Goal: Task Accomplishment & Management: Manage account settings

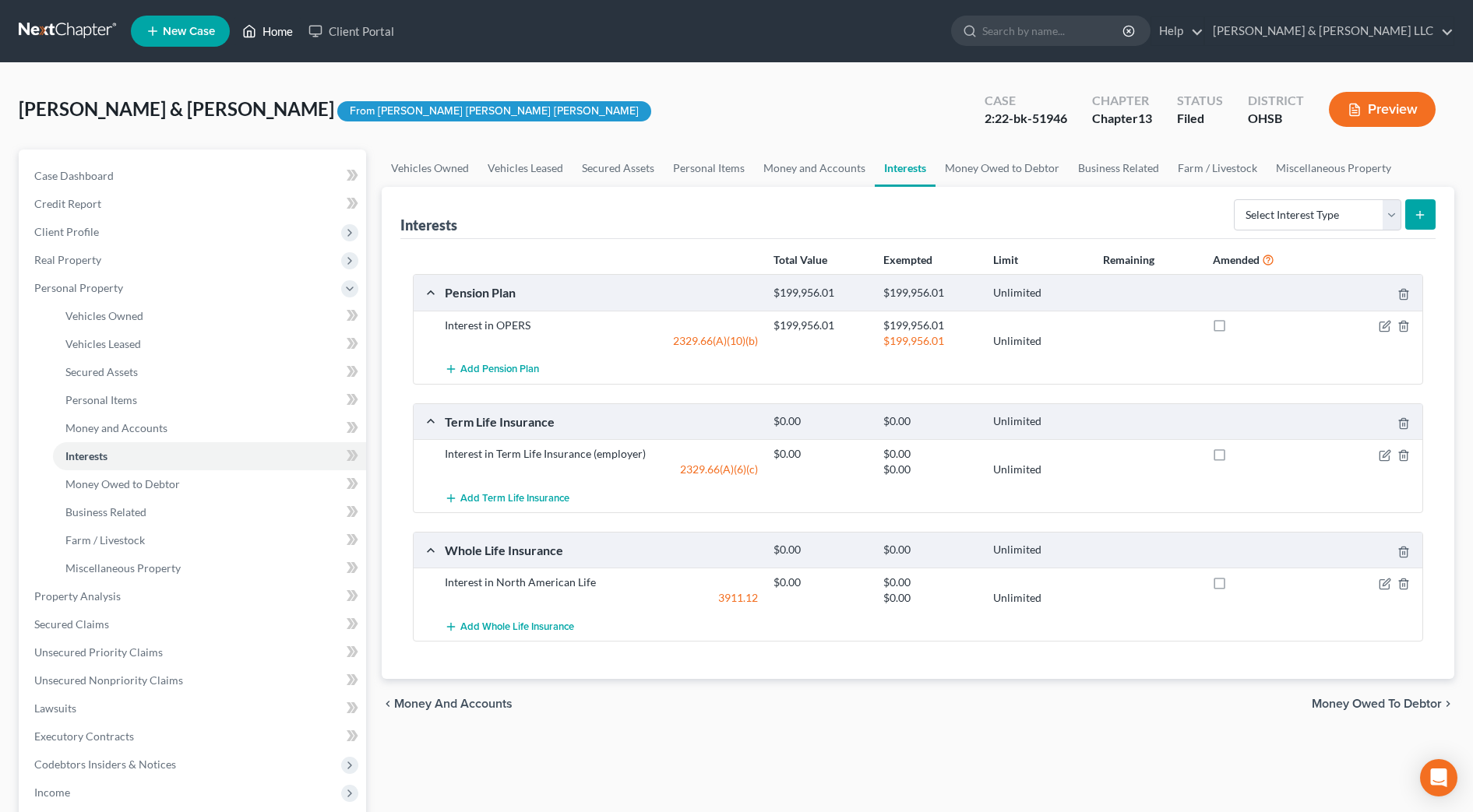
click at [288, 37] on link "Home" at bounding box center [268, 31] width 66 height 28
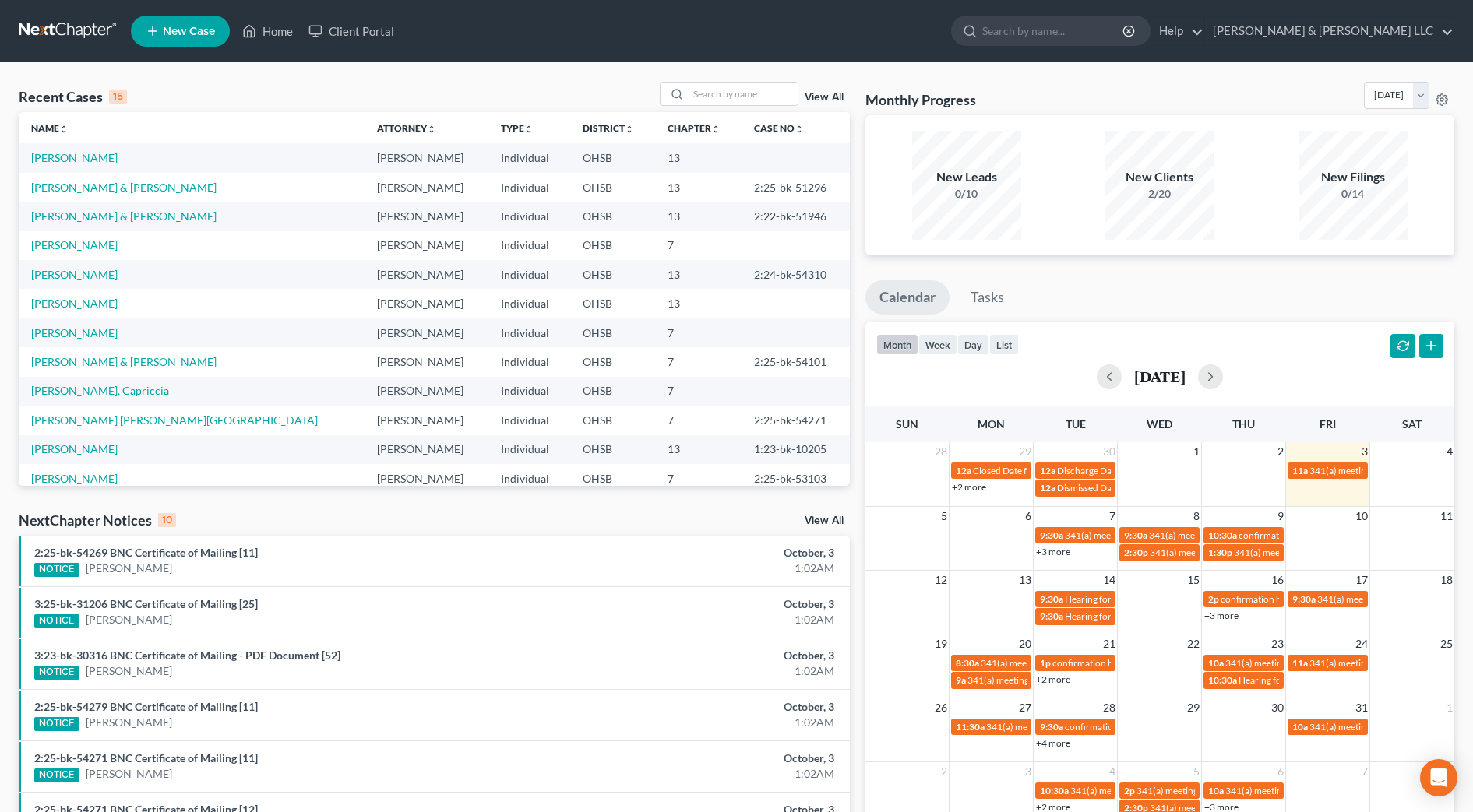
click at [832, 92] on link "View All" at bounding box center [824, 97] width 39 height 11
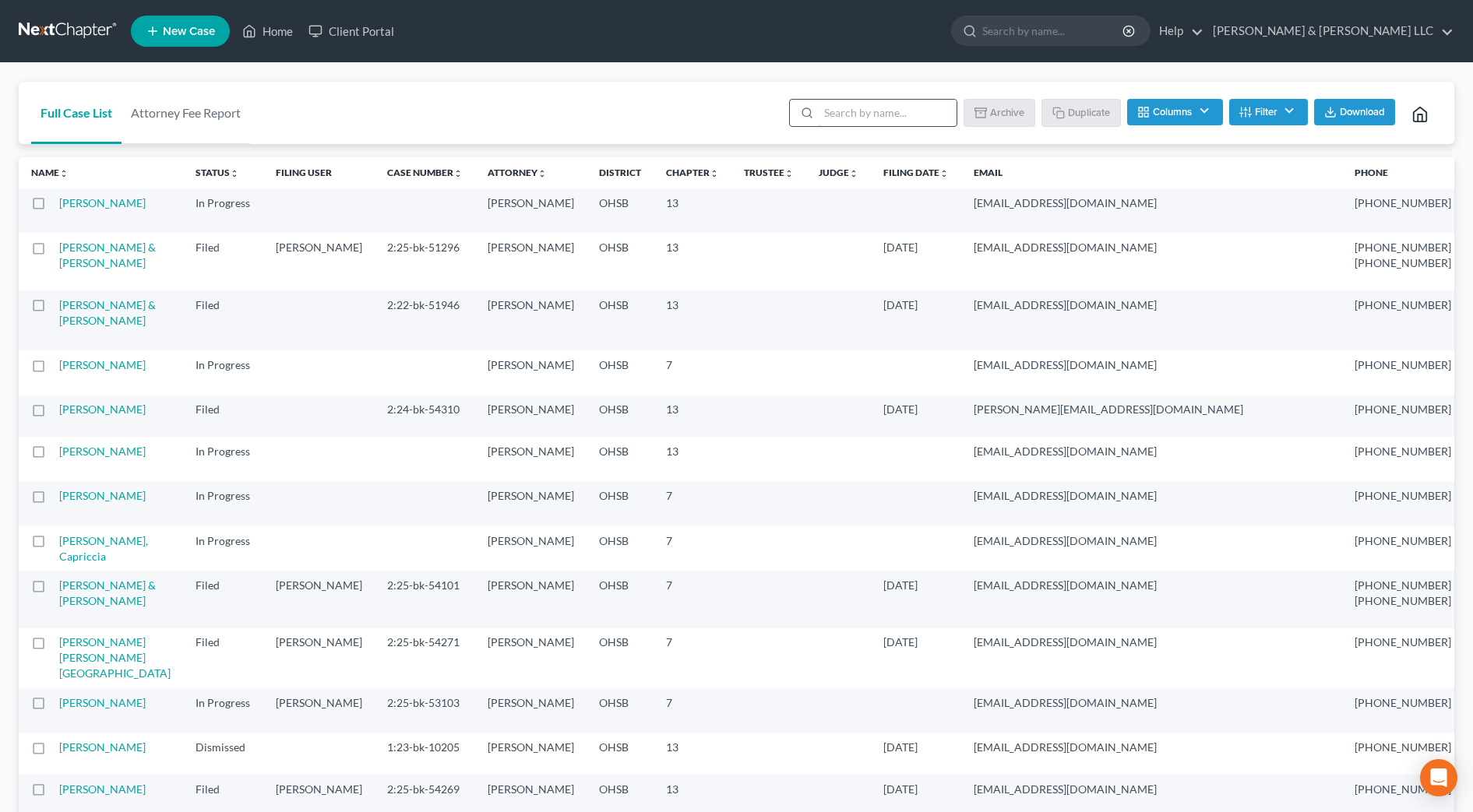
click at [922, 108] on input "search" at bounding box center [887, 113] width 138 height 27
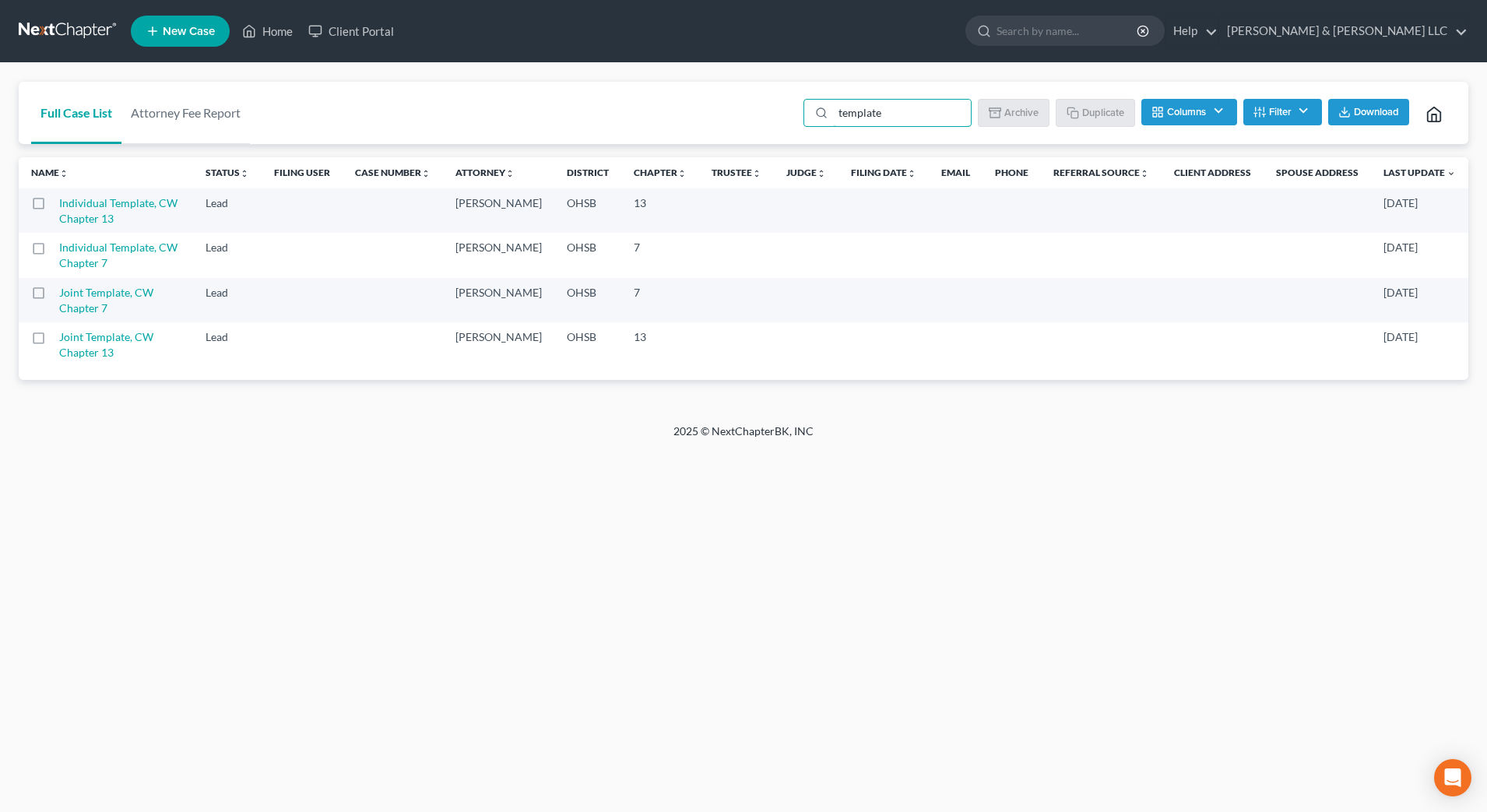
click at [53, 207] on label at bounding box center [53, 207] width 0 height 0
type input "template"
click at [60, 204] on input "checkbox" at bounding box center [64, 200] width 10 height 10
click at [1082, 114] on button "Duplicate" at bounding box center [1097, 112] width 78 height 27
checkbox input "false"
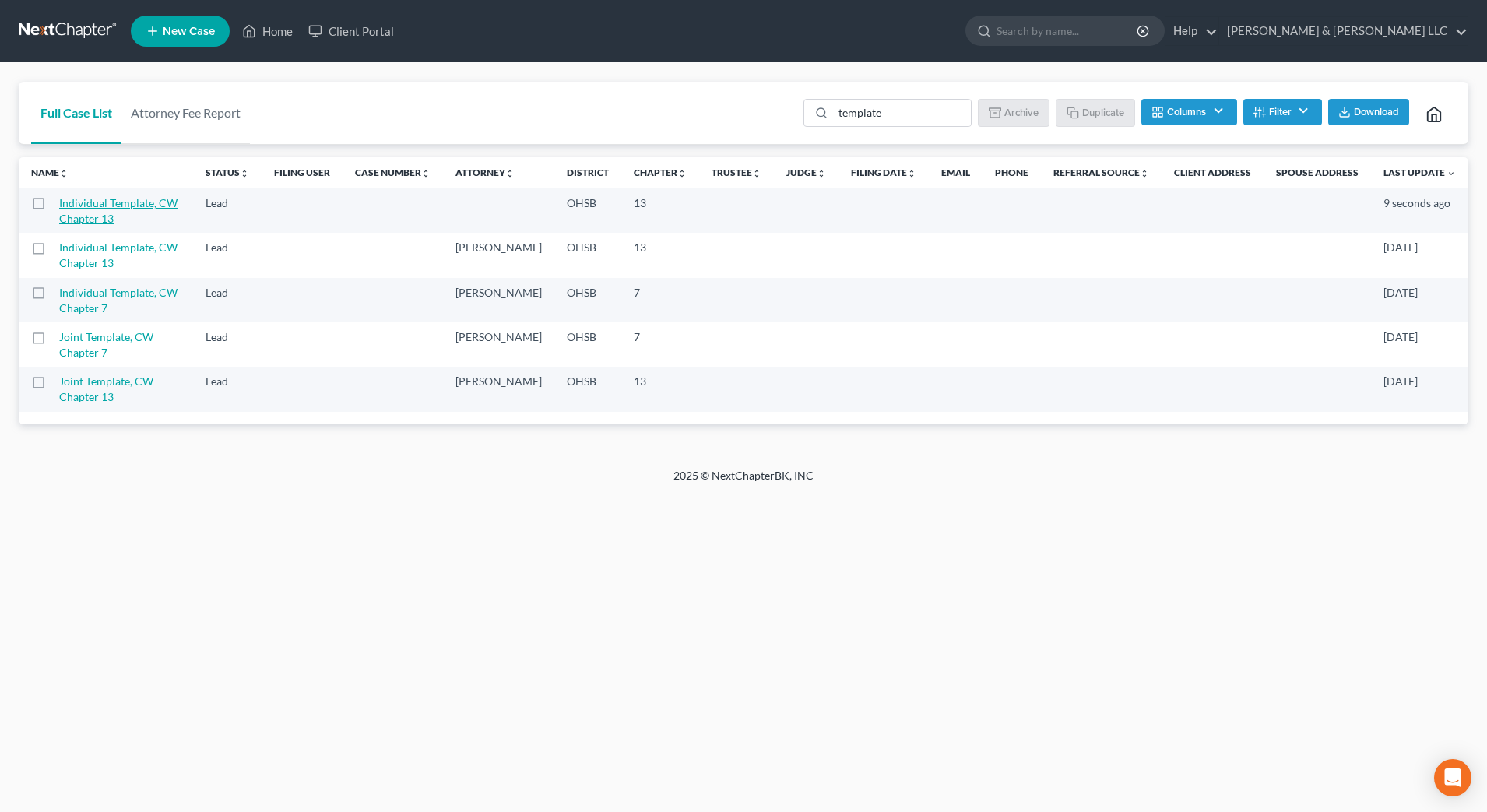
click at [103, 220] on link "Individual Template, CW Chapter 13" at bounding box center [118, 211] width 118 height 28
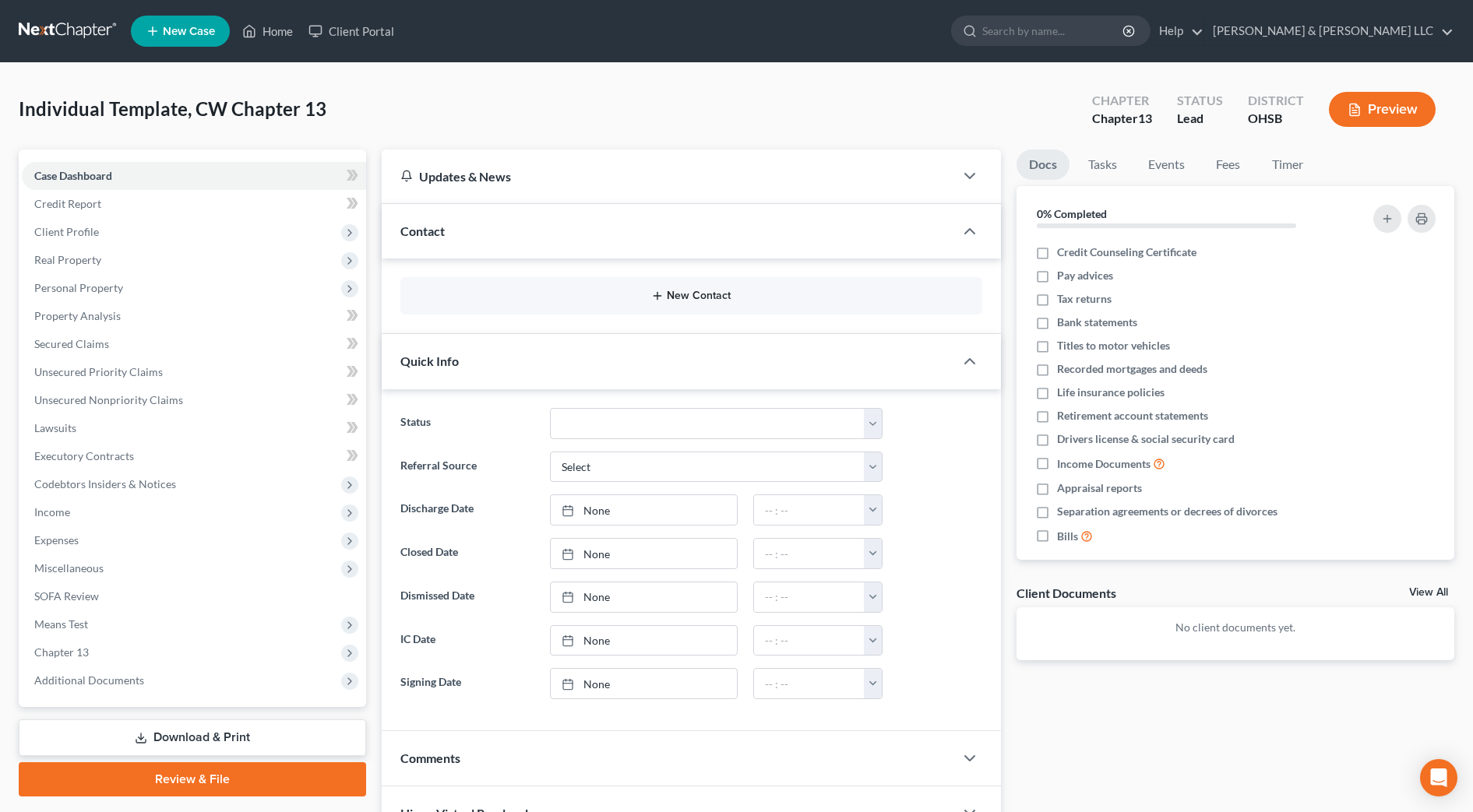
click at [702, 293] on button "New Contact" at bounding box center [691, 296] width 557 height 12
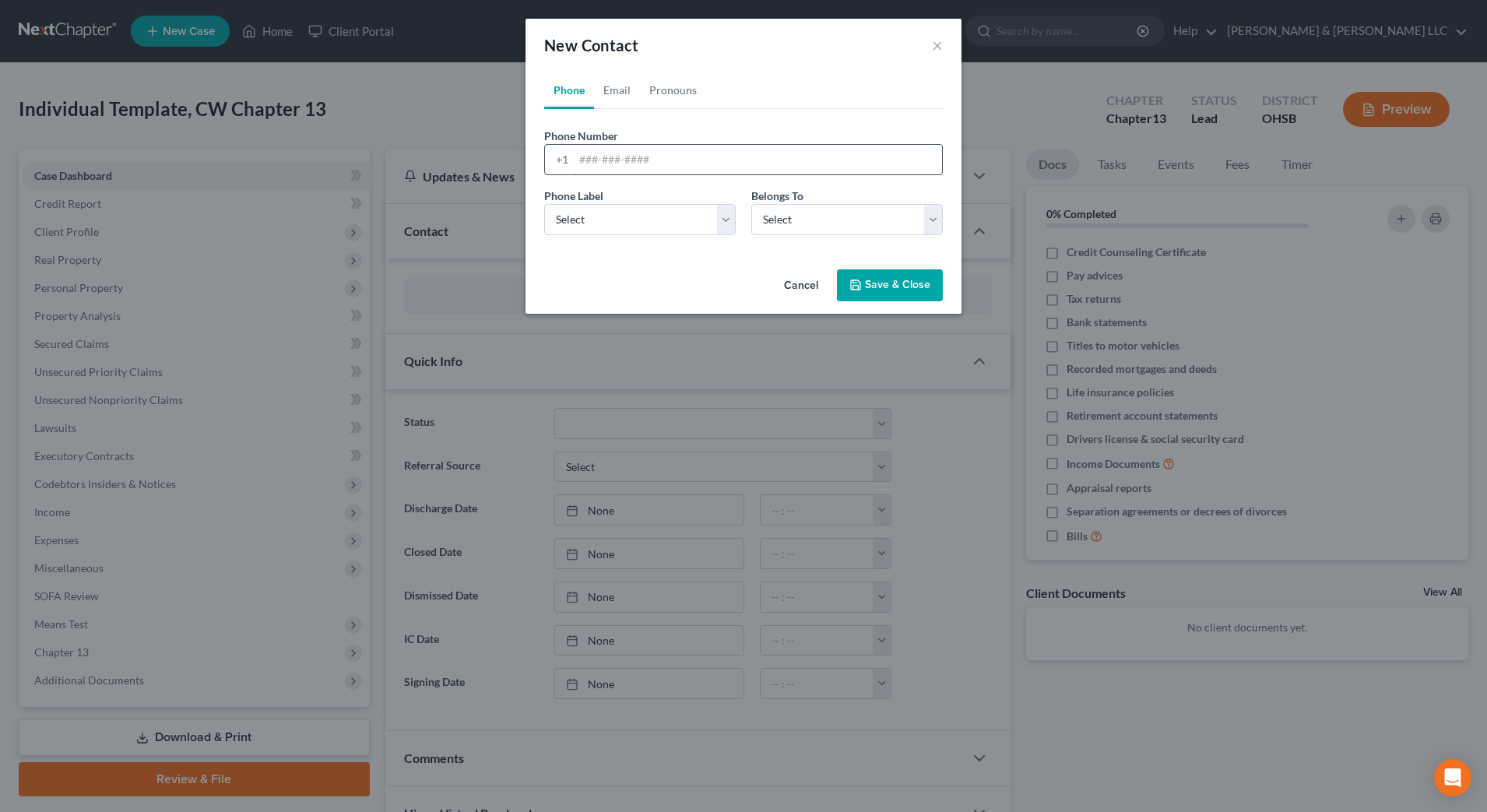
click at [645, 169] on input "tel" at bounding box center [758, 159] width 368 height 29
type input "[PHONE_NUMBER]"
click at [635, 216] on select "Select Mobile Home Work Other" at bounding box center [639, 219] width 191 height 31
select select "0"
click at [544, 204] on select "Select Mobile Home Work Other" at bounding box center [639, 219] width 191 height 31
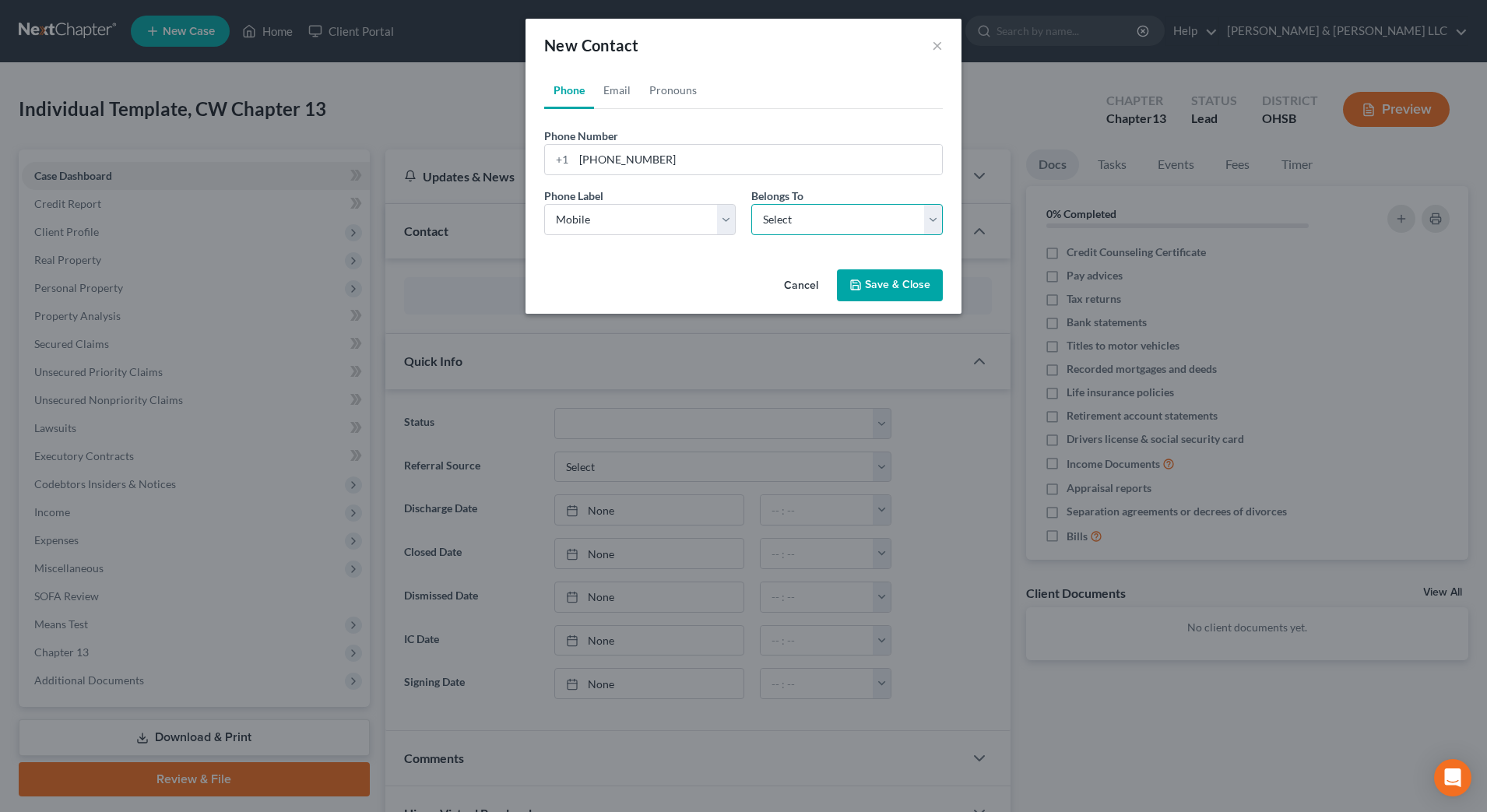
click at [804, 232] on select "Select Client Other" at bounding box center [847, 219] width 191 height 31
select select "0"
click at [752, 204] on select "Select Client Other" at bounding box center [847, 219] width 191 height 31
select select "0"
click at [621, 92] on link "Email" at bounding box center [617, 91] width 46 height 37
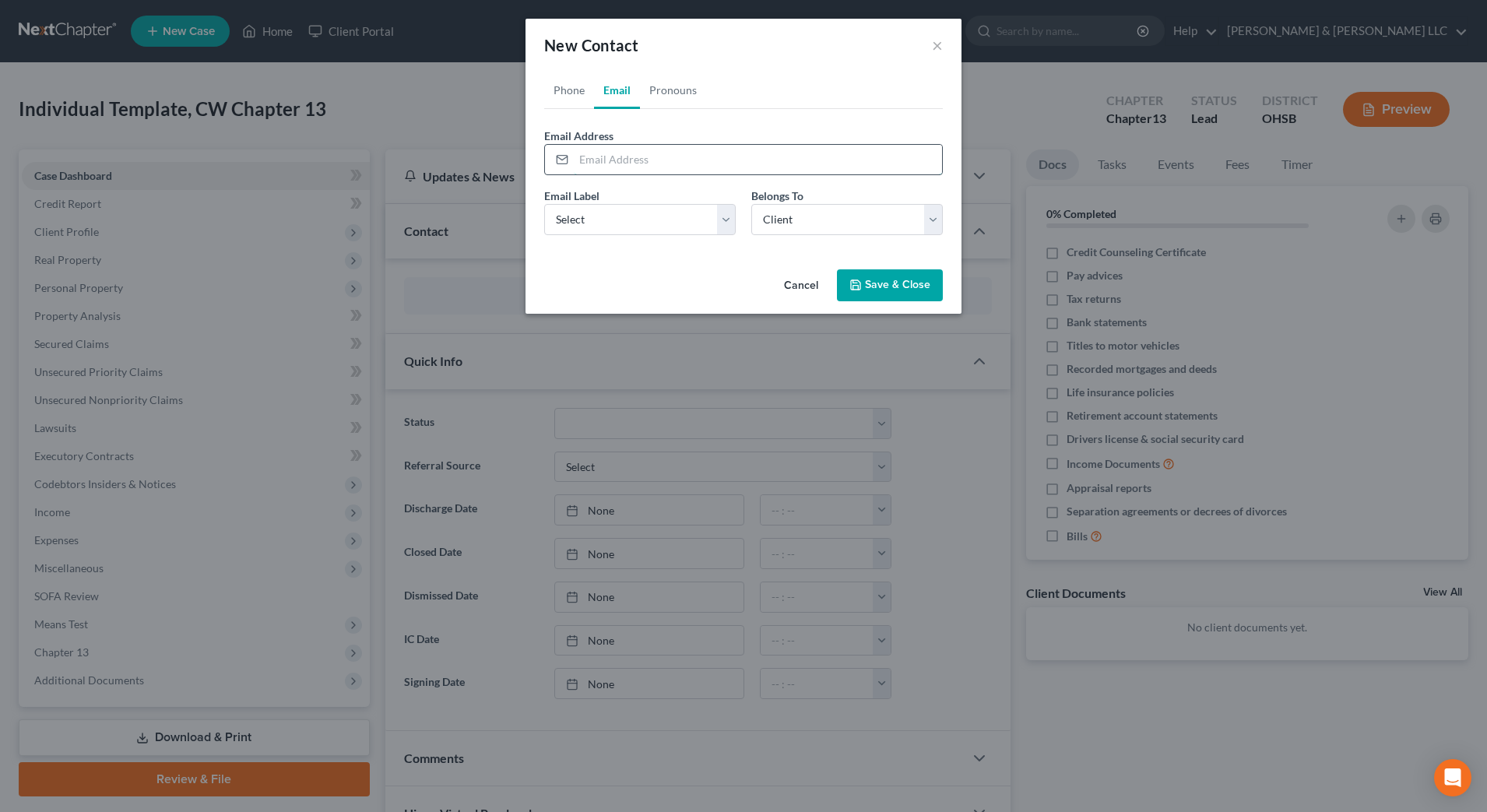
drag, startPoint x: 651, startPoint y: 165, endPoint x: 671, endPoint y: 161, distance: 20.4
click at [651, 165] on input "email" at bounding box center [758, 159] width 368 height 29
type input "[EMAIL_ADDRESS][DOMAIN_NAME]"
click at [711, 220] on select "Select Home Work Other" at bounding box center [639, 219] width 191 height 31
select select "0"
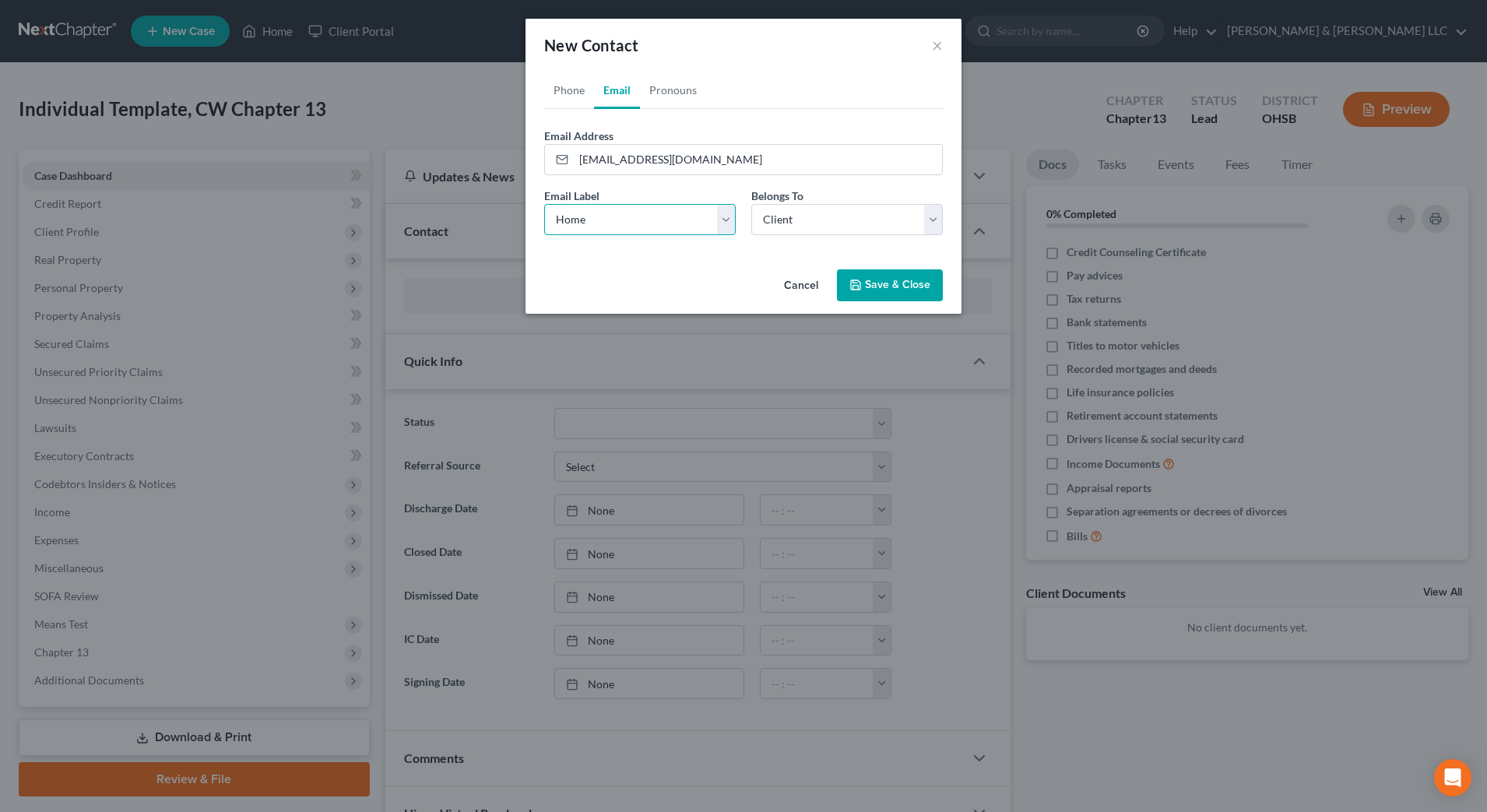
click at [544, 204] on select "Select Home Work Other" at bounding box center [639, 219] width 191 height 31
click at [881, 291] on button "Save & Close" at bounding box center [889, 285] width 106 height 33
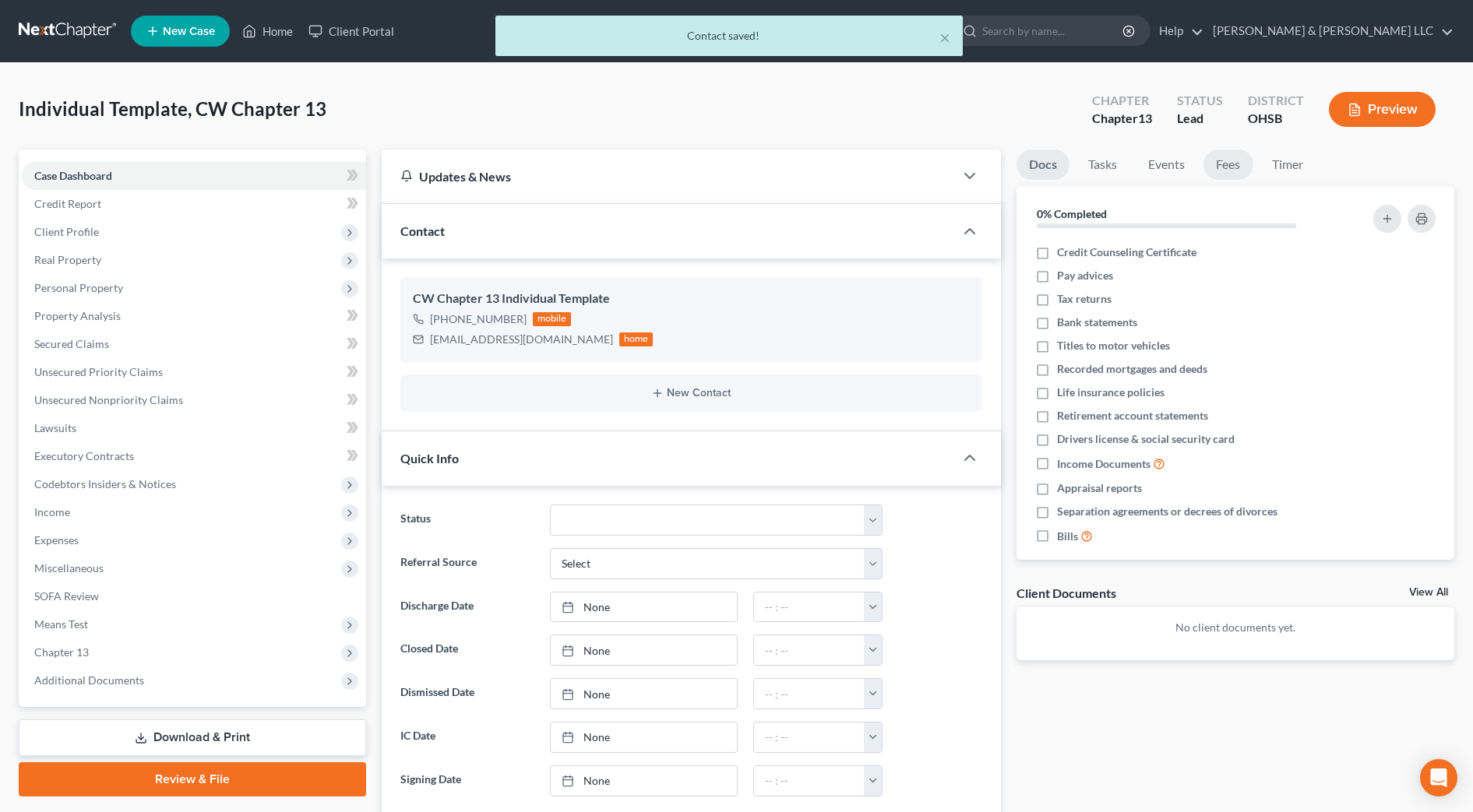
click at [1243, 171] on link "Fees" at bounding box center [1228, 165] width 50 height 30
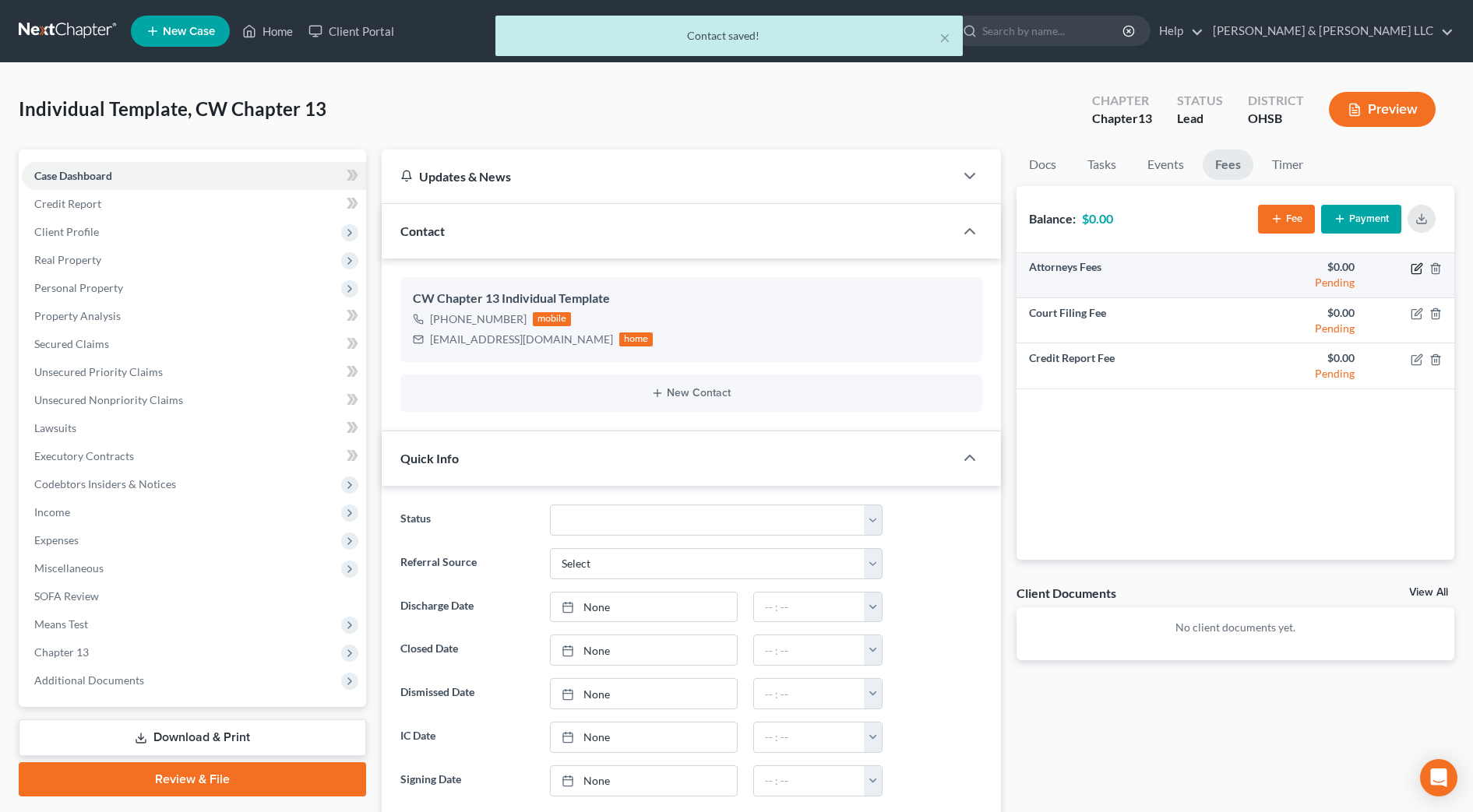
click at [1419, 263] on icon "button" at bounding box center [1417, 269] width 12 height 12
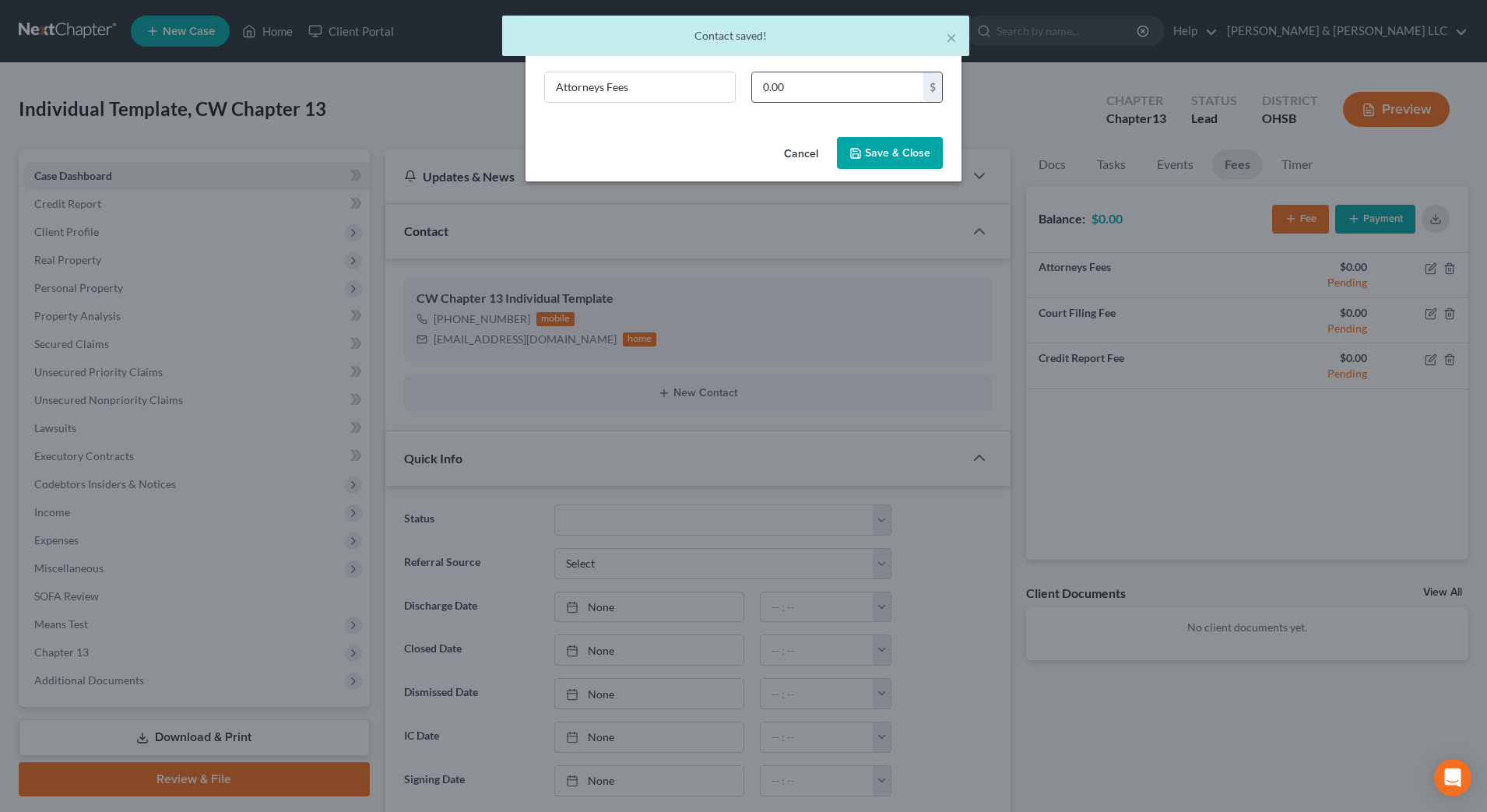
click at [816, 91] on input "0.00" at bounding box center [838, 86] width 172 height 29
type input "500"
click at [894, 157] on button "Save & Close" at bounding box center [889, 153] width 106 height 33
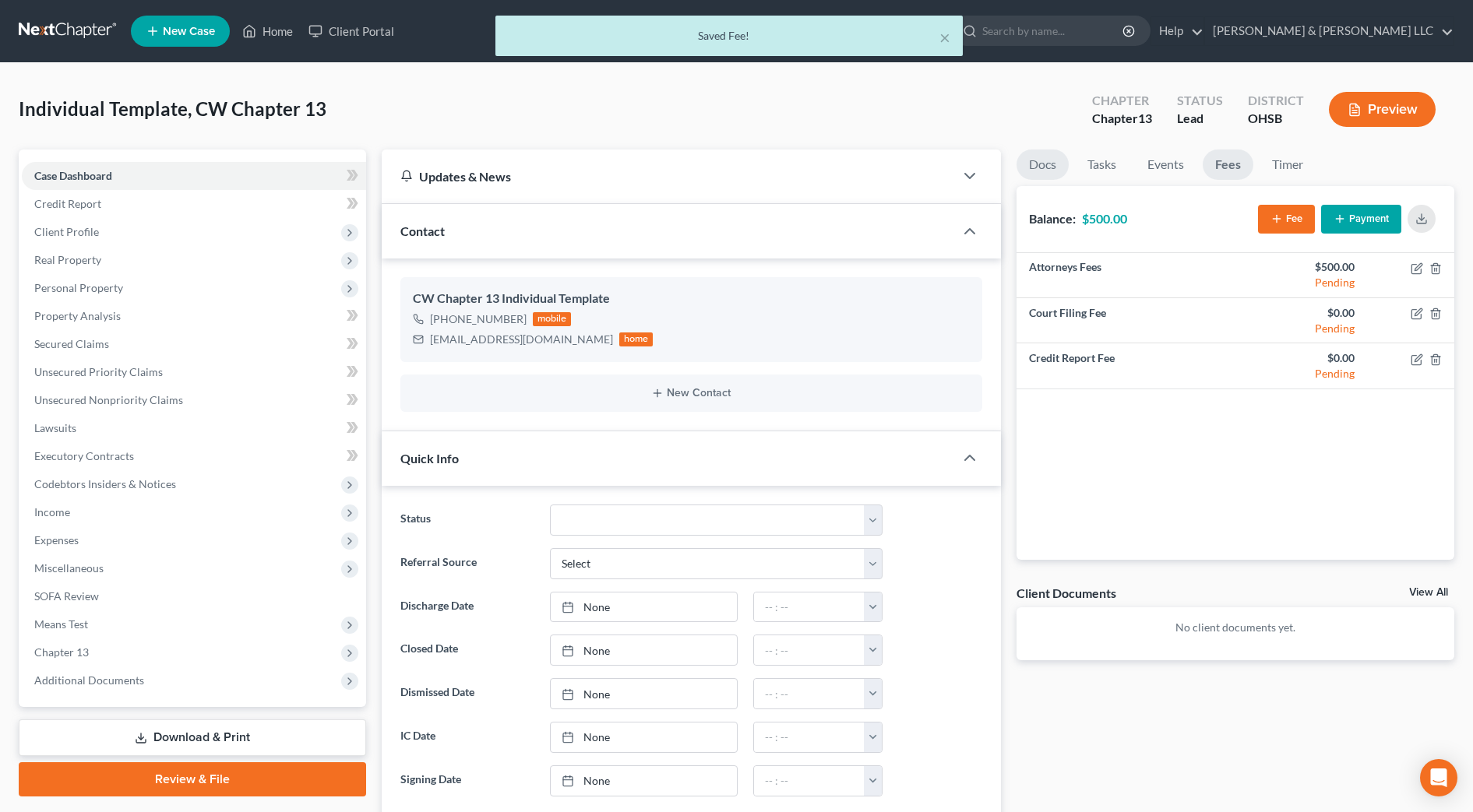
click at [1058, 161] on link "Docs" at bounding box center [1042, 165] width 52 height 30
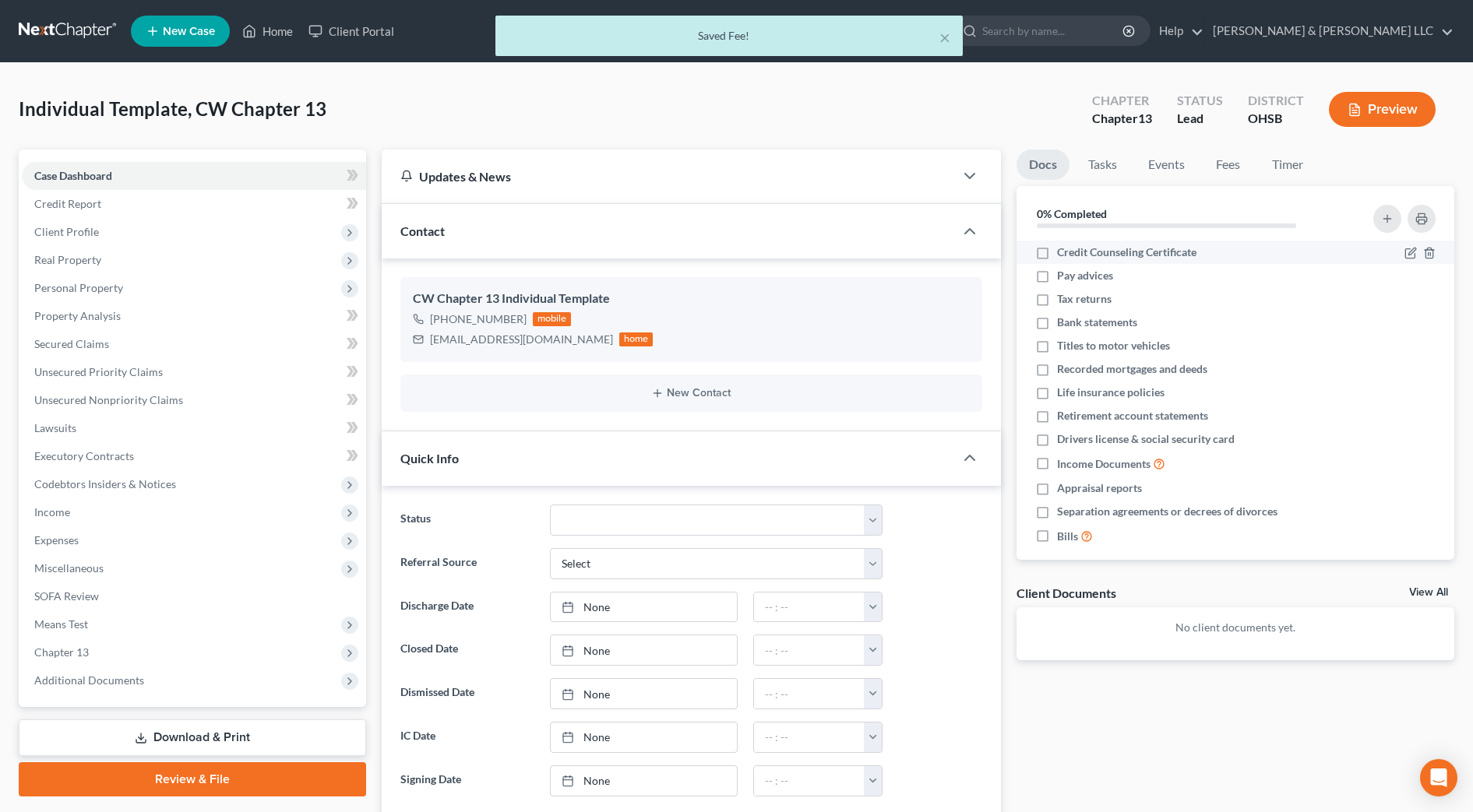
click at [1057, 253] on label "Credit Counseling Certificate" at bounding box center [1126, 253] width 140 height 16
click at [1063, 253] on input "Credit Counseling Certificate" at bounding box center [1067, 249] width 10 height 10
checkbox input "true"
click at [1057, 276] on label "Pay advices" at bounding box center [1084, 276] width 56 height 16
click at [1063, 276] on input "Pay advices" at bounding box center [1067, 272] width 10 height 10
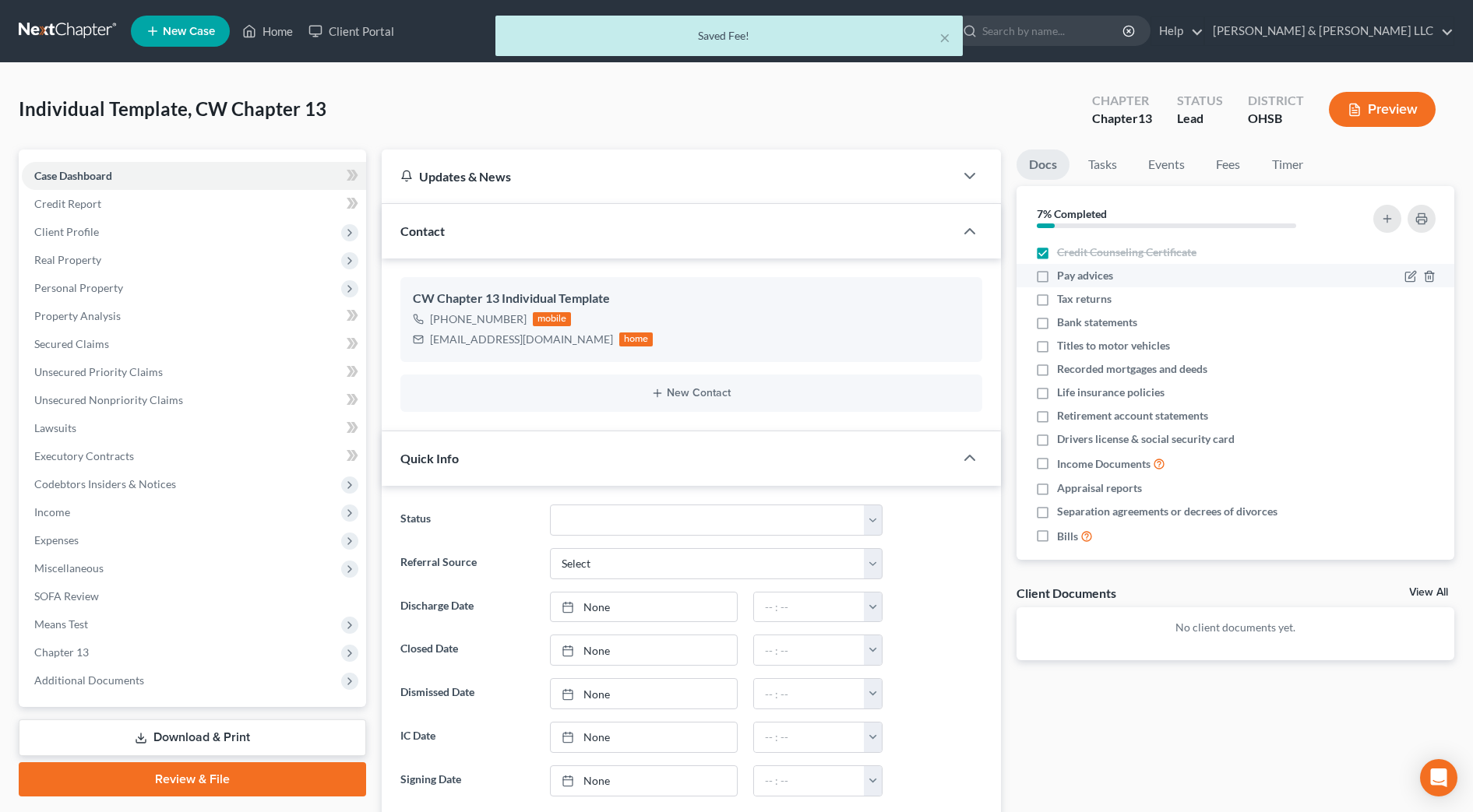
checkbox input "true"
click at [1057, 295] on label "Tax returns" at bounding box center [1083, 299] width 54 height 16
click at [1063, 295] on input "Tax returns" at bounding box center [1067, 295] width 10 height 10
checkbox input "true"
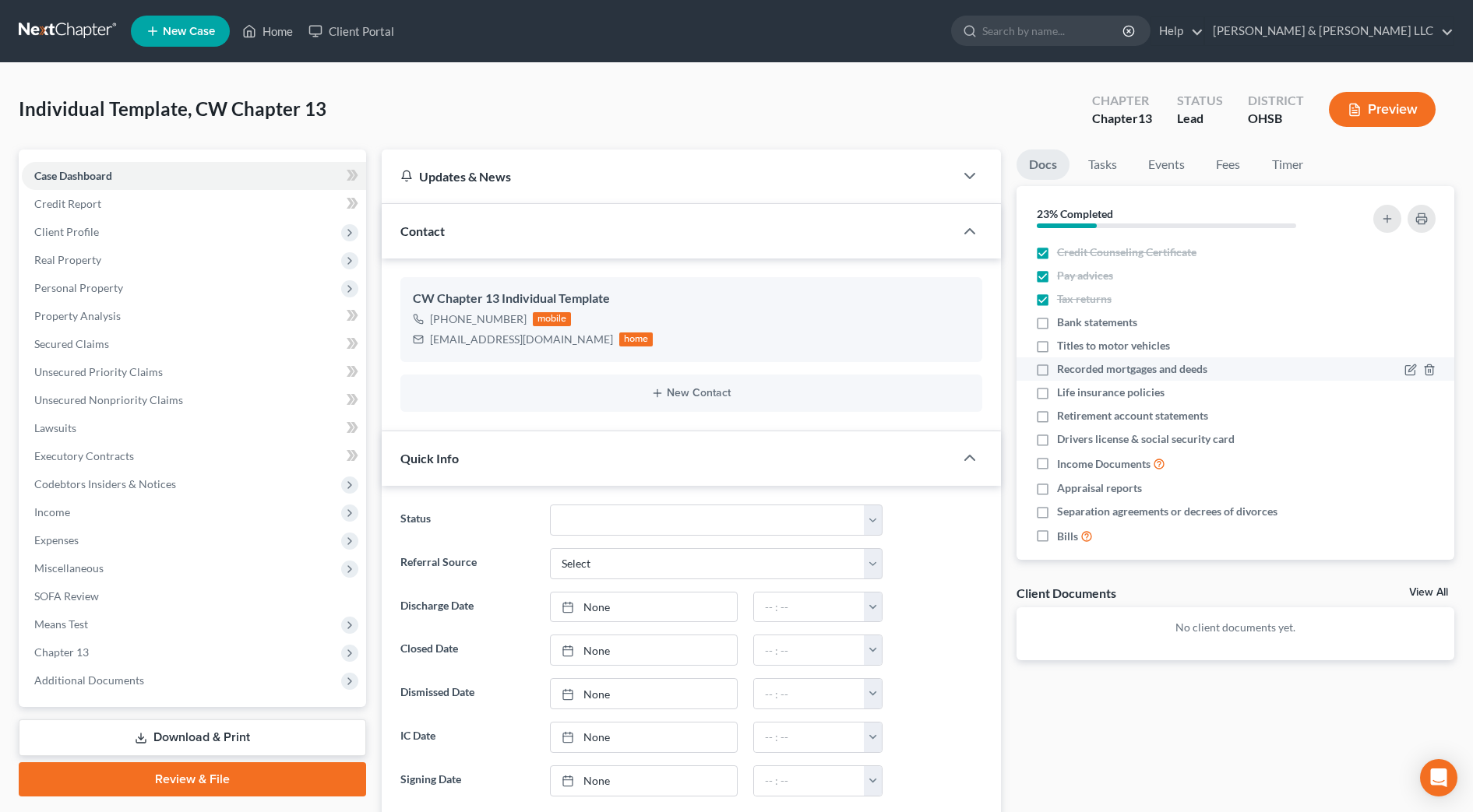
click at [1057, 370] on label "Recorded mortgages and deeds" at bounding box center [1131, 369] width 150 height 16
click at [1063, 370] on input "Recorded mortgages and deeds" at bounding box center [1067, 366] width 10 height 10
checkbox input "true"
click at [1057, 394] on label "Life insurance policies" at bounding box center [1110, 393] width 108 height 16
click at [1063, 394] on input "Life insurance policies" at bounding box center [1067, 390] width 10 height 10
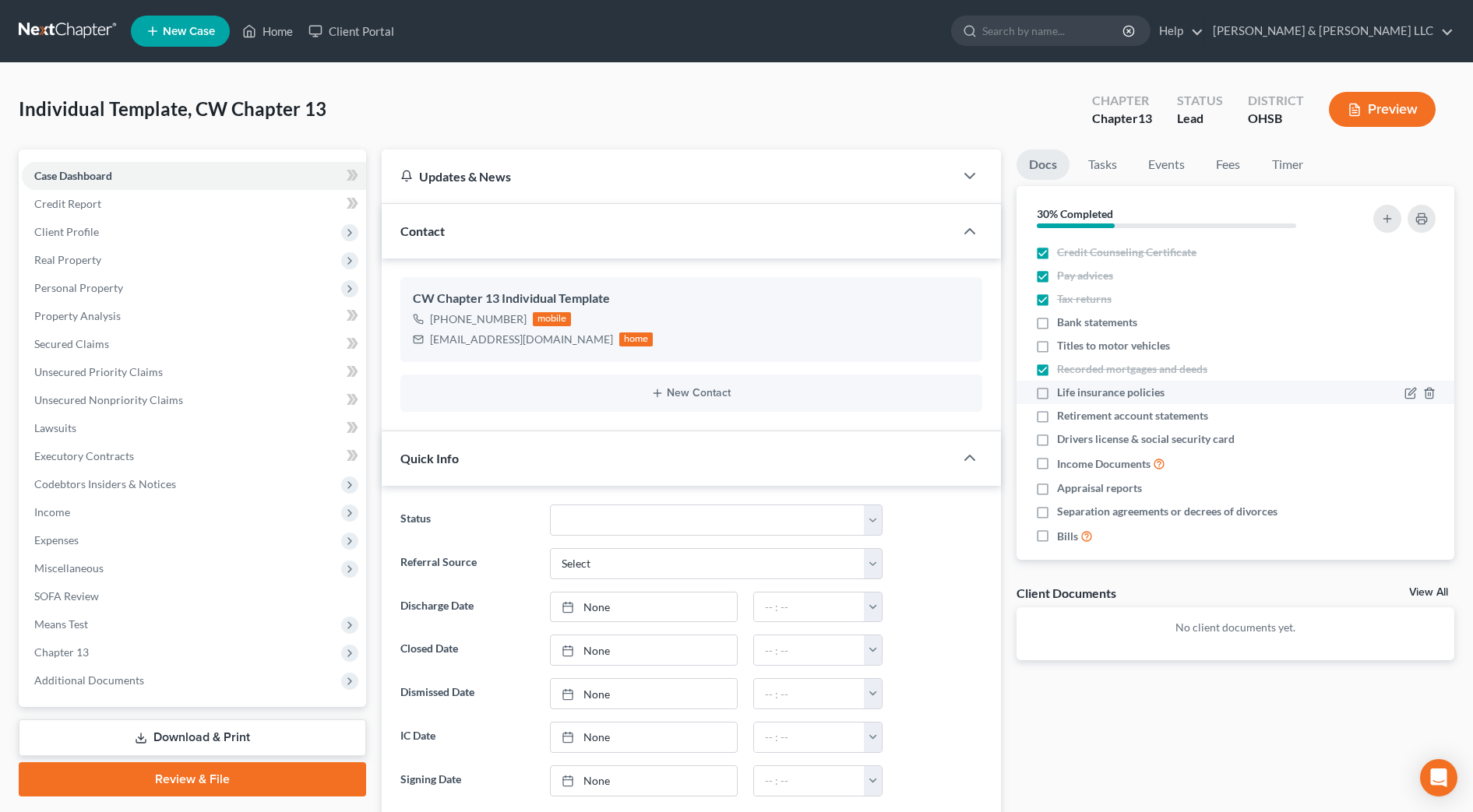
checkbox input "true"
click at [1057, 414] on label "Retirement account statements" at bounding box center [1132, 416] width 151 height 16
click at [1063, 414] on input "Retirement account statements" at bounding box center [1067, 413] width 10 height 10
checkbox input "true"
click at [1057, 440] on label "Drivers license & social security card" at bounding box center [1146, 439] width 178 height 16
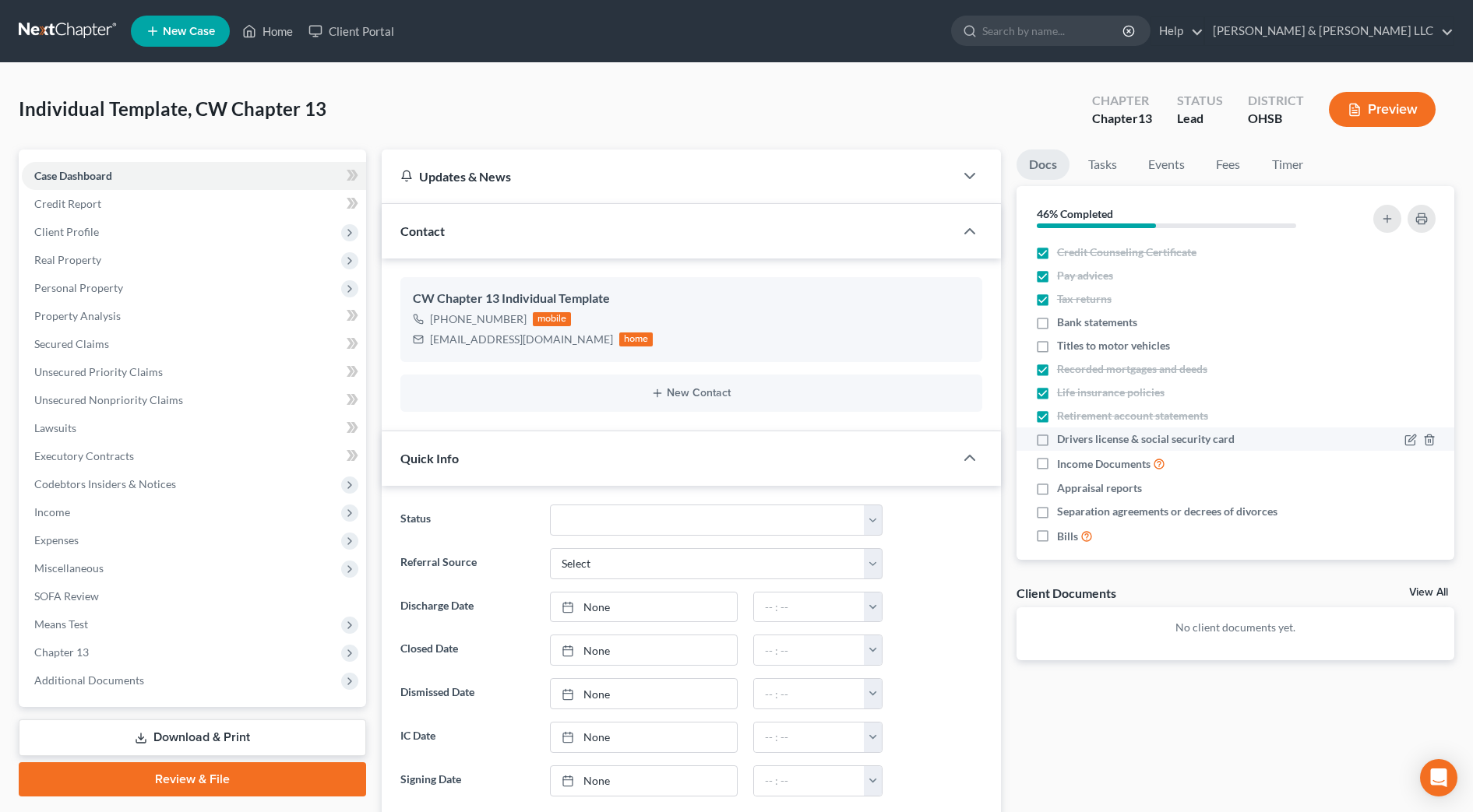
click at [1063, 440] on input "Drivers license & social security card" at bounding box center [1067, 436] width 10 height 10
checkbox input "true"
click at [1057, 485] on label "Appraisal reports" at bounding box center [1099, 488] width 85 height 16
click at [1063, 485] on input "Appraisal reports" at bounding box center [1067, 485] width 10 height 10
checkbox input "true"
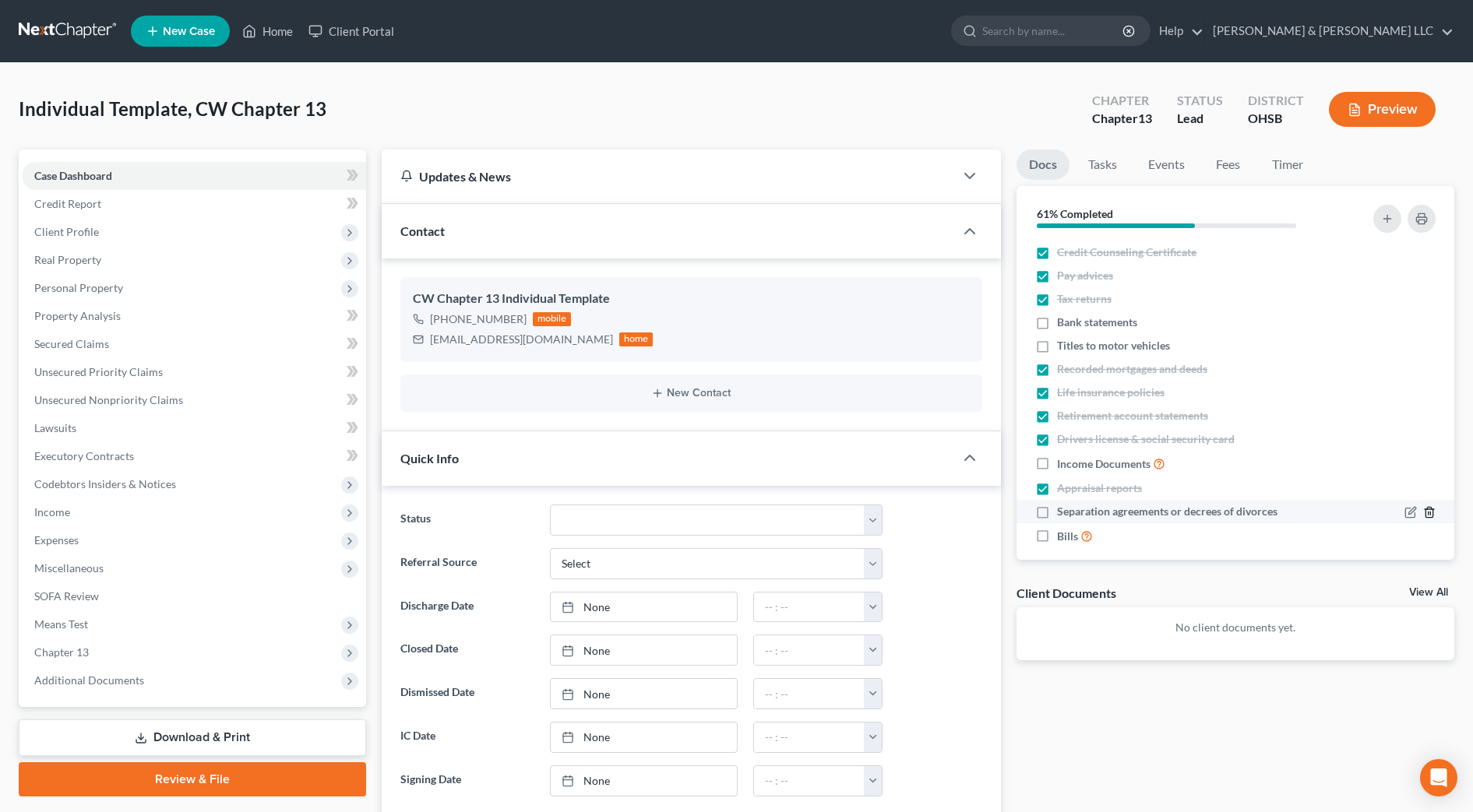
click at [1423, 511] on icon "button" at bounding box center [1429, 512] width 12 height 12
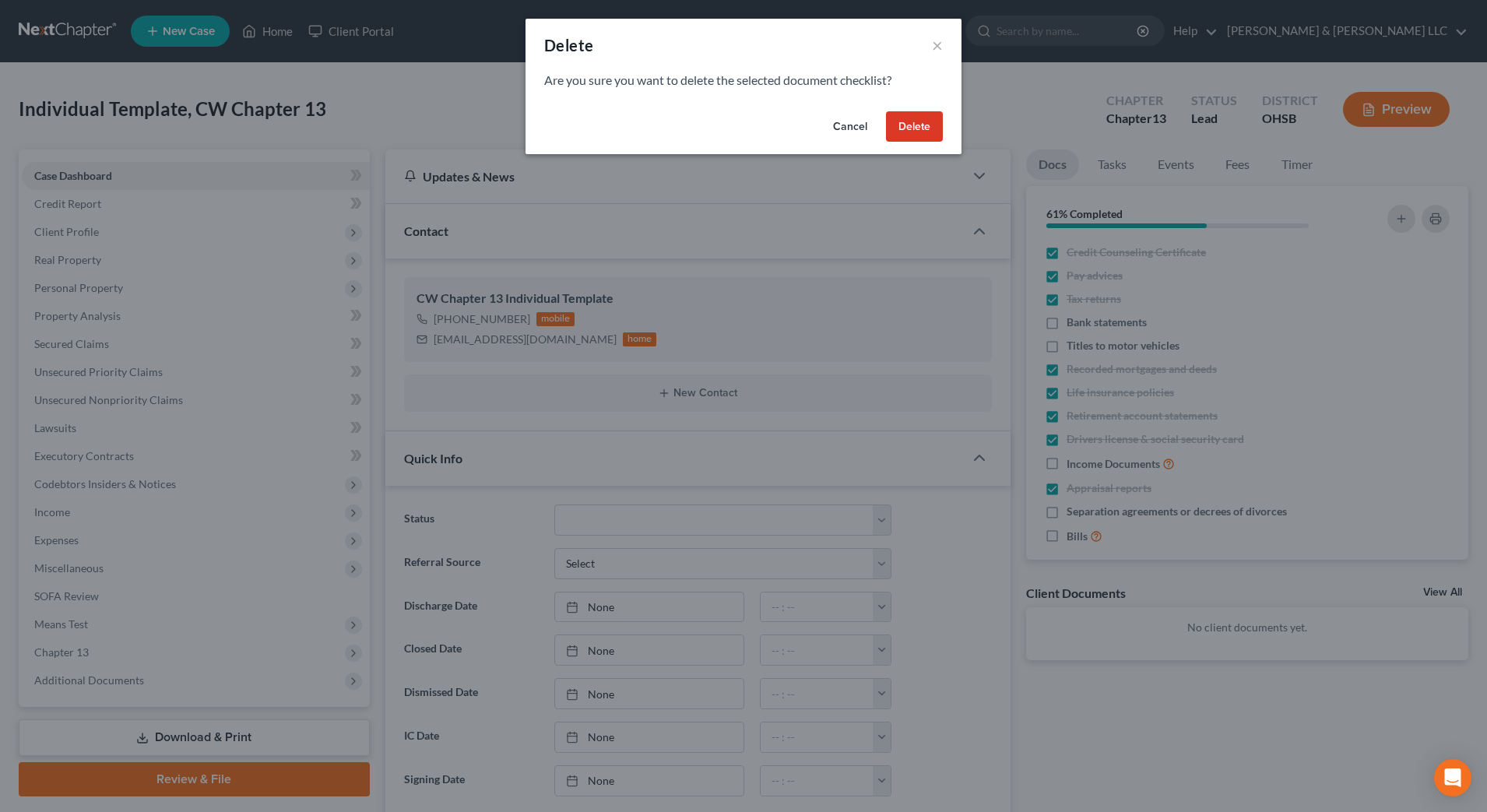
click at [912, 128] on button "Delete" at bounding box center [914, 126] width 57 height 31
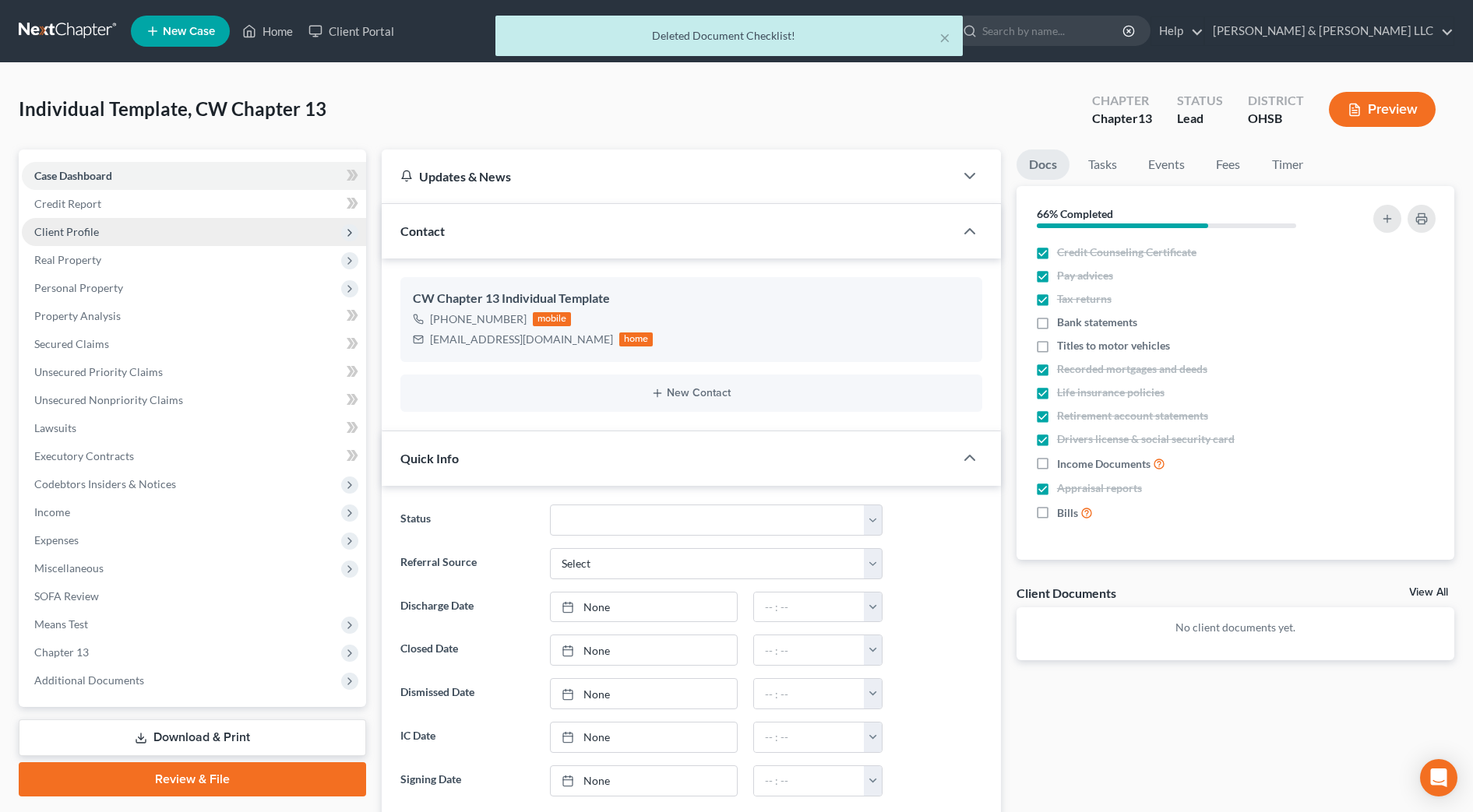
click at [59, 226] on span "Client Profile" at bounding box center [67, 231] width 65 height 13
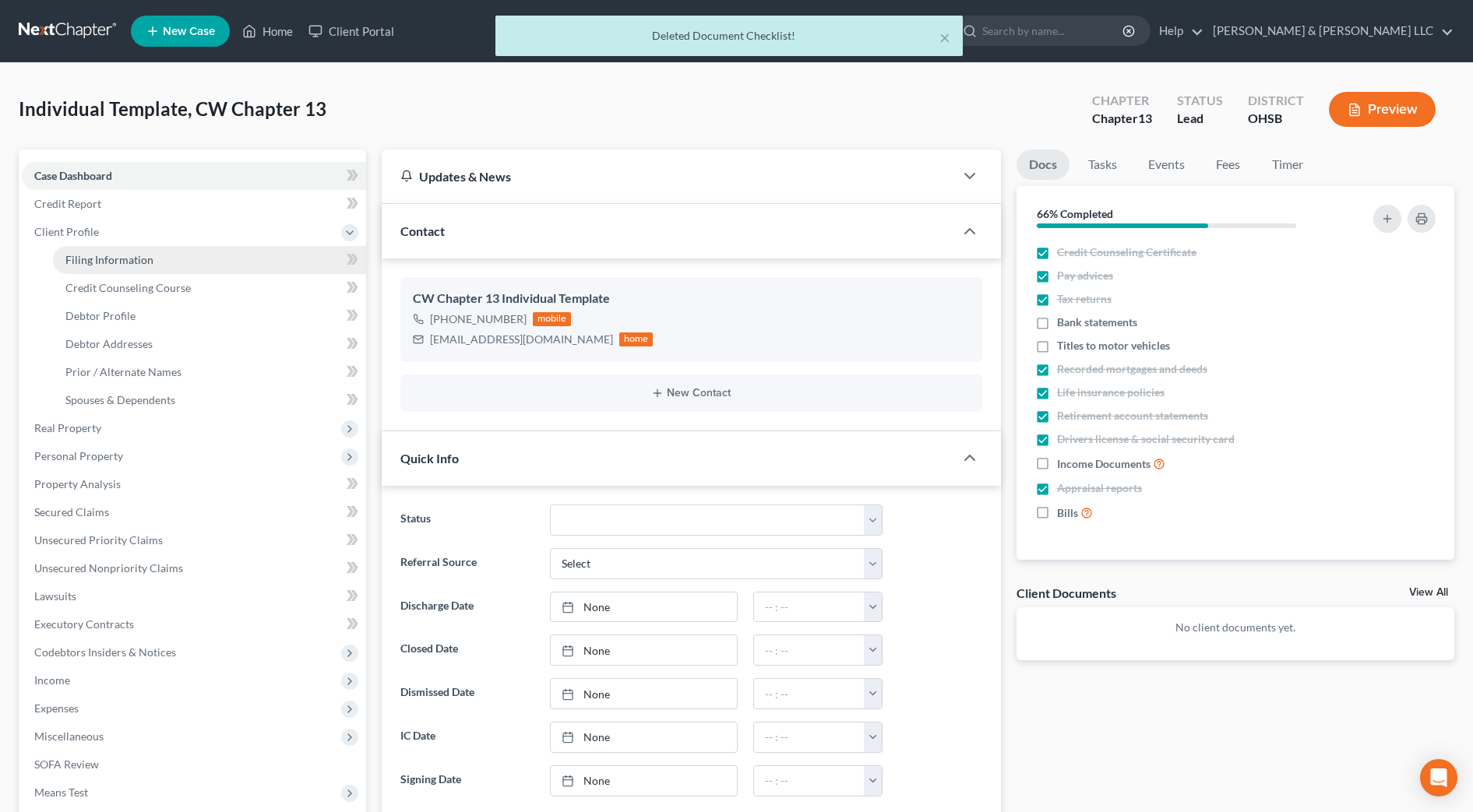
click at [85, 268] on link "Filing Information" at bounding box center [210, 261] width 313 height 28
select select "1"
select select "0"
select select "3"
select select "62"
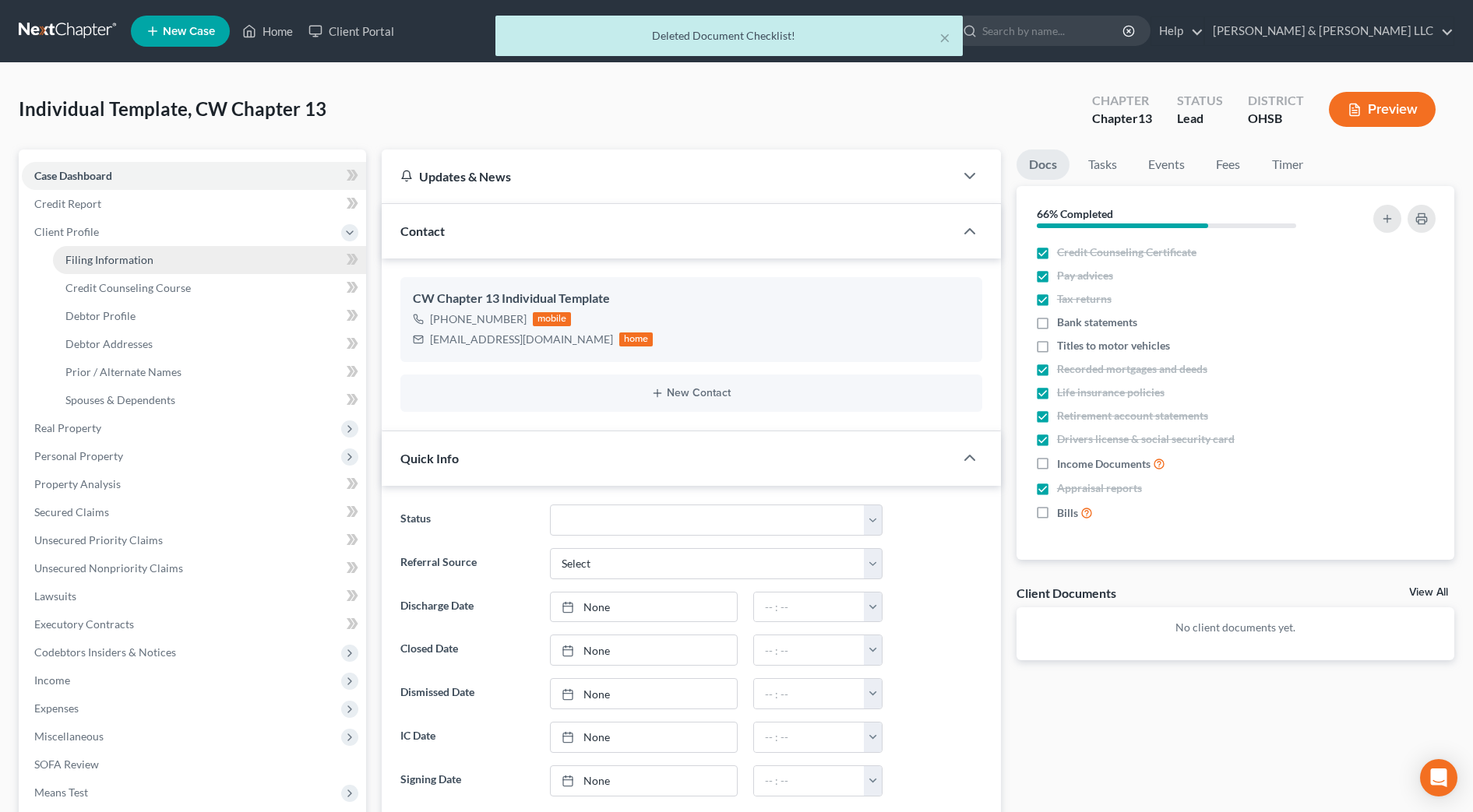
select select "0"
select select "36"
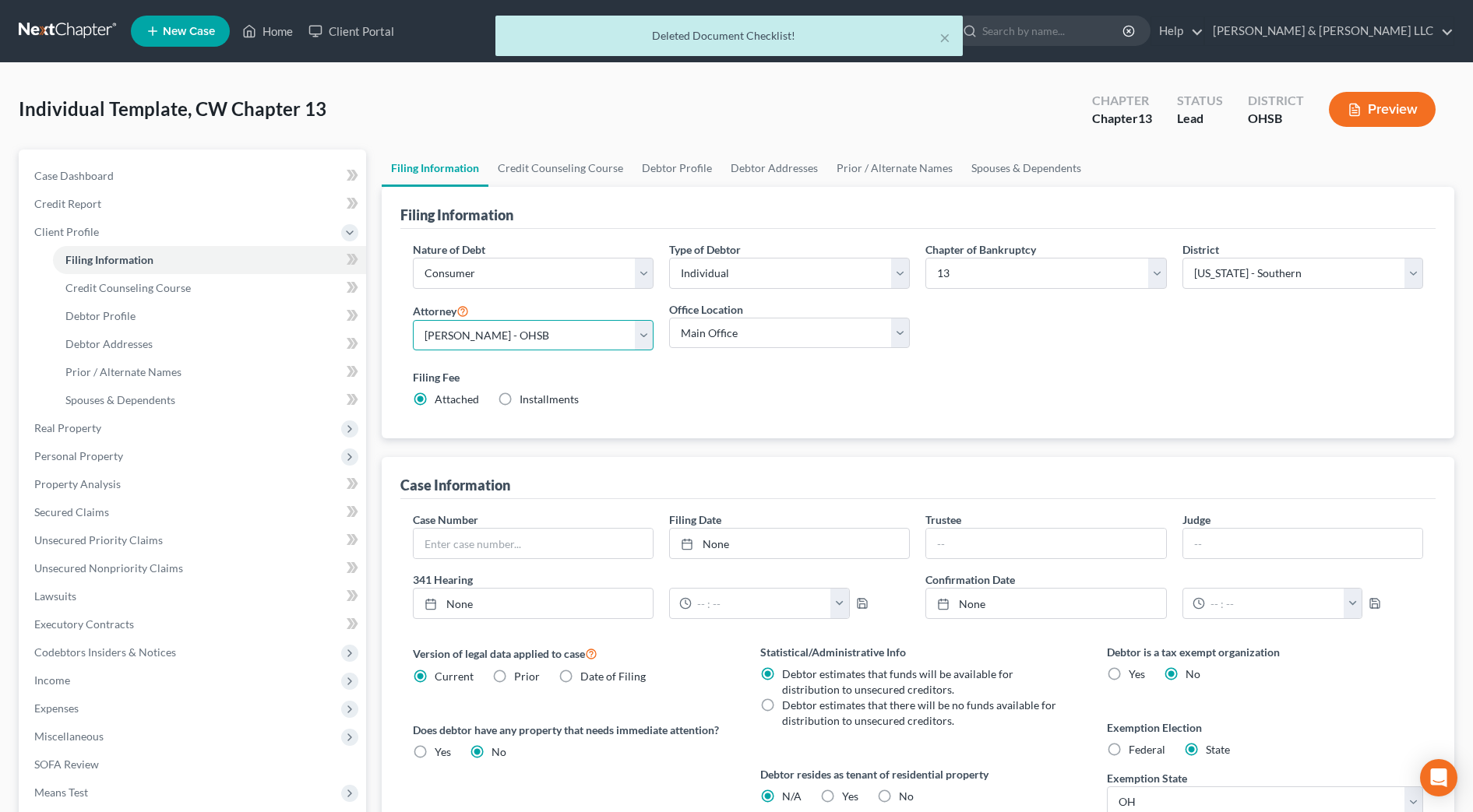
click at [487, 335] on select "Select [PERSON_NAME] - OHSB [PERSON_NAME] - OHNB [PERSON_NAME] - OHSB [PERSON_N…" at bounding box center [533, 335] width 241 height 31
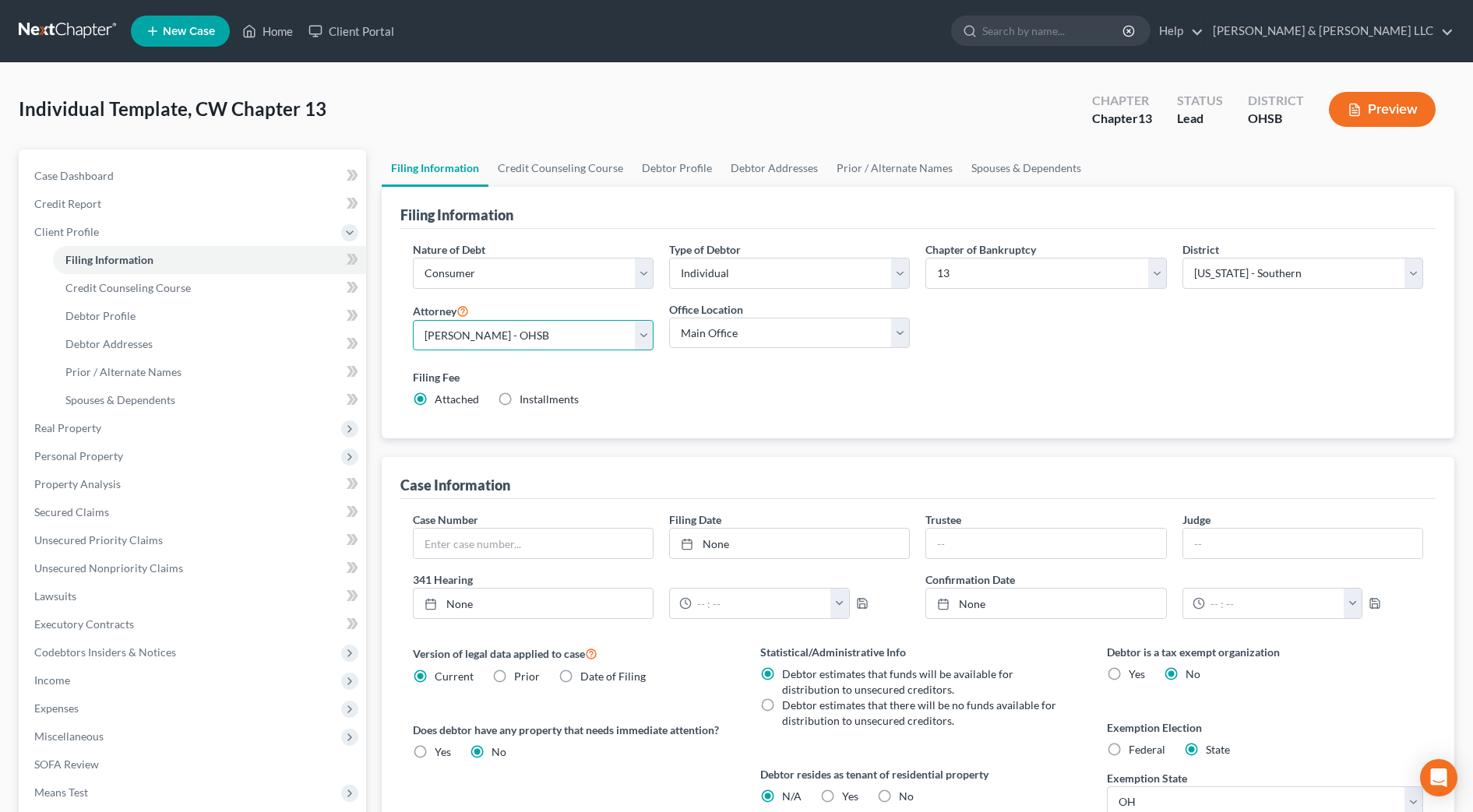
select select "2"
click at [413, 320] on select "Select [PERSON_NAME] - OHSB [PERSON_NAME] - OHNB [PERSON_NAME] - OHSB [PERSON_N…" at bounding box center [533, 335] width 241 height 31
click at [535, 407] on div "Filing Fee Attached Installments Installments" at bounding box center [917, 391] width 1026 height 57
click at [540, 396] on span "Installments" at bounding box center [549, 398] width 60 height 13
click at [535, 396] on input "Installments Installments" at bounding box center [530, 396] width 10 height 10
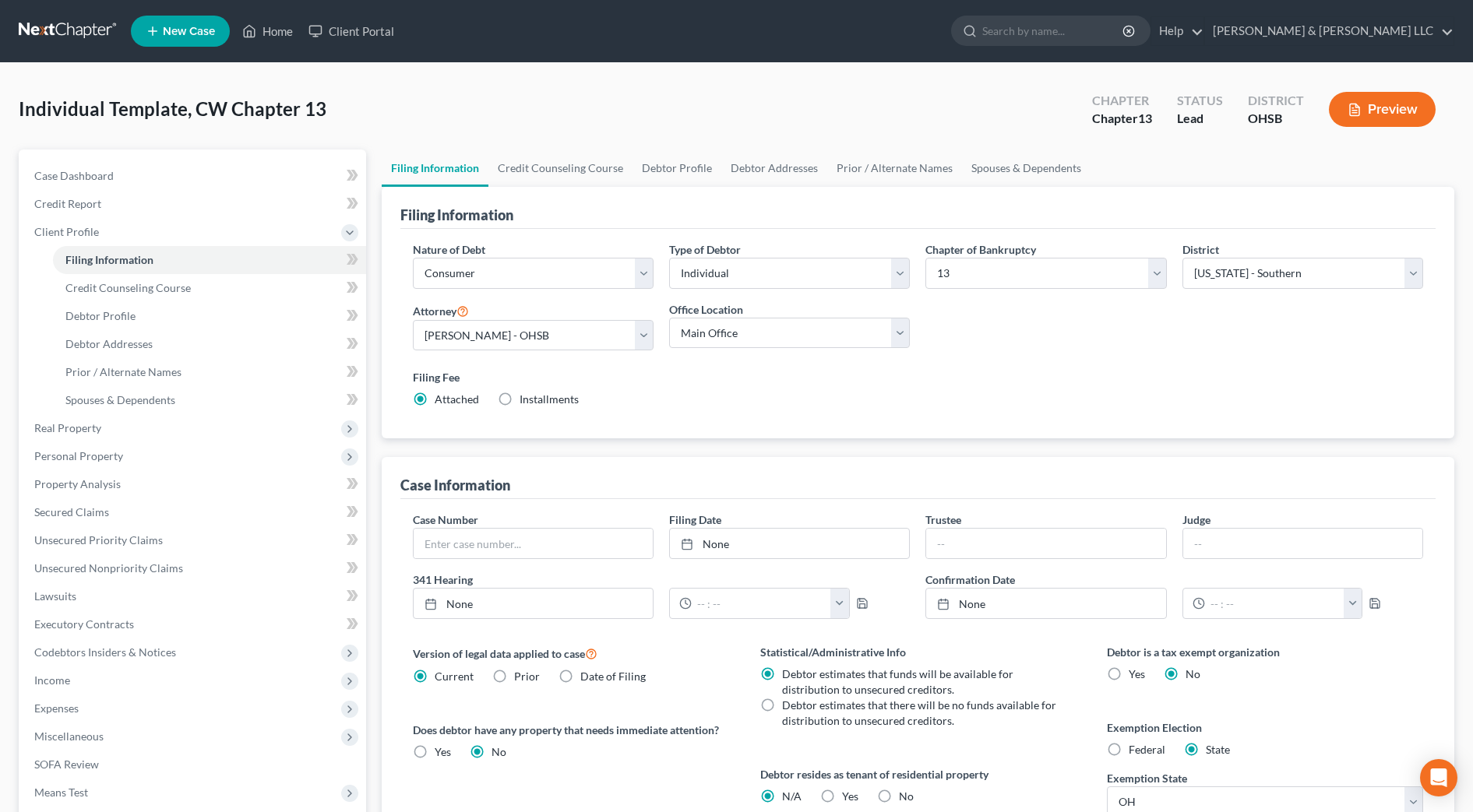
radio input "true"
radio input "false"
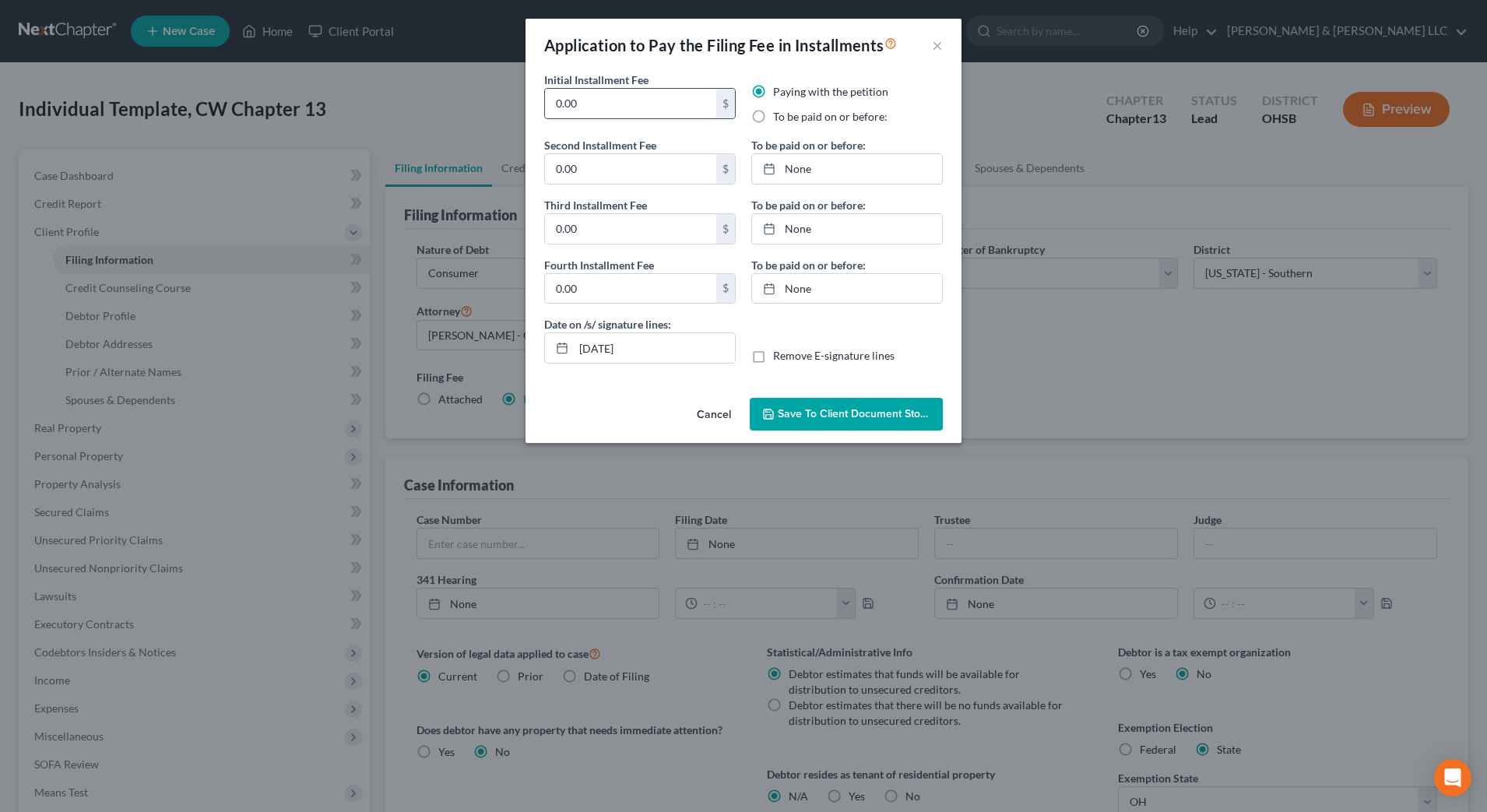
click at [689, 102] on input "0.00" at bounding box center [631, 103] width 172 height 29
type input "0"
type input "156.50"
click at [814, 122] on label "To be paid on or before:" at bounding box center [830, 117] width 115 height 16
click at [790, 119] on input "To be paid on or before:" at bounding box center [784, 114] width 10 height 10
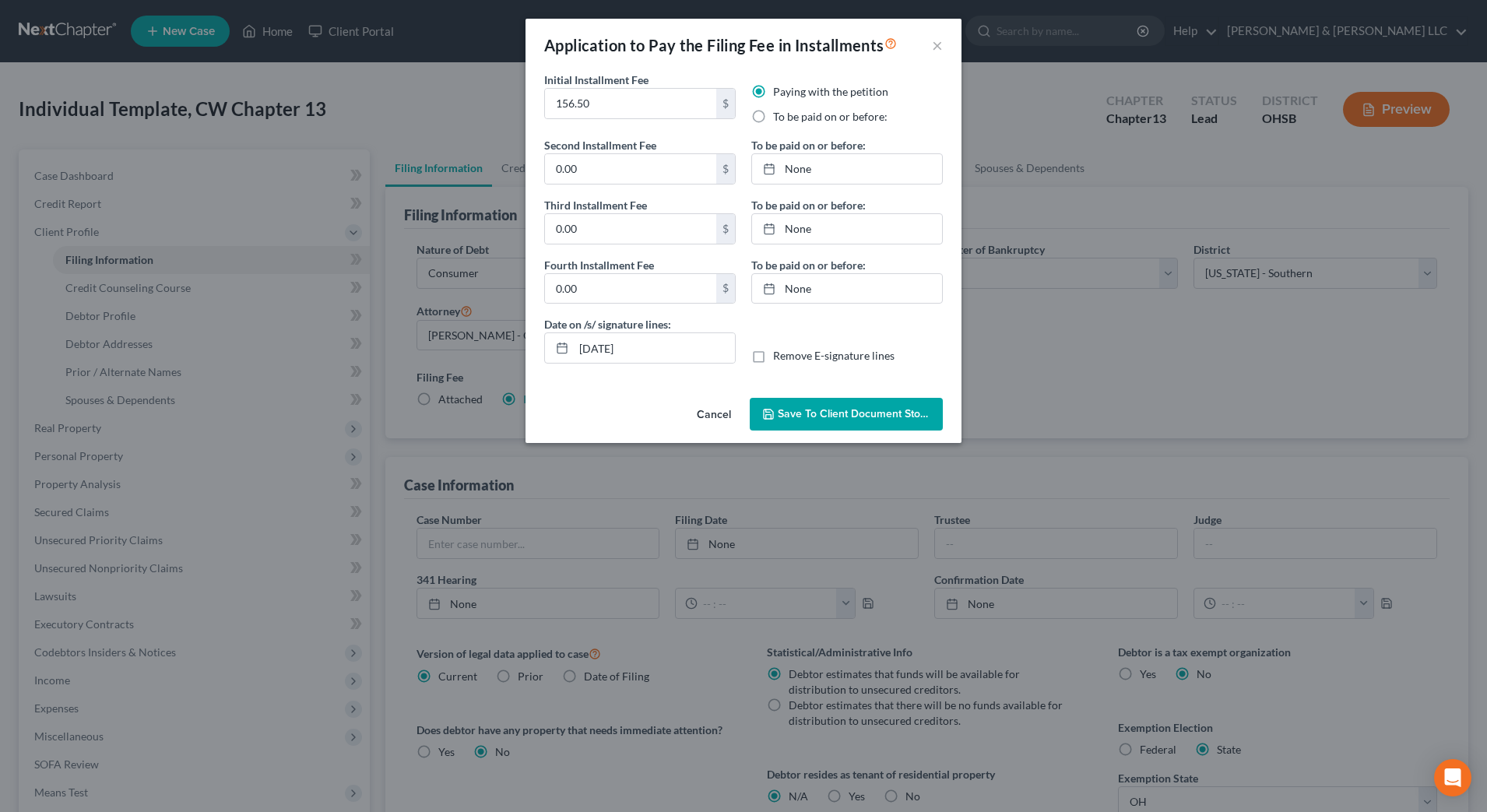
radio input "true"
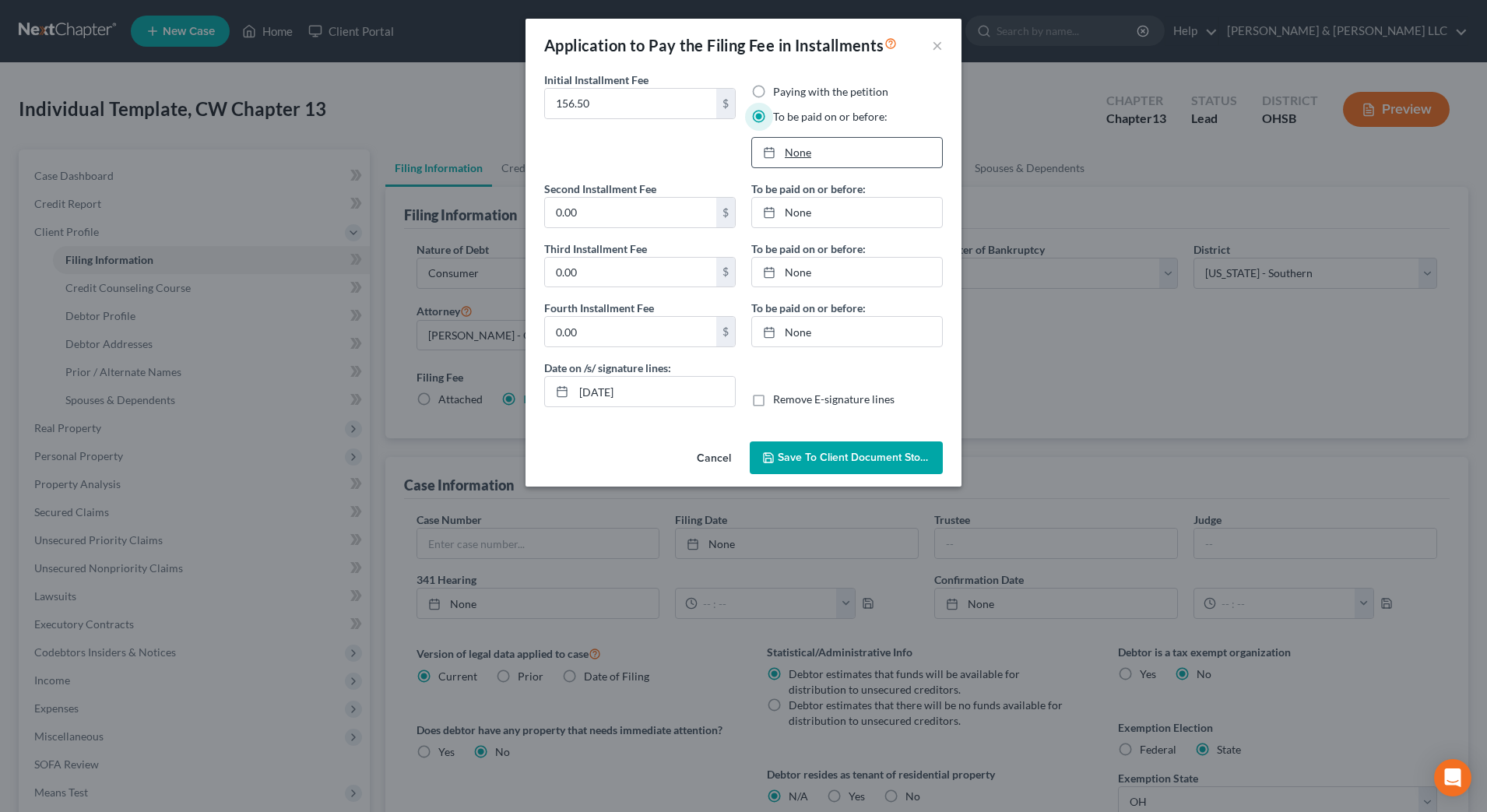
click at [833, 152] on link "None" at bounding box center [848, 152] width 190 height 29
type input "[DATE]"
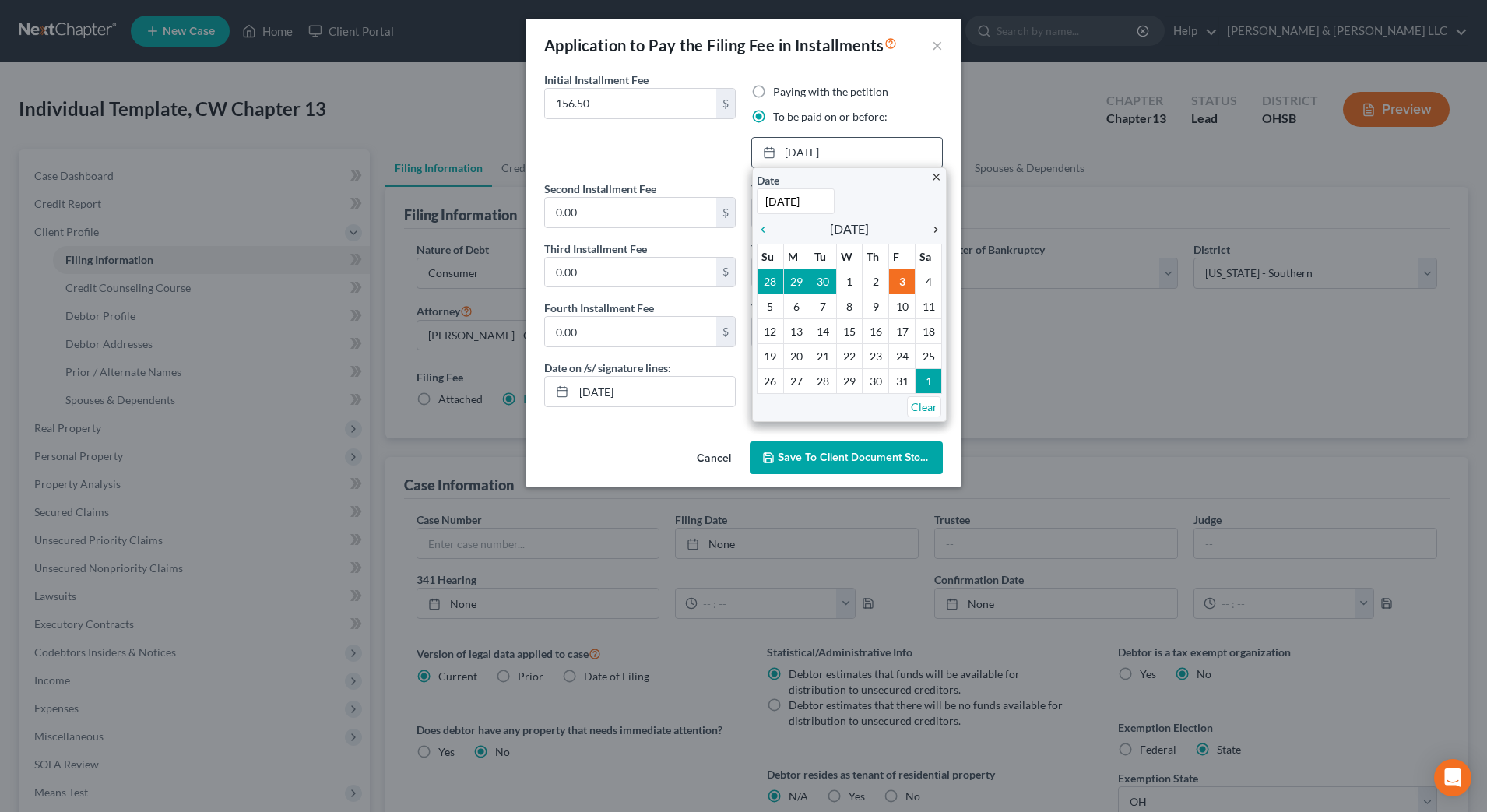
click at [936, 229] on icon "chevron_right" at bounding box center [932, 229] width 20 height 12
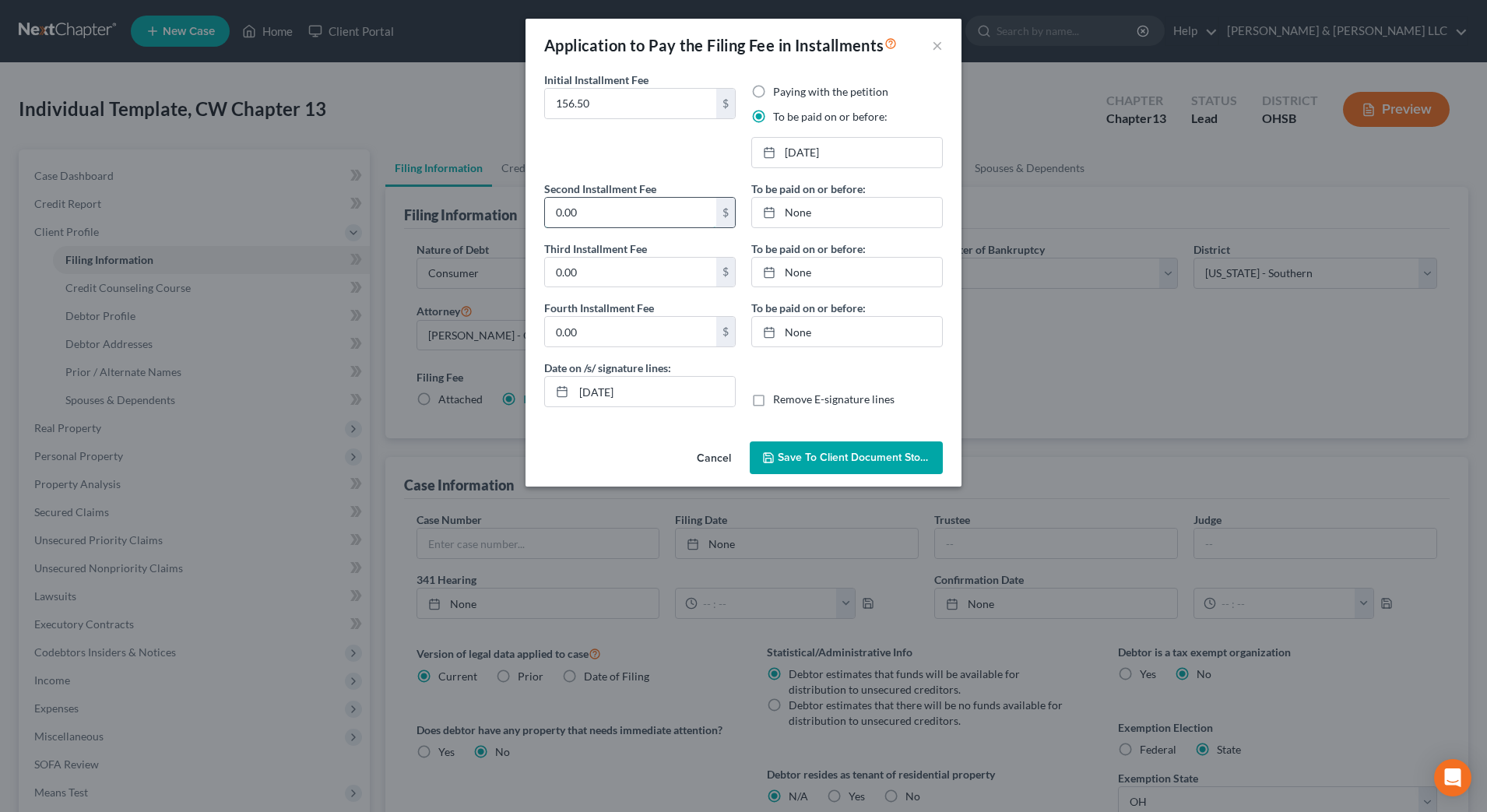
click at [674, 210] on input "0.00" at bounding box center [631, 212] width 172 height 29
type input "156.50"
type input "[DATE]"
click at [785, 221] on link "None" at bounding box center [848, 212] width 190 height 29
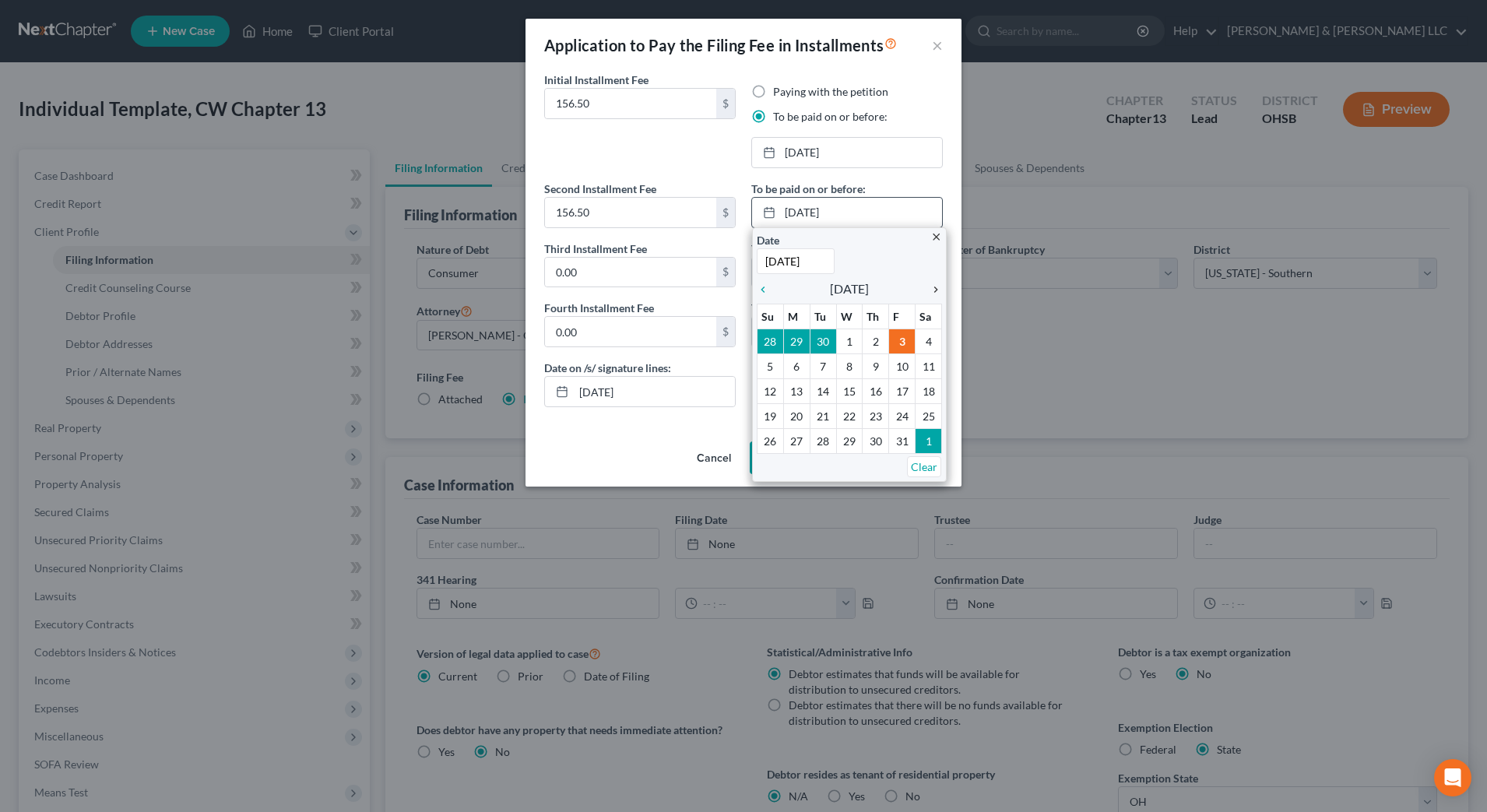
click at [938, 294] on icon "chevron_right" at bounding box center [932, 290] width 20 height 12
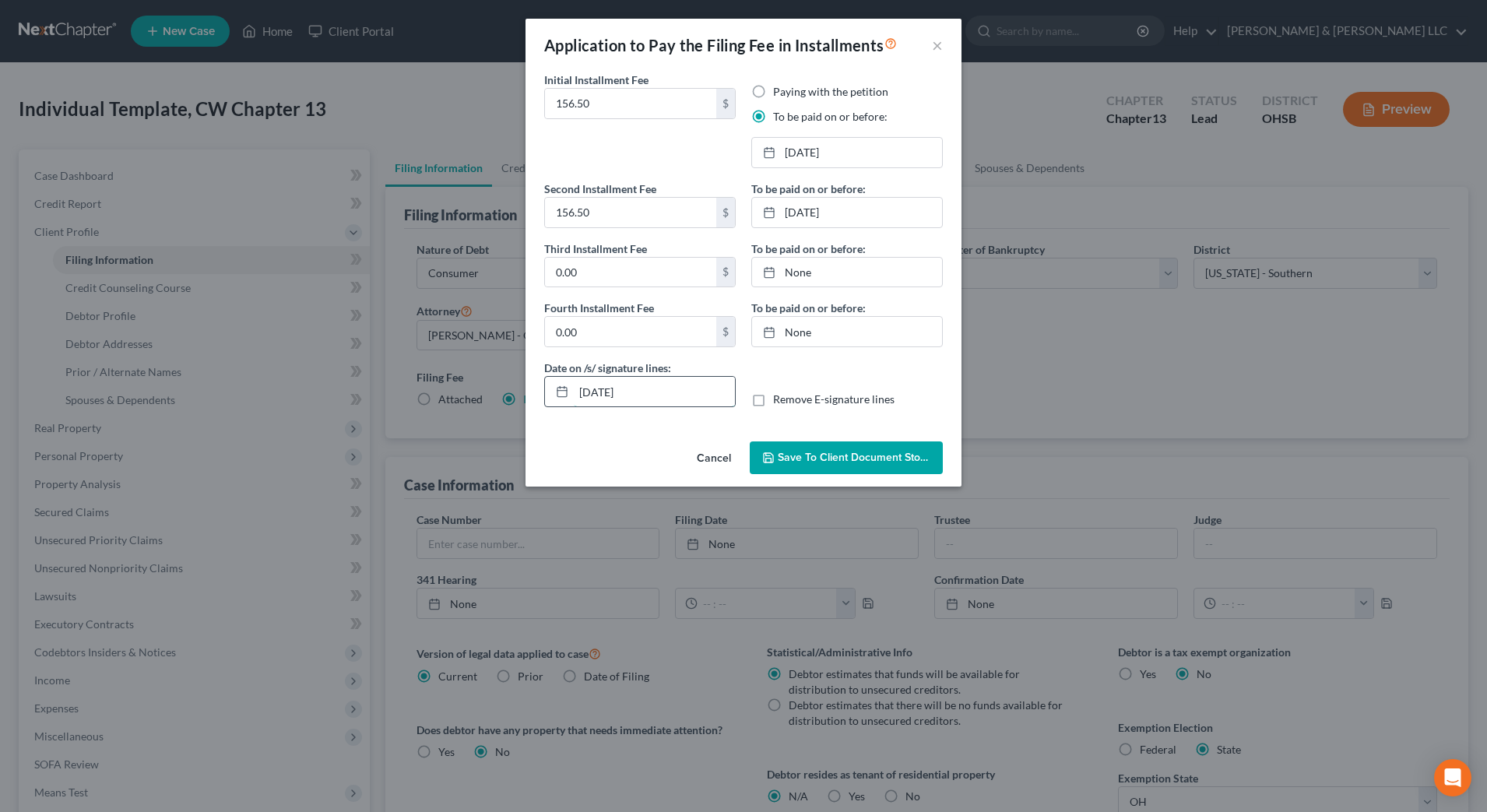
click at [660, 390] on input "[DATE]" at bounding box center [654, 391] width 161 height 29
click at [607, 391] on input "[DATE]" at bounding box center [654, 391] width 161 height 29
type input "[DATE]"
click at [774, 442] on button "Save to Client Document Storage" at bounding box center [846, 457] width 193 height 33
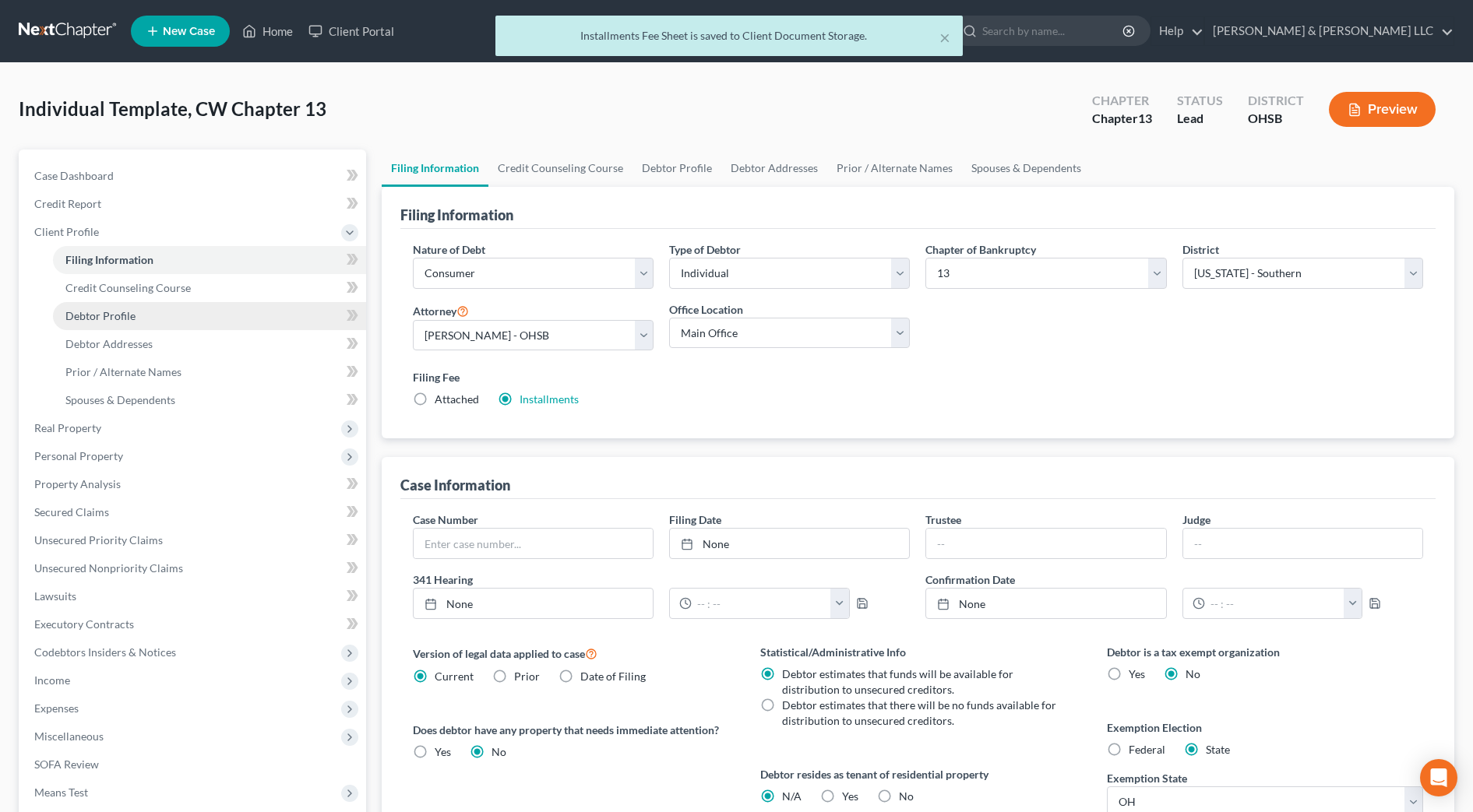
click at [149, 310] on link "Debtor Profile" at bounding box center [210, 317] width 313 height 28
select select "0"
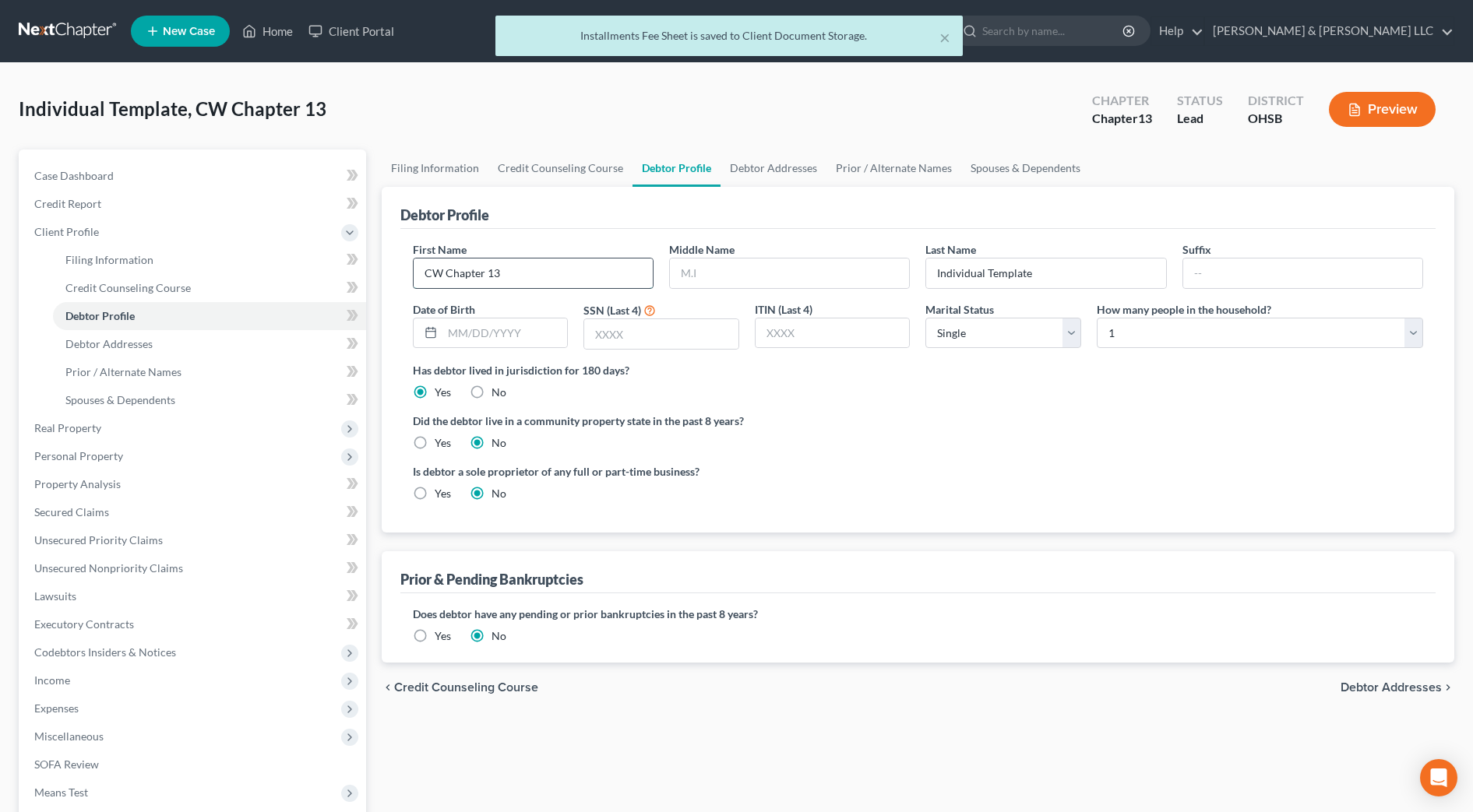
click at [534, 278] on input "CW Chapter 13" at bounding box center [533, 273] width 239 height 29
type input "C"
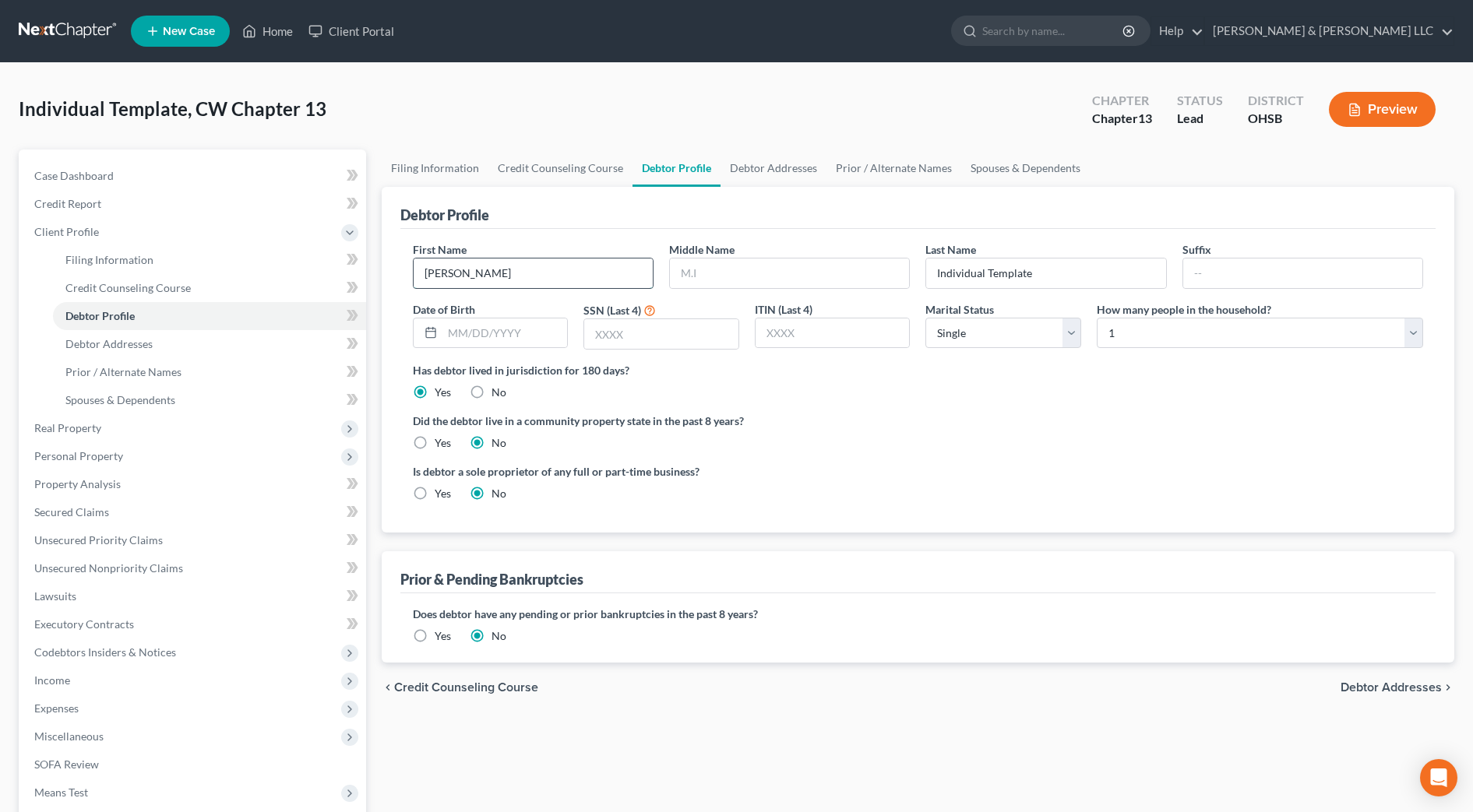
type input "[PERSON_NAME]"
type input "S."
type input "Lilly"
type input "[DATE]"
type input "9632"
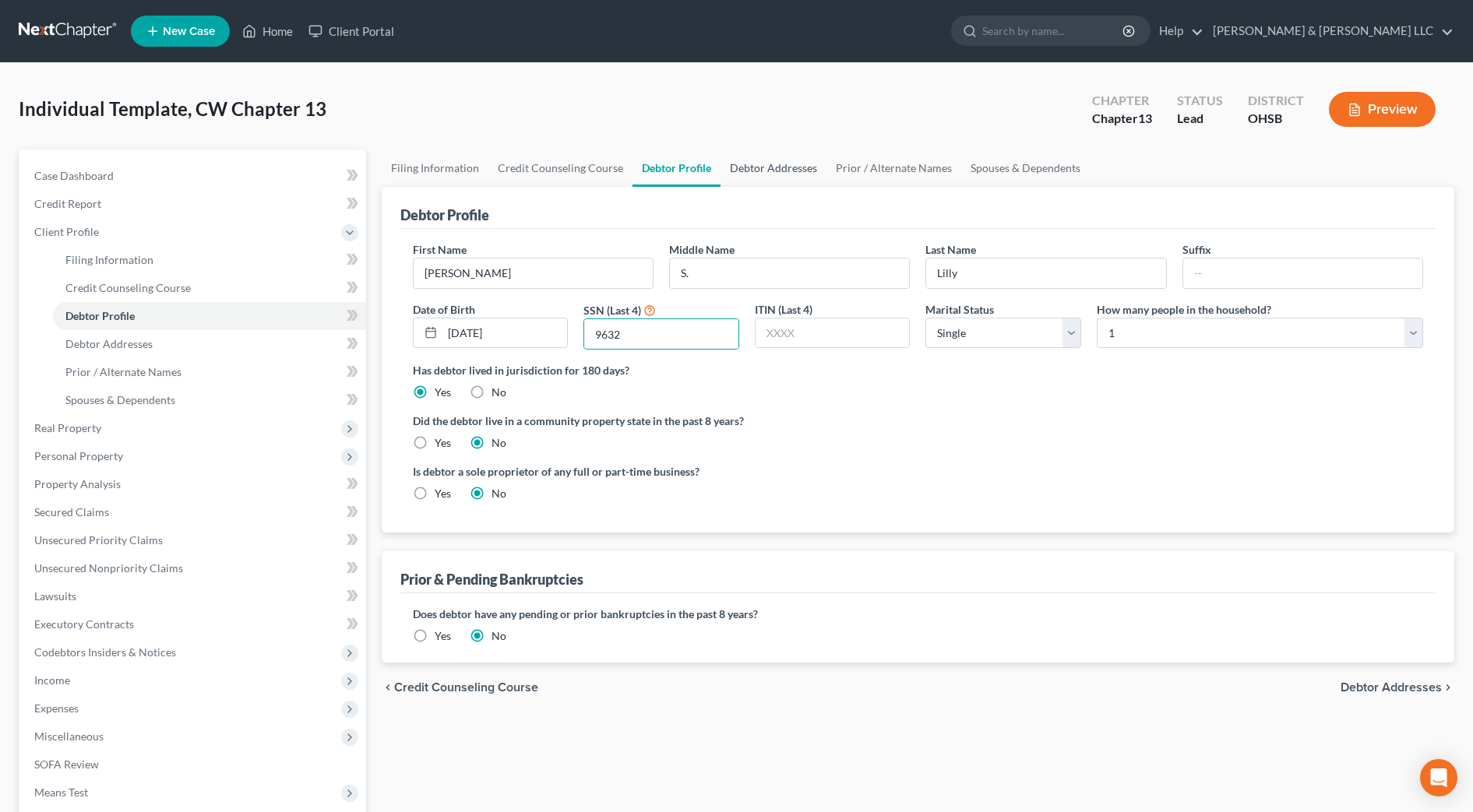
click at [743, 172] on link "Debtor Addresses" at bounding box center [773, 168] width 106 height 37
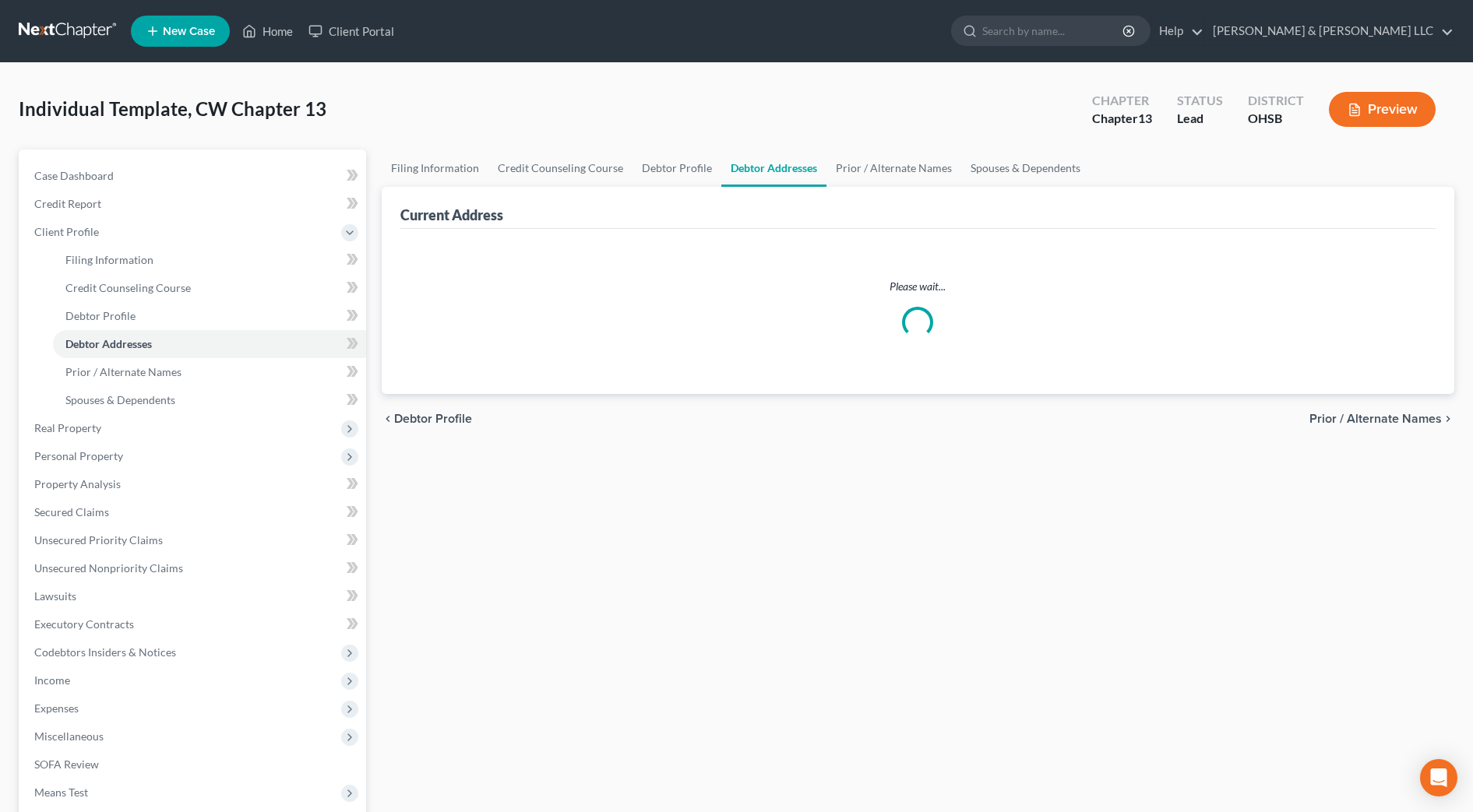
select select "0"
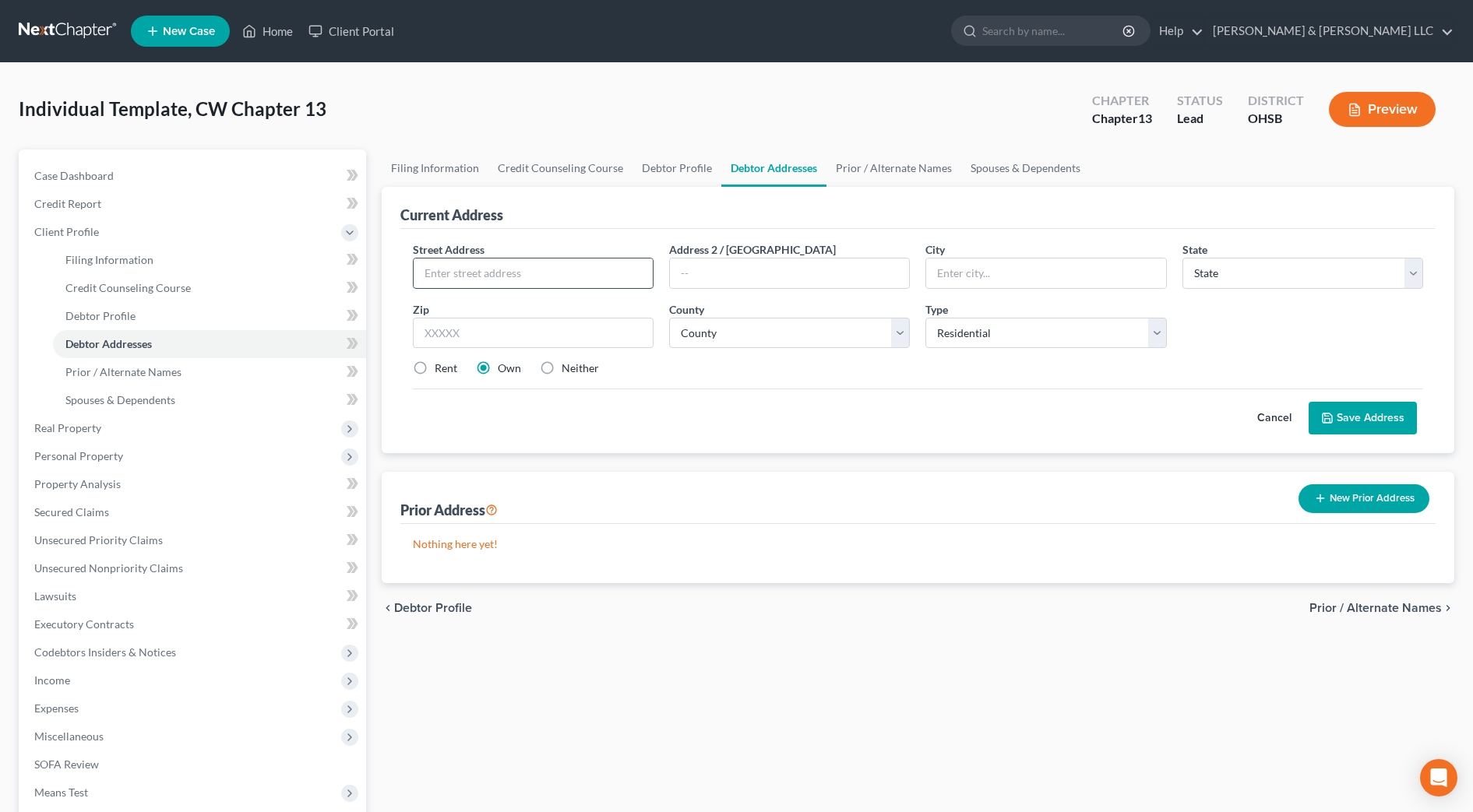
click at [561, 266] on input "text" at bounding box center [533, 273] width 239 height 29
type input "[STREET_ADDRESS][PERSON_NAME]"
type input "[GEOGRAPHIC_DATA]"
select select "36"
type input "43103"
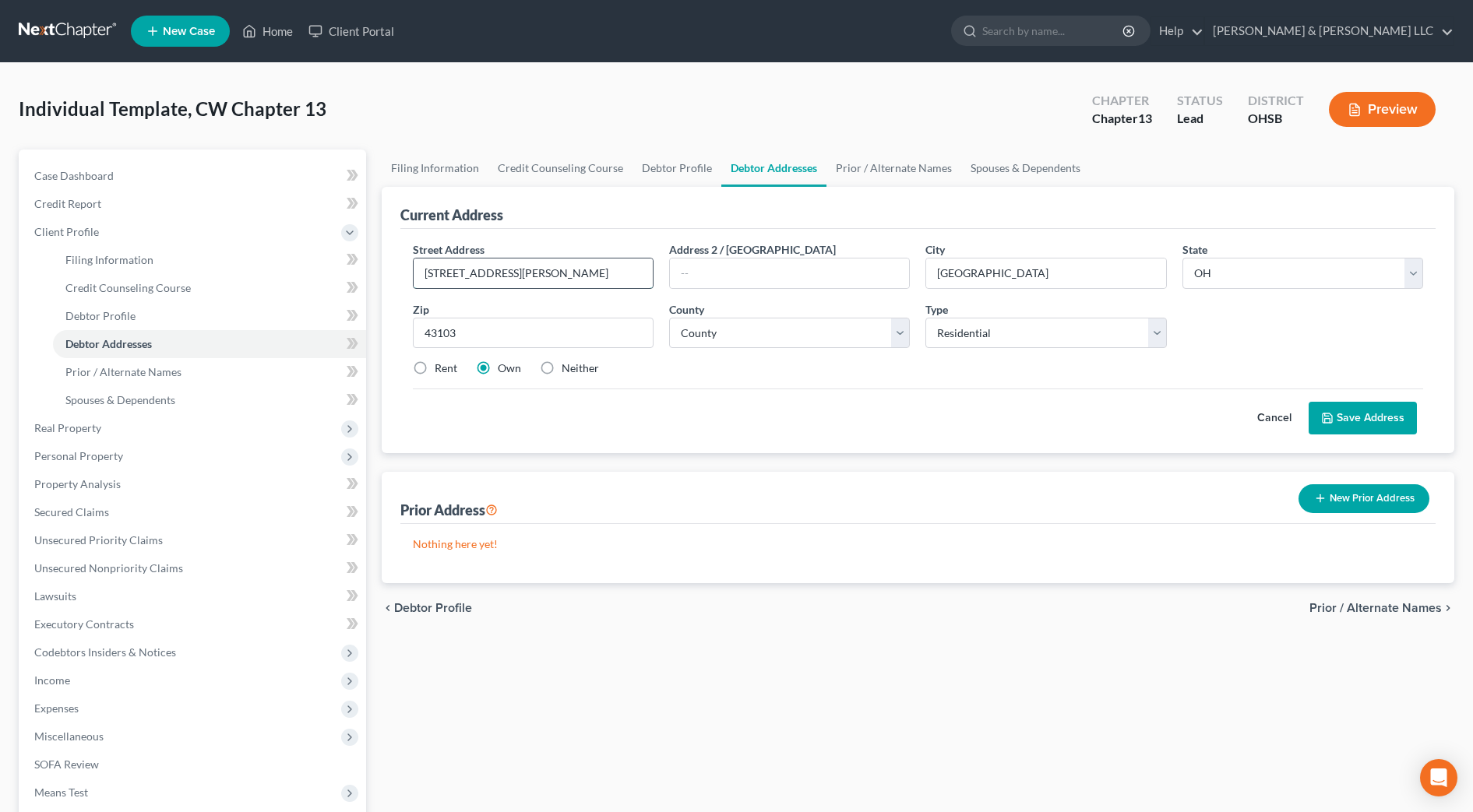
type input "[GEOGRAPHIC_DATA]"
click at [463, 274] on input "[STREET_ADDRESS][PERSON_NAME]" at bounding box center [533, 273] width 239 height 29
type input "[STREET_ADDRESS]"
click at [682, 375] on div "Rent Own Neither" at bounding box center [917, 368] width 1026 height 16
click at [708, 336] on select "County [GEOGRAPHIC_DATA] [GEOGRAPHIC_DATA] [GEOGRAPHIC_DATA] [GEOGRAPHIC_DATA] …" at bounding box center [789, 333] width 241 height 31
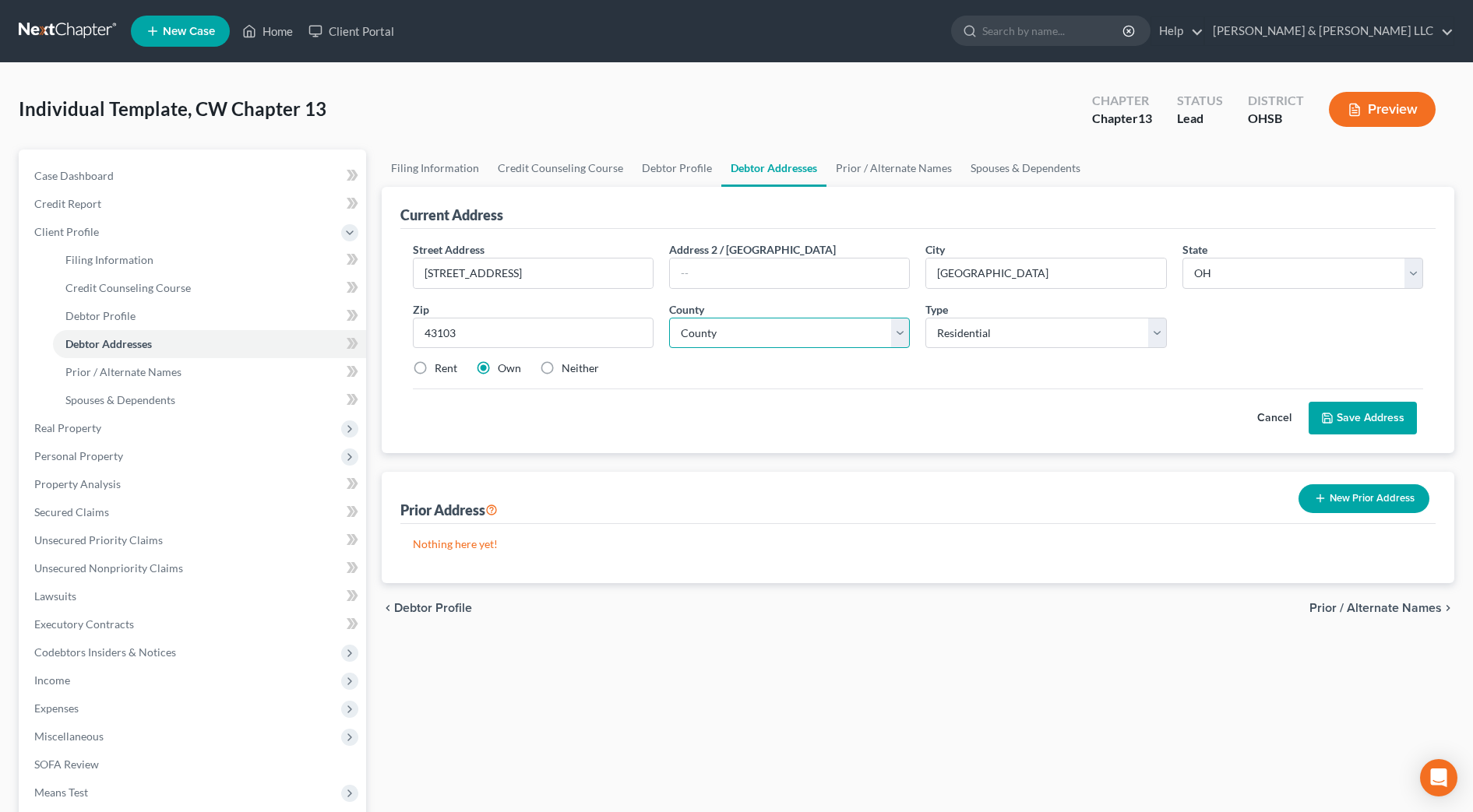
select select "64"
click at [669, 318] on select "County [GEOGRAPHIC_DATA] [GEOGRAPHIC_DATA] [GEOGRAPHIC_DATA] [GEOGRAPHIC_DATA] …" at bounding box center [789, 333] width 241 height 31
click at [1366, 408] on button "Save Address" at bounding box center [1363, 418] width 109 height 33
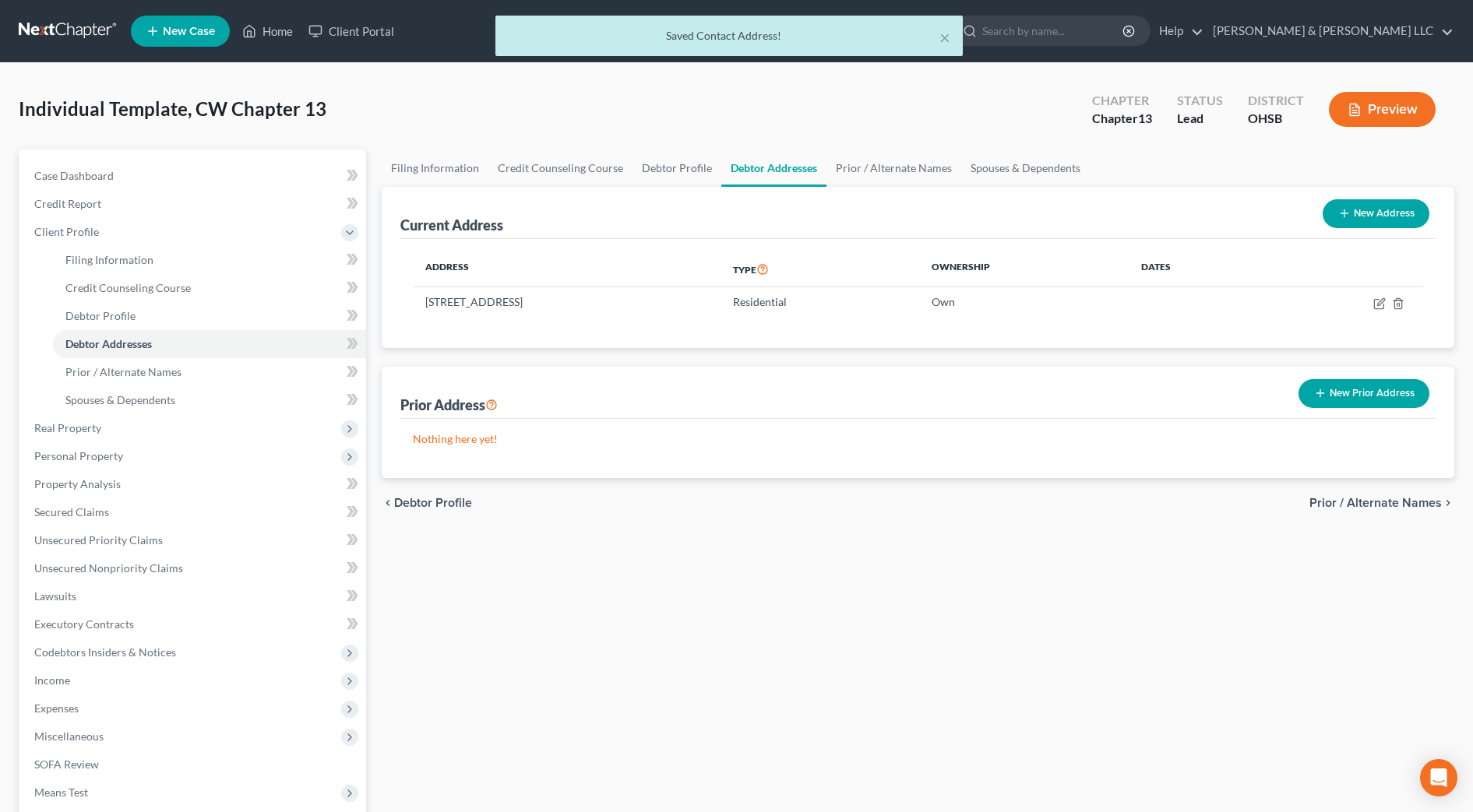
click at [910, 190] on div "Current Address New Address" at bounding box center [918, 213] width 1035 height 52
click at [921, 174] on link "Prior / Alternate Names" at bounding box center [893, 168] width 134 height 37
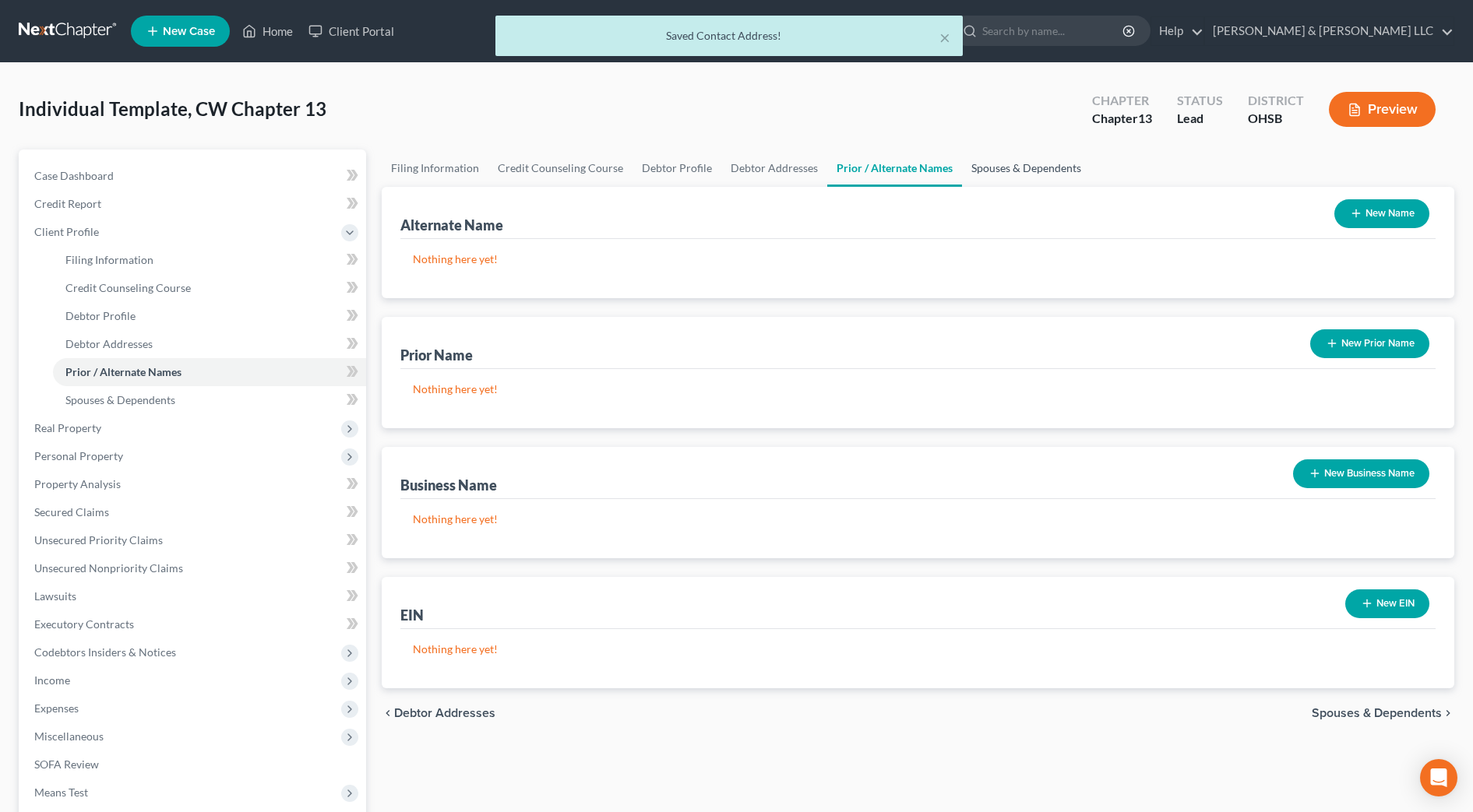
click at [1032, 173] on link "Spouses & Dependents" at bounding box center [1026, 168] width 128 height 37
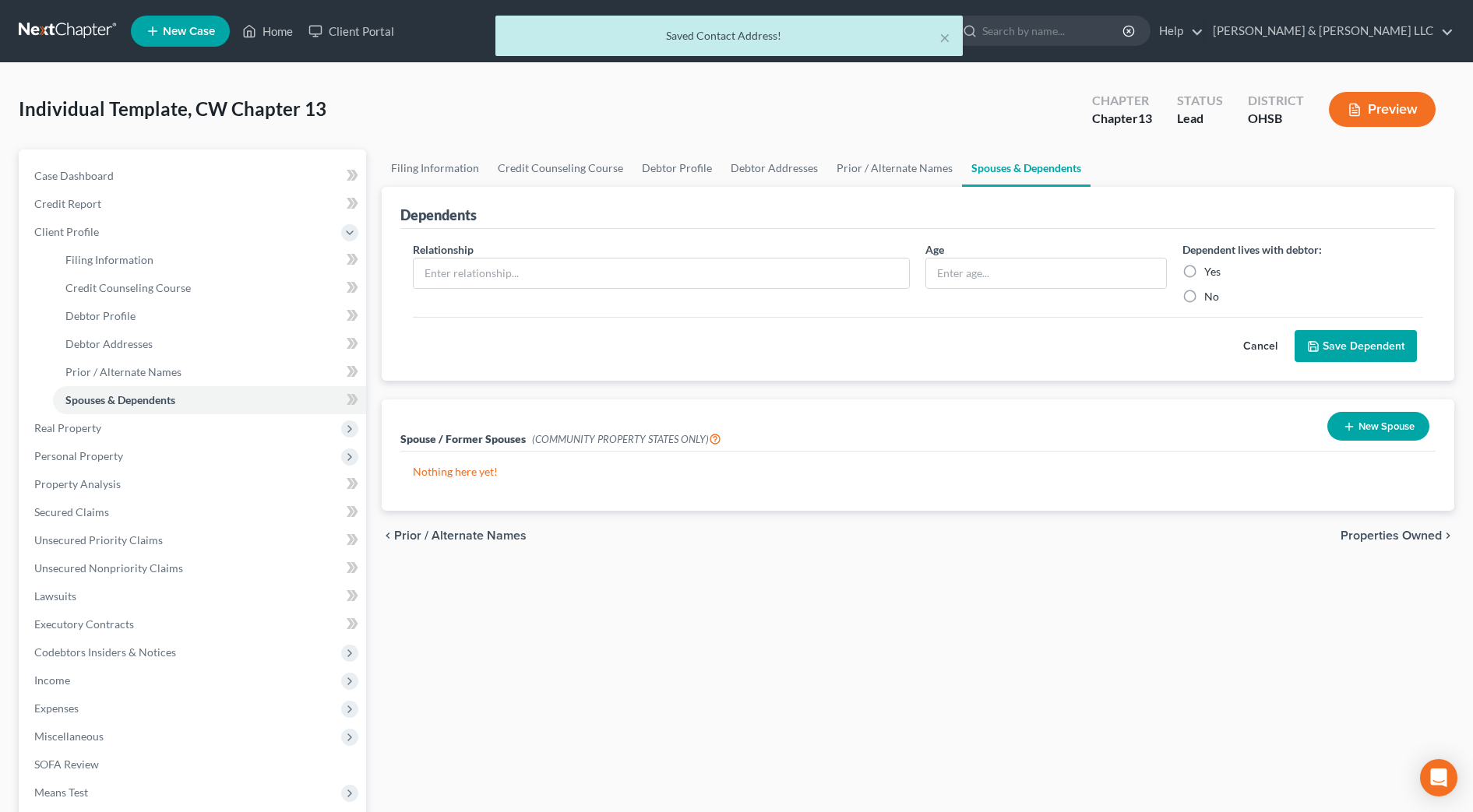
click at [1435, 525] on div "chevron_left Prior / Alternate Names Properties Owned chevron_right" at bounding box center [918, 535] width 1073 height 50
click at [1433, 531] on span "Properties Owned" at bounding box center [1391, 535] width 101 height 12
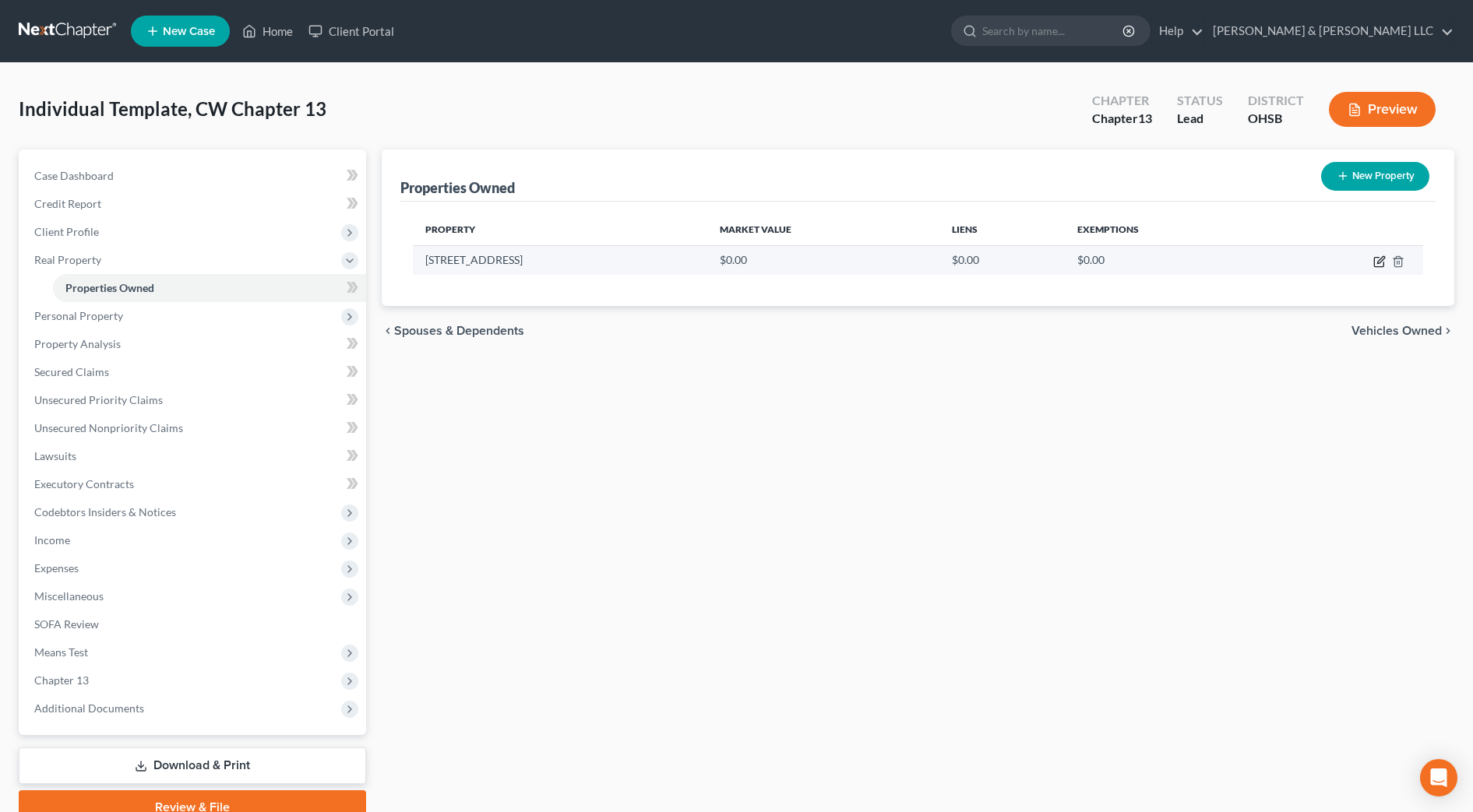
click at [1374, 260] on icon "button" at bounding box center [1378, 262] width 10 height 10
select select "36"
select select "64"
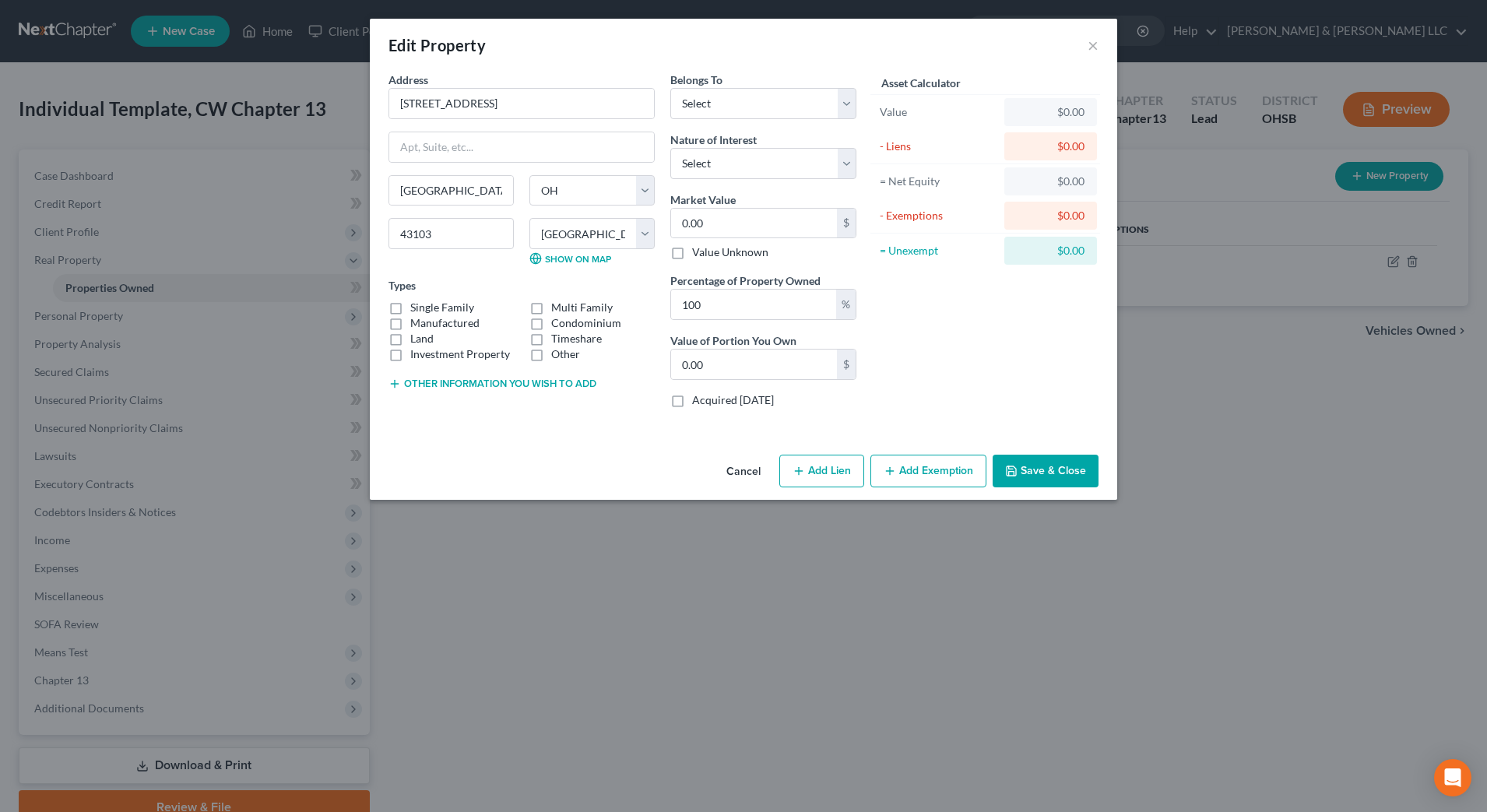
click at [461, 379] on button "Other information you wish to add" at bounding box center [493, 384] width 208 height 12
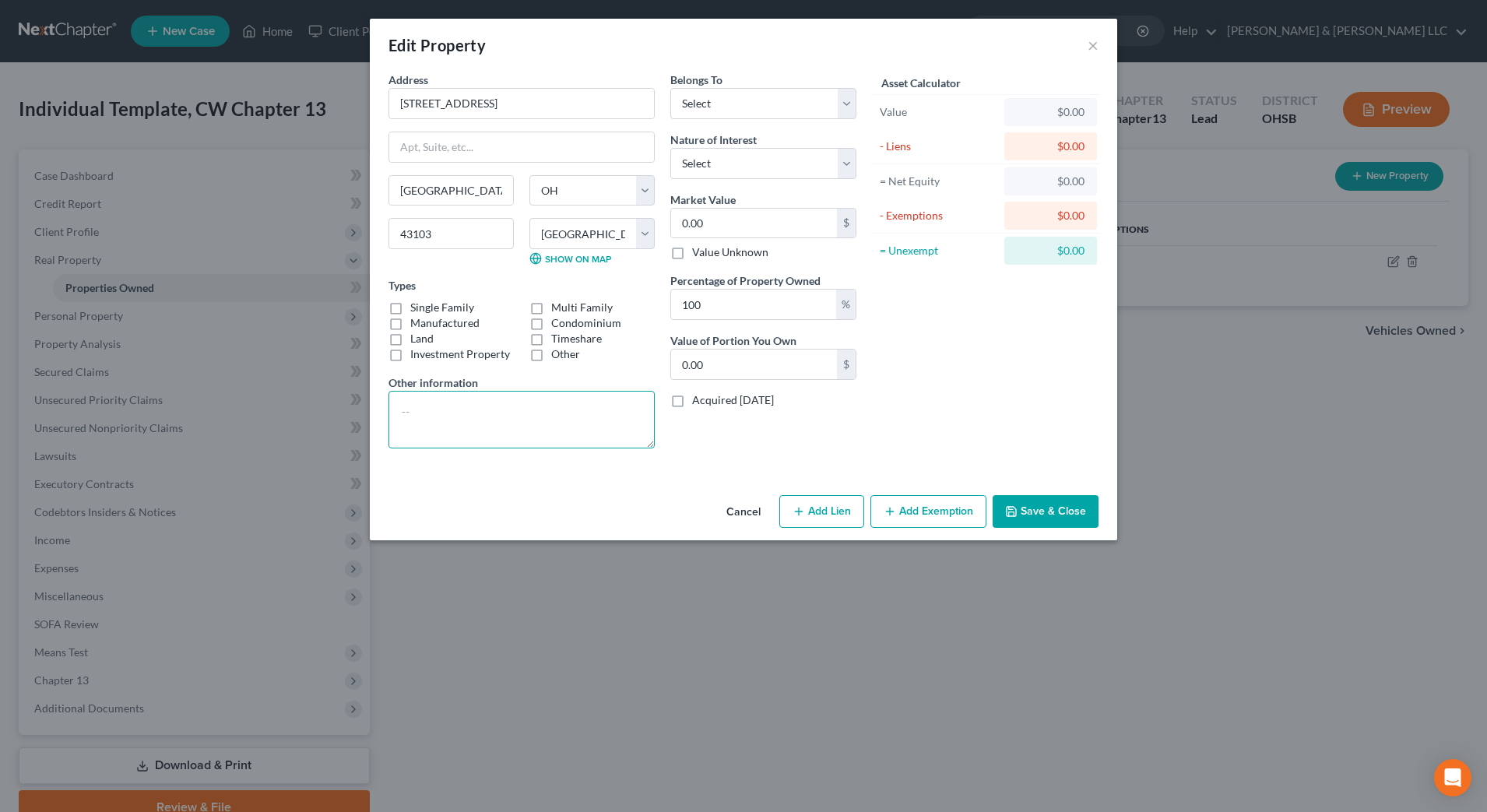
click at [464, 396] on textarea at bounding box center [521, 420] width 266 height 58
type textarea "Debtor's residence Parcel No. D1400060115700"
click at [729, 104] on select "Select Debtor 1 Only Debtor 2 Only Debtor 1 And Debtor 2 Only At Least One Of T…" at bounding box center [763, 103] width 186 height 31
select select "0"
click at [671, 88] on select "Select Debtor 1 Only Debtor 2 Only Debtor 1 And Debtor 2 Only At Least One Of T…" at bounding box center [763, 103] width 186 height 31
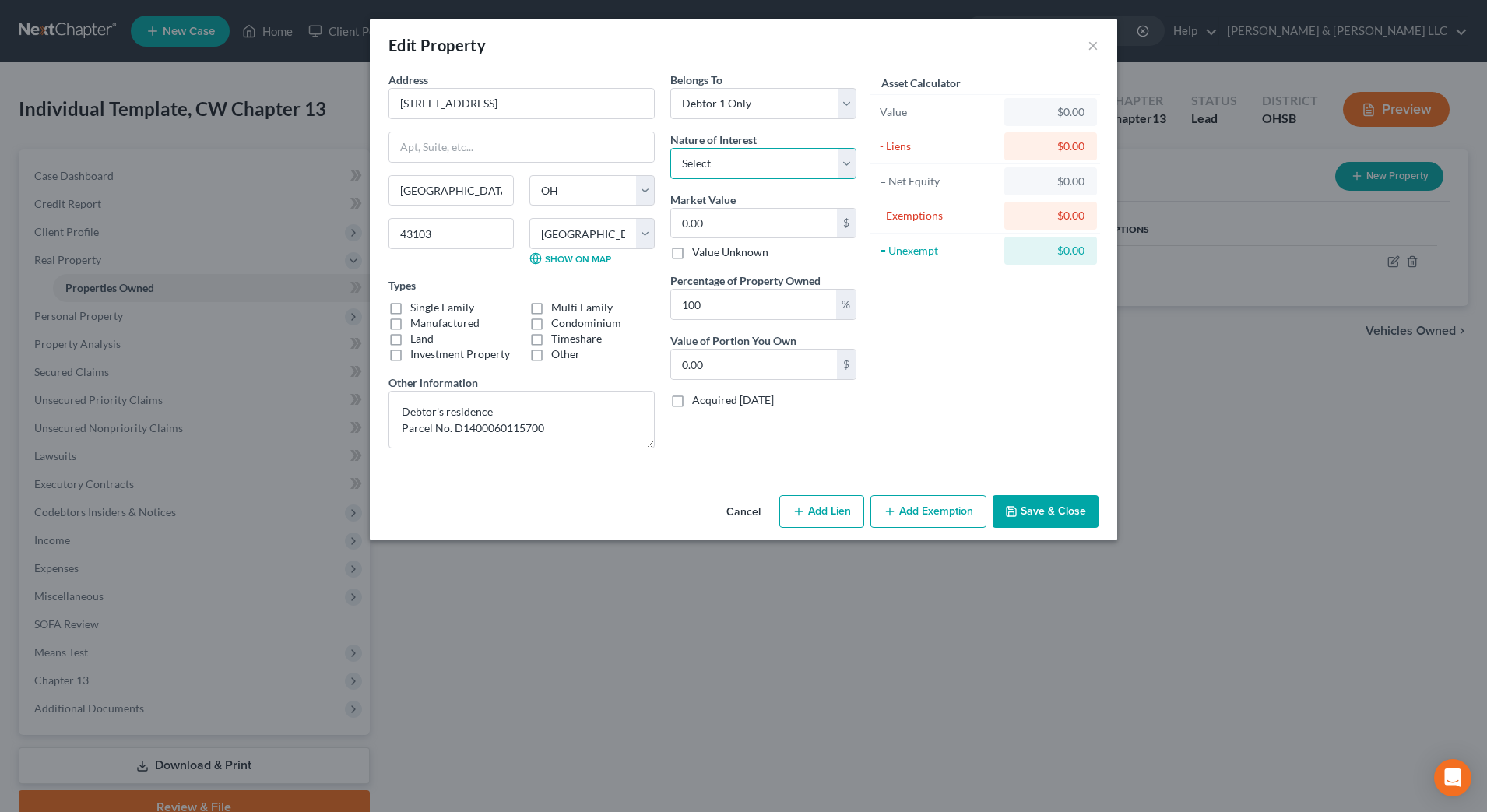
click at [745, 159] on select "Select Fee Simple Joint Tenant Life Estate Equitable Interest Future Interest T…" at bounding box center [763, 163] width 186 height 31
select select "0"
click at [671, 148] on select "Select Fee Simple Joint Tenant Life Estate Equitable Interest Future Interest T…" at bounding box center [763, 163] width 186 height 31
click at [740, 219] on input "0.00" at bounding box center [754, 223] width 165 height 29
type input "2"
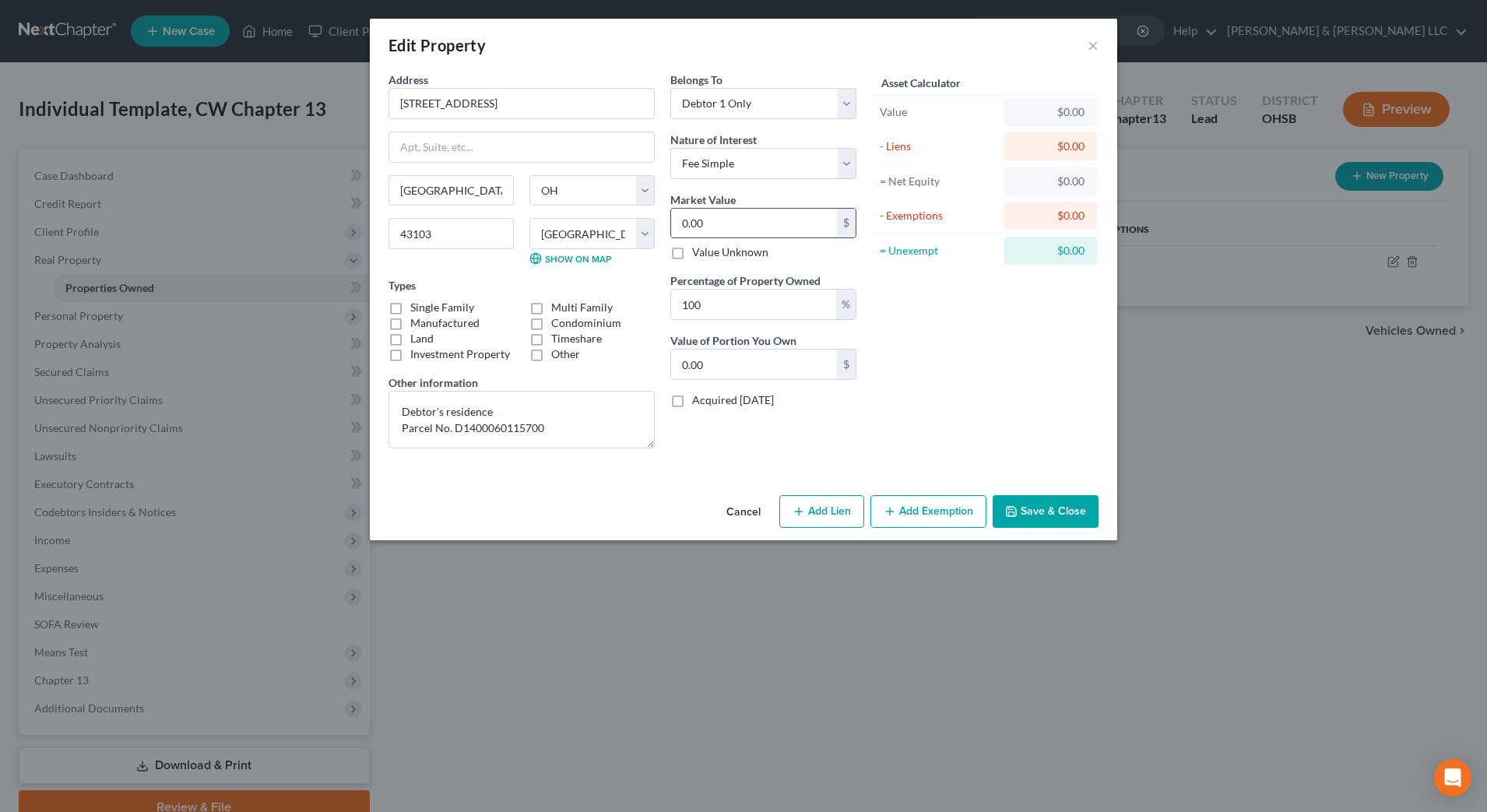
type input "2.00"
type input "25"
type input "25.00"
type input "259"
type input "259.00"
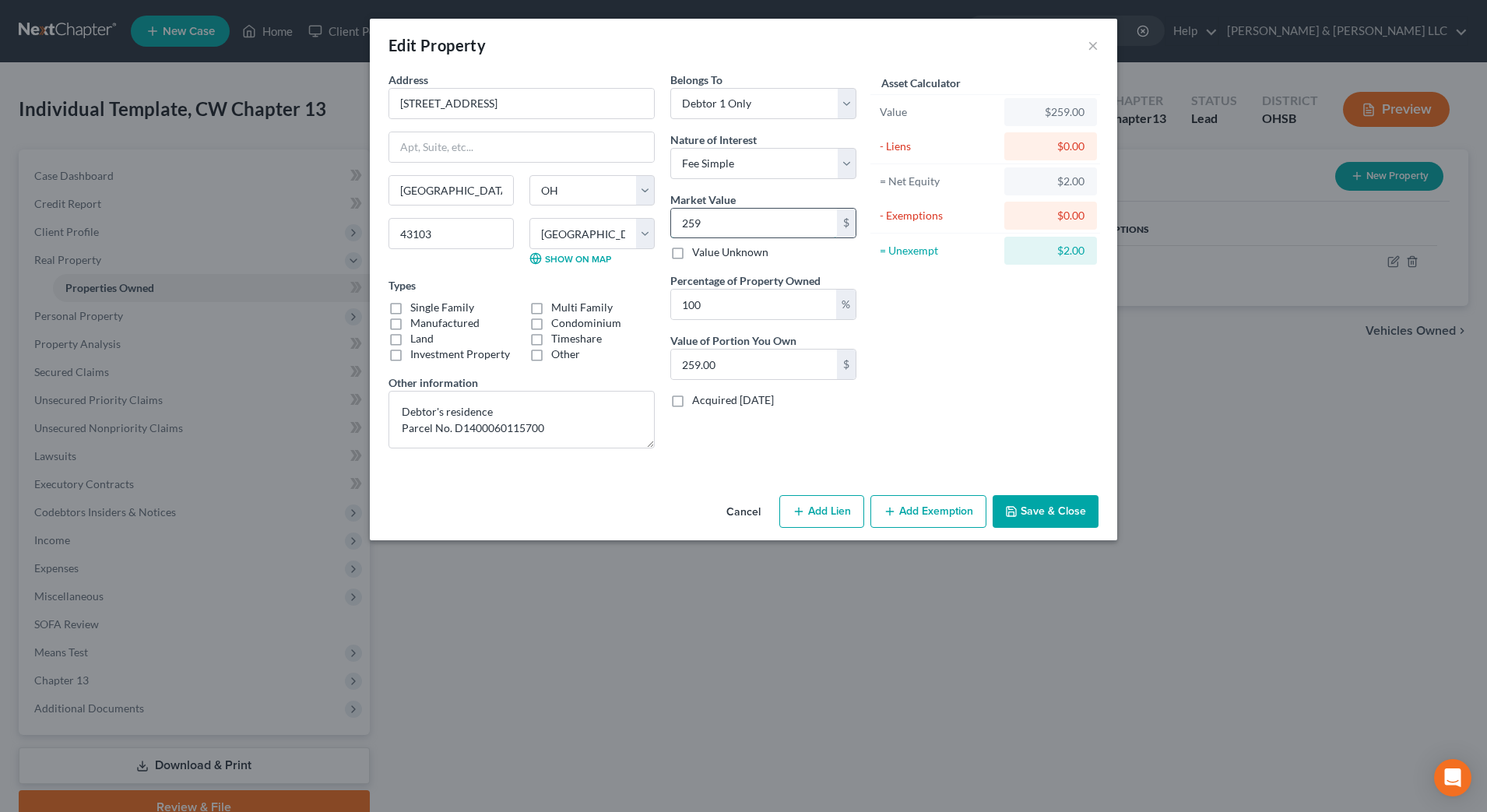
type input "2598"
type input "2,598.00"
type input "2,5986"
type input "25,986.00"
type input "2,59860"
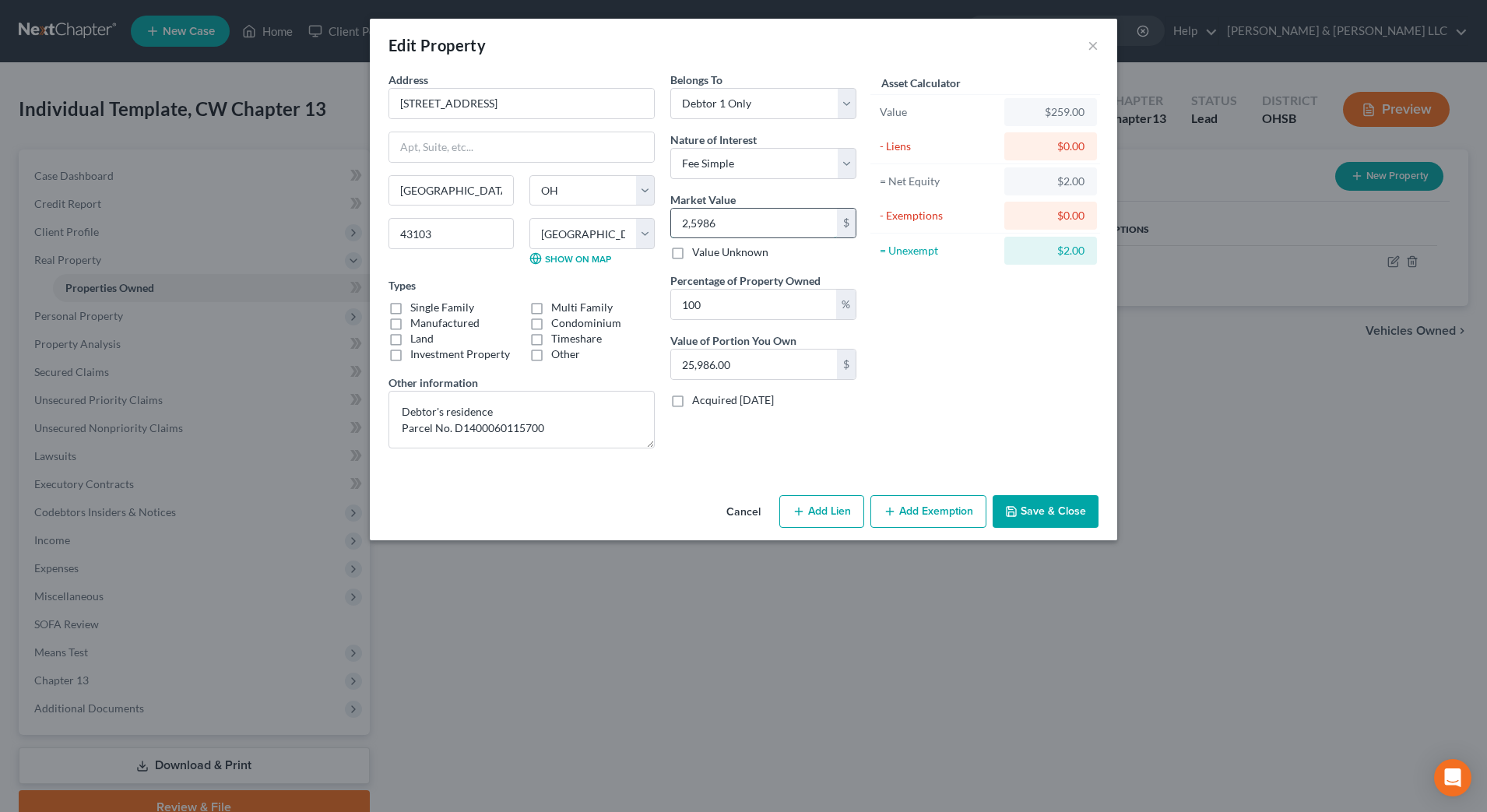
type input "259,860.00"
type input "259,860"
click at [998, 366] on div "Asset Calculator Value $259,860.00 - Liens $0.00 = Net Equity $2,598.00 - Exemp…" at bounding box center [985, 267] width 242 height 390
click at [955, 502] on button "Add Exemption" at bounding box center [928, 511] width 116 height 33
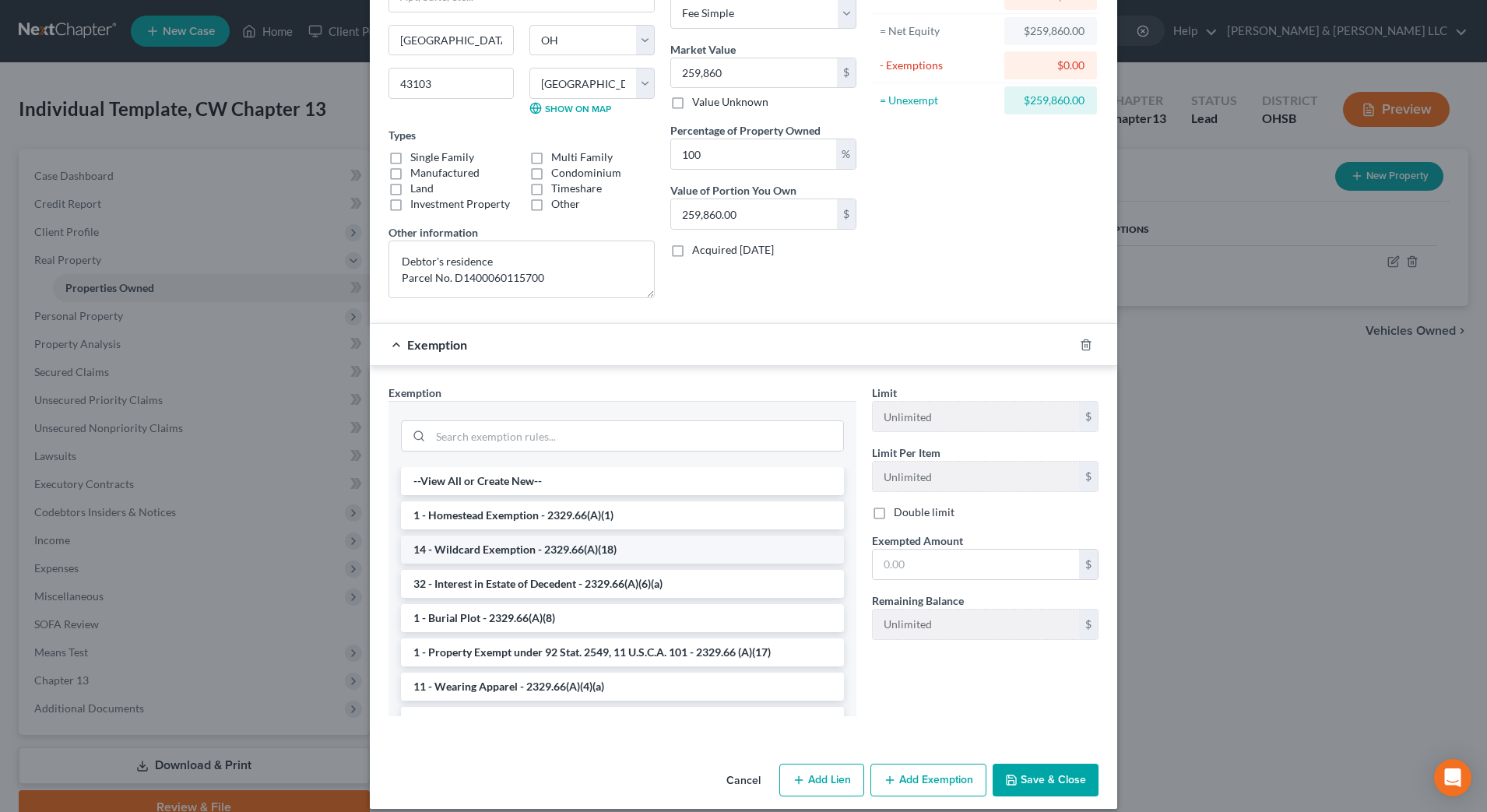
scroll to position [165, 0]
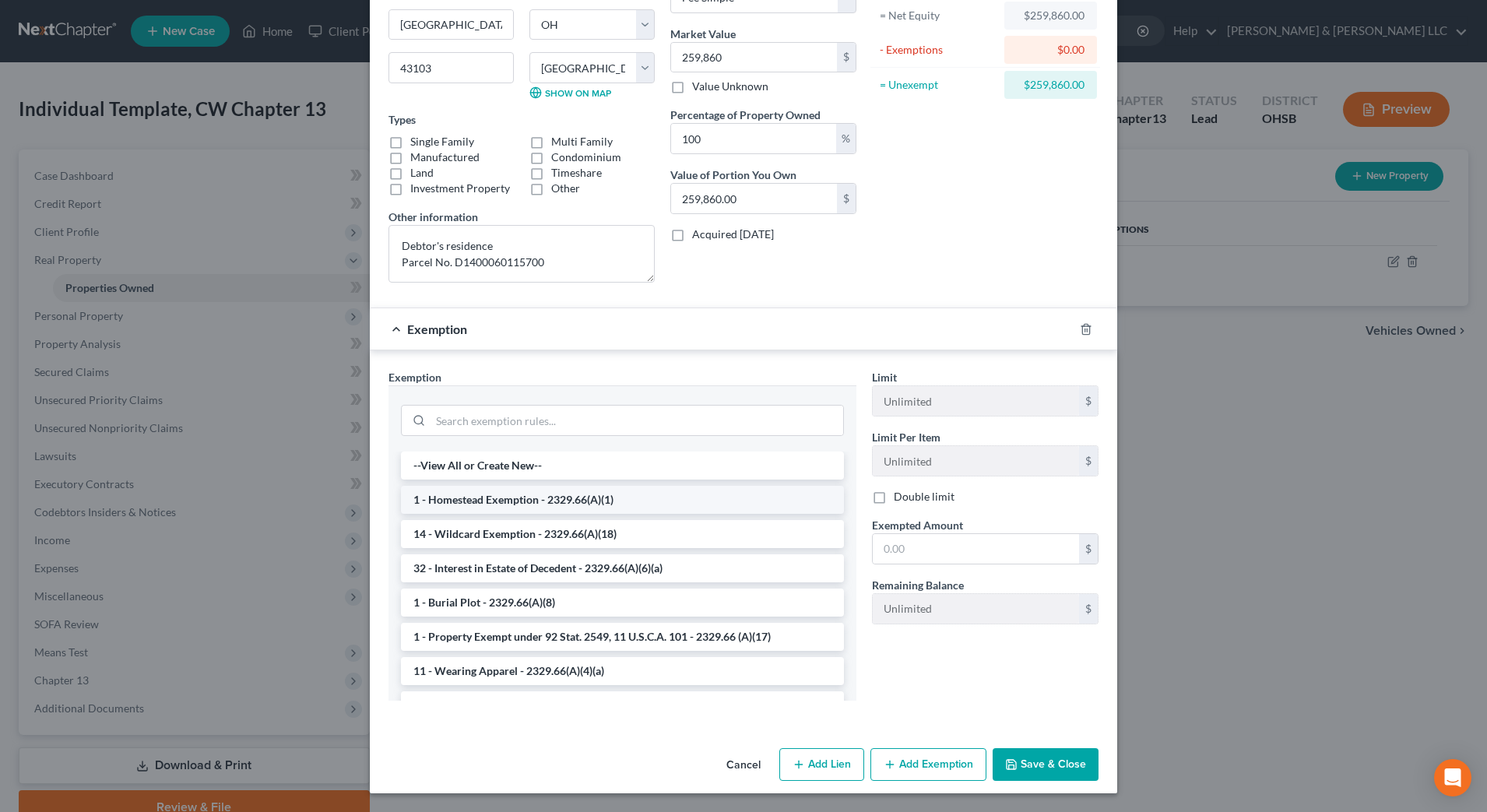
click at [535, 502] on li "1 - Homestead Exemption - 2329.66(A)(1)" at bounding box center [623, 500] width 443 height 28
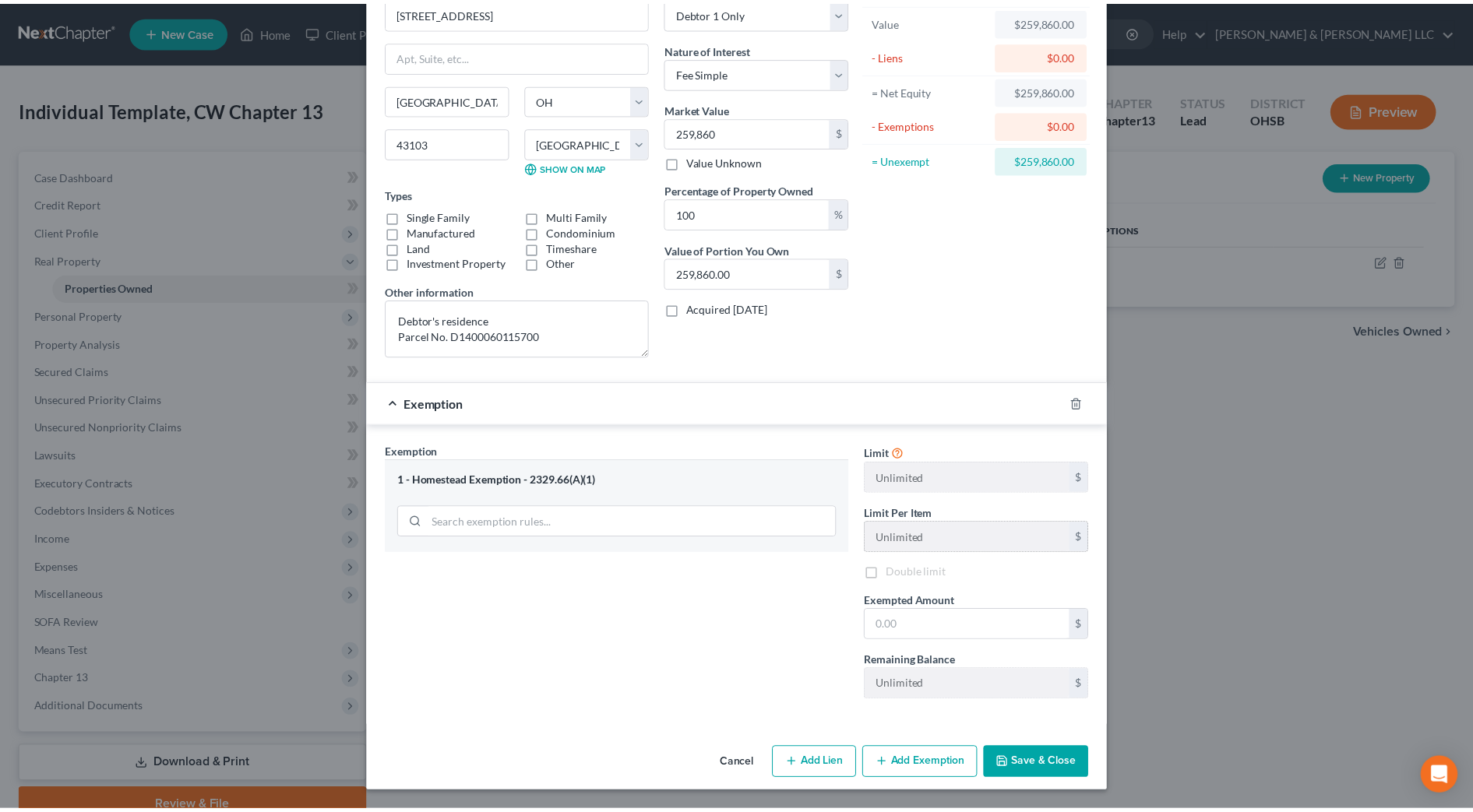
scroll to position [91, 0]
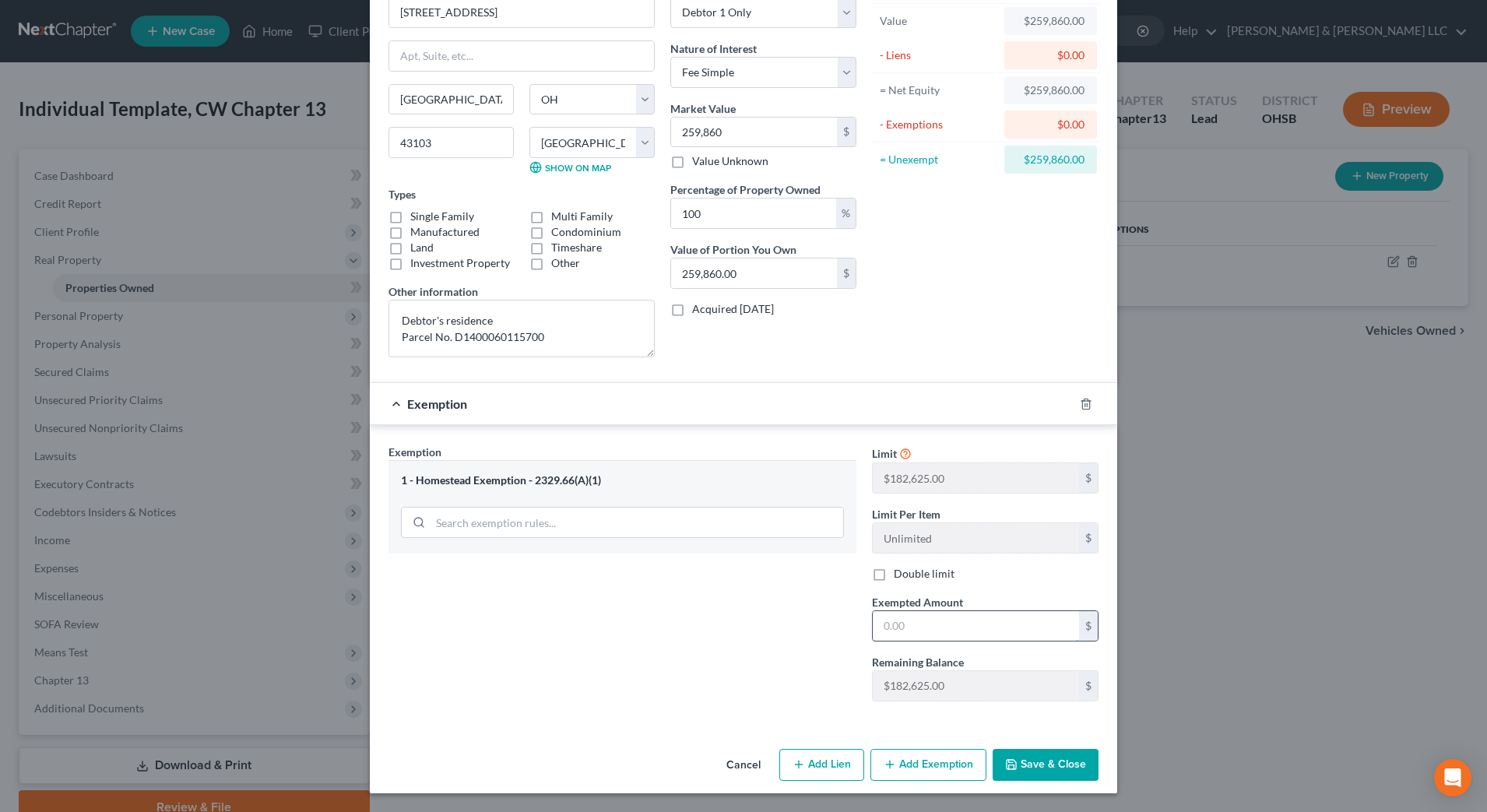
click at [928, 624] on input "text" at bounding box center [976, 625] width 206 height 29
type input "182,625"
click at [1046, 754] on button "Save & Close" at bounding box center [1045, 765] width 106 height 33
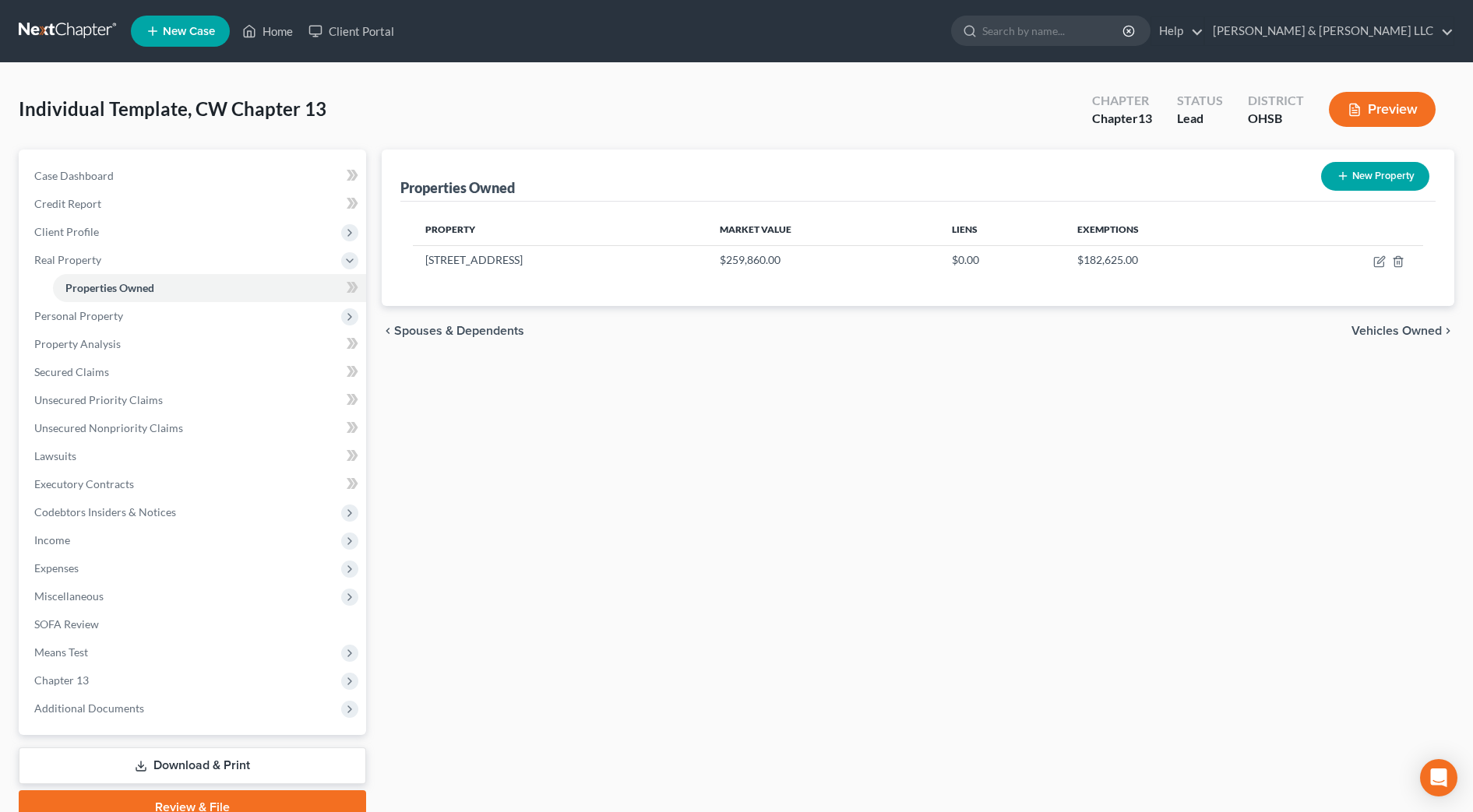
click at [1431, 326] on span "Vehicles Owned" at bounding box center [1397, 331] width 91 height 12
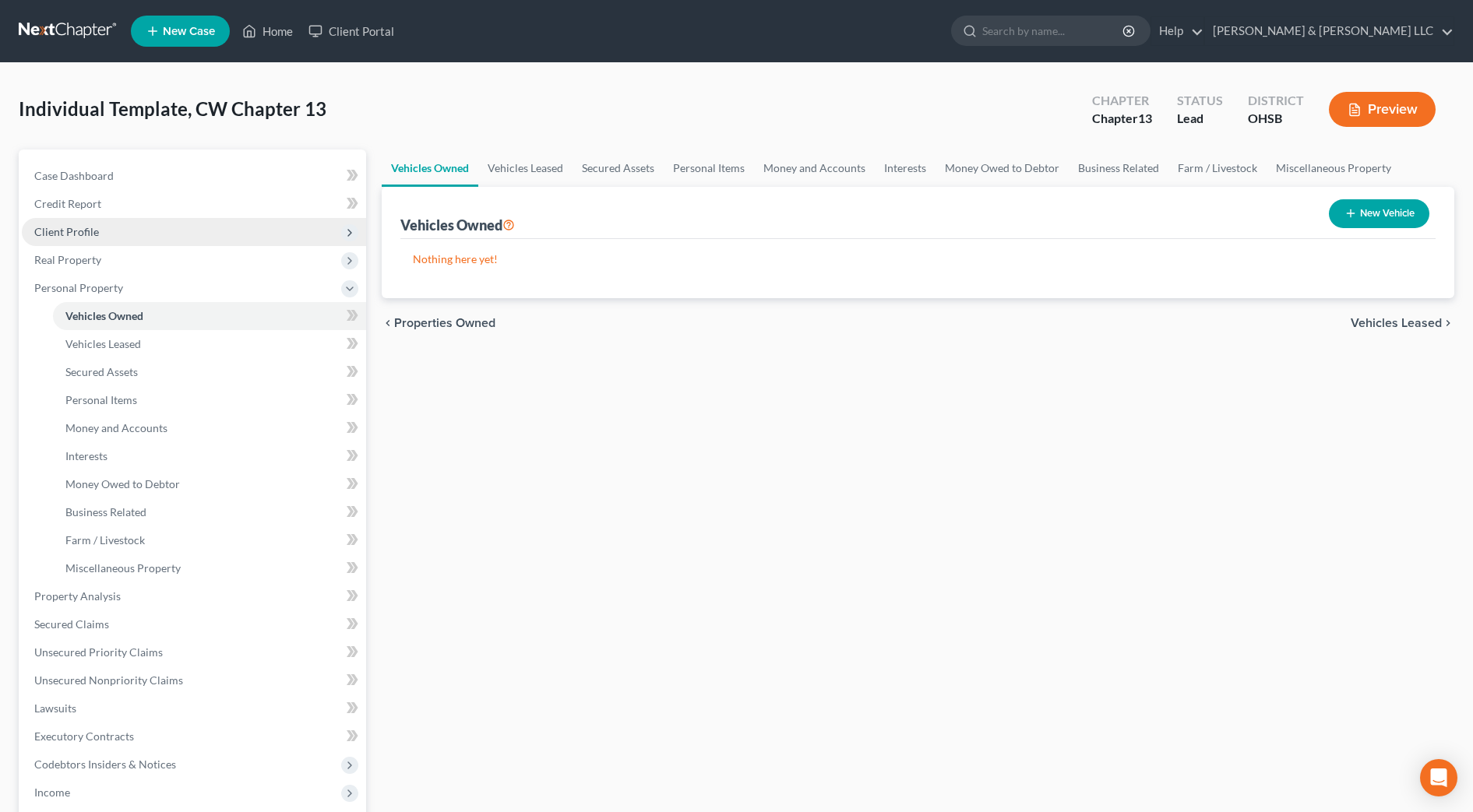
click at [91, 237] on span "Client Profile" at bounding box center [67, 231] width 65 height 13
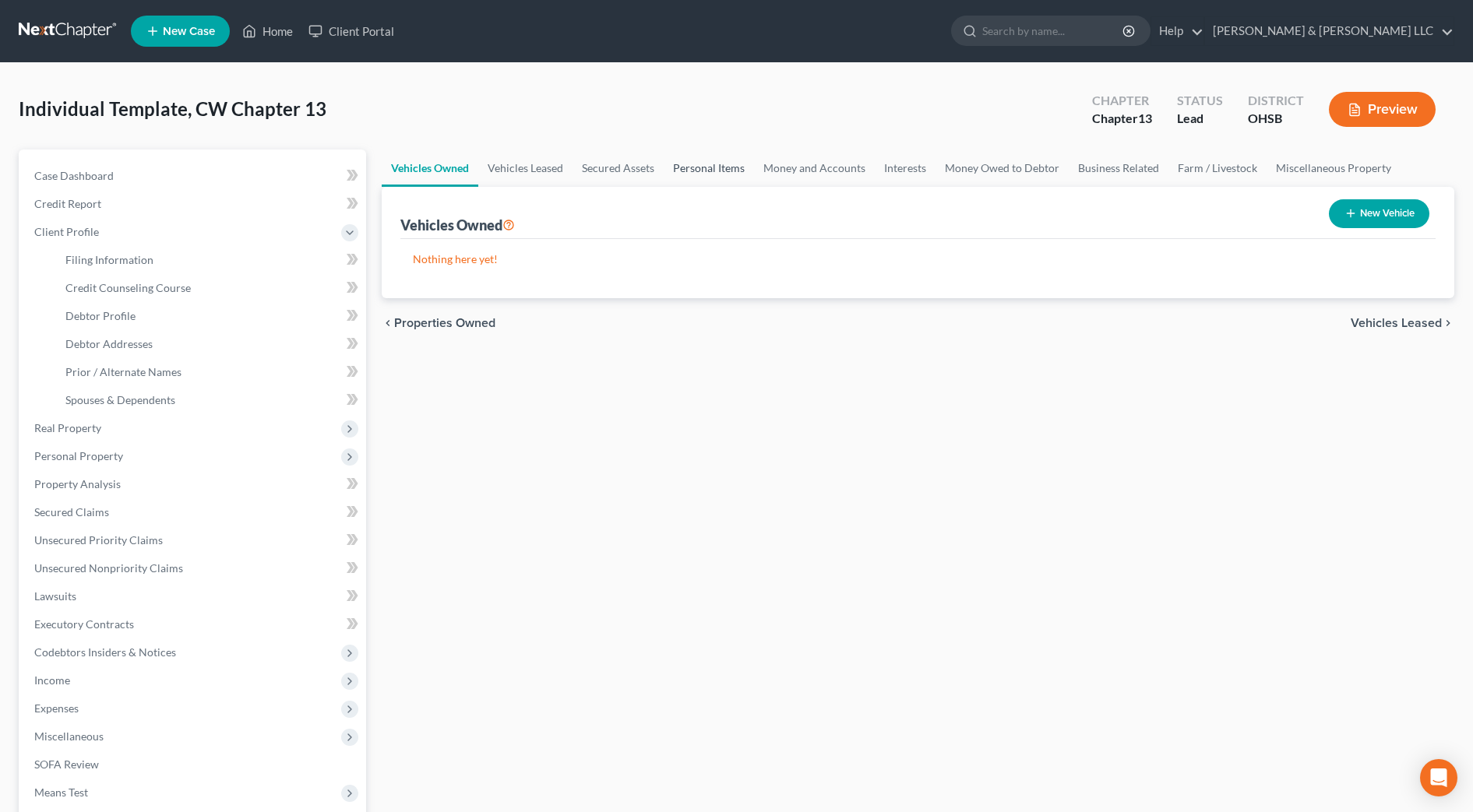
click at [704, 177] on link "Personal Items" at bounding box center [709, 168] width 91 height 37
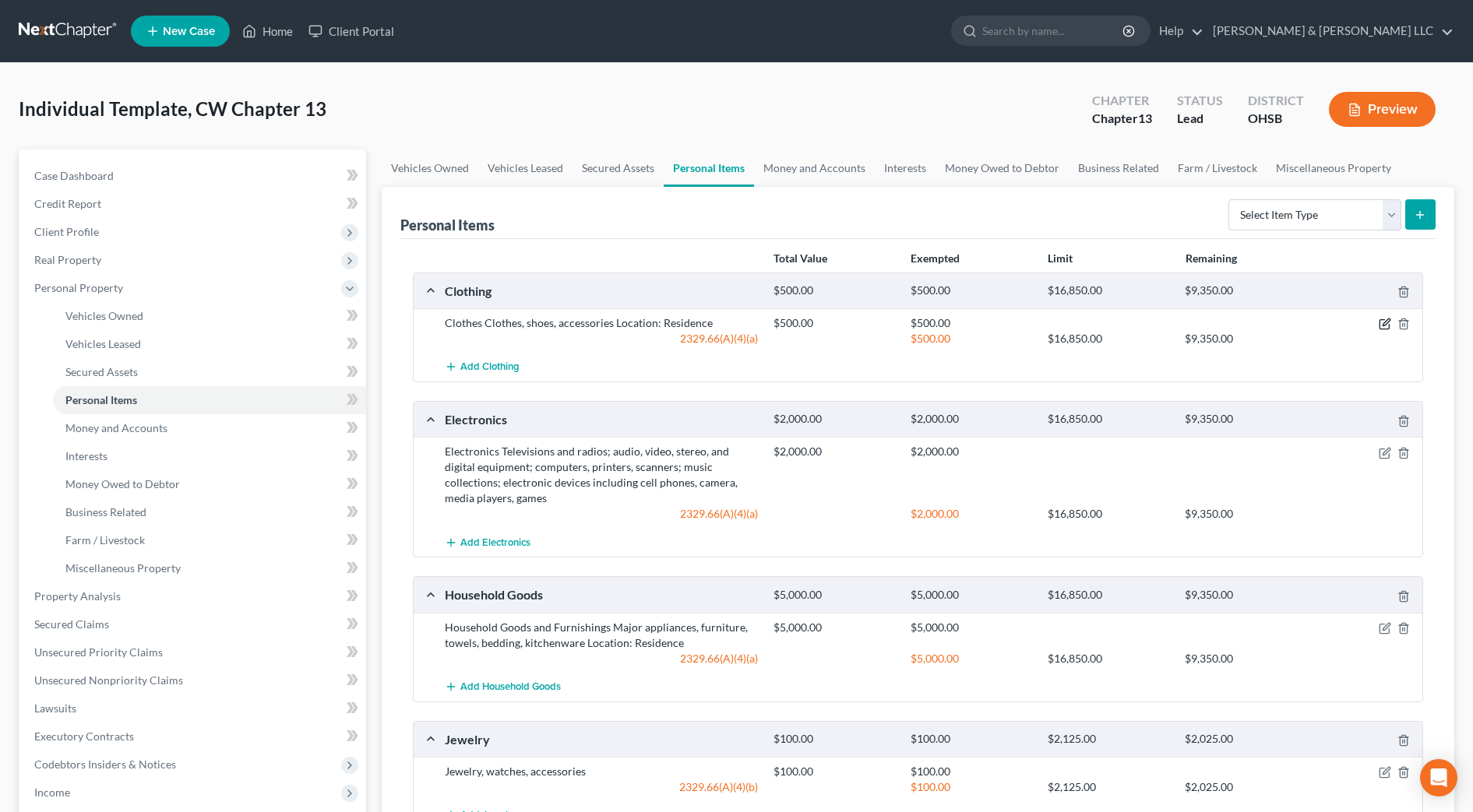
click at [1386, 326] on icon "button" at bounding box center [1385, 324] width 12 height 12
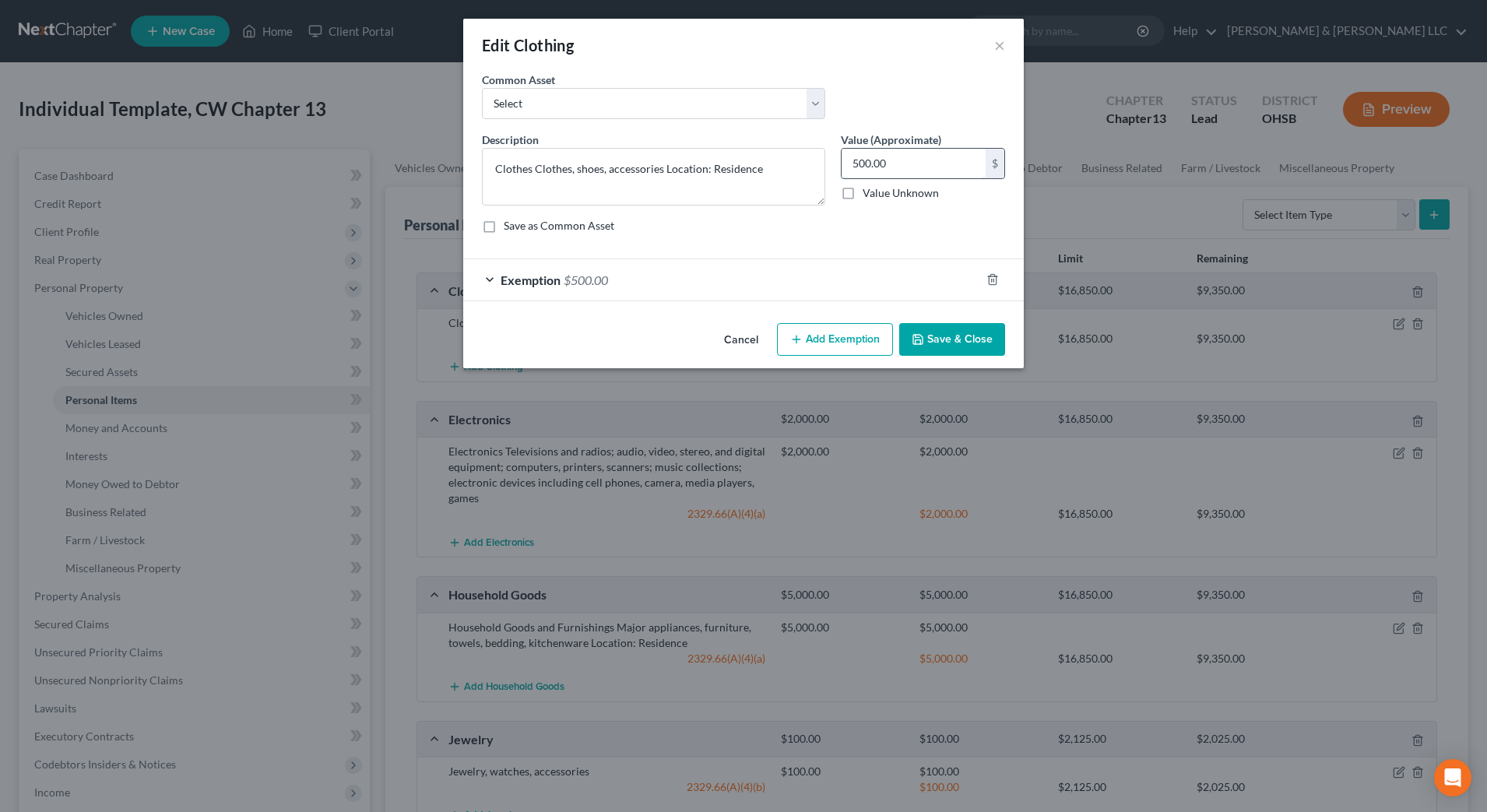
click at [924, 165] on input "500.00" at bounding box center [913, 163] width 144 height 29
type input "1,200"
click at [851, 285] on div "Exemption $500.00" at bounding box center [721, 280] width 517 height 41
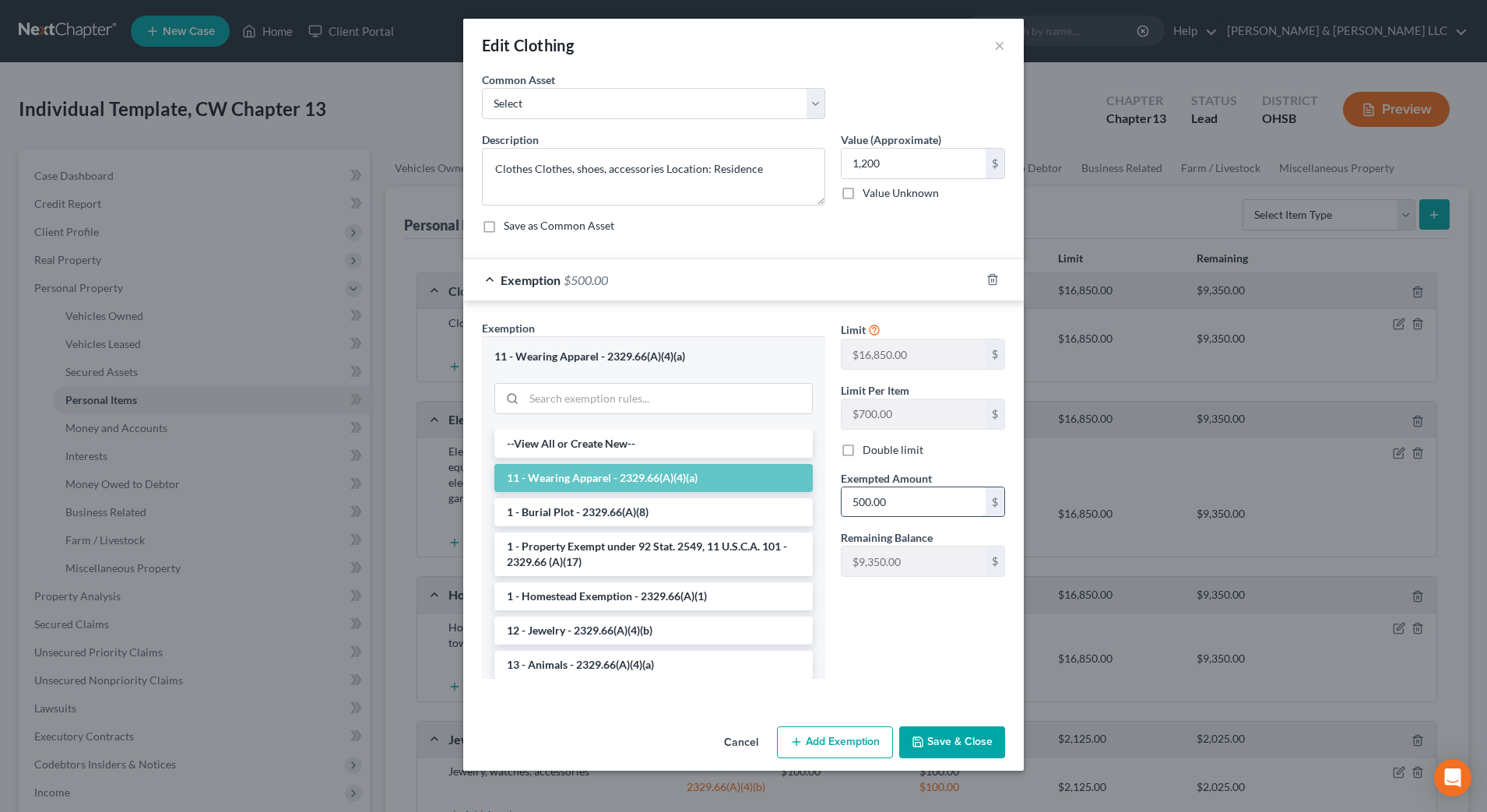
click at [891, 505] on input "500.00" at bounding box center [913, 502] width 144 height 29
type input "1,200"
click at [924, 735] on button "Save & Close" at bounding box center [952, 743] width 106 height 33
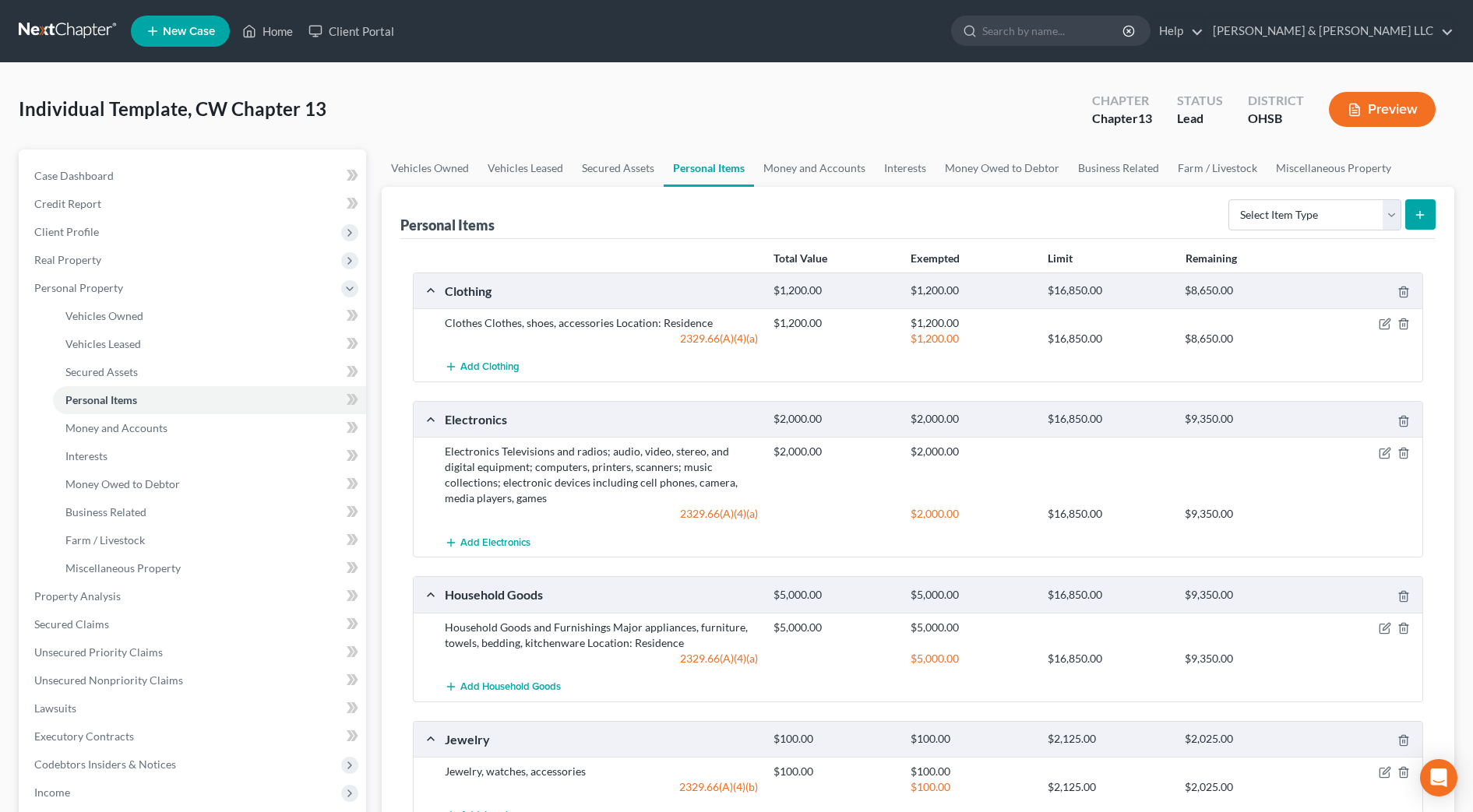
scroll to position [97, 0]
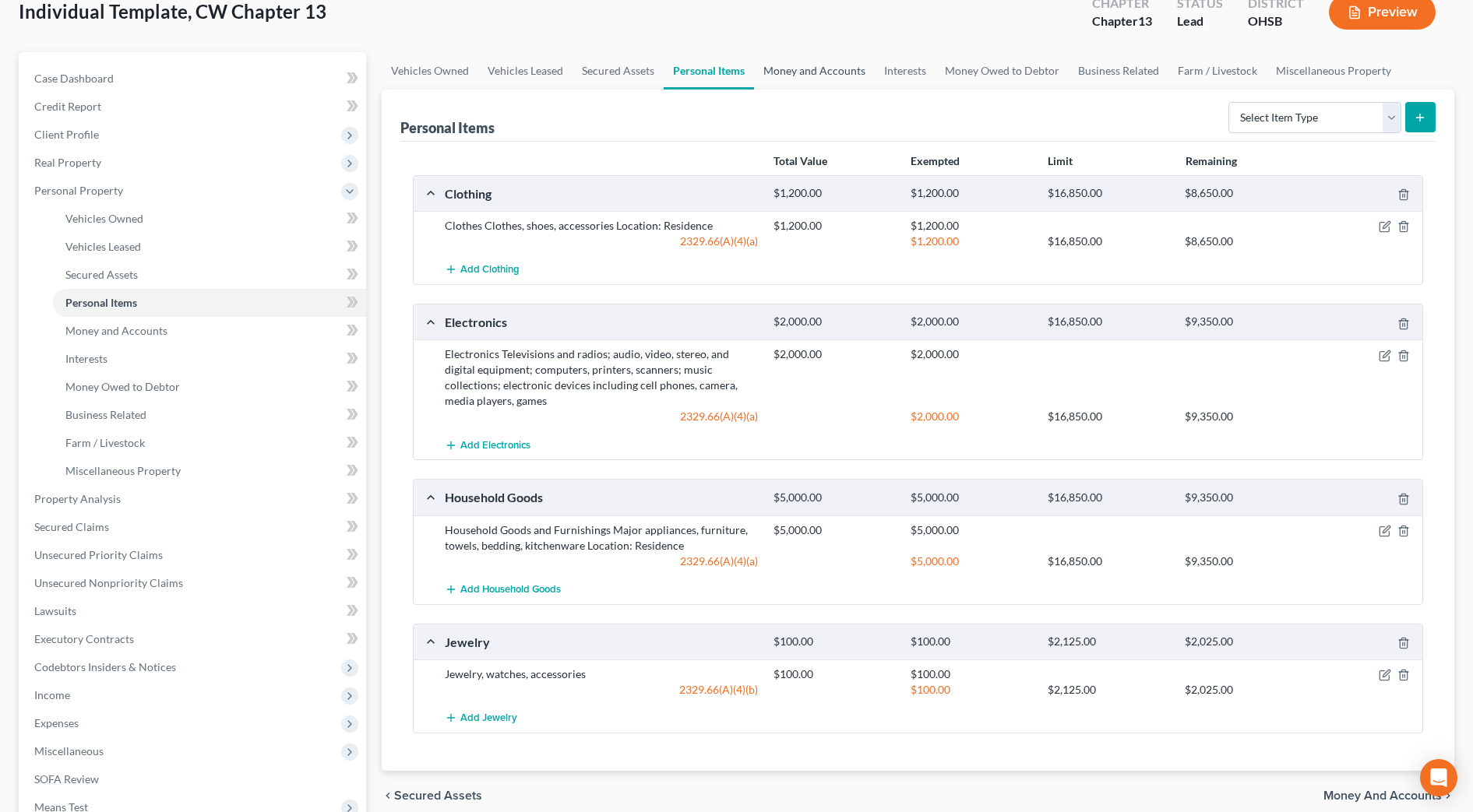
click at [822, 81] on link "Money and Accounts" at bounding box center [815, 71] width 121 height 37
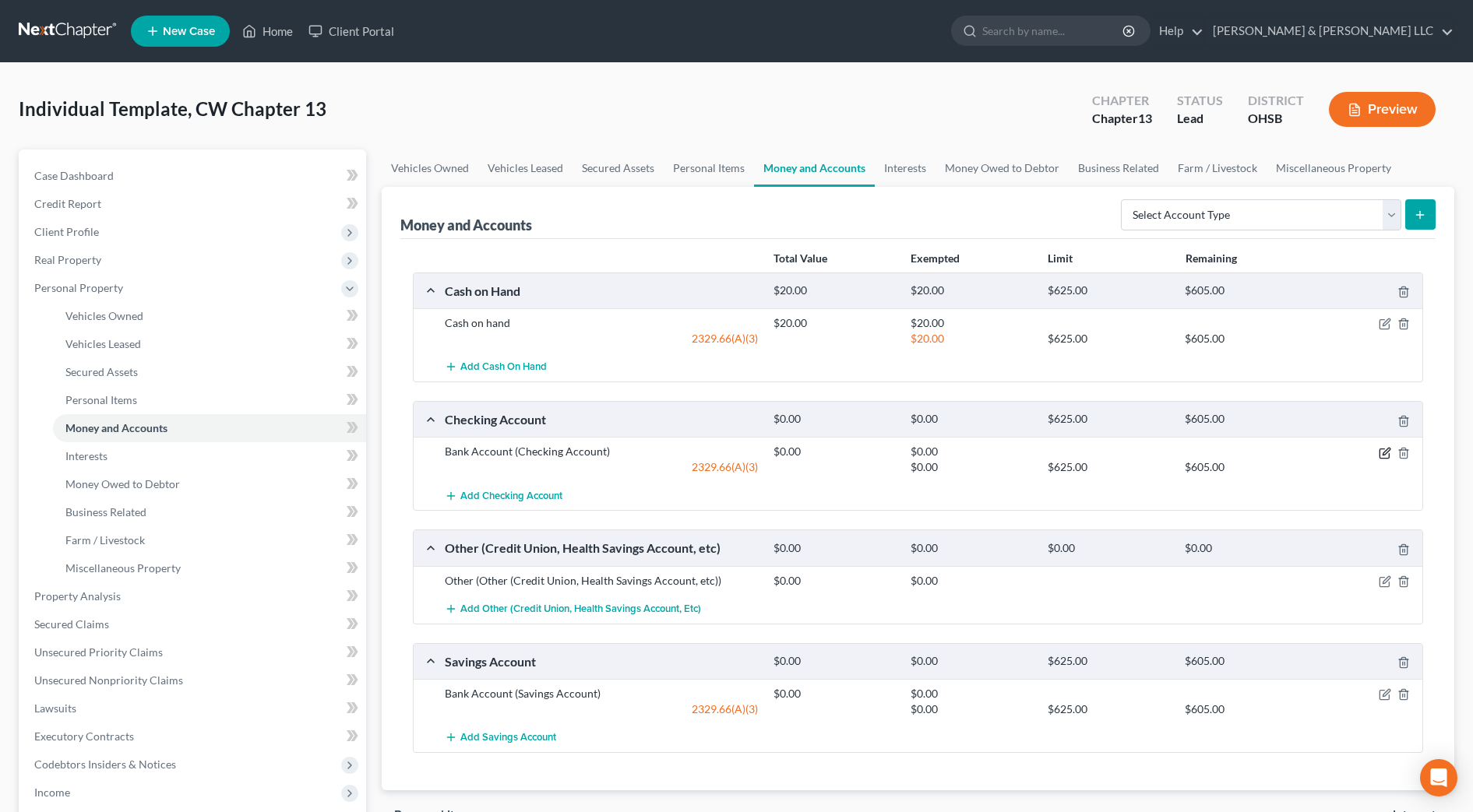
click at [1386, 454] on icon "button" at bounding box center [1385, 454] width 12 height 12
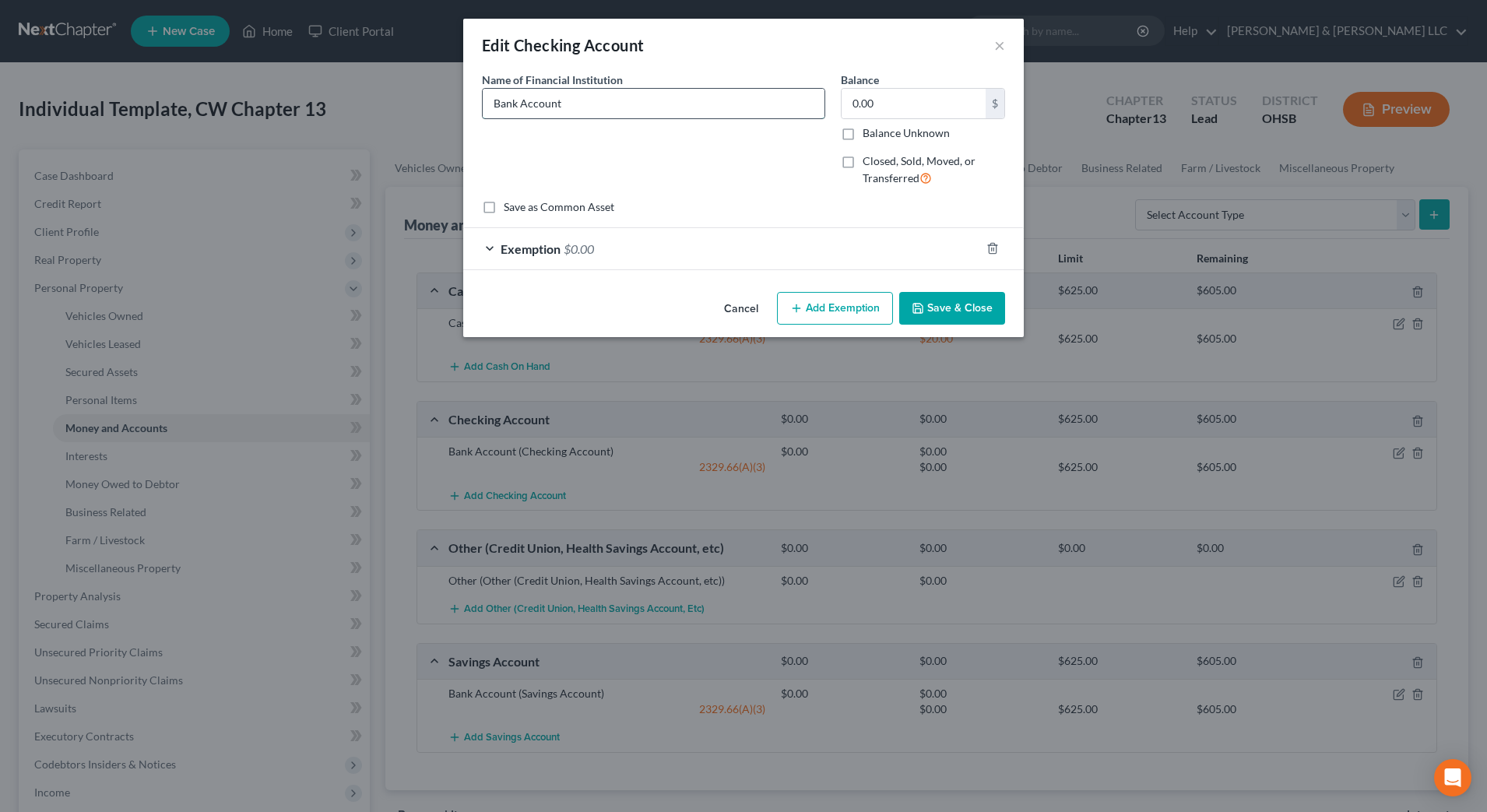
click at [497, 92] on input "Bank Account" at bounding box center [654, 103] width 342 height 29
type input "Huntington National Bank Account"
click at [975, 310] on button "Save & Close" at bounding box center [952, 308] width 106 height 33
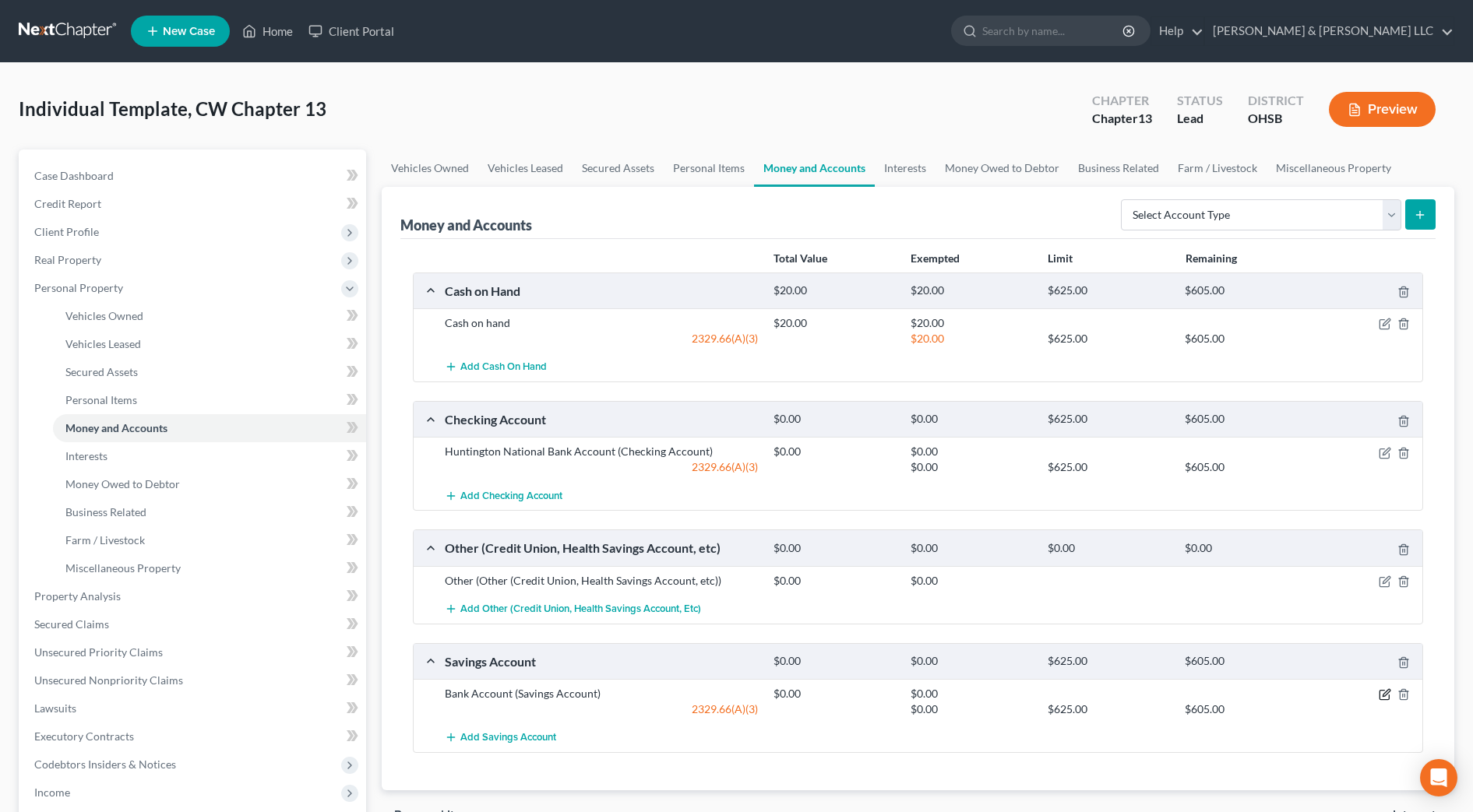
click at [1381, 691] on icon "button" at bounding box center [1384, 695] width 10 height 10
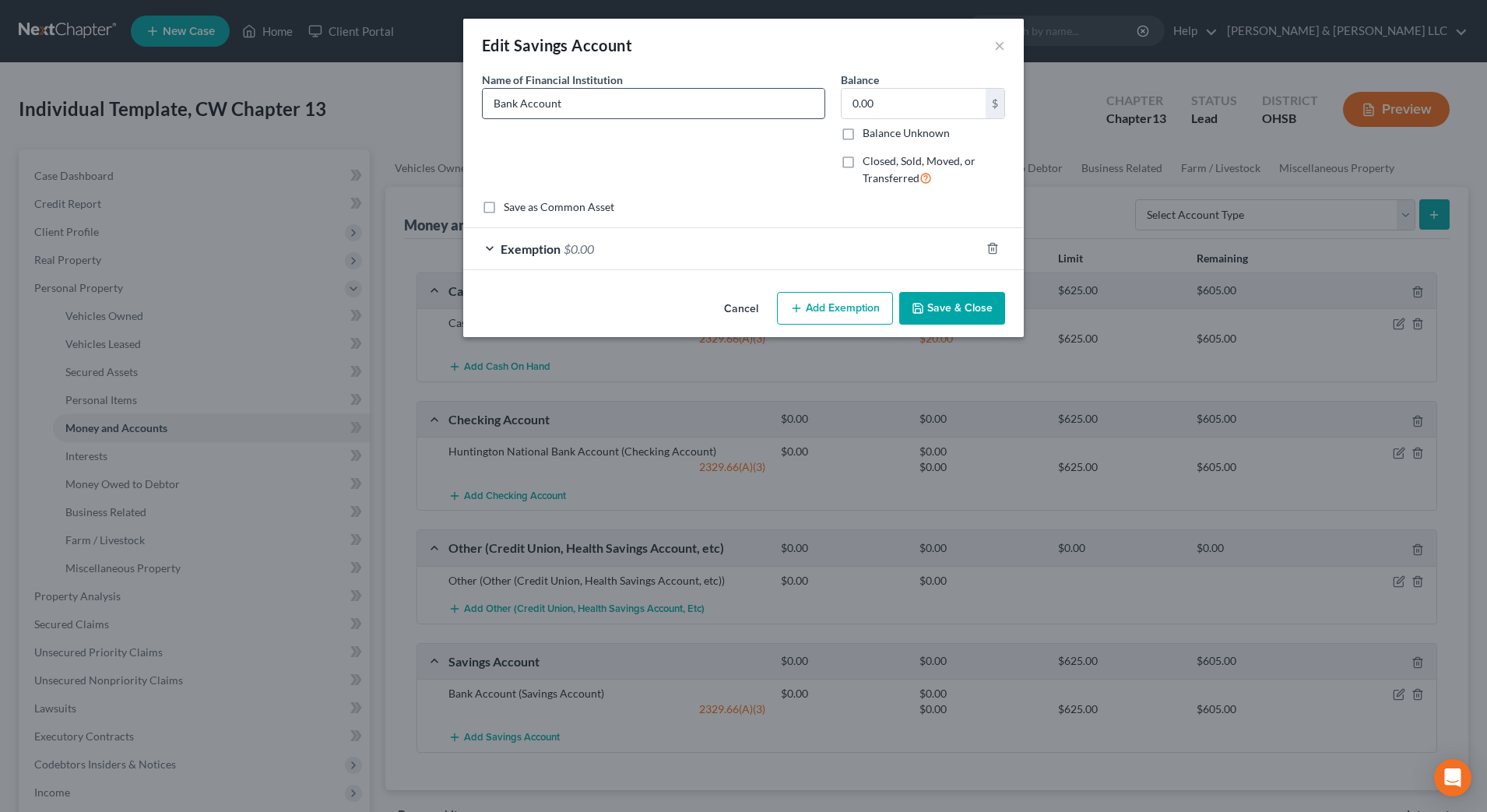
click at [492, 105] on input "Bank Account" at bounding box center [654, 103] width 342 height 29
type input "Huntington National Bank Account"
click at [969, 303] on button "Save & Close" at bounding box center [952, 308] width 106 height 33
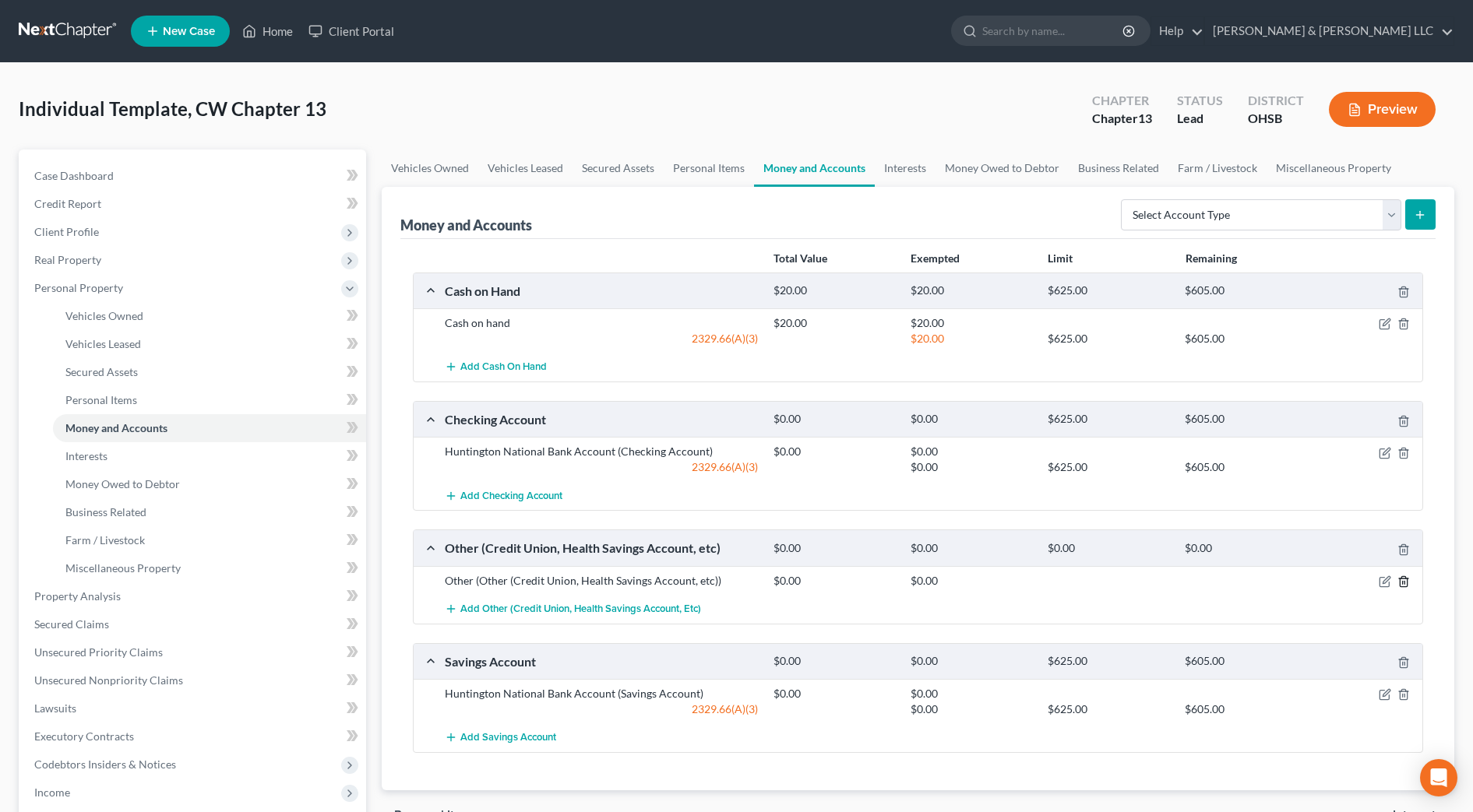
click at [1401, 578] on icon "button" at bounding box center [1403, 581] width 7 height 10
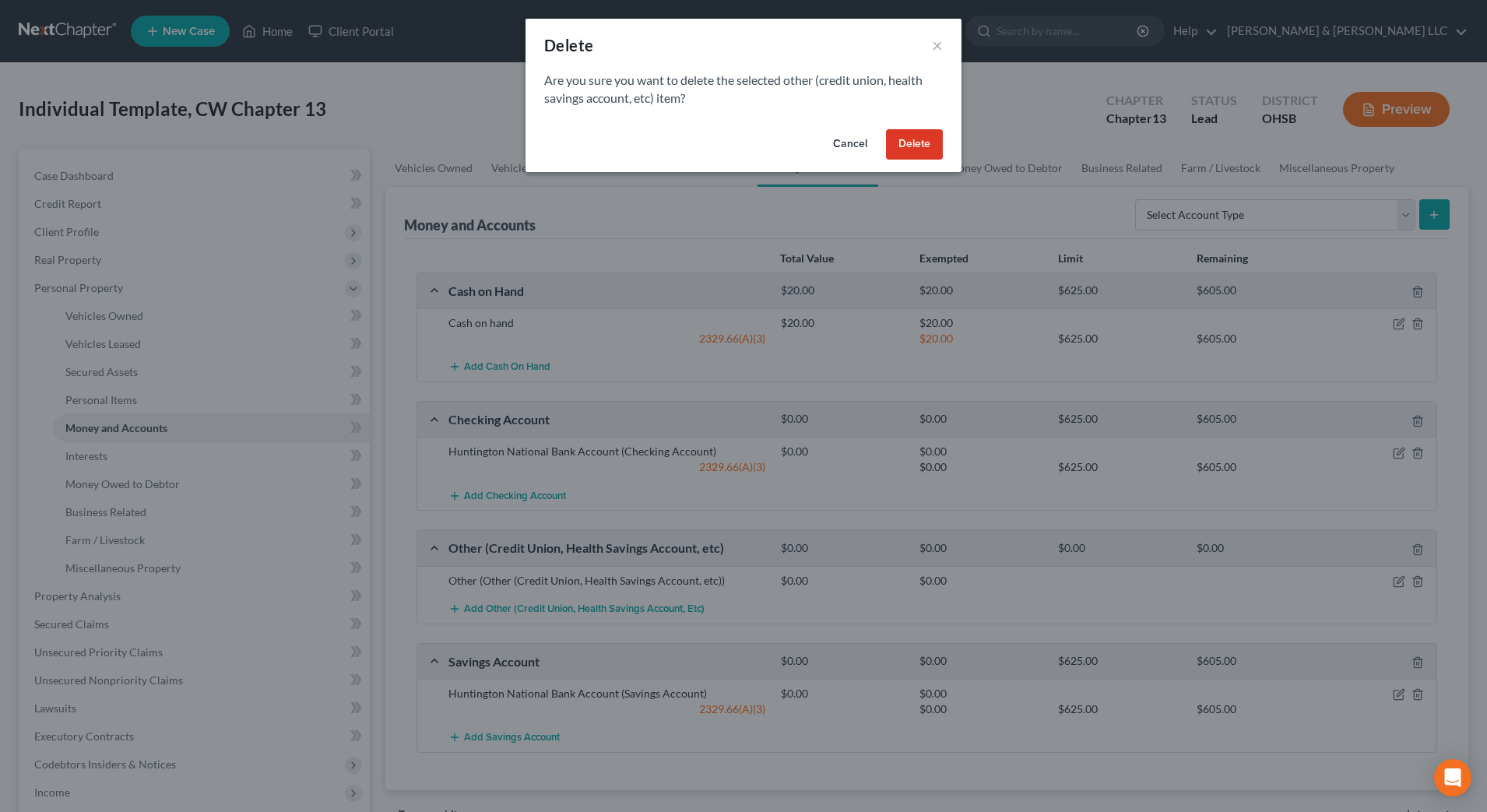
click at [921, 143] on button "Delete" at bounding box center [914, 144] width 57 height 31
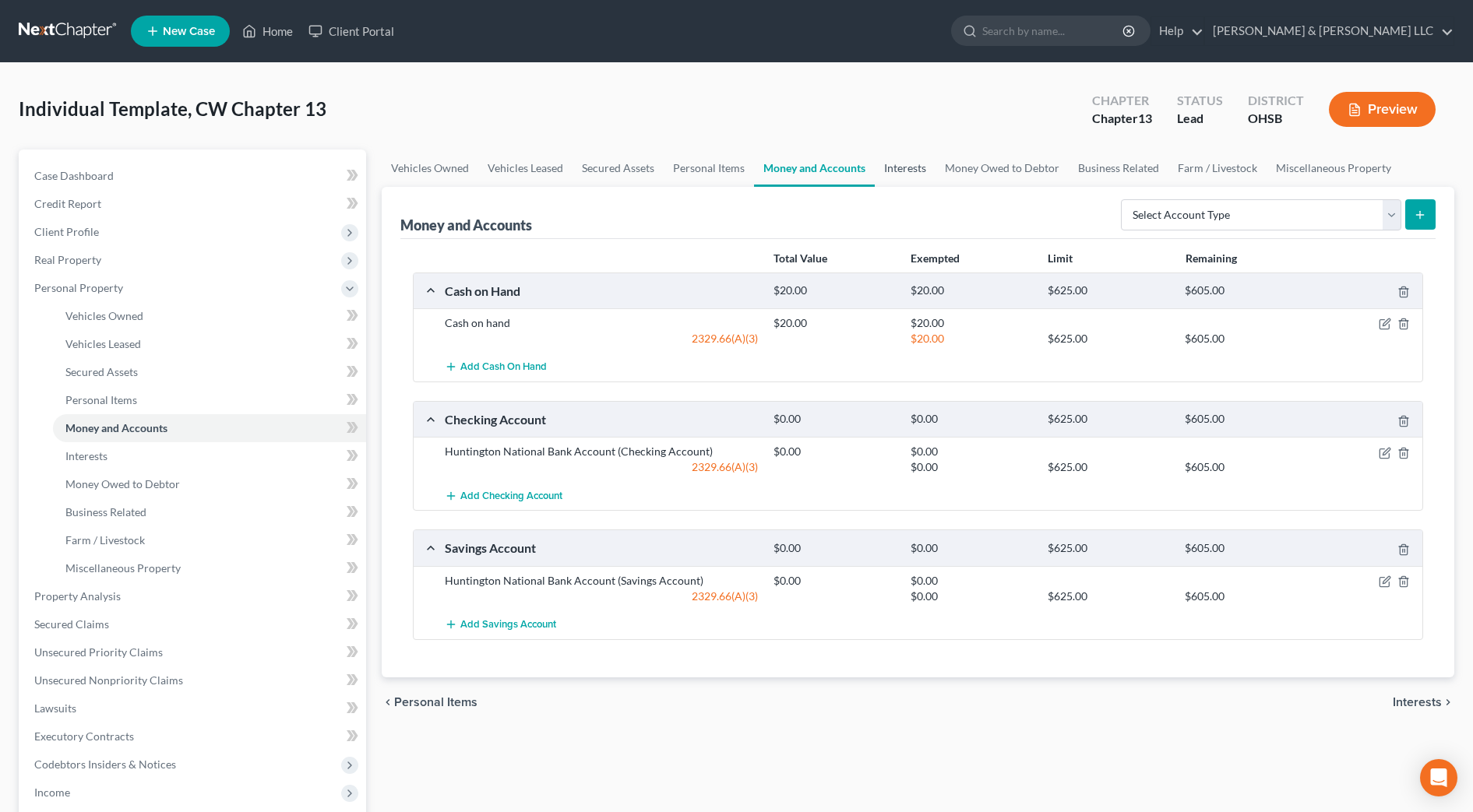
click at [903, 167] on link "Interests" at bounding box center [905, 168] width 60 height 37
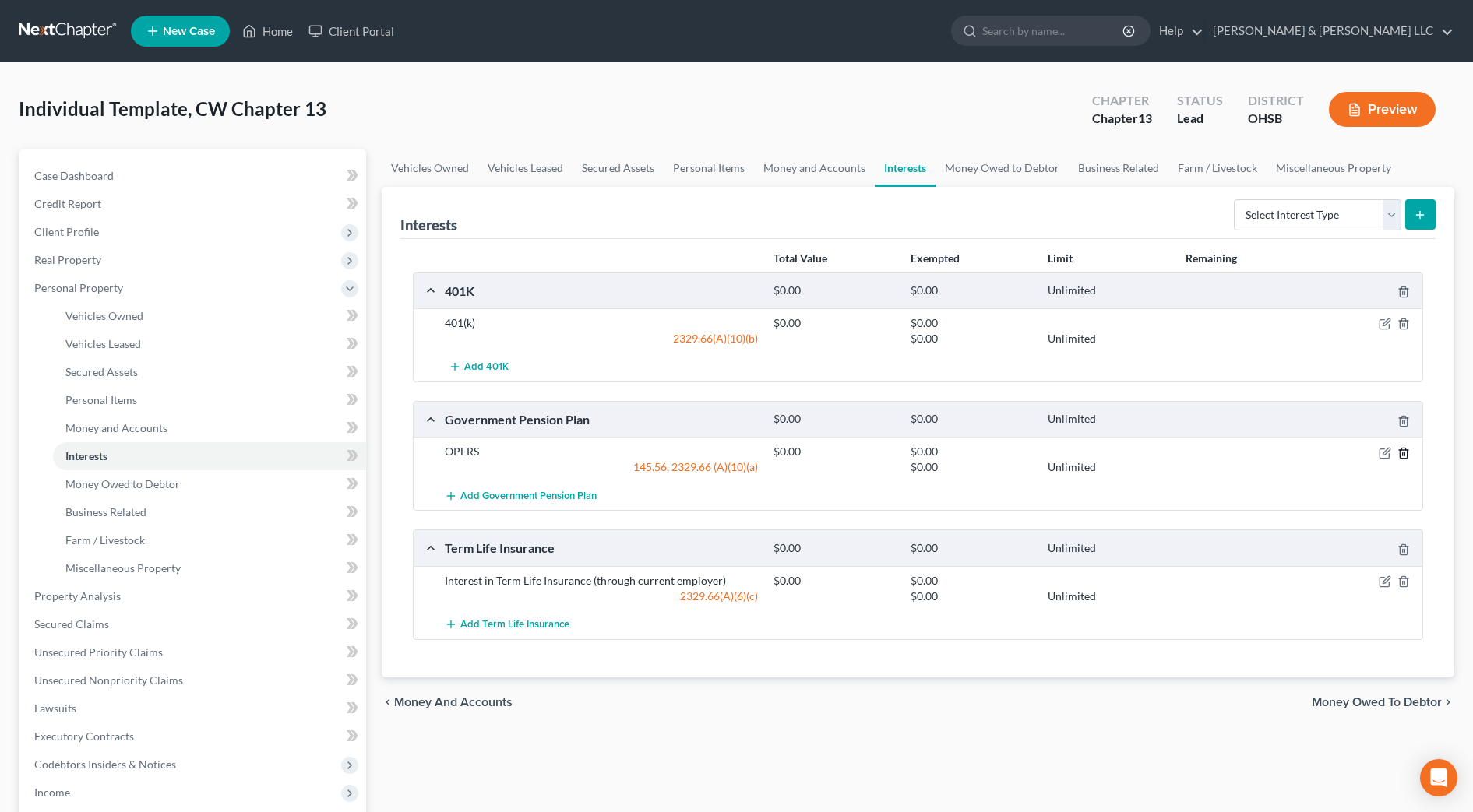
click at [1403, 454] on line "button" at bounding box center [1403, 454] width 0 height 4
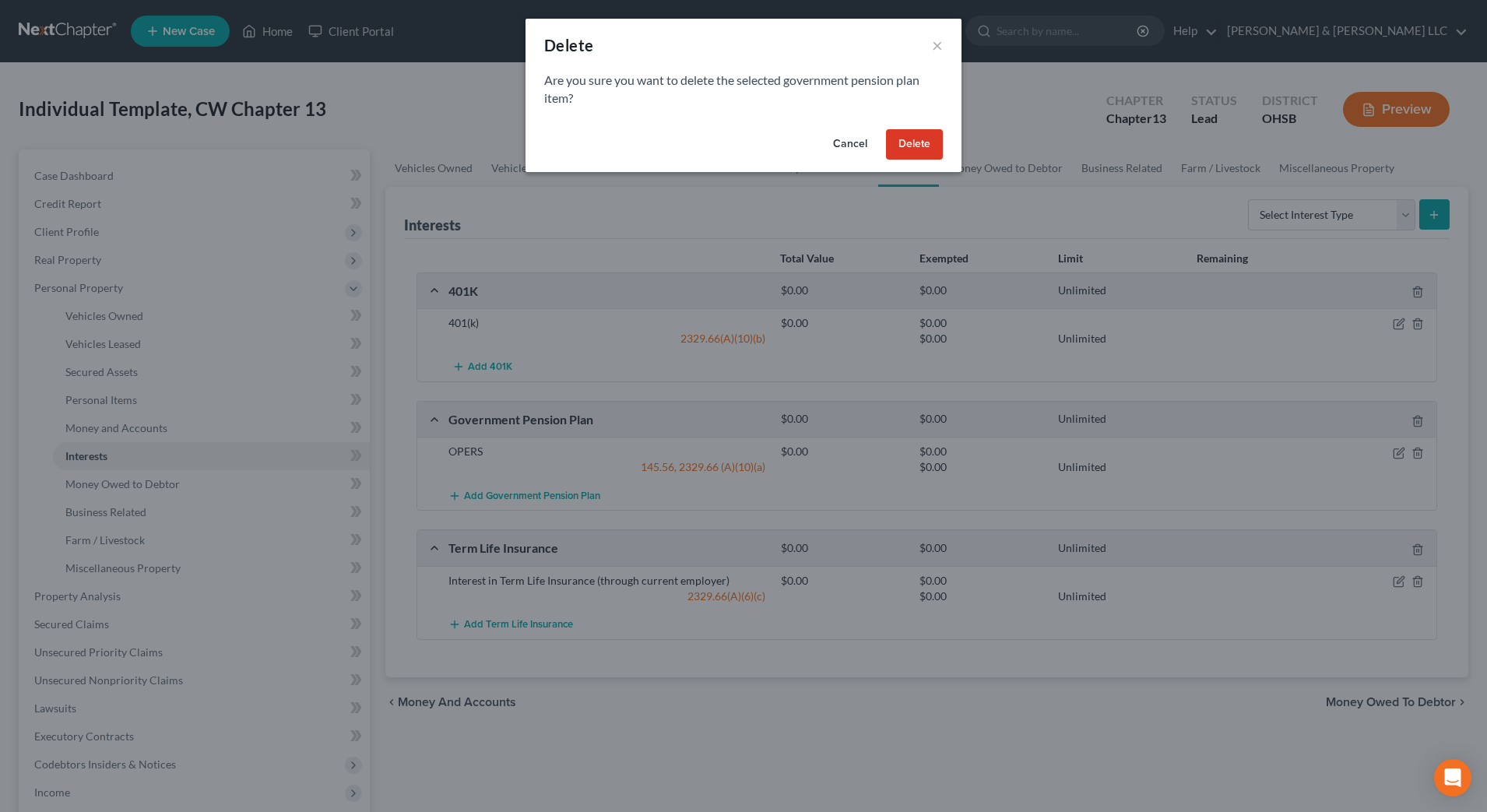
click at [905, 143] on button "Delete" at bounding box center [914, 144] width 57 height 31
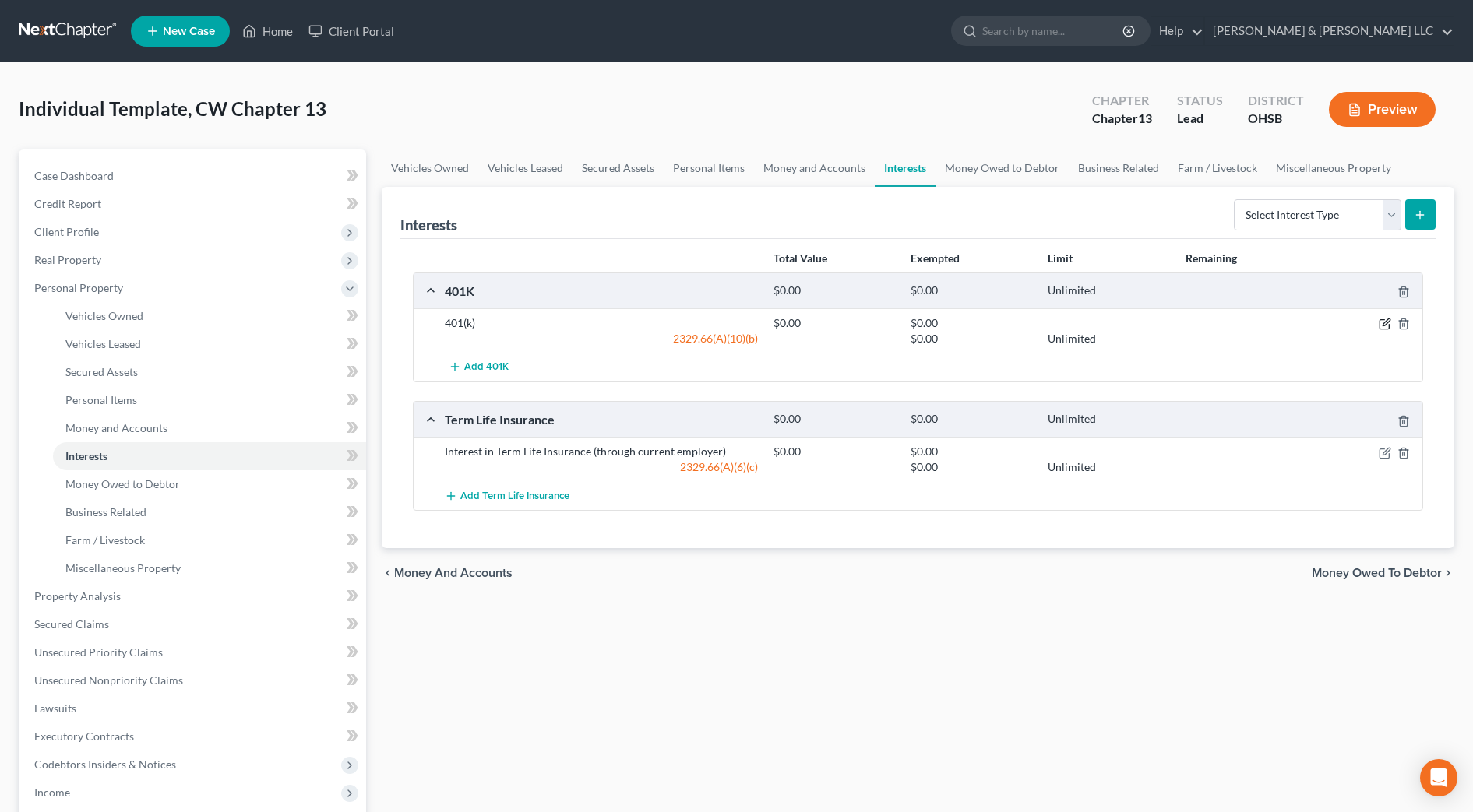
click at [1383, 324] on icon "button" at bounding box center [1386, 323] width 7 height 7
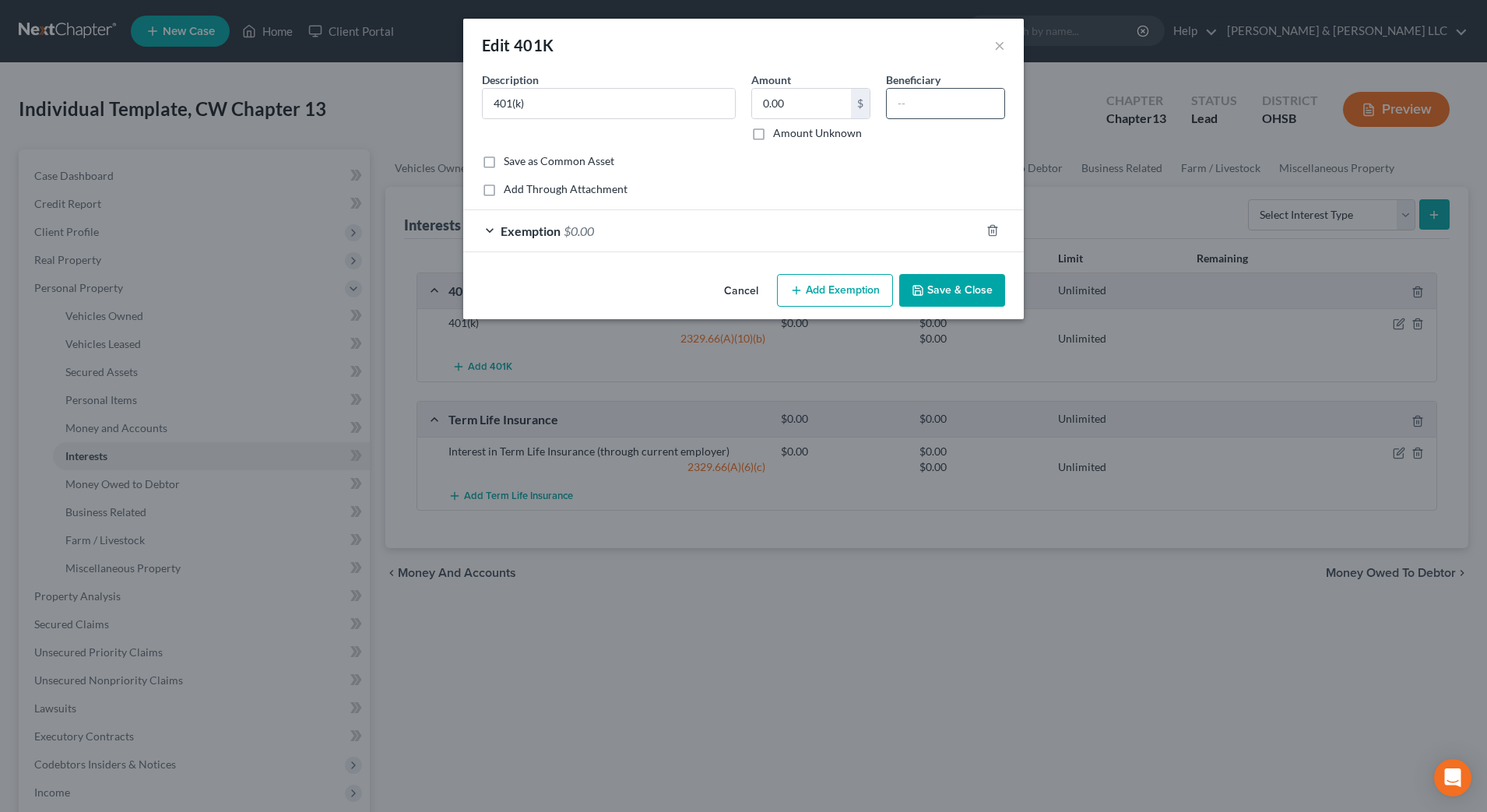
click at [915, 100] on input "text" at bounding box center [945, 103] width 117 height 29
click at [837, 107] on input "0.00" at bounding box center [801, 103] width 99 height 29
type input "29,937.72"
click at [811, 228] on div "Exemption $0.00" at bounding box center [721, 230] width 517 height 41
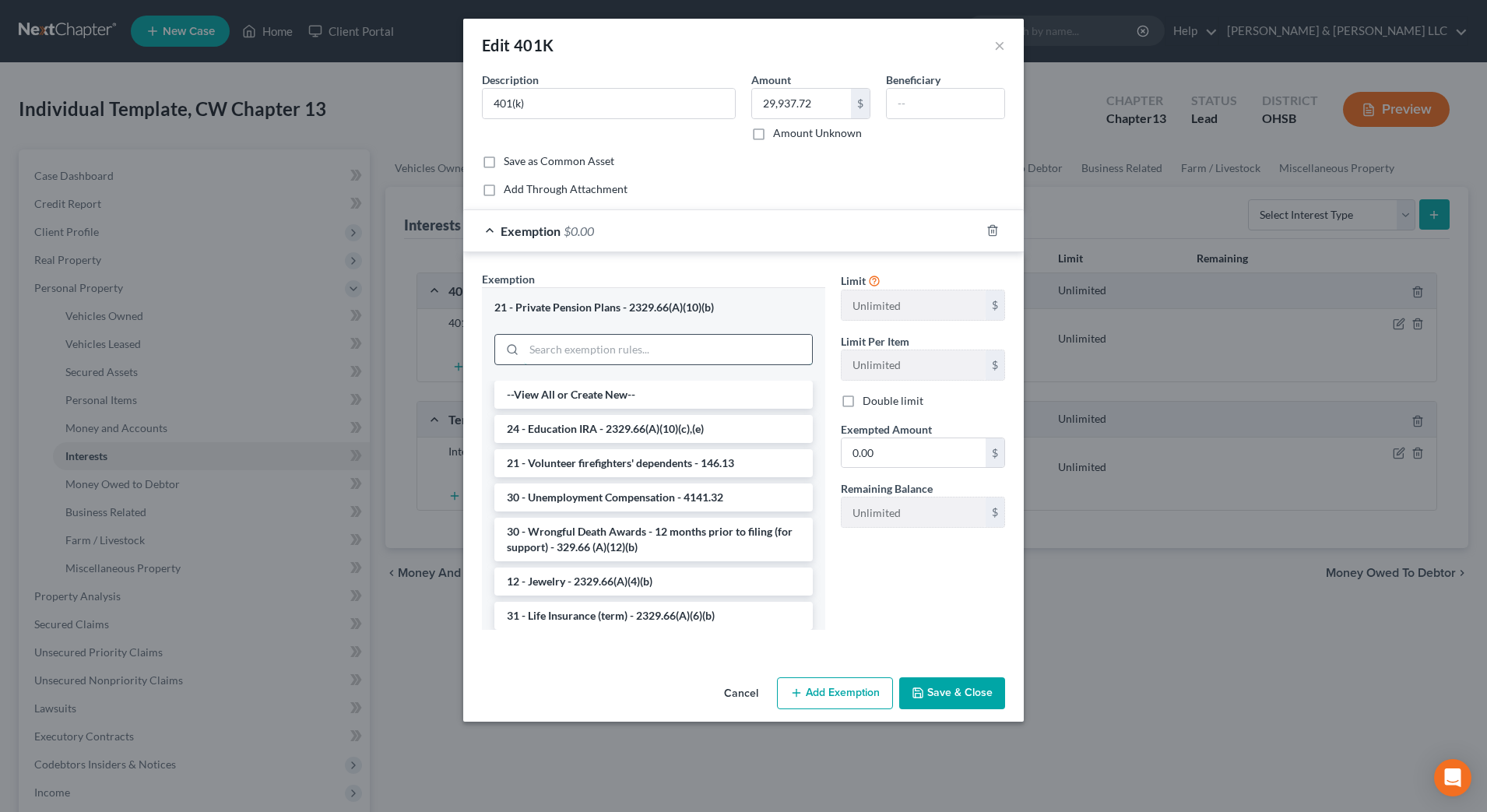
click at [607, 342] on input "search" at bounding box center [668, 349] width 288 height 29
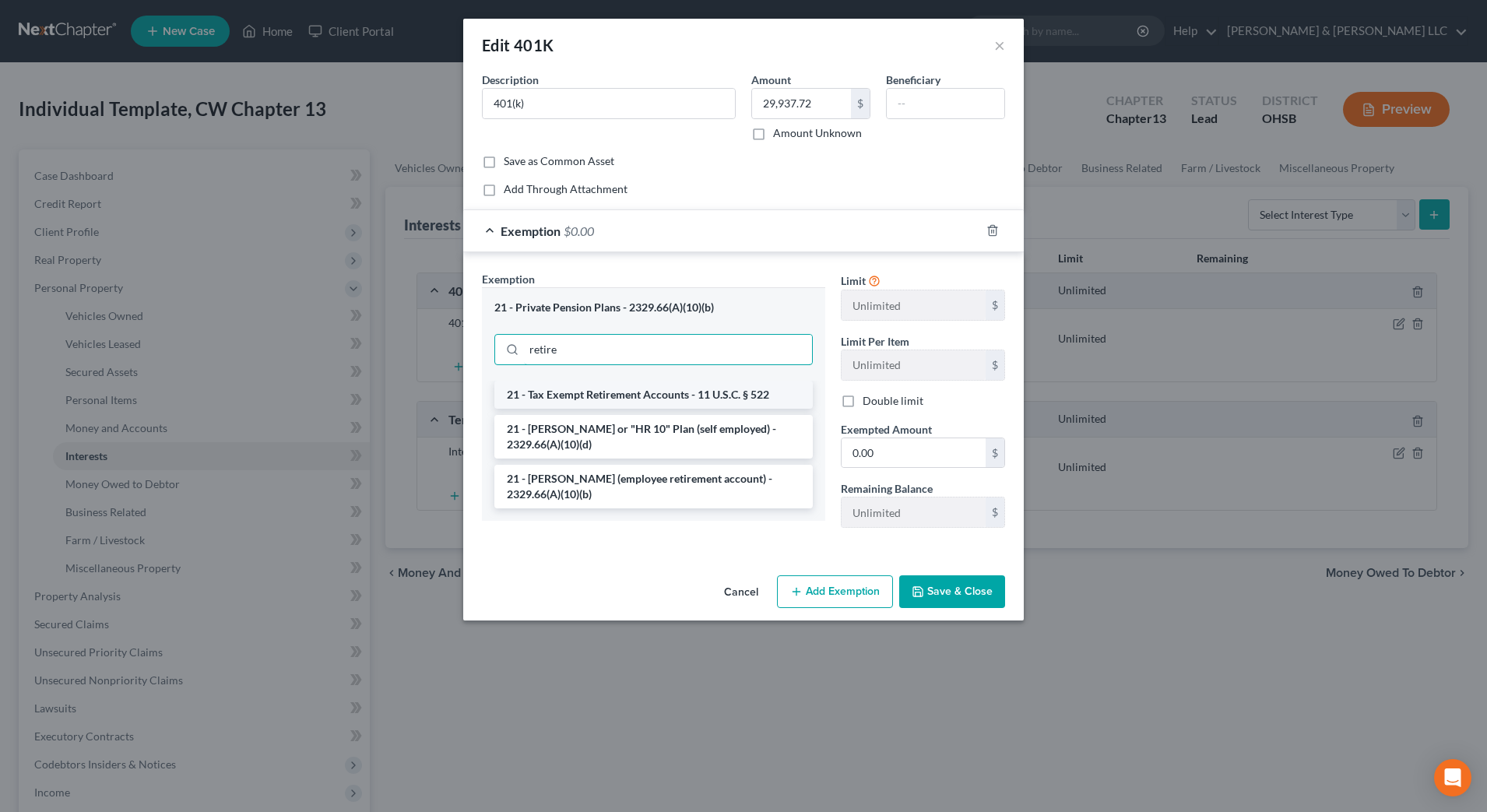
type input "retire"
click at [629, 405] on li "21 - Tax Exempt Retirement Accounts - 11 U.S.C. § 522" at bounding box center [654, 395] width 318 height 28
click at [685, 358] on input "retire" at bounding box center [668, 349] width 288 height 29
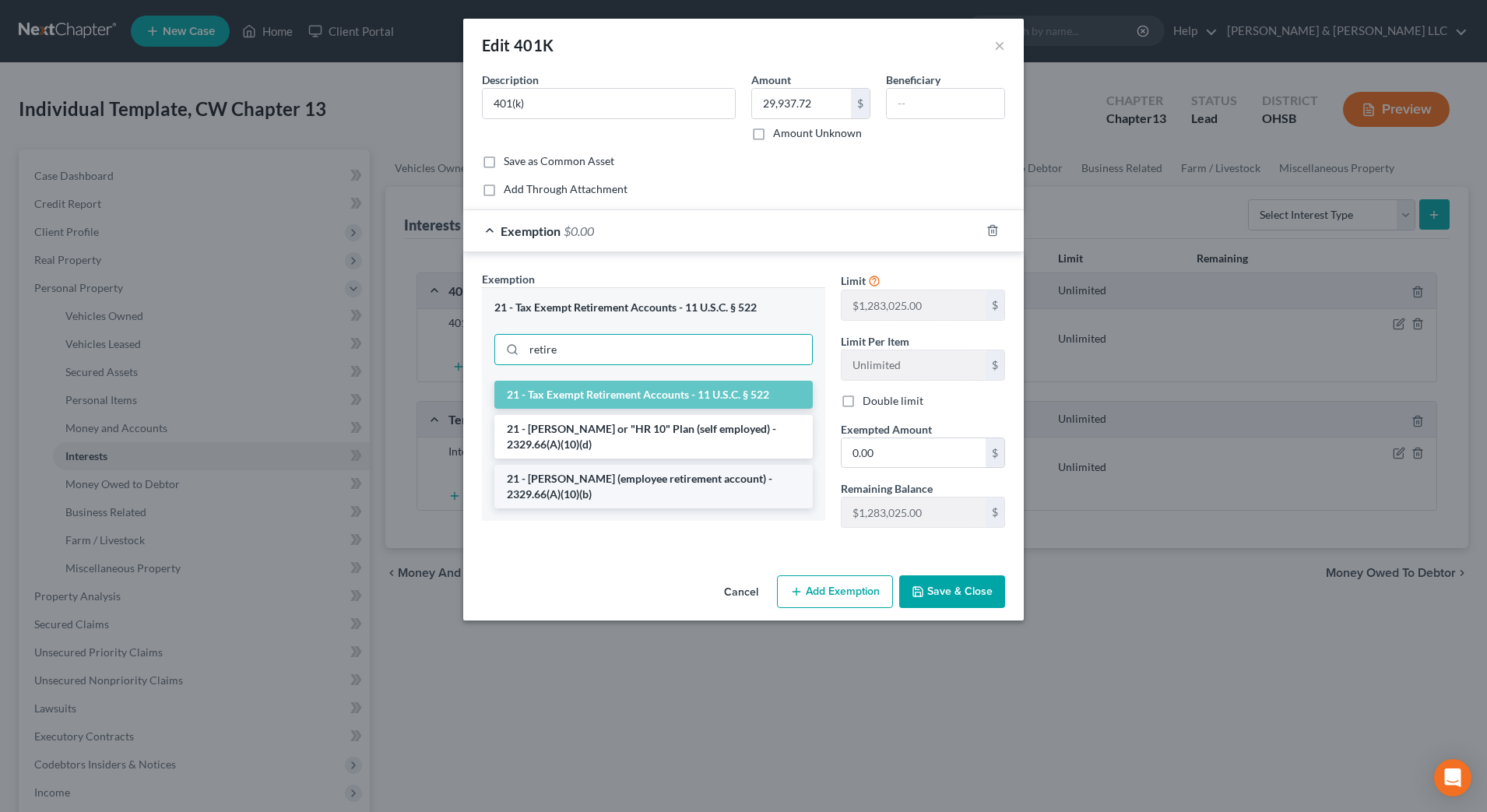
click at [690, 481] on li "21 - [PERSON_NAME] (employee retirement account) - 2329.66(A)(10)(b)" at bounding box center [654, 486] width 318 height 44
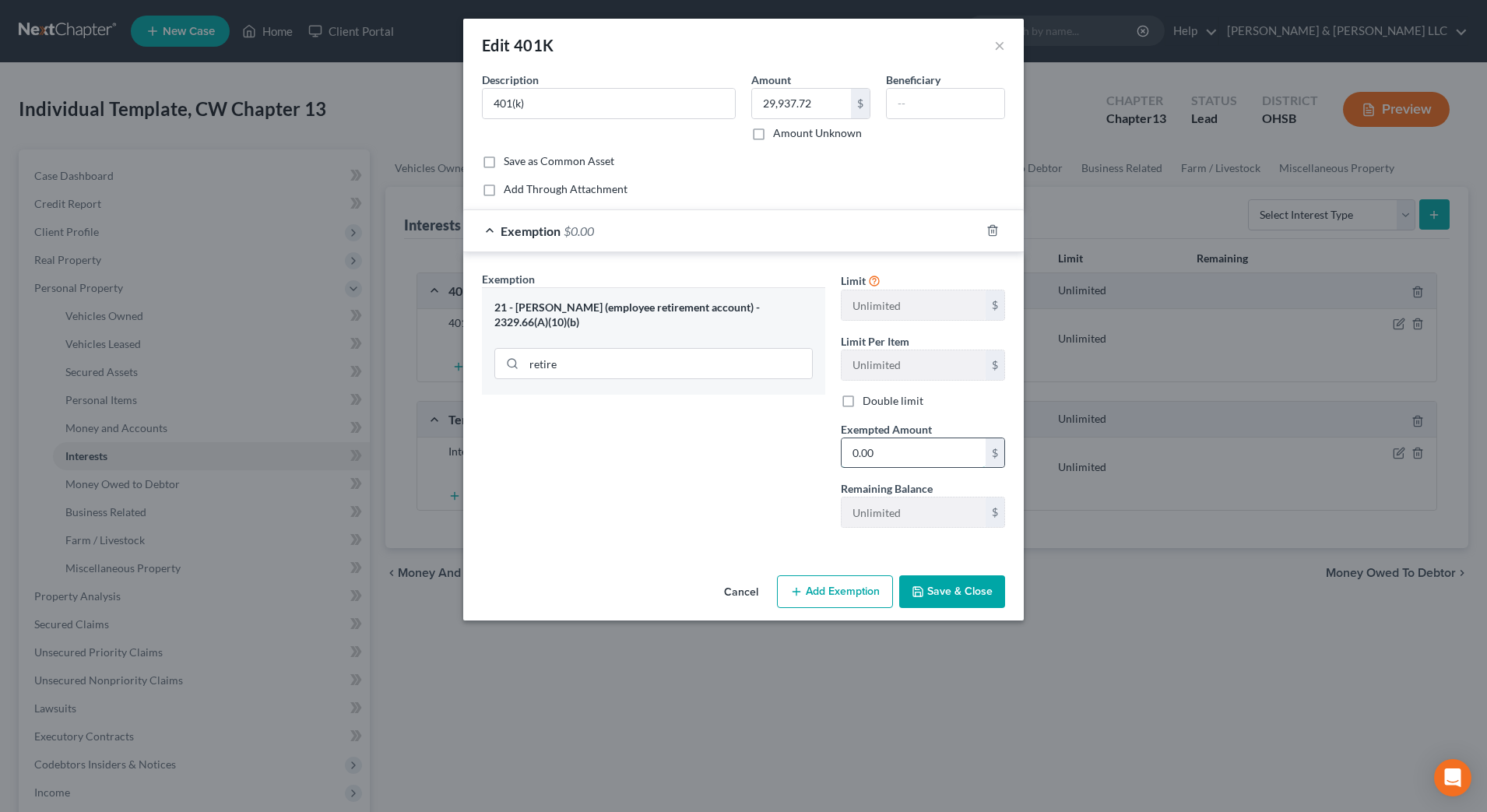
click at [910, 454] on input "0.00" at bounding box center [913, 453] width 144 height 29
type input "29,937.72"
click at [944, 591] on button "Save & Close" at bounding box center [952, 591] width 106 height 33
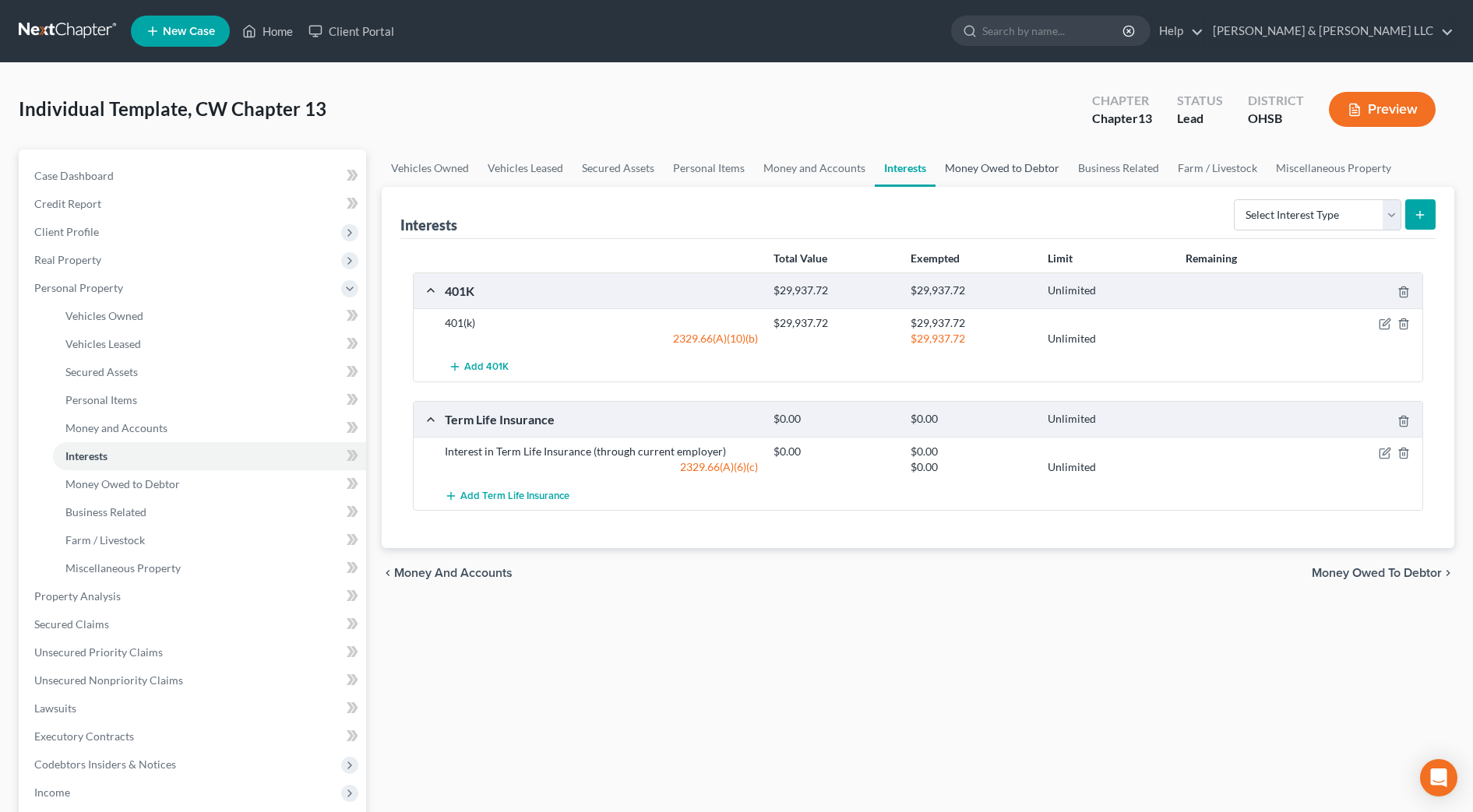
click at [992, 159] on link "Money Owed to Debtor" at bounding box center [1002, 168] width 133 height 37
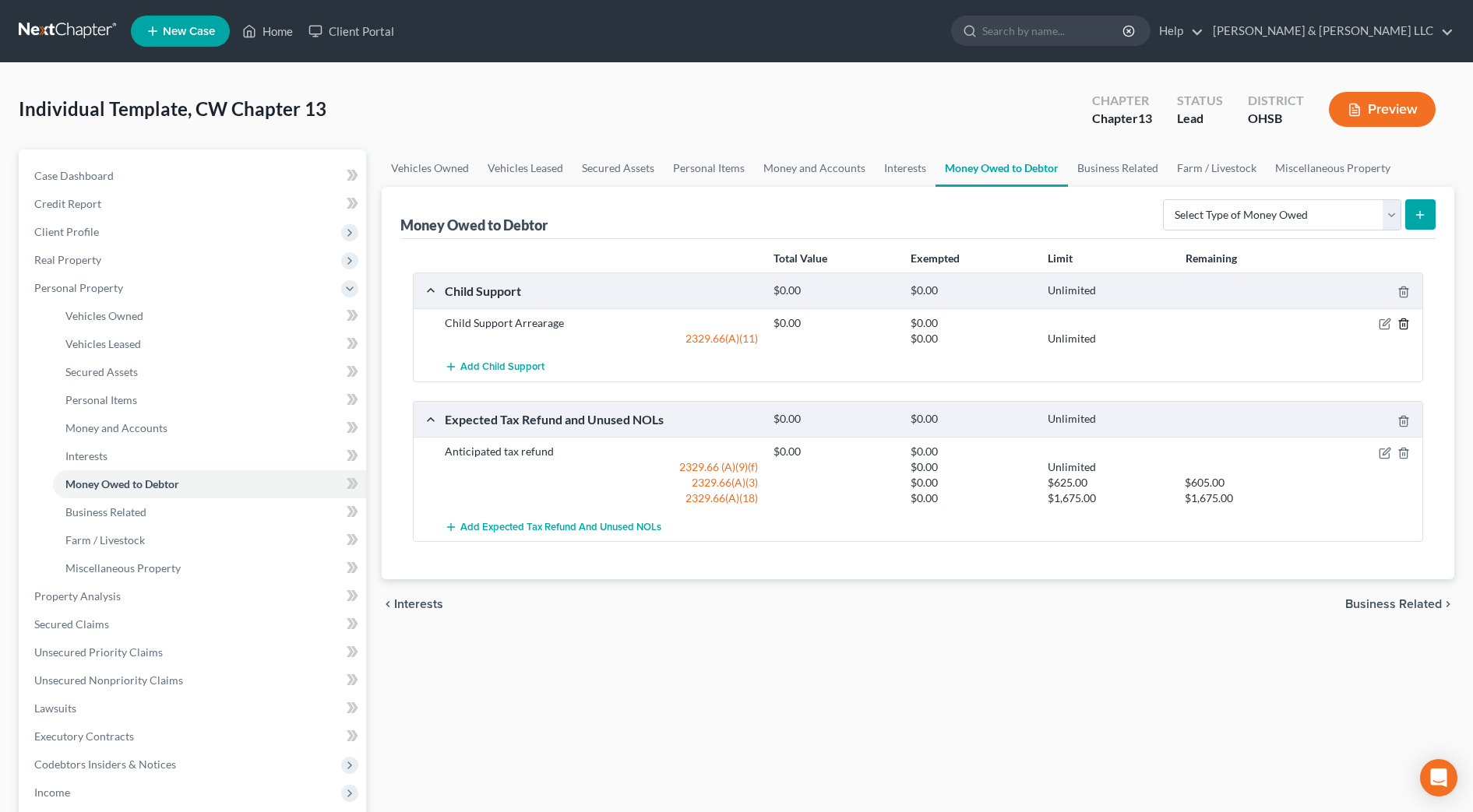
click at [1408, 322] on icon "button" at bounding box center [1404, 324] width 12 height 12
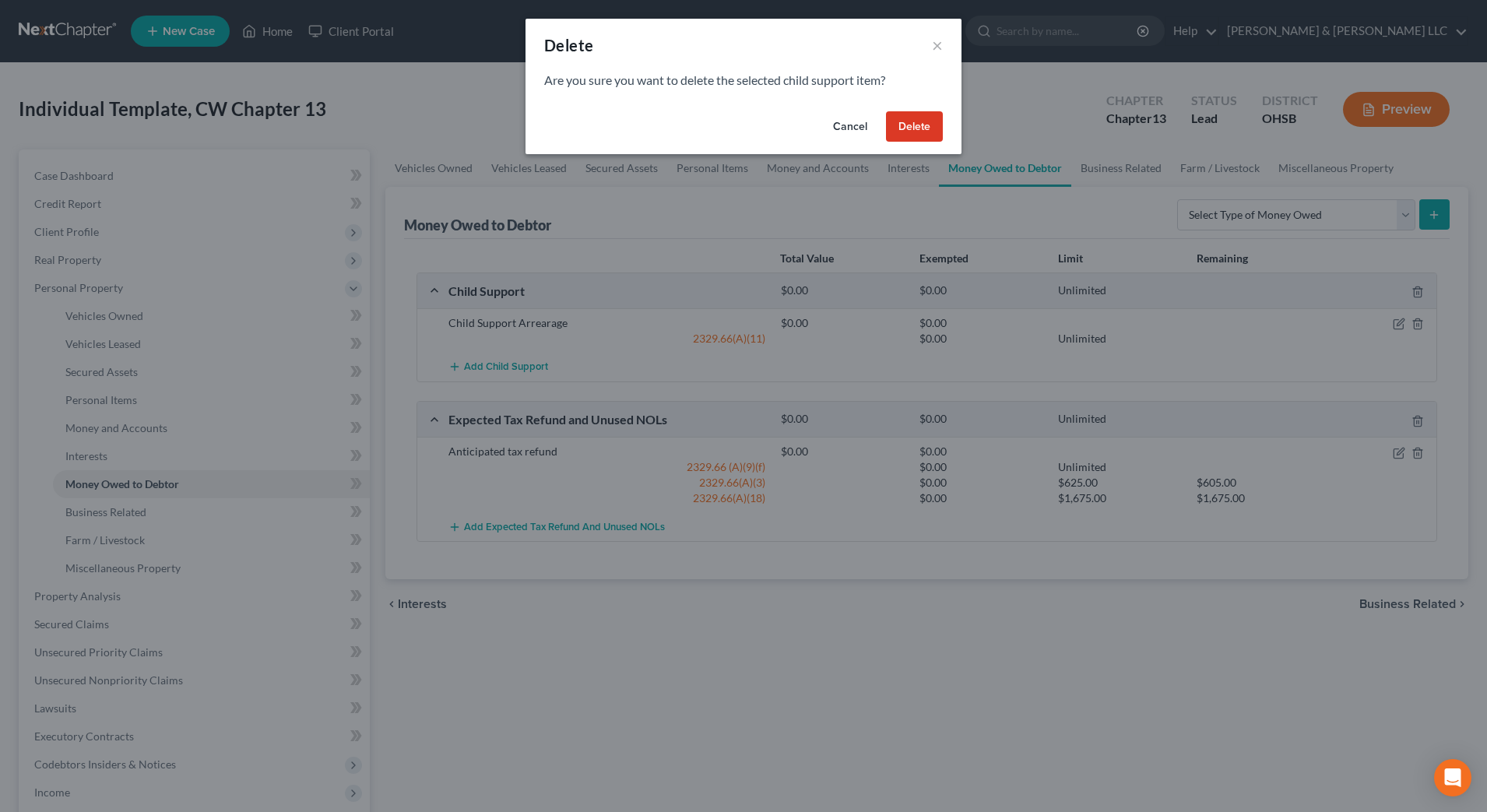
click at [901, 115] on button "Delete" at bounding box center [914, 126] width 57 height 31
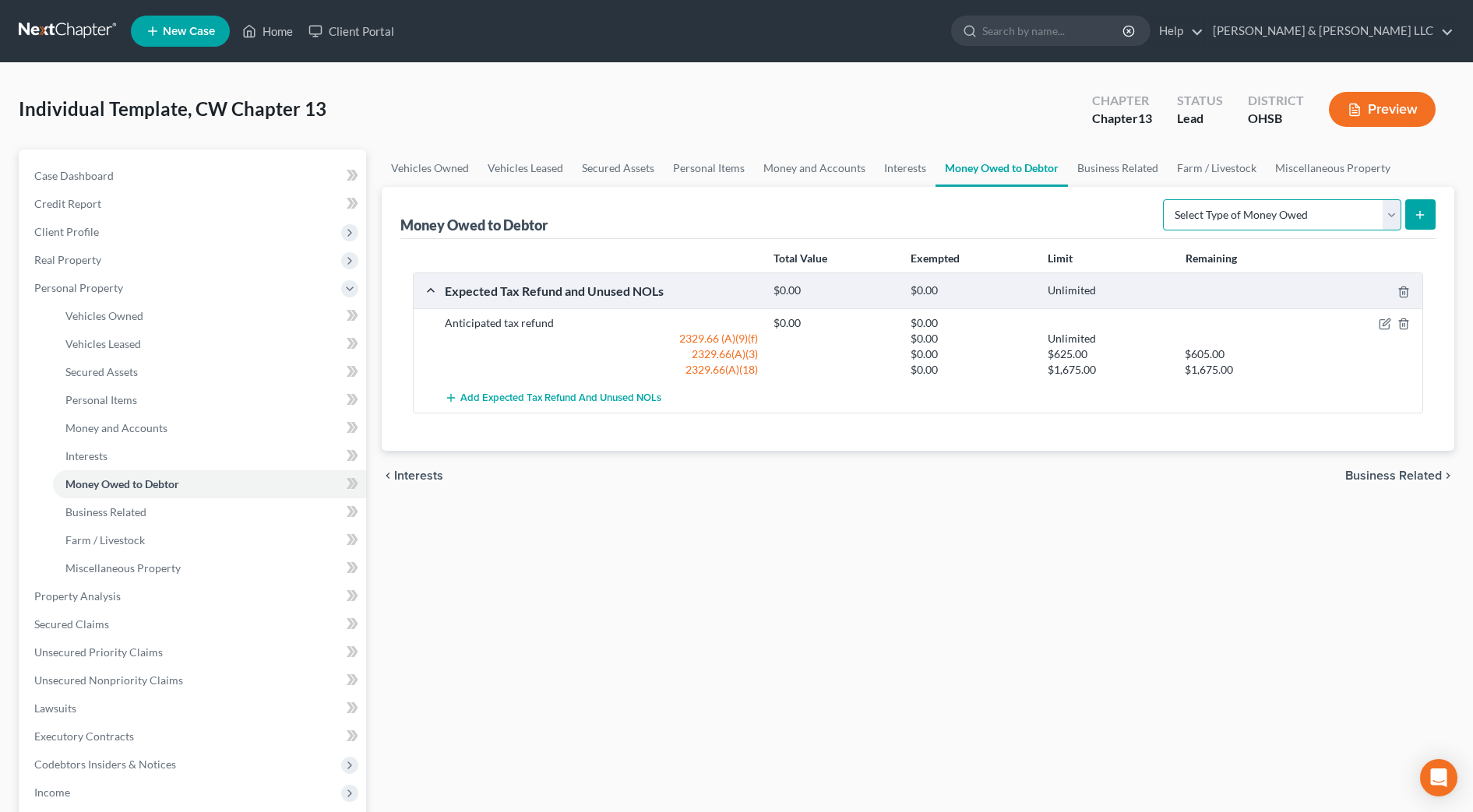
click at [1348, 213] on select "Select Type of Money Owed Accounts Receivable Alimony Child Support Claims Agai…" at bounding box center [1282, 214] width 238 height 31
select select "other_contingent_and_unliquidated_claims"
click at [1165, 199] on select "Select Type of Money Owed Accounts Receivable Alimony Child Support Claims Agai…" at bounding box center [1282, 214] width 238 height 31
click at [1413, 211] on button "submit" at bounding box center [1420, 214] width 30 height 30
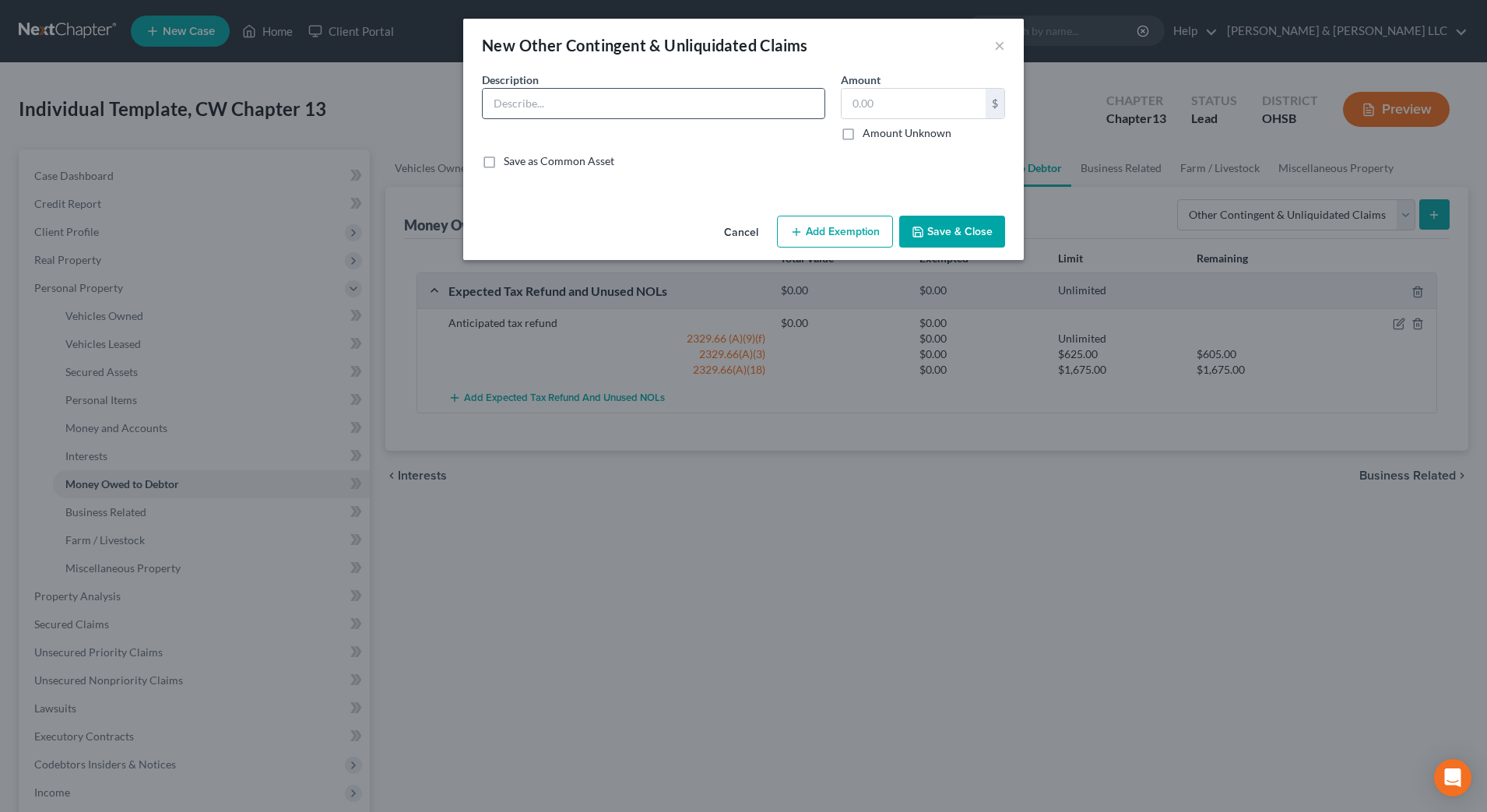
click at [698, 105] on input "text" at bounding box center [654, 103] width 342 height 29
type input "Possible Personal Injury Claim"
type input "0.00"
click at [857, 222] on button "Add Exemption" at bounding box center [835, 232] width 116 height 33
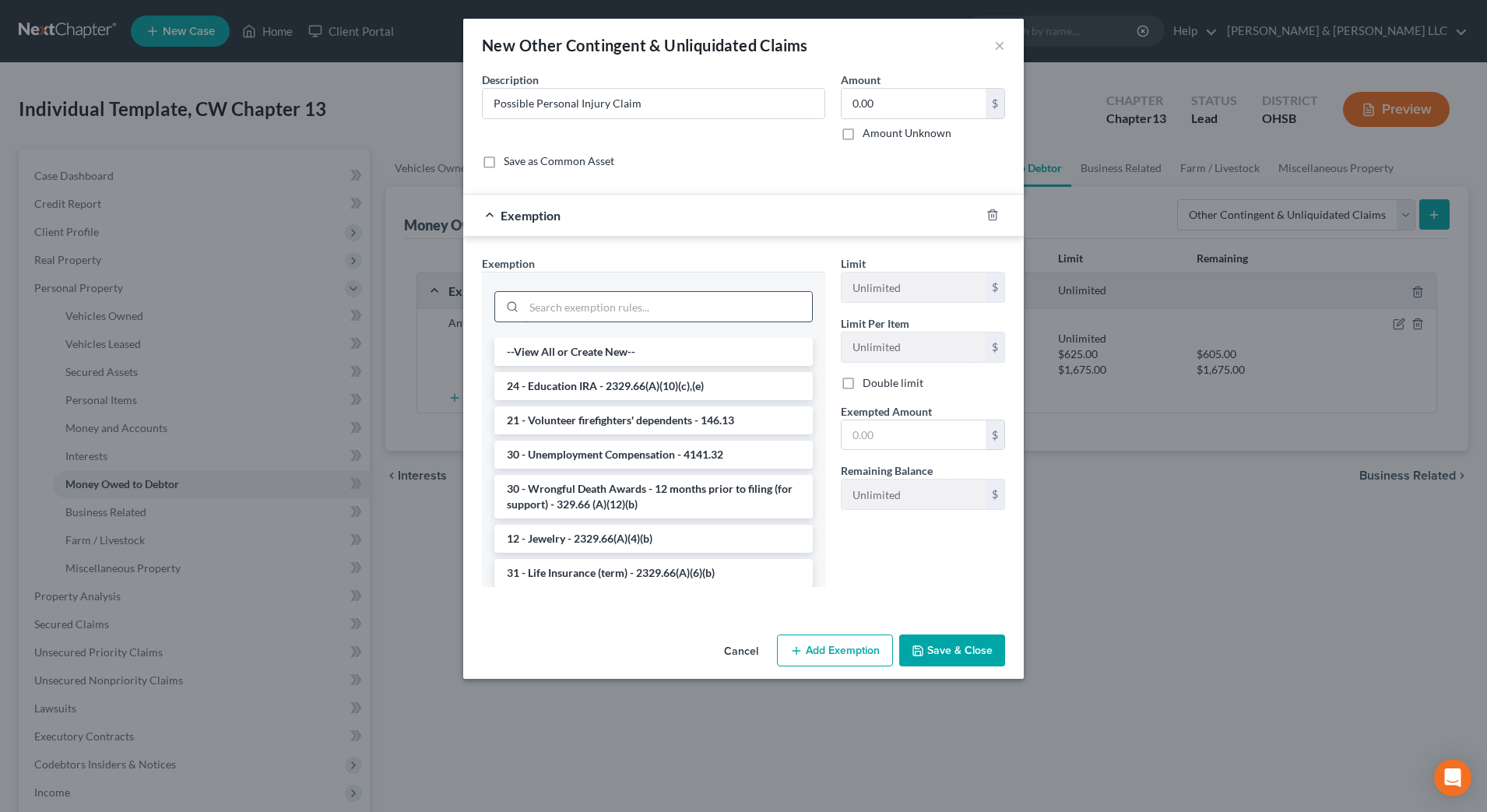
click at [703, 296] on input "search" at bounding box center [668, 306] width 288 height 29
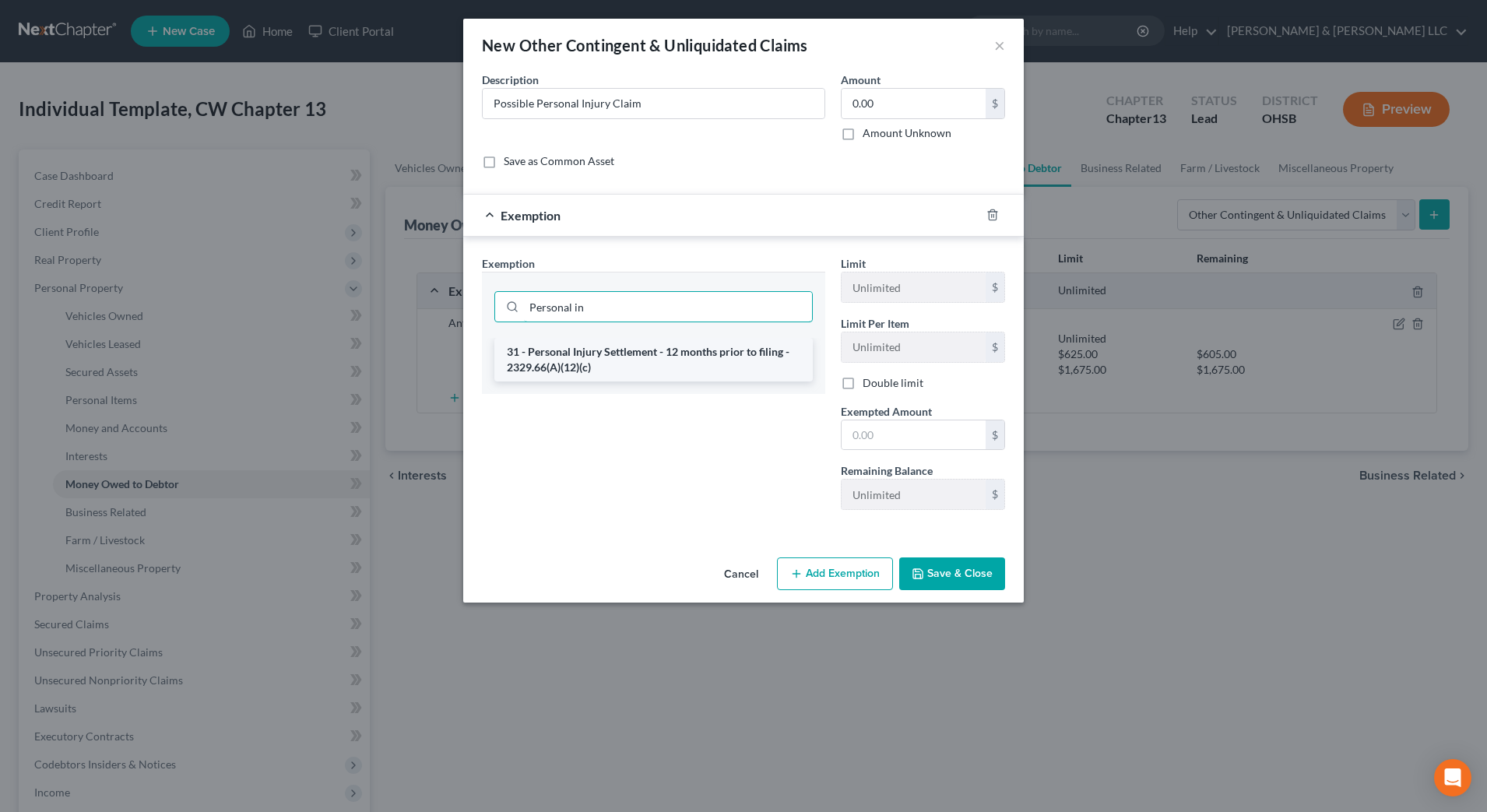
type input "Personal in"
click at [699, 371] on li "31 - Personal Injury Settlement - 12 months prior to filing - 2329.66(A)(12)(c)" at bounding box center [654, 359] width 318 height 44
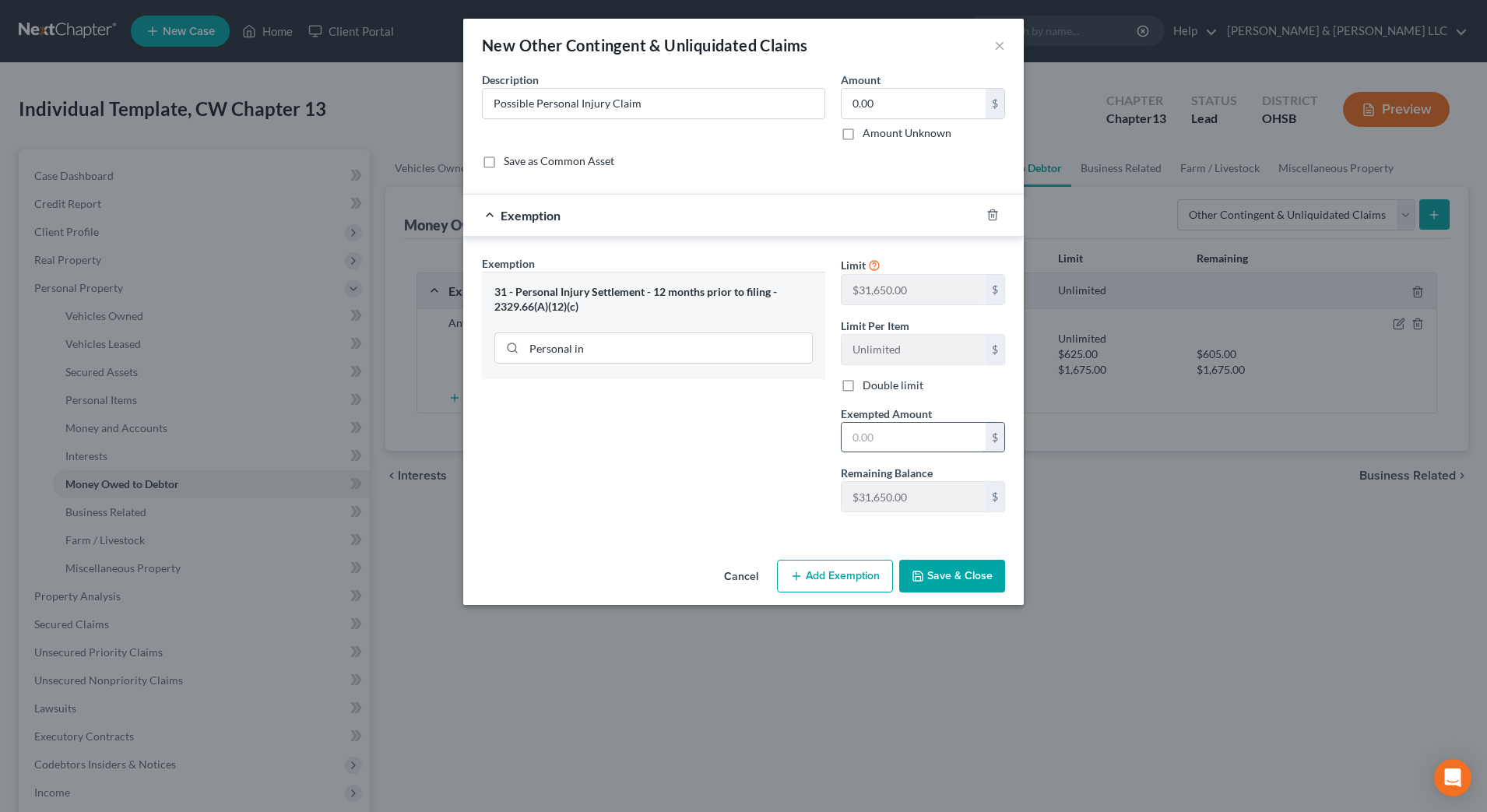
click at [893, 437] on input "text" at bounding box center [913, 437] width 144 height 29
type input "0.00"
click at [961, 574] on button "Save & Close" at bounding box center [952, 576] width 106 height 33
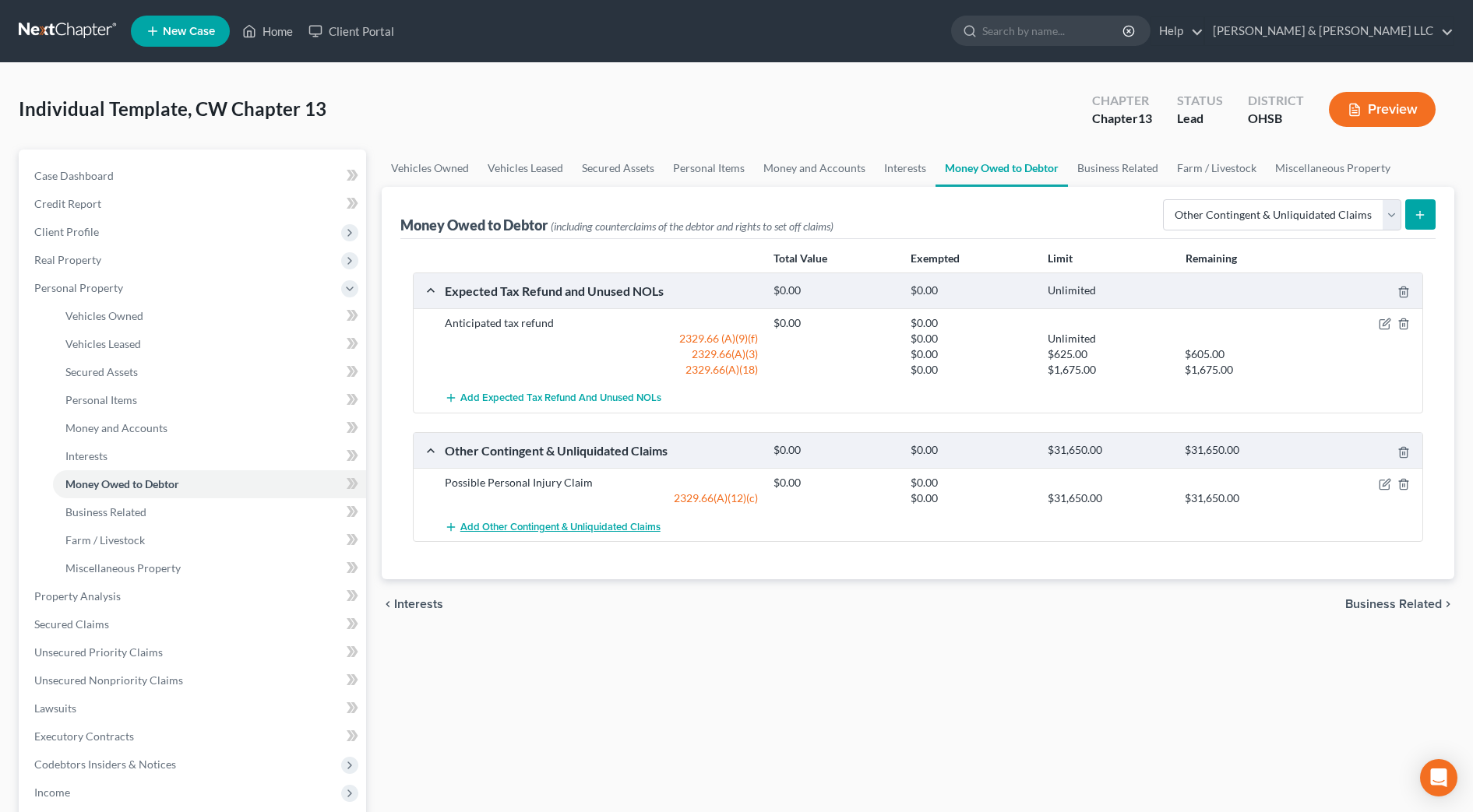
click at [653, 527] on span "Add Other Contingent & Unliquidated Claims" at bounding box center [559, 527] width 200 height 12
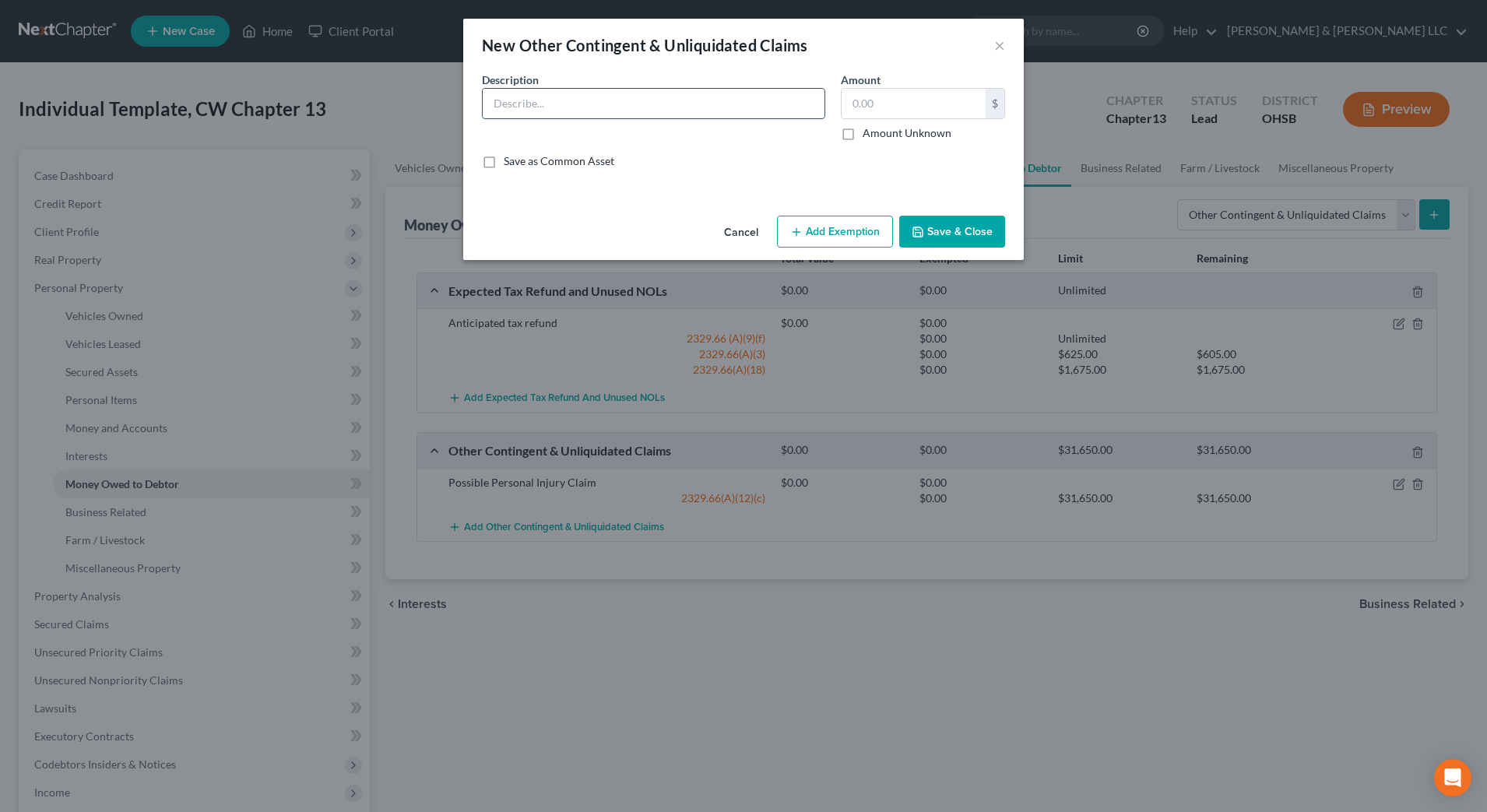
click at [728, 106] on input "text" at bounding box center [654, 103] width 342 height 29
drag, startPoint x: 591, startPoint y: 103, endPoint x: 576, endPoint y: 100, distance: 15.3
click at [576, 100] on input "Possible Claim" at bounding box center [654, 103] width 342 height 29
paste input "jeune"
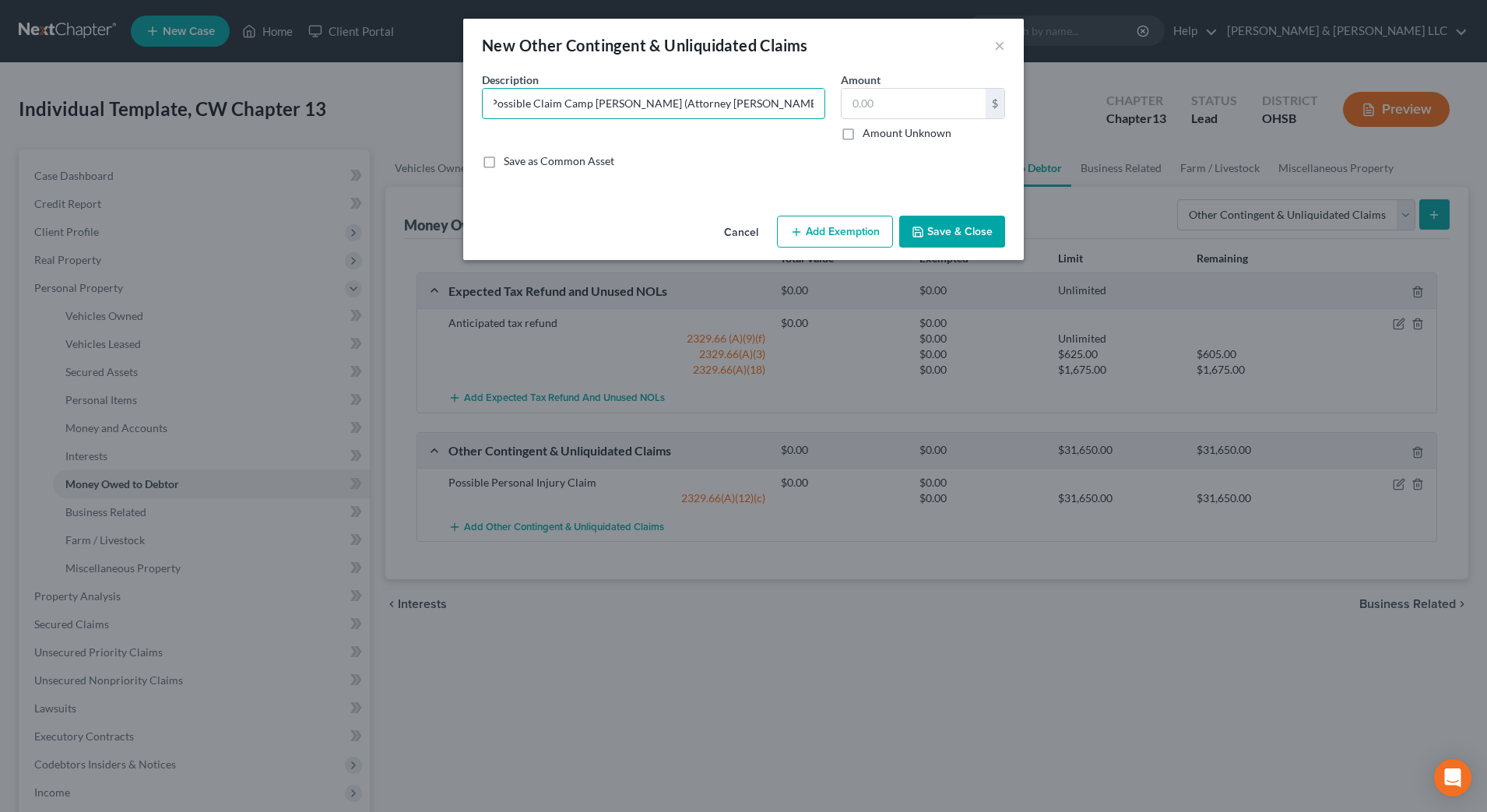
scroll to position [0, 7]
type input "Possible Claim Camp [PERSON_NAME] (Attorney [PERSON_NAME] & [PERSON_NAME], [GEO…"
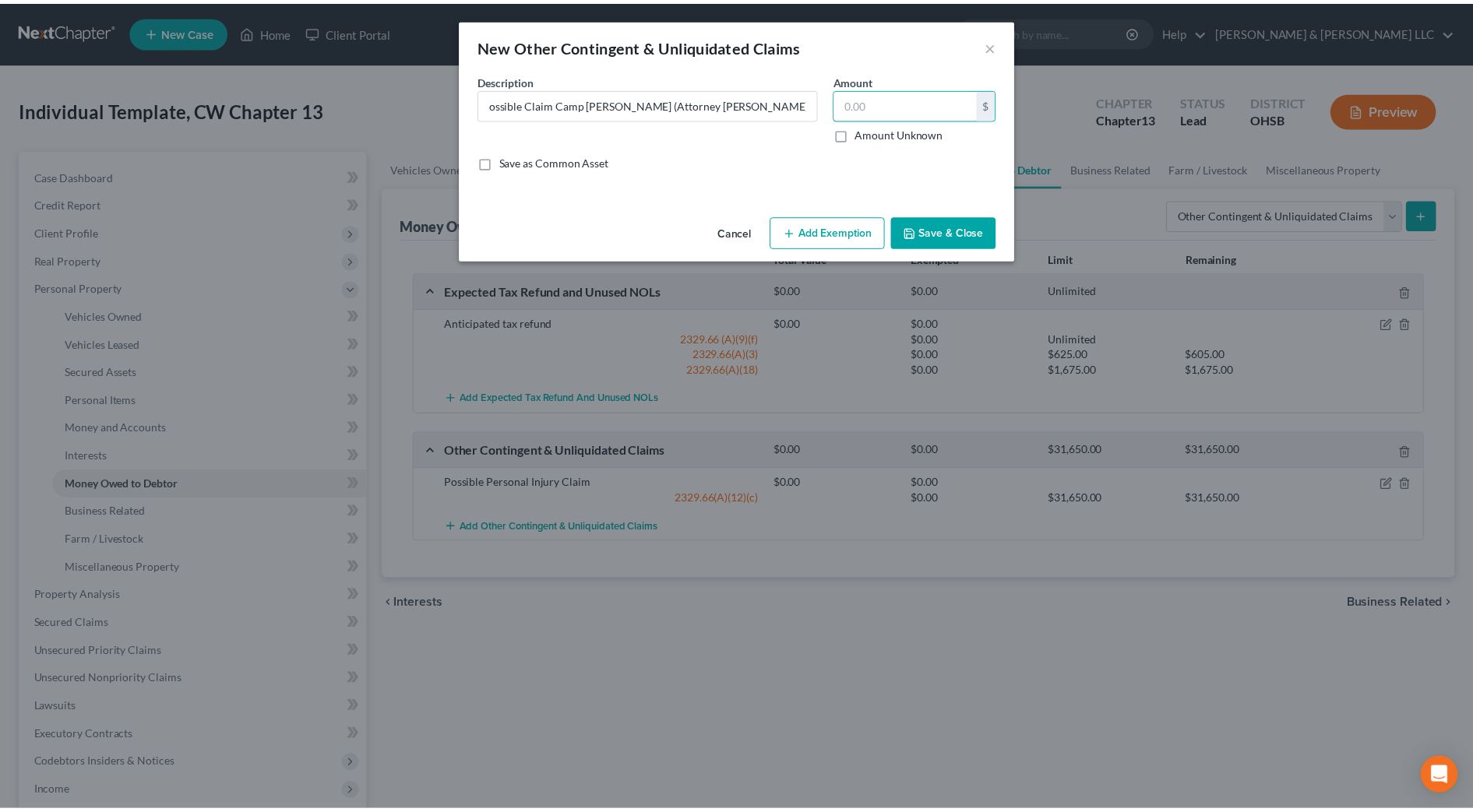
scroll to position [0, 0]
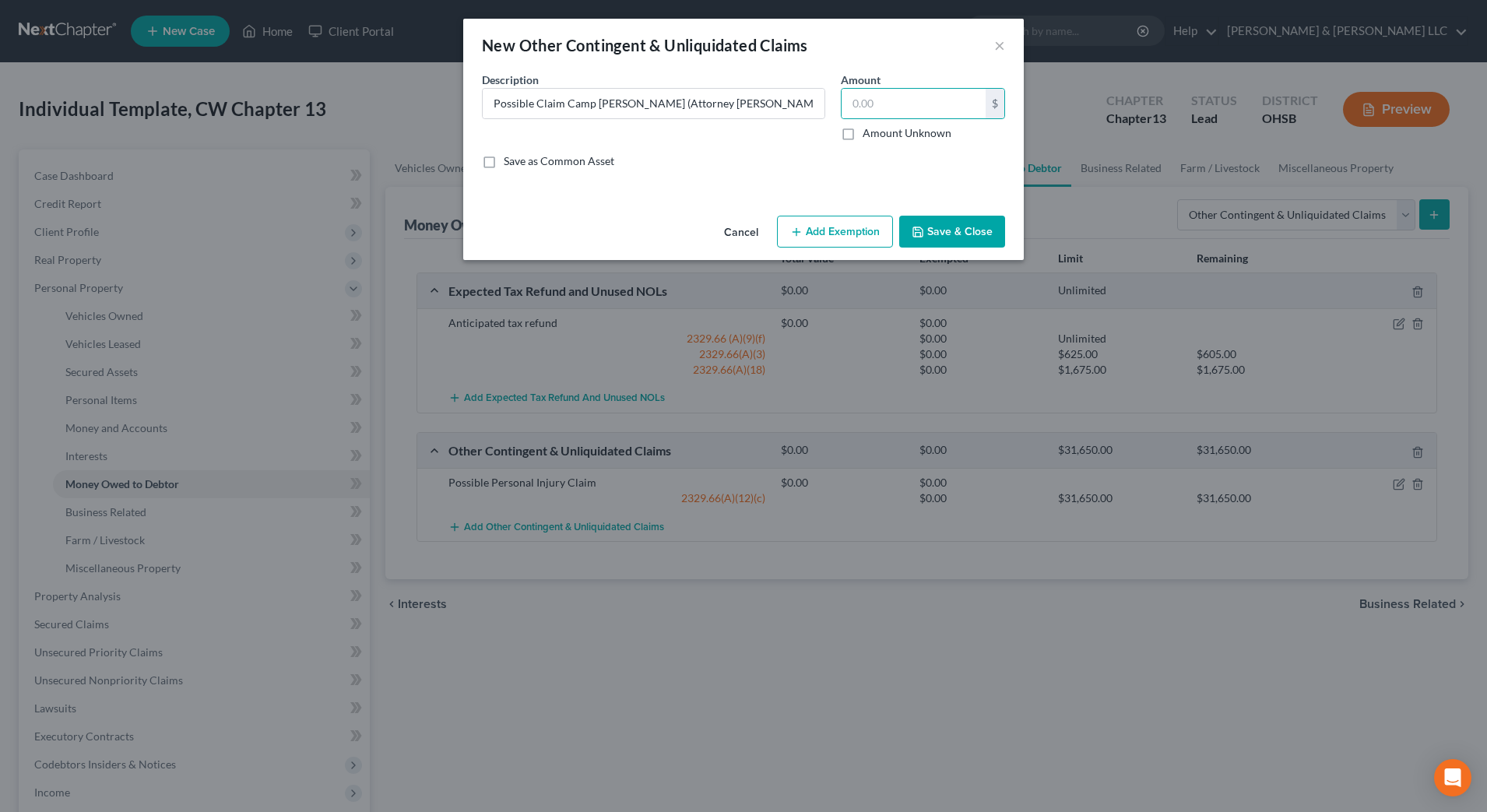
click at [832, 221] on button "Add Exemption" at bounding box center [835, 232] width 116 height 33
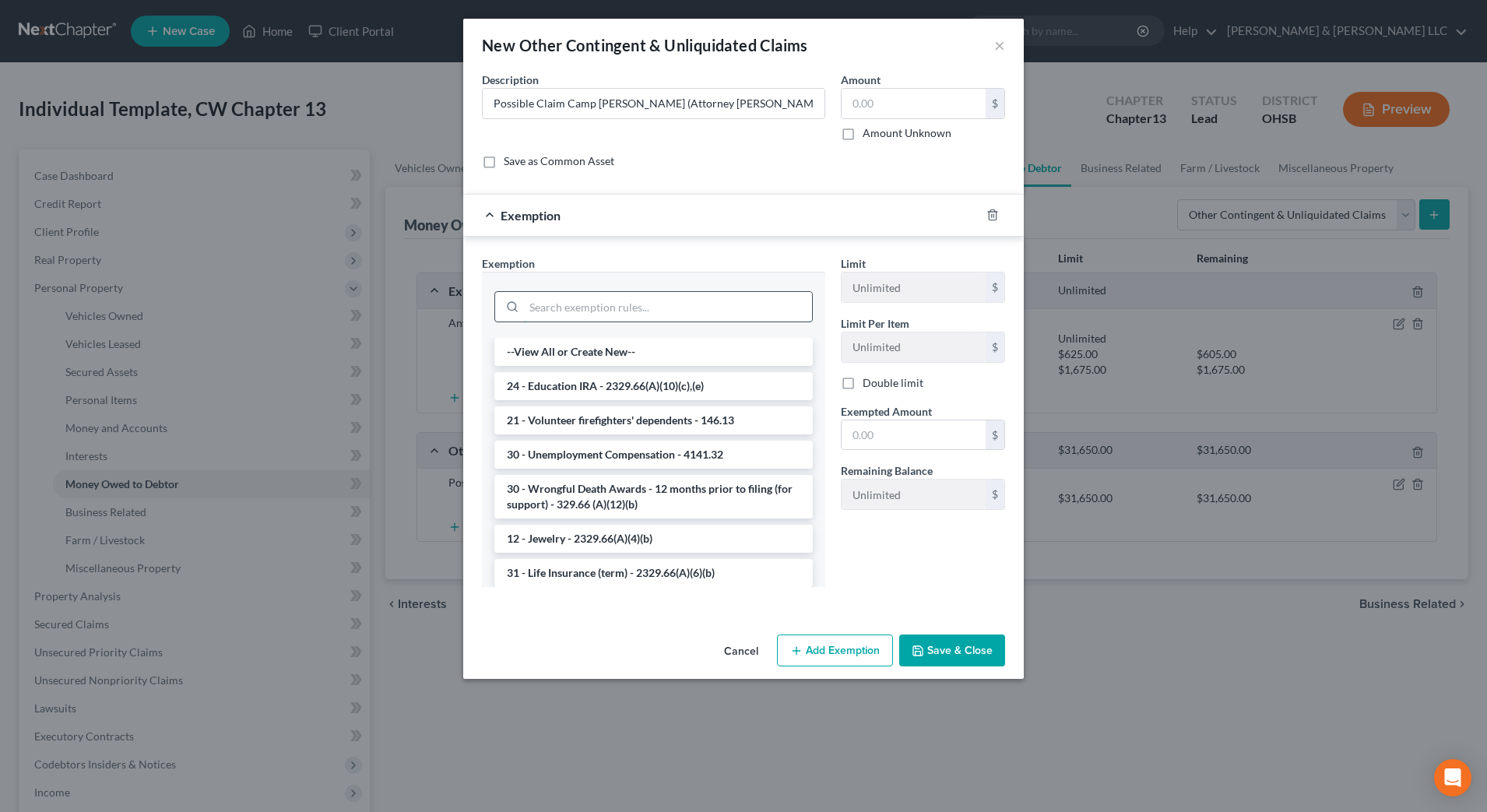
click at [653, 307] on input "search" at bounding box center [668, 306] width 288 height 29
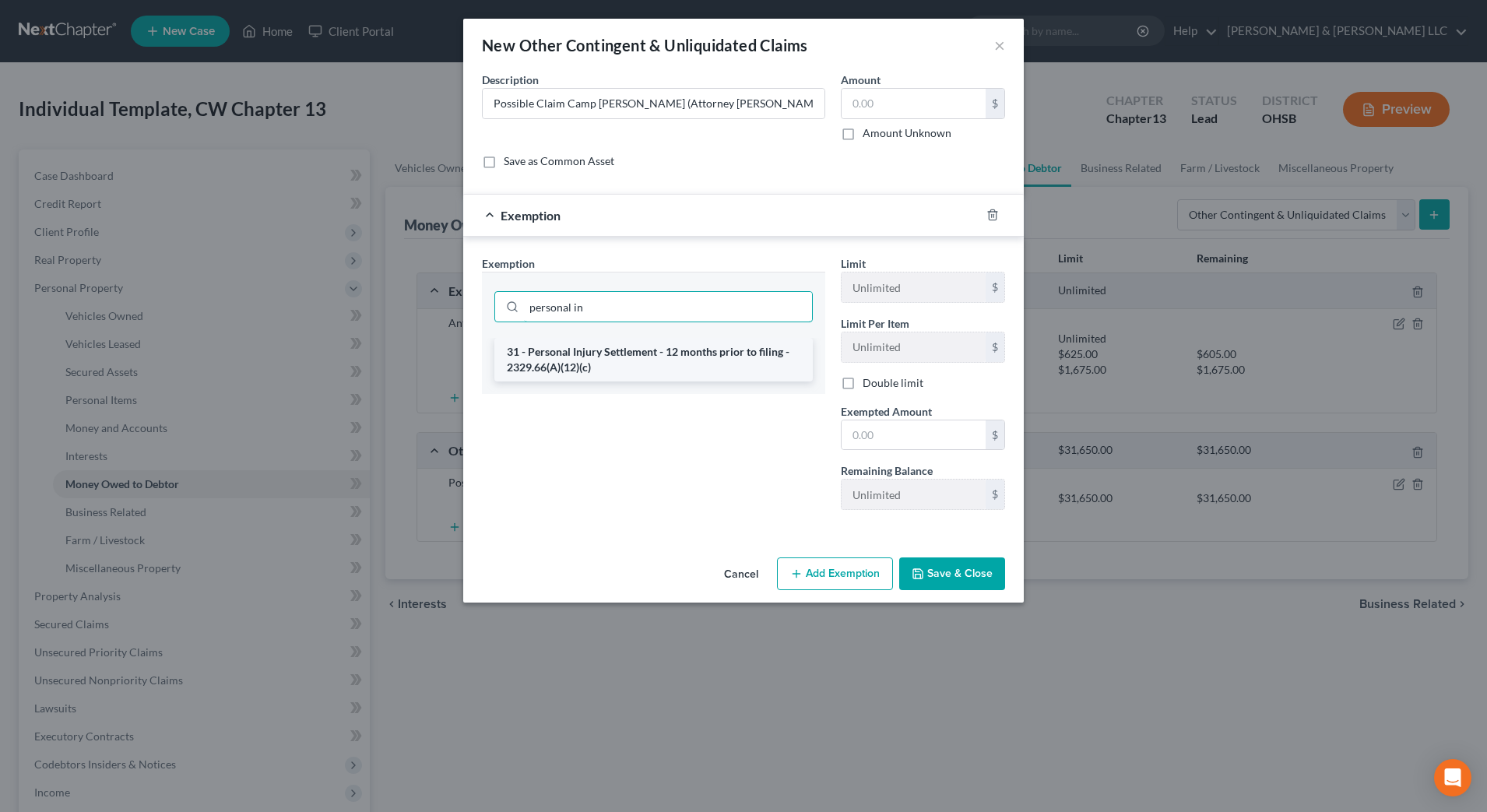
type input "personal in"
click at [663, 352] on li "31 - Personal Injury Settlement - 12 months prior to filing - 2329.66(A)(12)(c)" at bounding box center [654, 359] width 318 height 44
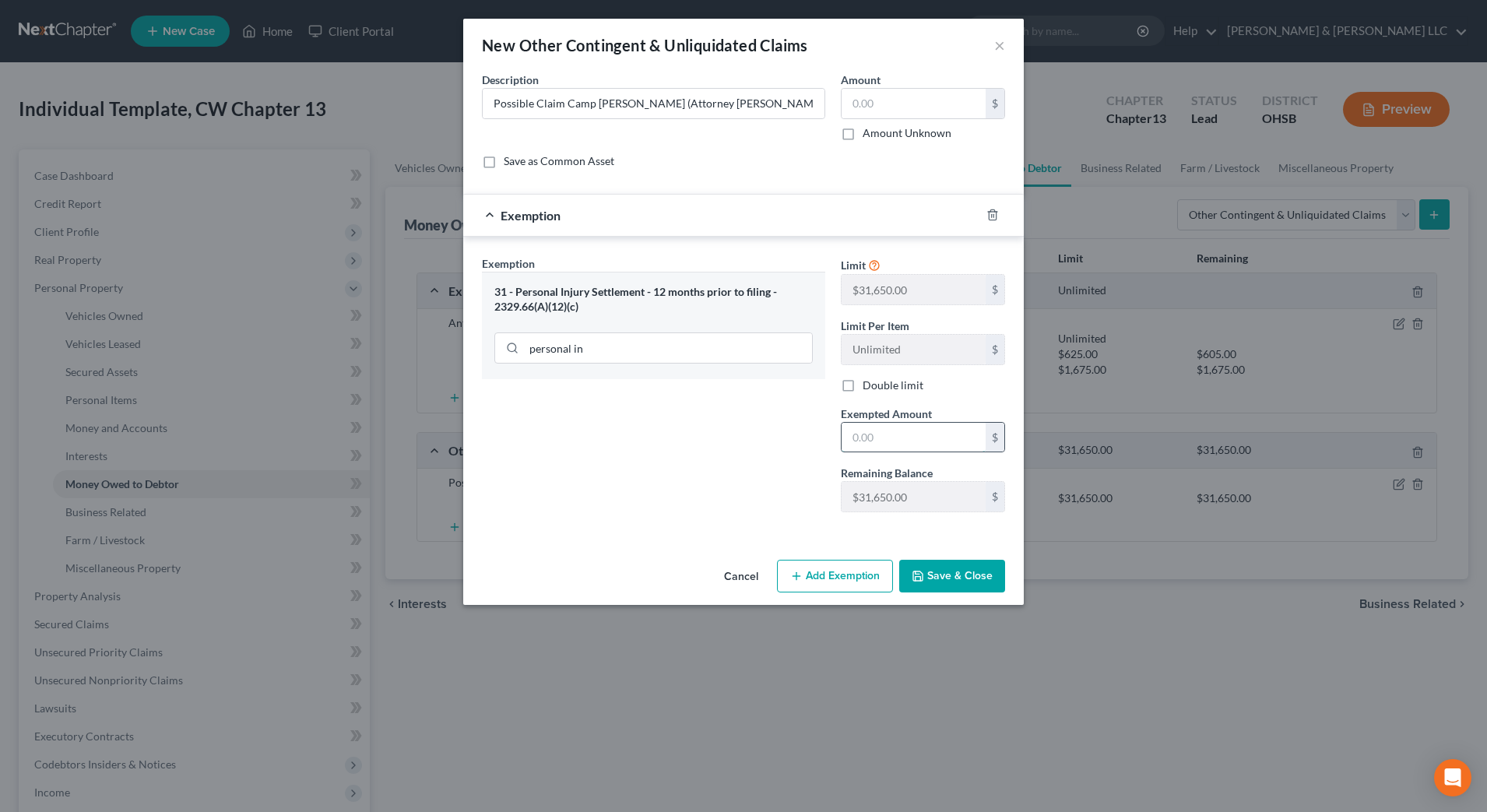
click at [884, 440] on input "text" at bounding box center [913, 437] width 144 height 29
type input "0.00"
click at [750, 472] on div "Exemption Set must be selected for CA. Exemption * 31 - Personal Injury Settlem…" at bounding box center [654, 390] width 359 height 269
click at [924, 563] on button "Save & Close" at bounding box center [952, 576] width 106 height 33
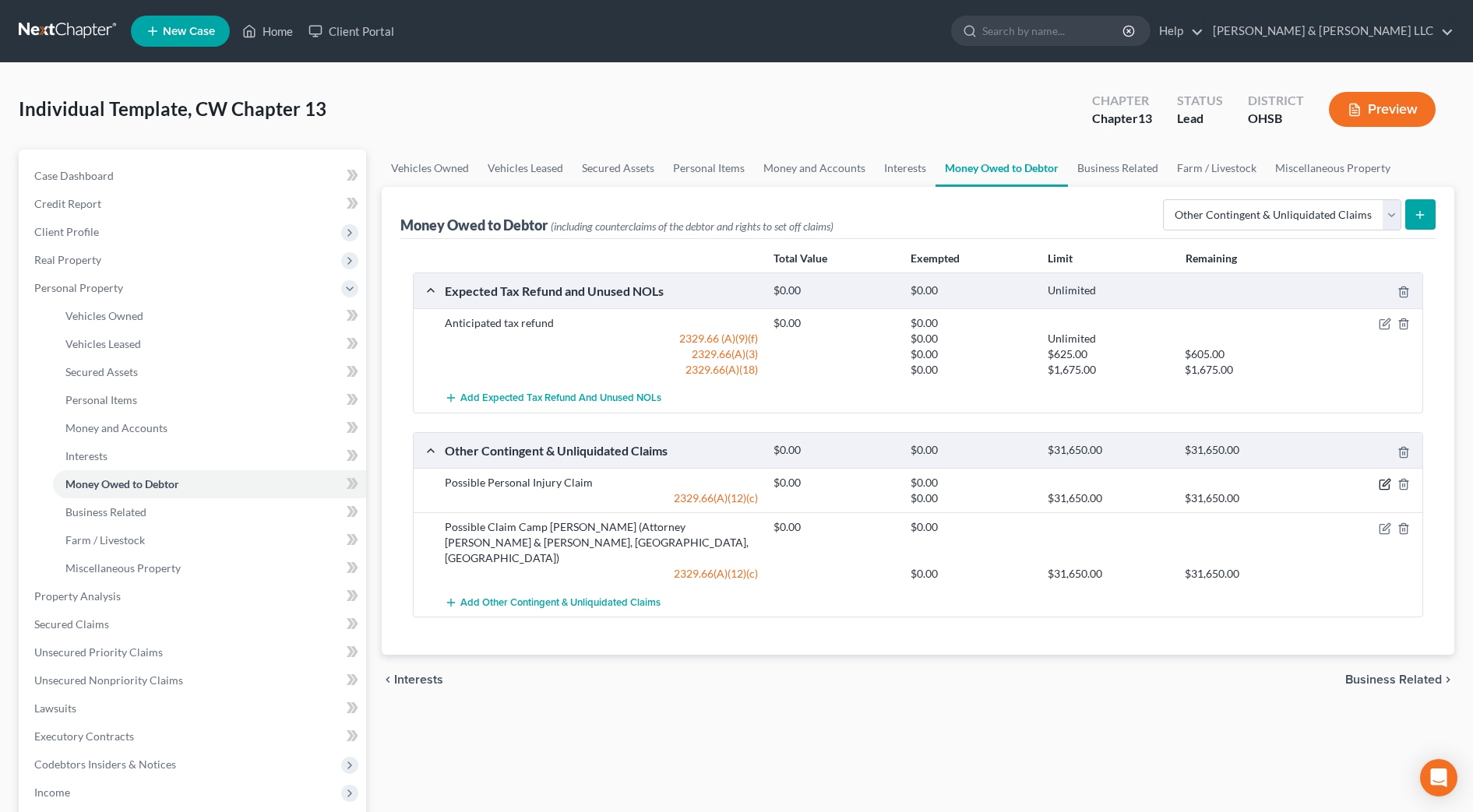
click at [1384, 485] on icon "button" at bounding box center [1385, 485] width 12 height 12
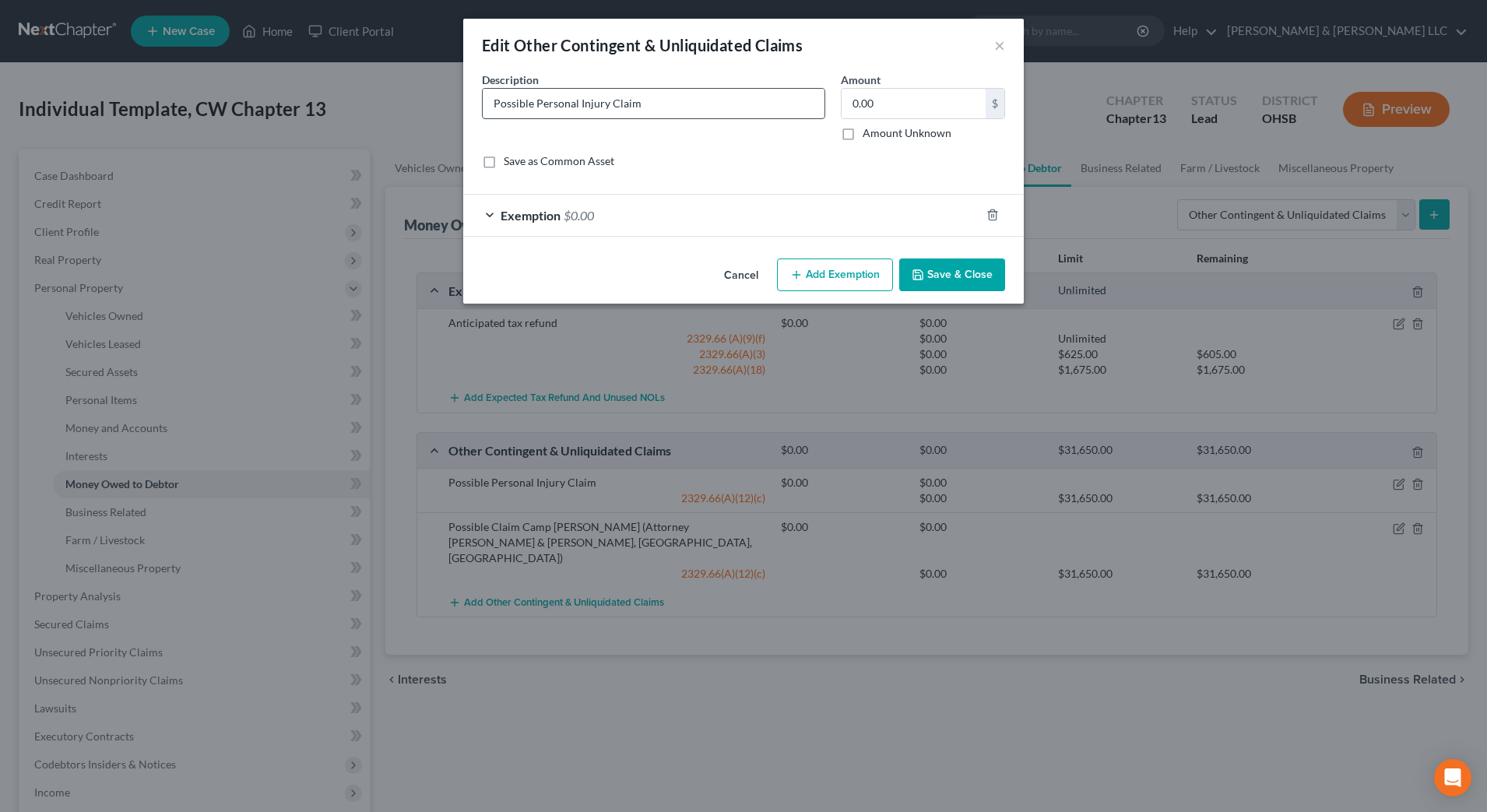
click at [677, 89] on input "Possible Personal Injury Claim" at bounding box center [654, 103] width 342 height 29
drag, startPoint x: 731, startPoint y: 93, endPoint x: 653, endPoint y: 97, distance: 78.1
click at [653, 97] on input "Possible Personal Injury Claim (Stackey Law)" at bounding box center [654, 103] width 342 height 29
click at [683, 105] on input "Possible Personal Injury Claim ([PERSON_NAME] Firm)" at bounding box center [654, 103] width 342 height 29
type input "Possible Personal Injury Claim ([PERSON_NAME] Law Firm)"
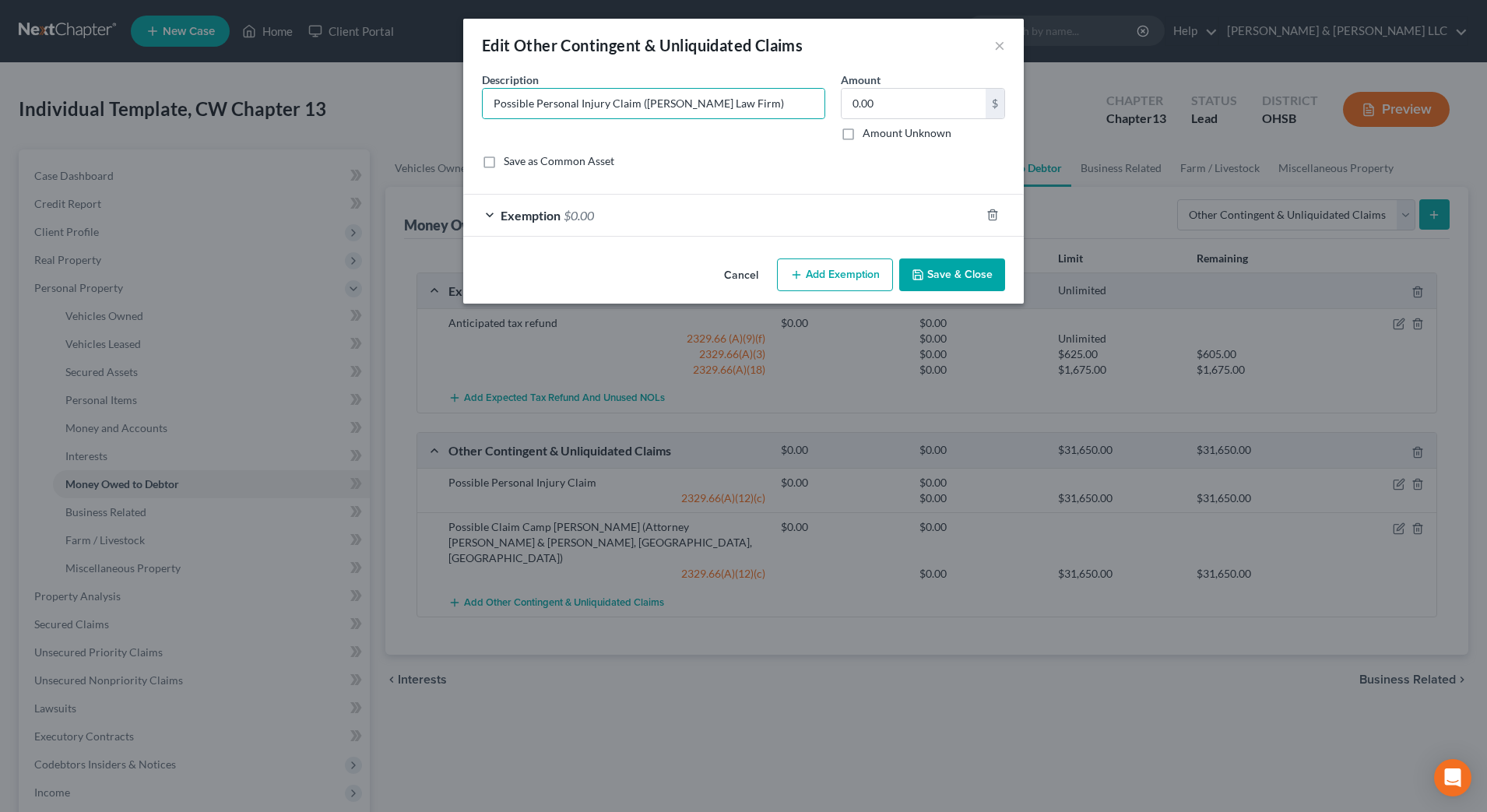
click at [940, 267] on button "Save & Close" at bounding box center [952, 275] width 106 height 33
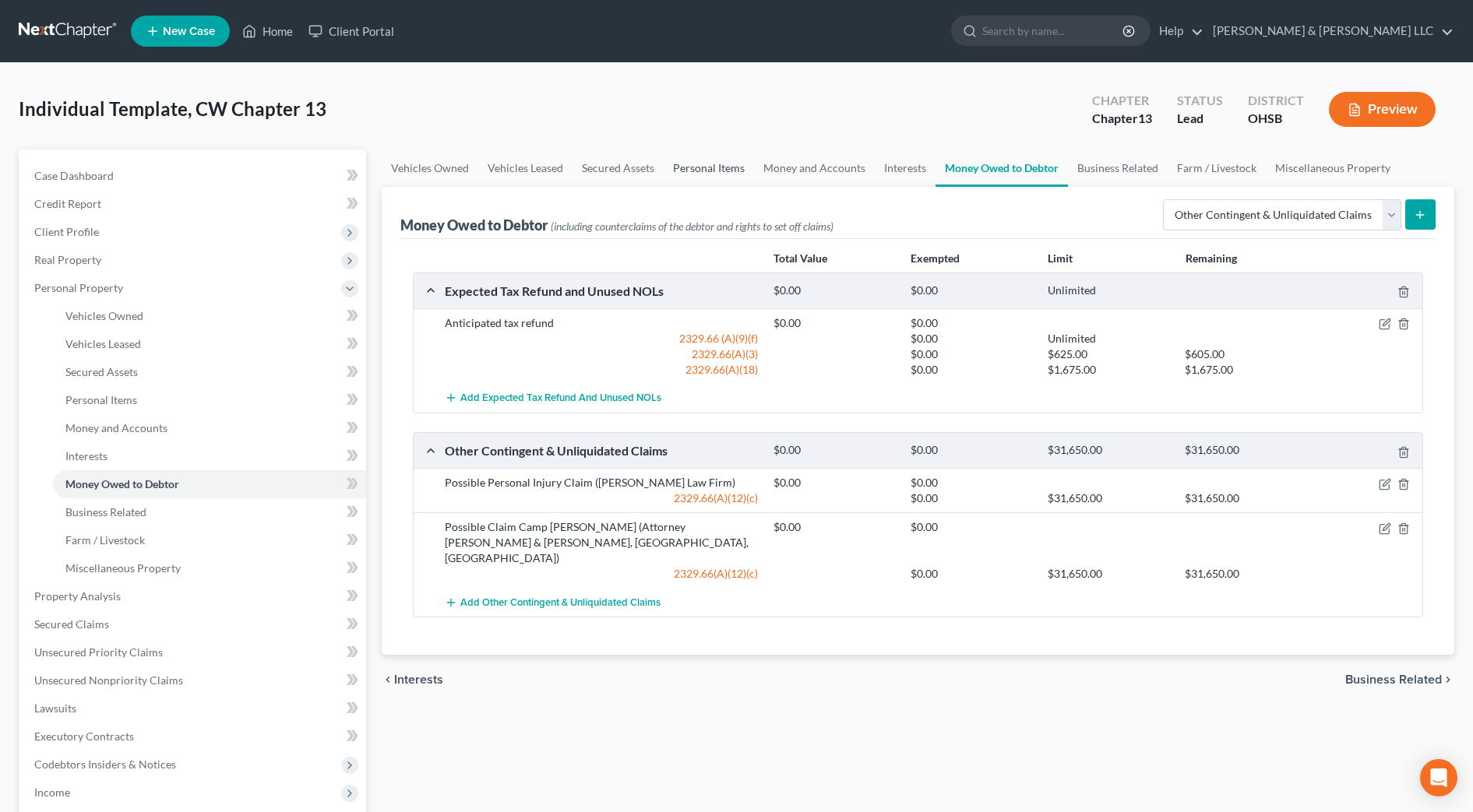
click at [736, 165] on link "Personal Items" at bounding box center [709, 168] width 91 height 37
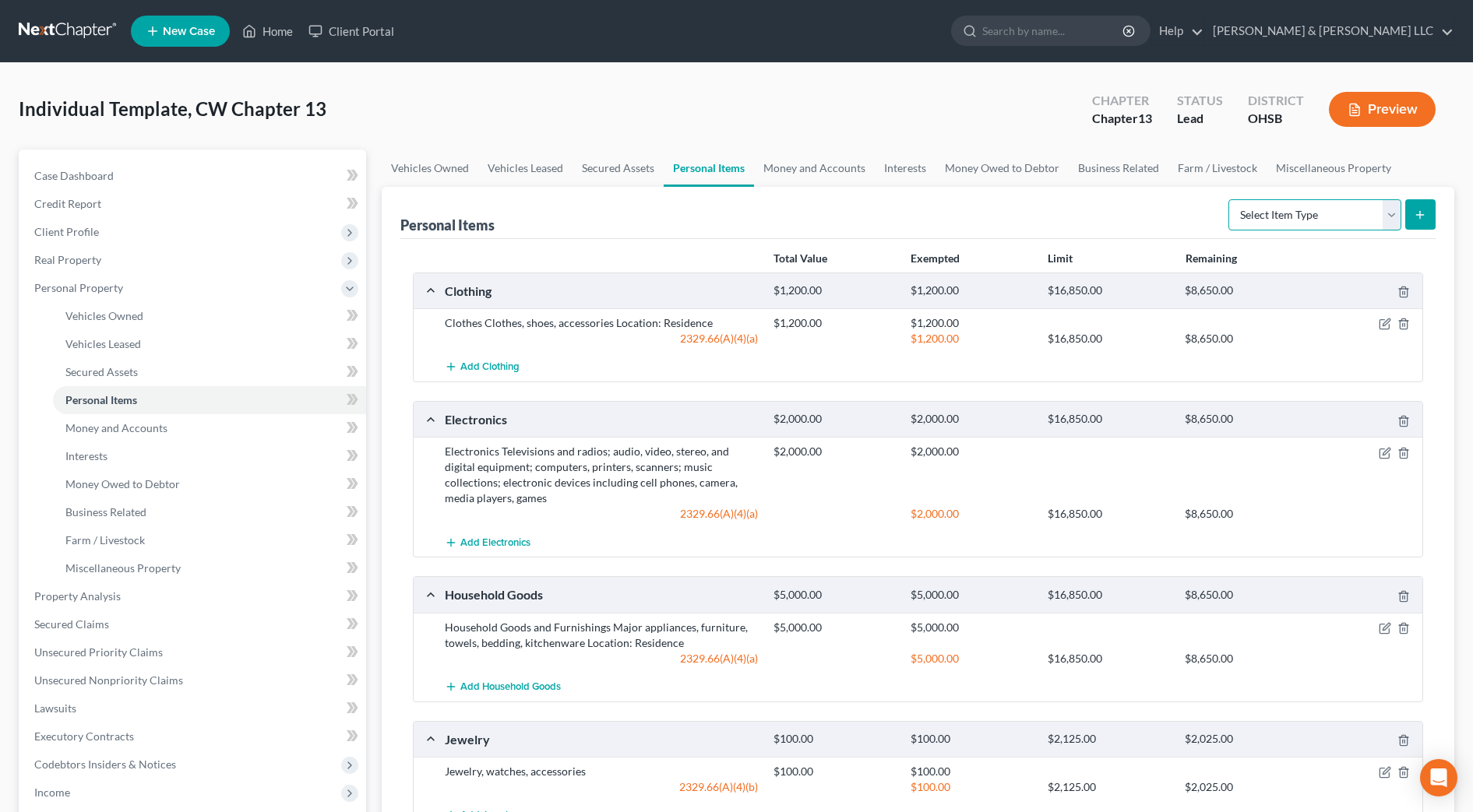
click at [1310, 212] on select "Select Item Type Clothing Collectibles Of Value Electronics Firearms Household …" at bounding box center [1315, 214] width 173 height 31
select select "pets"
click at [1229, 199] on select "Select Item Type Clothing Collectibles Of Value Electronics Firearms Household …" at bounding box center [1315, 214] width 173 height 31
click at [1418, 220] on icon "submit" at bounding box center [1420, 215] width 12 height 12
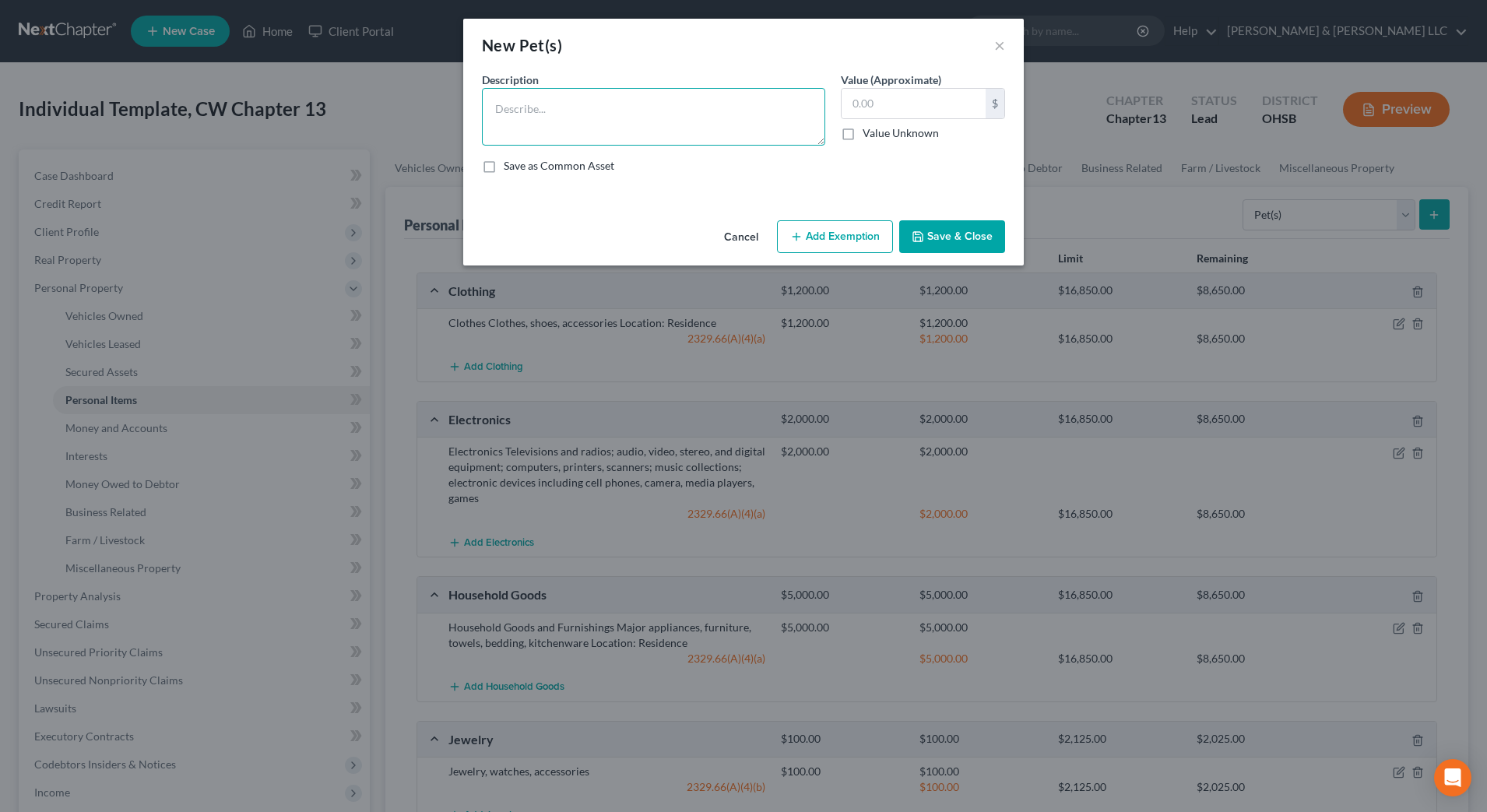
click at [758, 133] on textarea at bounding box center [654, 117] width 343 height 58
type textarea "Pet dog"
click at [979, 243] on button "Save & Close" at bounding box center [952, 237] width 106 height 33
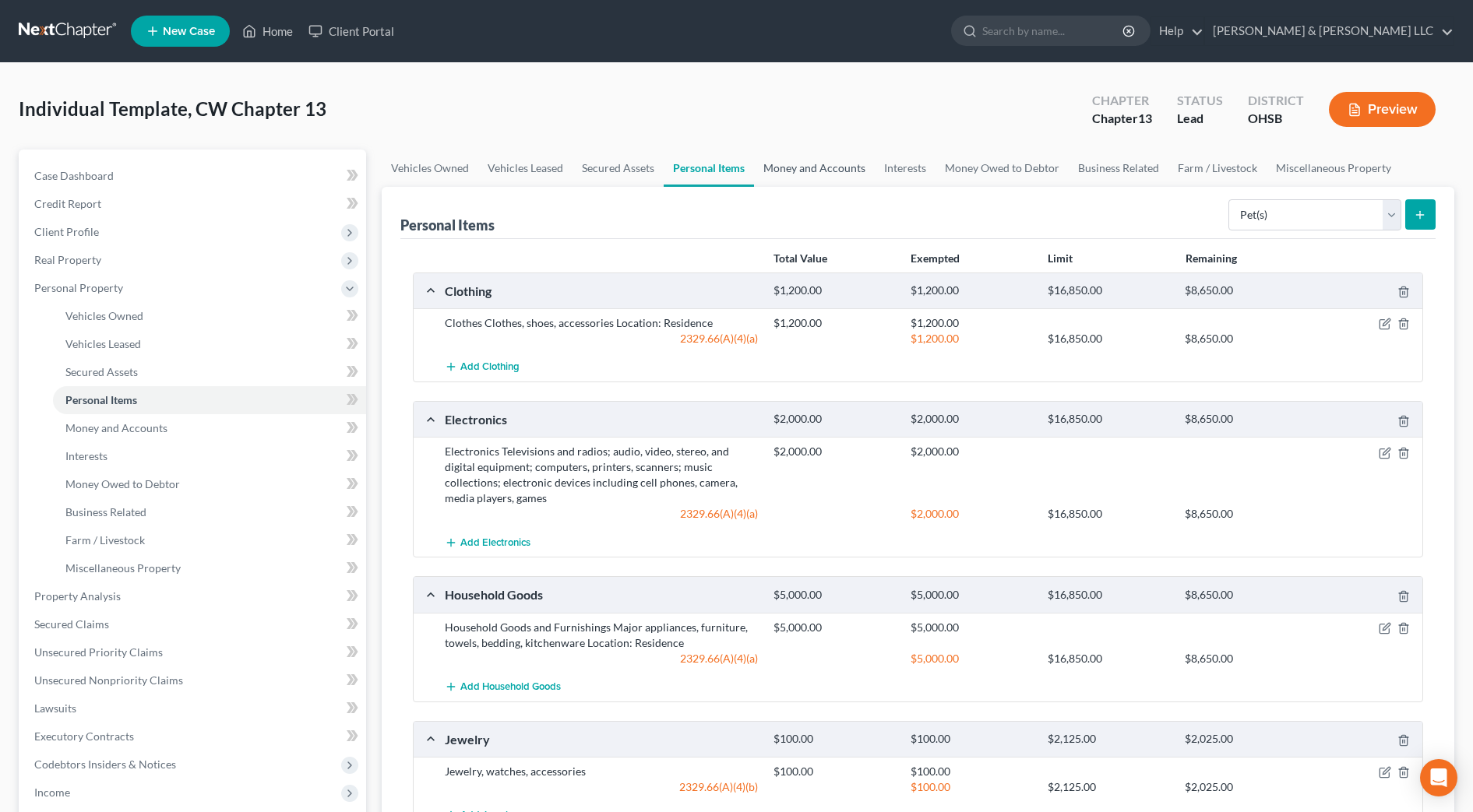
click at [812, 175] on link "Money and Accounts" at bounding box center [815, 168] width 121 height 37
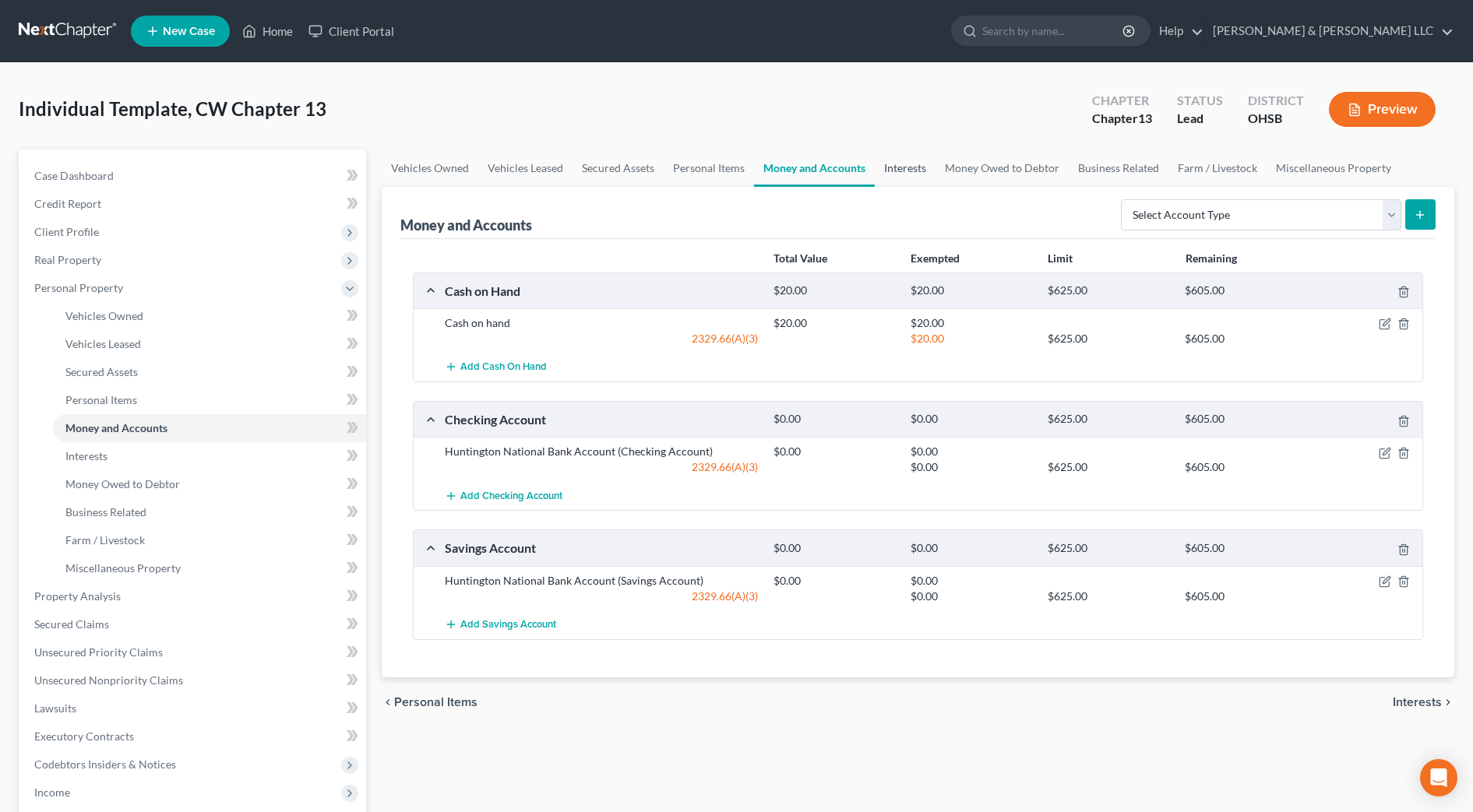
click at [914, 166] on link "Interests" at bounding box center [905, 168] width 60 height 37
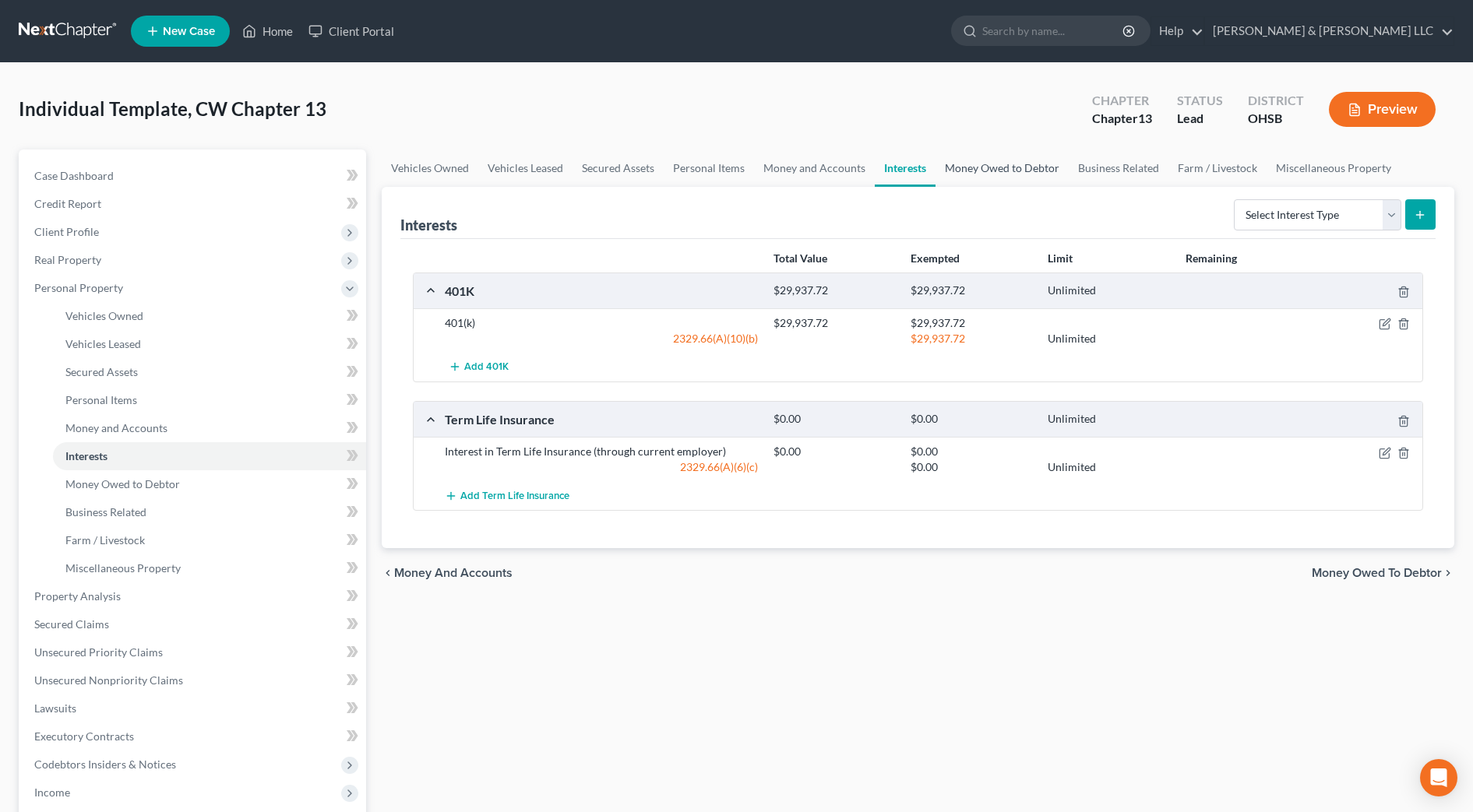
click at [1000, 167] on link "Money Owed to Debtor" at bounding box center [1002, 168] width 133 height 37
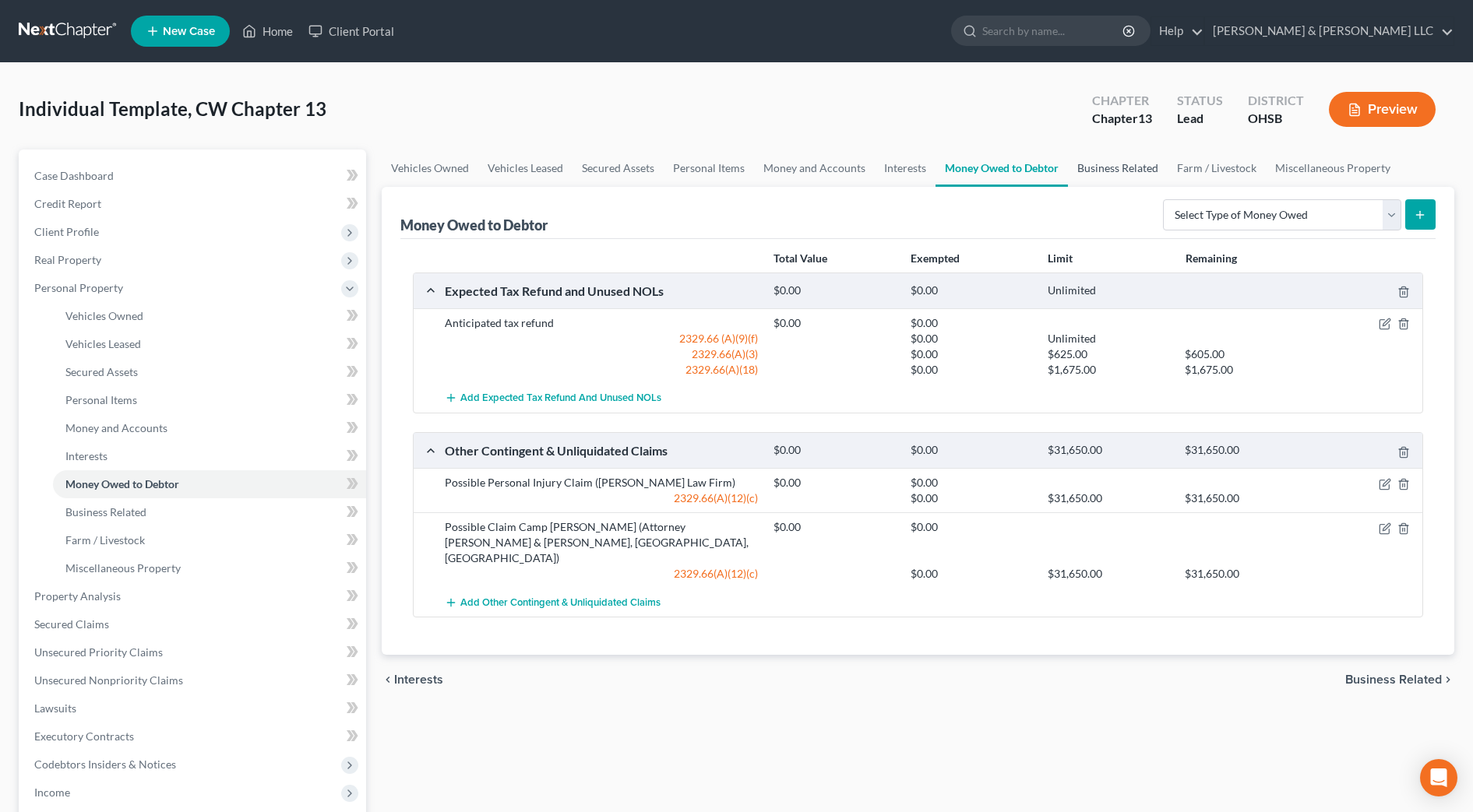
click at [1113, 165] on link "Business Related" at bounding box center [1117, 168] width 100 height 37
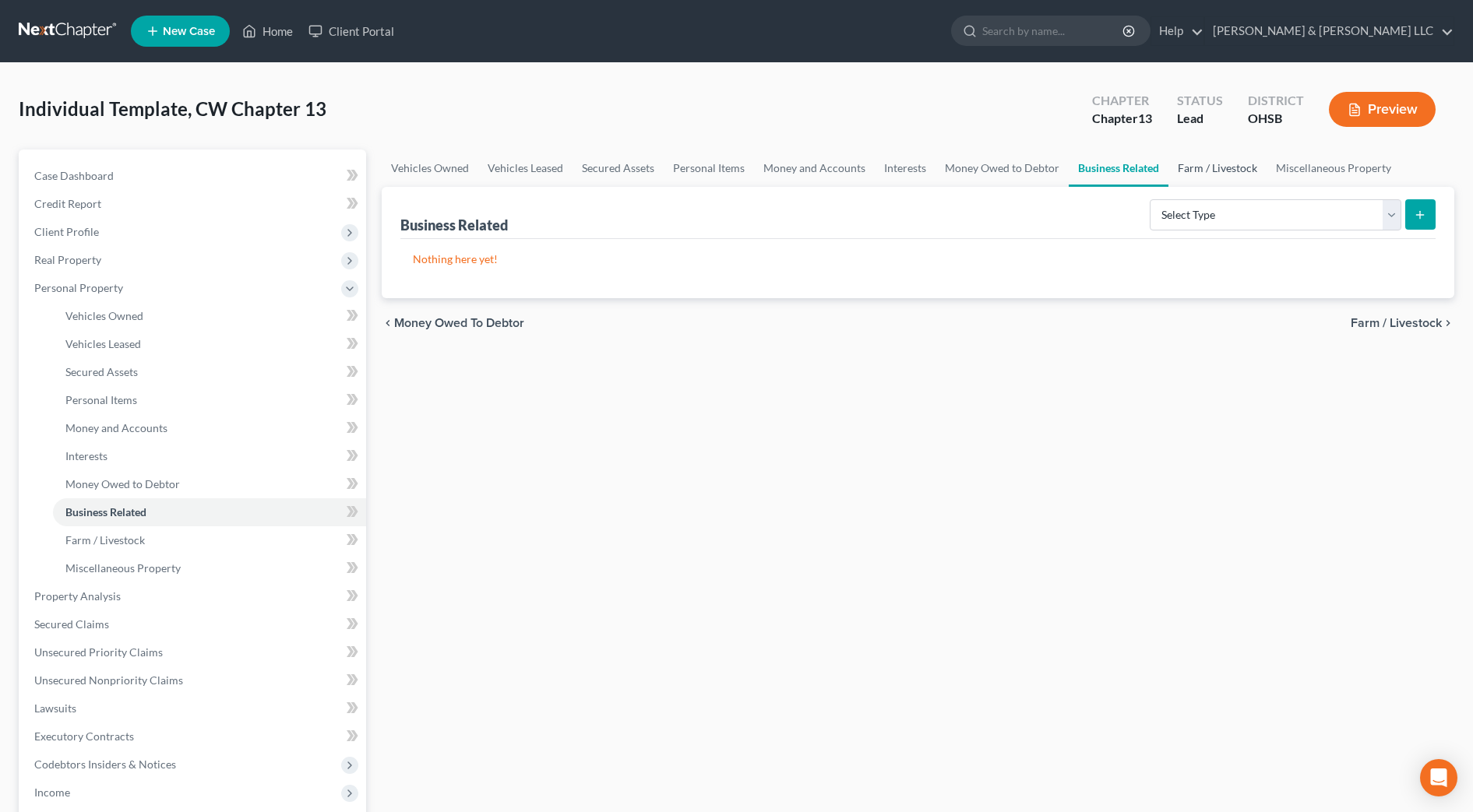
click at [1234, 164] on link "Farm / Livestock" at bounding box center [1217, 168] width 98 height 37
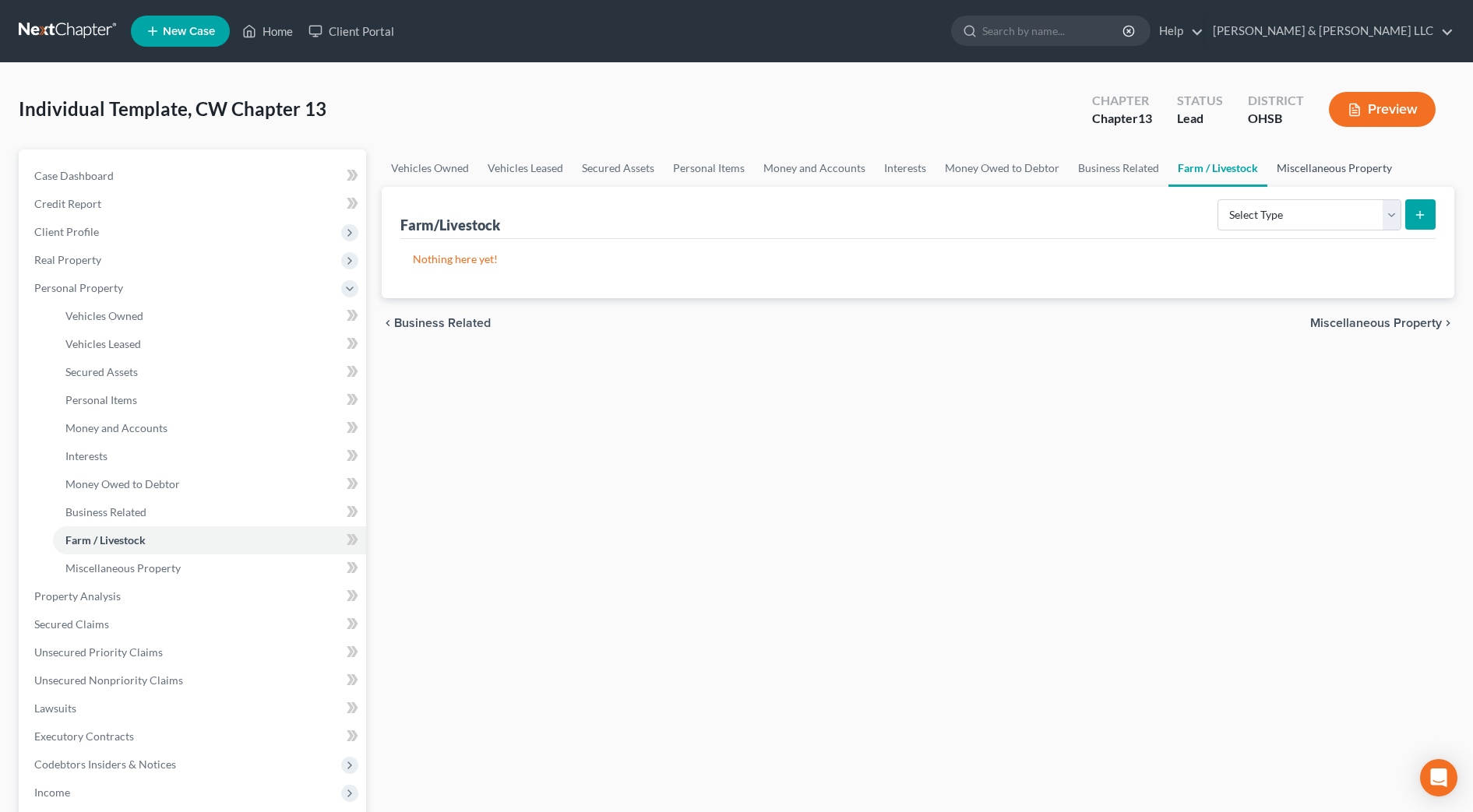
click at [1299, 152] on link "Miscellaneous Property" at bounding box center [1333, 168] width 134 height 37
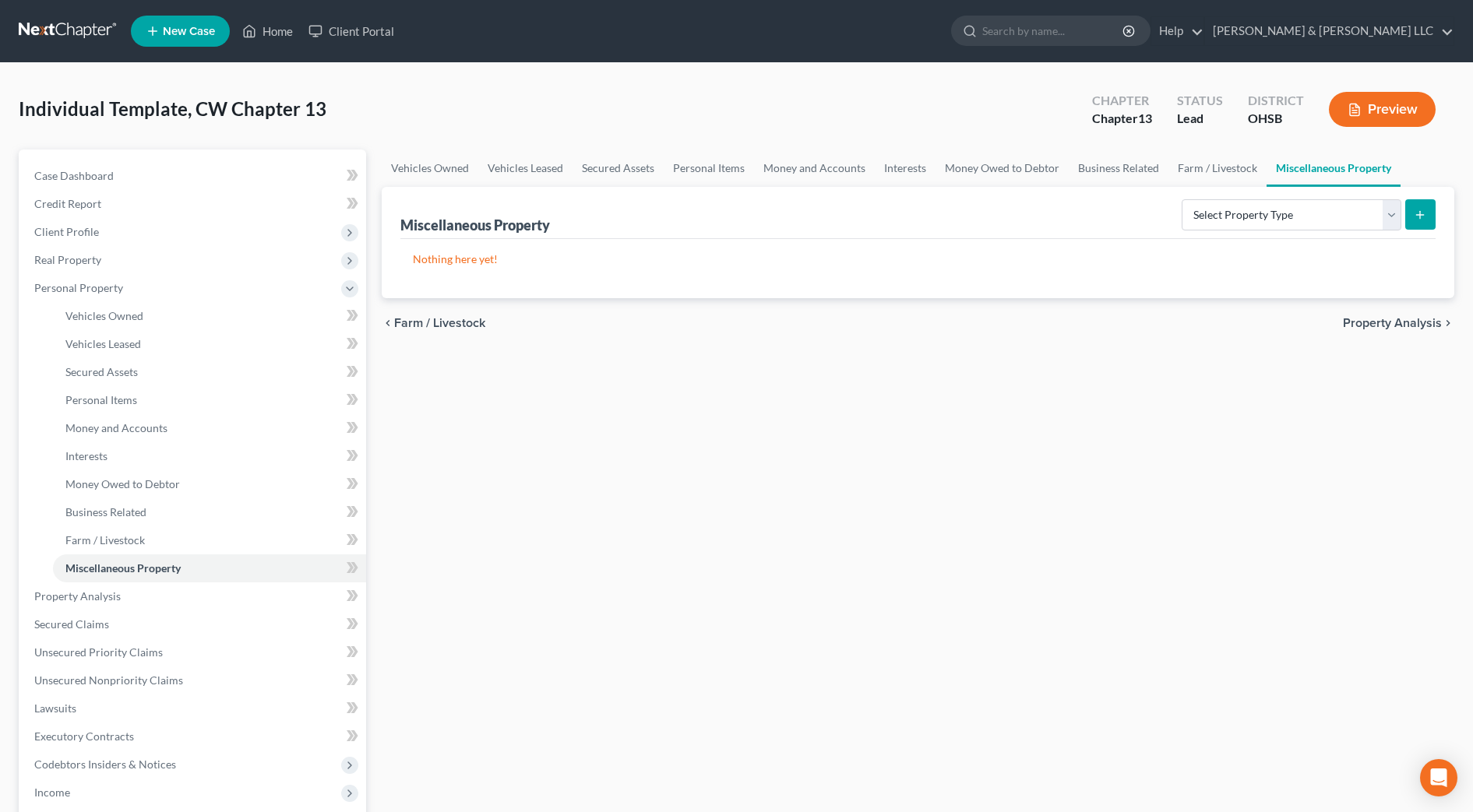
click at [1378, 323] on span "Property Analysis" at bounding box center [1391, 323] width 99 height 12
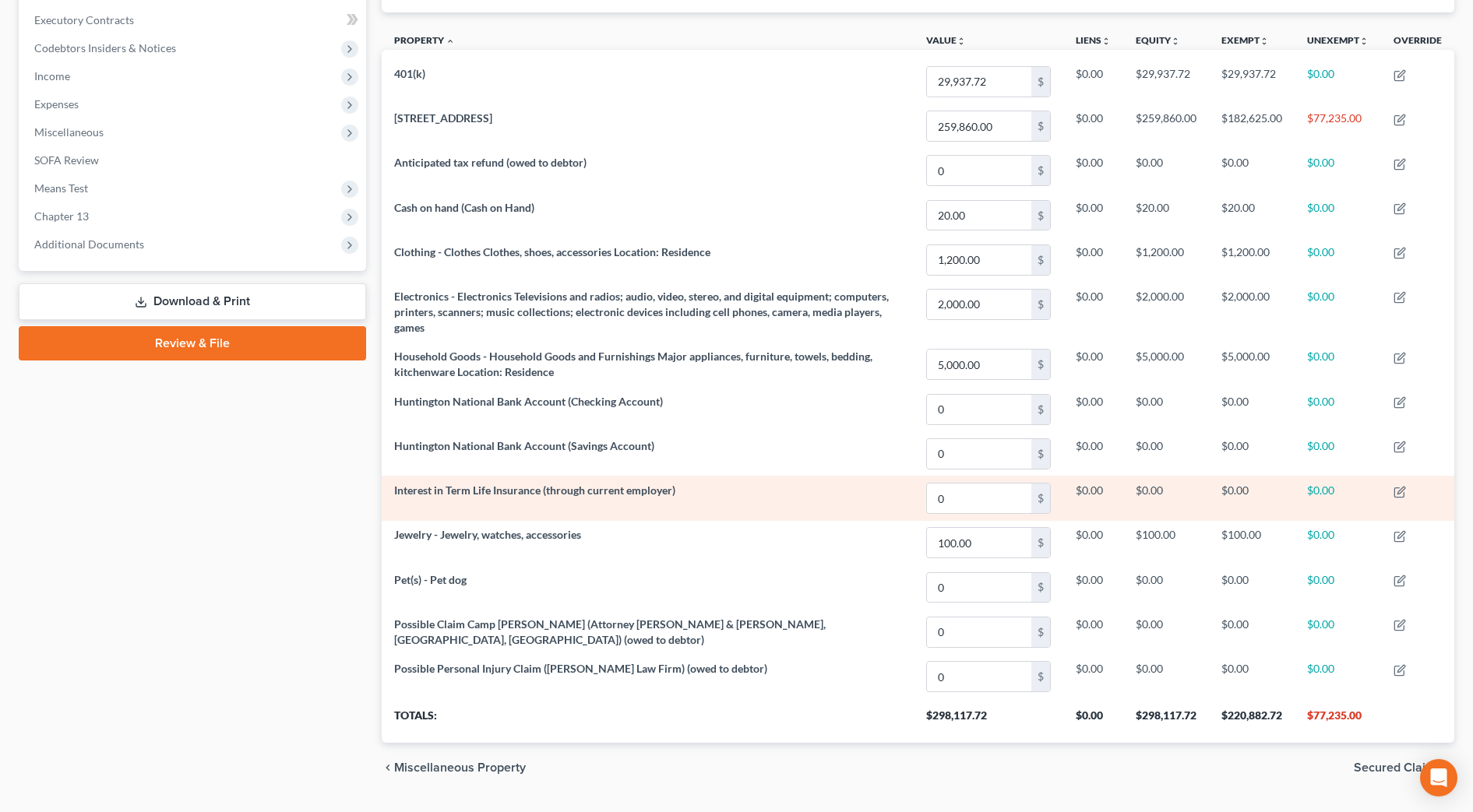
scroll to position [475, 0]
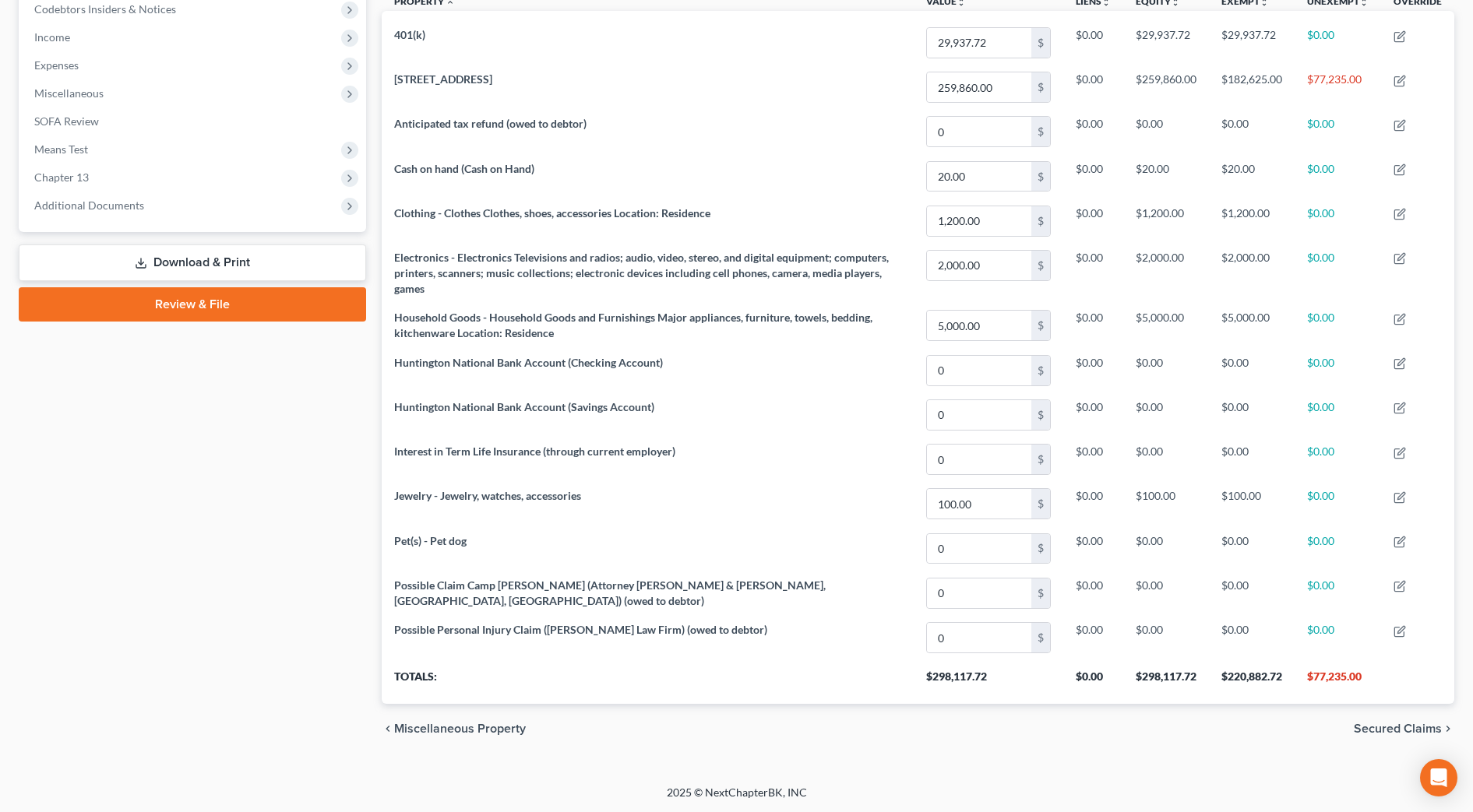
click at [1427, 726] on span "Secured Claims" at bounding box center [1397, 728] width 88 height 12
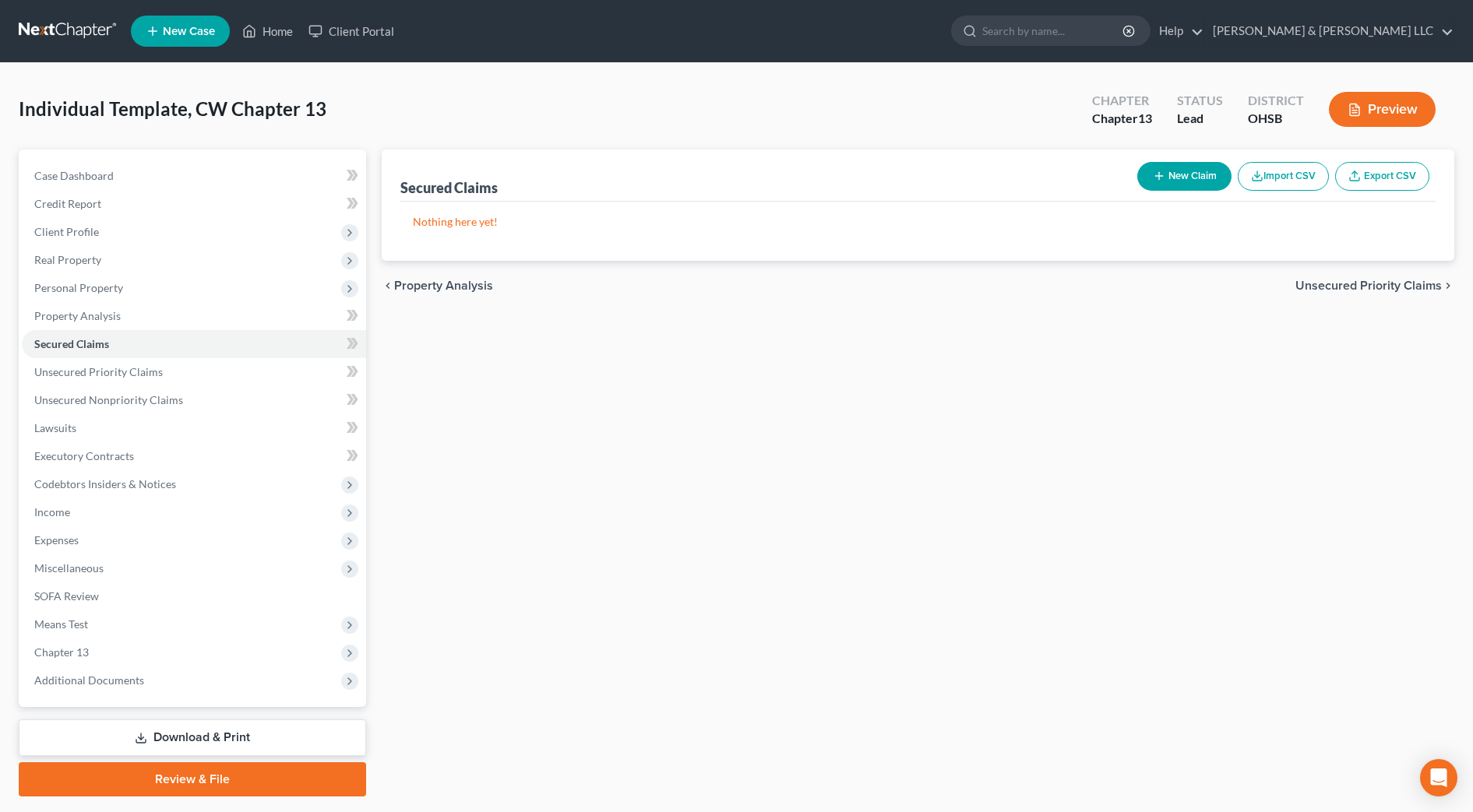
click at [1415, 285] on span "Unsecured Priority Claims" at bounding box center [1368, 285] width 147 height 12
click at [1415, 285] on span "Unsecured Nonpriority Claims" at bounding box center [1357, 285] width 169 height 12
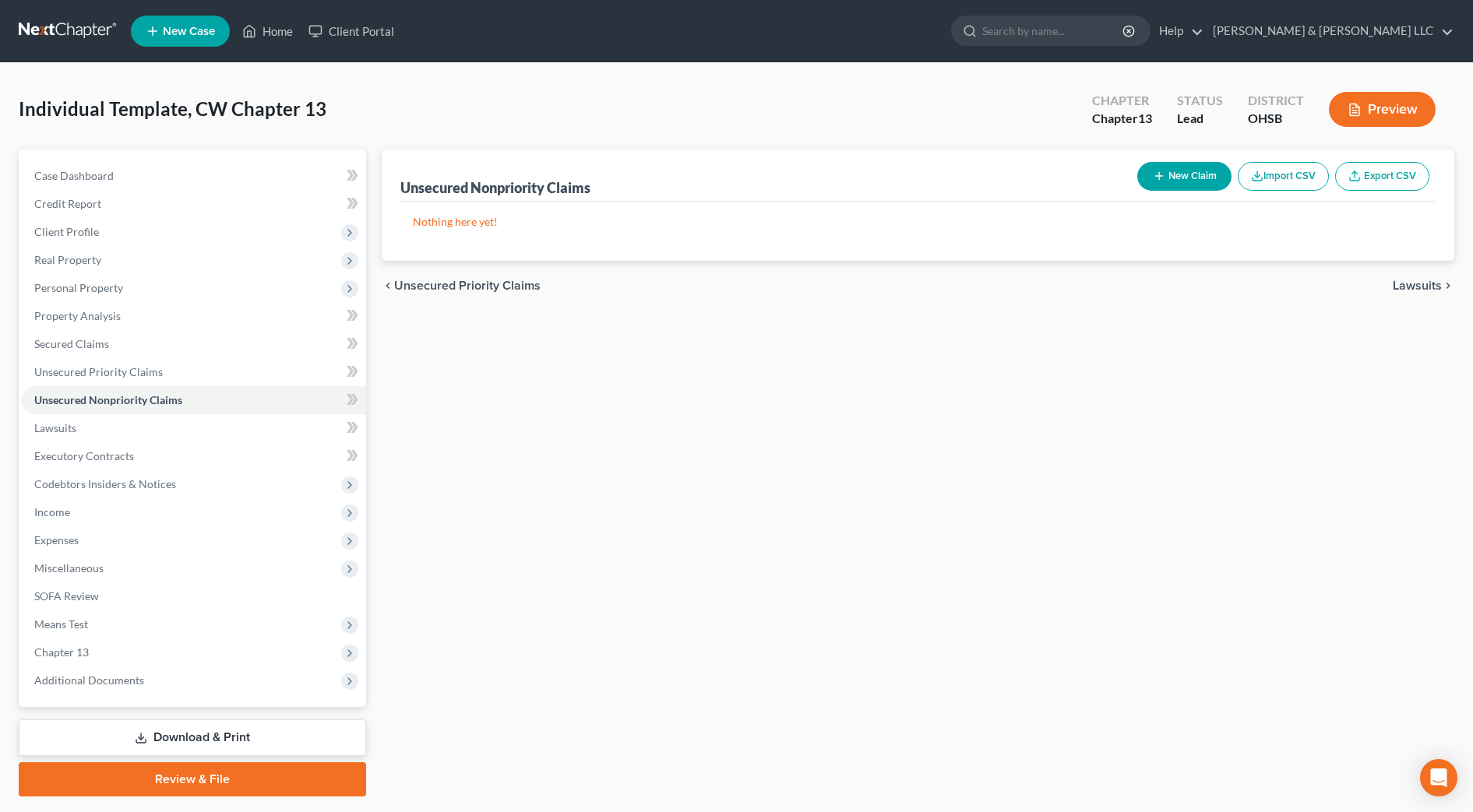
click at [1415, 285] on span "Lawsuits" at bounding box center [1416, 285] width 49 height 12
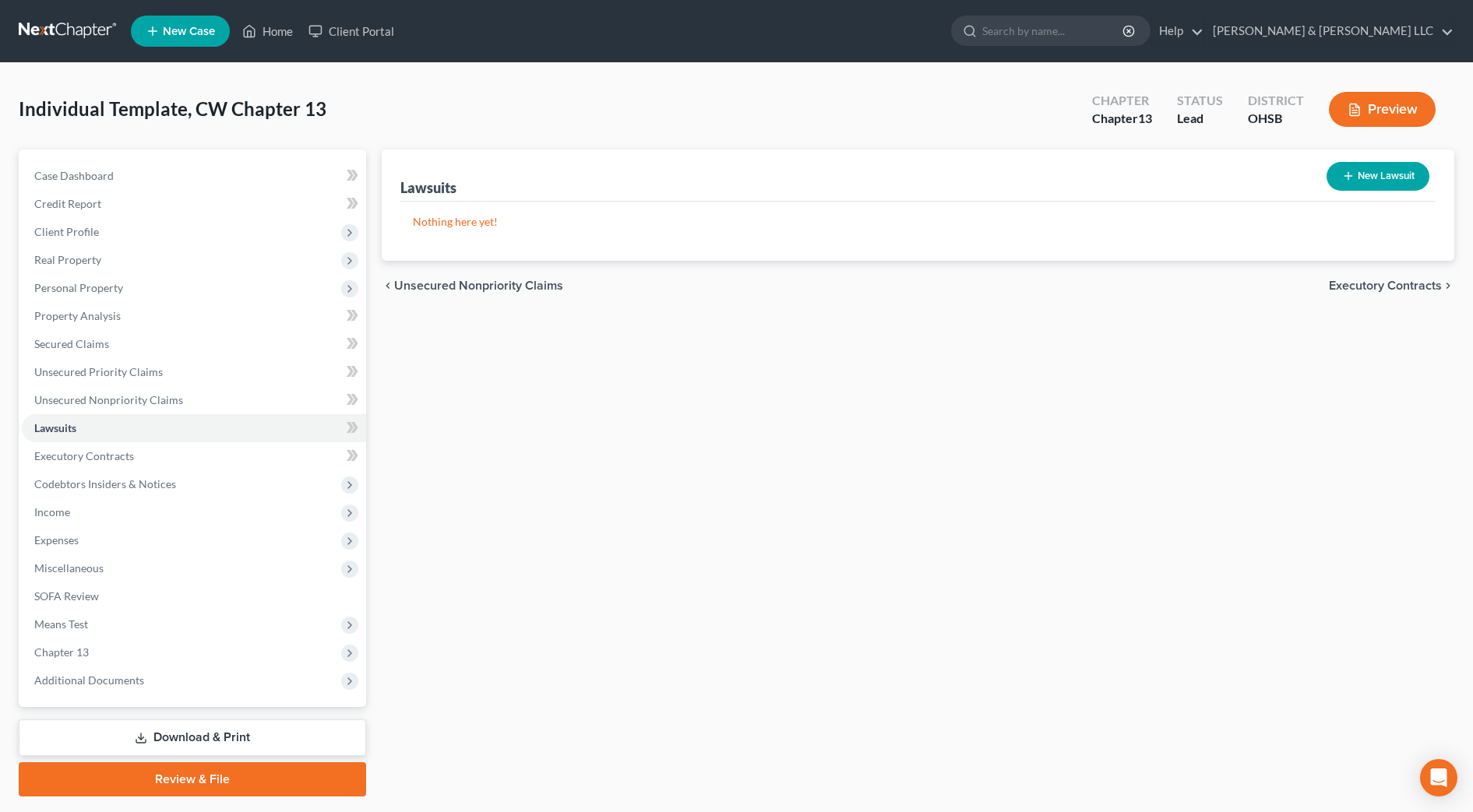
click at [1415, 285] on span "Executory Contracts" at bounding box center [1385, 285] width 113 height 12
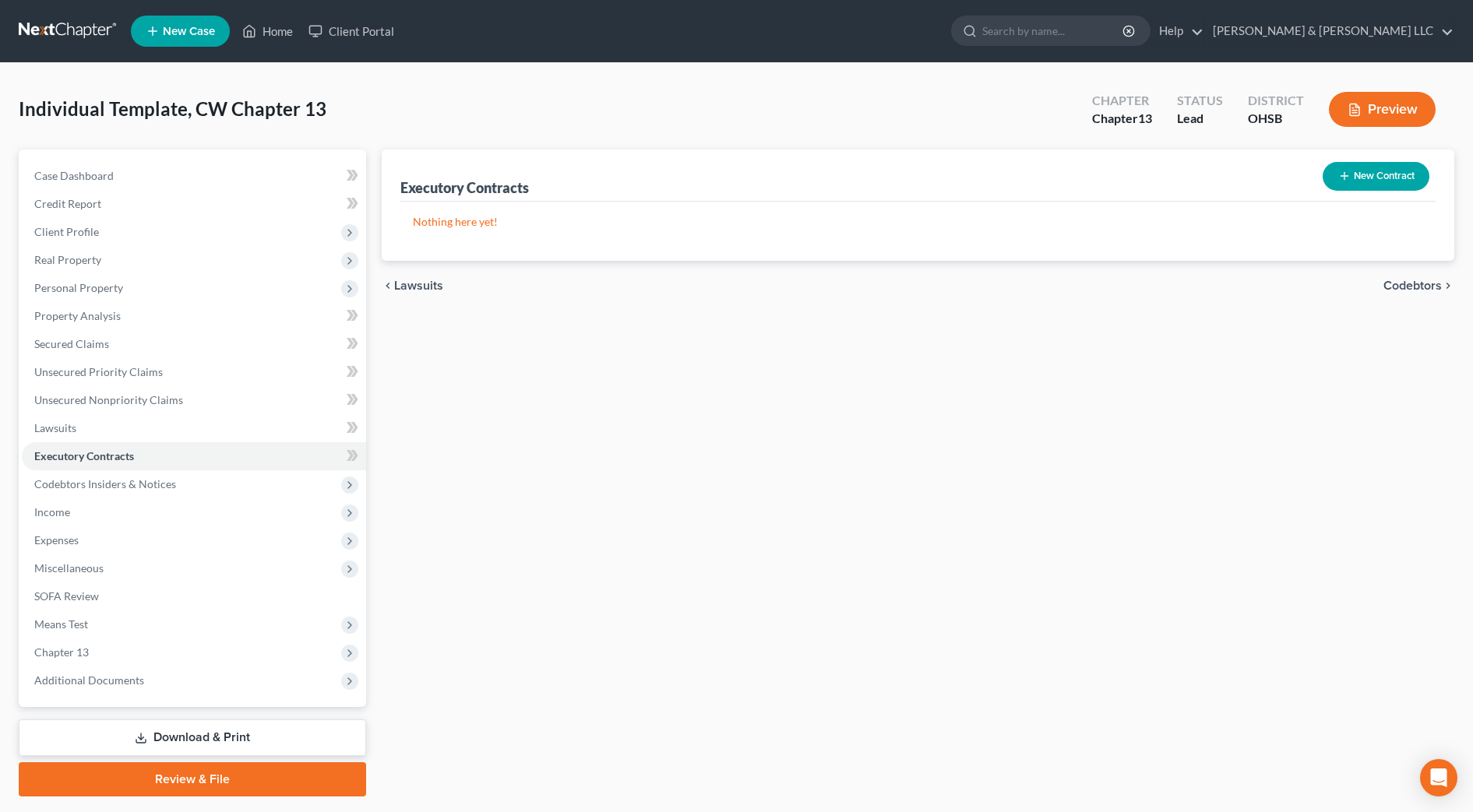
click at [1415, 285] on span "Codebtors" at bounding box center [1413, 285] width 59 height 12
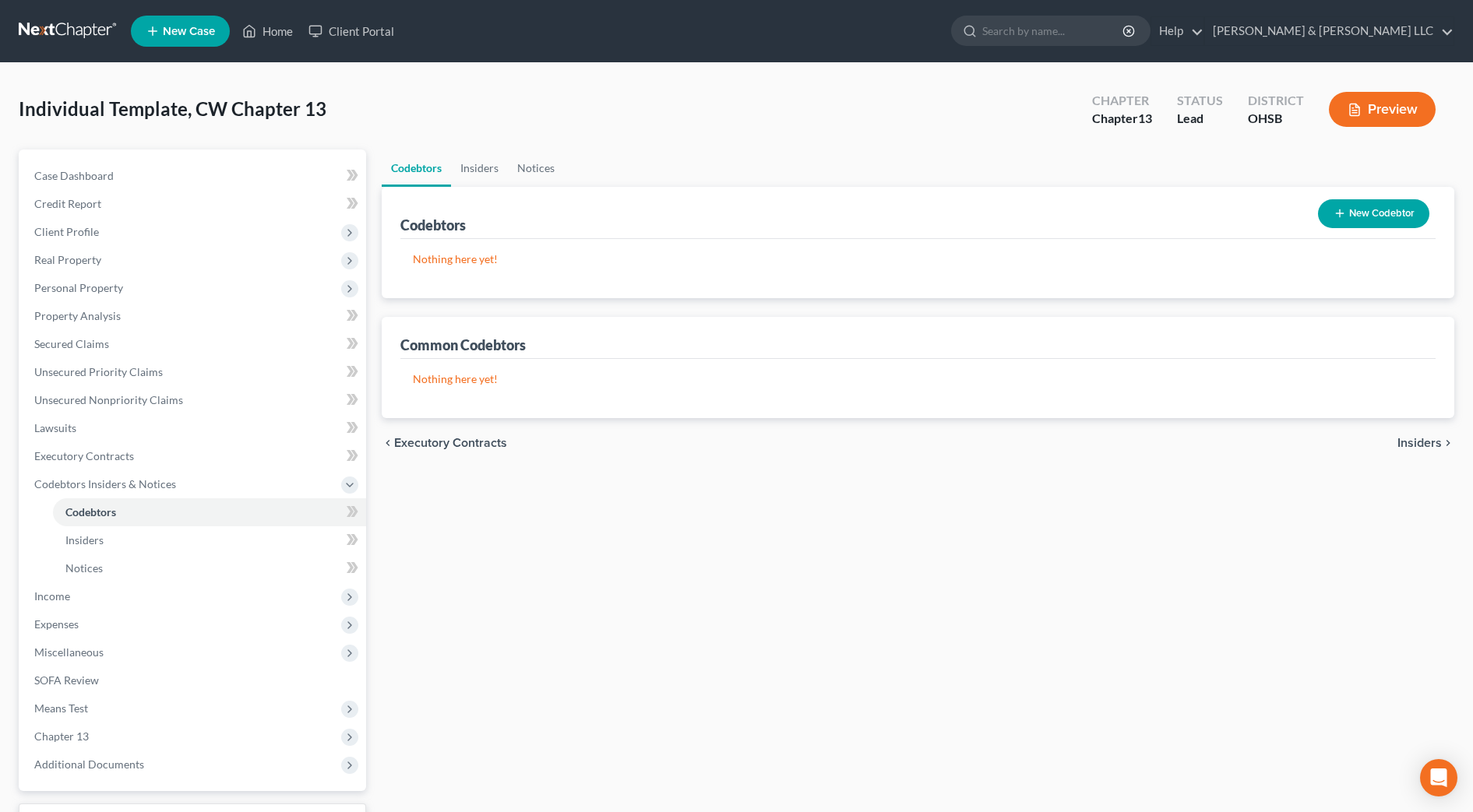
click at [1411, 441] on span "Insiders" at bounding box center [1420, 443] width 44 height 12
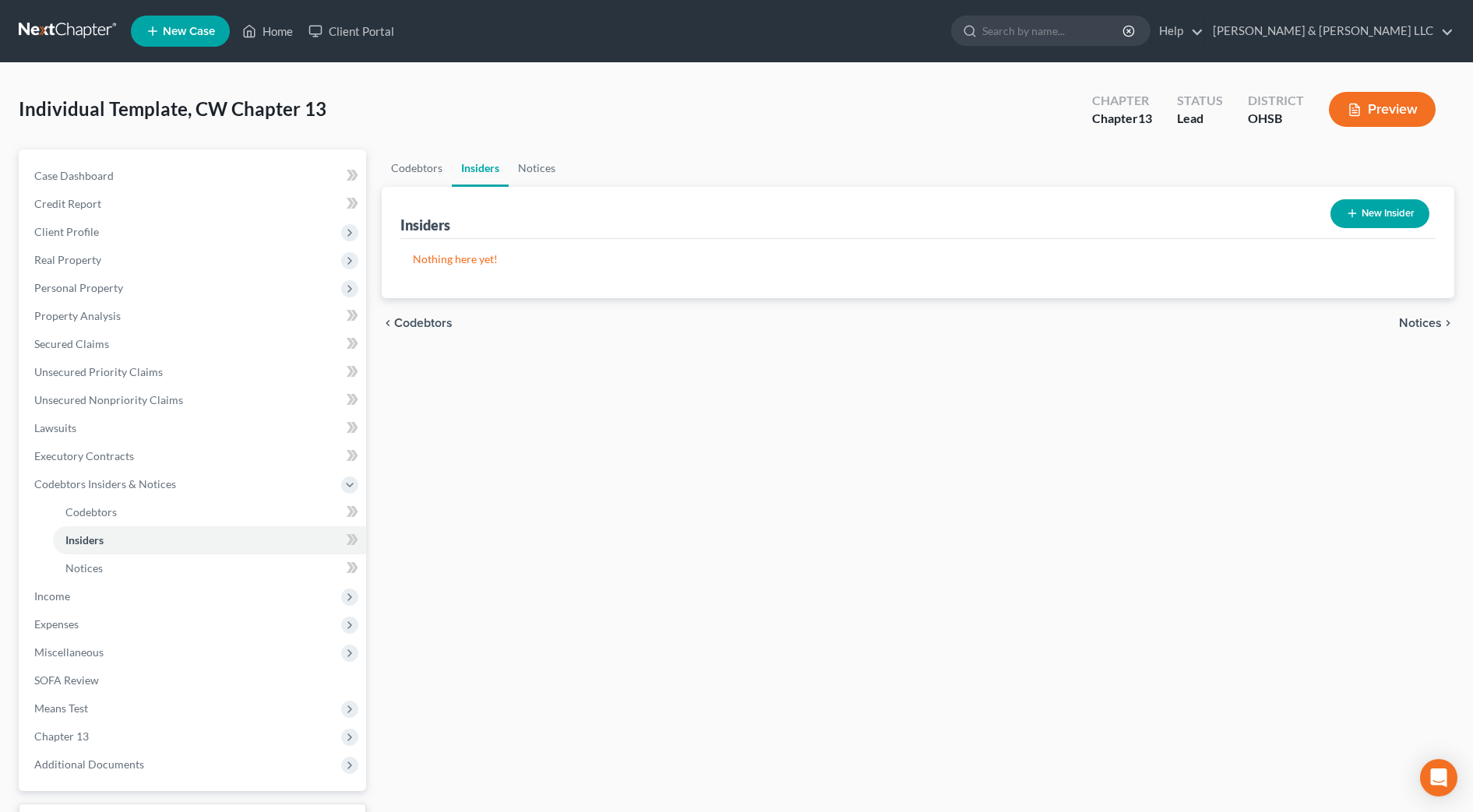
click at [1426, 321] on span "Notices" at bounding box center [1420, 323] width 43 height 12
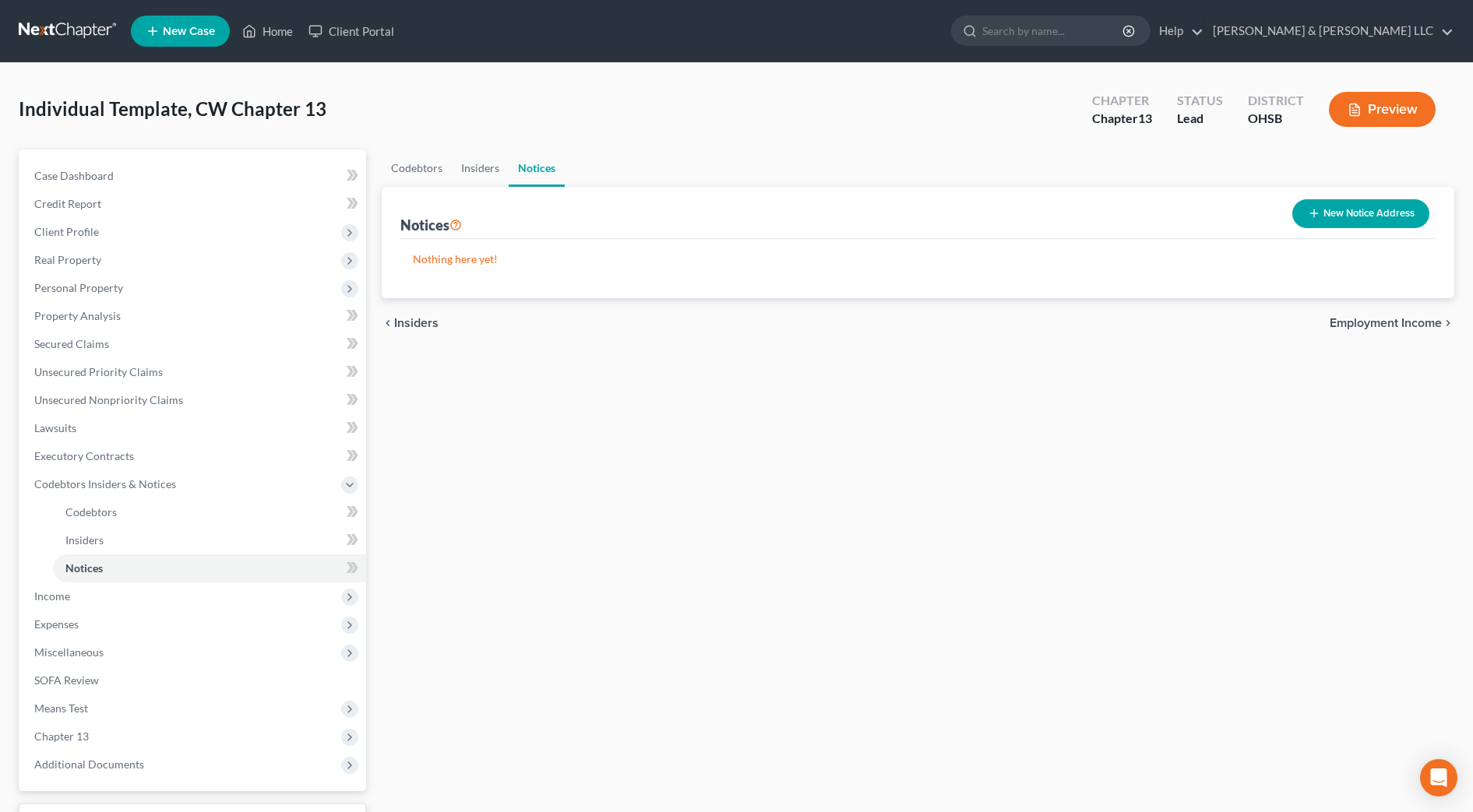
click at [1426, 321] on span "Employment Income" at bounding box center [1386, 323] width 112 height 12
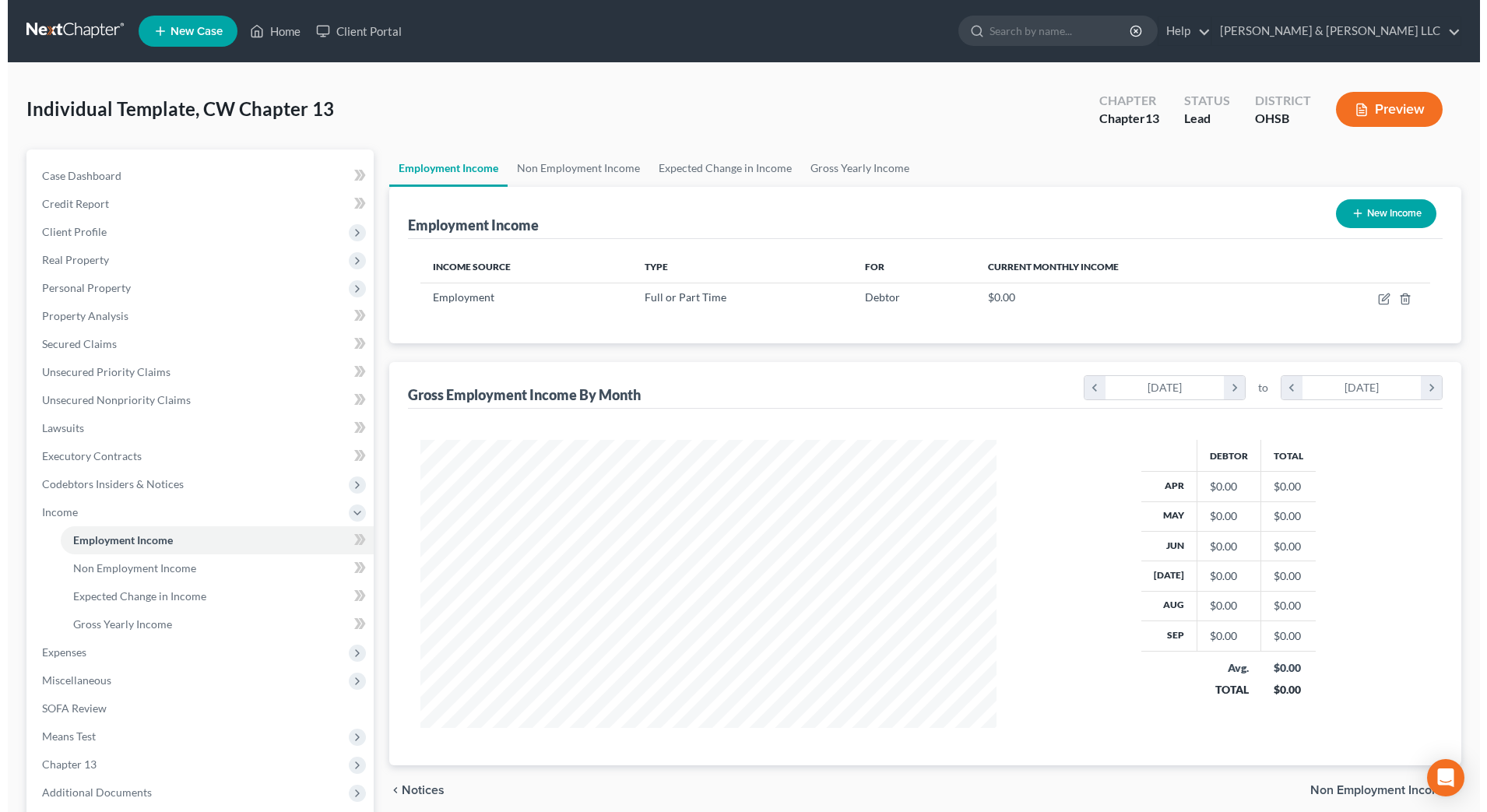
scroll to position [288, 607]
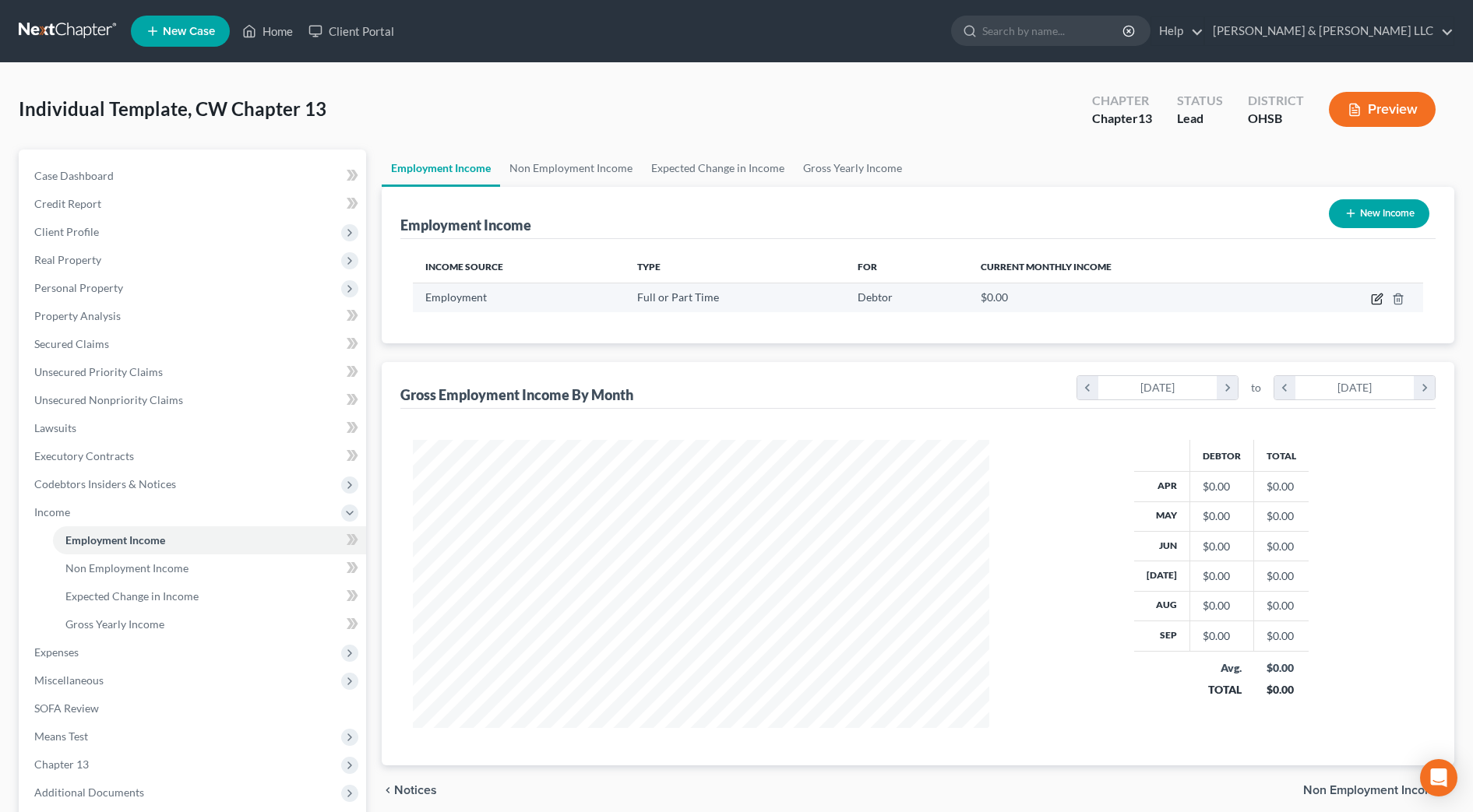
click at [1376, 295] on icon "button" at bounding box center [1376, 300] width 10 height 10
select select "0"
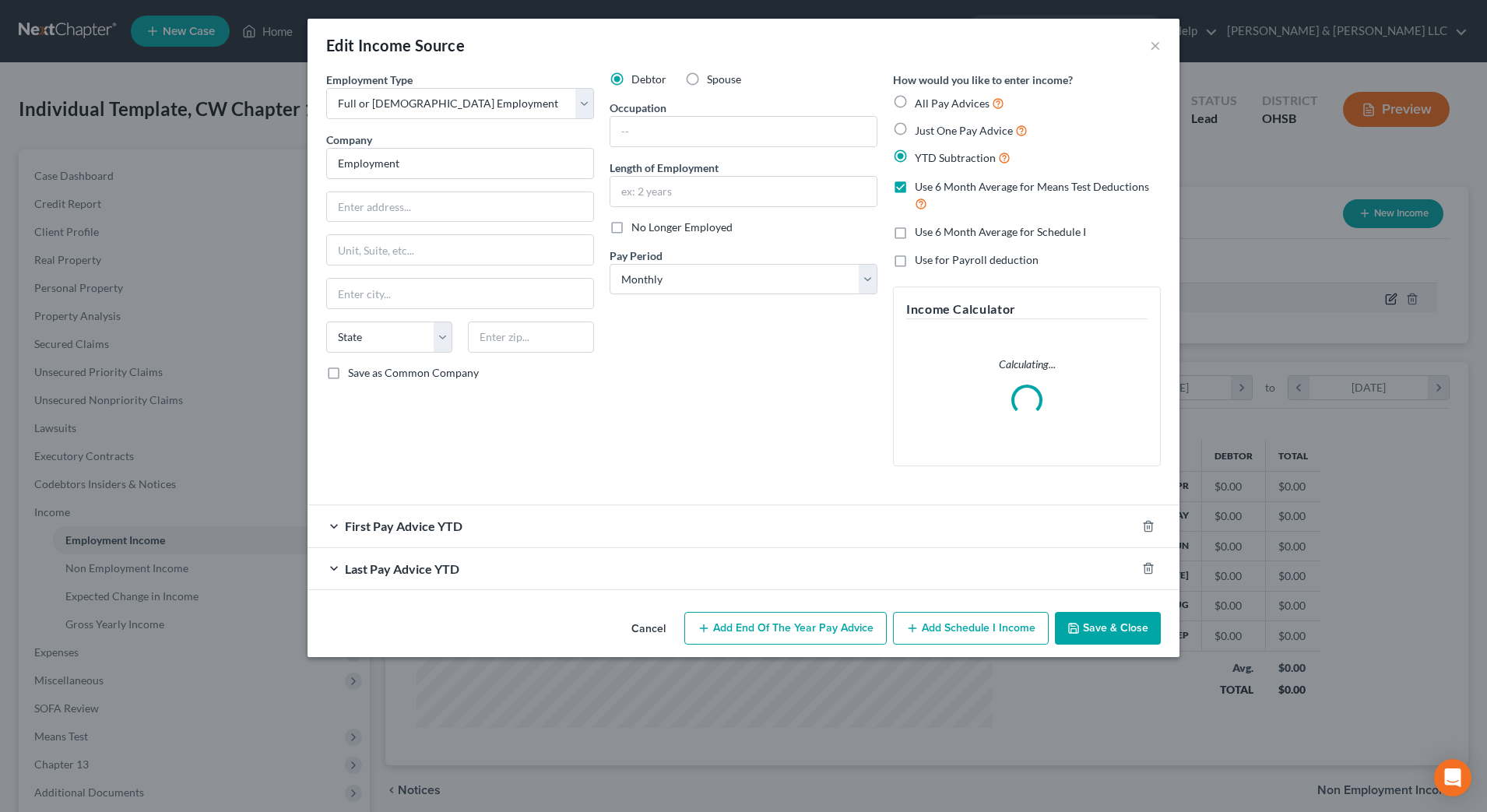
scroll to position [291, 615]
click at [412, 163] on input "Employment" at bounding box center [460, 163] width 268 height 31
drag, startPoint x: 412, startPoint y: 163, endPoint x: 247, endPoint y: 163, distance: 165.0
click at [247, 163] on div "Edit Income Source × Employment Type * Select Full or [DEMOGRAPHIC_DATA] Employ…" at bounding box center [744, 406] width 1487 height 812
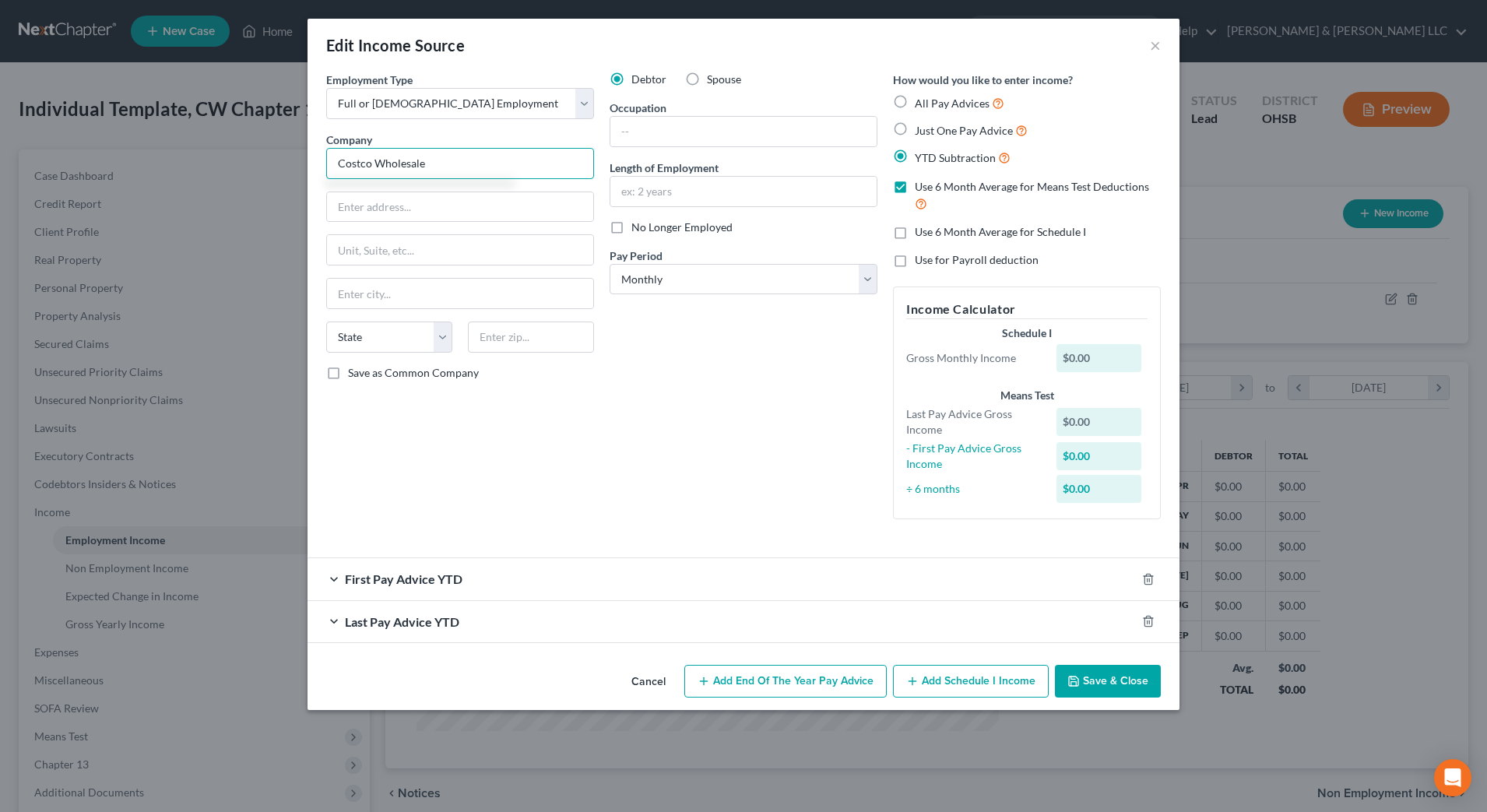
type input "Costco Wholesale"
type input "[STREET_ADDRESS]"
type input "98027"
type input "Issaquah"
select select "50"
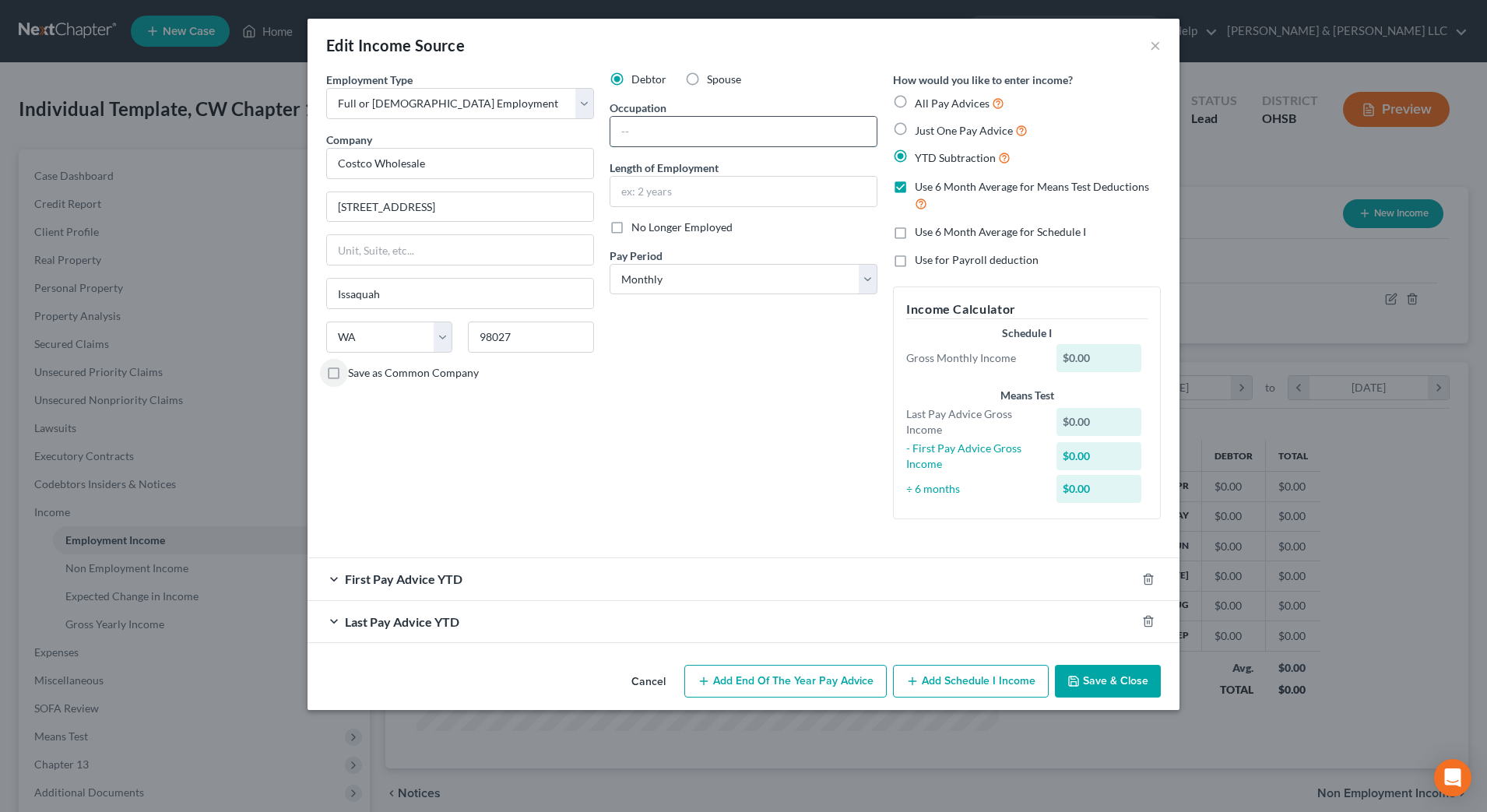
click at [633, 138] on input "text" at bounding box center [743, 131] width 266 height 29
type input "Marketing"
type input "23 years"
click at [651, 285] on select "Select Monthly Twice Monthly Every Other Week Weekly" at bounding box center [744, 279] width 268 height 31
select select "2"
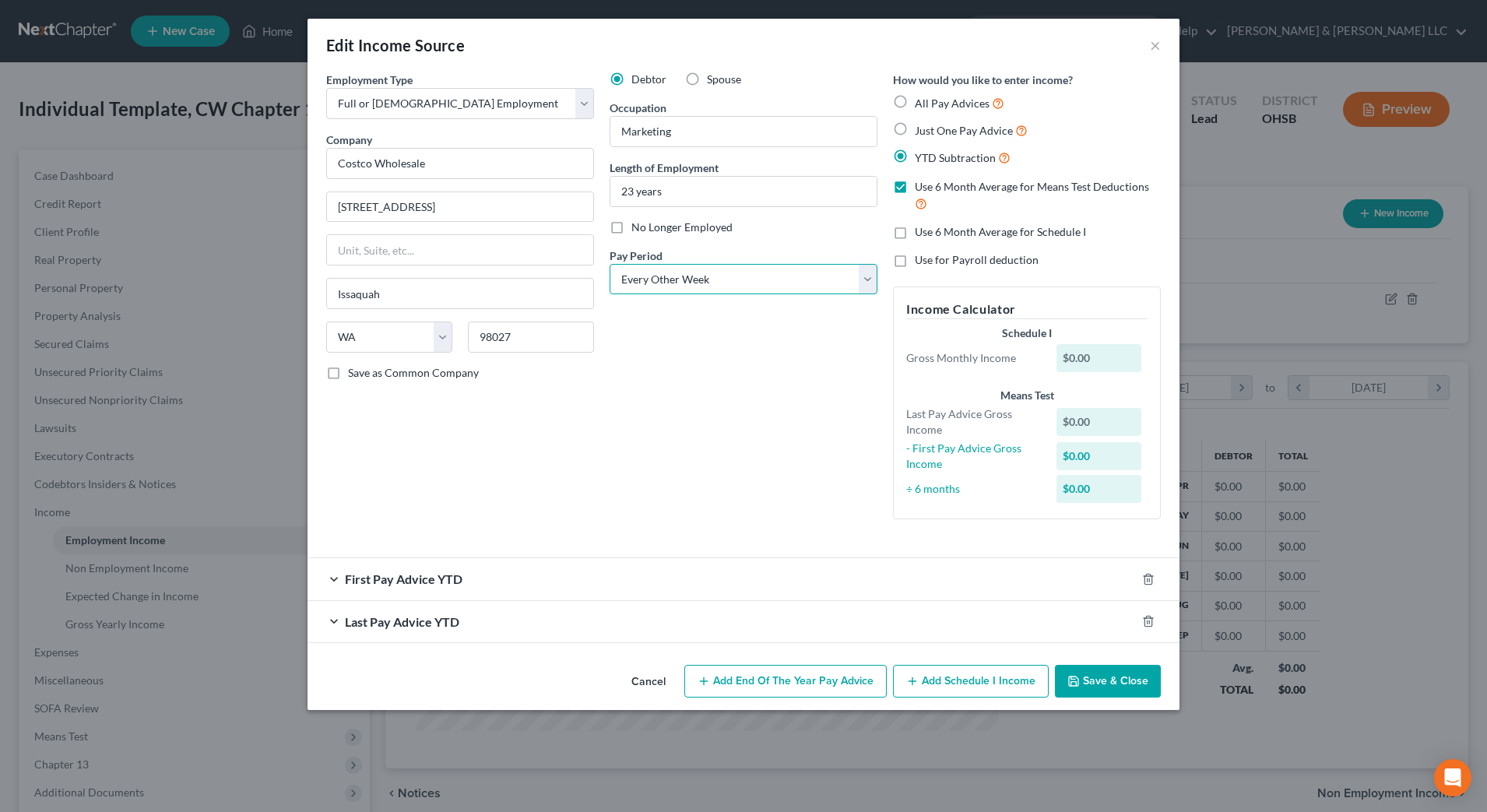
click at [610, 264] on select "Select Monthly Twice Monthly Every Other Week Weekly" at bounding box center [744, 279] width 268 height 31
click at [659, 346] on div "Debtor Spouse Occupation Marketing Length of Employment 23 years No Longer Empl…" at bounding box center [744, 301] width 284 height 460
click at [1153, 578] on icon "button" at bounding box center [1148, 579] width 12 height 12
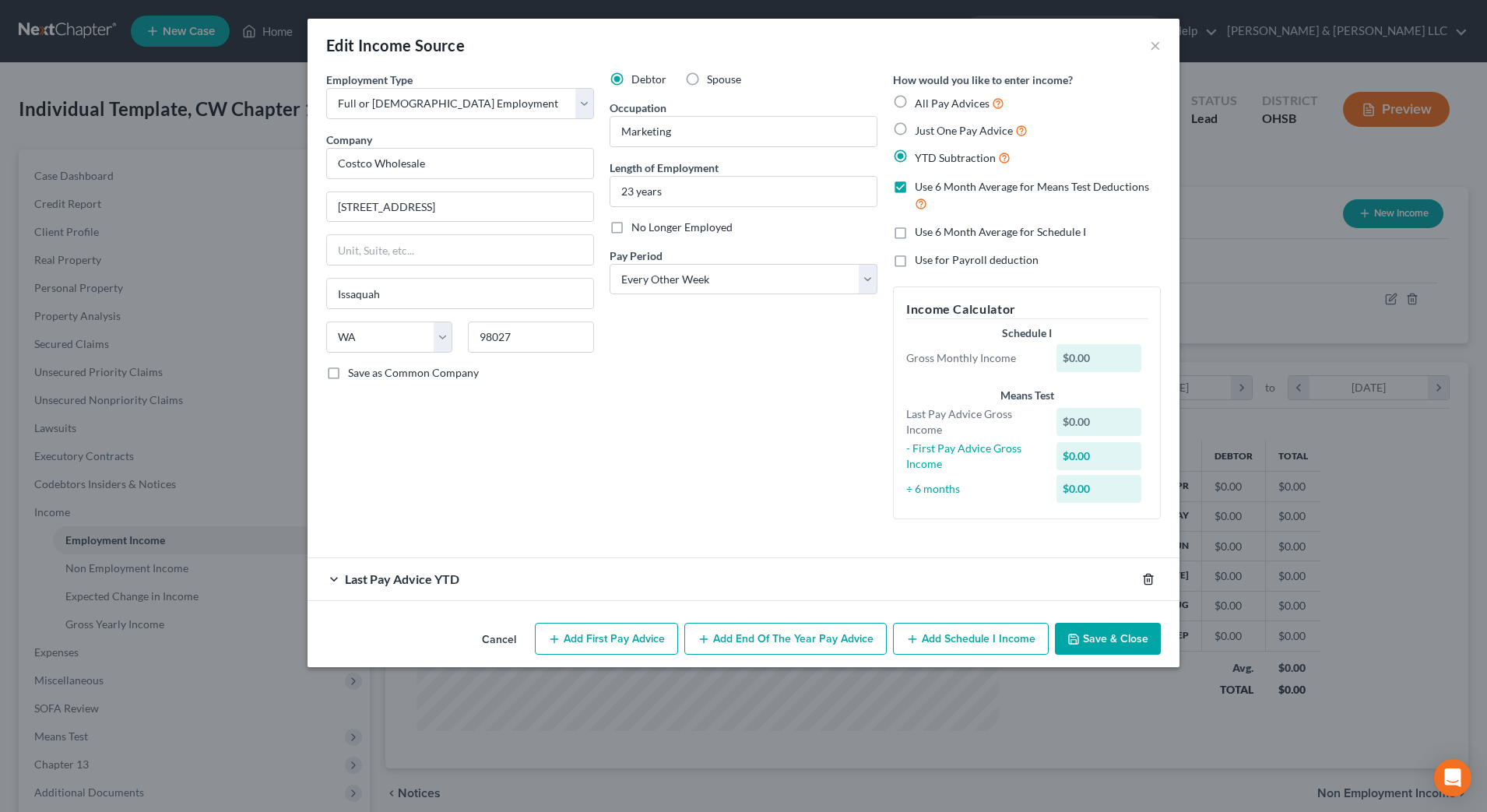
click at [1153, 578] on icon "button" at bounding box center [1148, 579] width 12 height 12
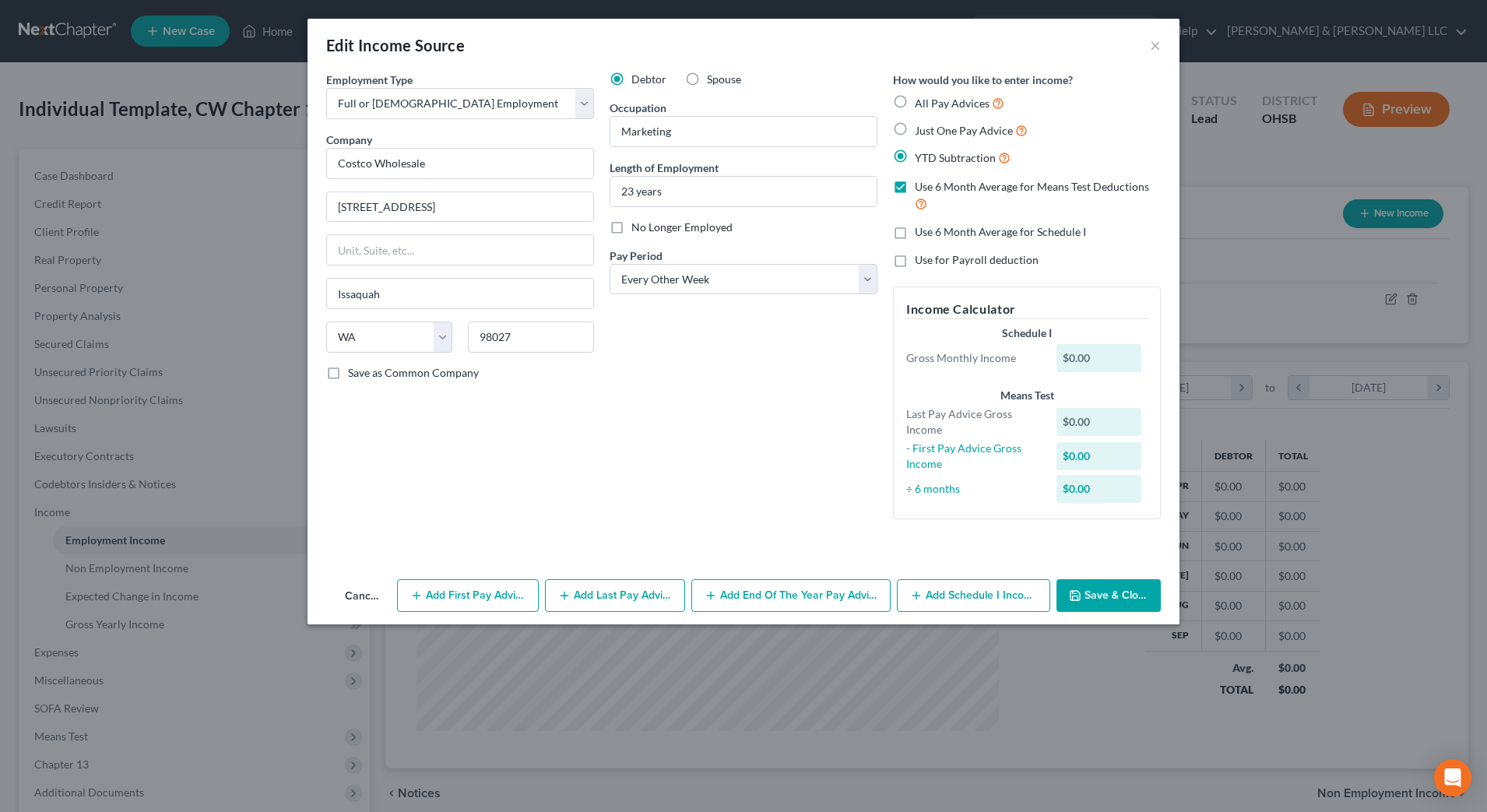
click at [970, 187] on span "Use 6 Month Average for Means Test Deductions" at bounding box center [1033, 186] width 235 height 13
click at [931, 187] on input "Use 6 Month Average for Means Test Deductions" at bounding box center [926, 183] width 10 height 10
checkbox input "false"
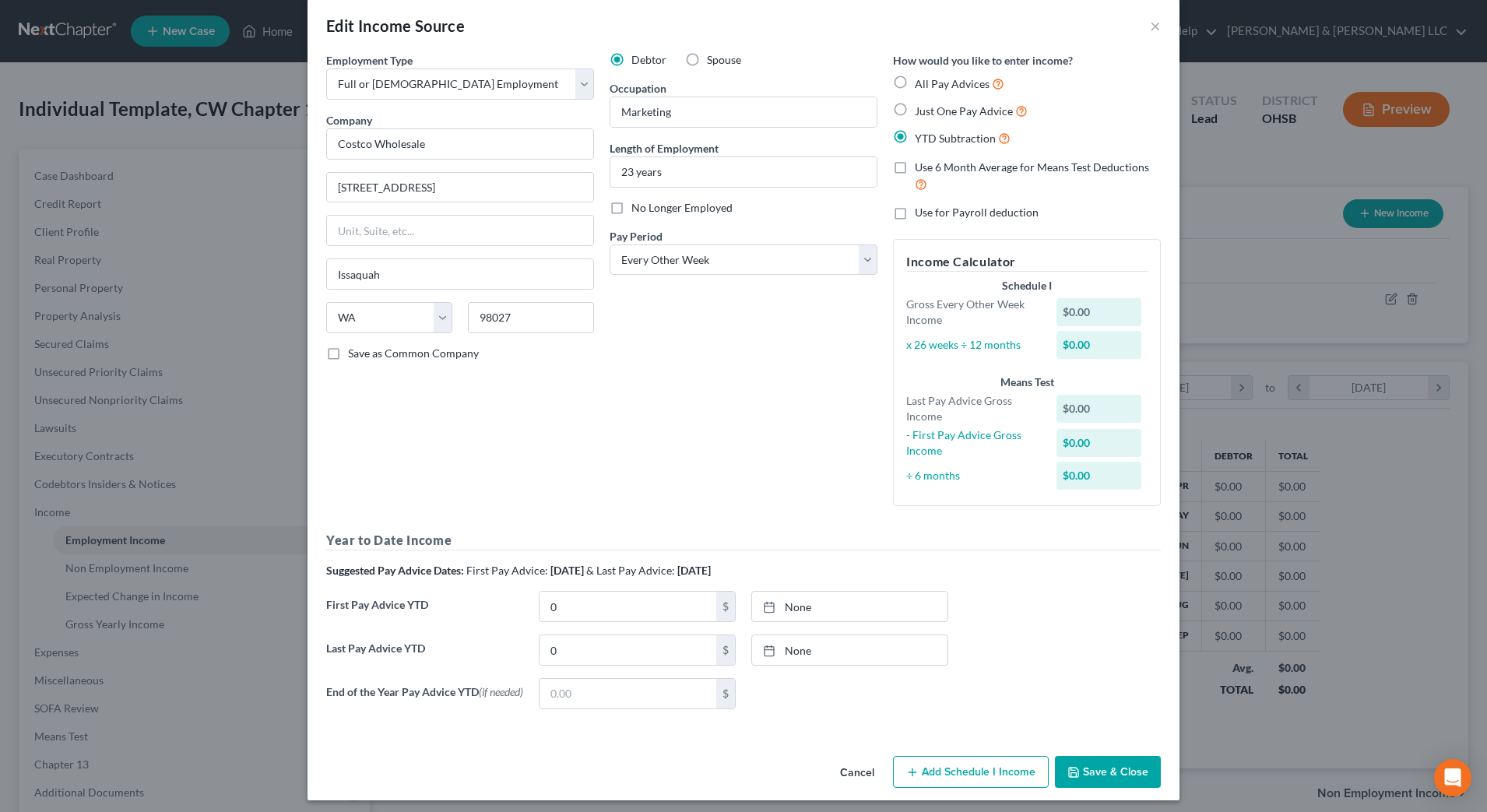
scroll to position [30, 0]
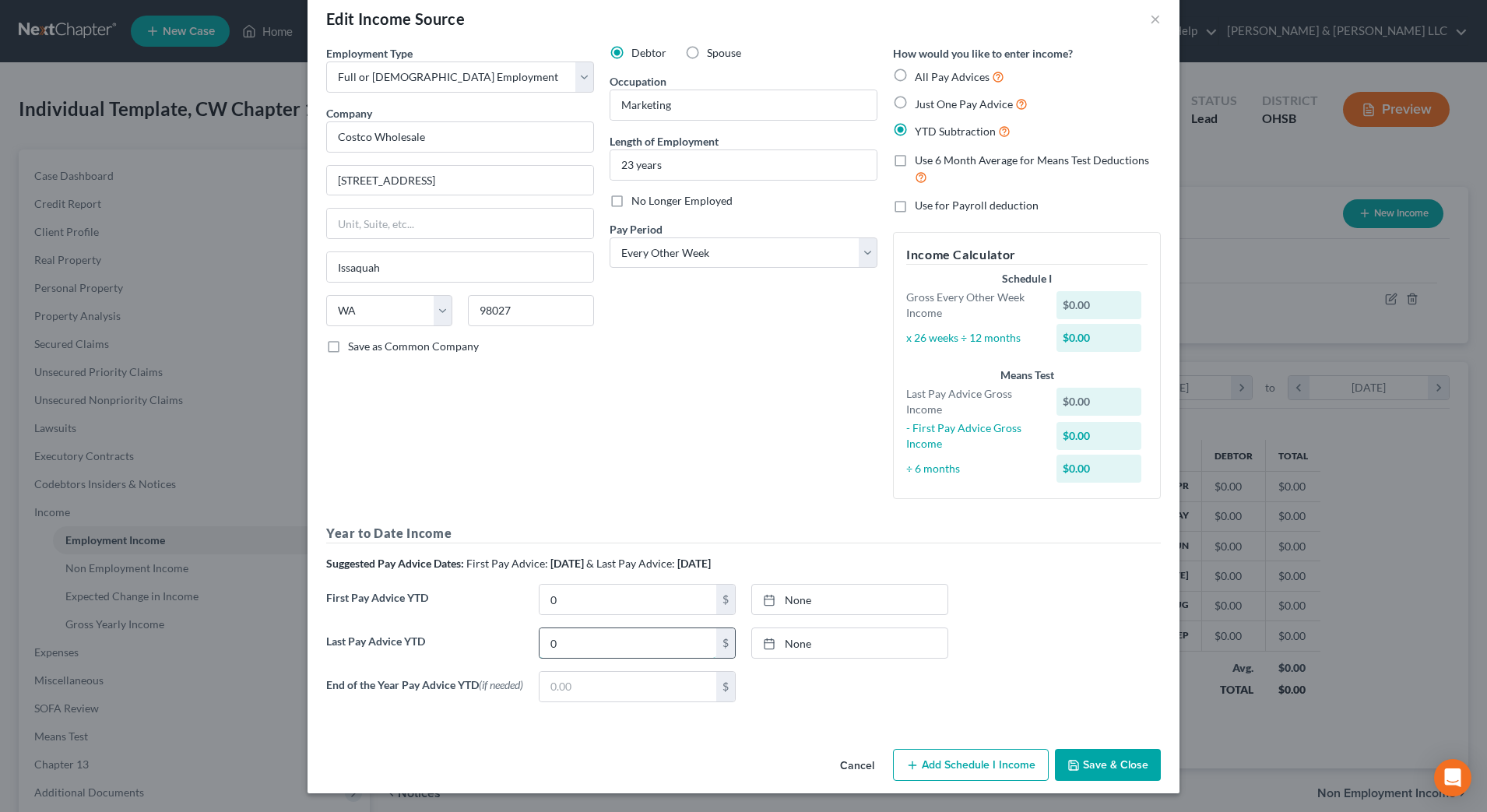
click at [591, 636] on input "0" at bounding box center [628, 643] width 177 height 29
type input "52,624.91"
click at [616, 600] on input "0" at bounding box center [628, 599] width 177 height 29
click at [559, 599] on input "0" at bounding box center [628, 599] width 177 height 29
drag, startPoint x: 585, startPoint y: 595, endPoint x: 596, endPoint y: 593, distance: 11.2
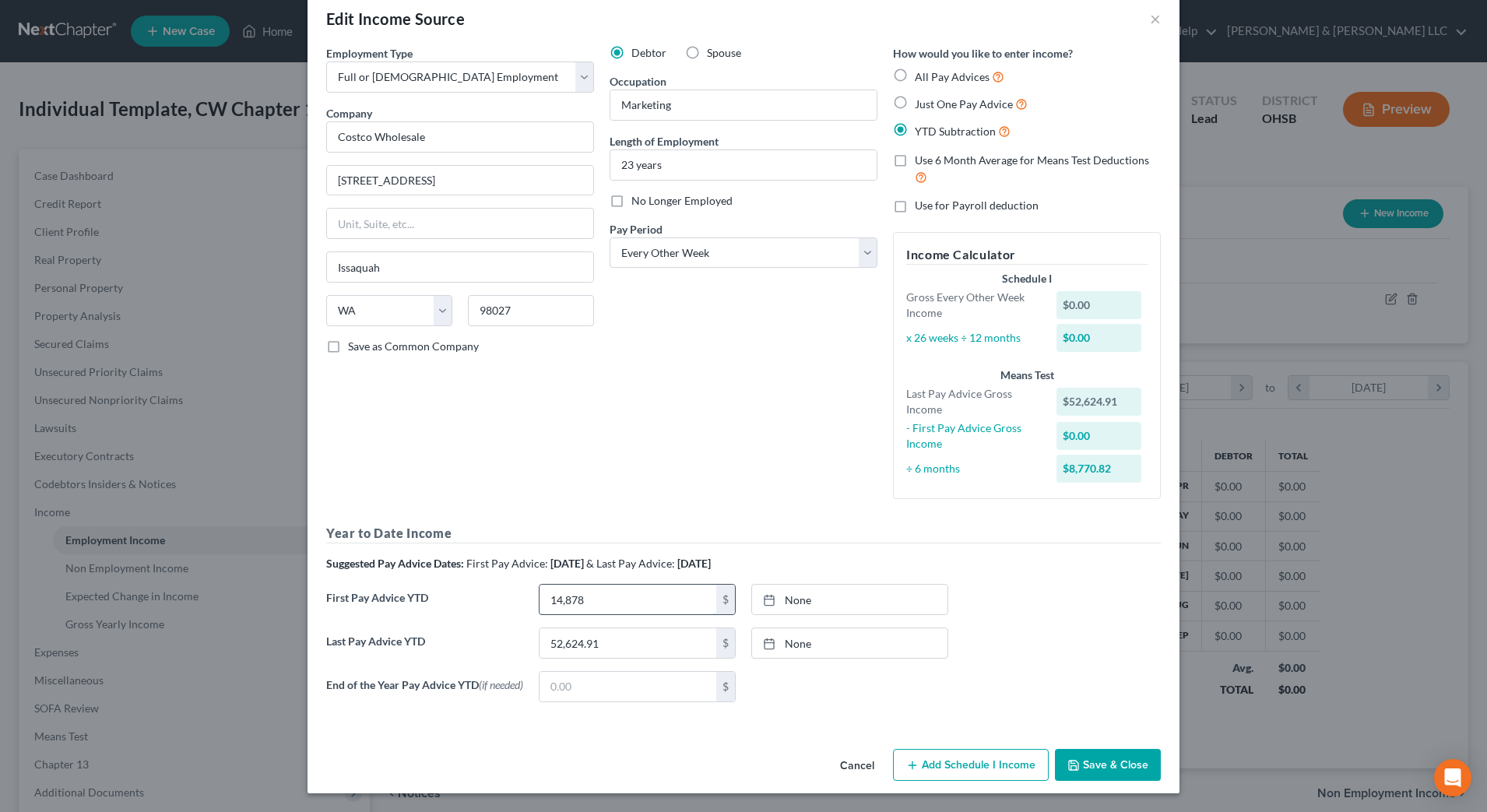
click at [585, 595] on input "14,878" at bounding box center [628, 599] width 177 height 29
type input "14,878.72"
click at [650, 490] on div "Debtor Spouse Occupation Marketing Length of Employment 23 years No Longer Empl…" at bounding box center [744, 278] width 284 height 466
click at [1009, 641] on div "Last Pay Advice YTD 52,624.91 $ None close Date Time chevron_left [DATE] chevro…" at bounding box center [744, 649] width 850 height 44
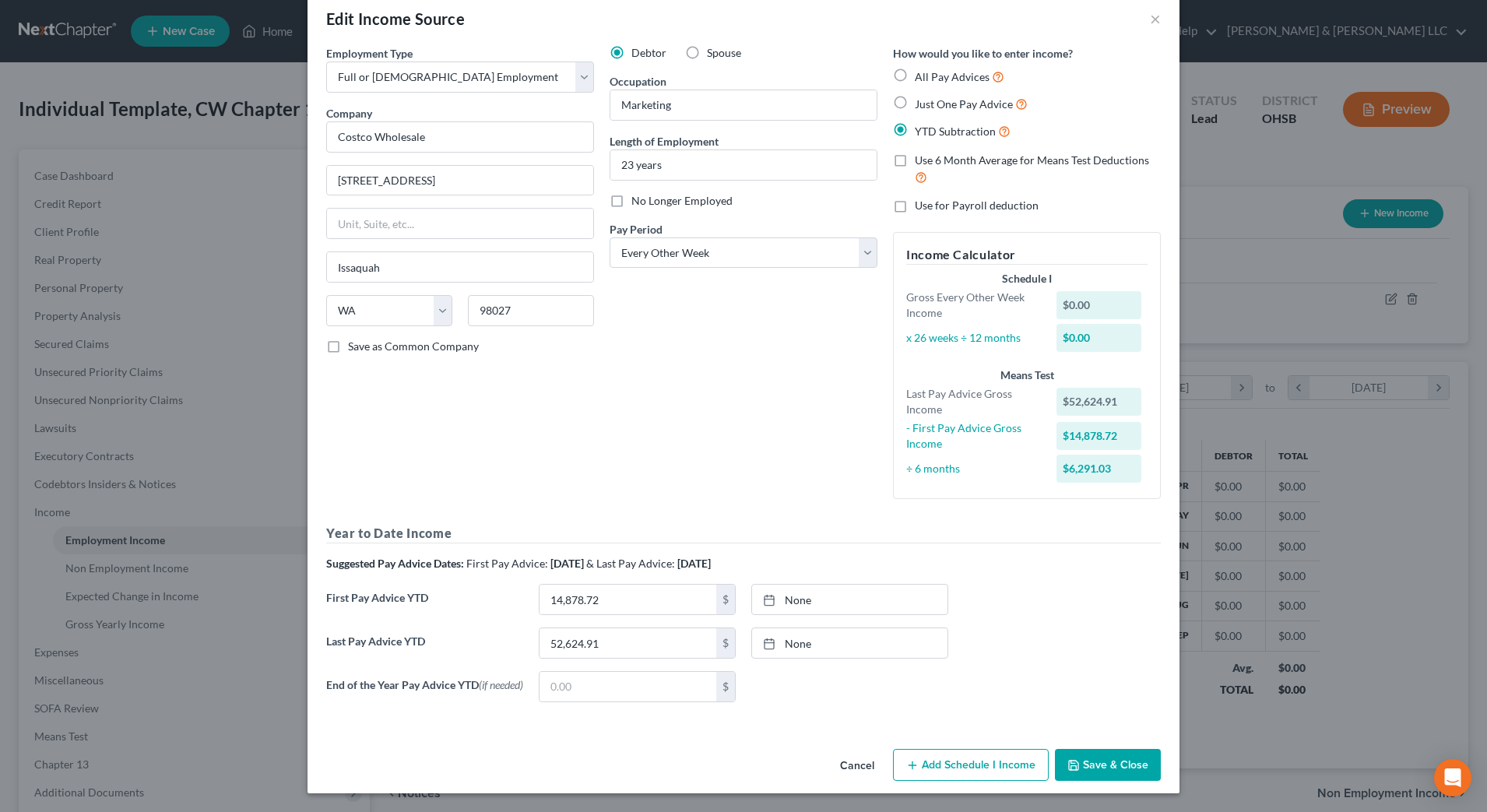
click at [966, 758] on button "Add Schedule I Income" at bounding box center [970, 765] width 156 height 33
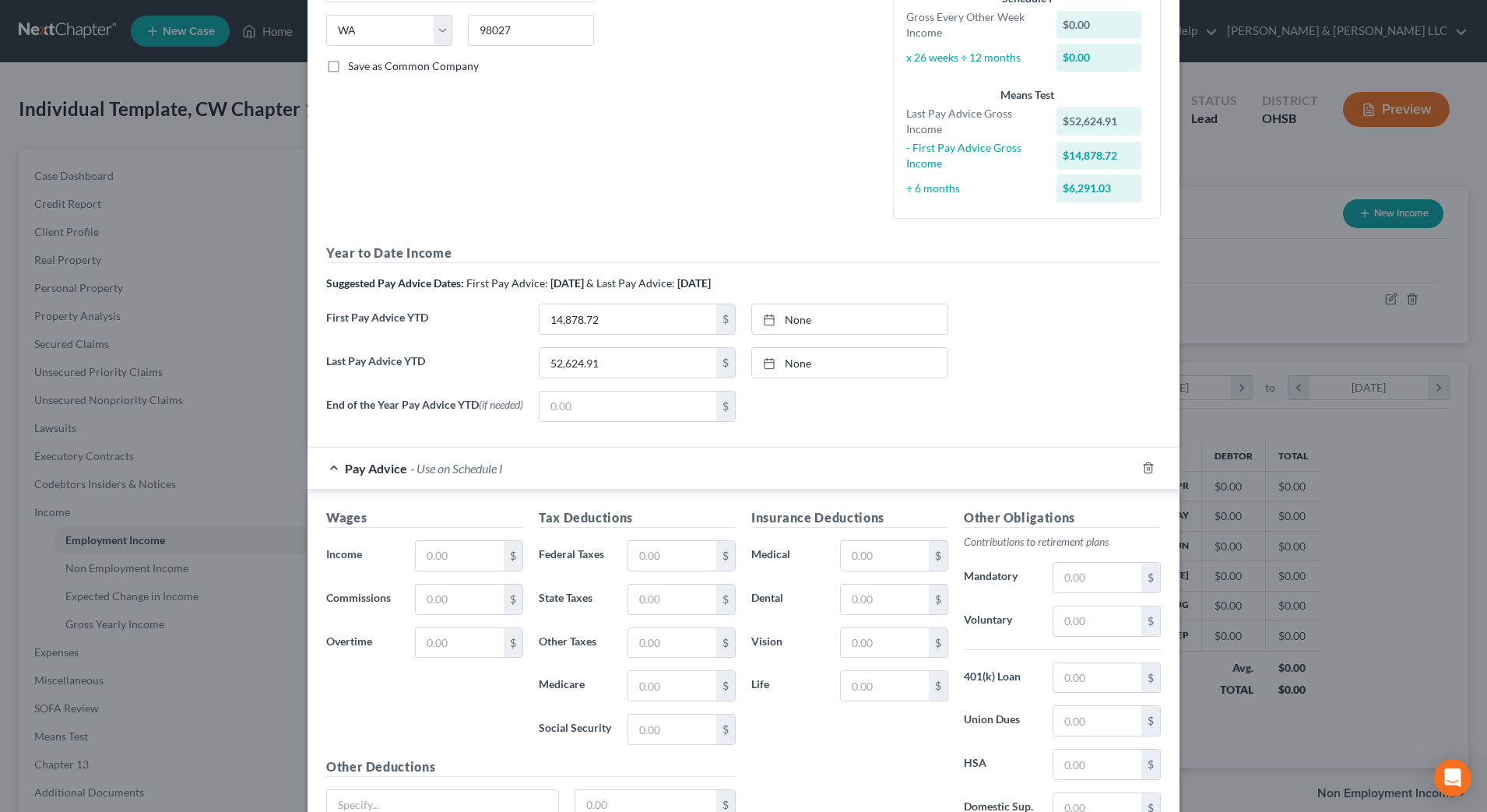
scroll to position [420, 0]
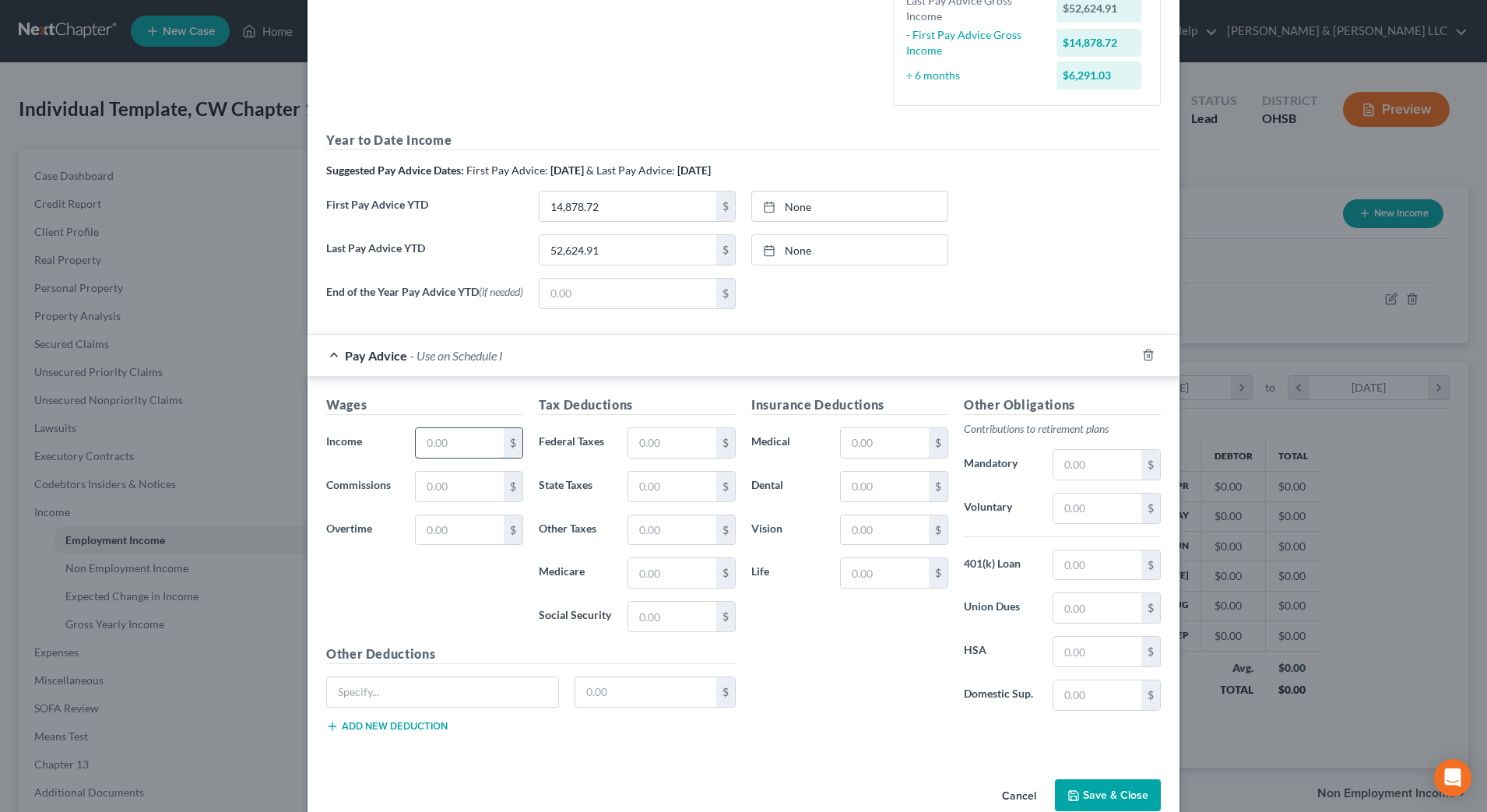
click at [456, 453] on input "text" at bounding box center [460, 443] width 88 height 29
type input "2,552."
click at [673, 439] on input "text" at bounding box center [672, 443] width 88 height 29
type input "238.28"
click at [1060, 571] on input "text" at bounding box center [1097, 565] width 88 height 29
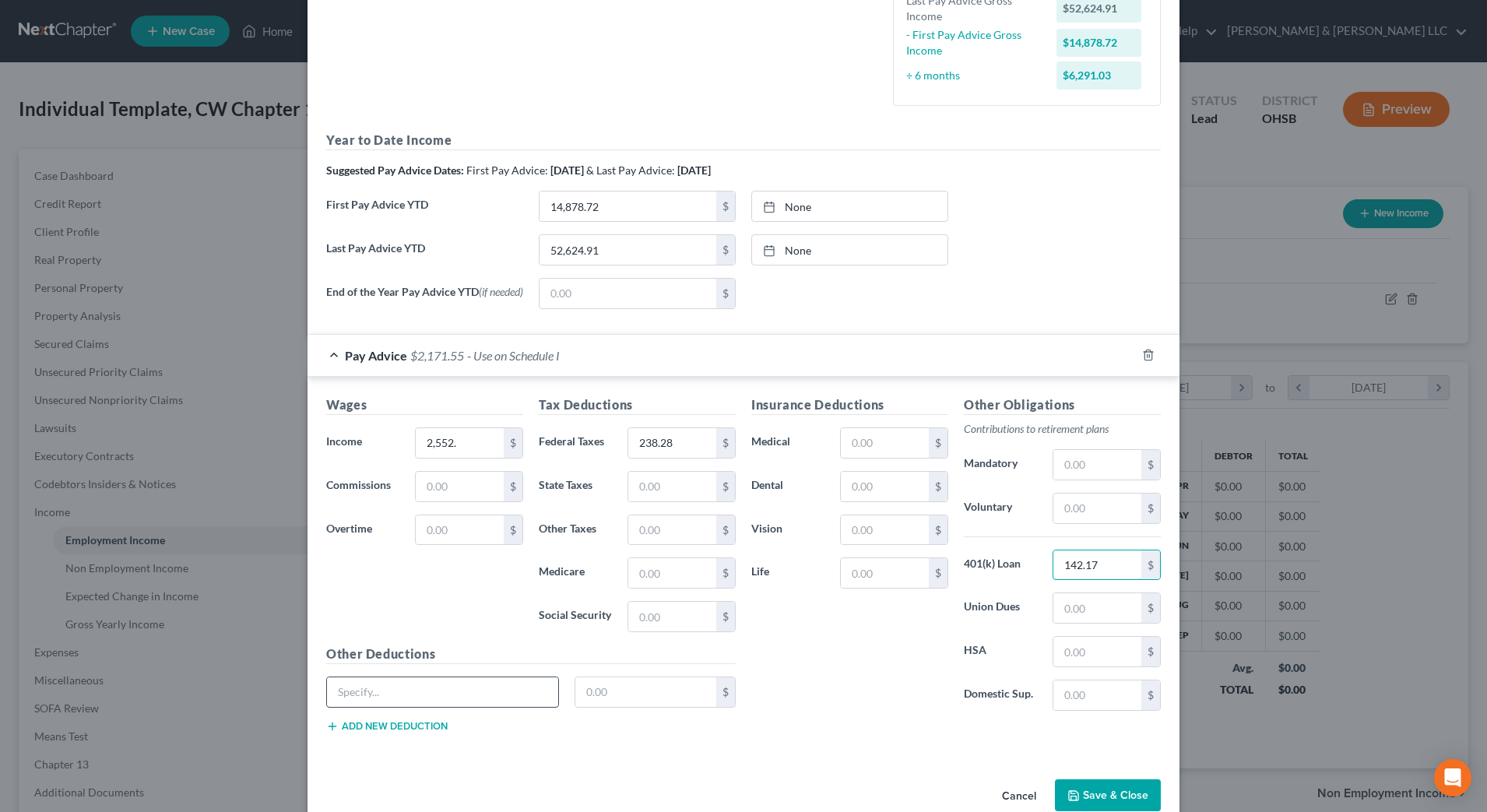
type input "142.17"
click at [450, 703] on input "text" at bounding box center [443, 692] width 231 height 29
type input "Accidental and Disability"
click at [616, 683] on input "text" at bounding box center [646, 692] width 141 height 29
click at [625, 695] on input "text" at bounding box center [646, 692] width 141 height 29
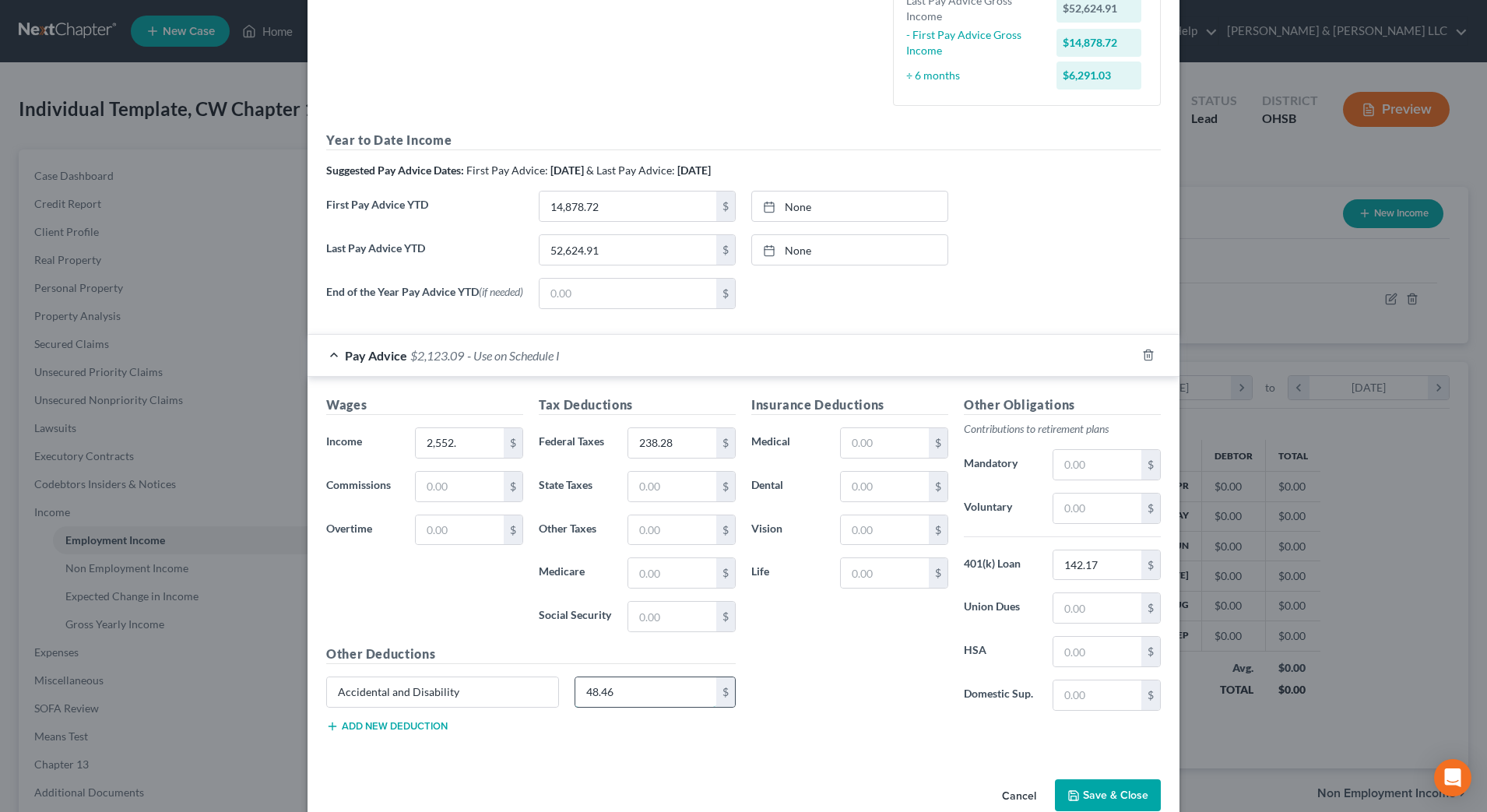
click at [635, 683] on input "48.46" at bounding box center [646, 692] width 141 height 29
type input "48.56"
click at [866, 453] on input "text" at bounding box center [885, 443] width 88 height 29
type input "20"
drag, startPoint x: 811, startPoint y: 494, endPoint x: 834, endPoint y: 491, distance: 23.2
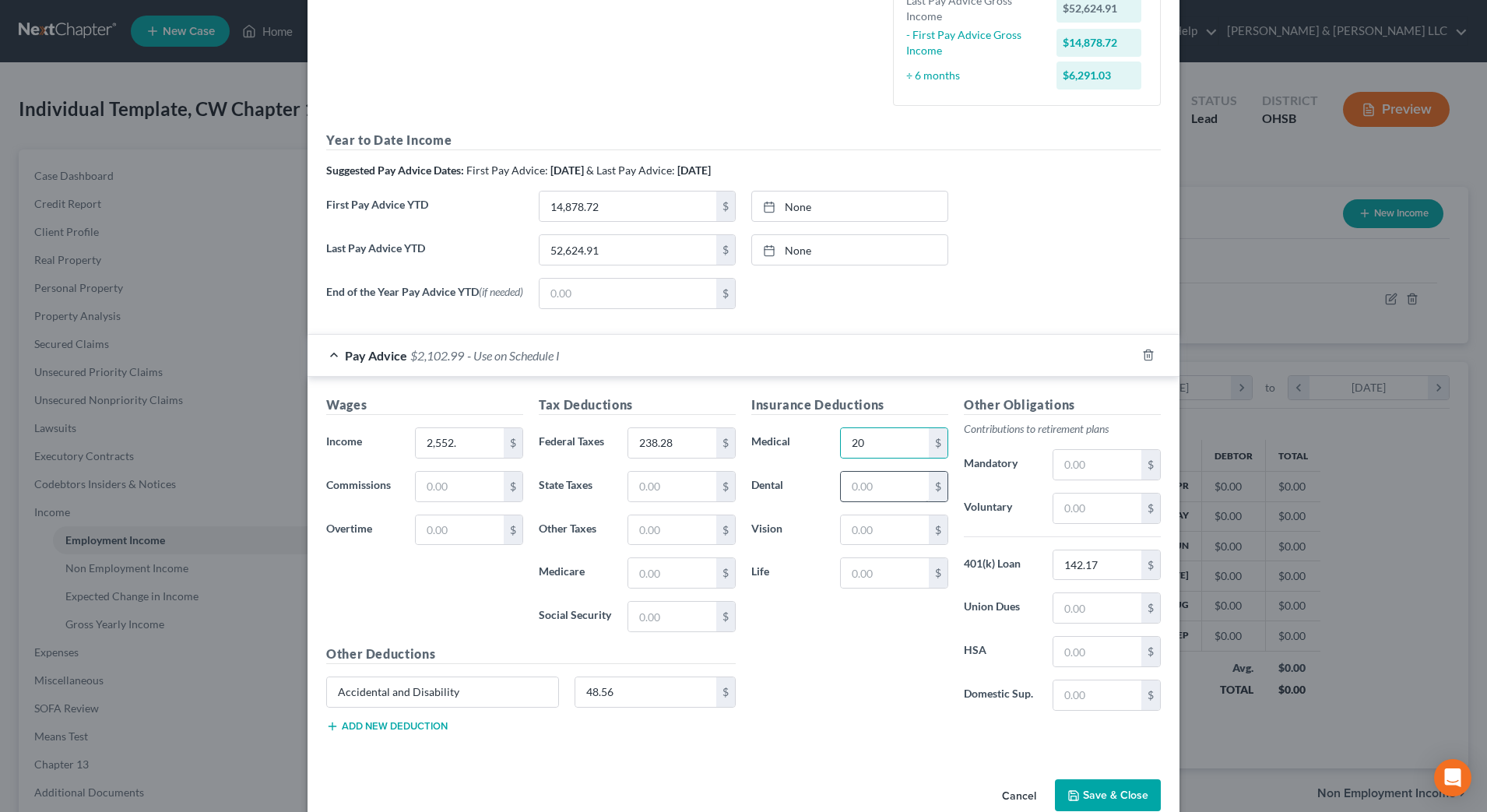
click at [811, 494] on label "Dental" at bounding box center [788, 486] width 89 height 31
click at [859, 485] on input "text" at bounding box center [885, 486] width 88 height 29
type input "6"
click at [791, 719] on div "Insurance Deductions Medical 20 $ Dental 6 $ Vision $ Life $" at bounding box center [849, 559] width 213 height 328
click at [467, 443] on input "2,552." at bounding box center [460, 443] width 88 height 29
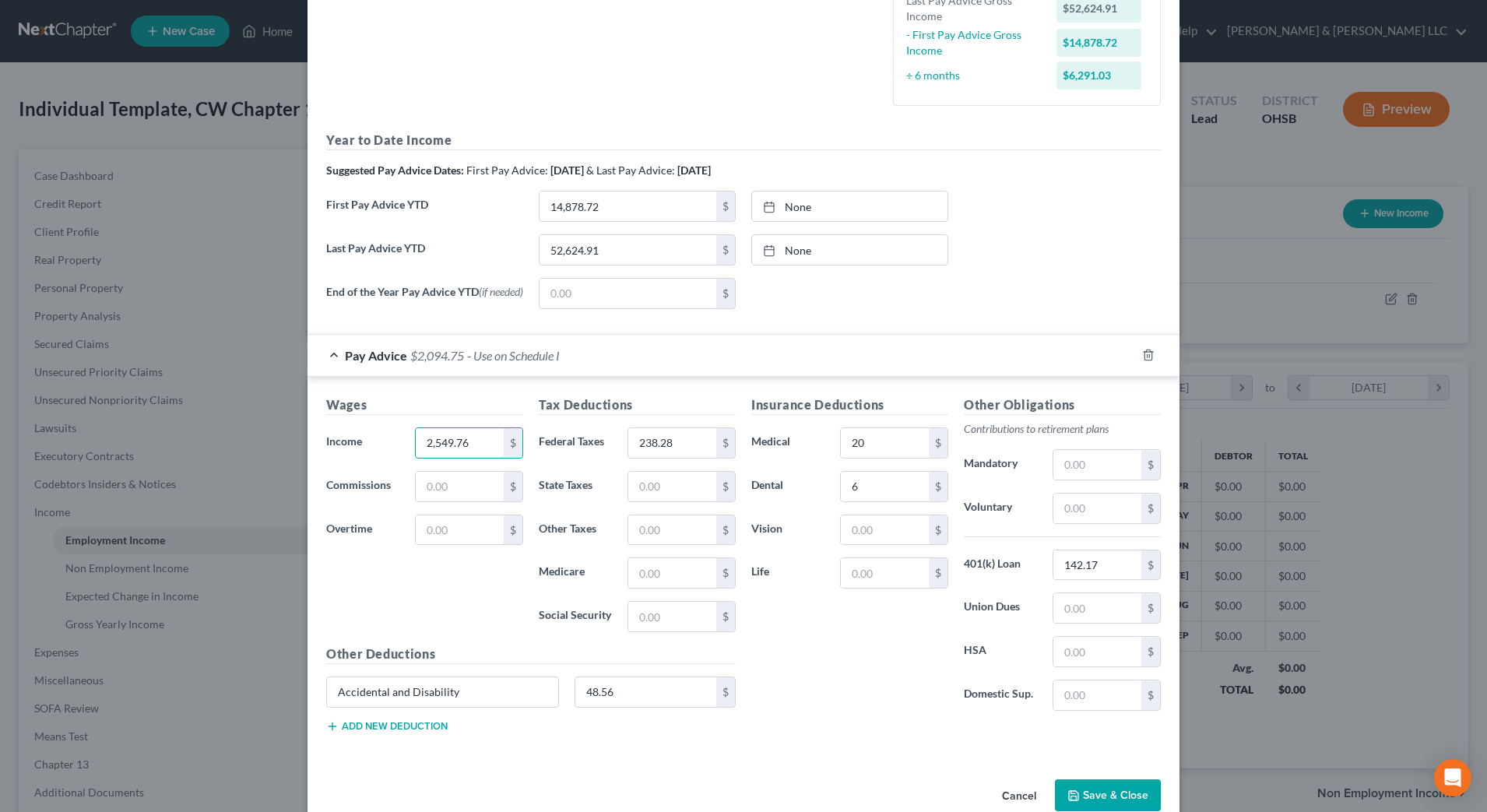
type input "2,549.76"
click at [755, 655] on div "Insurance Deductions Medical 20 $ Dental 6 $ Vision $ Life $" at bounding box center [849, 559] width 213 height 328
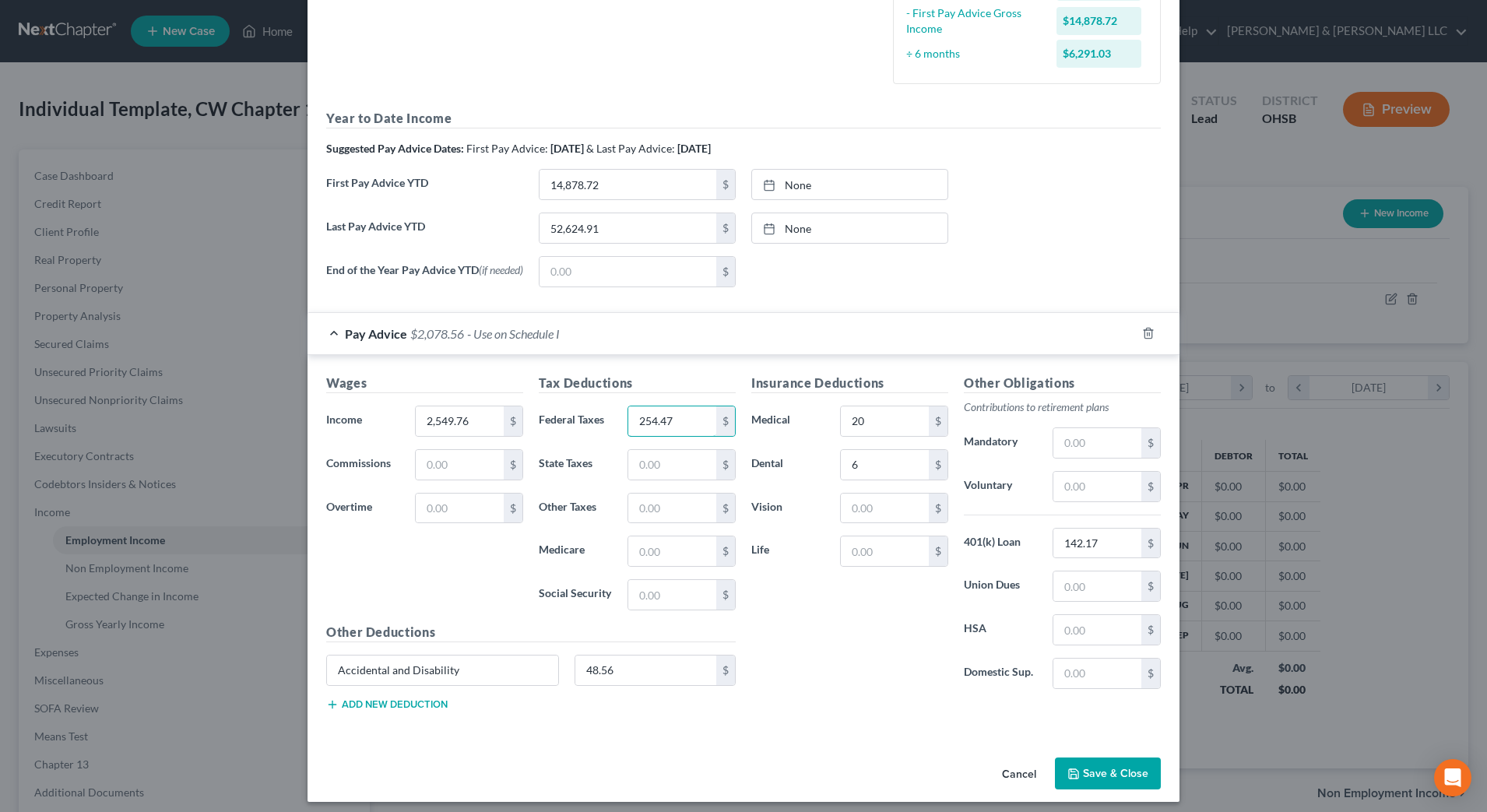
scroll to position [454, 0]
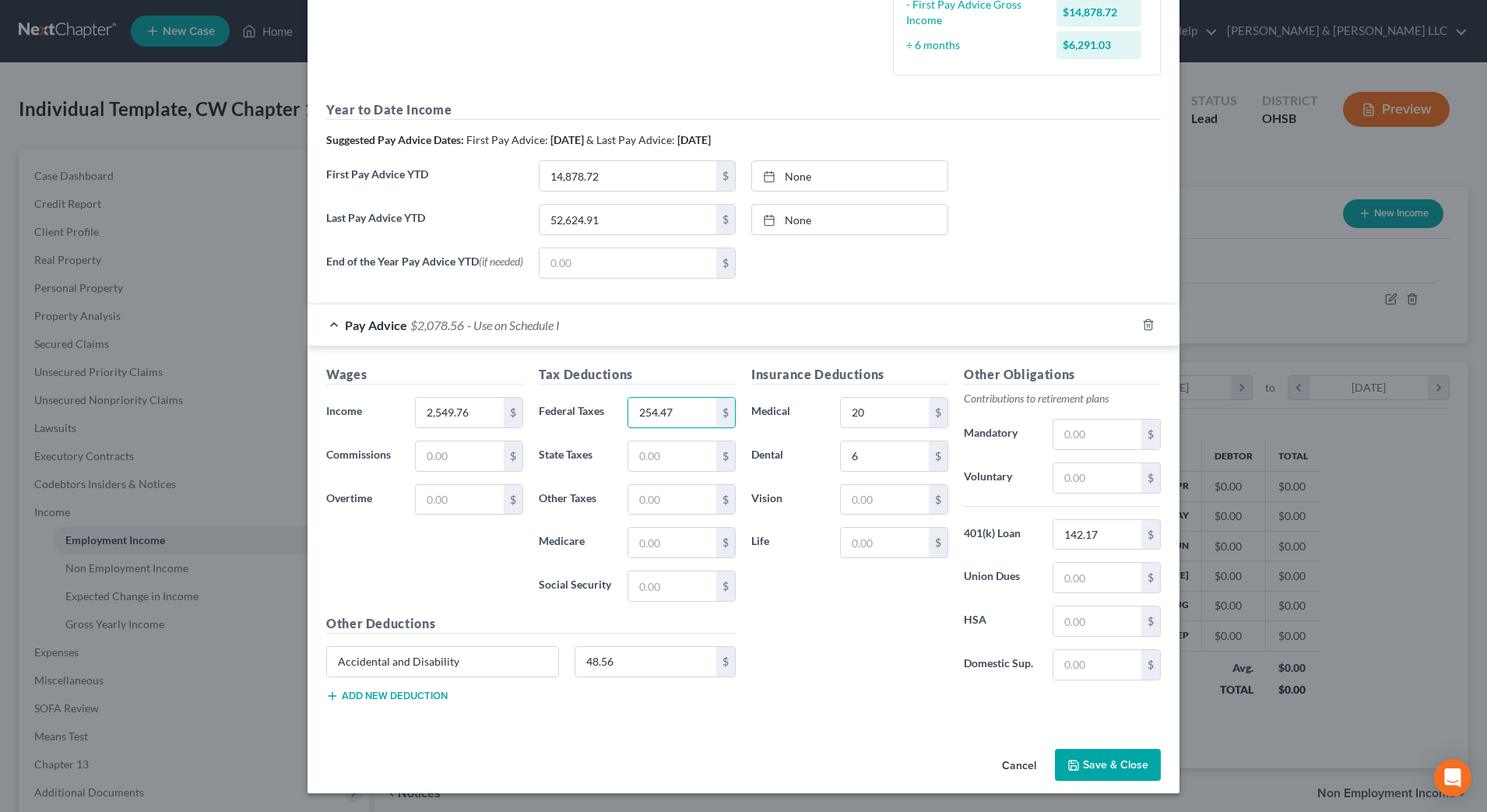
type input "254.47"
click at [428, 694] on button "Add new deduction" at bounding box center [387, 696] width 122 height 12
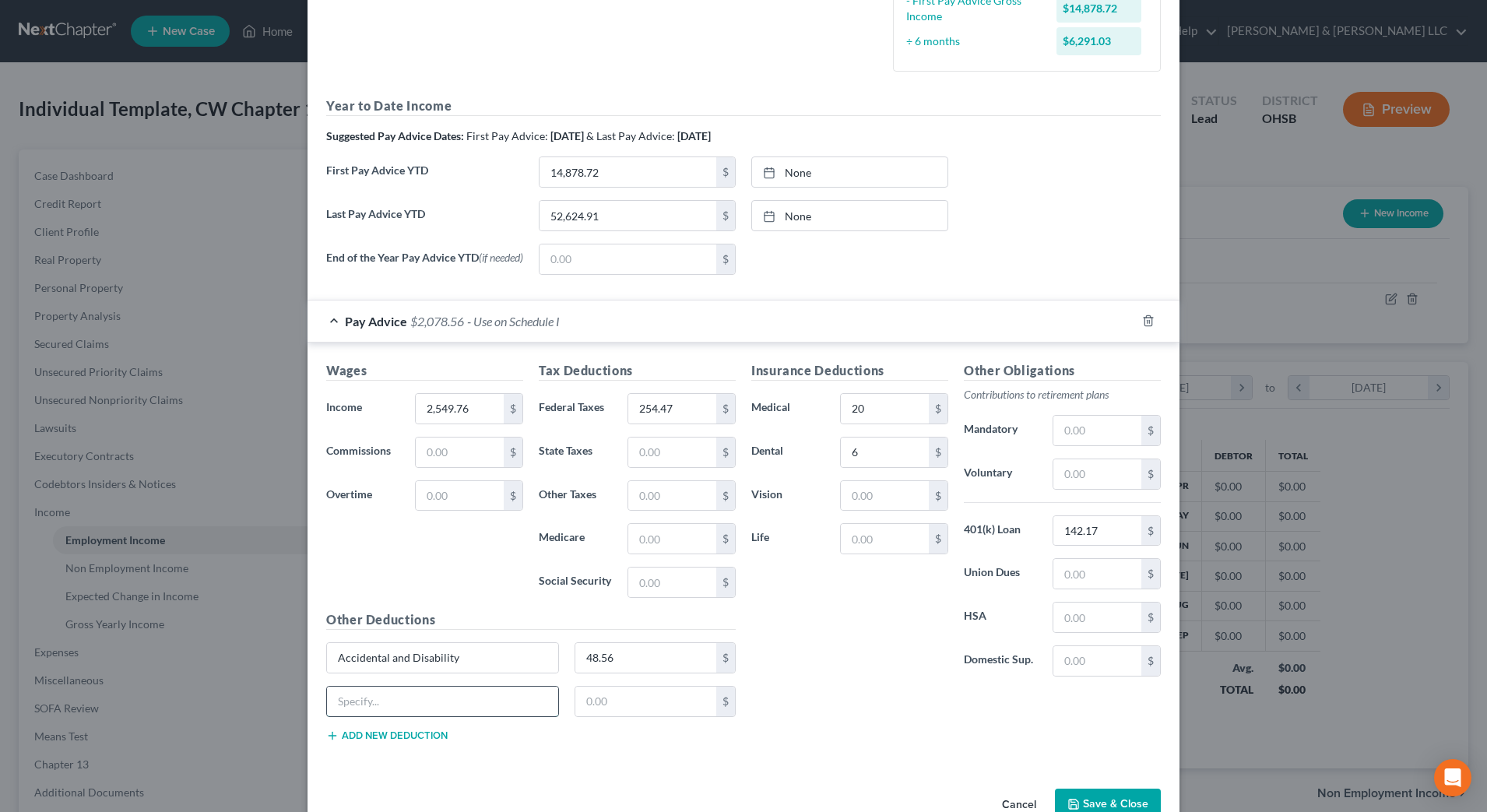
click at [412, 700] on input "text" at bounding box center [443, 701] width 231 height 29
type input "Employee fund"
type input "3"
click at [823, 653] on div "Insurance Deductions Medical 20 $ Dental 6 $ Vision $ Life $" at bounding box center [849, 525] width 213 height 328
click at [855, 658] on div "Insurance Deductions Medical 20 $ Dental 6 $ Vision $ Life $" at bounding box center [849, 525] width 213 height 328
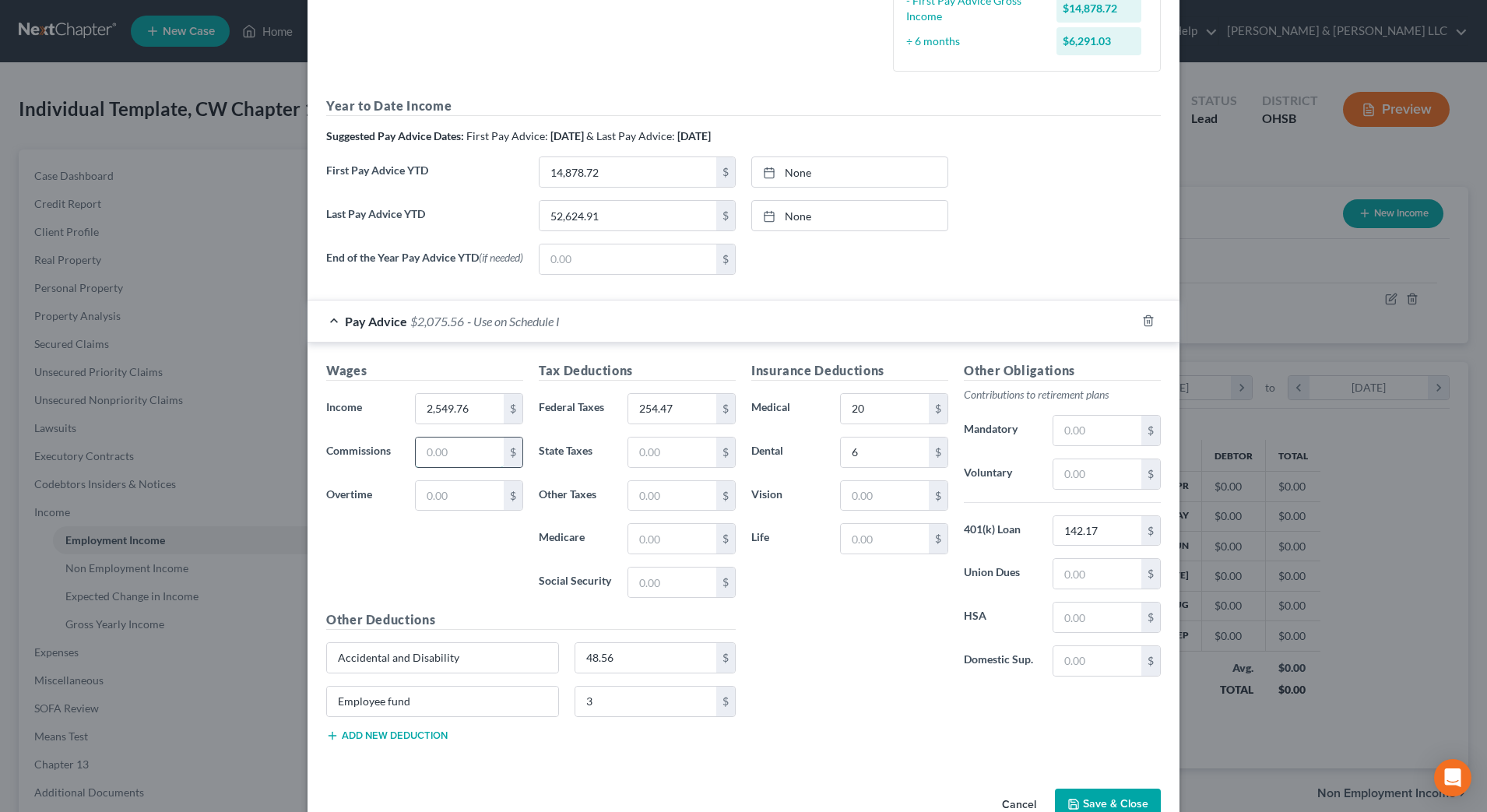
click at [454, 460] on input "text" at bounding box center [460, 452] width 88 height 29
type input "349"
click at [808, 623] on div "Insurance Deductions Medical 20 $ Dental 6 $ Vision $ Life $" at bounding box center [849, 525] width 213 height 328
click at [679, 418] on input "254.47" at bounding box center [672, 408] width 88 height 29
type input "338.62"
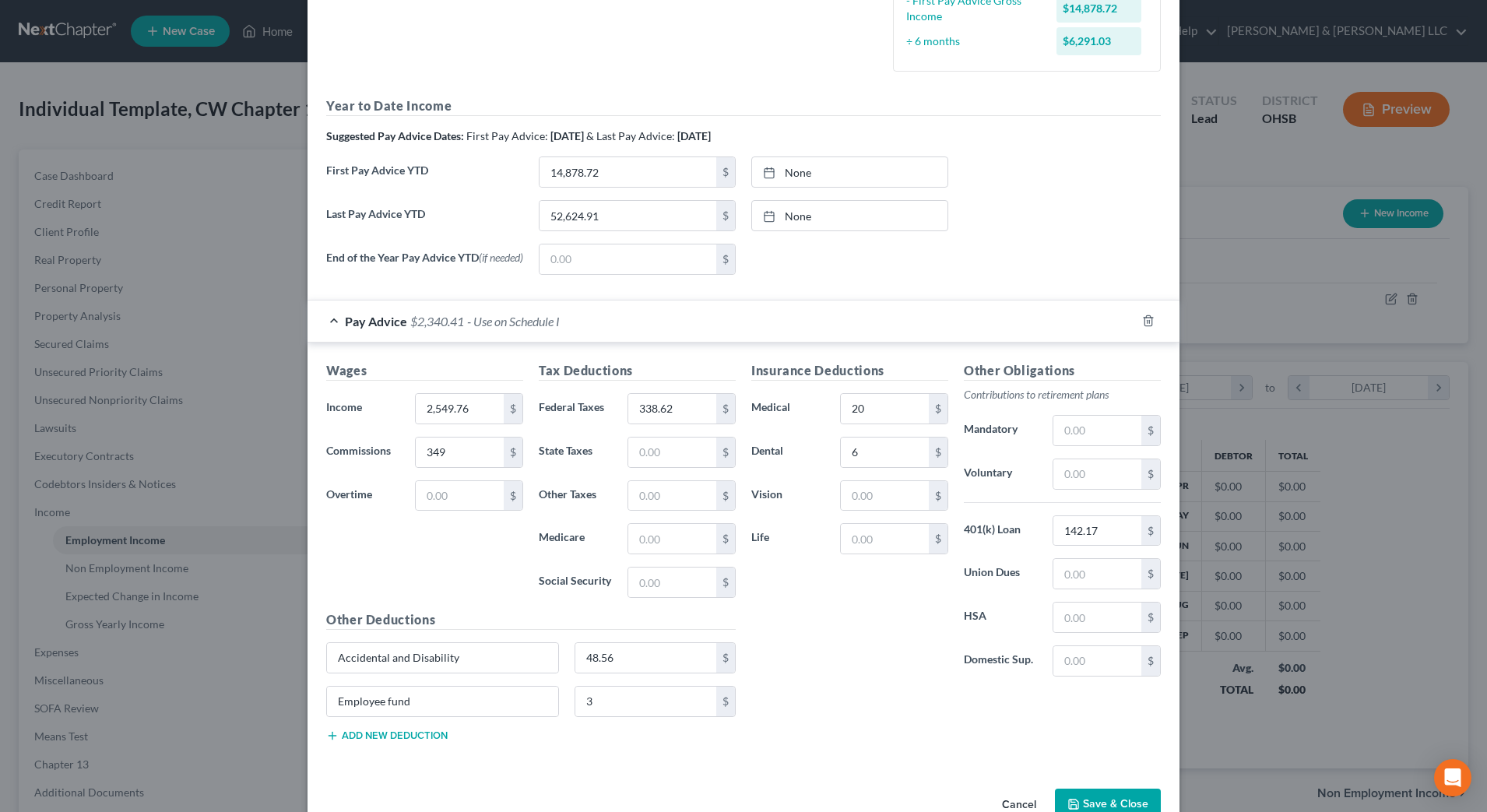
click at [778, 618] on div "Insurance Deductions Medical 20 $ Dental 6 $ Vision $ Life $" at bounding box center [849, 525] width 213 height 328
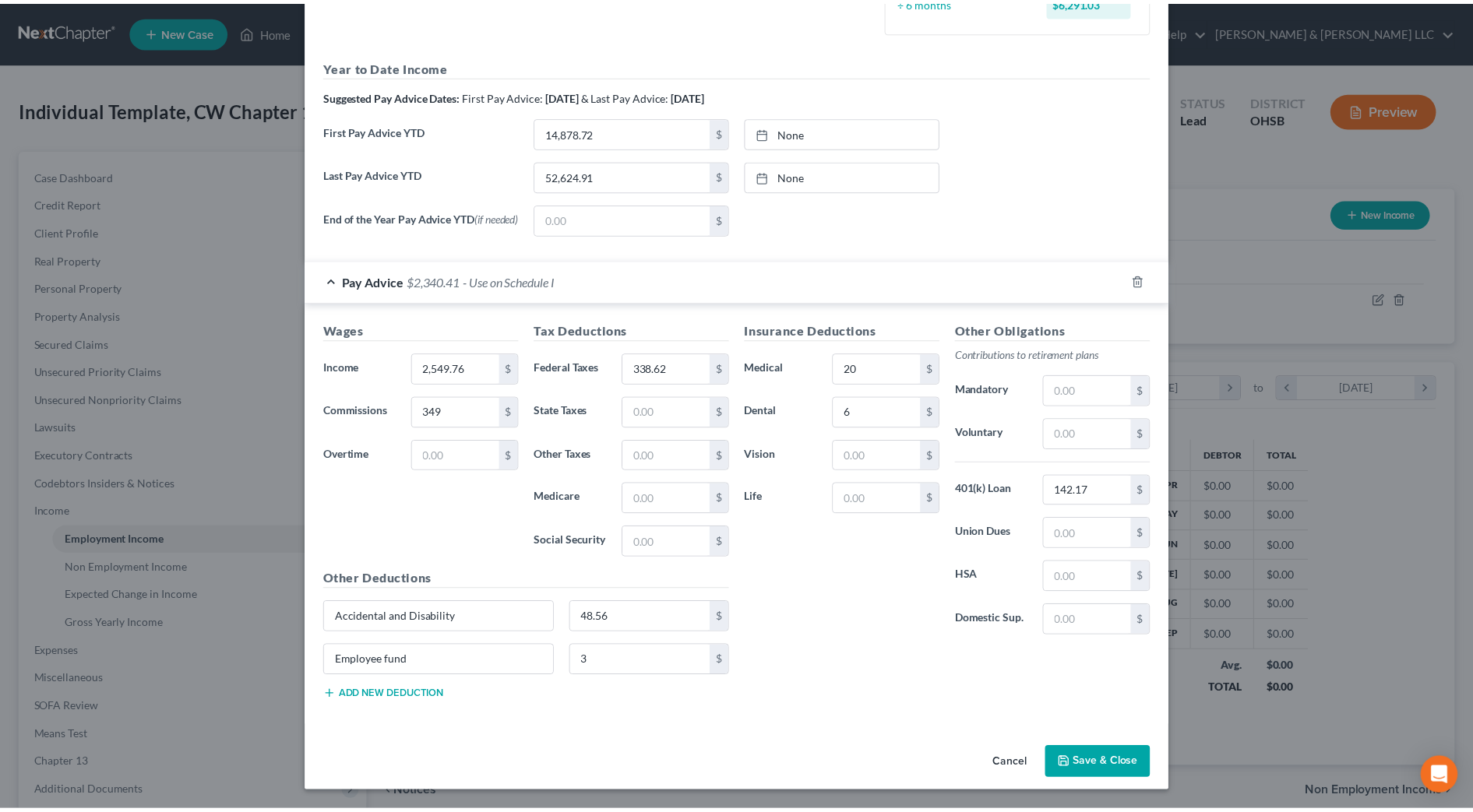
scroll to position [497, 0]
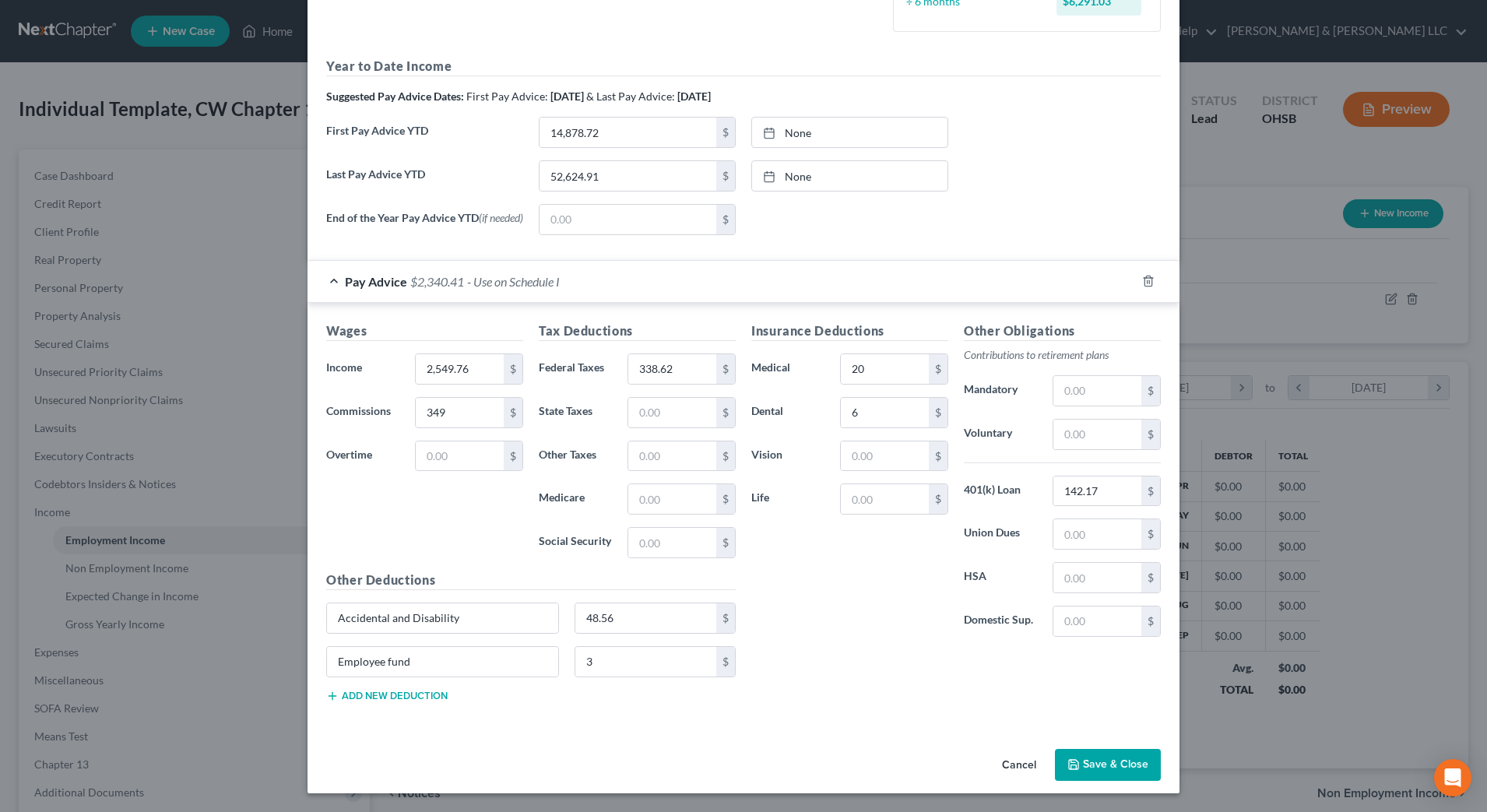
drag, startPoint x: 840, startPoint y: 598, endPoint x: 854, endPoint y: 611, distance: 19.1
click at [840, 598] on div "Insurance Deductions Medical 20 $ Dental 6 $ Vision $ Life $" at bounding box center [849, 486] width 213 height 328
click at [1089, 775] on button "Save & Close" at bounding box center [1107, 765] width 106 height 33
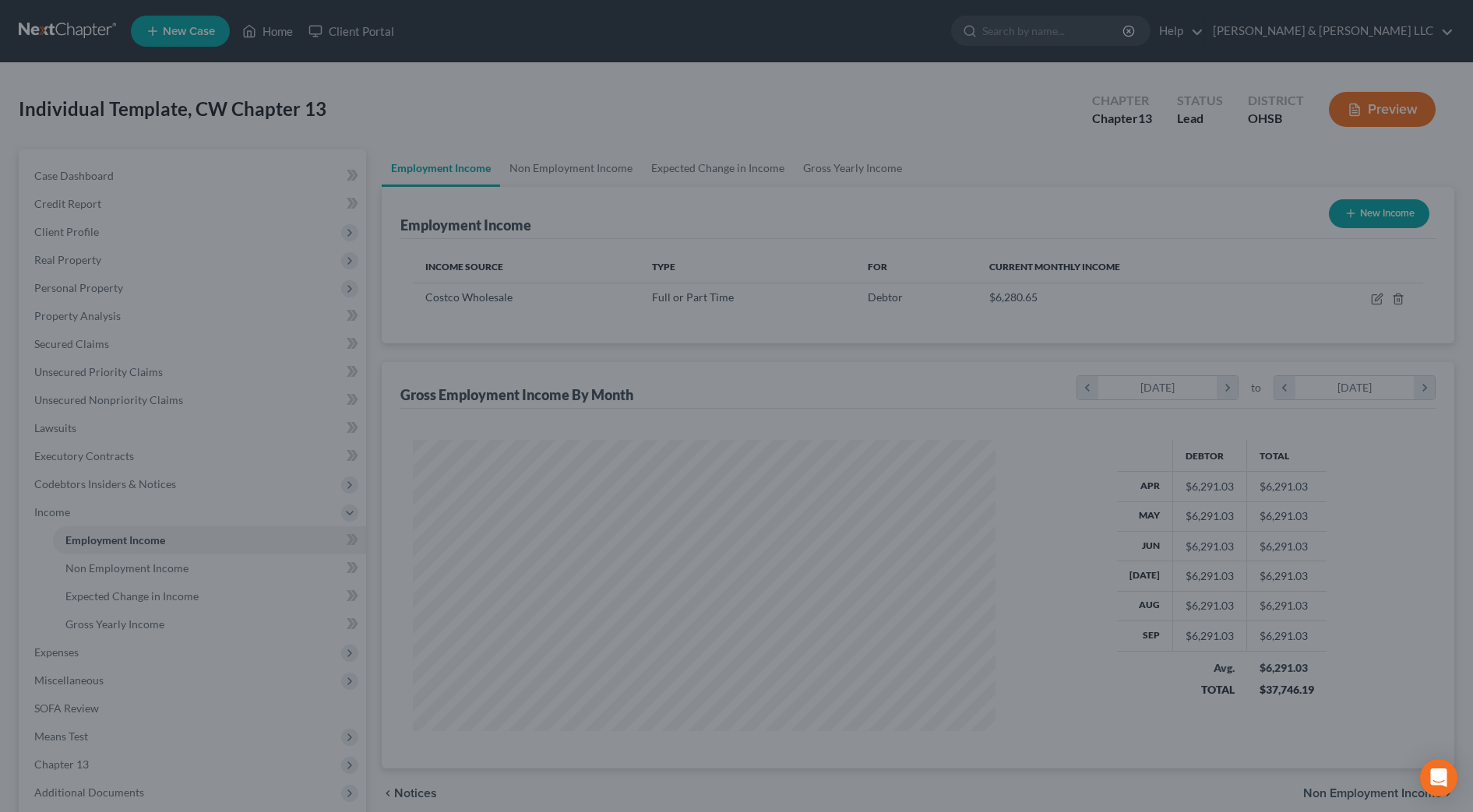
scroll to position [778389, 778172]
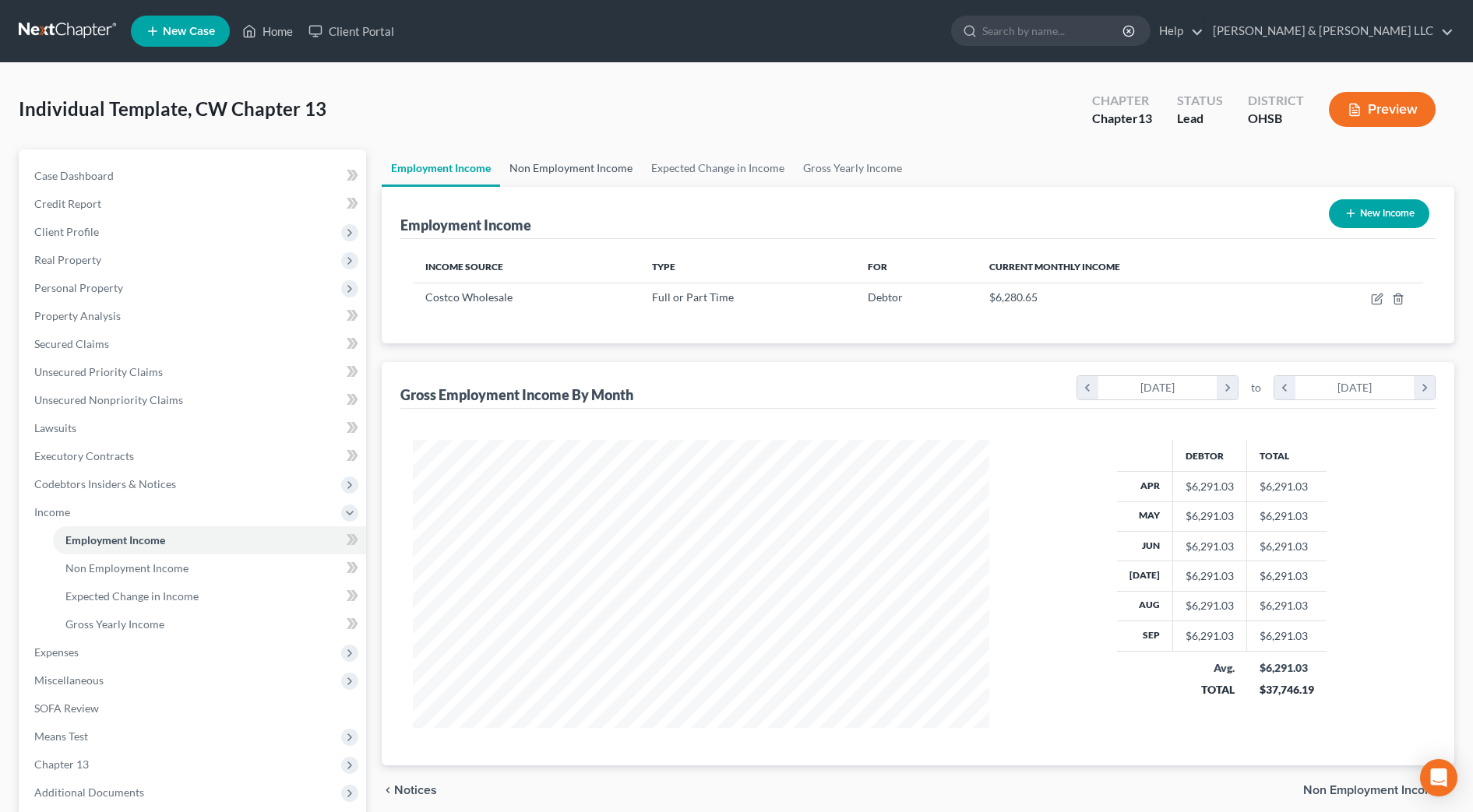
click at [538, 174] on link "Non Employment Income" at bounding box center [570, 168] width 141 height 37
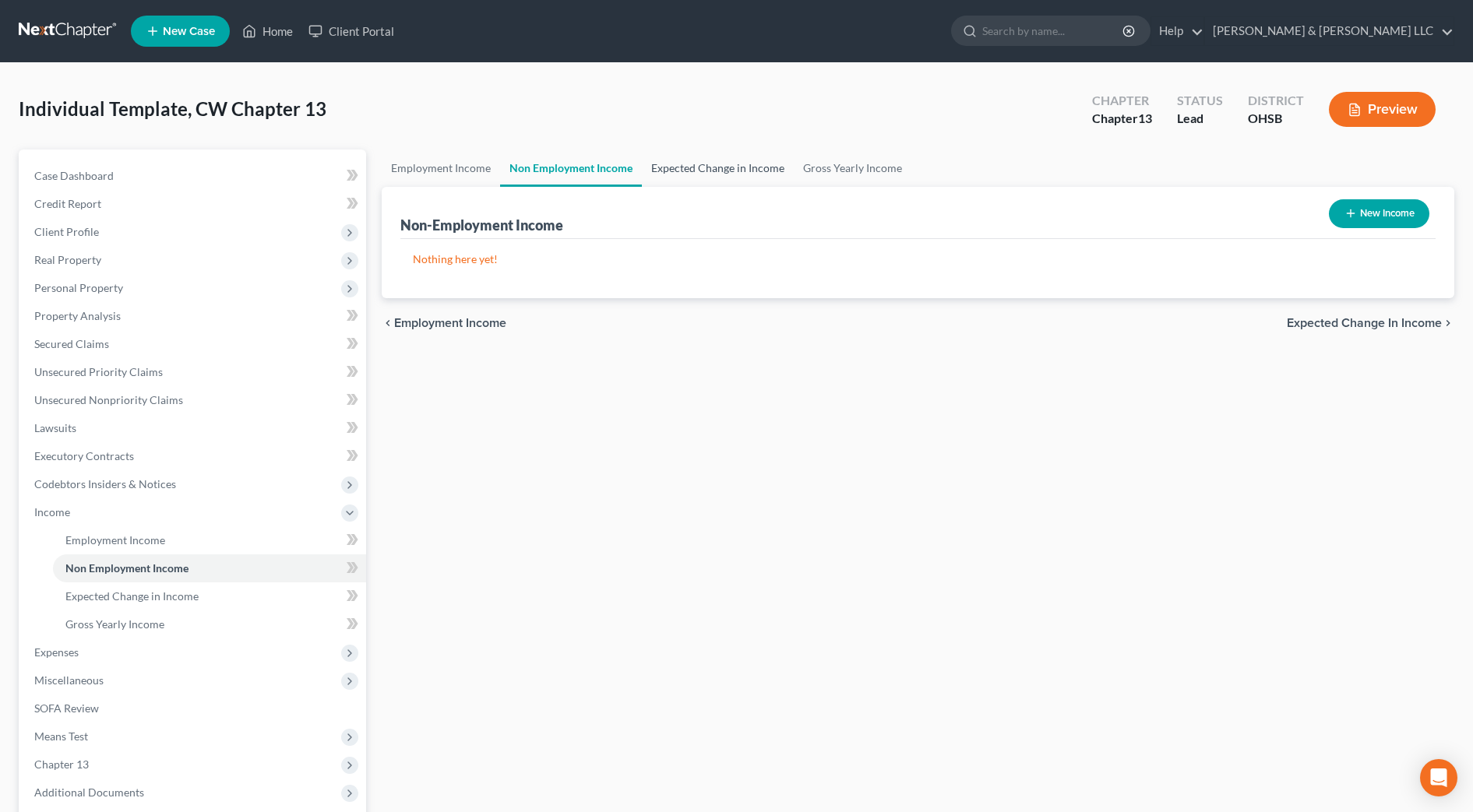
click at [673, 172] on link "Expected Change in Income" at bounding box center [717, 168] width 152 height 37
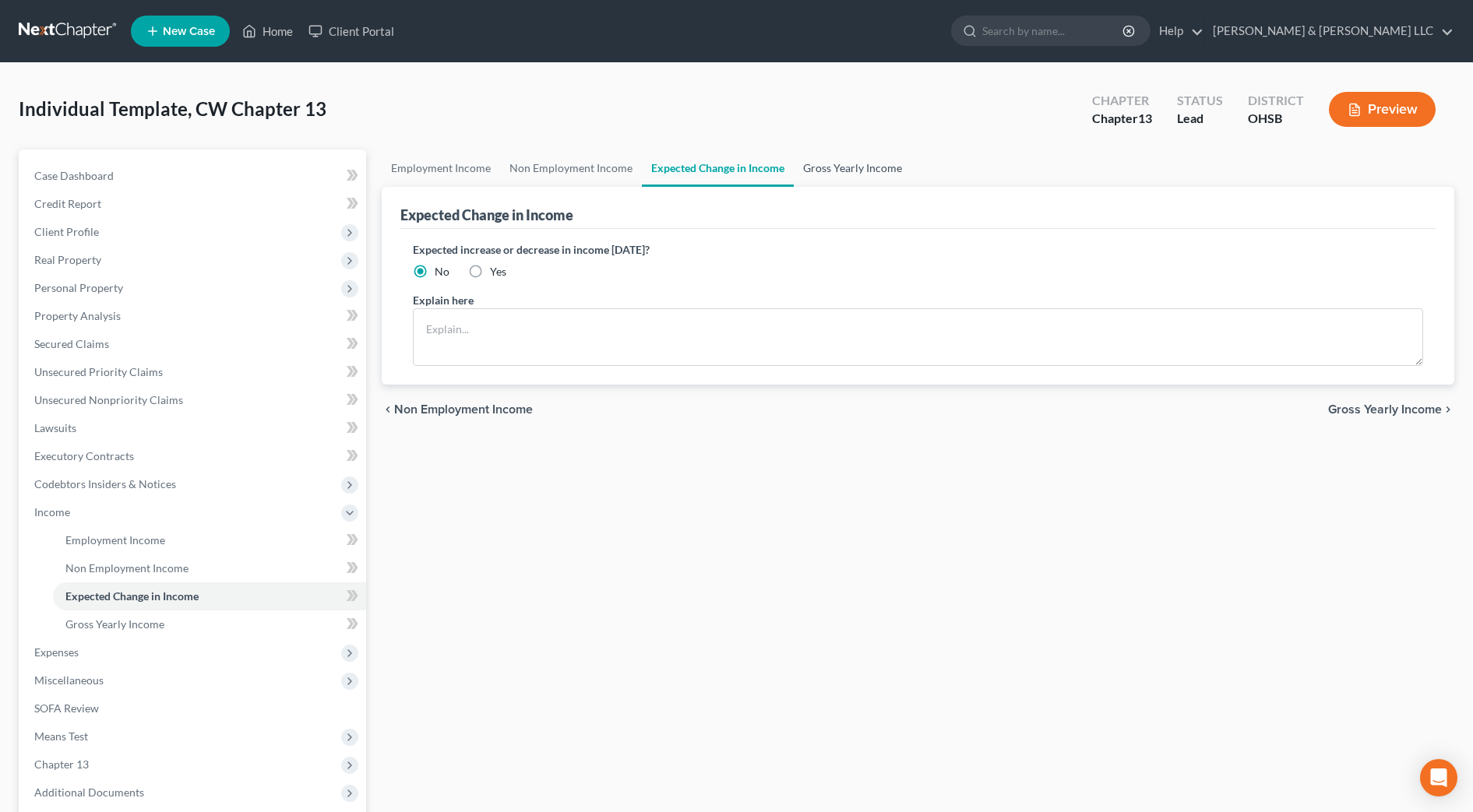
click at [806, 170] on link "Gross Yearly Income" at bounding box center [852, 168] width 117 height 37
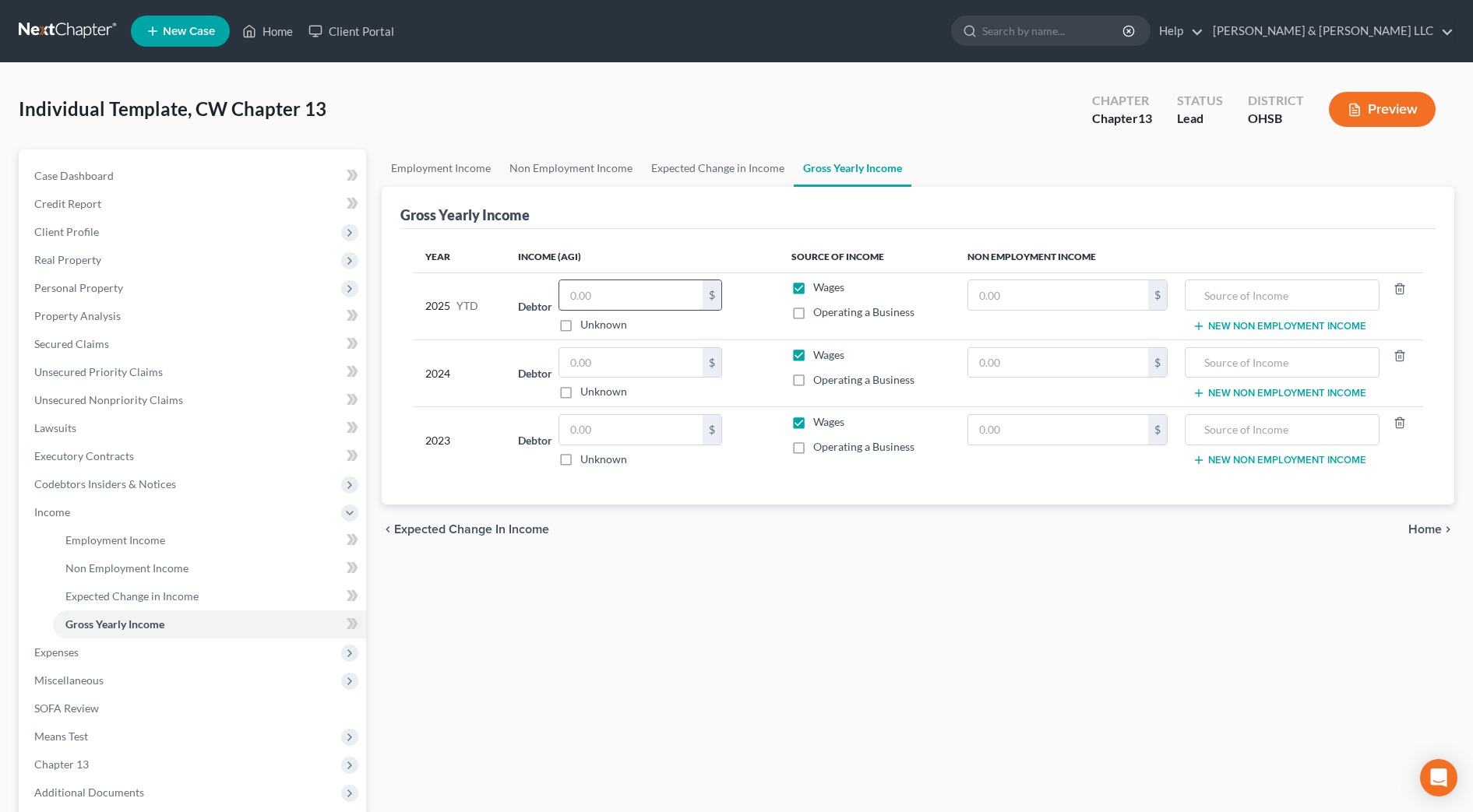
click at [620, 297] on input "text" at bounding box center [631, 294] width 143 height 29
click at [619, 366] on input "text" at bounding box center [631, 362] width 143 height 29
click at [612, 359] on input "text" at bounding box center [631, 362] width 143 height 29
type input "77,623"
click at [741, 556] on div "Employment Income Non Employment Income Expected Change in Income Gross Yearly …" at bounding box center [917, 529] width 1088 height 760
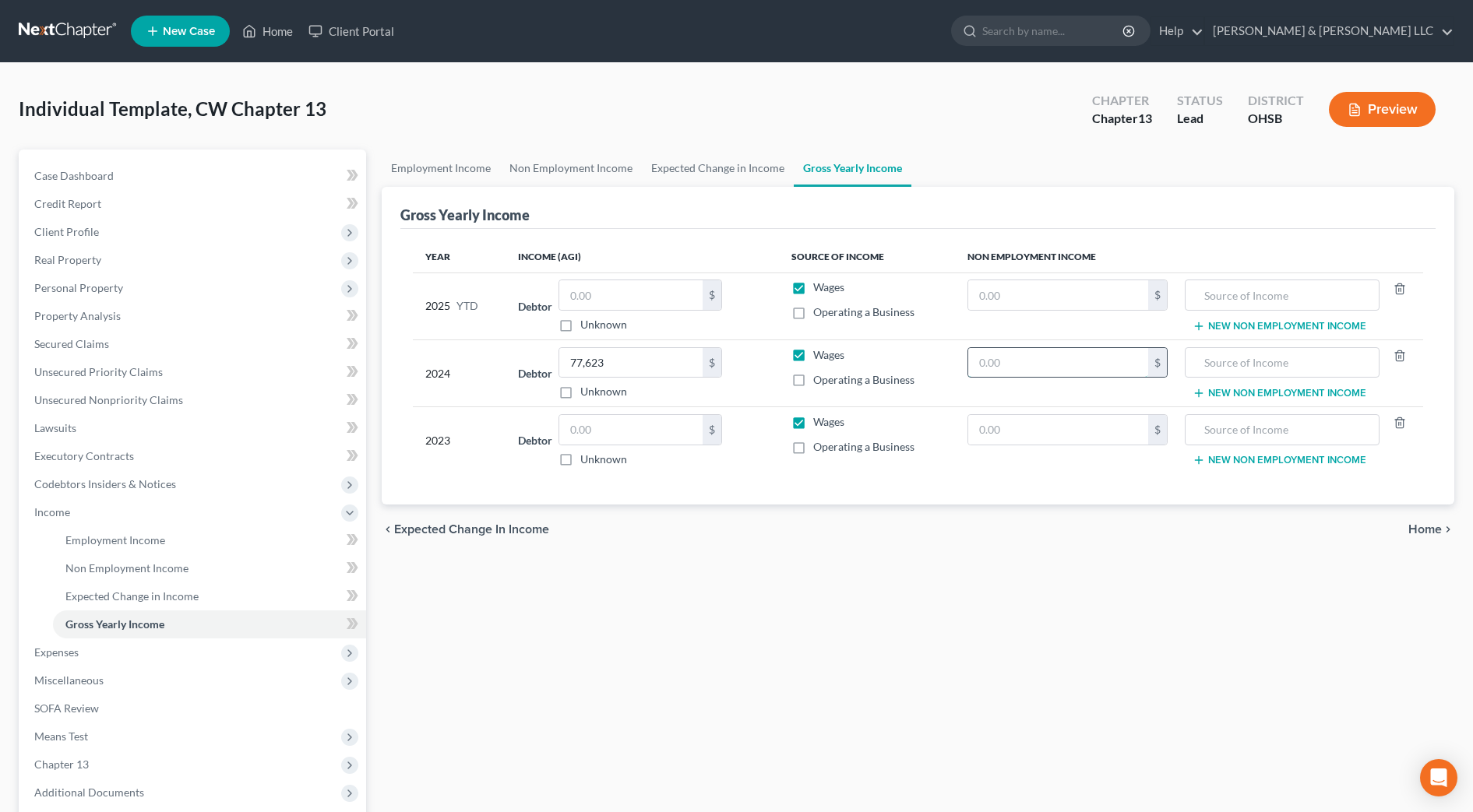
click at [1044, 359] on input "text" at bounding box center [1058, 362] width 180 height 29
type input "18,275"
click at [1240, 368] on input "text" at bounding box center [1282, 362] width 178 height 29
type input "Independent contracting income"
click at [621, 425] on input "text" at bounding box center [631, 430] width 143 height 29
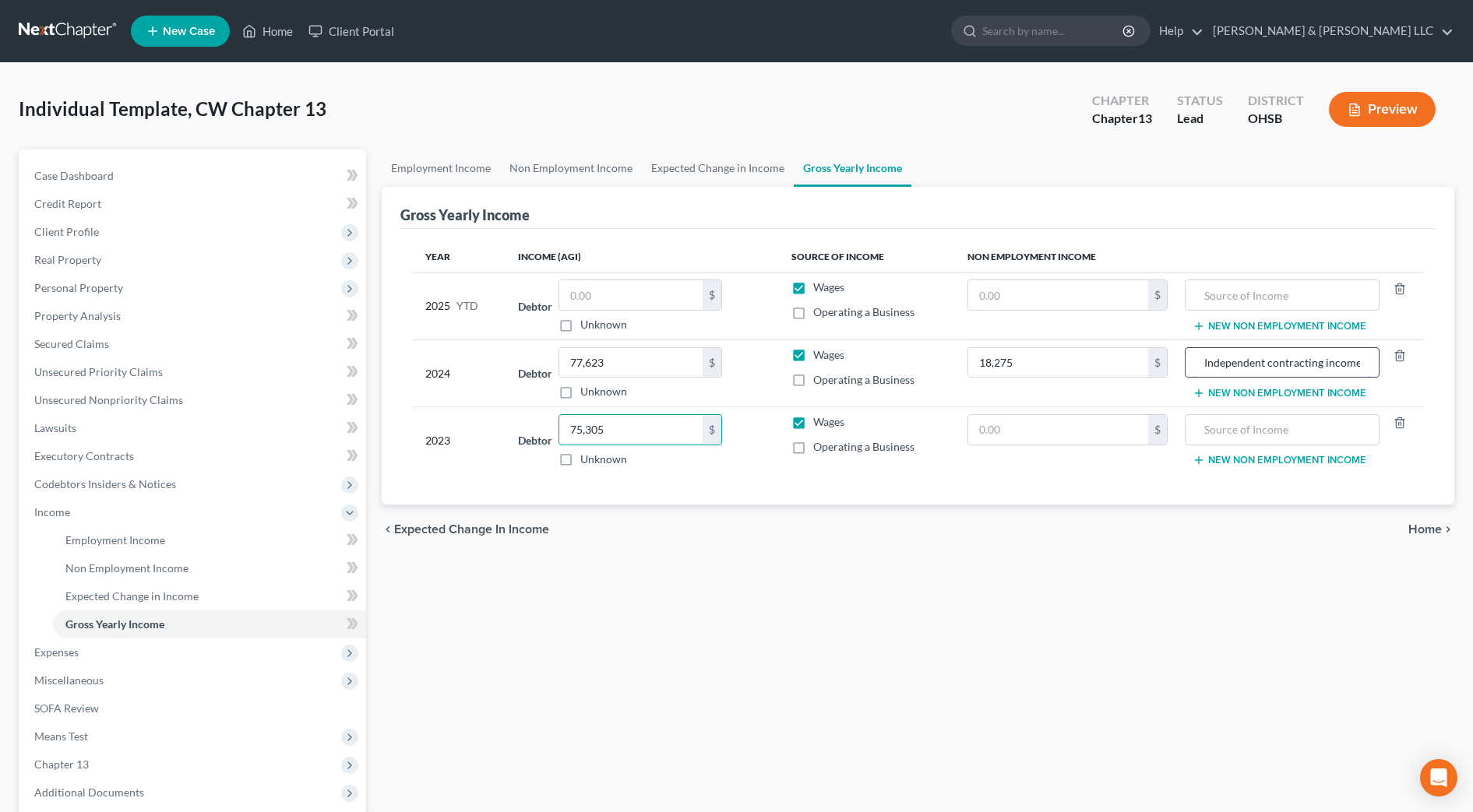
type input "75,305"
click at [1320, 365] on input "Independent contracting income" at bounding box center [1282, 362] width 178 height 29
type input "Independent Contracting Gross income"
click at [1058, 425] on input "text" at bounding box center [1058, 430] width 180 height 29
click at [988, 433] on input "text" at bounding box center [1058, 430] width 180 height 29
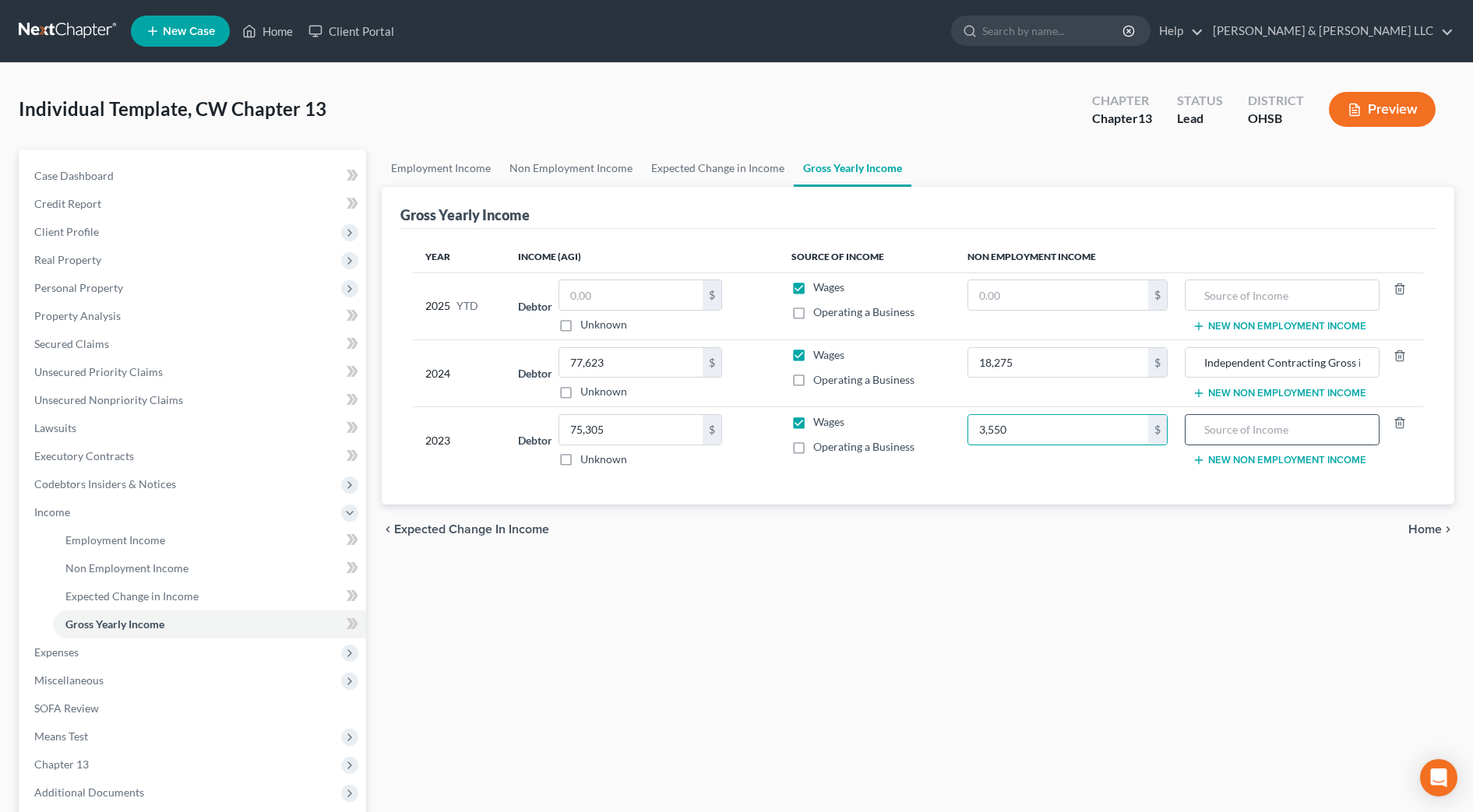
type input "3,550"
click at [1215, 429] on input "text" at bounding box center [1282, 430] width 178 height 29
drag, startPoint x: 1203, startPoint y: 369, endPoint x: 1425, endPoint y: 365, distance: 222.0
click at [1425, 365] on div "Year Income (AGI) Source of Income Non Employment Income 2025 YTD Debtor $ Unkn…" at bounding box center [918, 366] width 1035 height 277
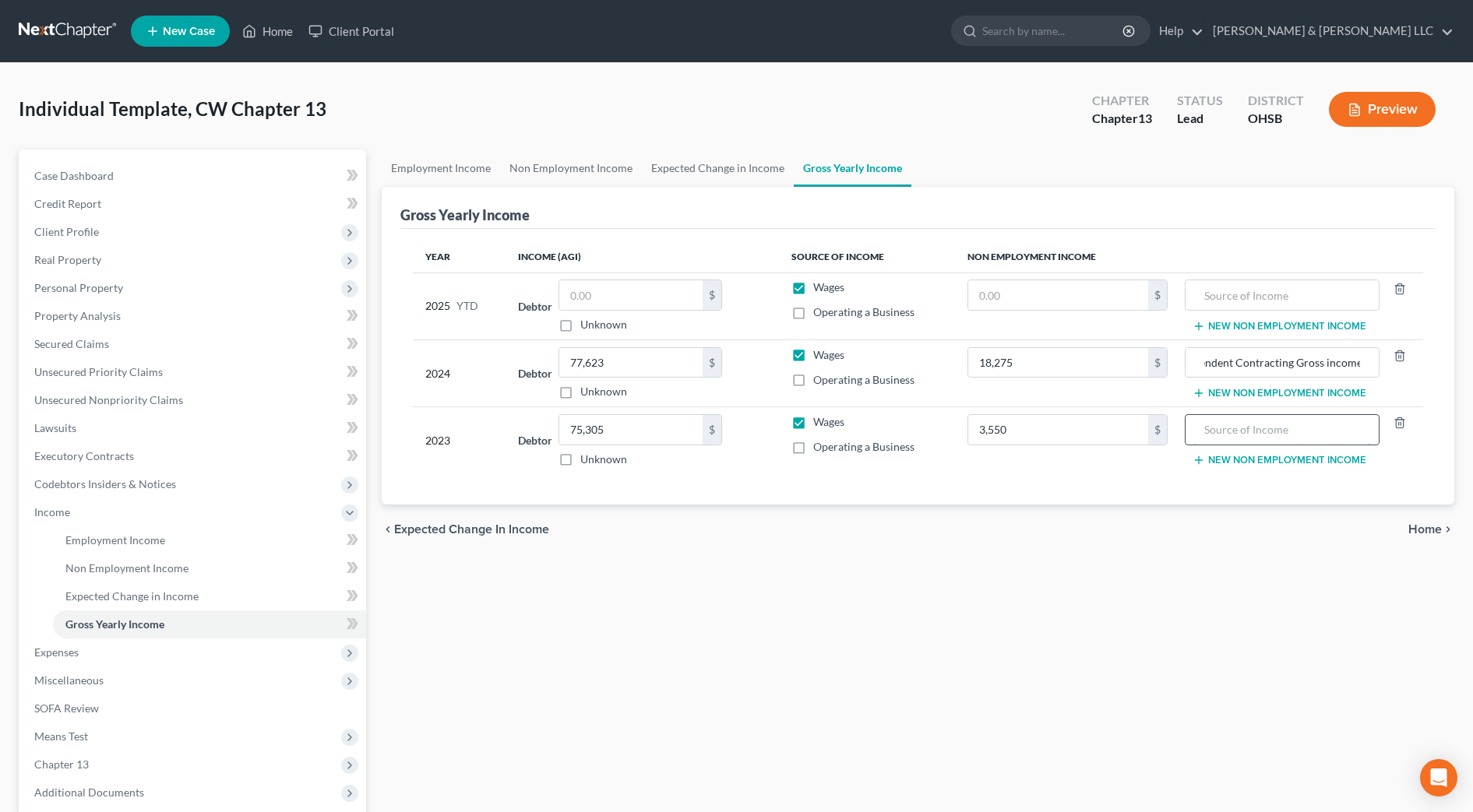
click at [1240, 438] on input "text" at bounding box center [1282, 430] width 178 height 29
paste input "Independent Contracting Gross income"
type input "Independent Contracting Gross income"
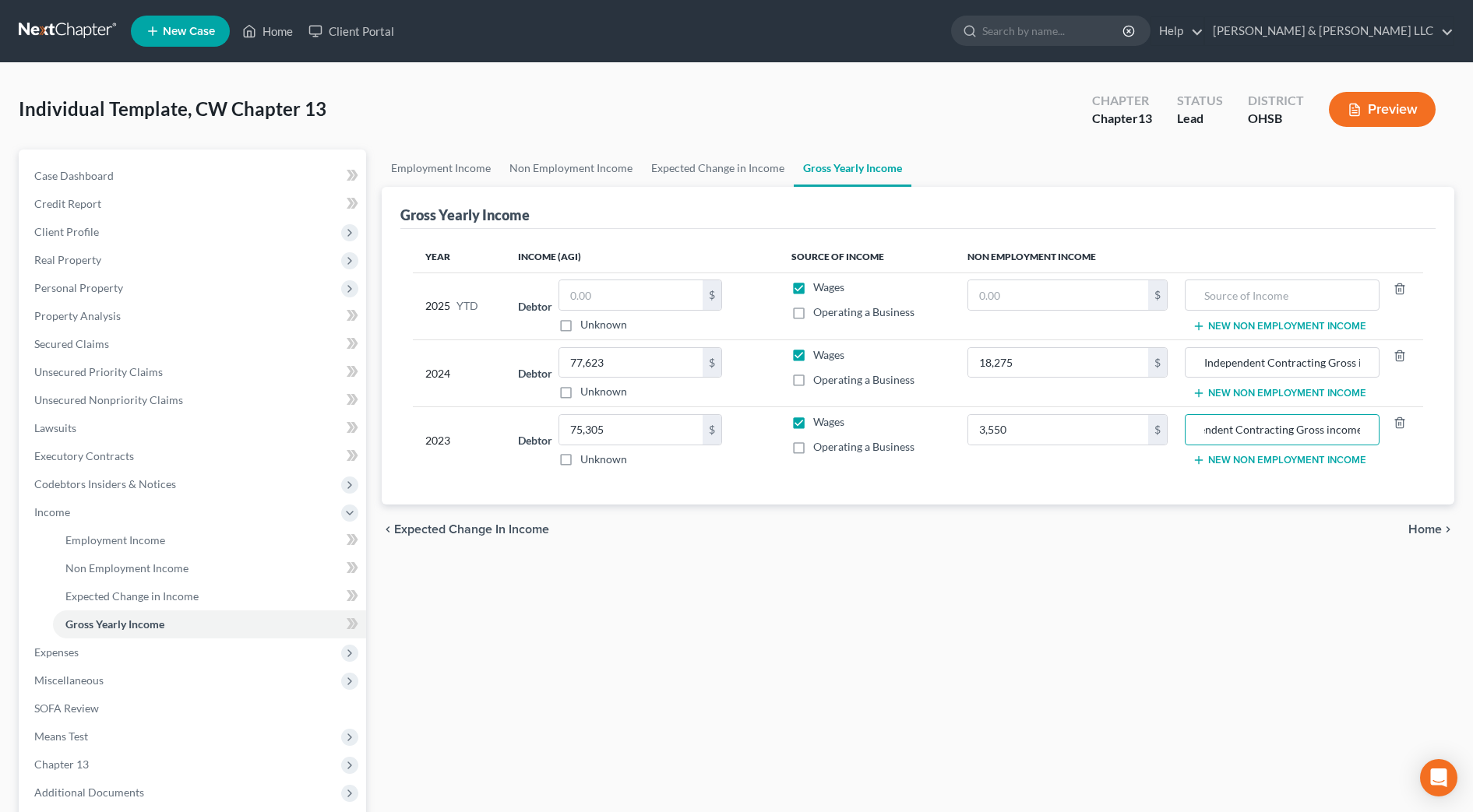
click at [1158, 601] on div "Employment Income Non Employment Income Expected Change in Income Gross Yearly …" at bounding box center [917, 529] width 1088 height 760
click at [1211, 275] on td "New Non Employment Income" at bounding box center [1300, 305] width 243 height 67
click at [1211, 291] on input "text" at bounding box center [1282, 294] width 178 height 29
paste input "Independent Contracting Gross income"
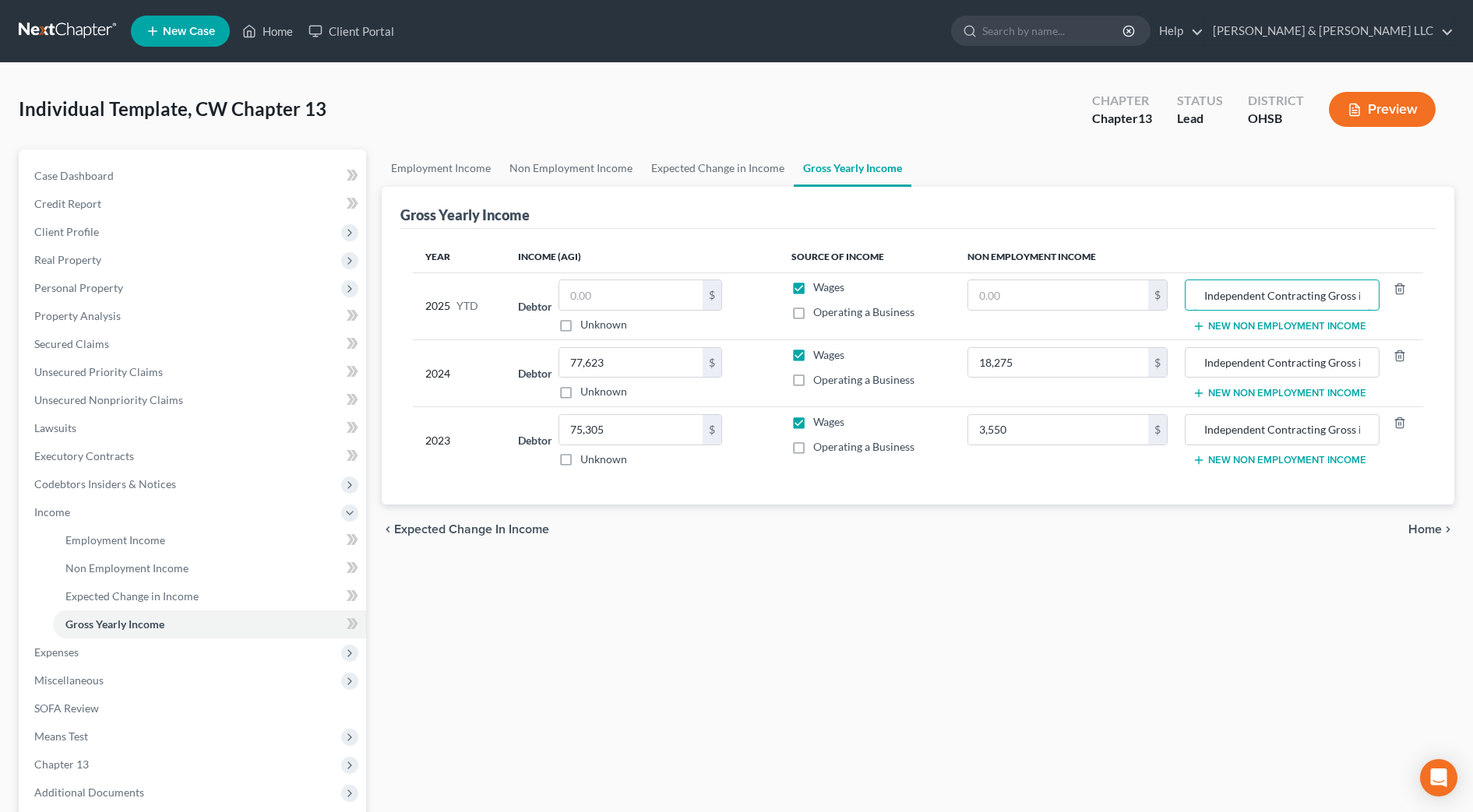
scroll to position [0, 32]
type input "Independent Contracting Gross income"
click at [1163, 541] on div "chevron_left Expected Change in Income Home chevron_right" at bounding box center [918, 529] width 1073 height 50
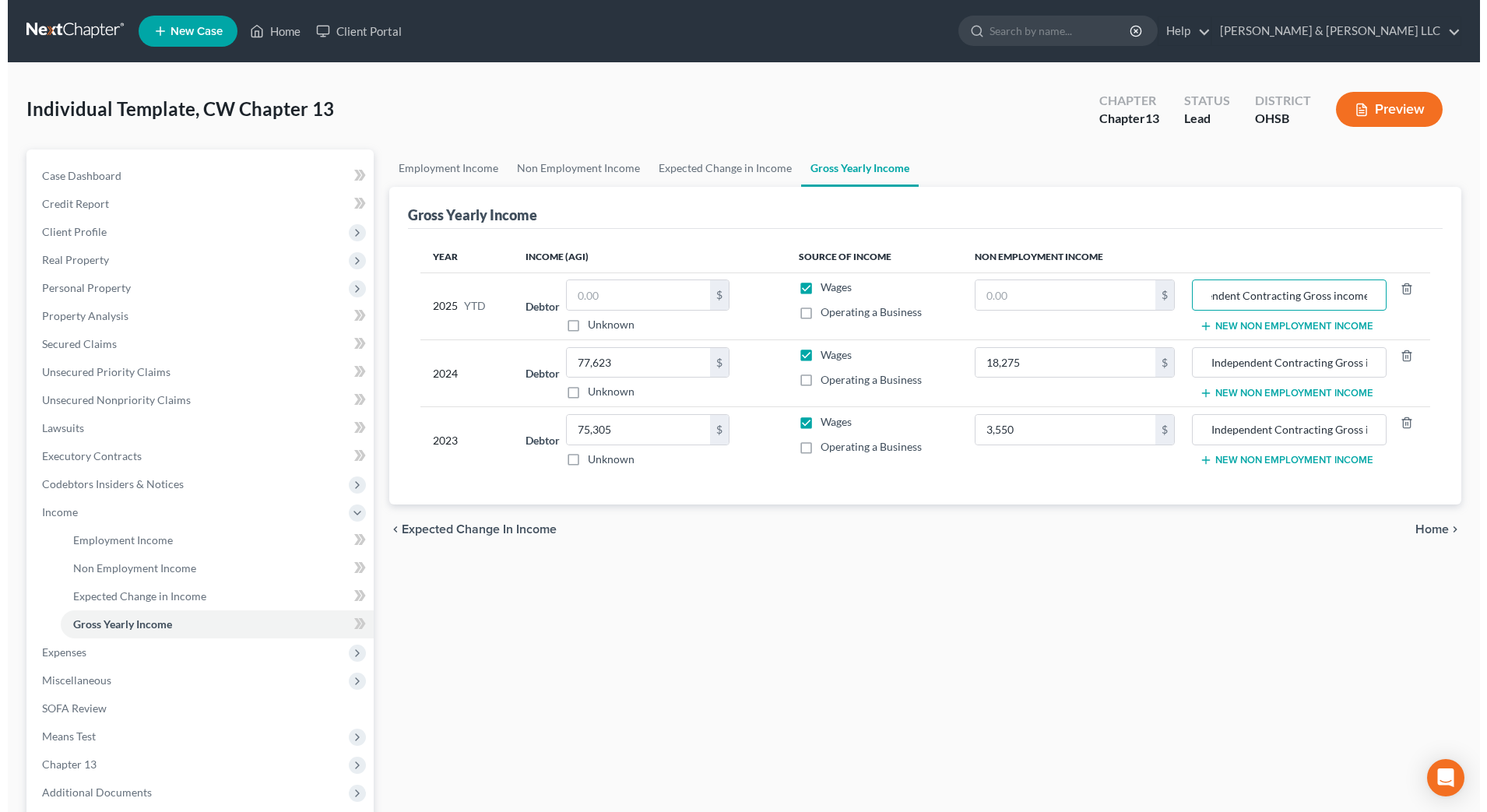
scroll to position [0, 0]
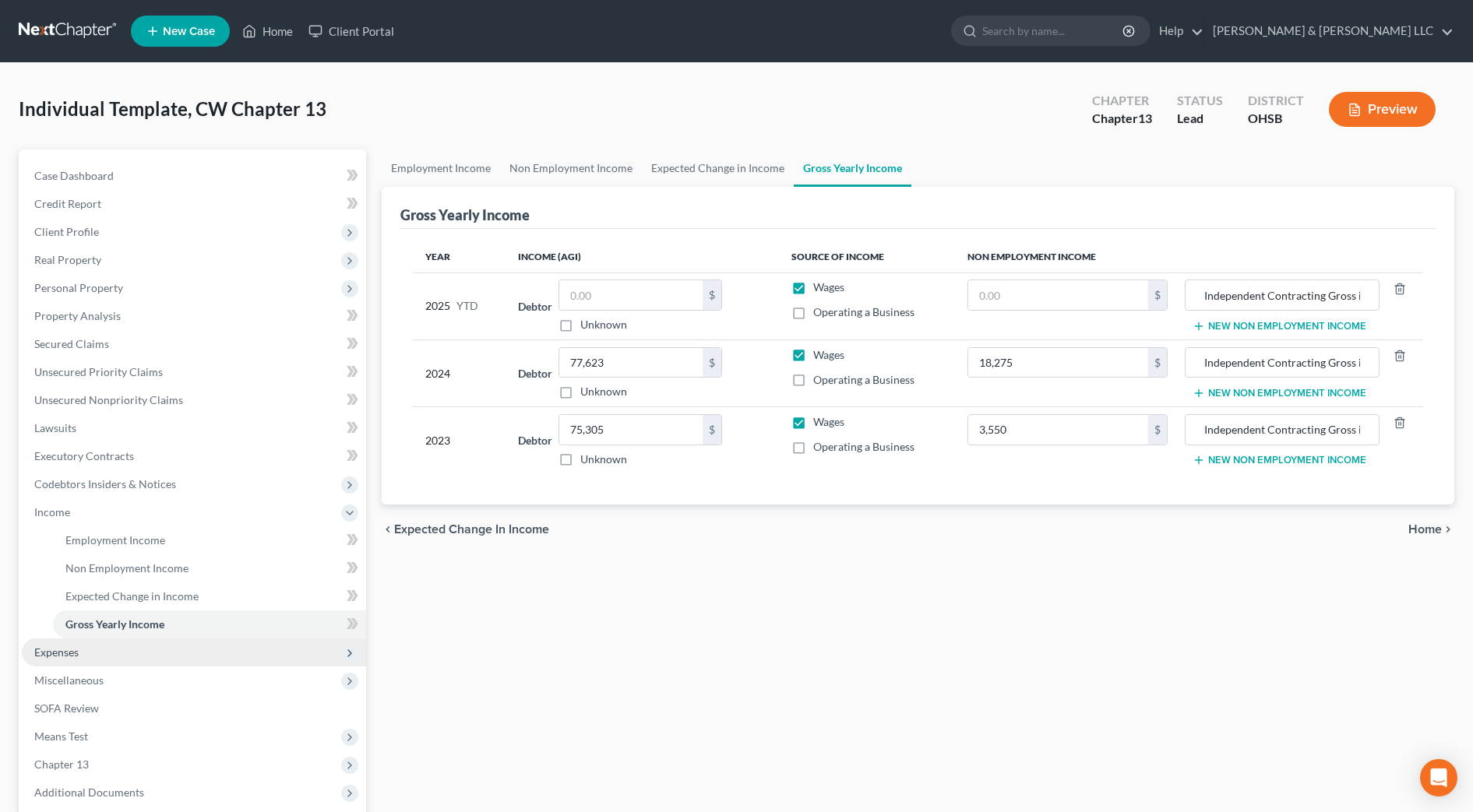
click at [101, 657] on span "Expenses" at bounding box center [194, 653] width 344 height 28
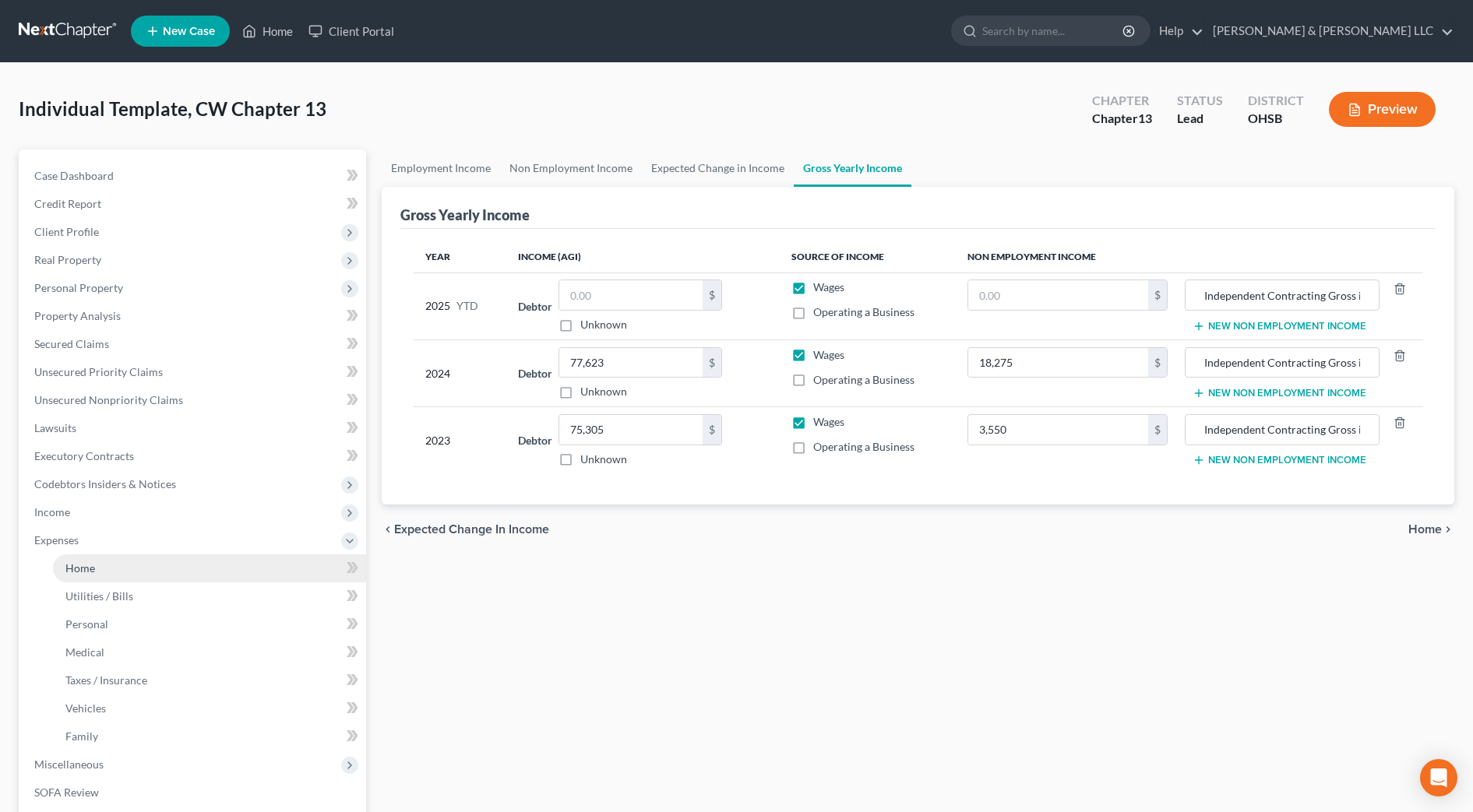
click at [135, 572] on link "Home" at bounding box center [210, 568] width 313 height 28
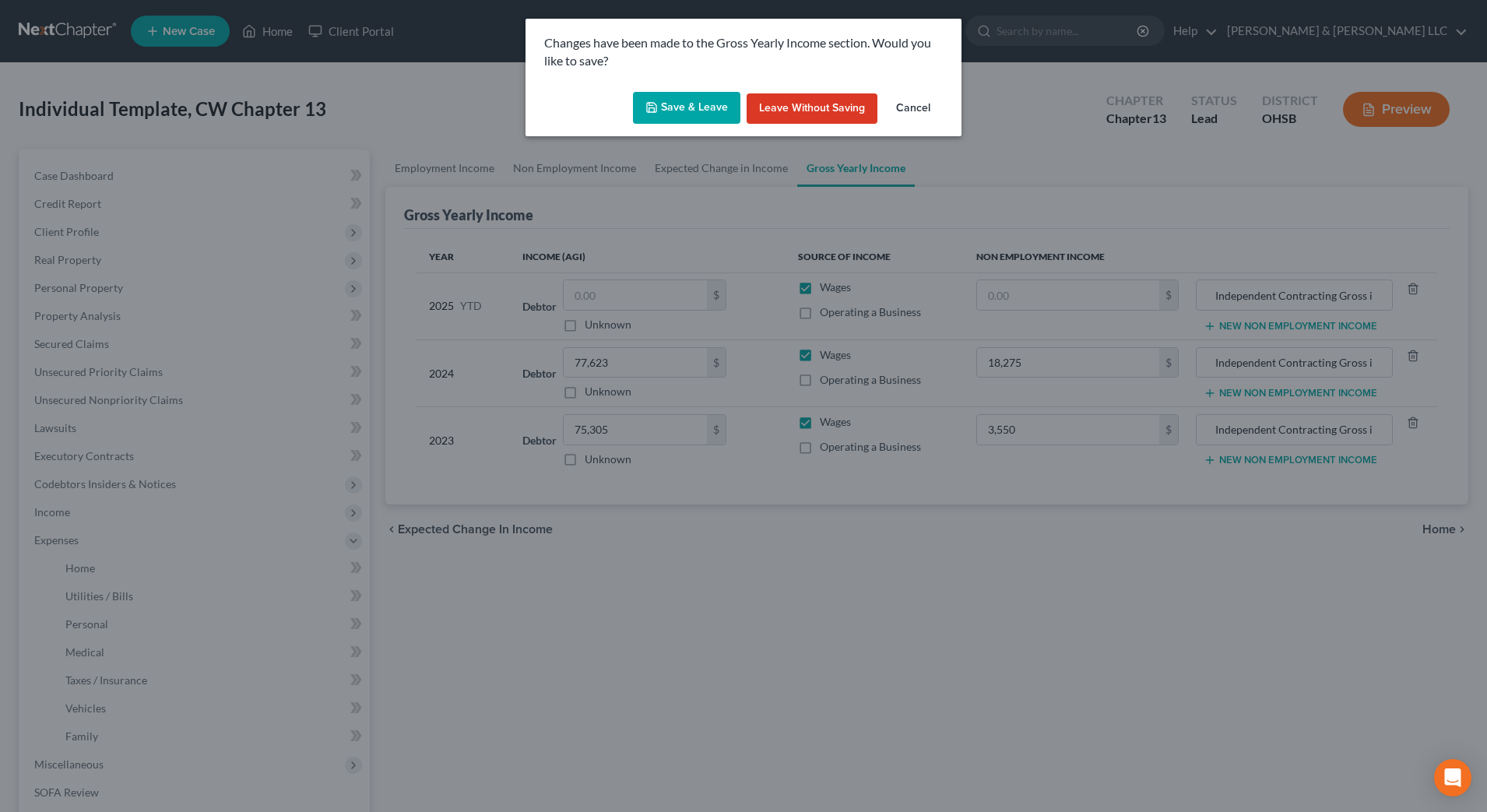
click at [658, 113] on icon "button" at bounding box center [652, 108] width 12 height 12
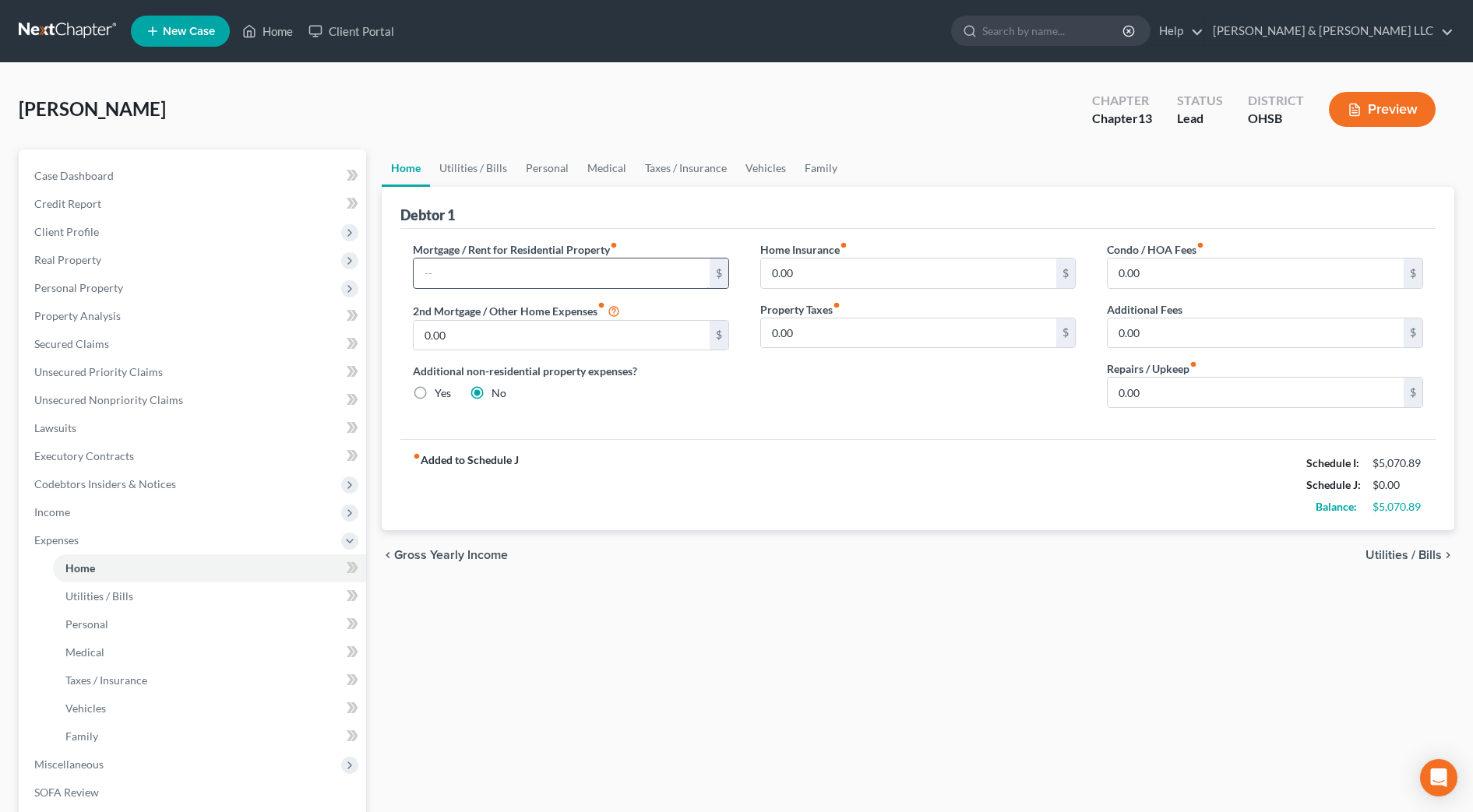
click at [492, 273] on input "text" at bounding box center [561, 273] width 296 height 29
type input "2,254"
click at [1179, 394] on input "0.00" at bounding box center [1255, 392] width 296 height 29
type input "100"
click at [1205, 556] on div "chevron_left Gross Yearly Income Utilities / Bills chevron_right" at bounding box center [918, 555] width 1073 height 50
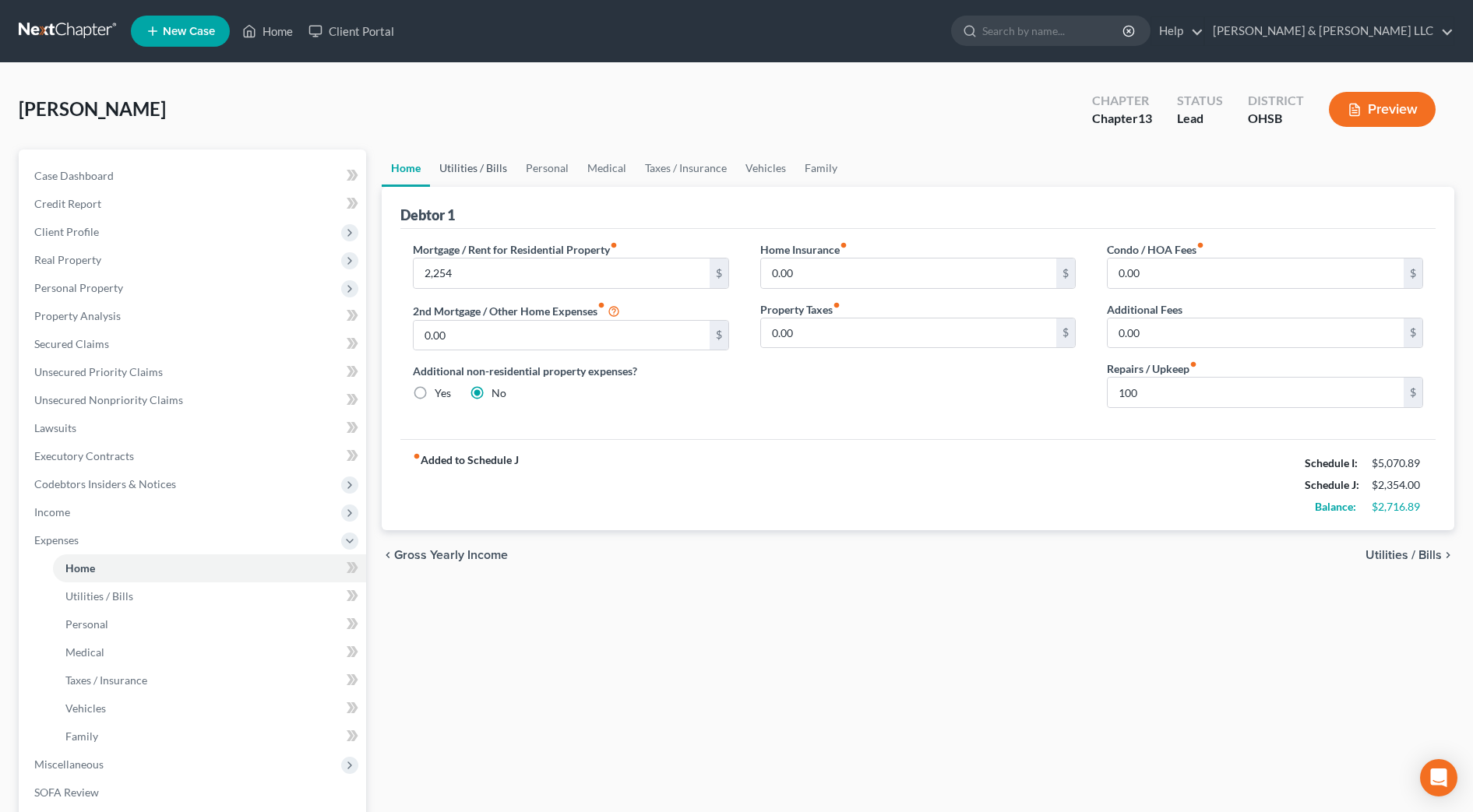
click at [479, 175] on link "Utilities / Bills" at bounding box center [472, 168] width 86 height 37
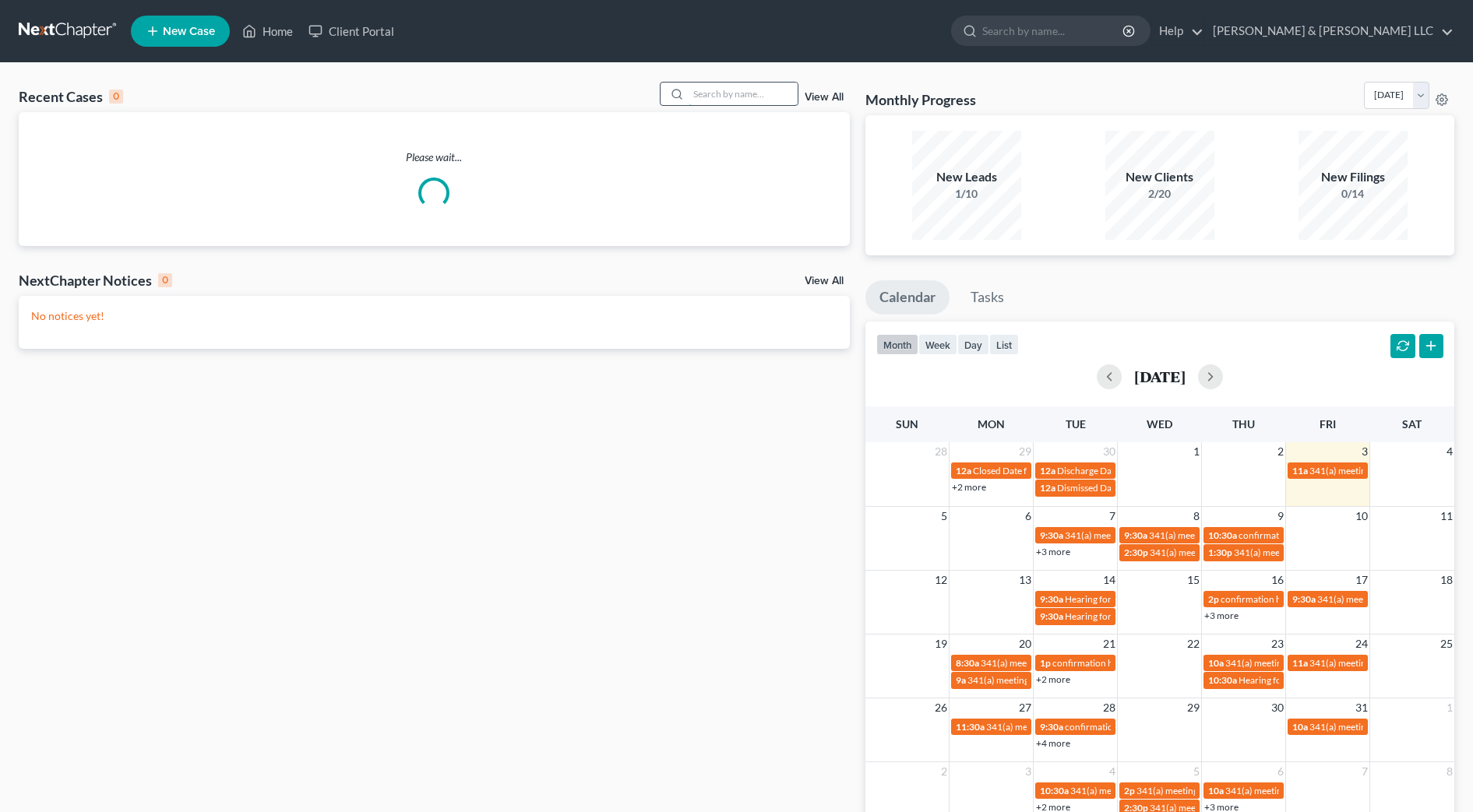
click at [752, 84] on input "search" at bounding box center [743, 93] width 109 height 22
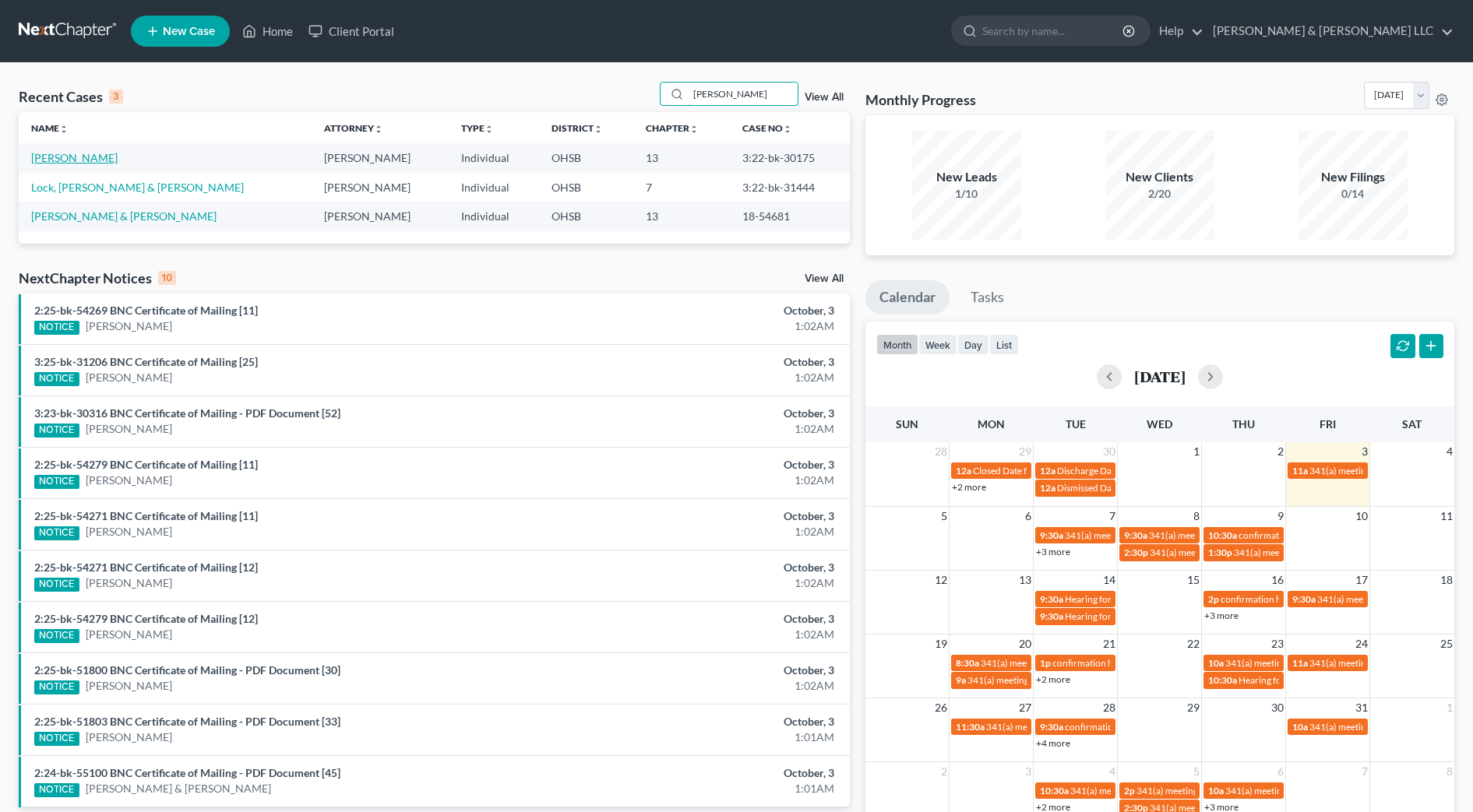
type input "keith"
click at [82, 155] on link "Keith, Stewart" at bounding box center [74, 157] width 86 height 13
select select "2"
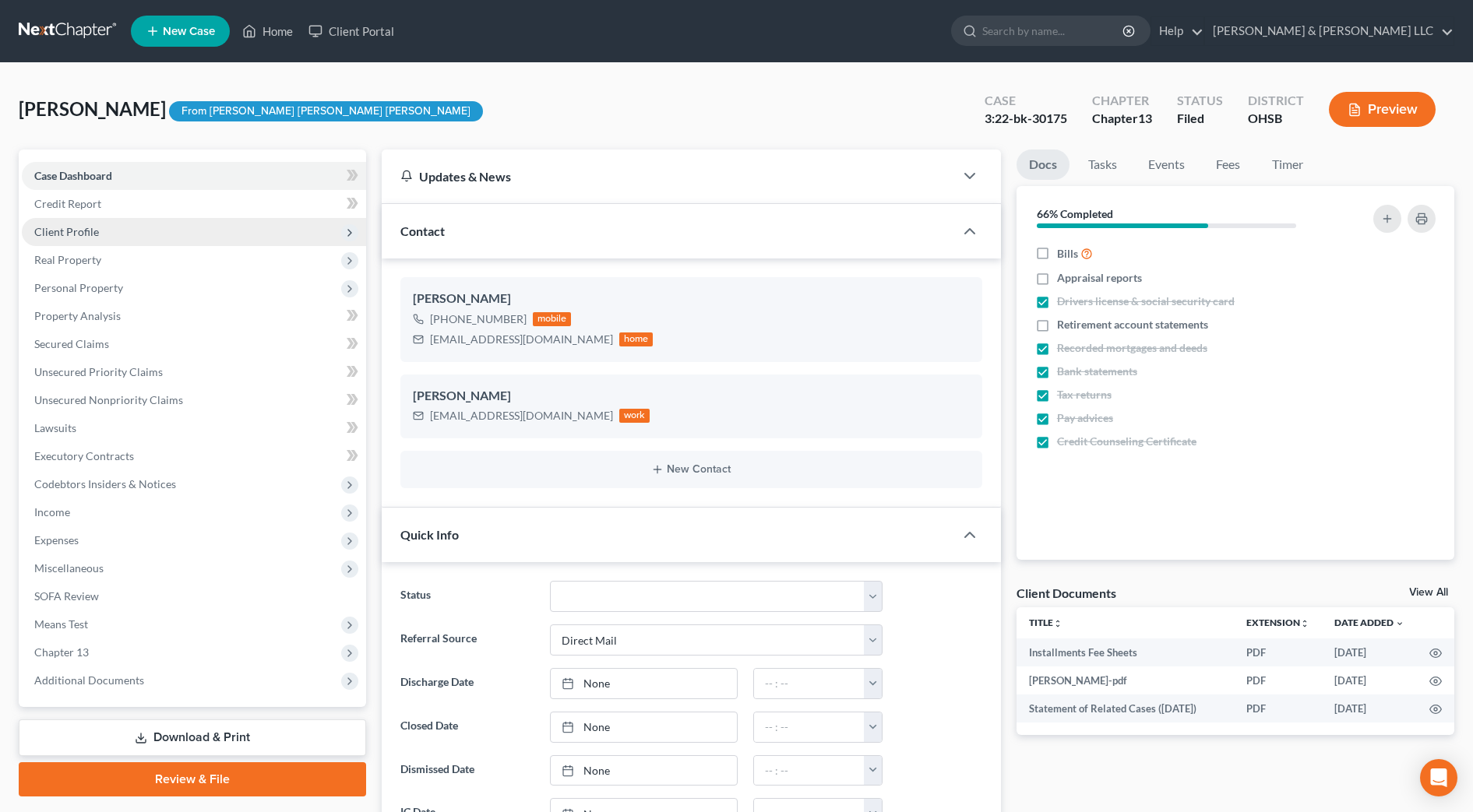
click at [111, 225] on span "Client Profile" at bounding box center [194, 232] width 344 height 28
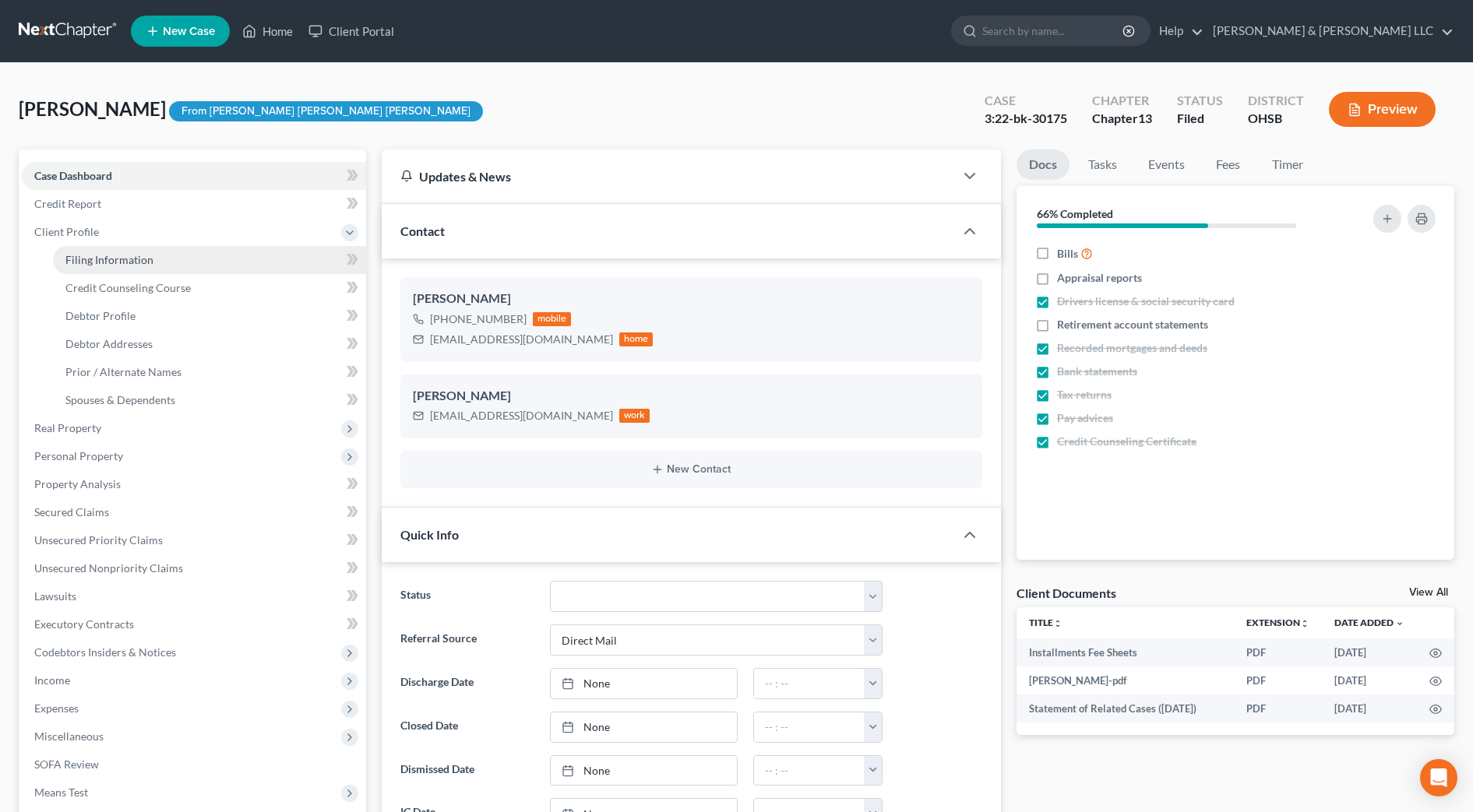
click at [112, 254] on span "Filing Information" at bounding box center [109, 260] width 88 height 13
select select "1"
select select "0"
select select "3"
select select "36"
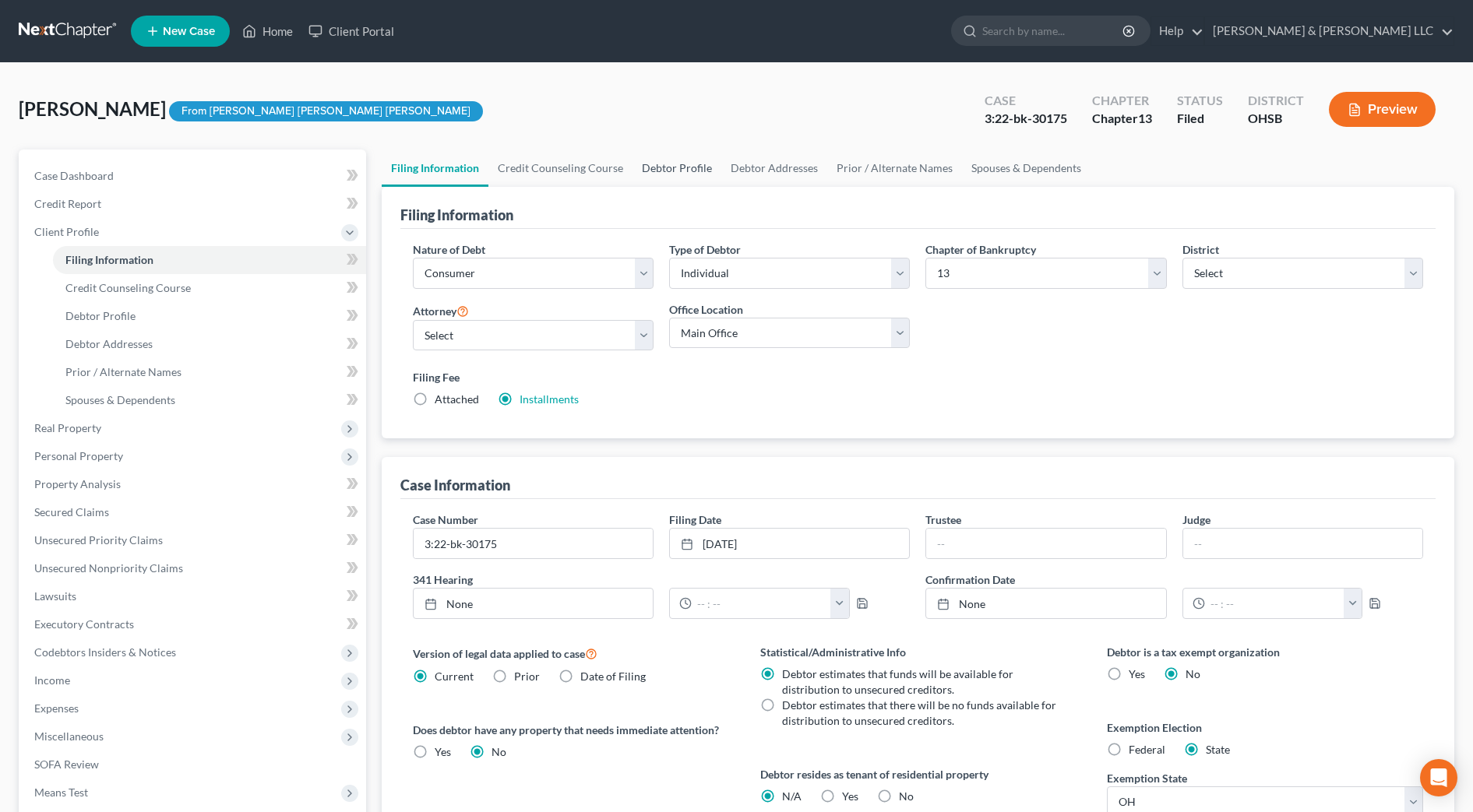
click at [691, 165] on link "Debtor Profile" at bounding box center [677, 168] width 89 height 37
select select "2"
select select "1"
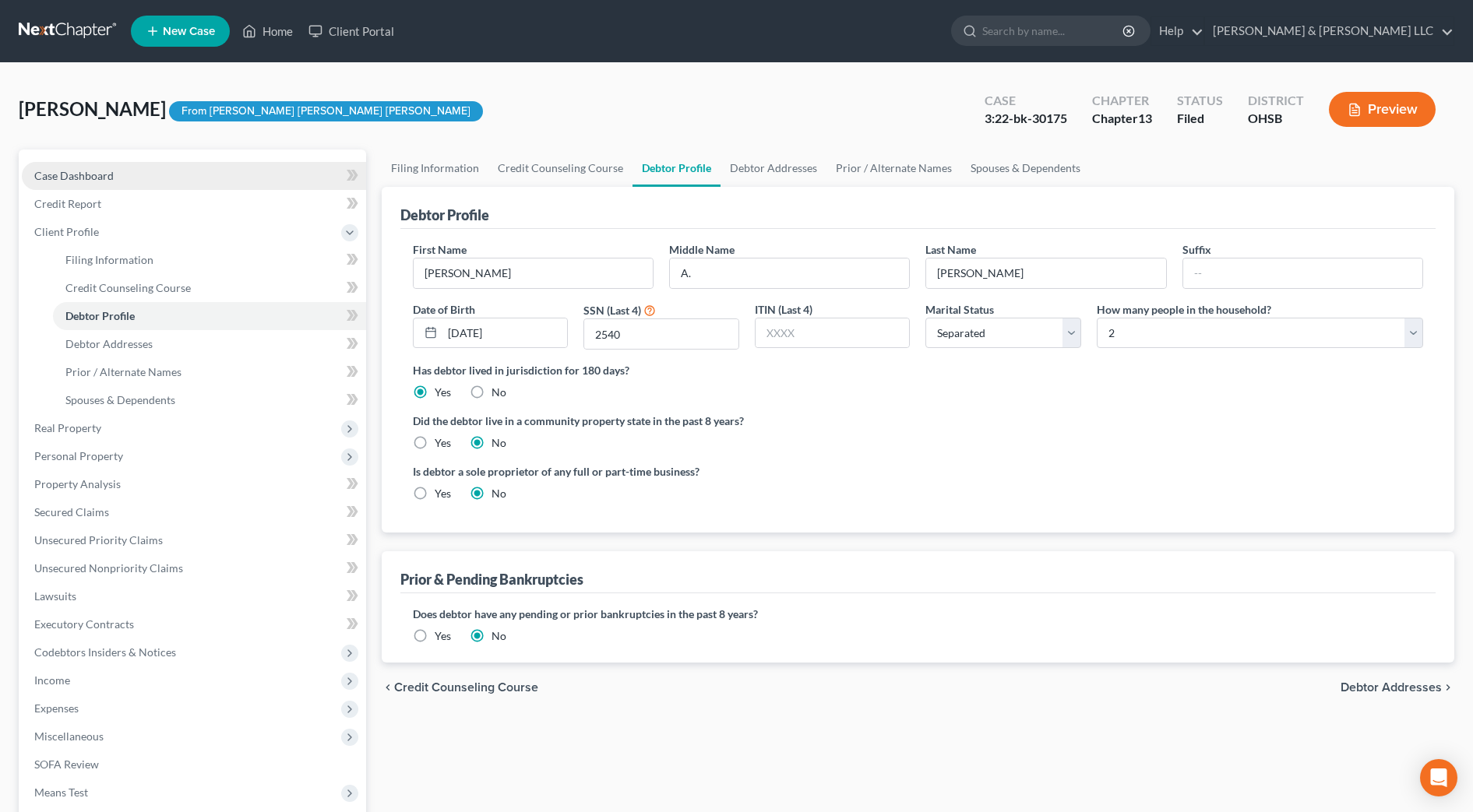
click at [160, 174] on link "Case Dashboard" at bounding box center [194, 176] width 344 height 28
select select "2"
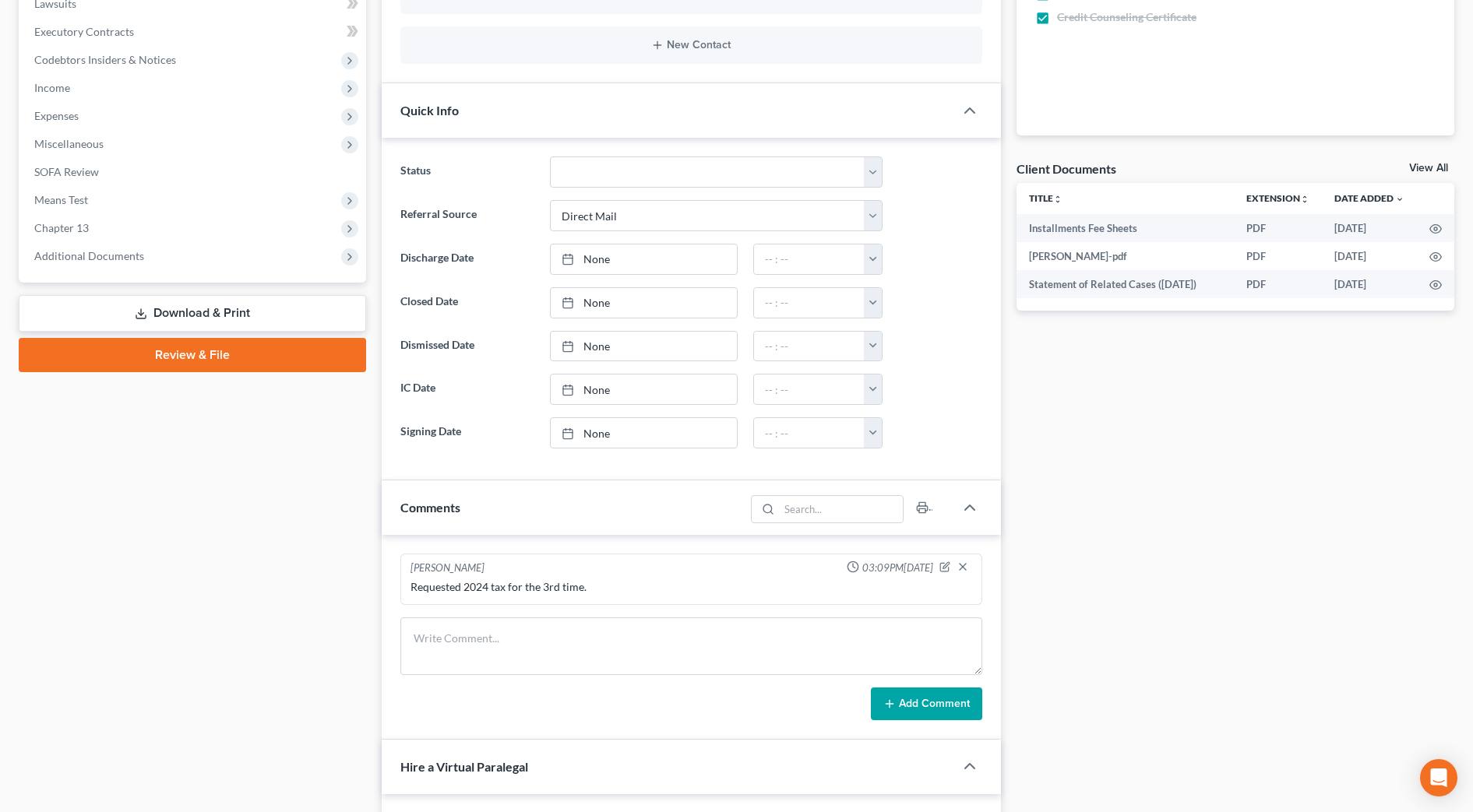
scroll to position [486, 0]
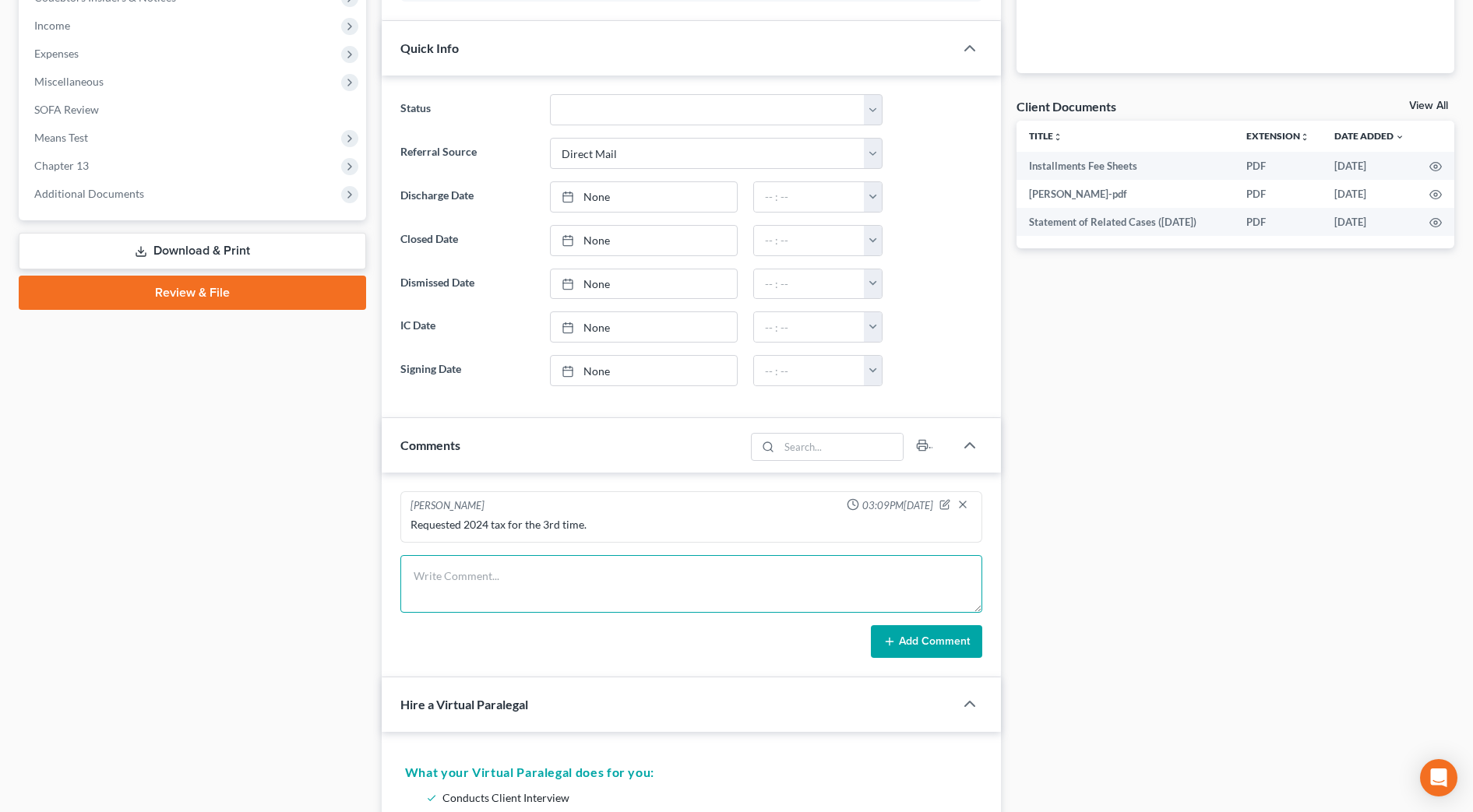
click at [472, 573] on textarea at bounding box center [691, 583] width 582 height 58
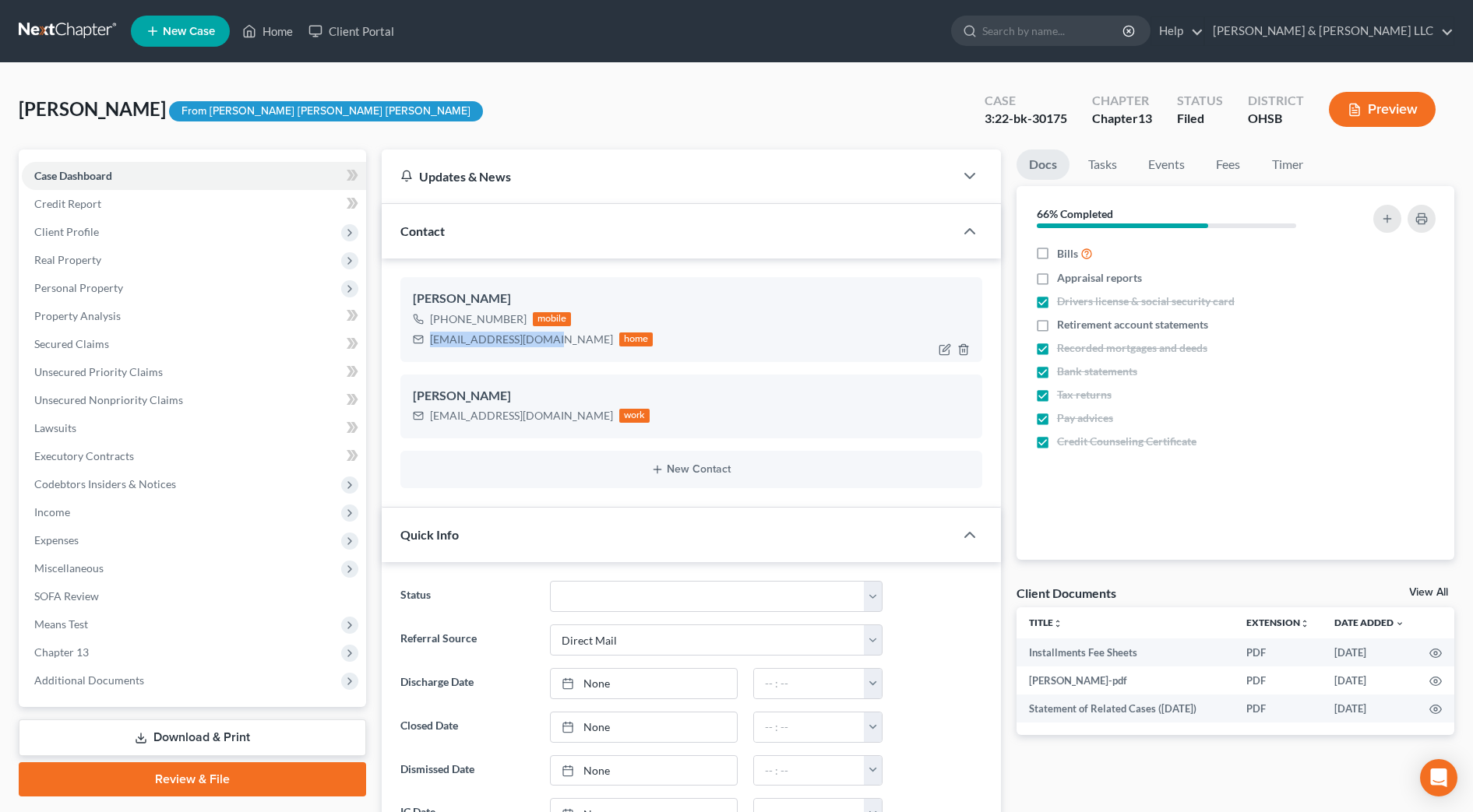
drag, startPoint x: 543, startPoint y: 341, endPoint x: 431, endPoint y: 338, distance: 112.0
click at [431, 338] on div "andysdkeith@gmail.com" at bounding box center [521, 340] width 183 height 16
drag, startPoint x: 431, startPoint y: 338, endPoint x: 441, endPoint y: 335, distance: 10.4
copy div "andysdkeith@gmail.com"
click at [496, 422] on div "skeith@silcofs.com" at bounding box center [521, 416] width 183 height 16
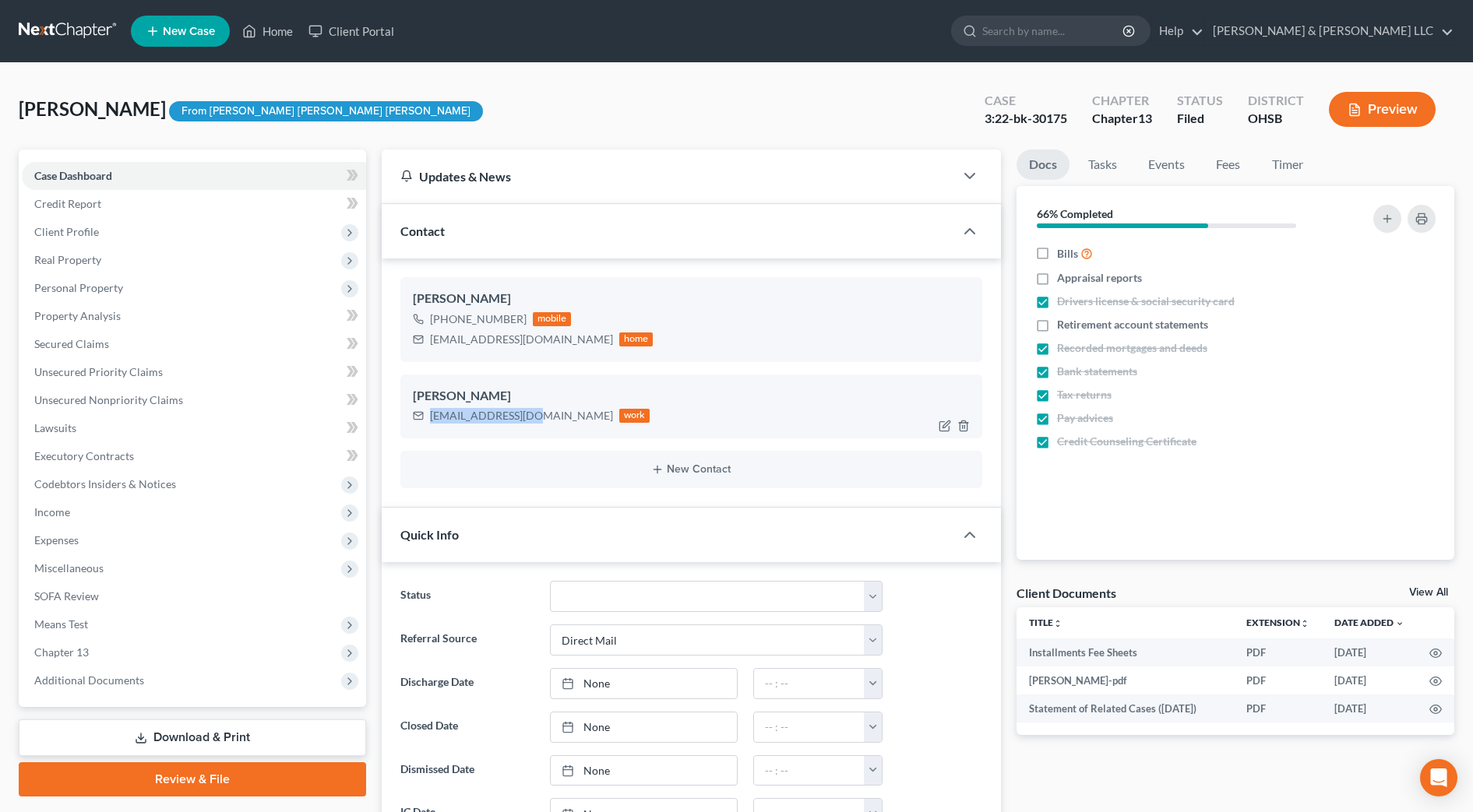
drag, startPoint x: 519, startPoint y: 413, endPoint x: 431, endPoint y: 414, distance: 88.0
click at [431, 414] on div "skeith@silcofs.com" at bounding box center [521, 416] width 183 height 16
copy div "skeith@silcofs.com"
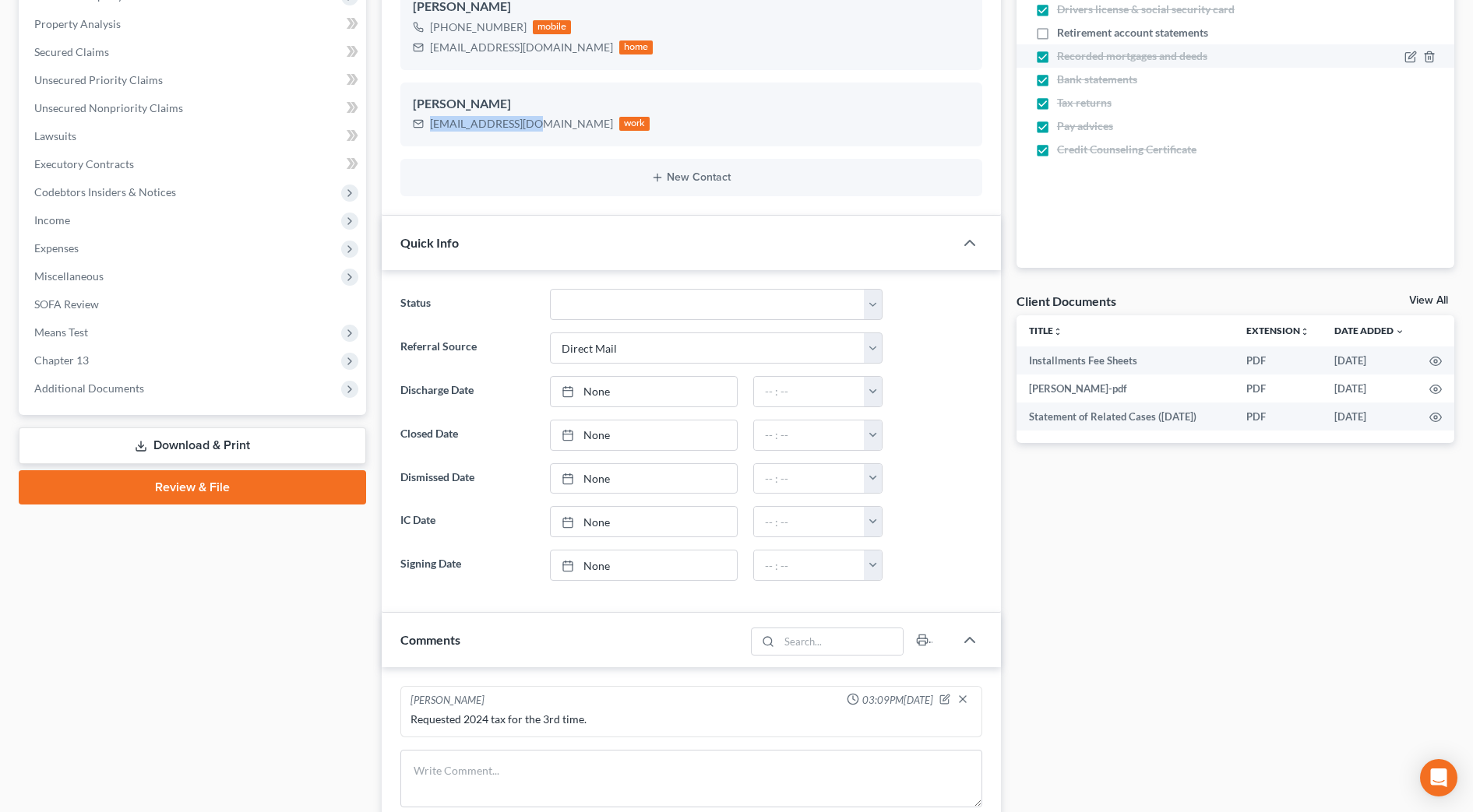
scroll to position [486, 0]
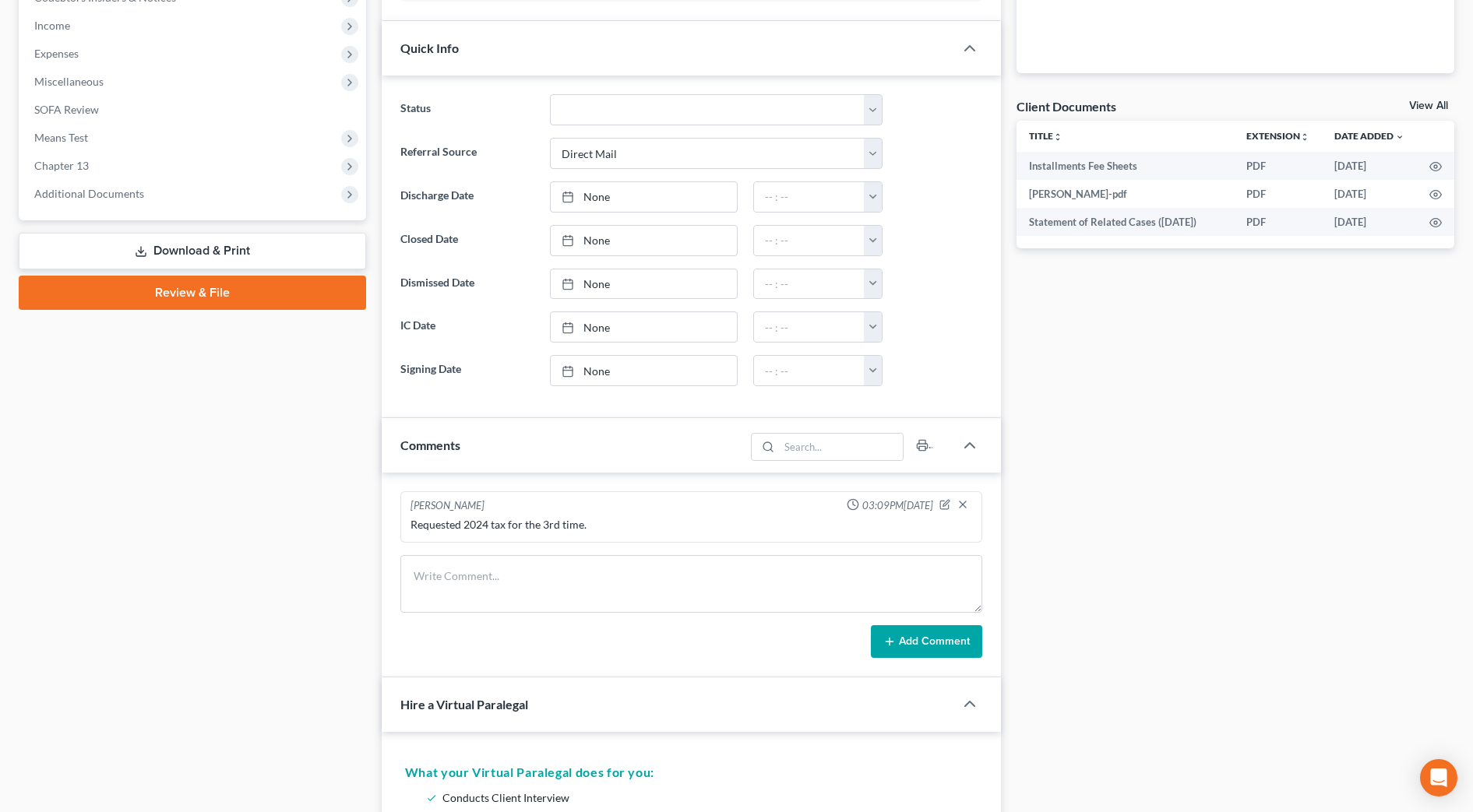
click at [507, 554] on div "Danielle Weinzimmer 03:09PM, 06/27/2025 Requested 2024 tax for the 3rd time. Ad…" at bounding box center [691, 575] width 619 height 205
click at [513, 580] on textarea at bounding box center [691, 583] width 582 height 58
type textarea "Mailed and emailed Cert Discharge again. First one was sent in July."
click at [962, 635] on button "Add Comment" at bounding box center [926, 641] width 111 height 33
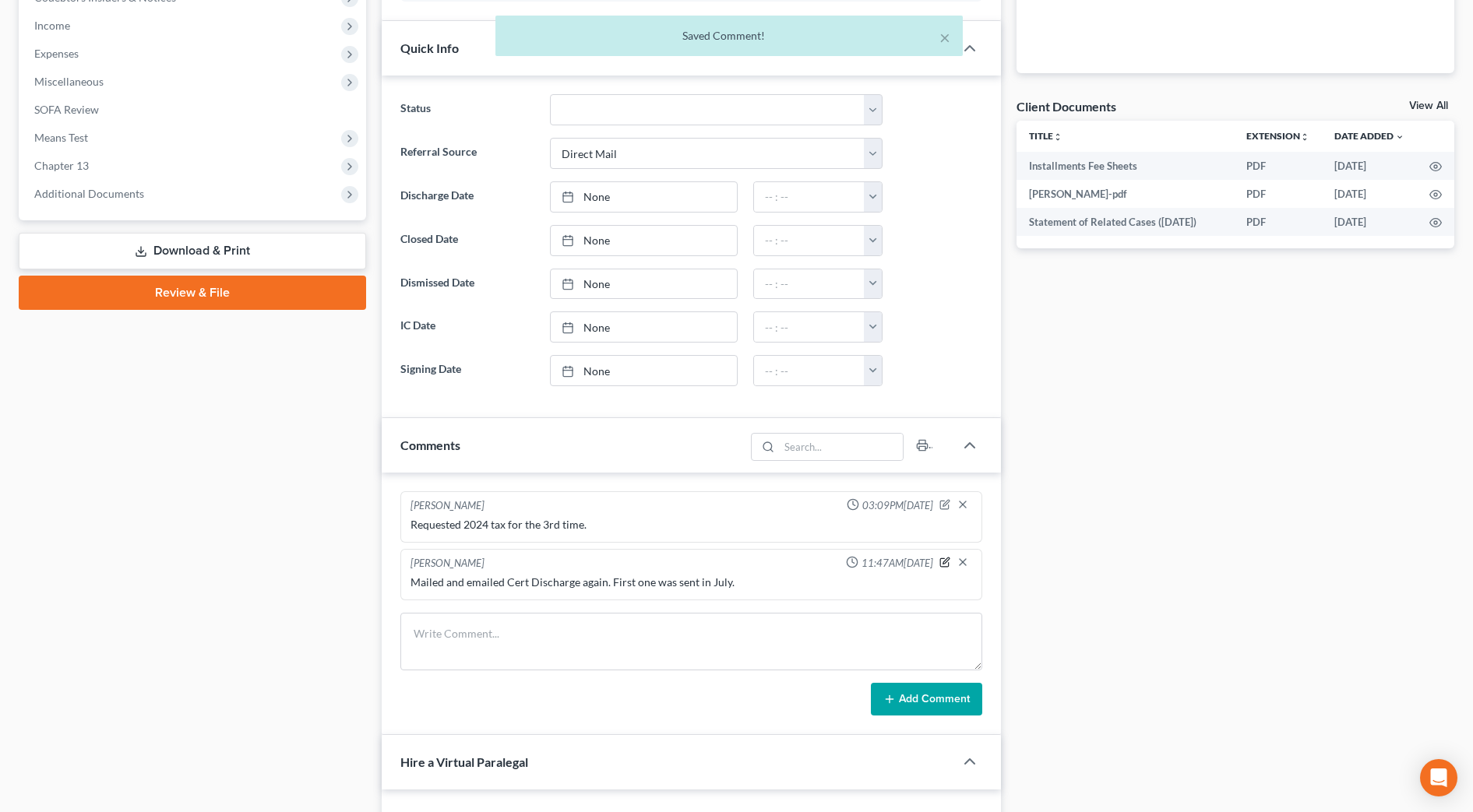
click at [946, 557] on icon "button" at bounding box center [945, 562] width 11 height 11
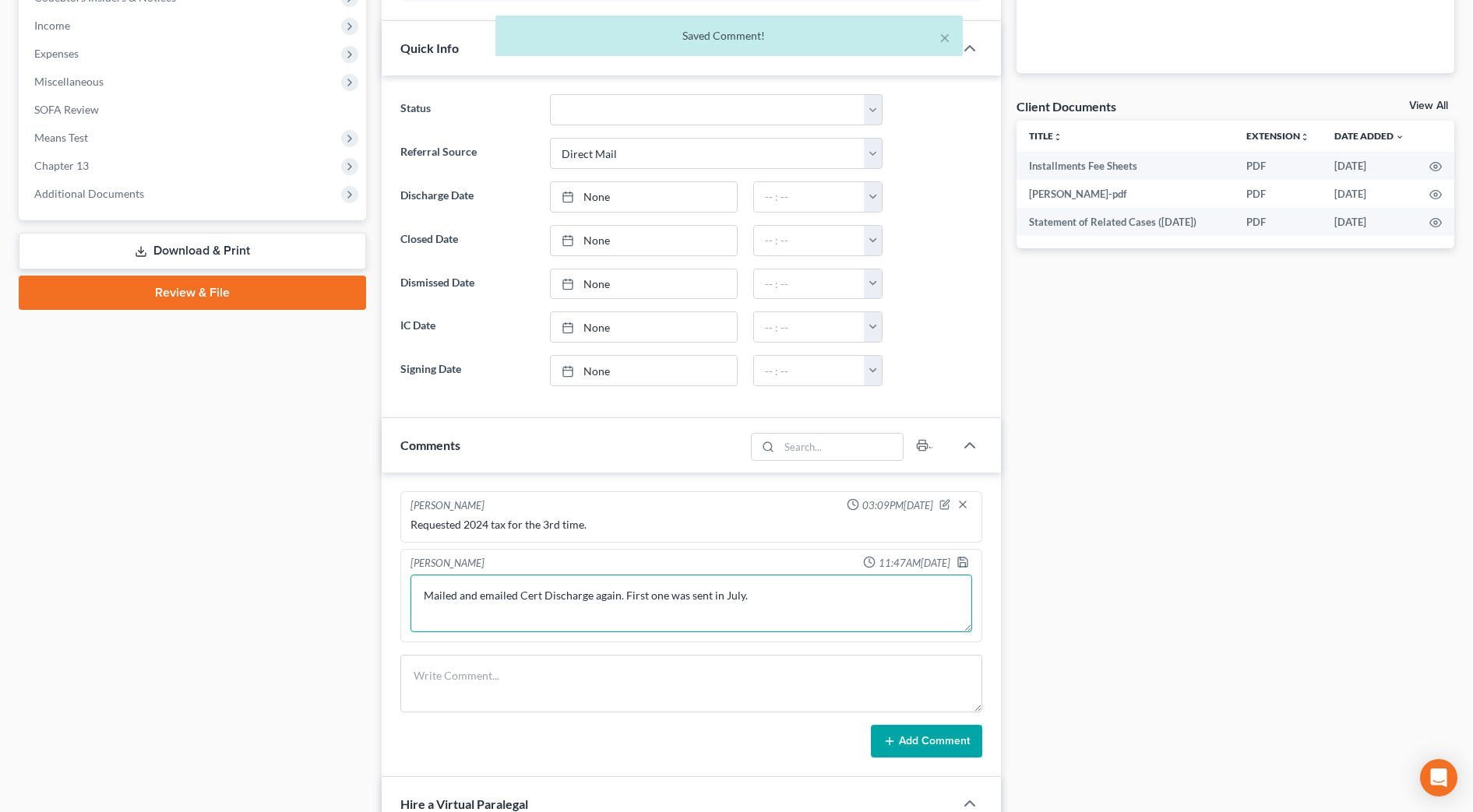
click at [788, 604] on textarea "Mailed and emailed Cert Discharge again. First one was sent in July." at bounding box center [690, 603] width 561 height 58
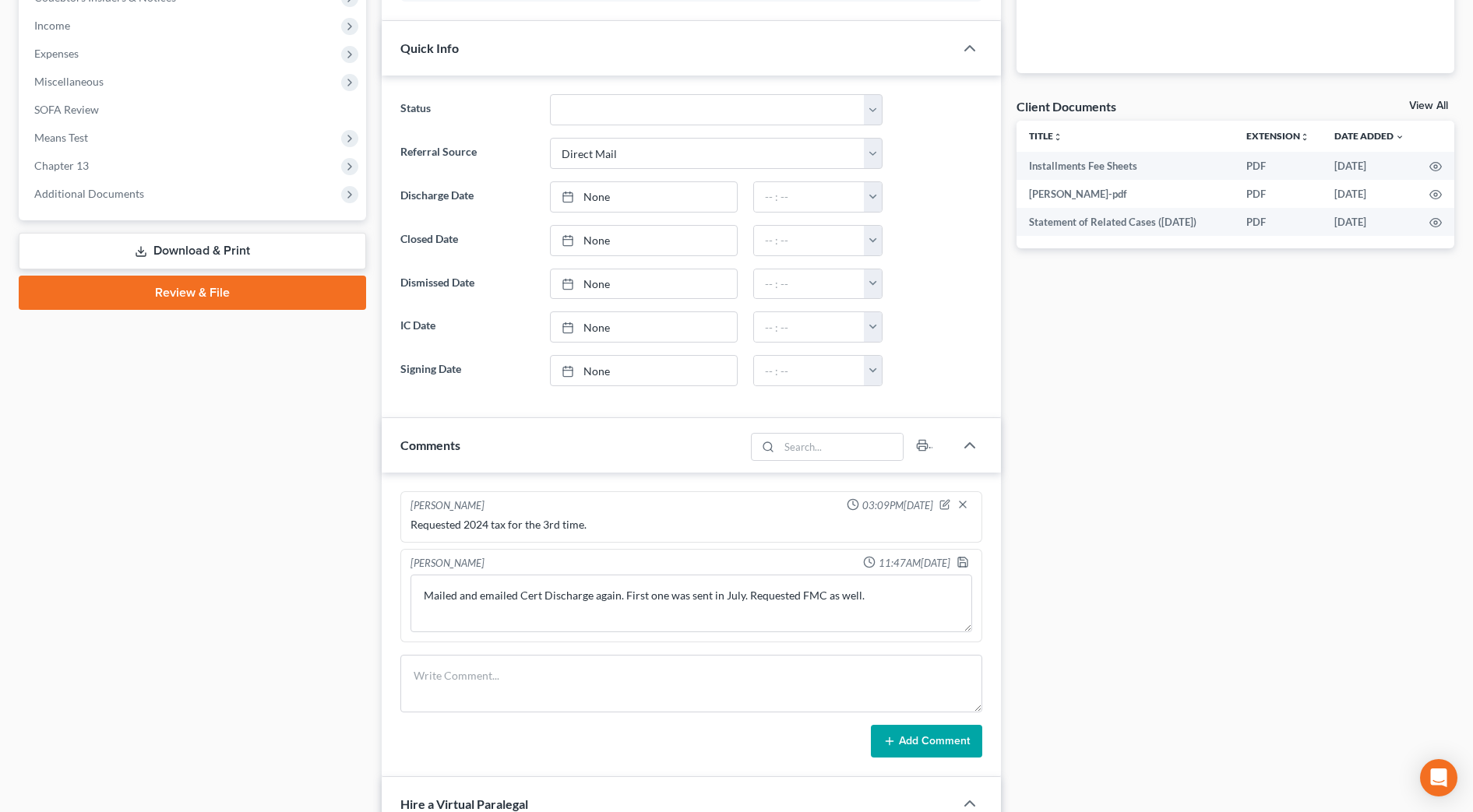
click at [925, 748] on button "Add Comment" at bounding box center [926, 741] width 111 height 33
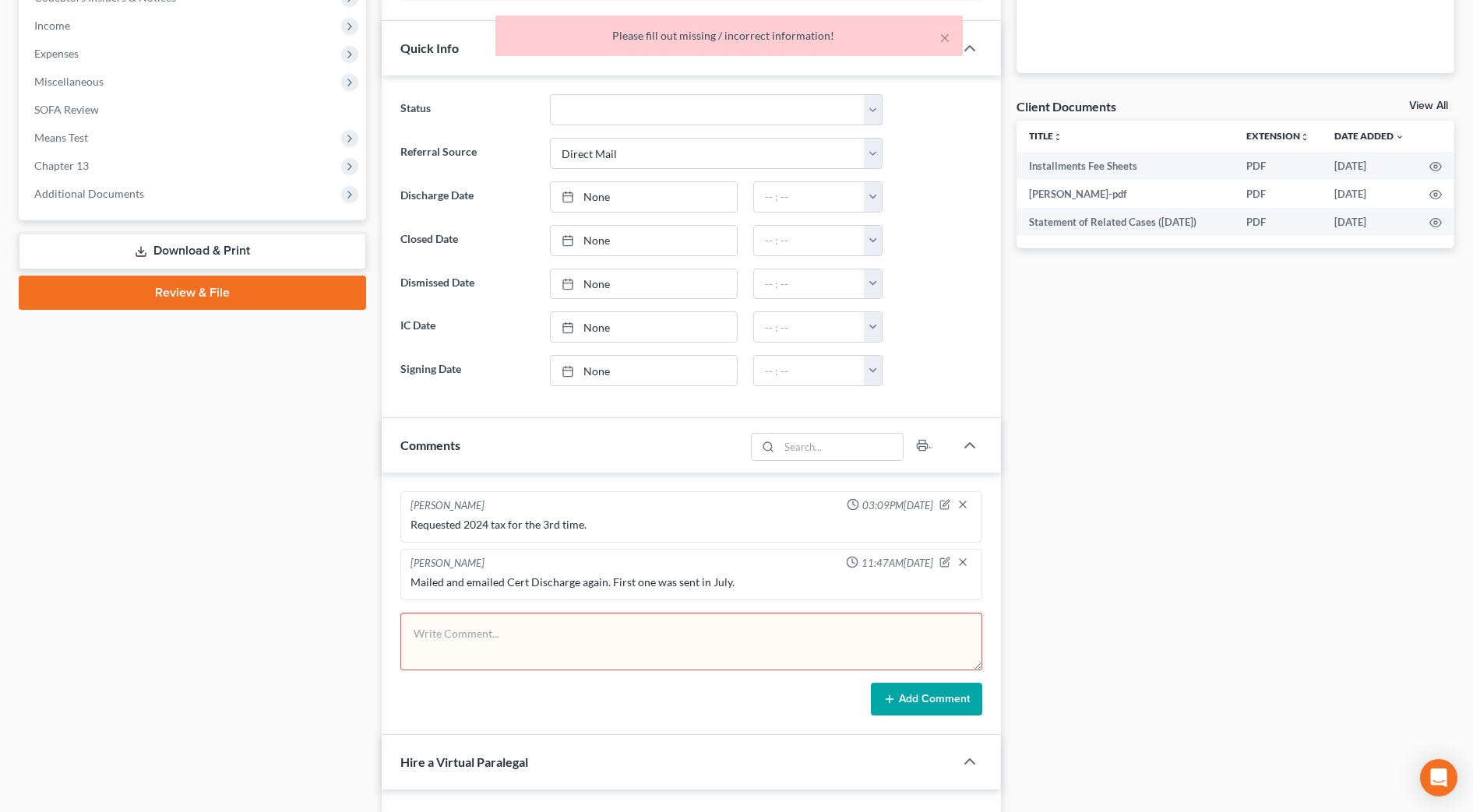
click at [1067, 591] on div "Docs Tasks Events Fees Timer 66% Completed Nothing here yet! Bills Appraisal re…" at bounding box center [1236, 703] width 454 height 2081
click at [944, 566] on icon "button" at bounding box center [945, 562] width 11 height 11
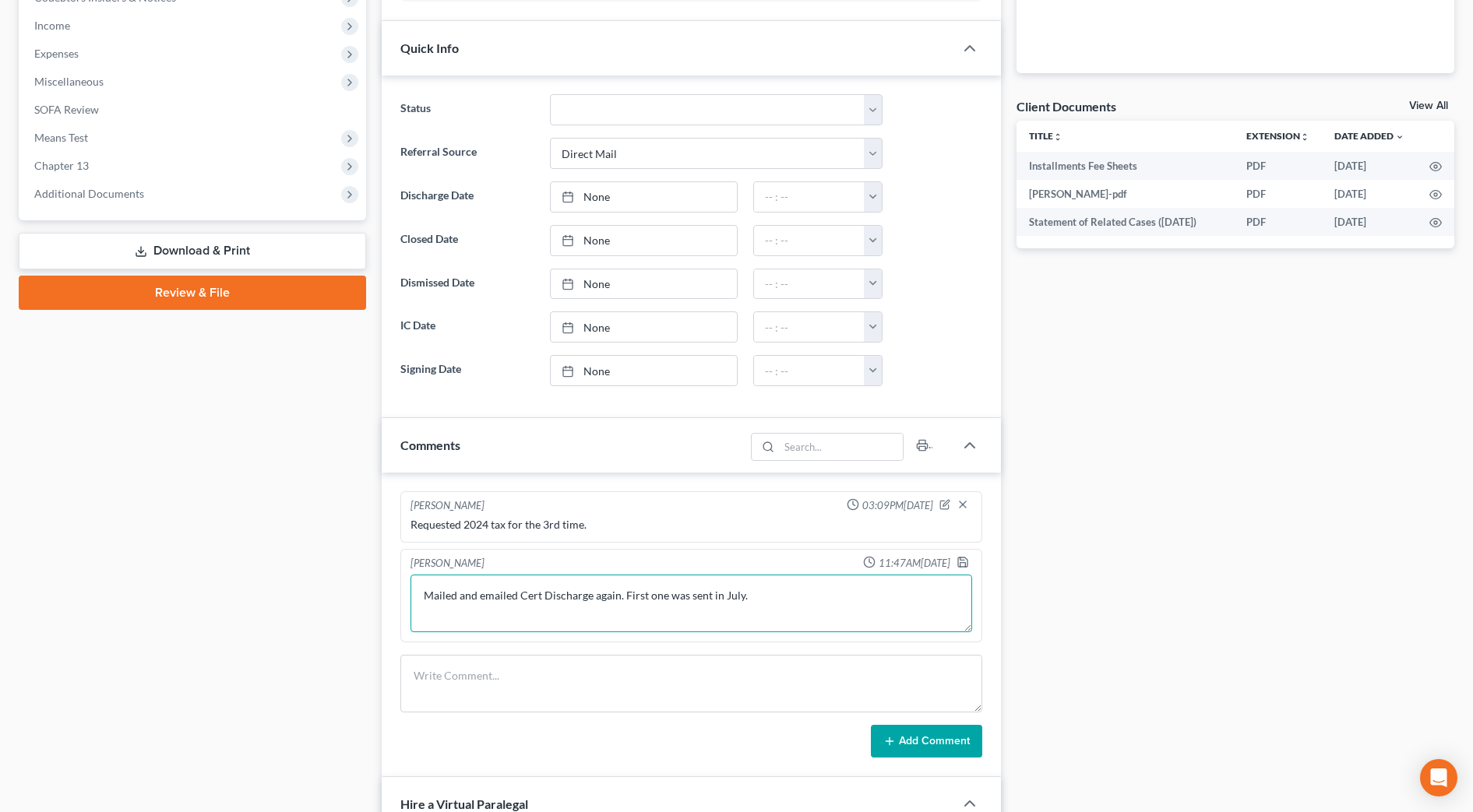
click at [846, 577] on textarea "Mailed and emailed Cert Discharge again. First one was sent in July." at bounding box center [690, 603] width 561 height 58
type textarea "Mailed and emailed Cert Discharge again. First one was sent in July. Requested …"
click at [963, 563] on polyline "button" at bounding box center [962, 565] width 5 height 4
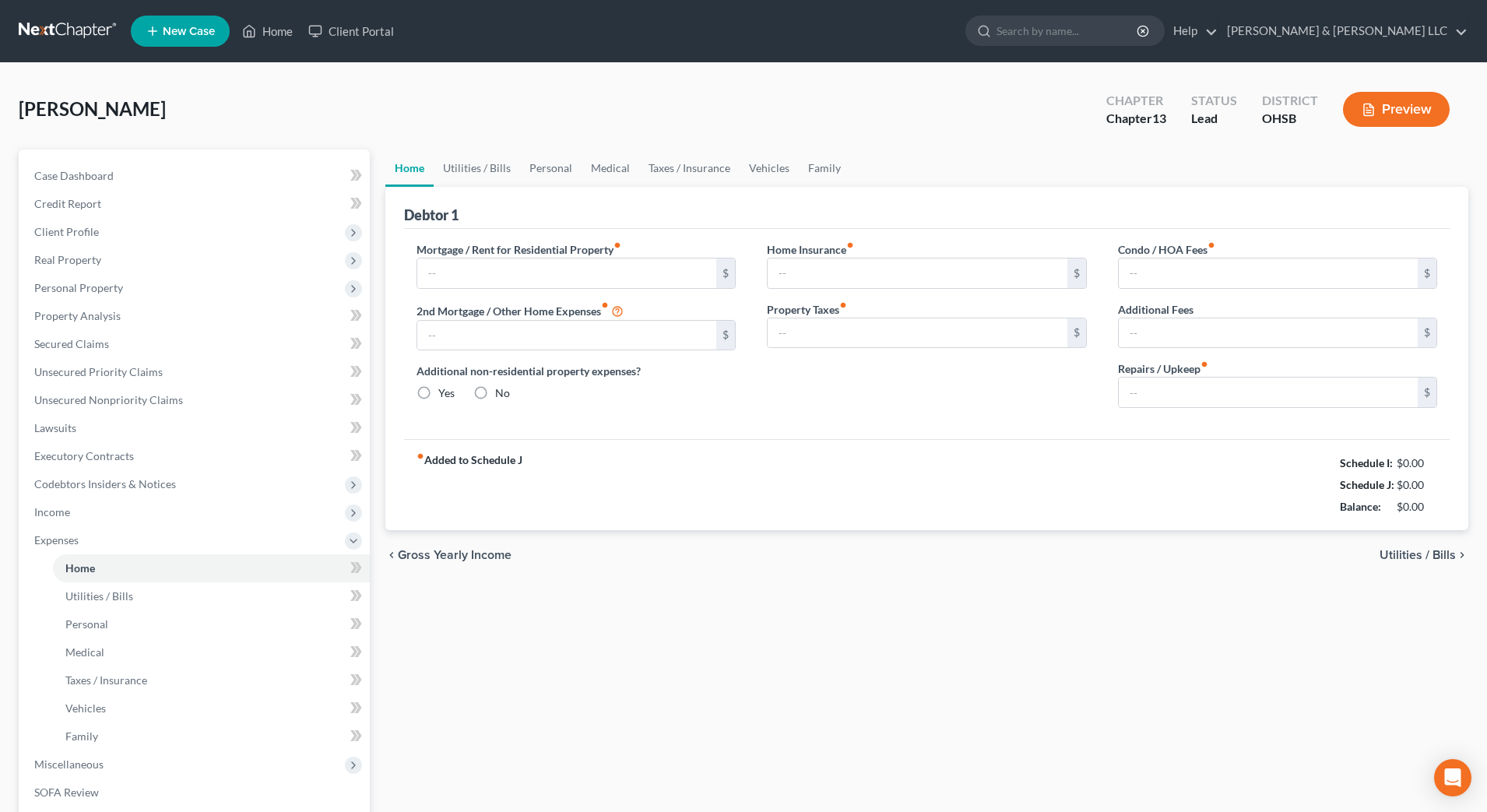
type input "0.00"
radio input "true"
type input "0.00"
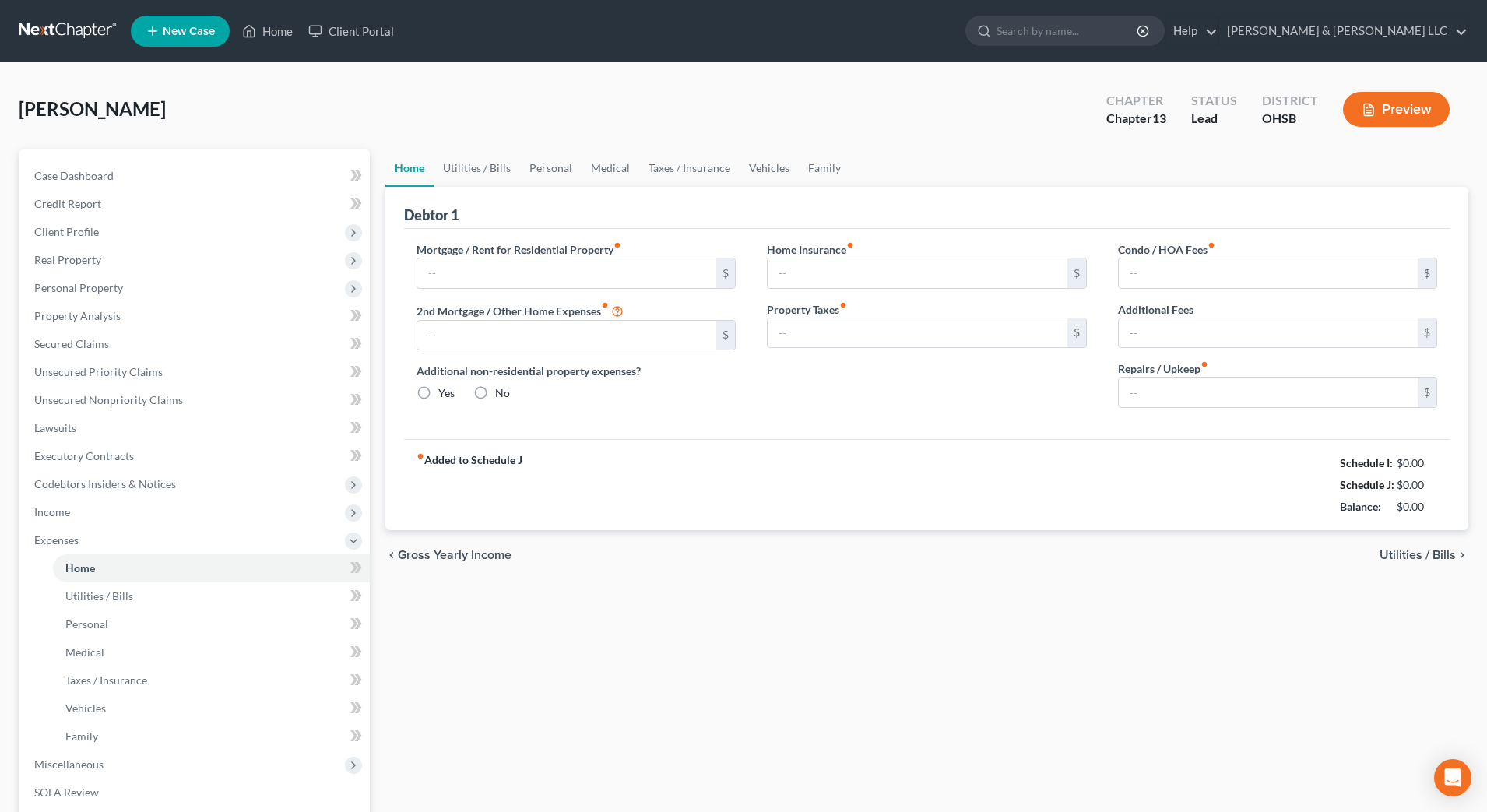
type input "0.00"
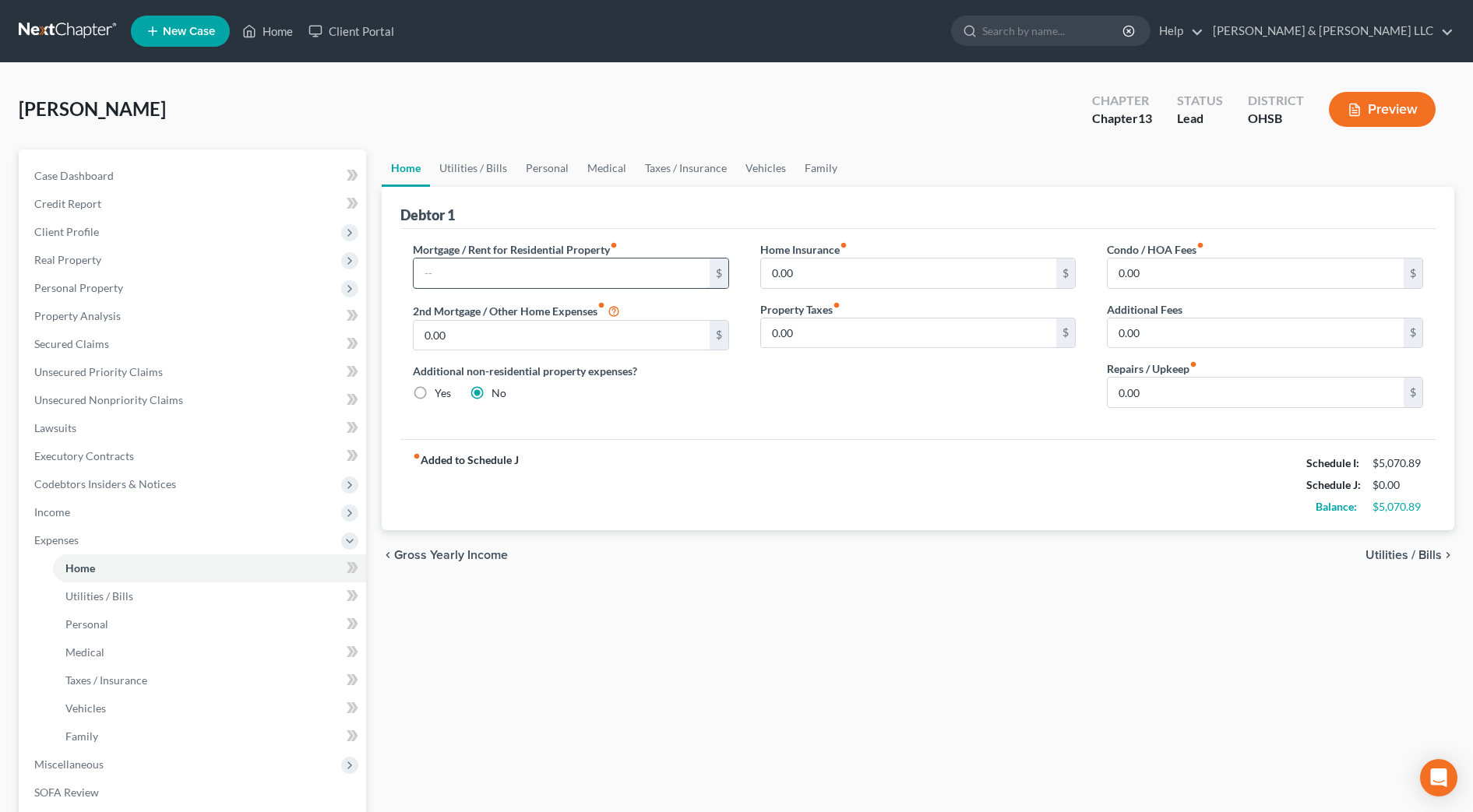
click at [526, 271] on input "text" at bounding box center [561, 273] width 296 height 29
type input "2,254"
click at [1159, 389] on input "0.00" at bounding box center [1255, 392] width 296 height 29
type input "100"
click at [873, 425] on div "Mortgage / Rent for Residential Property fiber_manual_record 2,254 $ 2nd Mortga…" at bounding box center [918, 334] width 1035 height 210
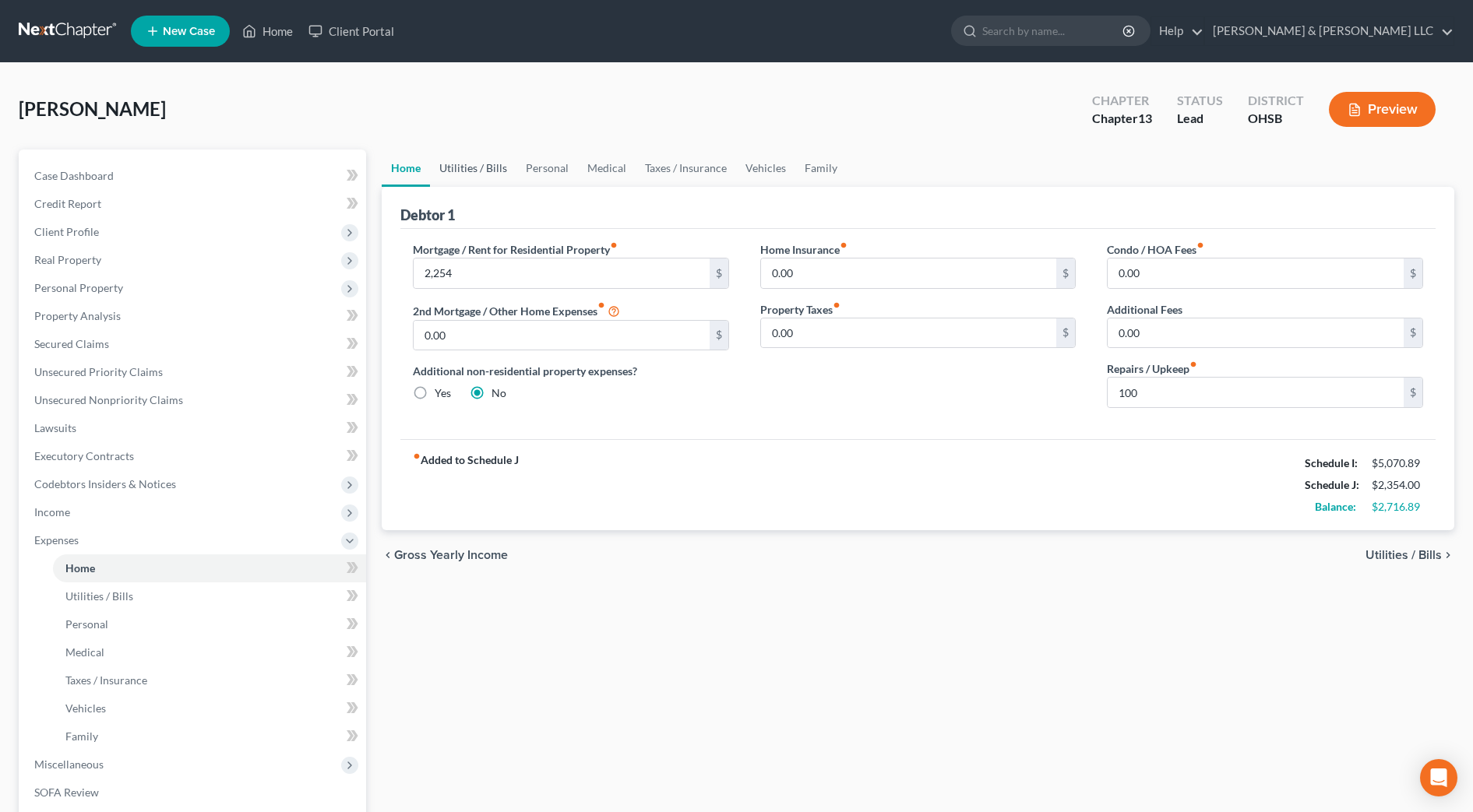
click at [482, 176] on link "Utilities / Bills" at bounding box center [472, 168] width 86 height 37
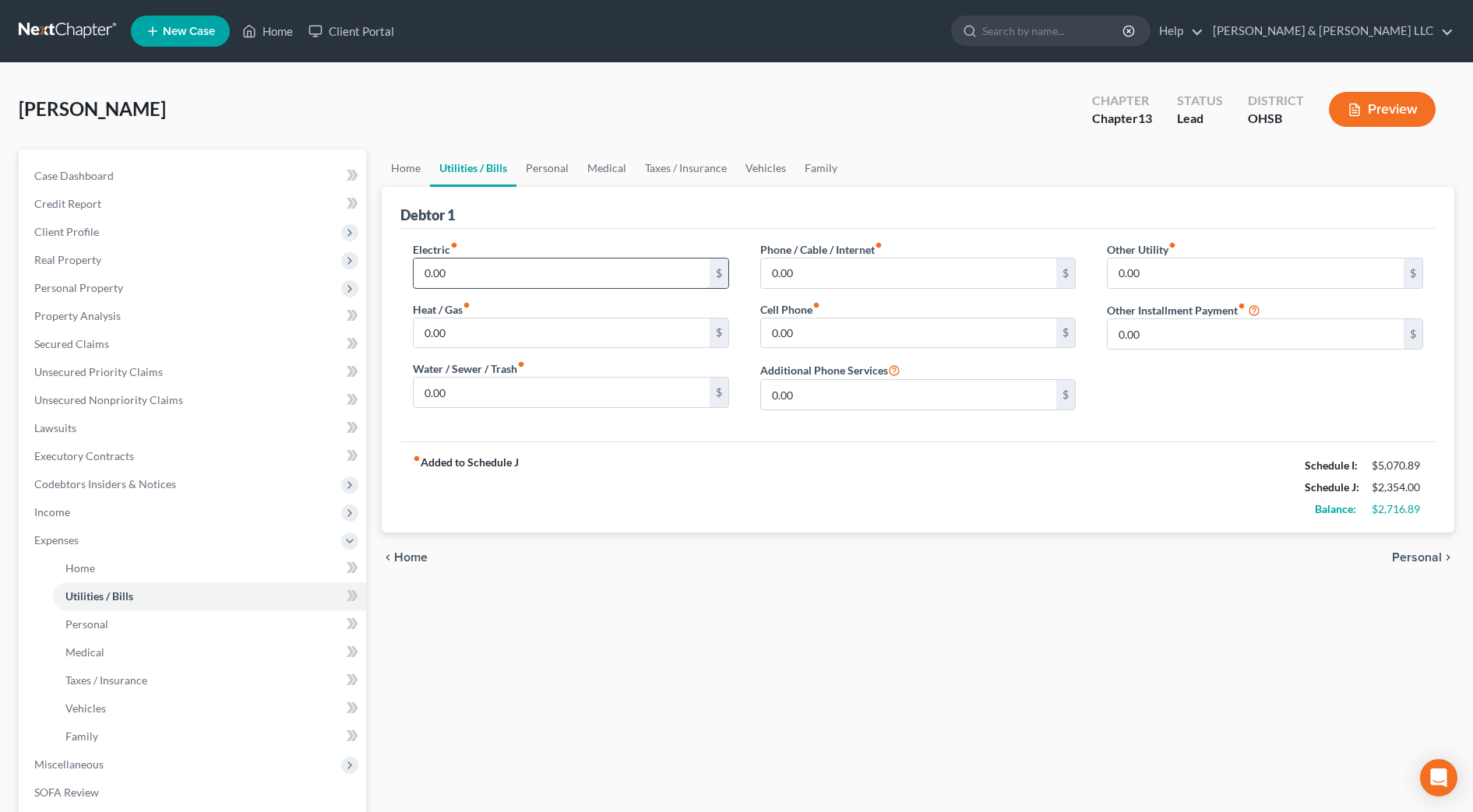
click at [498, 268] on input "0.00" at bounding box center [561, 273] width 296 height 29
type input "150"
type input "200"
type input "75"
type input "125"
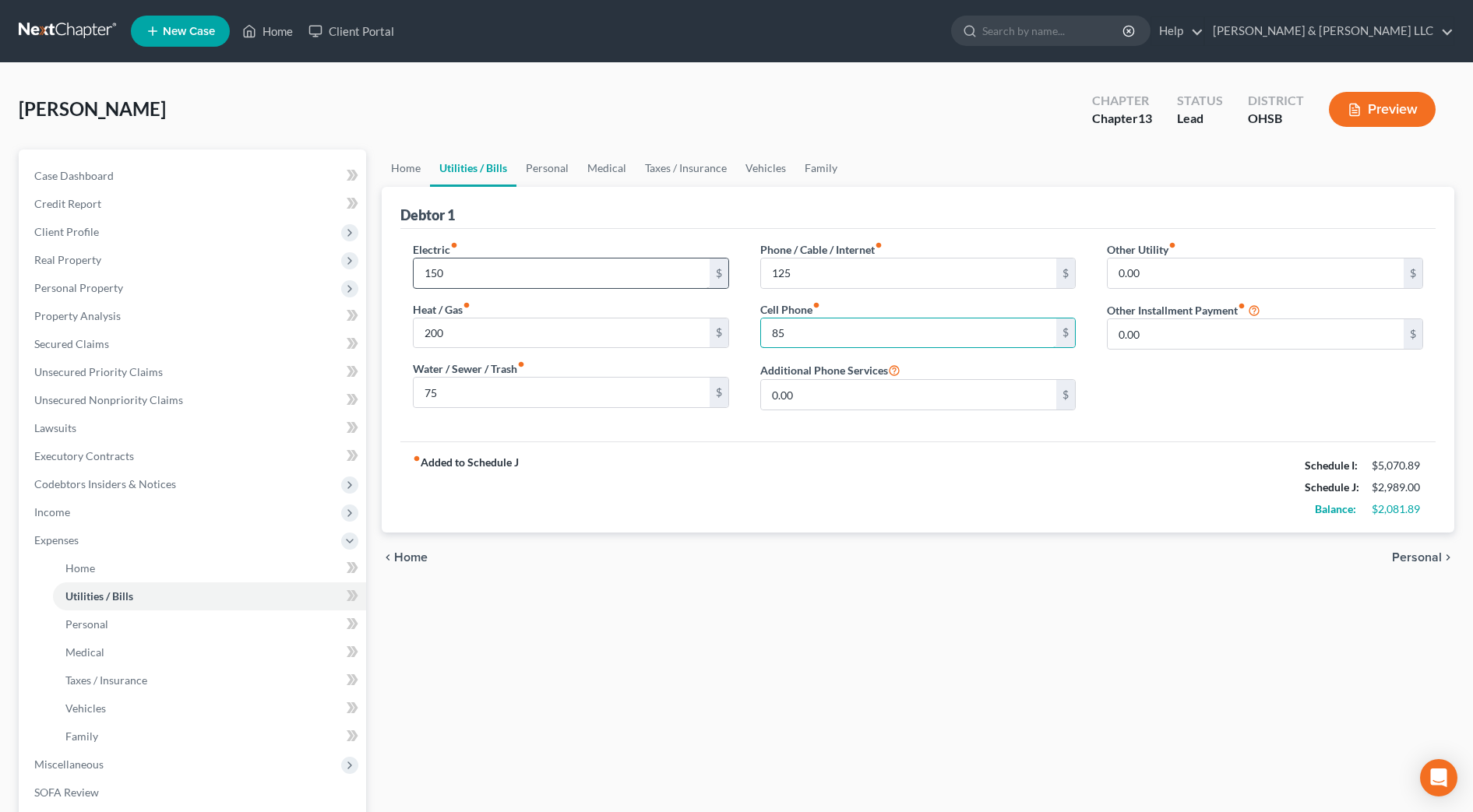
type input "85"
type input "40"
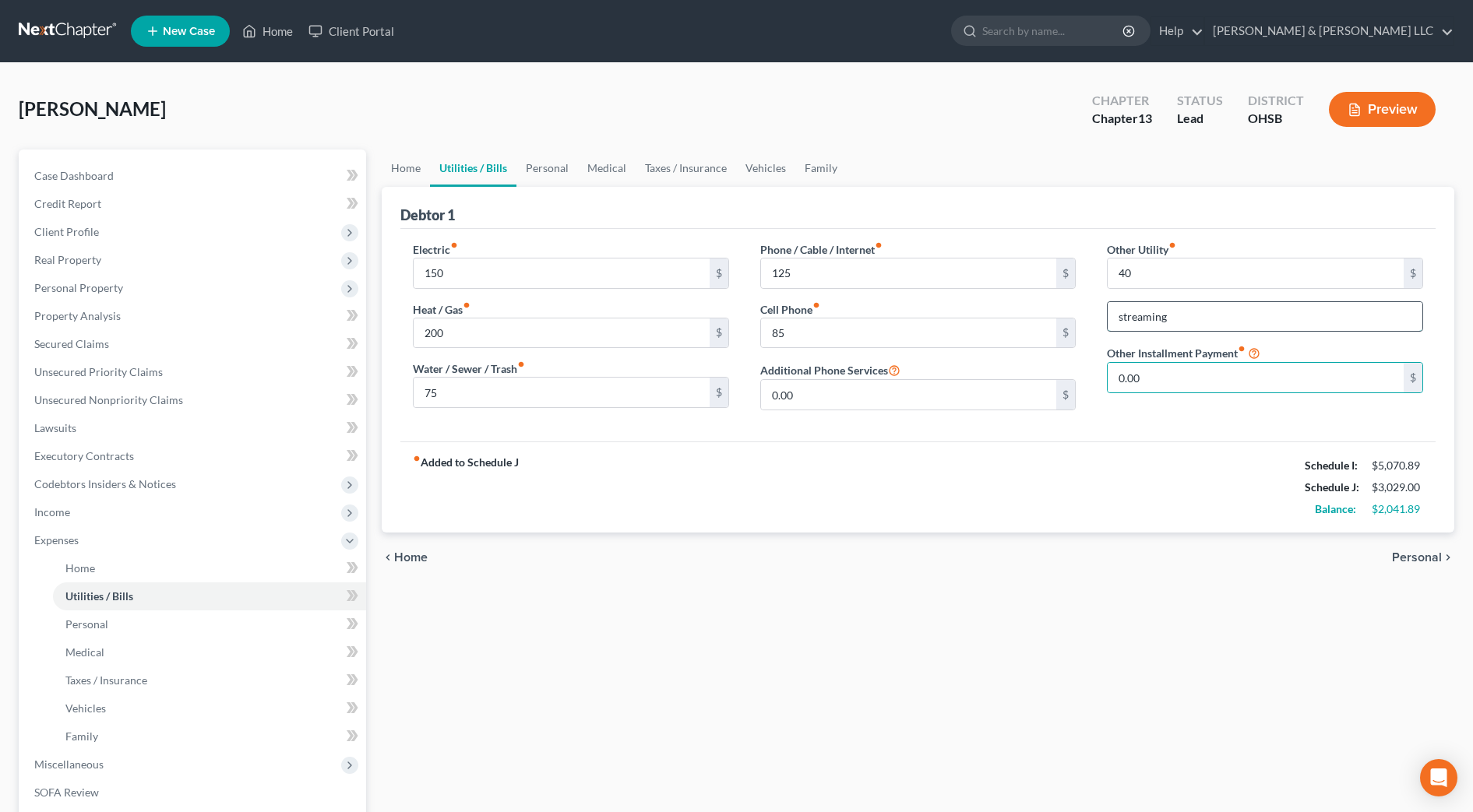
click at [1207, 318] on input "streaming" at bounding box center [1265, 317] width 315 height 29
type input "streaming services"
click at [550, 165] on link "Personal" at bounding box center [546, 168] width 61 height 37
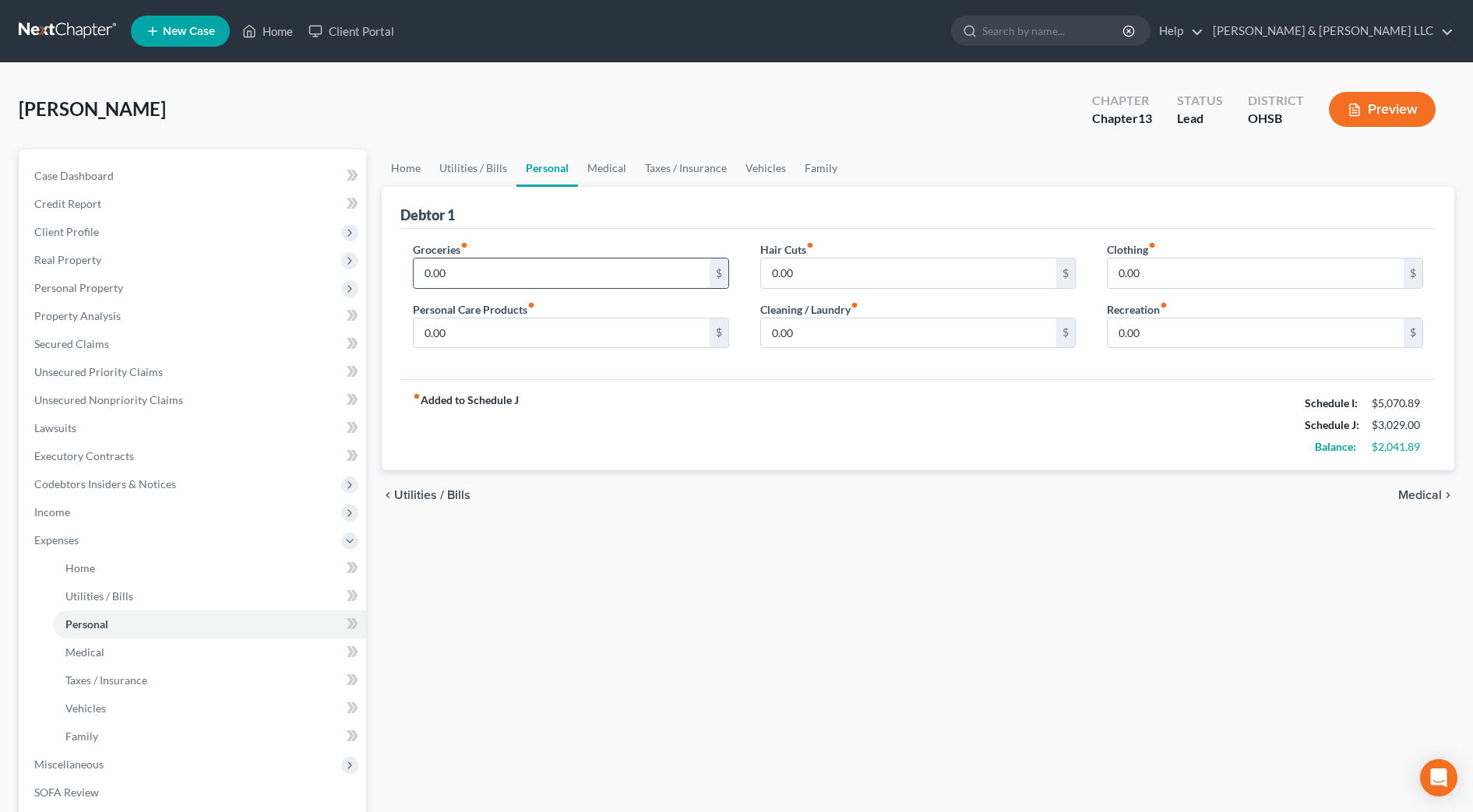
click at [485, 275] on input "0.00" at bounding box center [561, 273] width 296 height 29
type input "400"
type input "20"
type input "40"
type input "35.00"
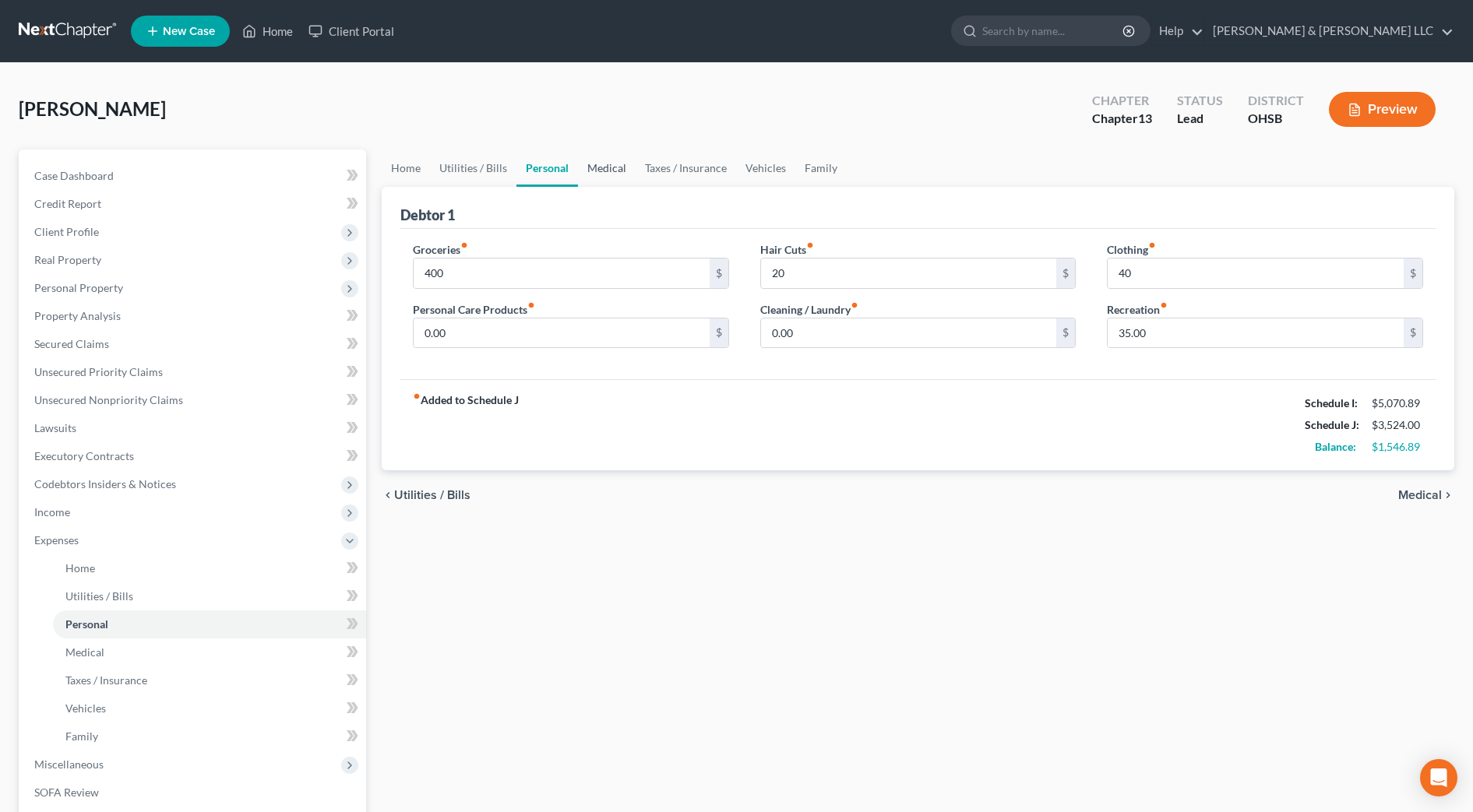
click at [624, 172] on link "Medical" at bounding box center [607, 168] width 58 height 37
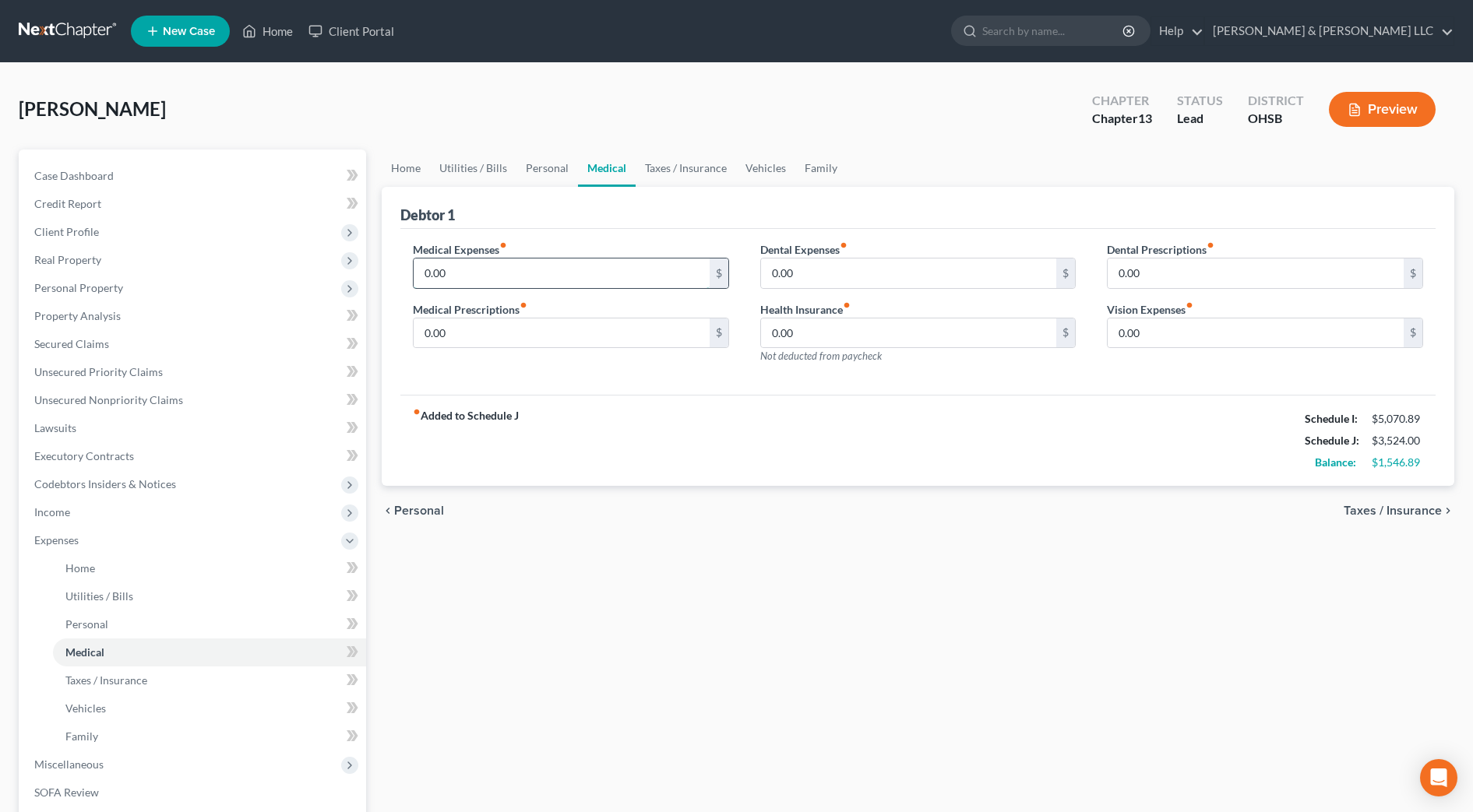
click at [593, 278] on input "0.00" at bounding box center [561, 273] width 296 height 29
type input "50"
click at [691, 165] on link "Taxes / Insurance" at bounding box center [685, 168] width 101 height 37
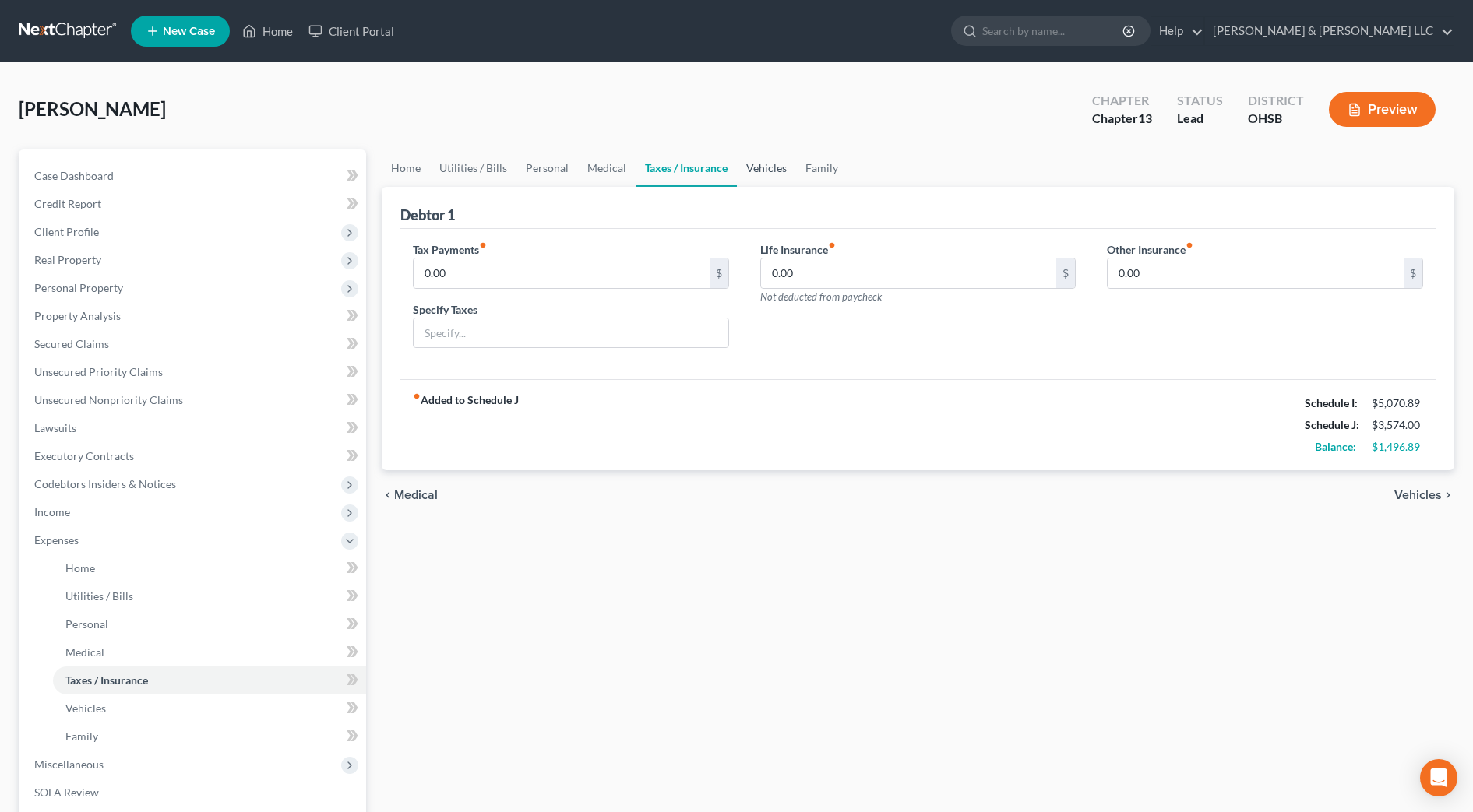
click at [785, 166] on link "Vehicles" at bounding box center [766, 168] width 60 height 37
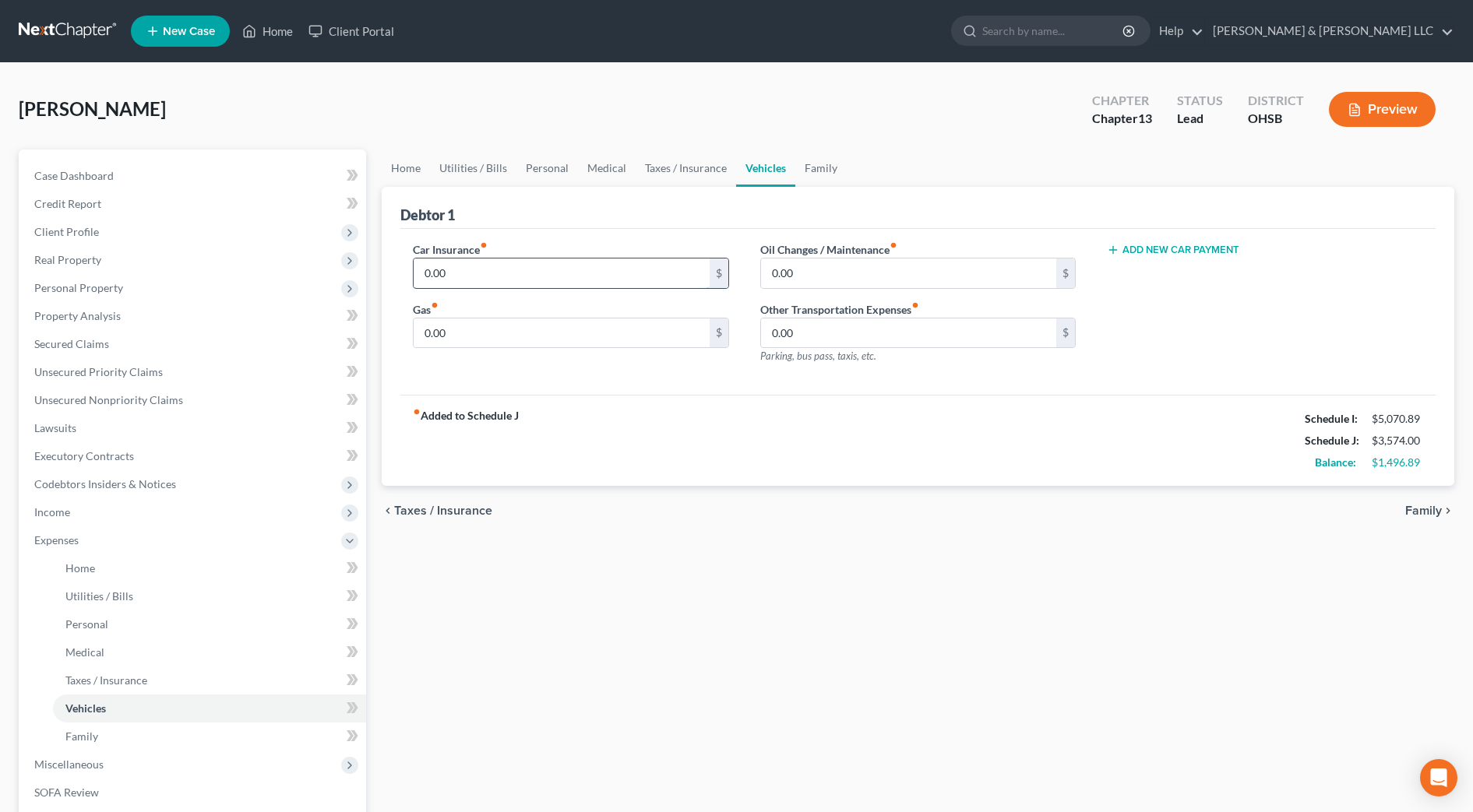
click at [545, 279] on input "0.00" at bounding box center [561, 273] width 296 height 29
type input "140"
click at [685, 629] on div "Home Utilities / Bills Personal Medical Taxes / Insurance Vehicles Family Debto…" at bounding box center [917, 571] width 1088 height 843
click at [467, 341] on input "0.00" at bounding box center [561, 333] width 296 height 29
type input "350"
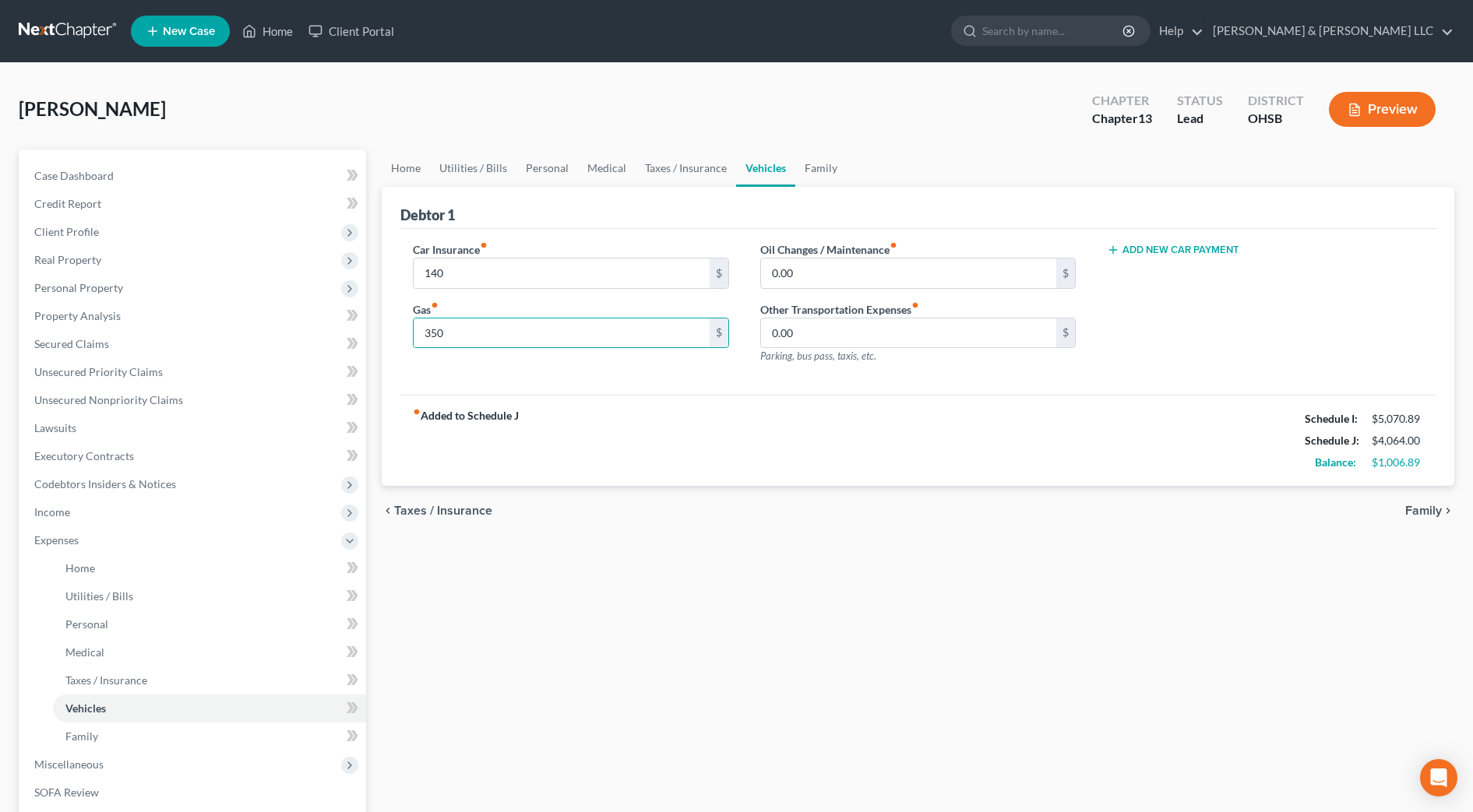
drag, startPoint x: 976, startPoint y: 472, endPoint x: 976, endPoint y: 462, distance: 10.0
click at [976, 472] on div "fiber_manual_record Added to Schedule J Schedule I: $5,070.89 Schedule J: $4,06…" at bounding box center [918, 440] width 1035 height 91
click at [823, 172] on link "Family" at bounding box center [821, 168] width 52 height 37
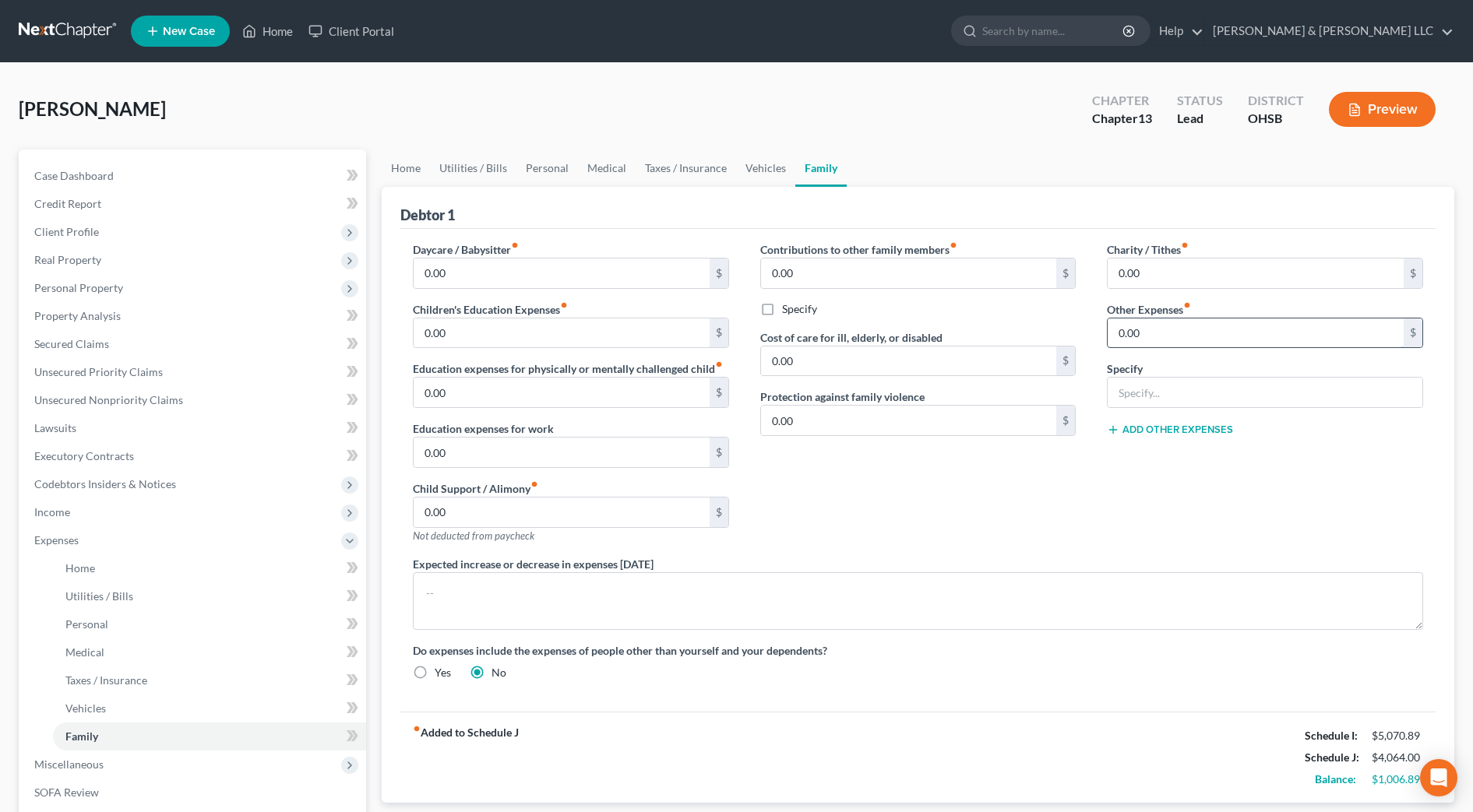
click at [1160, 337] on input "0.00" at bounding box center [1255, 333] width 296 height 29
type input "75"
type input "Pet expense (food, vet, prescriptions)"
click at [1152, 540] on div "Charity / Tithes fiber_manual_record 0.00 $ Other Expenses fiber_manual_record …" at bounding box center [1265, 398] width 347 height 315
click at [1014, 469] on div "Contributions to other family members fiber_manual_record 0.00 $ Specify Cost o…" at bounding box center [918, 398] width 347 height 315
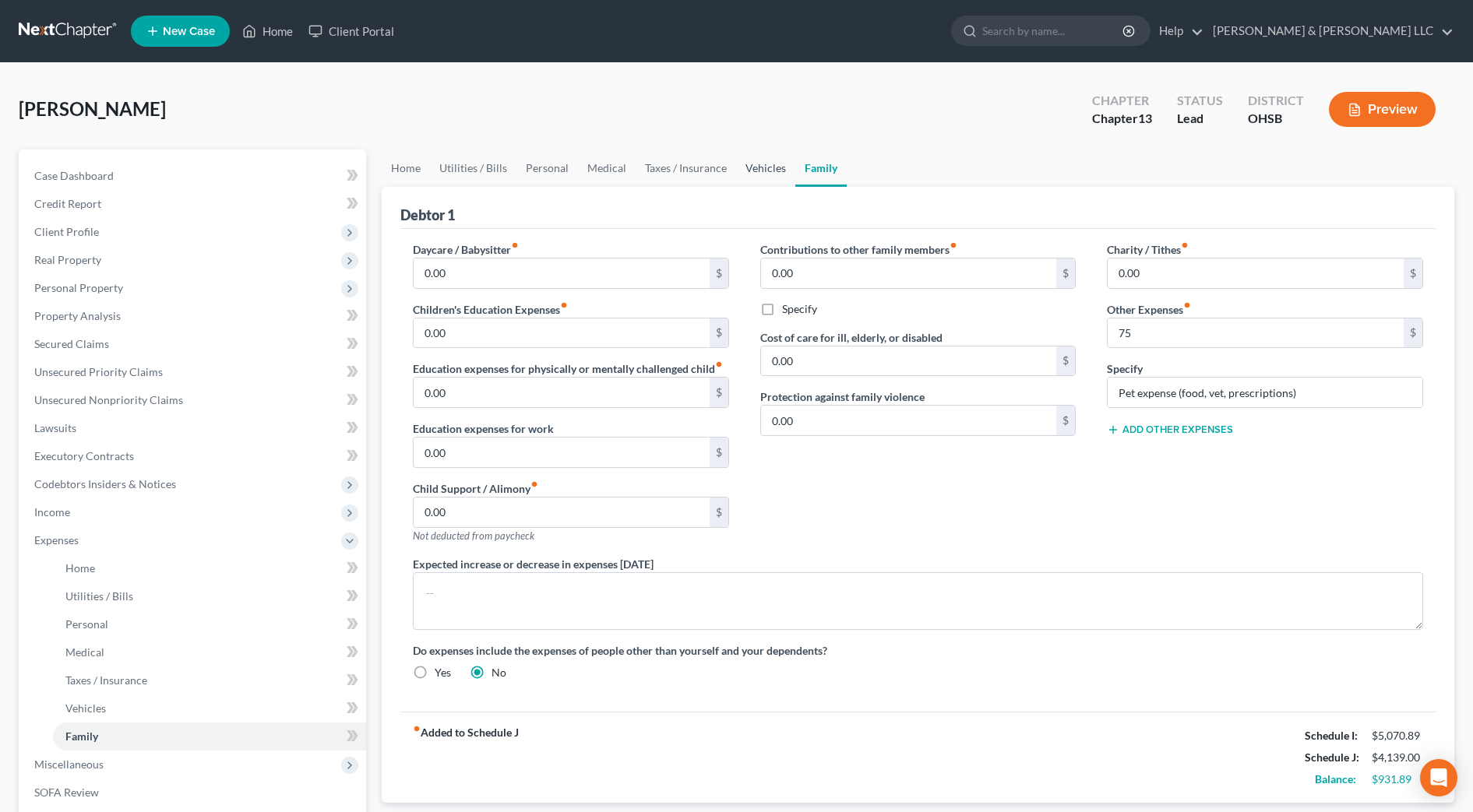
click at [765, 165] on link "Vehicles" at bounding box center [765, 168] width 60 height 37
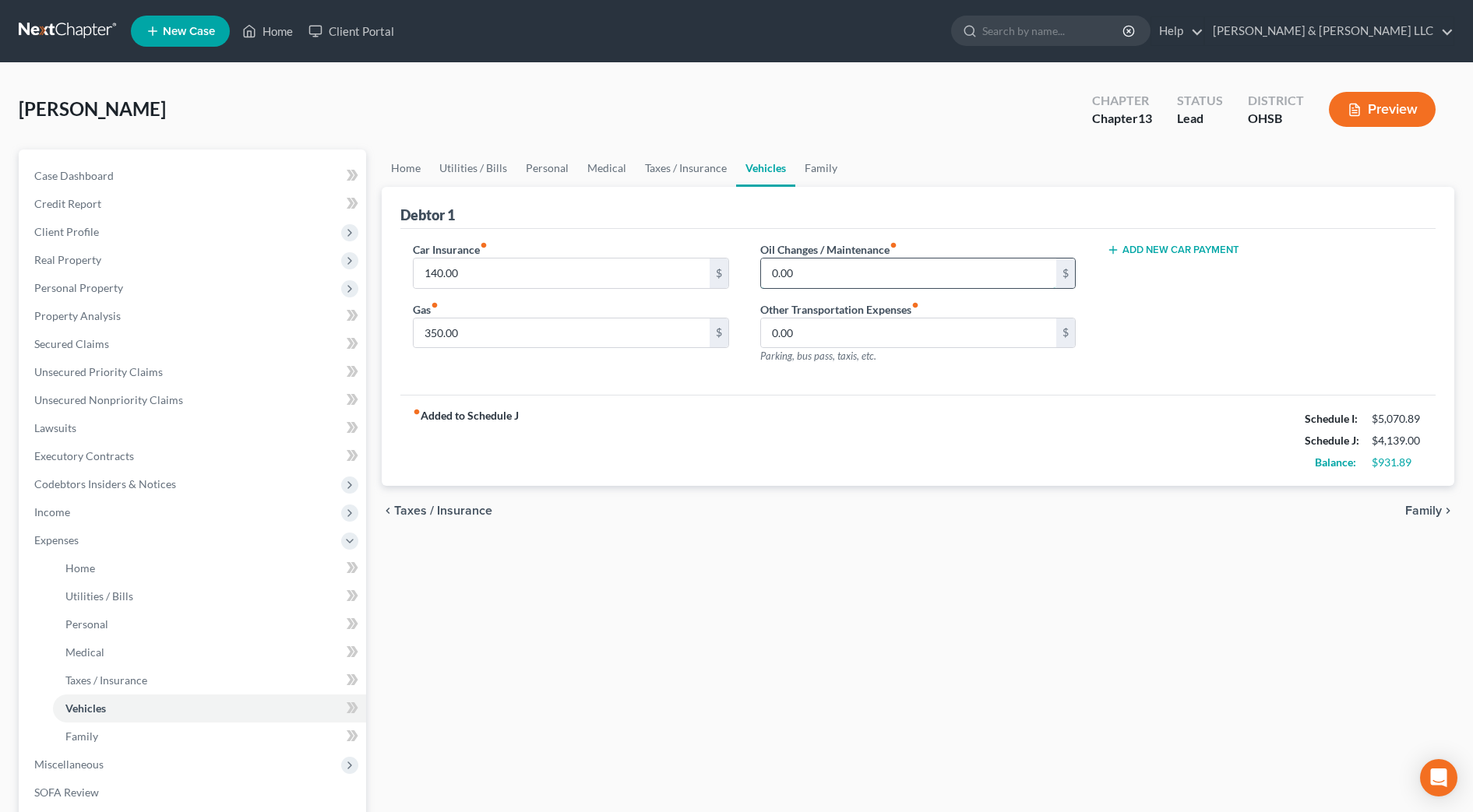
click at [804, 267] on input "0.00" at bounding box center [908, 273] width 296 height 29
type input "50"
click at [733, 469] on div "fiber_manual_record Added to Schedule J Schedule I: $5,070.89 Schedule J: $4,18…" at bounding box center [918, 440] width 1035 height 91
click at [629, 174] on link "Medical" at bounding box center [607, 168] width 58 height 37
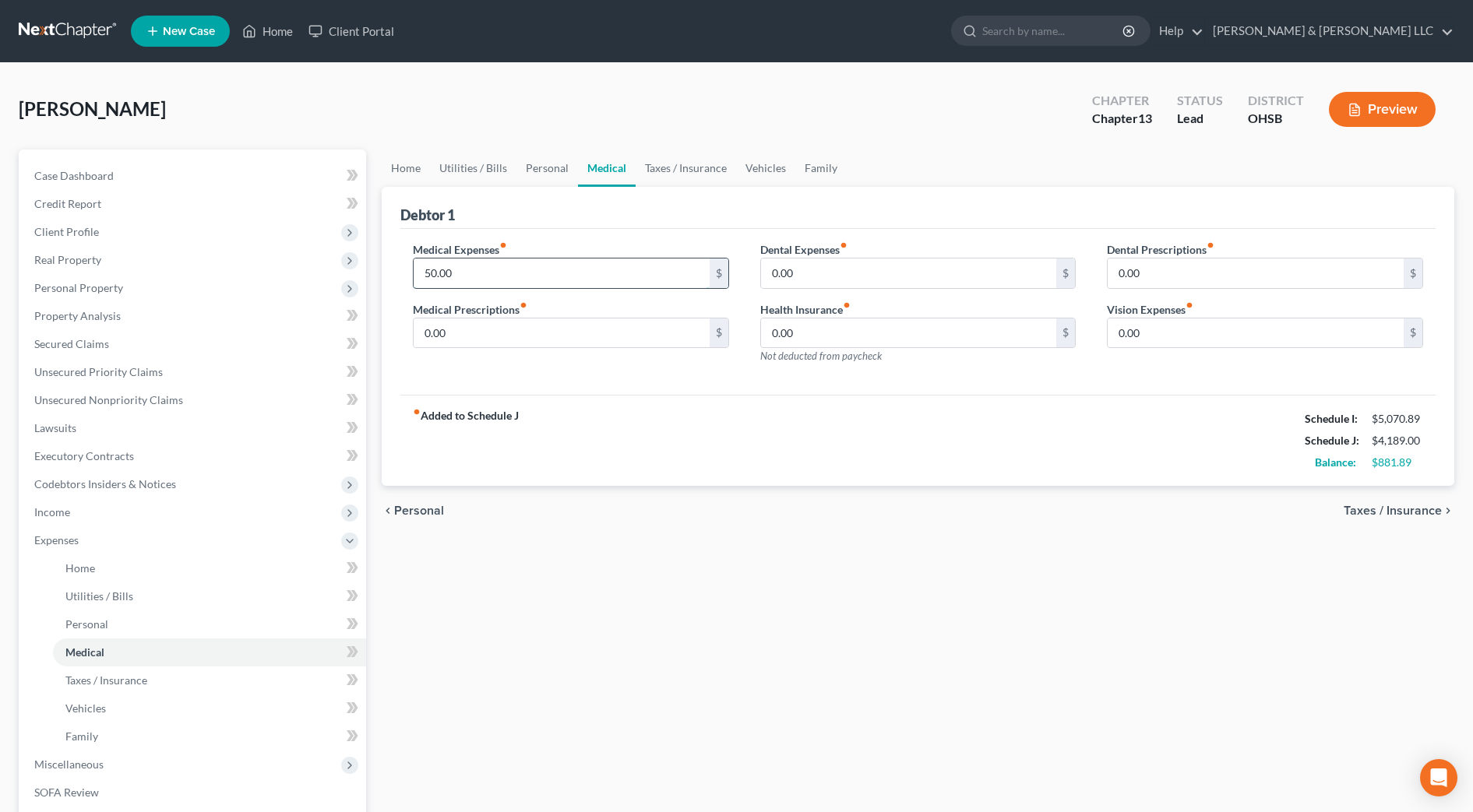
click at [498, 285] on input "50.00" at bounding box center [561, 273] width 296 height 29
type input "75"
click at [605, 401] on div "fiber_manual_record Added to Schedule J Schedule I: $5,070.89 Schedule J: $4,21…" at bounding box center [918, 440] width 1035 height 91
click at [554, 165] on link "Personal" at bounding box center [546, 168] width 61 height 37
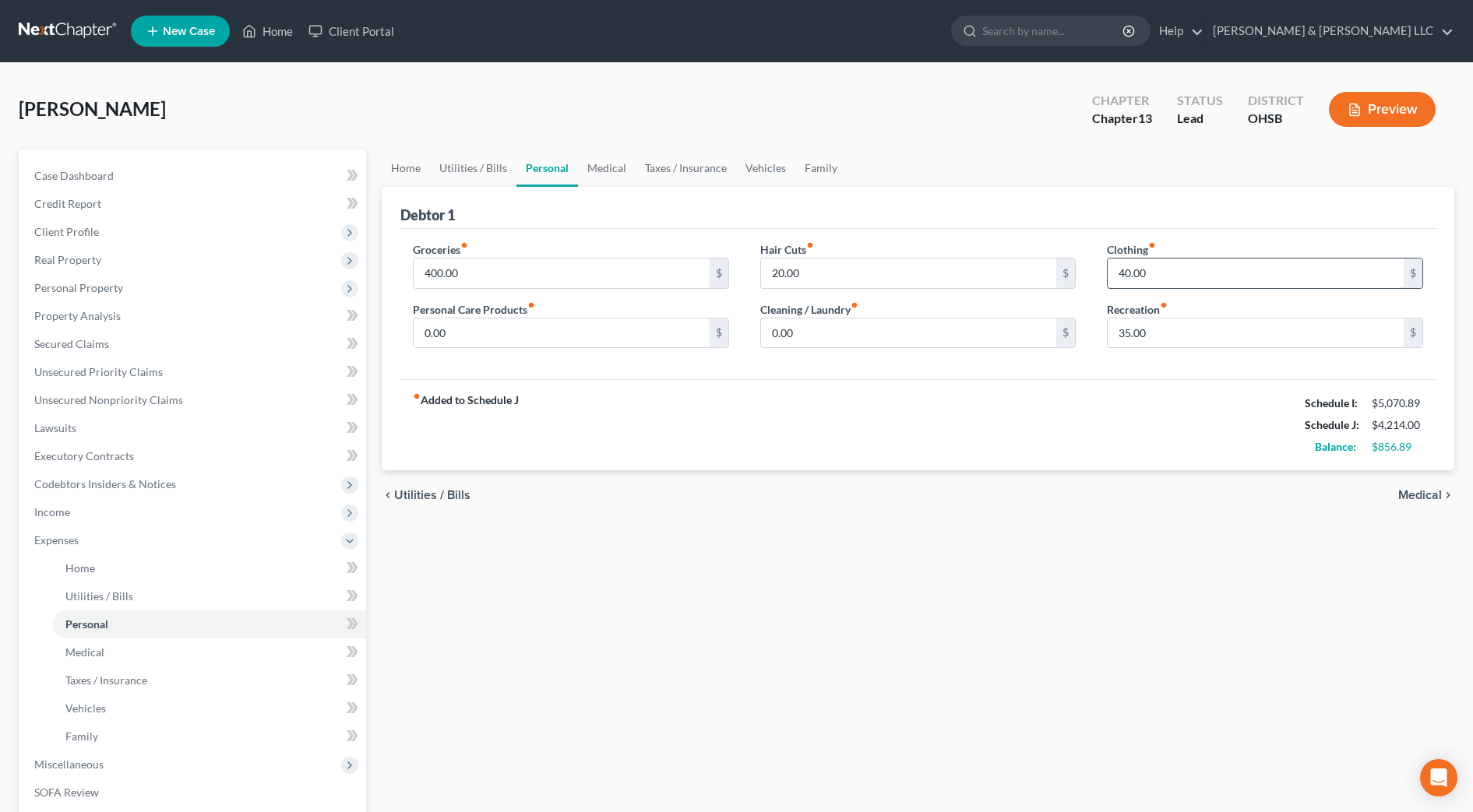
click at [1171, 277] on input "40.00" at bounding box center [1255, 273] width 296 height 29
type input "50"
drag, startPoint x: 1107, startPoint y: 457, endPoint x: 1121, endPoint y: 432, distance: 28.7
click at [1107, 457] on div "fiber_manual_record Added to Schedule J Schedule I: $5,070.89 Schedule J: $4,22…" at bounding box center [918, 424] width 1035 height 91
click at [1164, 342] on input "35.00" at bounding box center [1255, 333] width 296 height 29
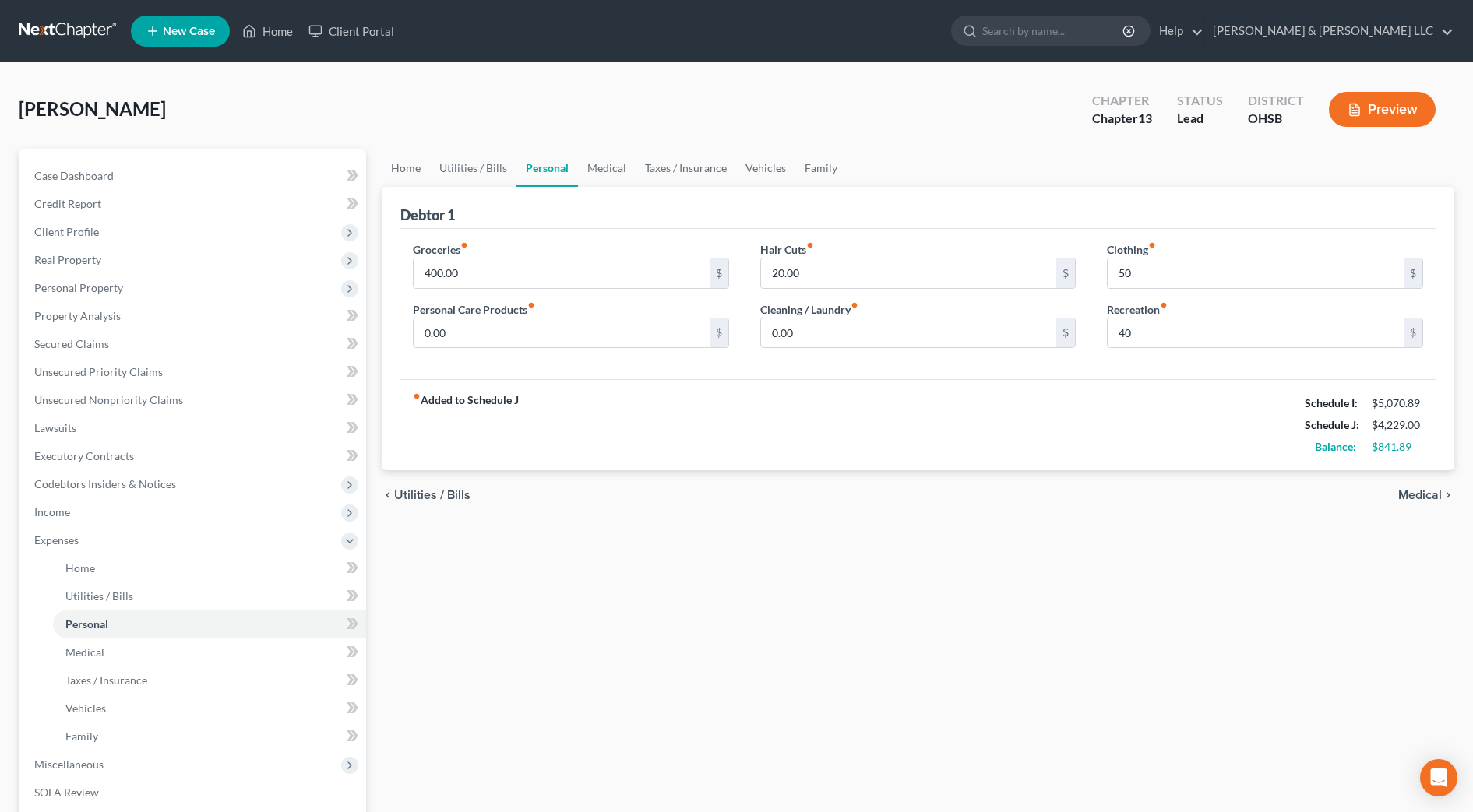
click at [1026, 448] on div "fiber_manual_record Added to Schedule J Schedule I: $5,070.89 Schedule J: $4,22…" at bounding box center [918, 424] width 1035 height 91
click at [1160, 329] on input "40" at bounding box center [1255, 333] width 296 height 29
type input "45"
click at [1025, 417] on div "fiber_manual_record Added to Schedule J Schedule I: $5,070.89 Schedule J: $4,23…" at bounding box center [918, 424] width 1035 height 91
click at [494, 162] on link "Utilities / Bills" at bounding box center [472, 168] width 86 height 37
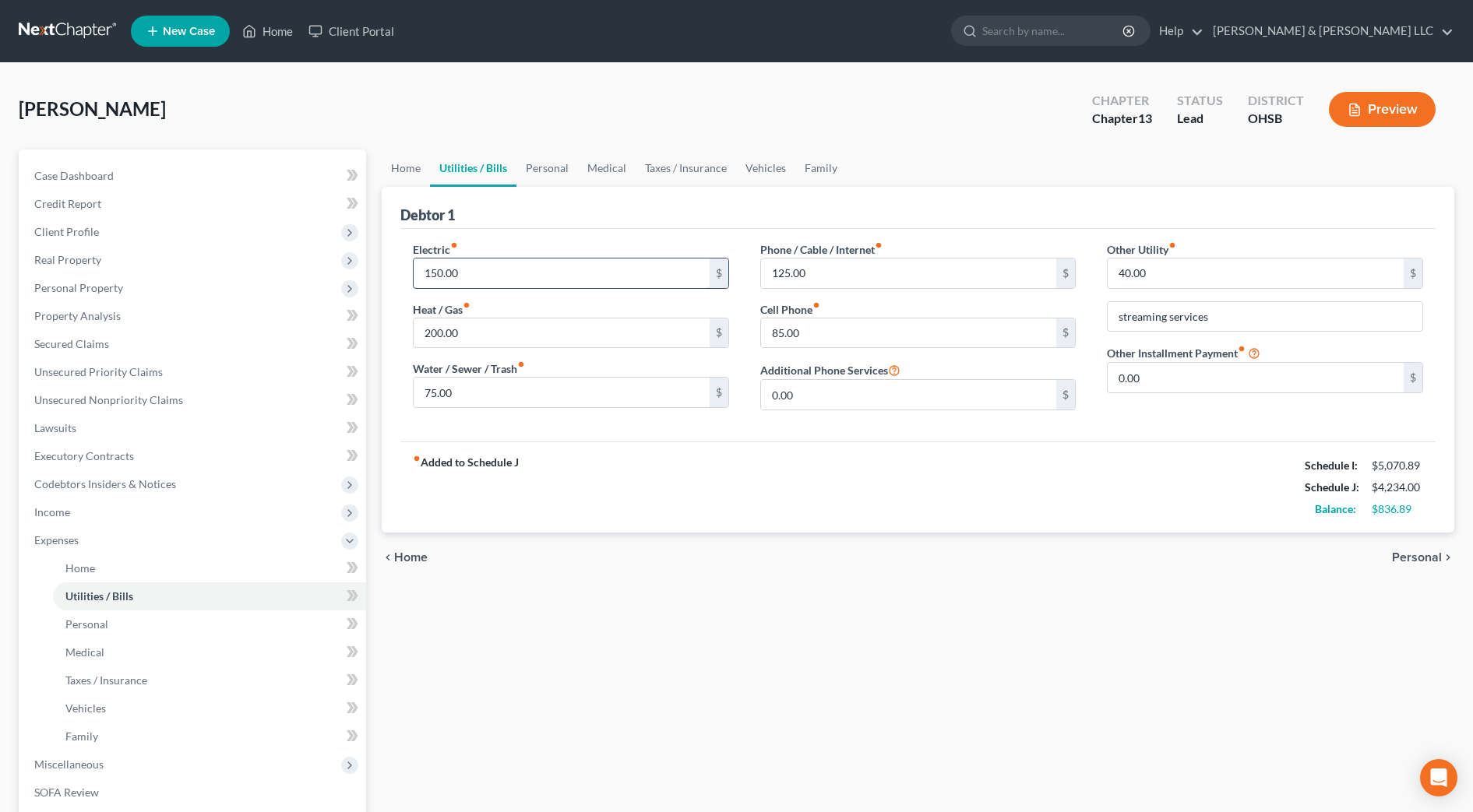
click at [498, 280] on input "150.00" at bounding box center [561, 273] width 296 height 29
type input "155"
click at [560, 166] on link "Personal" at bounding box center [546, 168] width 61 height 37
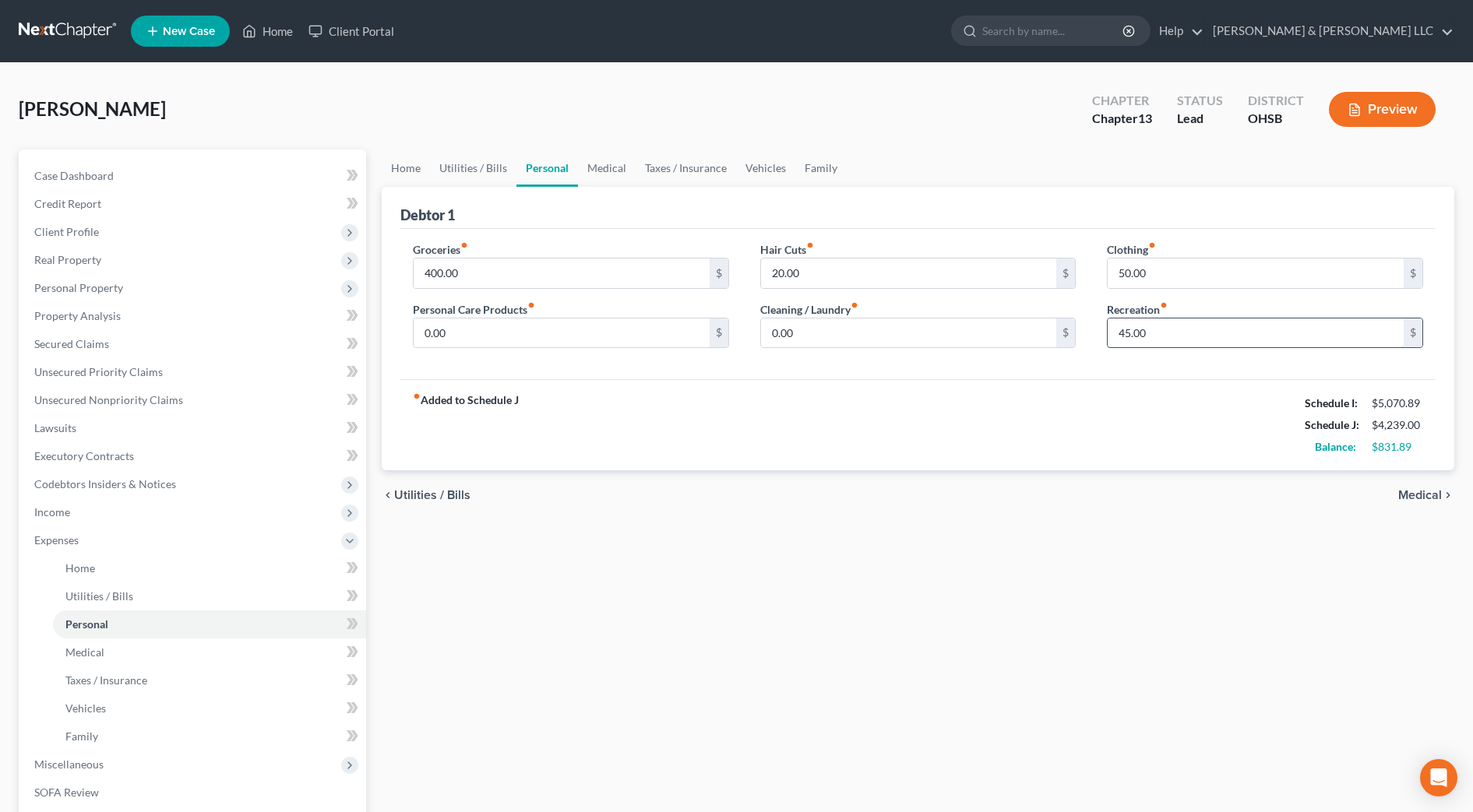
click at [1163, 334] on input "45.00" at bounding box center [1255, 333] width 296 height 29
type input "46.89"
click at [1107, 468] on div "fiber_manual_record Added to Schedule J Schedule I: $5,070.89 Schedule J: $4,24…" at bounding box center [918, 424] width 1035 height 91
click at [882, 595] on div "Home Utilities / Bills Personal Medical Taxes / Insurance Vehicles Family Debto…" at bounding box center [917, 571] width 1088 height 843
click at [1431, 497] on span "Medical" at bounding box center [1420, 495] width 44 height 12
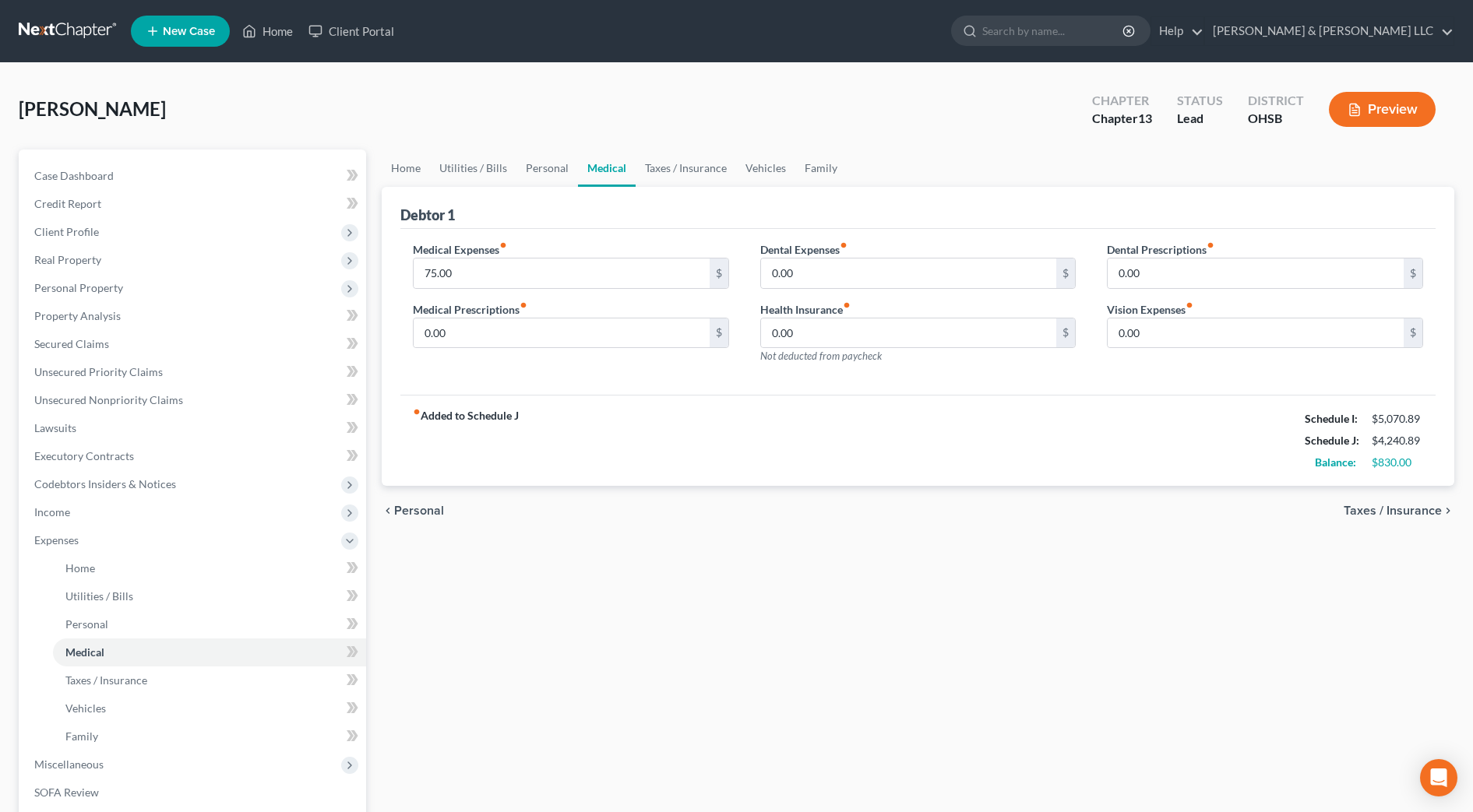
click at [1429, 511] on span "Taxes / Insurance" at bounding box center [1392, 511] width 98 height 12
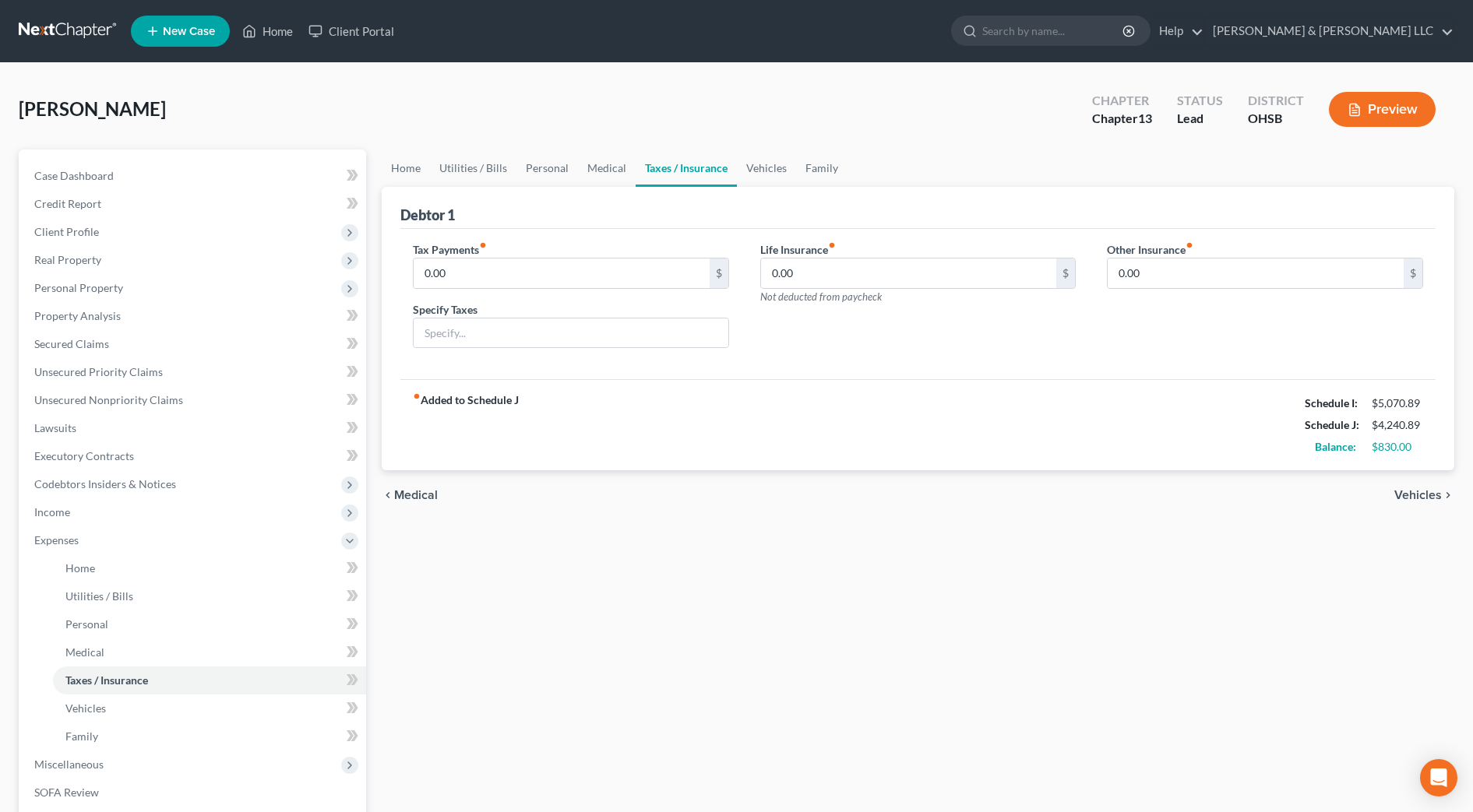
click at [1429, 497] on span "Vehicles" at bounding box center [1417, 495] width 47 height 12
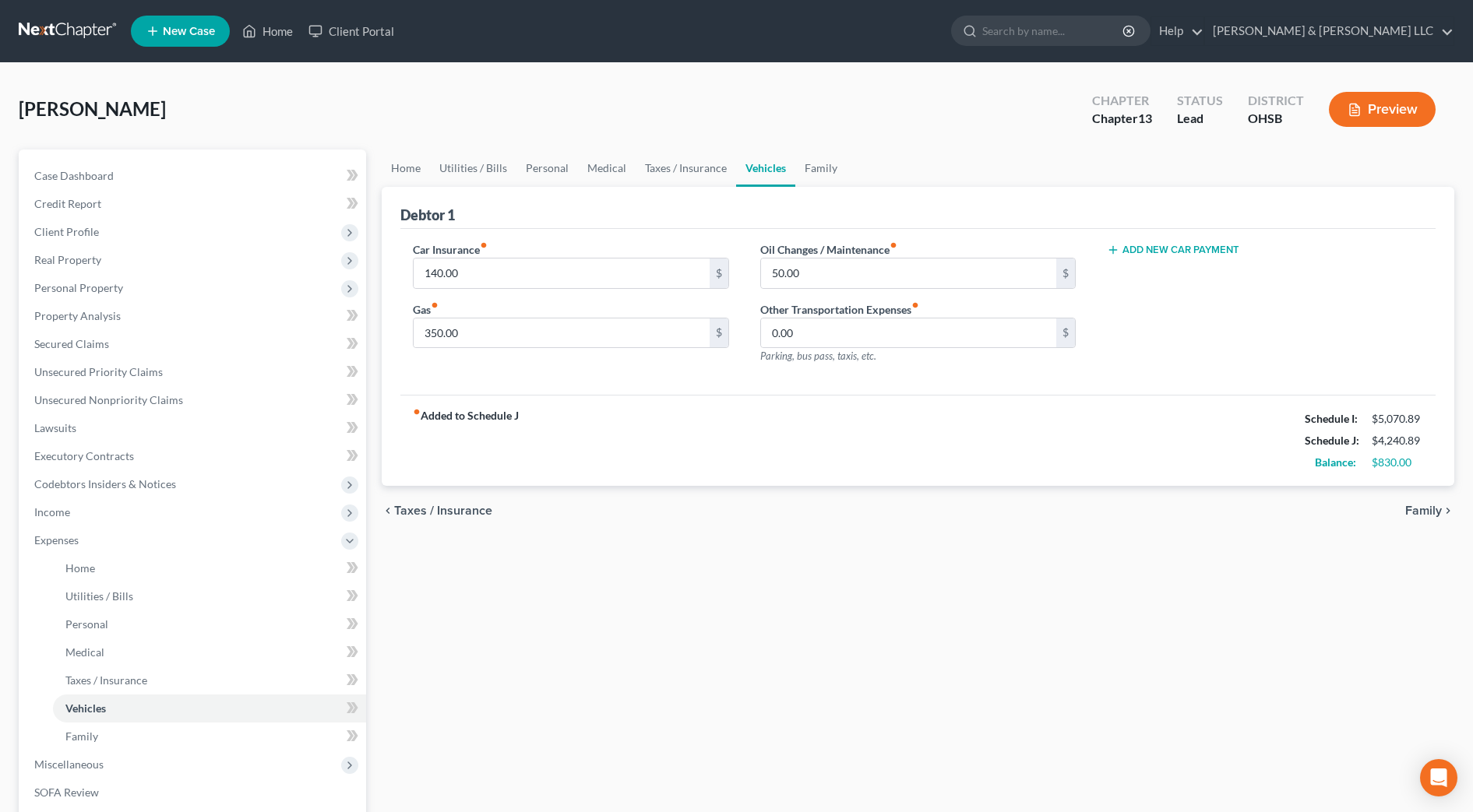
click at [1432, 504] on span "Family" at bounding box center [1422, 511] width 36 height 12
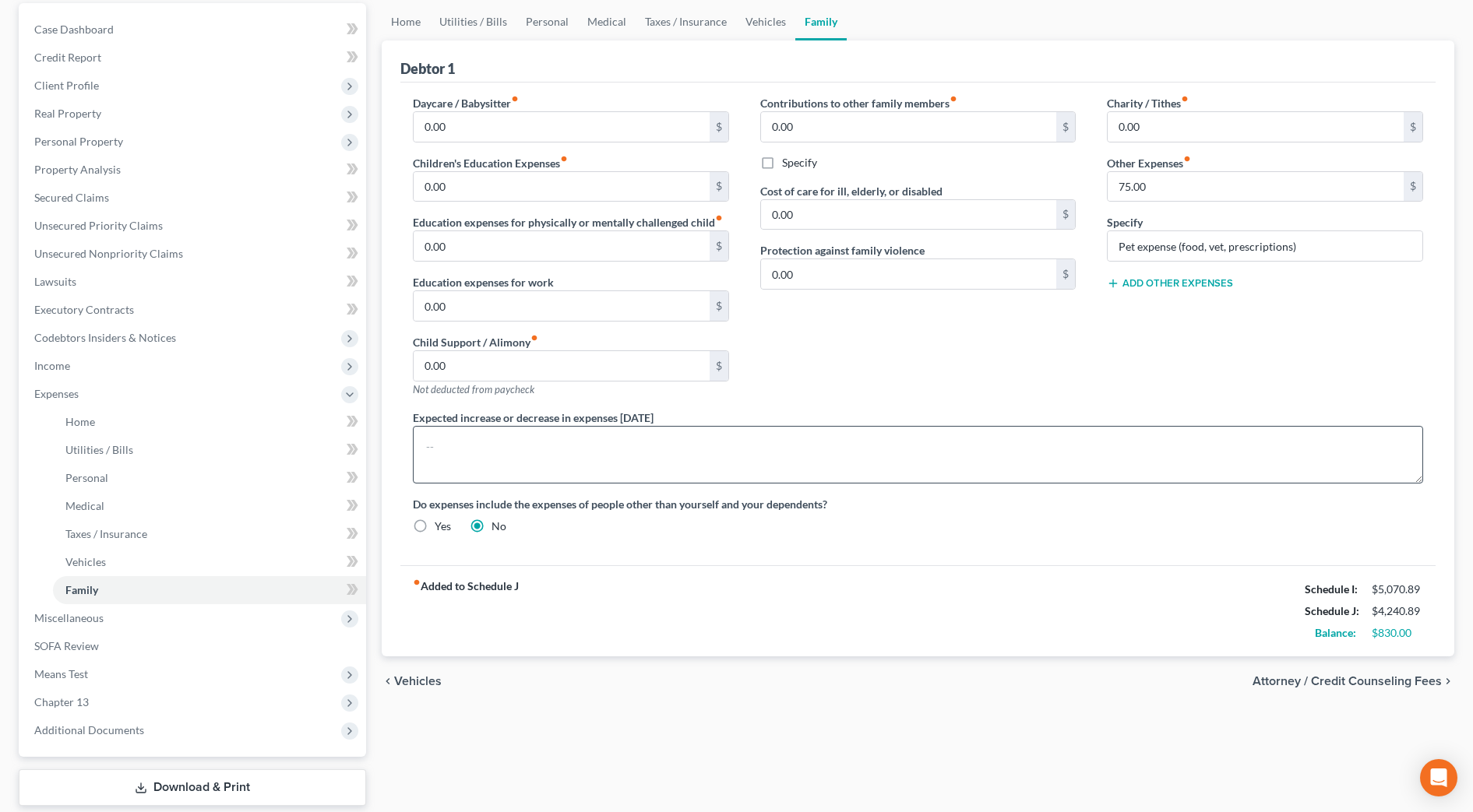
scroll to position [240, 0]
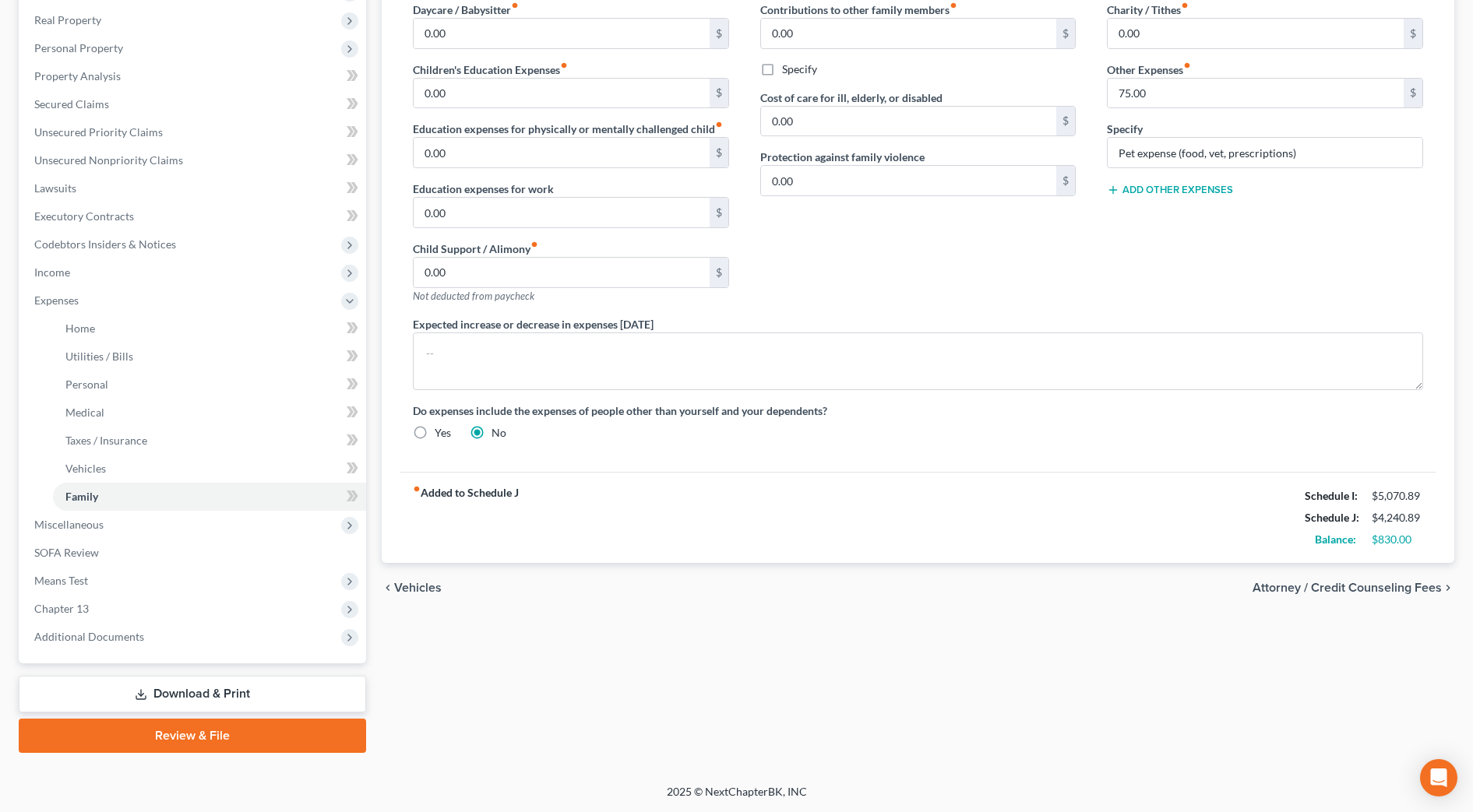
click at [1332, 584] on span "Attorney / Credit Counseling Fees" at bounding box center [1347, 588] width 189 height 12
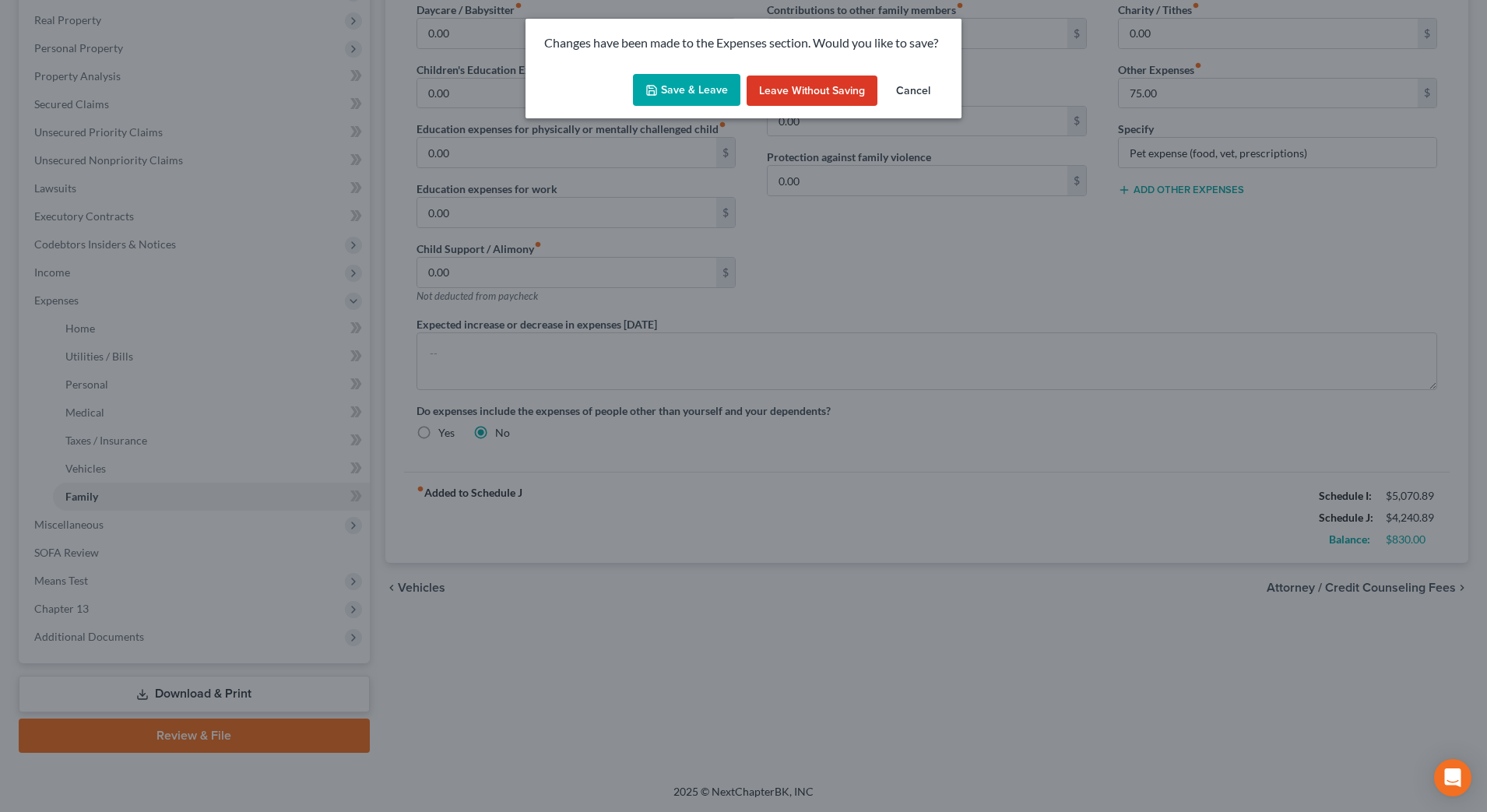
click at [711, 94] on button "Save & Leave" at bounding box center [687, 90] width 108 height 33
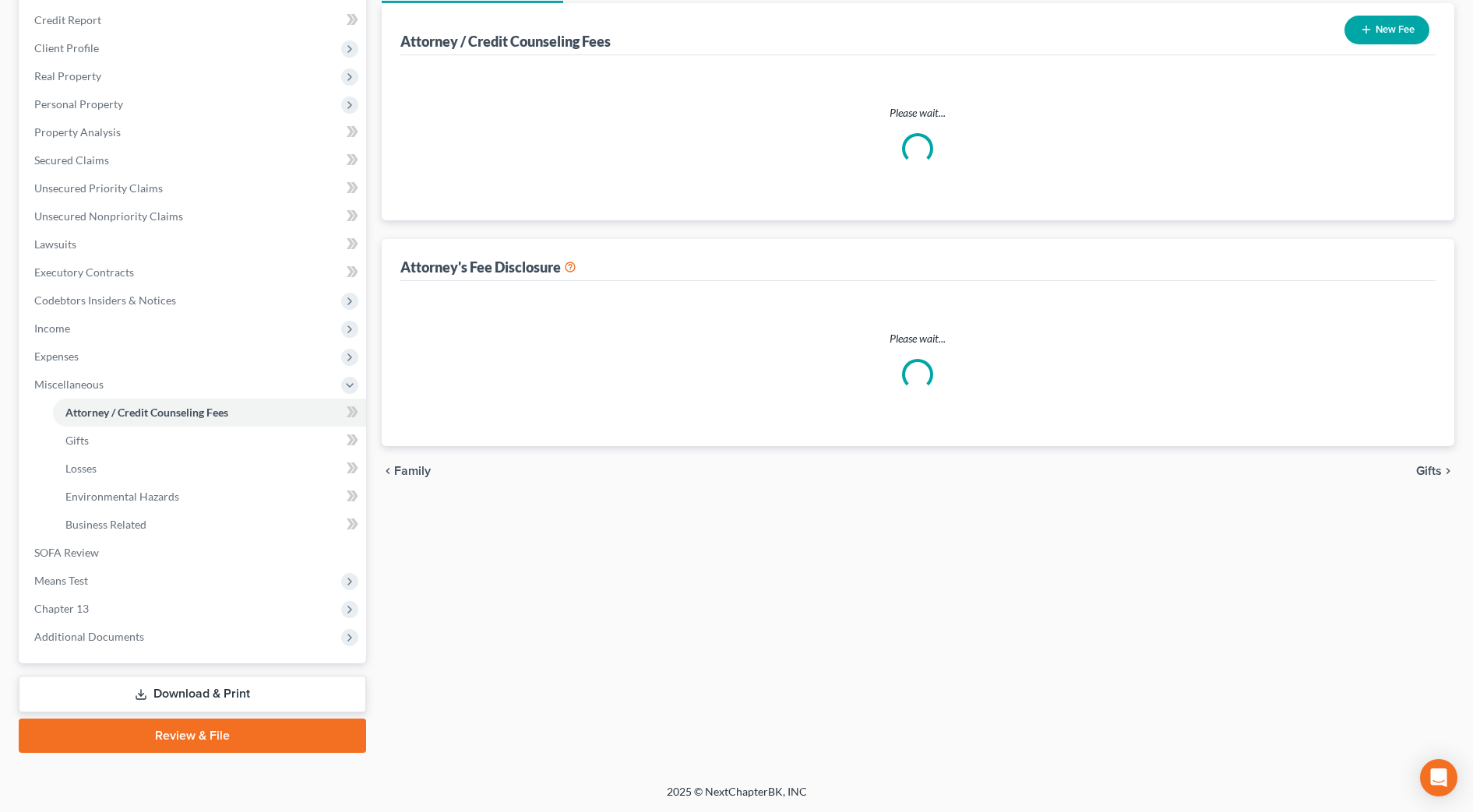
select select "1"
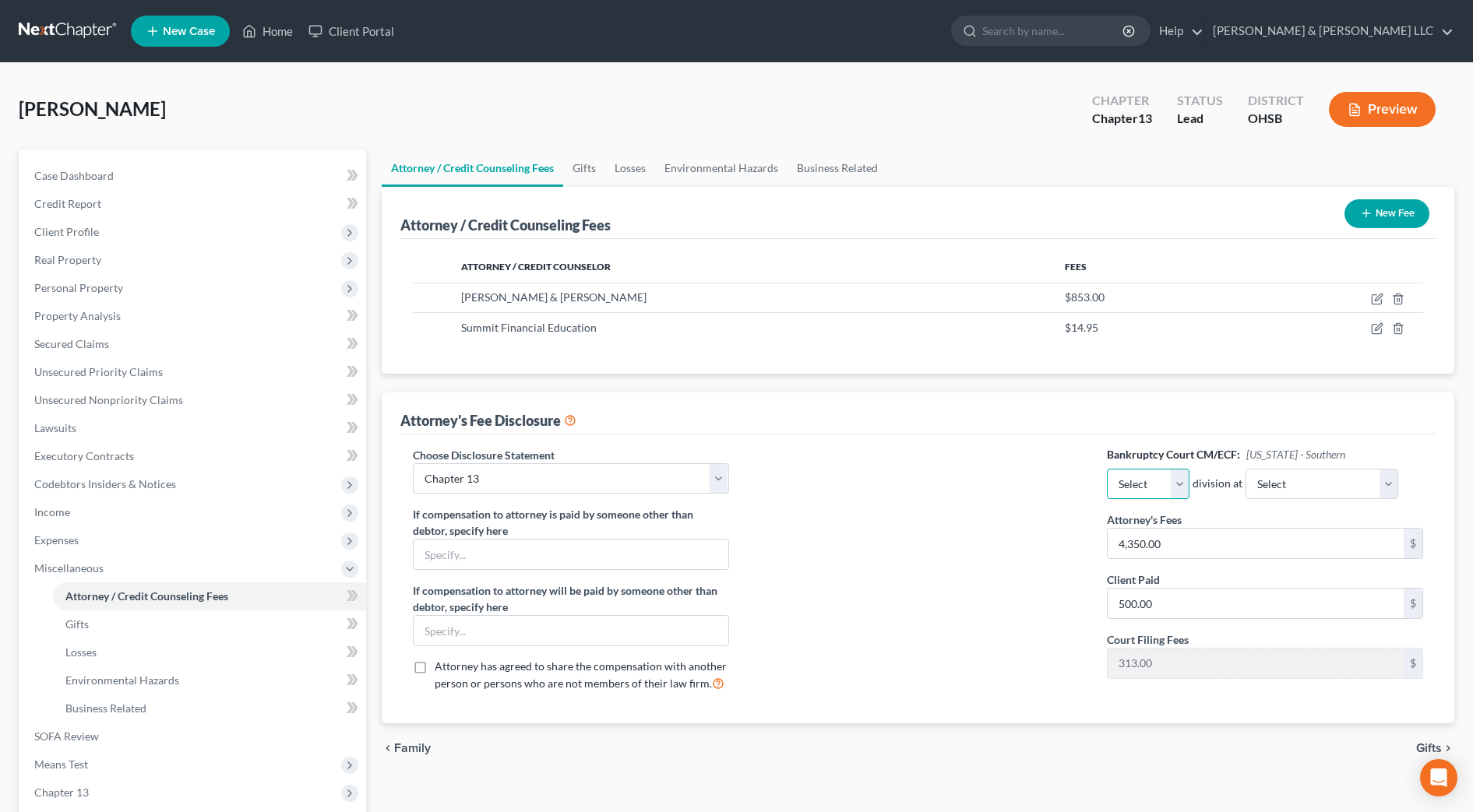
click at [1173, 483] on select "Select Eastern Western" at bounding box center [1147, 484] width 83 height 31
select select "0"
click at [1107, 469] on select "Select Eastern Western" at bounding box center [1147, 484] width 83 height 31
click at [1323, 483] on select "Select Cincinnati Columbus Dayton" at bounding box center [1322, 484] width 153 height 31
select select "1"
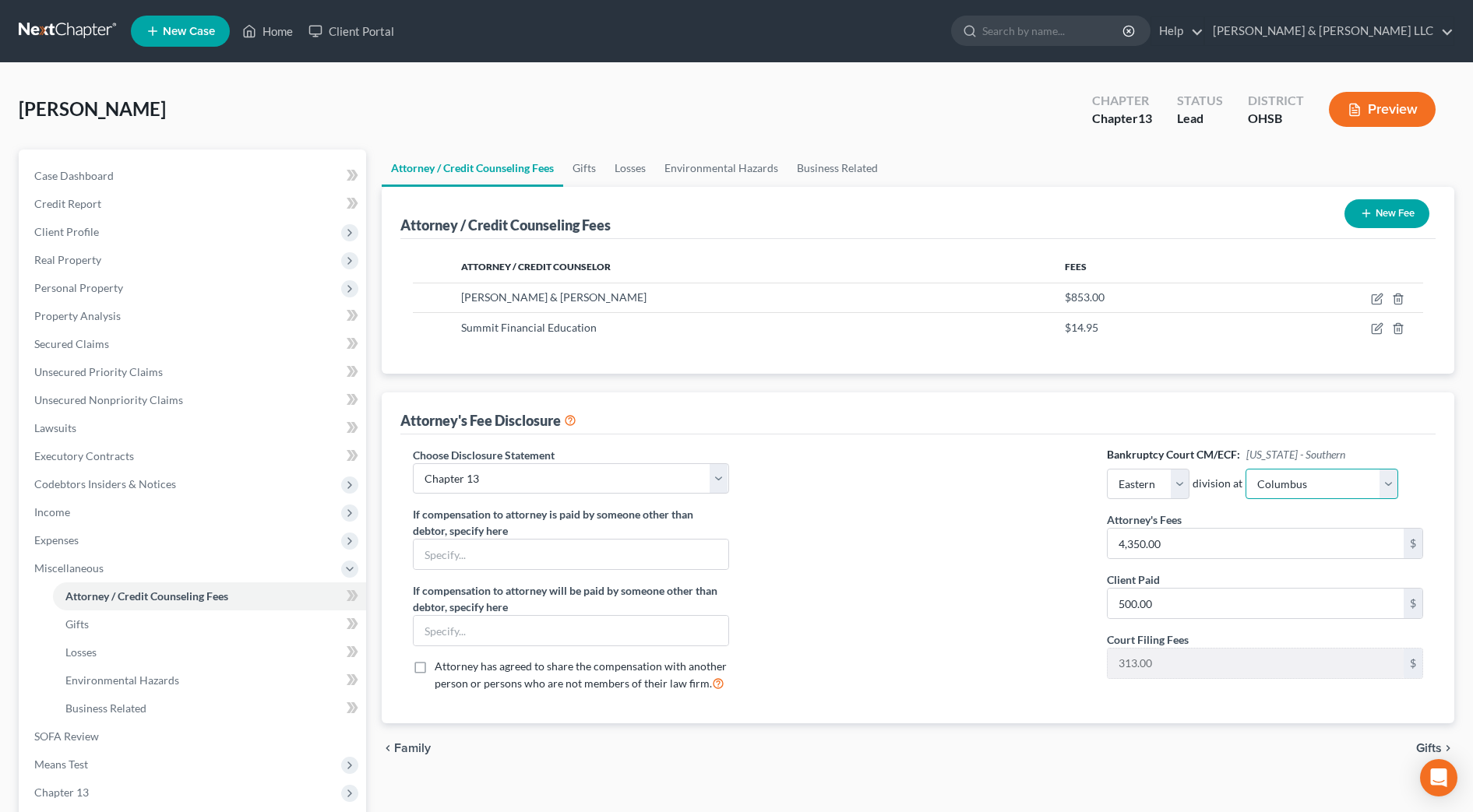
click at [1245, 469] on select "Select Cincinnati Columbus Dayton" at bounding box center [1322, 484] width 153 height 31
click at [1377, 301] on icon "button" at bounding box center [1378, 297] width 7 height 7
select select "36"
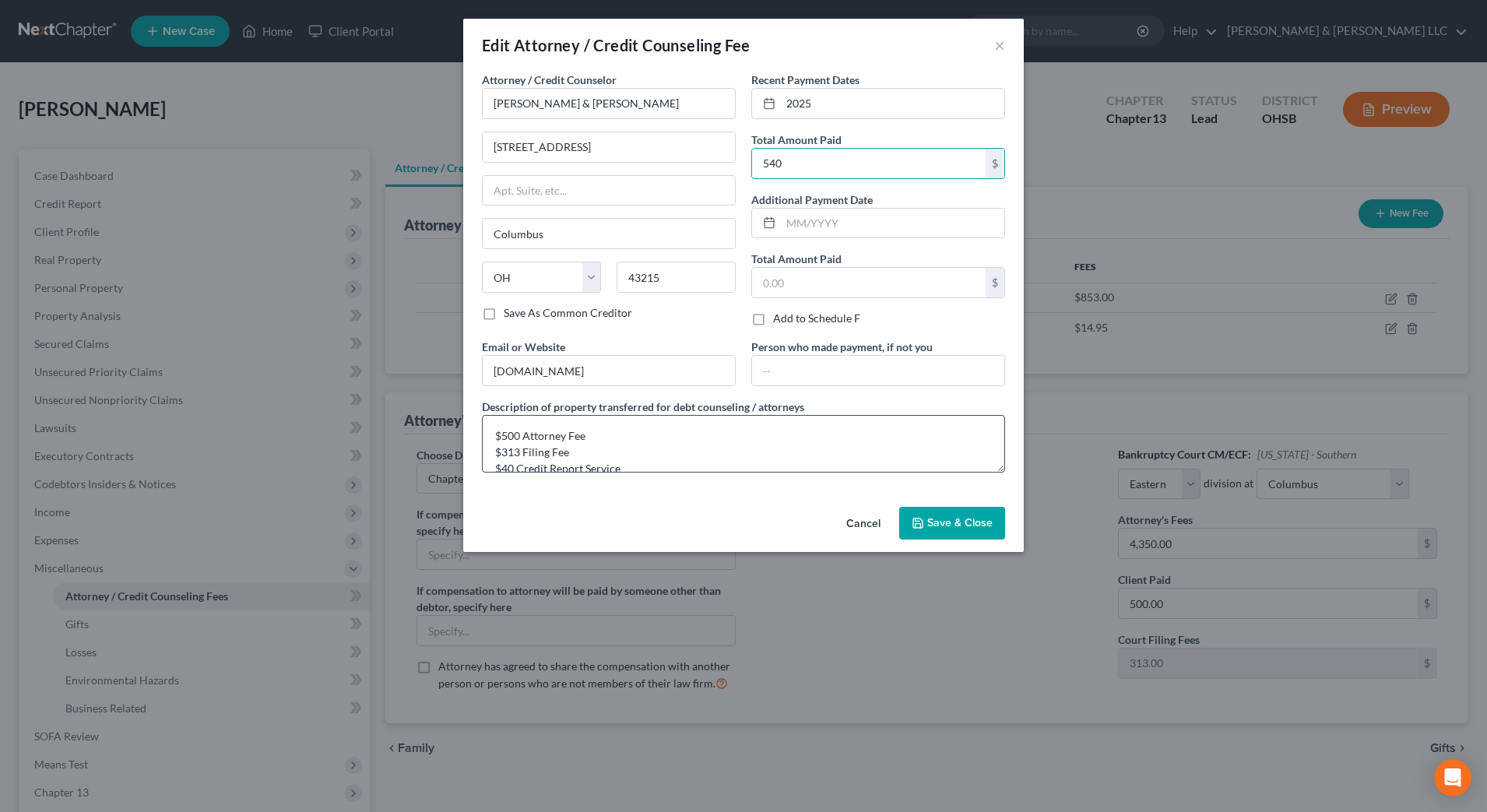
type input "540"
drag, startPoint x: 594, startPoint y: 456, endPoint x: 492, endPoint y: 449, distance: 102.2
click at [492, 449] on textarea "$500 Attorney Fee $313 Filing Fee $40 Credit Report Service" at bounding box center [744, 444] width 523 height 58
type textarea "$500 Attorney Fee $40 Credit Report Service"
click at [960, 525] on span "Save & Close" at bounding box center [961, 522] width 66 height 13
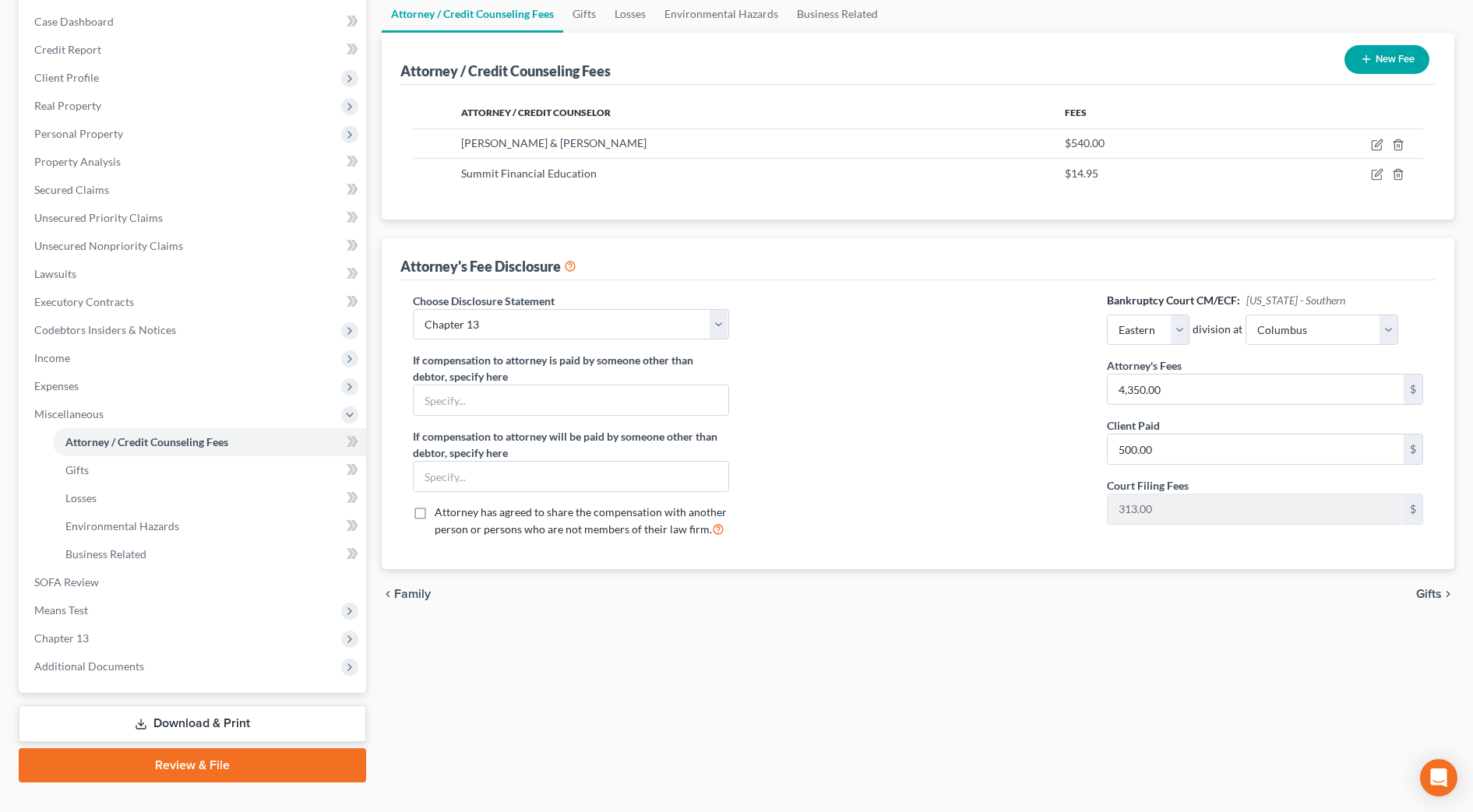
scroll to position [184, 0]
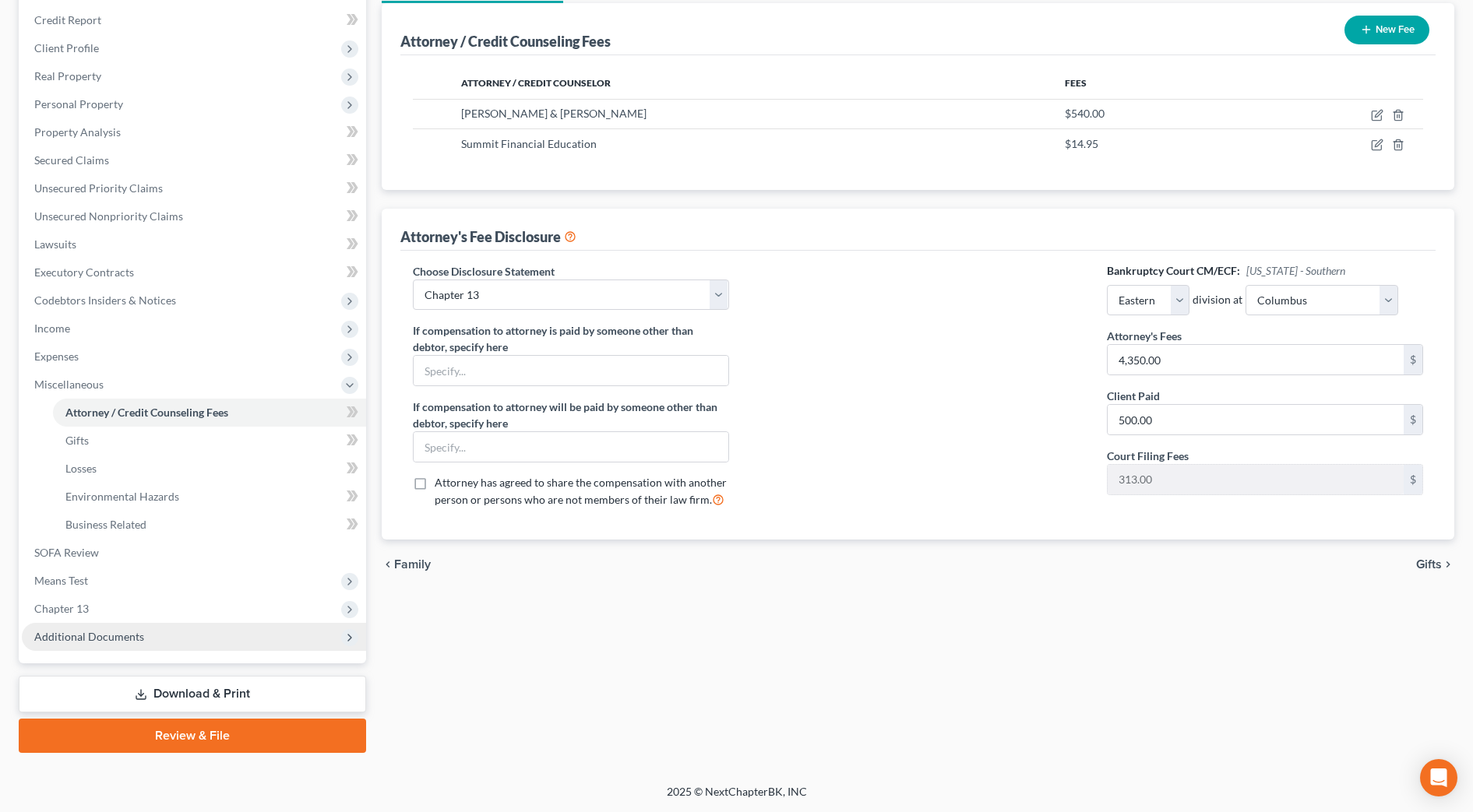
click at [178, 641] on span "Additional Documents" at bounding box center [194, 637] width 344 height 28
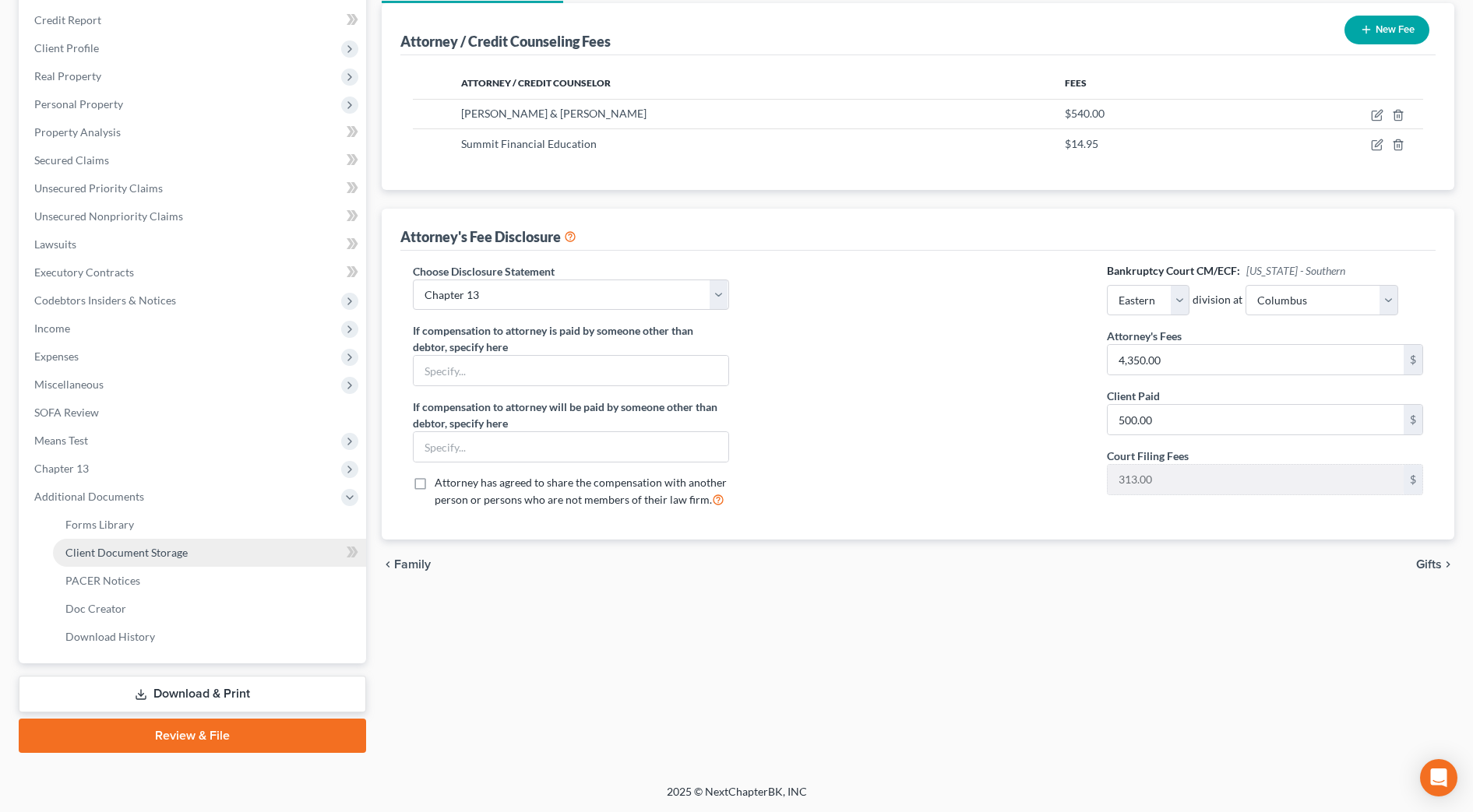
click at [172, 558] on span "Client Document Storage" at bounding box center [126, 552] width 122 height 13
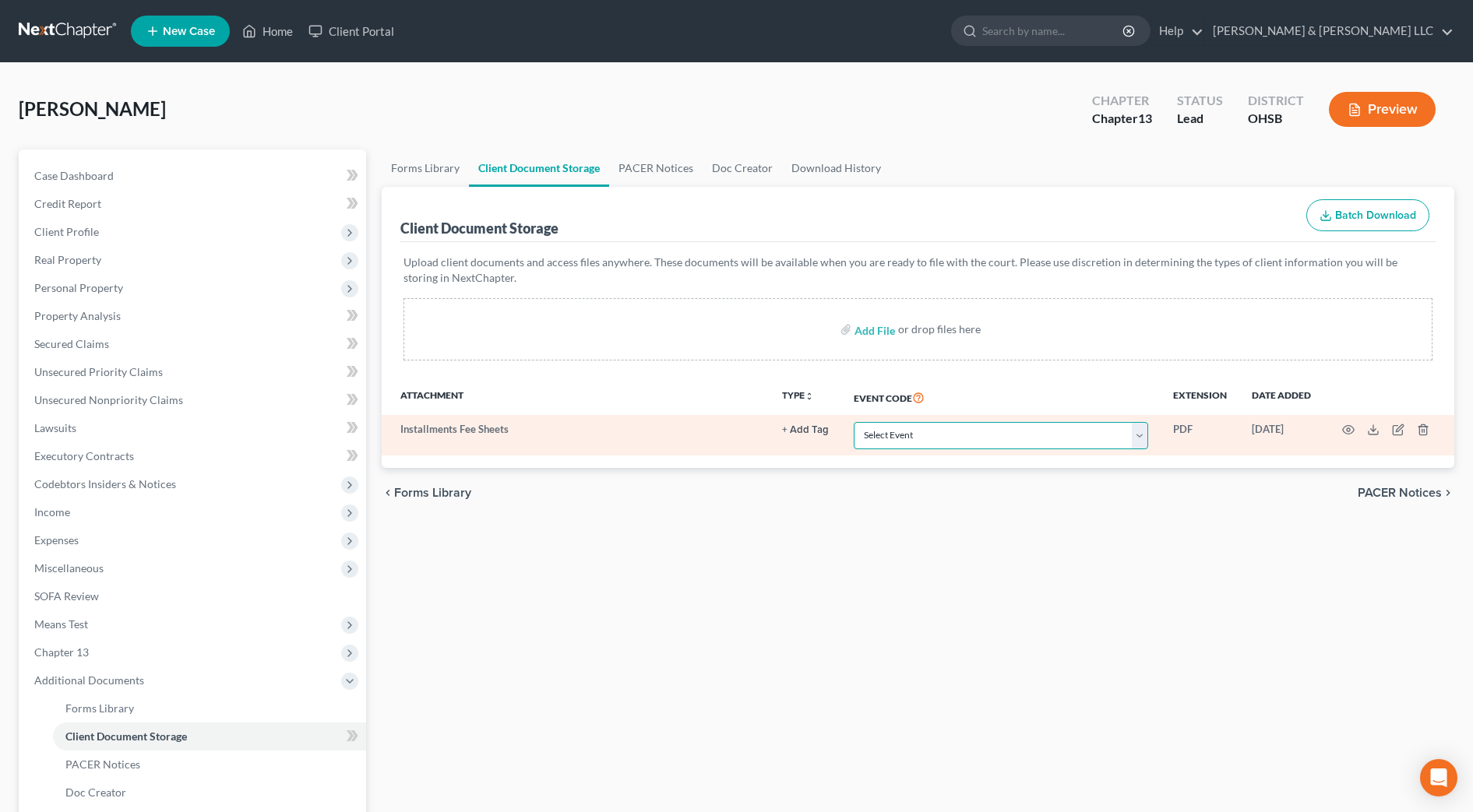
click at [1051, 446] on select "Select Event 20 Largest Unsecured Creditors Amended Document Amended List of Cr…" at bounding box center [1001, 436] width 294 height 28
click at [1423, 431] on line "button" at bounding box center [1423, 431] width 0 height 4
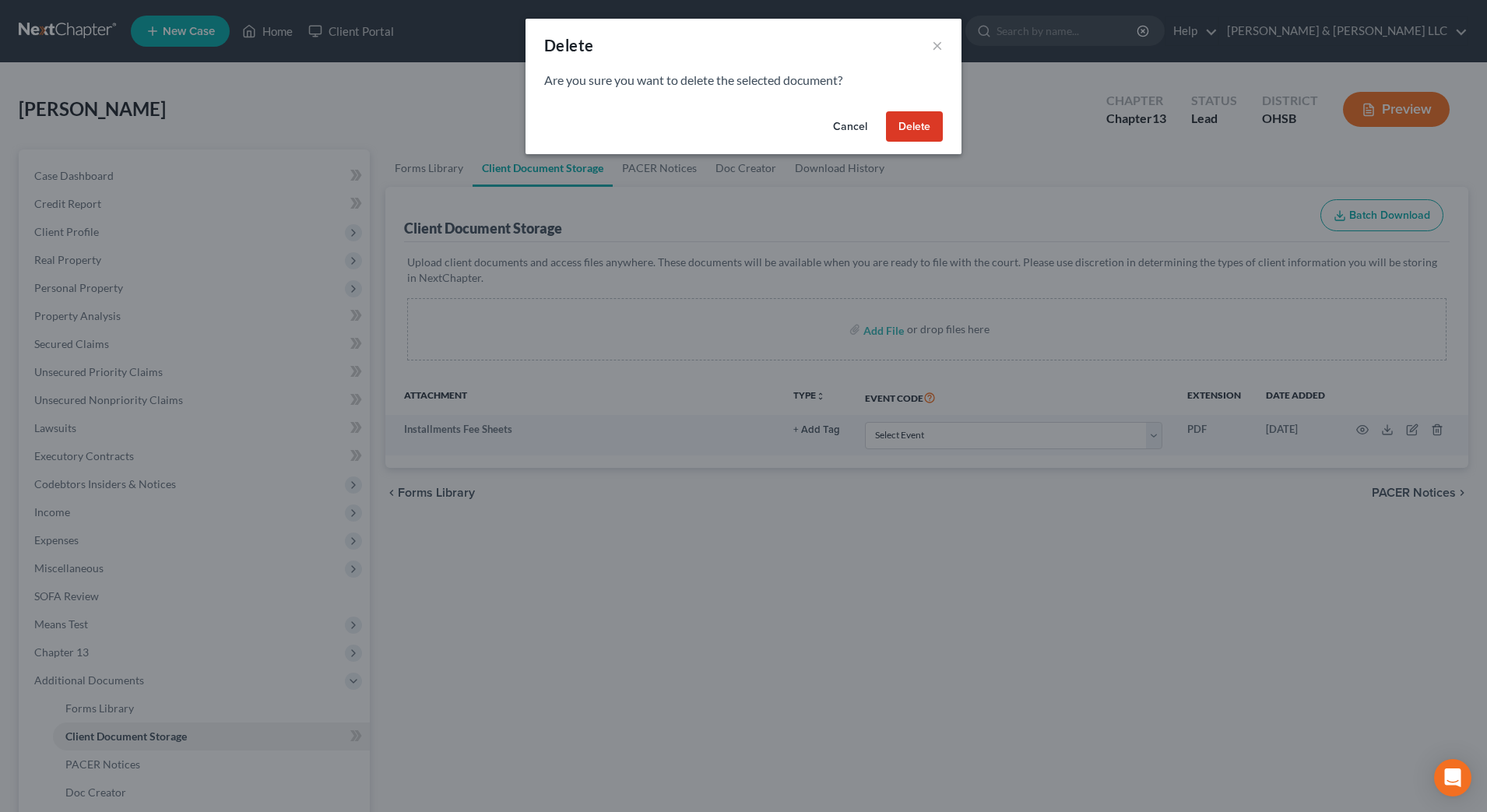
click at [920, 123] on button "Delete" at bounding box center [914, 126] width 57 height 31
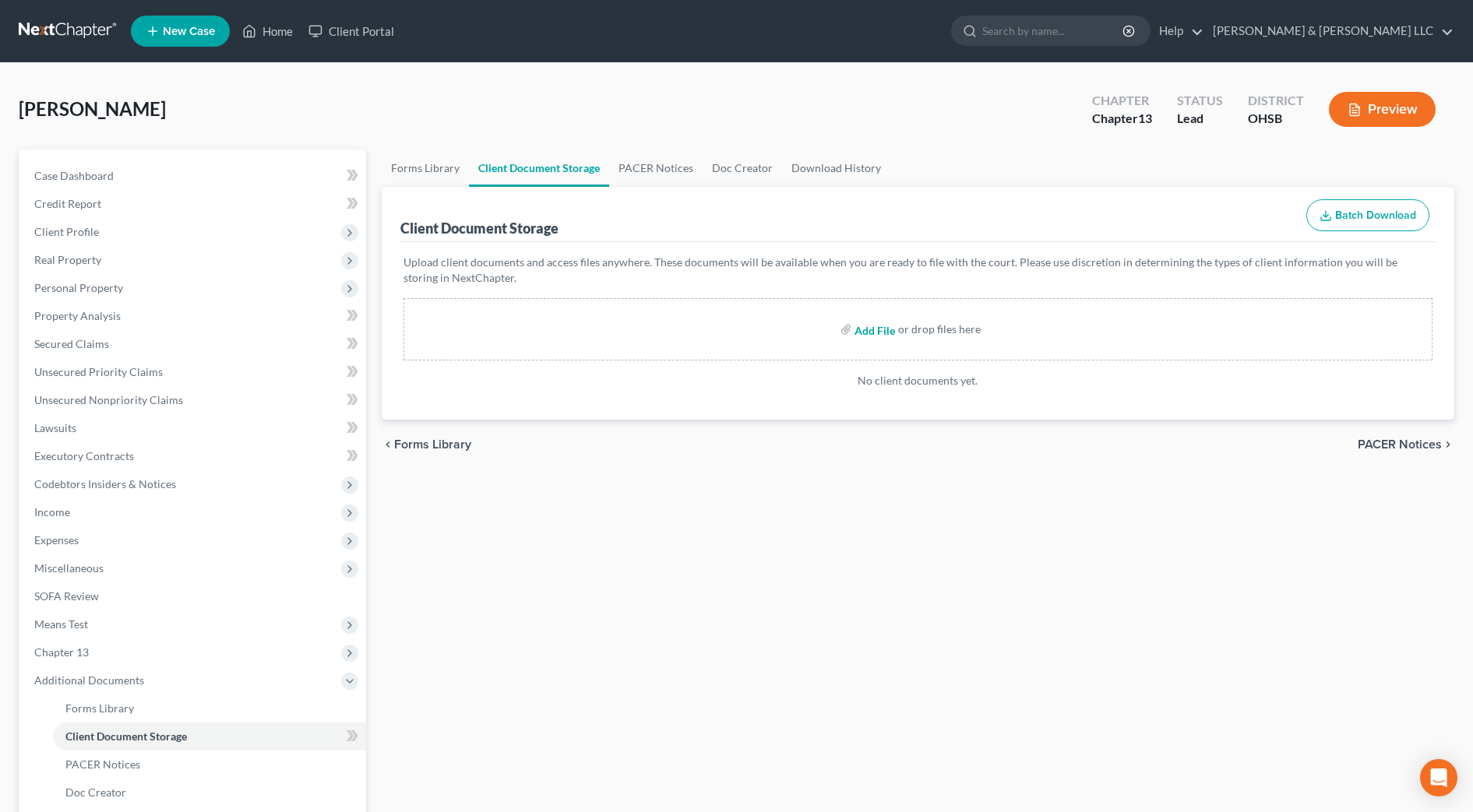
click at [882, 330] on input "file" at bounding box center [873, 330] width 37 height 28
type input "C:\fakepath\everittlilly.zip"
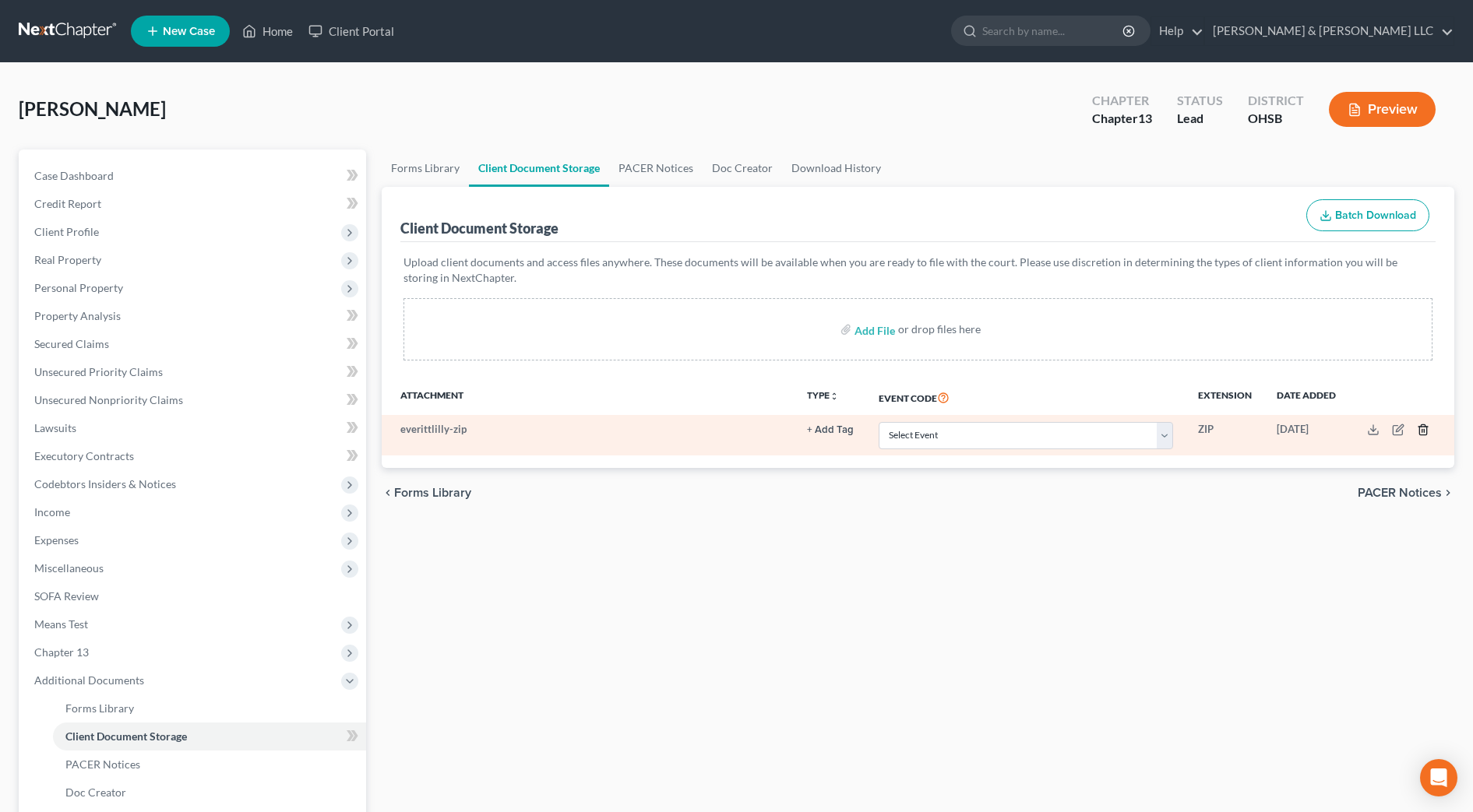
click at [1426, 432] on icon "button" at bounding box center [1422, 430] width 7 height 10
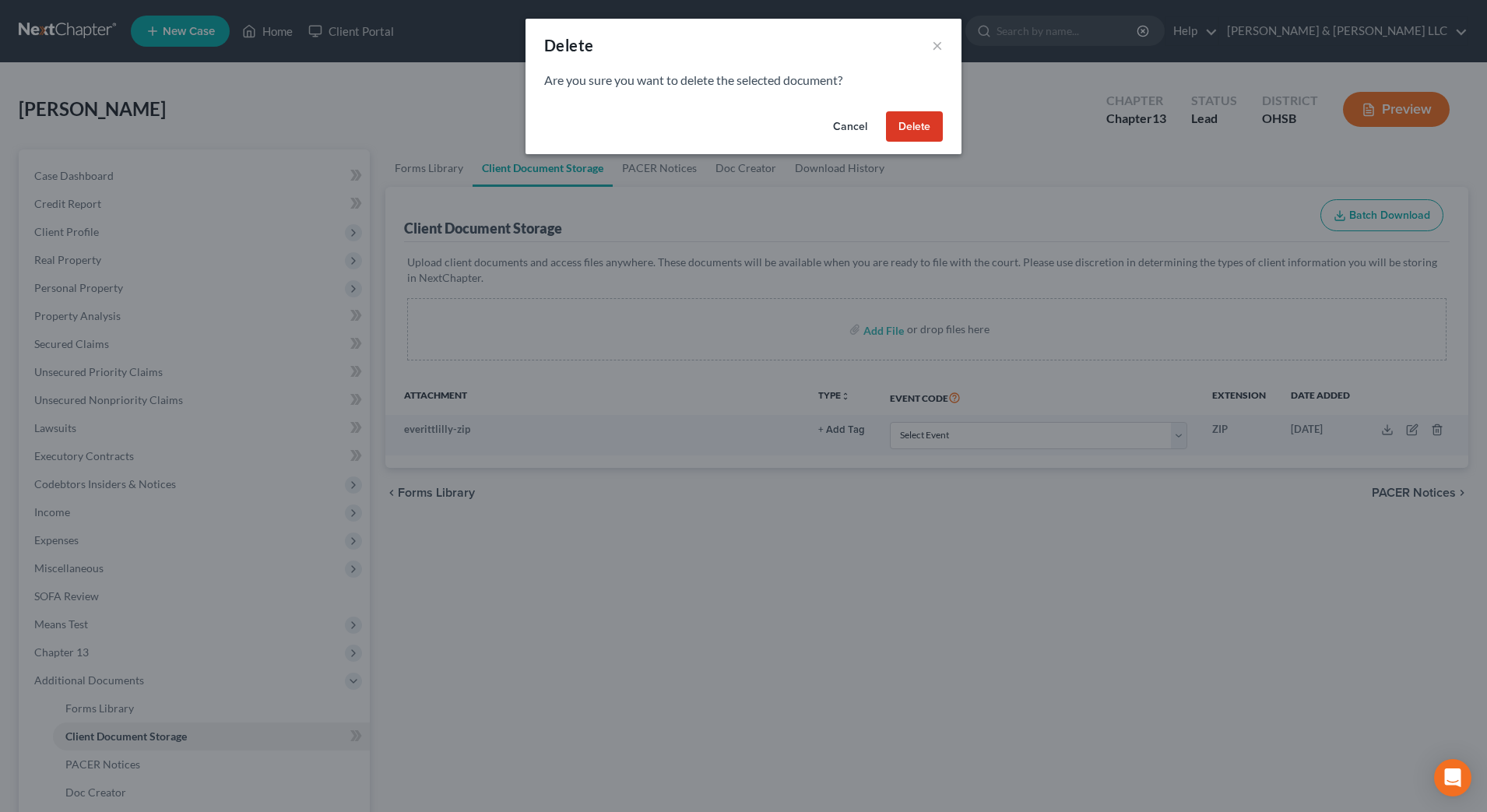
click at [916, 132] on button "Delete" at bounding box center [914, 126] width 57 height 31
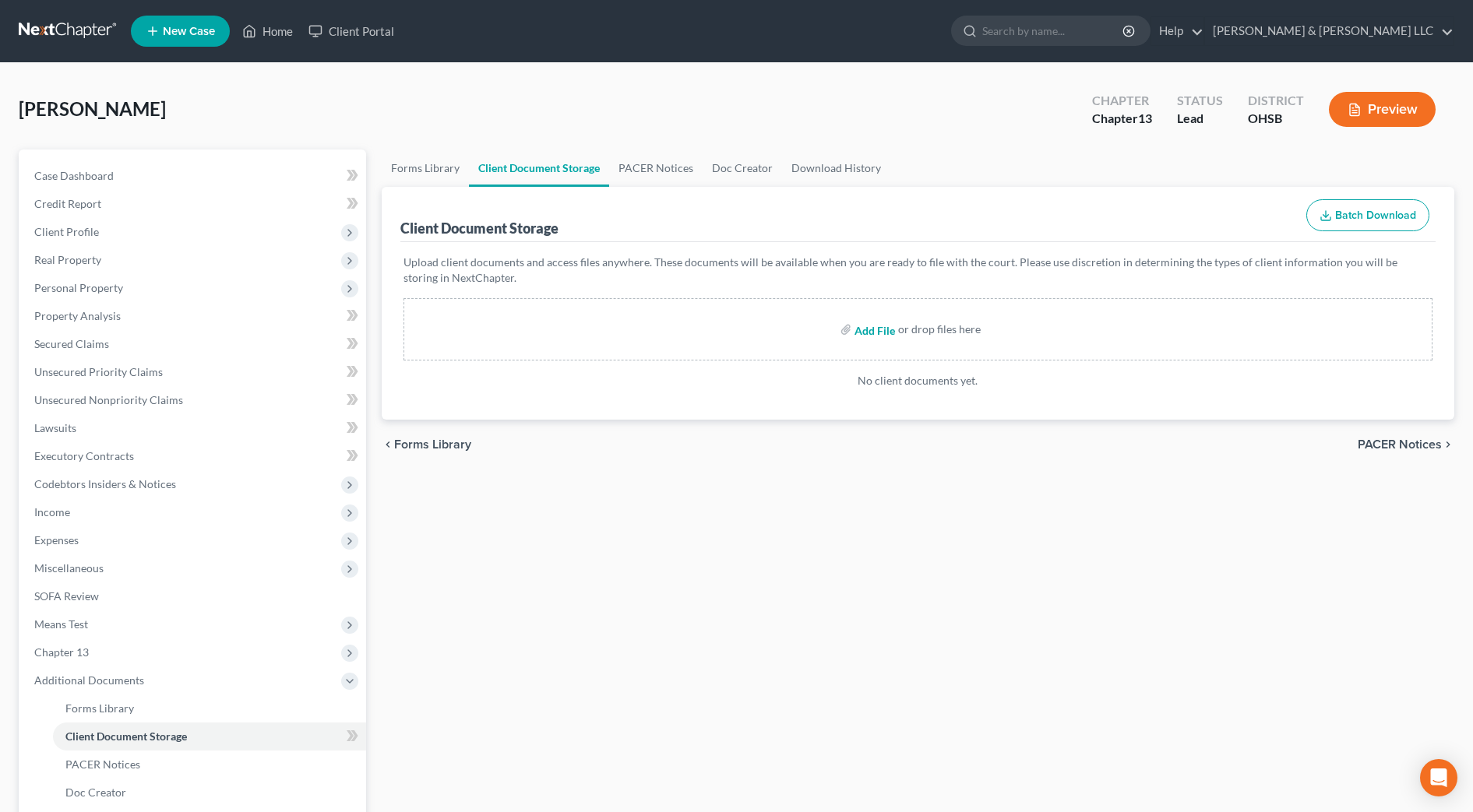
click at [891, 334] on input "file" at bounding box center [873, 330] width 37 height 28
click at [883, 330] on input "file" at bounding box center [873, 330] width 37 height 28
type input "C:\fakepath\Lilly, Everit.pdf"
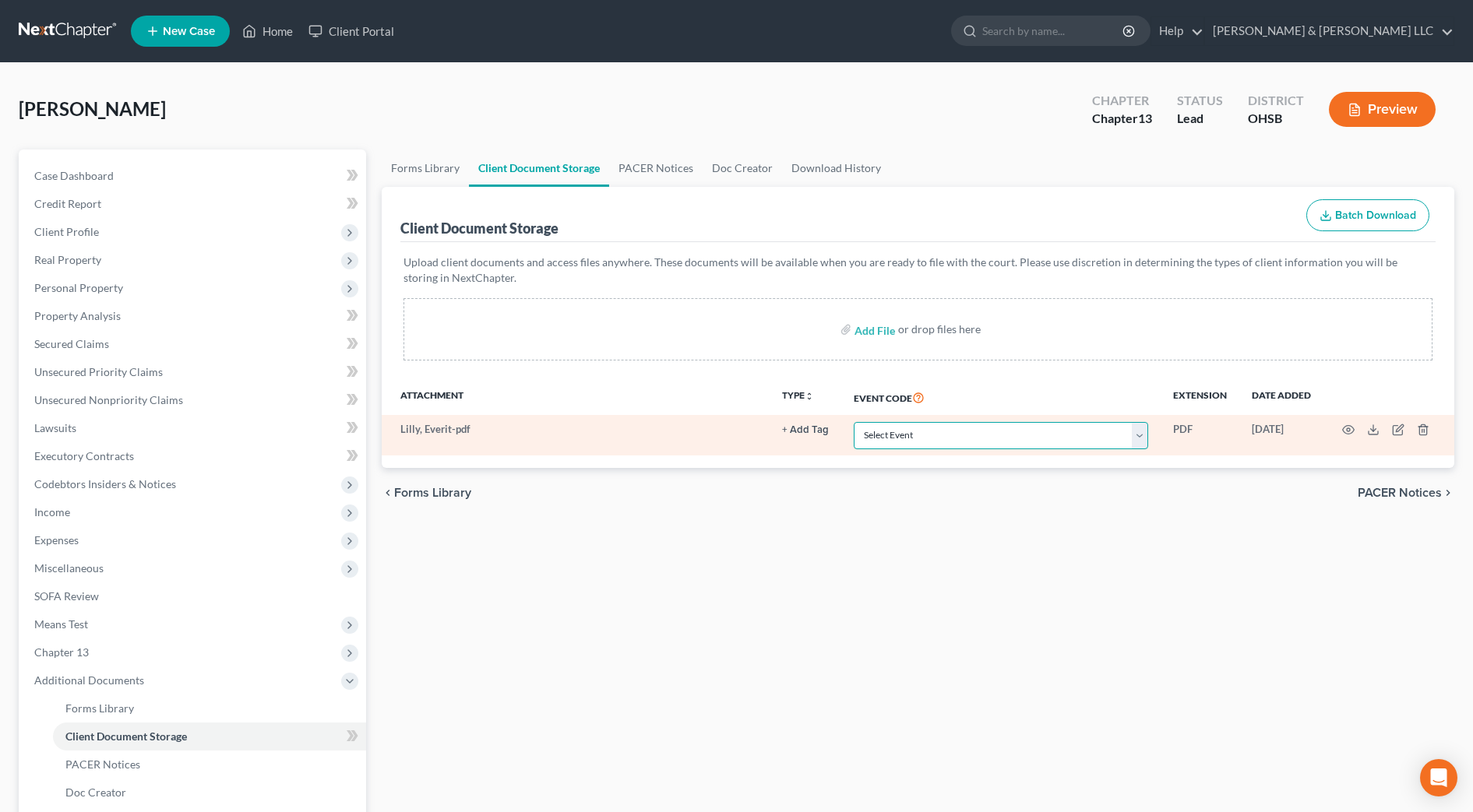
click at [960, 430] on select "Select Event 20 Largest Unsecured Creditors Amended Document Amended List of Cr…" at bounding box center [1001, 436] width 294 height 28
select select "7"
click at [854, 422] on select "Select Event 20 Largest Unsecured Creditors Amended Document Amended List of Cr…" at bounding box center [1001, 436] width 294 height 28
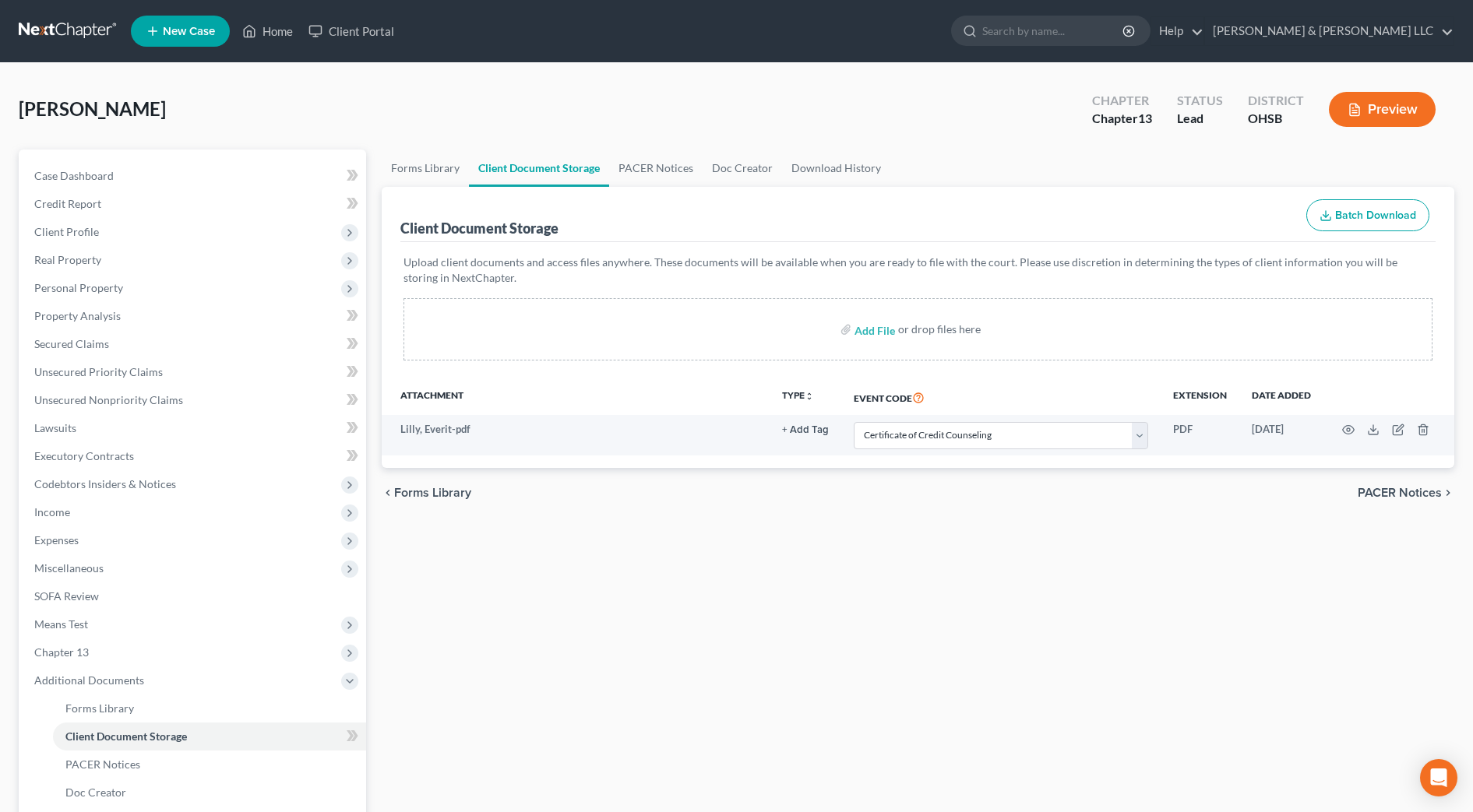
click at [691, 567] on div "Forms Library Client Document Storage PACER Notices Doc Creator Download Histor…" at bounding box center [917, 543] width 1088 height 787
click at [58, 228] on span "Client Profile" at bounding box center [67, 231] width 65 height 13
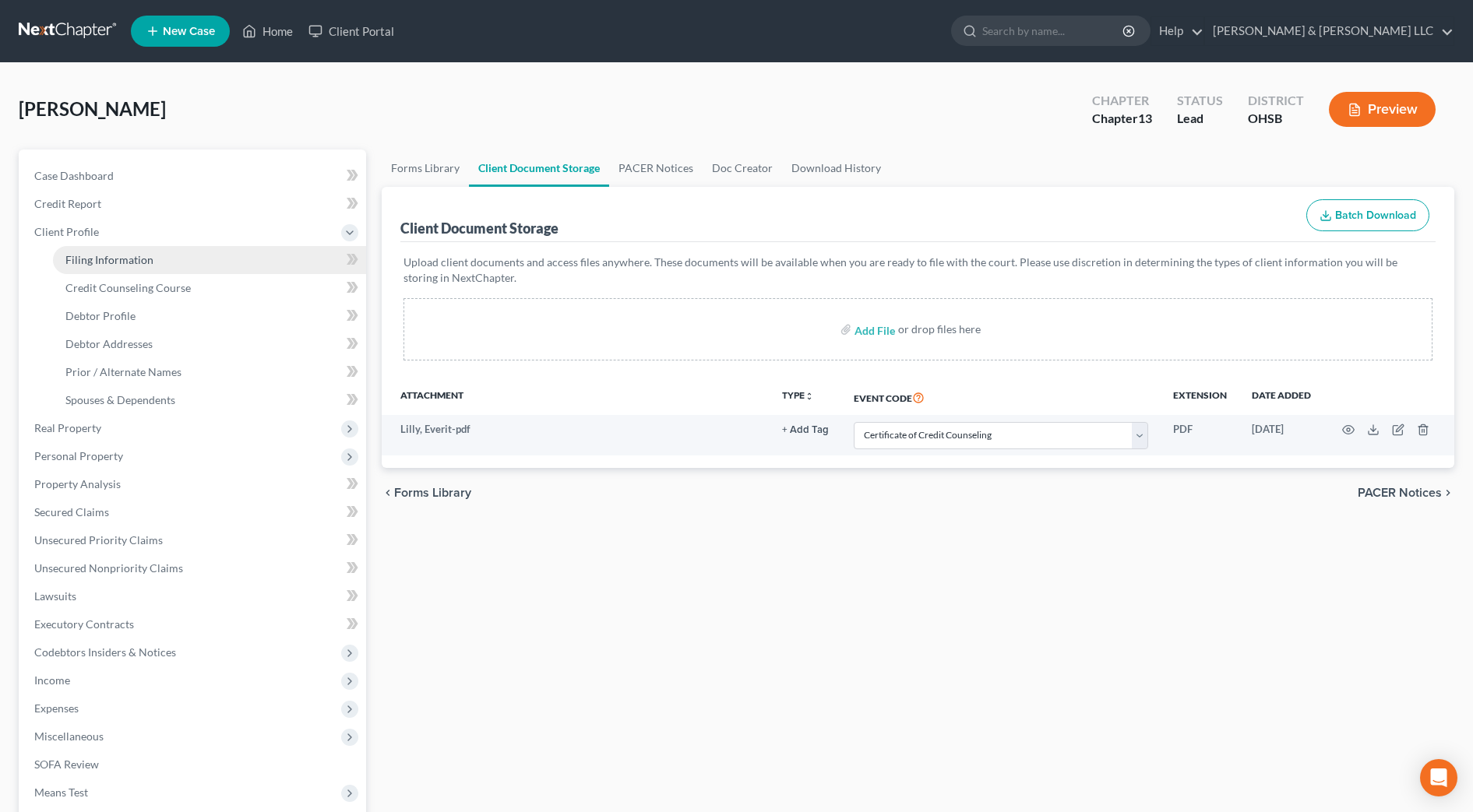
click at [157, 264] on link "Filing Information" at bounding box center [210, 261] width 313 height 28
select select "1"
select select "0"
select select "3"
select select "62"
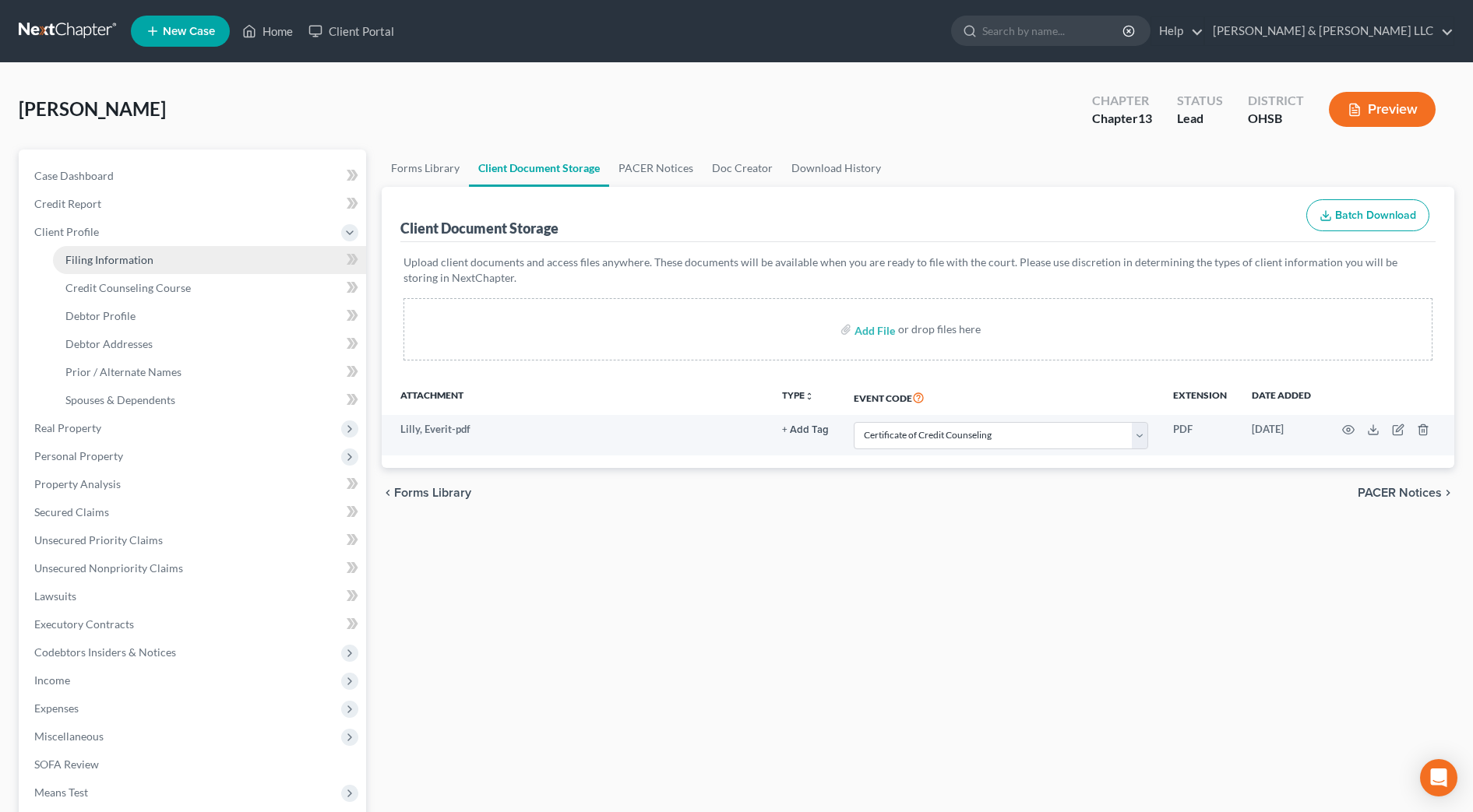
select select "2"
select select "36"
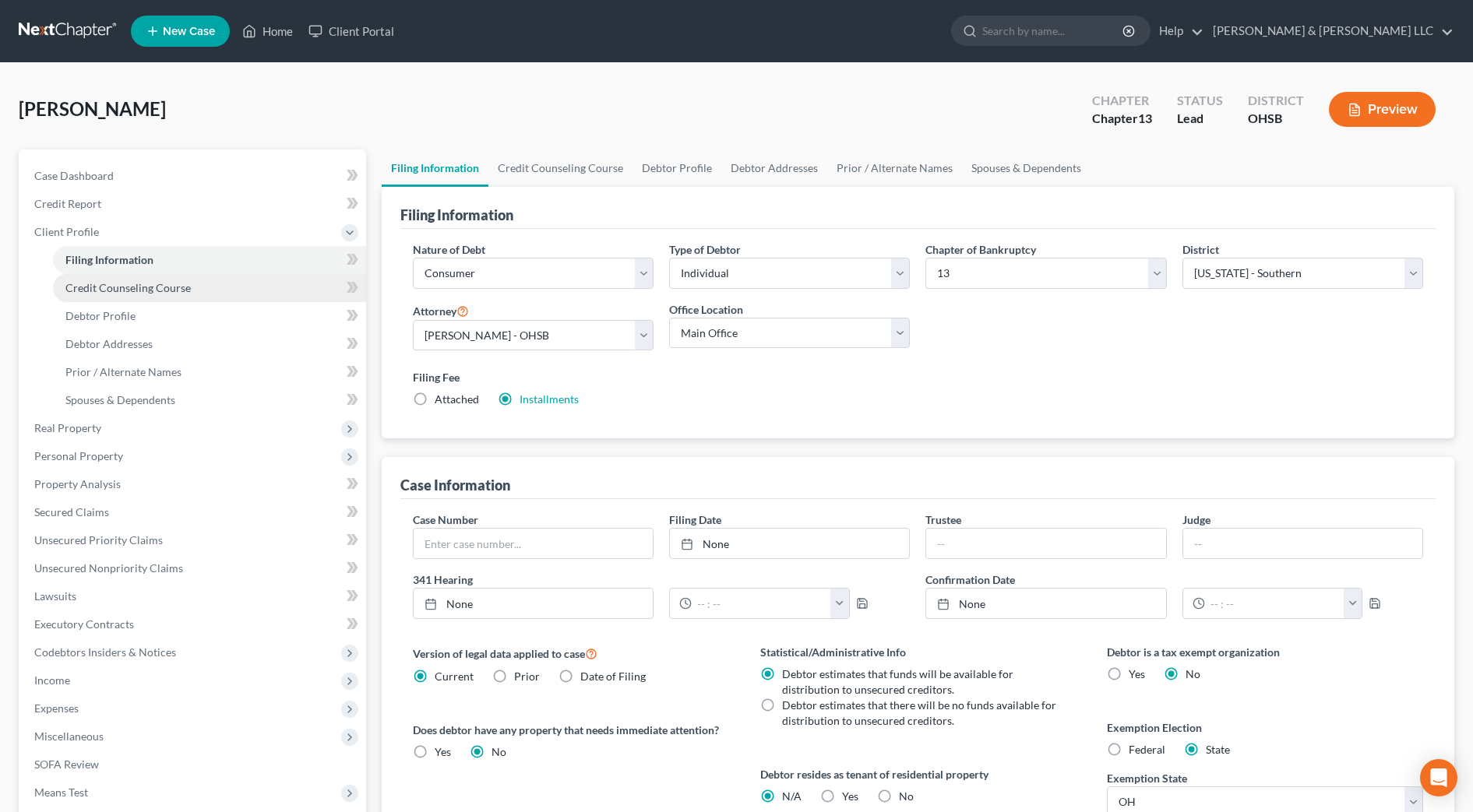
click at [202, 286] on link "Credit Counseling Course" at bounding box center [210, 288] width 313 height 28
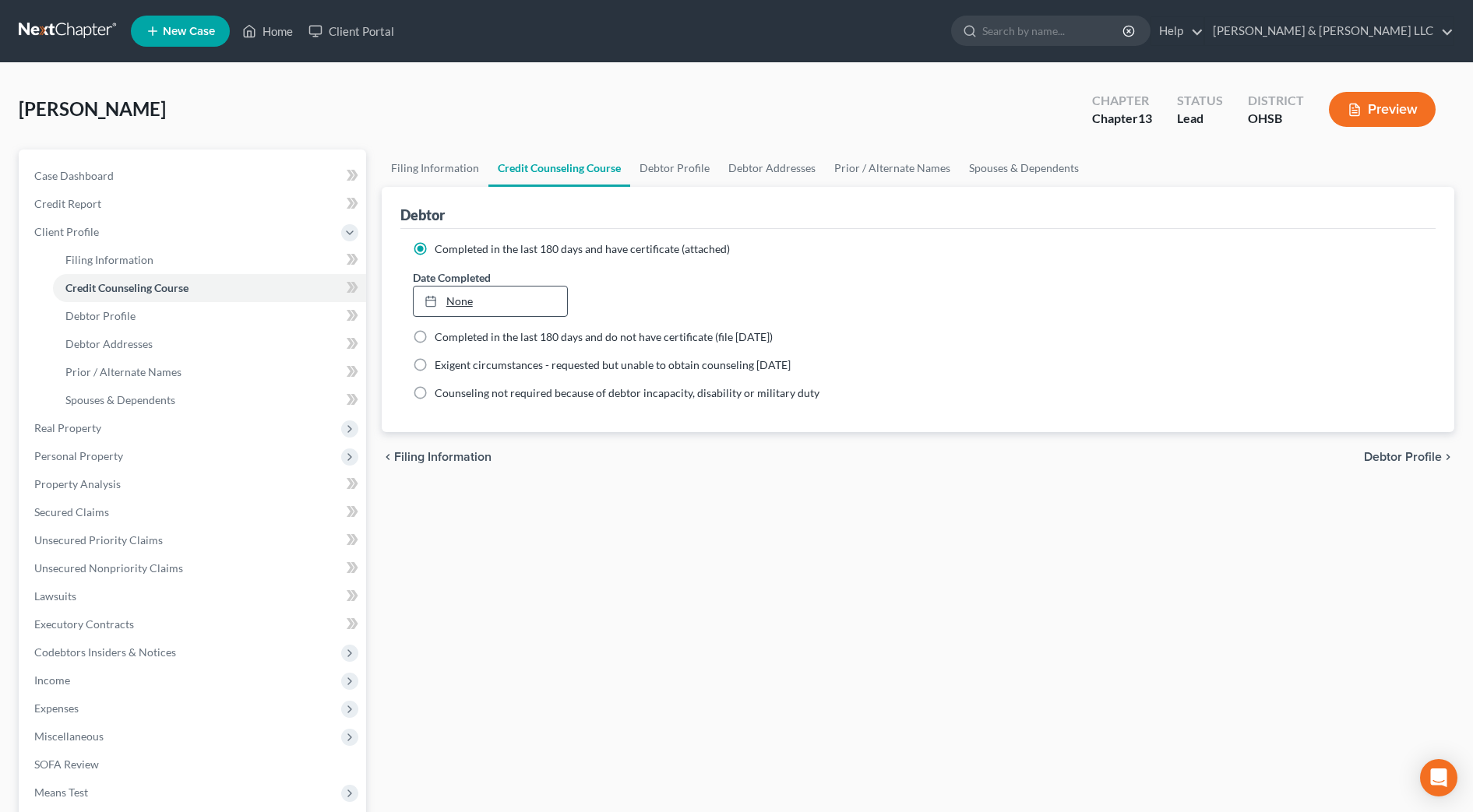
type input "[DATE]"
click at [462, 299] on link "None" at bounding box center [490, 301] width 154 height 29
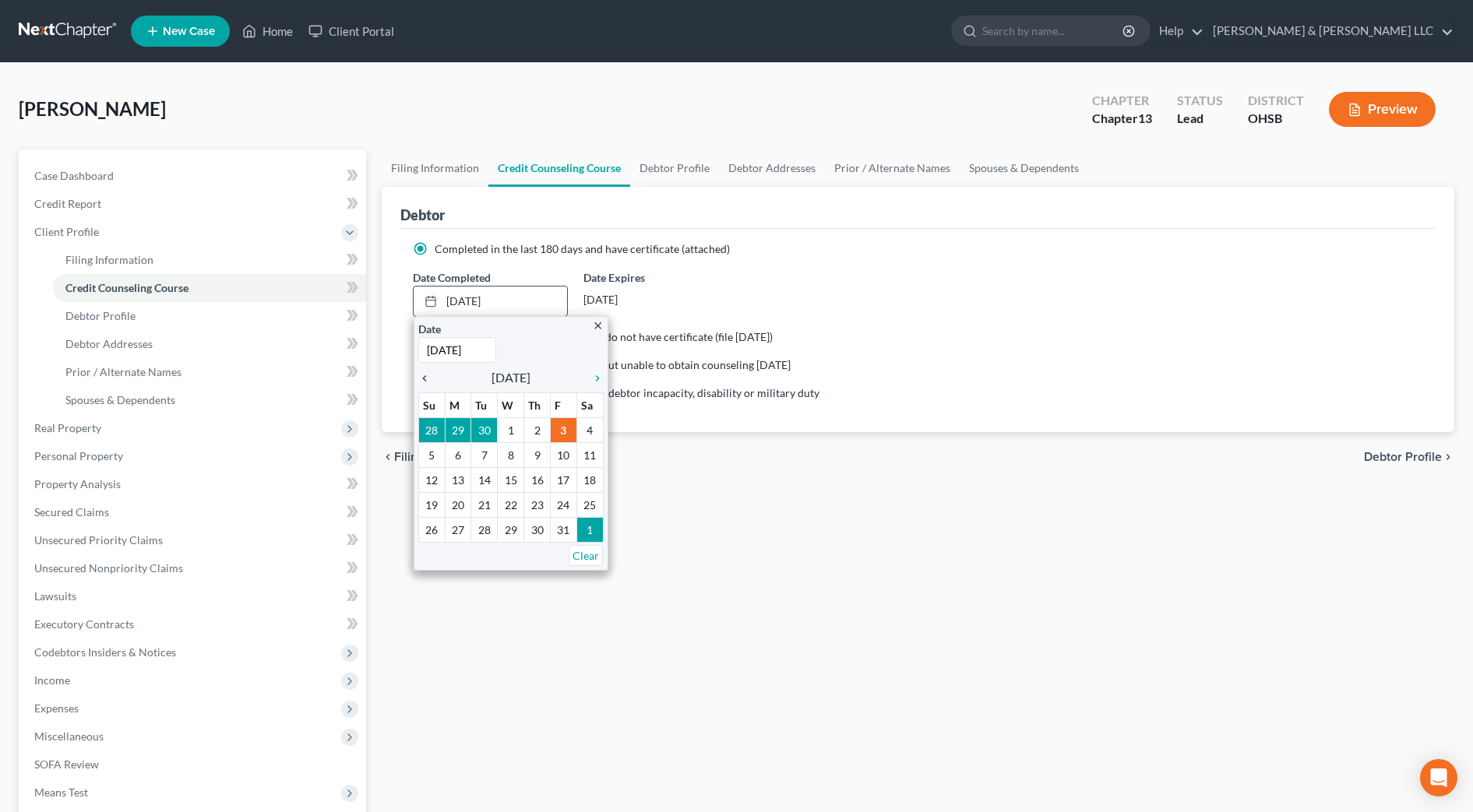
click at [424, 379] on icon "chevron_left" at bounding box center [428, 379] width 20 height 12
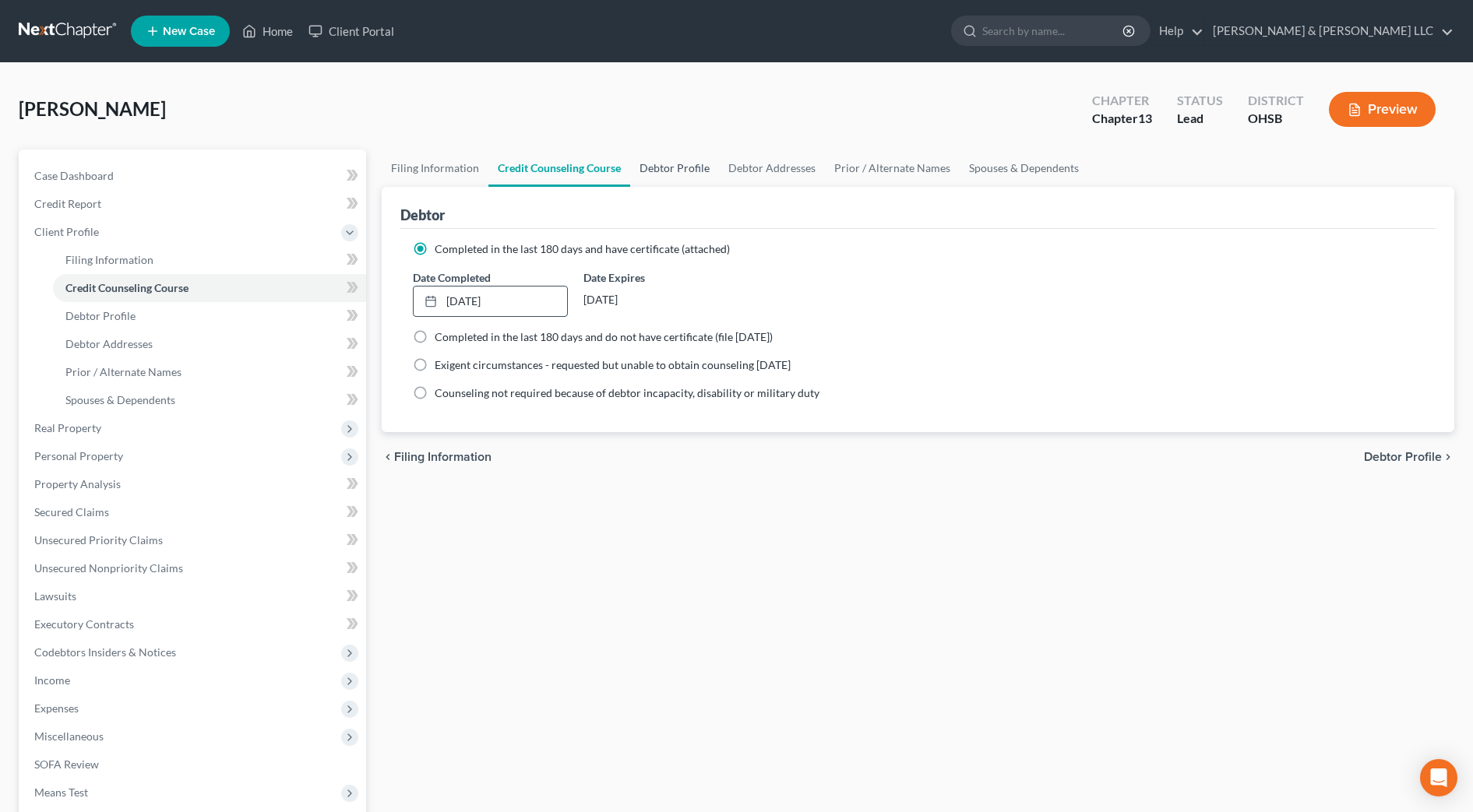
click at [655, 175] on link "Debtor Profile" at bounding box center [674, 168] width 89 height 37
select select "0"
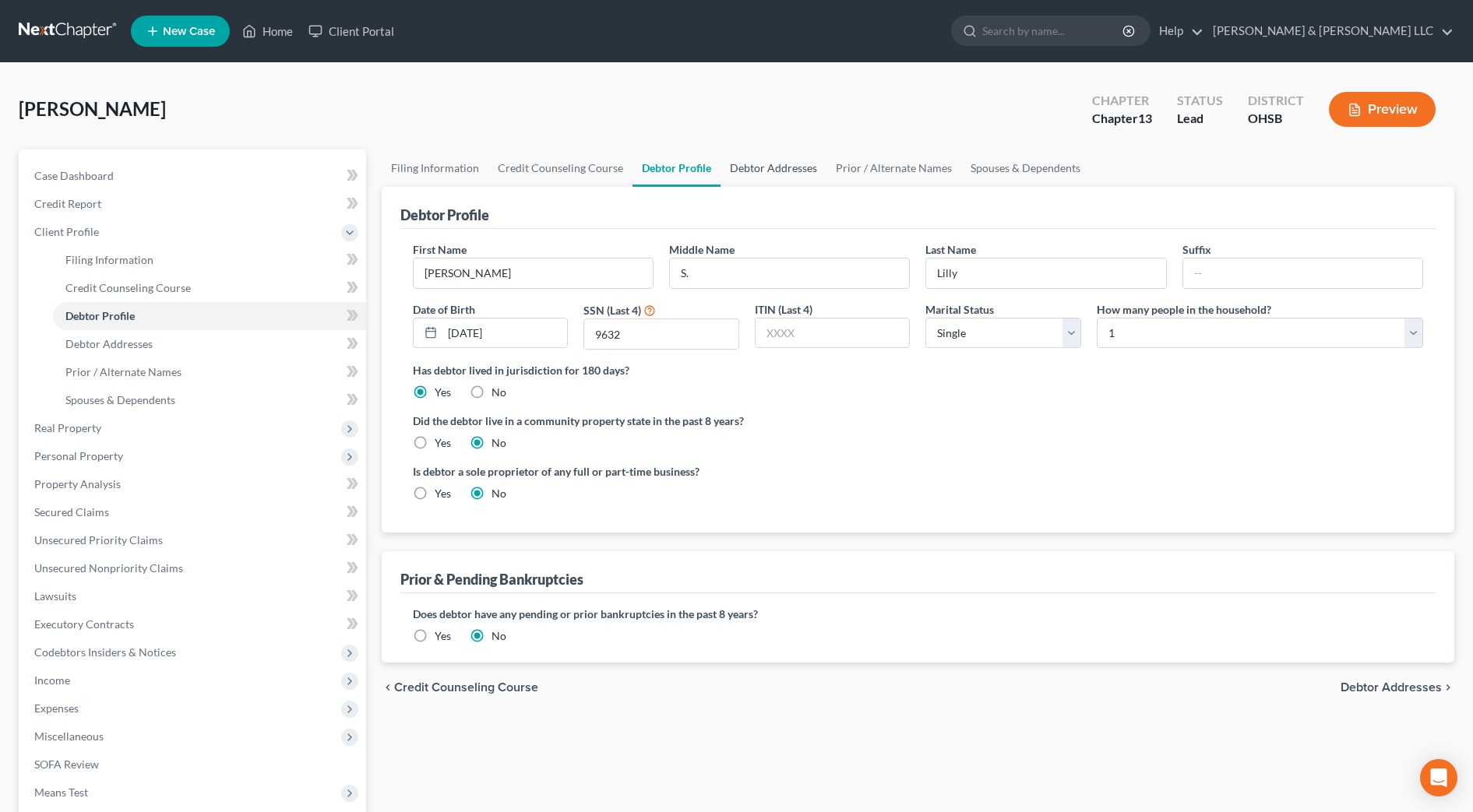
click at [760, 176] on link "Debtor Addresses" at bounding box center [773, 168] width 106 height 37
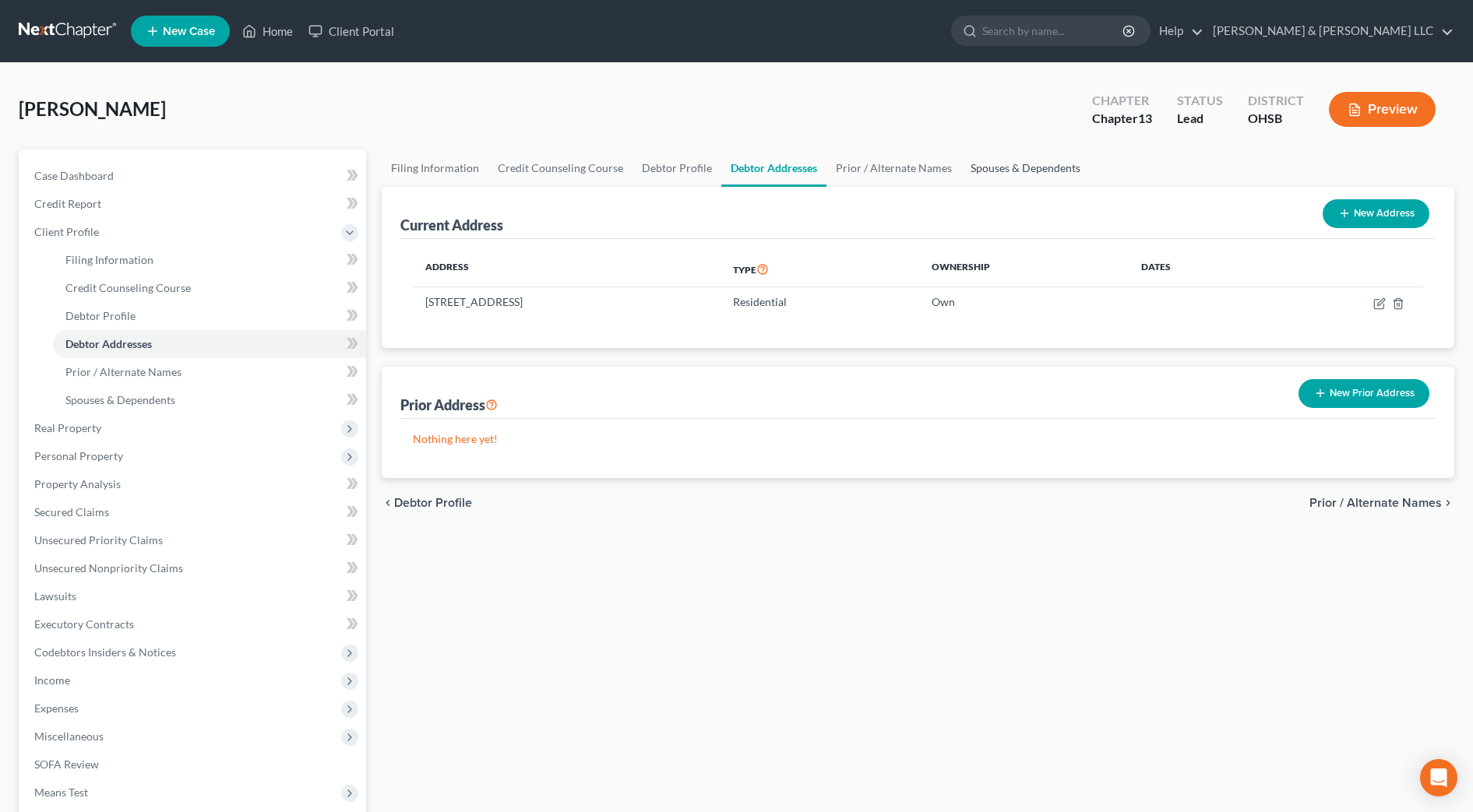
click at [1007, 168] on link "Spouses & Dependents" at bounding box center [1025, 168] width 128 height 37
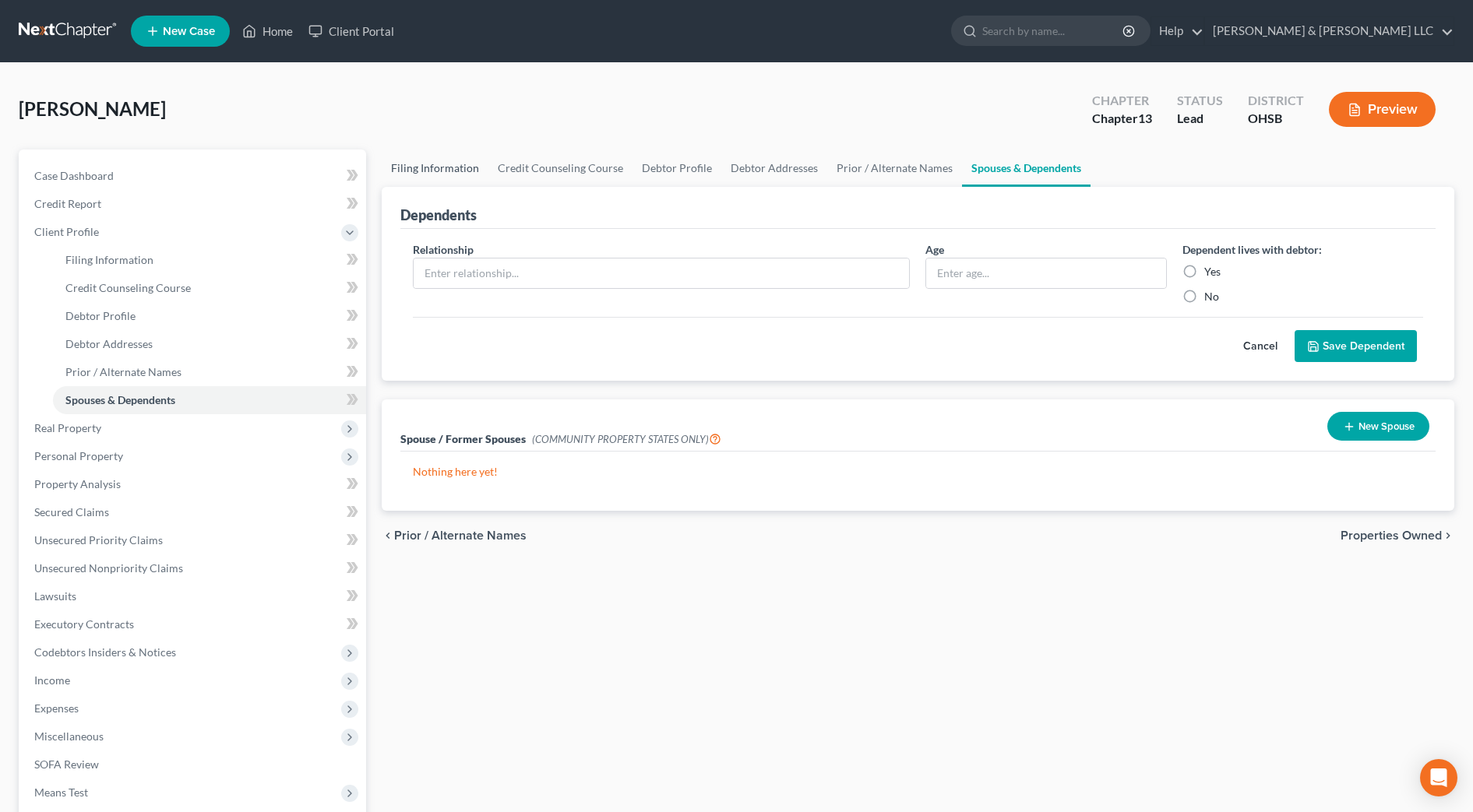
click at [394, 157] on link "Filing Information" at bounding box center [435, 168] width 107 height 37
select select "1"
select select "0"
select select "3"
select select "62"
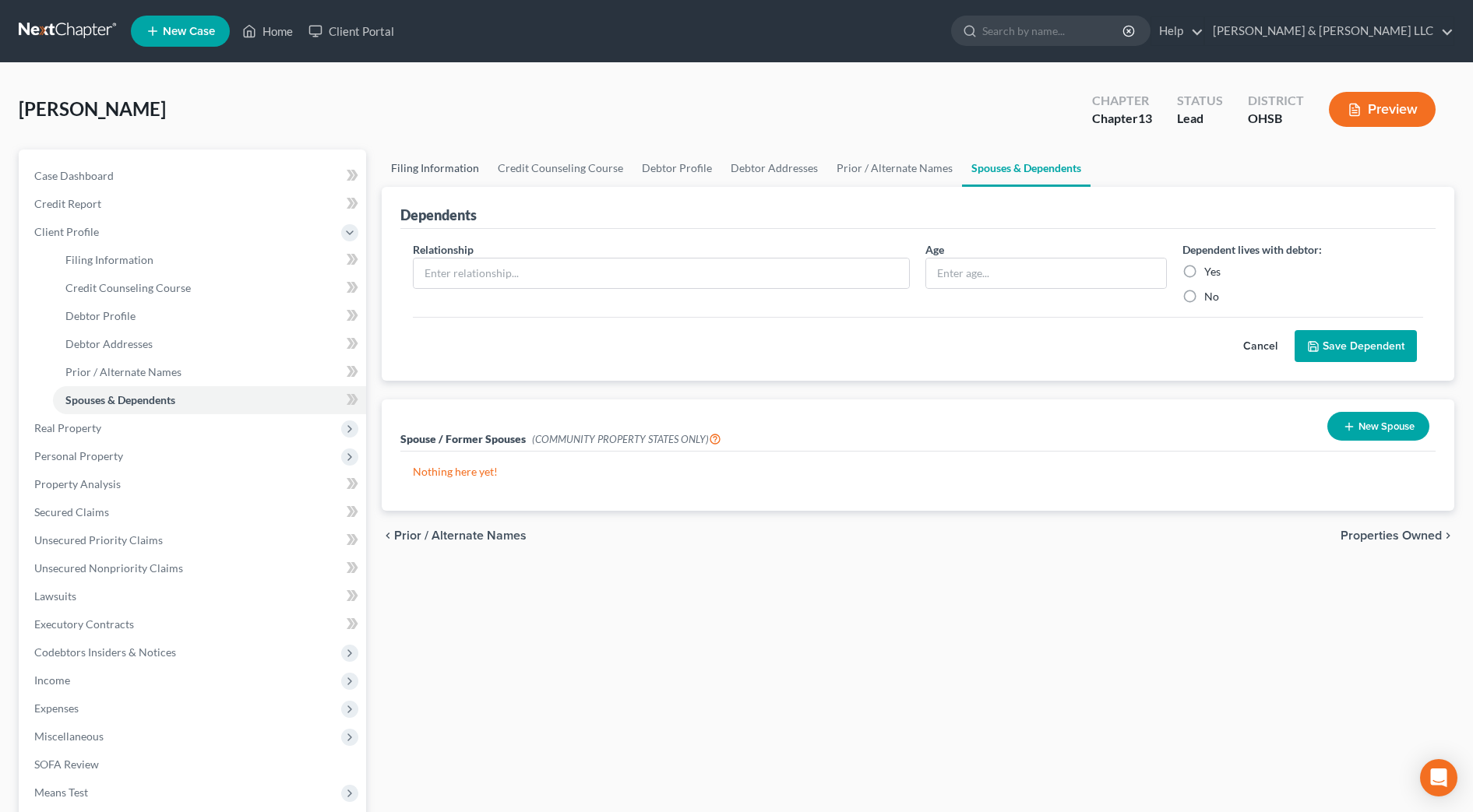
select select "2"
select select "36"
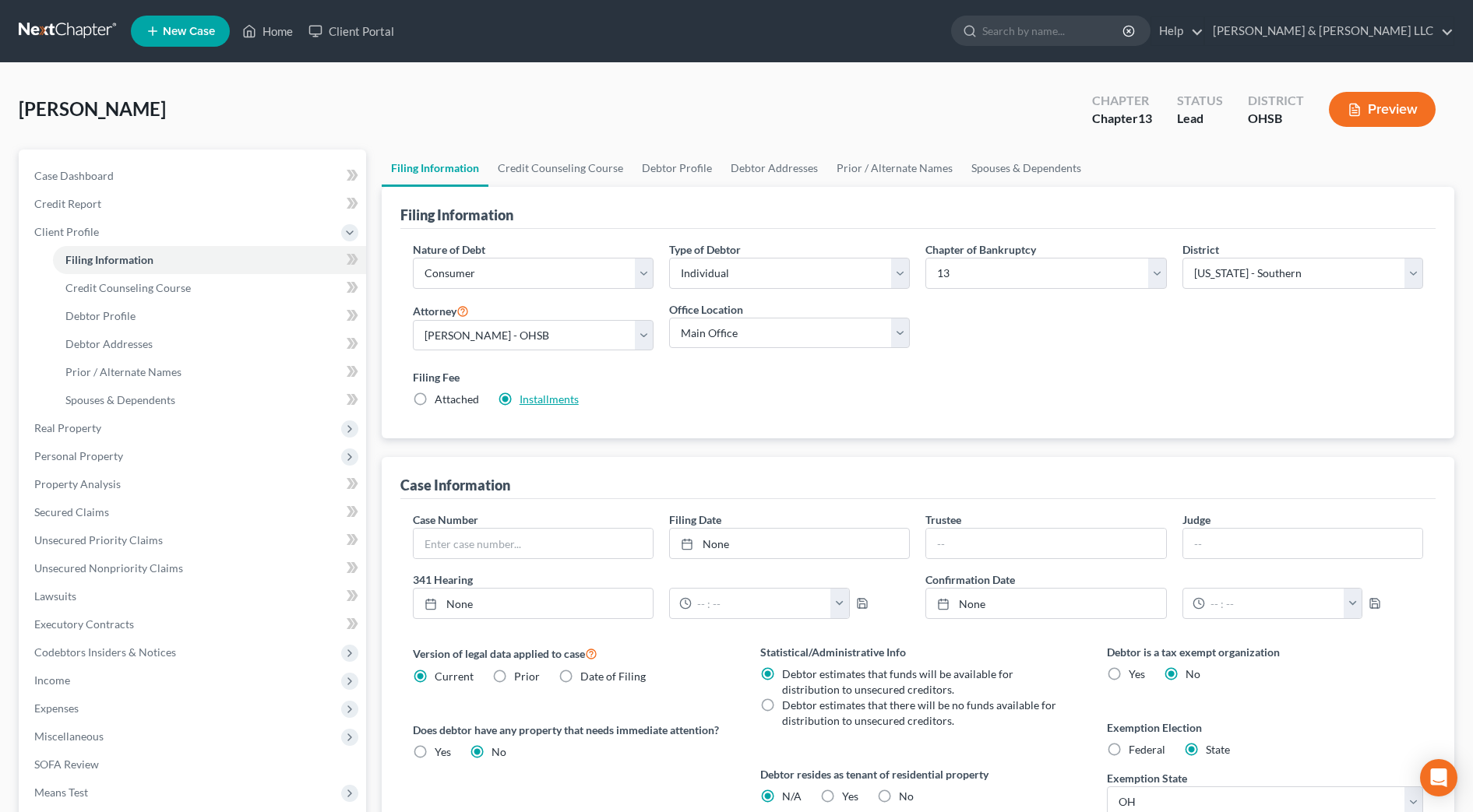
click at [550, 398] on link "Installments" at bounding box center [549, 398] width 60 height 13
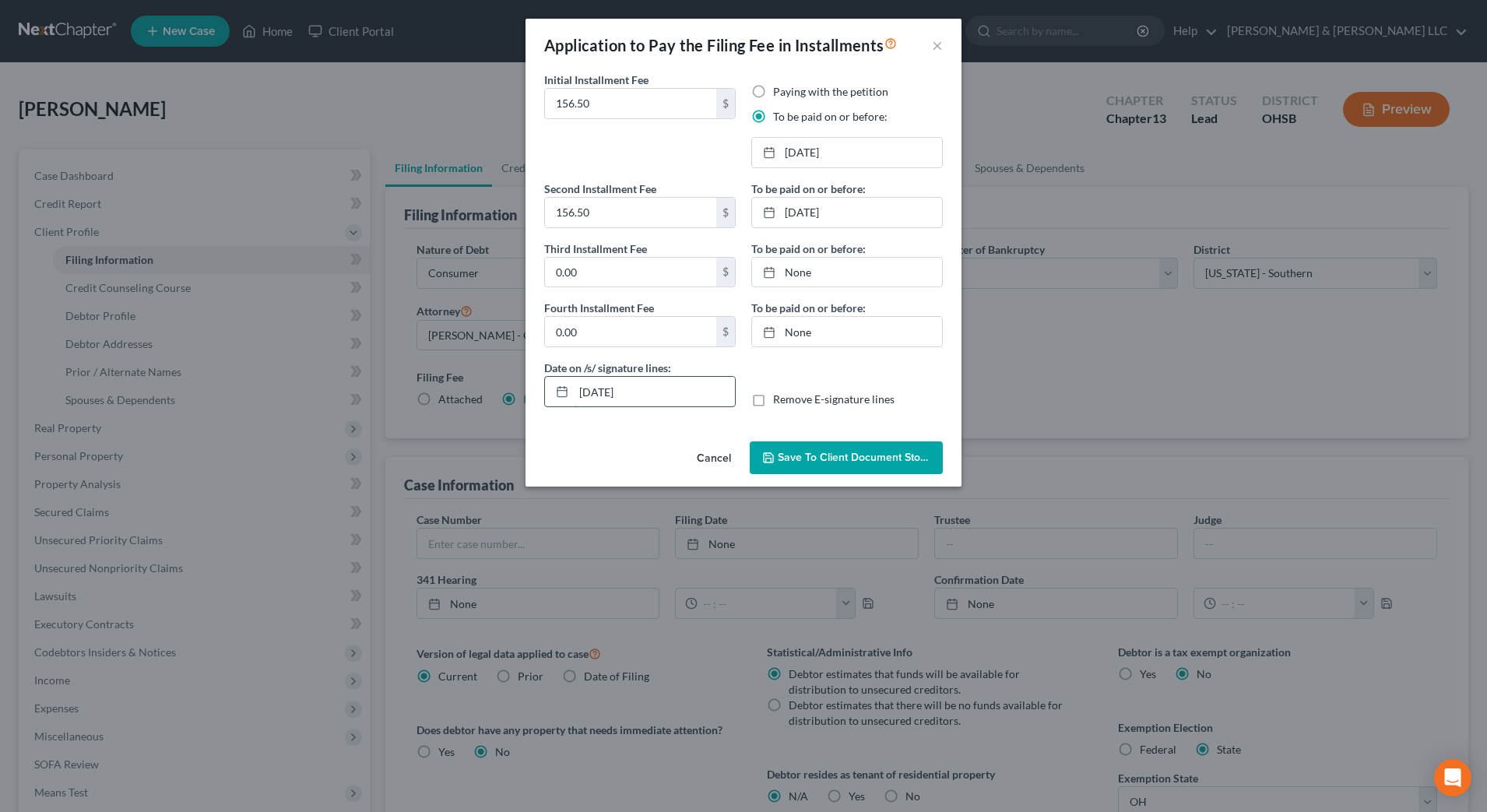
click at [609, 397] on input "[DATE]" at bounding box center [654, 391] width 161 height 29
type input "[DATE]"
click at [888, 458] on span "Save to Client Document Storage" at bounding box center [861, 457] width 165 height 13
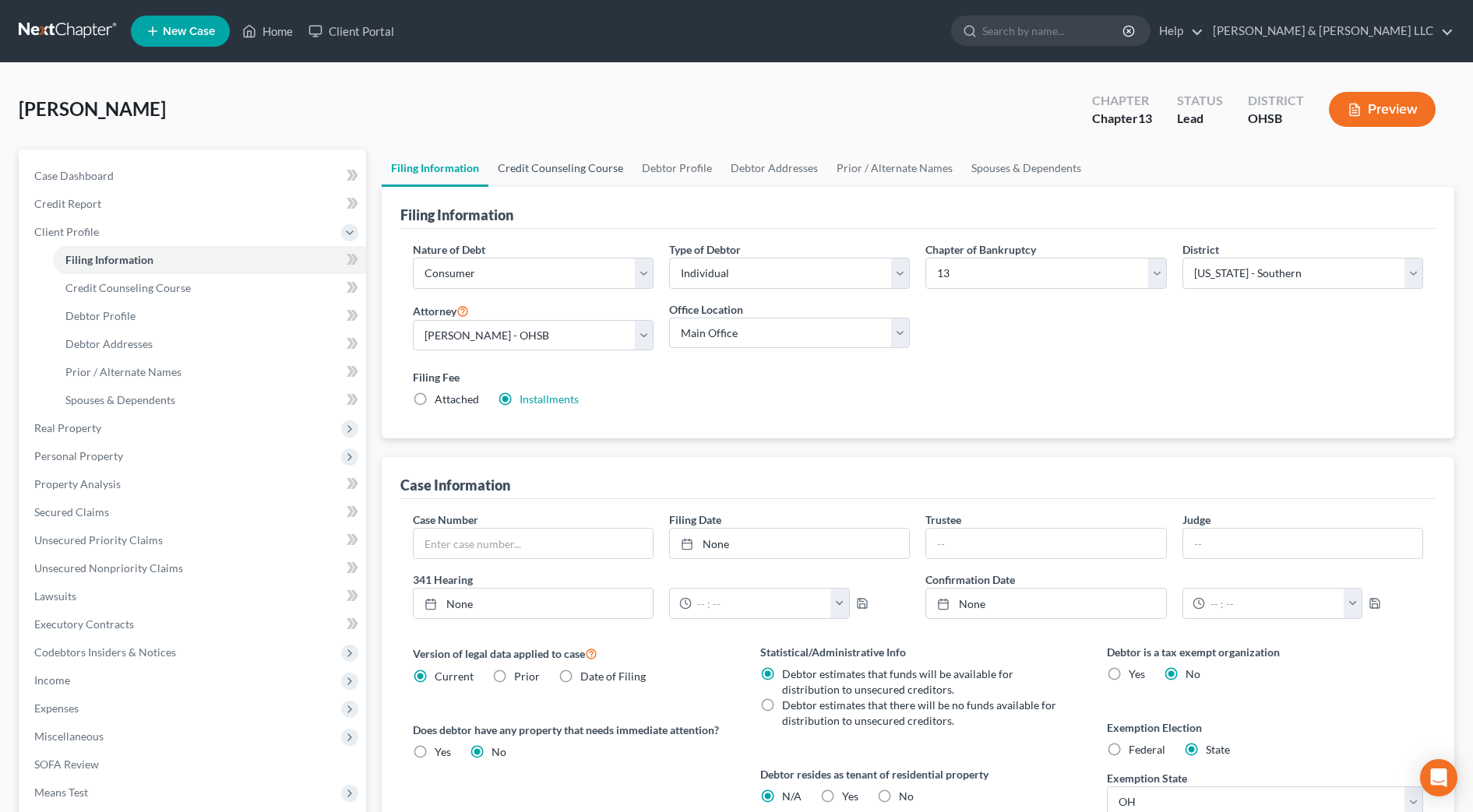
click at [541, 166] on link "Credit Counseling Course" at bounding box center [560, 168] width 144 height 37
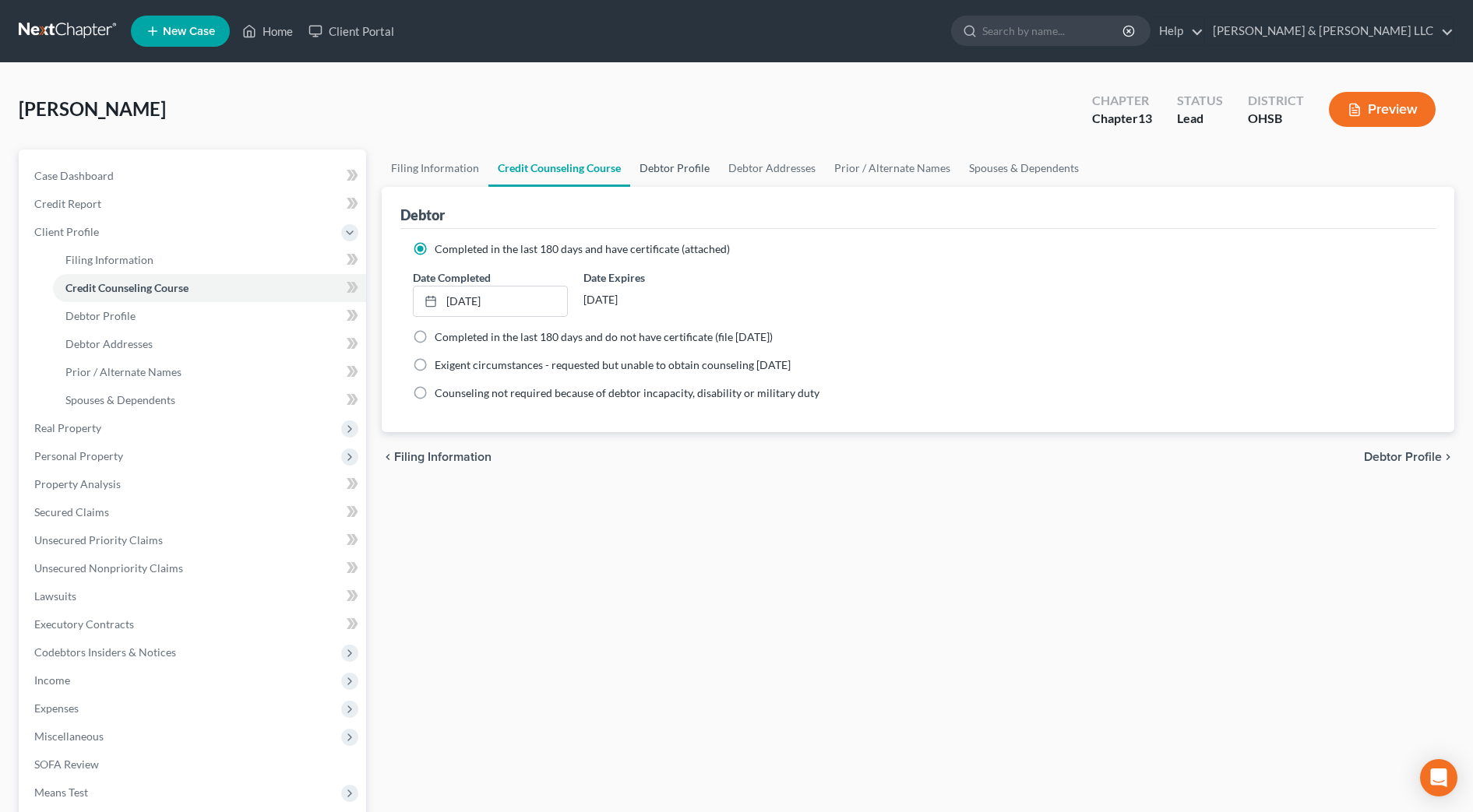
click at [694, 165] on link "Debtor Profile" at bounding box center [674, 168] width 89 height 37
select select "0"
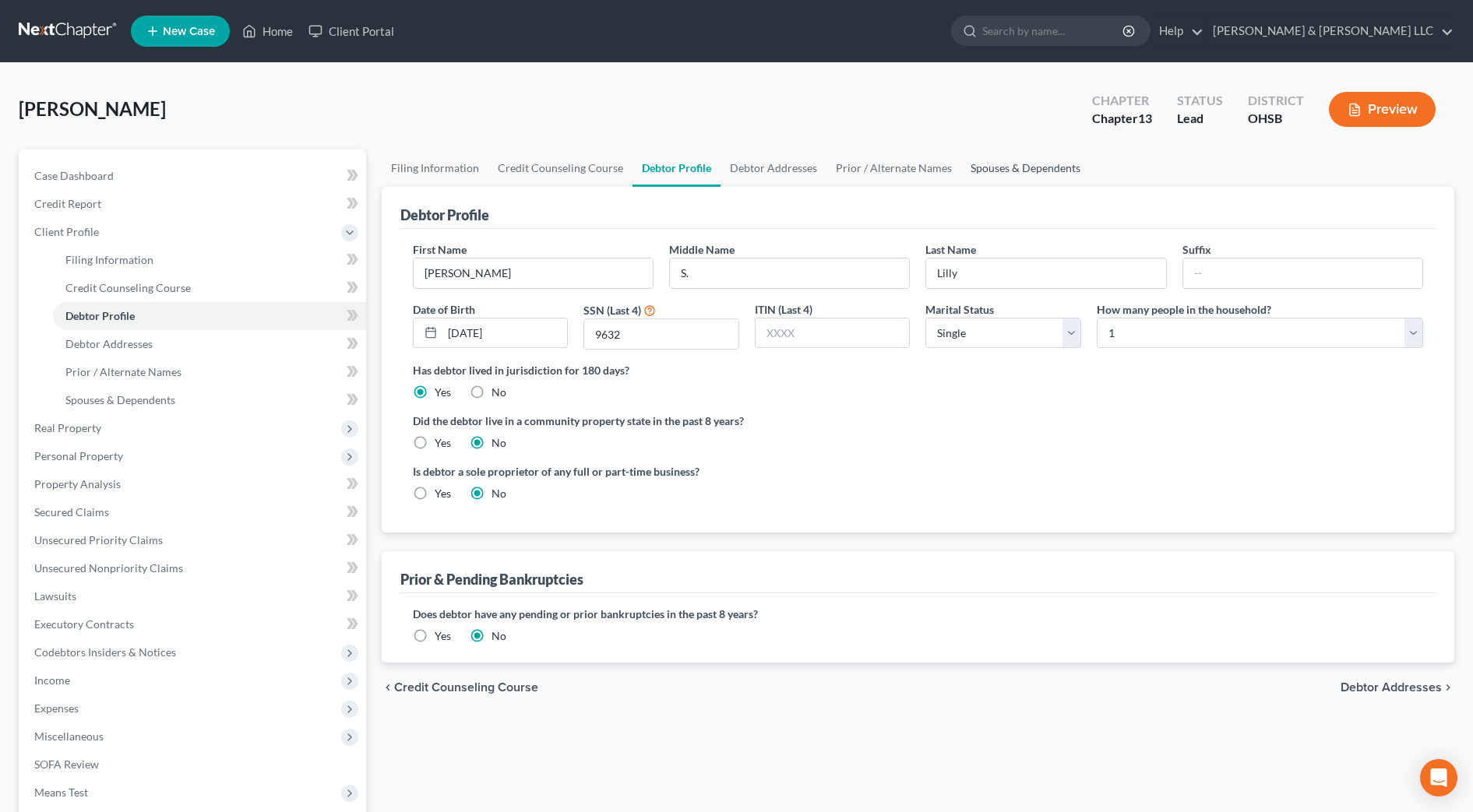
click at [994, 167] on link "Spouses & Dependents" at bounding box center [1025, 168] width 128 height 37
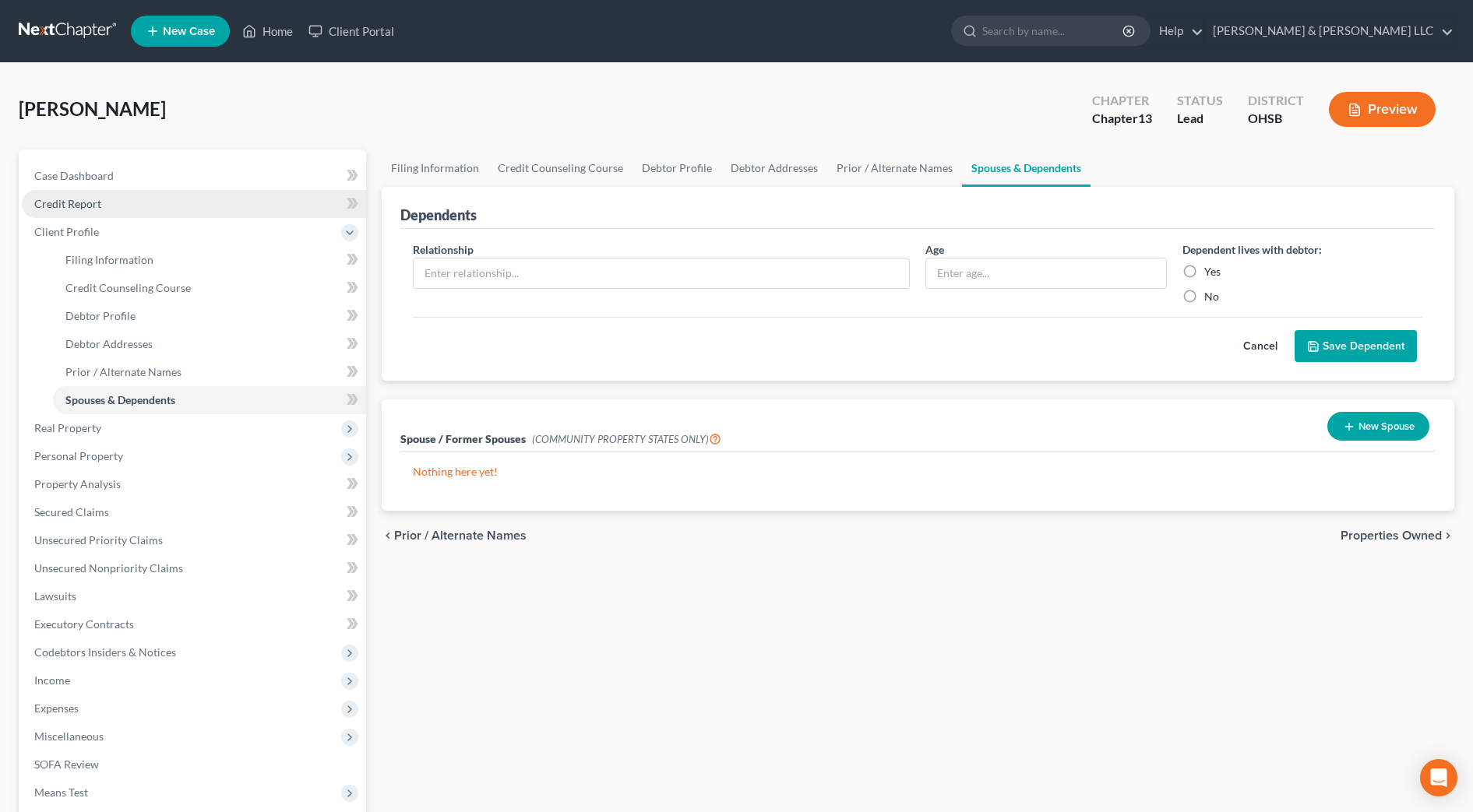
click at [101, 209] on link "Credit Report" at bounding box center [194, 205] width 344 height 28
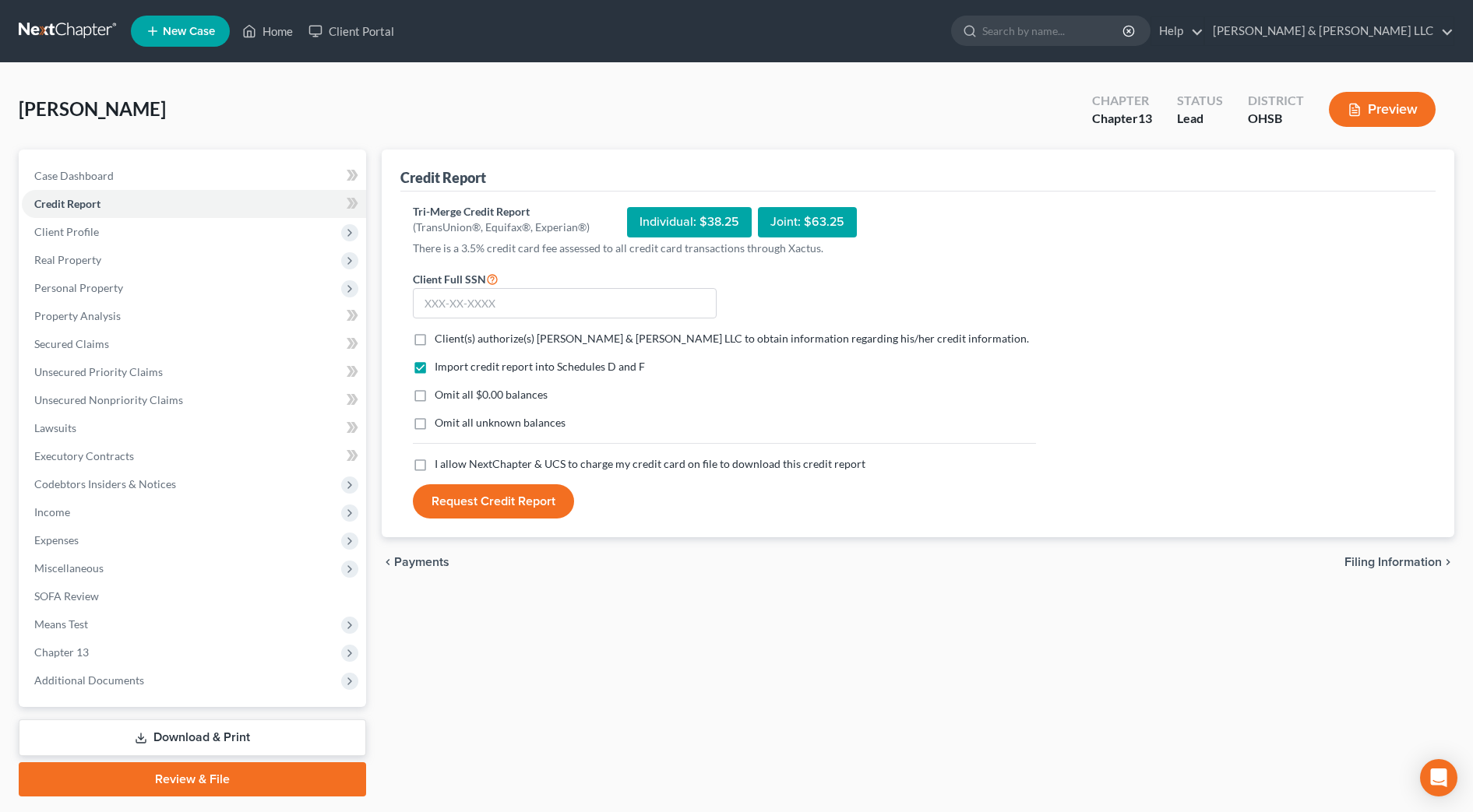
click at [435, 340] on label "Client(s) authorize(s) Cousino & Weinzimmer LLC to obtain information regarding…" at bounding box center [732, 339] width 594 height 16
click at [441, 340] on input "Client(s) authorize(s) Cousino & Weinzimmer LLC to obtain information regarding…" at bounding box center [446, 335] width 10 height 10
checkbox input "true"
click at [435, 468] on label "I allow NextChapter & UCS to charge my credit card on file to download this cre…" at bounding box center [650, 464] width 431 height 16
click at [441, 466] on input "I allow NextChapter & UCS to charge my credit card on file to download this cre…" at bounding box center [446, 461] width 10 height 10
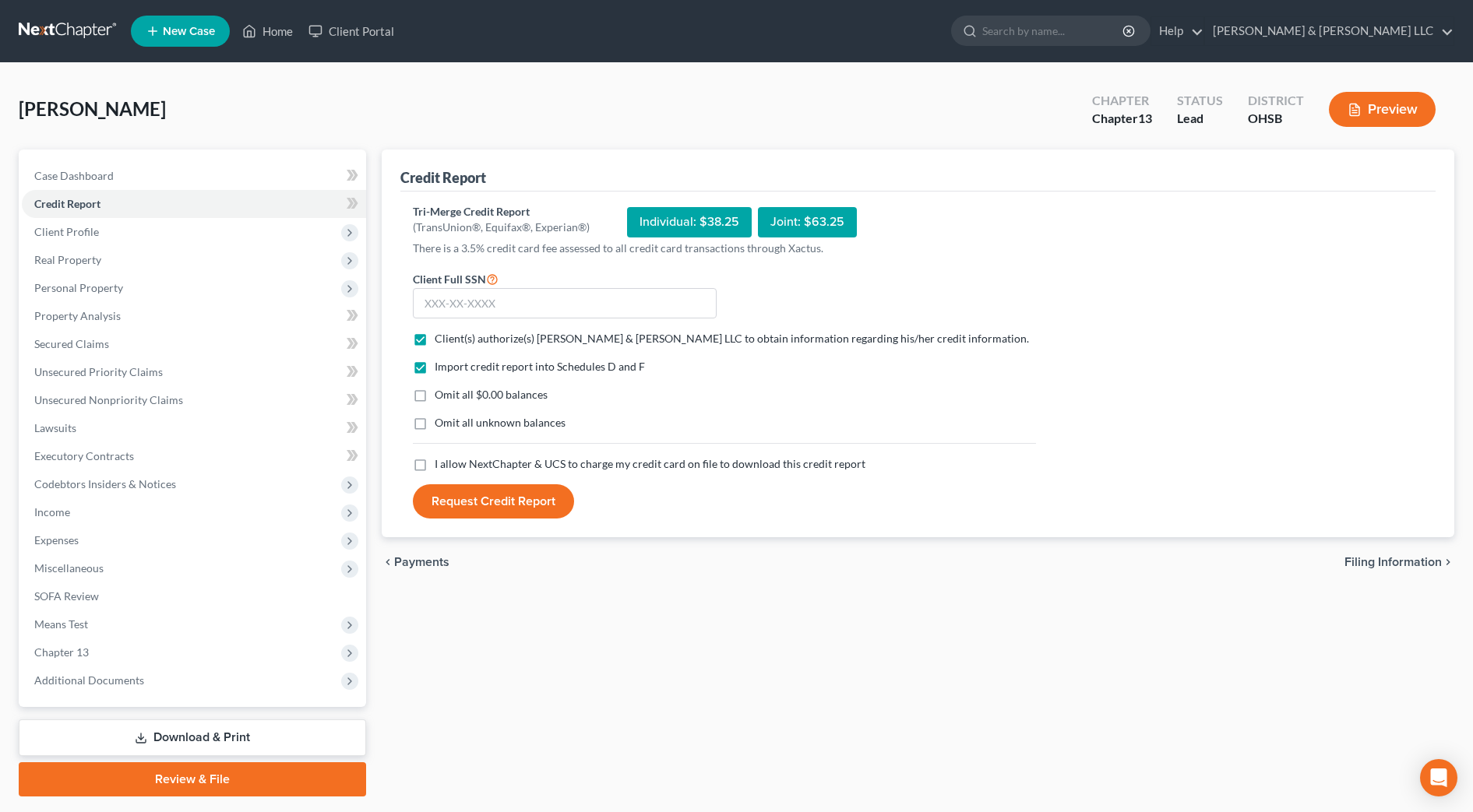
checkbox input "true"
click at [492, 306] on input "text" at bounding box center [564, 303] width 303 height 31
type input "271-68-9632"
click at [495, 508] on button "Request Credit Report" at bounding box center [493, 502] width 161 height 35
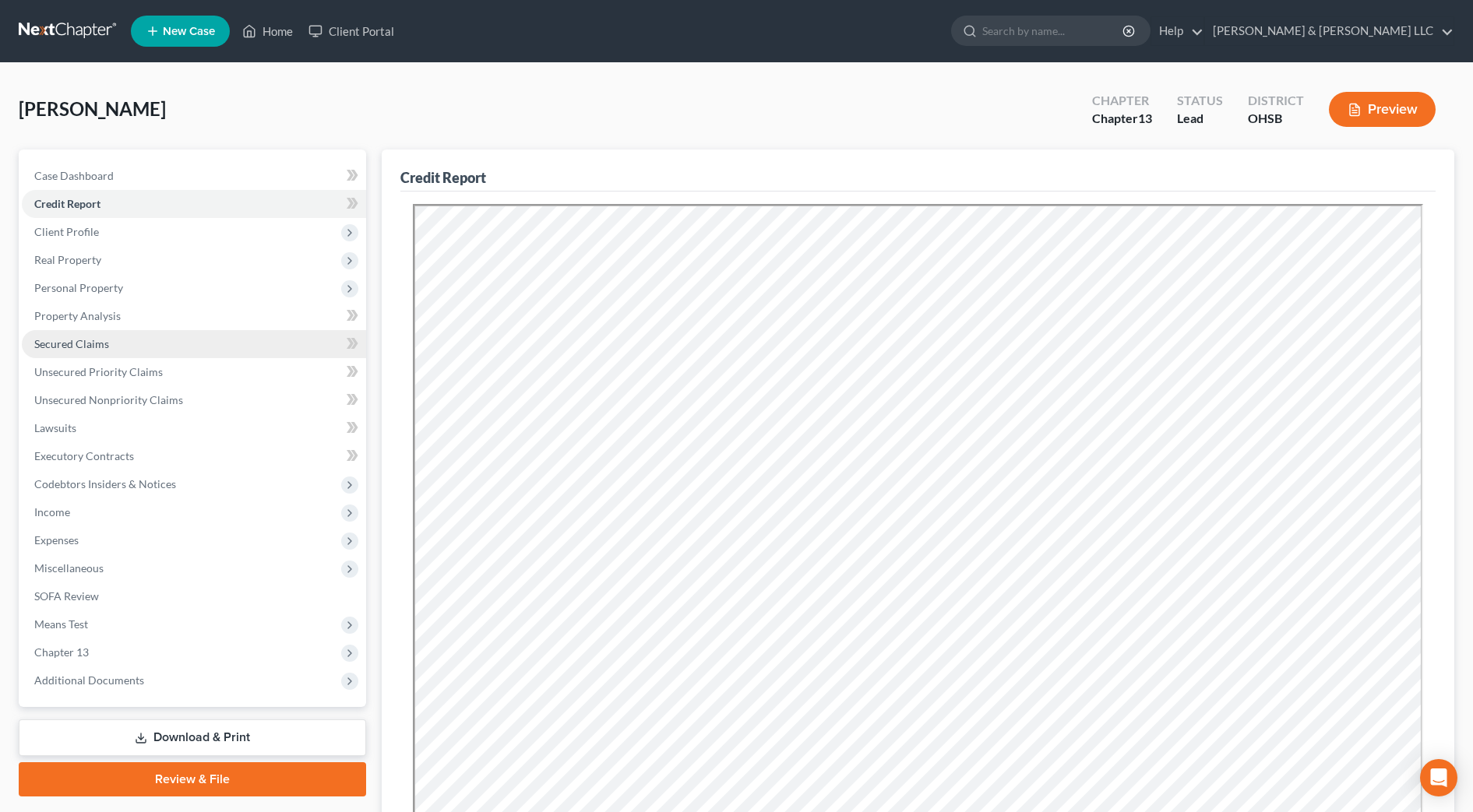
click at [92, 333] on link "Secured Claims" at bounding box center [194, 344] width 344 height 28
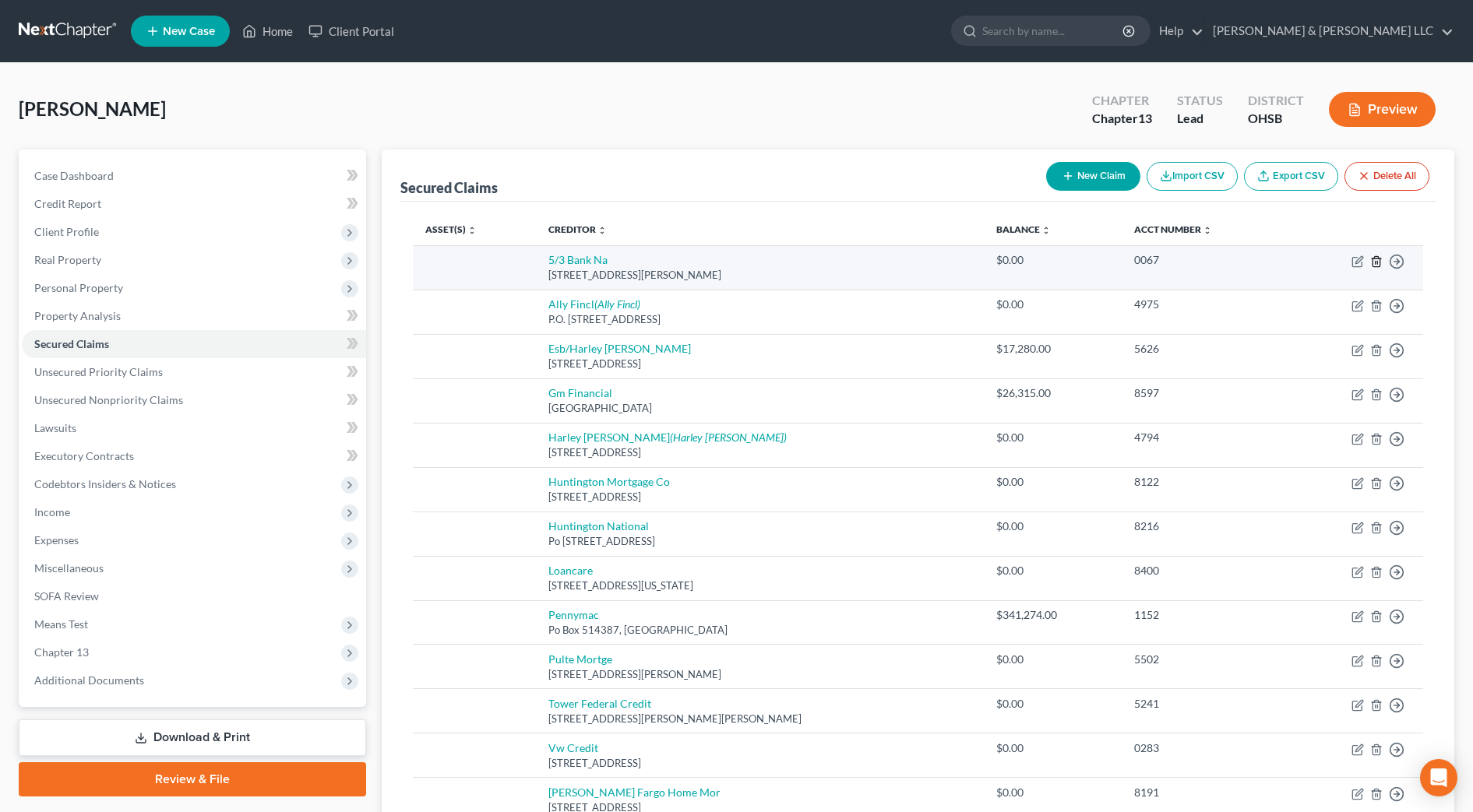
click at [1380, 259] on polyline "button" at bounding box center [1376, 259] width 10 height 0
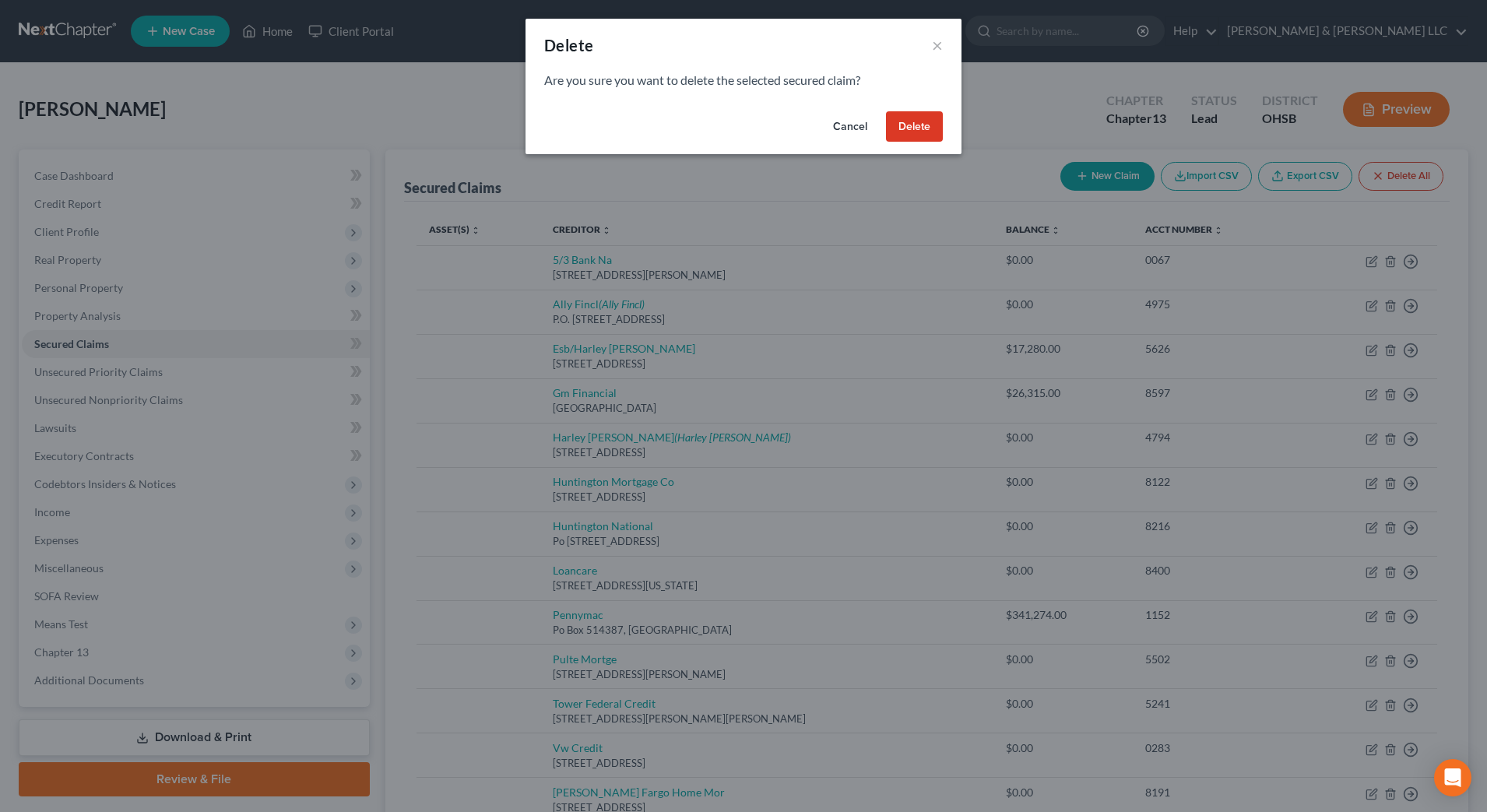
click at [922, 133] on button "Delete" at bounding box center [914, 126] width 57 height 31
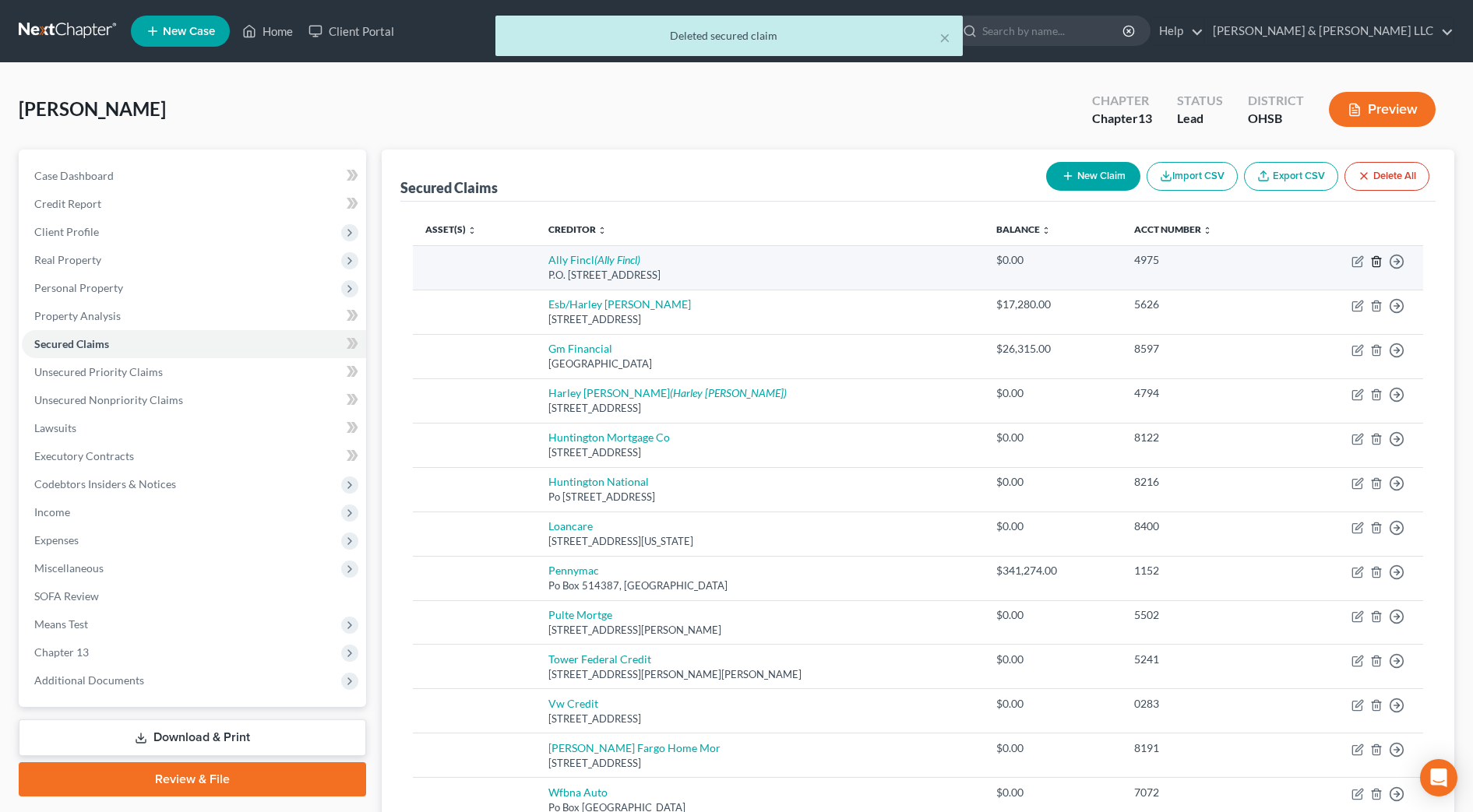
click at [1371, 258] on icon "button" at bounding box center [1376, 261] width 12 height 12
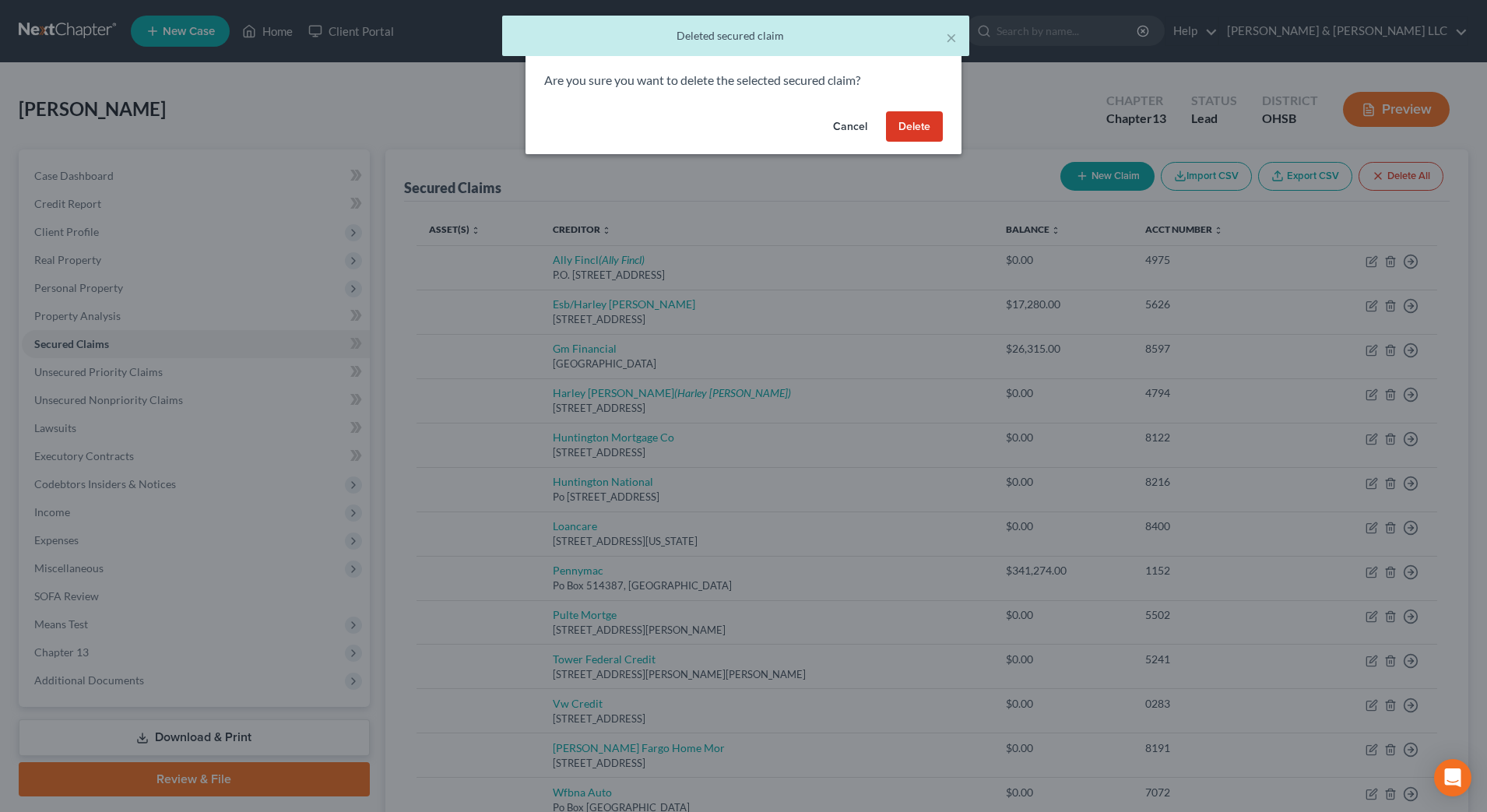
click at [916, 125] on button "Delete" at bounding box center [914, 126] width 57 height 31
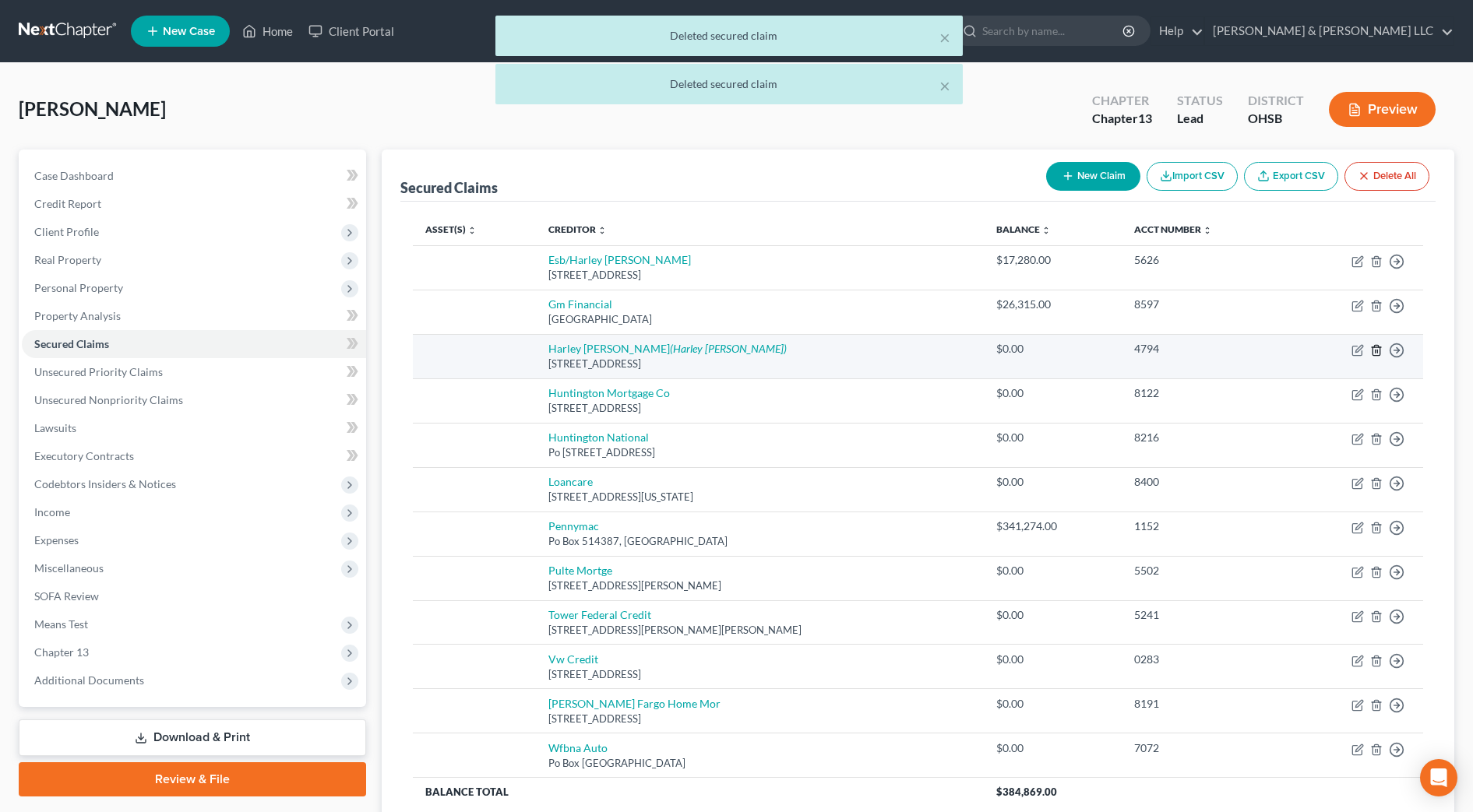
click at [1375, 349] on icon "button" at bounding box center [1376, 350] width 12 height 12
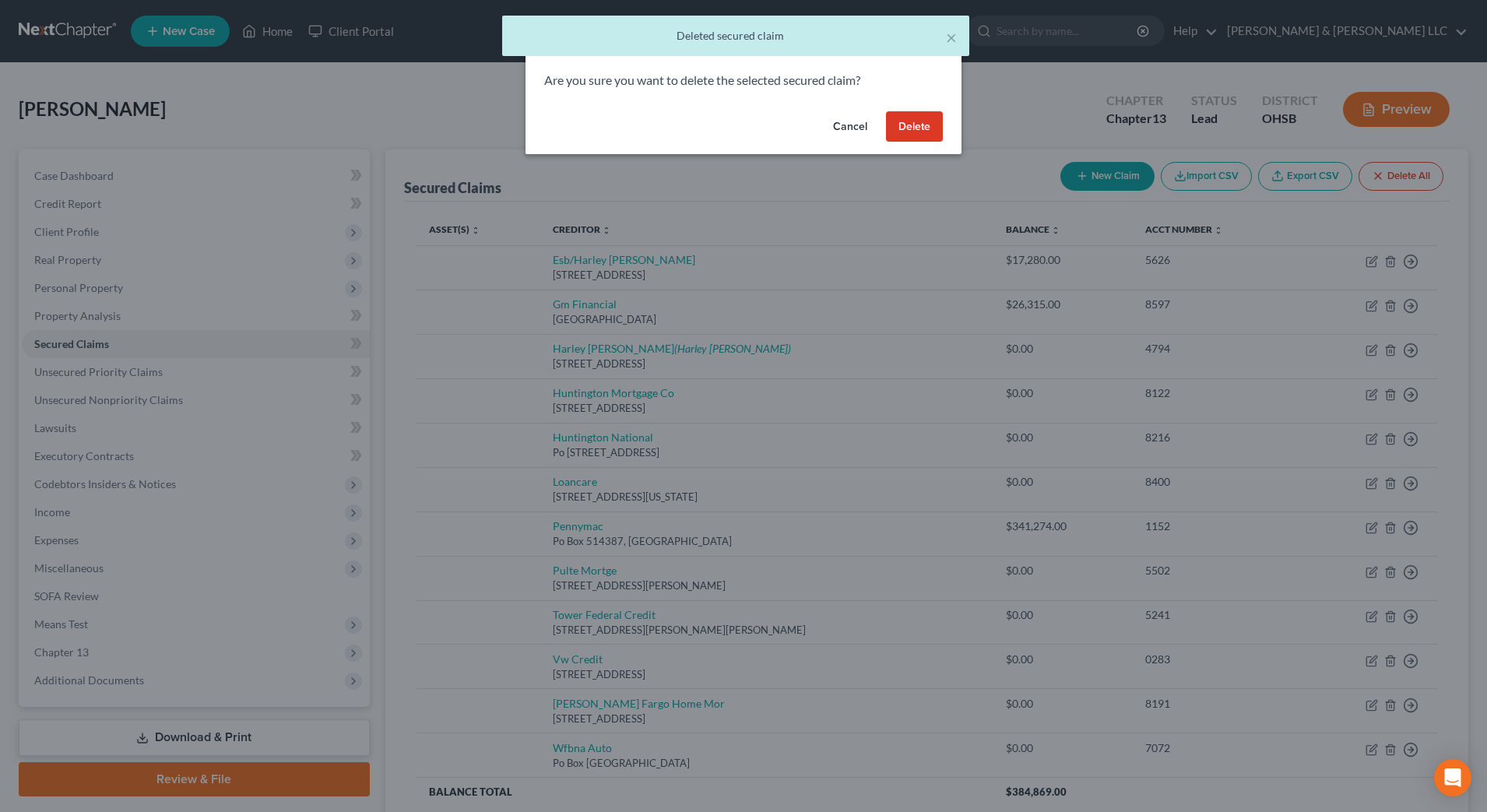
click at [914, 132] on button "Delete" at bounding box center [914, 126] width 57 height 31
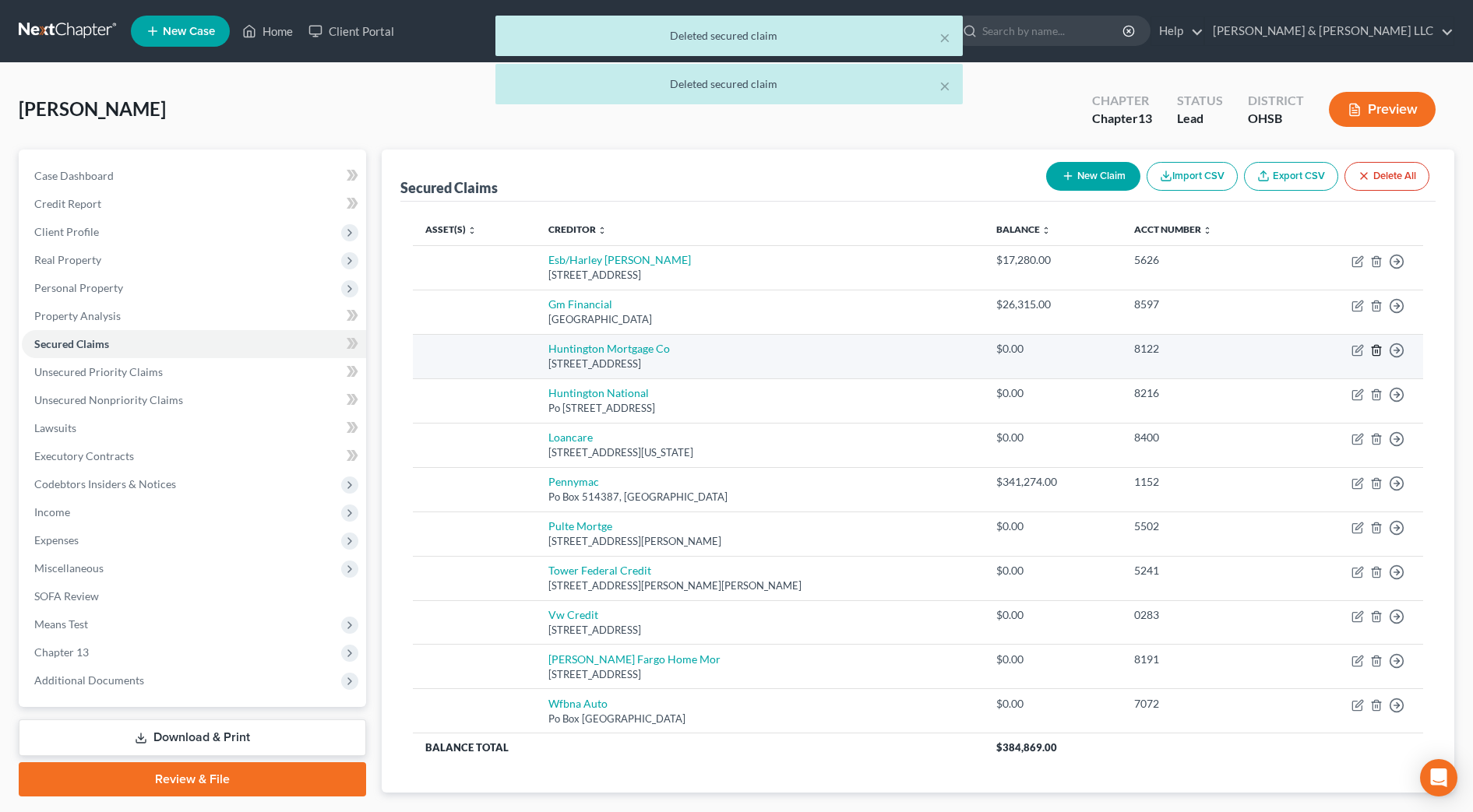
click at [1378, 348] on icon "button" at bounding box center [1376, 350] width 12 height 12
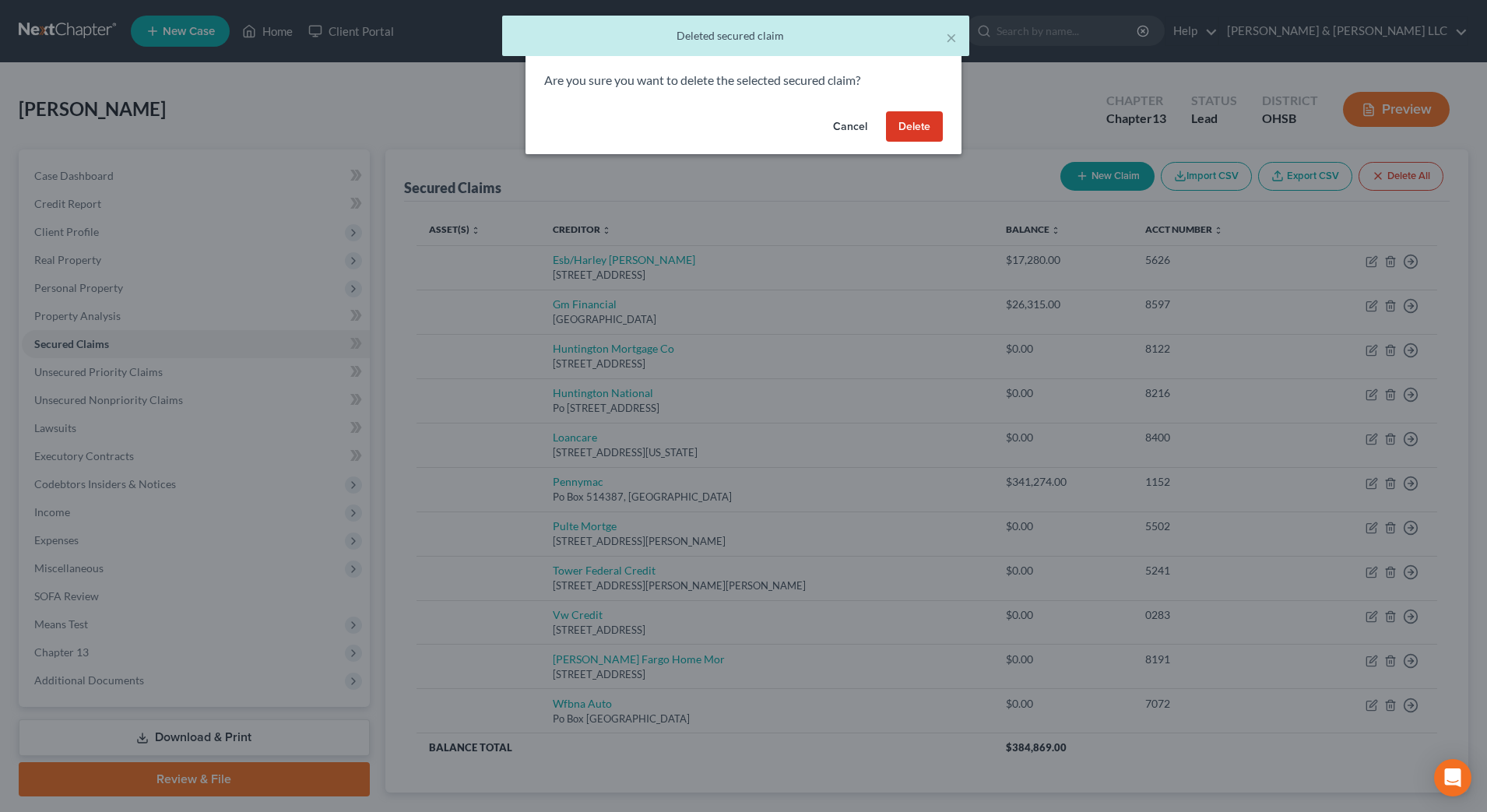
click at [911, 124] on button "Delete" at bounding box center [914, 126] width 57 height 31
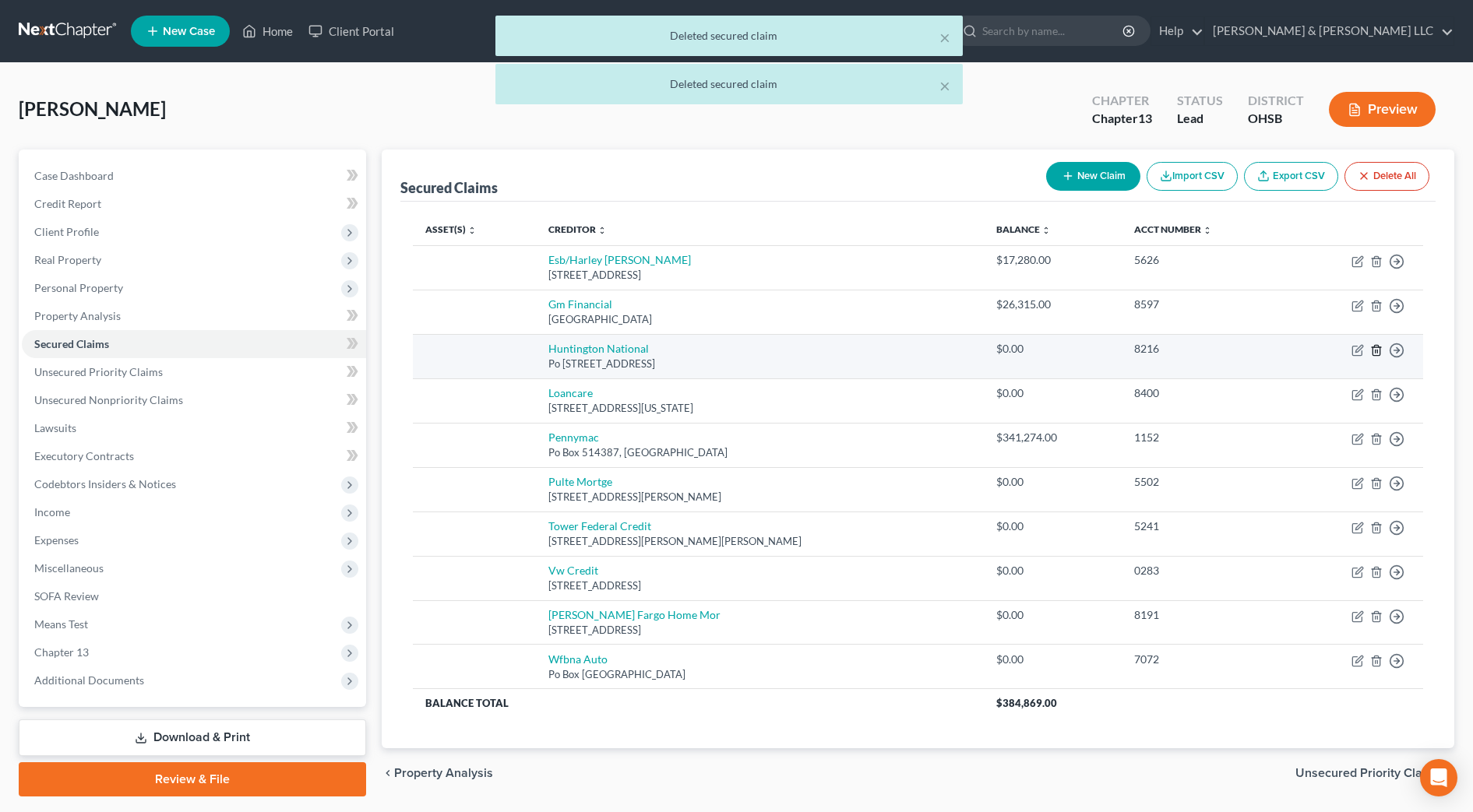
click at [1374, 346] on icon "button" at bounding box center [1376, 350] width 7 height 10
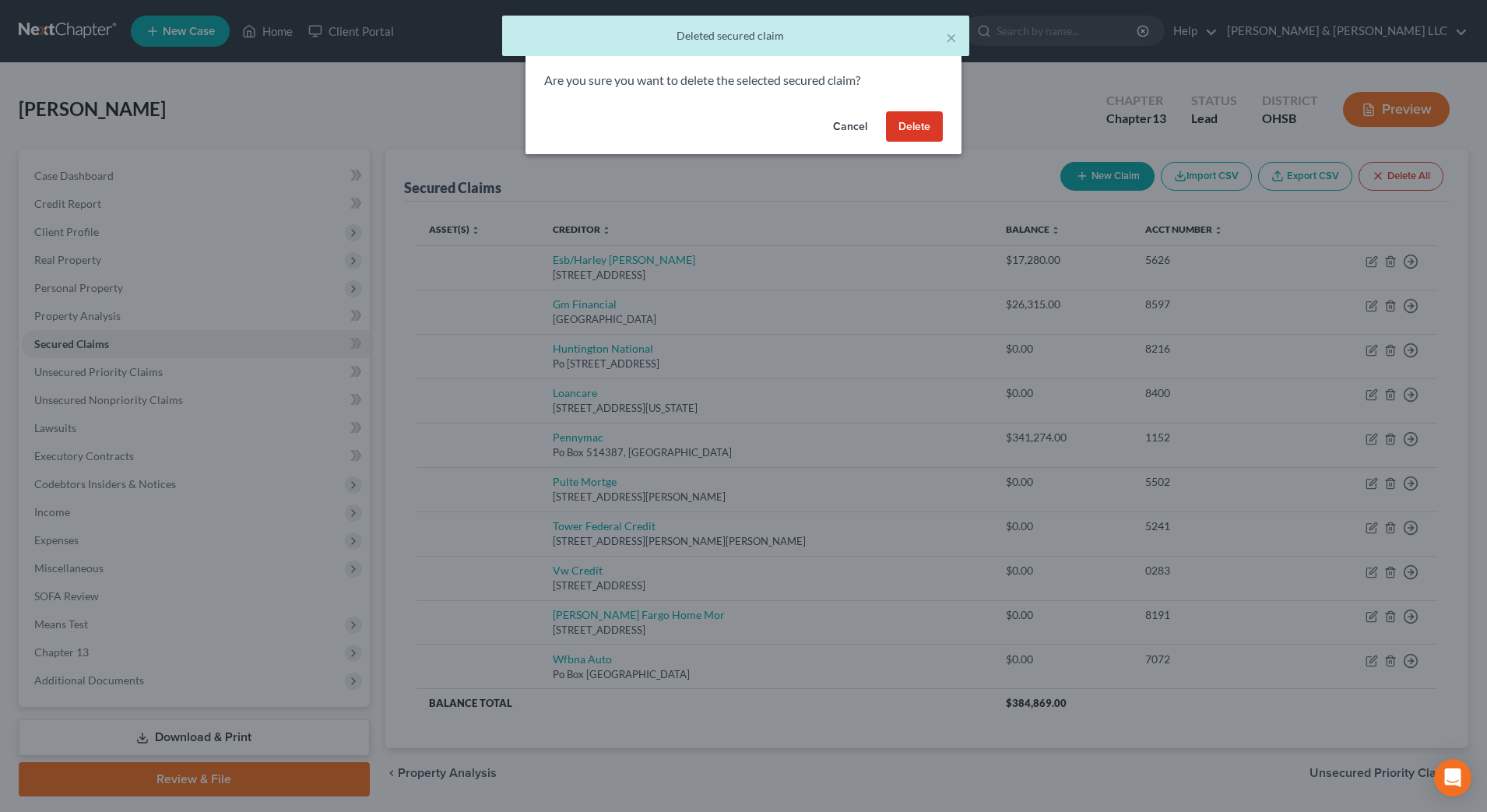
click at [928, 126] on button "Delete" at bounding box center [914, 126] width 57 height 31
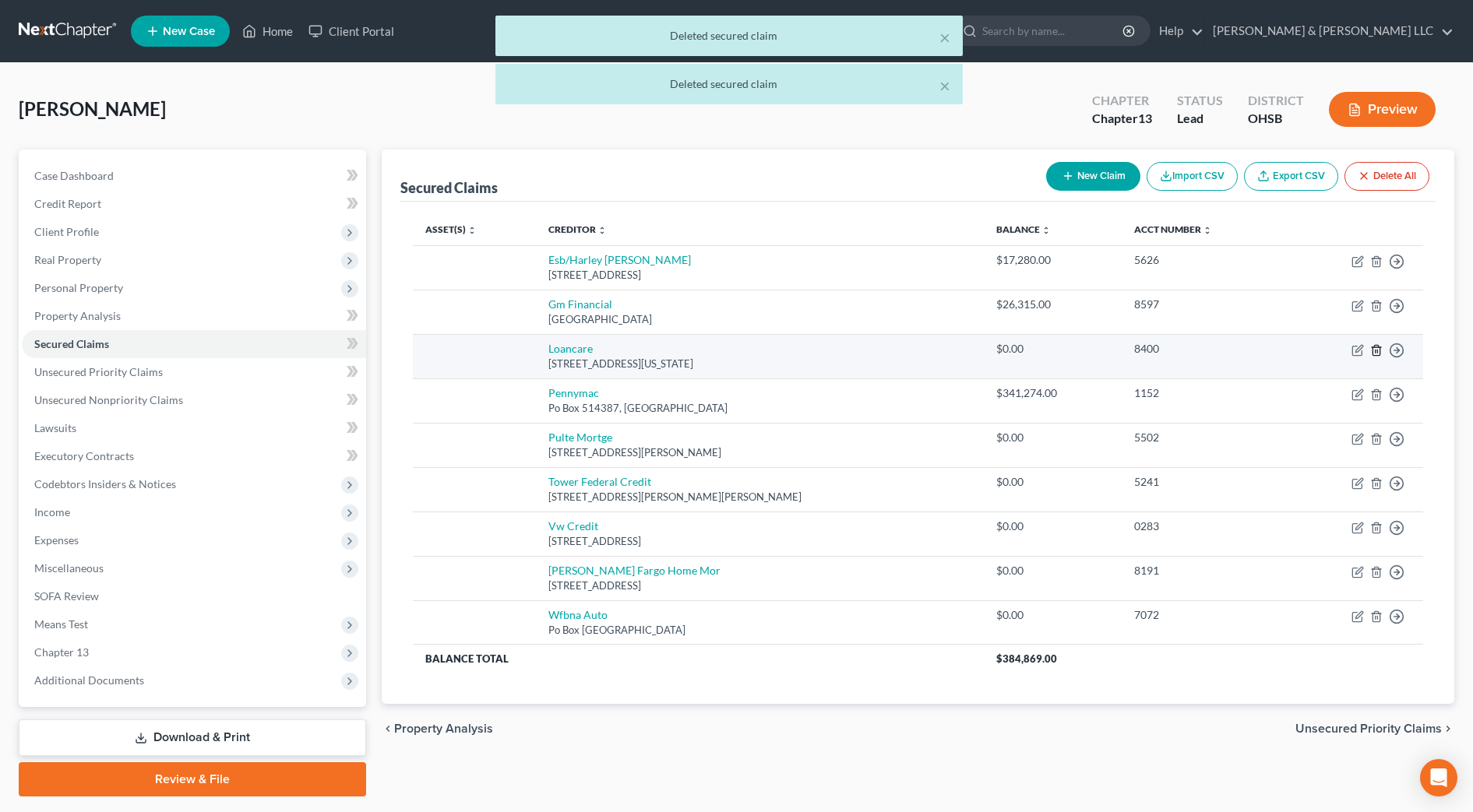
click at [1377, 347] on polyline "button" at bounding box center [1376, 347] width 10 height 0
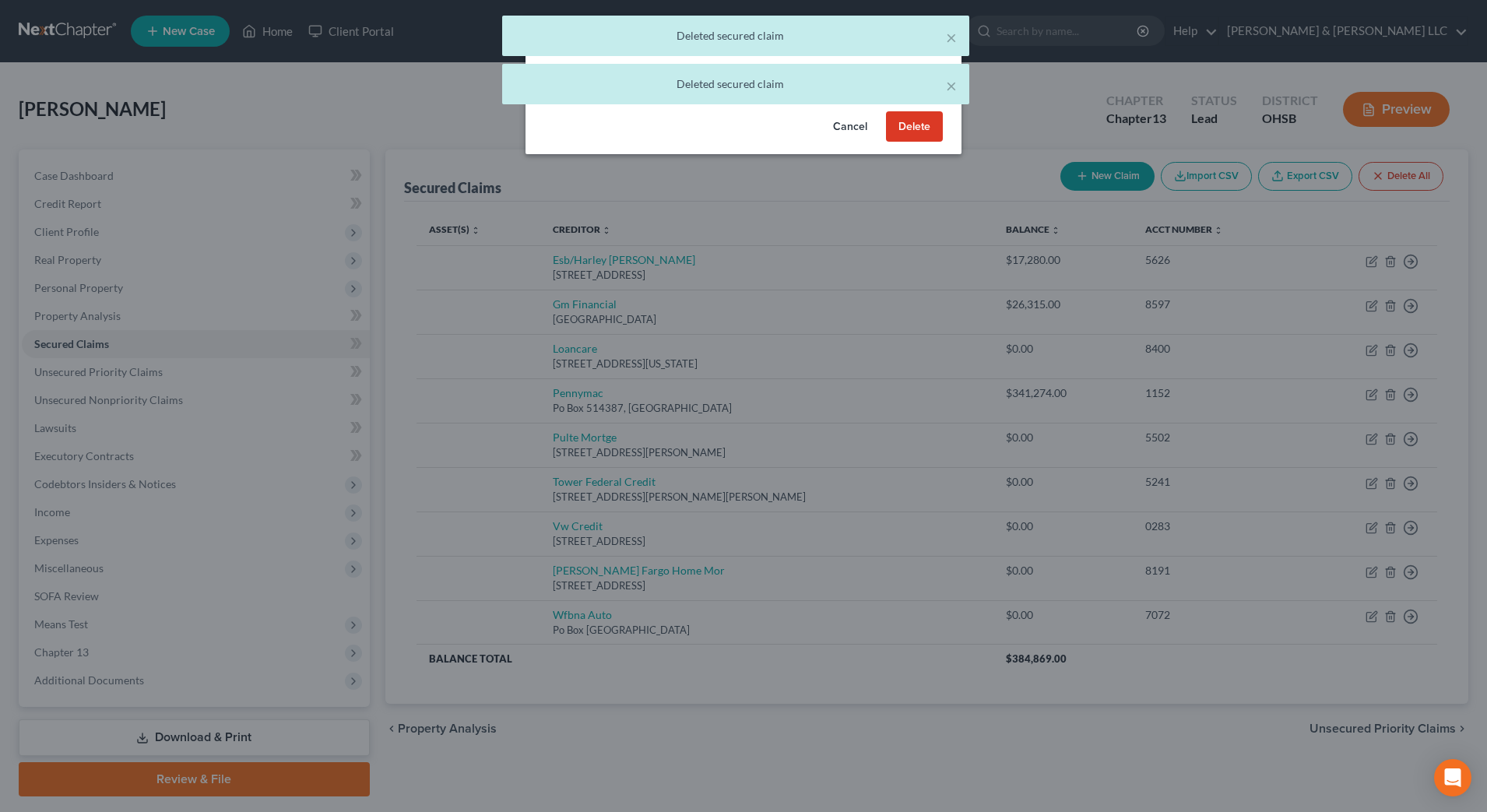
click at [927, 125] on button "Delete" at bounding box center [914, 126] width 57 height 31
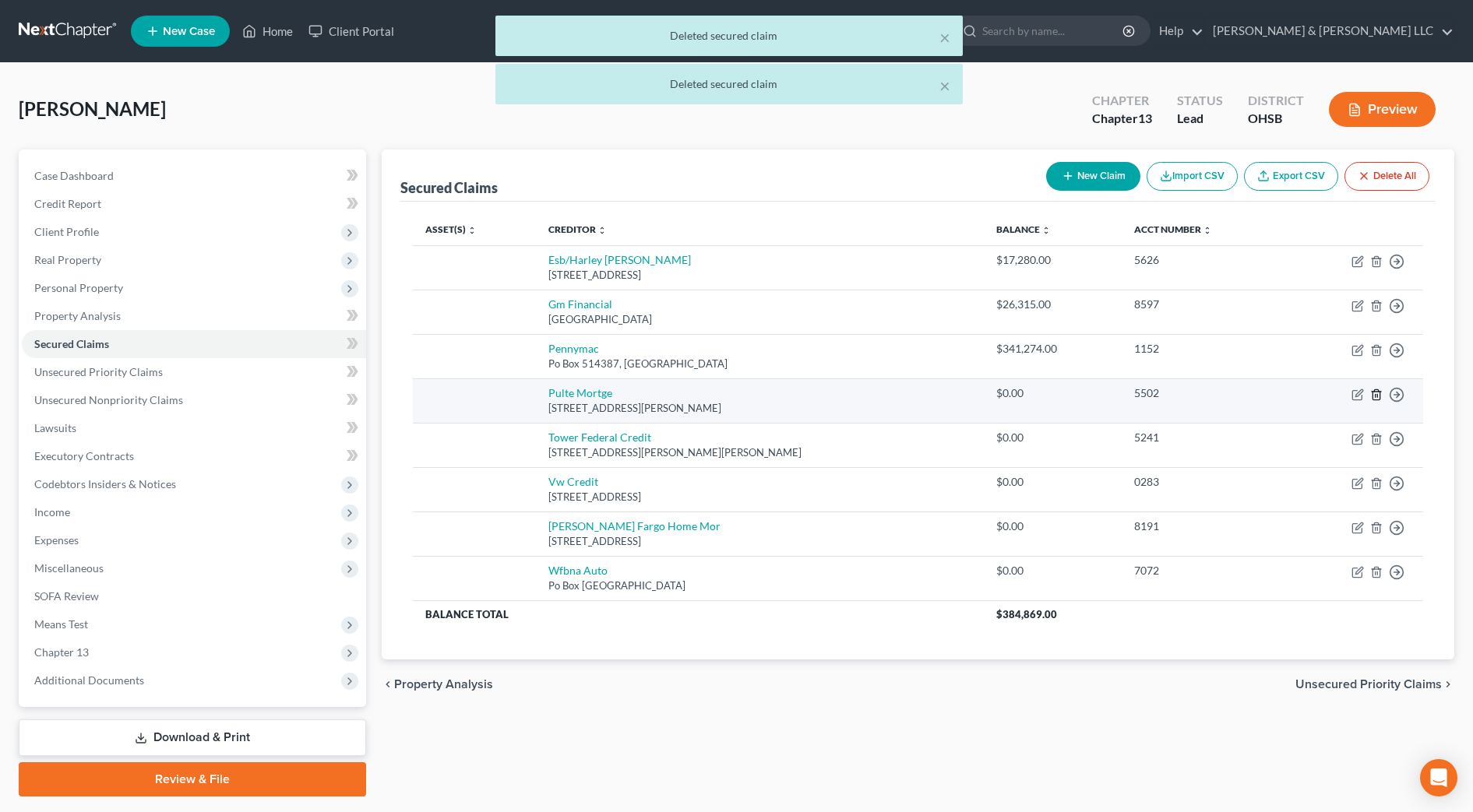
click at [1373, 397] on icon "button" at bounding box center [1376, 395] width 12 height 12
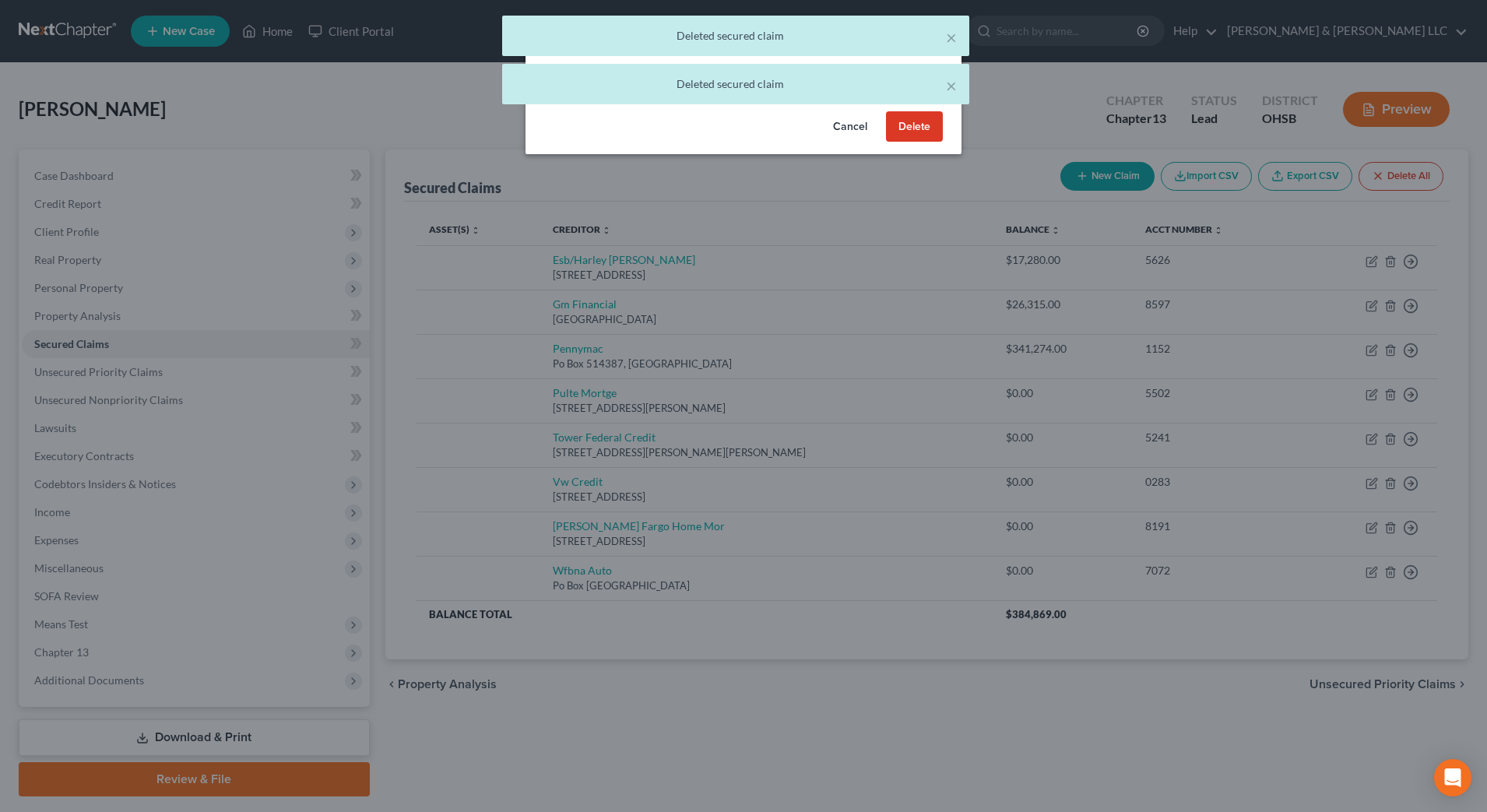
click at [921, 123] on button "Delete" at bounding box center [914, 126] width 57 height 31
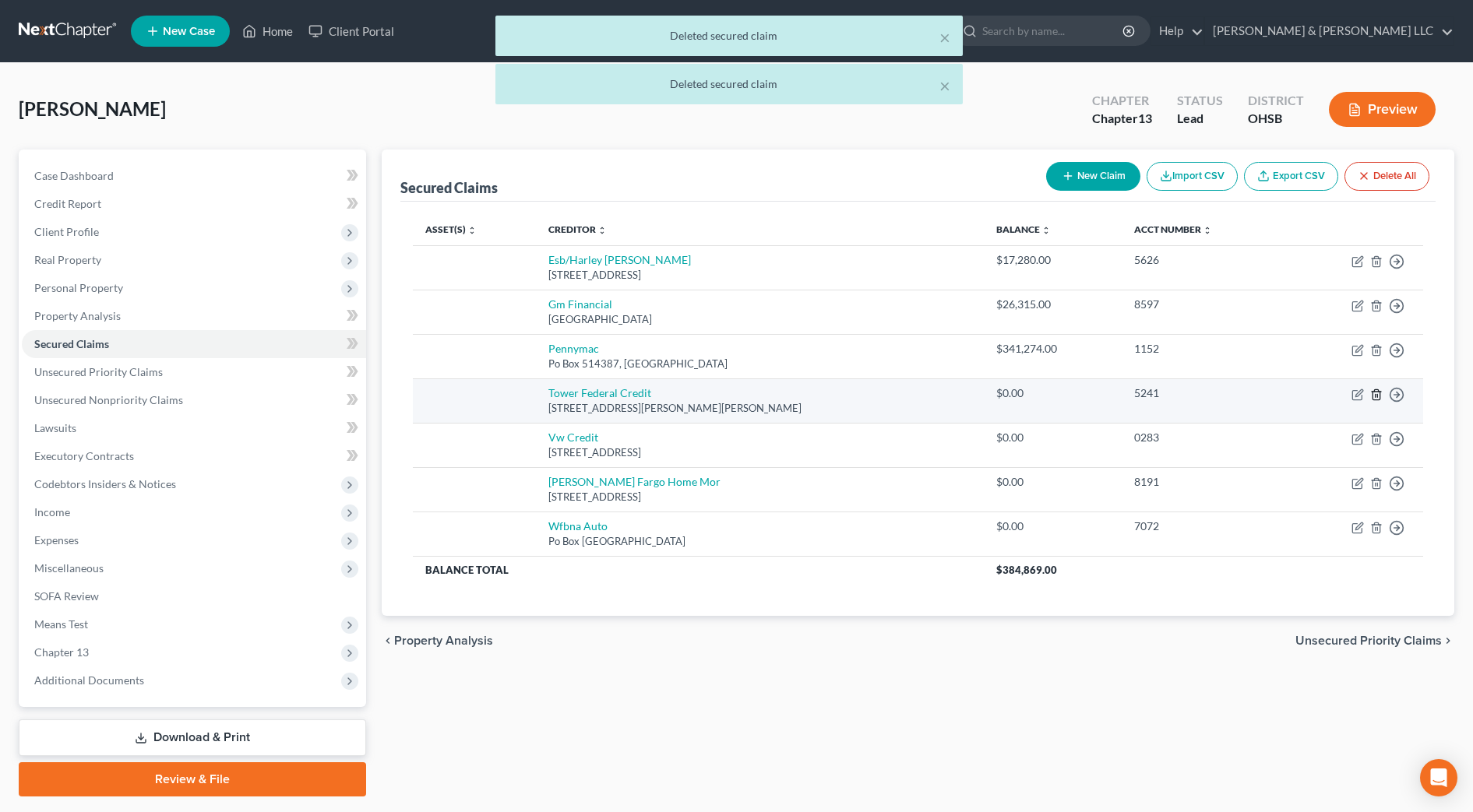
click at [1380, 390] on icon "button" at bounding box center [1376, 395] width 12 height 12
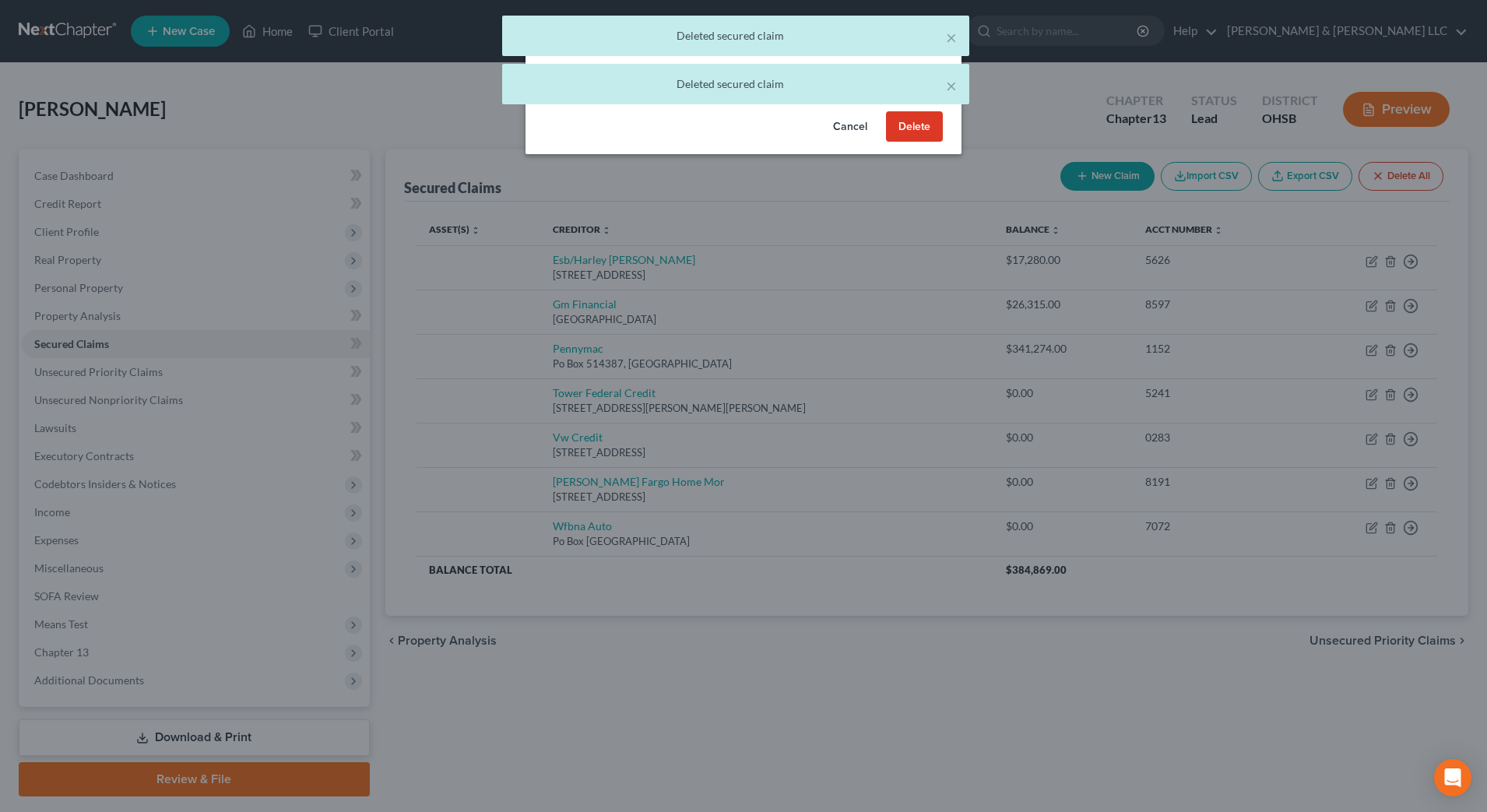
click at [910, 117] on button "Delete" at bounding box center [914, 126] width 57 height 31
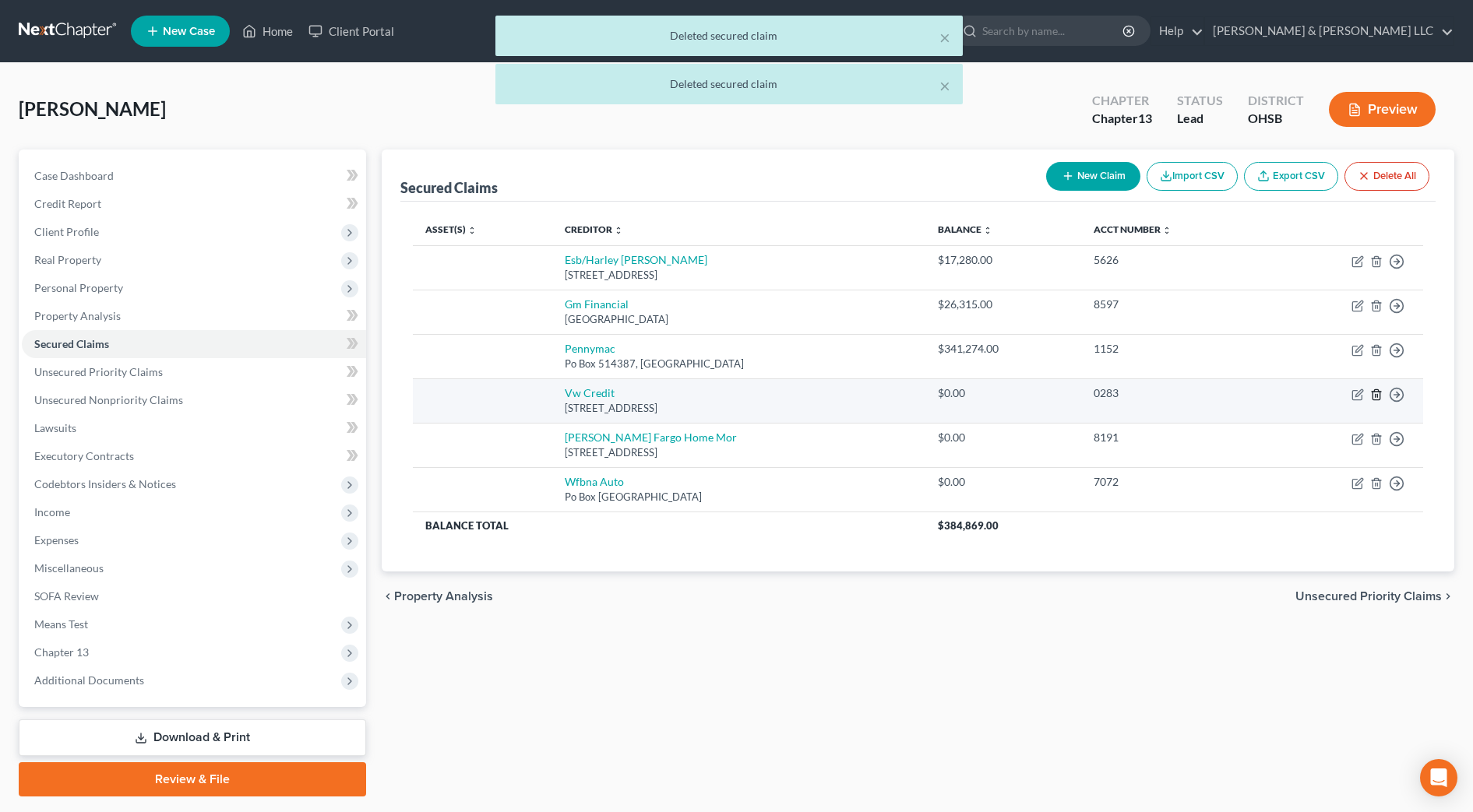
click at [1378, 392] on icon "button" at bounding box center [1376, 395] width 12 height 12
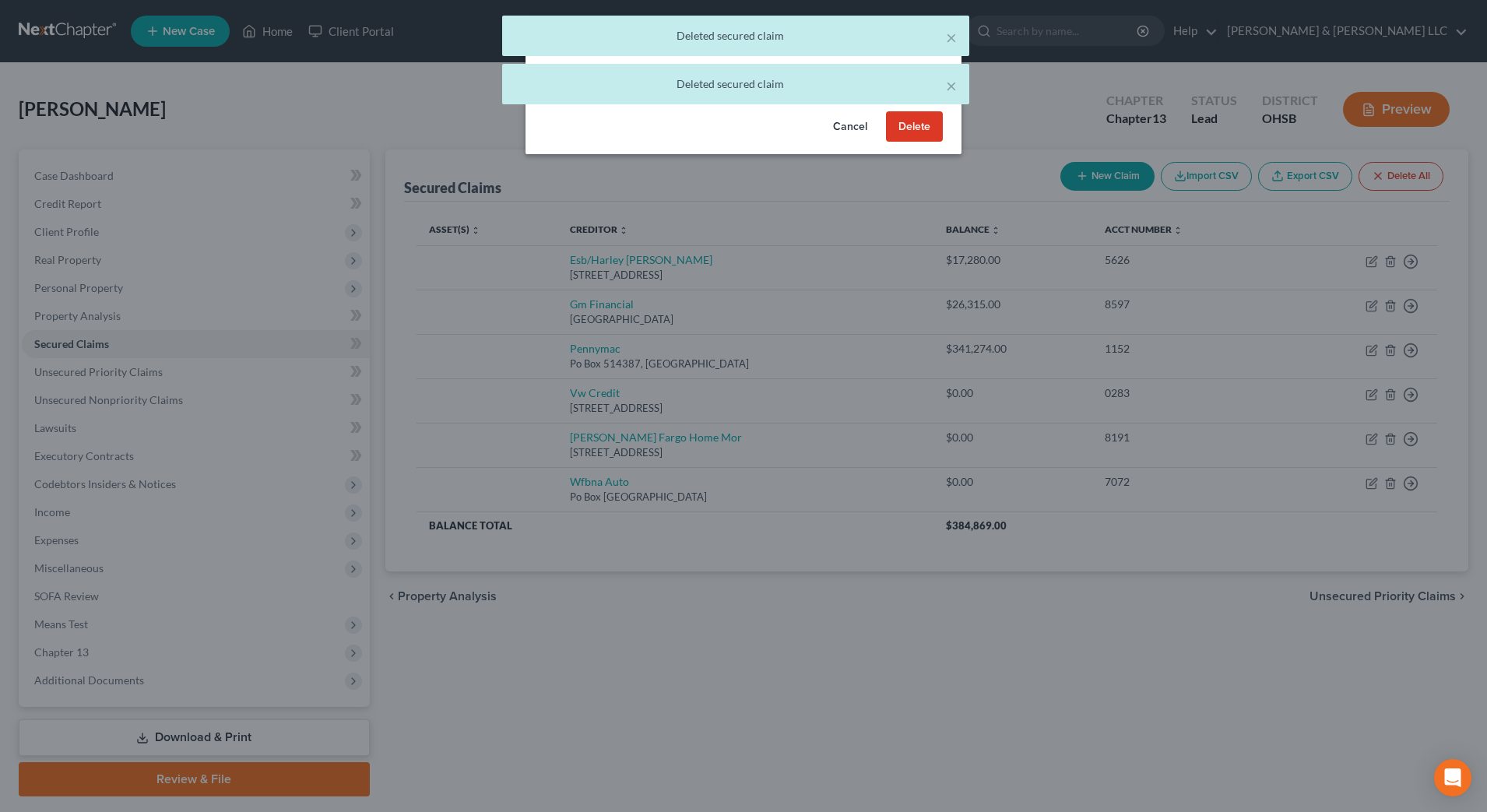
click at [920, 129] on button "Delete" at bounding box center [914, 126] width 57 height 31
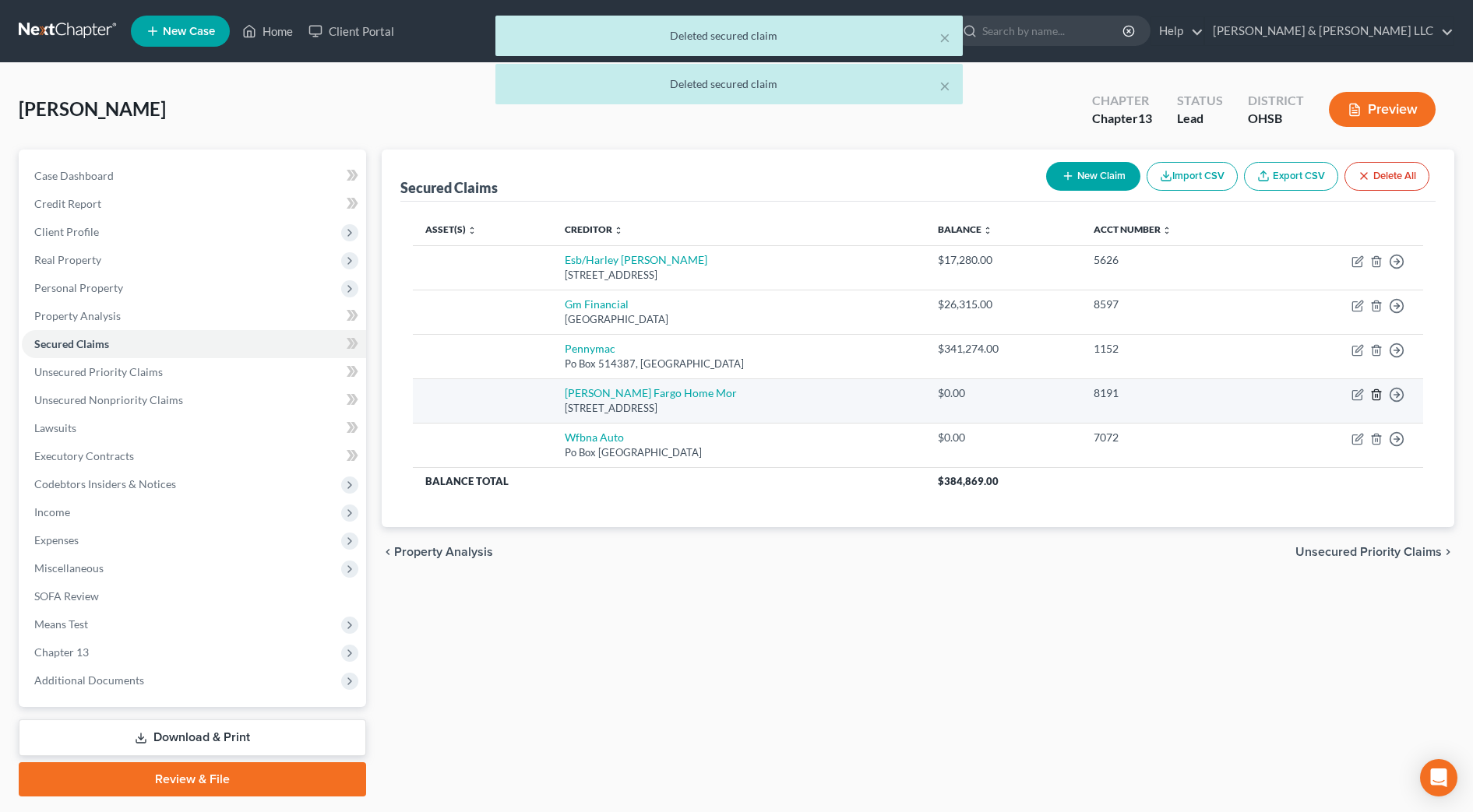
click at [1380, 394] on icon "button" at bounding box center [1376, 395] width 12 height 12
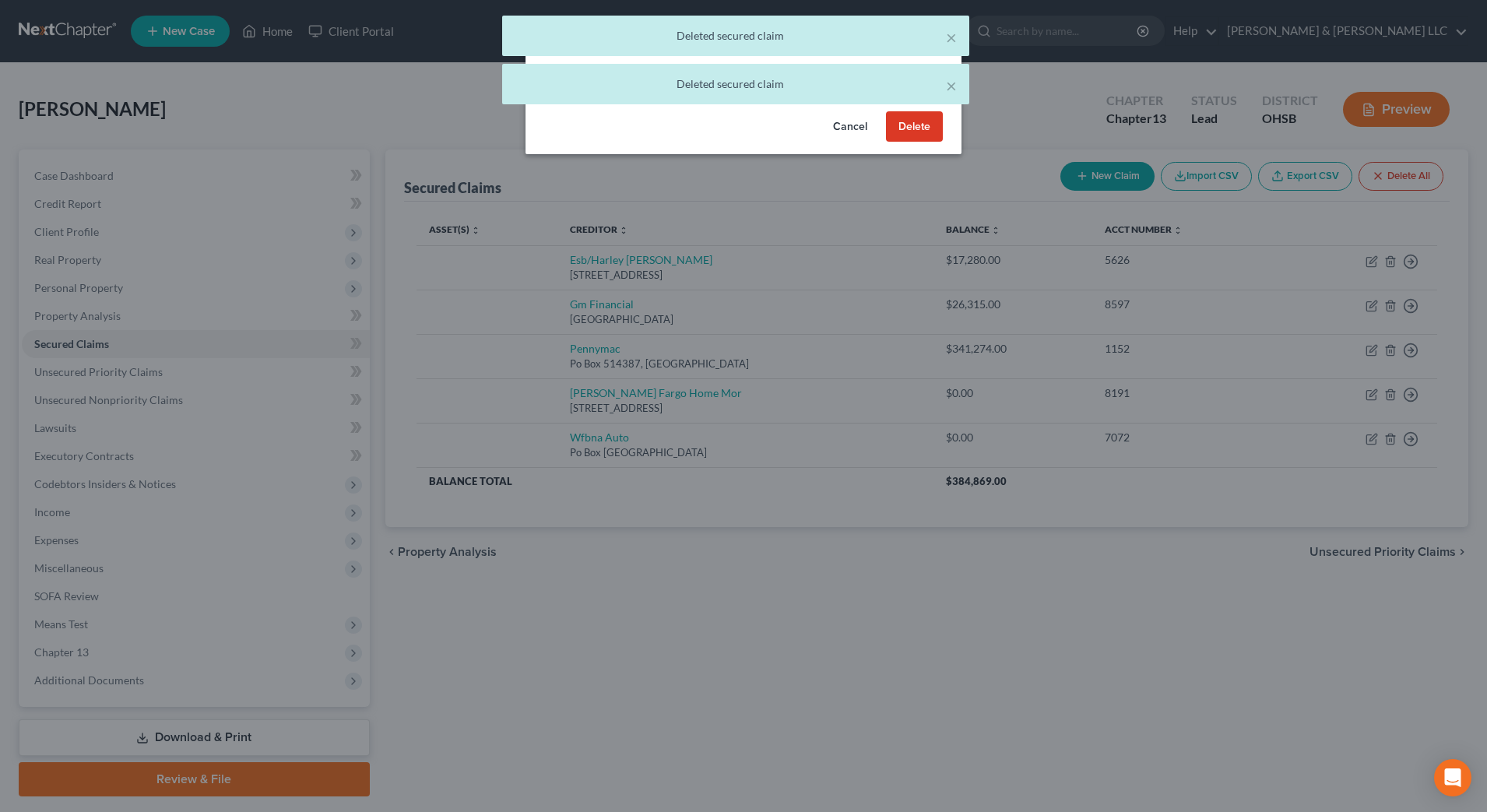
drag, startPoint x: 904, startPoint y: 134, endPoint x: 910, endPoint y: 146, distance: 13.4
click at [904, 133] on button "Delete" at bounding box center [914, 126] width 57 height 31
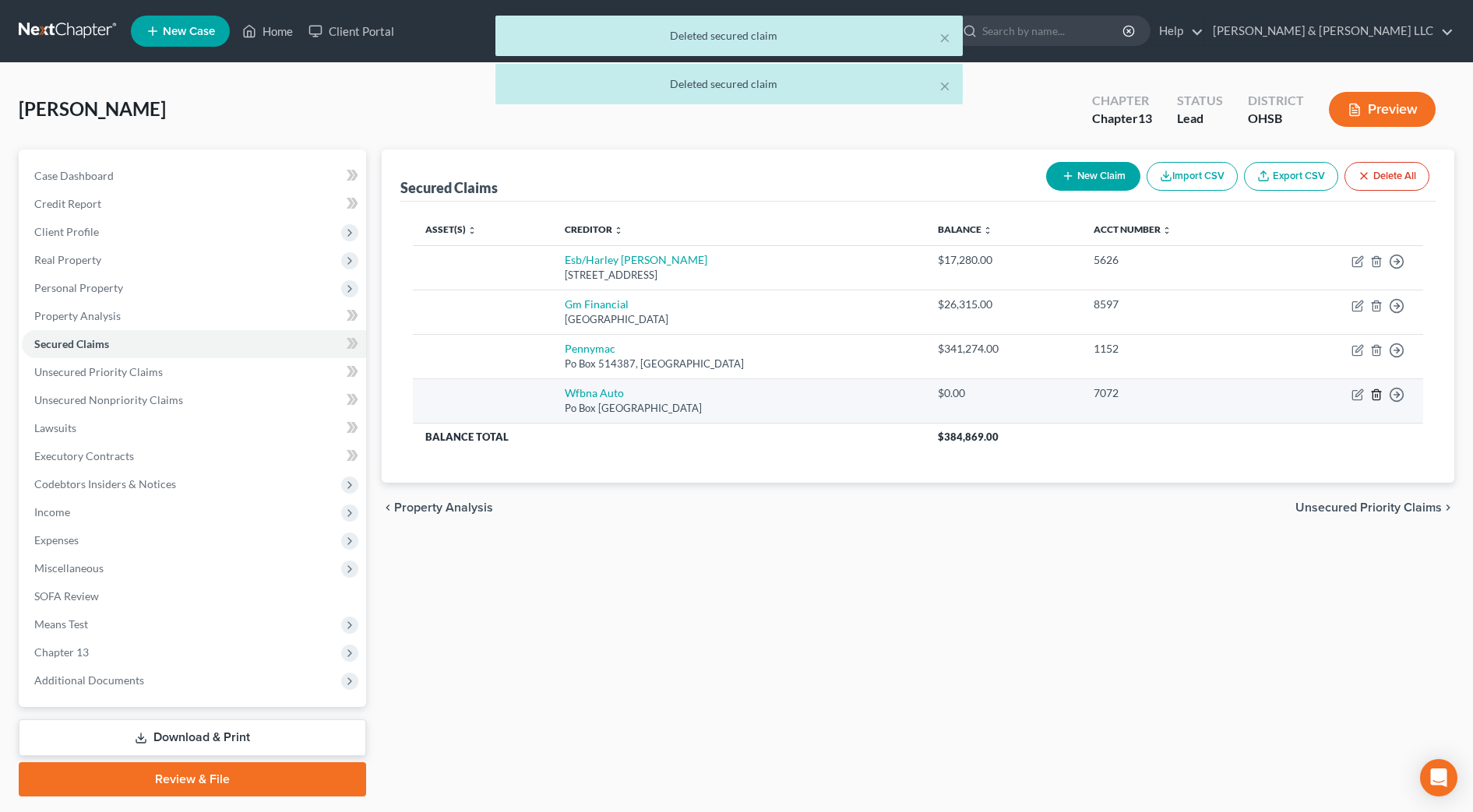
click at [1380, 392] on icon "button" at bounding box center [1376, 394] width 7 height 10
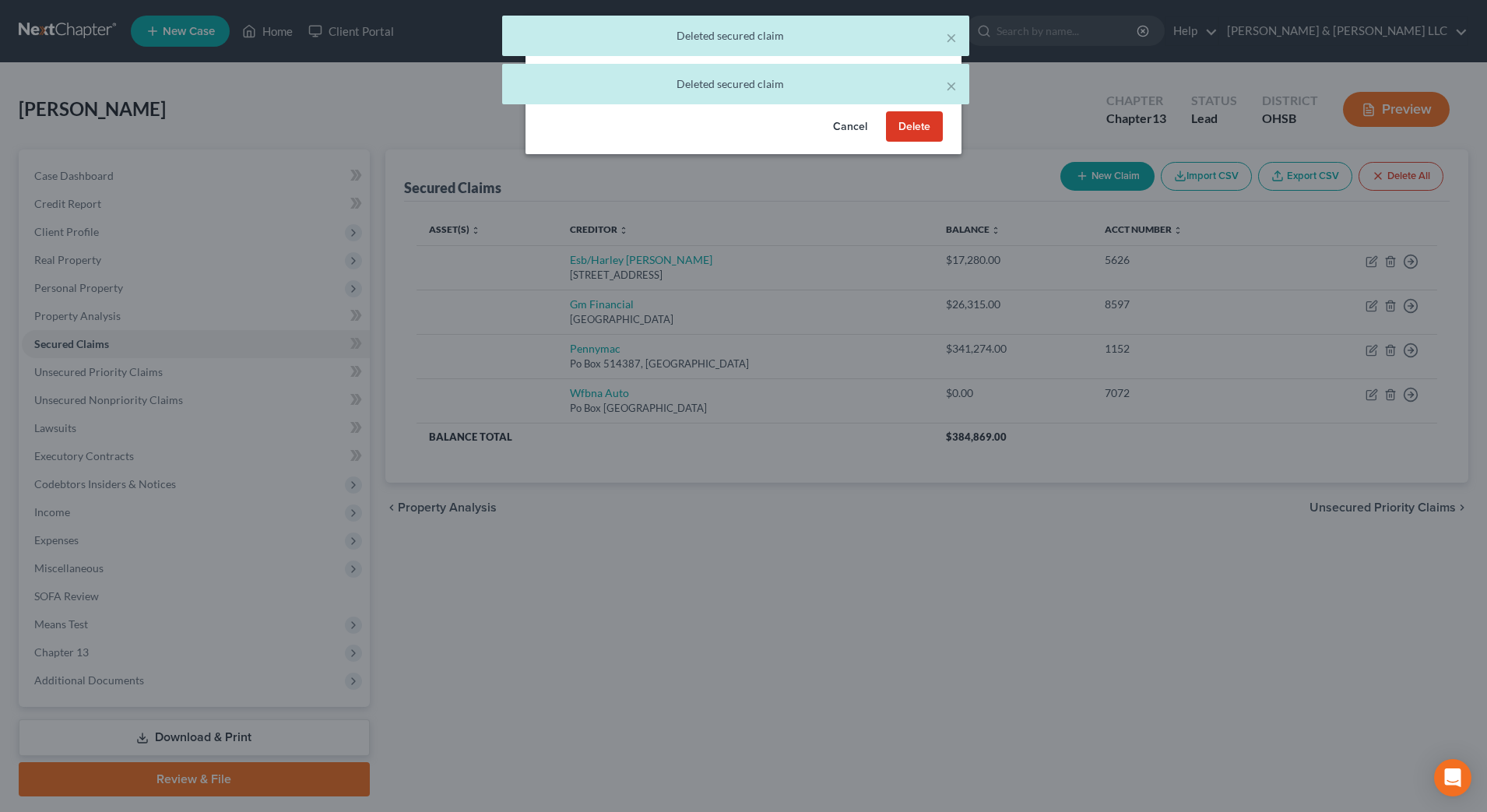
click at [923, 133] on button "Delete" at bounding box center [914, 126] width 57 height 31
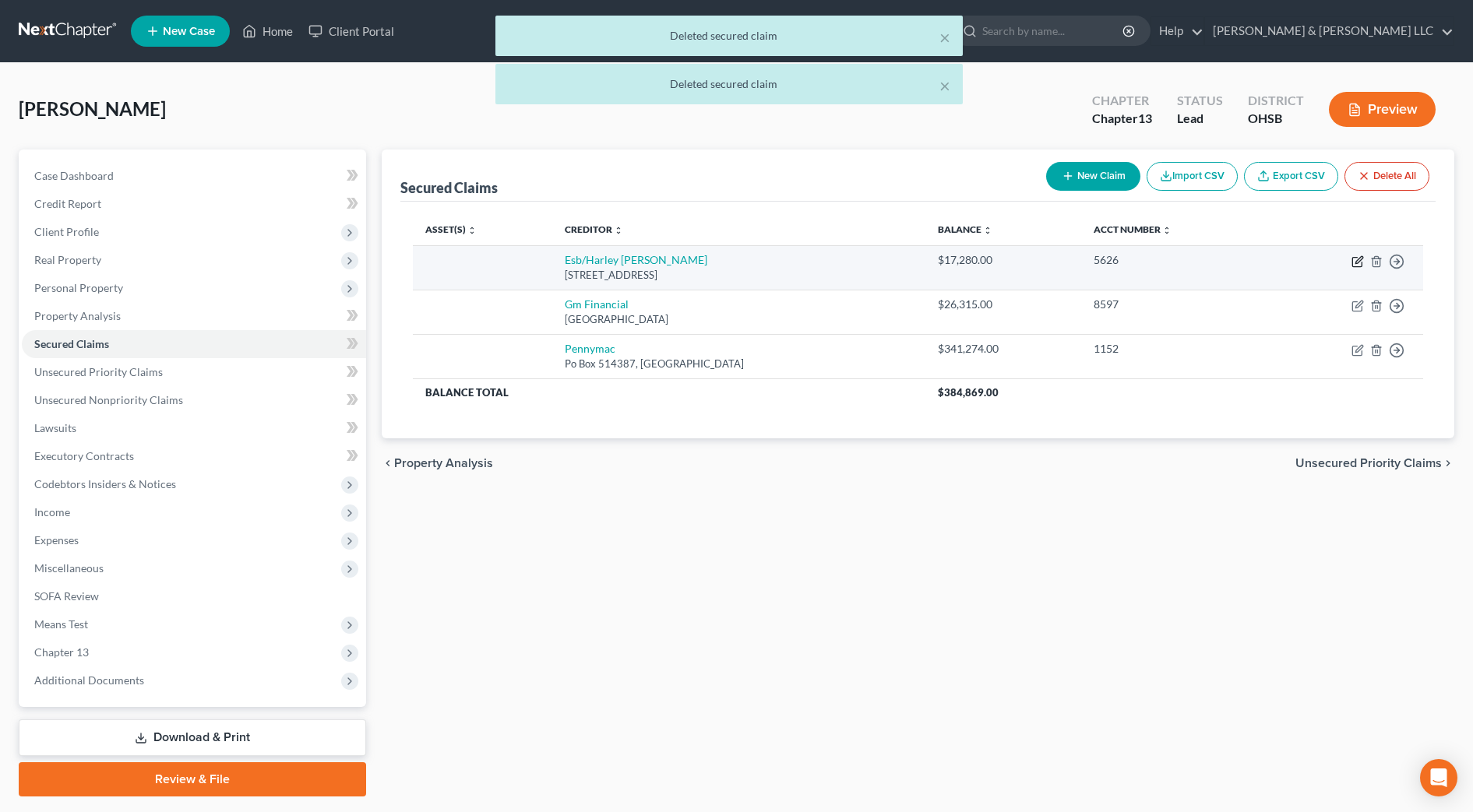
click at [1356, 256] on icon "button" at bounding box center [1357, 261] width 12 height 12
select select "31"
select select "0"
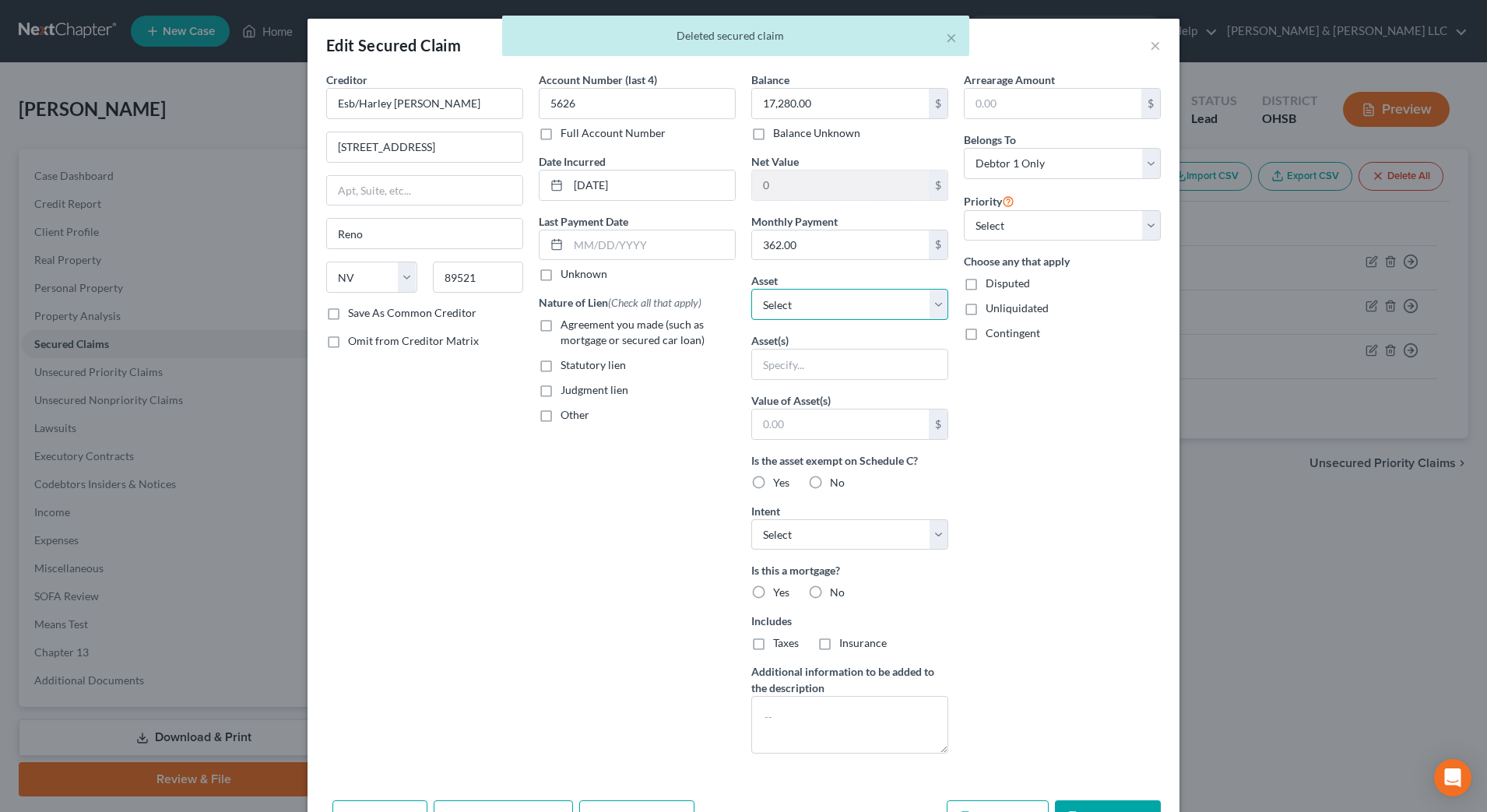
click at [860, 301] on select "Select Other Multiple Assets Possible Personal Injury Claim (Stuckey Law Firm) …" at bounding box center [850, 304] width 197 height 31
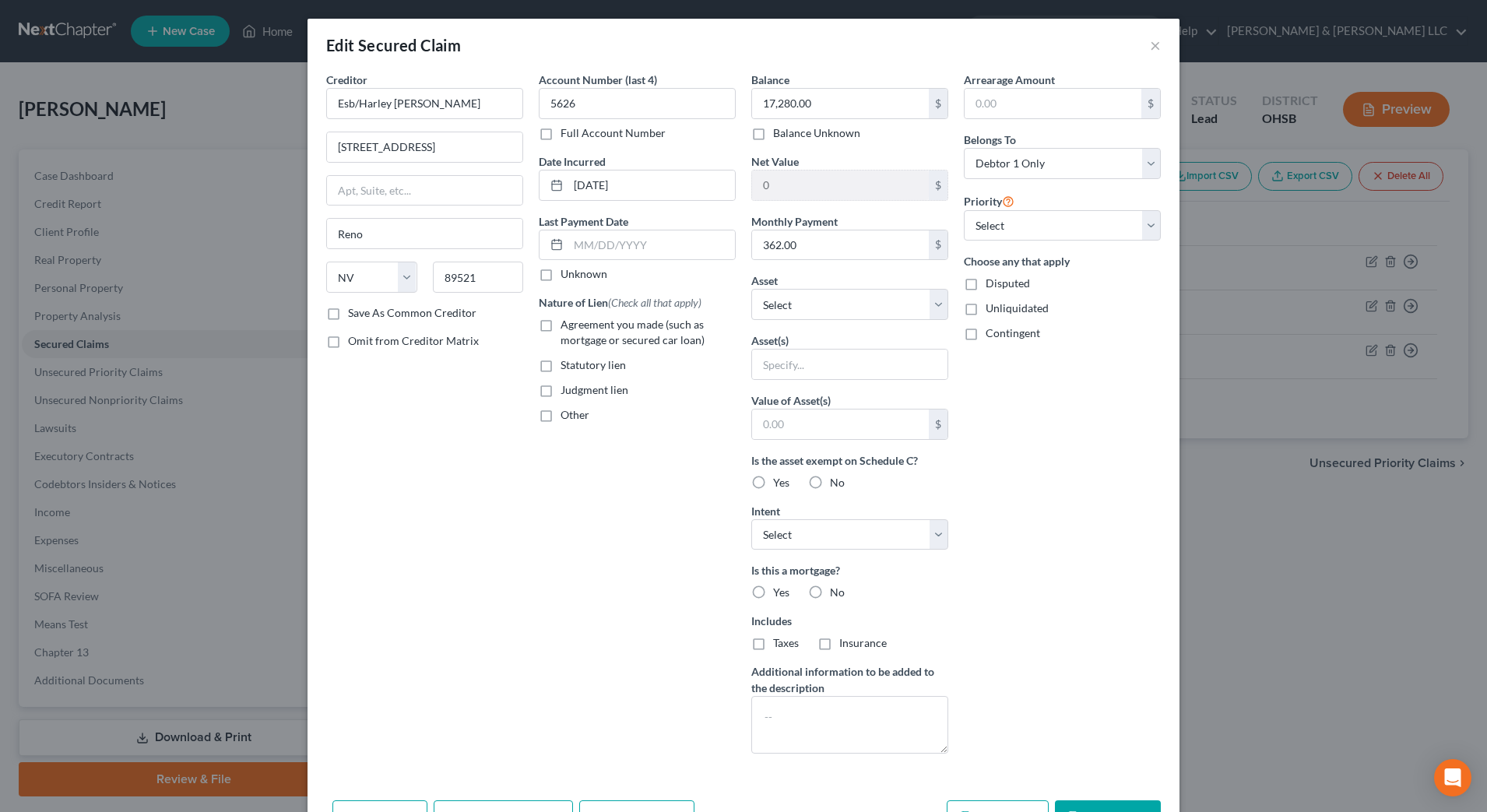
click at [604, 512] on div "Account Number (last 4) 5626 Full Account Number Date Incurred 05-24-2024 Last …" at bounding box center [637, 419] width 213 height 695
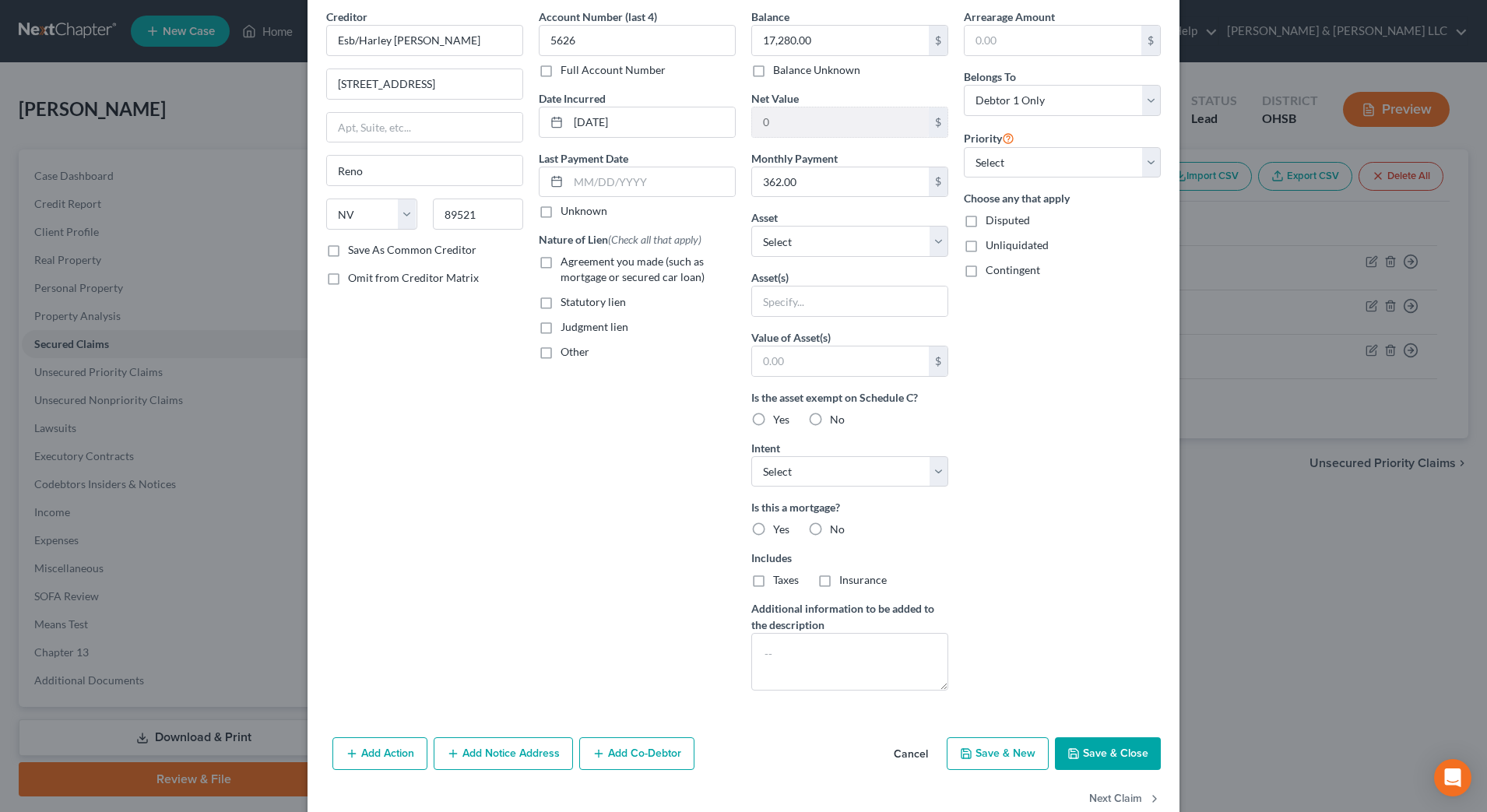
scroll to position [97, 0]
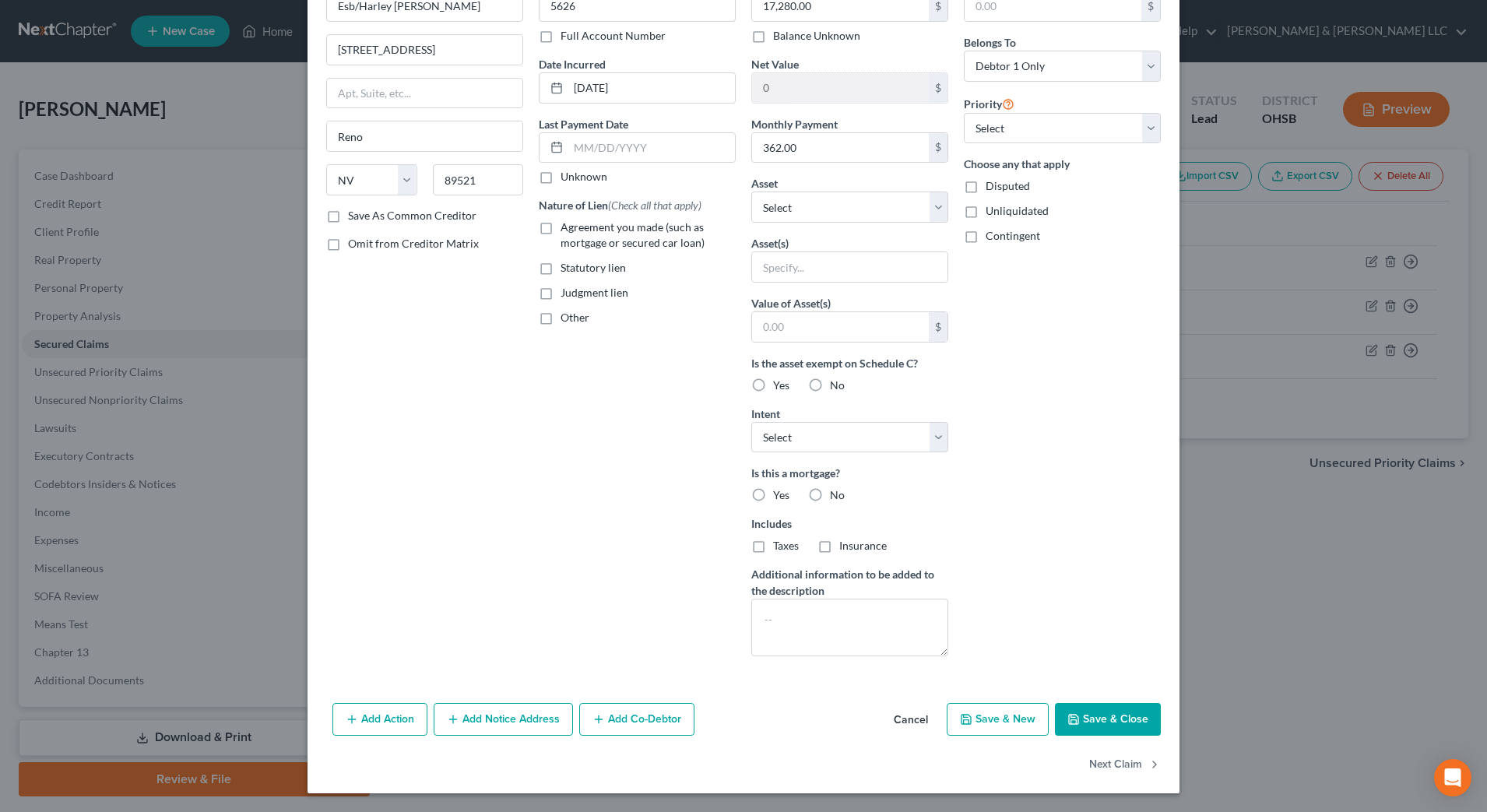
click at [915, 717] on button "Cancel" at bounding box center [911, 720] width 60 height 31
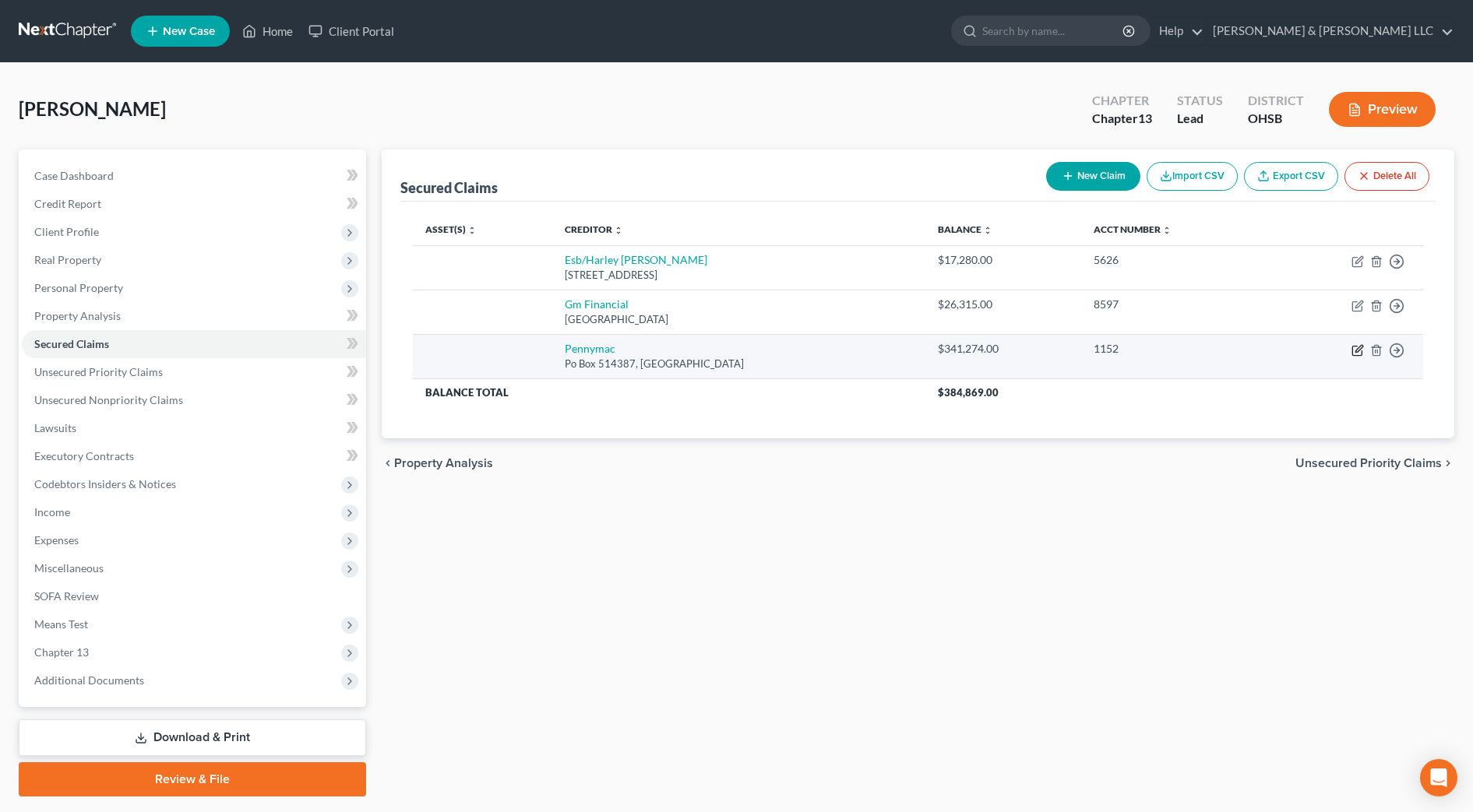
click at [1355, 350] on icon "button" at bounding box center [1357, 350] width 12 height 12
select select "4"
select select "0"
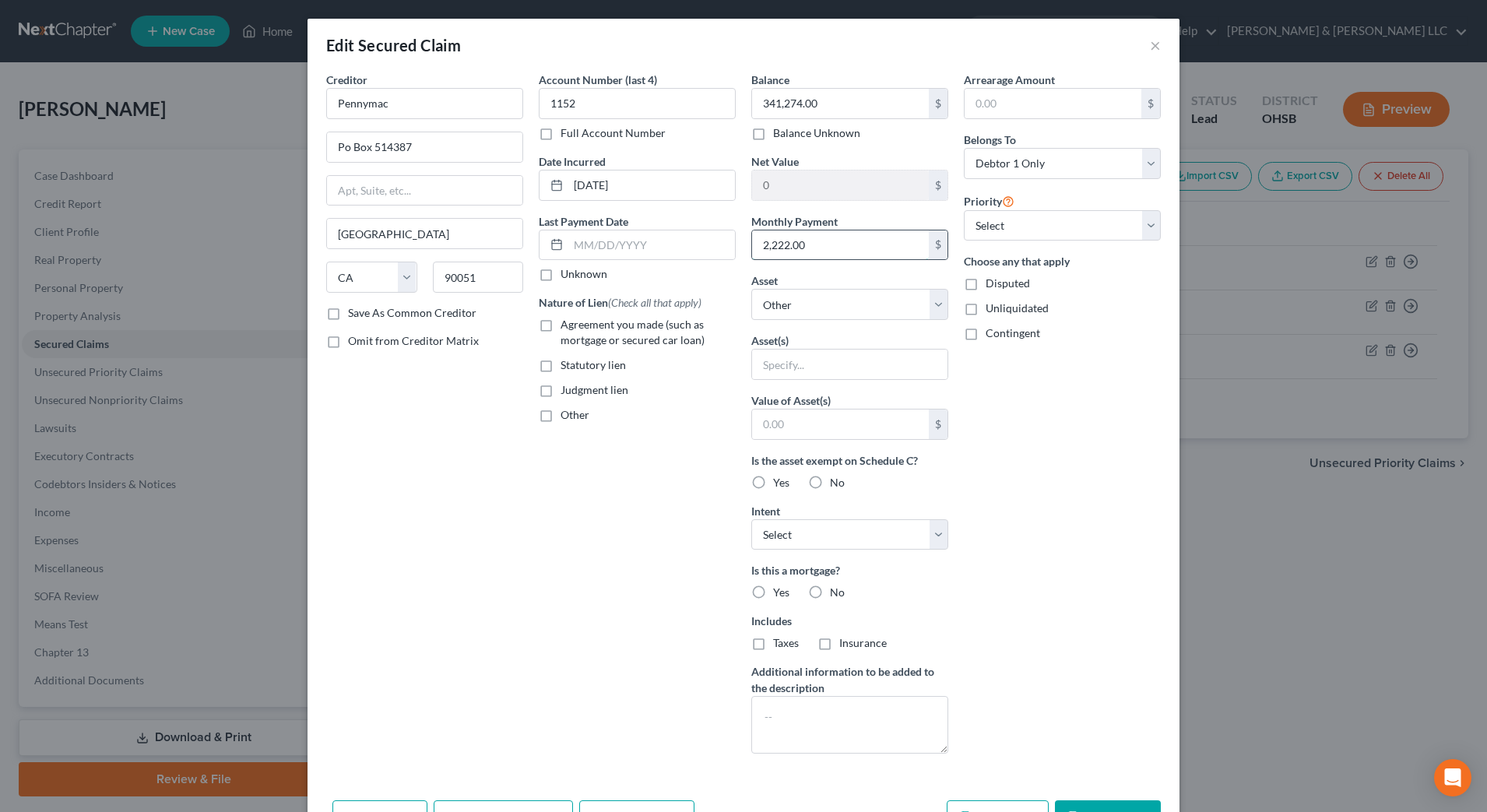
click at [803, 245] on input "2,222.00" at bounding box center [840, 245] width 177 height 29
click at [623, 238] on input "text" at bounding box center [651, 245] width 166 height 29
type input "0"
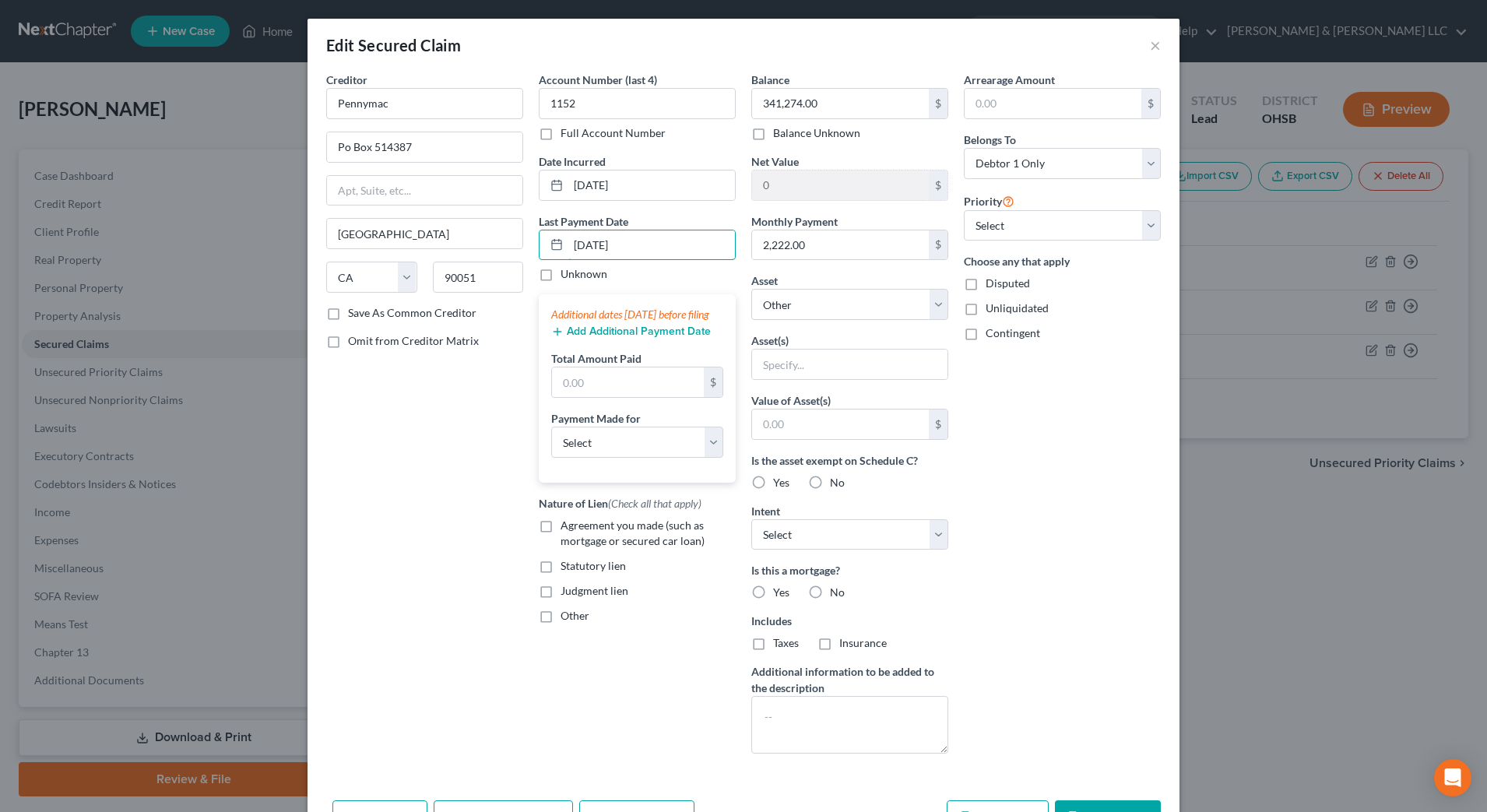
type input "10/01/2025"
click at [539, 393] on div "Additional dates within 90 days before filing Add Additional Payment Date Total…" at bounding box center [638, 389] width 197 height 189
click at [578, 397] on input "text" at bounding box center [628, 382] width 152 height 29
click at [586, 398] on input "text" at bounding box center [628, 382] width 152 height 29
type input "6,667"
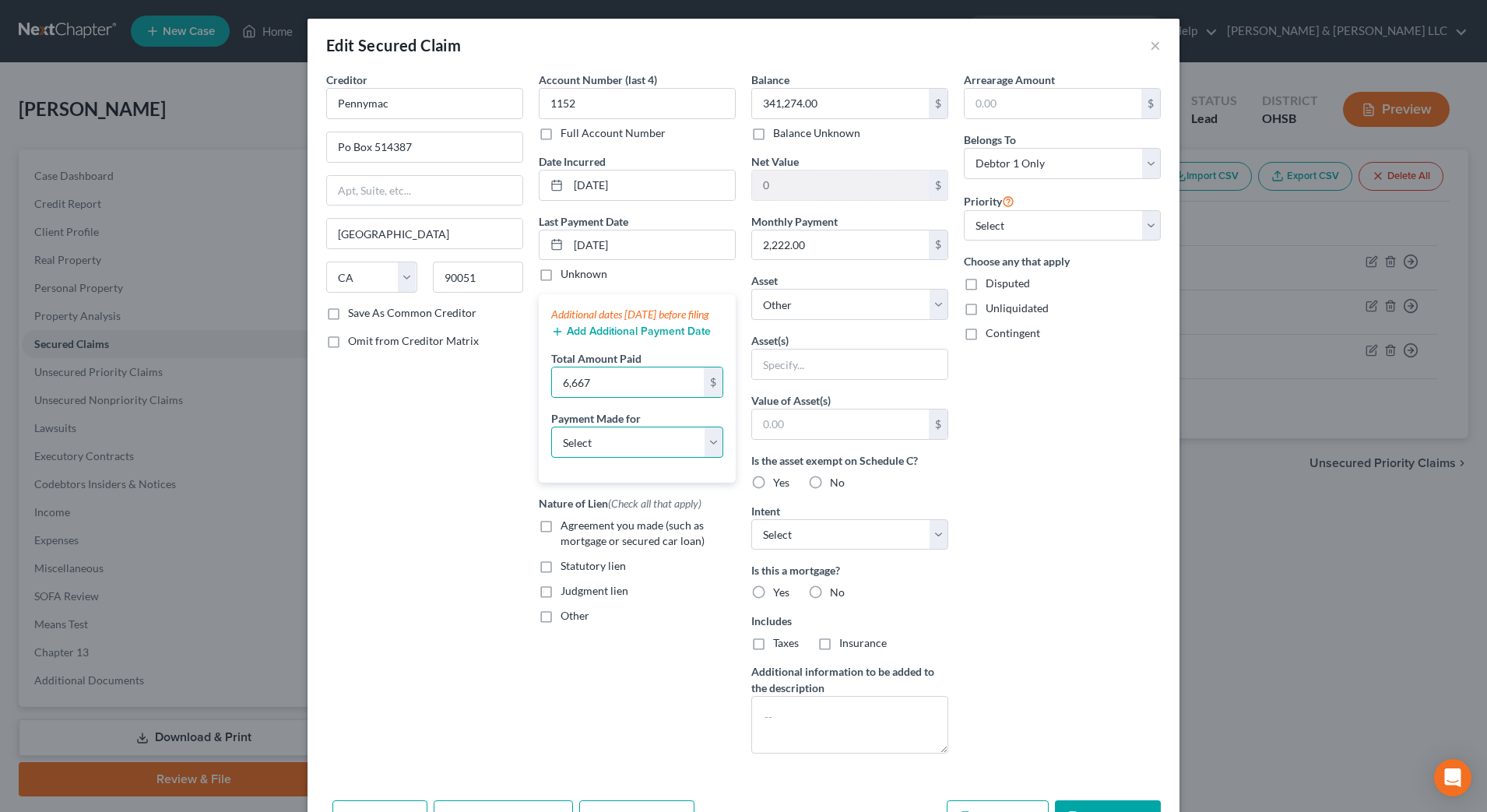
click at [687, 458] on select "Select Car Credit Card Loan Repayment Mortgage Other Suppliers Or Vendors" at bounding box center [637, 442] width 172 height 31
select select "3"
click at [551, 442] on select "Select Car Credit Card Loan Repayment Mortgage Other Suppliers Or Vendors" at bounding box center [637, 442] width 172 height 31
click at [619, 353] on div "Additional dates within 90 days before filing Add Additional Payment Date Total…" at bounding box center [638, 389] width 197 height 189
click at [624, 338] on button "Add Additional Payment Date" at bounding box center [631, 332] width 159 height 12
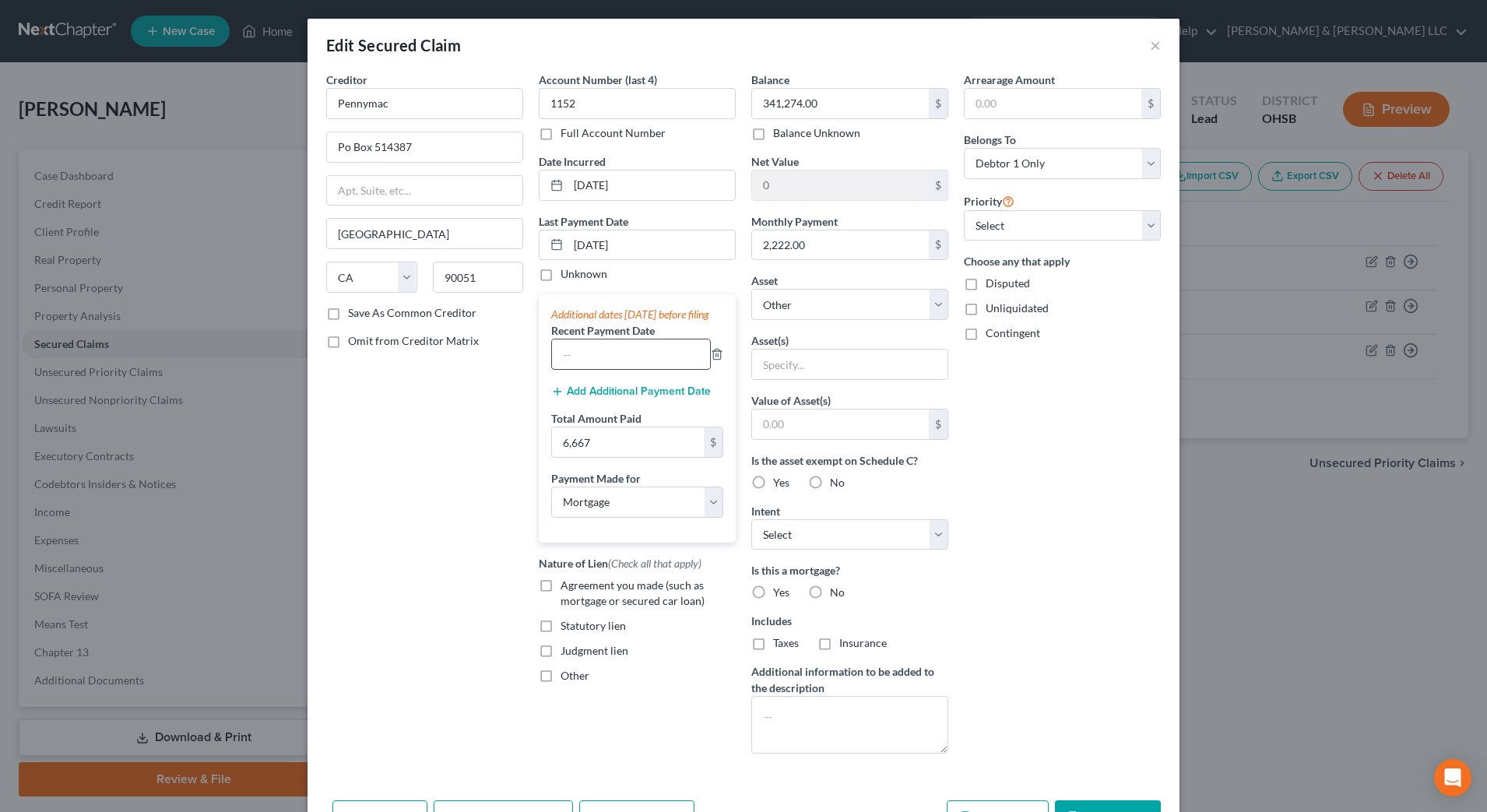
click at [621, 368] on input "text" at bounding box center [631, 354] width 158 height 29
type input "09/01/2025"
click at [434, 463] on div "Creditor * Pennymac Po Box 514387 Los Angeles State AL AK AR AZ CA CO CT DE DC …" at bounding box center [424, 419] width 213 height 695
click at [816, 293] on select "Select Other Multiple Assets Possible Personal Injury Claim (Stuckey Law Firm) …" at bounding box center [850, 304] width 197 height 31
select select "15"
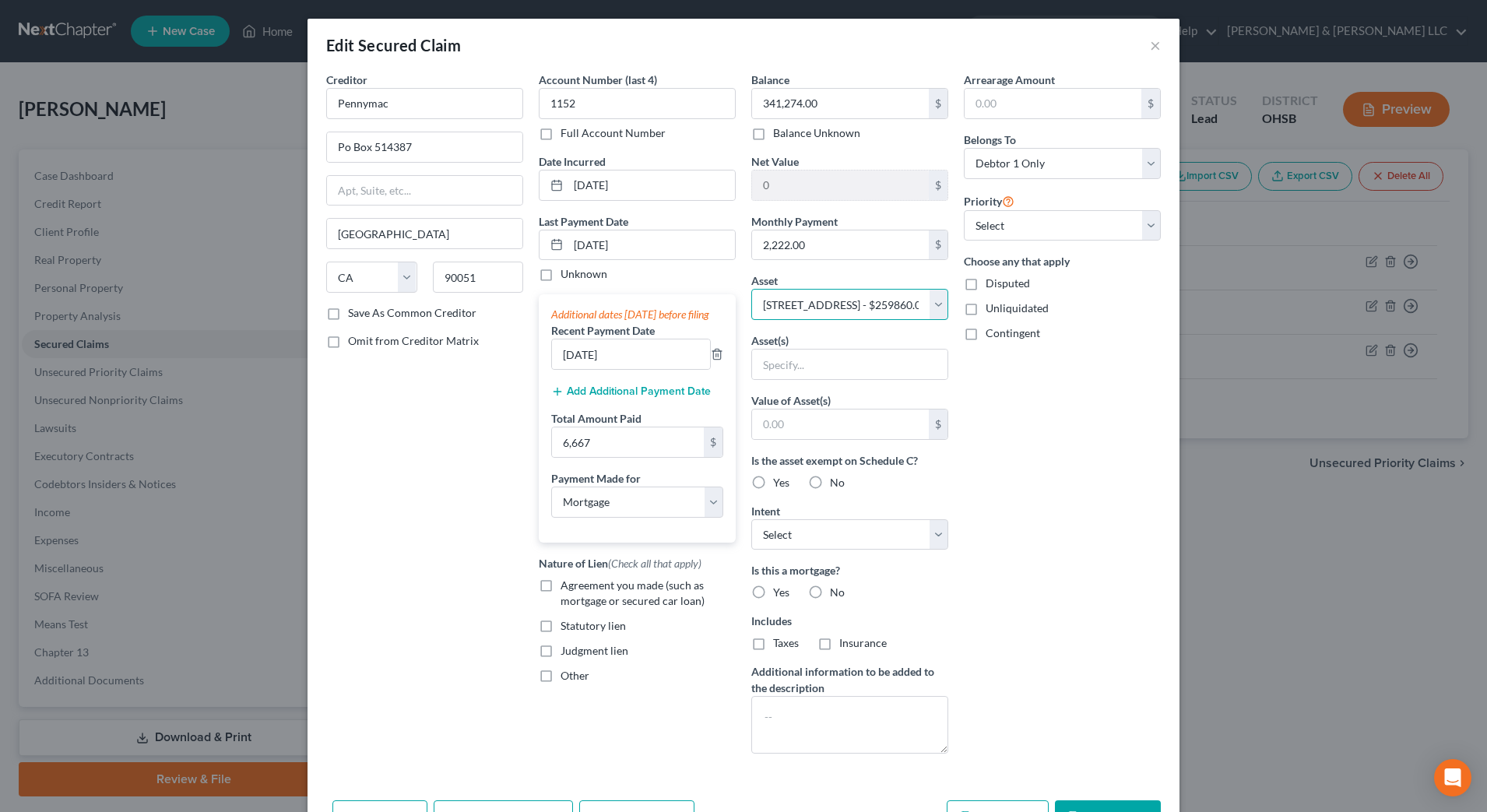
click at [752, 289] on select "Select Other Multiple Assets Possible Personal Injury Claim (Stuckey Law Firm) …" at bounding box center [850, 304] width 197 height 31
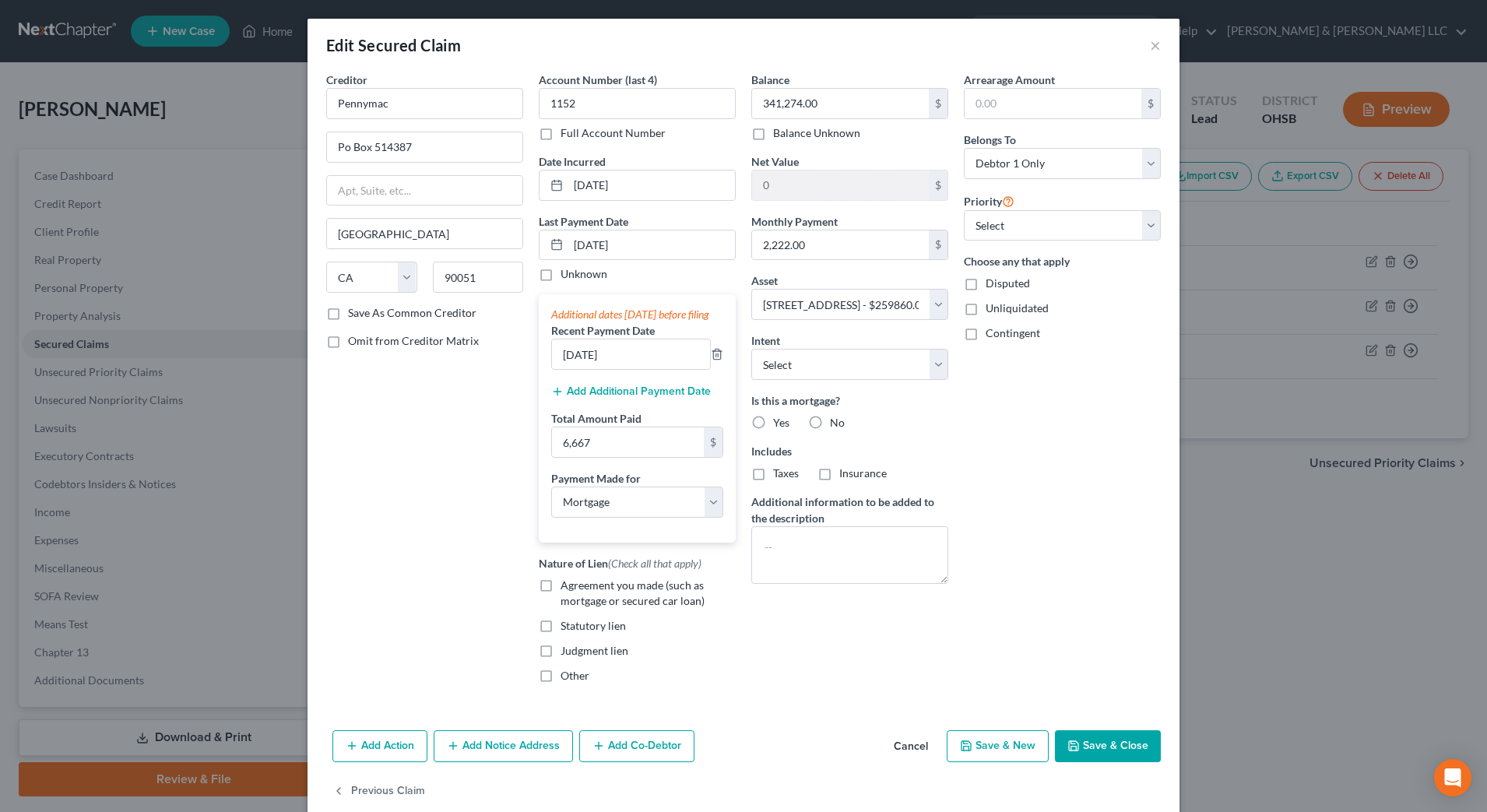
click at [773, 425] on label "Yes" at bounding box center [781, 423] width 16 height 16
click at [779, 425] on input "Yes" at bounding box center [784, 420] width 10 height 10
radio input "true"
click at [773, 472] on span "Taxes" at bounding box center [785, 472] width 26 height 13
click at [779, 472] on input "Taxes" at bounding box center [784, 470] width 10 height 10
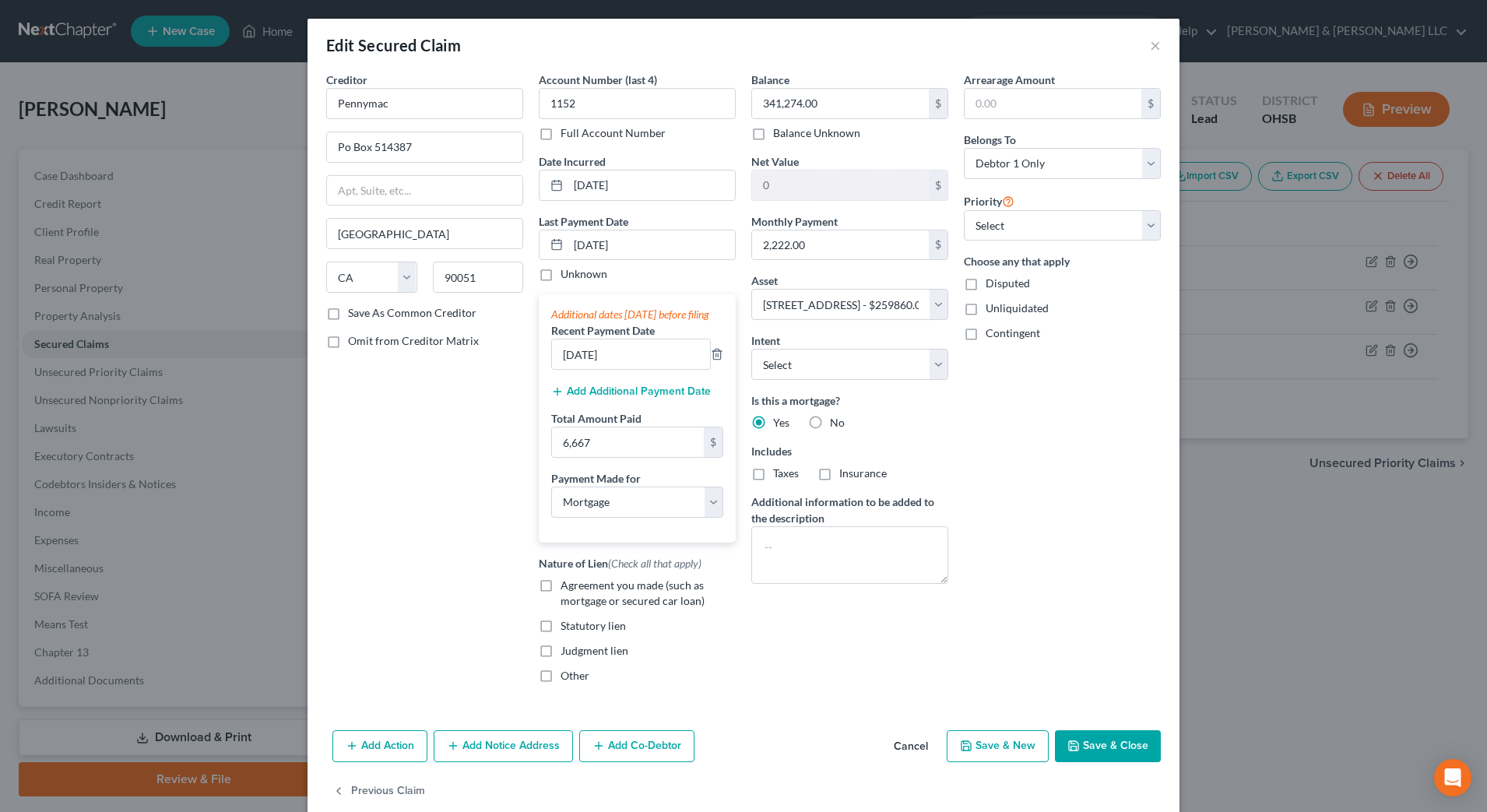
checkbox input "true"
click at [840, 469] on span "Insurance" at bounding box center [863, 472] width 47 height 13
click at [846, 469] on input "Insurance" at bounding box center [850, 470] width 10 height 10
checkbox input "true"
click at [670, 601] on span "Agreement you made (such as mortgage or secured car loan)" at bounding box center [632, 593] width 144 height 28
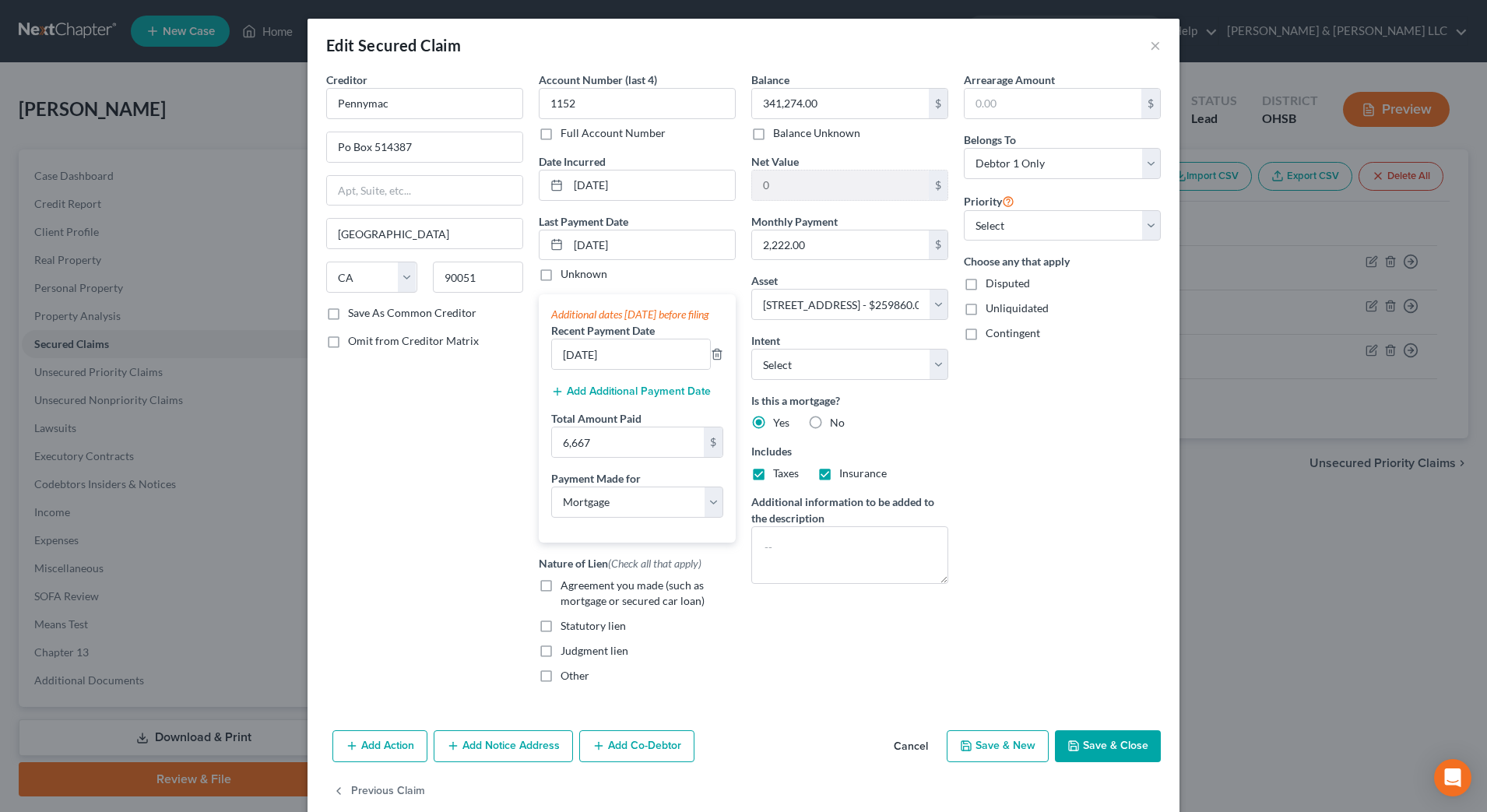
click at [577, 588] on input "Agreement you made (such as mortgage or secured car loan)" at bounding box center [571, 583] width 10 height 10
checkbox input "true"
click at [1074, 754] on button "Save & Close" at bounding box center [1107, 746] width 106 height 33
select select
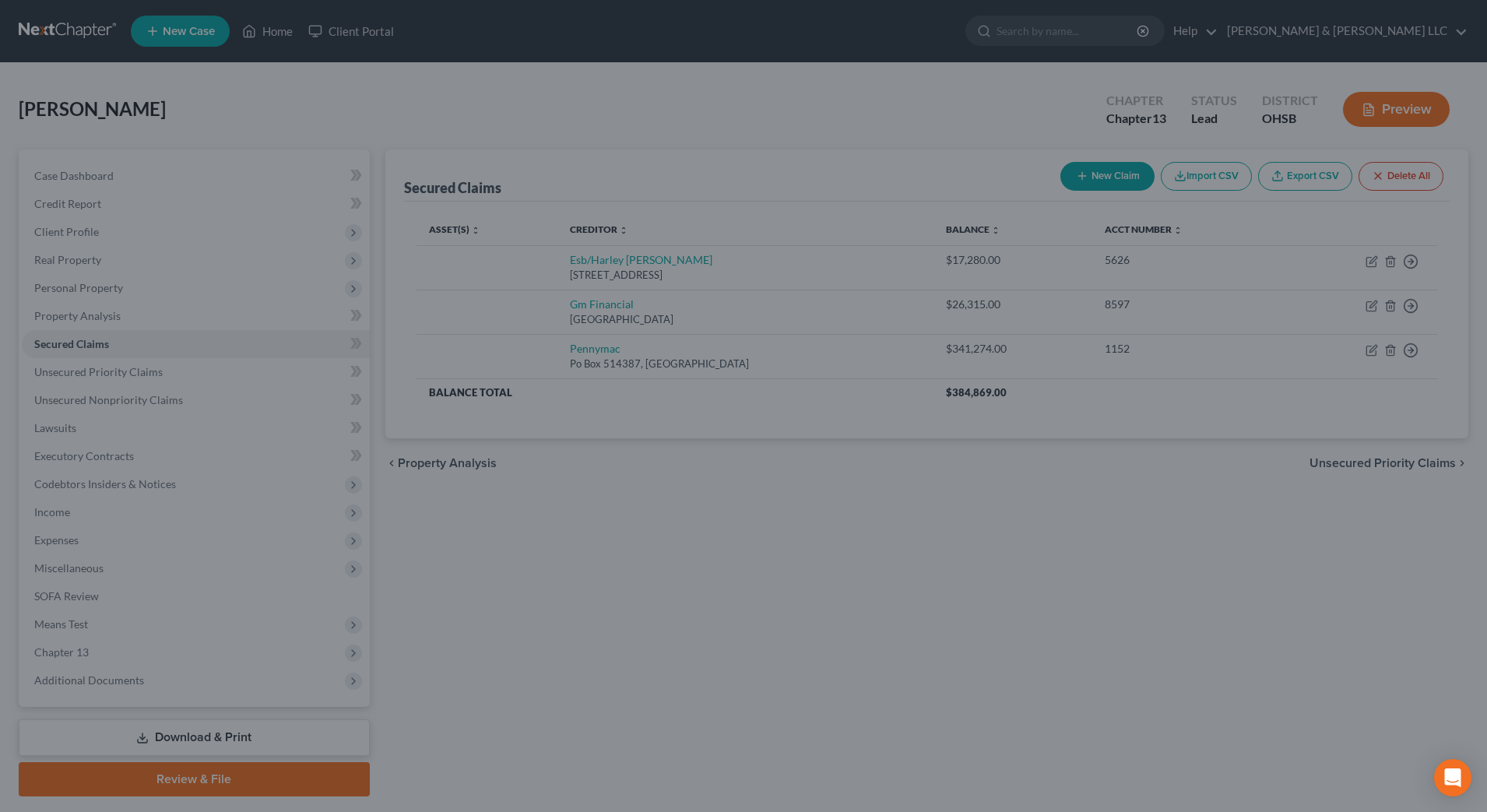
type input "-81,414.00"
select select "15"
type input "0"
type input "6,667.00"
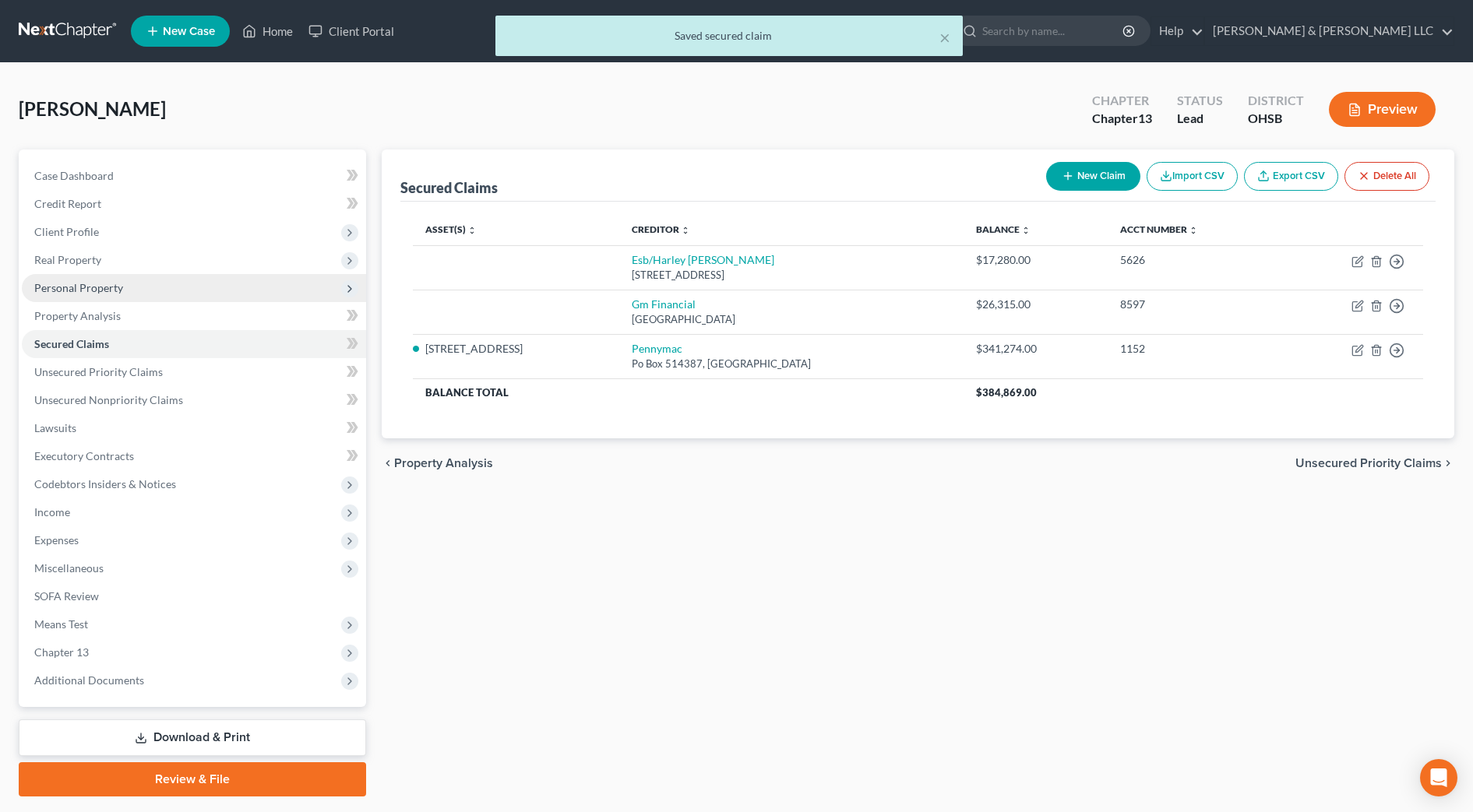
click at [104, 285] on span "Personal Property" at bounding box center [79, 287] width 89 height 13
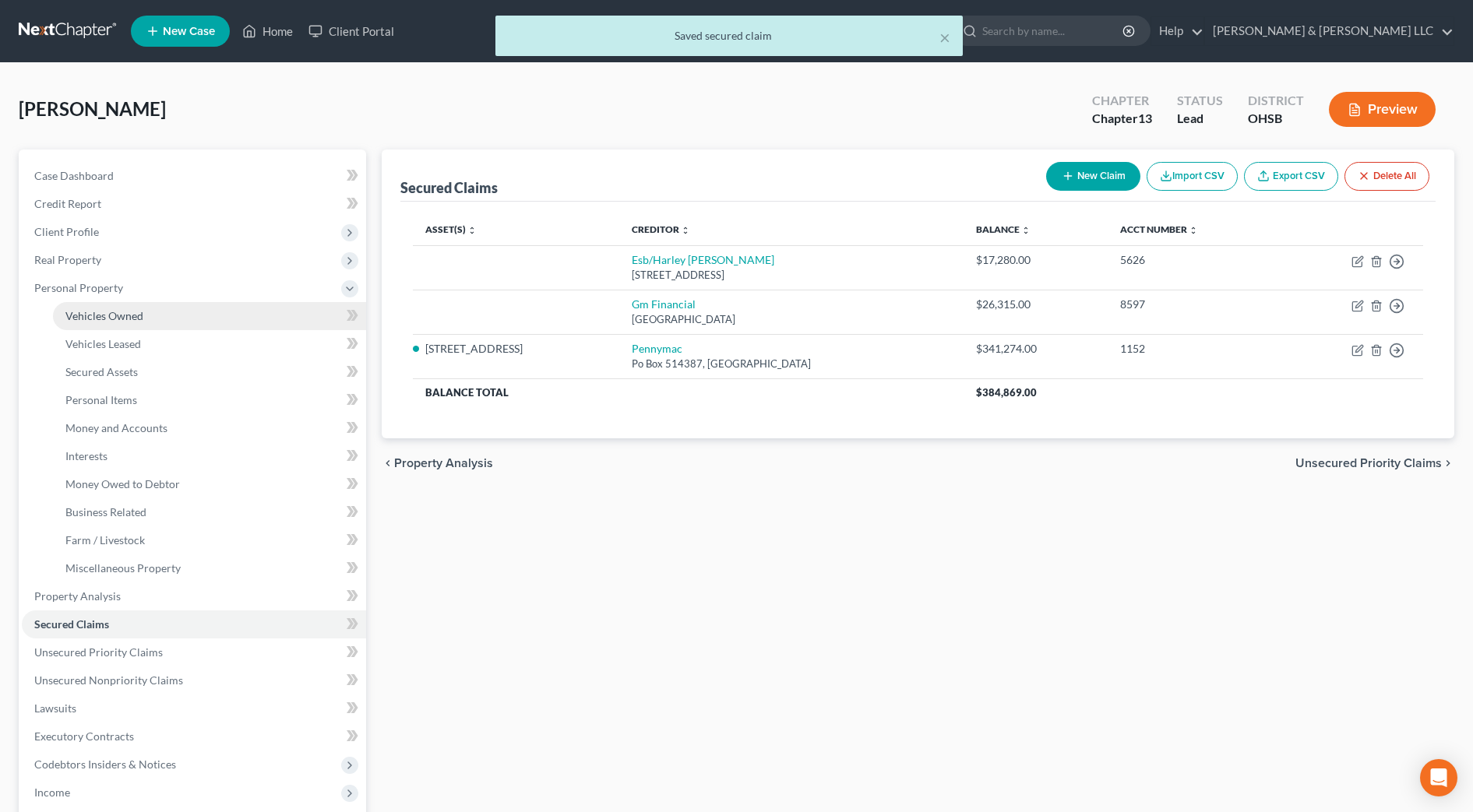
click at [114, 310] on span "Vehicles Owned" at bounding box center [105, 316] width 78 height 13
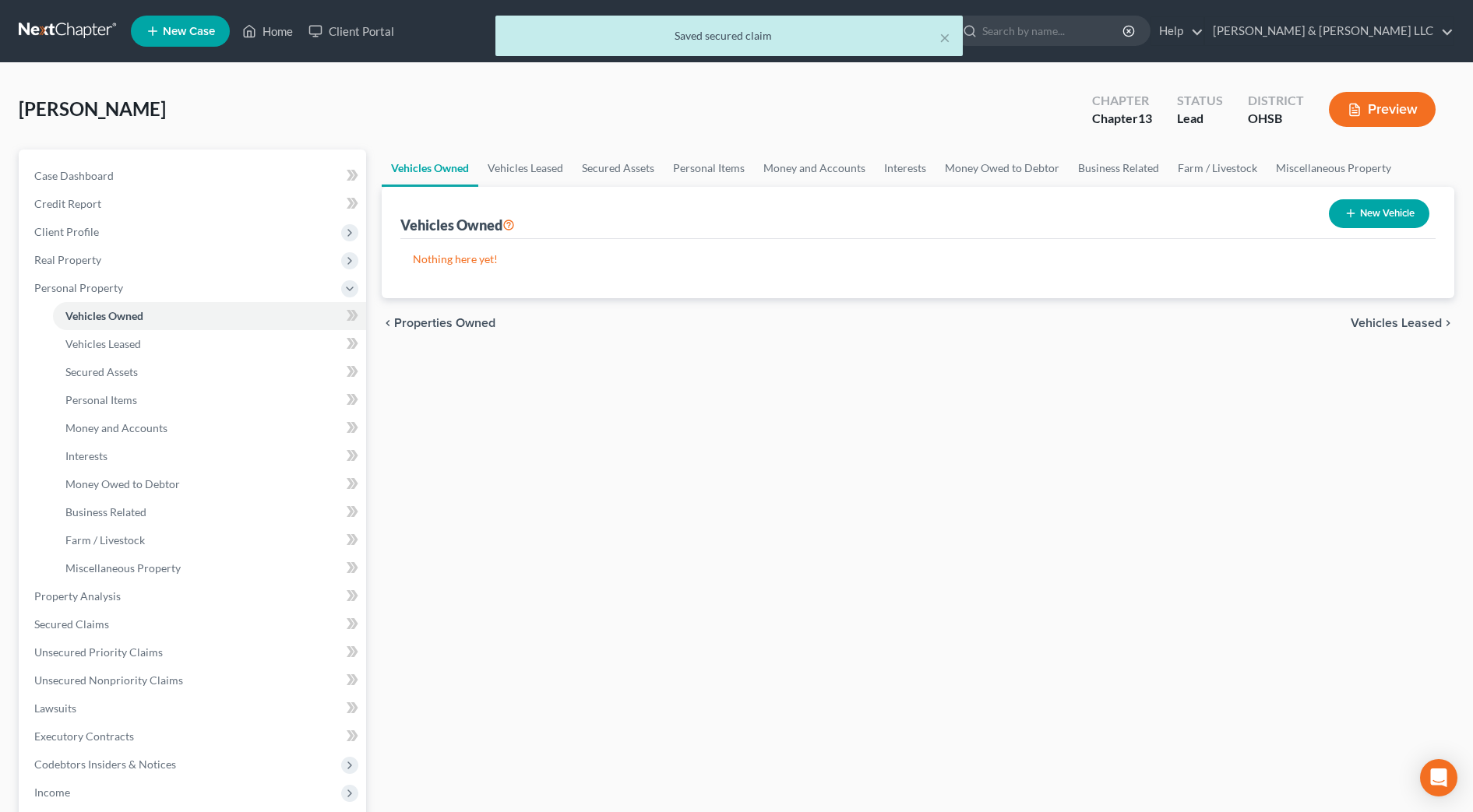
click at [1365, 210] on button "New Vehicle" at bounding box center [1379, 213] width 101 height 28
select select "0"
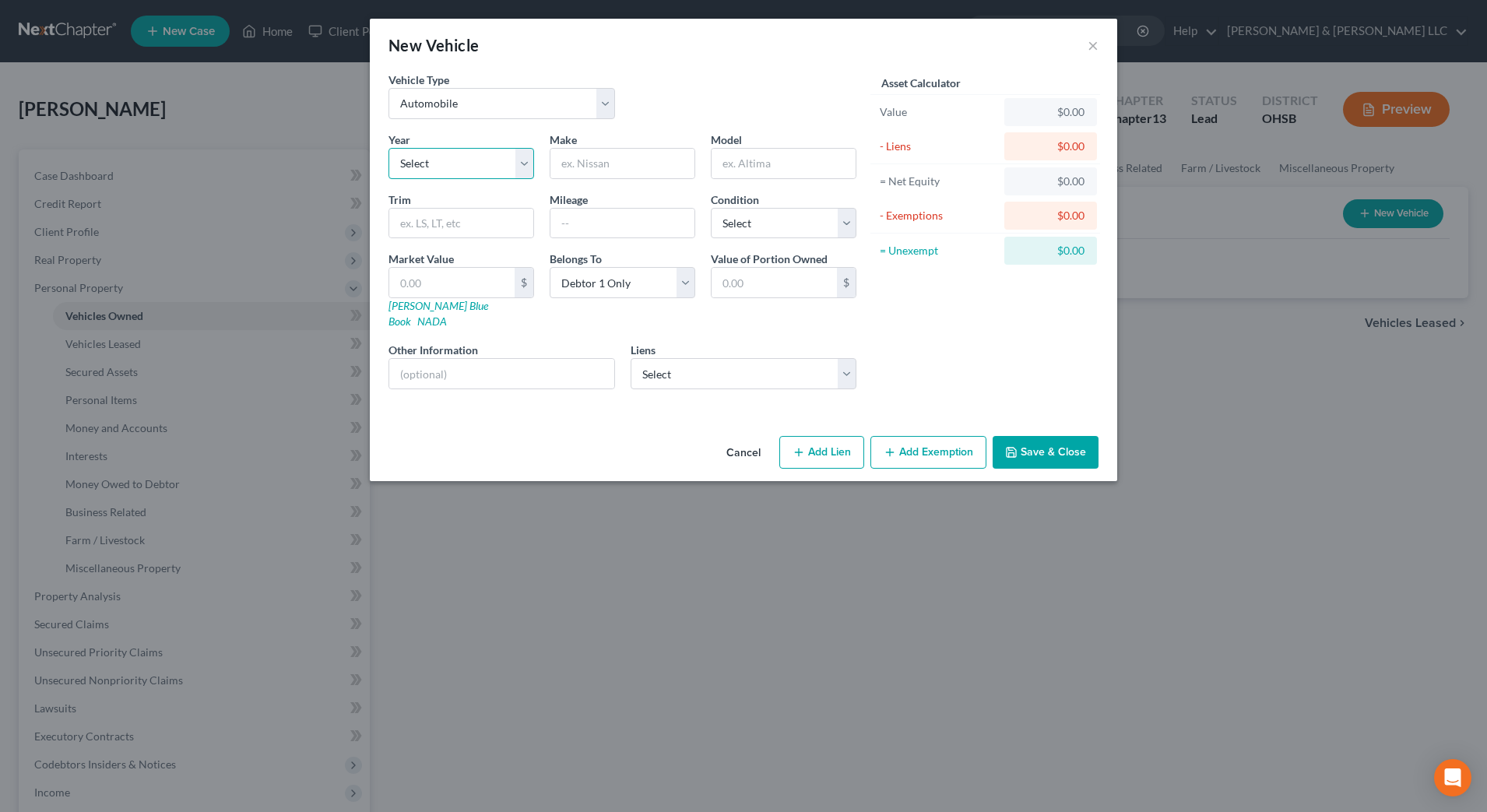
click at [519, 160] on select "Select 2026 2025 2024 2023 2022 2021 2020 2019 2018 2017 2016 2015 2014 2013 20…" at bounding box center [462, 163] width 146 height 31
select select "4"
click at [389, 148] on select "Select 2026 2025 2024 2023 2022 2021 2020 2019 2018 2017 2016 2015 2014 2013 20…" at bounding box center [462, 163] width 146 height 31
click at [606, 161] on input "text" at bounding box center [623, 163] width 144 height 29
type input "Chevy"
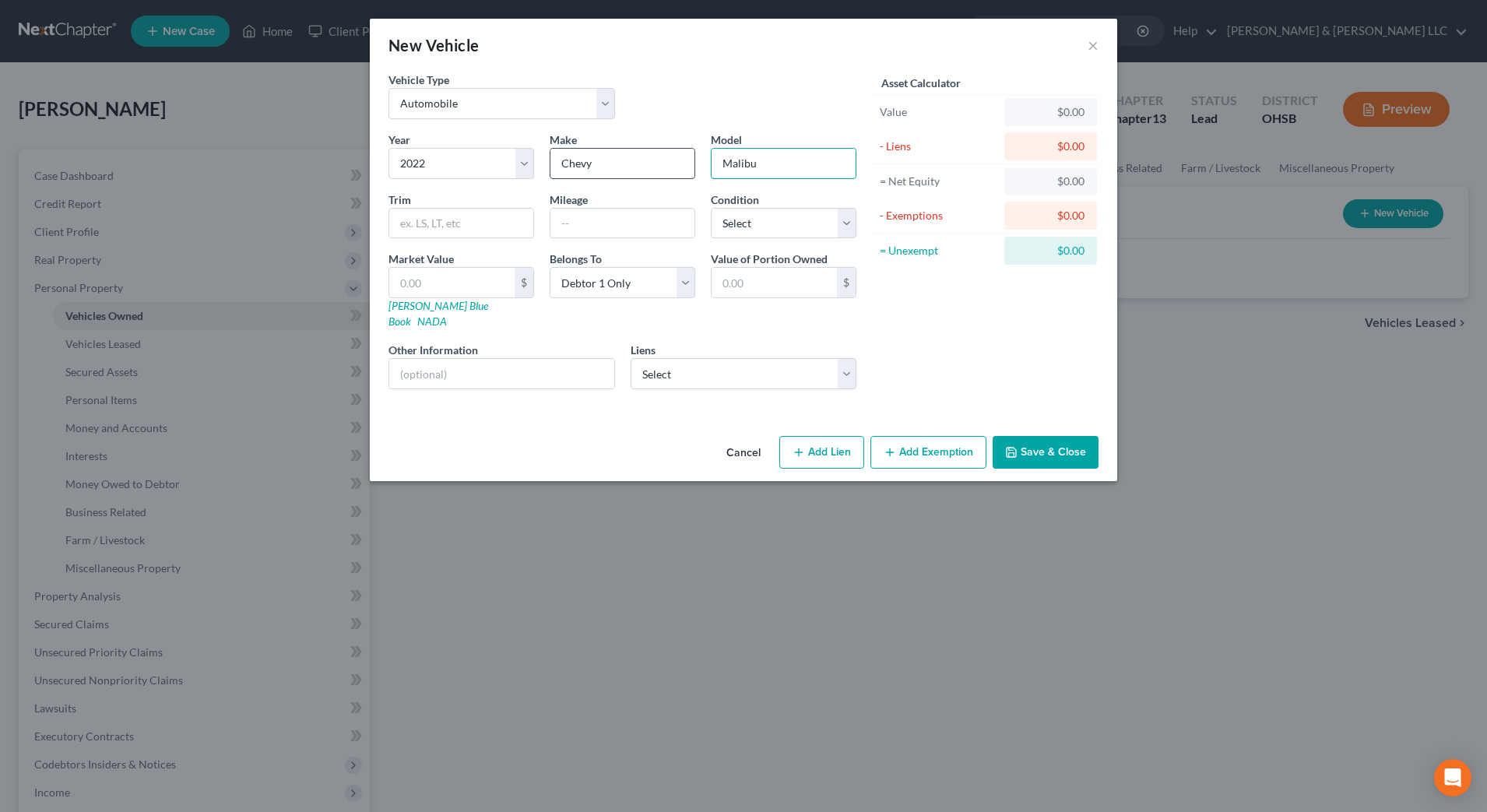
type input "Malibu"
type input "15500"
click at [754, 224] on select "Select Excellent Very Good Good Fair Poor" at bounding box center [784, 223] width 146 height 31
select select "1"
click at [711, 208] on select "Select Excellent Very Good Good Fair Poor" at bounding box center [784, 223] width 146 height 31
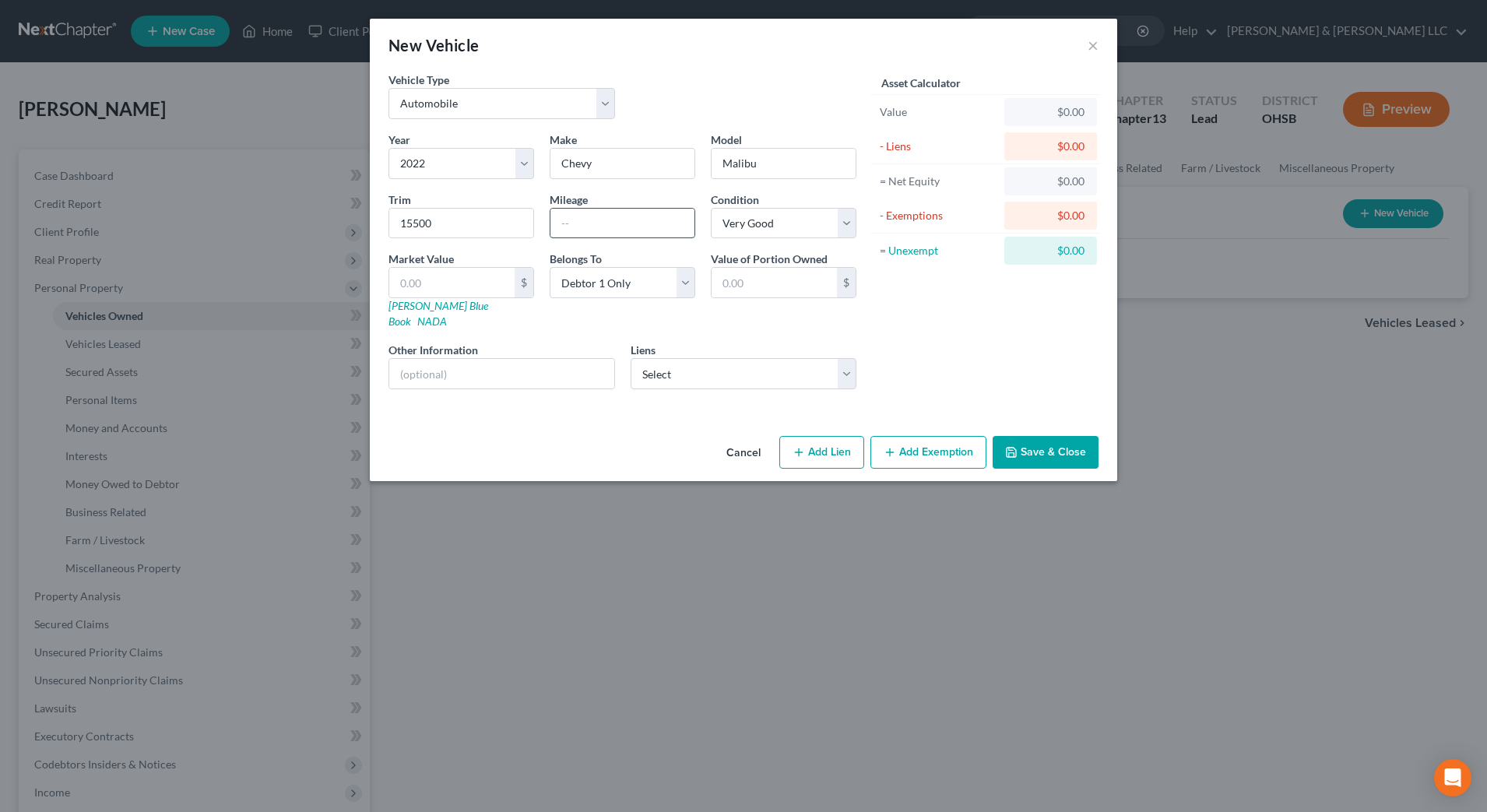
click at [633, 223] on input "text" at bounding box center [623, 223] width 144 height 29
type input "70,000+"
drag, startPoint x: 463, startPoint y: 224, endPoint x: 326, endPoint y: 221, distance: 137.0
click at [326, 221] on div "New Vehicle × Vehicle Type Select Automobile Truck Trailer Watercraft Aircraft …" at bounding box center [744, 406] width 1487 height 812
type input "1"
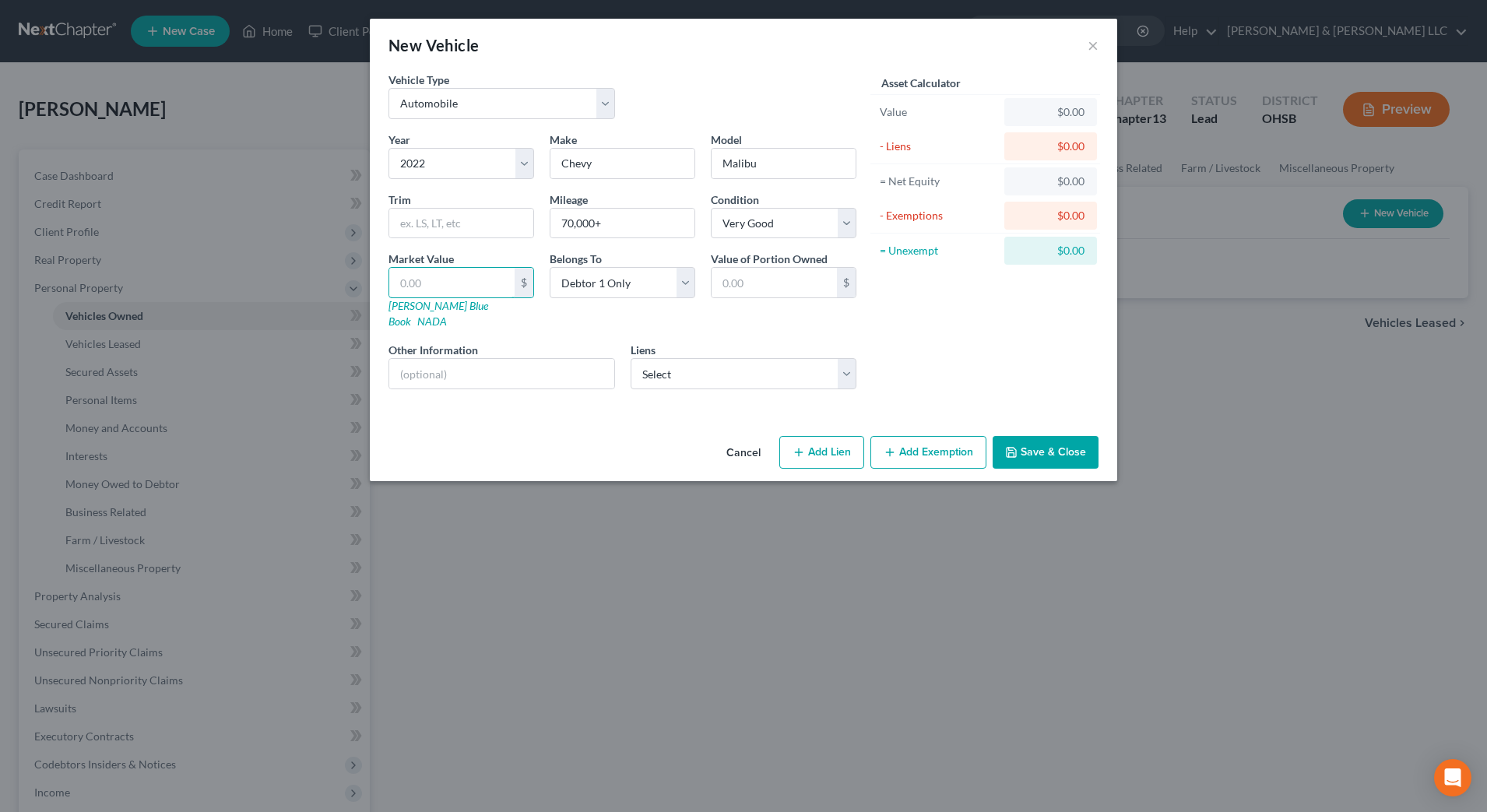
type input "1.00"
type input "15"
type input "15.00"
type input "155"
type input "155.00"
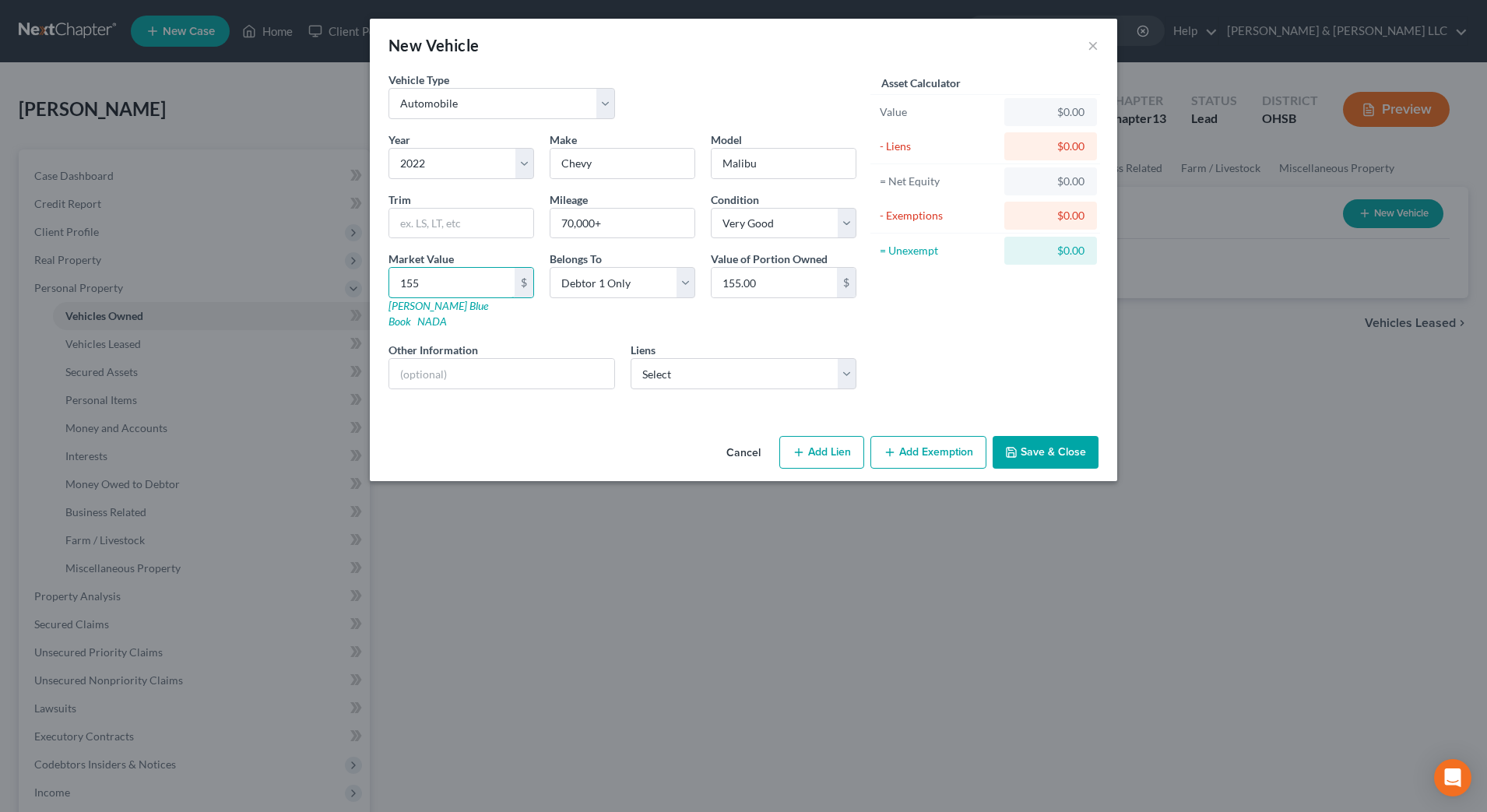
type input "1550"
type input "1,550.00"
type input "1,550"
click at [1023, 436] on button "Save & Close" at bounding box center [1045, 452] width 106 height 33
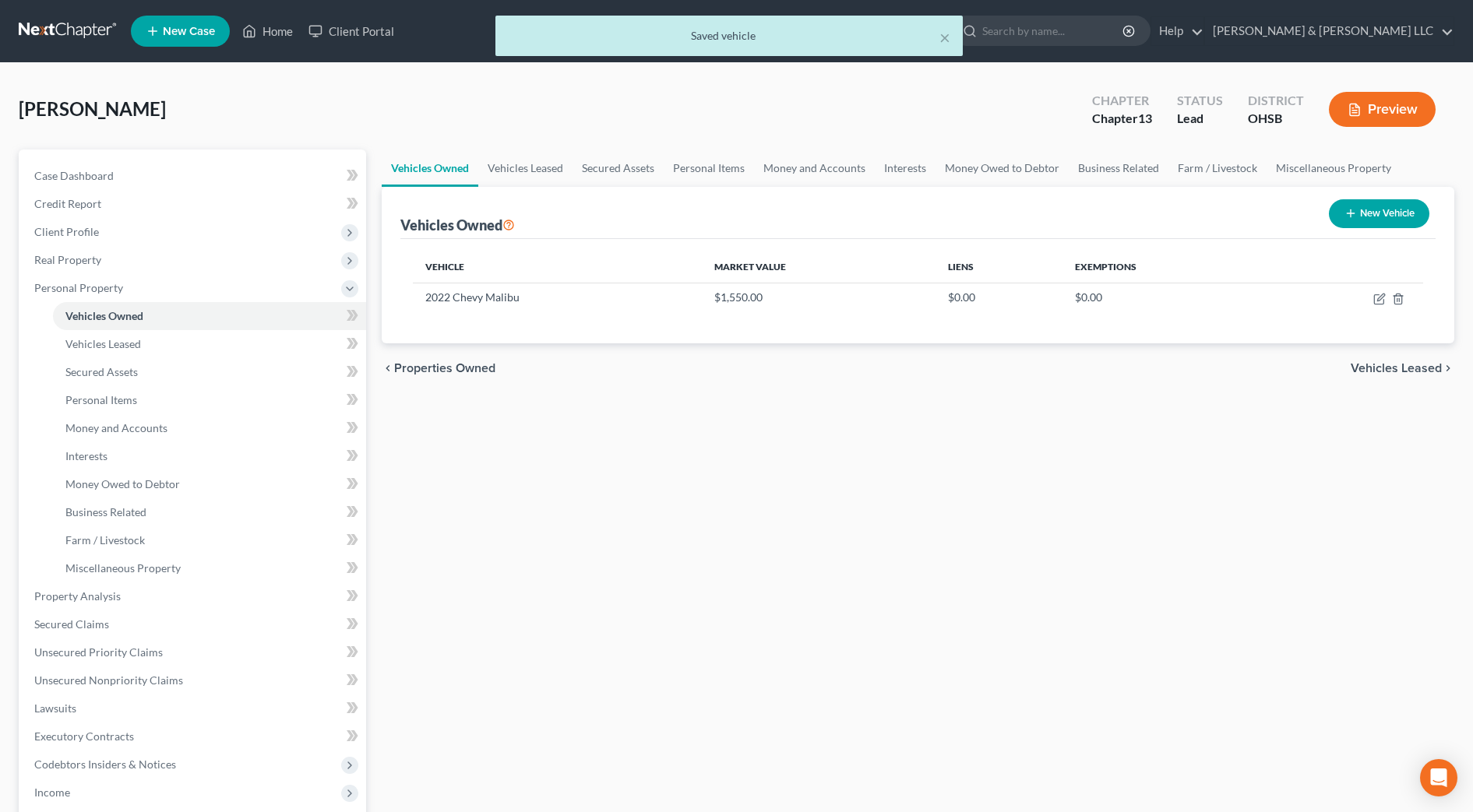
click at [1405, 221] on button "New Vehicle" at bounding box center [1379, 213] width 101 height 28
select select "0"
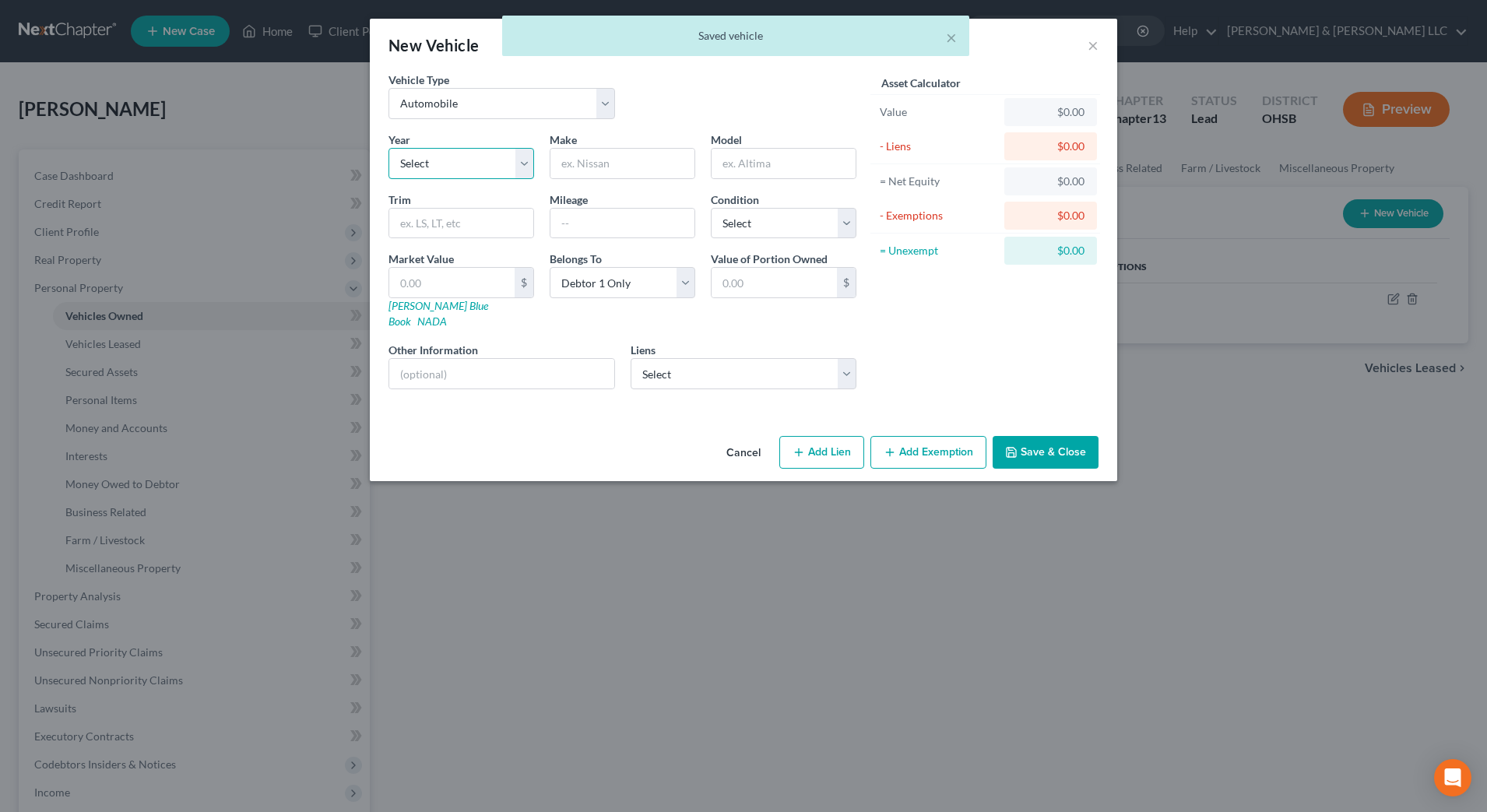
click at [528, 158] on select "Select 2026 2025 2024 2023 2022 2021 2020 2019 2018 2017 2016 2015 2014 2013 20…" at bounding box center [462, 163] width 146 height 31
select select "2"
click at [389, 148] on select "Select 2026 2025 2024 2023 2022 2021 2020 2019 2018 2017 2016 2015 2014 2013 20…" at bounding box center [462, 163] width 146 height 31
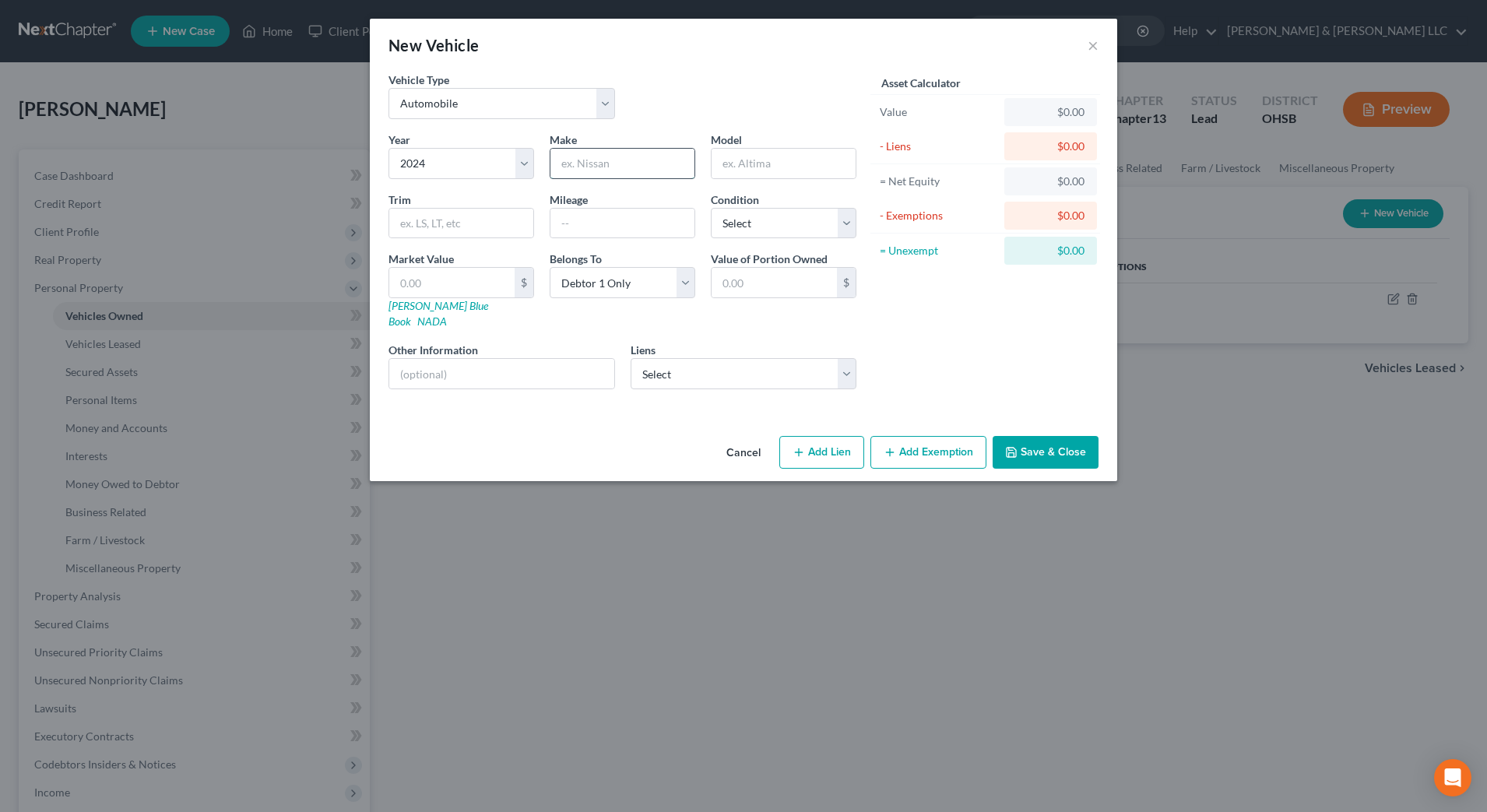
click at [633, 171] on input "text" at bounding box center [623, 163] width 144 height 29
type input "Harley"
type input "Davidson"
type input "15,000"
click at [775, 229] on select "Select Excellent Very Good Good Fair Poor" at bounding box center [784, 223] width 146 height 31
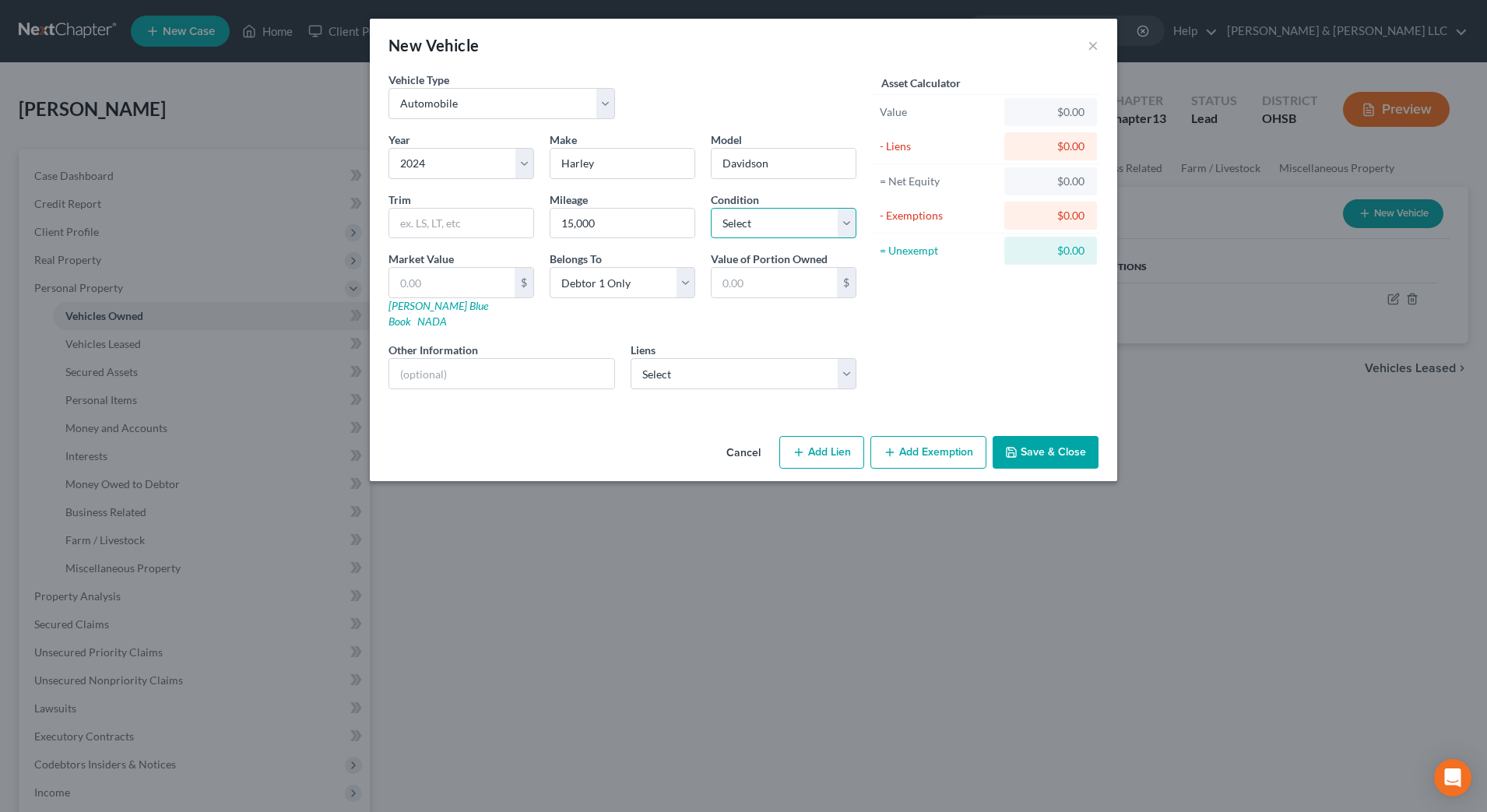
select select "1"
click at [711, 208] on select "Select Excellent Very Good Good Fair Poor" at bounding box center [784, 223] width 146 height 31
click at [497, 283] on input "text" at bounding box center [452, 282] width 125 height 29
type input "1"
type input "1.00"
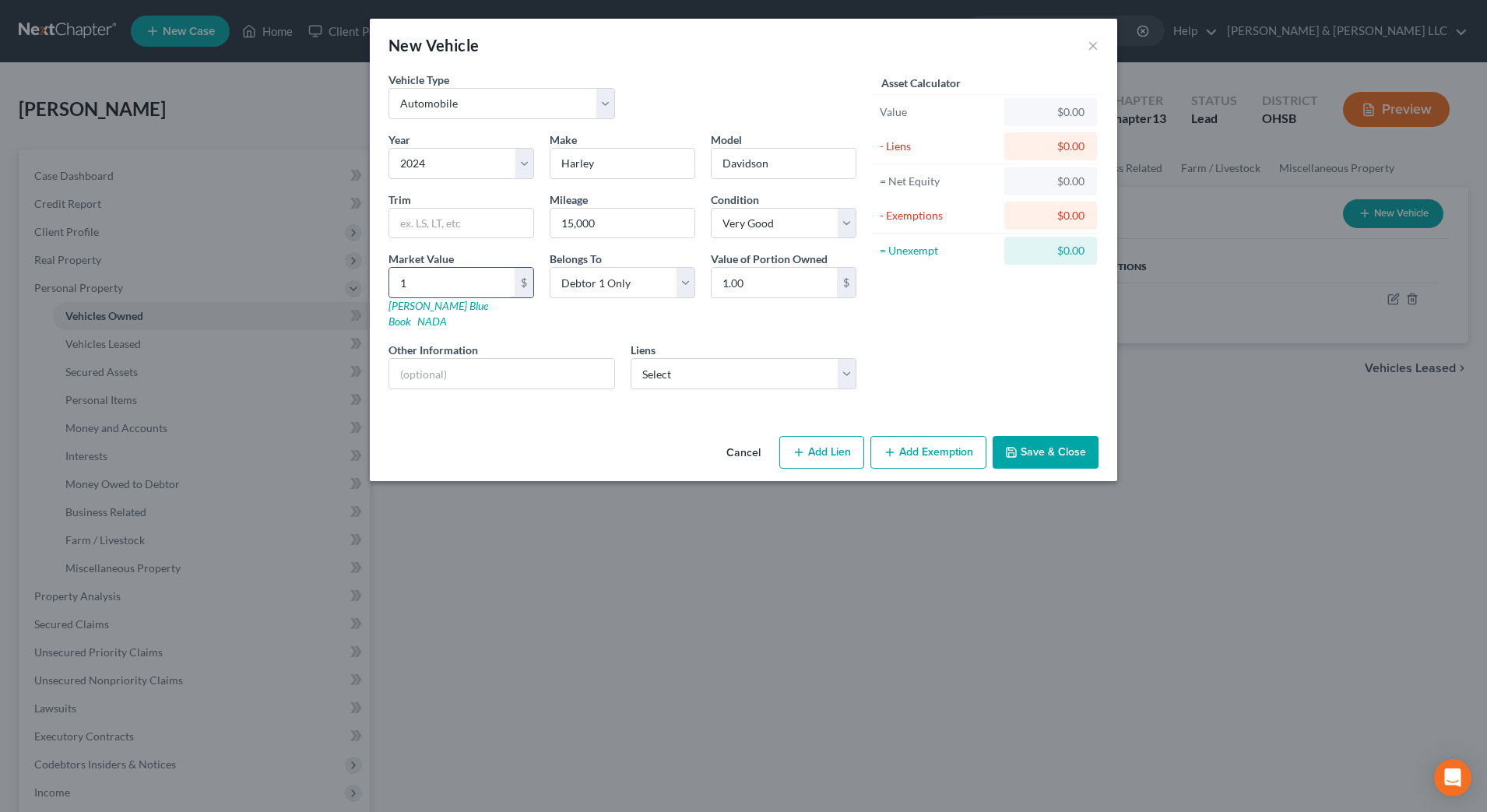
type input "17"
type input "17.00"
type input "17,150"
type input "17,150.00"
click at [1027, 436] on button "Save & Close" at bounding box center [1045, 452] width 106 height 33
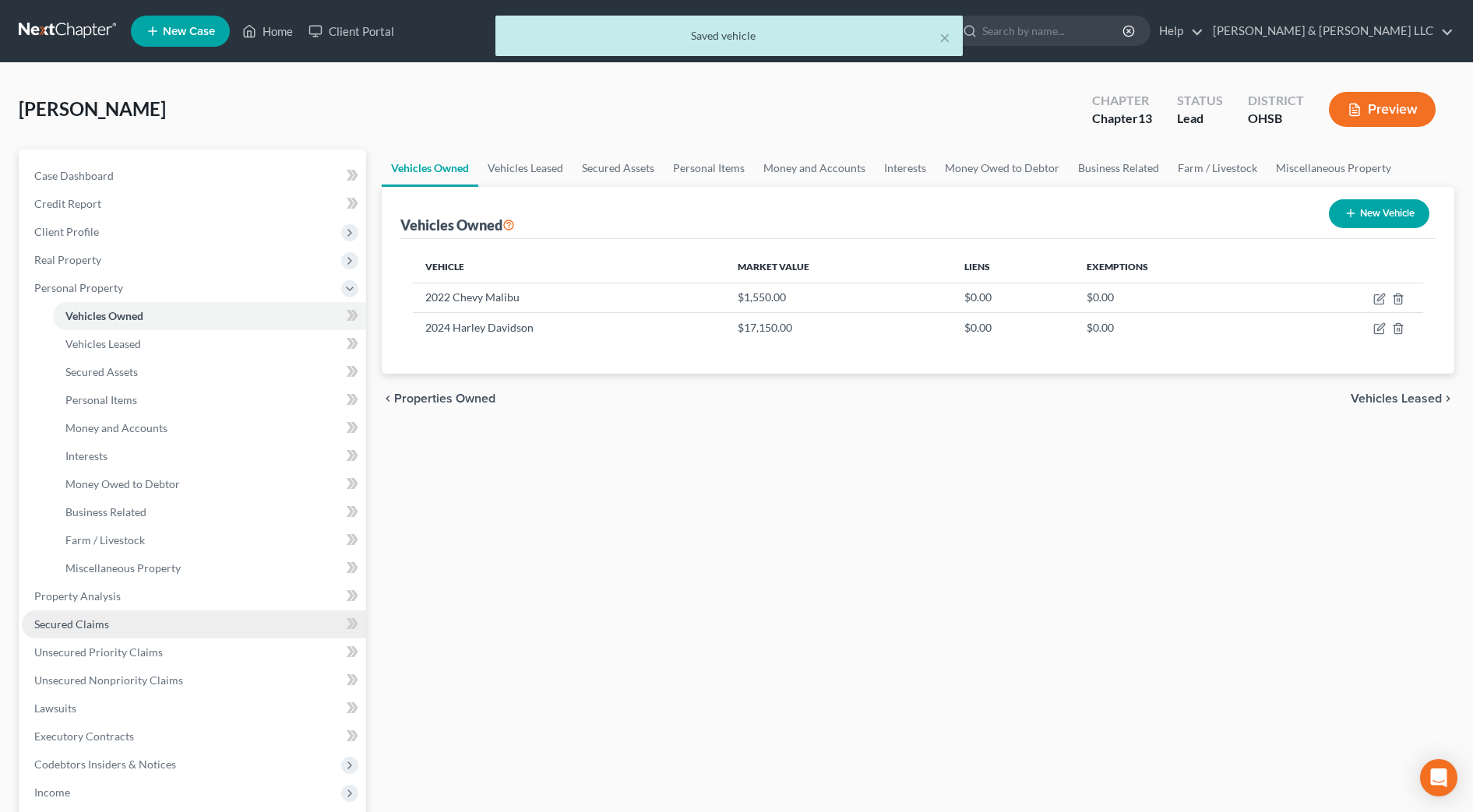
click at [136, 623] on link "Secured Claims" at bounding box center [194, 624] width 344 height 28
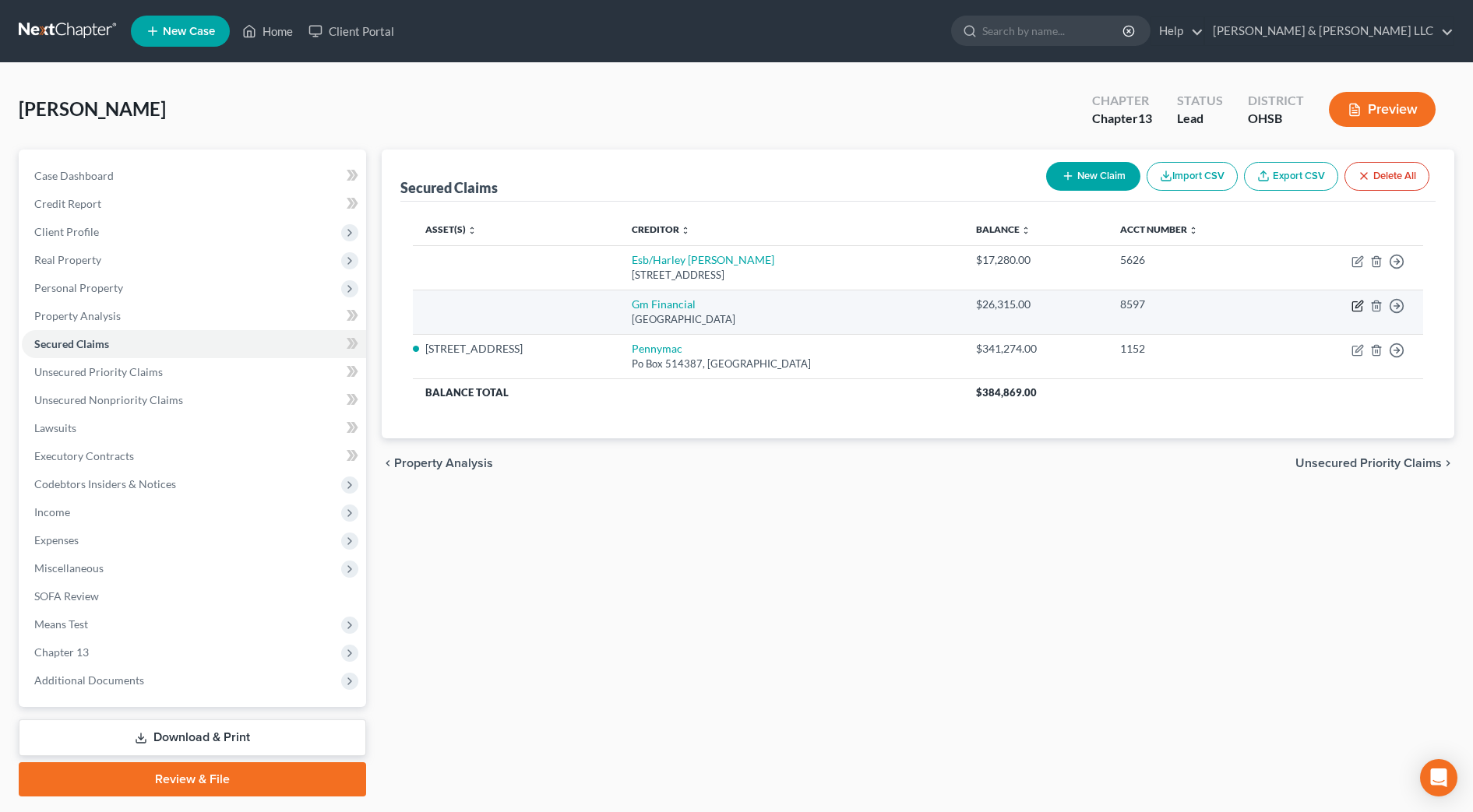
click at [1361, 309] on icon "button" at bounding box center [1356, 307] width 10 height 10
select select "45"
select select "0"
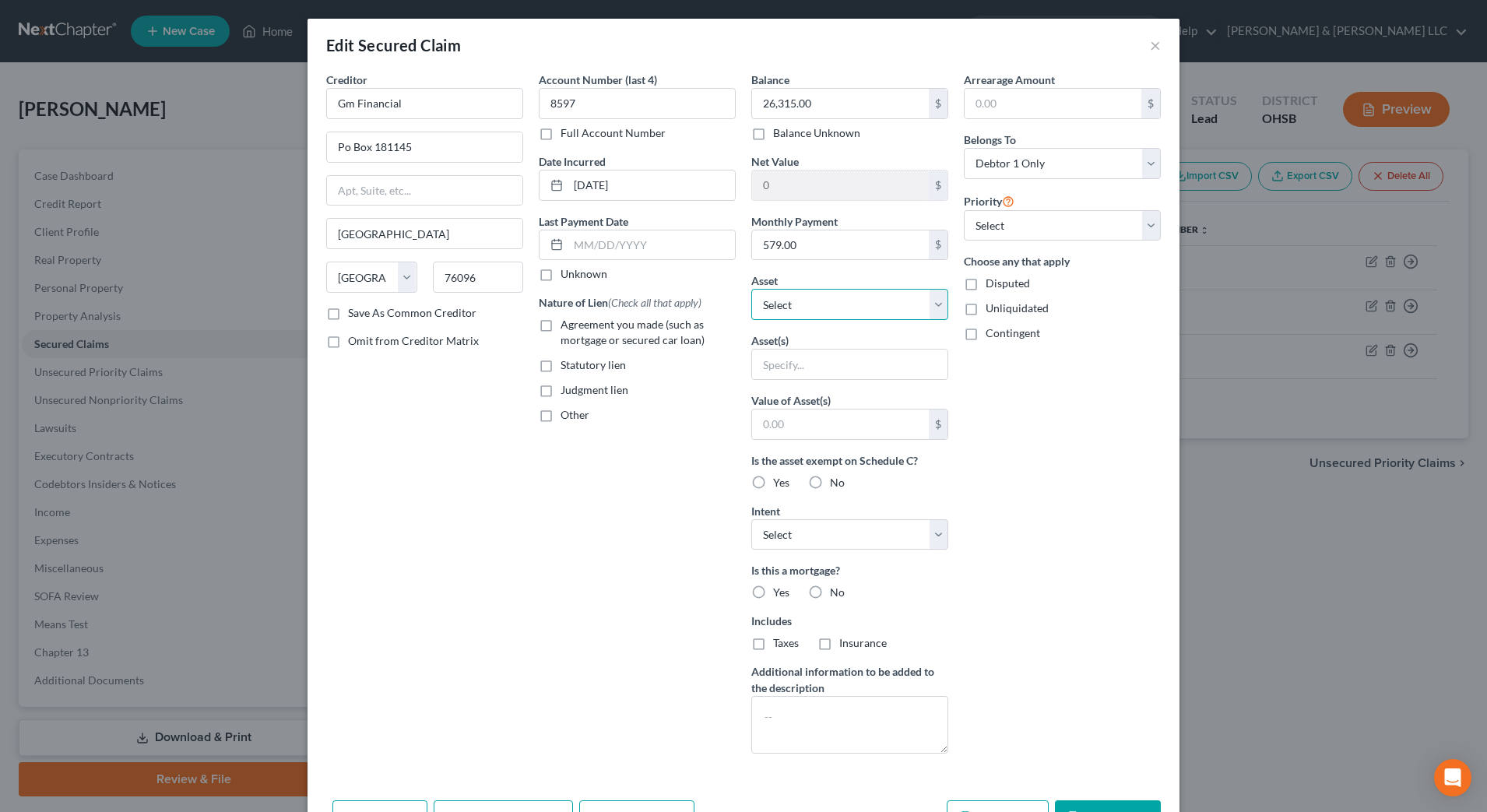
click at [849, 296] on select "Select Other Multiple Assets Possible Personal Injury Claim (Stuckey Law Firm) …" at bounding box center [850, 304] width 197 height 31
select select "6"
click at [752, 289] on select "Select Other Multiple Assets Possible Personal Injury Claim (Stuckey Law Firm) …" at bounding box center [850, 304] width 197 height 31
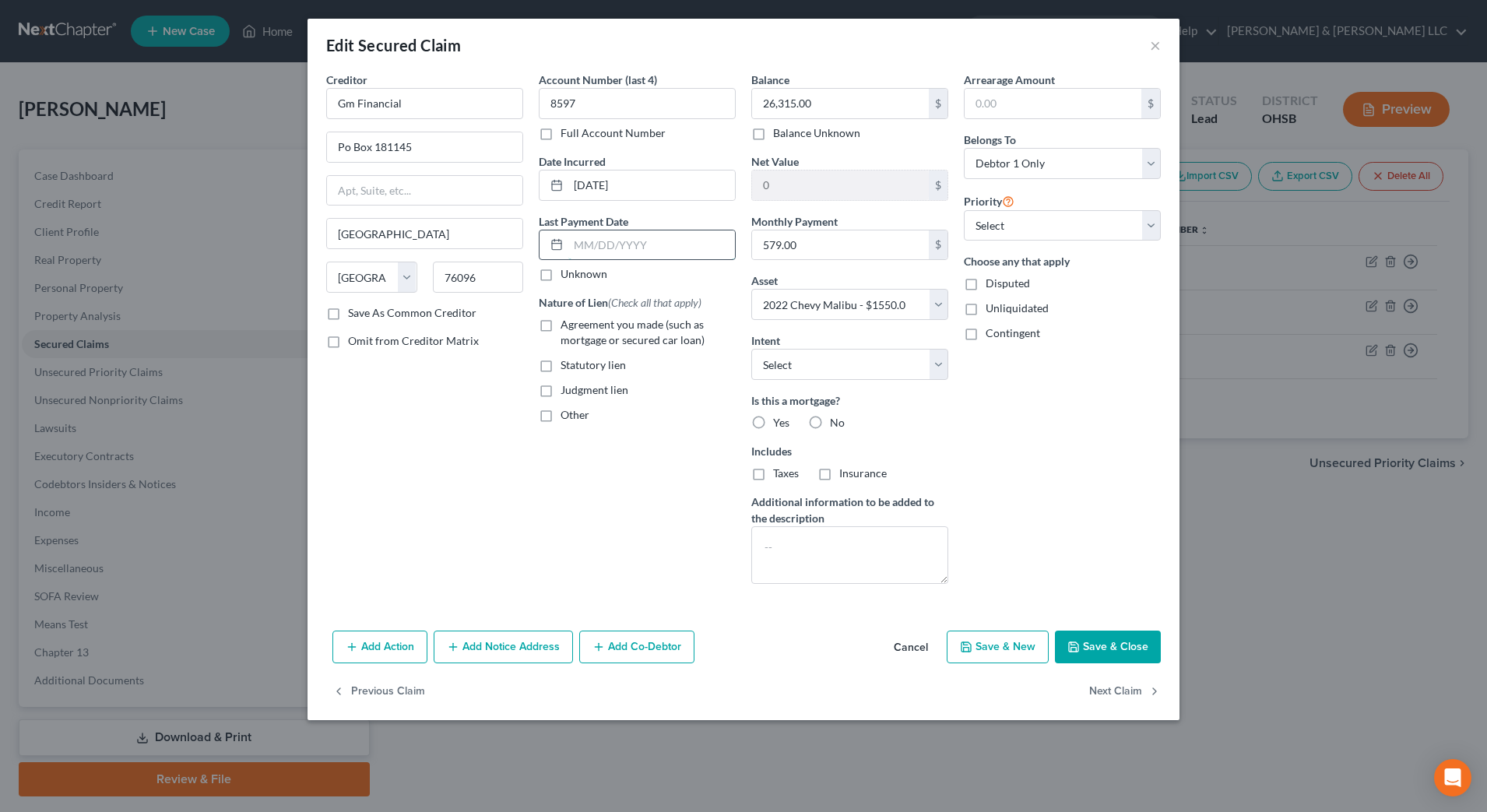
click at [607, 248] on input "text" at bounding box center [651, 245] width 166 height 29
type input "09/01/2025"
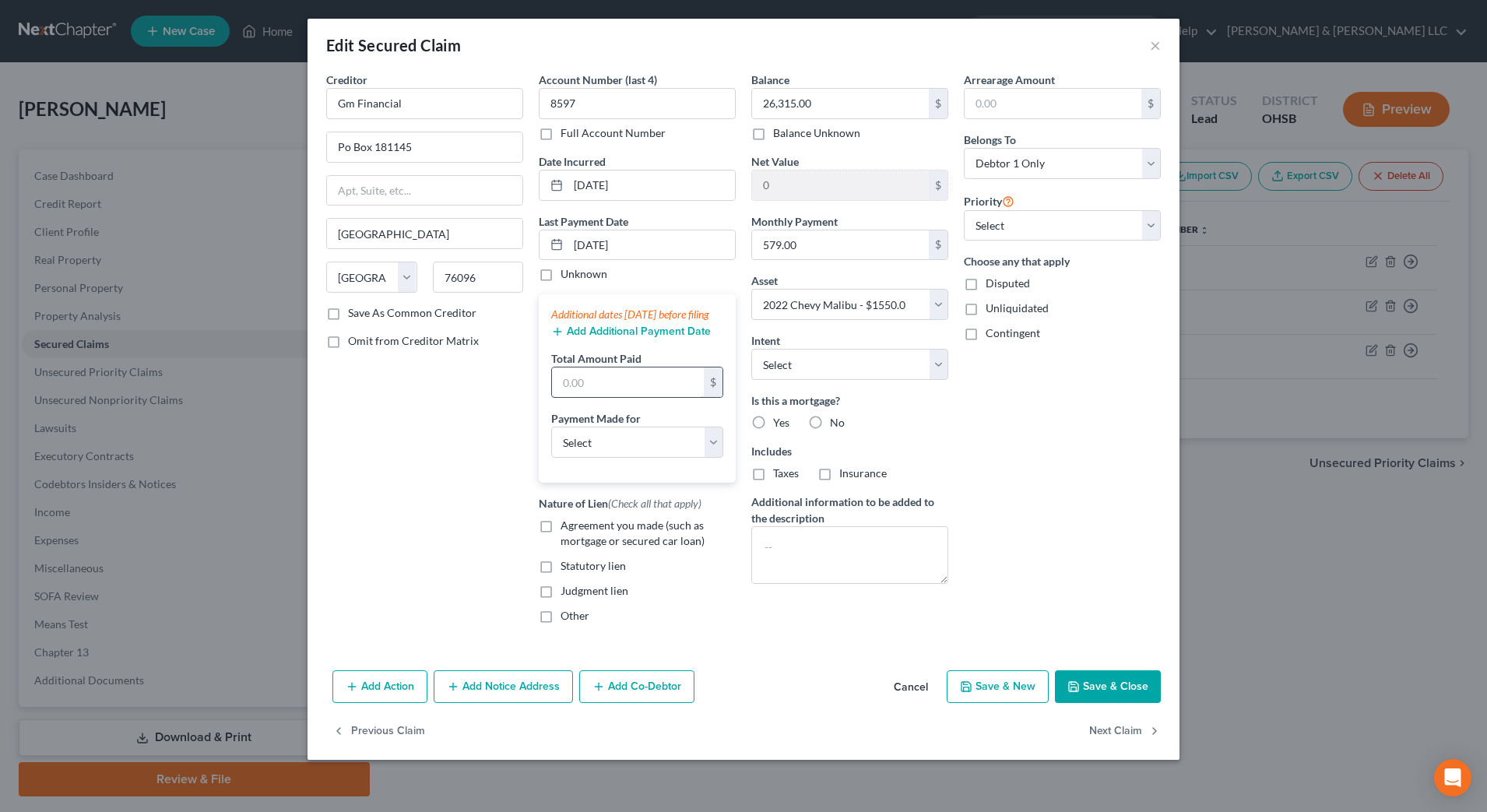
click at [618, 391] on input "text" at bounding box center [628, 382] width 152 height 29
type input "1,737"
click at [622, 338] on button "Add Additional Payment Date" at bounding box center [631, 332] width 159 height 12
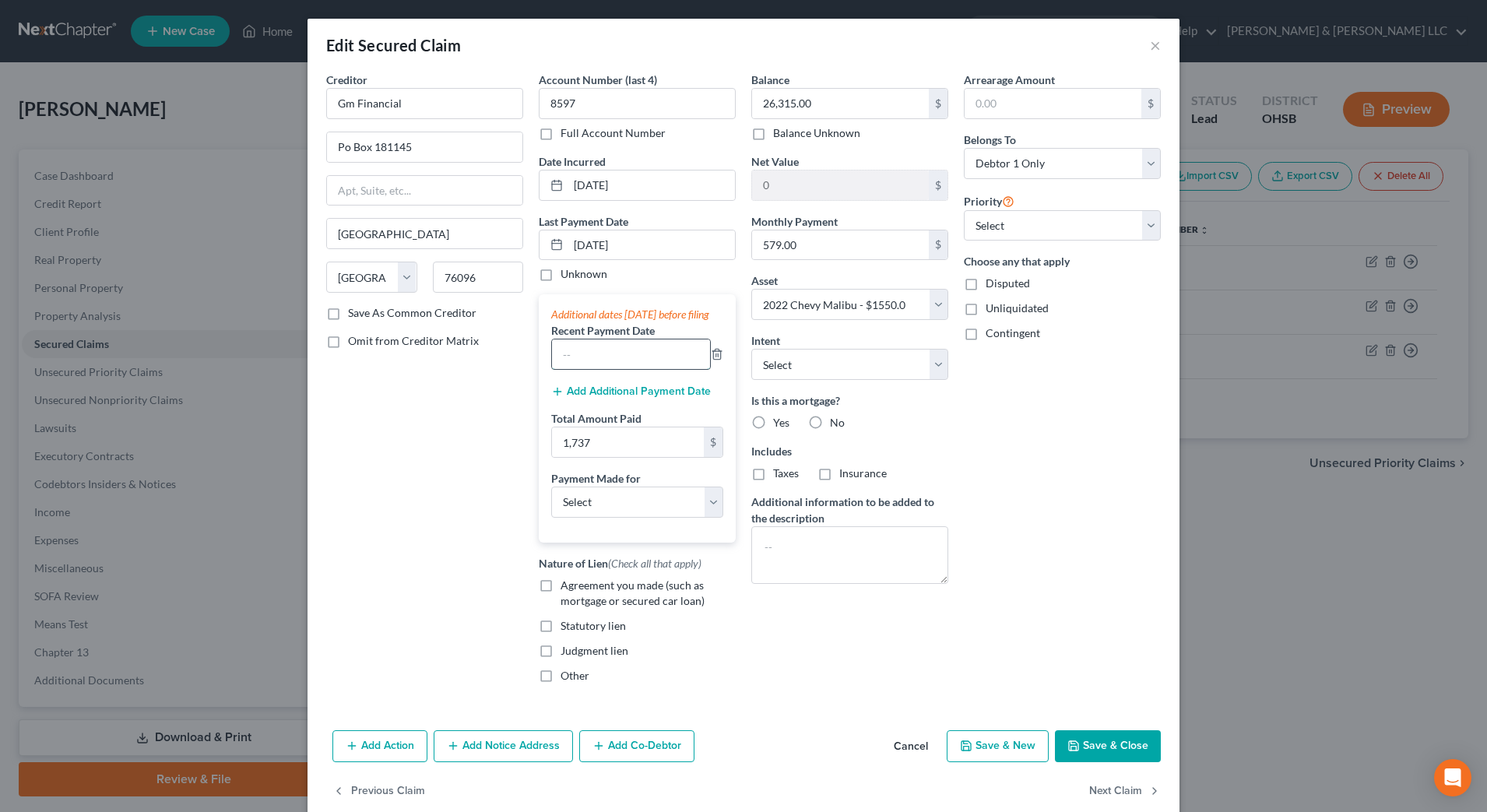
click at [614, 369] on input "text" at bounding box center [631, 354] width 158 height 29
type input "10/01/2025"
click at [639, 504] on select "Select Car Credit Card Loan Repayment Mortgage Other Suppliers Or Vendors" at bounding box center [637, 502] width 172 height 31
select select "0"
click at [551, 502] on select "Select Car Credit Card Loan Repayment Mortgage Other Suppliers Or Vendors" at bounding box center [637, 502] width 172 height 31
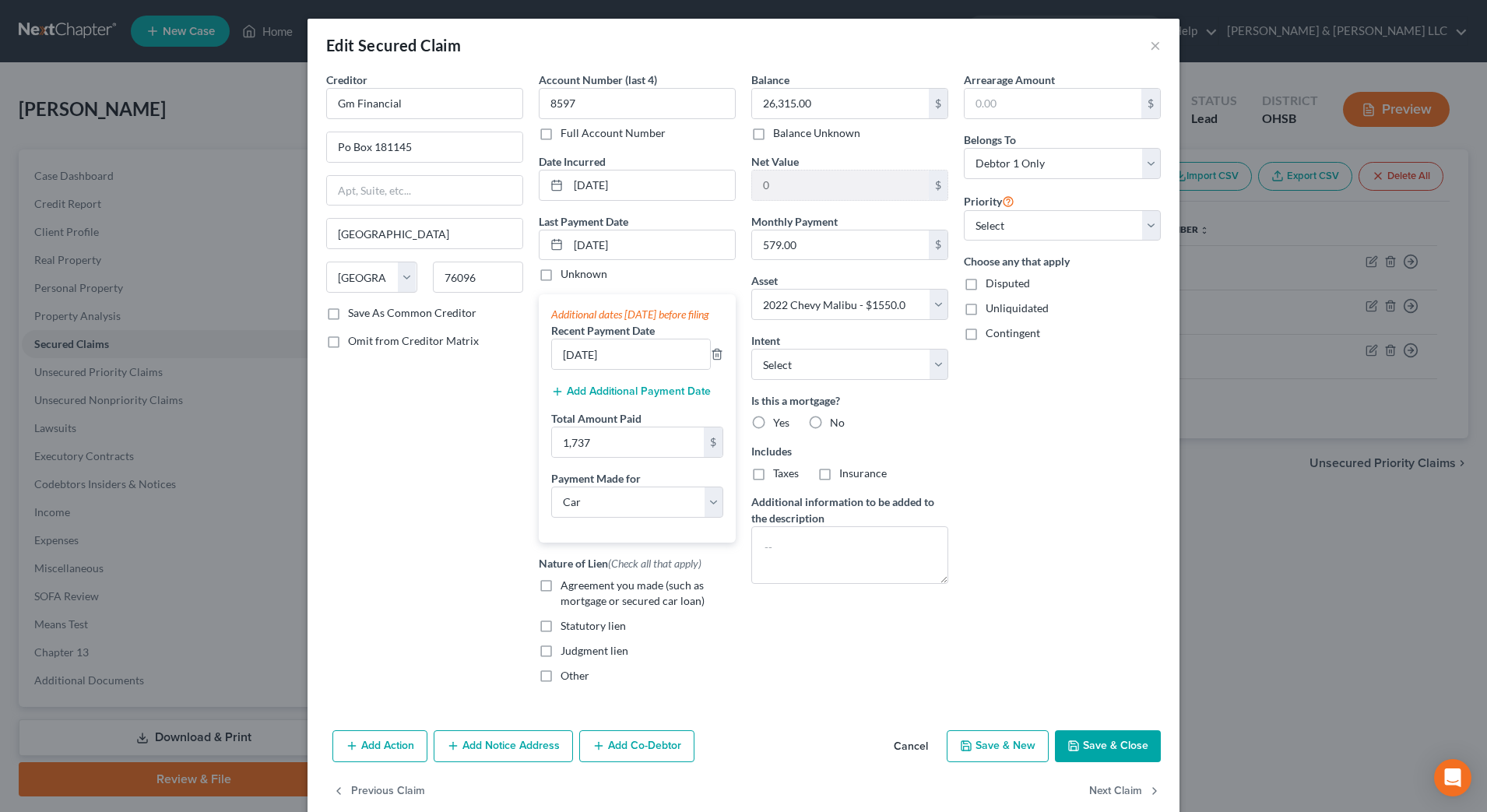
click at [627, 607] on span "Agreement you made (such as mortgage or secured car loan)" at bounding box center [632, 593] width 144 height 28
click at [577, 588] on input "Agreement you made (such as mortgage or secured car loan)" at bounding box center [571, 583] width 10 height 10
checkbox input "true"
click at [1090, 752] on button "Save & Close" at bounding box center [1107, 746] width 106 height 33
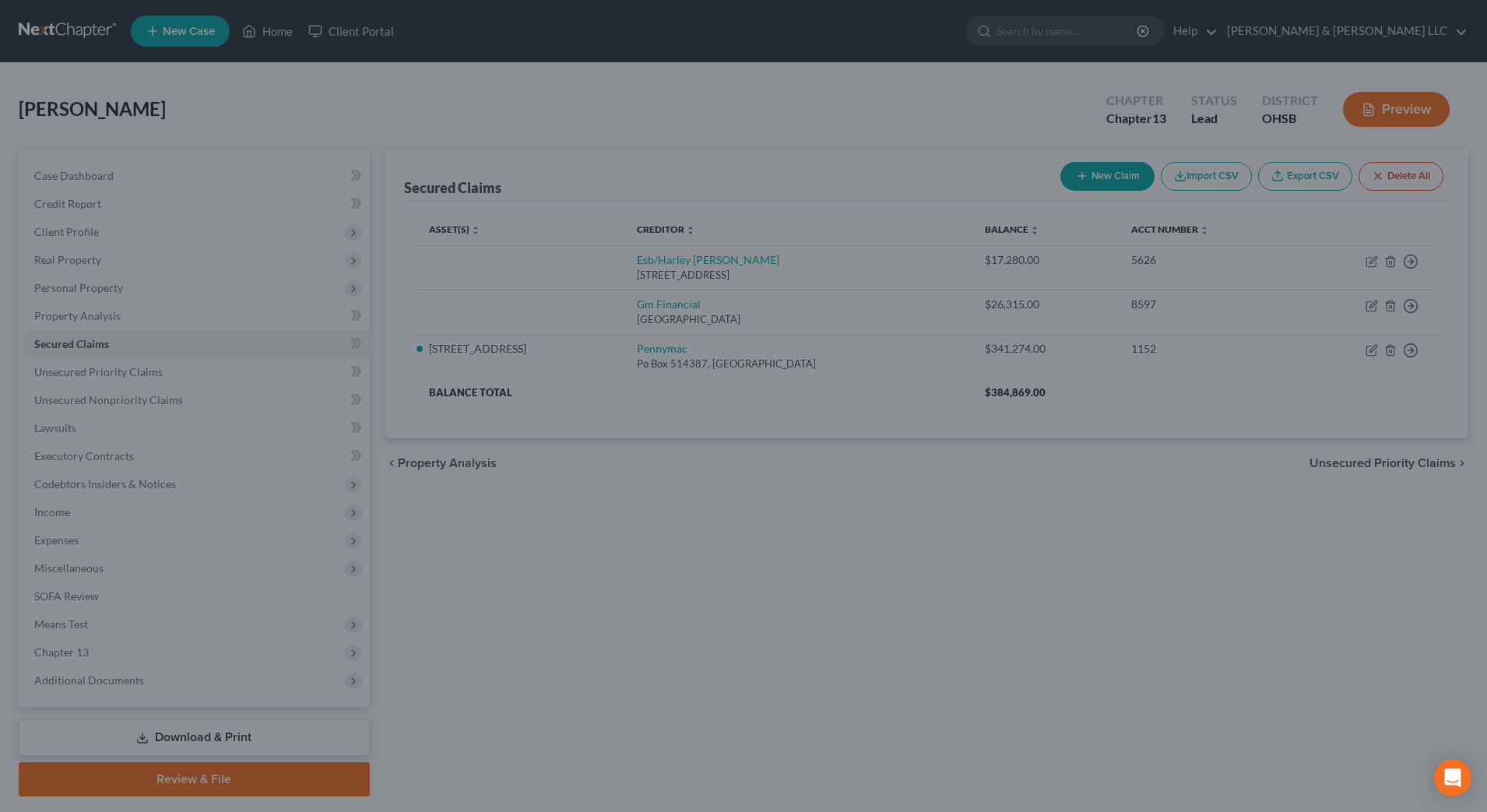
select select
type input "-24,765.00"
select select "6"
type input "0"
type input "1,737.00"
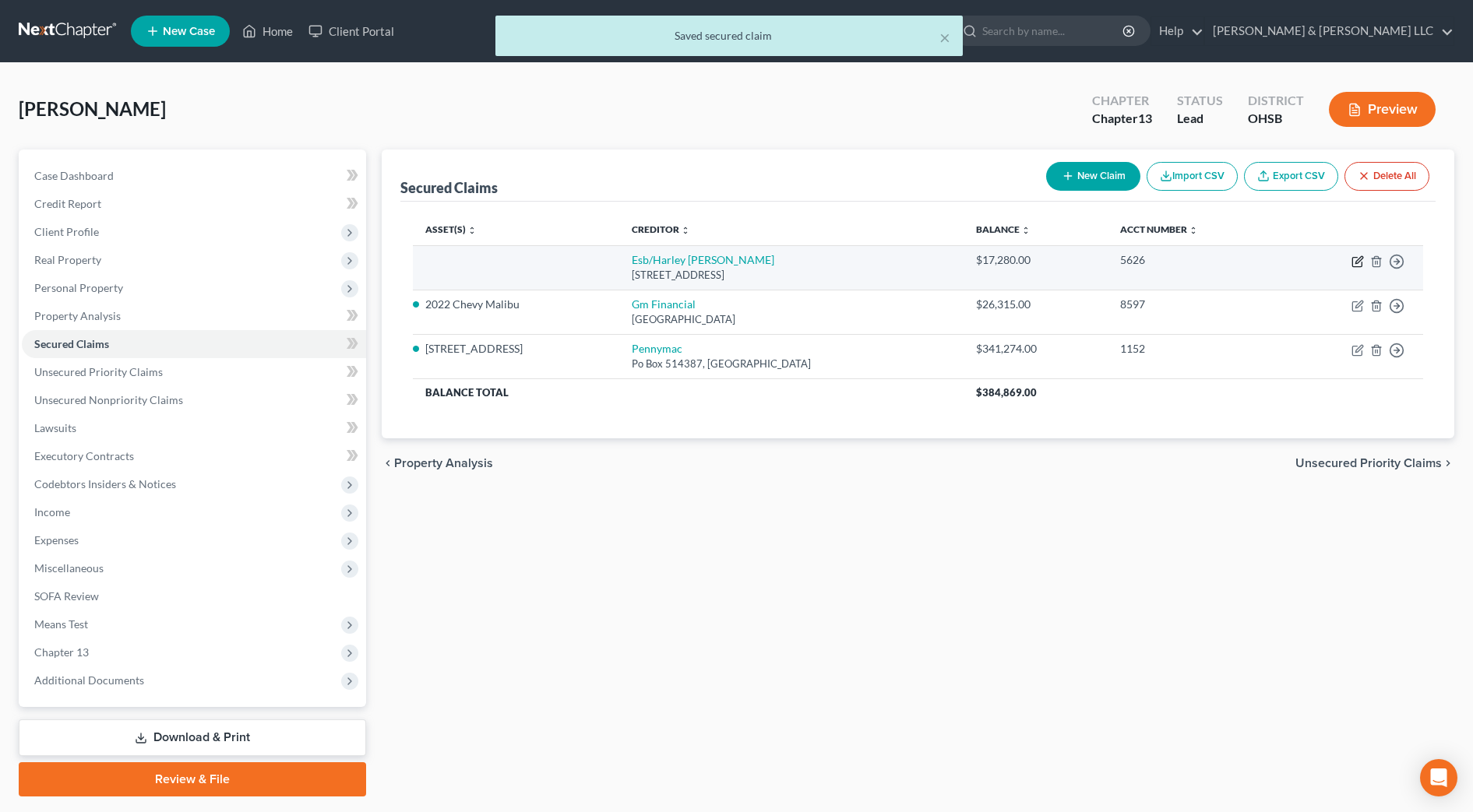
click at [1357, 261] on icon "button" at bounding box center [1357, 261] width 12 height 12
select select "31"
select select "0"
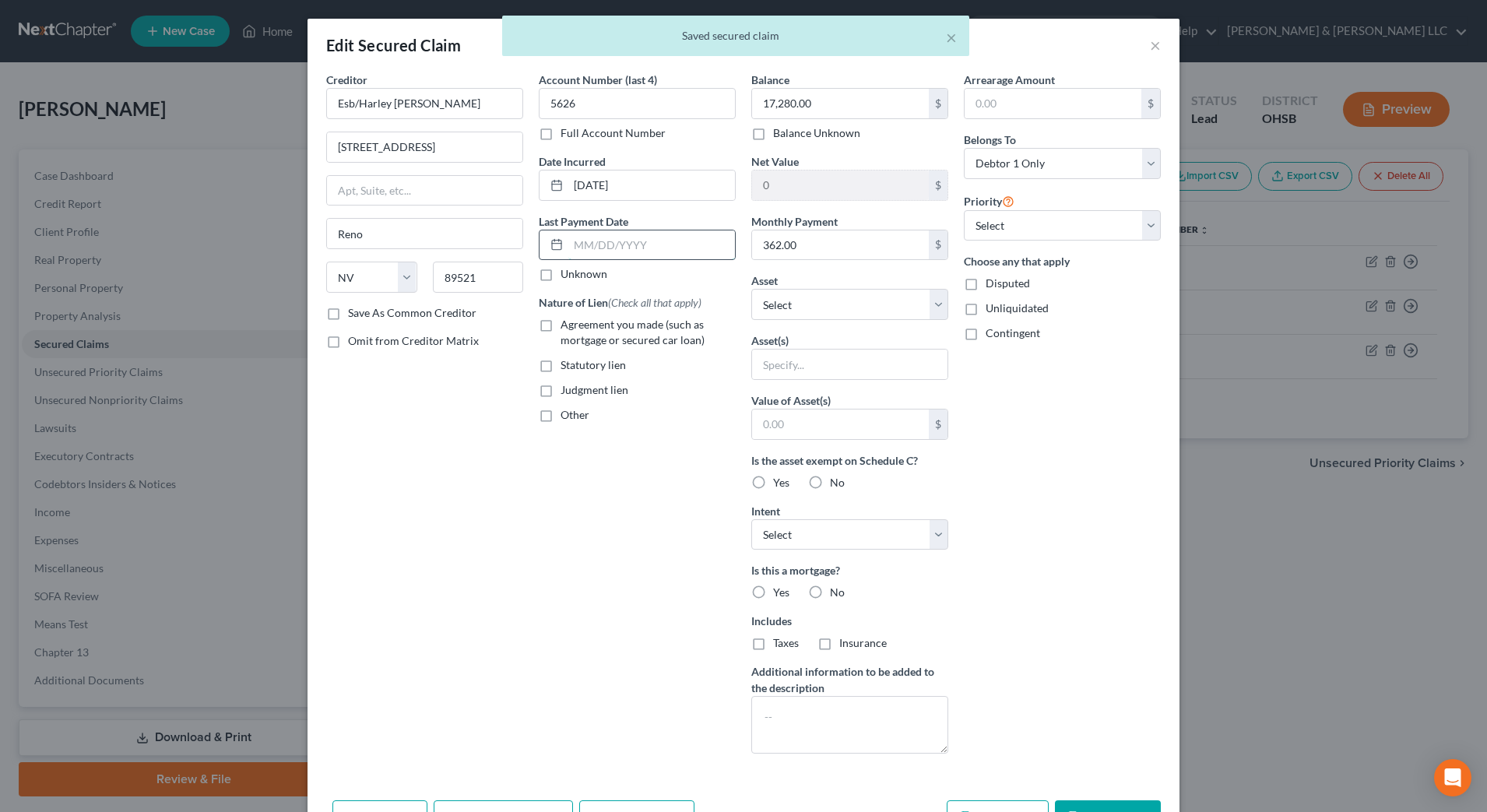
click at [615, 243] on input "text" at bounding box center [651, 245] width 166 height 29
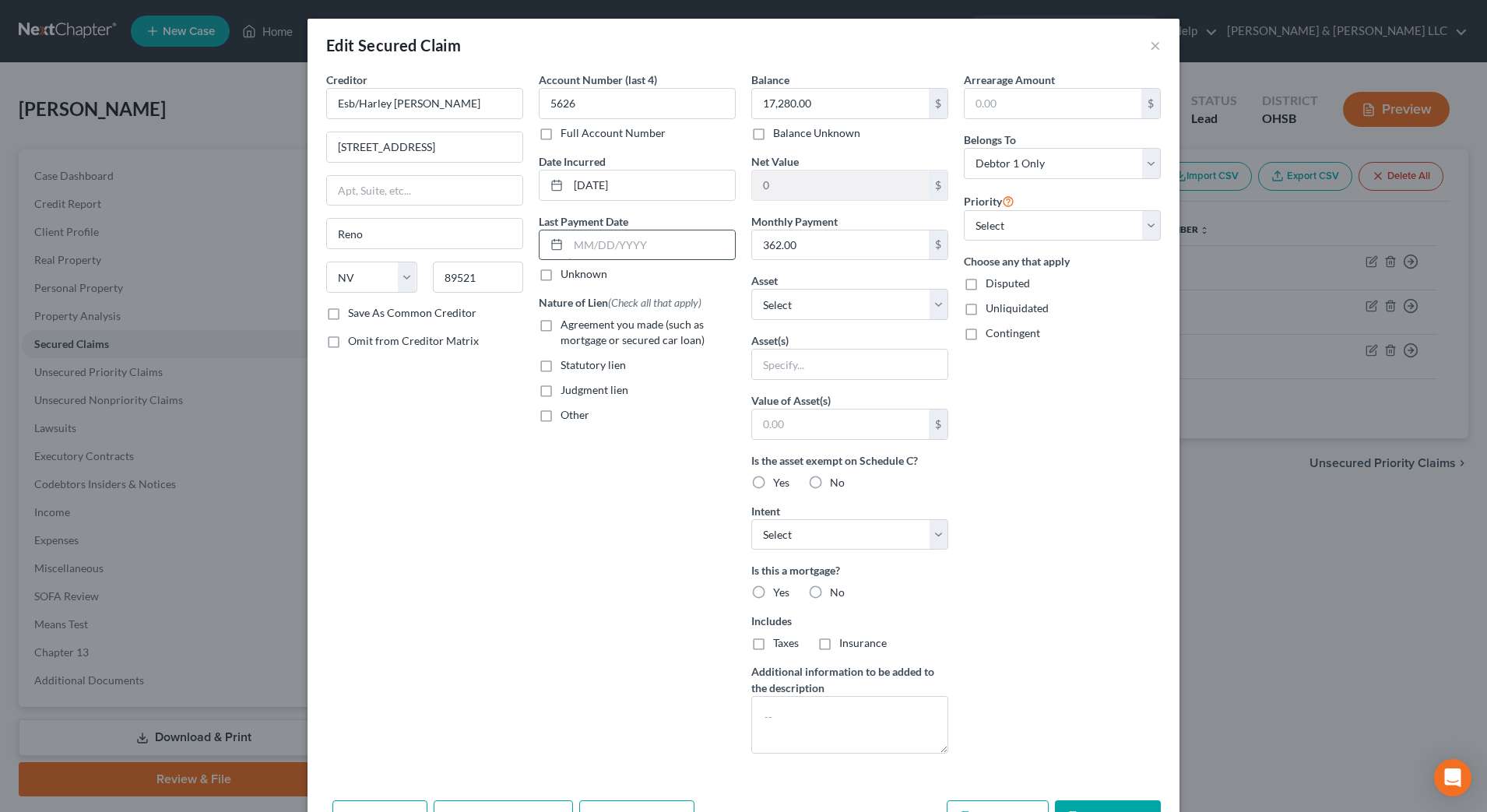
type input "09/01/2025"
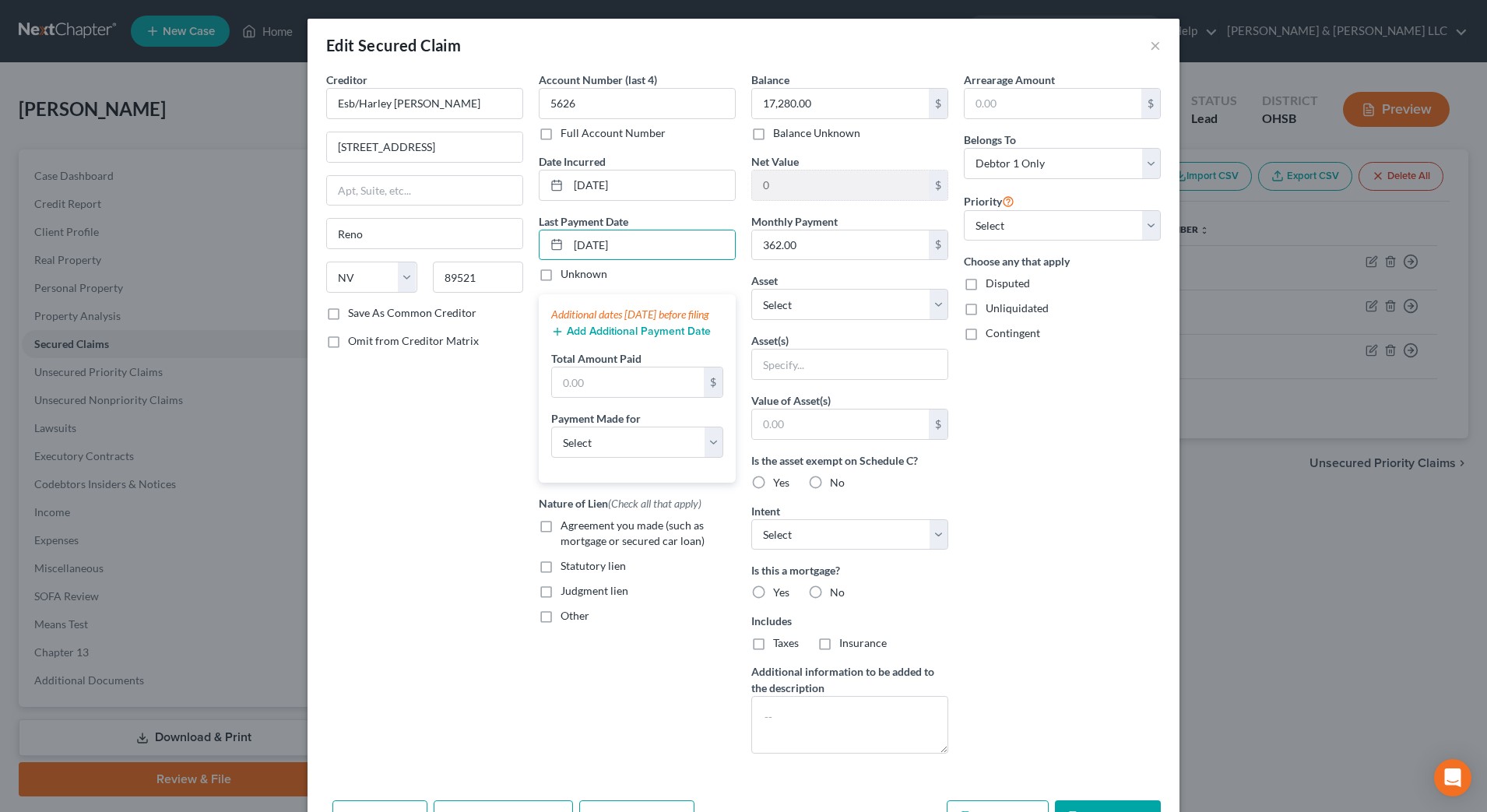
click at [604, 338] on button "Add Additional Payment Date" at bounding box center [631, 332] width 159 height 12
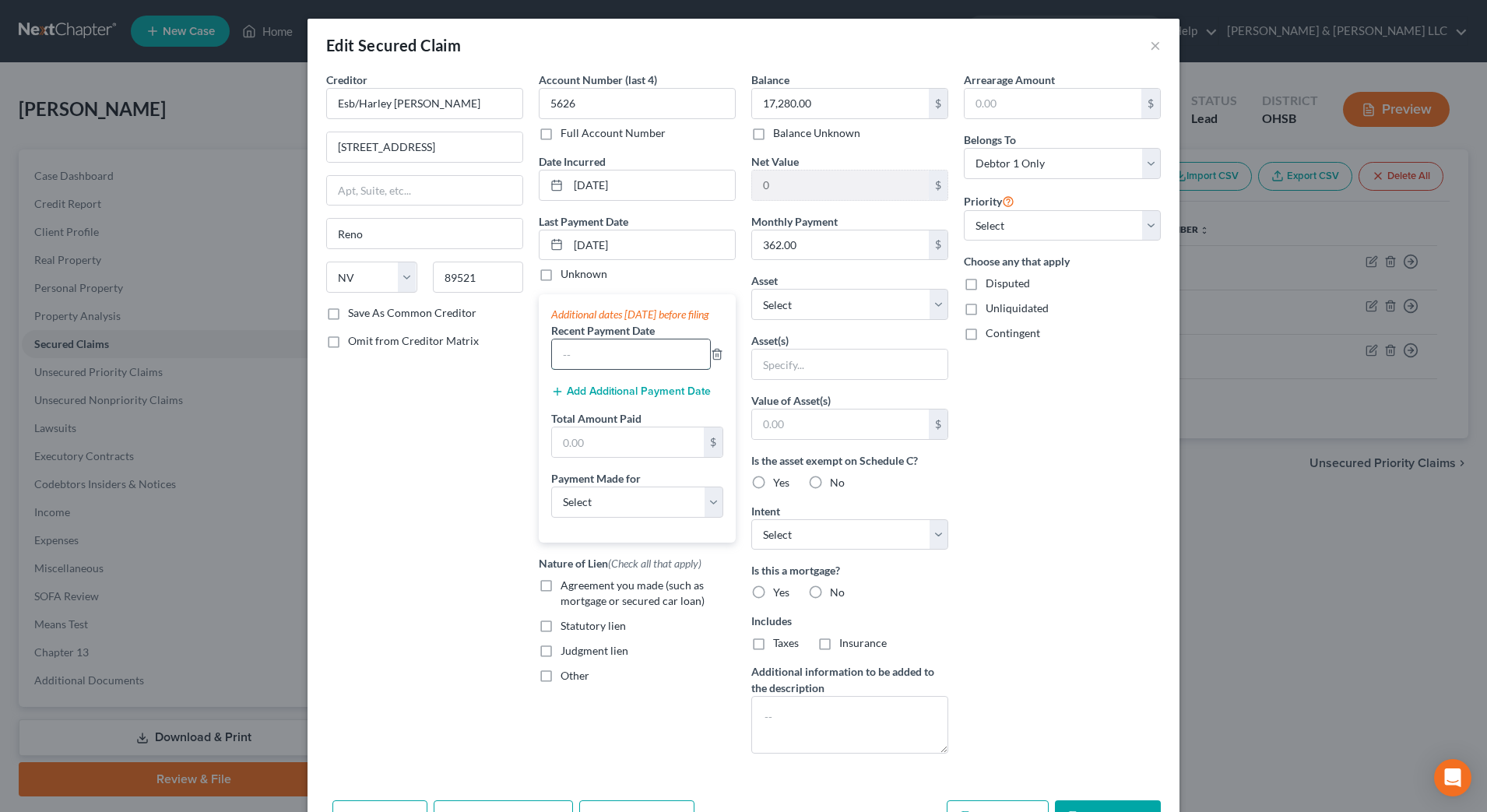
click at [612, 361] on input "text" at bounding box center [631, 354] width 158 height 29
type input "10/01/2025"
click at [593, 454] on input "text" at bounding box center [628, 442] width 152 height 29
click at [616, 456] on input "text" at bounding box center [628, 442] width 152 height 29
type input "1,086"
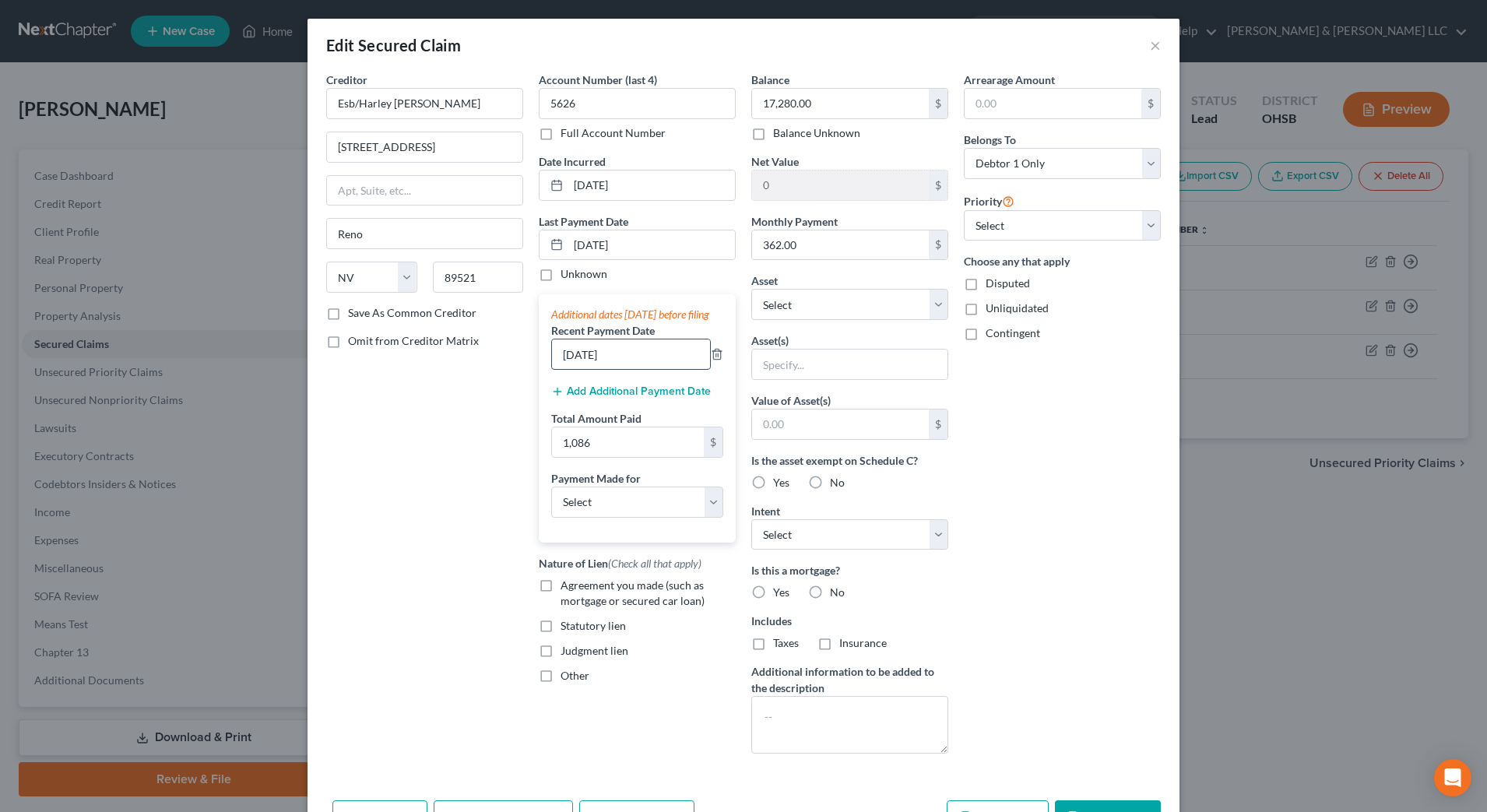
click at [642, 366] on input "10/01/2025" at bounding box center [631, 354] width 158 height 29
drag, startPoint x: 642, startPoint y: 366, endPoint x: 468, endPoint y: 363, distance: 174.0
click at [468, 363] on div "Creditor * Esb/Harley Davidson Cr 9850 Double R Blvd Ste 1 Reno State AL AK AR …" at bounding box center [744, 419] width 850 height 695
type input "08/01/2025"
click at [810, 310] on select "Select Other Multiple Assets Possible Personal Injury Claim (Stuckey Law Firm) …" at bounding box center [850, 304] width 197 height 31
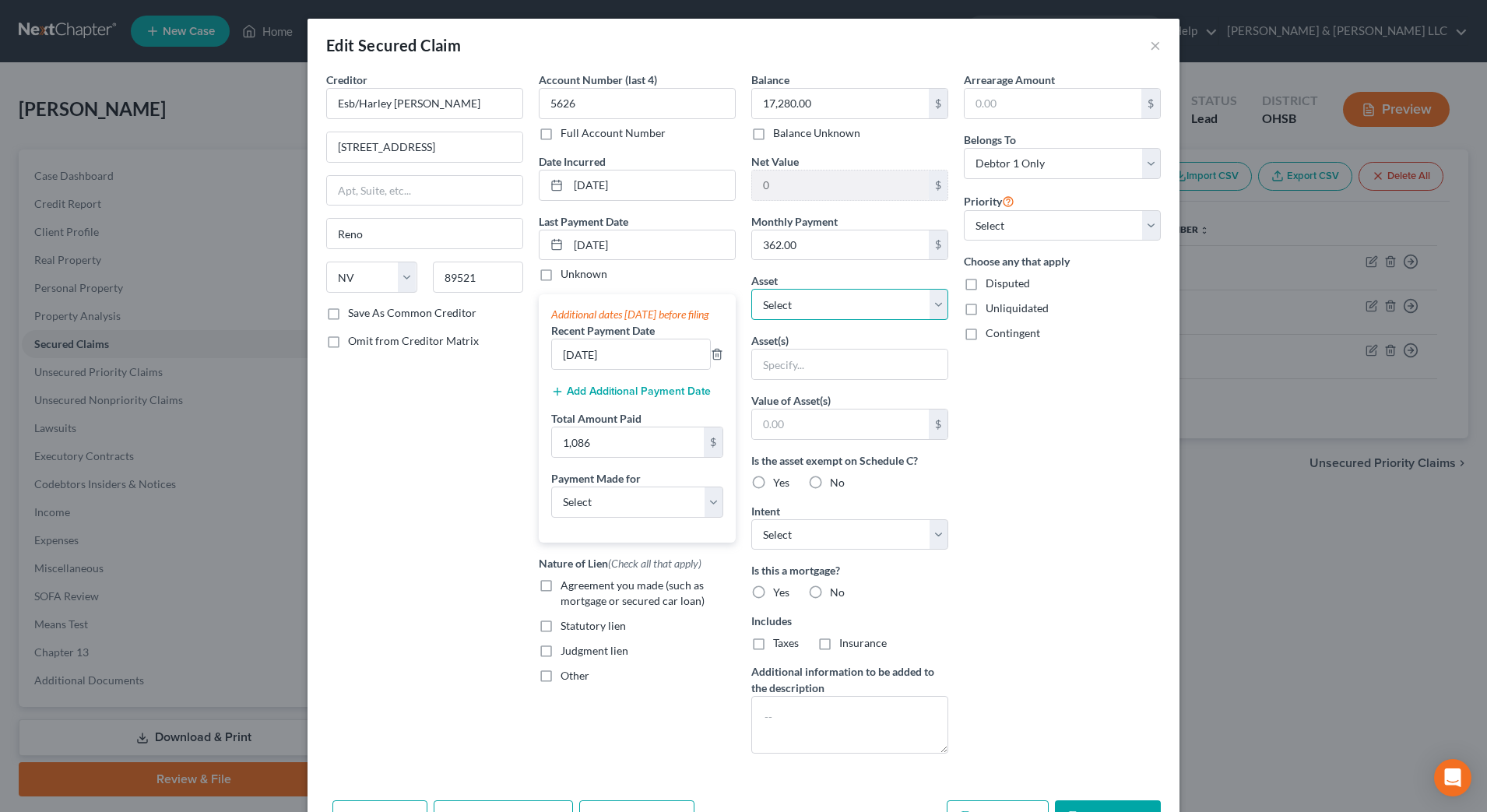
select select "3"
click at [752, 289] on select "Select Other Multiple Assets Possible Personal Injury Claim (Stuckey Law Firm) …" at bounding box center [850, 304] width 197 height 31
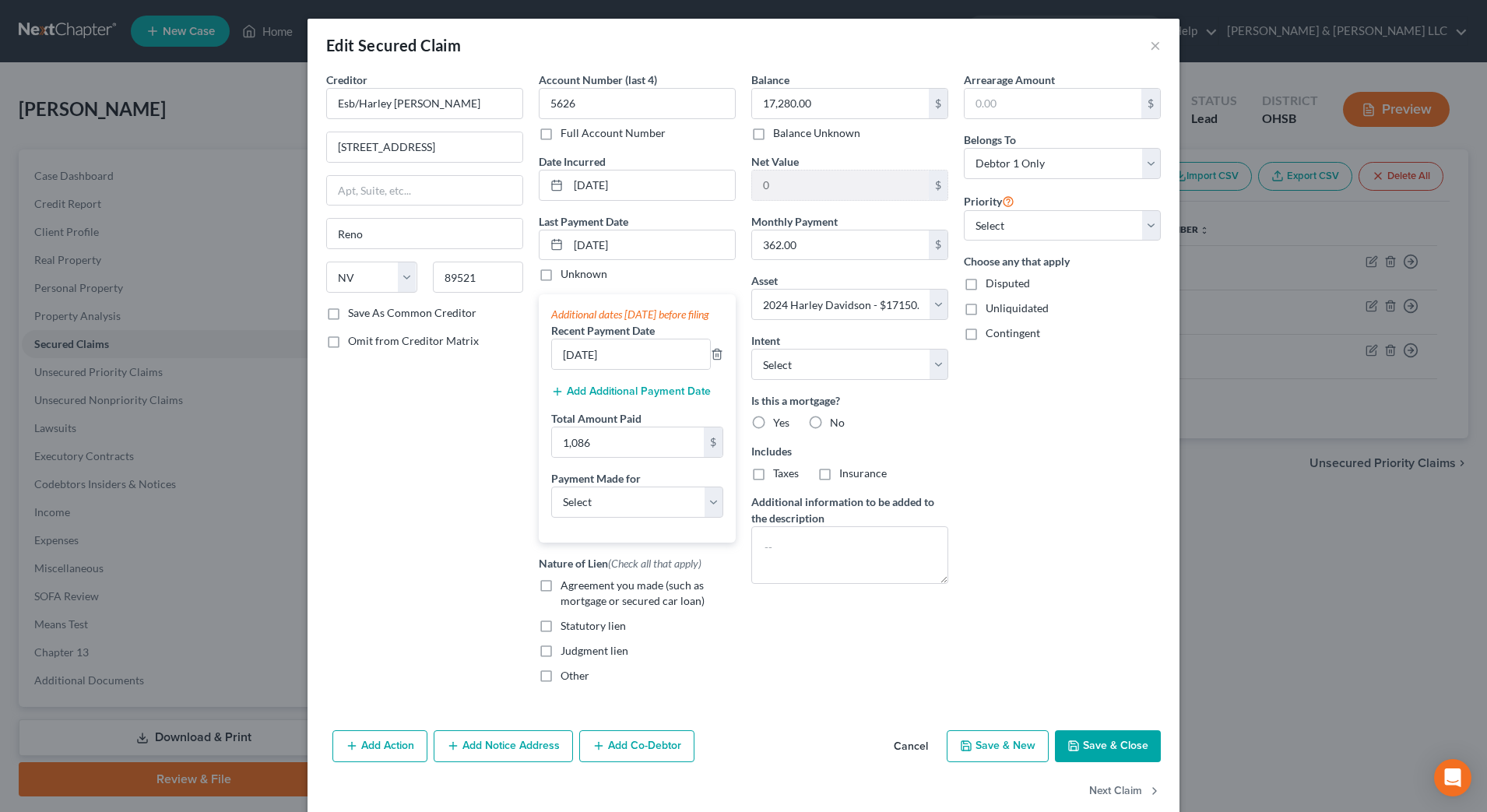
click at [1049, 448] on div "Arrearage Amount $ Belongs To * Select Debtor 1 Only Debtor 2 Only Debtor 1 And…" at bounding box center [1062, 384] width 213 height 624
click at [616, 607] on span "Agreement you made (such as mortgage or secured car loan)" at bounding box center [632, 593] width 144 height 28
click at [577, 588] on input "Agreement you made (such as mortgage or secured car loan)" at bounding box center [571, 583] width 10 height 10
checkbox input "true"
click at [666, 518] on select "Select Car Credit Card Loan Repayment Mortgage Other Suppliers Or Vendors" at bounding box center [637, 502] width 172 height 31
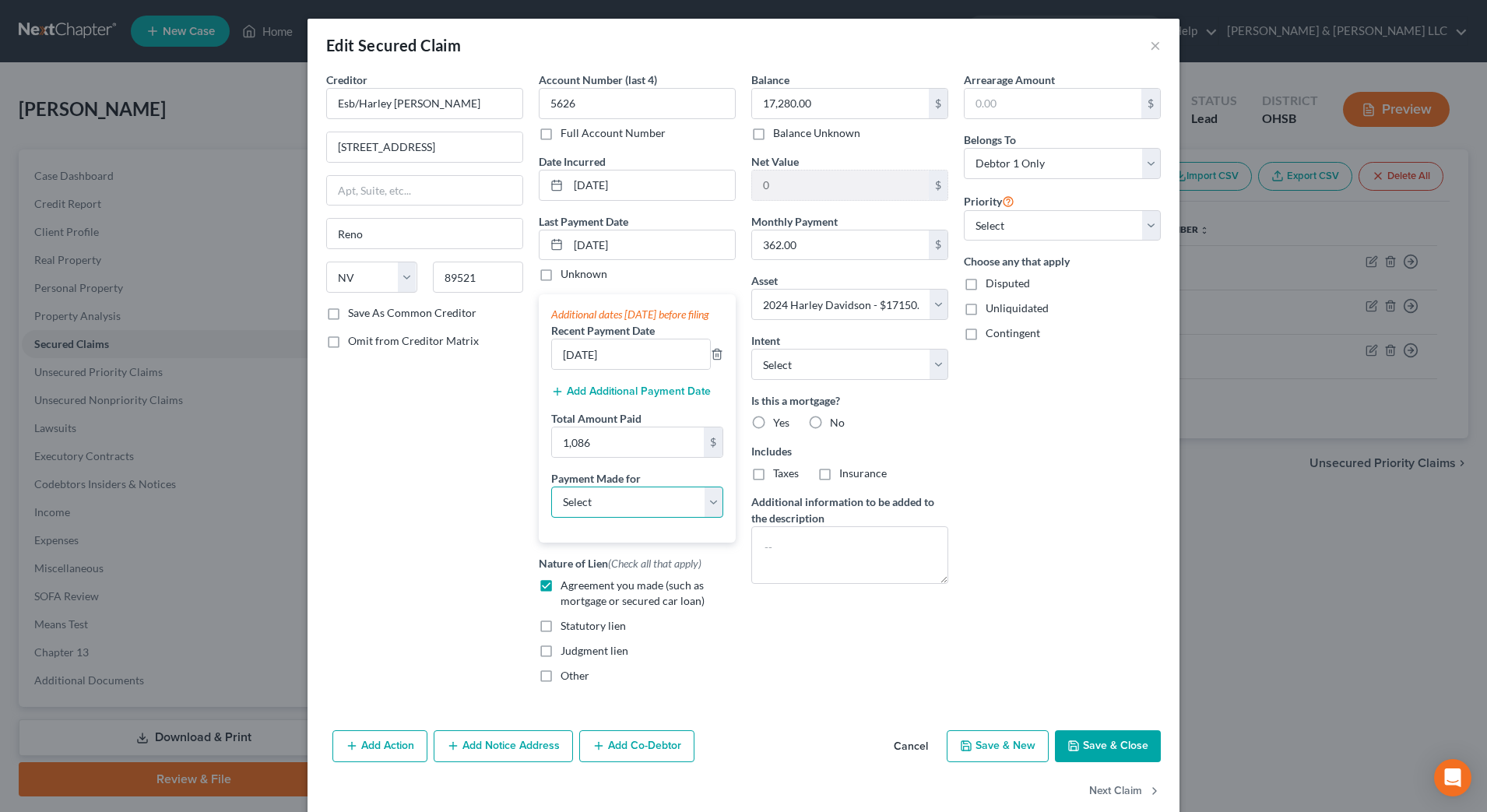
select select "0"
click at [551, 502] on select "Select Car Credit Card Loan Repayment Mortgage Other Suppliers Or Vendors" at bounding box center [637, 502] width 172 height 31
click at [1091, 748] on button "Save & Close" at bounding box center [1107, 746] width 106 height 33
select select
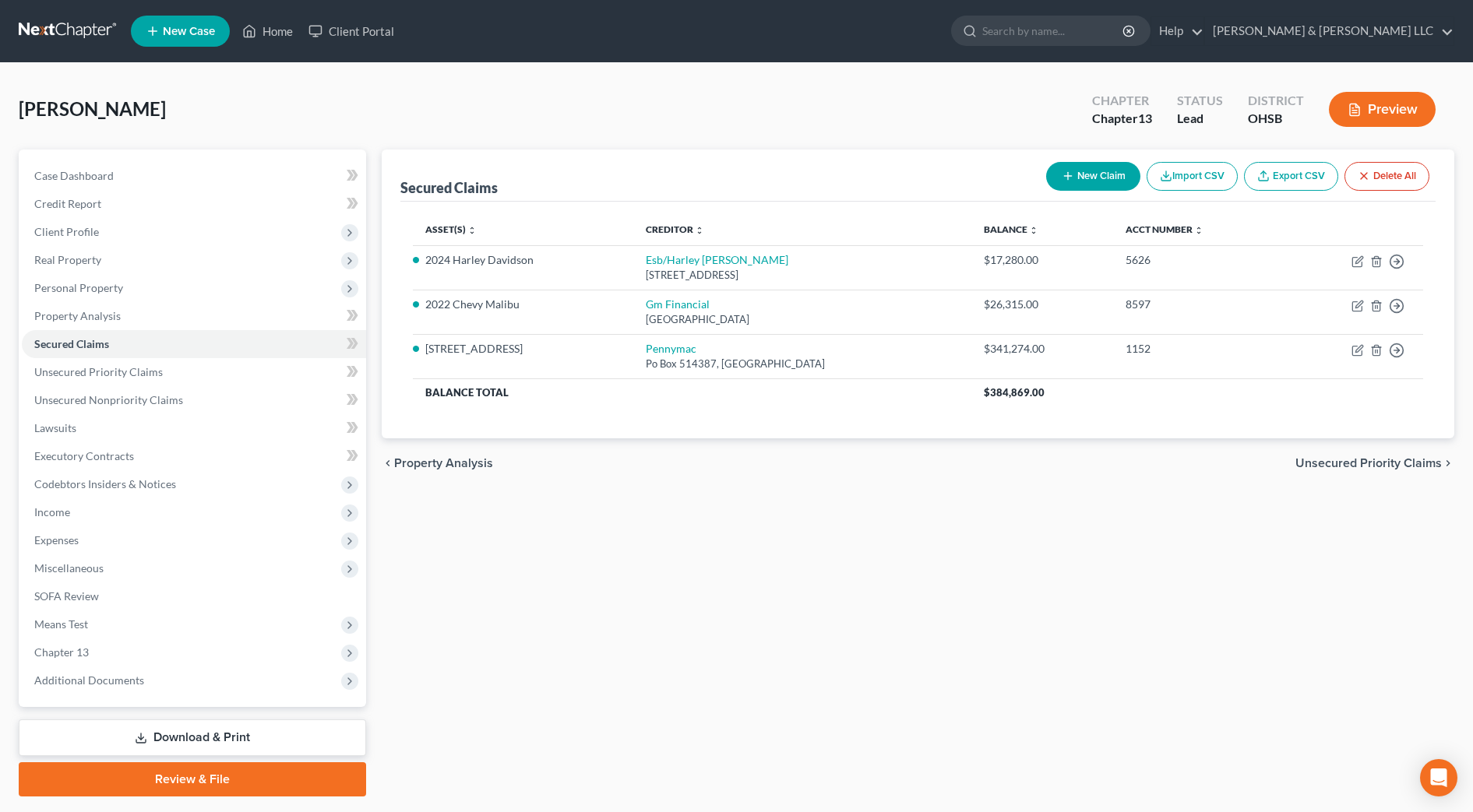
click at [1311, 459] on span "Unsecured Priority Claims" at bounding box center [1368, 463] width 147 height 12
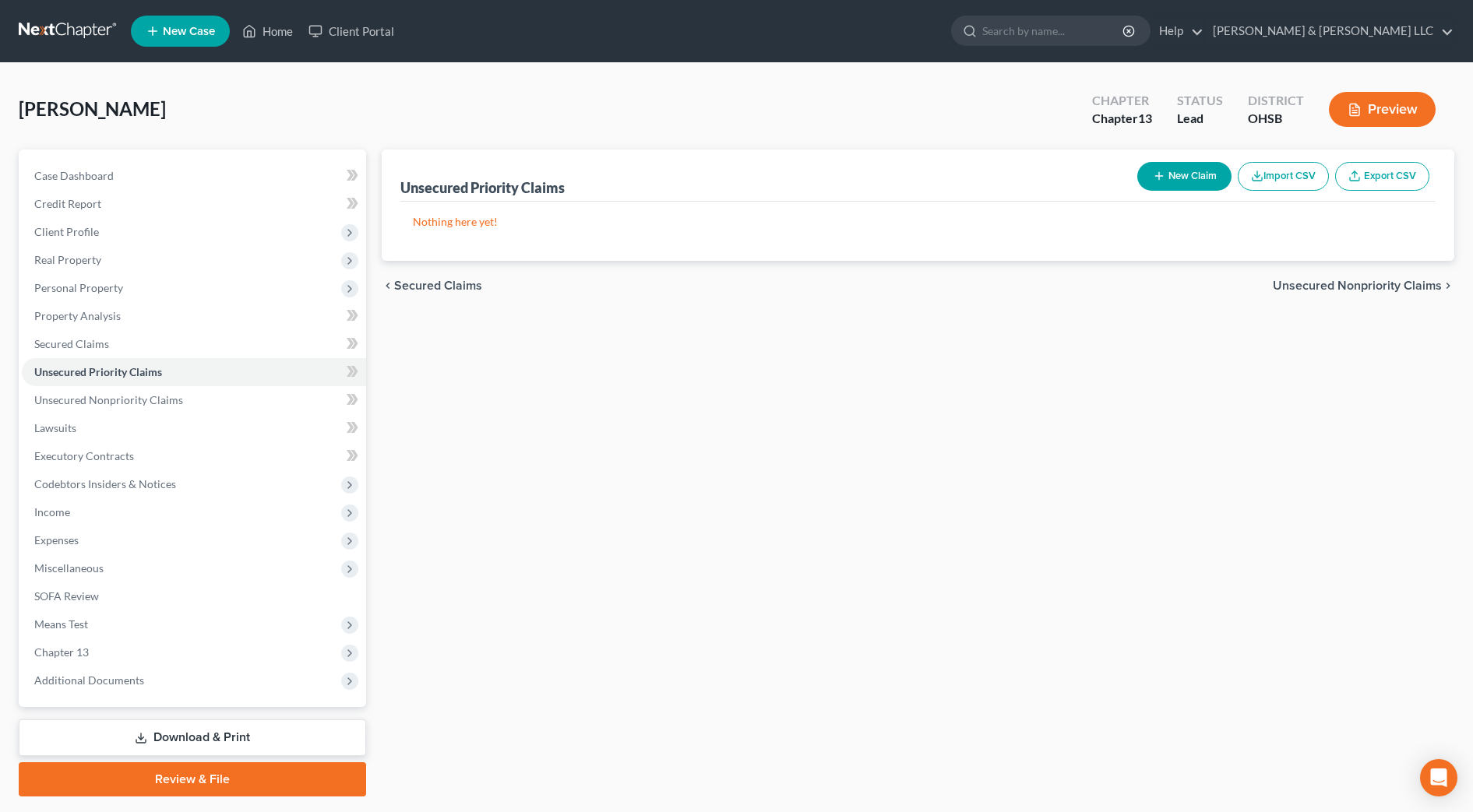
click at [1177, 172] on button "New Claim" at bounding box center [1184, 176] width 94 height 28
select select "0"
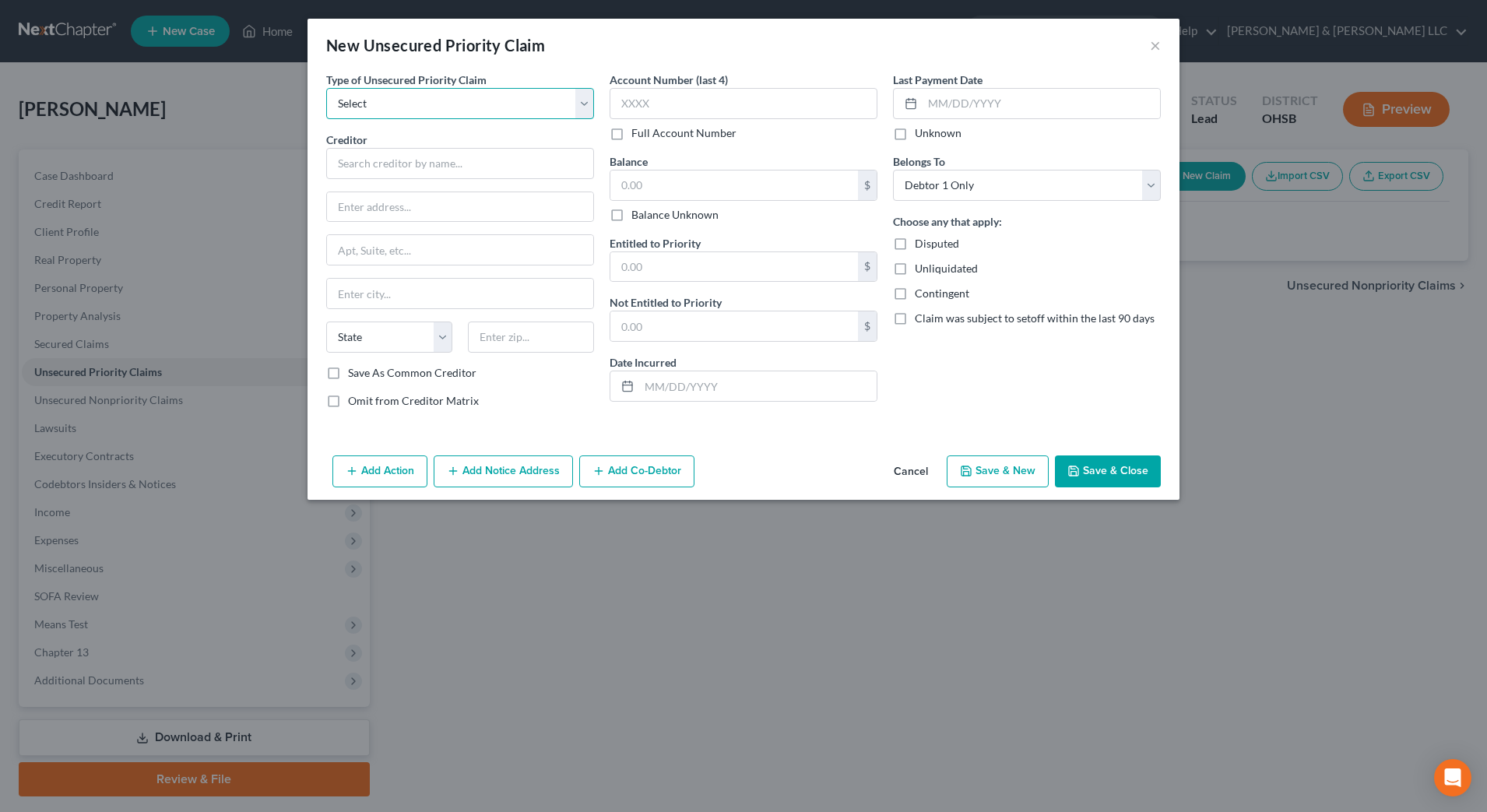
click at [446, 116] on select "Select Taxes & Other Government Units Domestic Support Obligations Extensions o…" at bounding box center [460, 103] width 268 height 31
select select "0"
click at [326, 88] on select "Select Taxes & Other Government Units Domestic Support Obligations Extensions o…" at bounding box center [460, 103] width 268 height 31
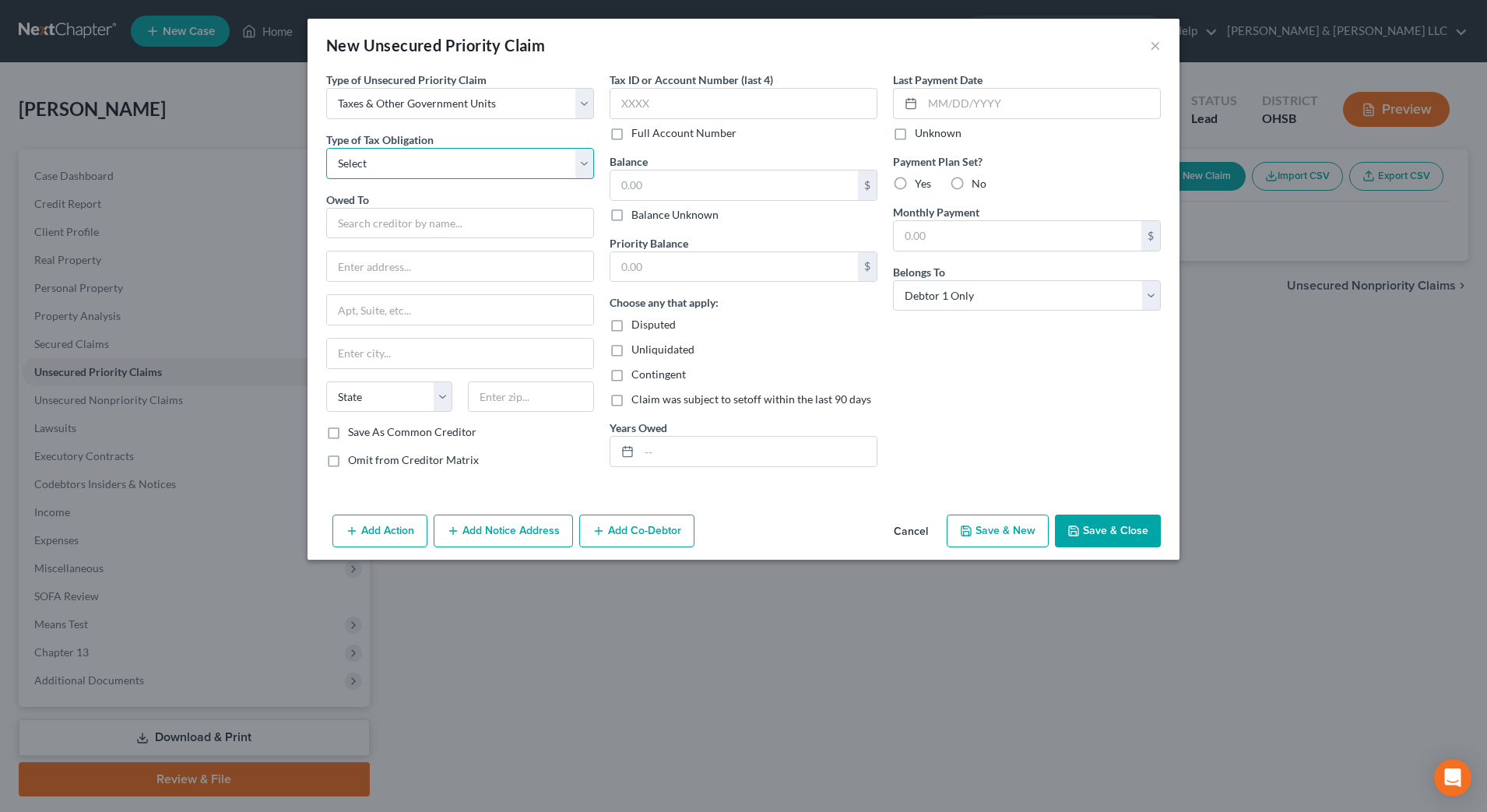
click at [443, 170] on select "Select Federal City State Franchise Tax Board Other" at bounding box center [460, 163] width 268 height 31
select select "0"
click at [326, 148] on select "Select Federal City State Franchise Tax Board Other" at bounding box center [460, 163] width 268 height 31
click at [417, 222] on input "text" at bounding box center [460, 223] width 268 height 31
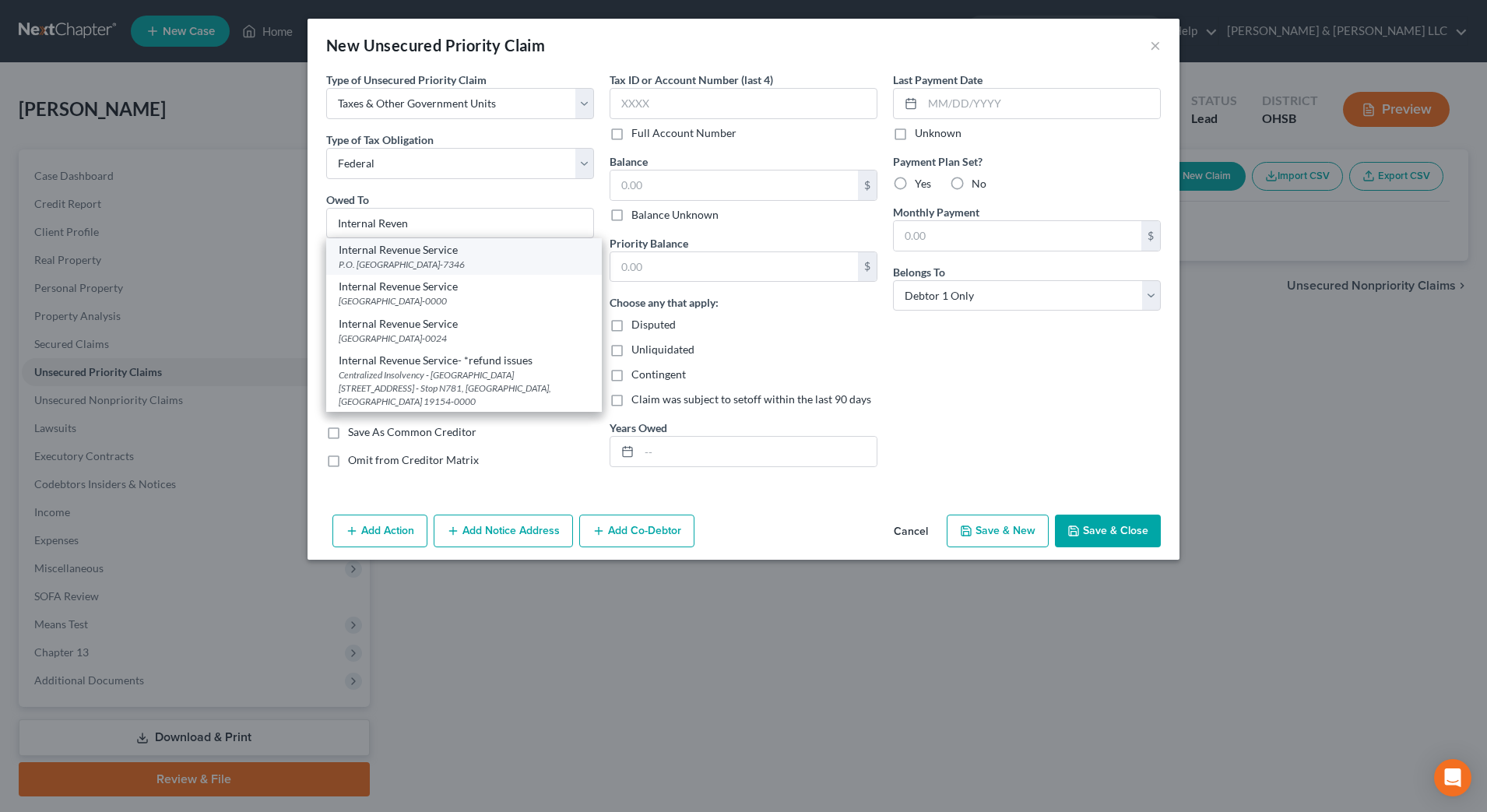
click at [434, 256] on div "Internal Revenue Service" at bounding box center [464, 250] width 251 height 16
type input "Internal Revenue Service"
type input "P.O. Box 7346"
type input "Philadelphia"
select select "39"
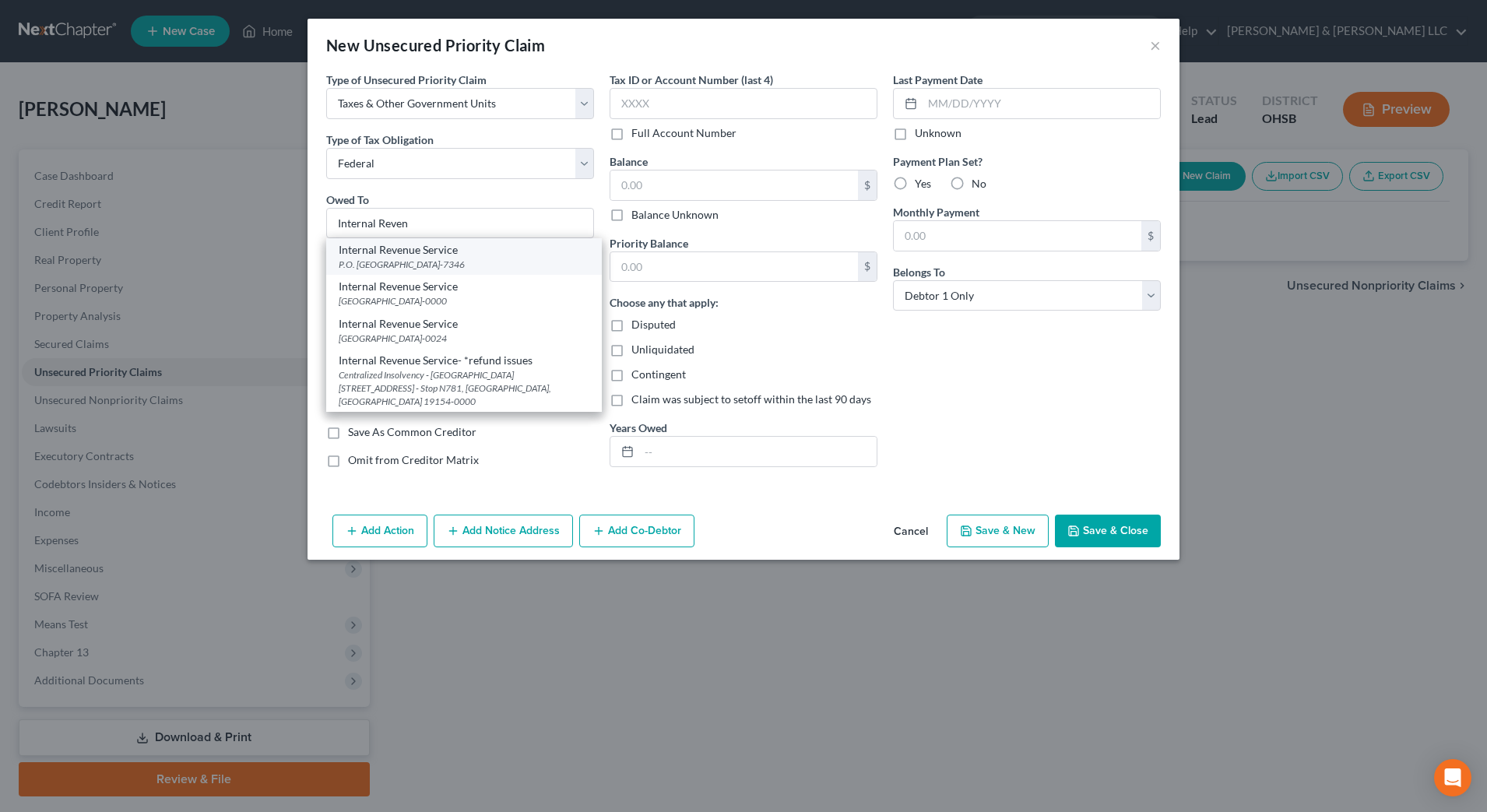
type input "19101-7346"
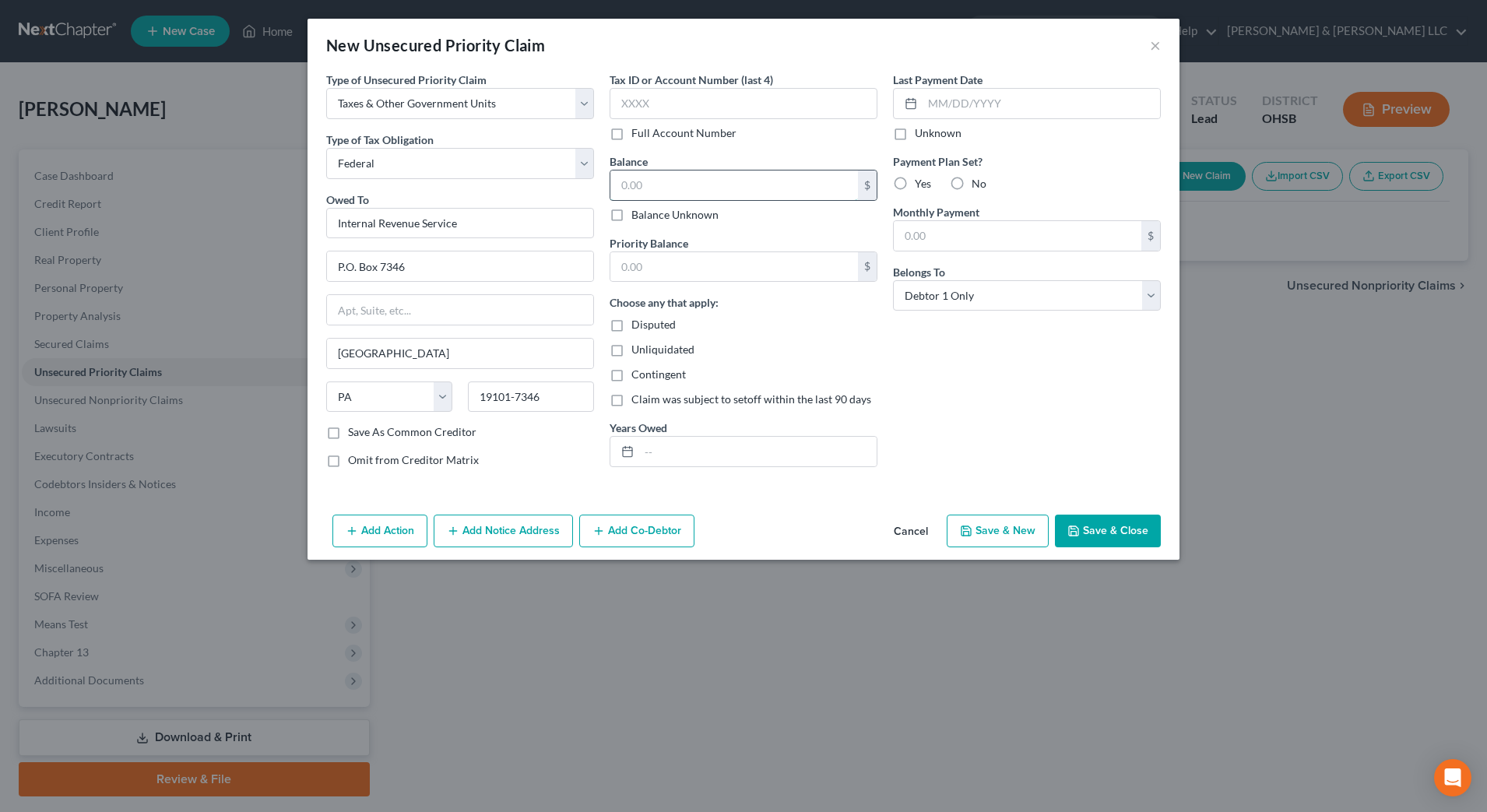
click at [657, 185] on input "text" at bounding box center [734, 185] width 247 height 29
type input "3,168"
click at [682, 253] on input "text" at bounding box center [734, 267] width 247 height 29
type input "3,168"
click at [716, 437] on input "text" at bounding box center [758, 451] width 237 height 29
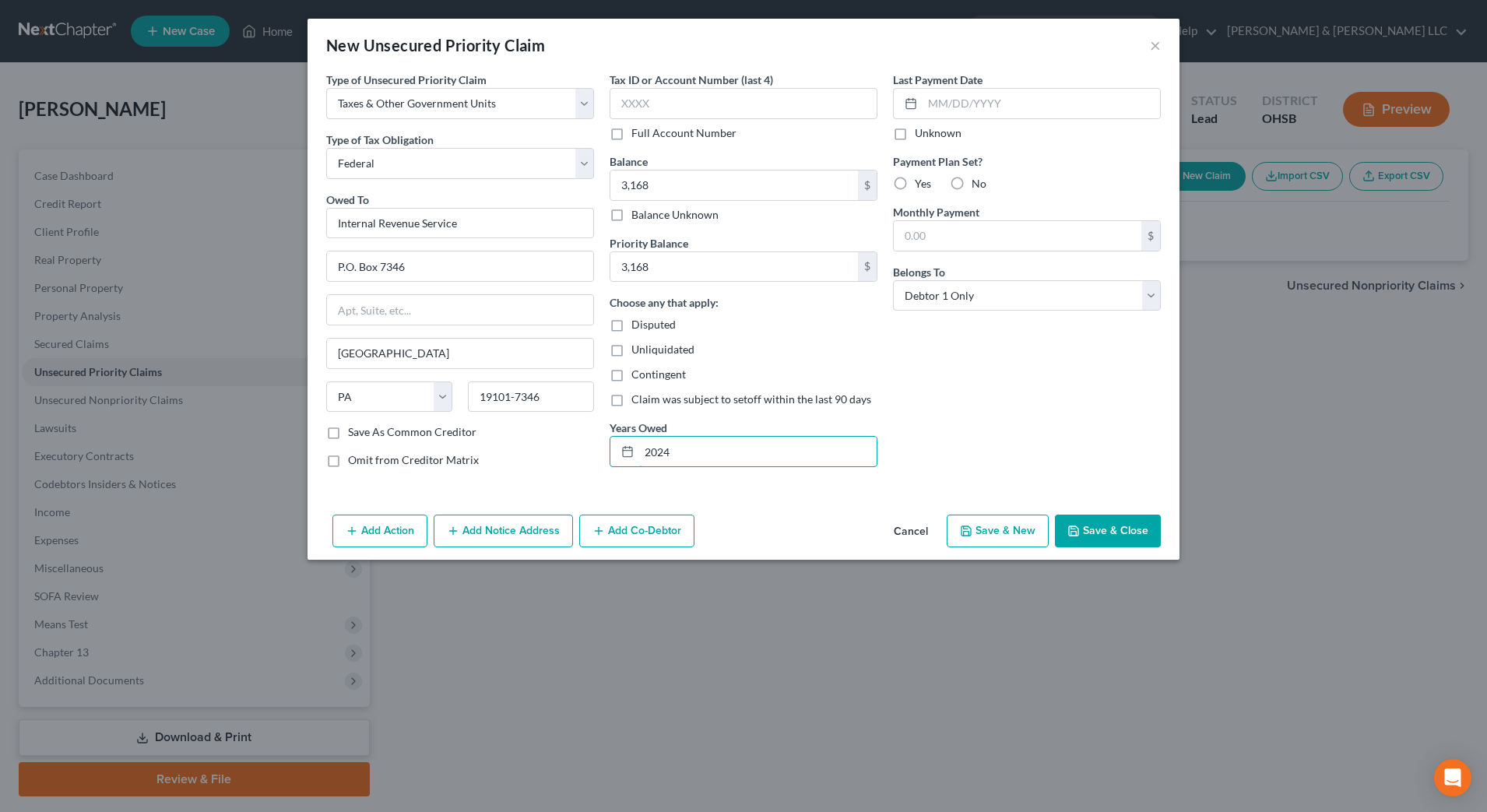
type input "2024"
click at [954, 384] on div "Last Payment Date Unknown Payment Plan Set? Yes No Monthly Payment $ Belongs To…" at bounding box center [1026, 277] width 284 height 409
click at [1108, 528] on button "Save & Close" at bounding box center [1107, 531] width 106 height 33
type input "3,168.00"
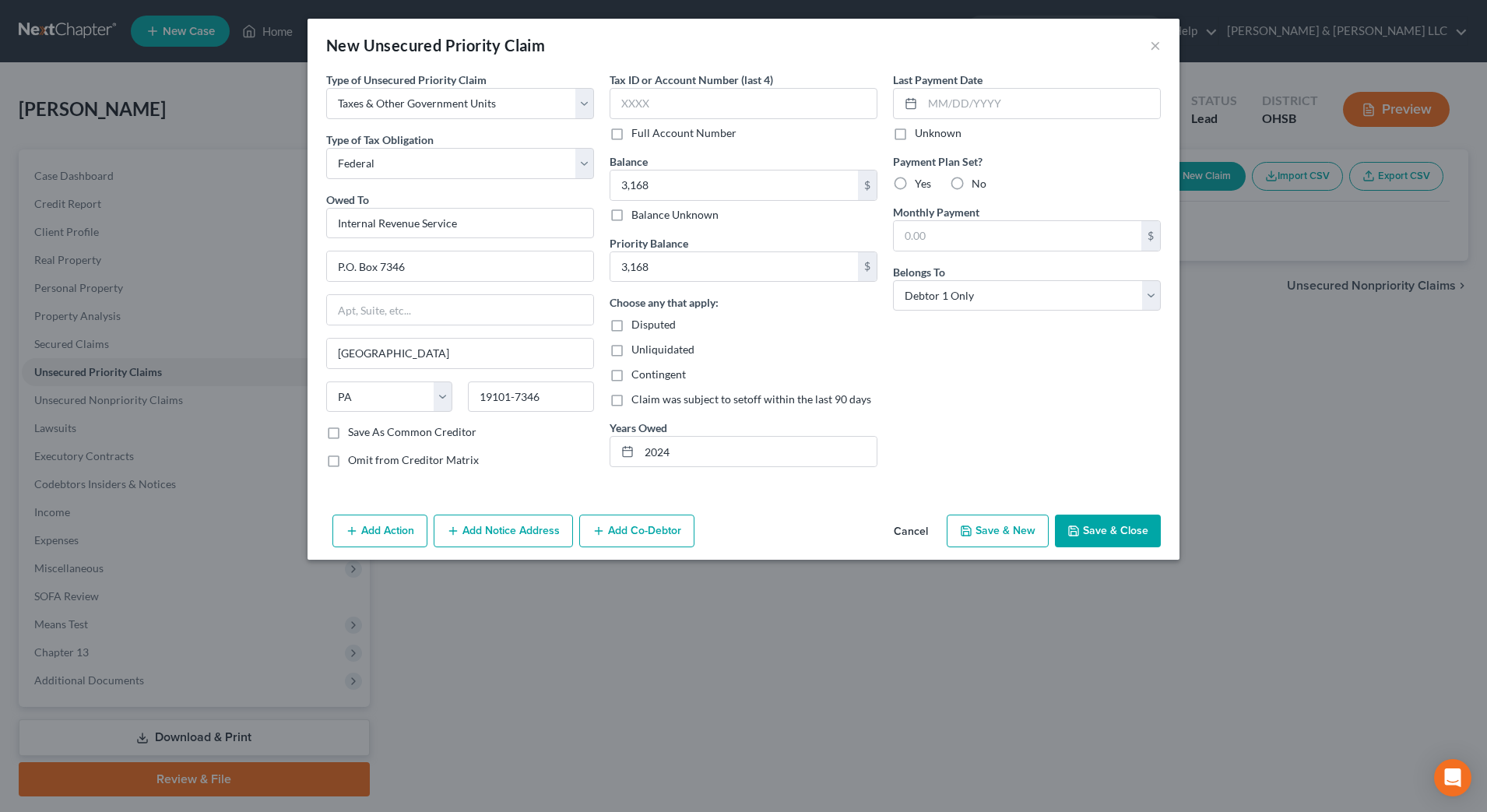
type input "0.00"
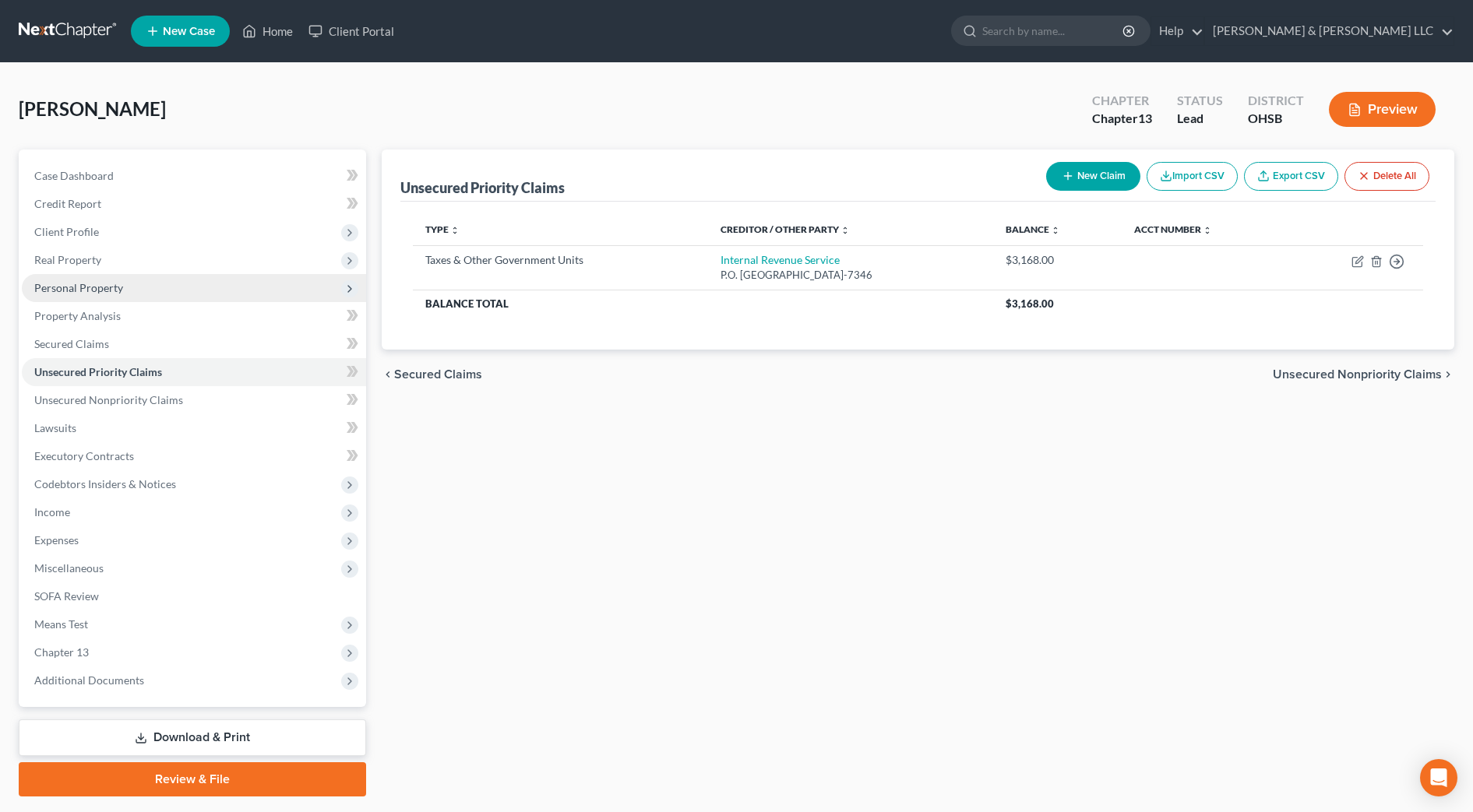
click at [96, 288] on span "Personal Property" at bounding box center [79, 287] width 89 height 13
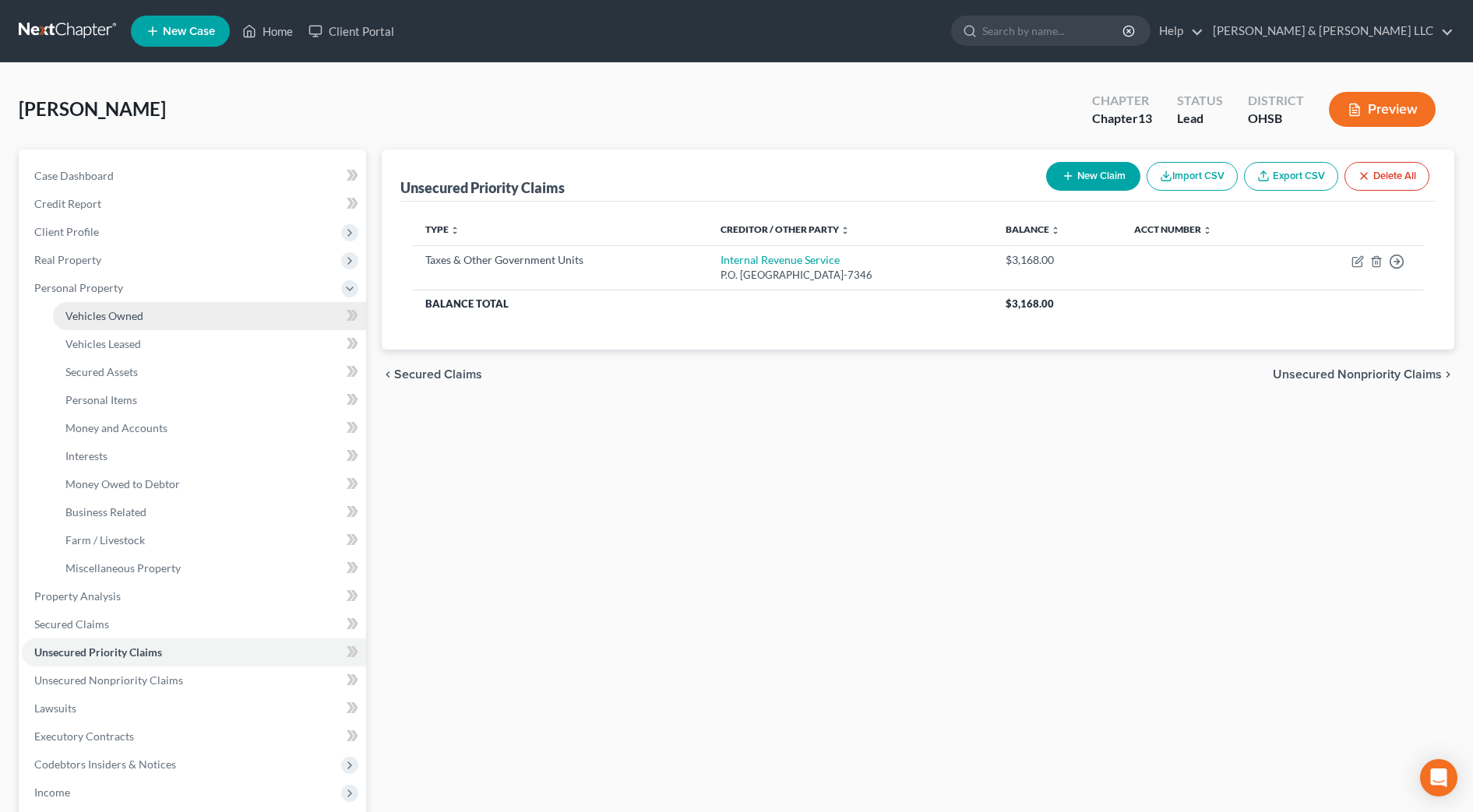
click at [149, 311] on link "Vehicles Owned" at bounding box center [210, 317] width 313 height 28
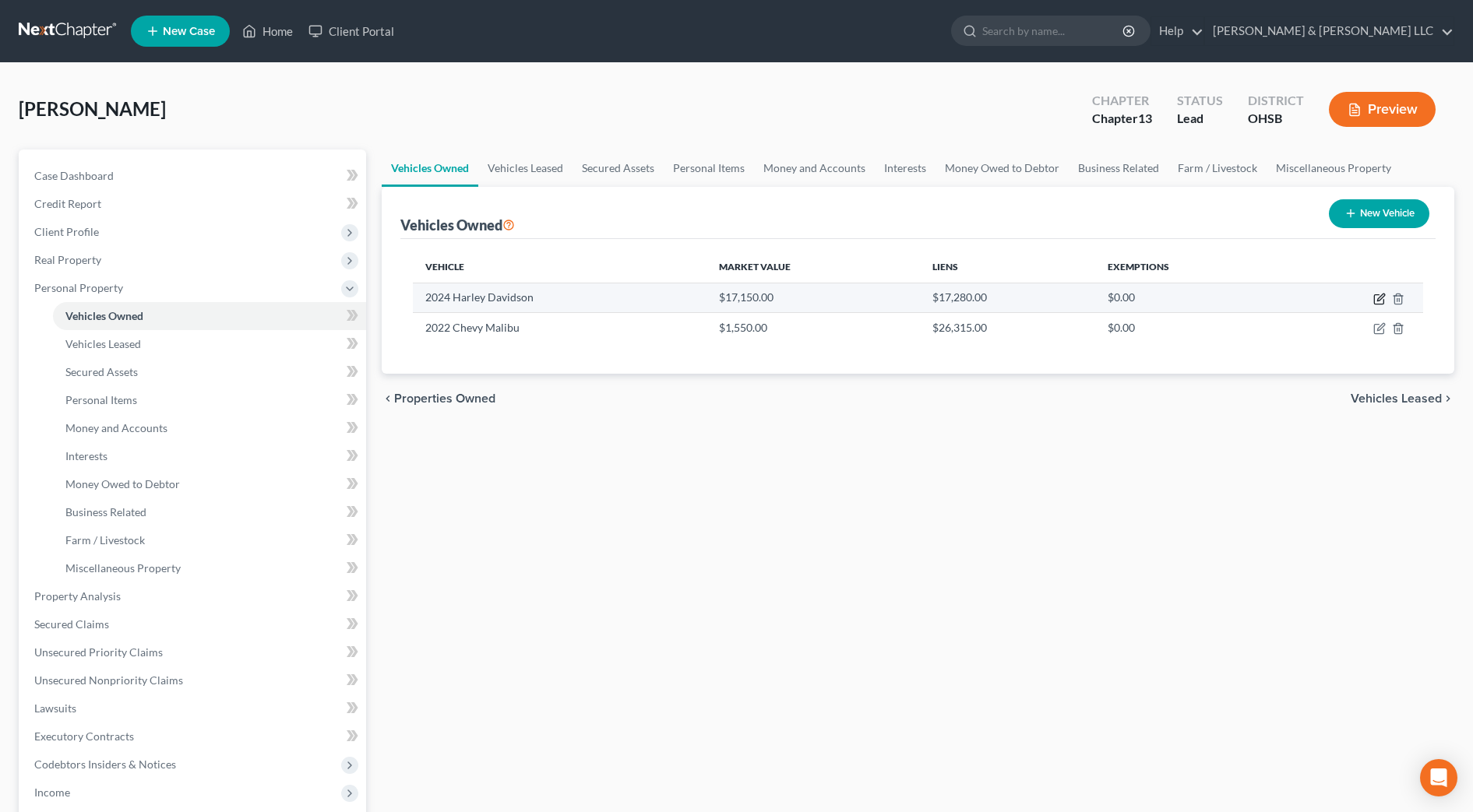
click at [1380, 298] on icon "button" at bounding box center [1380, 299] width 12 height 12
select select "0"
select select "2"
select select "1"
select select "0"
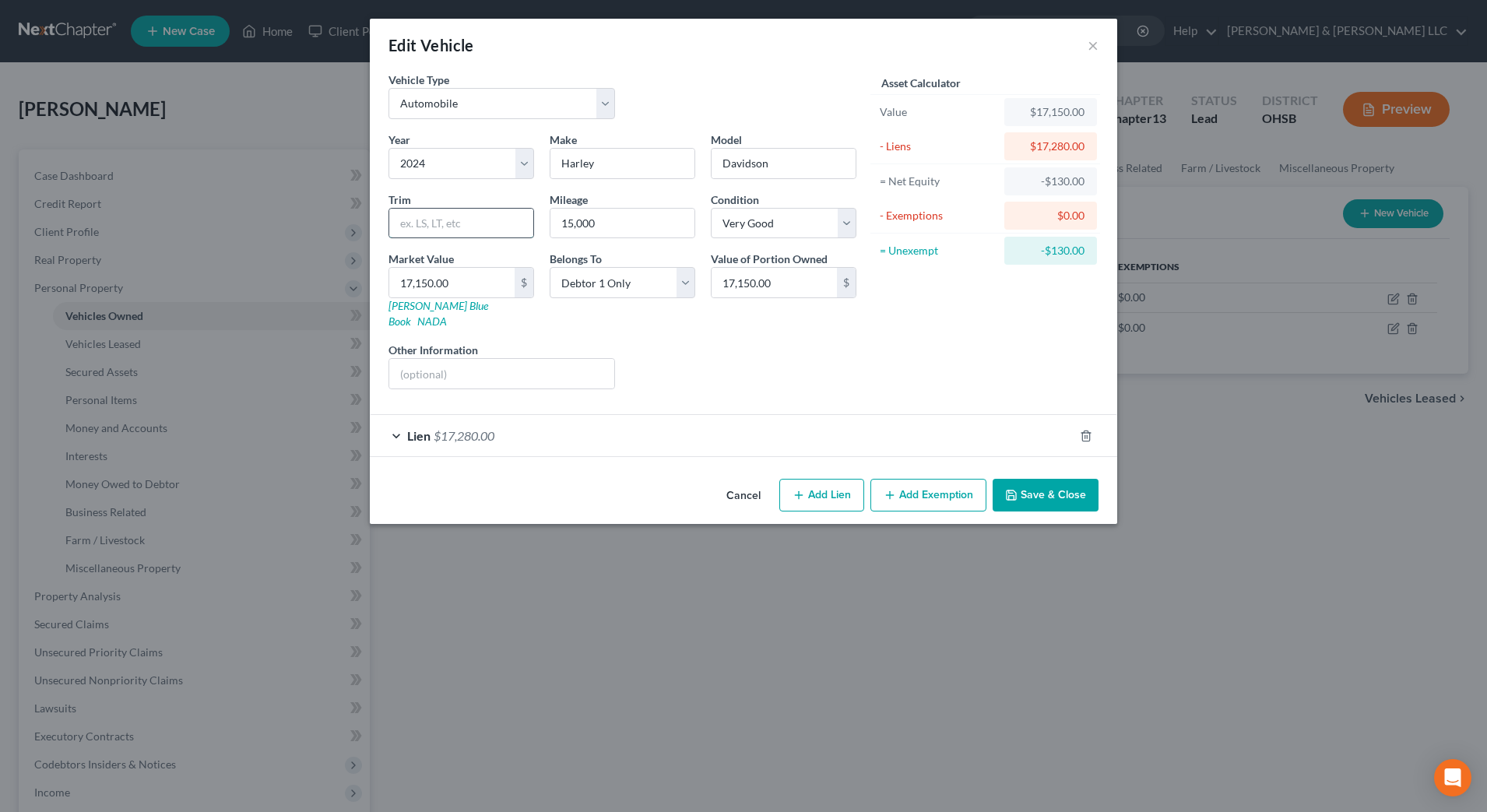
click at [445, 215] on input "text" at bounding box center [462, 223] width 144 height 29
type input "FXST"
click at [484, 289] on input "17,150.00" at bounding box center [452, 282] width 125 height 29
type input "1"
type input "1.00"
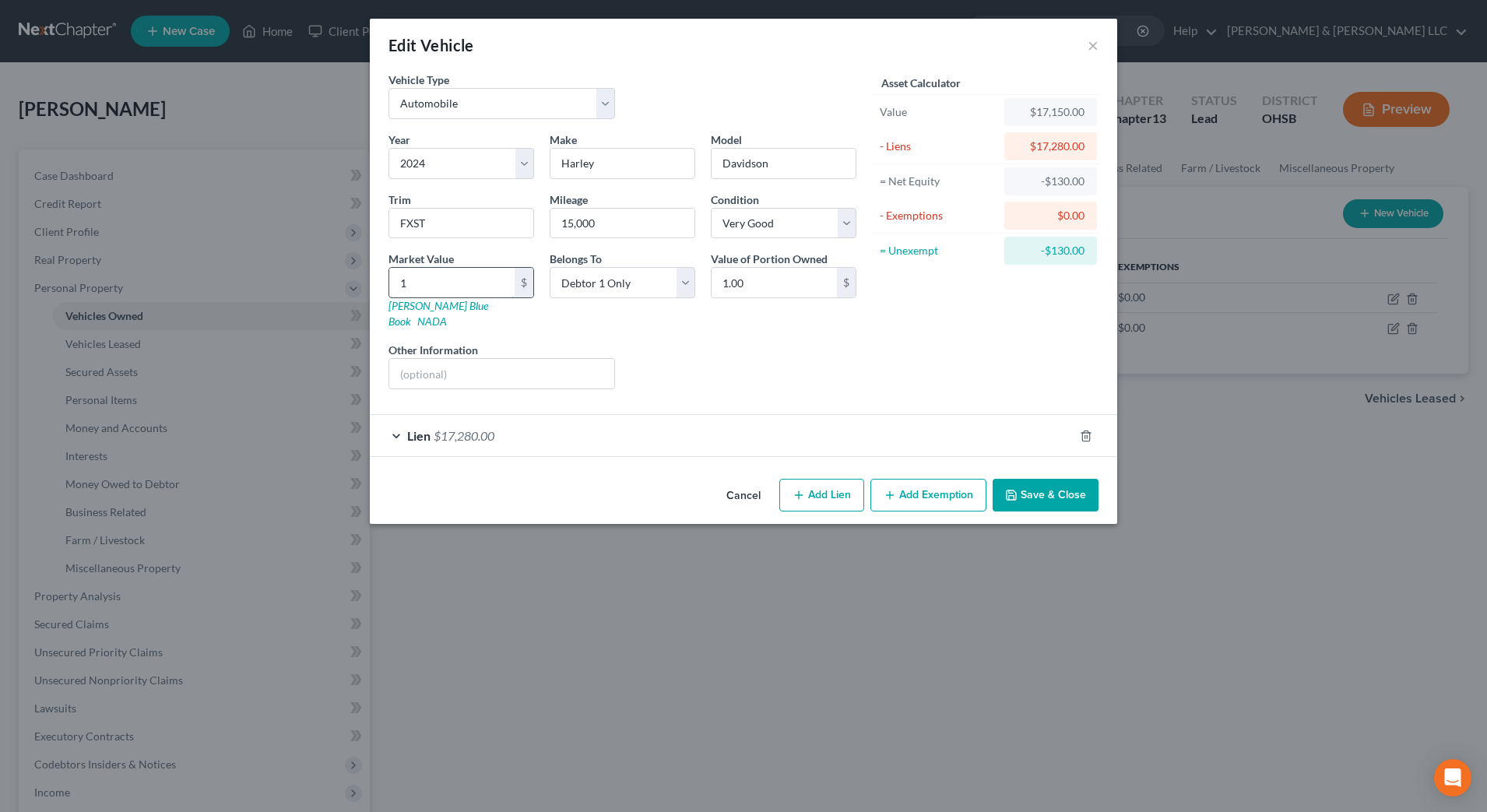
type input "14"
type input "14.00"
type input "145"
type input "145.00"
type input "1450"
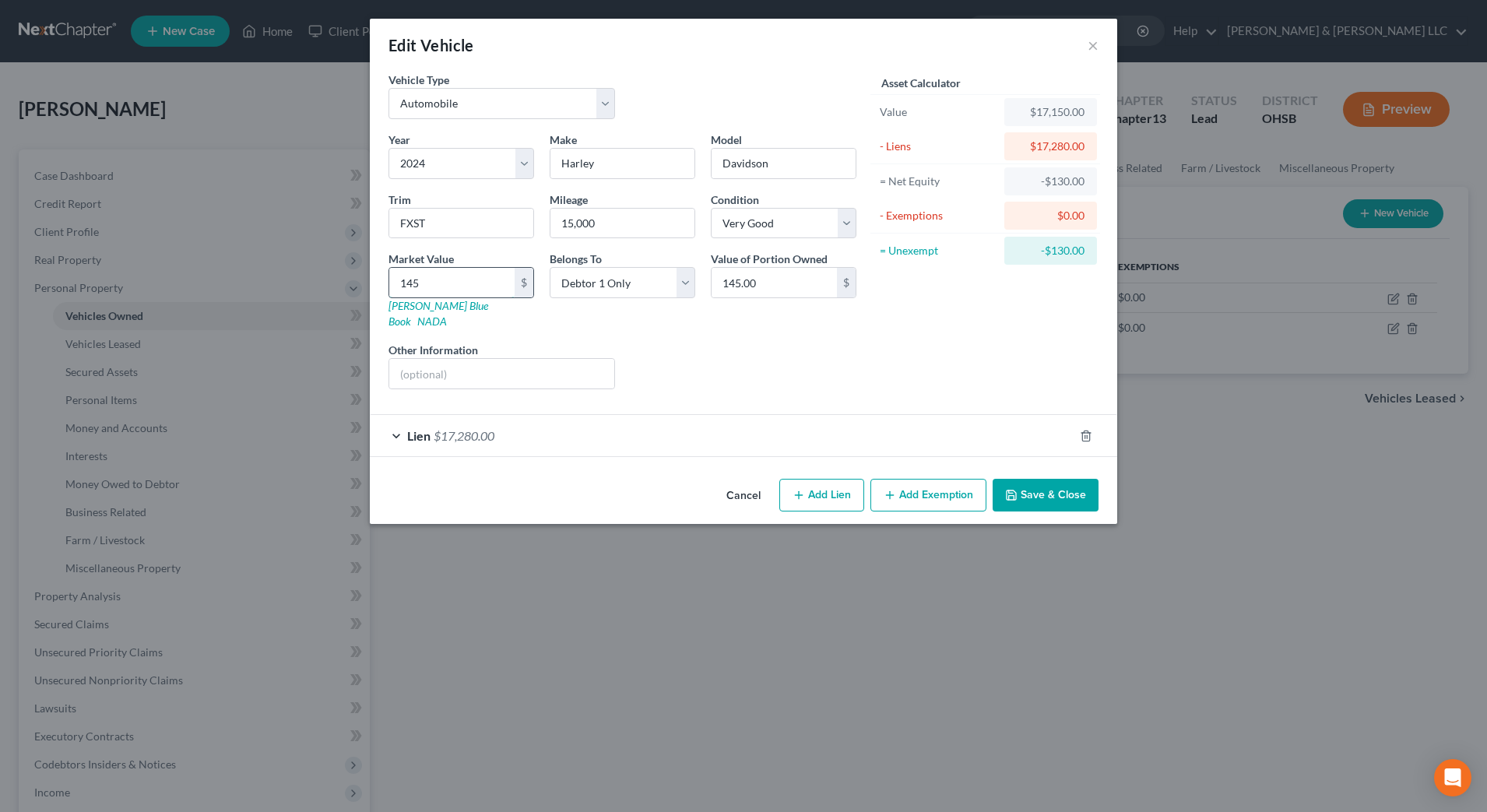
type input "1,450.00"
type input "1,4500"
type input "14,500.00"
type input "14,500"
click at [1014, 491] on icon "button" at bounding box center [1011, 495] width 10 height 10
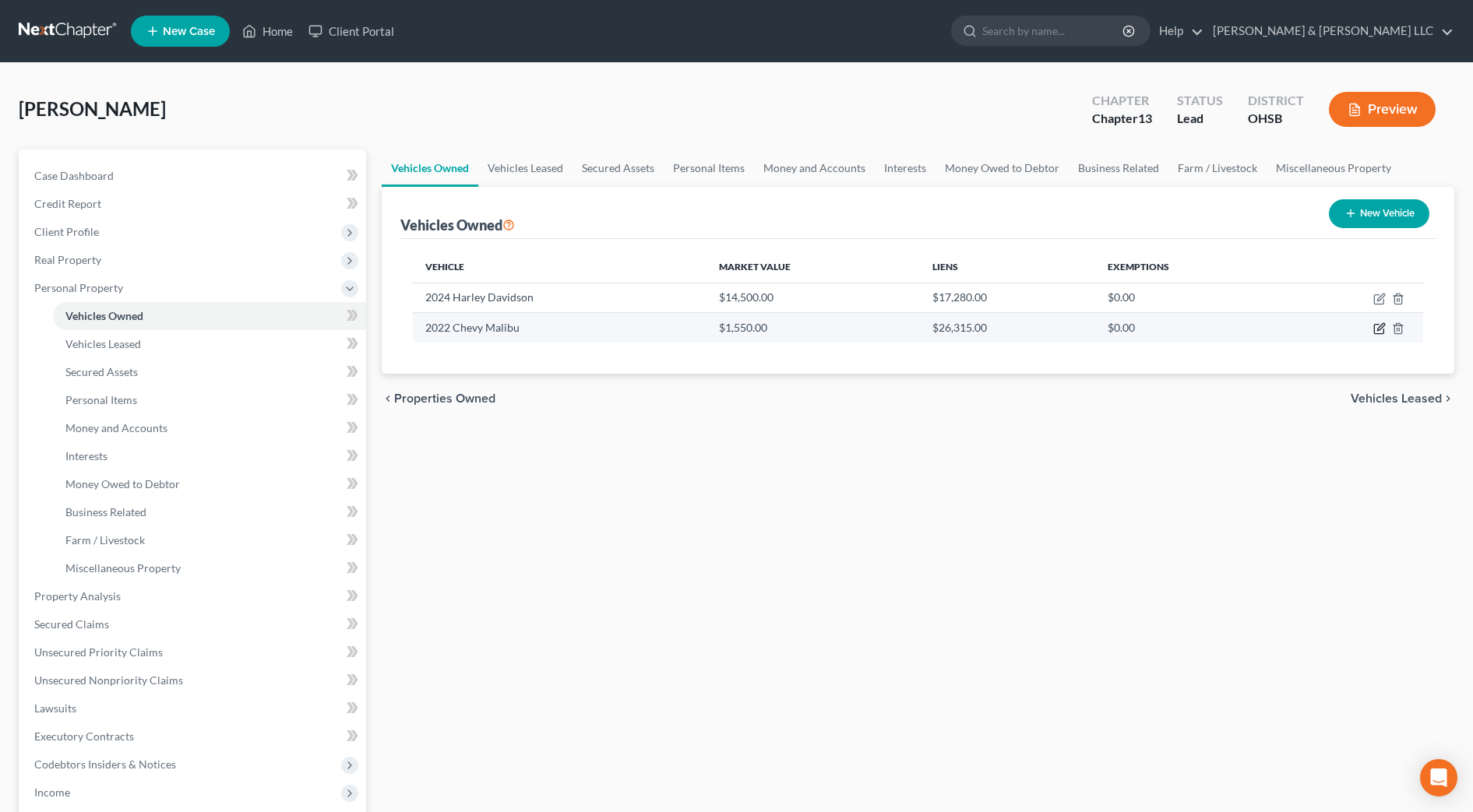
click at [1374, 328] on icon "button" at bounding box center [1380, 328] width 12 height 12
select select "0"
select select "4"
select select "1"
select select "0"
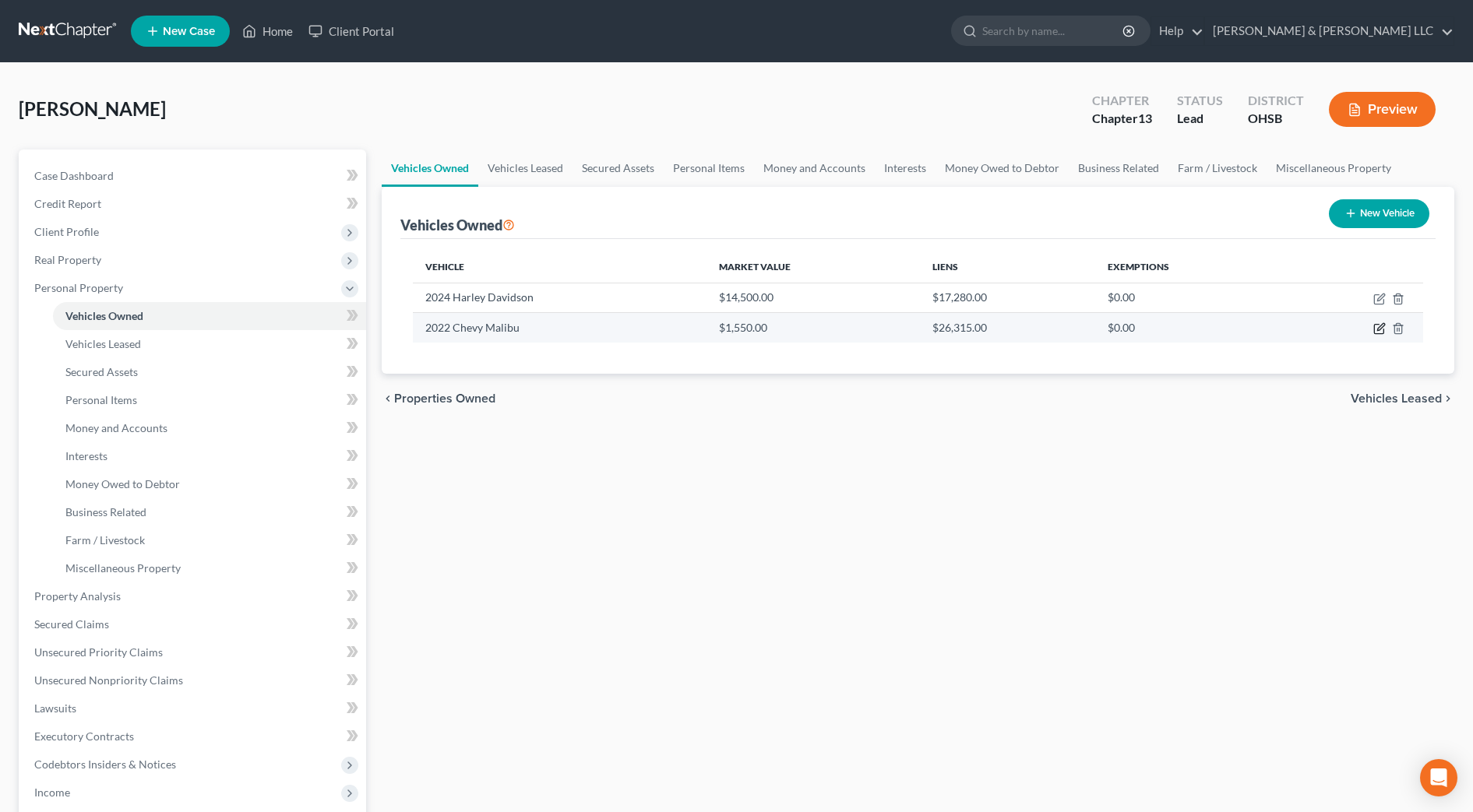
select select "45"
select select "0"
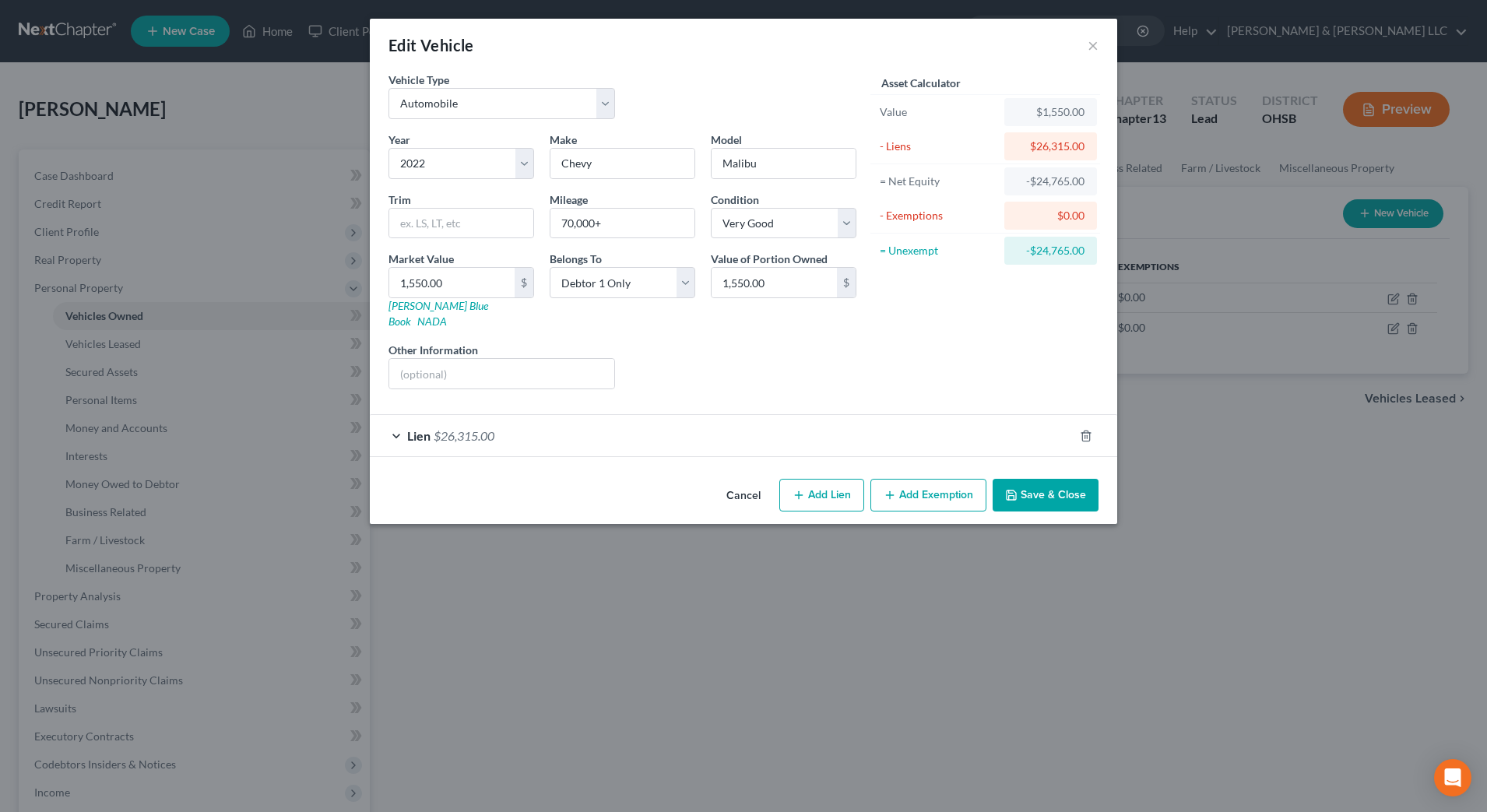
click at [713, 429] on div "Lien $26,315.00" at bounding box center [721, 436] width 703 height 41
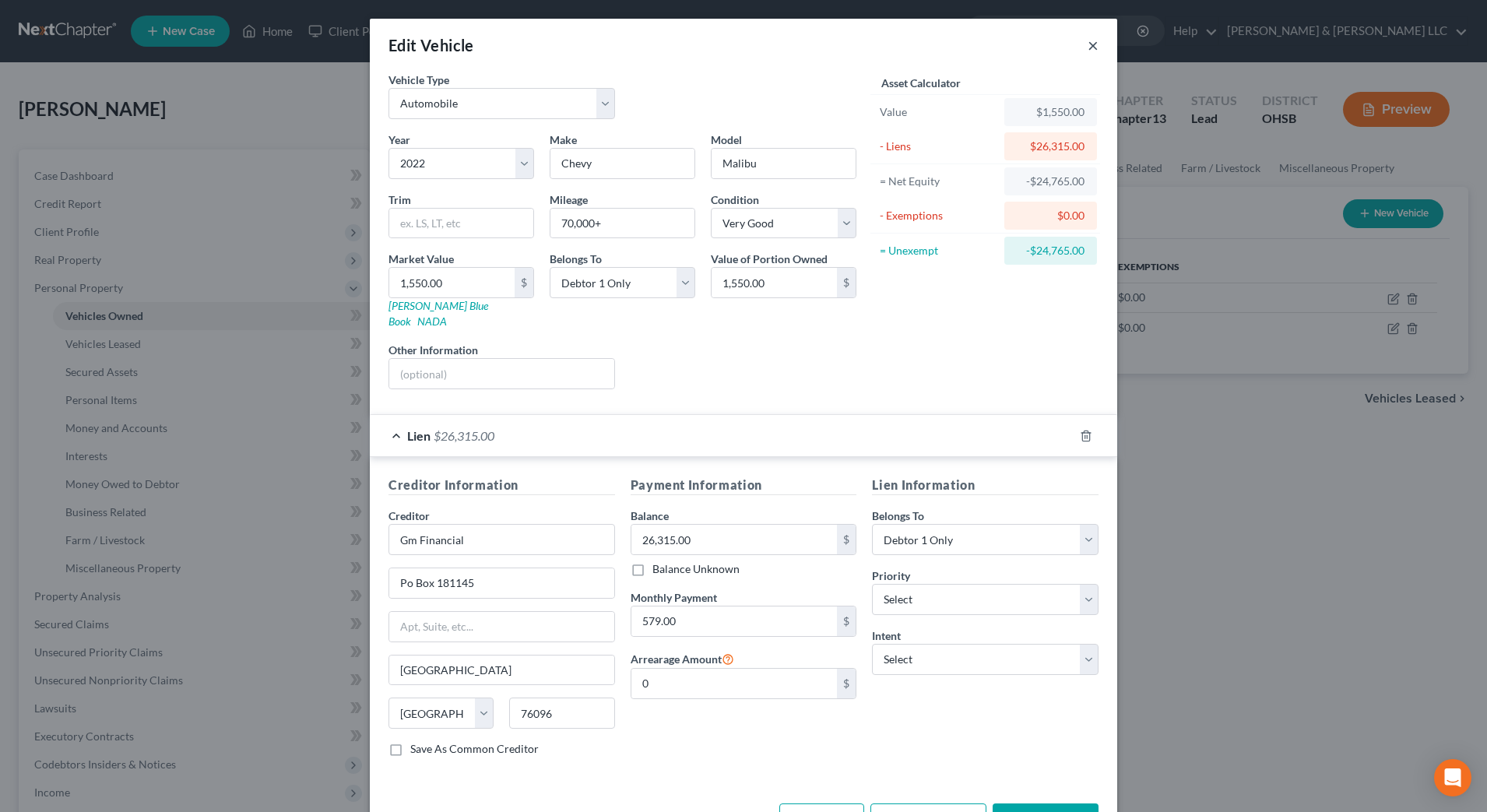
click at [1088, 47] on button "×" at bounding box center [1093, 44] width 11 height 19
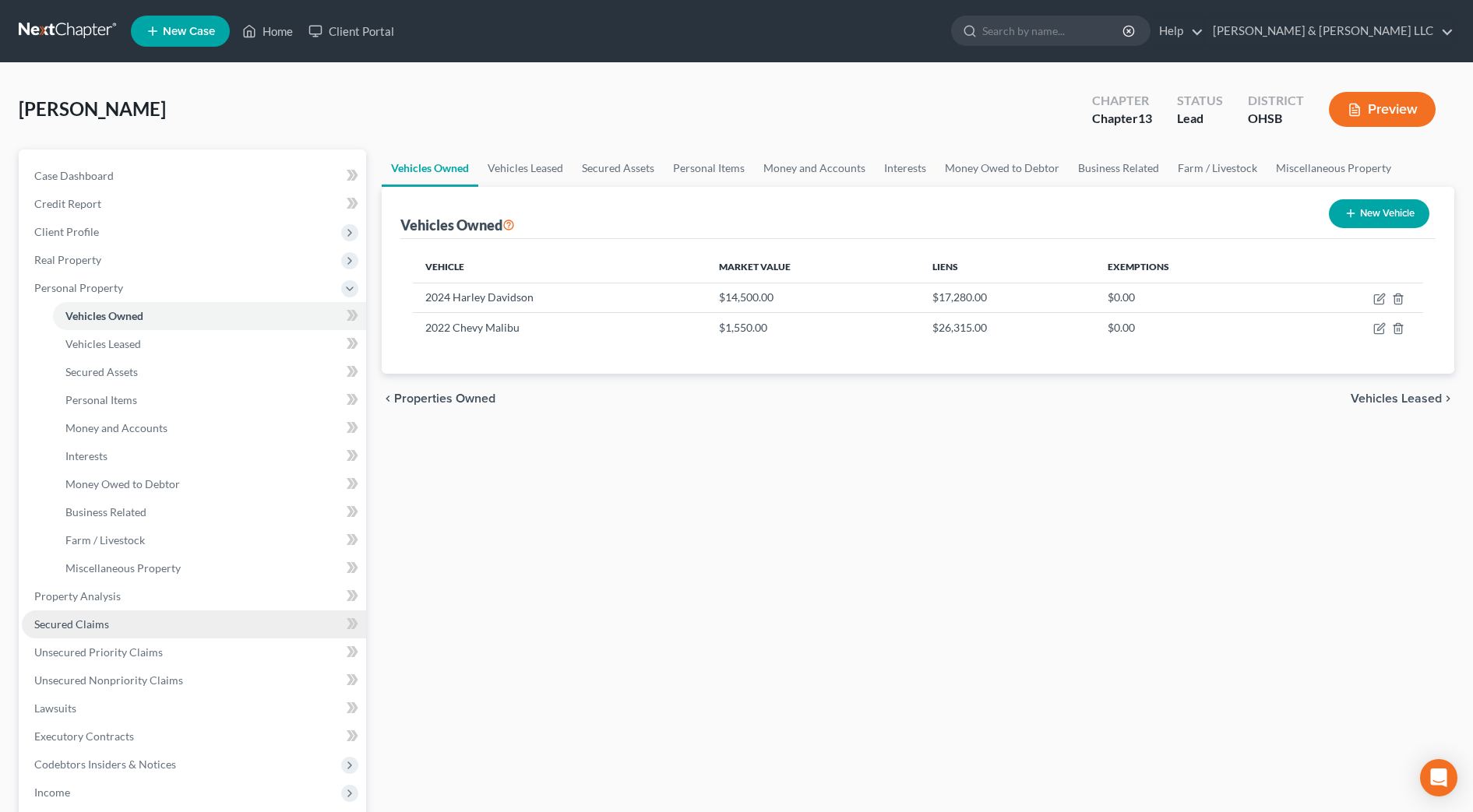
click at [111, 624] on link "Secured Claims" at bounding box center [194, 624] width 344 height 28
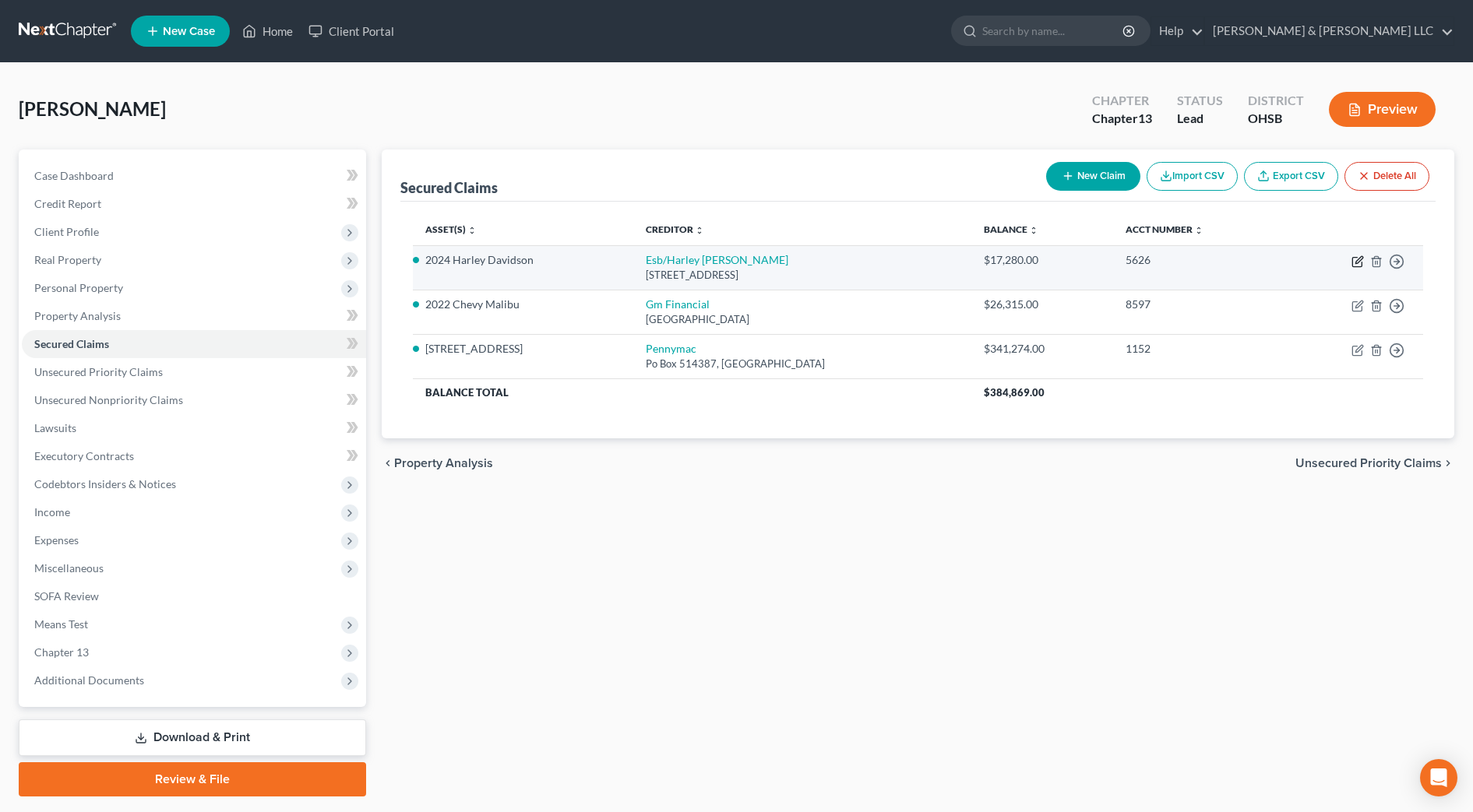
click at [1356, 260] on icon "button" at bounding box center [1357, 261] width 12 height 12
select select "31"
select select "0"
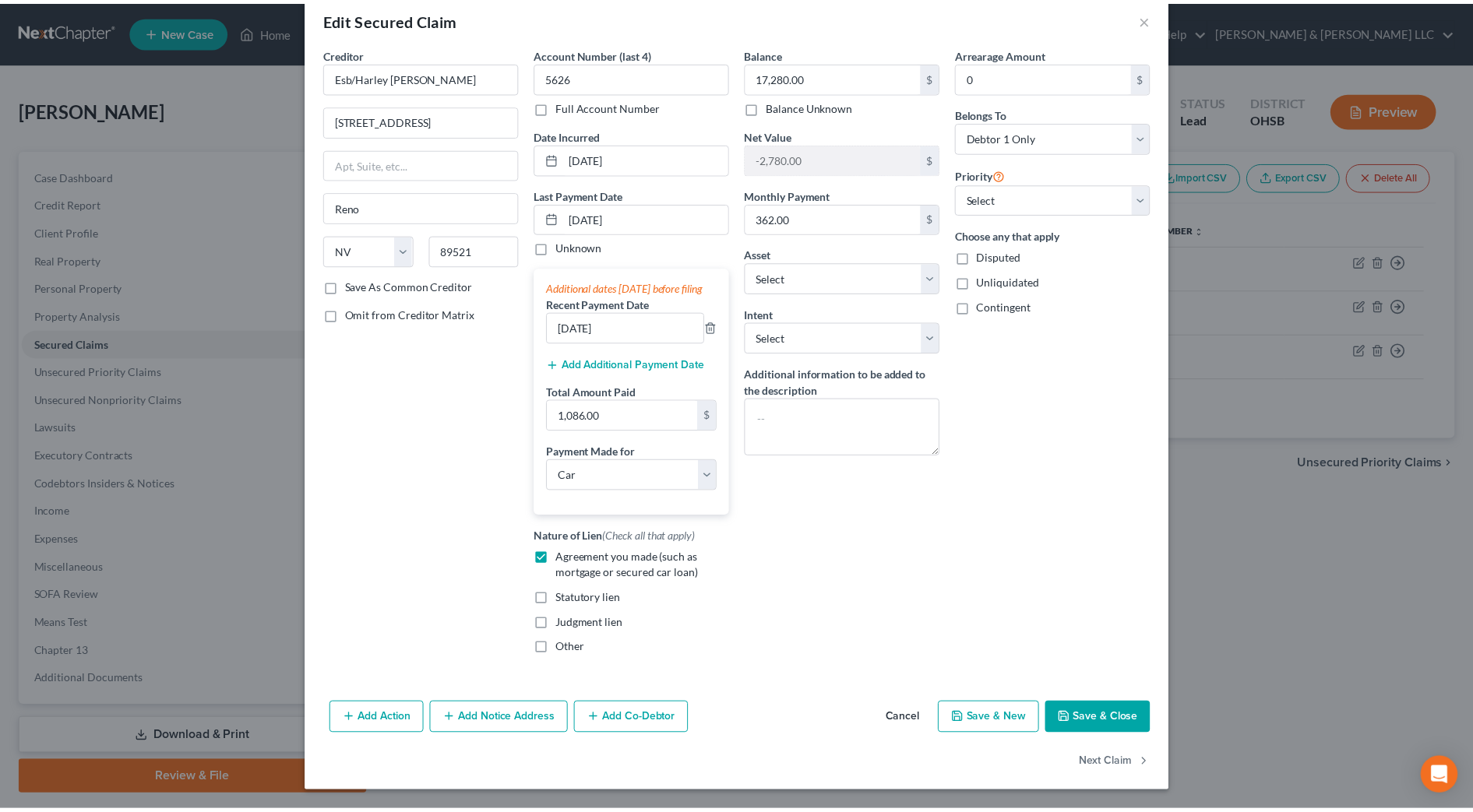
scroll to position [42, 0]
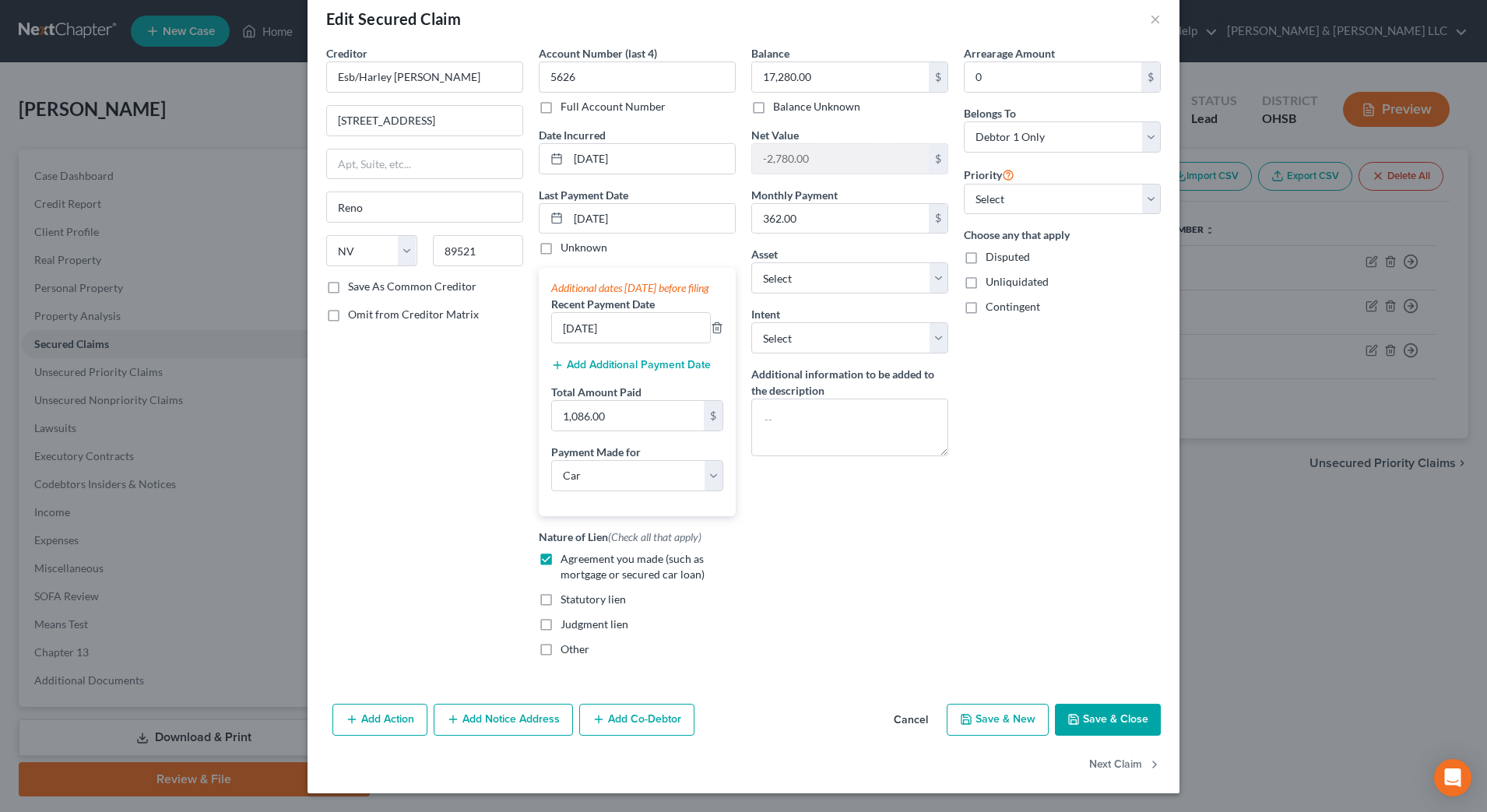
click at [1105, 710] on button "Save & Close" at bounding box center [1107, 720] width 106 height 33
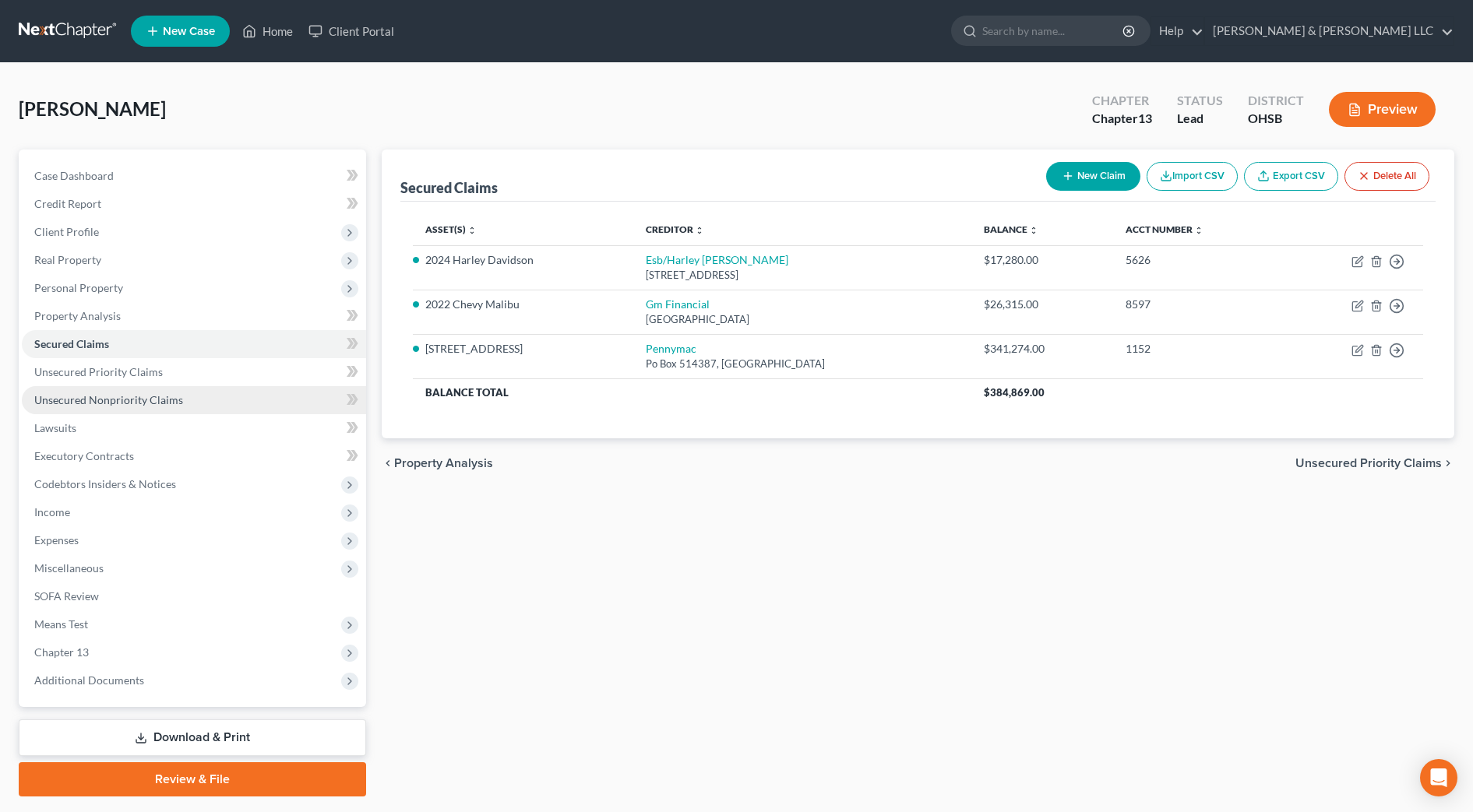
click at [229, 398] on link "Unsecured Nonpriority Claims" at bounding box center [194, 400] width 344 height 28
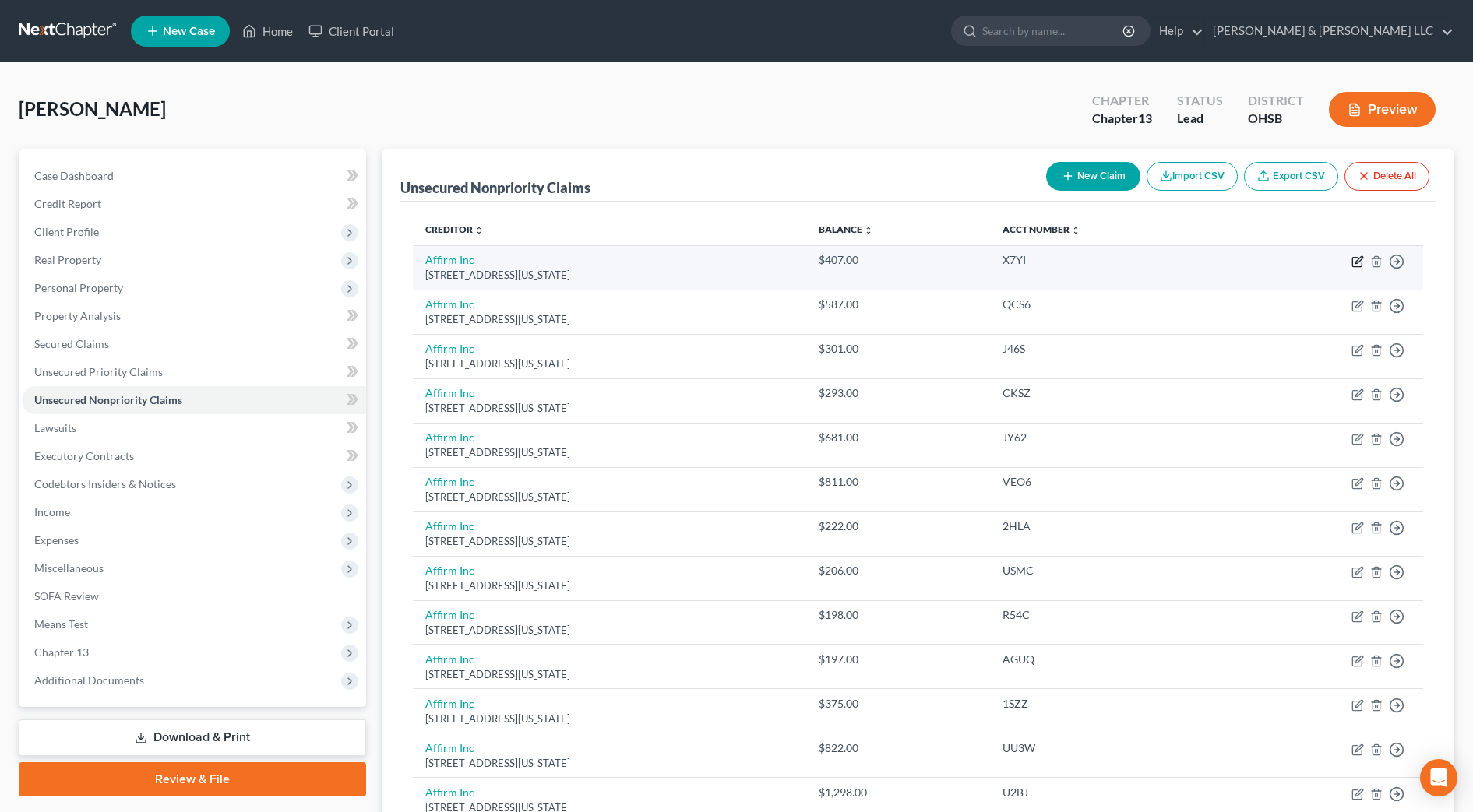
click at [1355, 263] on icon "button" at bounding box center [1358, 260] width 7 height 7
select select "4"
select select "0"
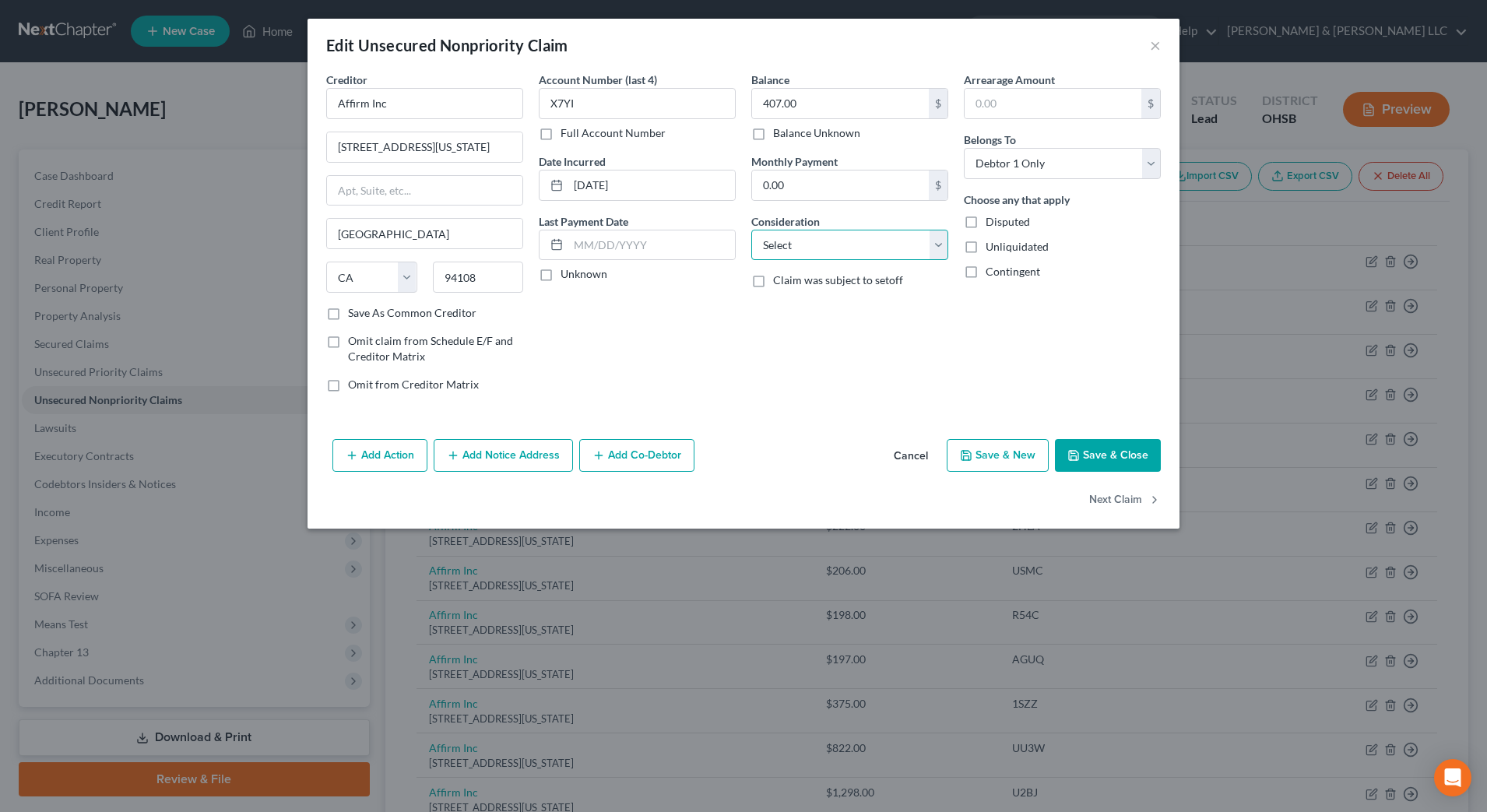
click at [897, 249] on select "Select Cable / Satellite Services Collection Agency Credit Card Debt Debt Couns…" at bounding box center [850, 245] width 197 height 31
select select "10"
click at [752, 229] on select "Select Cable / Satellite Services Collection Agency Credit Card Debt Debt Couns…" at bounding box center [850, 245] width 197 height 31
click at [1145, 500] on button "Next Claim" at bounding box center [1125, 501] width 72 height 33
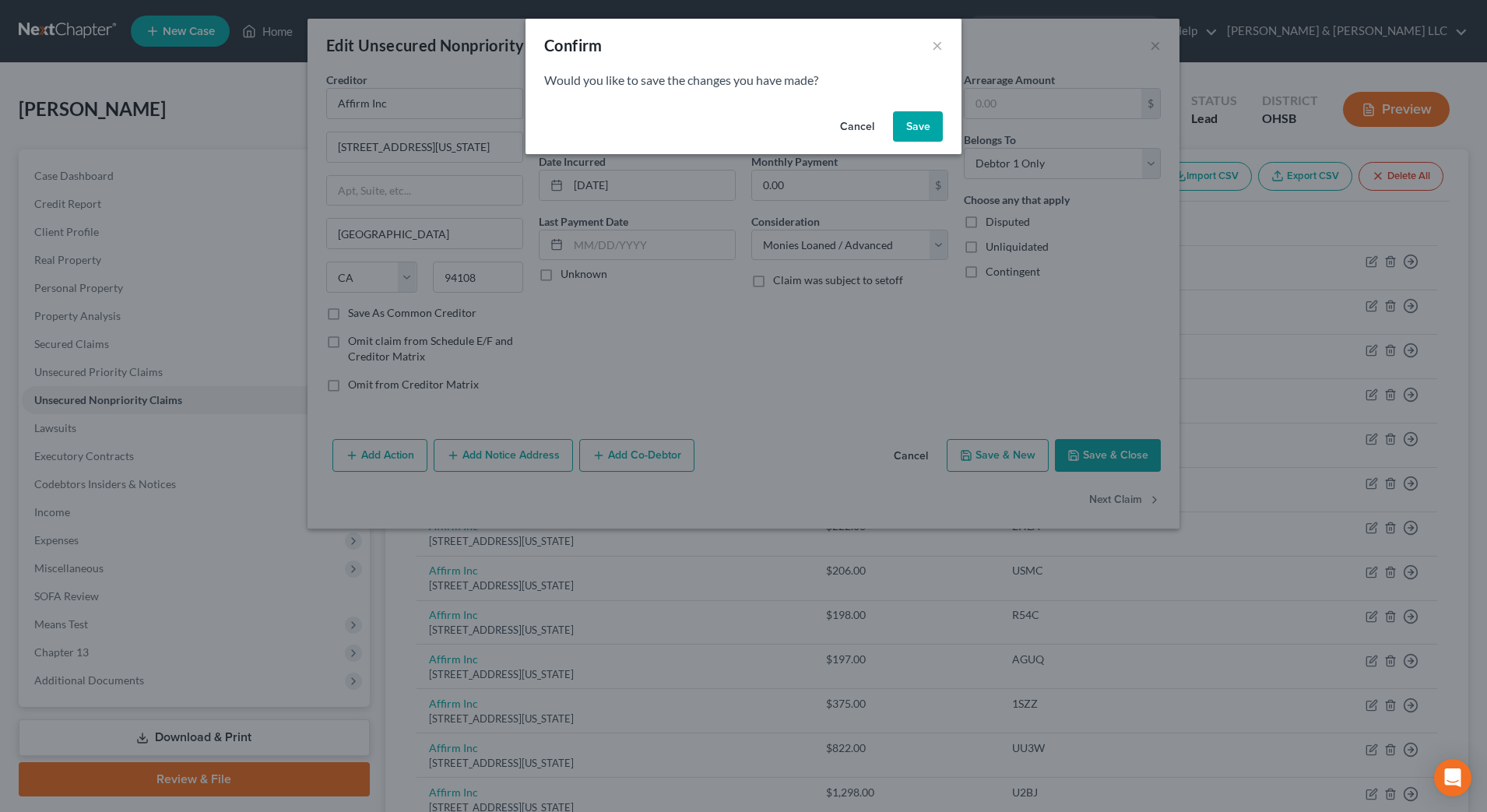
click at [924, 130] on button "Save" at bounding box center [918, 126] width 50 height 31
select select "4"
select select "0"
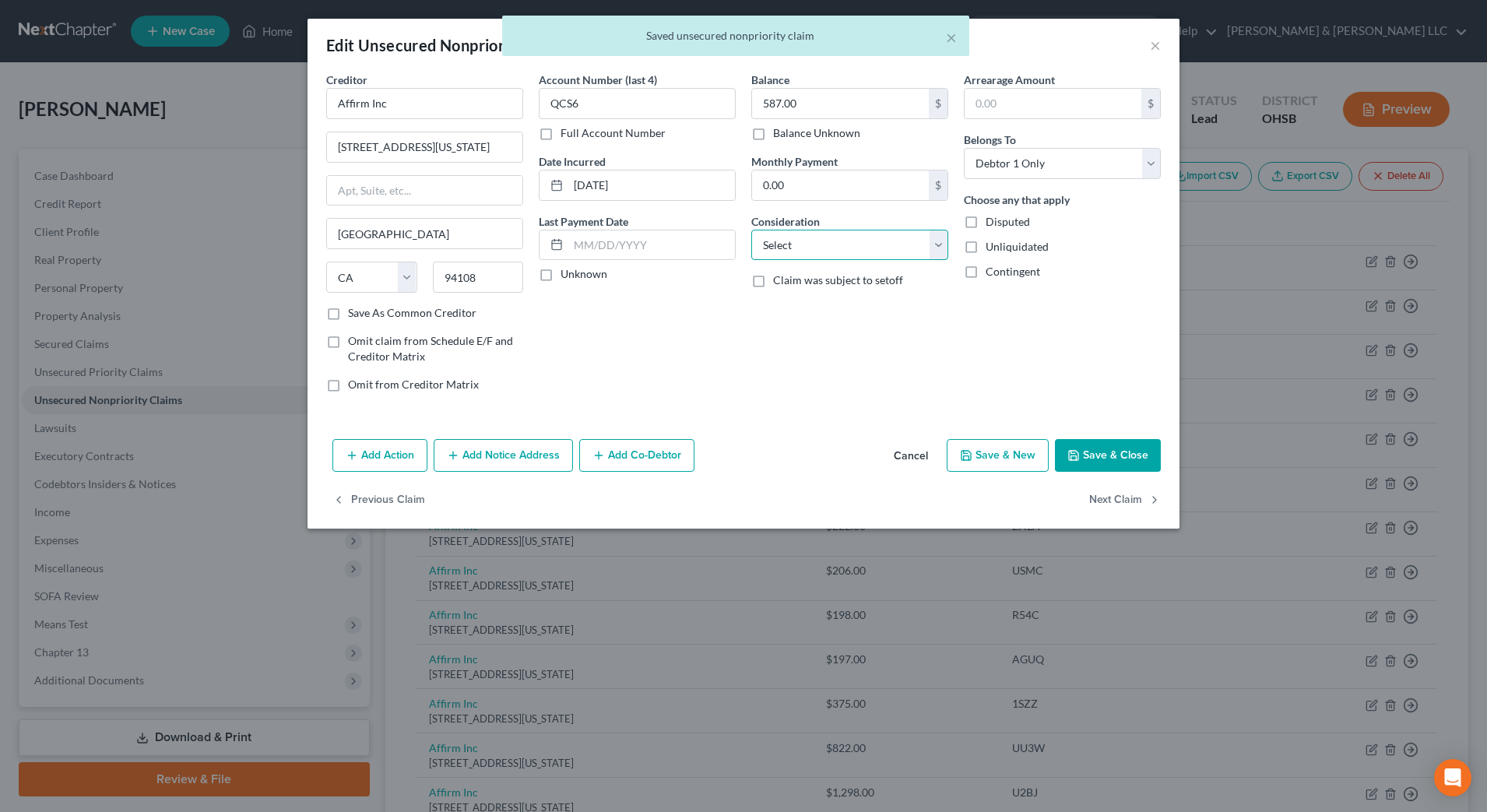
click at [948, 255] on select "Select Cable / Satellite Services Collection Agency Credit Card Debt Debt Couns…" at bounding box center [850, 245] width 197 height 31
select select "10"
click at [752, 229] on select "Select Cable / Satellite Services Collection Agency Credit Card Debt Debt Couns…" at bounding box center [850, 245] width 197 height 31
click at [1111, 494] on button "Next Claim" at bounding box center [1125, 501] width 72 height 33
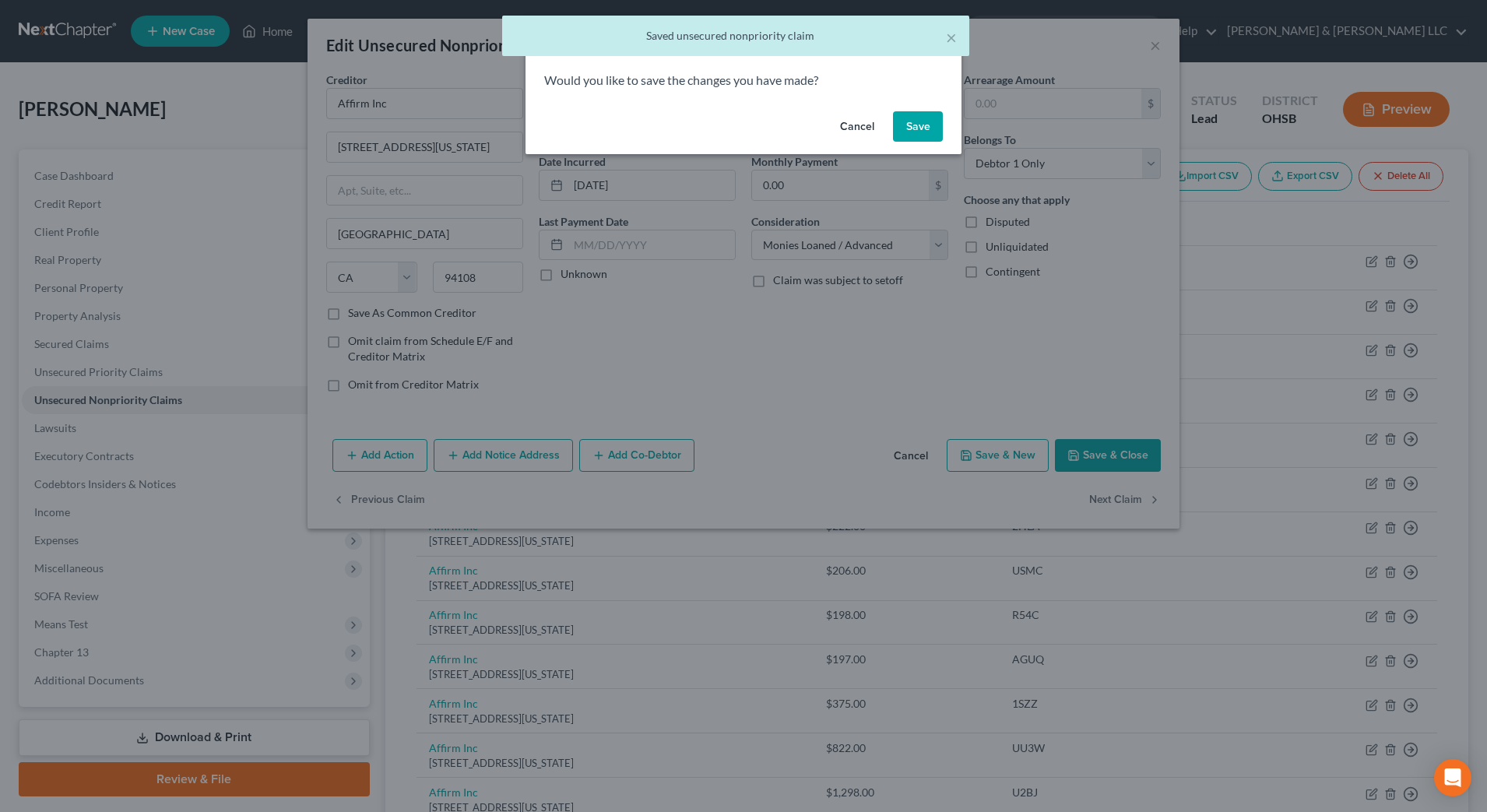
click at [914, 117] on button "Save" at bounding box center [918, 126] width 50 height 31
select select "4"
select select "0"
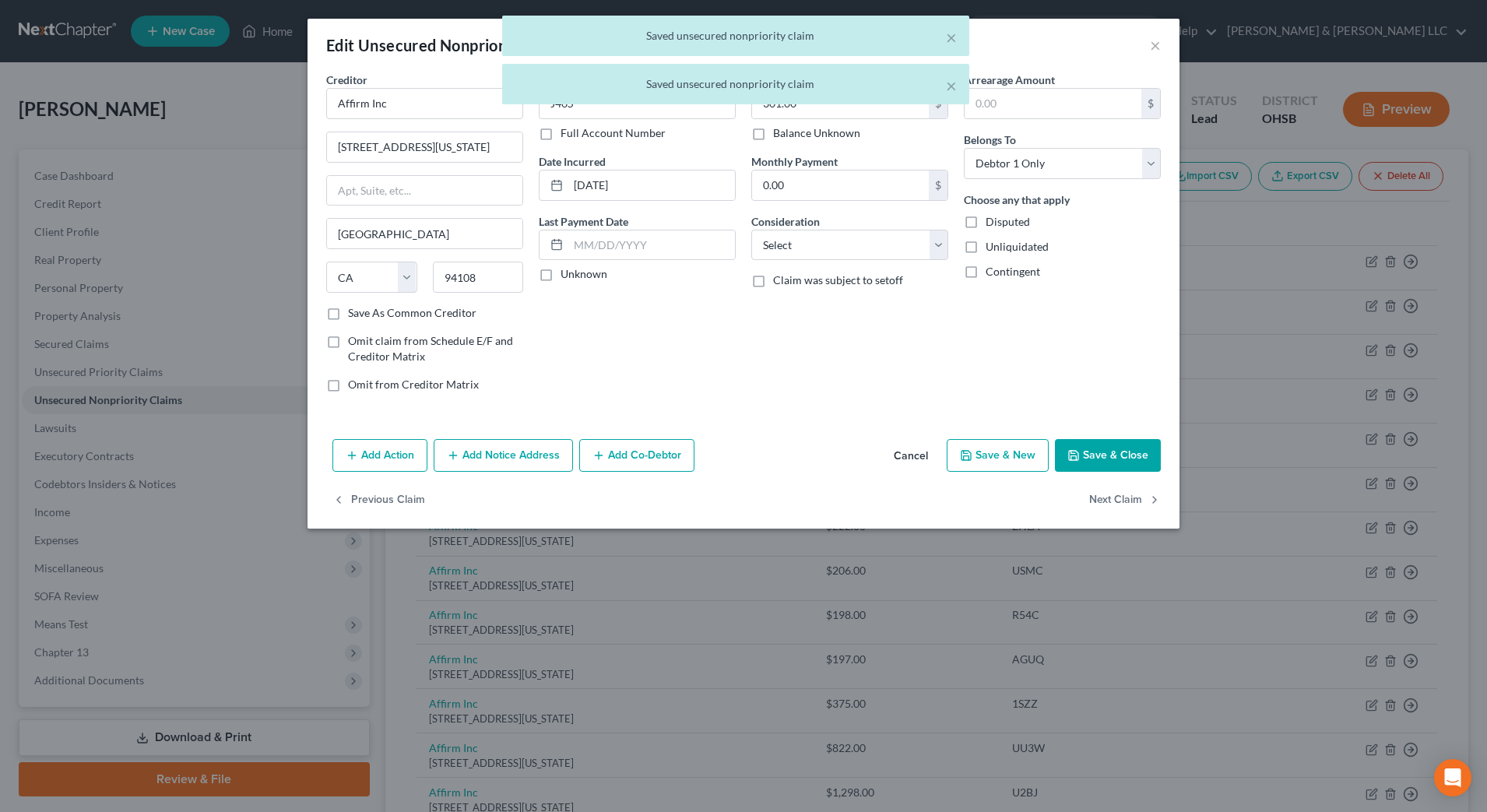
type input "0"
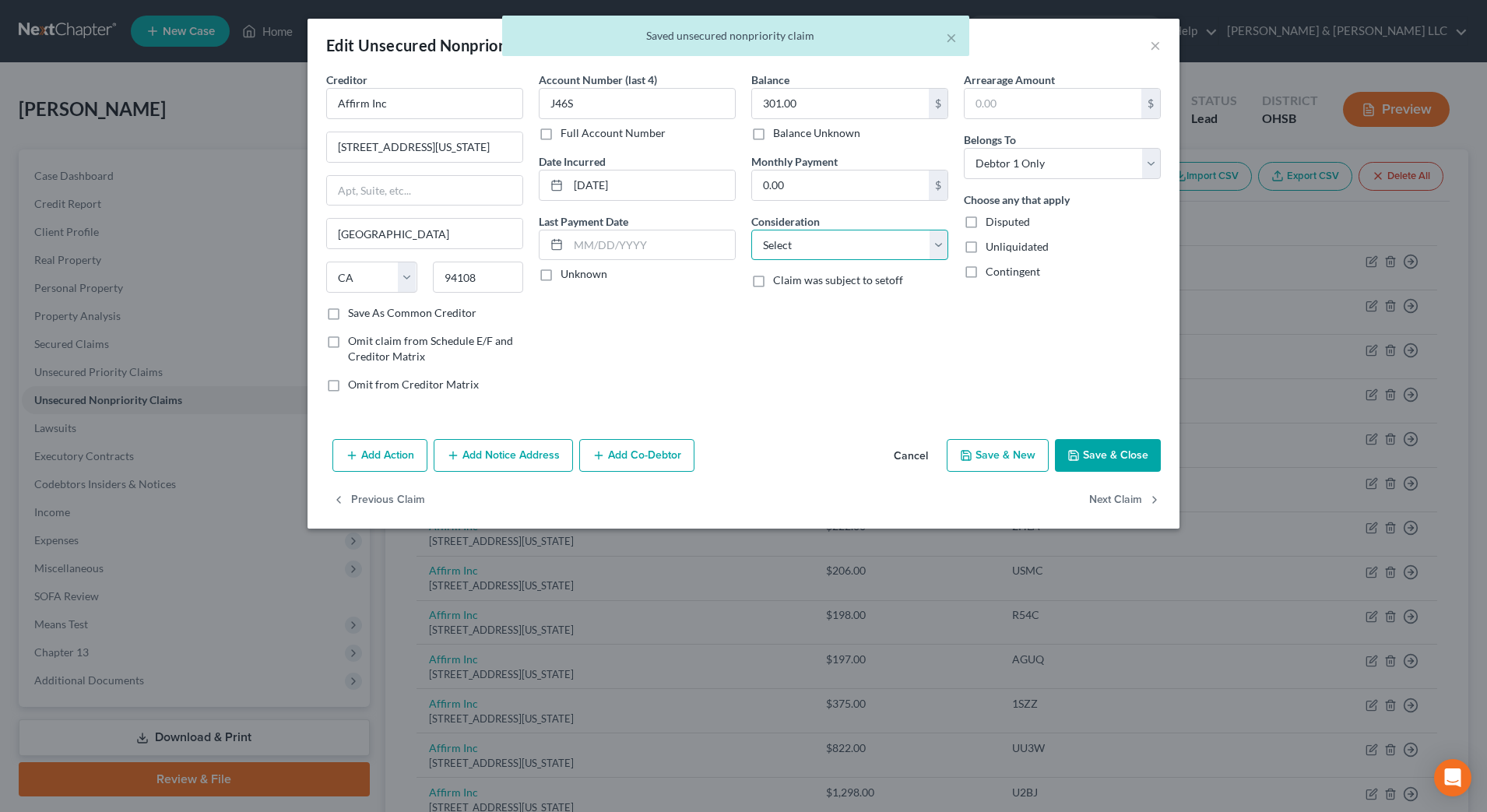
click at [897, 246] on select "Select Cable / Satellite Services Collection Agency Credit Card Debt Debt Couns…" at bounding box center [850, 245] width 197 height 31
select select "10"
click at [752, 229] on select "Select Cable / Satellite Services Collection Agency Credit Card Debt Debt Couns…" at bounding box center [850, 245] width 197 height 31
click at [1113, 500] on button "Next Claim" at bounding box center [1125, 501] width 72 height 33
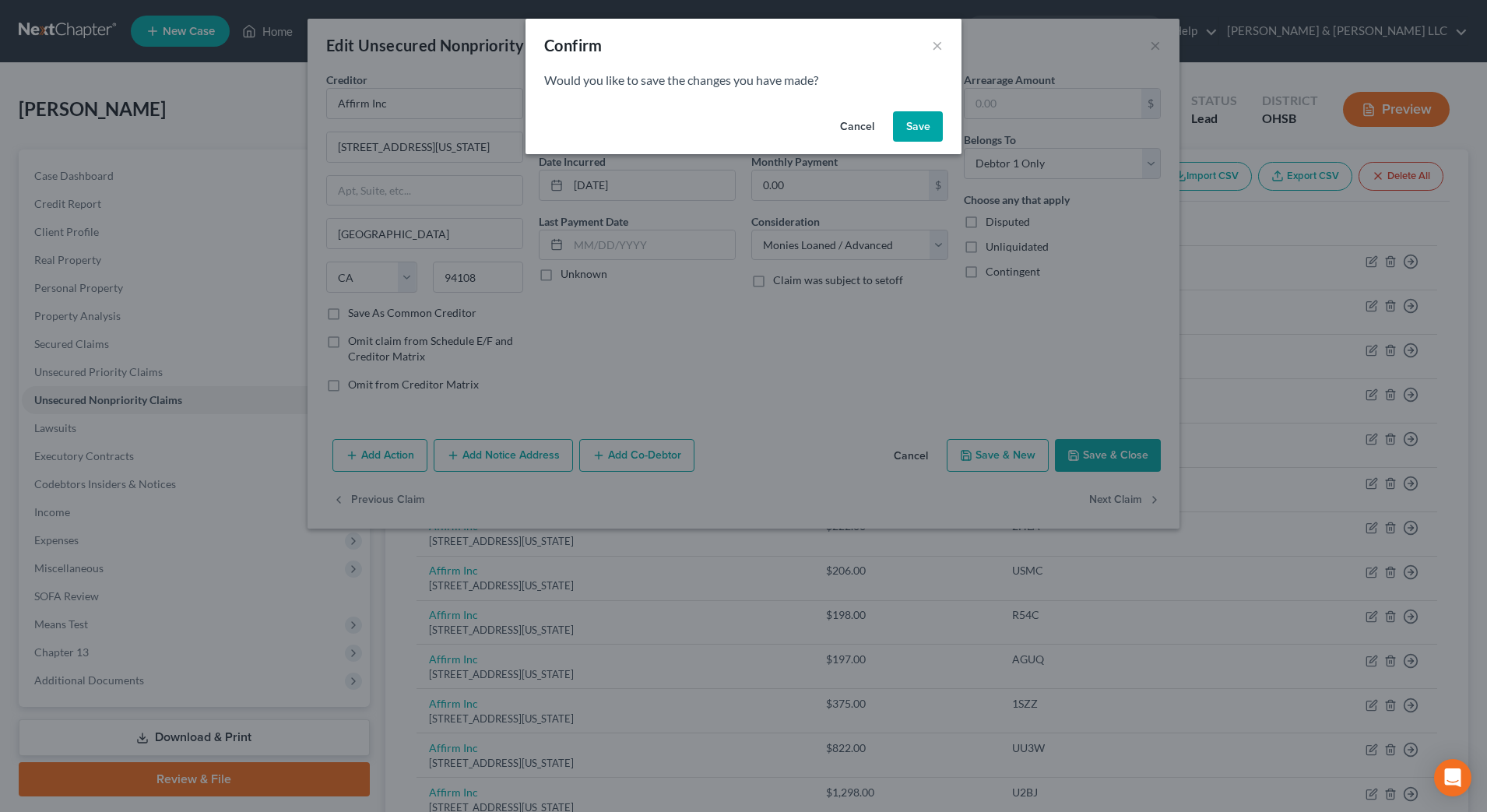
click at [925, 136] on button "Save" at bounding box center [918, 126] width 50 height 31
select select "4"
select select "0"
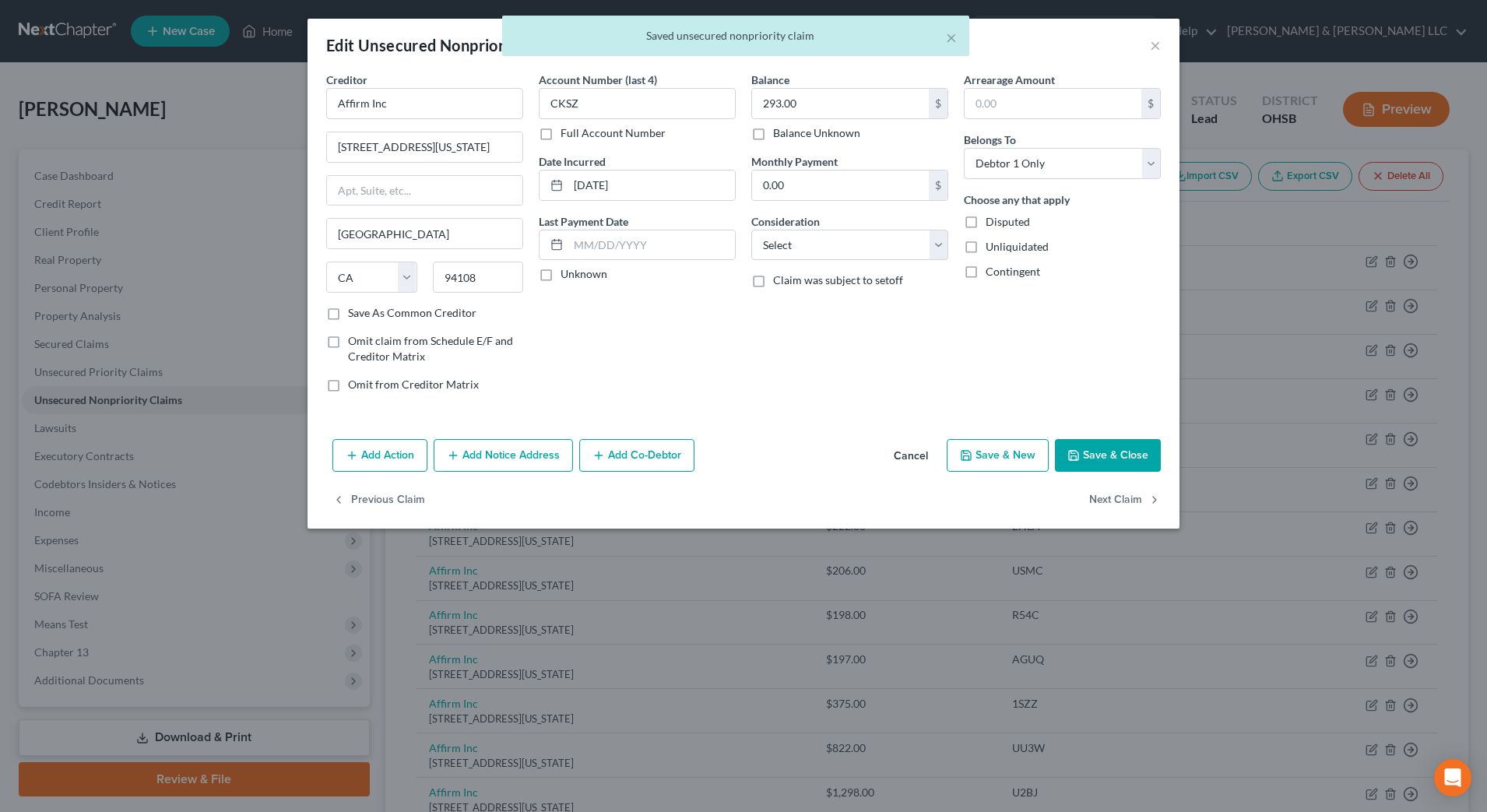
type input "0"
click at [890, 248] on select "Select Cable / Satellite Services Collection Agency Credit Card Debt Debt Couns…" at bounding box center [850, 245] width 197 height 31
select select "10"
click at [752, 229] on select "Select Cable / Satellite Services Collection Agency Credit Card Debt Debt Couns…" at bounding box center [850, 245] width 197 height 31
click at [1129, 491] on button "Next Claim" at bounding box center [1125, 501] width 72 height 33
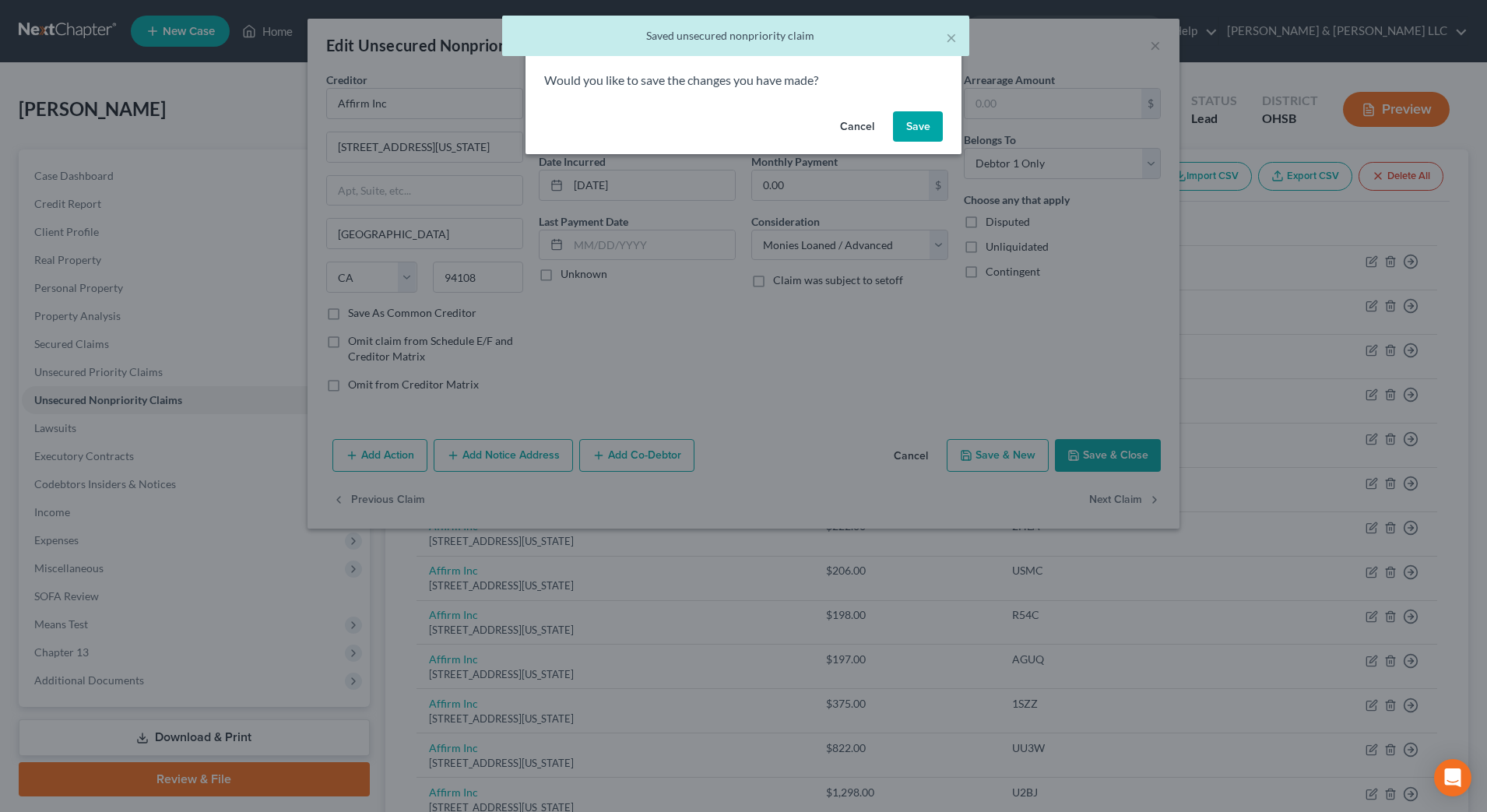
click at [917, 123] on button "Save" at bounding box center [918, 126] width 50 height 31
select select "4"
select select "0"
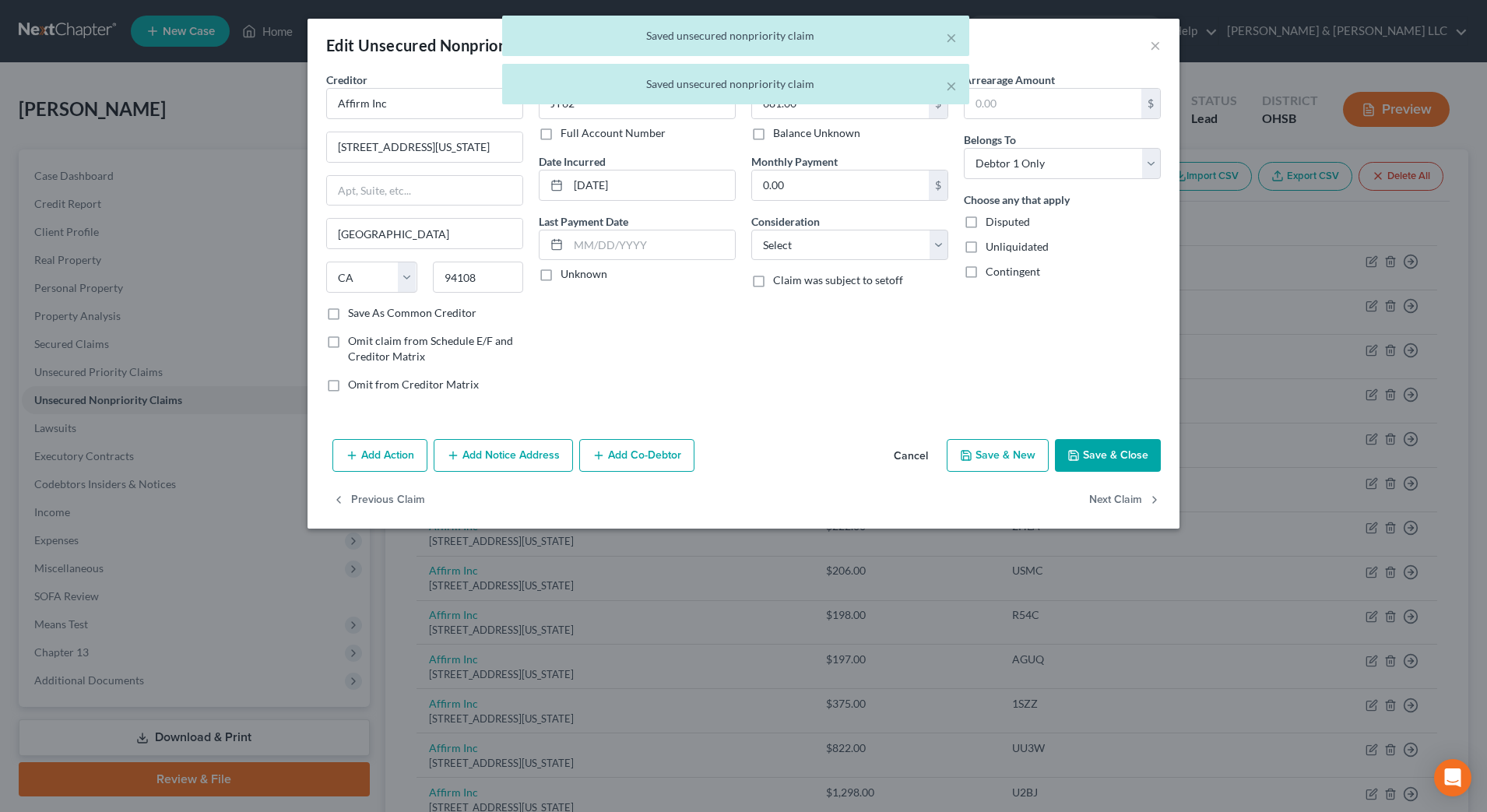
type input "0"
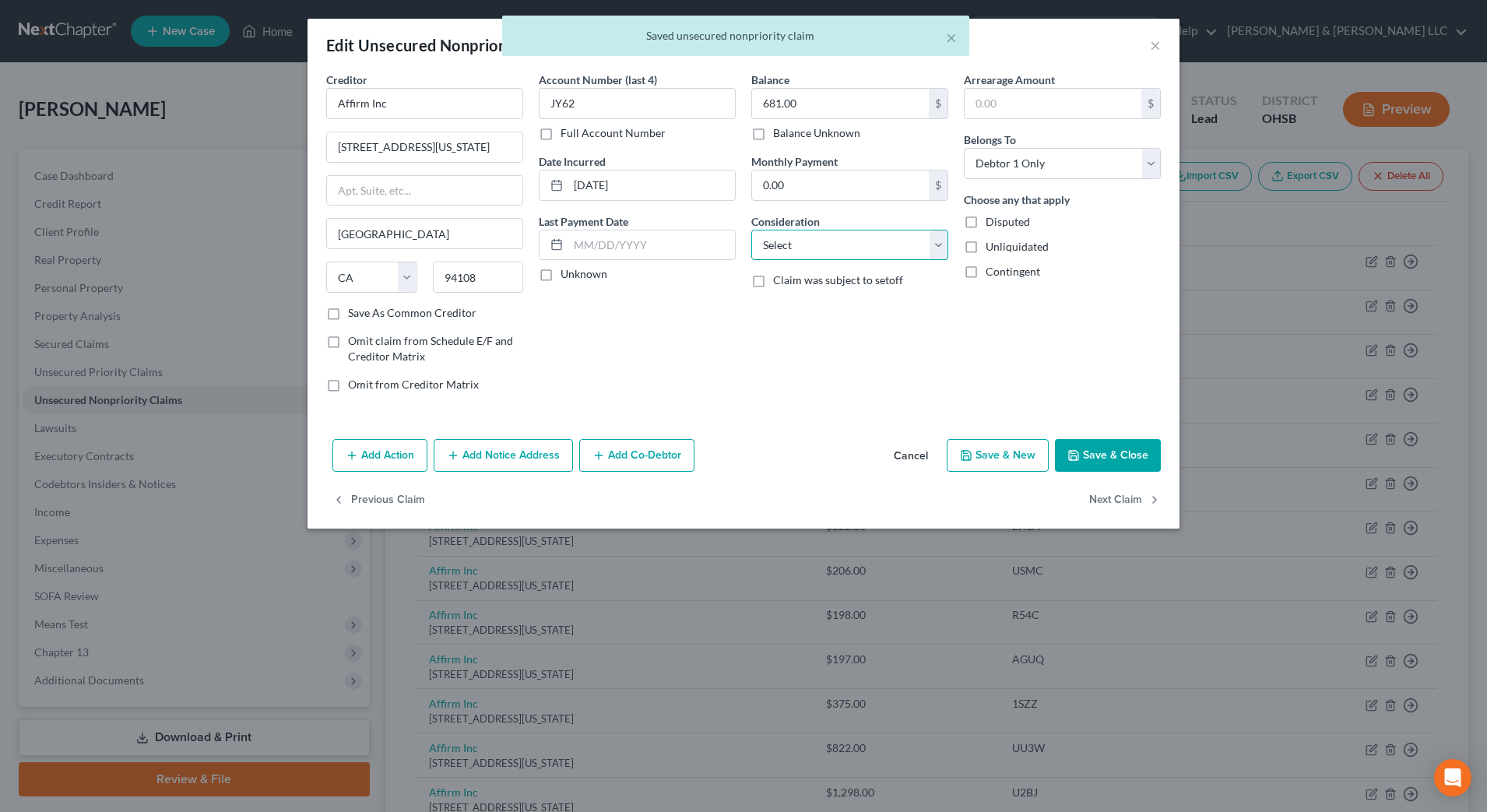
drag, startPoint x: 835, startPoint y: 235, endPoint x: 841, endPoint y: 251, distance: 17.1
click at [835, 235] on select "Select Cable / Satellite Services Collection Agency Credit Card Debt Debt Couns…" at bounding box center [850, 245] width 197 height 31
select select "10"
click at [752, 229] on select "Select Cable / Satellite Services Collection Agency Credit Card Debt Debt Couns…" at bounding box center [850, 245] width 197 height 31
click at [1123, 494] on button "Next Claim" at bounding box center [1125, 501] width 72 height 33
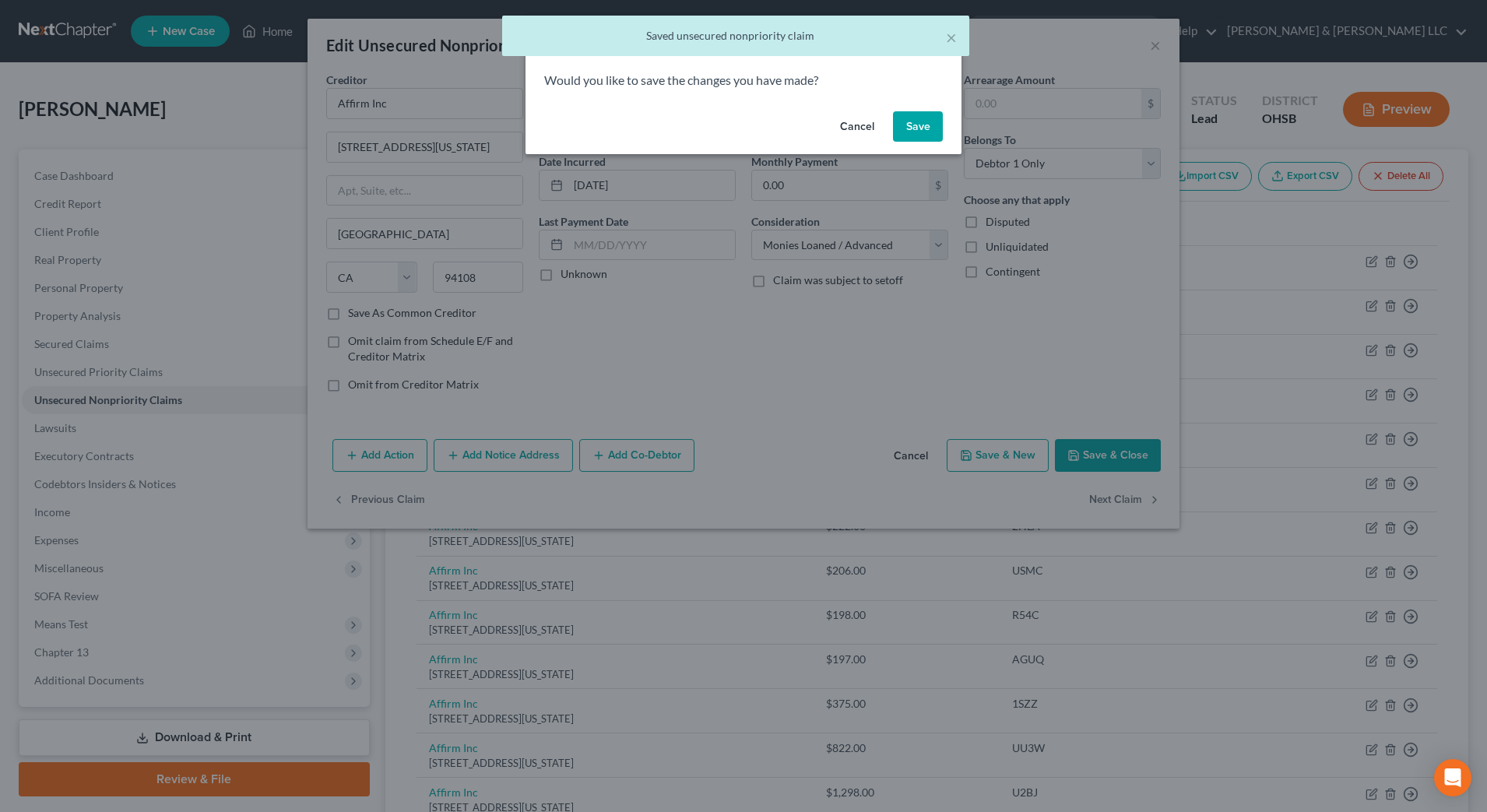
click at [929, 127] on button "Save" at bounding box center [918, 126] width 50 height 31
select select "4"
select select "0"
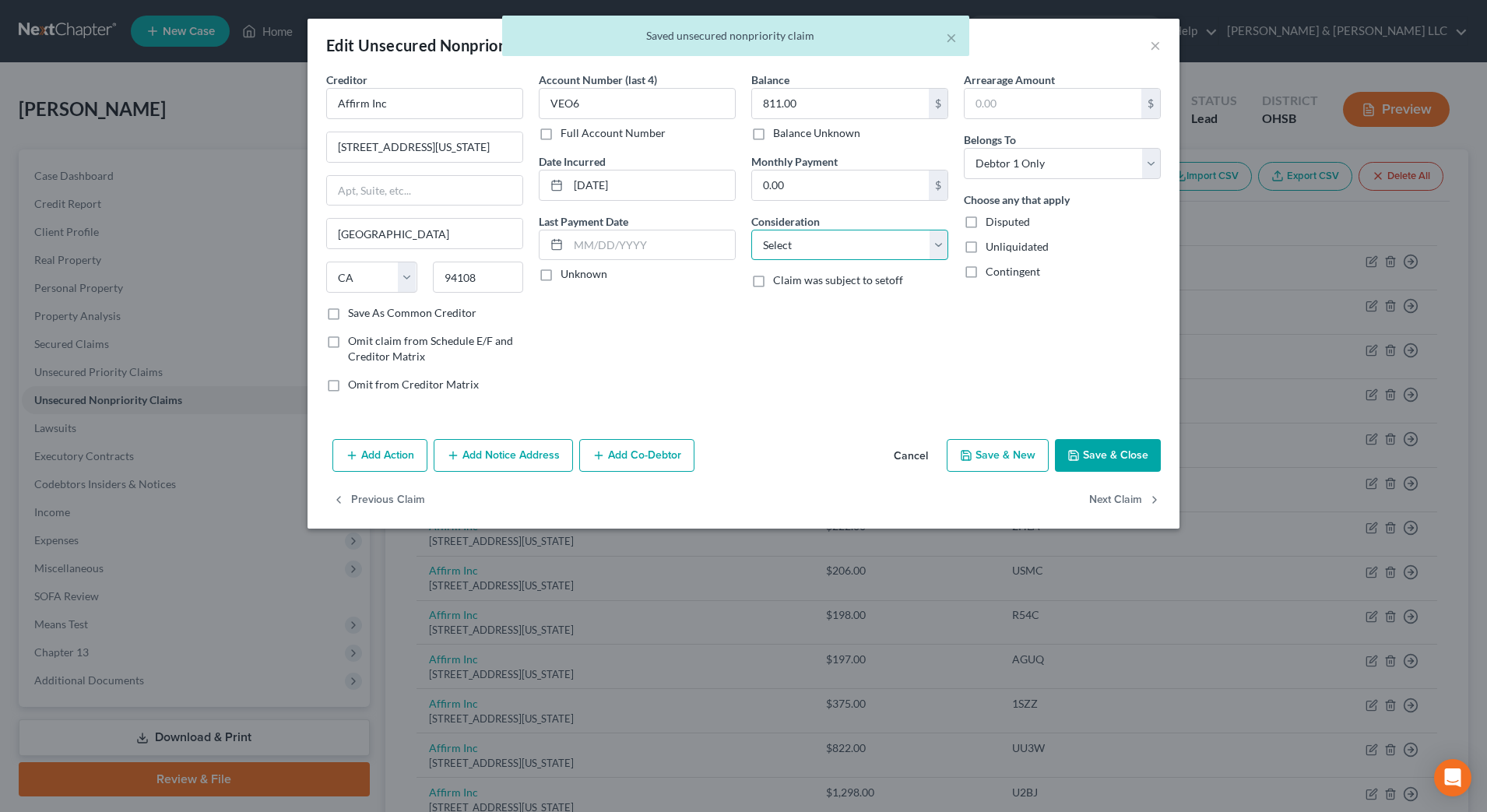
click at [917, 241] on select "Select Cable / Satellite Services Collection Agency Credit Card Debt Debt Couns…" at bounding box center [850, 245] width 197 height 31
select select "10"
click at [752, 229] on select "Select Cable / Satellite Services Collection Agency Credit Card Debt Debt Couns…" at bounding box center [850, 245] width 197 height 31
click at [1108, 497] on button "Next Claim" at bounding box center [1125, 501] width 72 height 33
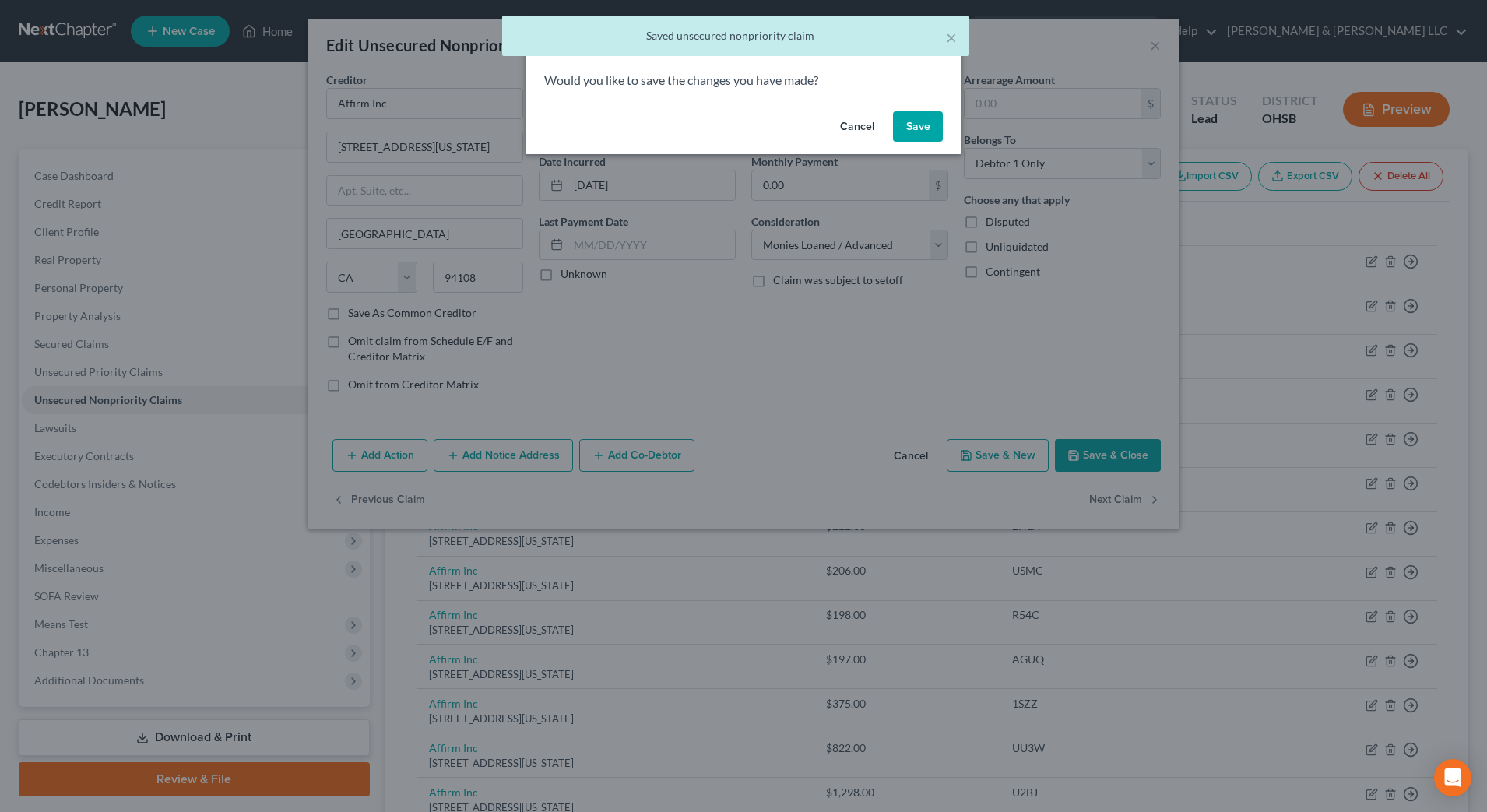
click at [916, 132] on button "Save" at bounding box center [918, 126] width 50 height 31
type input "0"
select select "4"
select select "0"
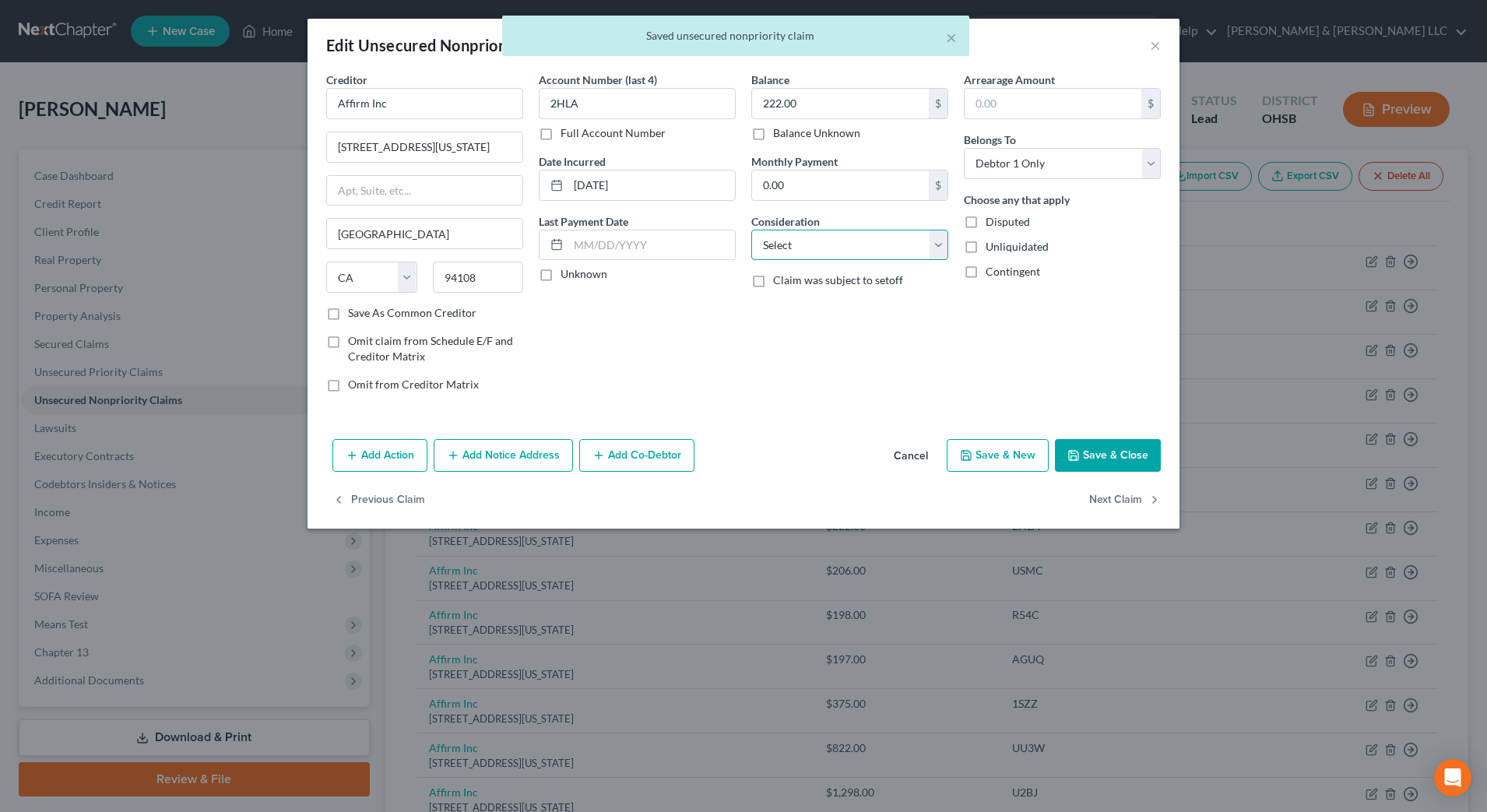
click at [896, 249] on select "Select Cable / Satellite Services Collection Agency Credit Card Debt Debt Couns…" at bounding box center [850, 245] width 197 height 31
click at [752, 229] on select "Select Cable / Satellite Services Collection Agency Credit Card Debt Debt Couns…" at bounding box center [850, 245] width 197 height 31
click at [1103, 503] on button "Next Claim" at bounding box center [1125, 501] width 72 height 33
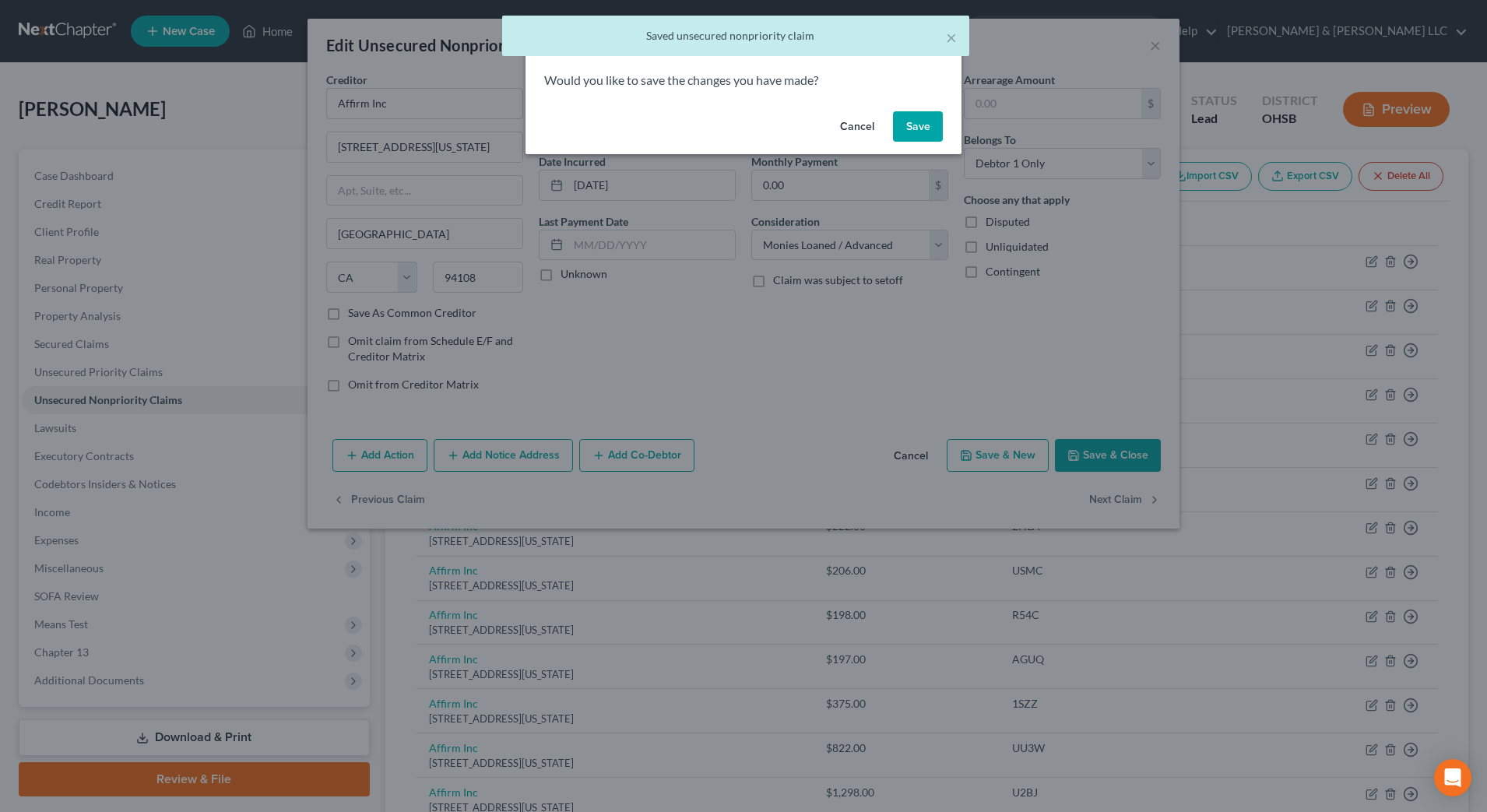
click at [923, 129] on button "Save" at bounding box center [918, 126] width 50 height 31
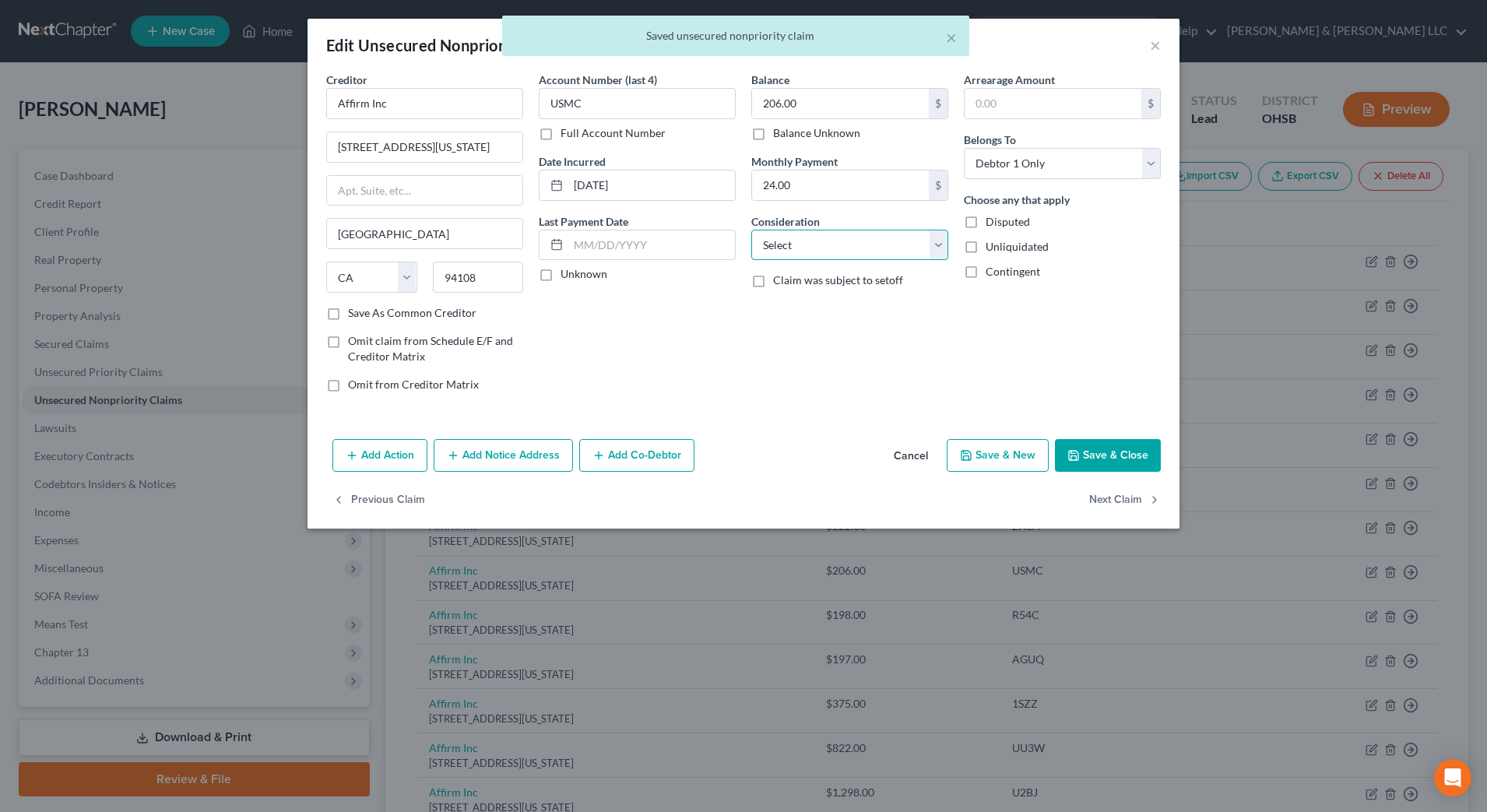
click at [910, 248] on select "Select Cable / Satellite Services Collection Agency Credit Card Debt Debt Couns…" at bounding box center [850, 245] width 197 height 31
click at [752, 229] on select "Select Cable / Satellite Services Collection Agency Credit Card Debt Debt Couns…" at bounding box center [850, 245] width 197 height 31
click at [1129, 498] on button "Next Claim" at bounding box center [1125, 501] width 72 height 33
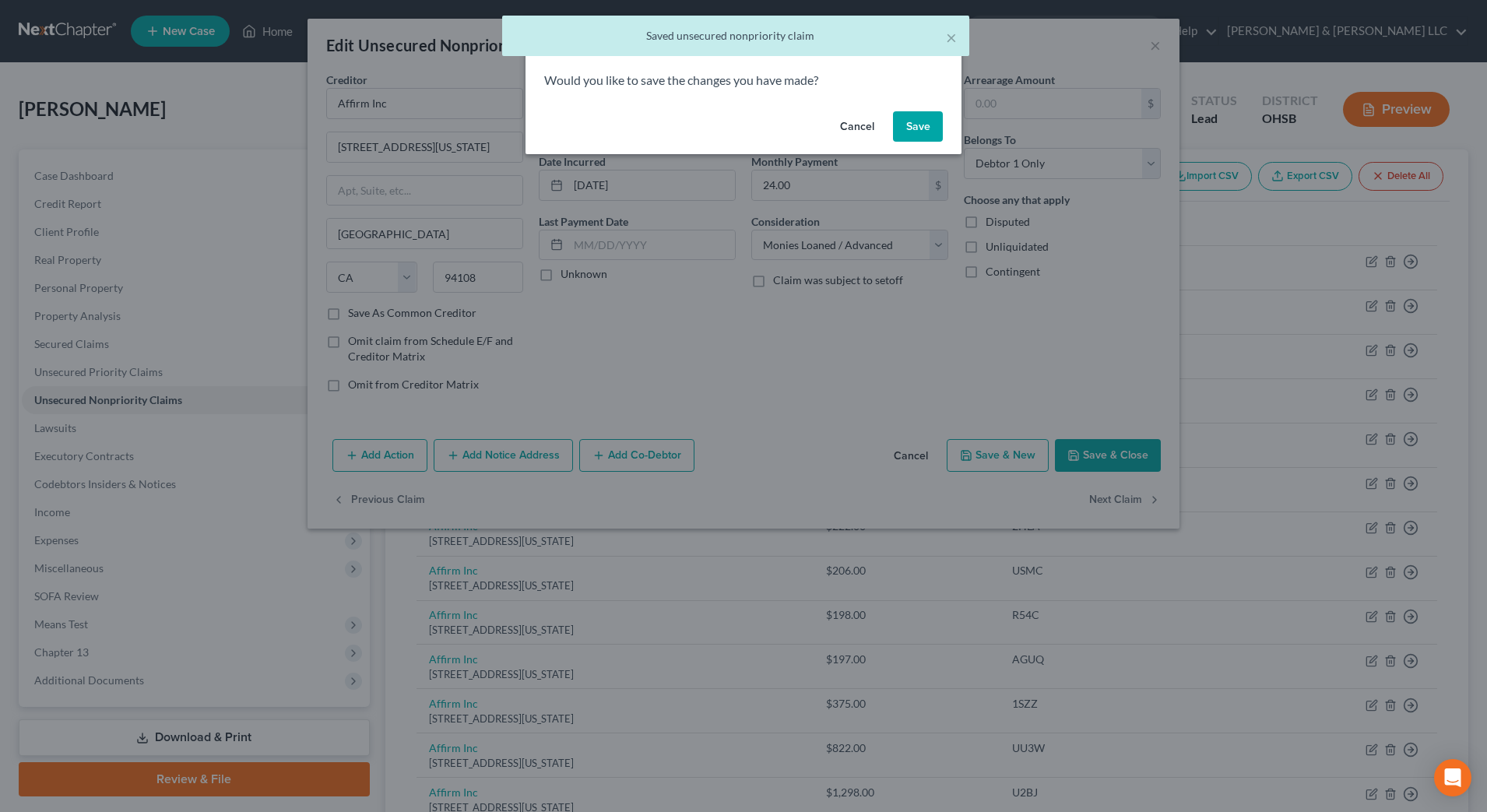
click at [917, 128] on button "Save" at bounding box center [918, 126] width 50 height 31
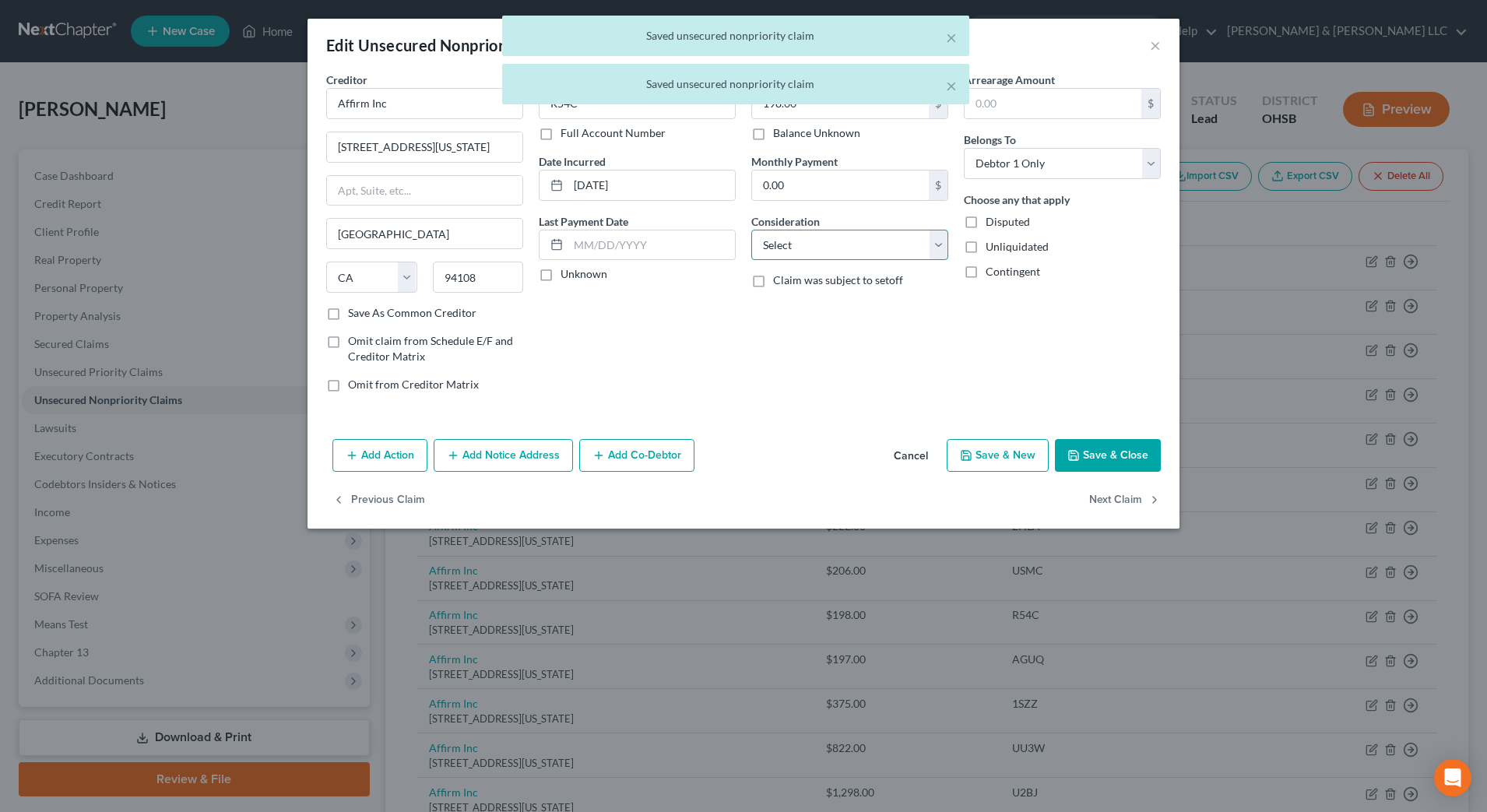
click at [902, 237] on select "Select Cable / Satellite Services Collection Agency Credit Card Debt Debt Couns…" at bounding box center [850, 245] width 197 height 31
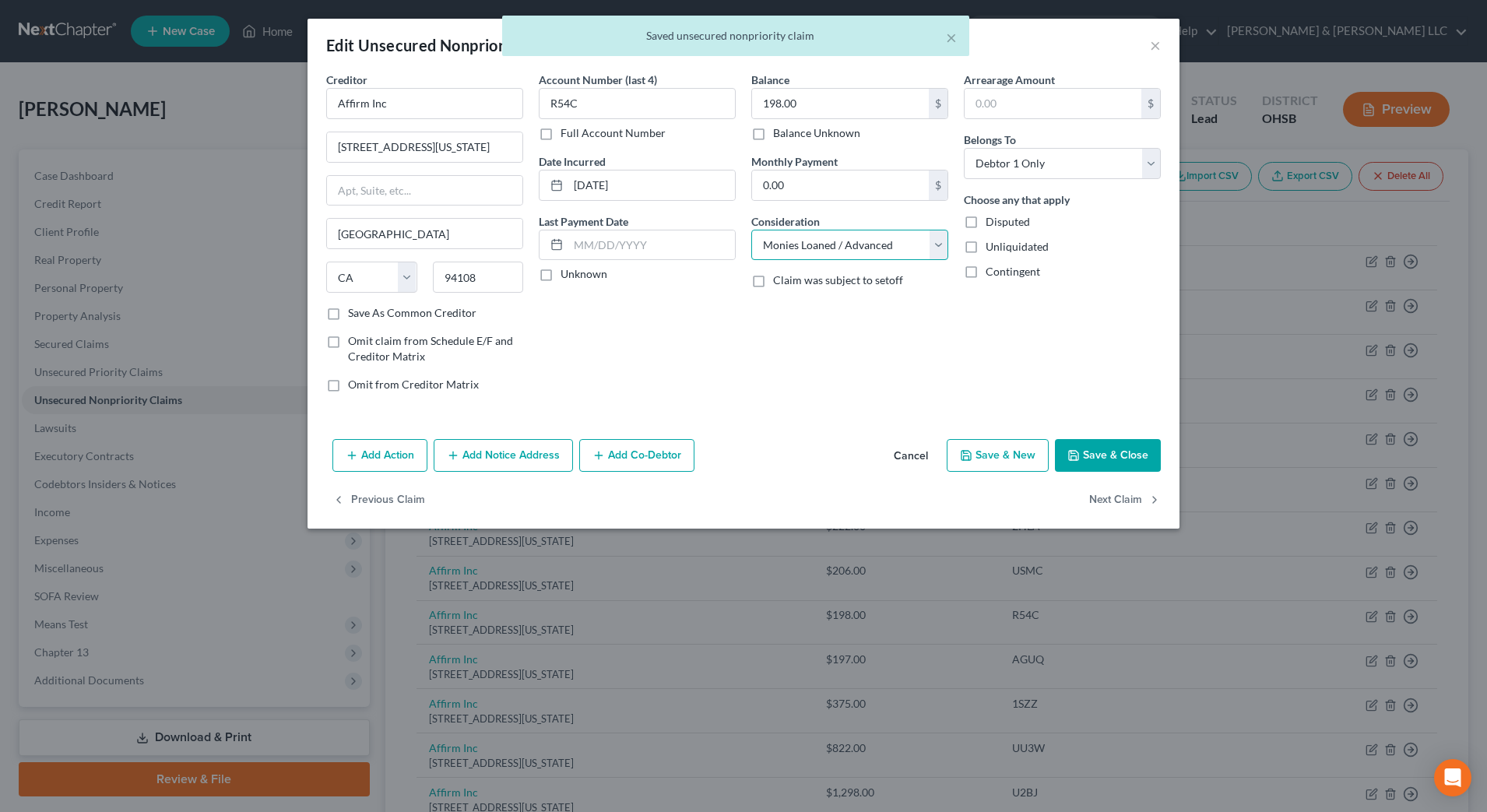
click at [752, 229] on select "Select Cable / Satellite Services Collection Agency Credit Card Debt Debt Couns…" at bounding box center [850, 245] width 197 height 31
click at [1119, 502] on button "Next Claim" at bounding box center [1125, 501] width 72 height 33
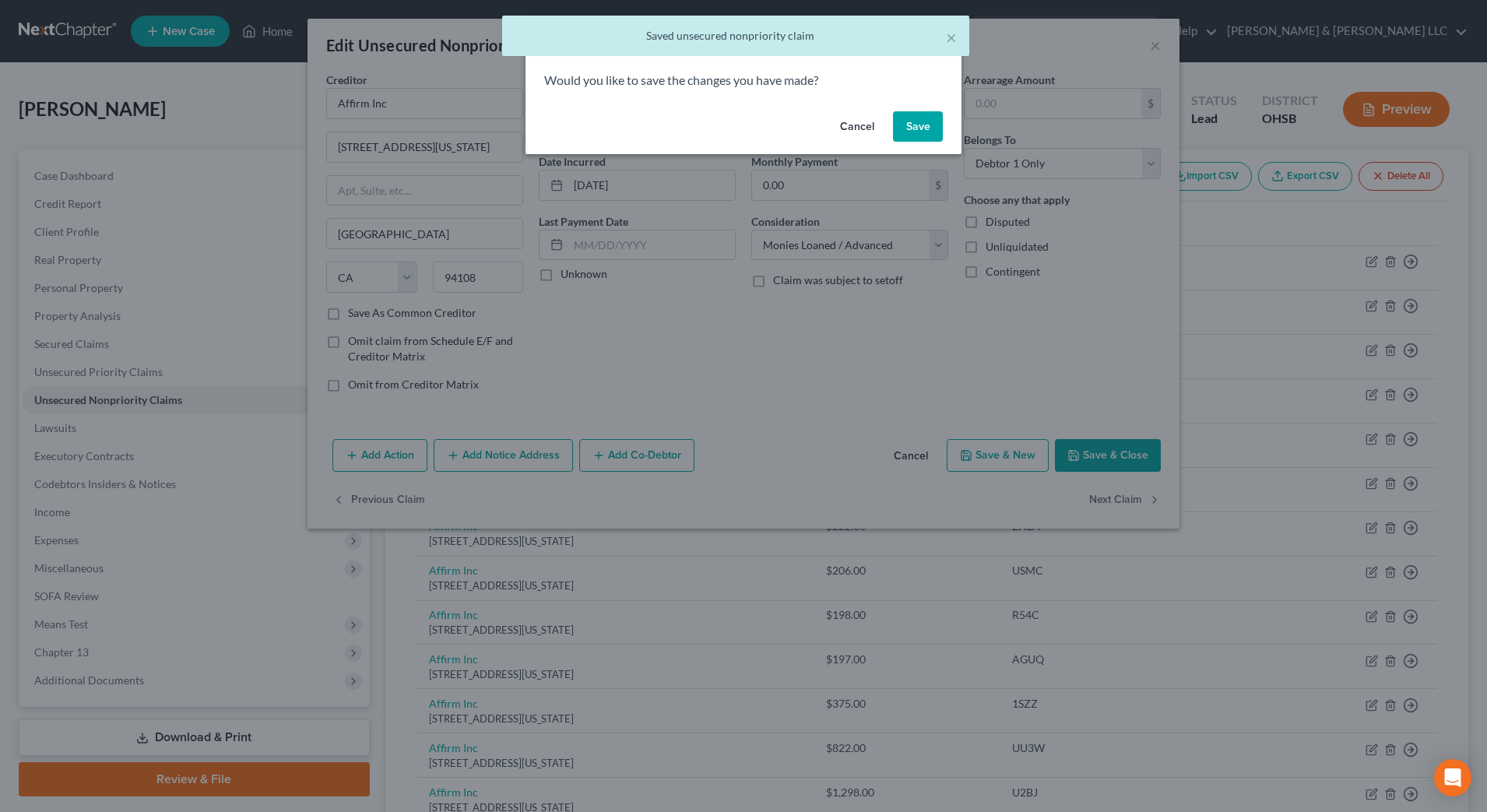
click at [932, 126] on button "Save" at bounding box center [918, 126] width 50 height 31
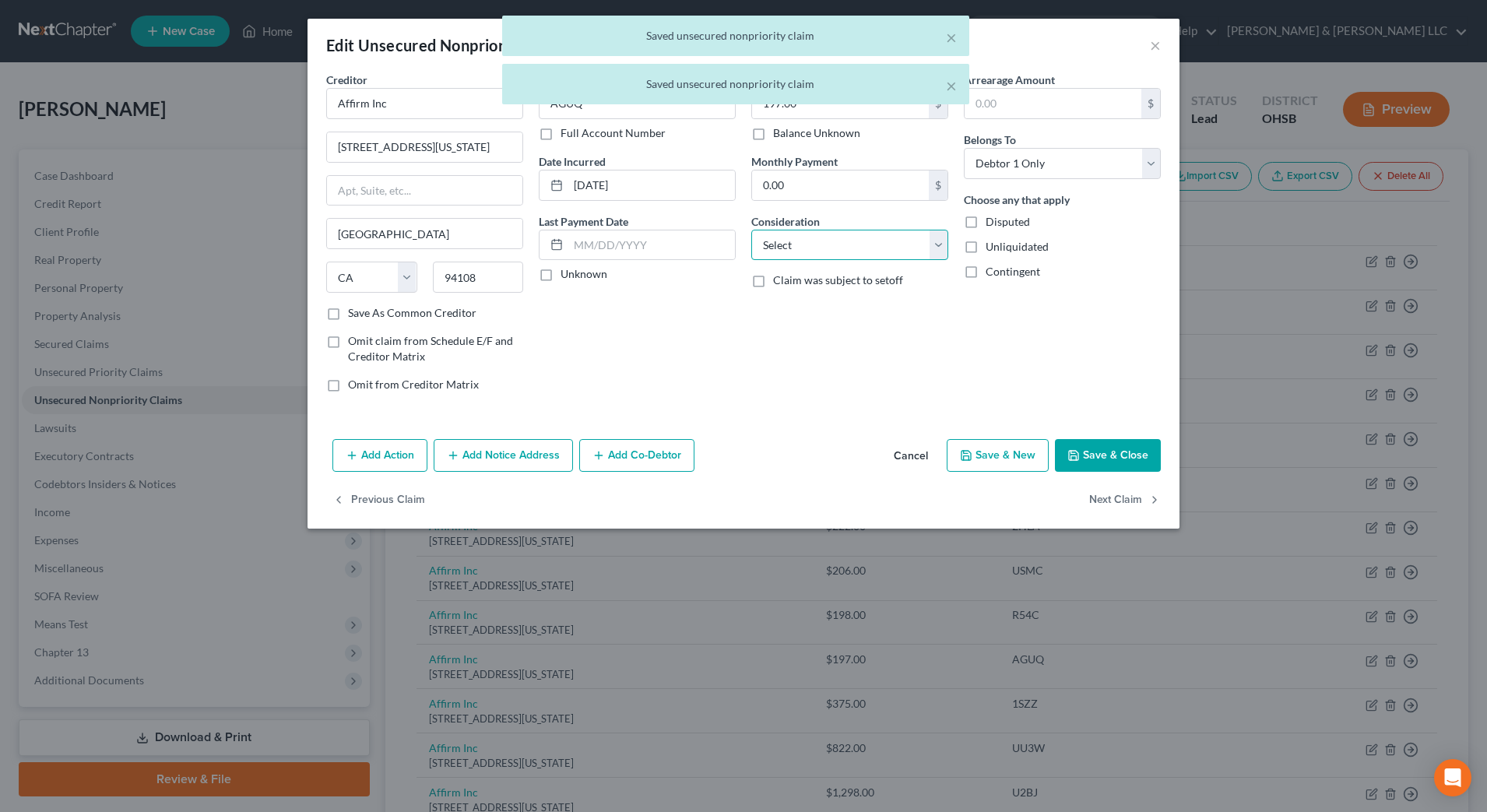
click at [880, 255] on select "Select Cable / Satellite Services Collection Agency Credit Card Debt Debt Couns…" at bounding box center [850, 245] width 197 height 31
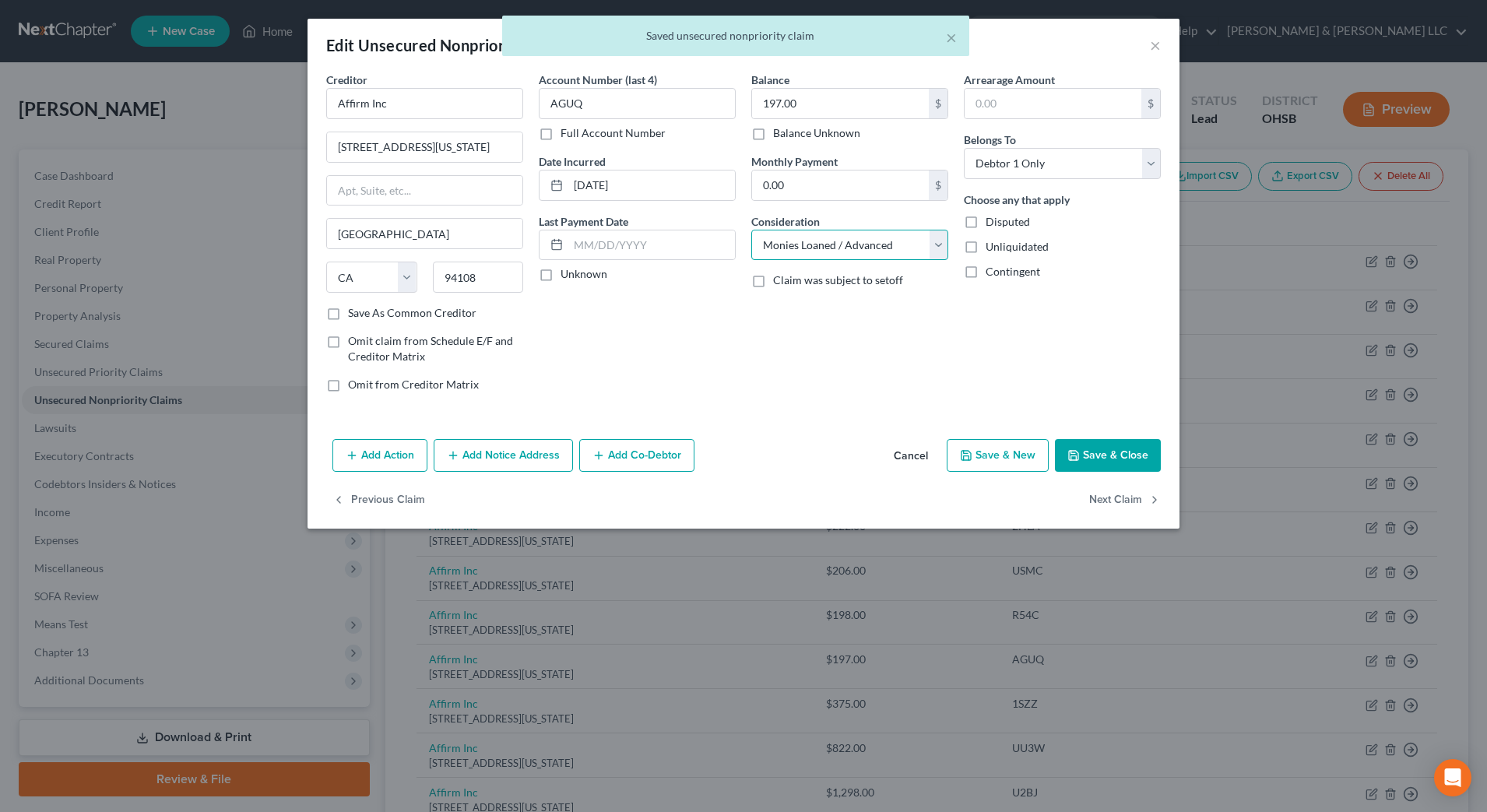
click at [752, 229] on select "Select Cable / Satellite Services Collection Agency Credit Card Debt Debt Couns…" at bounding box center [850, 245] width 197 height 31
click at [1122, 502] on button "Next Claim" at bounding box center [1125, 501] width 72 height 33
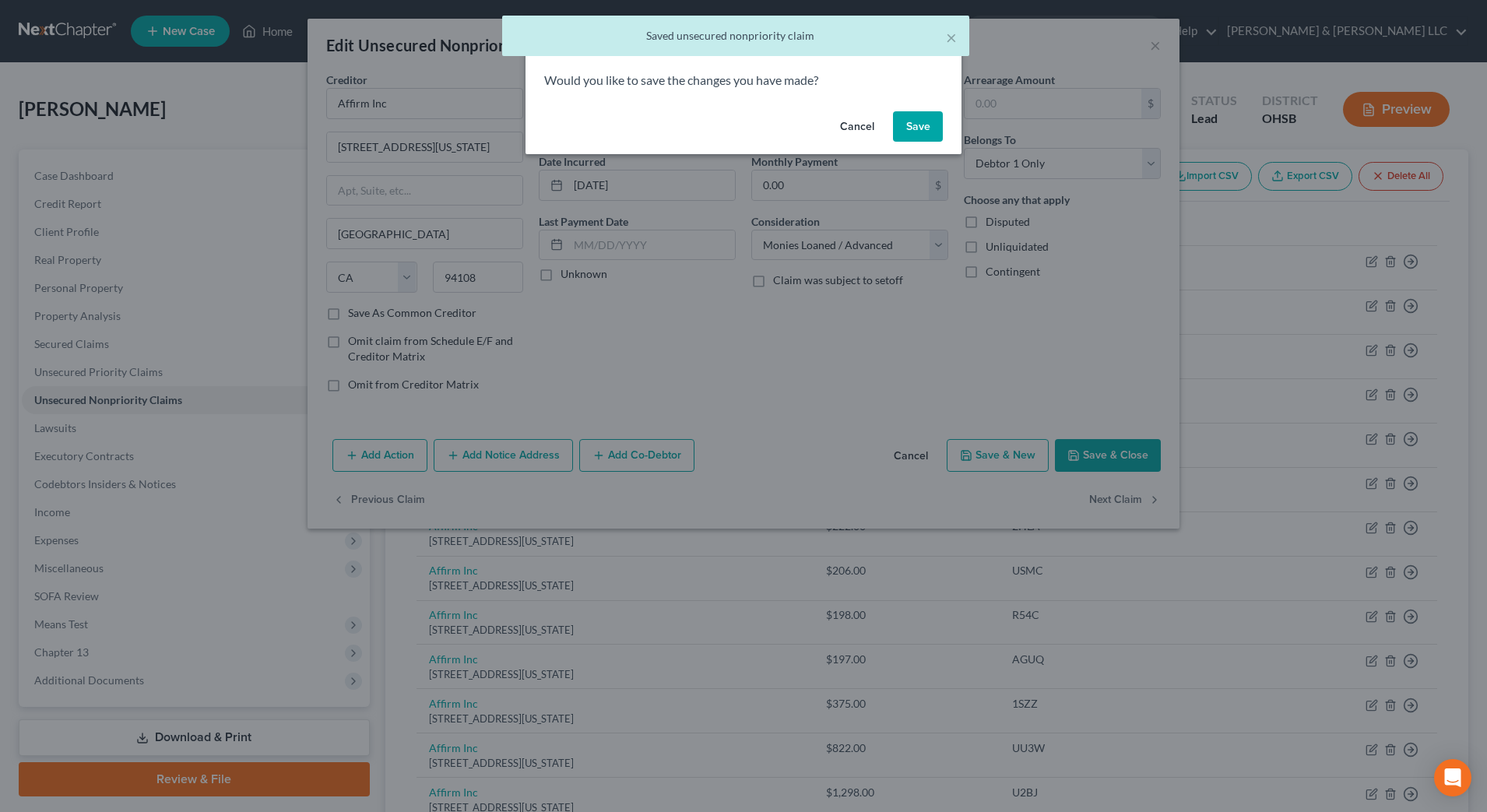
click at [904, 128] on button "Save" at bounding box center [918, 126] width 50 height 31
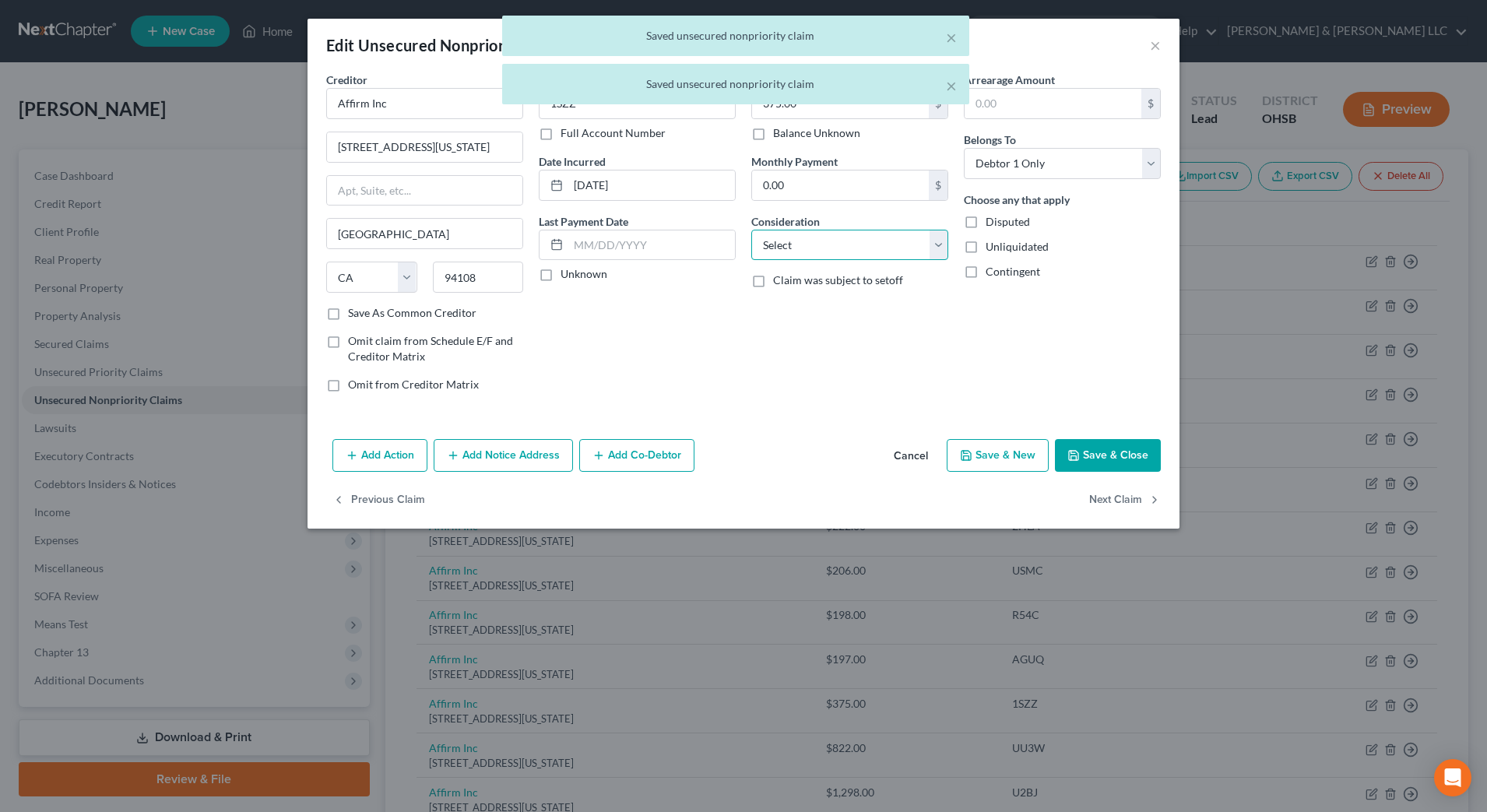
click at [822, 252] on select "Select Cable / Satellite Services Collection Agency Credit Card Debt Debt Couns…" at bounding box center [850, 245] width 197 height 31
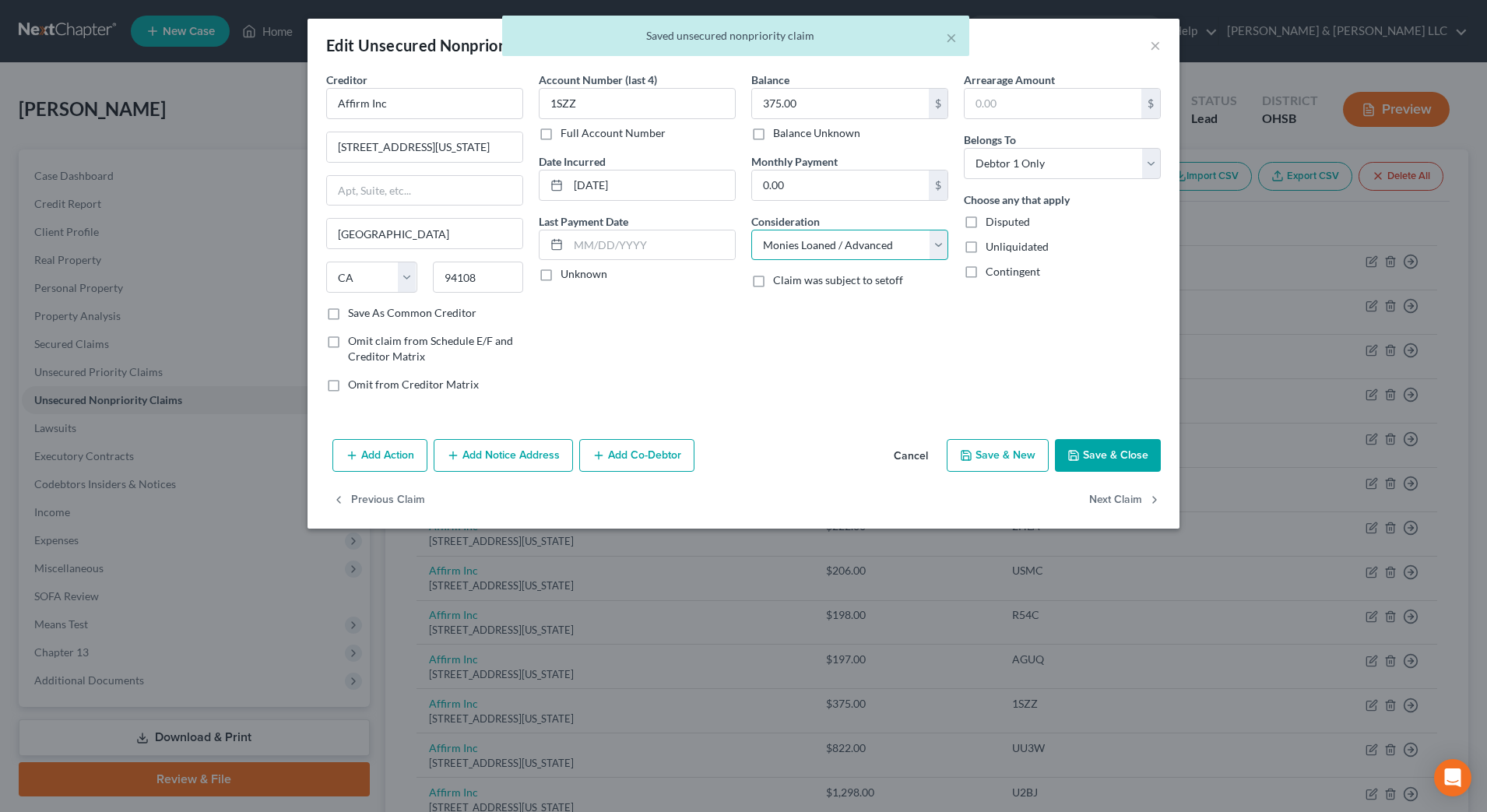
click at [752, 229] on select "Select Cable / Satellite Services Collection Agency Credit Card Debt Debt Couns…" at bounding box center [850, 245] width 197 height 31
click at [1131, 497] on button "Next Claim" at bounding box center [1125, 501] width 72 height 33
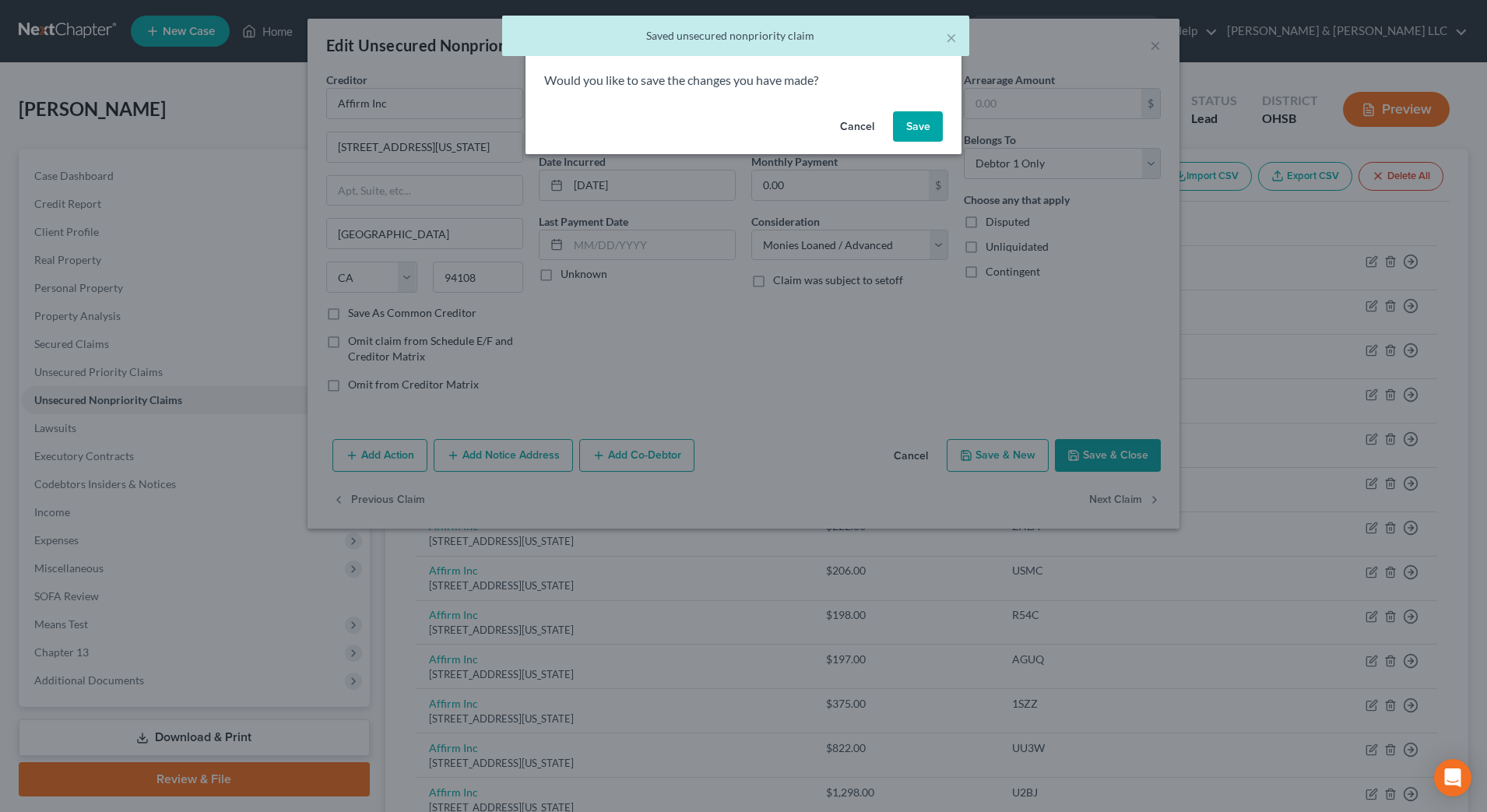
click at [919, 132] on button "Save" at bounding box center [918, 126] width 50 height 31
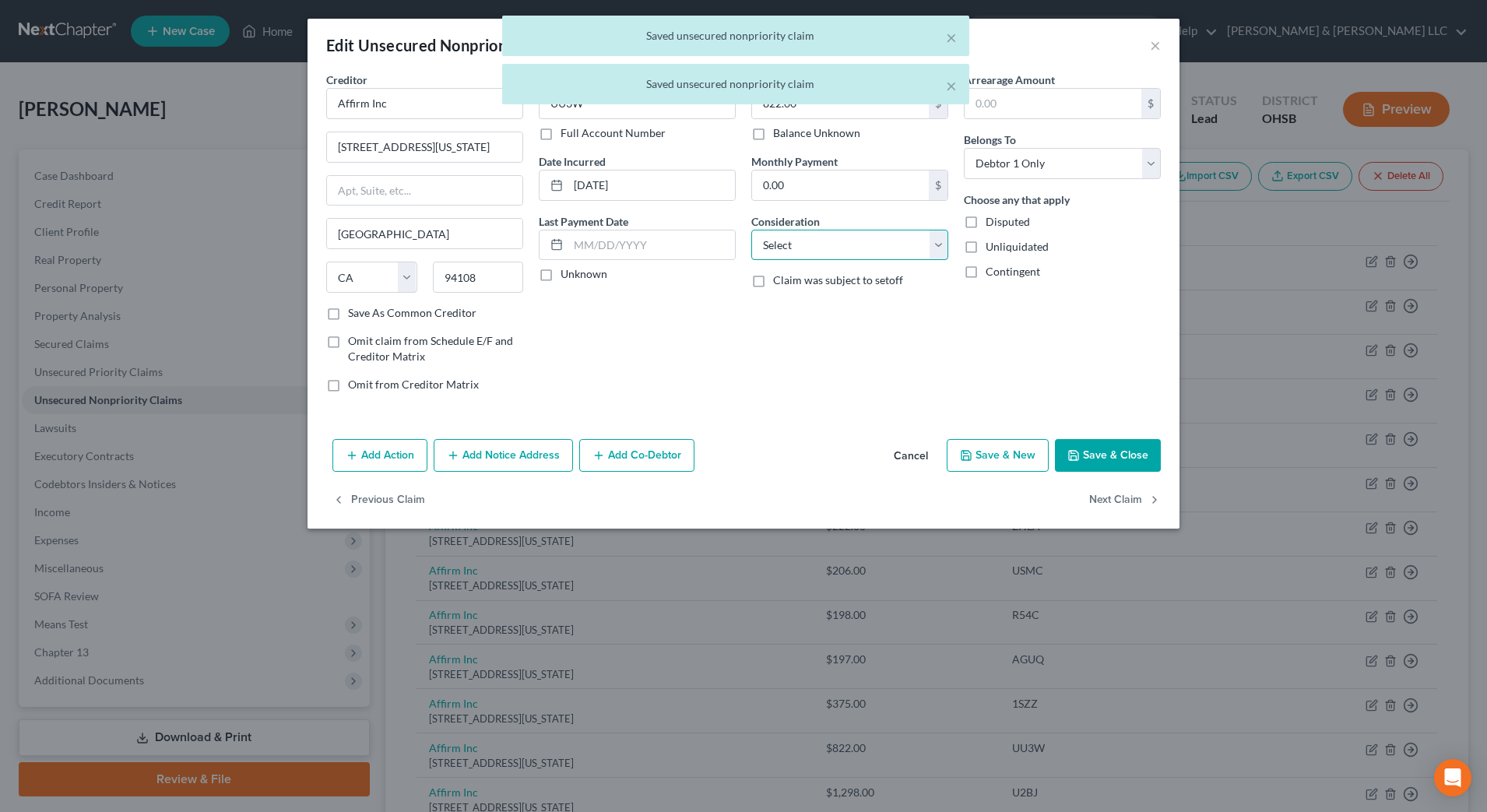
click at [874, 241] on select "Select Cable / Satellite Services Collection Agency Credit Card Debt Debt Couns…" at bounding box center [850, 245] width 197 height 31
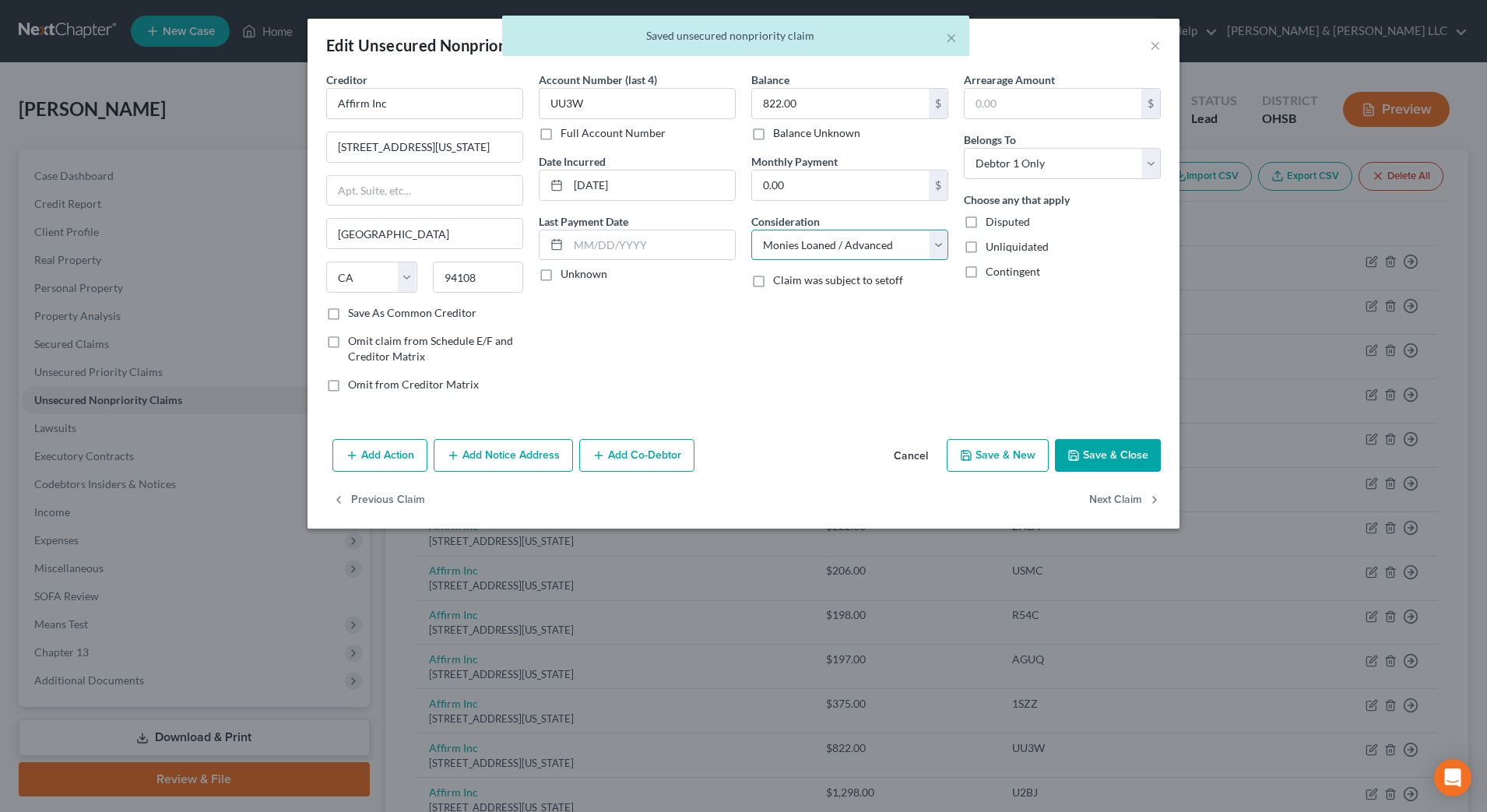
click at [752, 229] on select "Select Cable / Satellite Services Collection Agency Credit Card Debt Debt Couns…" at bounding box center [850, 245] width 197 height 31
click at [1125, 488] on button "Next Claim" at bounding box center [1125, 501] width 72 height 33
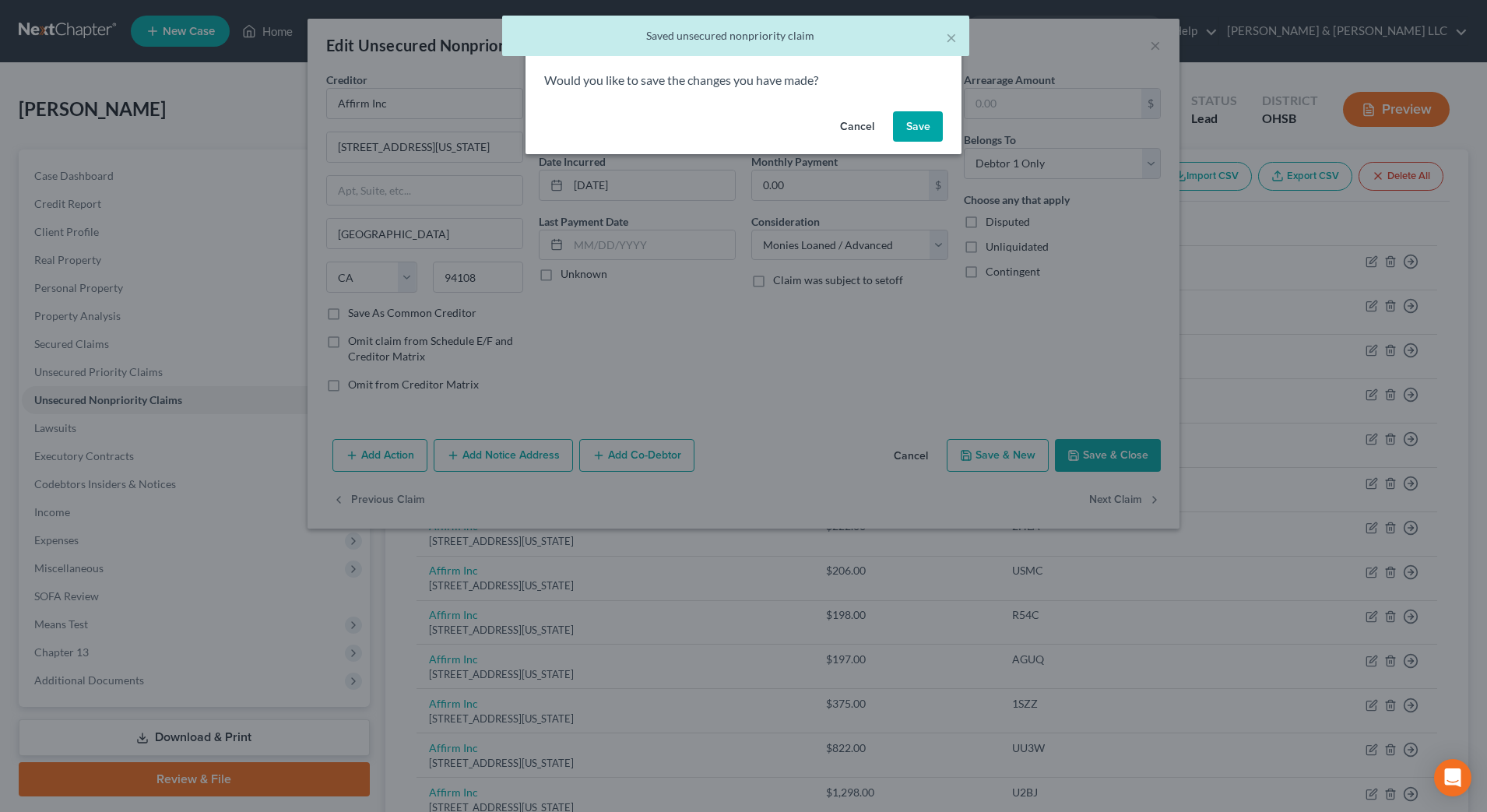
click at [904, 131] on button "Save" at bounding box center [918, 126] width 50 height 31
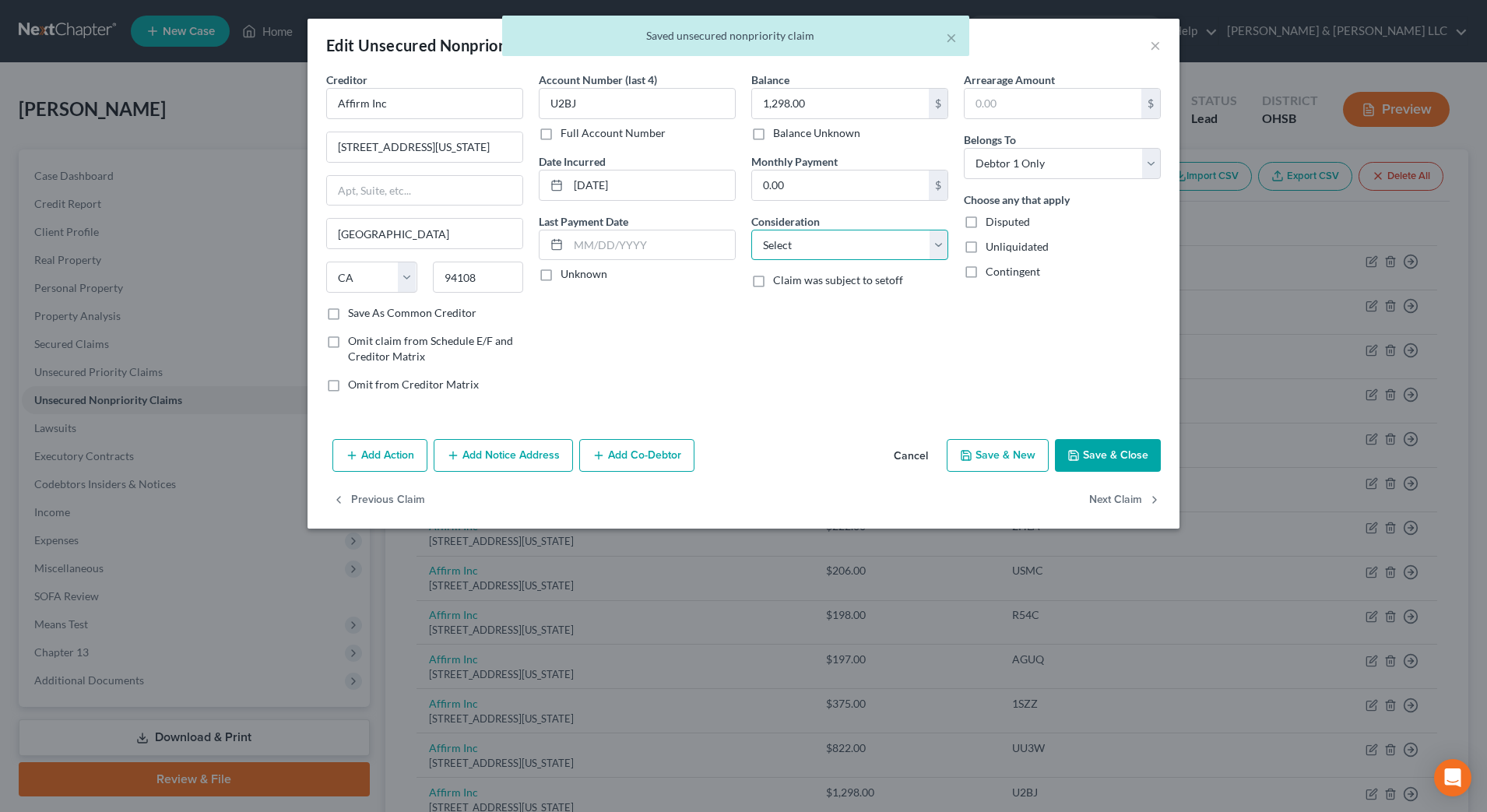
click at [810, 246] on select "Select Cable / Satellite Services Collection Agency Credit Card Debt Debt Couns…" at bounding box center [850, 245] width 197 height 31
click at [752, 229] on select "Select Cable / Satellite Services Collection Agency Credit Card Debt Debt Couns…" at bounding box center [850, 245] width 197 height 31
click at [1123, 492] on button "Next Claim" at bounding box center [1125, 501] width 72 height 33
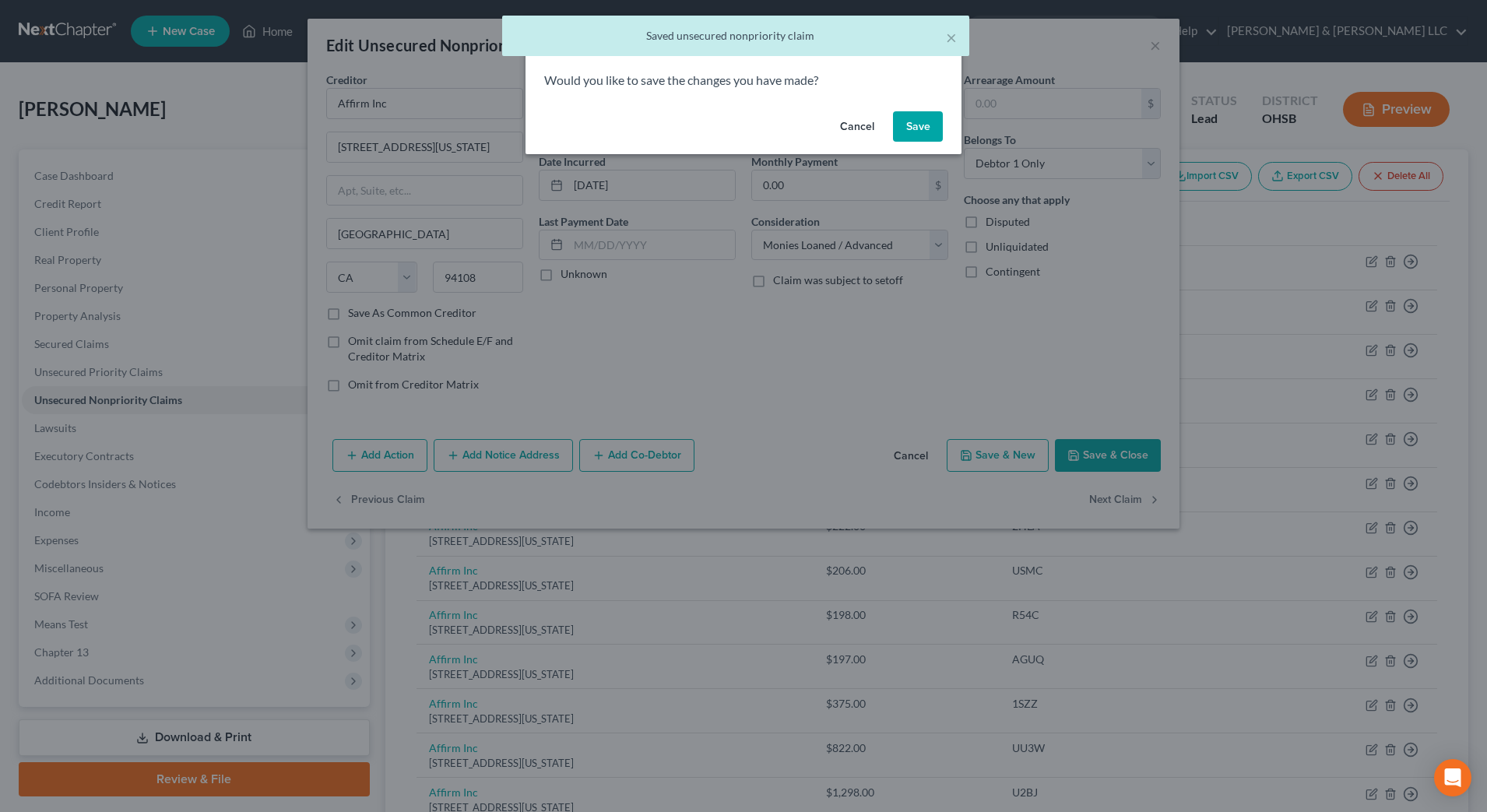
click at [910, 126] on button "Save" at bounding box center [918, 126] width 50 height 31
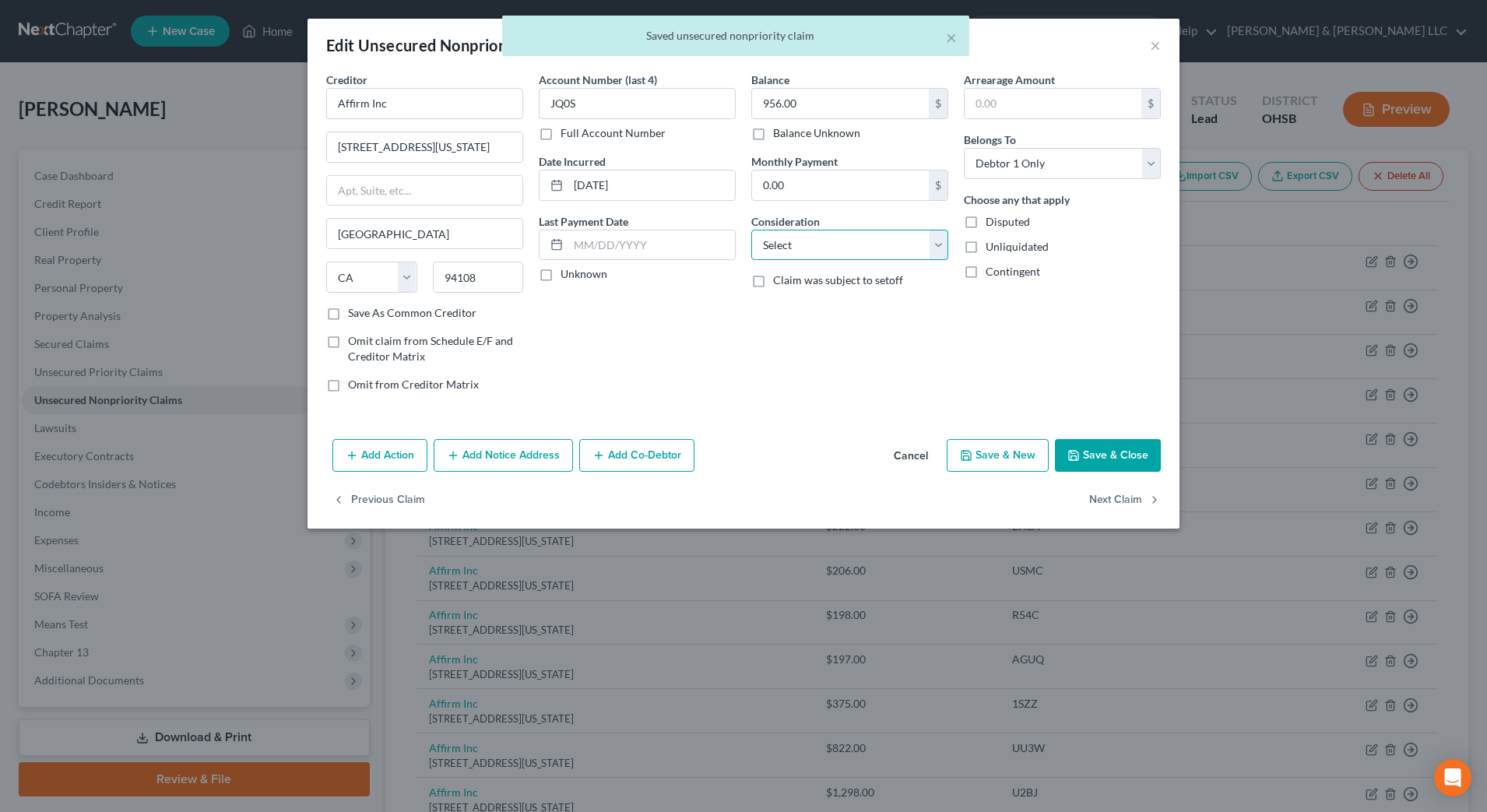
click at [825, 258] on select "Select Cable / Satellite Services Collection Agency Credit Card Debt Debt Couns…" at bounding box center [850, 245] width 197 height 31
click at [752, 229] on select "Select Cable / Satellite Services Collection Agency Credit Card Debt Debt Couns…" at bounding box center [850, 245] width 197 height 31
click at [1128, 494] on button "Next Claim" at bounding box center [1125, 501] width 72 height 33
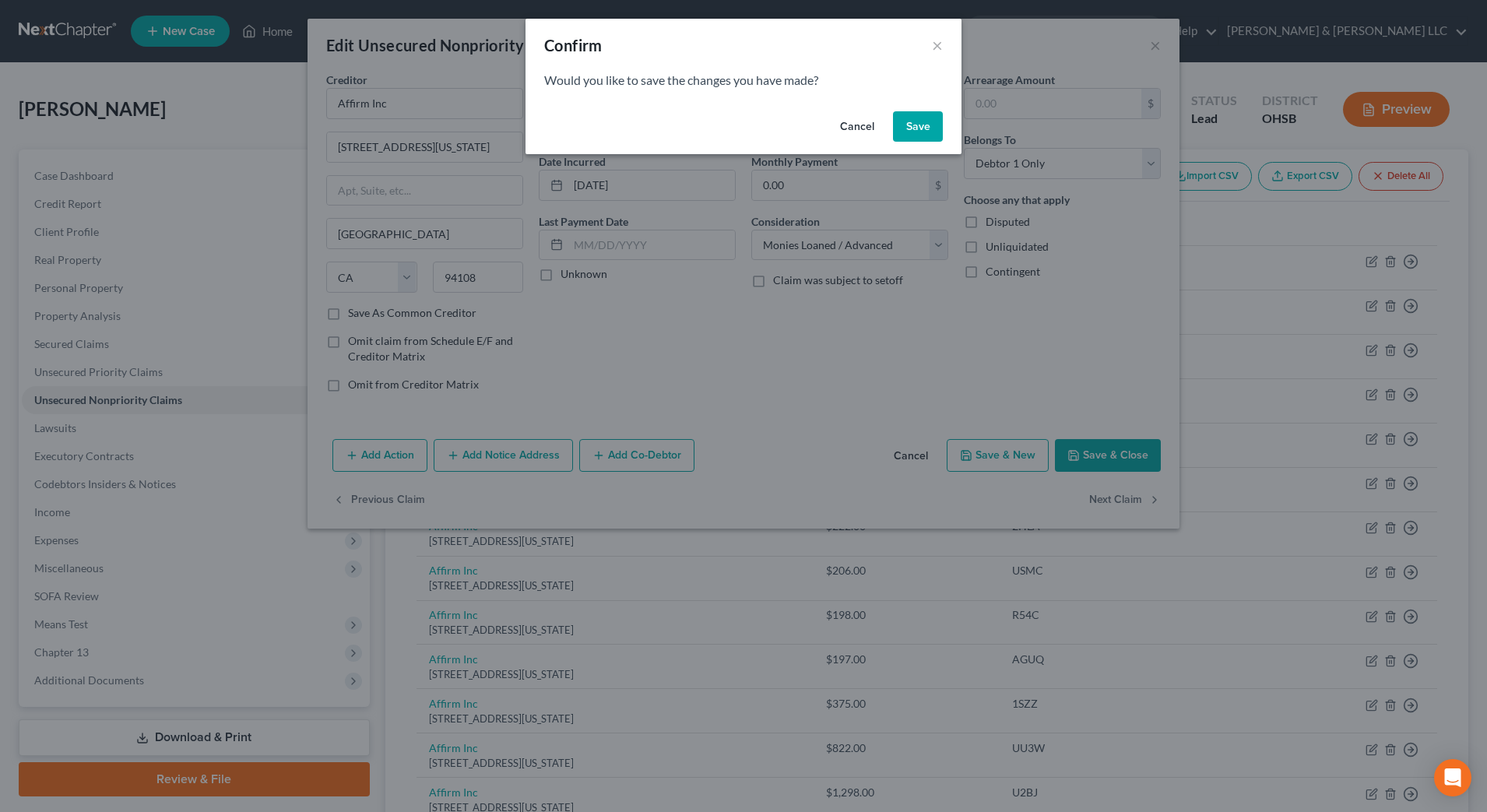
click at [931, 126] on button "Save" at bounding box center [918, 126] width 50 height 31
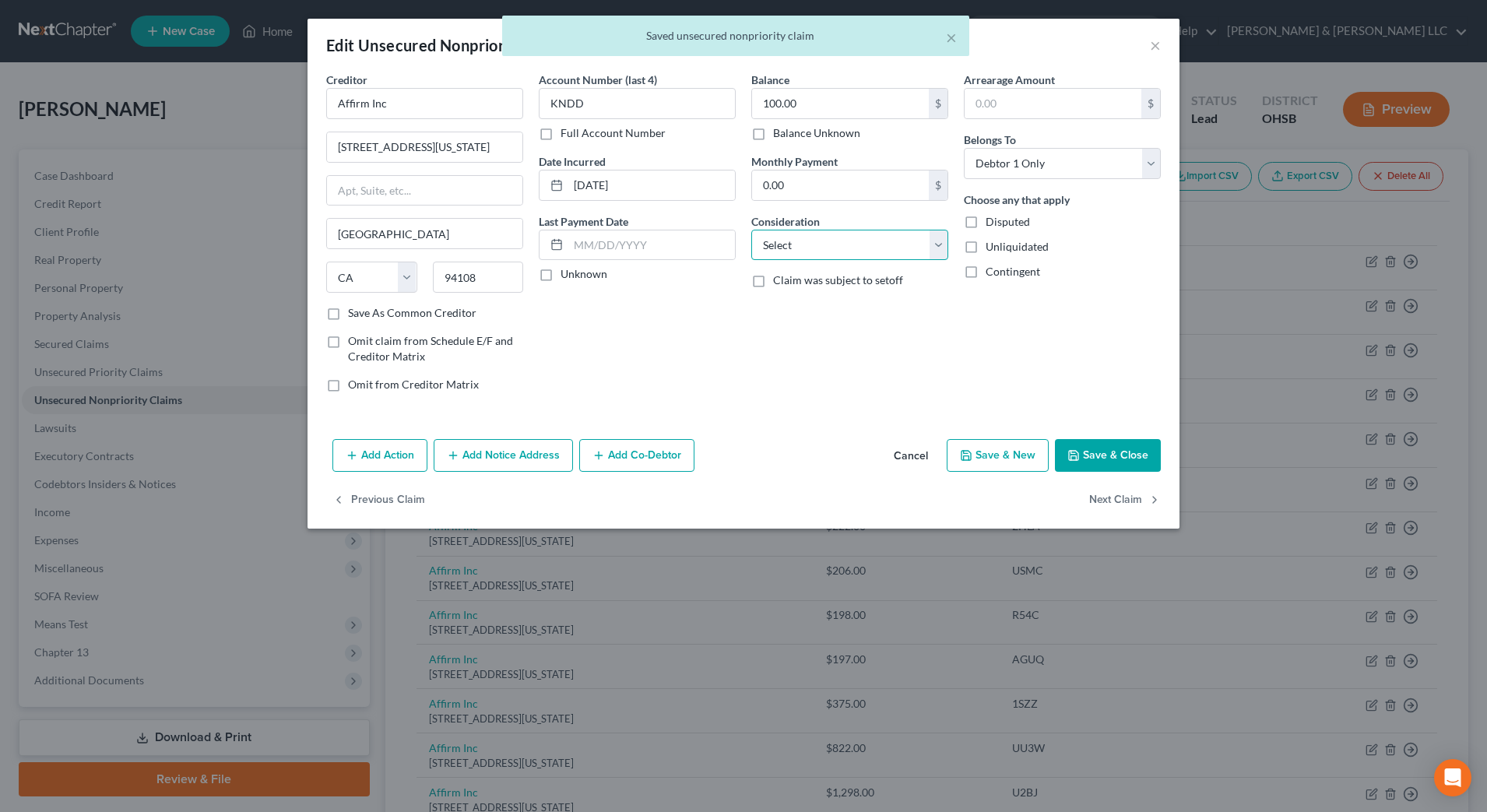
click at [894, 240] on select "Select Cable / Satellite Services Collection Agency Credit Card Debt Debt Couns…" at bounding box center [850, 245] width 197 height 31
click at [752, 229] on select "Select Cable / Satellite Services Collection Agency Credit Card Debt Debt Couns…" at bounding box center [850, 245] width 197 height 31
click at [1132, 493] on button "Next Claim" at bounding box center [1125, 501] width 72 height 33
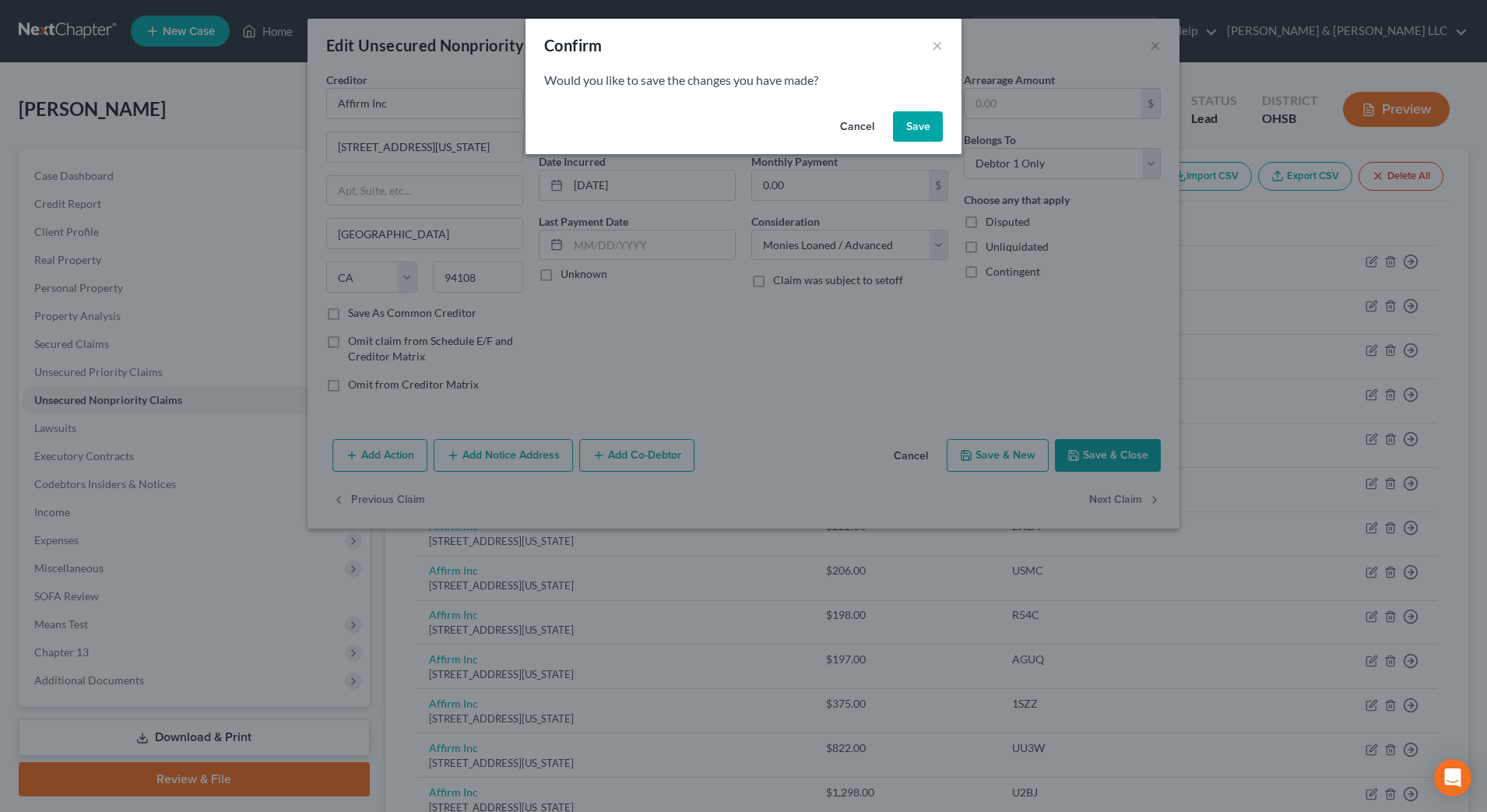
click at [921, 120] on button "Save" at bounding box center [918, 126] width 50 height 31
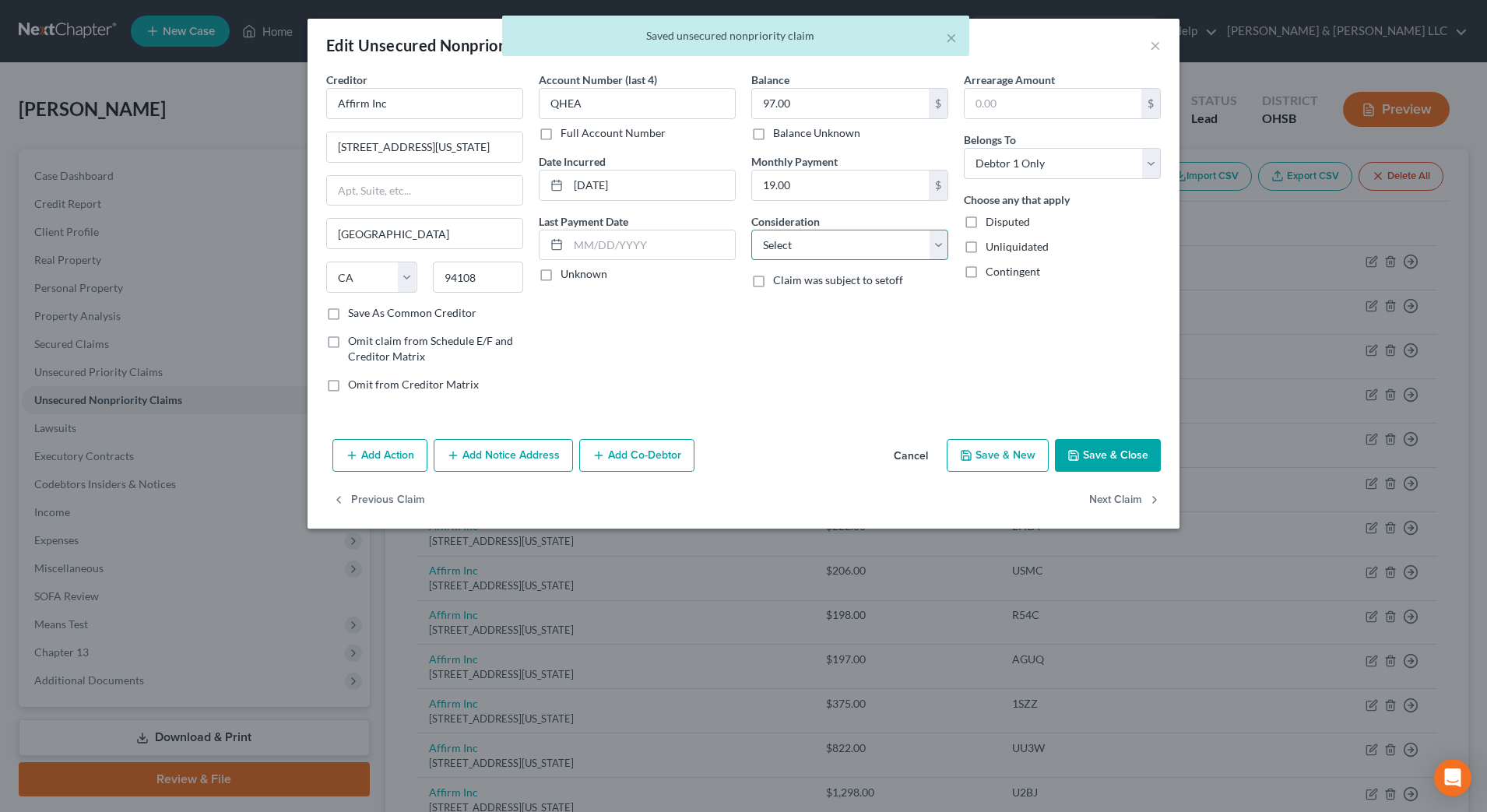
click at [909, 250] on select "Select Cable / Satellite Services Collection Agency Credit Card Debt Debt Couns…" at bounding box center [850, 245] width 197 height 31
click at [752, 229] on select "Select Cable / Satellite Services Collection Agency Credit Card Debt Debt Couns…" at bounding box center [850, 245] width 197 height 31
click at [1129, 500] on button "Next Claim" at bounding box center [1125, 501] width 72 height 33
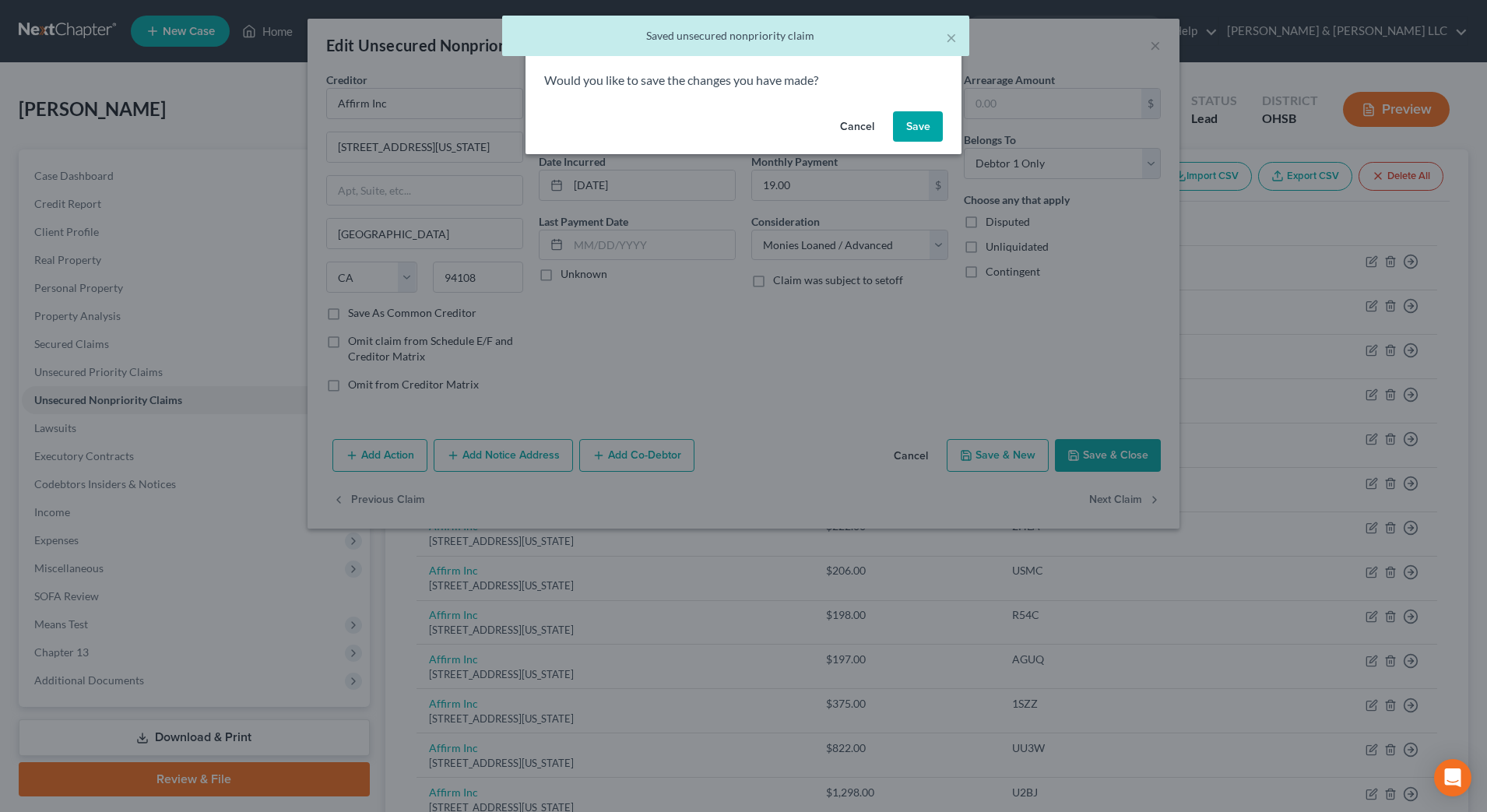
click at [927, 126] on button "Save" at bounding box center [918, 126] width 50 height 31
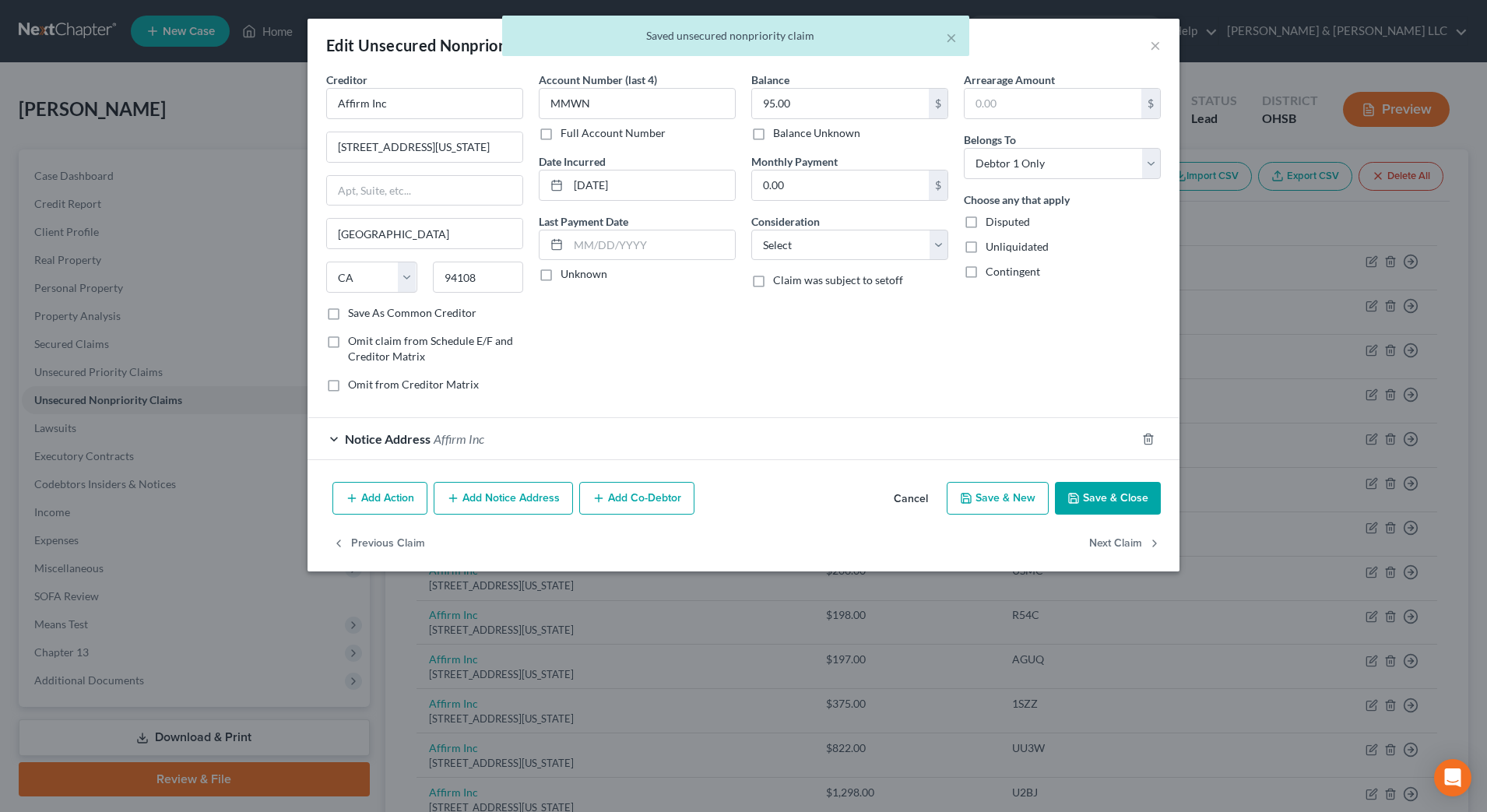
click at [927, 126] on div "95.00 $ Balance Unknown" at bounding box center [850, 115] width 197 height 53
click at [906, 247] on select "Select Cable / Satellite Services Collection Agency Credit Card Debt Debt Couns…" at bounding box center [850, 245] width 197 height 31
click at [752, 229] on select "Select Cable / Satellite Services Collection Agency Credit Card Debt Debt Couns…" at bounding box center [850, 245] width 197 height 31
click at [1090, 538] on button "Next Claim" at bounding box center [1125, 543] width 72 height 33
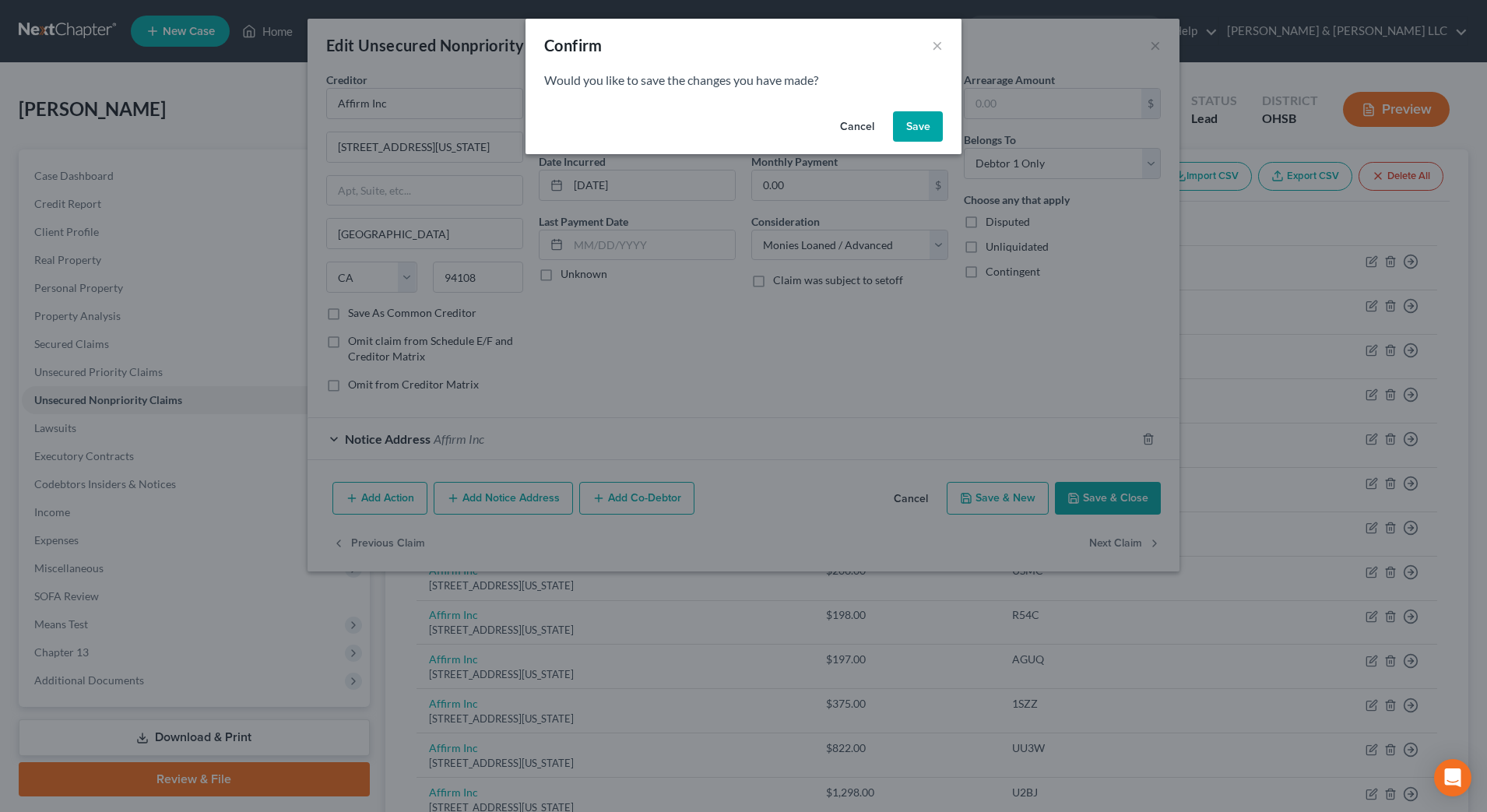
click at [922, 131] on button "Save" at bounding box center [918, 126] width 50 height 31
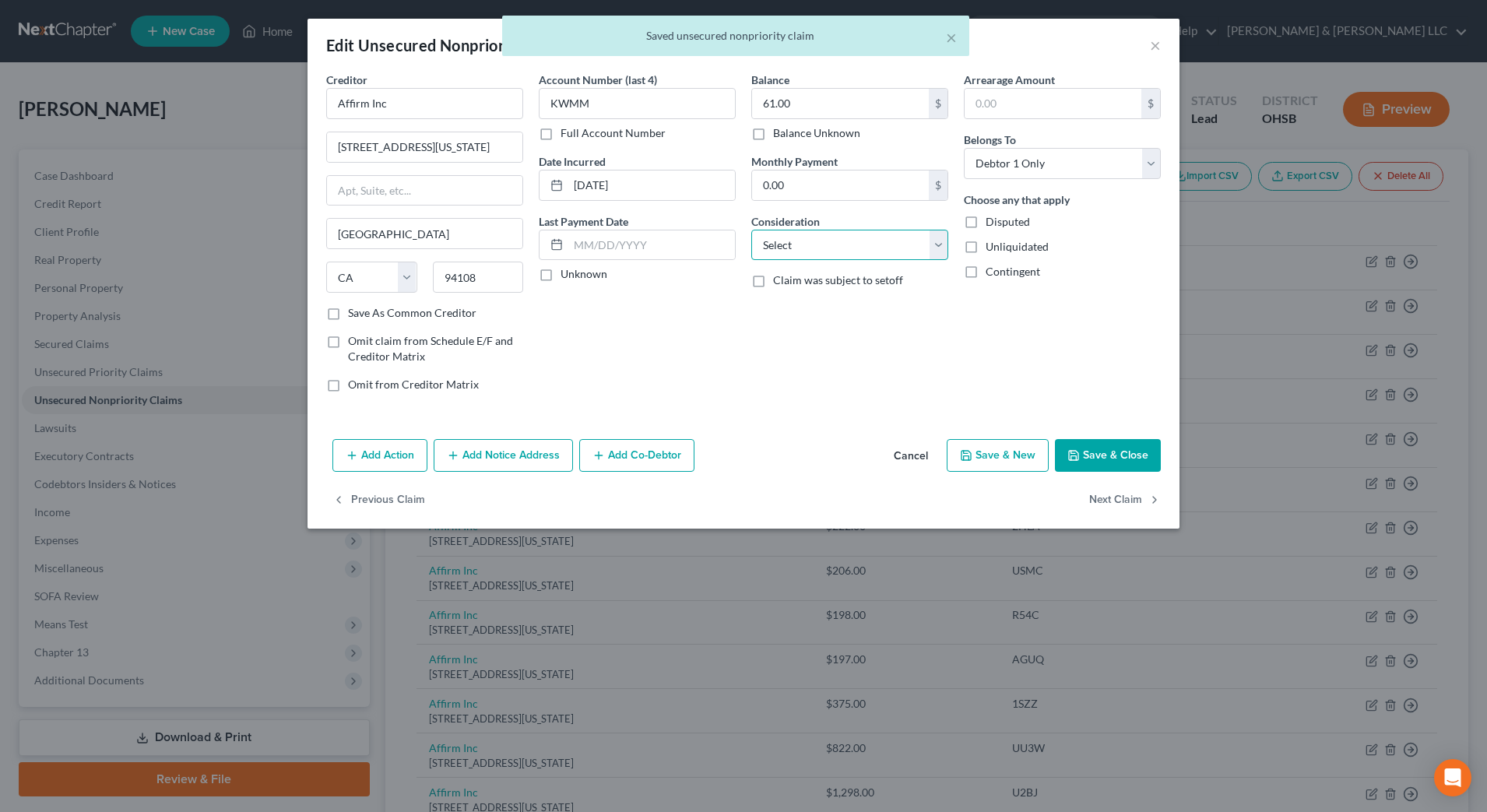
click at [857, 240] on select "Select Cable / Satellite Services Collection Agency Credit Card Debt Debt Couns…" at bounding box center [850, 245] width 197 height 31
click at [752, 229] on select "Select Cable / Satellite Services Collection Agency Credit Card Debt Debt Couns…" at bounding box center [850, 245] width 197 height 31
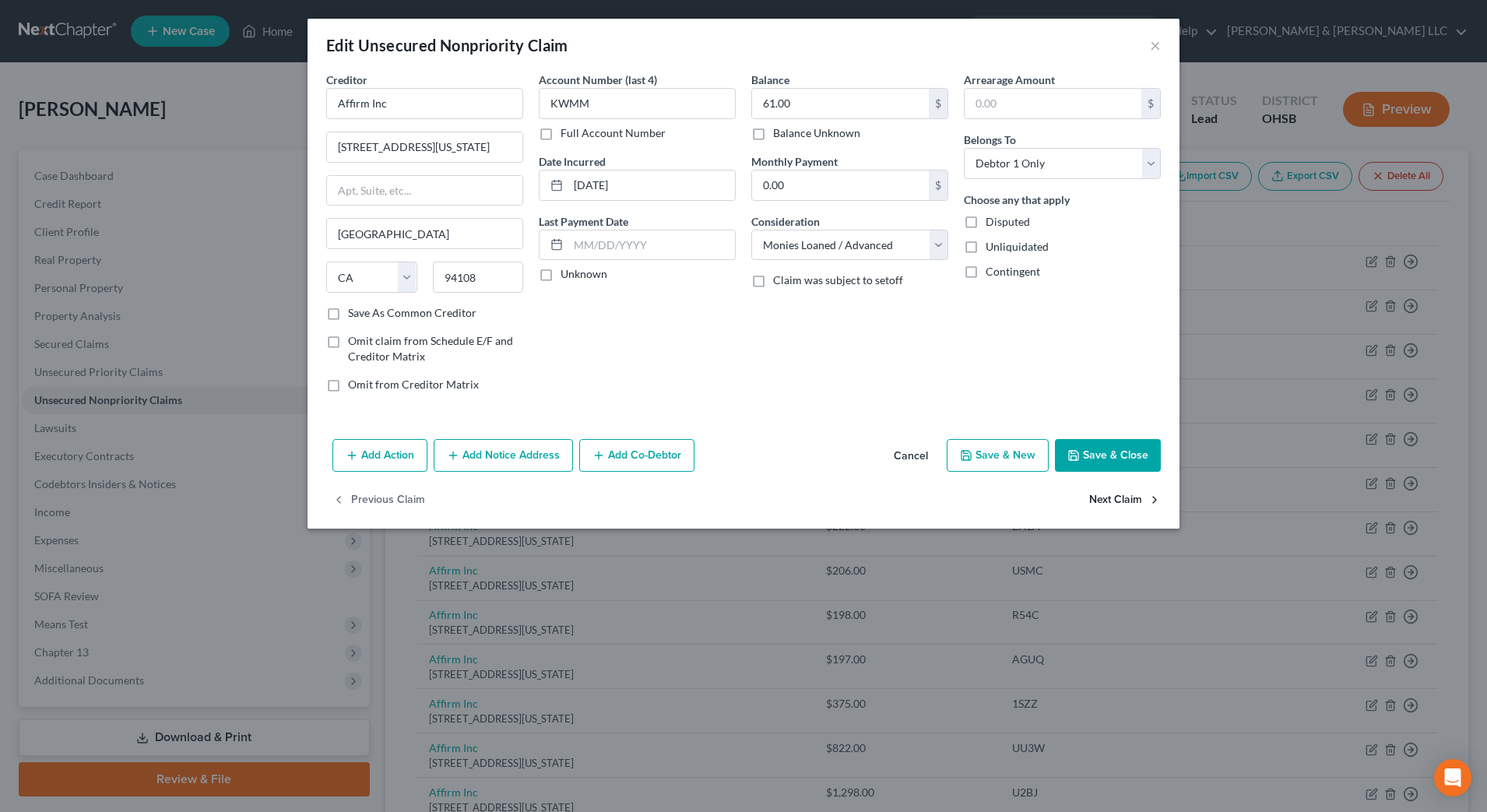
click at [1105, 501] on button "Next Claim" at bounding box center [1125, 501] width 72 height 33
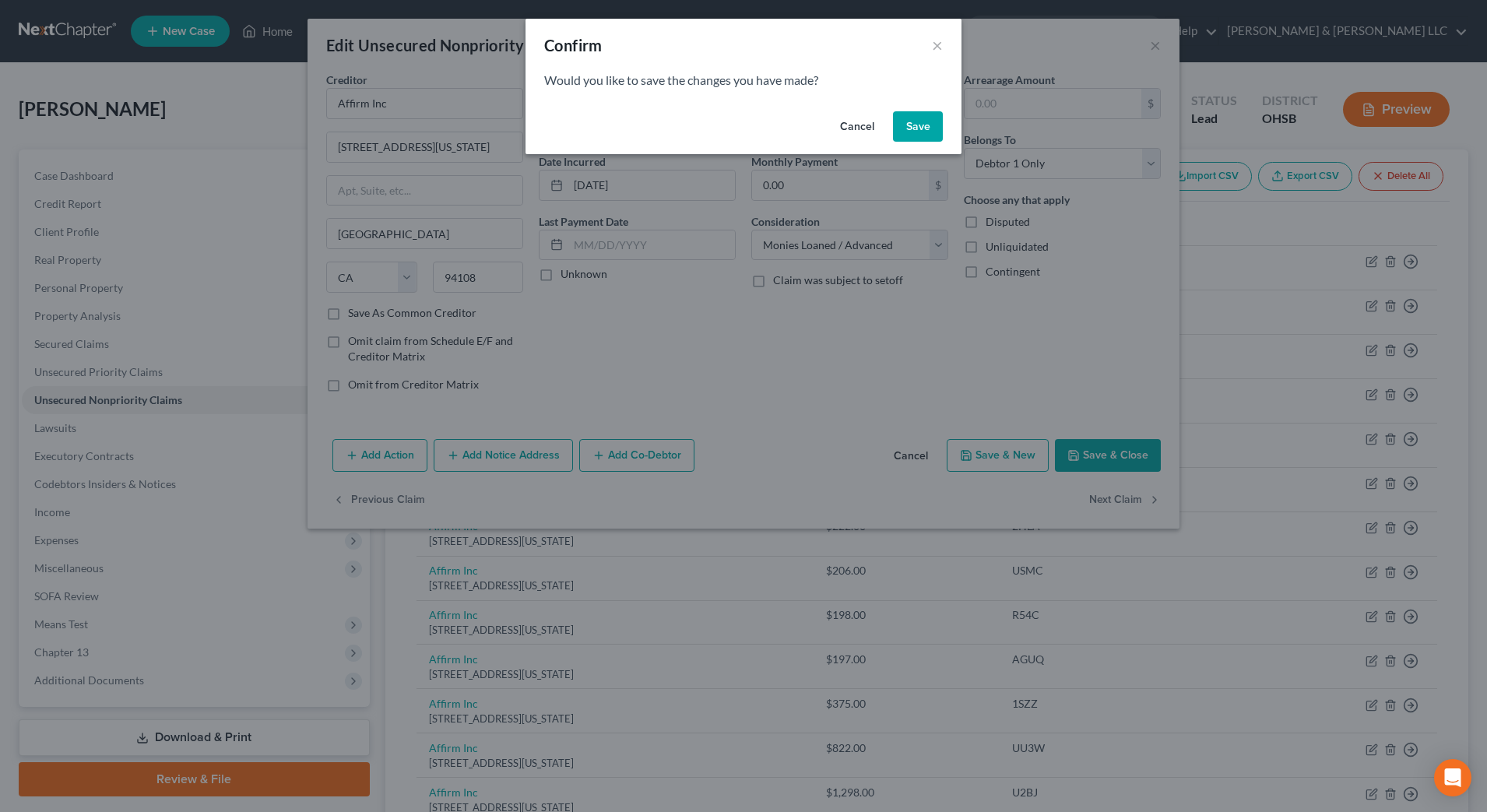
click at [910, 138] on button "Save" at bounding box center [918, 126] width 50 height 31
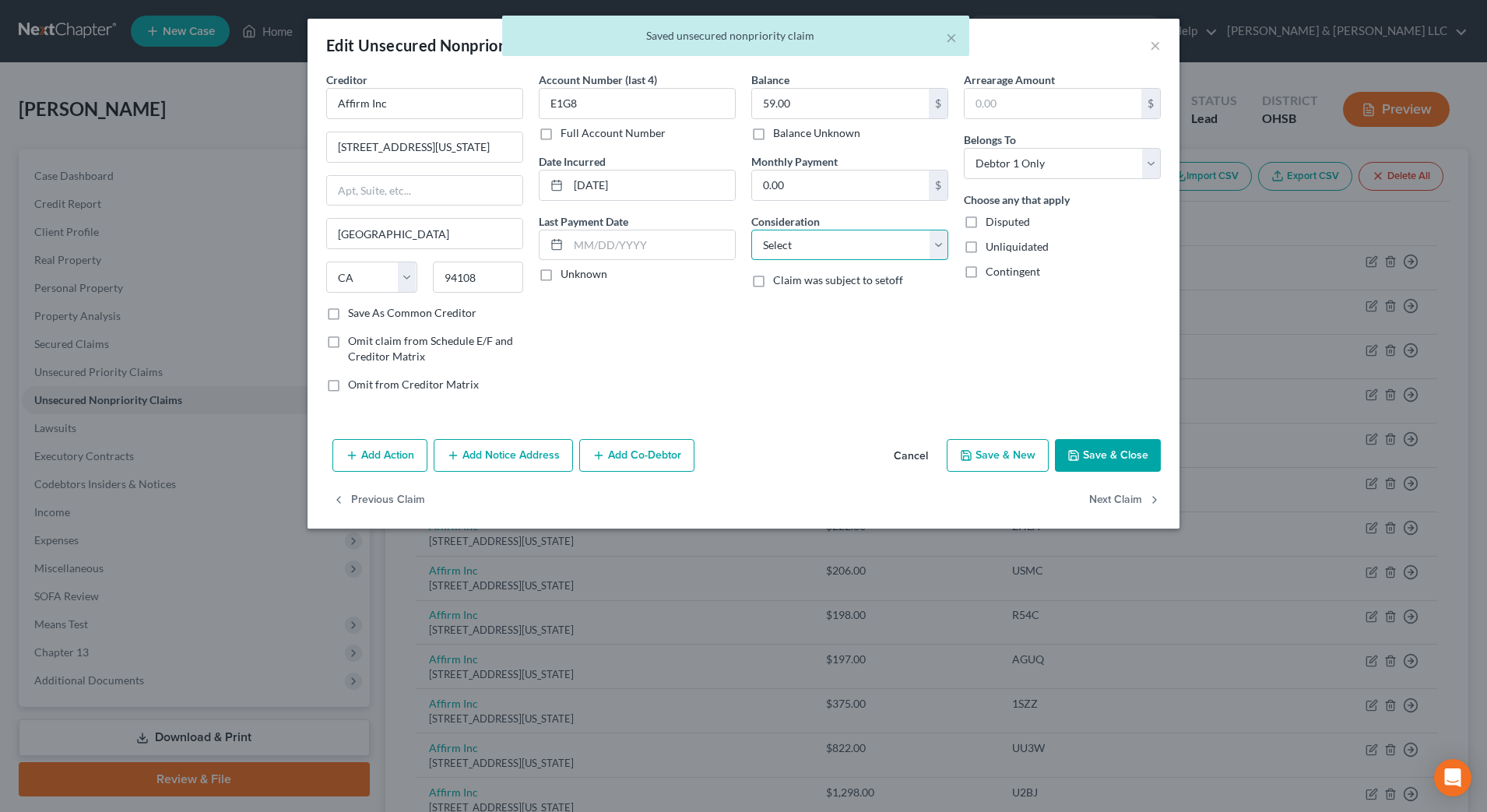
click at [856, 247] on select "Select Cable / Satellite Services Collection Agency Credit Card Debt Debt Couns…" at bounding box center [850, 245] width 197 height 31
click at [752, 229] on select "Select Cable / Satellite Services Collection Agency Credit Card Debt Debt Couns…" at bounding box center [850, 245] width 197 height 31
click at [1106, 503] on button "Next Claim" at bounding box center [1125, 501] width 72 height 33
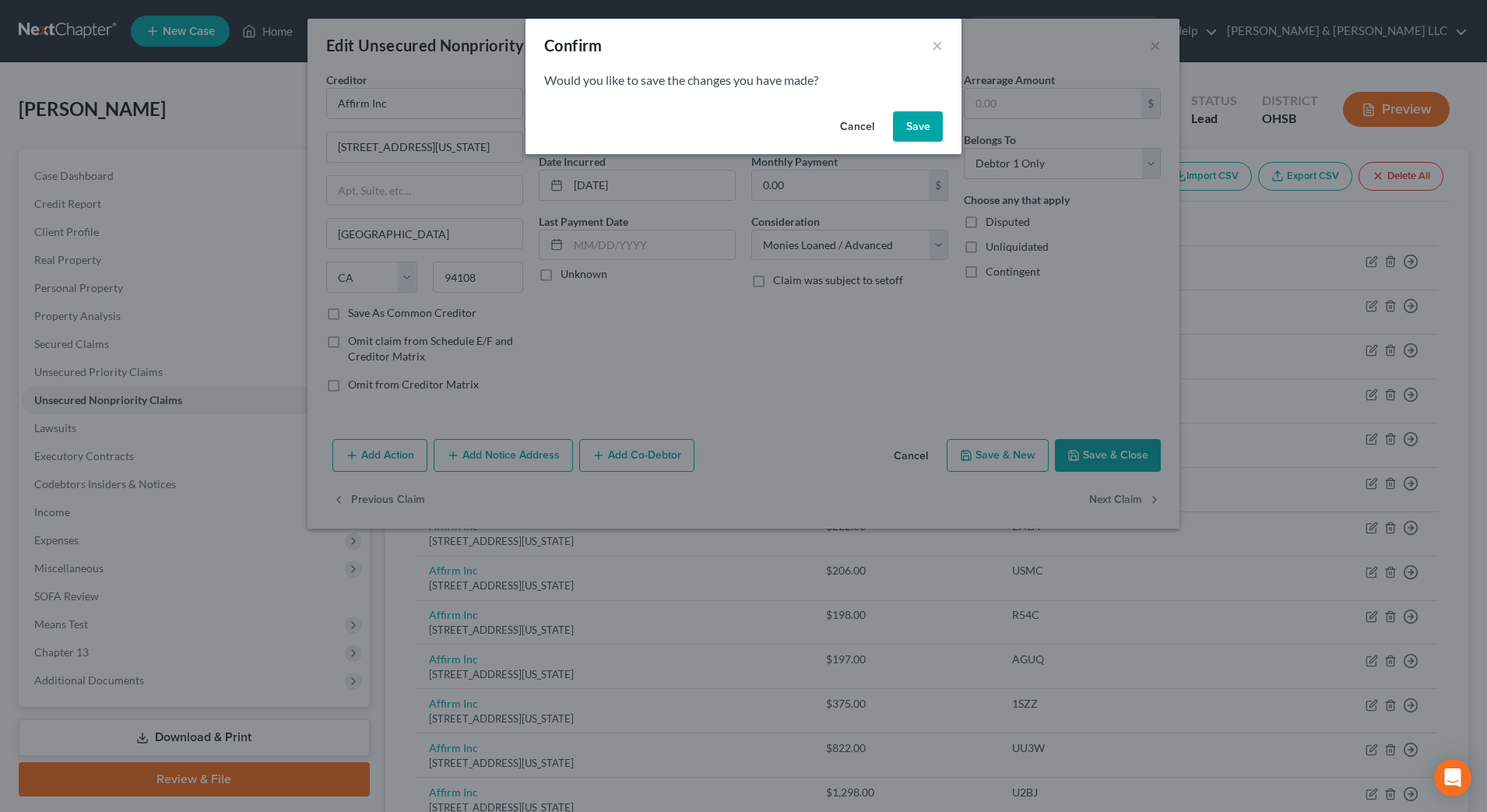
click at [921, 136] on button "Save" at bounding box center [918, 126] width 50 height 31
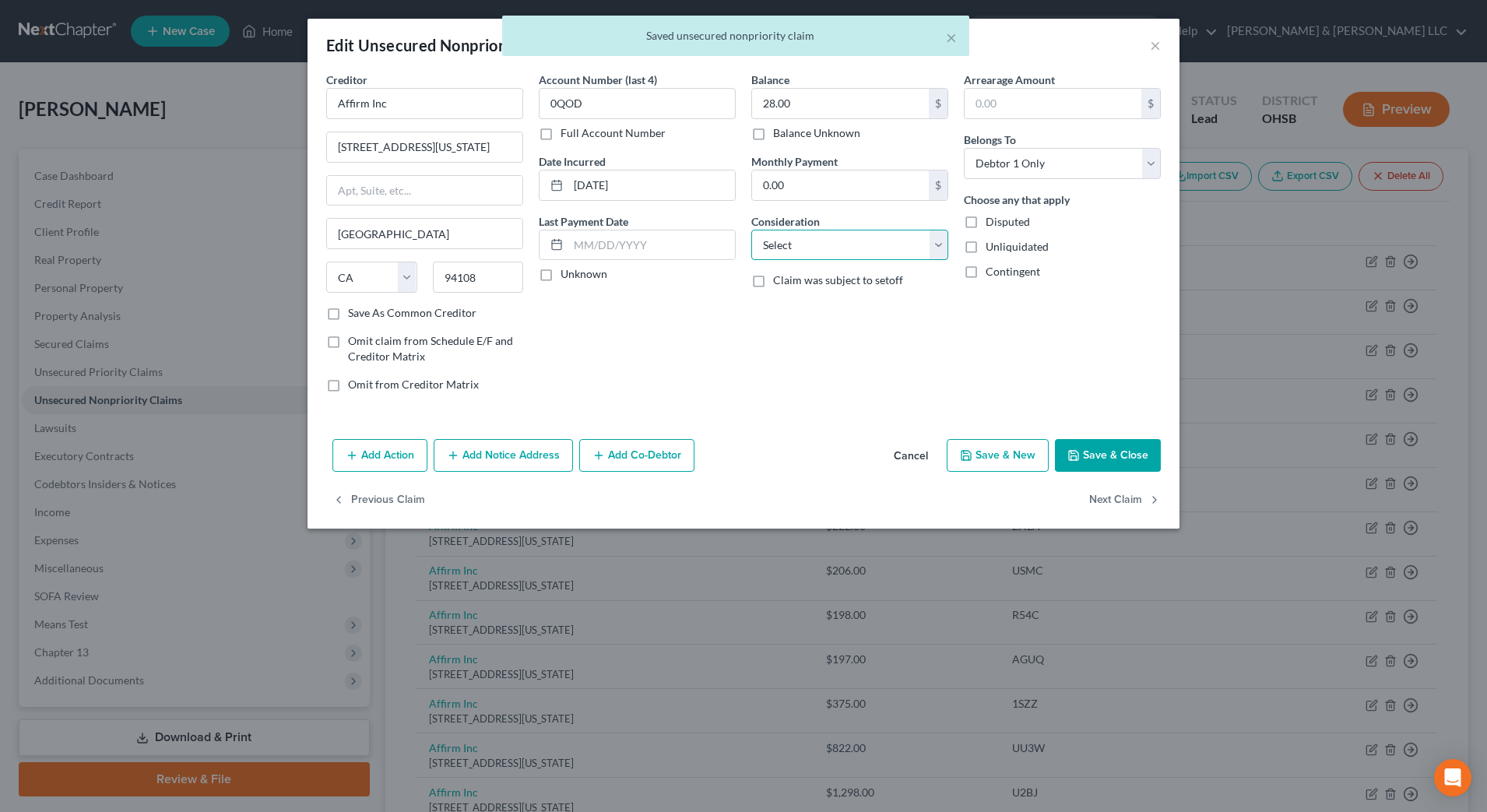
click at [884, 255] on select "Select Cable / Satellite Services Collection Agency Credit Card Debt Debt Couns…" at bounding box center [850, 245] width 197 height 31
click at [752, 229] on select "Select Cable / Satellite Services Collection Agency Credit Card Debt Debt Couns…" at bounding box center [850, 245] width 197 height 31
click at [1097, 491] on button "Next Claim" at bounding box center [1125, 501] width 72 height 33
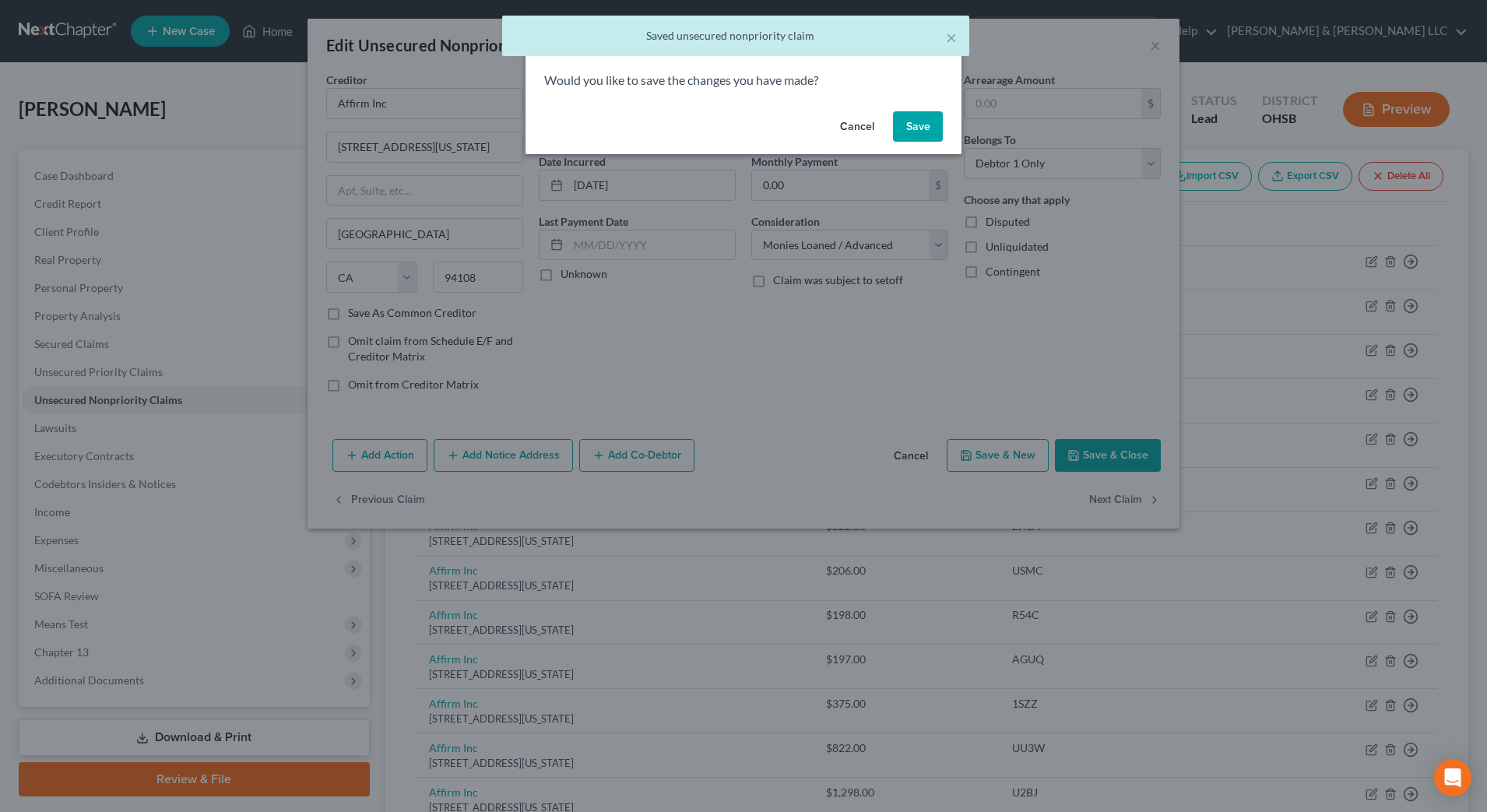
click at [911, 117] on button "Save" at bounding box center [918, 126] width 50 height 31
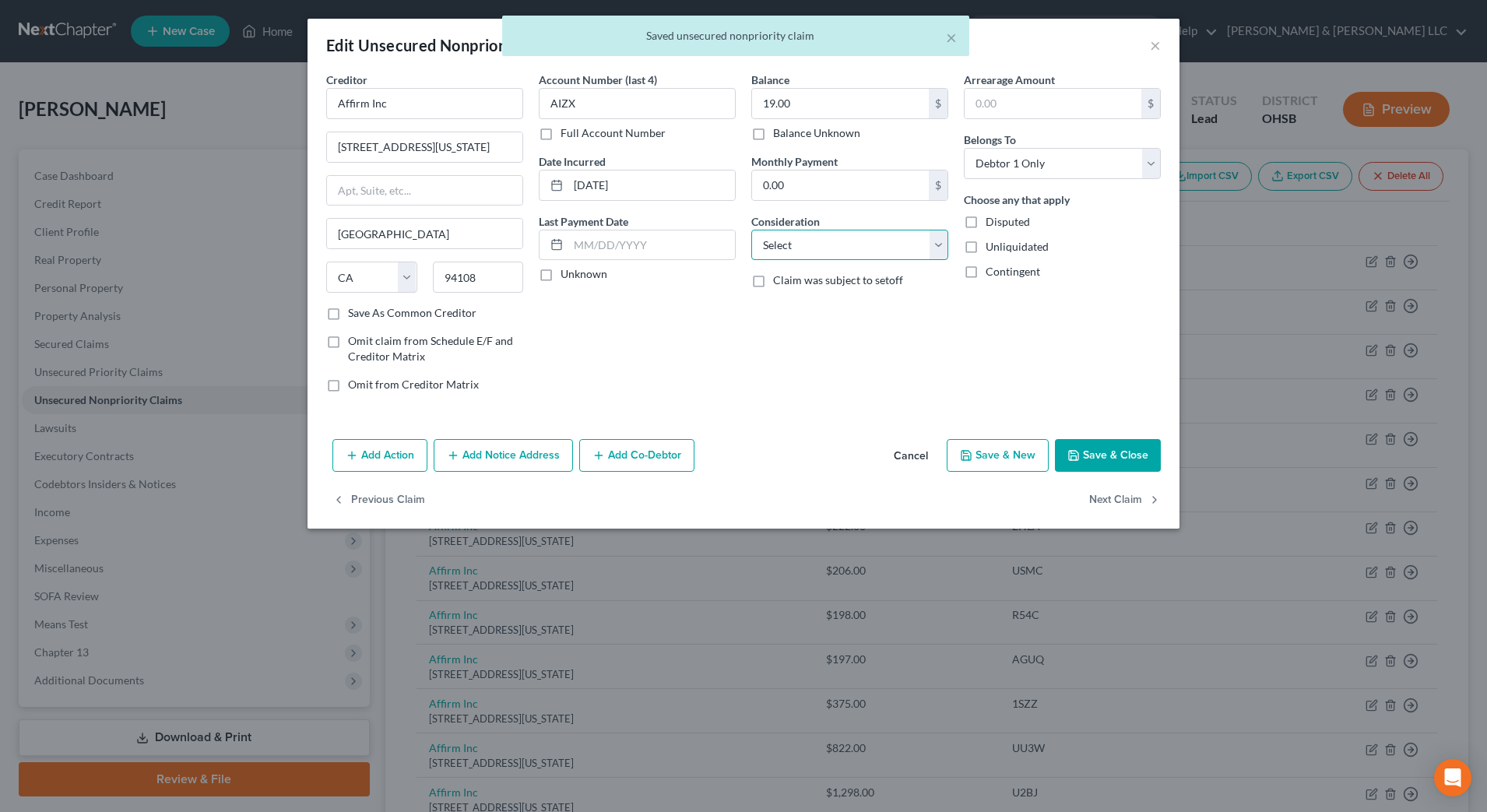
click at [808, 245] on select "Select Cable / Satellite Services Collection Agency Credit Card Debt Debt Couns…" at bounding box center [850, 245] width 197 height 31
click at [752, 229] on select "Select Cable / Satellite Services Collection Agency Credit Card Debt Debt Couns…" at bounding box center [850, 245] width 197 height 31
click at [1117, 503] on button "Next Claim" at bounding box center [1125, 501] width 72 height 33
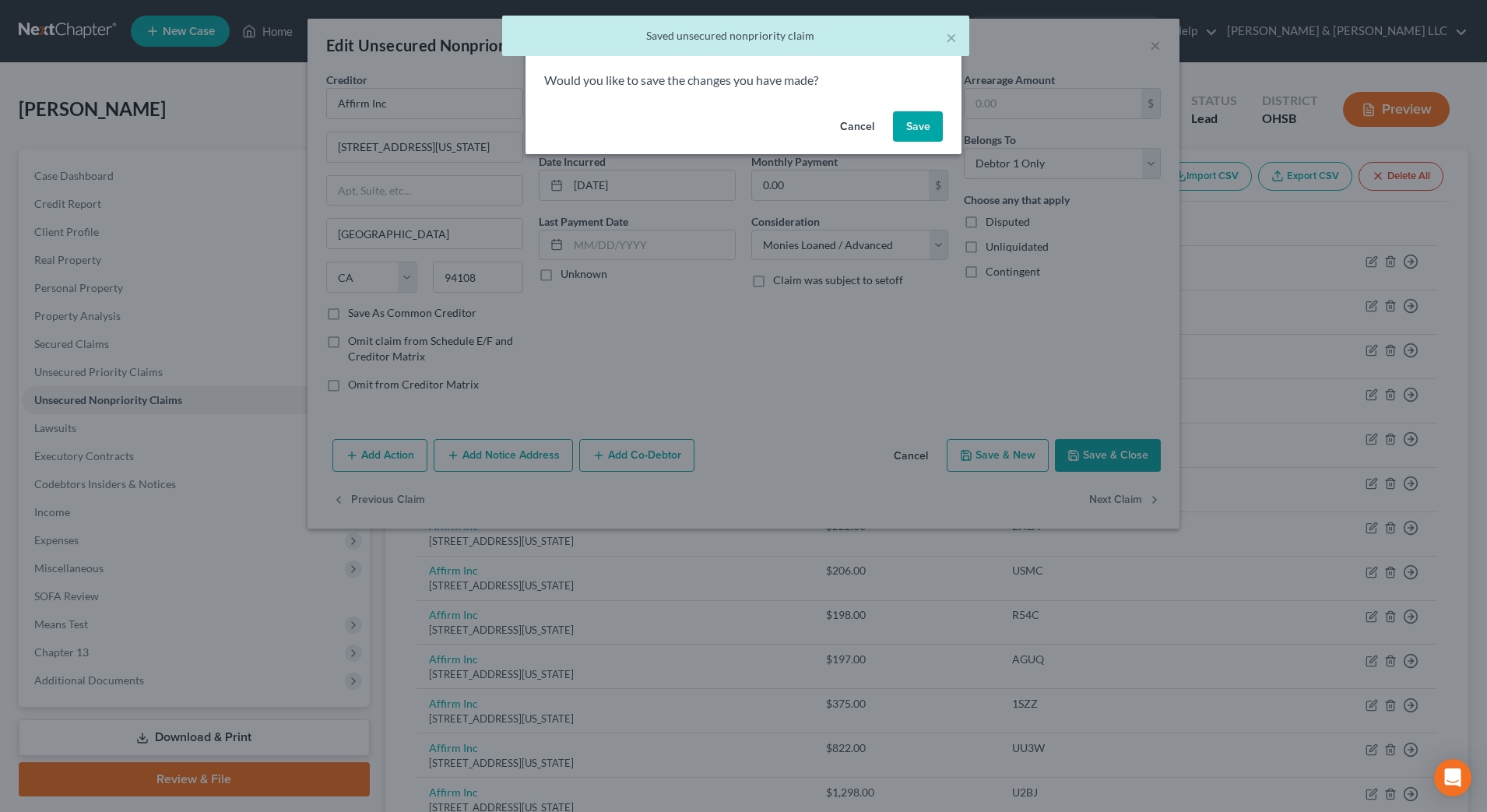
click at [918, 132] on button "Save" at bounding box center [918, 126] width 50 height 31
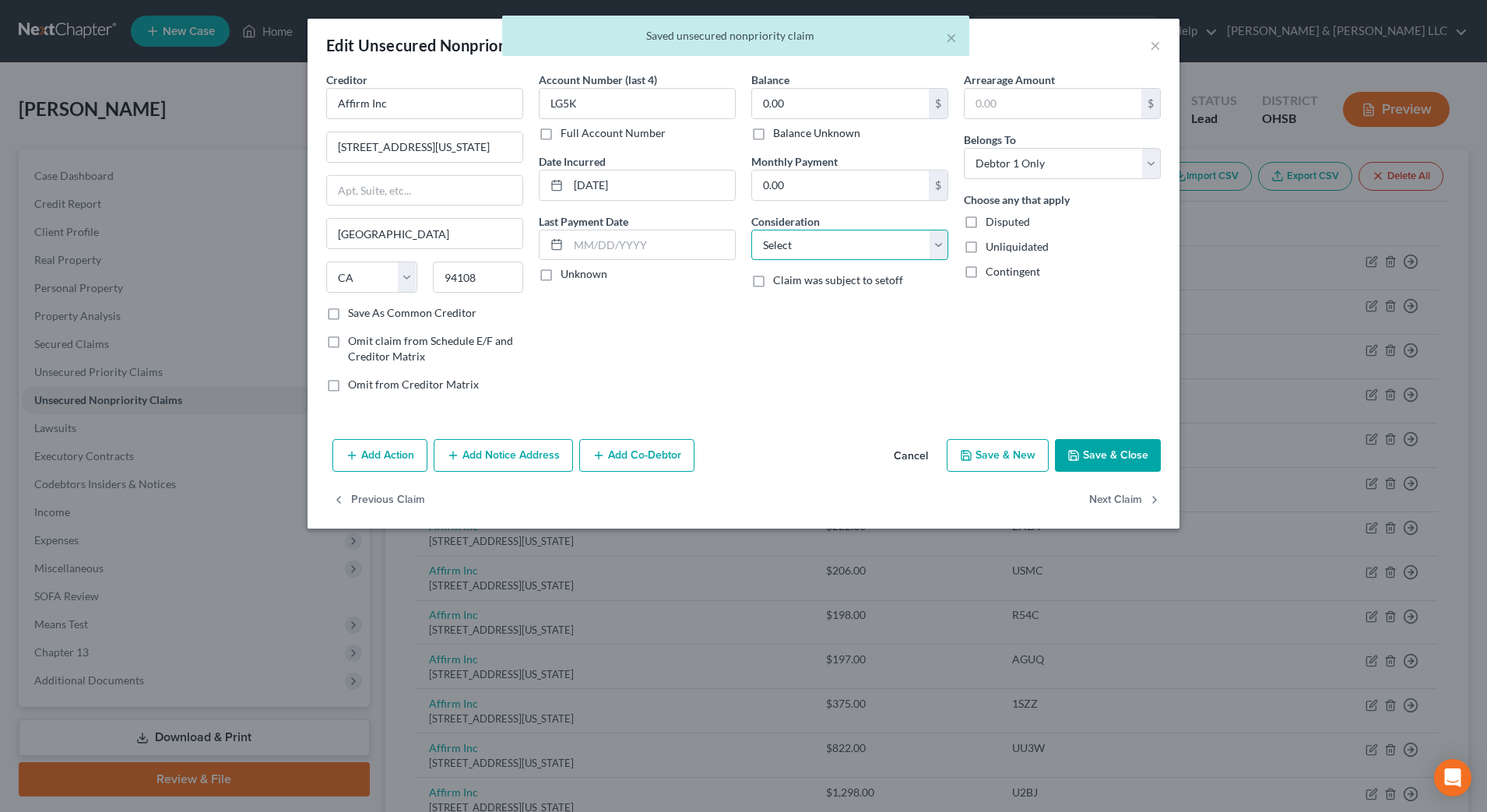
click at [887, 243] on select "Select Cable / Satellite Services Collection Agency Credit Card Debt Debt Couns…" at bounding box center [850, 245] width 197 height 31
click at [752, 229] on select "Select Cable / Satellite Services Collection Agency Credit Card Debt Debt Couns…" at bounding box center [850, 245] width 197 height 31
click at [1105, 503] on button "Next Claim" at bounding box center [1125, 501] width 72 height 33
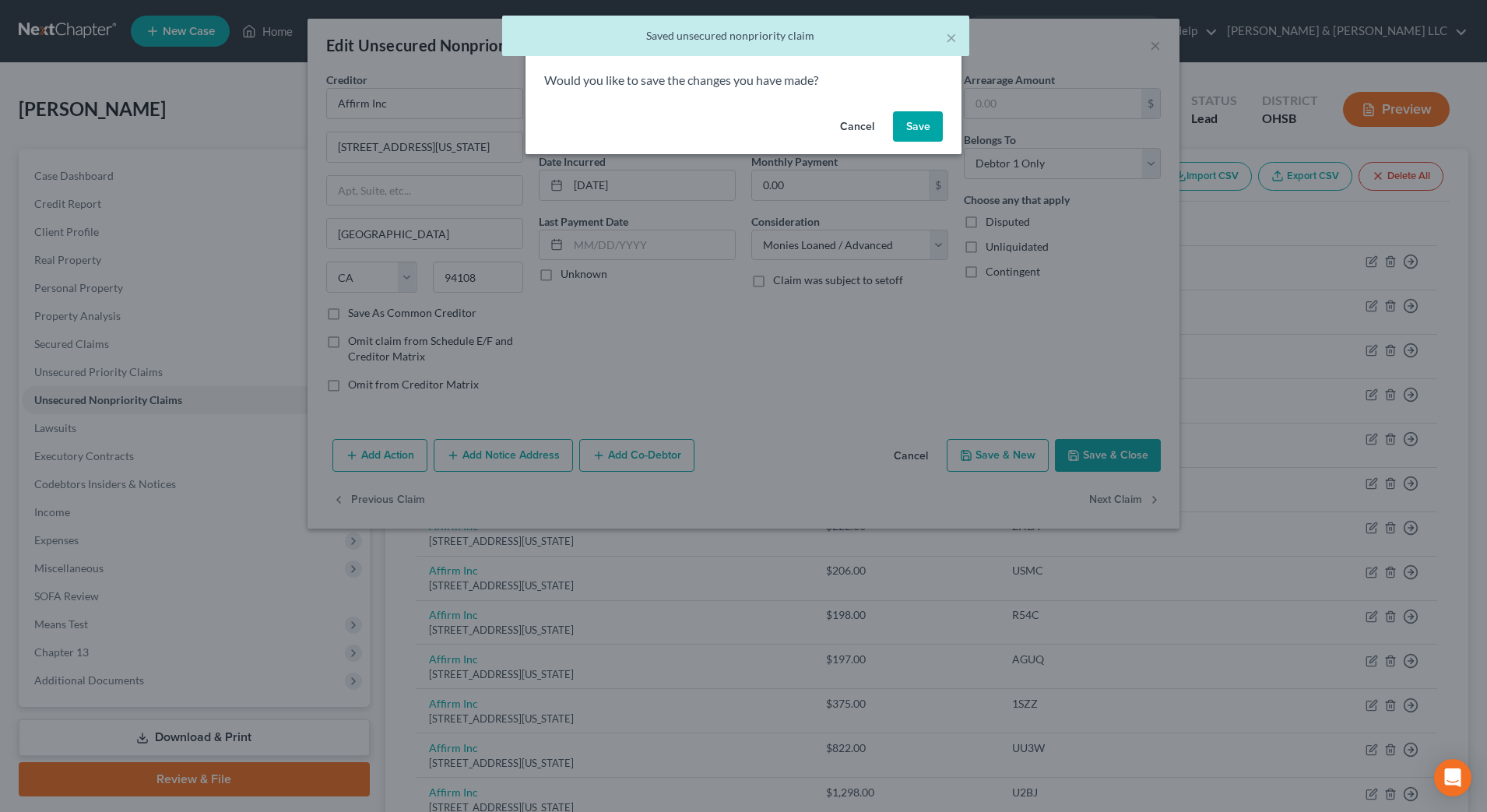
click at [916, 138] on button "Save" at bounding box center [918, 126] width 50 height 31
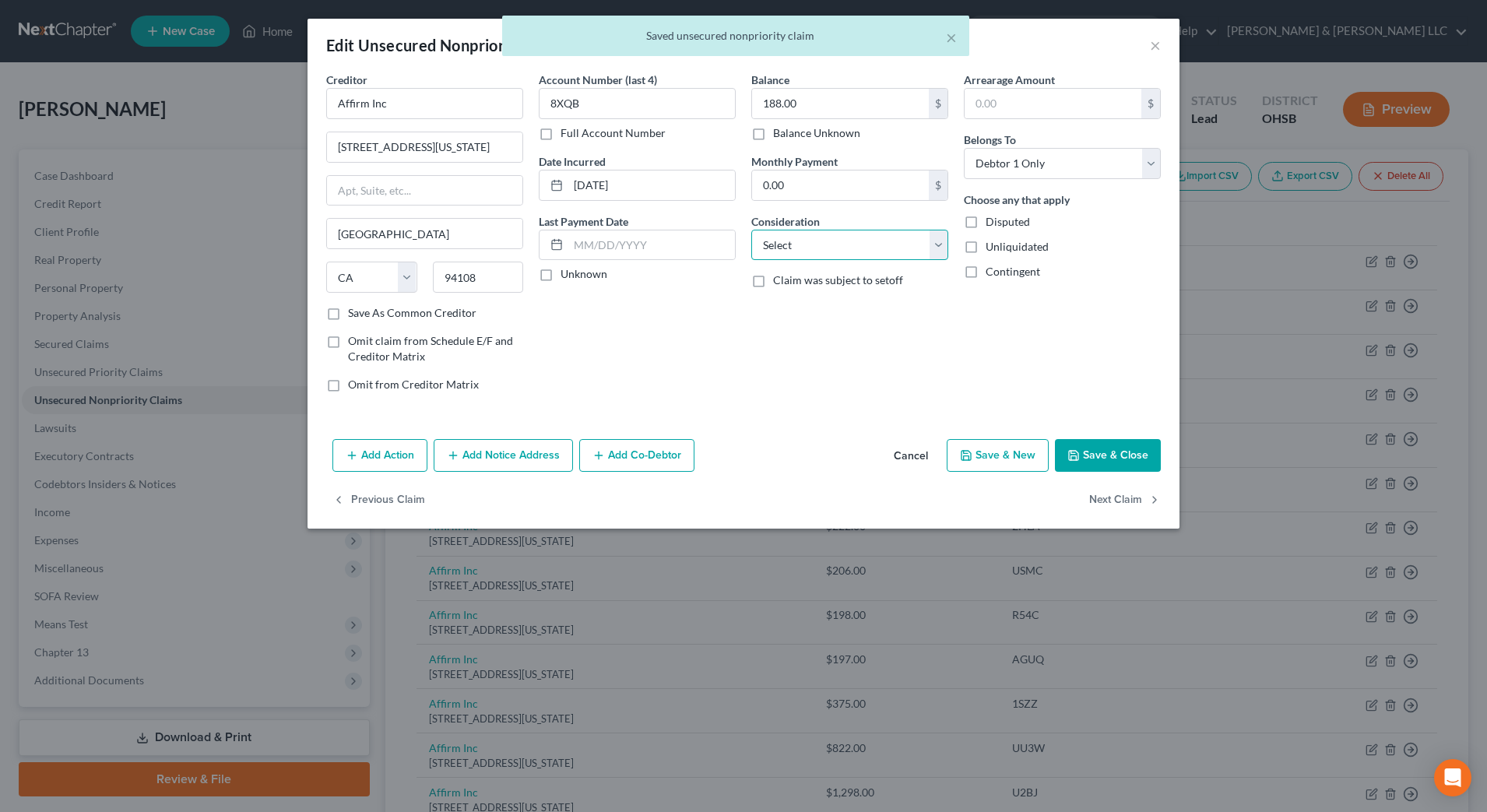
click at [873, 253] on select "Select Cable / Satellite Services Collection Agency Credit Card Debt Debt Couns…" at bounding box center [850, 245] width 197 height 31
click at [752, 229] on select "Select Cable / Satellite Services Collection Agency Credit Card Debt Debt Couns…" at bounding box center [850, 245] width 197 height 31
click at [1123, 505] on button "Next Claim" at bounding box center [1125, 501] width 72 height 33
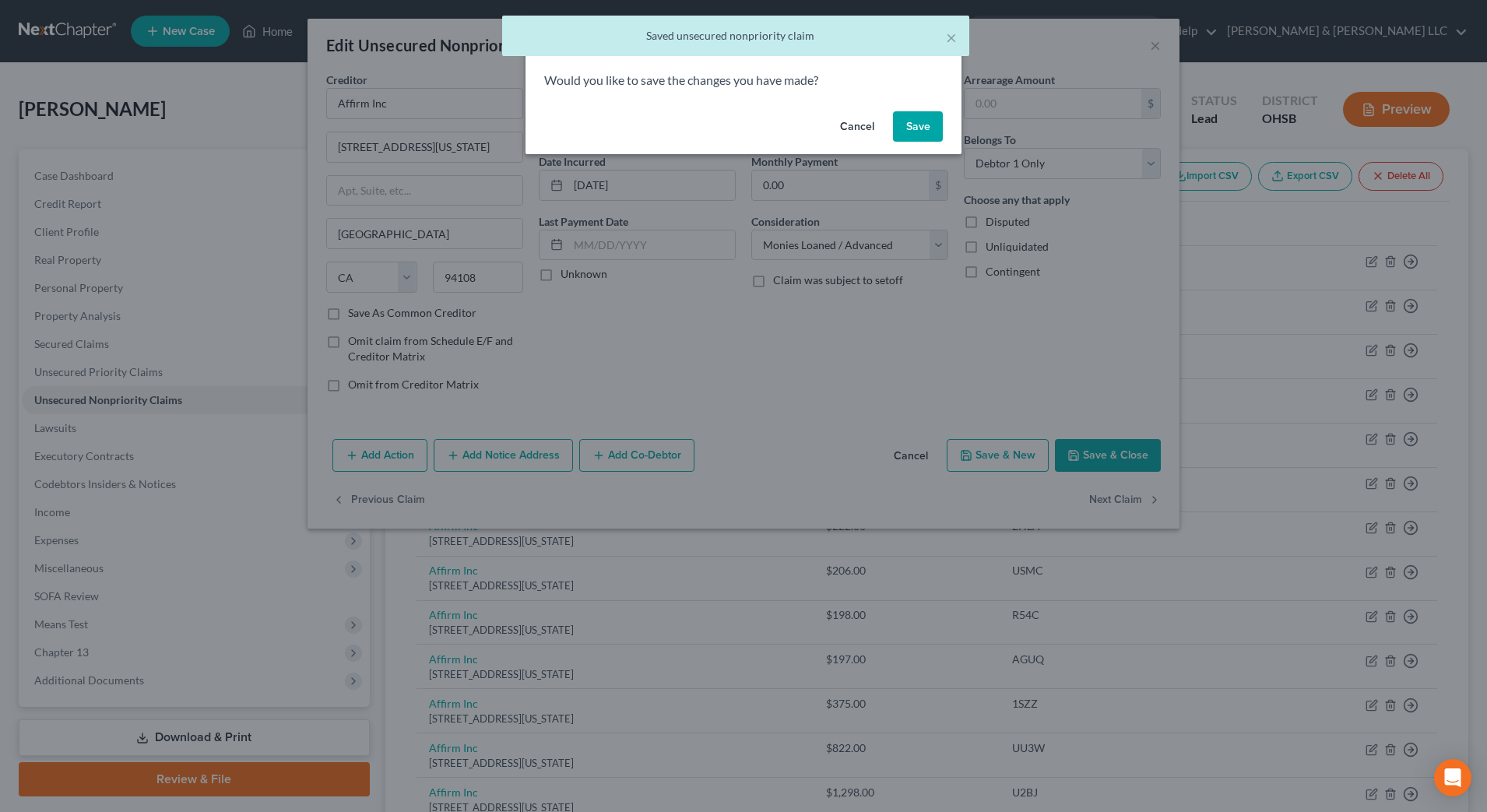
click at [906, 133] on button "Save" at bounding box center [918, 126] width 50 height 31
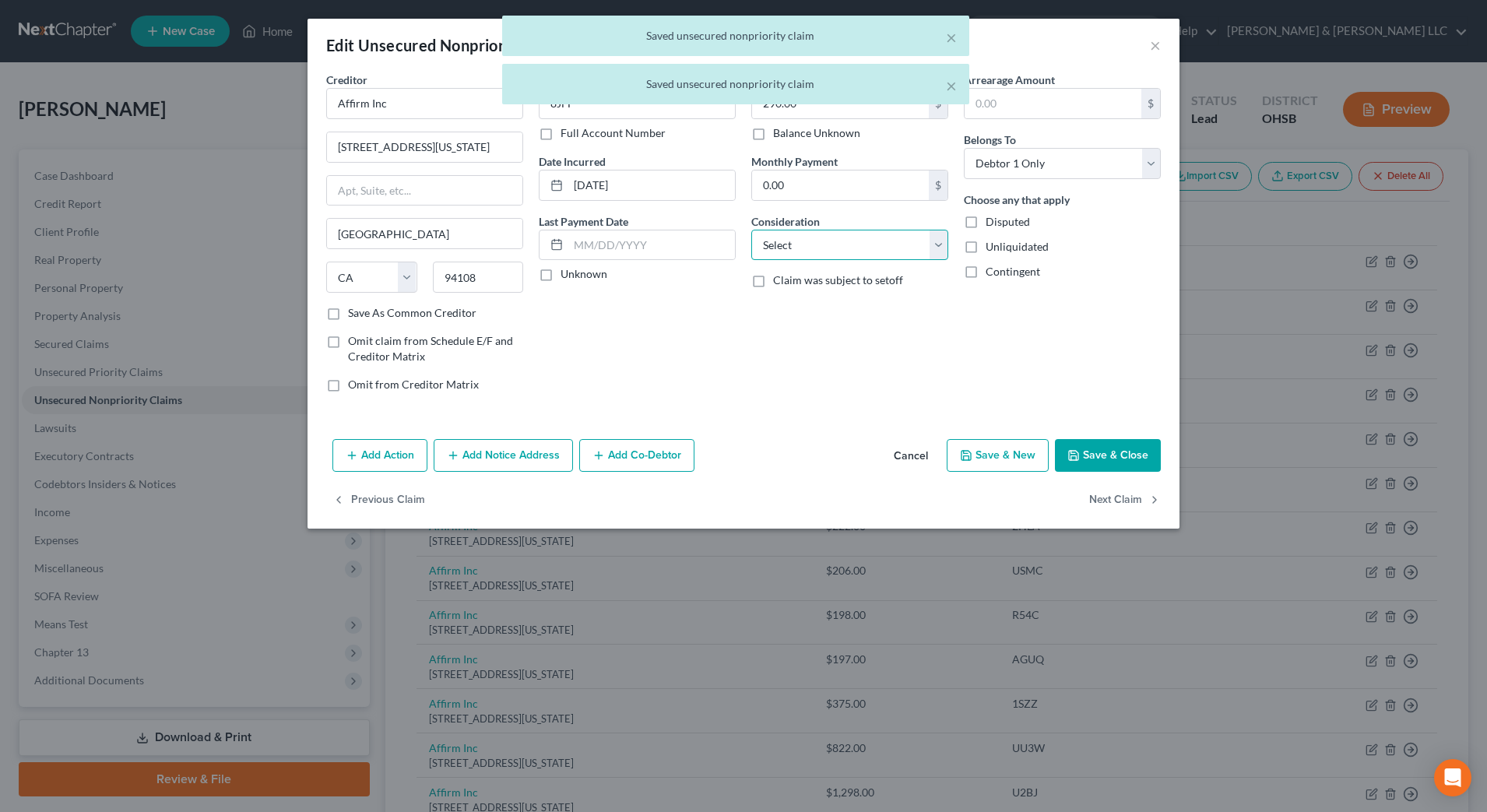
click at [894, 253] on select "Select Cable / Satellite Services Collection Agency Credit Card Debt Debt Couns…" at bounding box center [850, 245] width 197 height 31
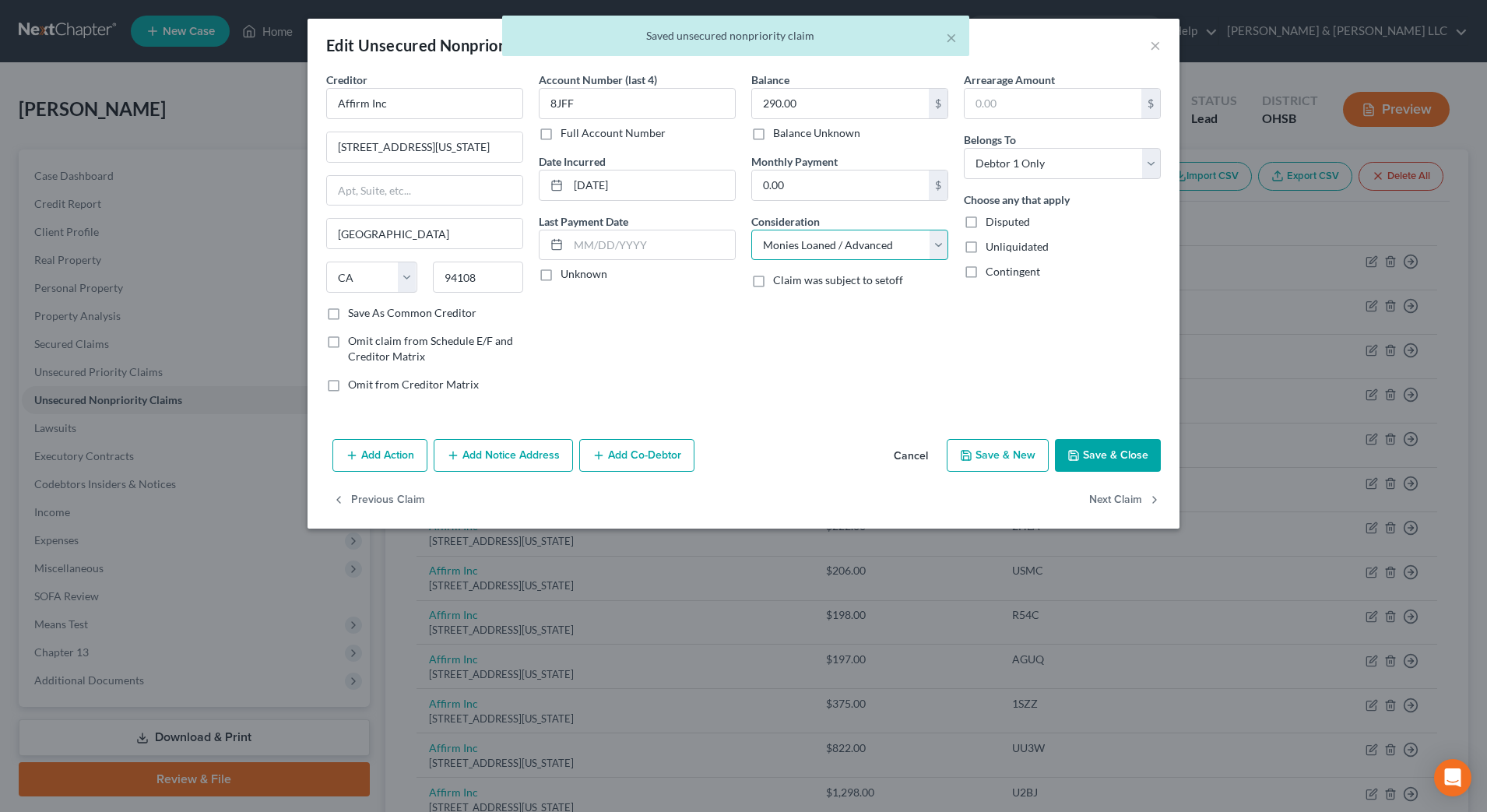
click at [752, 229] on select "Select Cable / Satellite Services Collection Agency Credit Card Debt Debt Couns…" at bounding box center [850, 245] width 197 height 31
click at [1113, 496] on button "Next Claim" at bounding box center [1125, 501] width 72 height 33
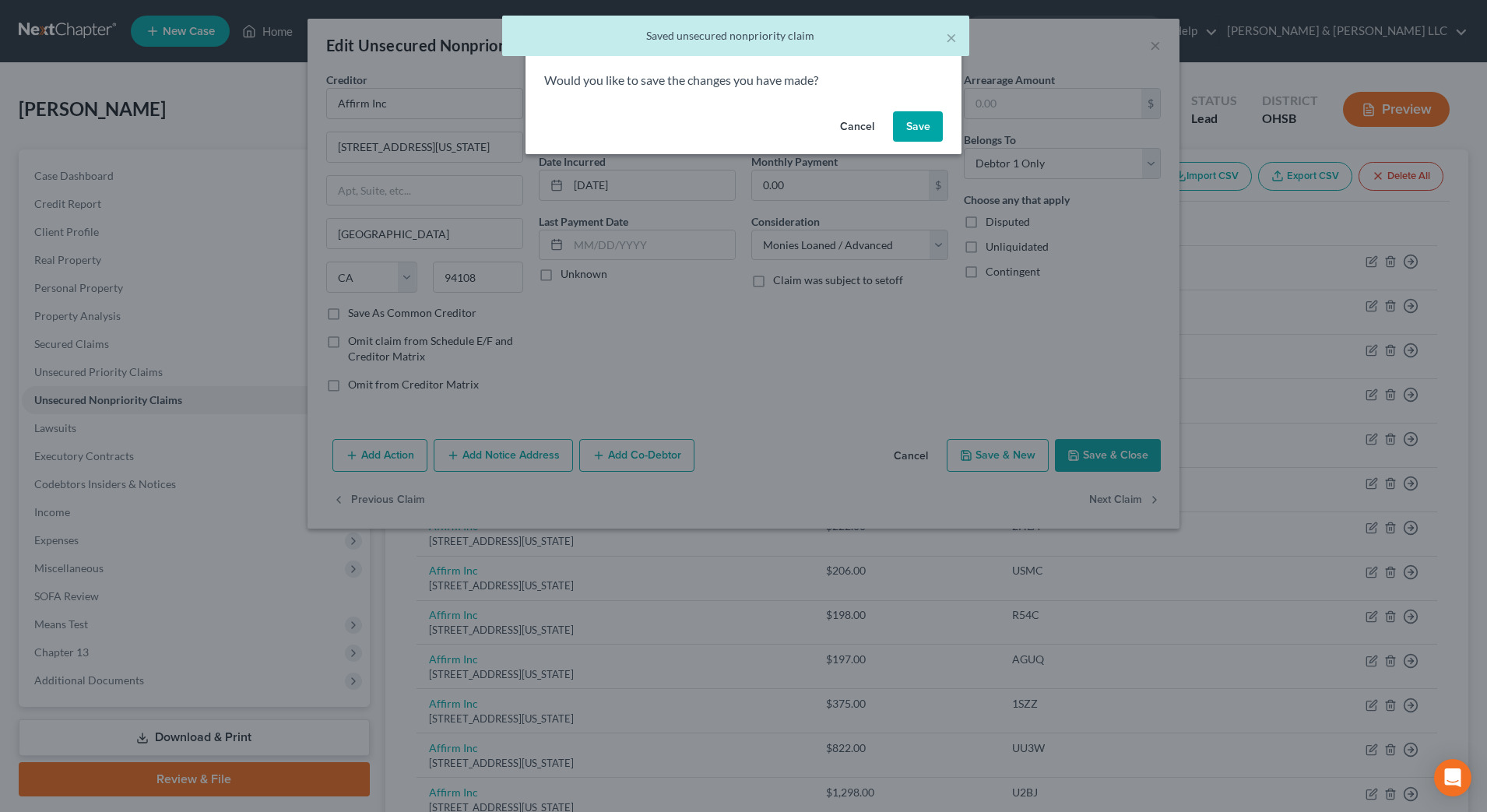
click at [920, 122] on button "Save" at bounding box center [918, 126] width 50 height 31
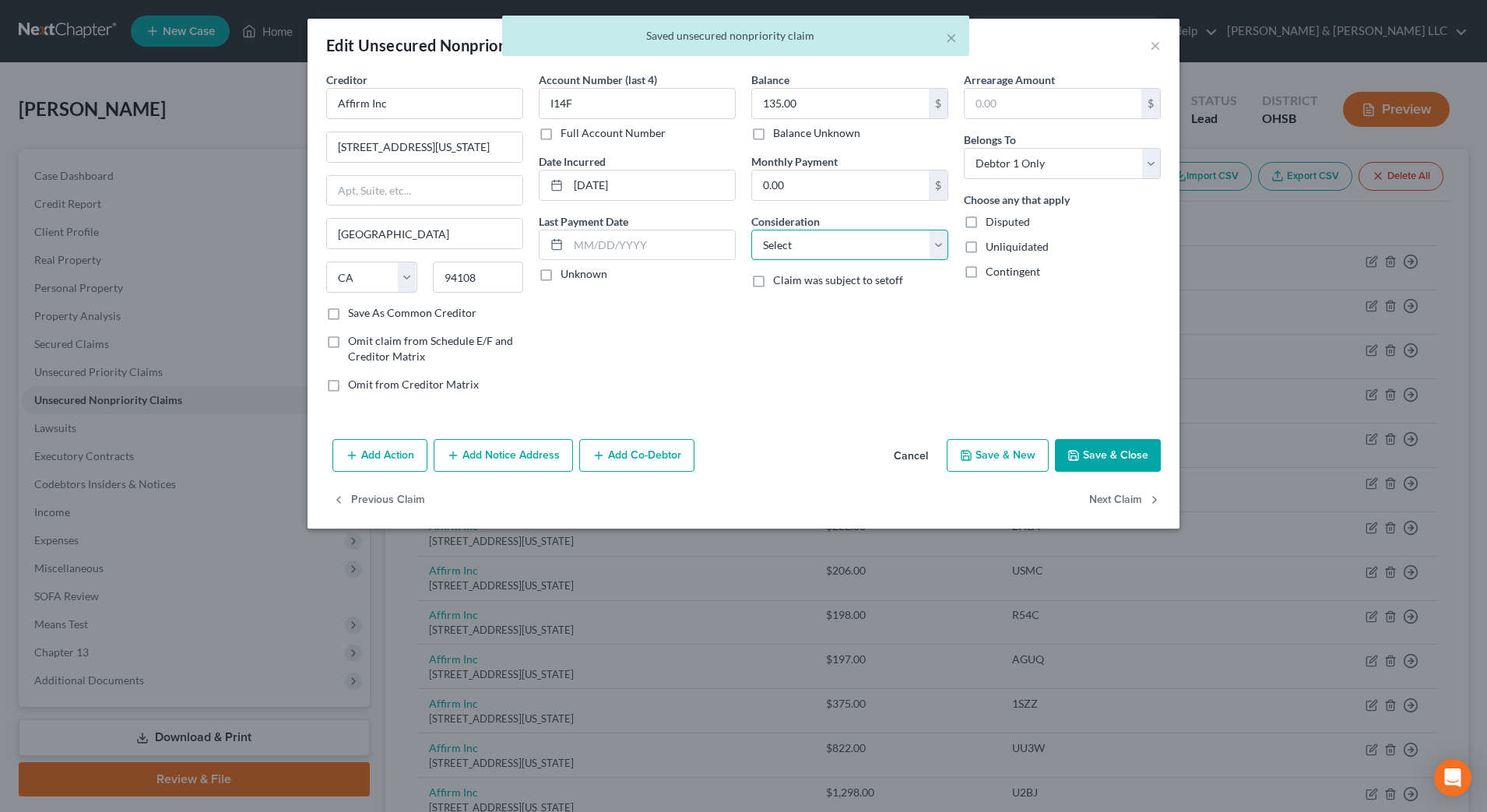
click at [909, 237] on select "Select Cable / Satellite Services Collection Agency Credit Card Debt Debt Couns…" at bounding box center [850, 245] width 197 height 31
click at [752, 229] on select "Select Cable / Satellite Services Collection Agency Credit Card Debt Debt Couns…" at bounding box center [850, 245] width 197 height 31
click at [1121, 502] on button "Next Claim" at bounding box center [1125, 501] width 72 height 33
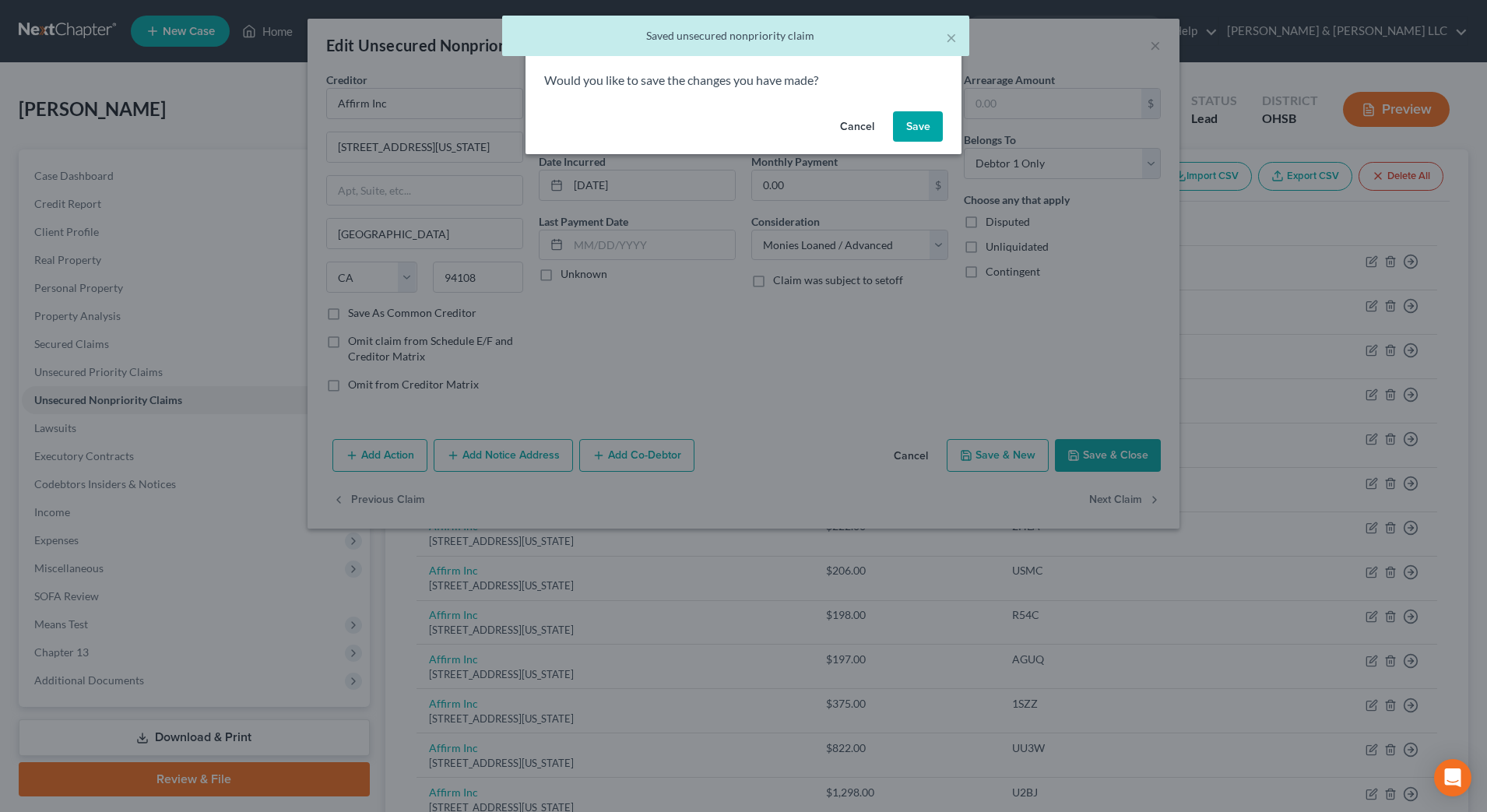
click at [902, 130] on button "Save" at bounding box center [918, 126] width 50 height 31
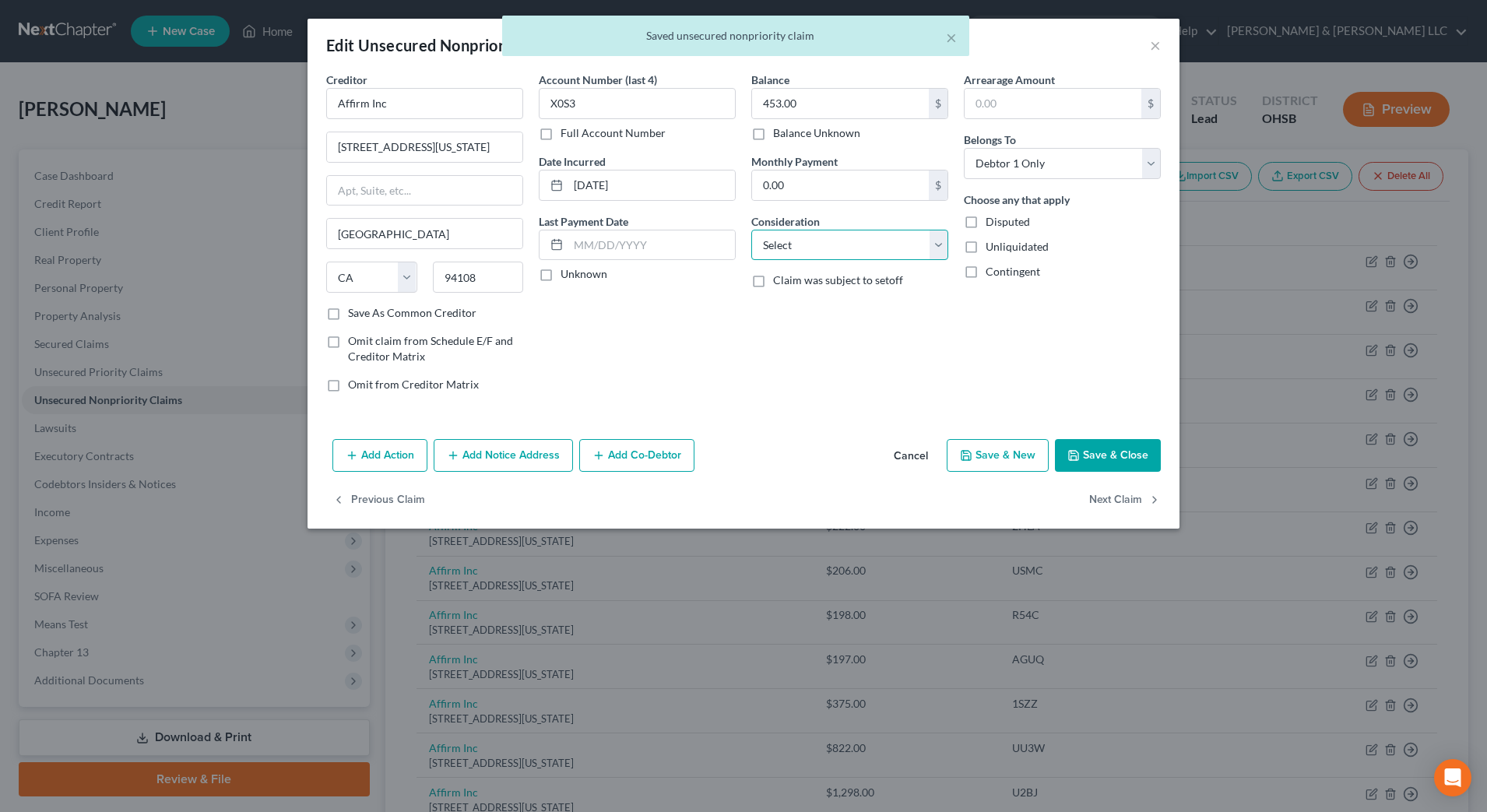
click at [825, 244] on select "Select Cable / Satellite Services Collection Agency Credit Card Debt Debt Couns…" at bounding box center [850, 245] width 197 height 31
click at [752, 229] on select "Select Cable / Satellite Services Collection Agency Credit Card Debt Debt Couns…" at bounding box center [850, 245] width 197 height 31
click at [1139, 495] on button "Next Claim" at bounding box center [1125, 501] width 72 height 33
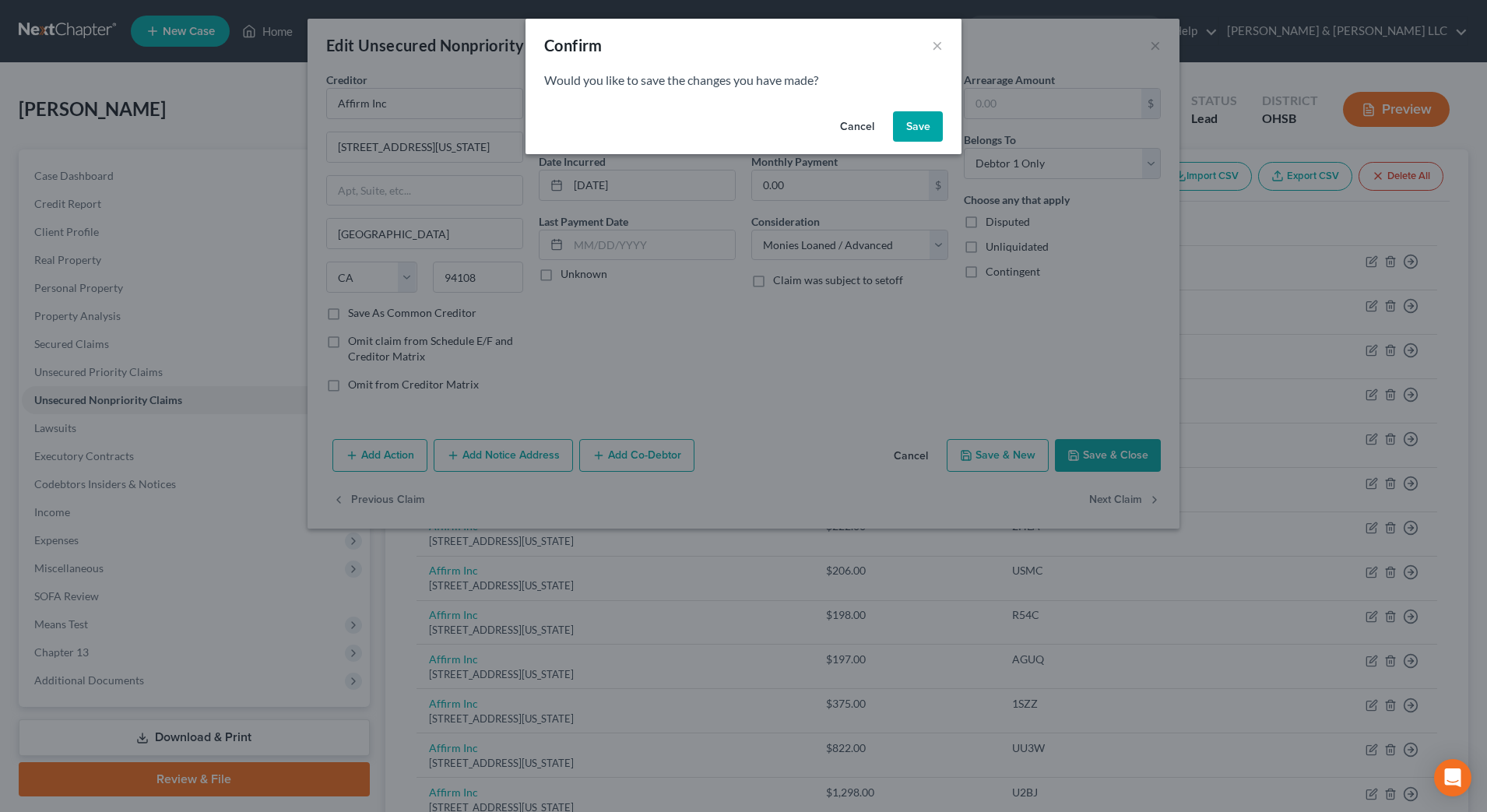
click at [931, 126] on button "Save" at bounding box center [918, 126] width 50 height 31
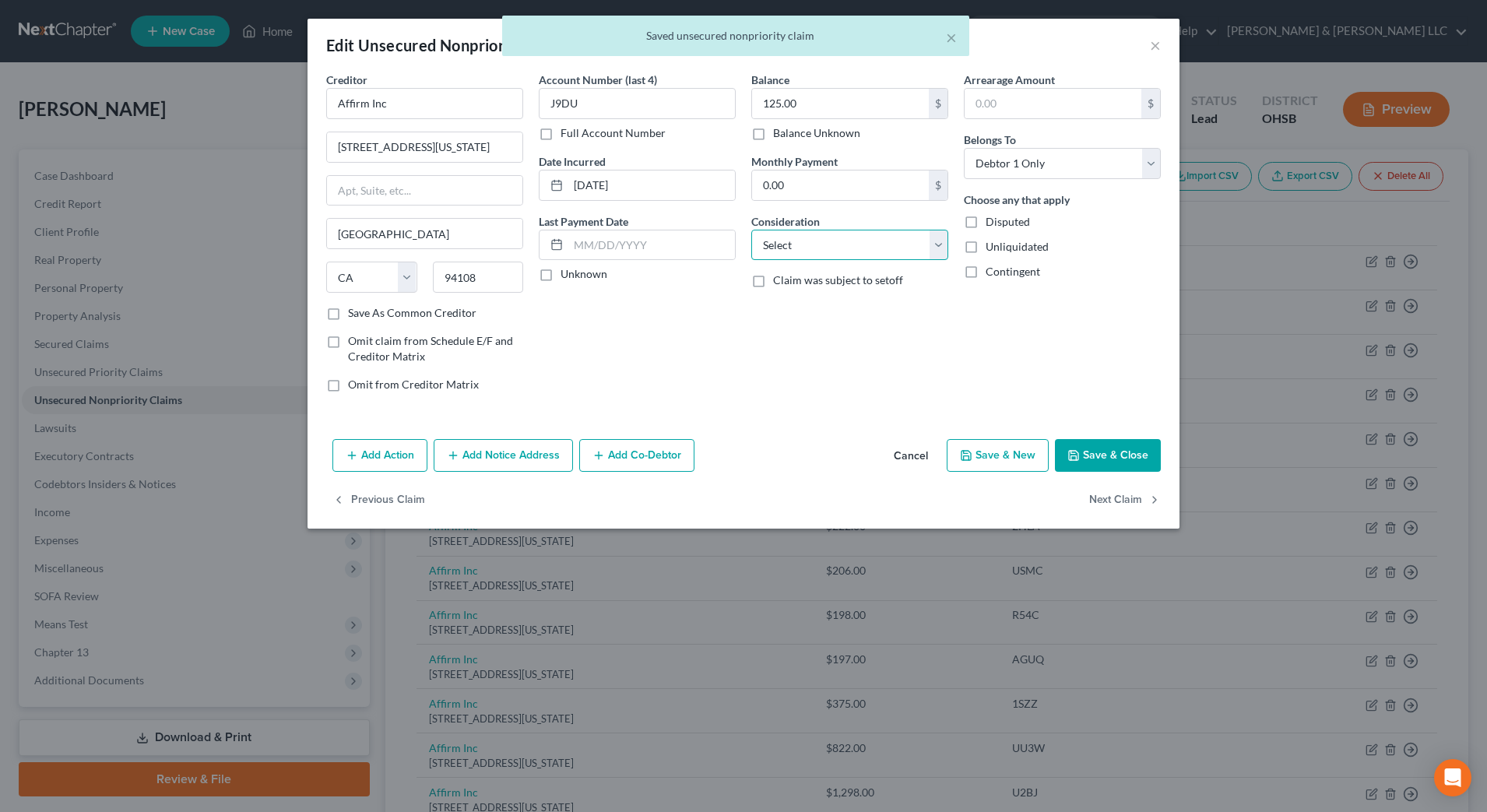
click at [850, 235] on select "Select Cable / Satellite Services Collection Agency Credit Card Debt Debt Couns…" at bounding box center [850, 245] width 197 height 31
click at [752, 229] on select "Select Cable / Satellite Services Collection Agency Credit Card Debt Debt Couns…" at bounding box center [850, 245] width 197 height 31
click at [1099, 498] on button "Next Claim" at bounding box center [1125, 501] width 72 height 33
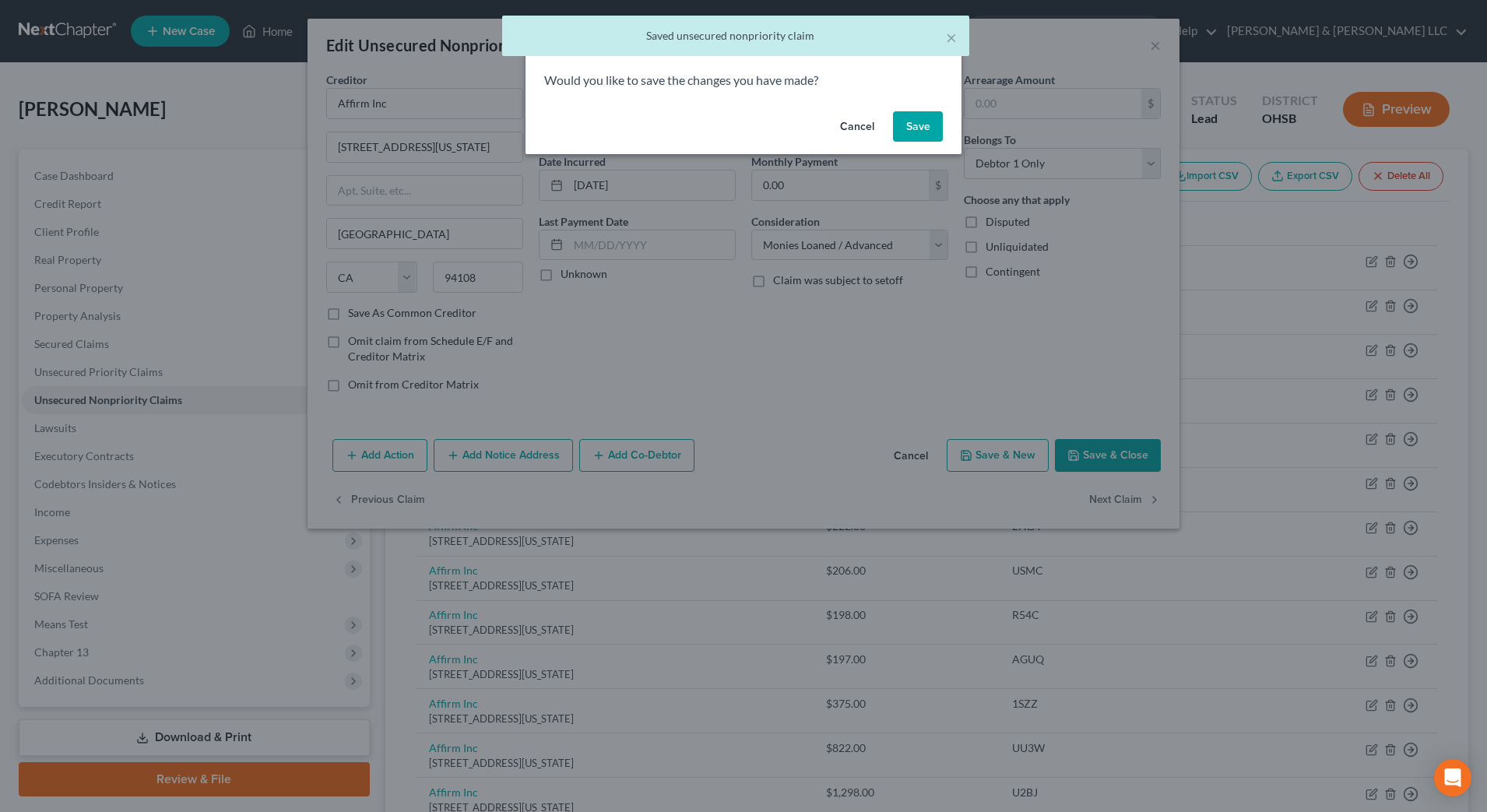
click at [917, 128] on button "Save" at bounding box center [918, 126] width 50 height 31
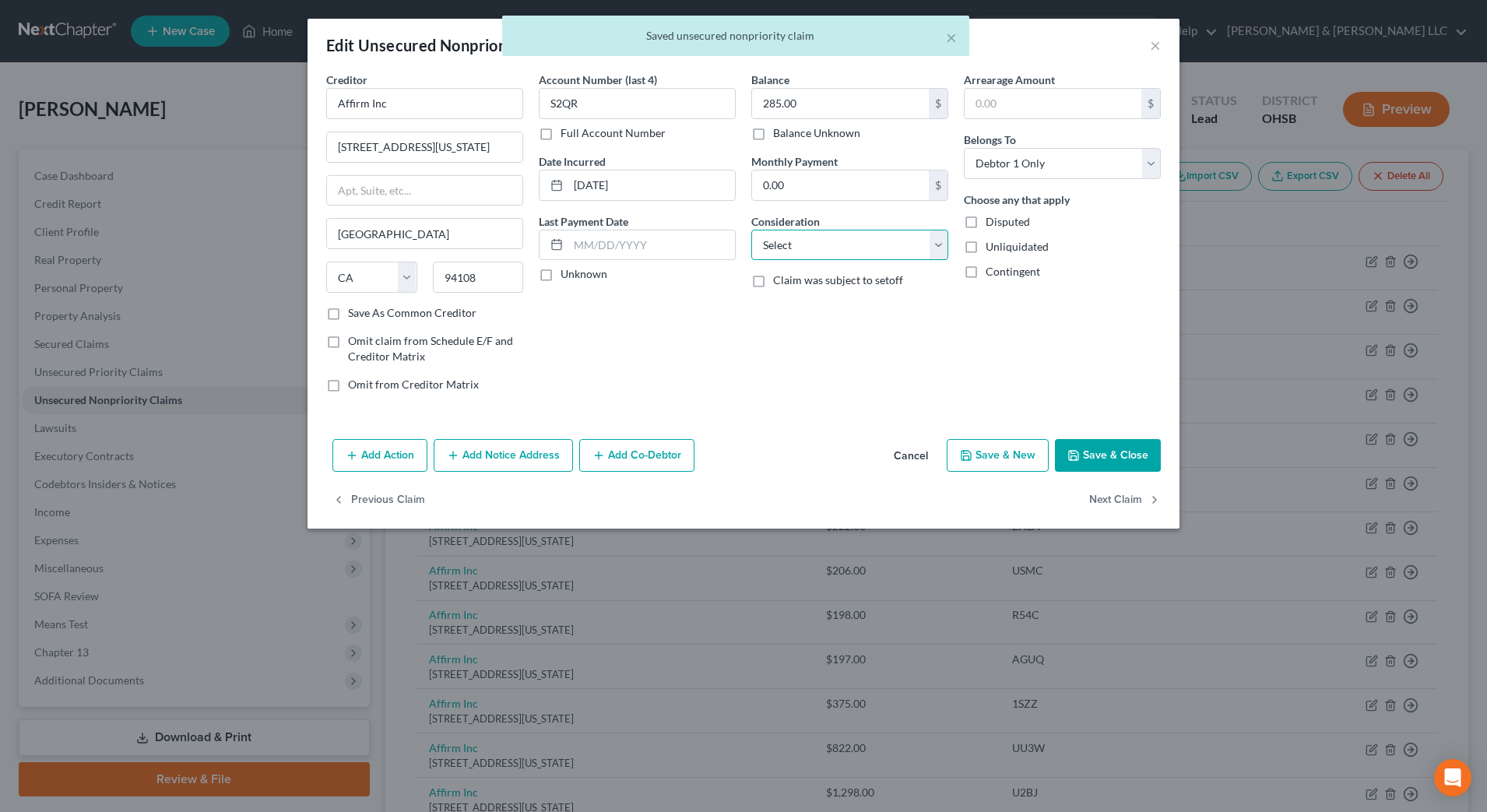
click at [896, 253] on select "Select Cable / Satellite Services Collection Agency Credit Card Debt Debt Couns…" at bounding box center [850, 245] width 197 height 31
click at [752, 229] on select "Select Cable / Satellite Services Collection Agency Credit Card Debt Debt Couns…" at bounding box center [850, 245] width 197 height 31
click at [1144, 503] on button "Next Claim" at bounding box center [1125, 501] width 72 height 33
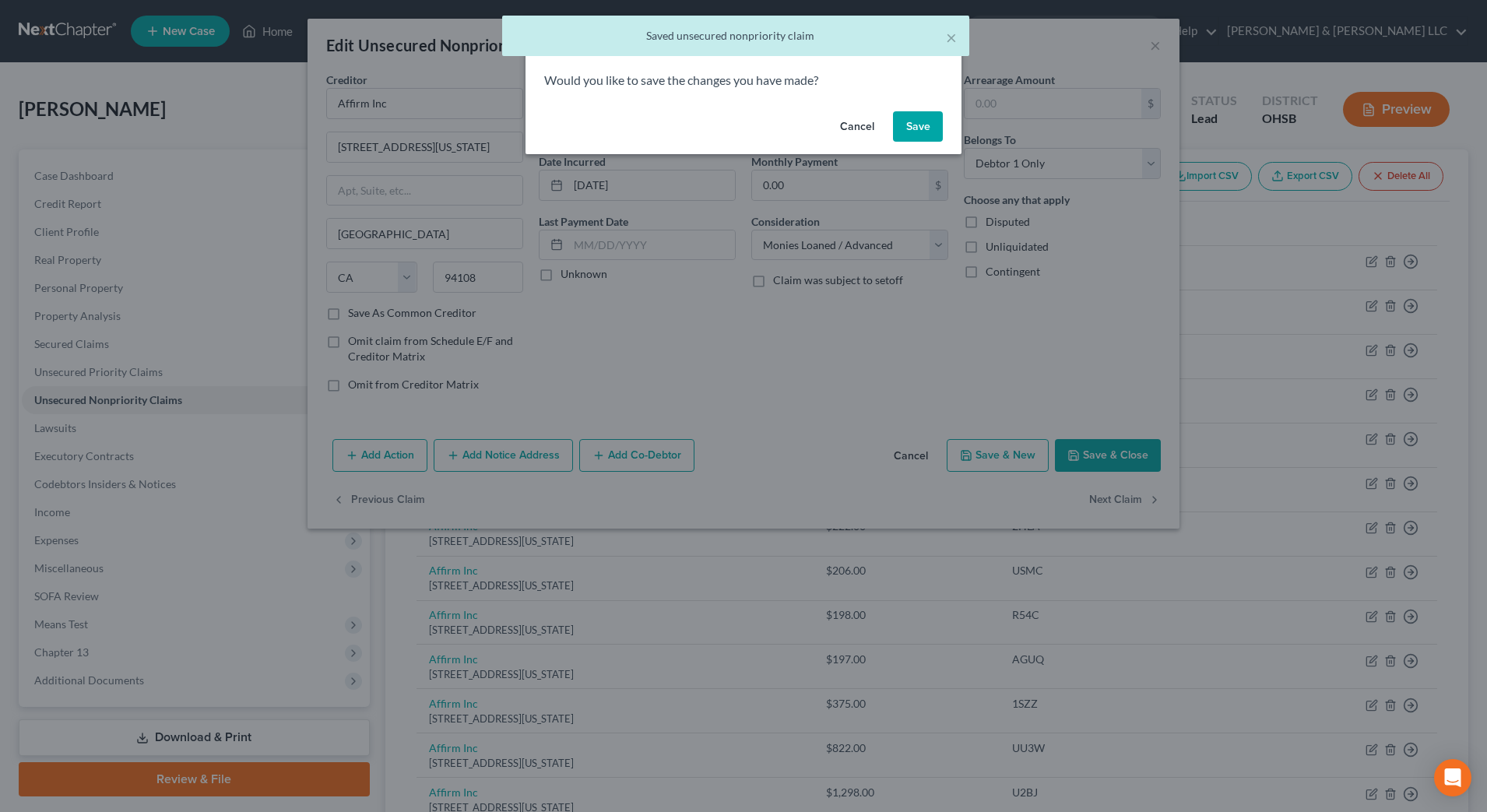
click at [929, 123] on button "Save" at bounding box center [918, 126] width 50 height 31
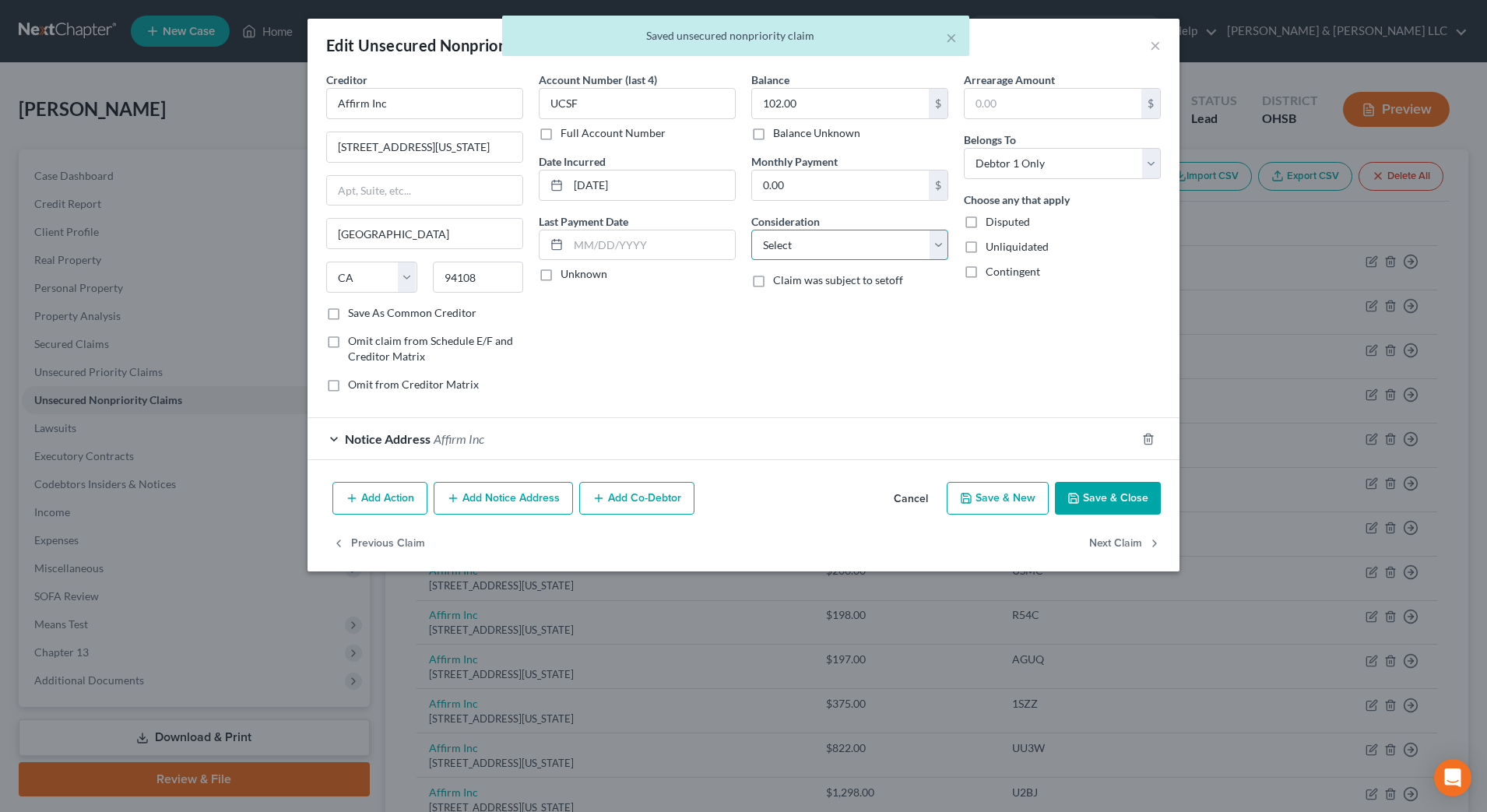
click at [885, 243] on select "Select Cable / Satellite Services Collection Agency Credit Card Debt Debt Couns…" at bounding box center [850, 245] width 197 height 31
click at [752, 229] on select "Select Cable / Satellite Services Collection Agency Credit Card Debt Debt Couns…" at bounding box center [850, 245] width 197 height 31
click at [1111, 542] on button "Next Claim" at bounding box center [1125, 543] width 72 height 33
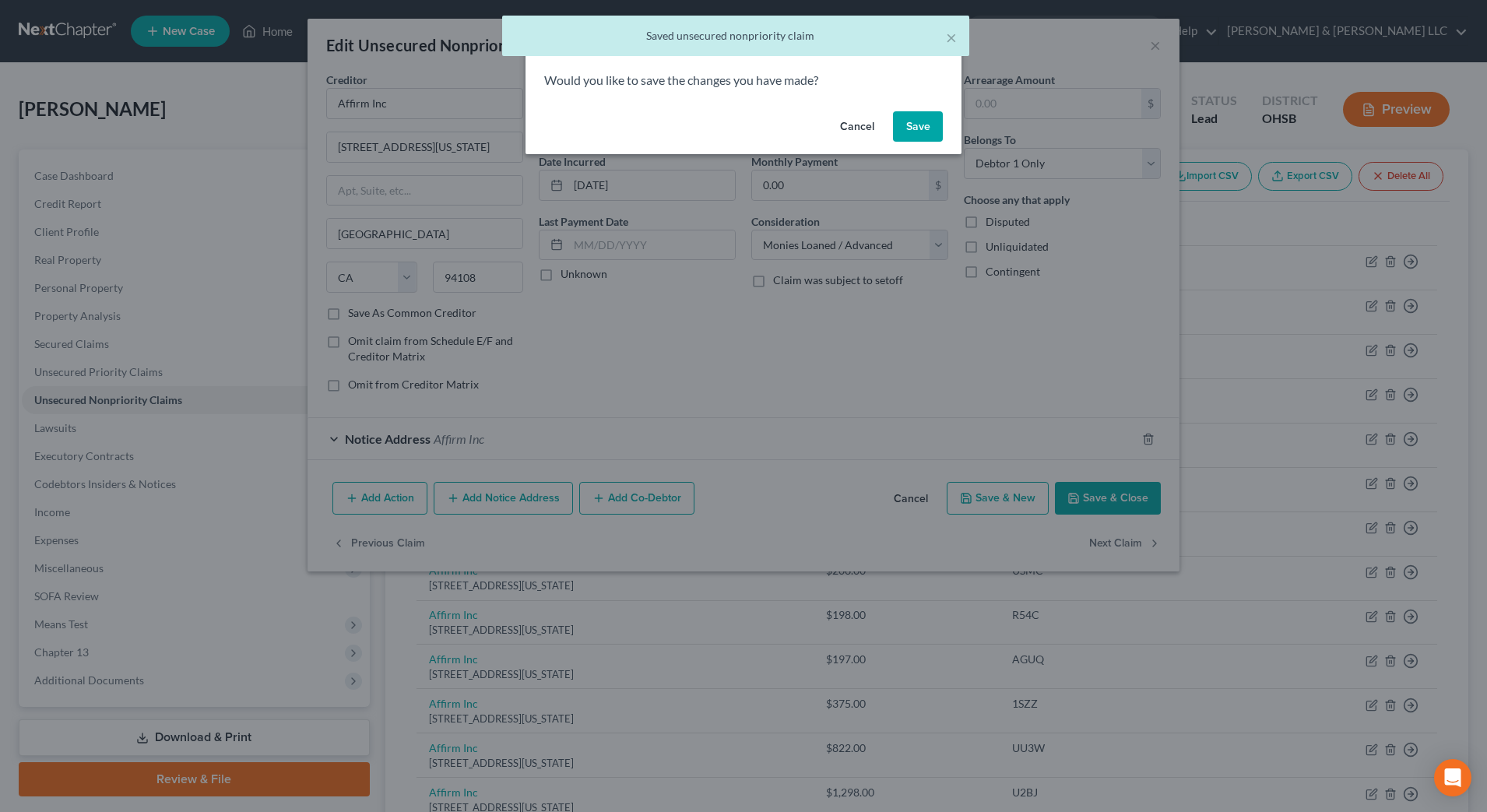
click at [910, 121] on button "Save" at bounding box center [918, 126] width 50 height 31
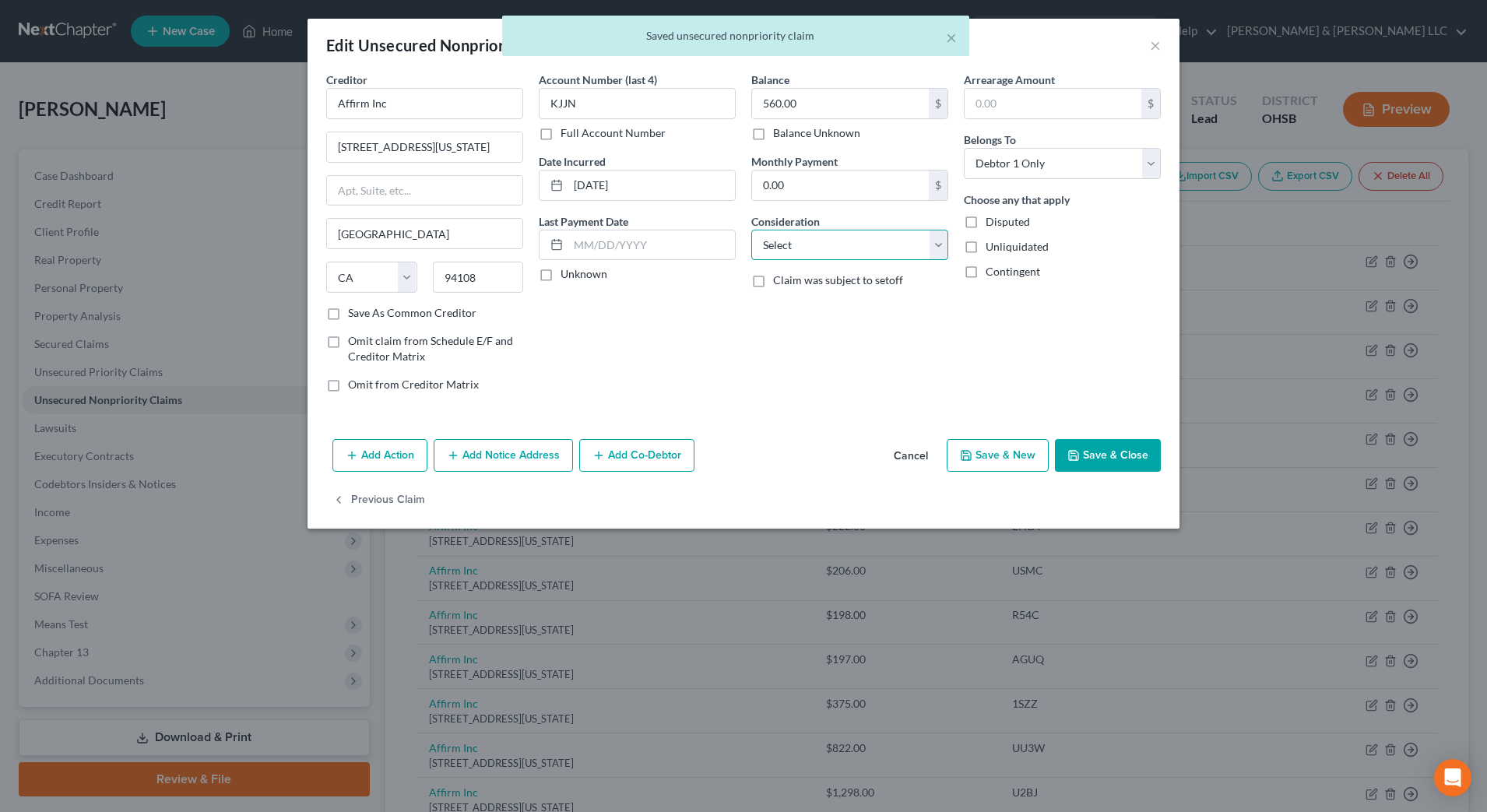
click at [891, 248] on select "Select Cable / Satellite Services Collection Agency Credit Card Debt Debt Couns…" at bounding box center [850, 245] width 197 height 31
click at [752, 229] on select "Select Cable / Satellite Services Collection Agency Credit Card Debt Debt Couns…" at bounding box center [850, 245] width 197 height 31
click at [1099, 459] on button "Save & Close" at bounding box center [1107, 455] width 106 height 33
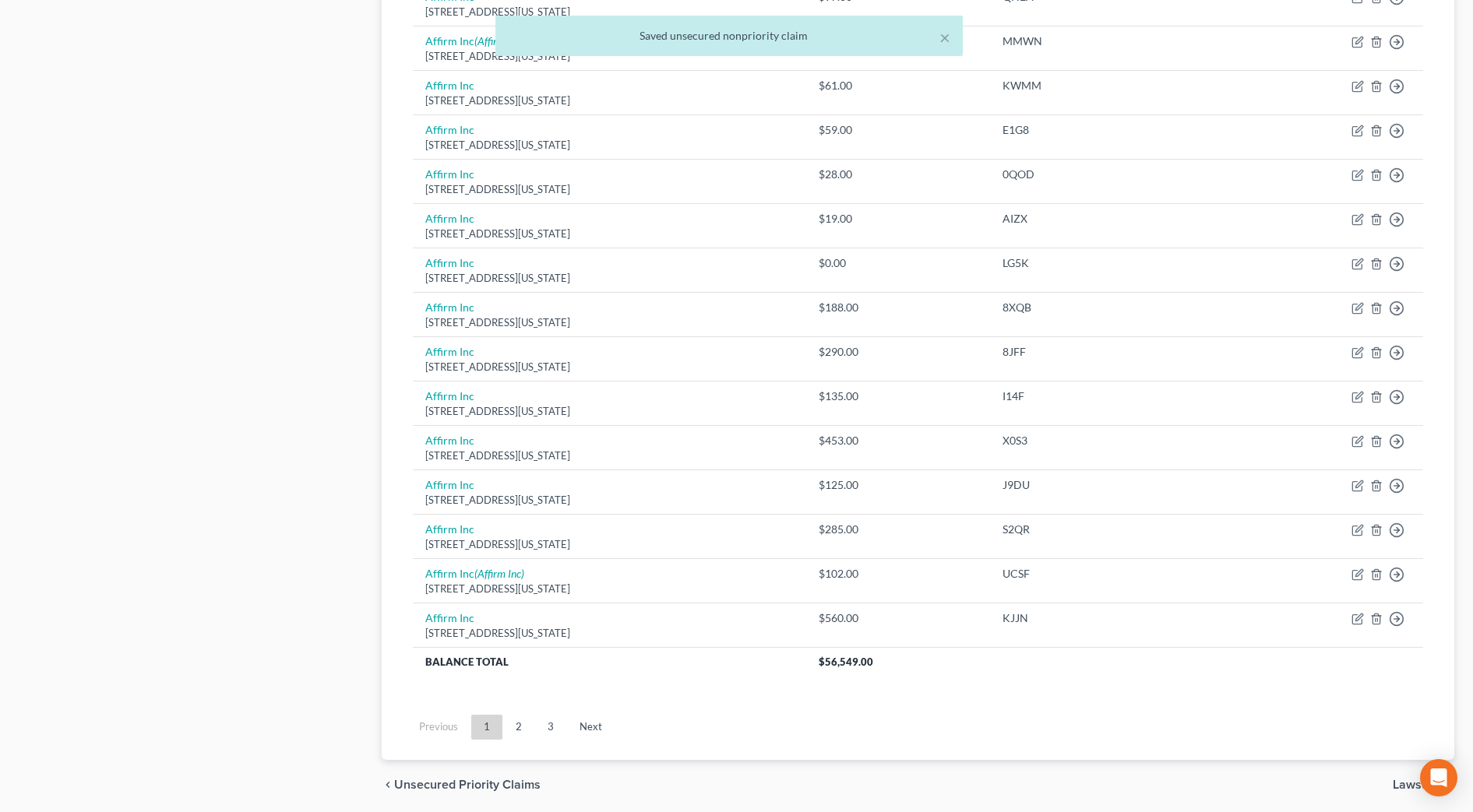
scroll to position [973, 0]
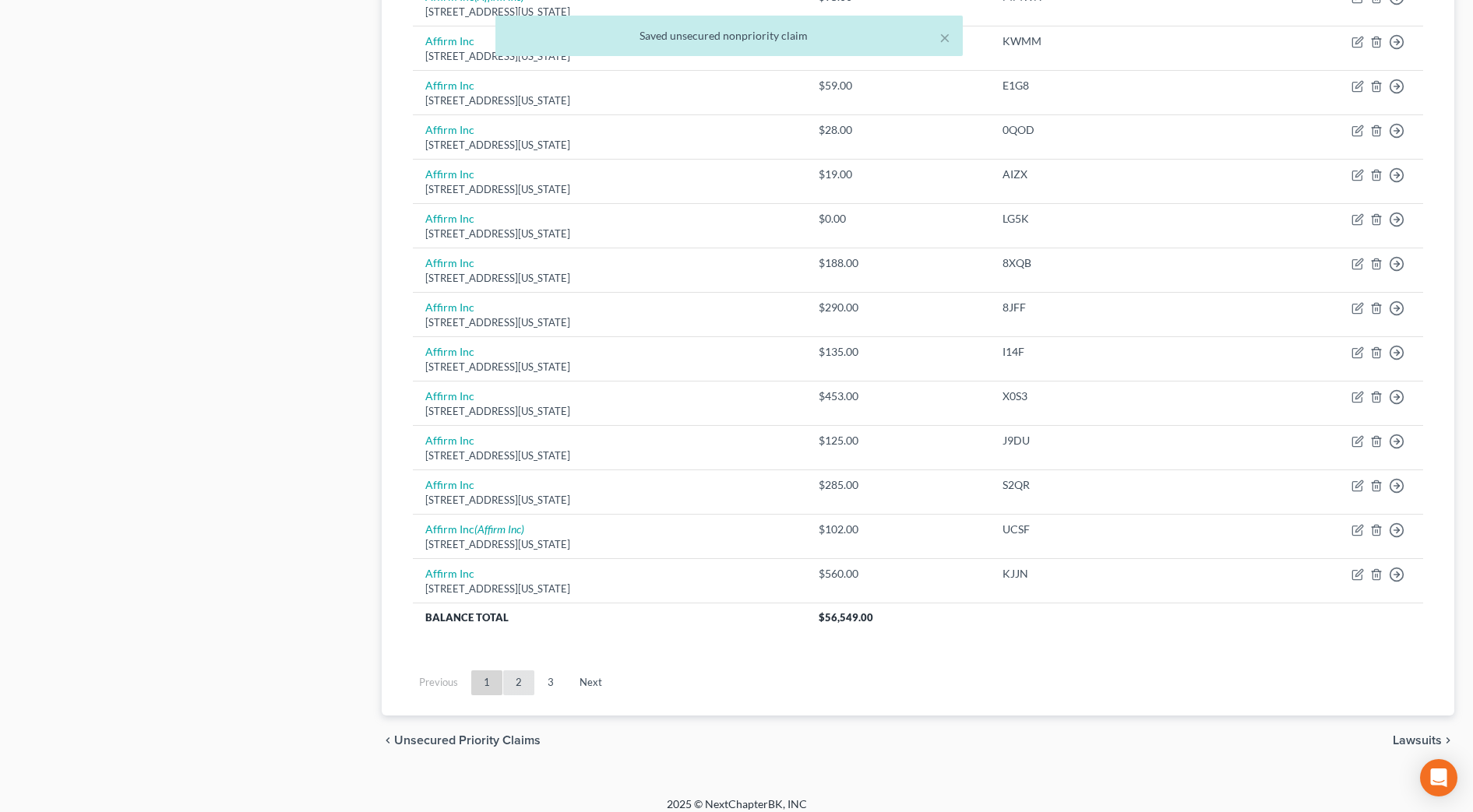
click at [517, 679] on link "2" at bounding box center [519, 683] width 31 height 25
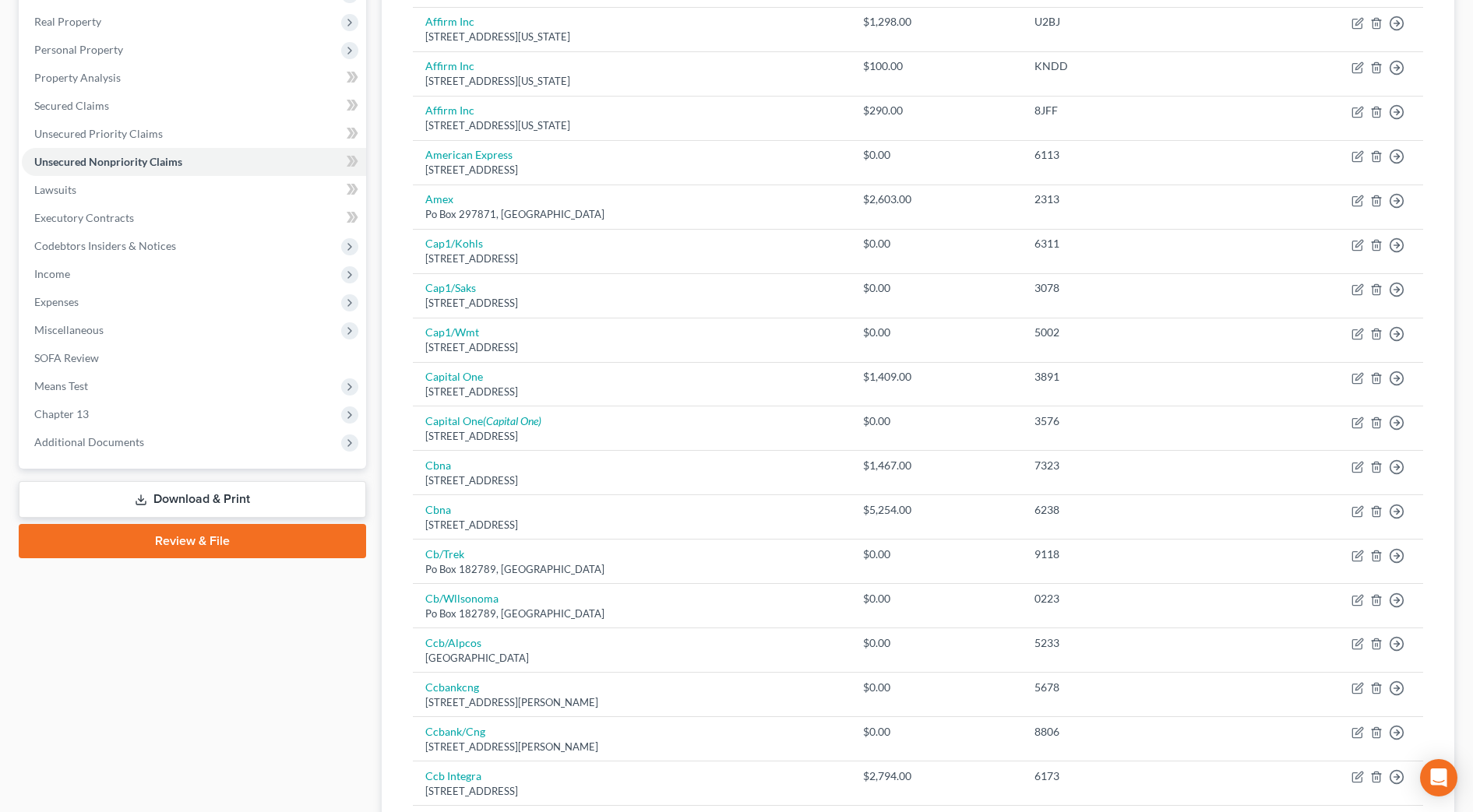
scroll to position [97, 0]
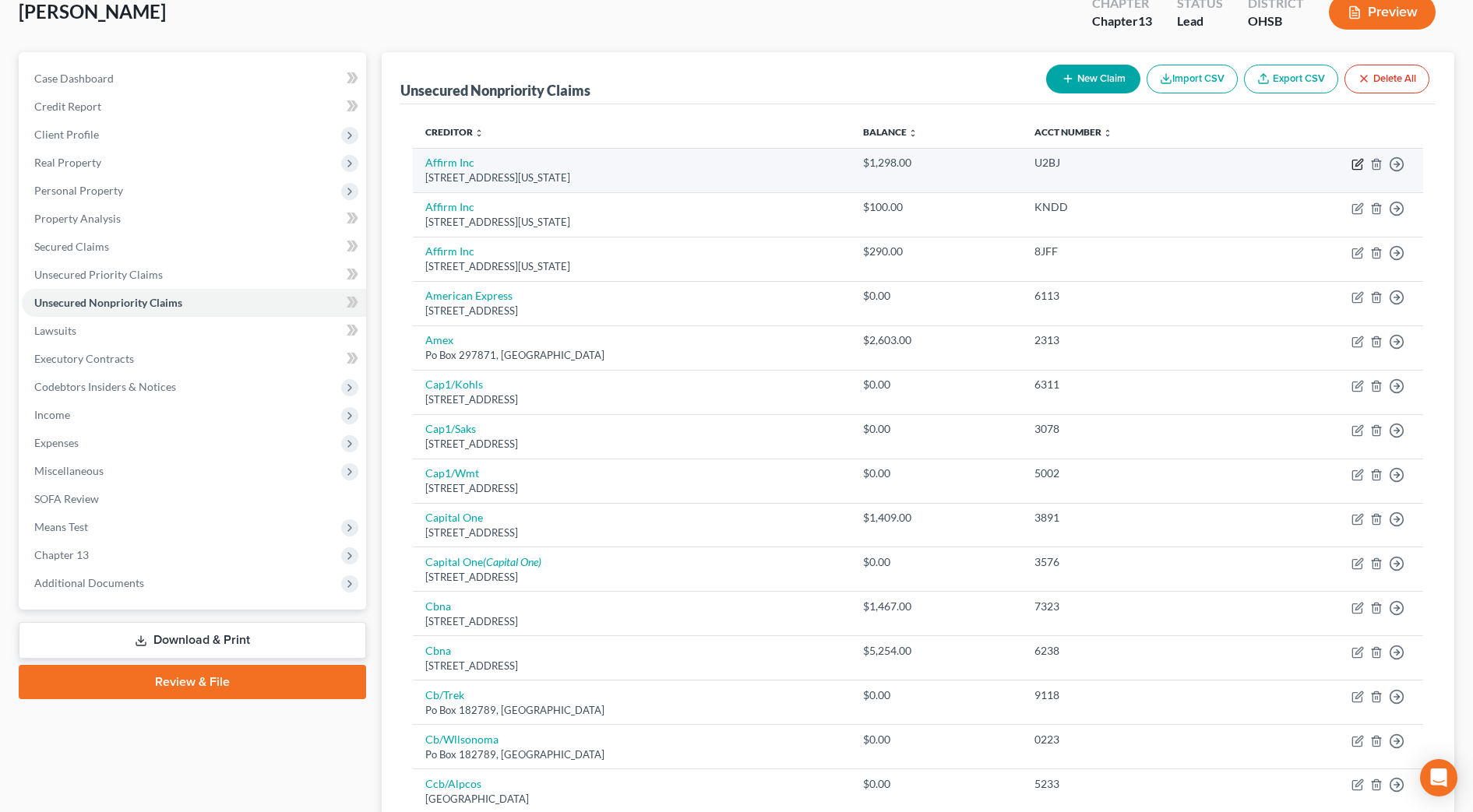
click at [1357, 162] on icon "button" at bounding box center [1358, 163] width 7 height 7
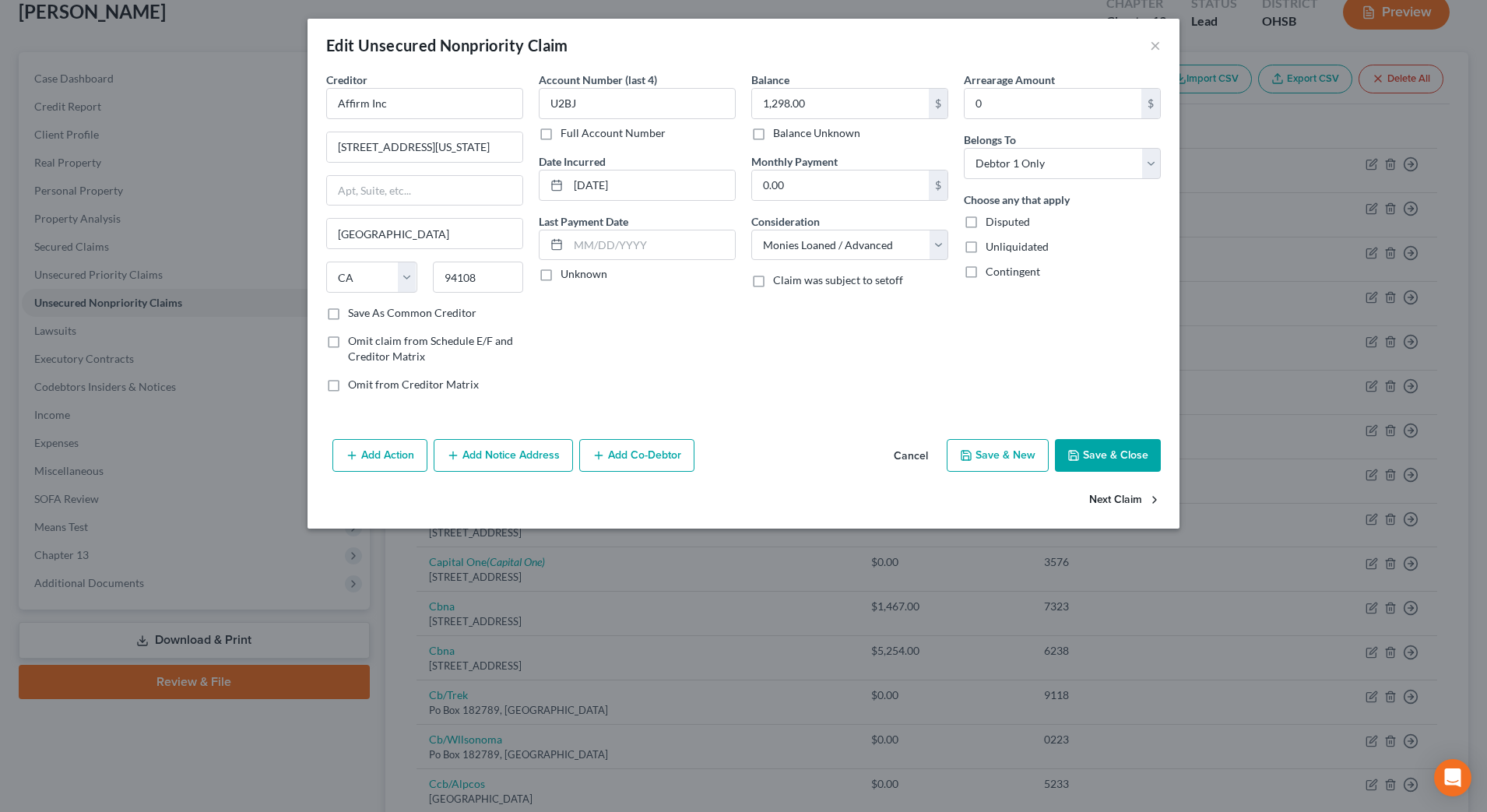
click at [1136, 499] on button "Next Claim" at bounding box center [1125, 501] width 72 height 33
click at [1106, 499] on button "Next Claim" at bounding box center [1125, 501] width 72 height 33
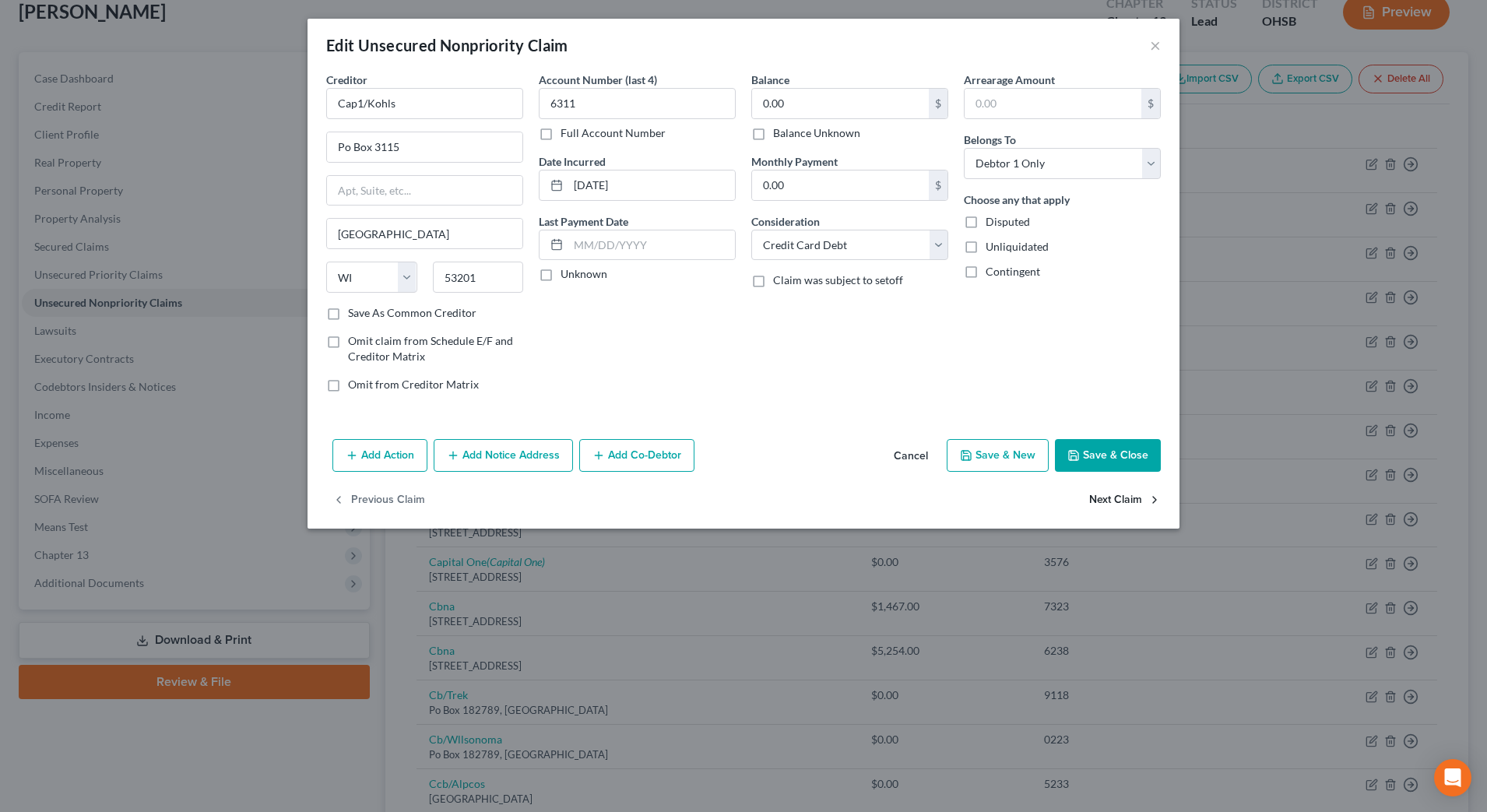
click at [1106, 499] on button "Next Claim" at bounding box center [1125, 501] width 72 height 33
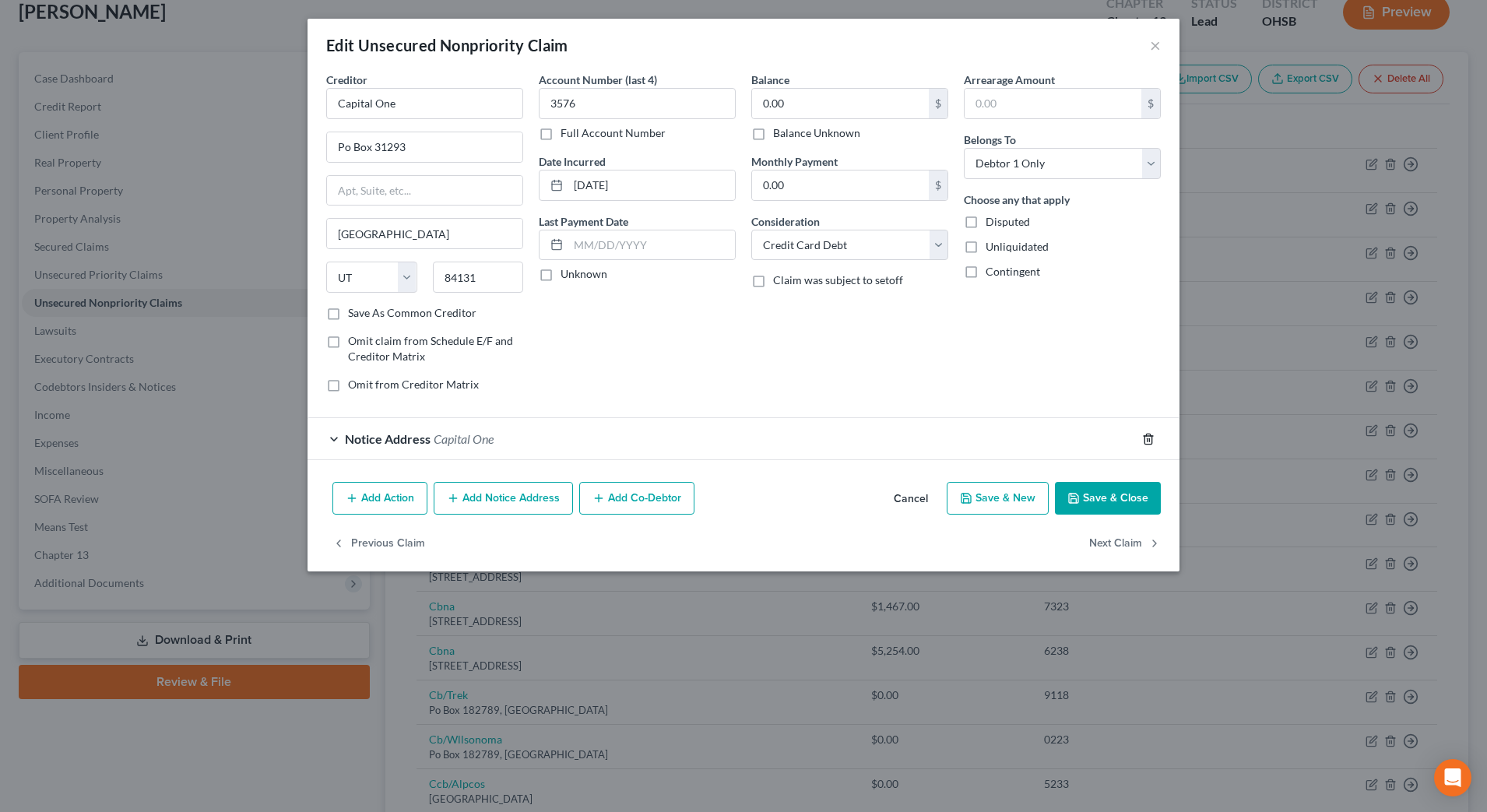
click at [1148, 437] on icon "button" at bounding box center [1148, 439] width 12 height 12
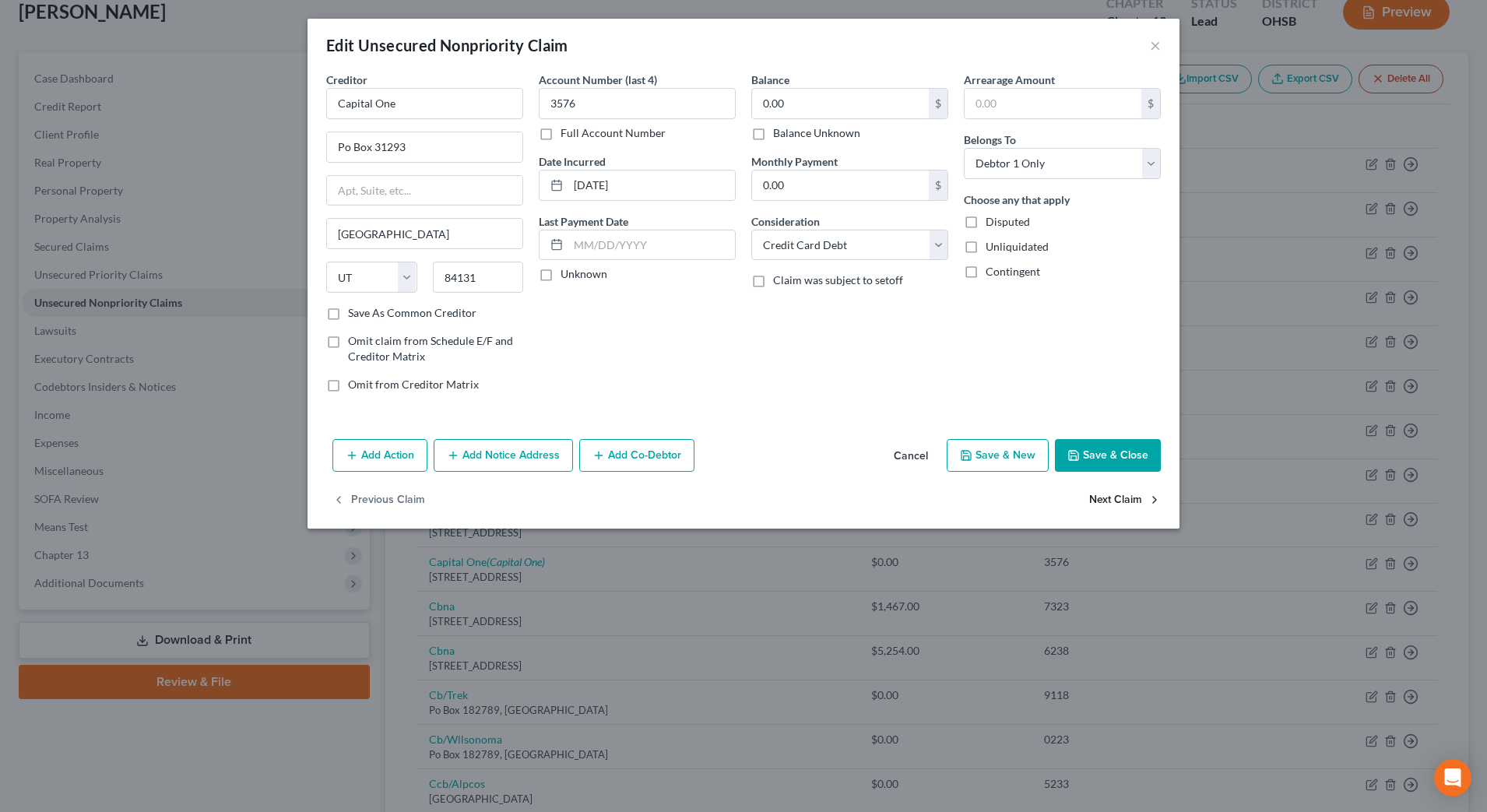
click at [1112, 489] on button "Next Claim" at bounding box center [1125, 501] width 72 height 33
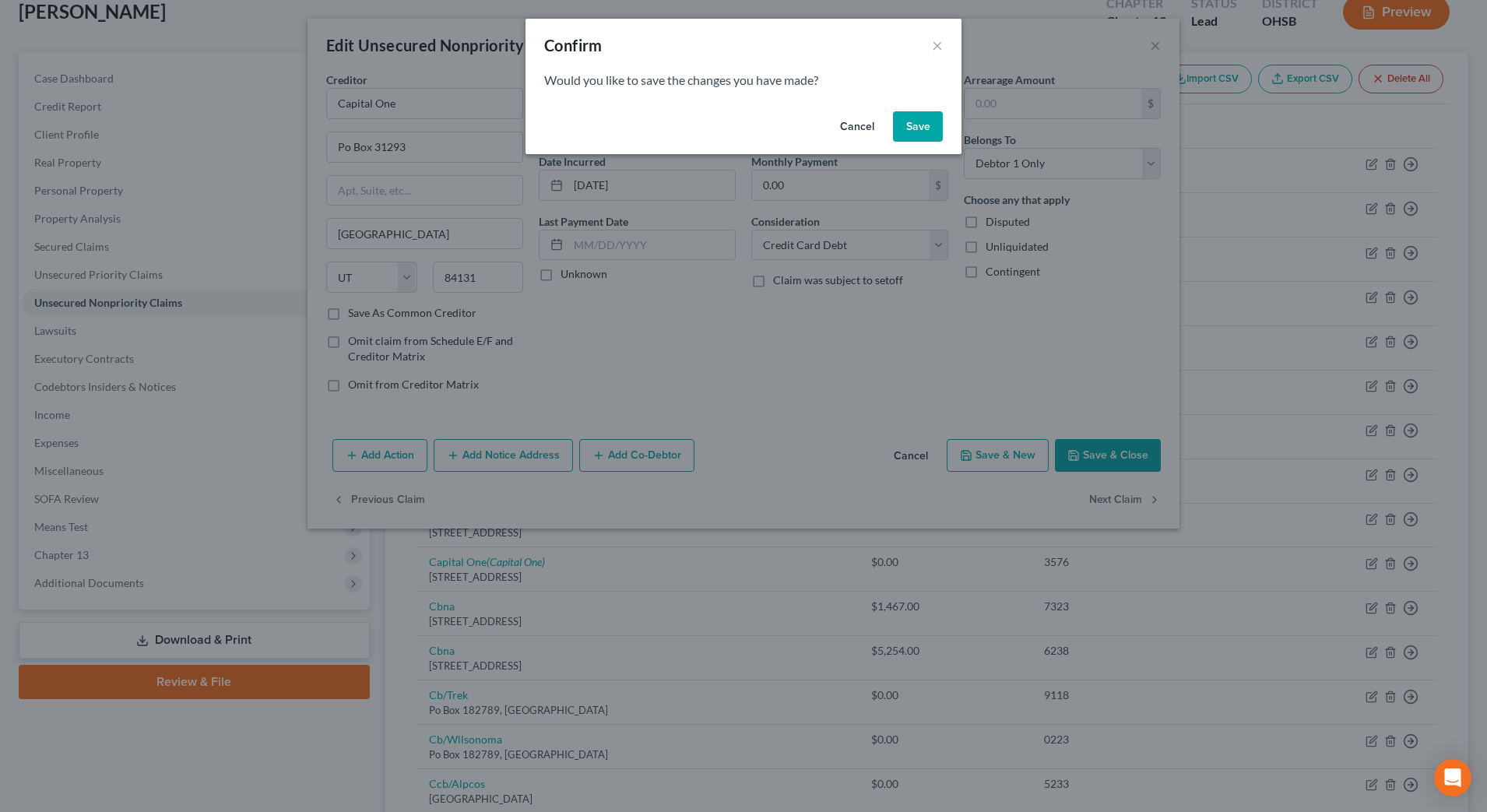
click at [923, 133] on button "Save" at bounding box center [918, 126] width 50 height 31
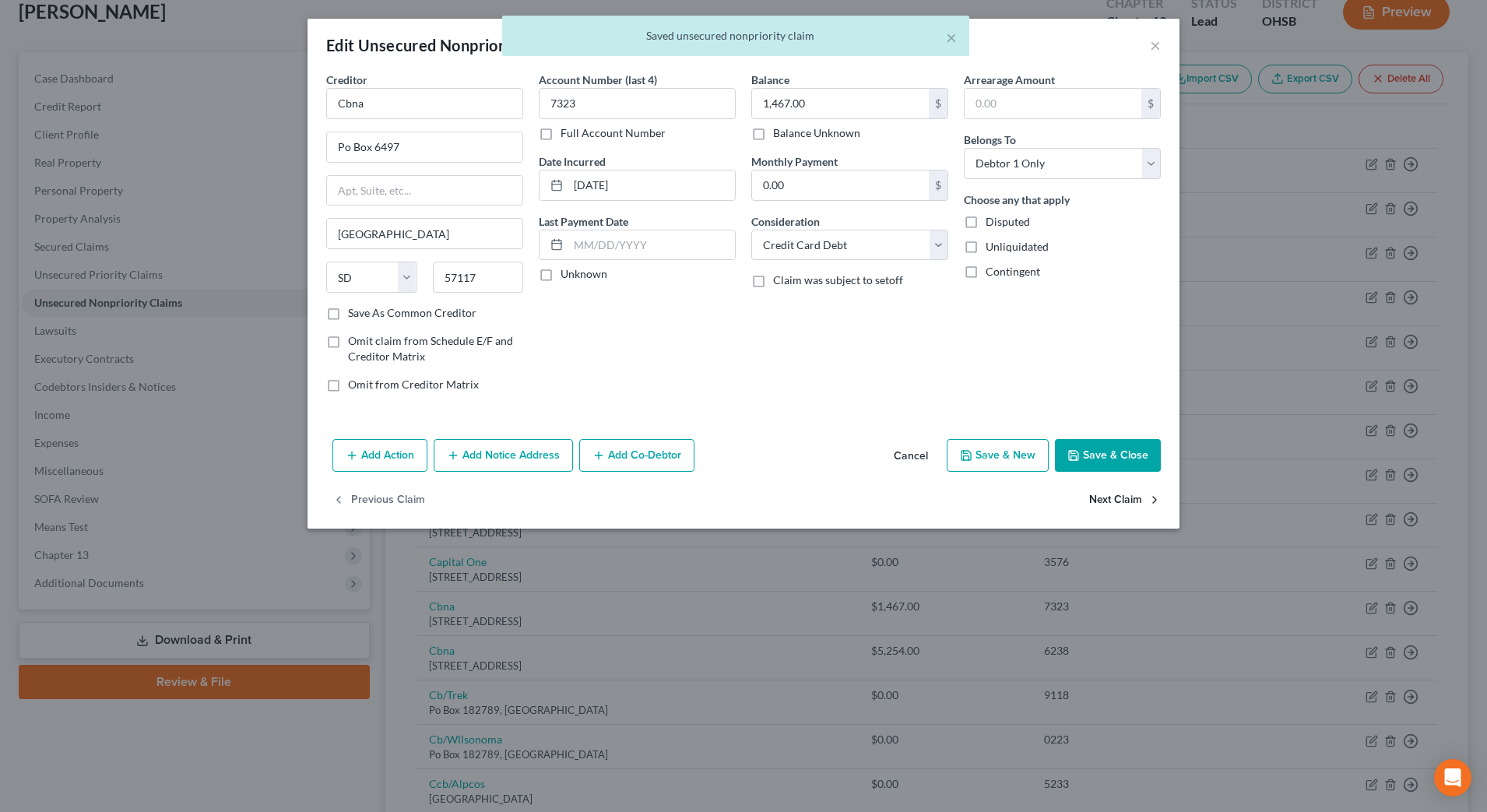
click at [1108, 503] on button "Next Claim" at bounding box center [1125, 501] width 72 height 33
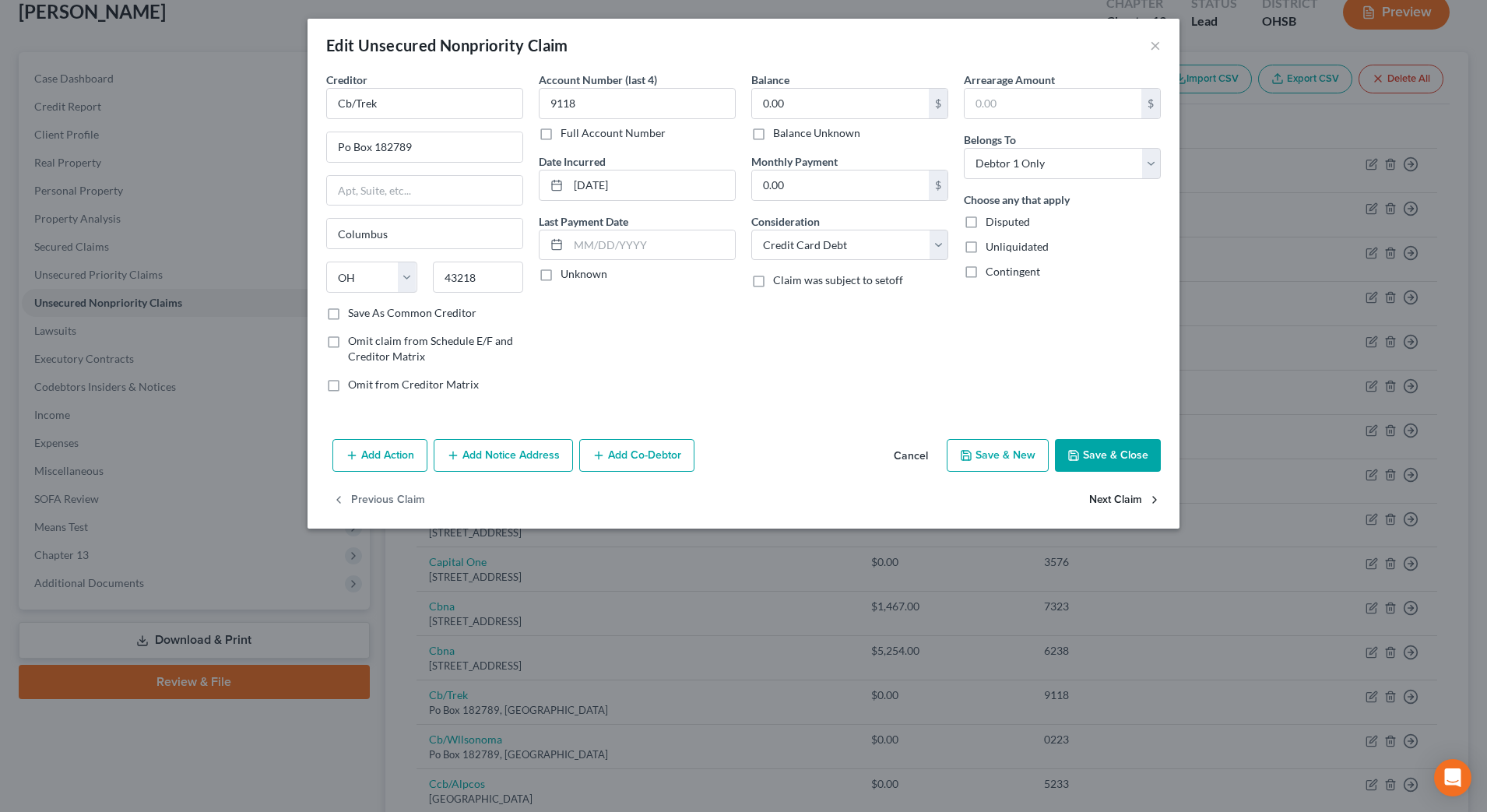
click at [1108, 503] on button "Next Claim" at bounding box center [1125, 501] width 72 height 33
click at [382, 494] on button "Previous Claim" at bounding box center [379, 501] width 92 height 33
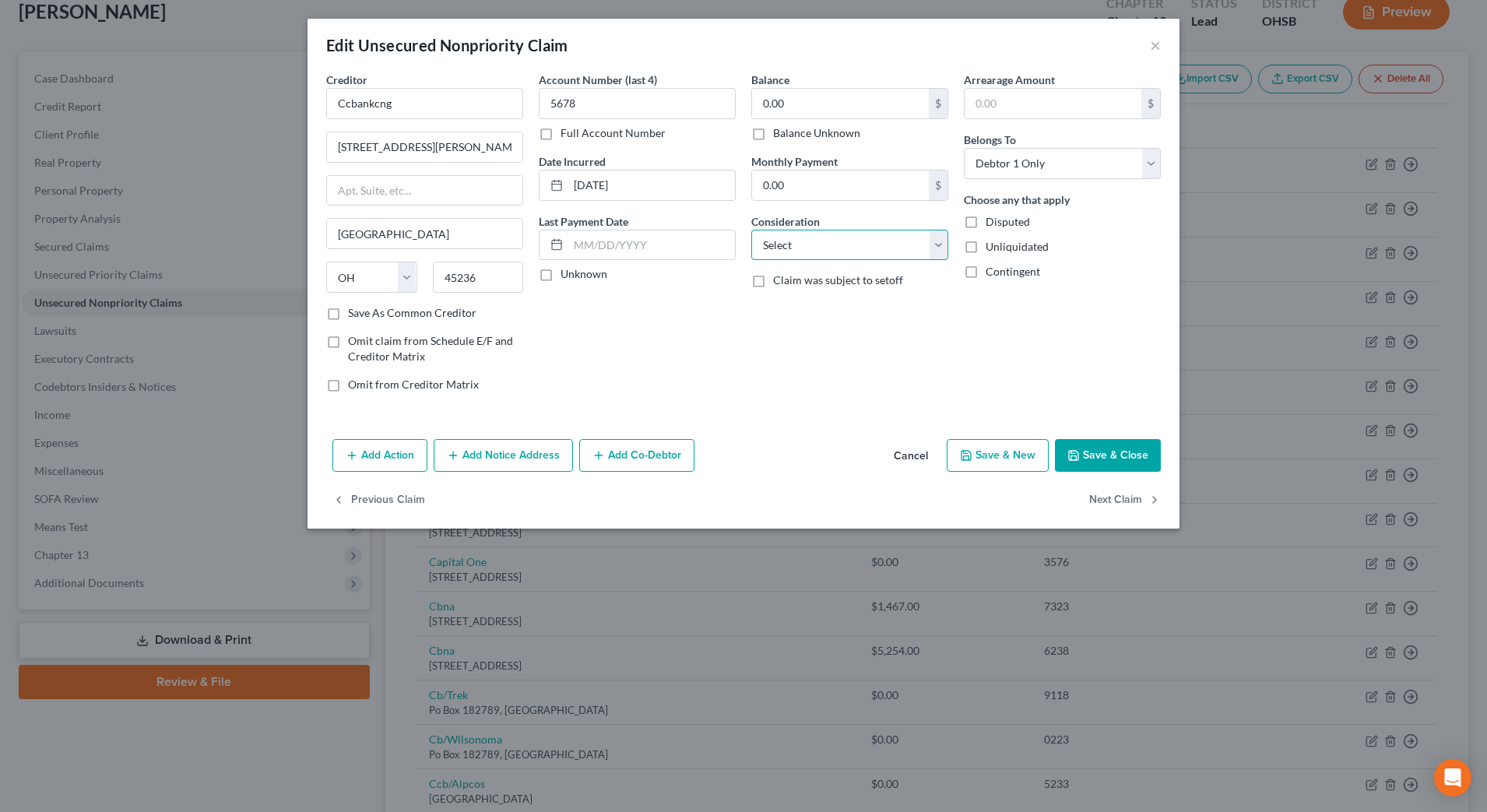
click at [864, 244] on select "Select Cable / Satellite Services Collection Agency Credit Card Debt Debt Couns…" at bounding box center [850, 245] width 197 height 31
click at [752, 229] on select "Select Cable / Satellite Services Collection Agency Credit Card Debt Debt Couns…" at bounding box center [850, 245] width 197 height 31
click at [1108, 495] on button "Next Claim" at bounding box center [1125, 501] width 72 height 33
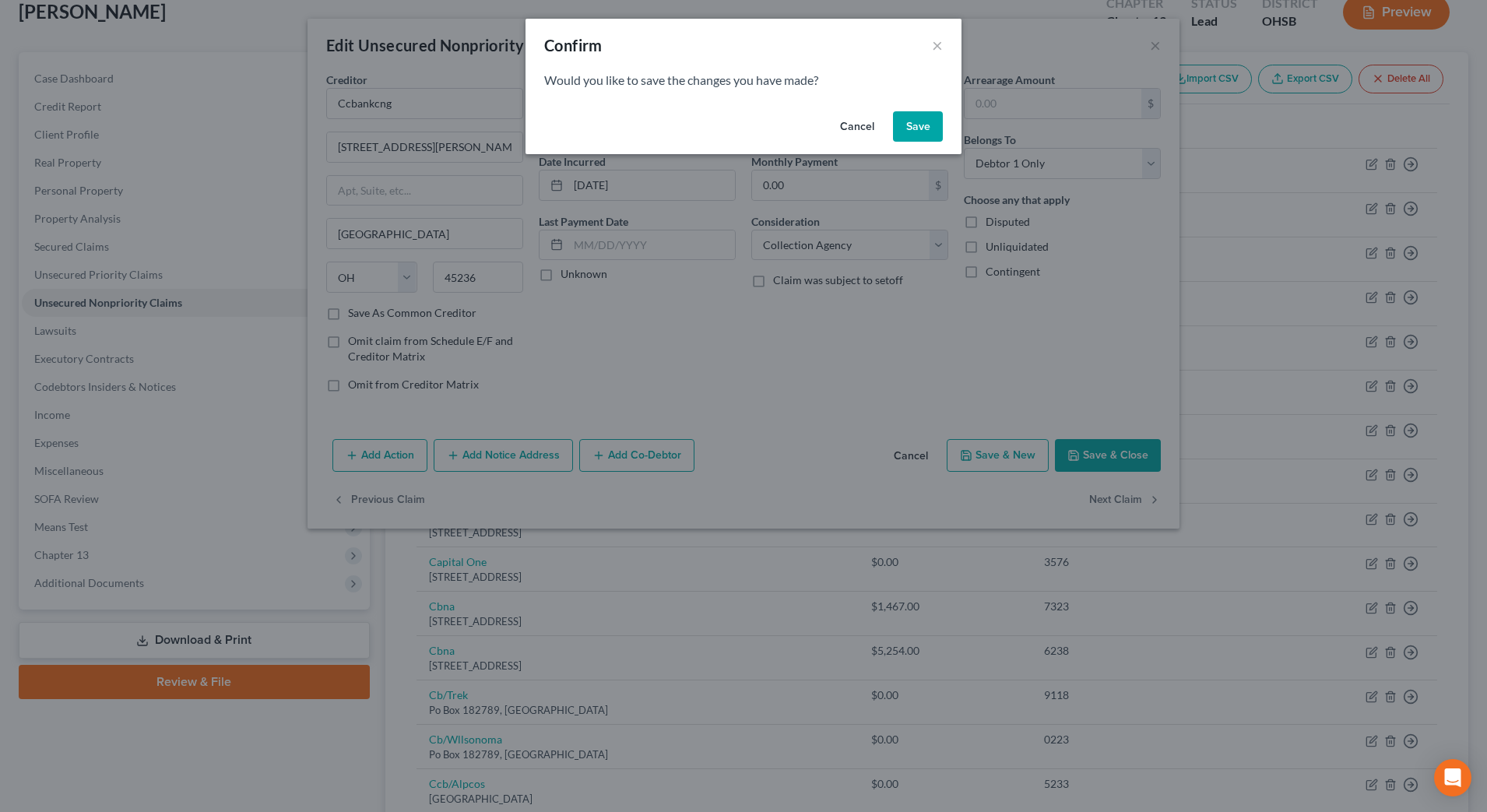
click at [934, 130] on button "Save" at bounding box center [918, 126] width 50 height 31
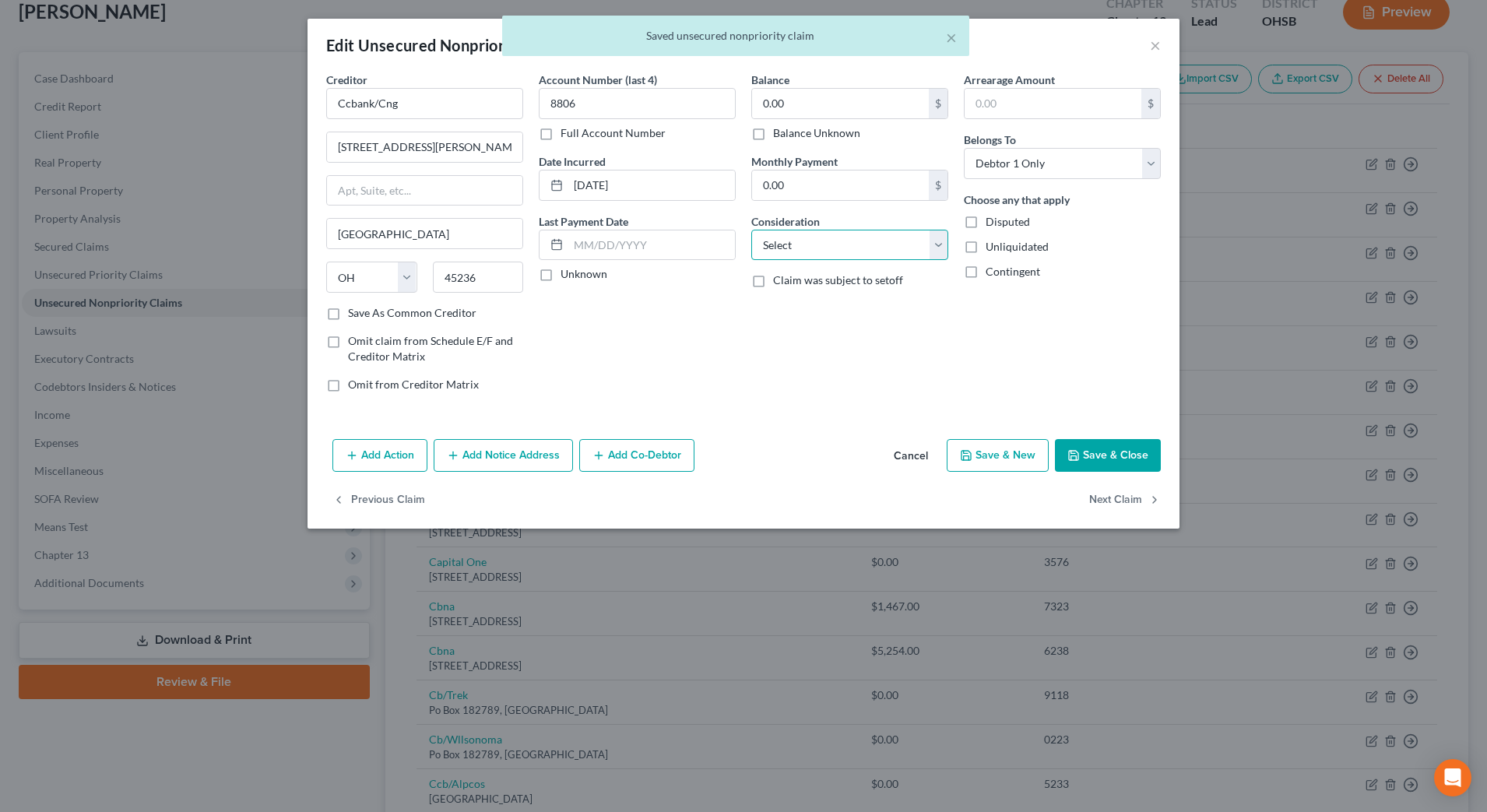
click at [901, 235] on select "Select Cable / Satellite Services Collection Agency Credit Card Debt Debt Couns…" at bounding box center [850, 245] width 197 height 31
click at [752, 229] on select "Select Cable / Satellite Services Collection Agency Credit Card Debt Debt Couns…" at bounding box center [850, 245] width 197 height 31
click at [1108, 493] on button "Next Claim" at bounding box center [1125, 501] width 72 height 33
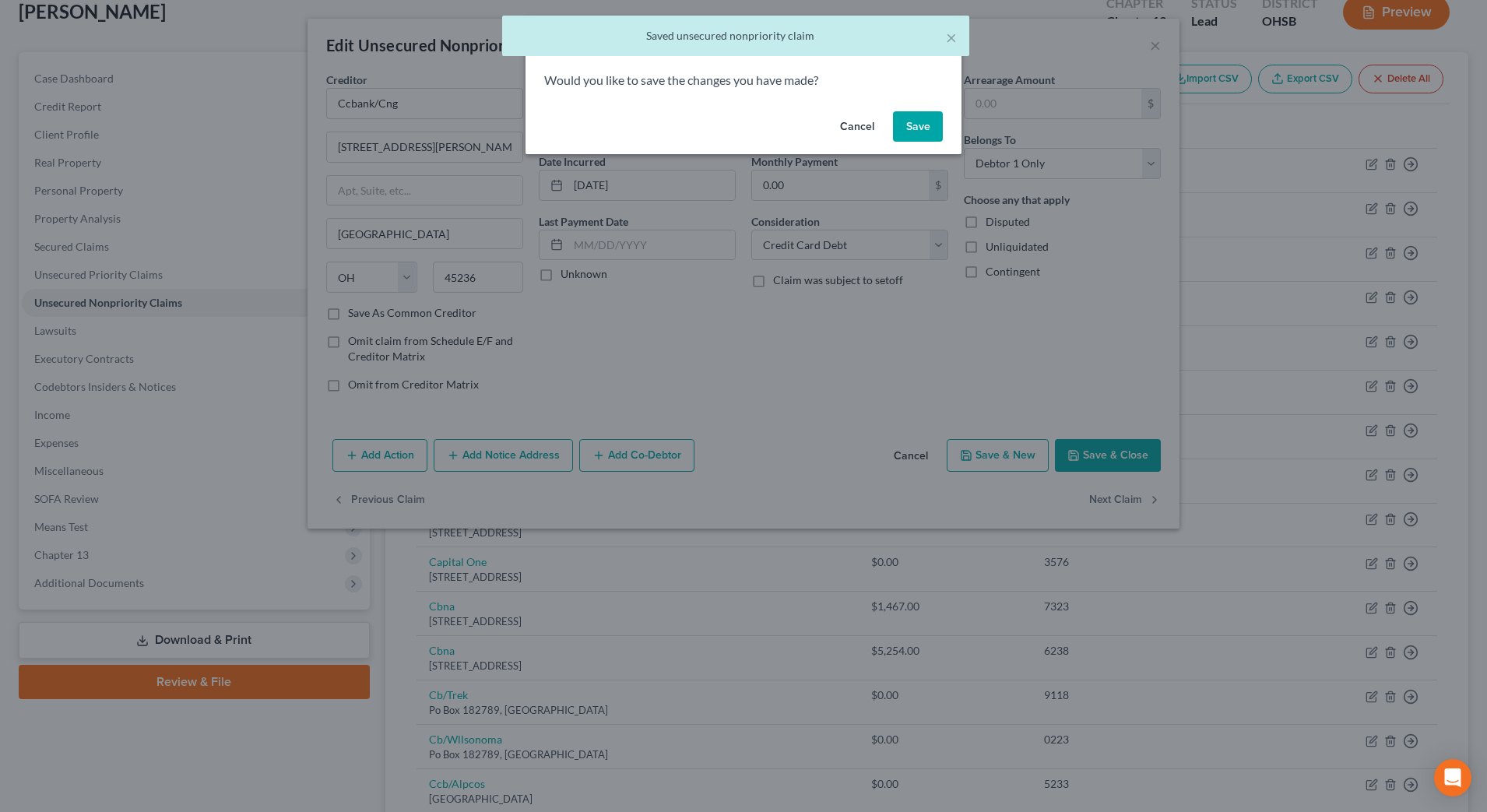
click at [921, 129] on button "Save" at bounding box center [918, 126] width 50 height 31
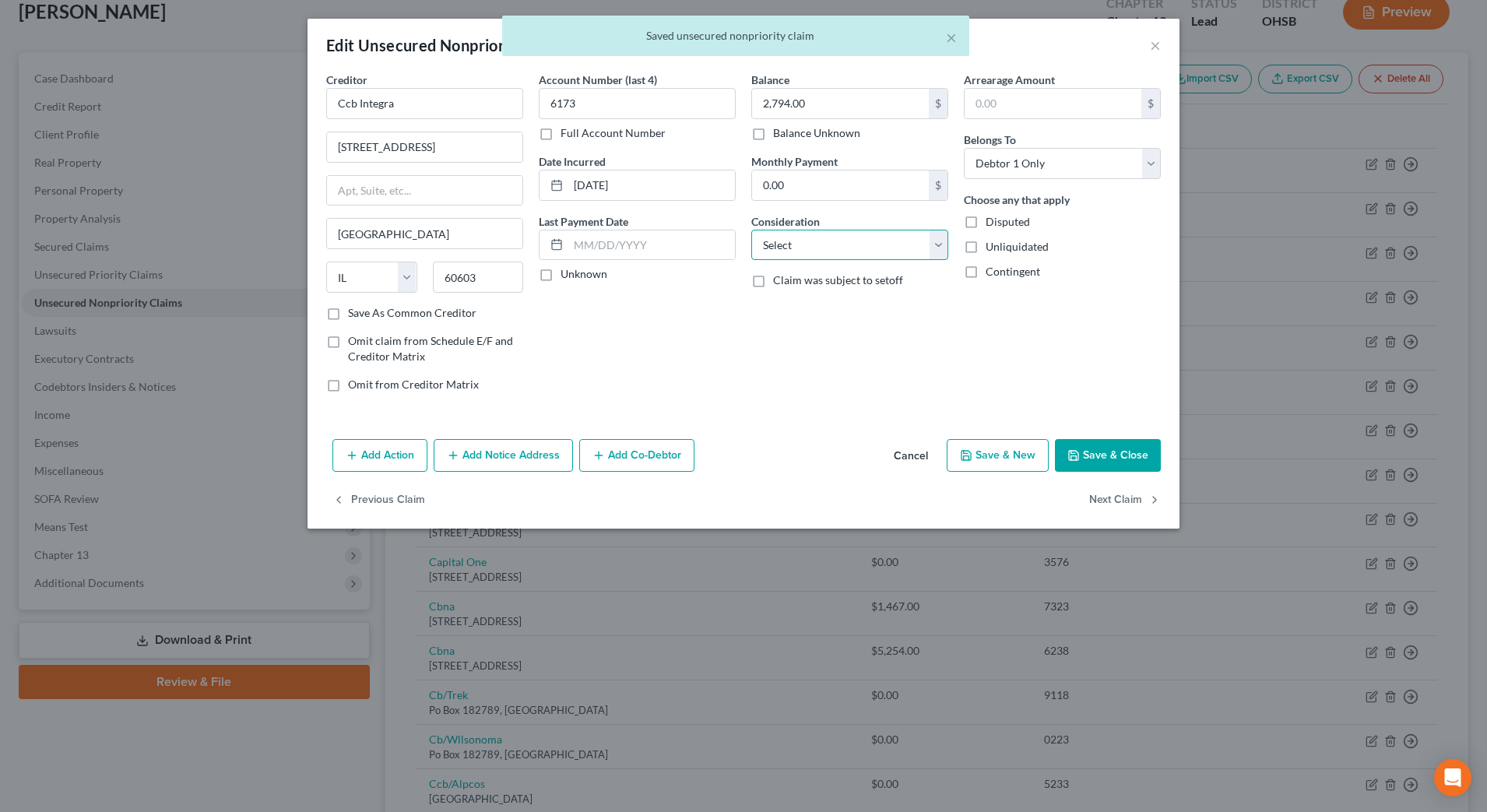
click at [910, 251] on select "Select Cable / Satellite Services Collection Agency Credit Card Debt Debt Couns…" at bounding box center [850, 245] width 197 height 31
click at [752, 229] on select "Select Cable / Satellite Services Collection Agency Credit Card Debt Debt Couns…" at bounding box center [850, 245] width 197 height 31
click at [1118, 492] on button "Next Claim" at bounding box center [1125, 501] width 72 height 33
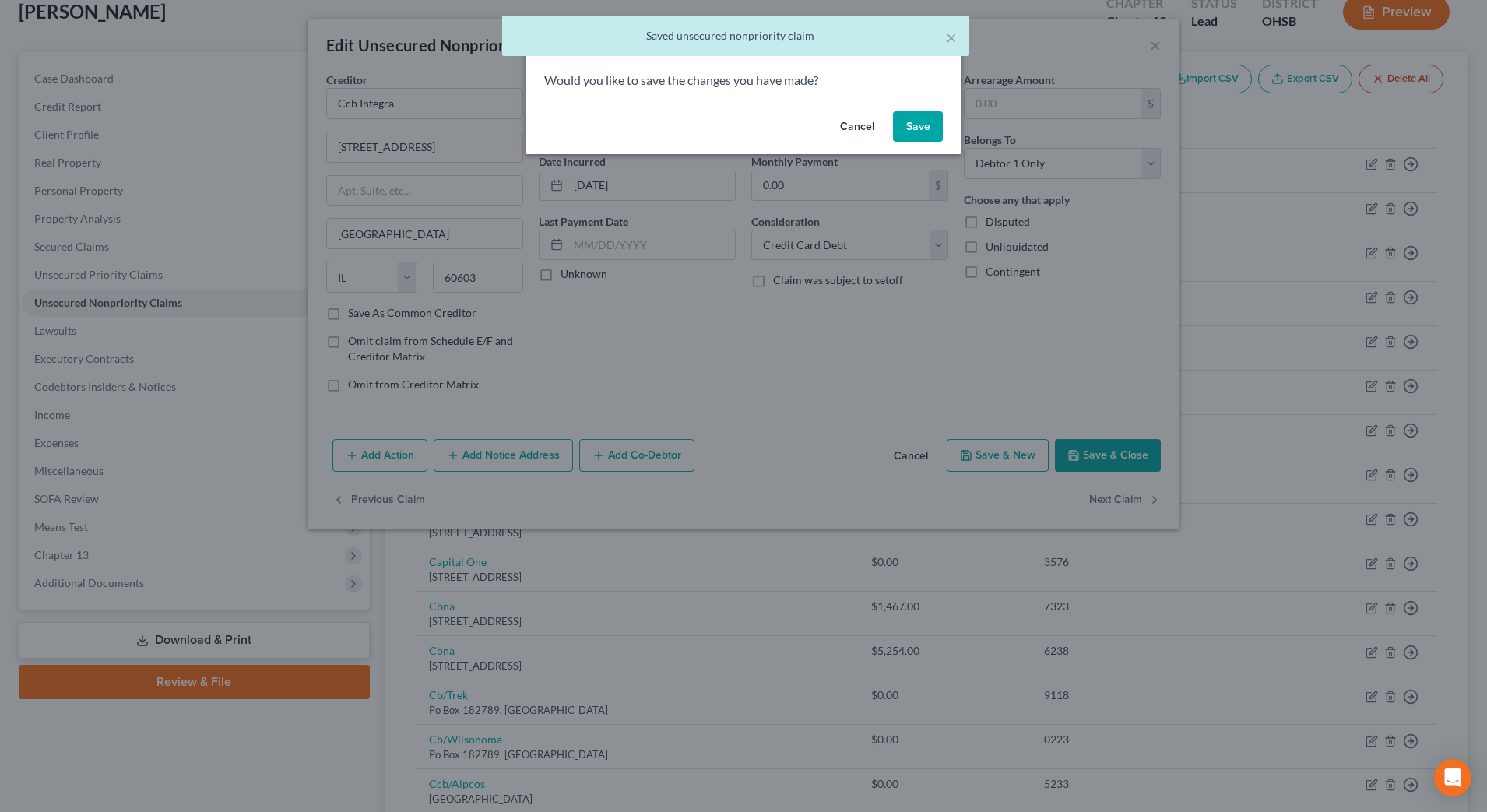
click at [900, 103] on div "Would you like to save the changes you have made?" at bounding box center [744, 89] width 436 height 34
click at [905, 114] on button "Save" at bounding box center [918, 126] width 50 height 31
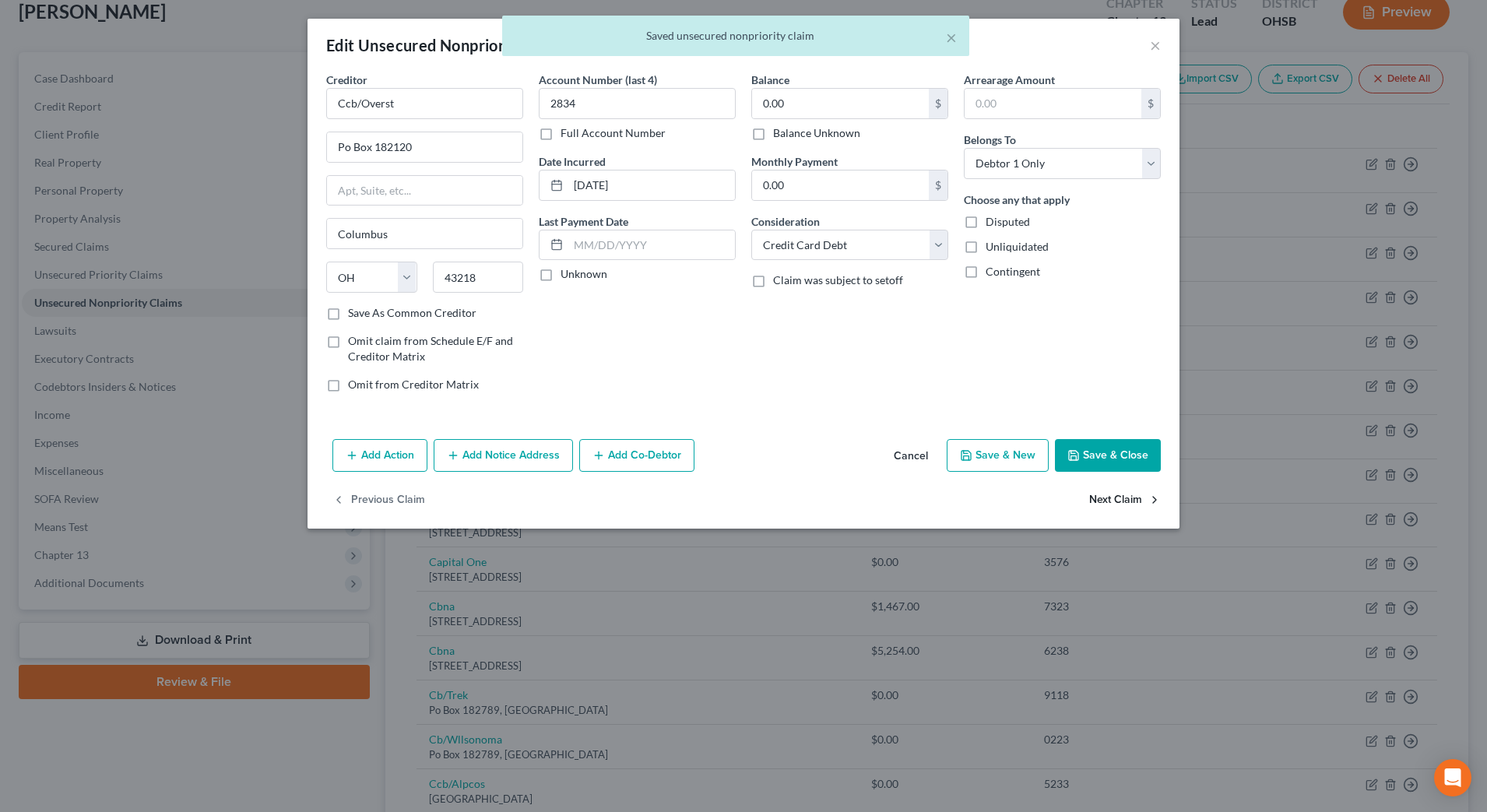
click at [1111, 498] on button "Next Claim" at bounding box center [1125, 501] width 72 height 33
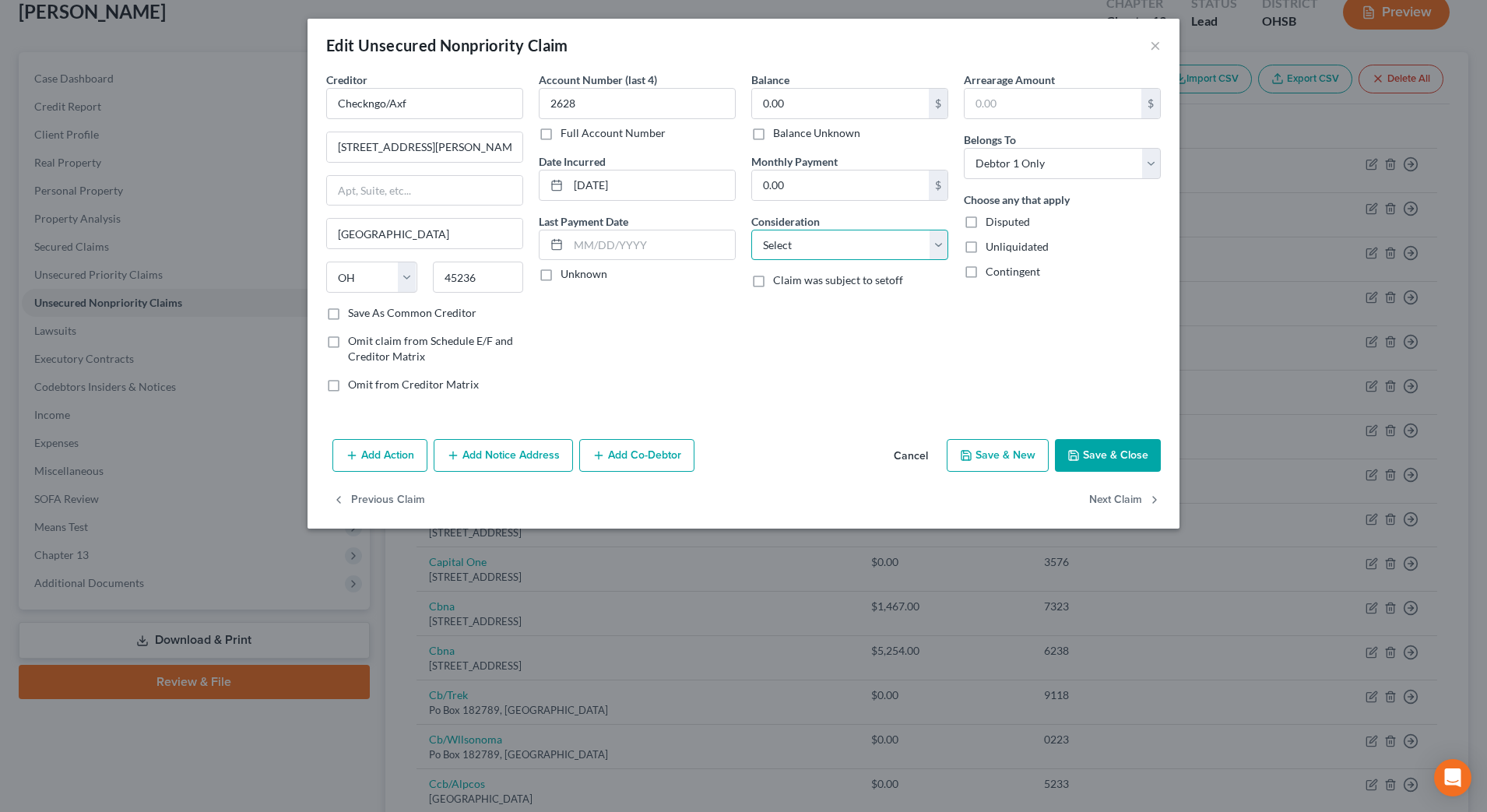
click at [865, 238] on select "Select Cable / Satellite Services Collection Agency Credit Card Debt Debt Couns…" at bounding box center [850, 245] width 197 height 31
click at [752, 229] on select "Select Cable / Satellite Services Collection Agency Credit Card Debt Debt Couns…" at bounding box center [850, 245] width 197 height 31
click at [1091, 497] on button "Next Claim" at bounding box center [1125, 501] width 72 height 33
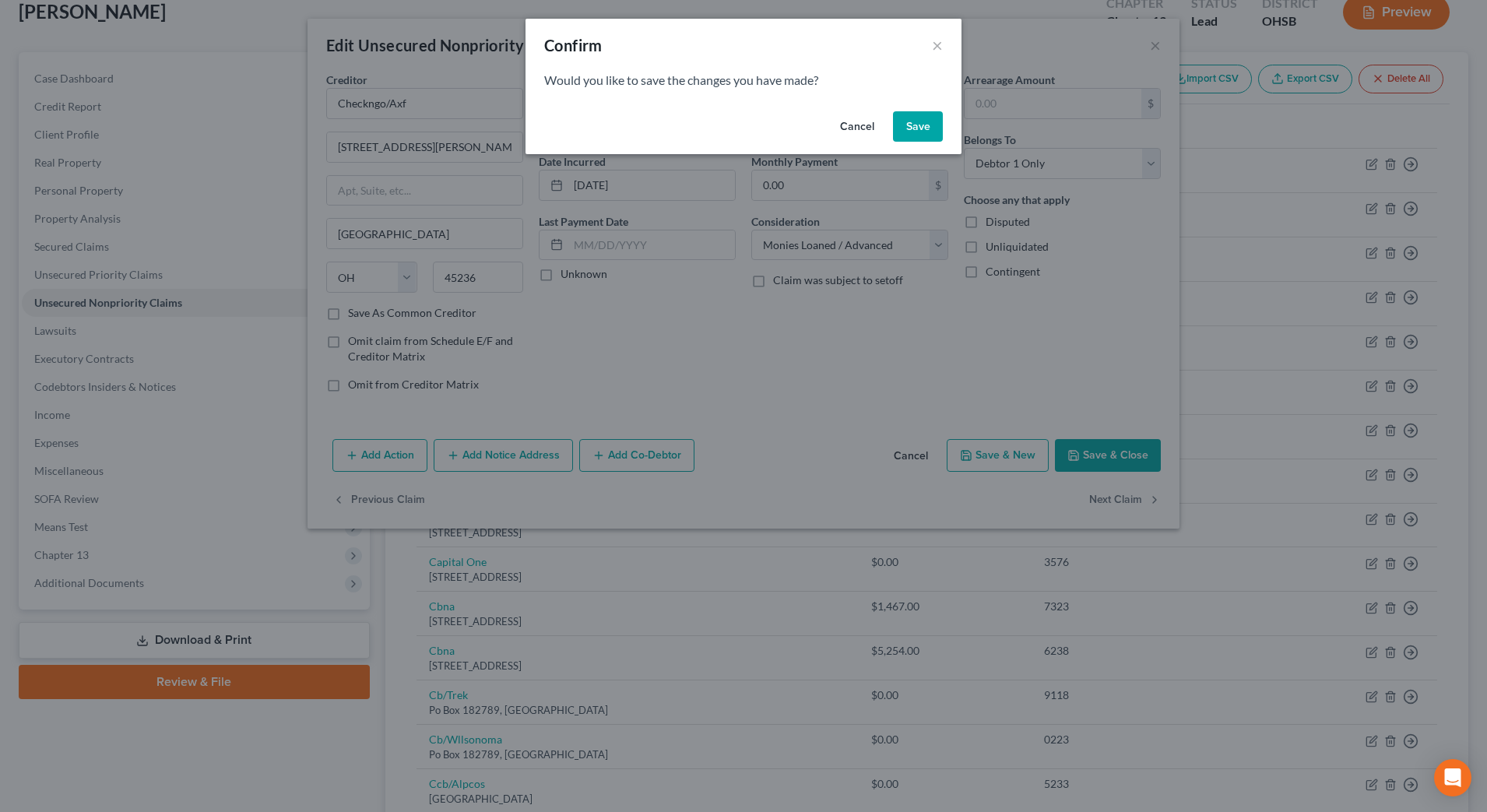
click at [923, 124] on button "Save" at bounding box center [918, 126] width 50 height 31
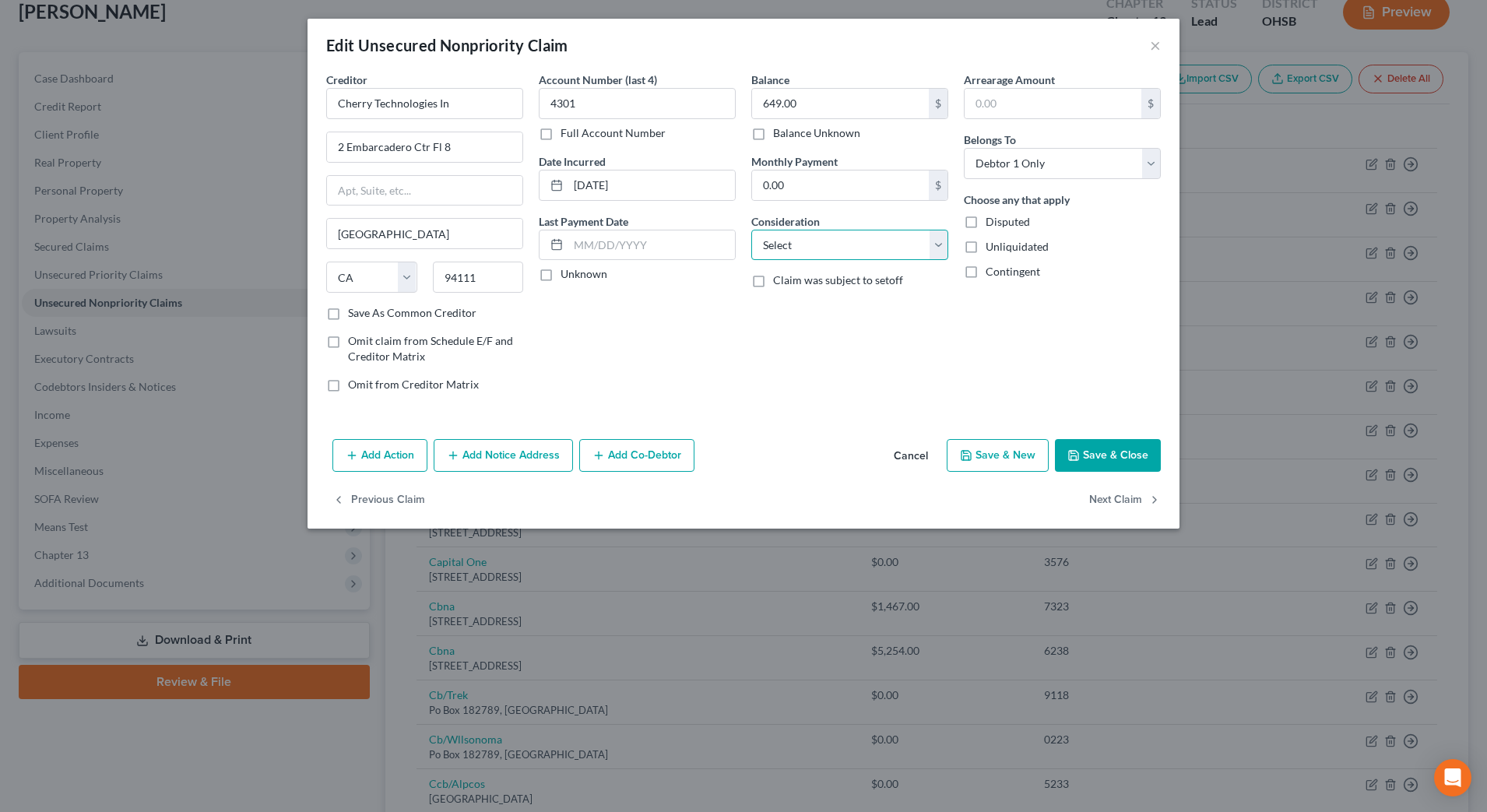
click at [868, 244] on select "Select Cable / Satellite Services Collection Agency Credit Card Debt Debt Couns…" at bounding box center [850, 245] width 197 height 31
click at [752, 229] on select "Select Cable / Satellite Services Collection Agency Credit Card Debt Debt Couns…" at bounding box center [850, 245] width 197 height 31
click at [1113, 499] on button "Next Claim" at bounding box center [1125, 501] width 72 height 33
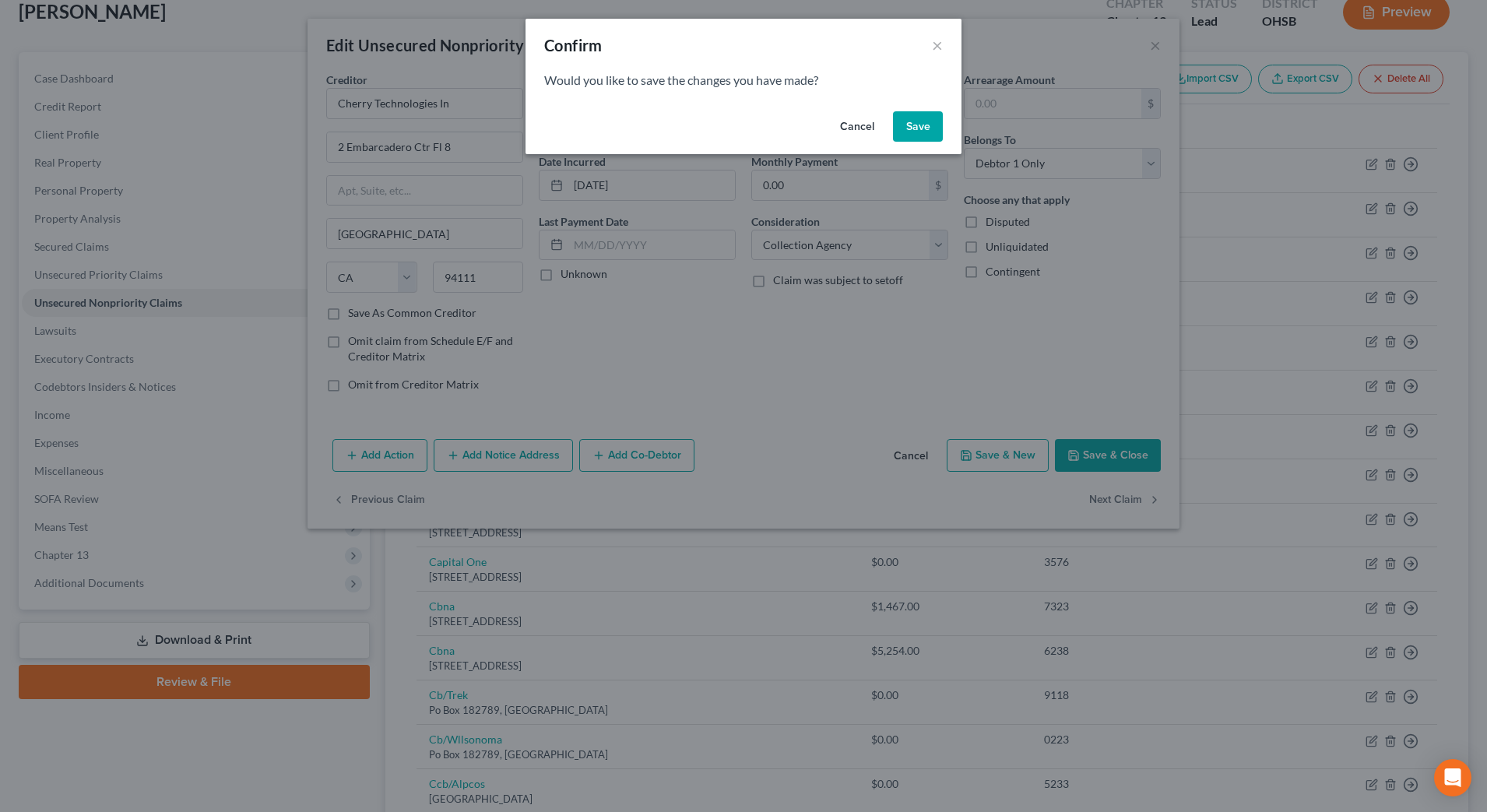
click at [923, 119] on button "Save" at bounding box center [918, 126] width 50 height 31
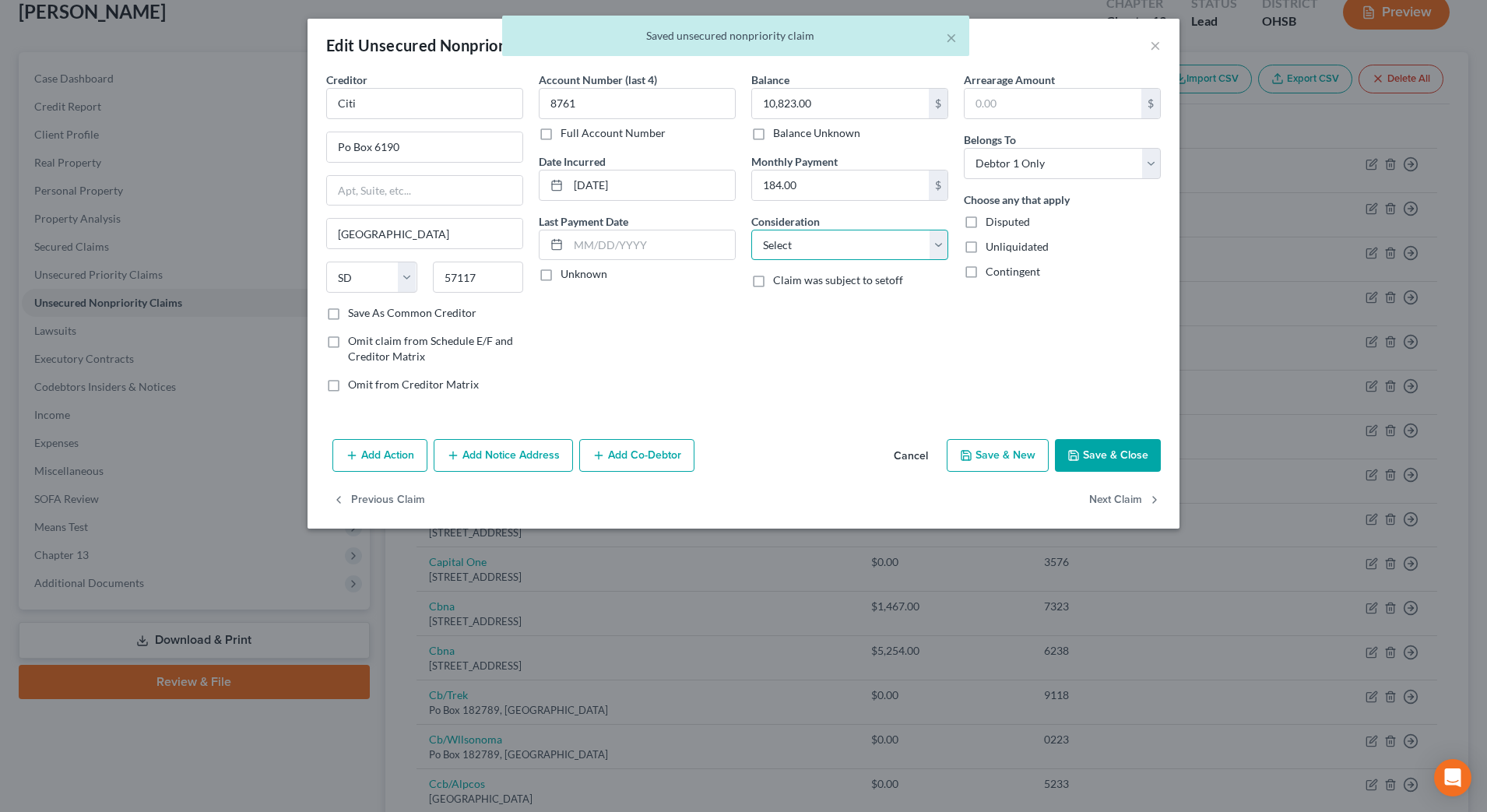
click at [890, 247] on select "Select Cable / Satellite Services Collection Agency Credit Card Debt Debt Couns…" at bounding box center [850, 245] width 197 height 31
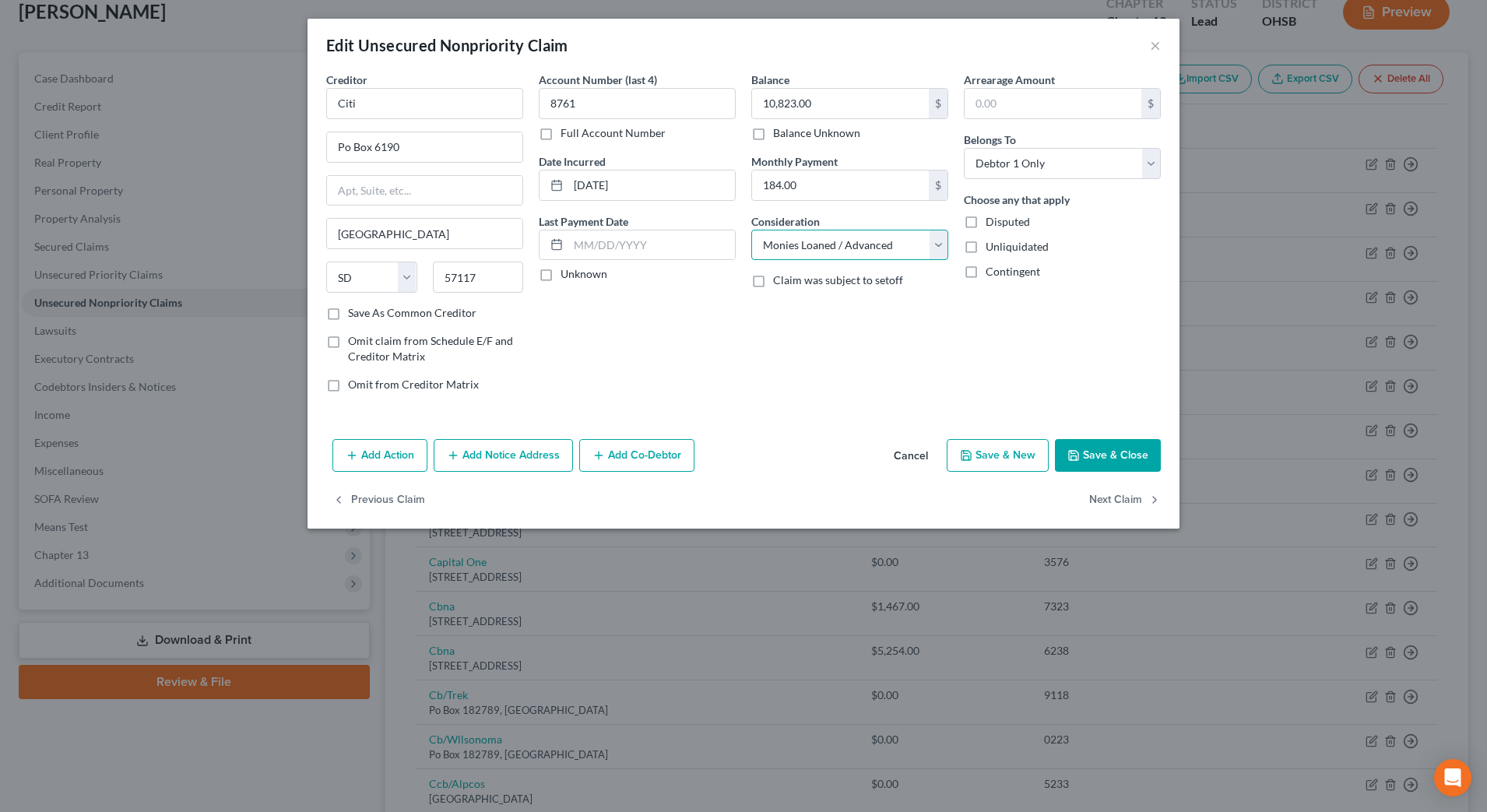
click at [752, 229] on select "Select Cable / Satellite Services Collection Agency Credit Card Debt Debt Couns…" at bounding box center [850, 245] width 197 height 31
click at [895, 247] on select "Select Cable / Satellite Services Collection Agency Credit Card Debt Debt Couns…" at bounding box center [850, 245] width 197 height 31
click at [752, 229] on select "Select Cable / Satellite Services Collection Agency Credit Card Debt Debt Couns…" at bounding box center [850, 245] width 197 height 31
click at [1138, 497] on button "Next Claim" at bounding box center [1125, 501] width 72 height 33
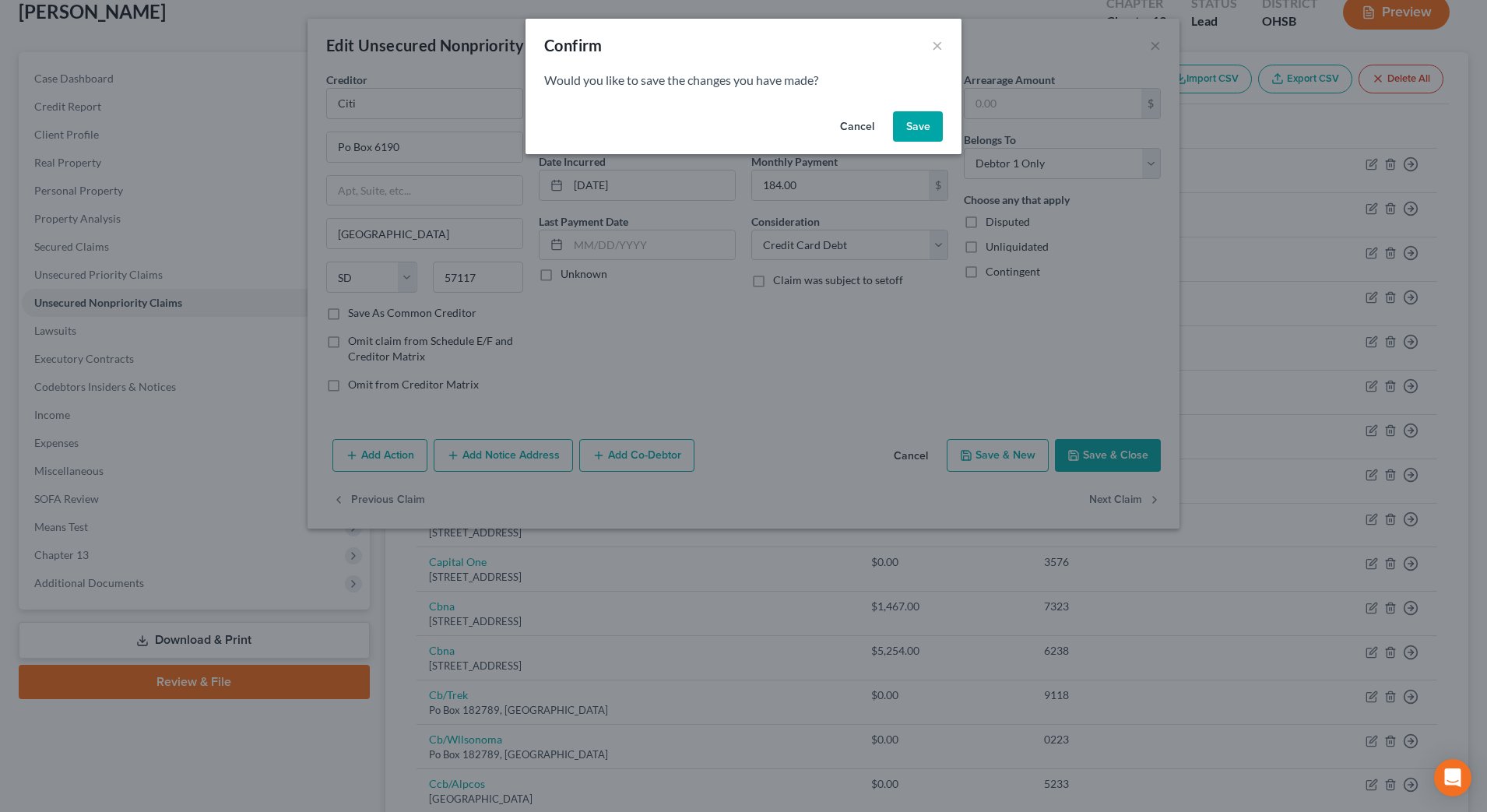
click at [934, 126] on button "Save" at bounding box center [918, 126] width 50 height 31
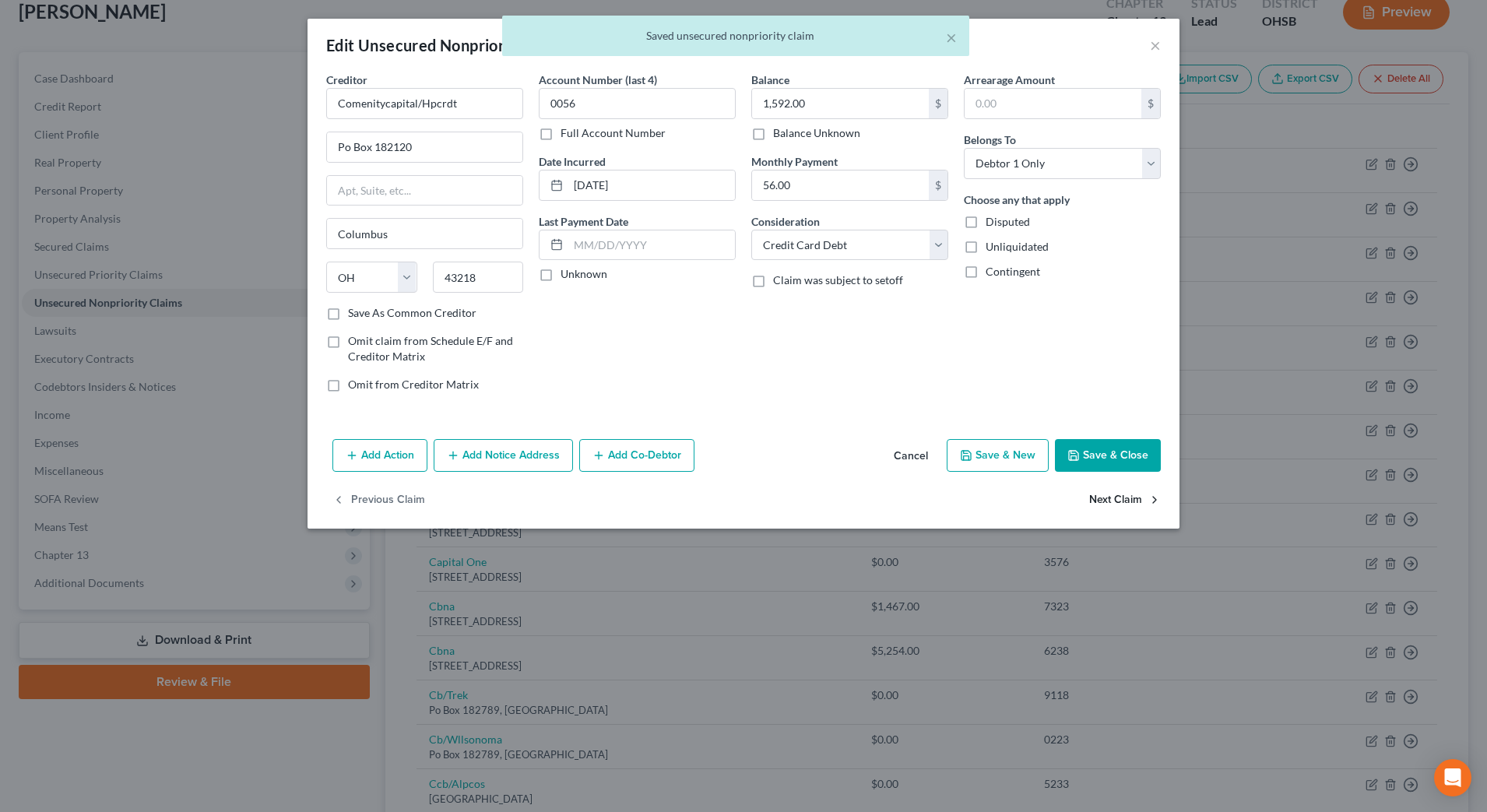
click at [1123, 497] on button "Next Claim" at bounding box center [1125, 501] width 72 height 33
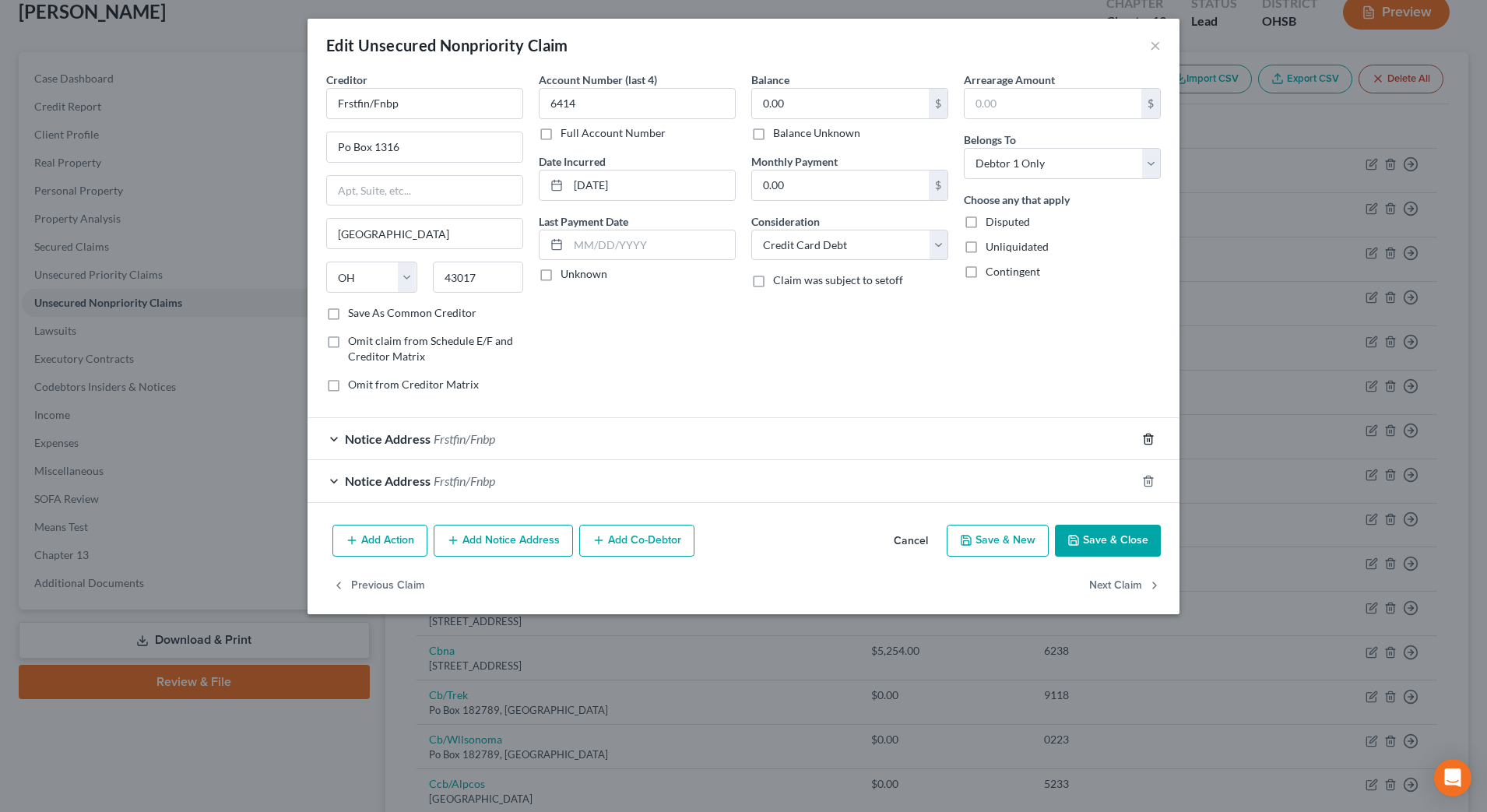
click at [1153, 439] on icon "button" at bounding box center [1148, 439] width 12 height 12
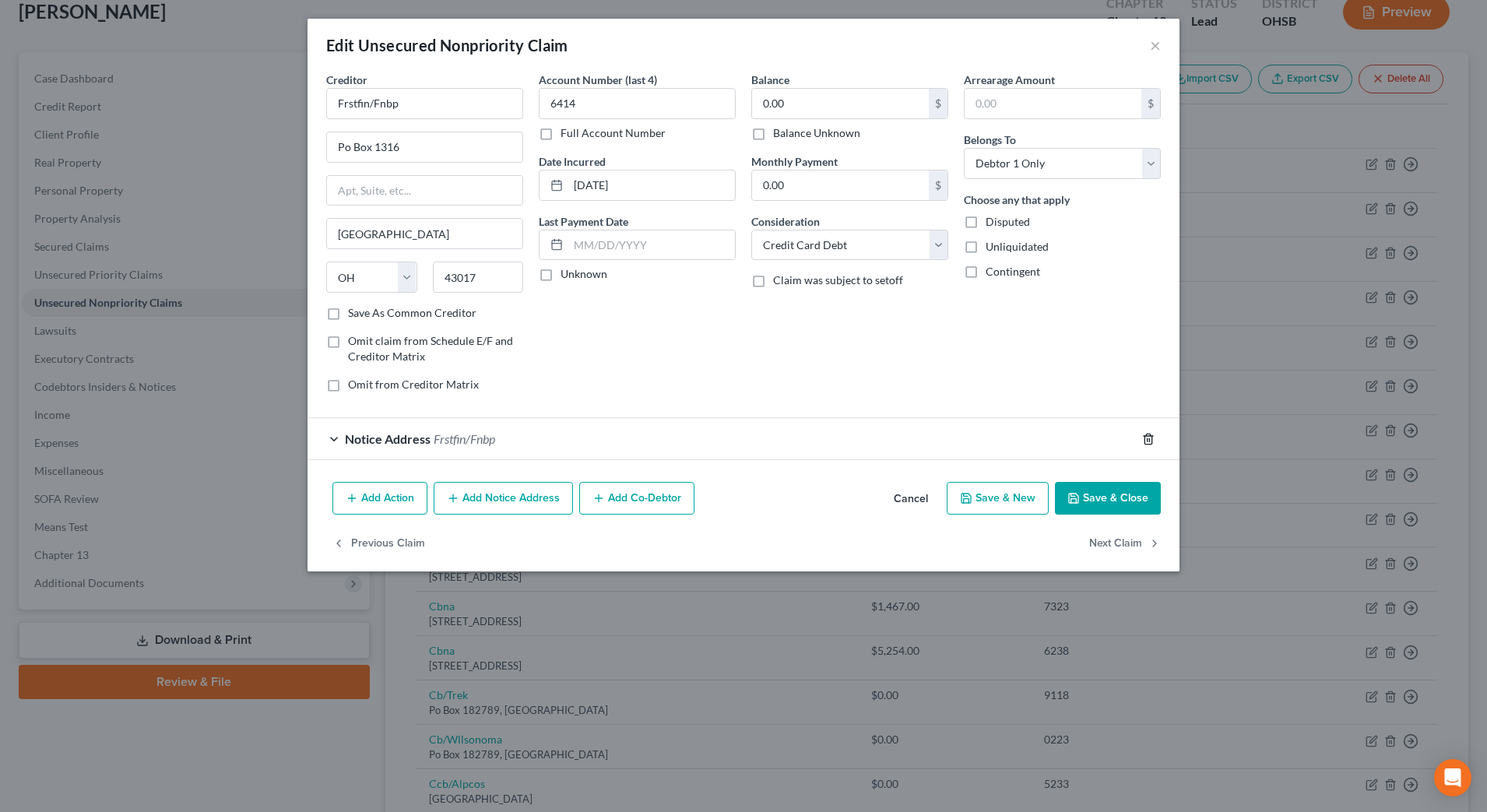
click at [1153, 439] on icon "button" at bounding box center [1148, 439] width 12 height 12
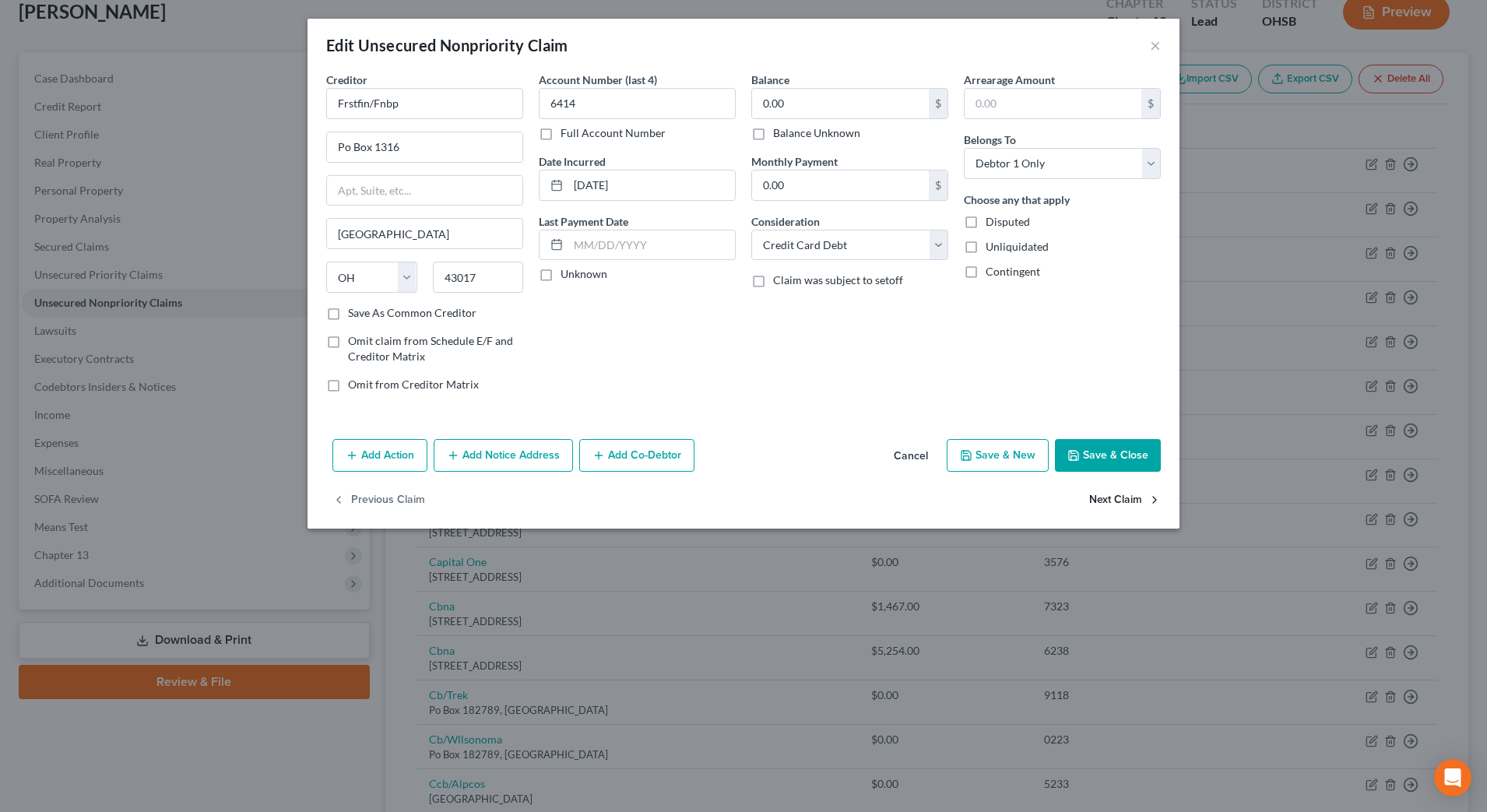
click at [1139, 493] on button "Next Claim" at bounding box center [1125, 501] width 72 height 33
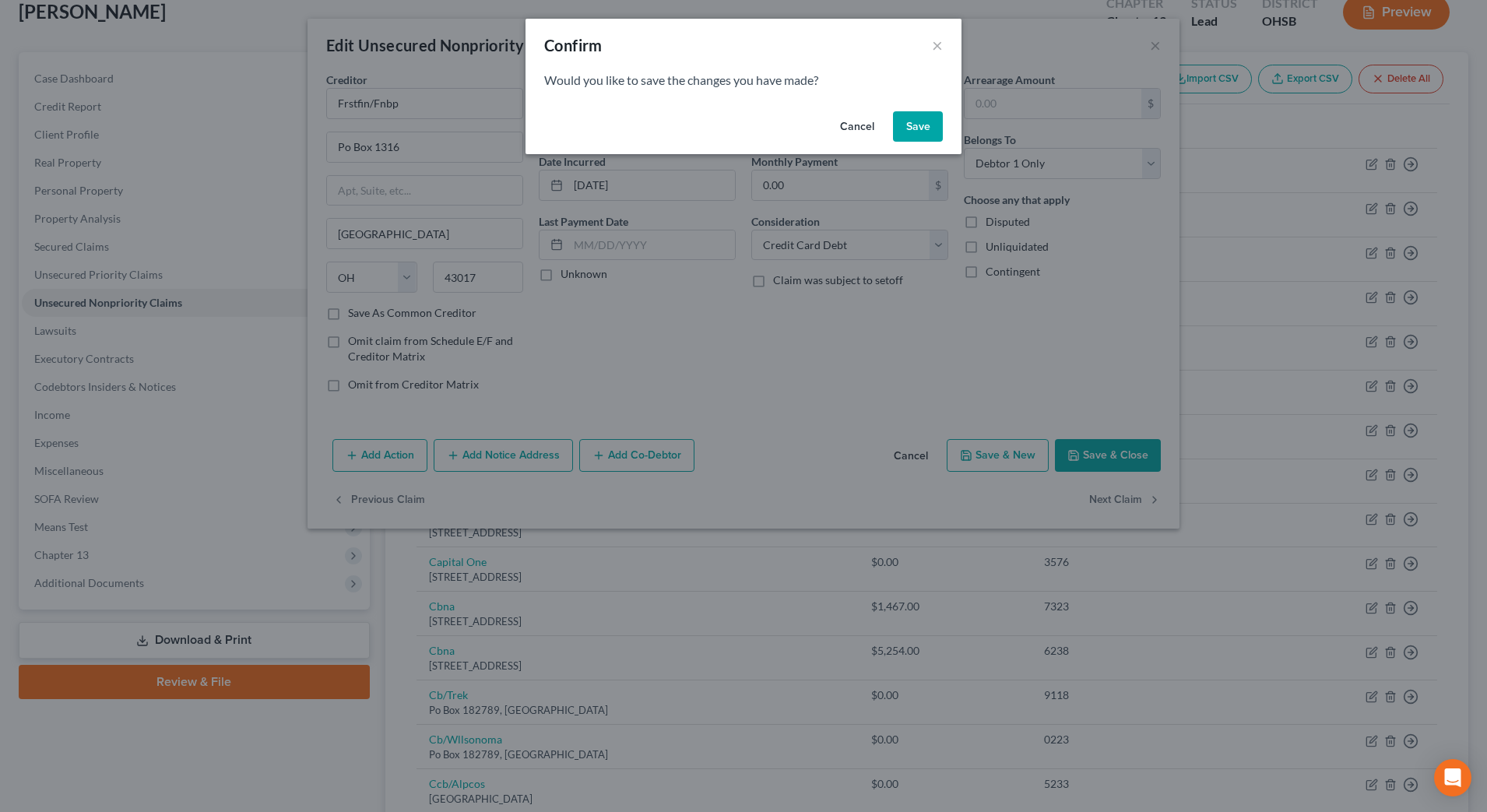
click at [907, 122] on button "Save" at bounding box center [918, 126] width 50 height 31
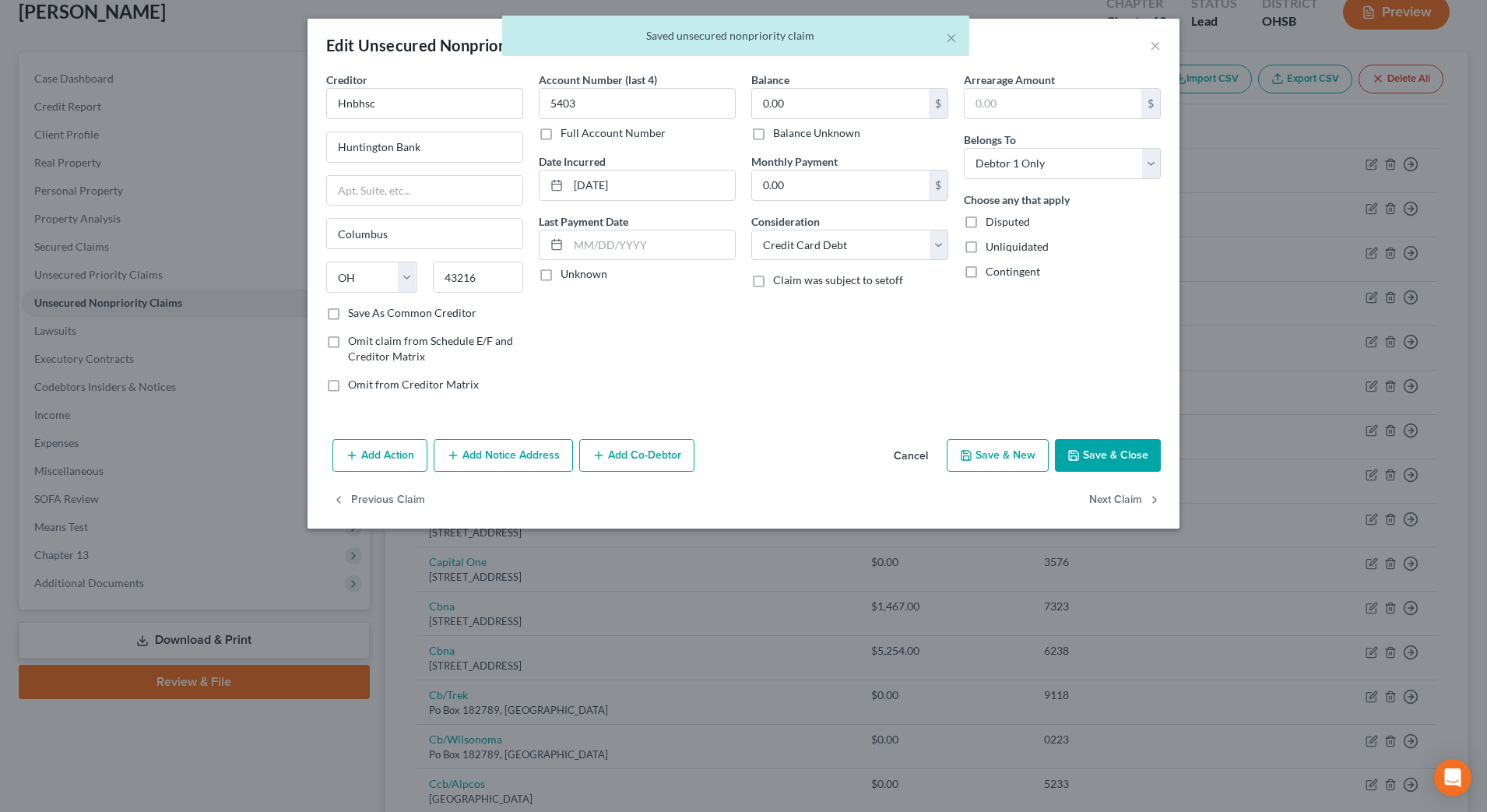
click at [1085, 490] on div "Previous Claim Next Claim" at bounding box center [744, 507] width 872 height 45
click at [1096, 495] on button "Next Claim" at bounding box center [1125, 501] width 72 height 33
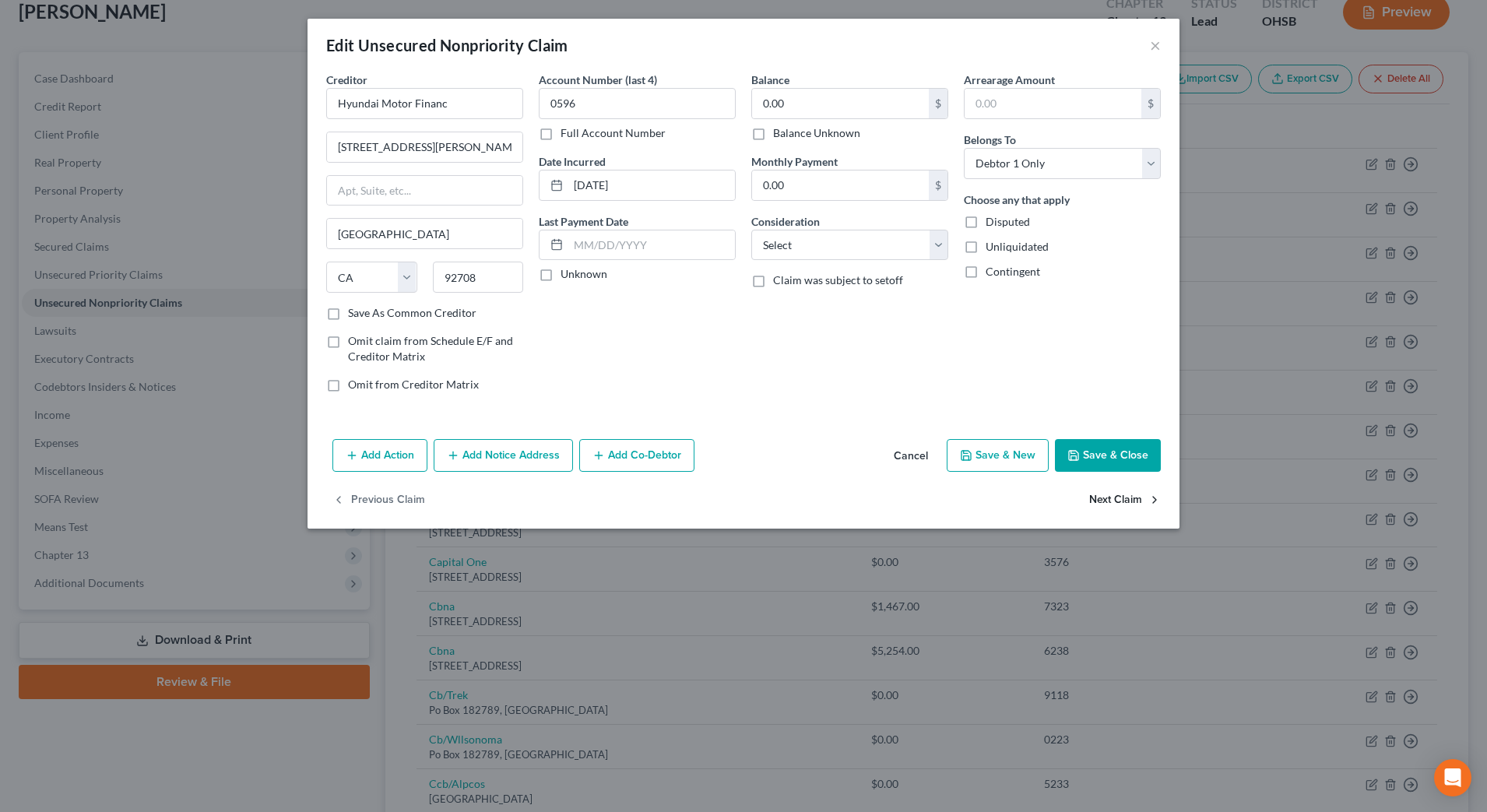
click at [1096, 495] on button "Next Claim" at bounding box center [1125, 501] width 72 height 33
click at [1096, 495] on div "Previous Claim" at bounding box center [744, 507] width 872 height 45
click at [1117, 454] on button "Save & Close" at bounding box center [1107, 455] width 106 height 33
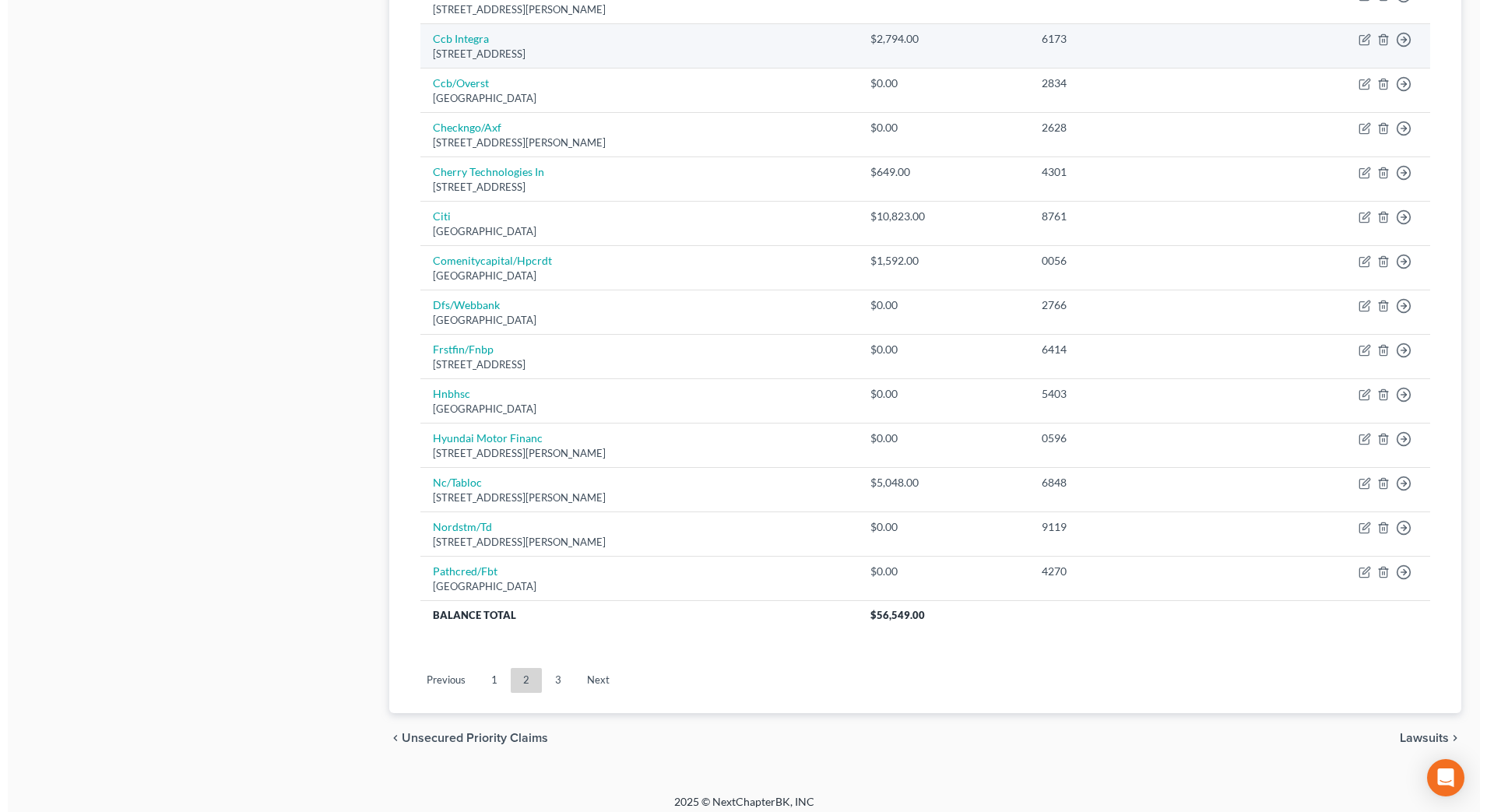
scroll to position [985, 0]
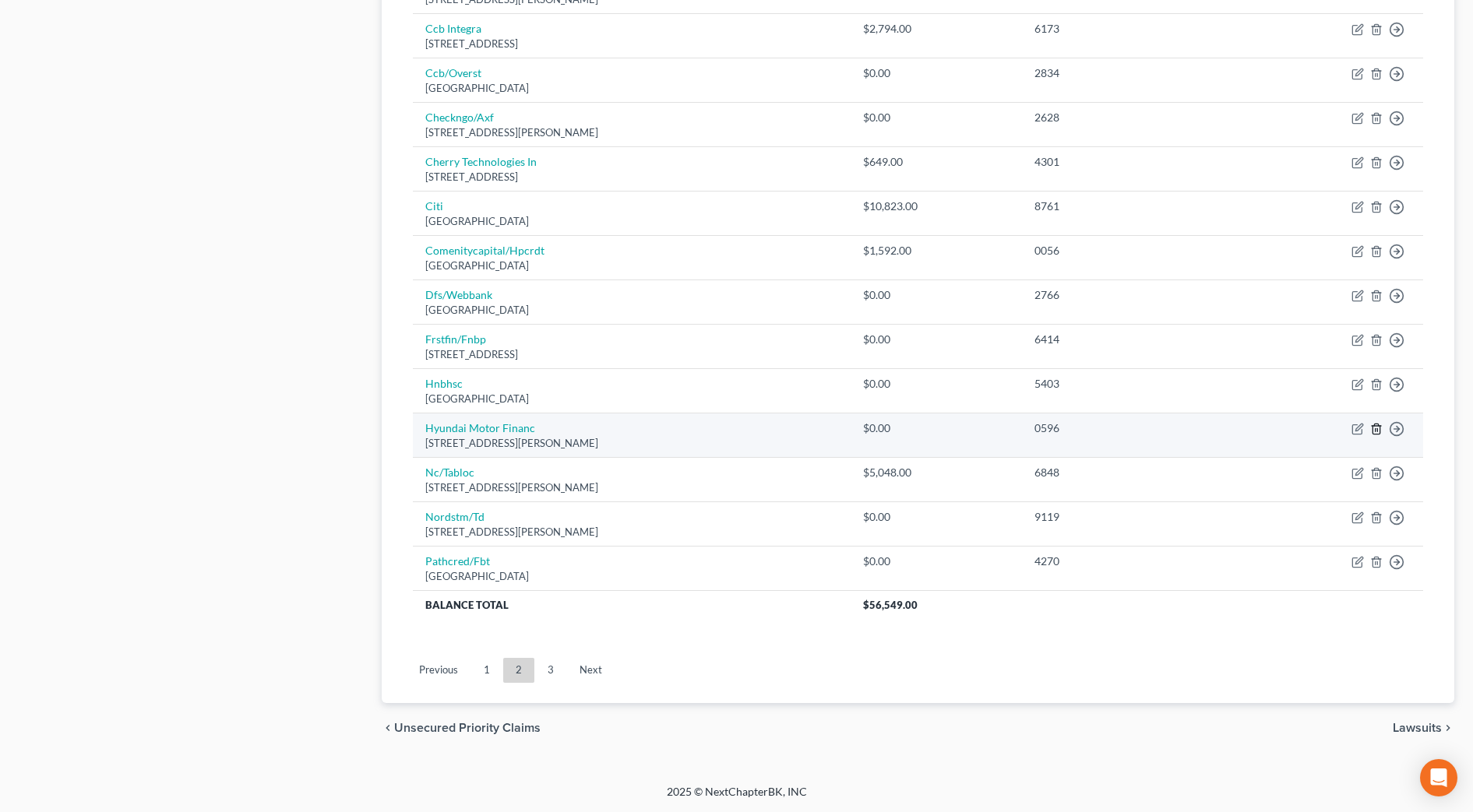
click at [1379, 429] on icon "button" at bounding box center [1376, 429] width 12 height 12
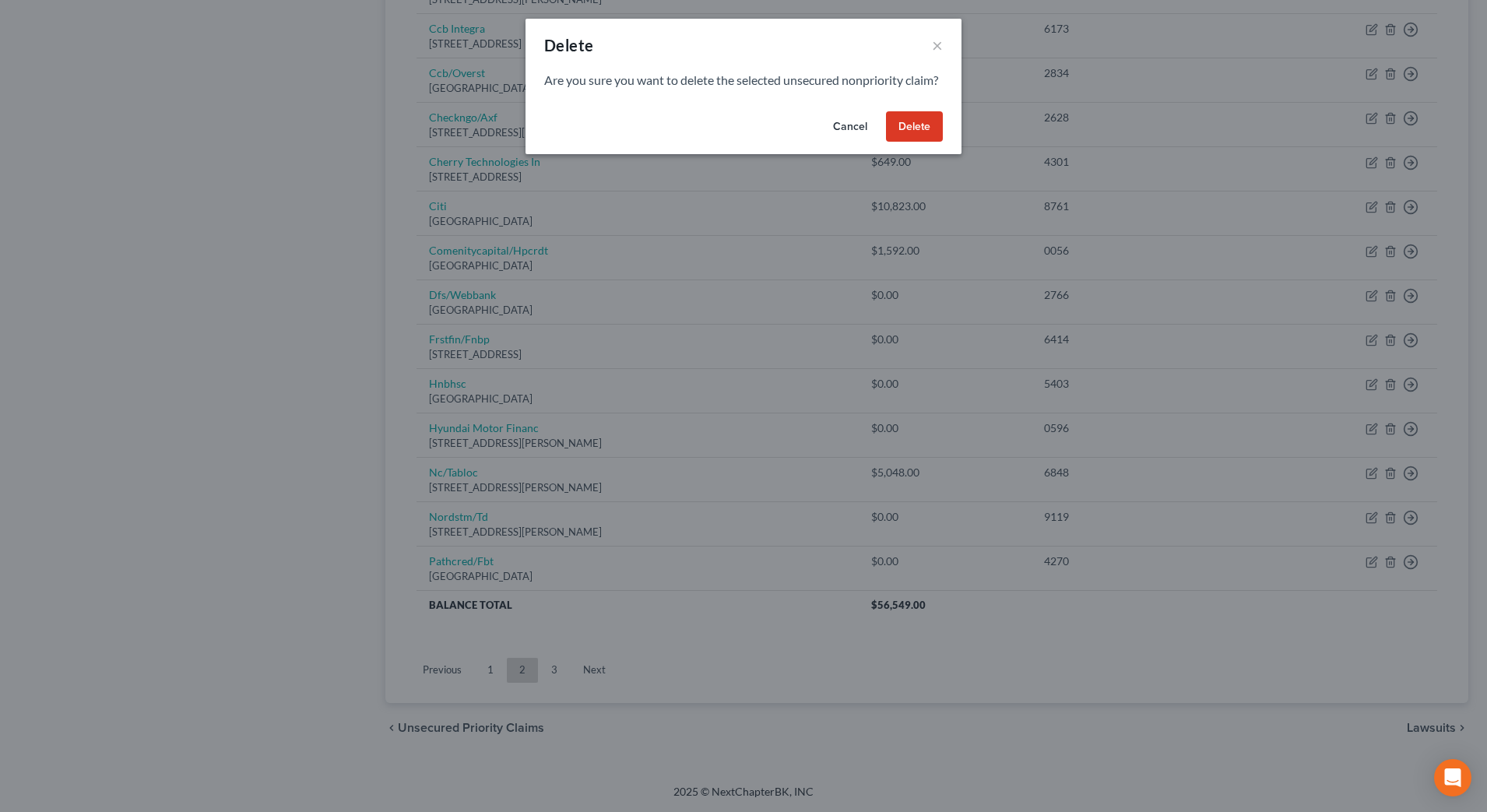
click at [911, 142] on button "Delete" at bounding box center [914, 126] width 57 height 31
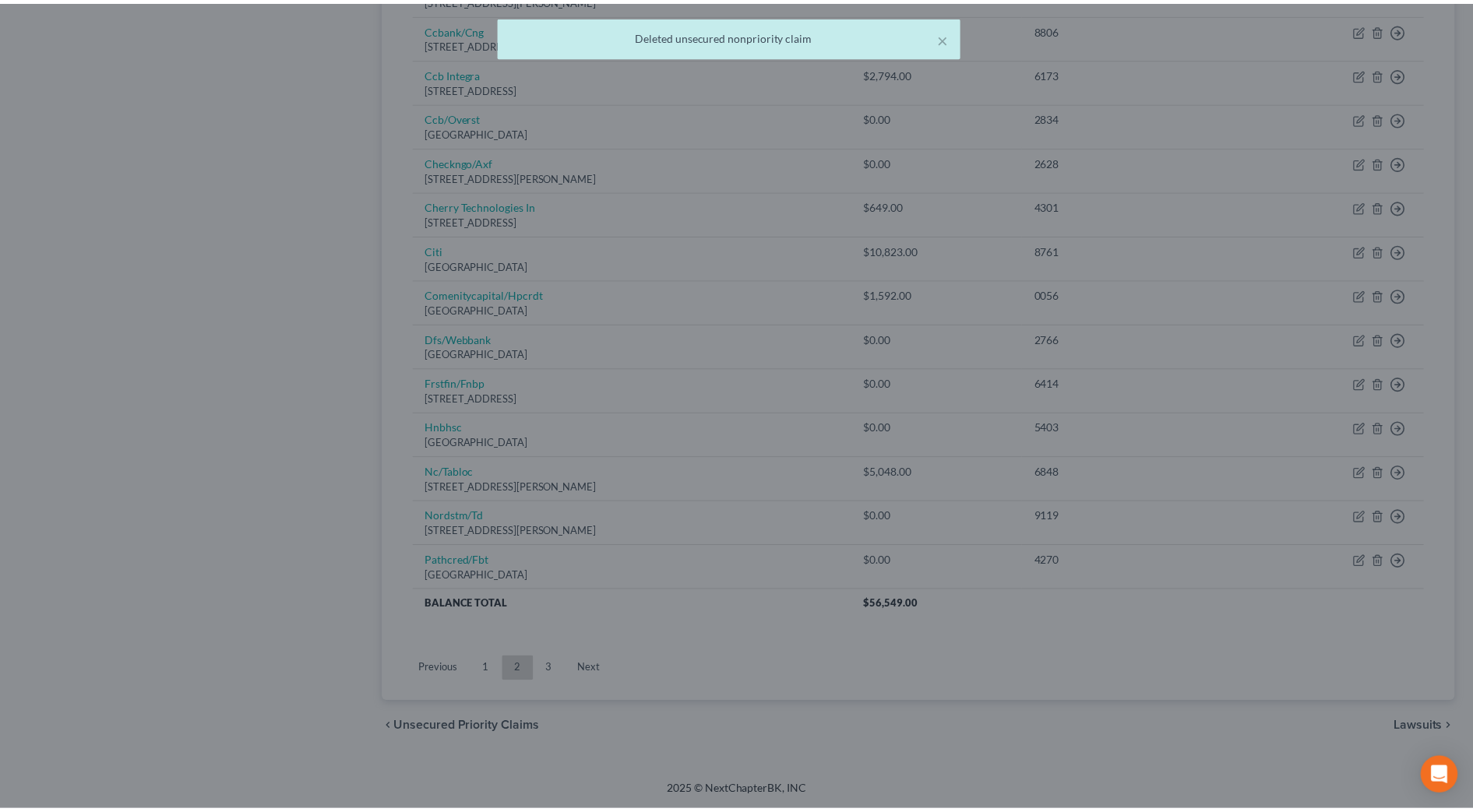
scroll to position [942, 0]
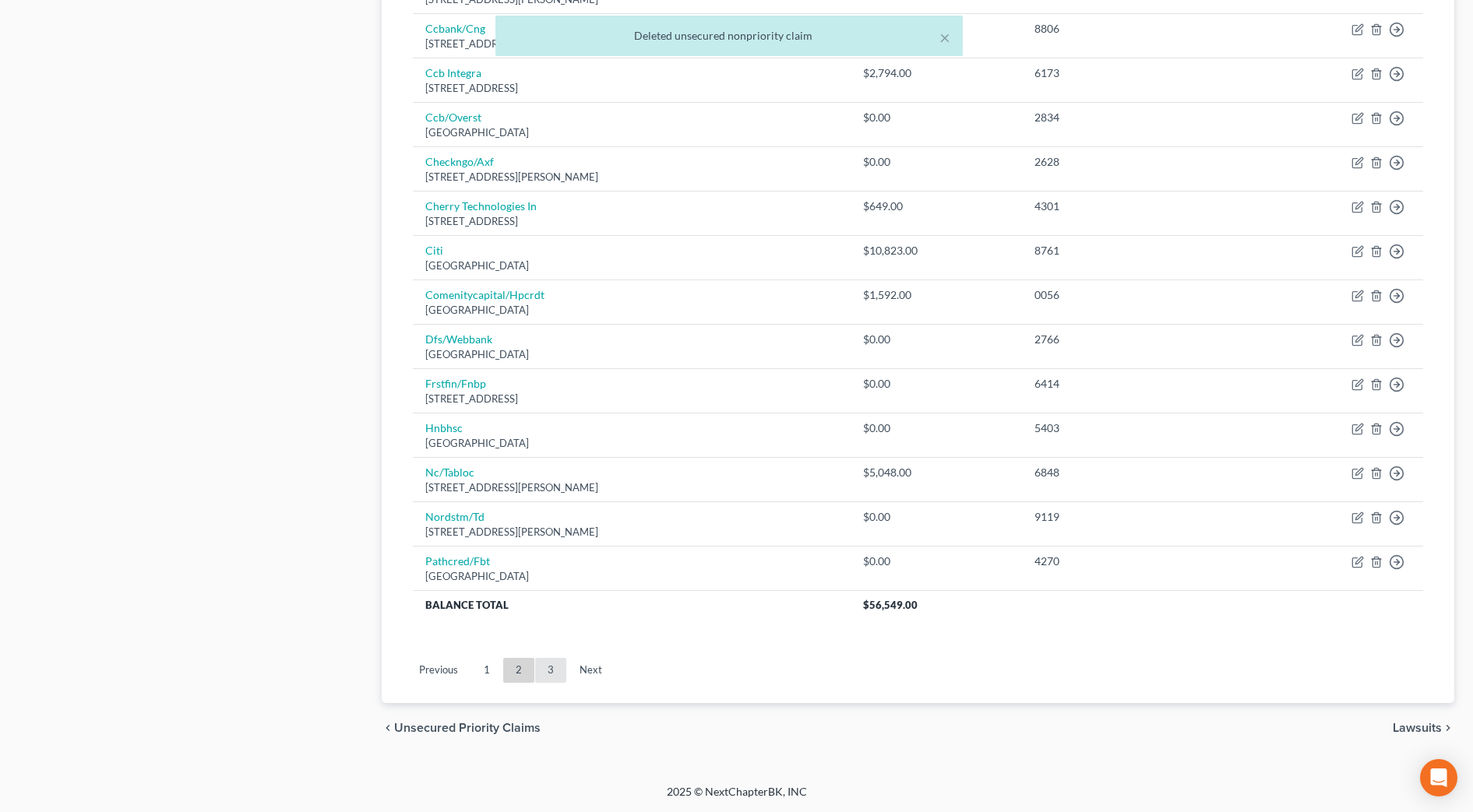
click at [541, 672] on link "3" at bounding box center [550, 671] width 31 height 25
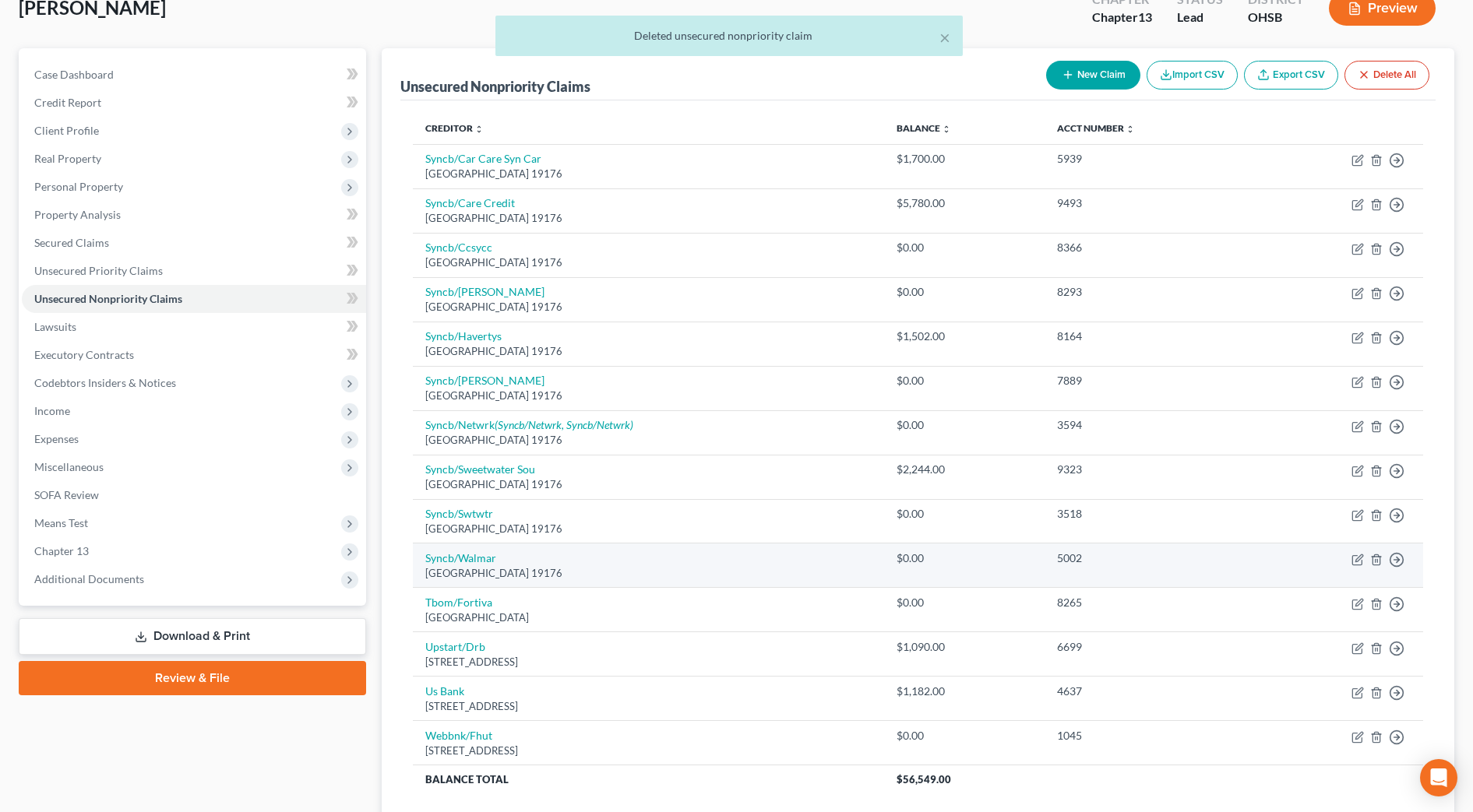
scroll to position [0, 0]
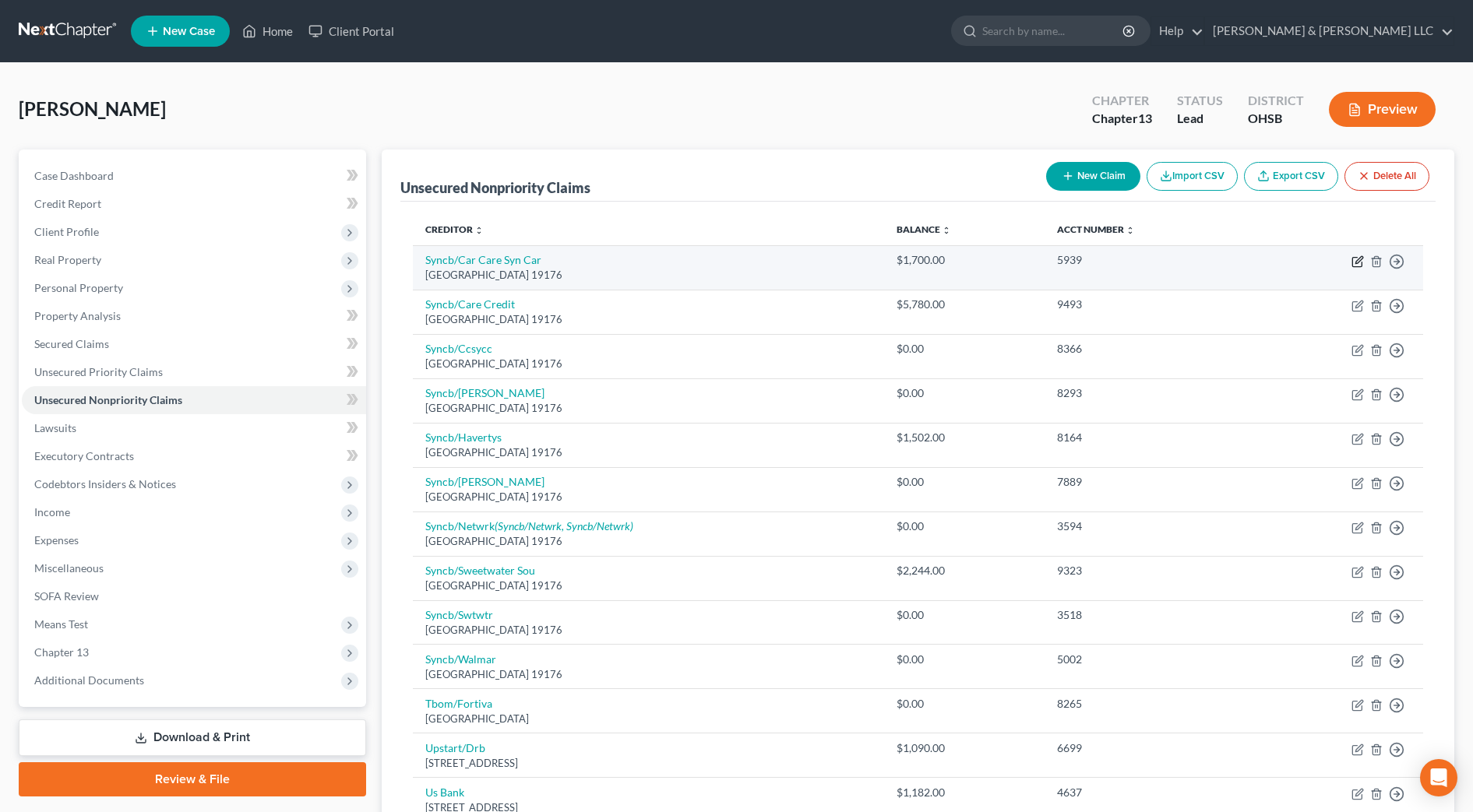
click at [1362, 256] on icon "button" at bounding box center [1358, 260] width 7 height 7
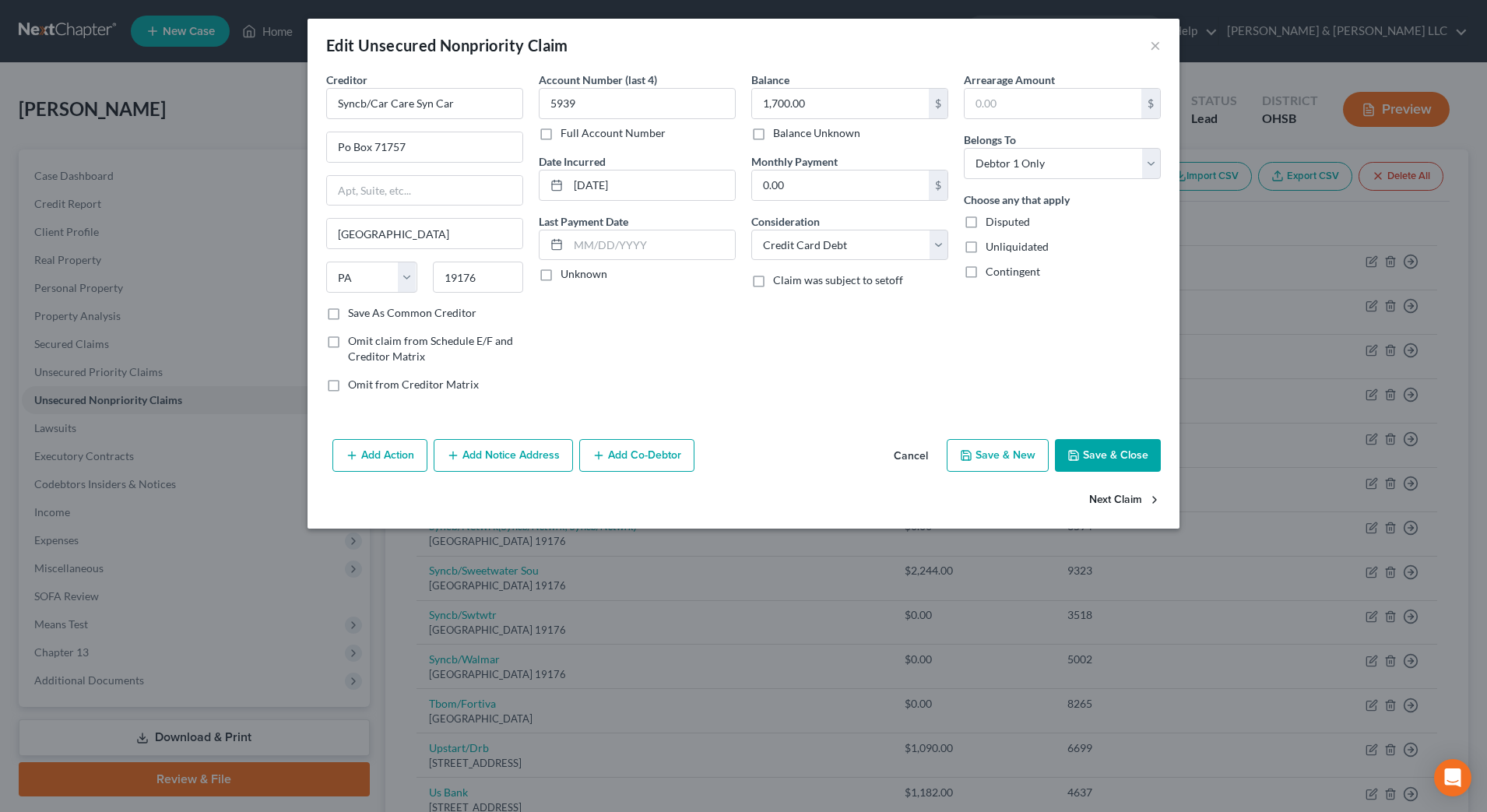
click at [1120, 497] on button "Next Claim" at bounding box center [1125, 501] width 72 height 33
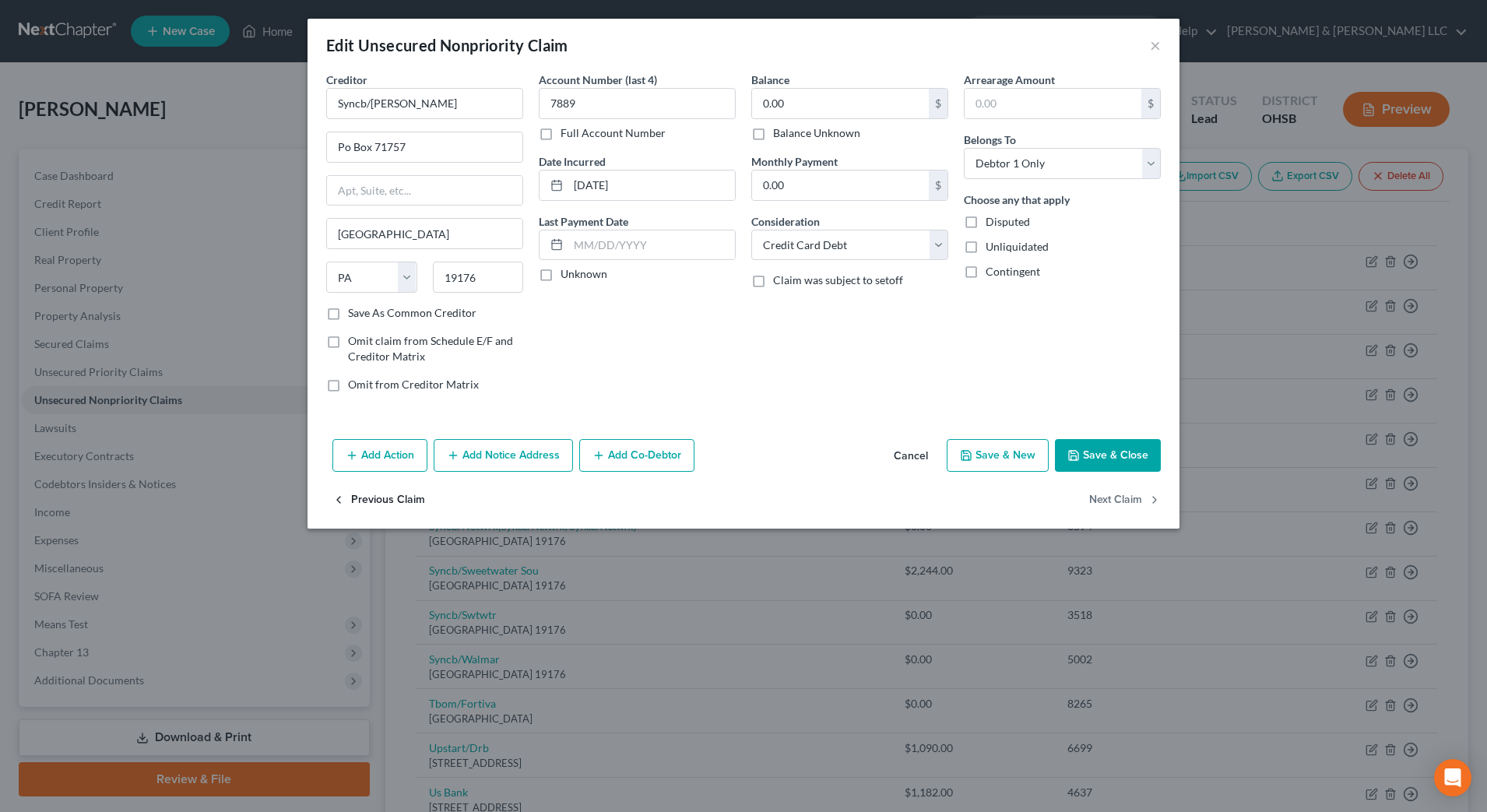
click at [370, 508] on button "Previous Claim" at bounding box center [379, 501] width 92 height 33
click at [871, 245] on select "Select Cable / Satellite Services Collection Agency Credit Card Debt Debt Couns…" at bounding box center [850, 245] width 197 height 31
click at [752, 229] on select "Select Cable / Satellite Services Collection Agency Credit Card Debt Debt Couns…" at bounding box center [850, 245] width 197 height 31
click at [1118, 493] on button "Next Claim" at bounding box center [1125, 501] width 72 height 33
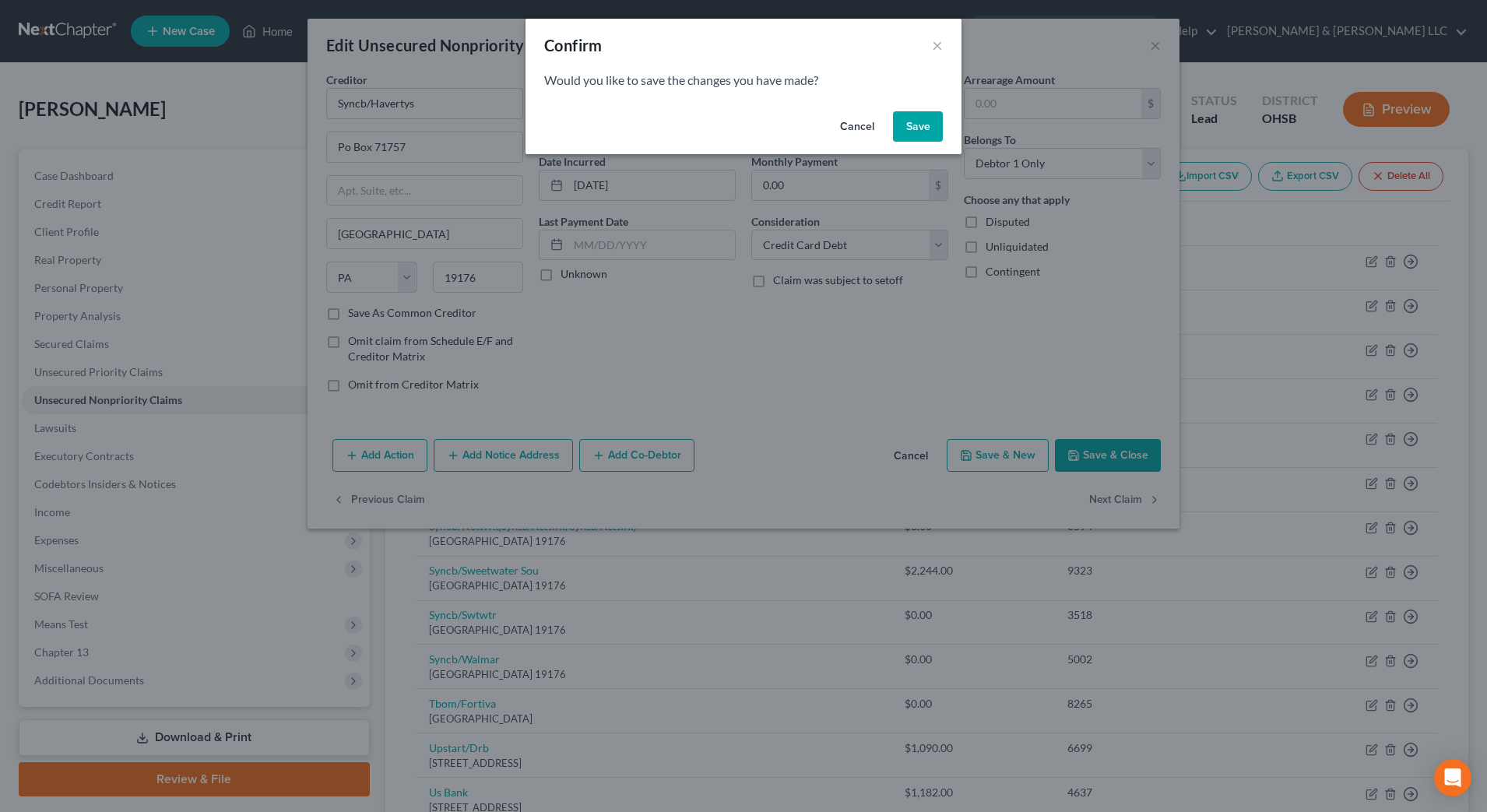
click at [904, 120] on button "Save" at bounding box center [918, 126] width 50 height 31
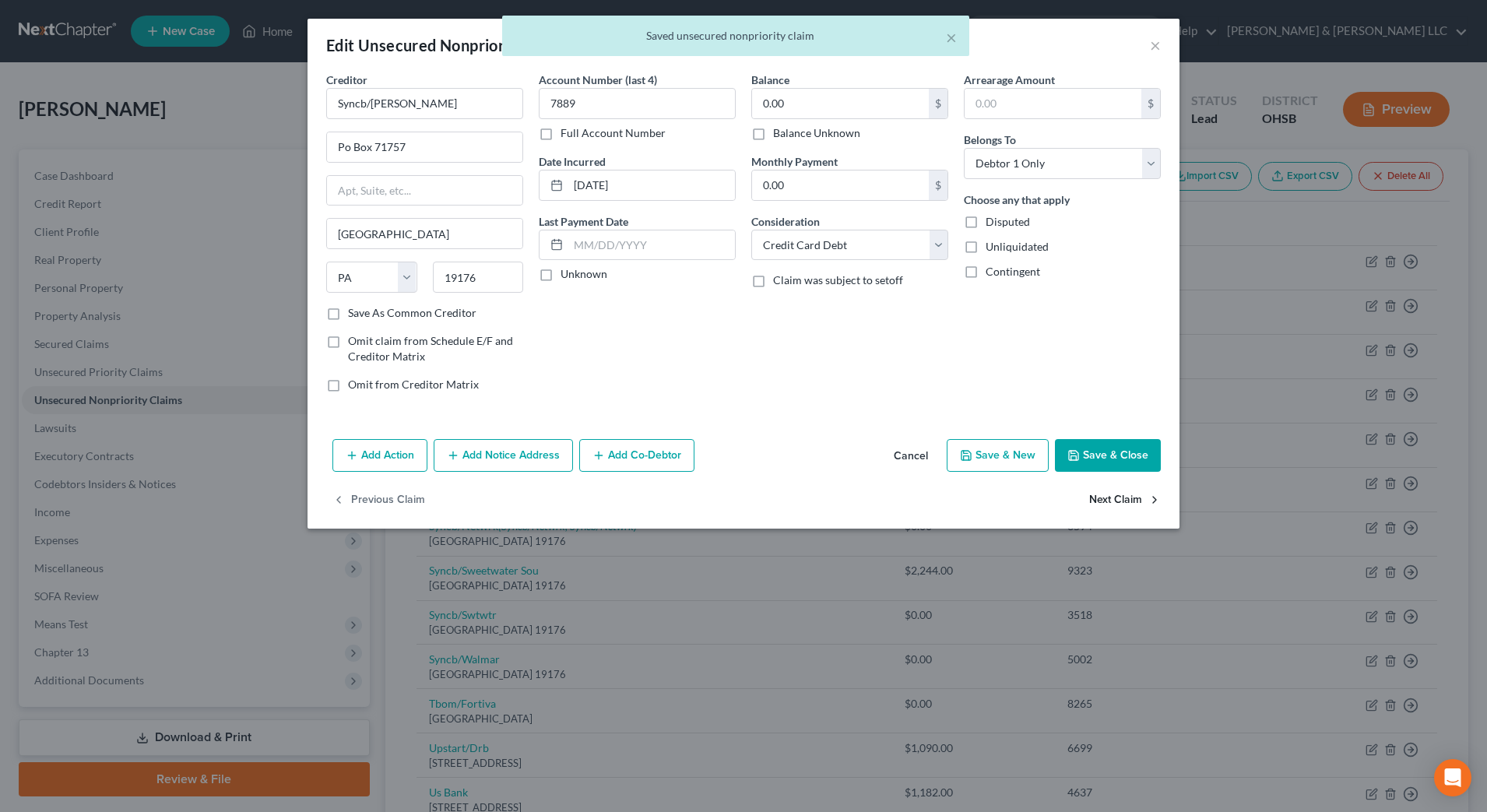
click at [1108, 503] on button "Next Claim" at bounding box center [1125, 501] width 72 height 33
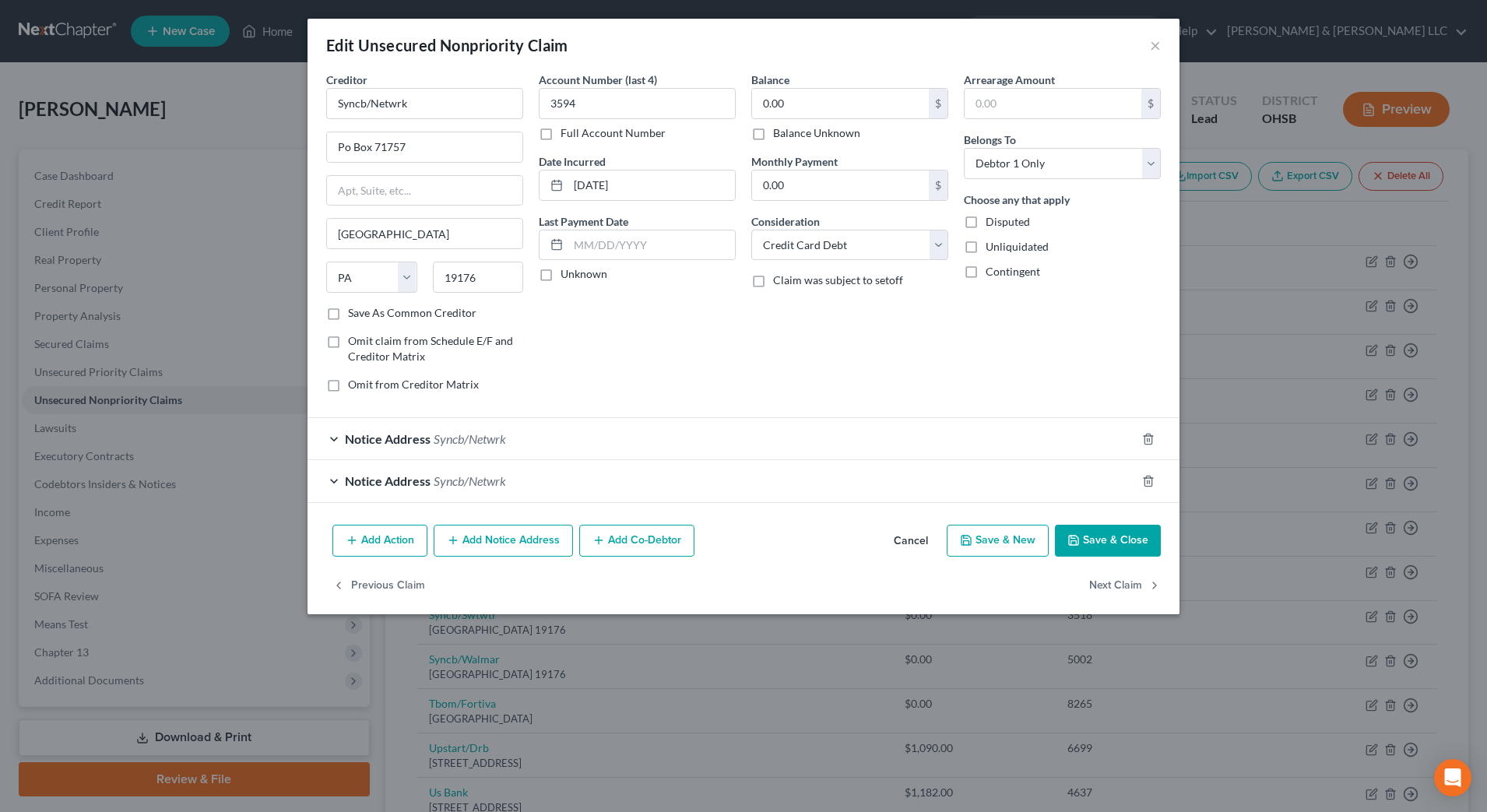
click at [1142, 442] on div at bounding box center [1157, 439] width 44 height 25
click at [1149, 438] on line "button" at bounding box center [1149, 440] width 0 height 4
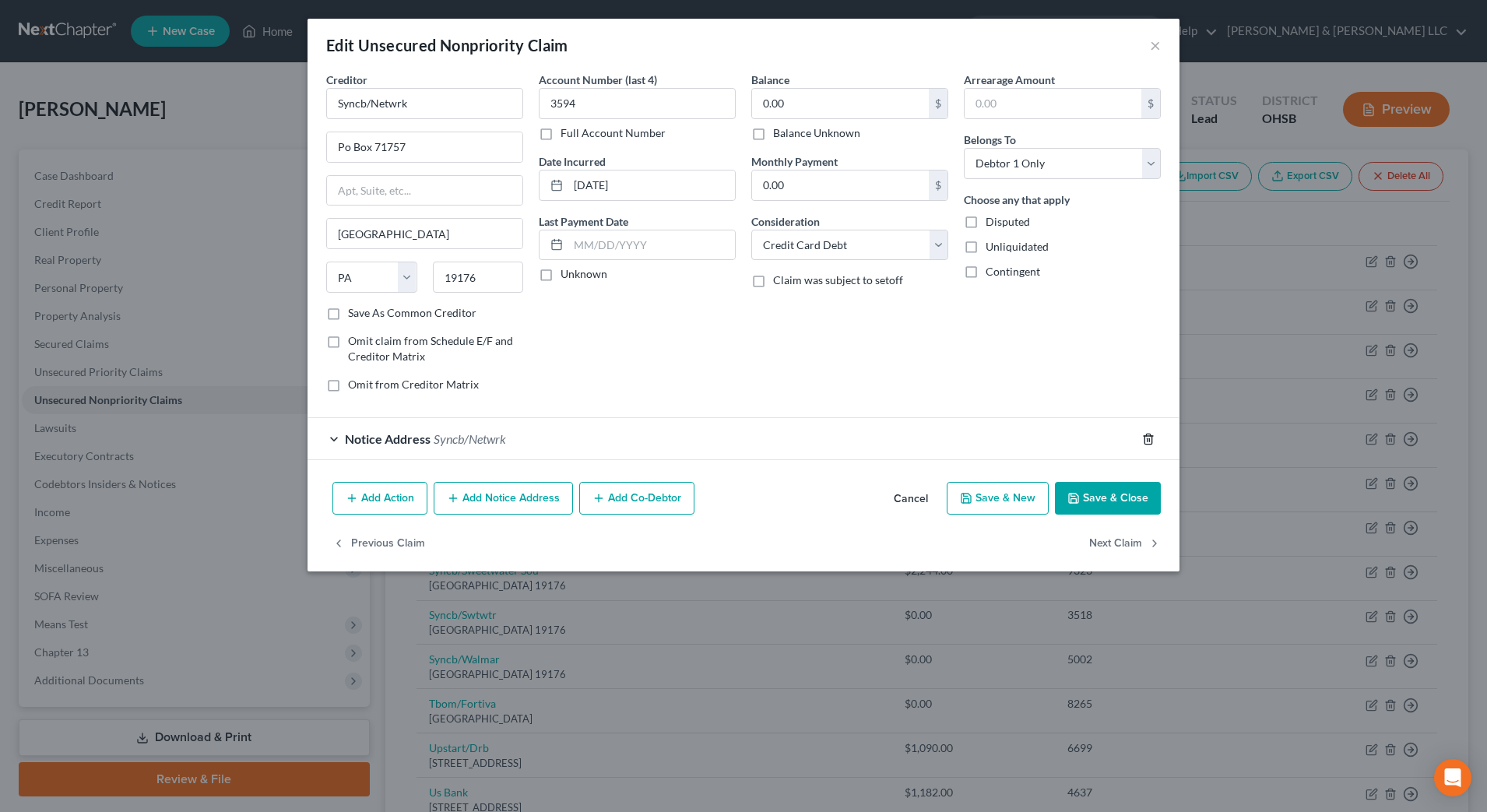
click at [1149, 438] on line "button" at bounding box center [1149, 440] width 0 height 4
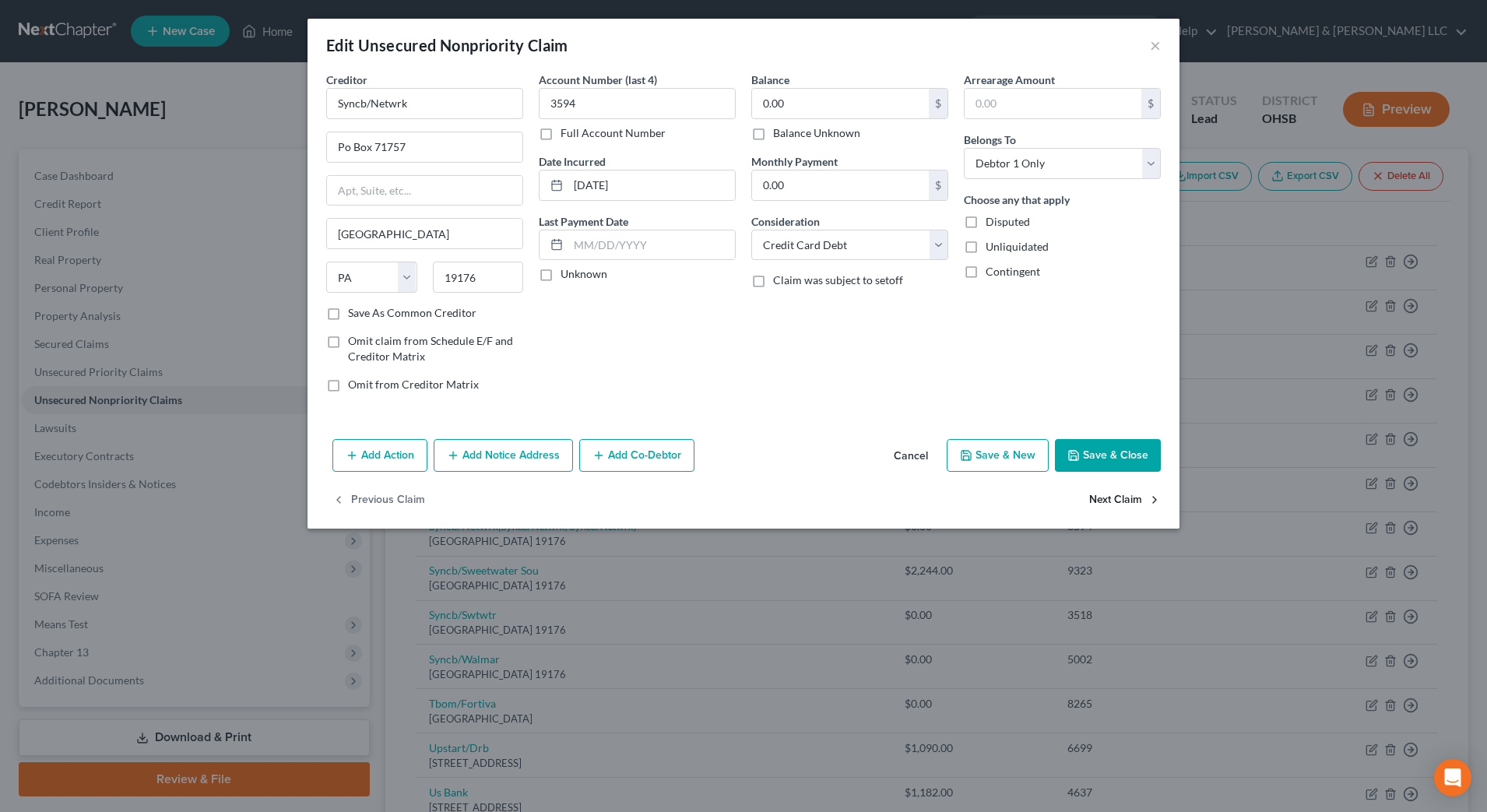
click at [1129, 504] on button "Next Claim" at bounding box center [1125, 501] width 72 height 33
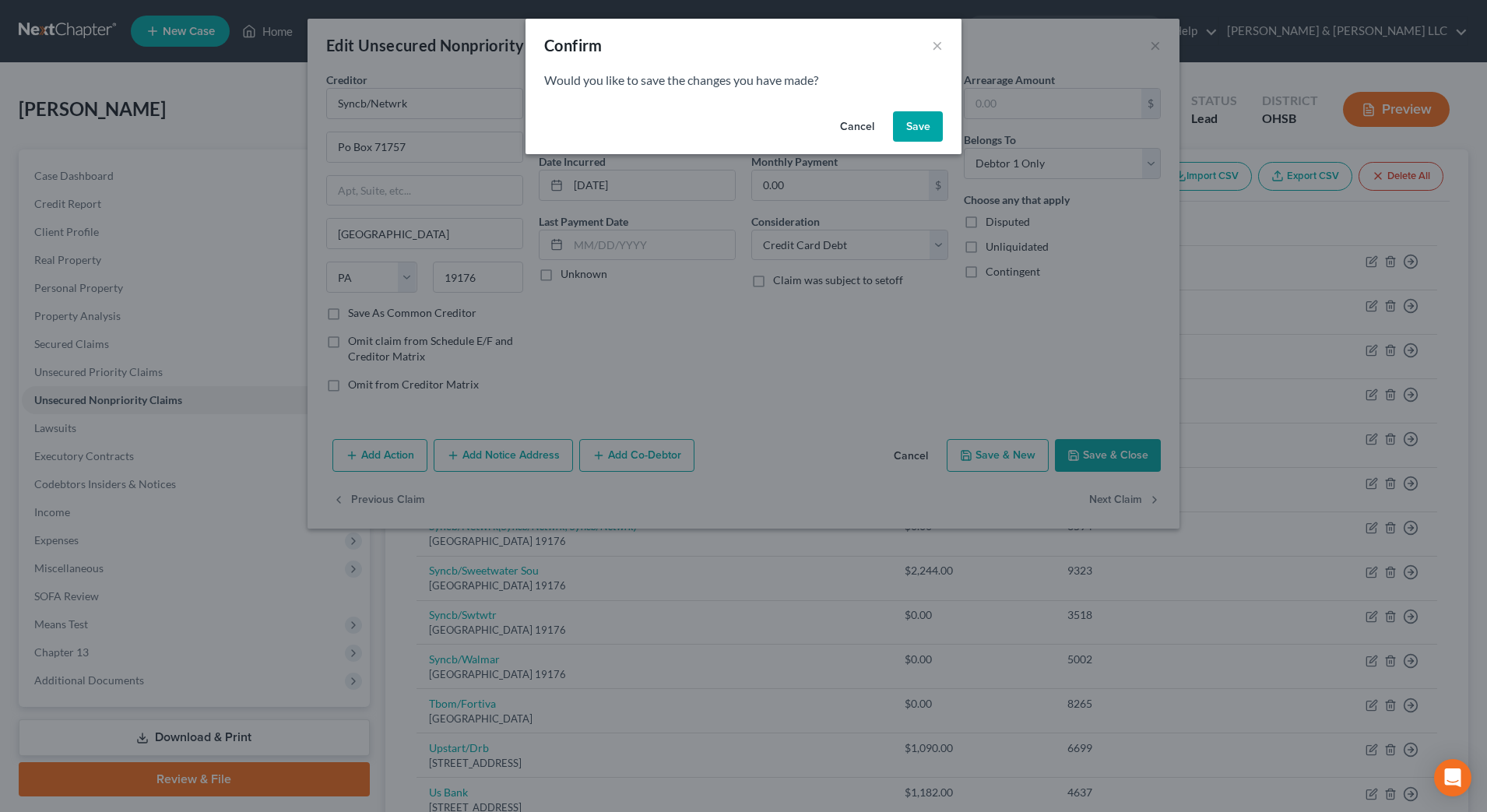
click at [921, 128] on button "Save" at bounding box center [918, 126] width 50 height 31
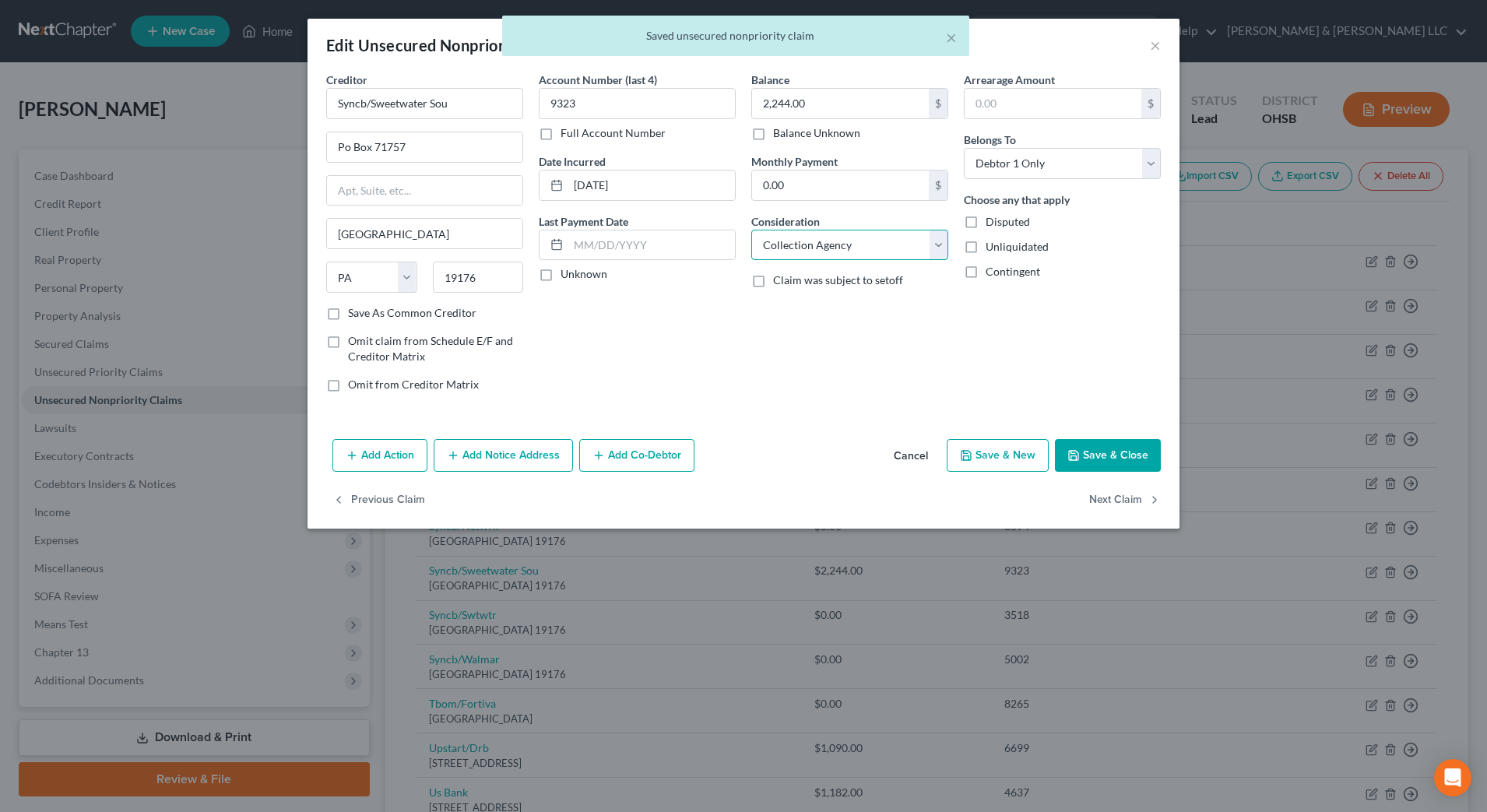
click at [925, 242] on select "Select Cable / Satellite Services Collection Agency Credit Card Debt Debt Couns…" at bounding box center [850, 245] width 197 height 31
click at [752, 229] on select "Select Cable / Satellite Services Collection Agency Credit Card Debt Debt Couns…" at bounding box center [850, 245] width 197 height 31
click at [1123, 491] on button "Next Claim" at bounding box center [1125, 501] width 72 height 33
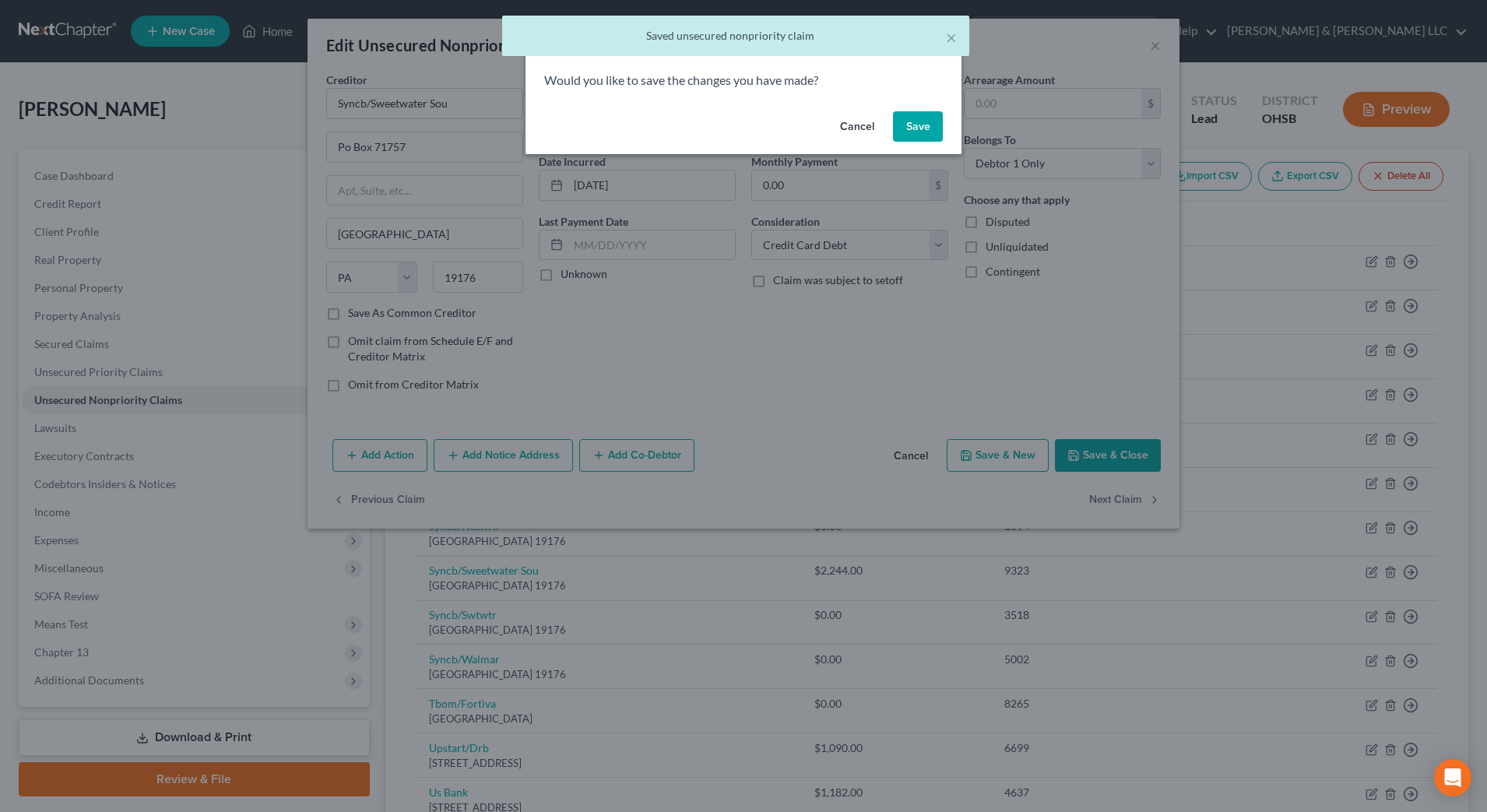
click at [926, 117] on button "Save" at bounding box center [918, 126] width 50 height 31
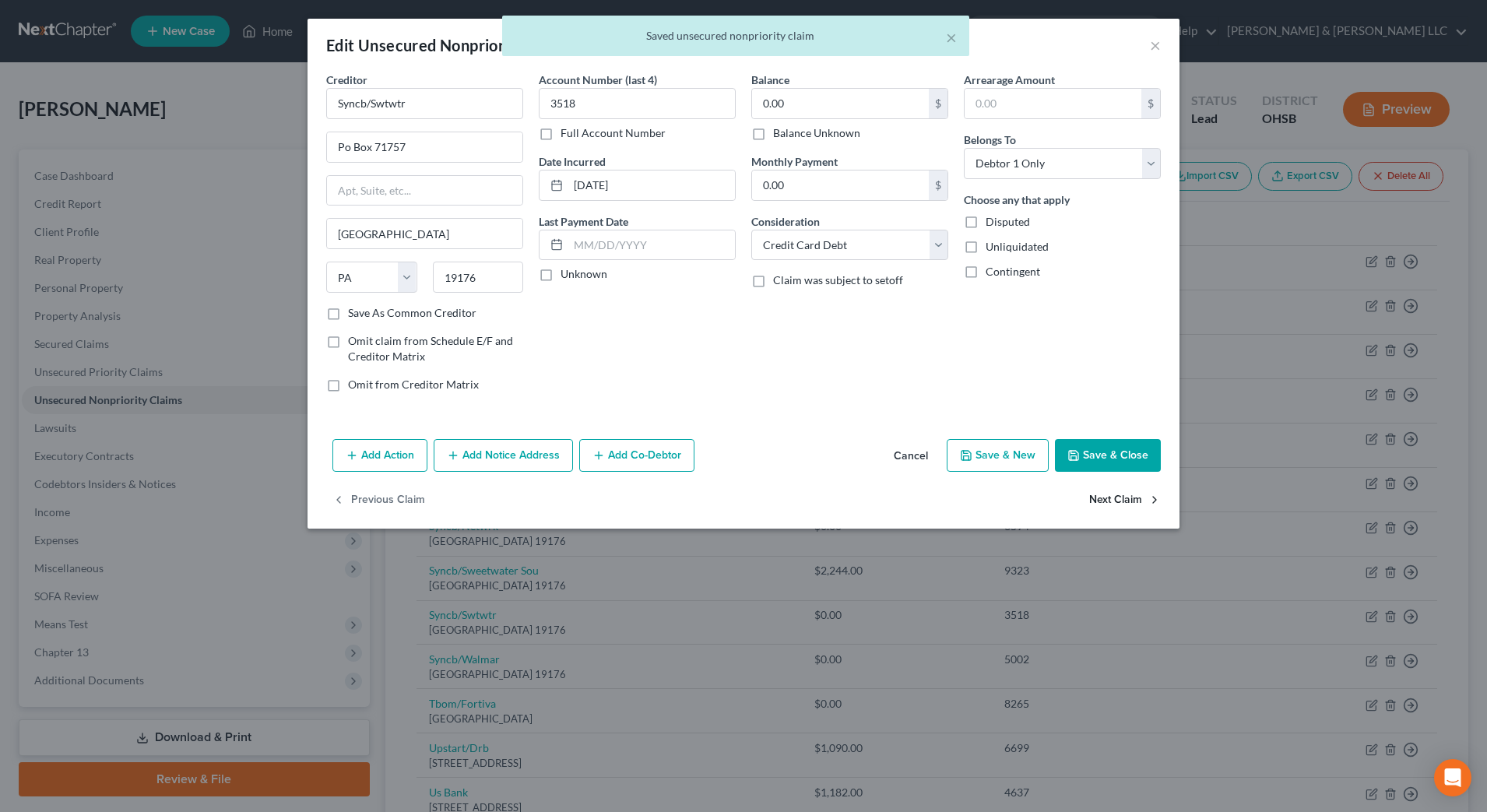
click at [1104, 491] on button "Next Claim" at bounding box center [1125, 501] width 72 height 33
click at [1105, 497] on button "Next Claim" at bounding box center [1125, 501] width 72 height 33
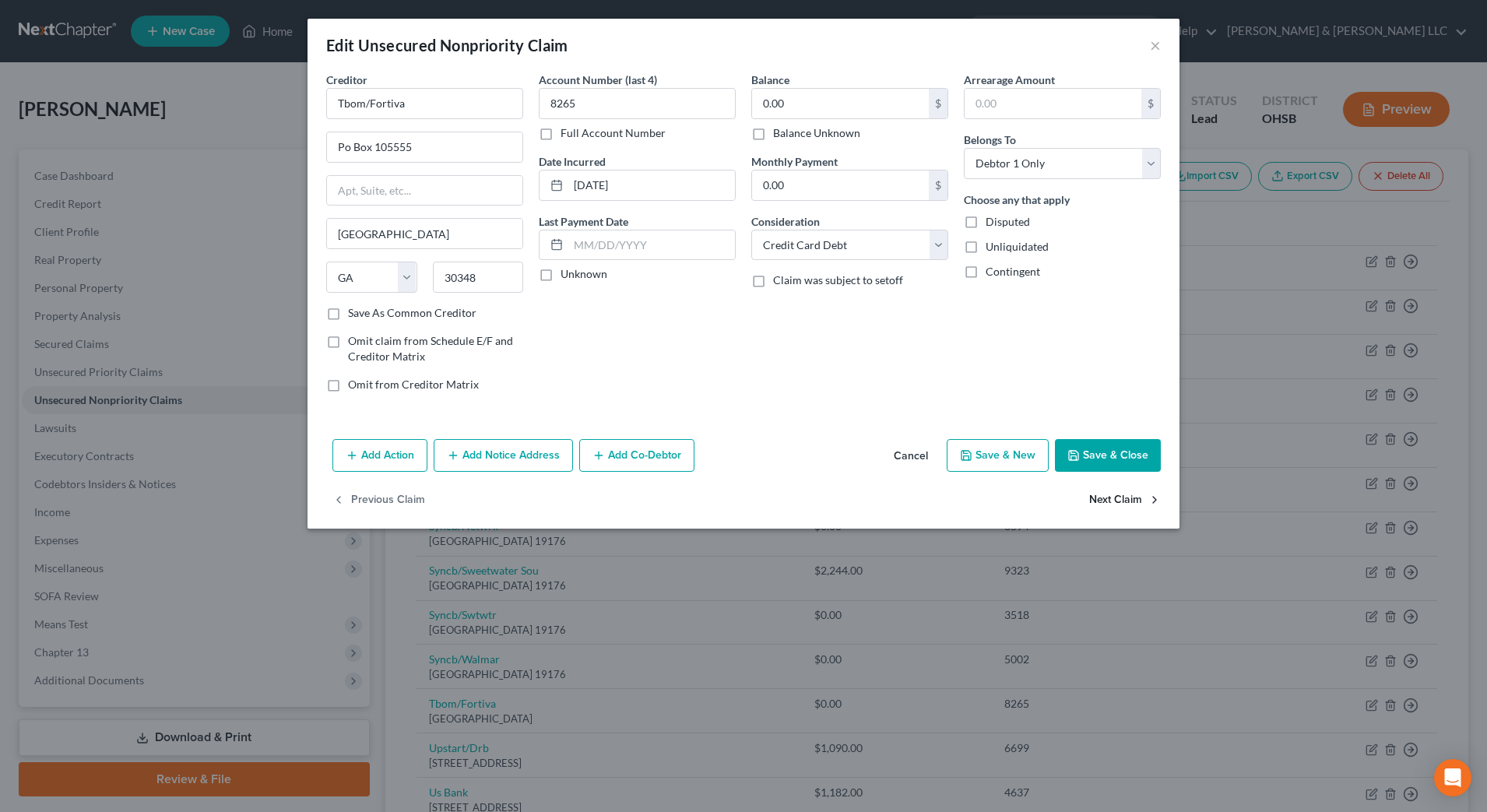
click at [1105, 497] on button "Next Claim" at bounding box center [1125, 501] width 72 height 33
click at [904, 249] on select "Select Cable / Satellite Services Collection Agency Credit Card Debt Debt Couns…" at bounding box center [850, 245] width 197 height 31
click at [752, 229] on select "Select Cable / Satellite Services Collection Agency Credit Card Debt Debt Couns…" at bounding box center [850, 245] width 197 height 31
click at [1105, 494] on button "Next Claim" at bounding box center [1125, 501] width 72 height 33
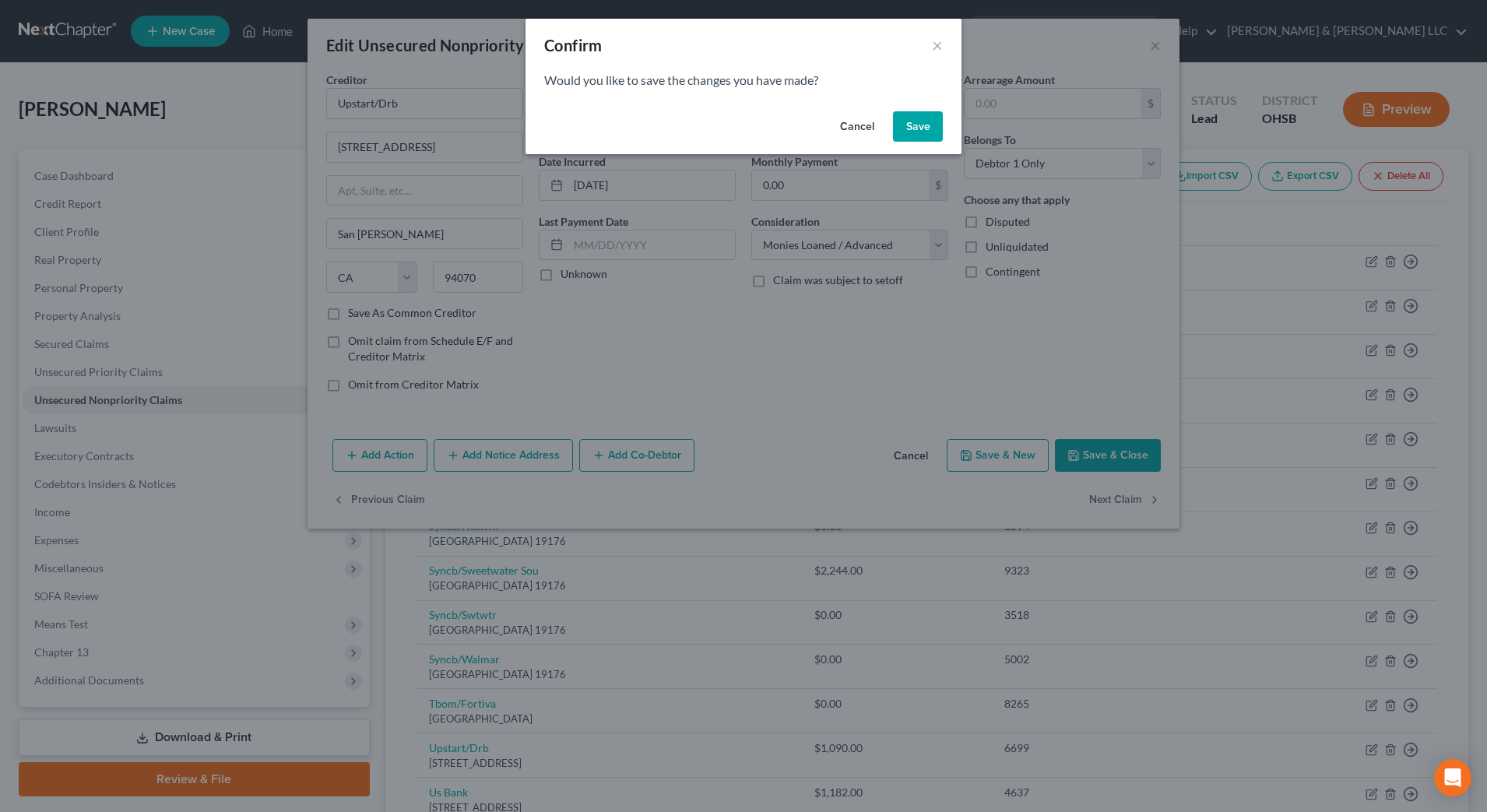
click at [920, 121] on button "Save" at bounding box center [918, 126] width 50 height 31
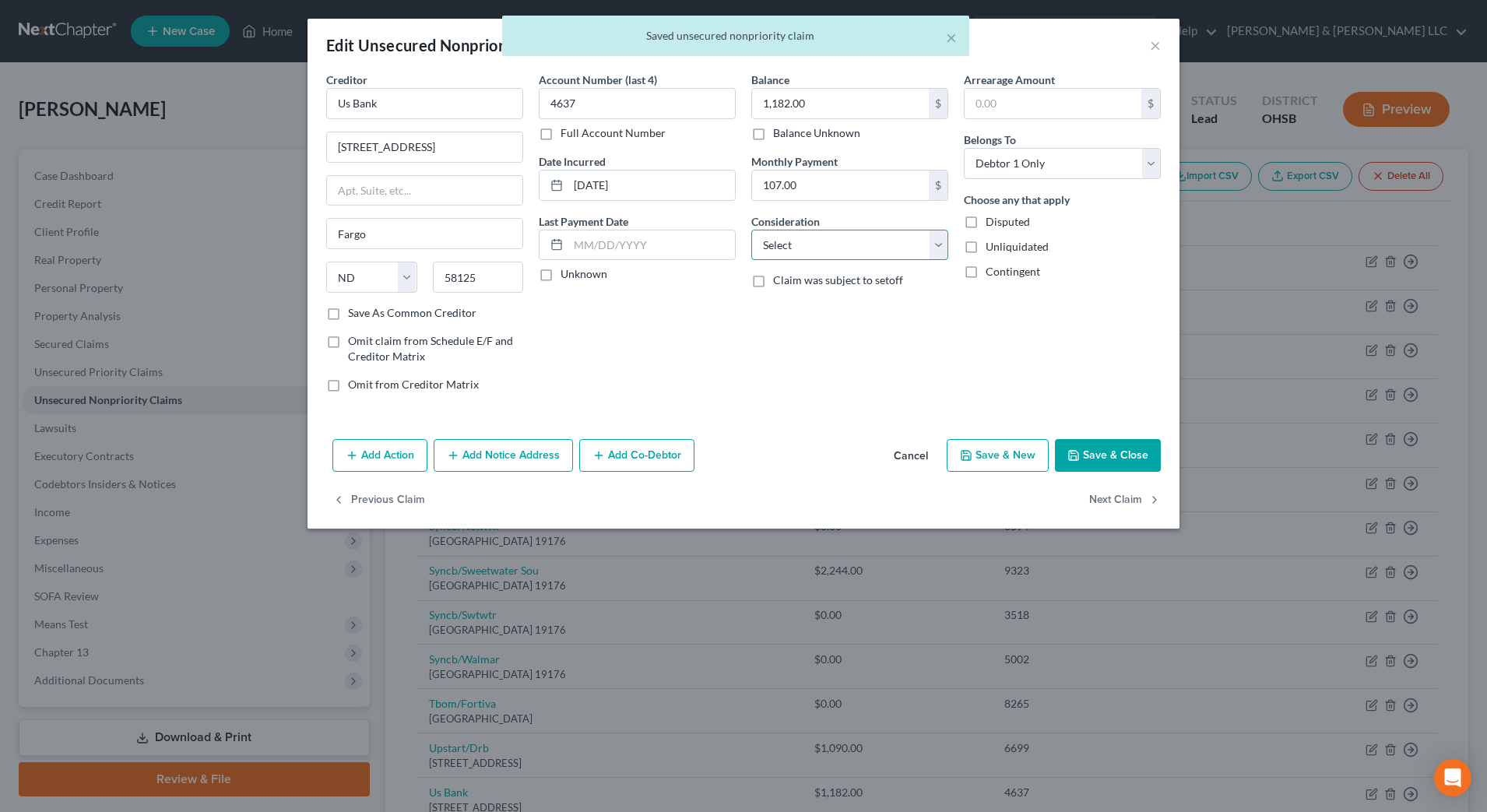
click at [919, 242] on select "Select Cable / Satellite Services Collection Agency Credit Card Debt Debt Couns…" at bounding box center [850, 245] width 197 height 31
click at [752, 229] on select "Select Cable / Satellite Services Collection Agency Credit Card Debt Debt Couns…" at bounding box center [850, 245] width 197 height 31
click at [1117, 497] on button "Next Claim" at bounding box center [1125, 501] width 72 height 33
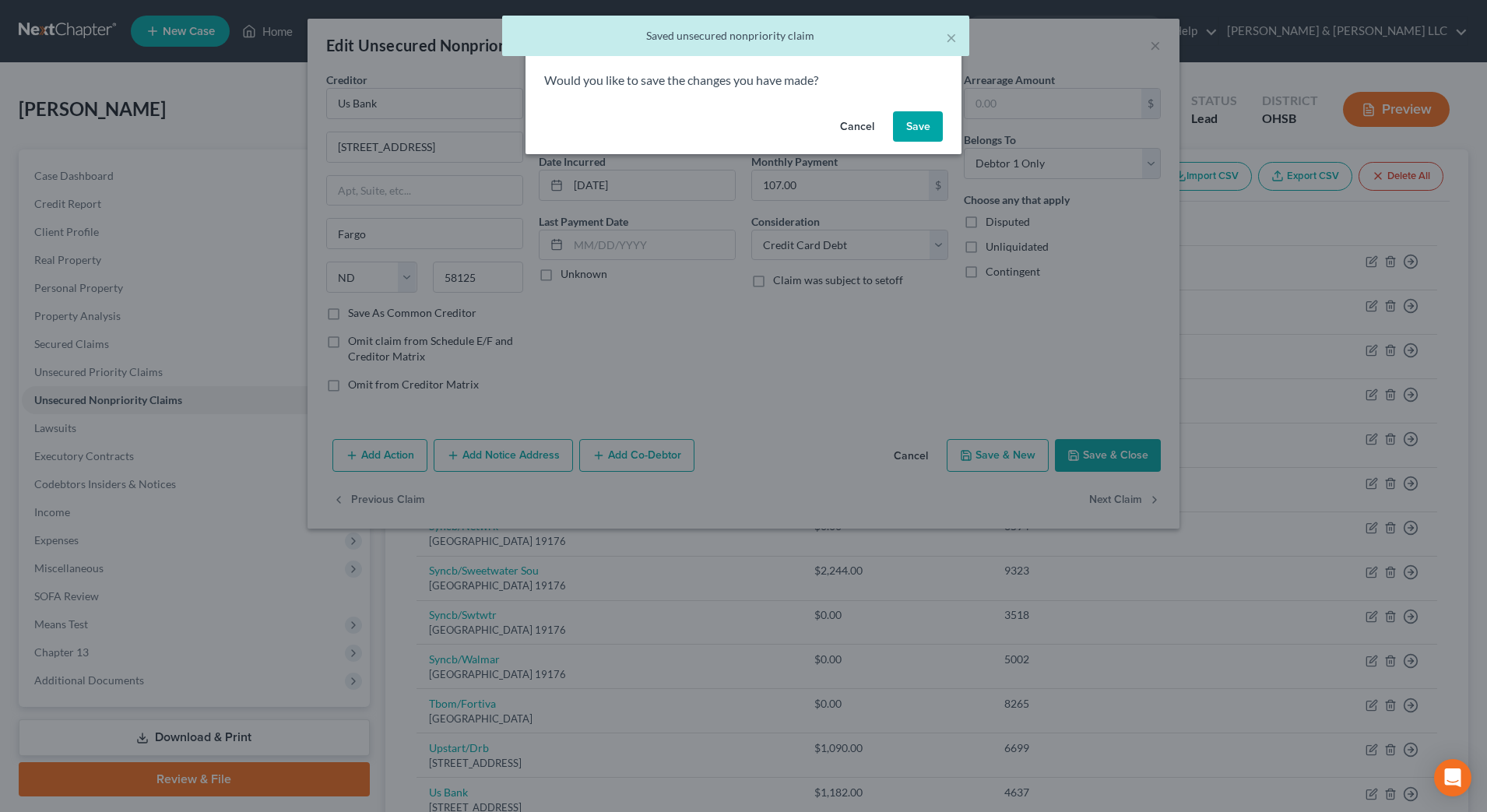
click at [928, 133] on button "Save" at bounding box center [918, 126] width 50 height 31
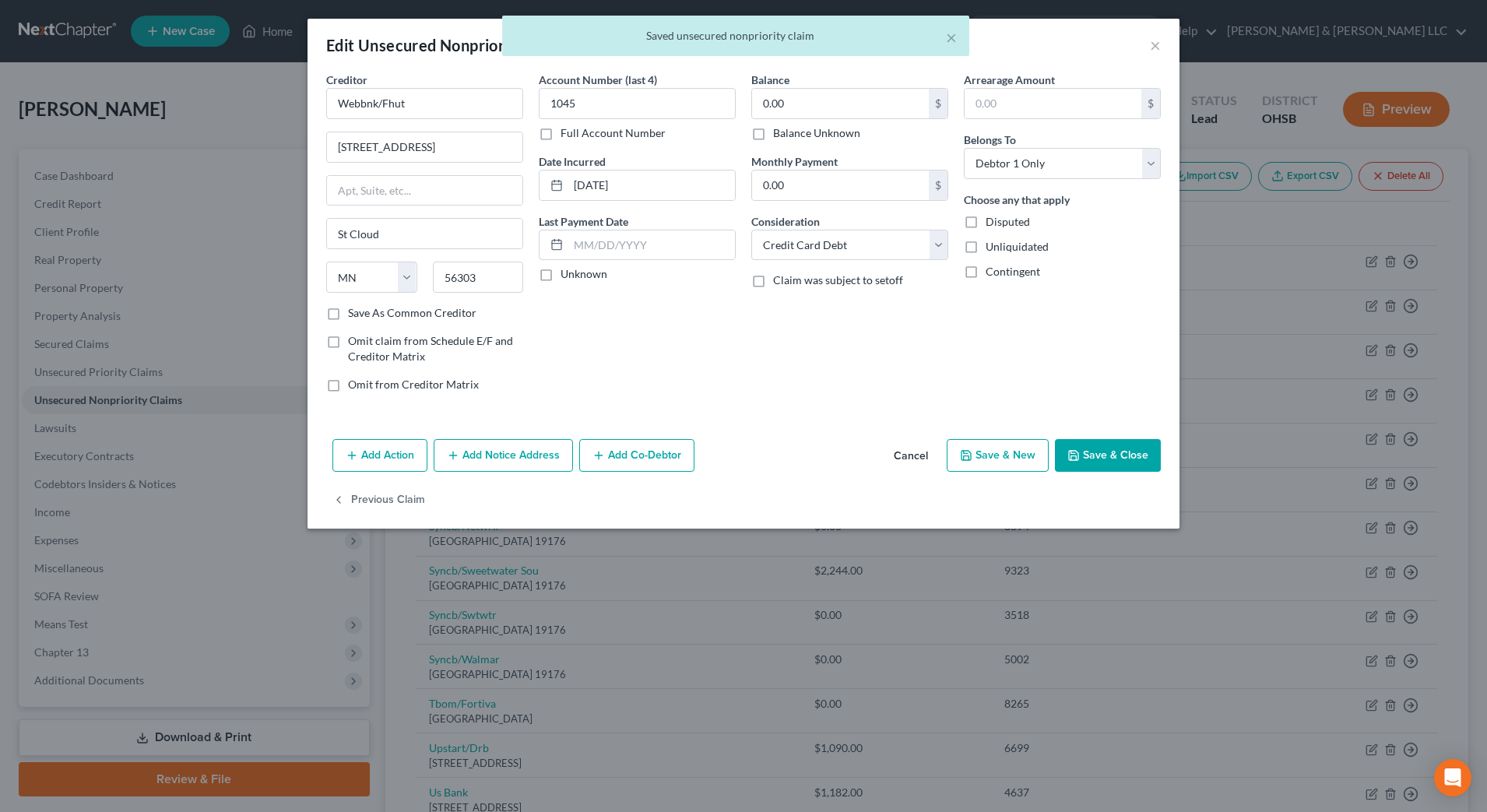
click at [1086, 455] on button "Save & Close" at bounding box center [1107, 455] width 106 height 33
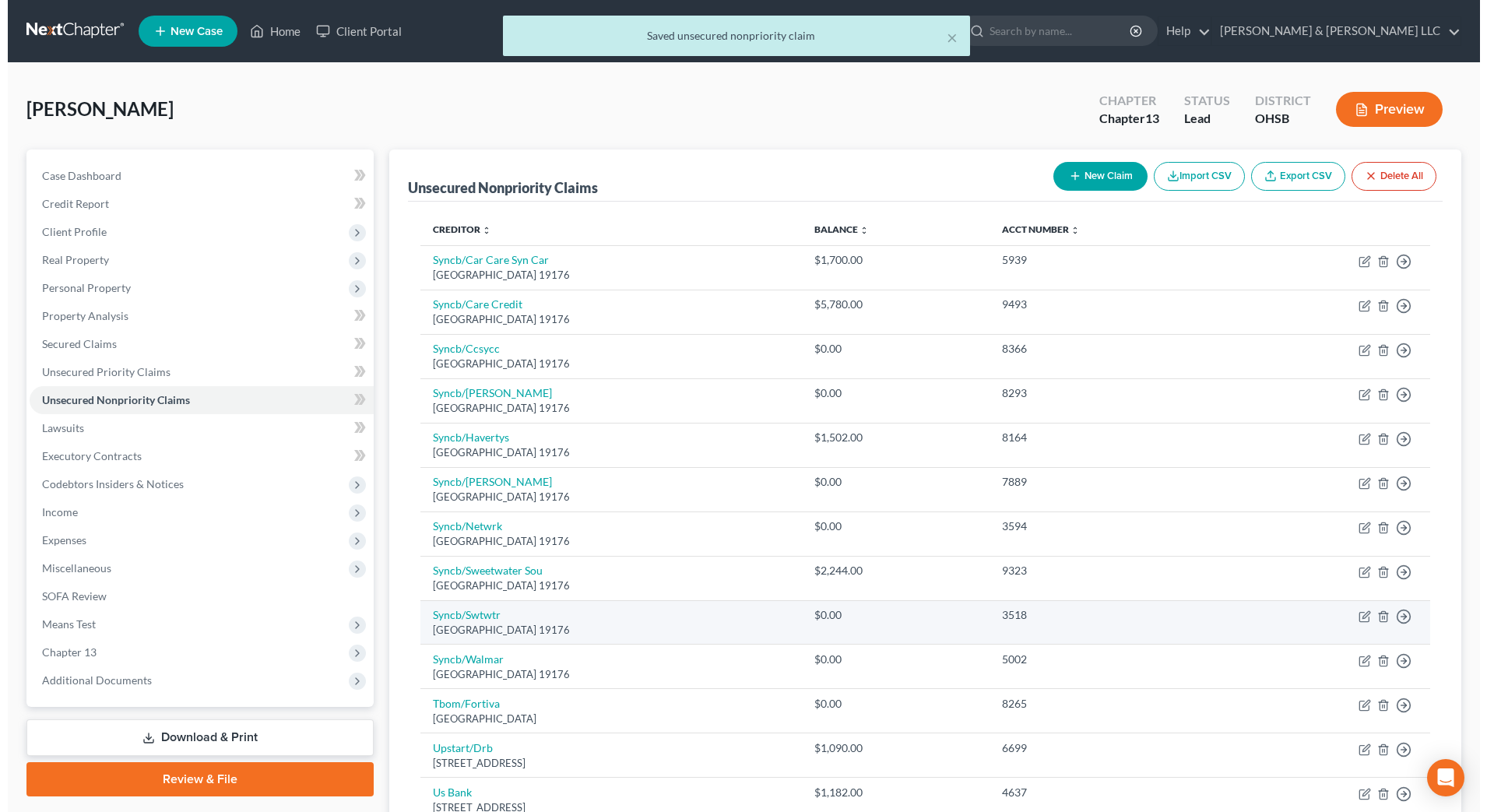
scroll to position [276, 0]
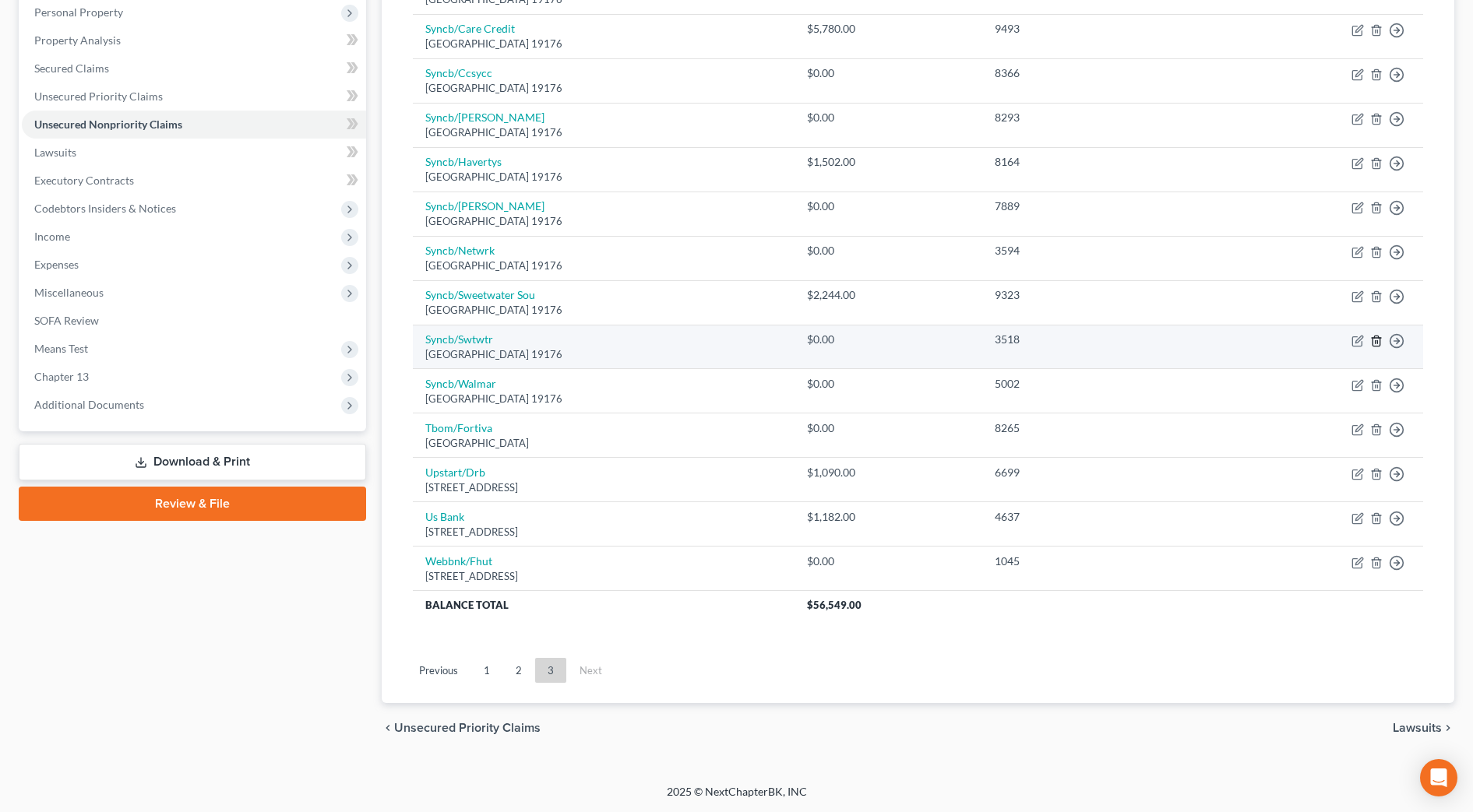
click at [1372, 347] on icon "button" at bounding box center [1376, 341] width 12 height 12
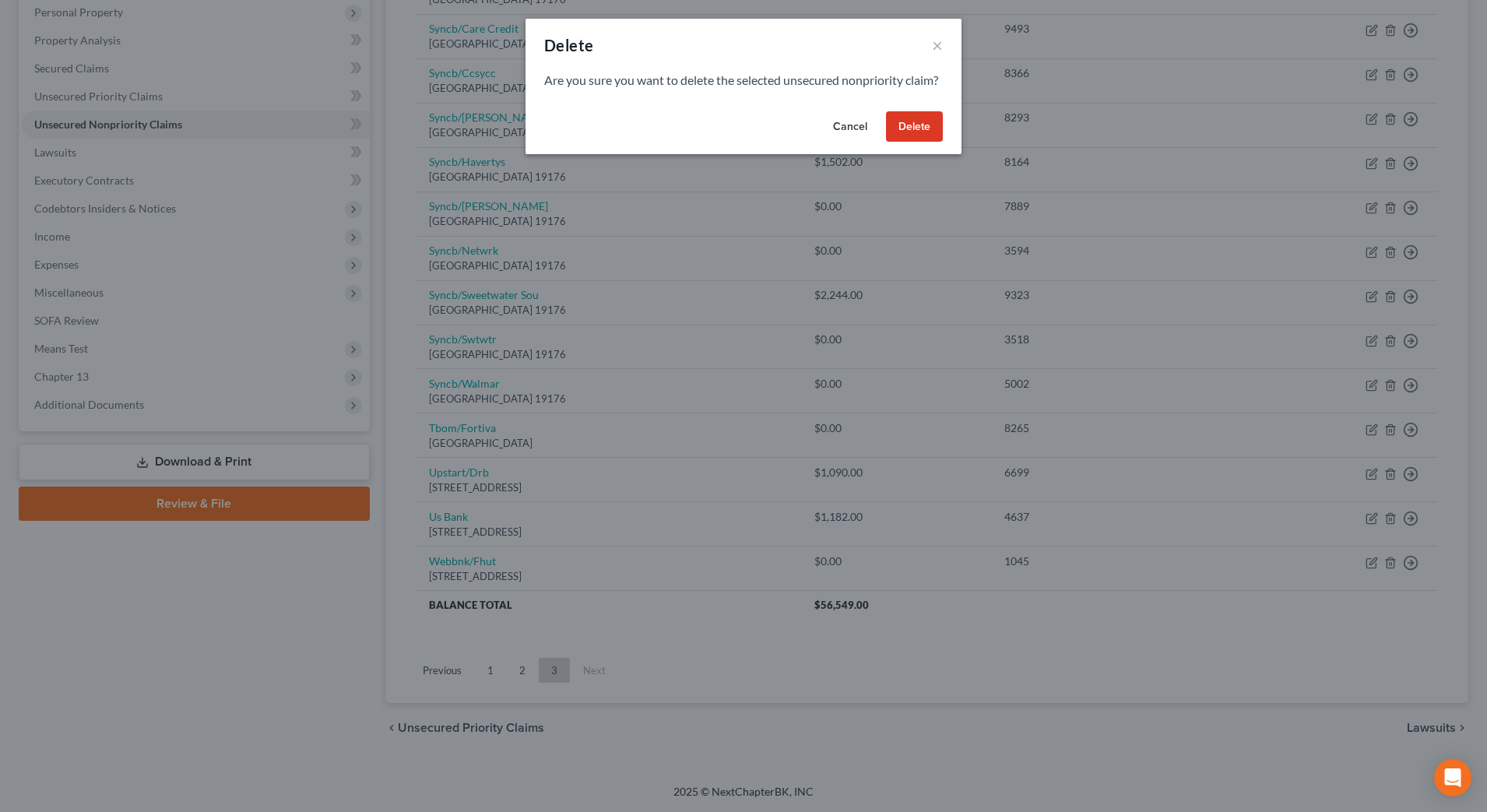
click at [920, 142] on button "Delete" at bounding box center [914, 126] width 57 height 31
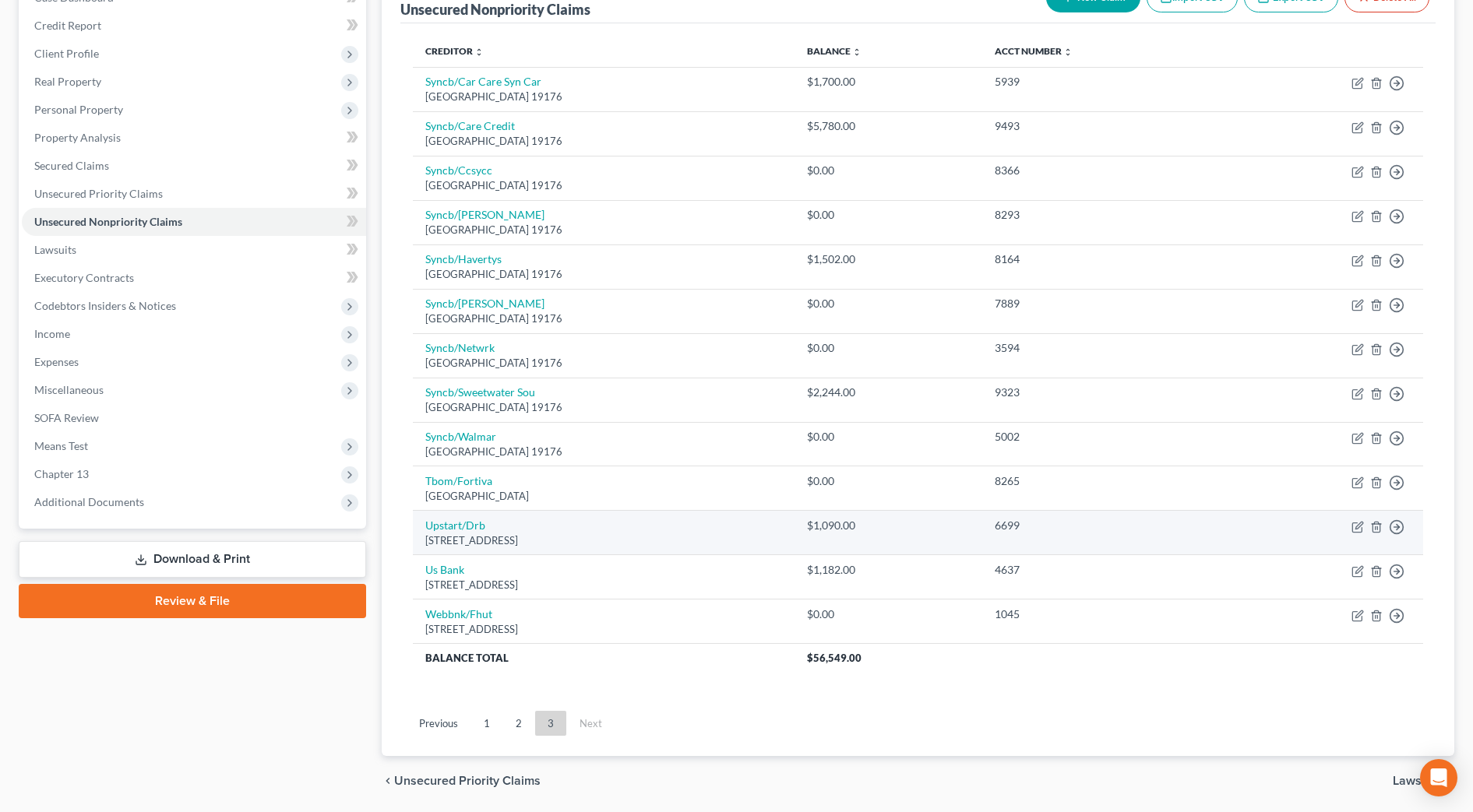
scroll to position [134, 0]
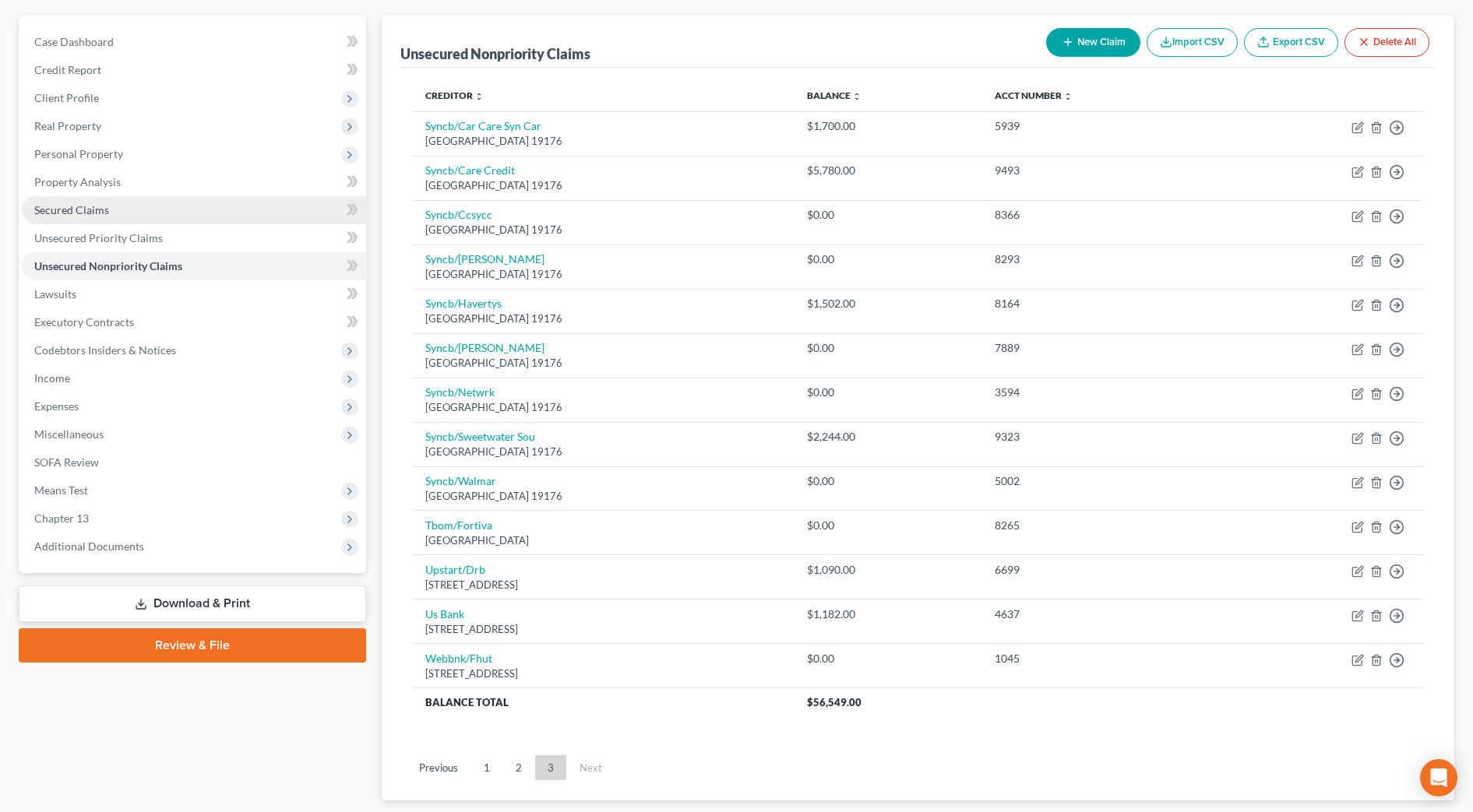
click at [116, 211] on link "Secured Claims" at bounding box center [194, 211] width 344 height 28
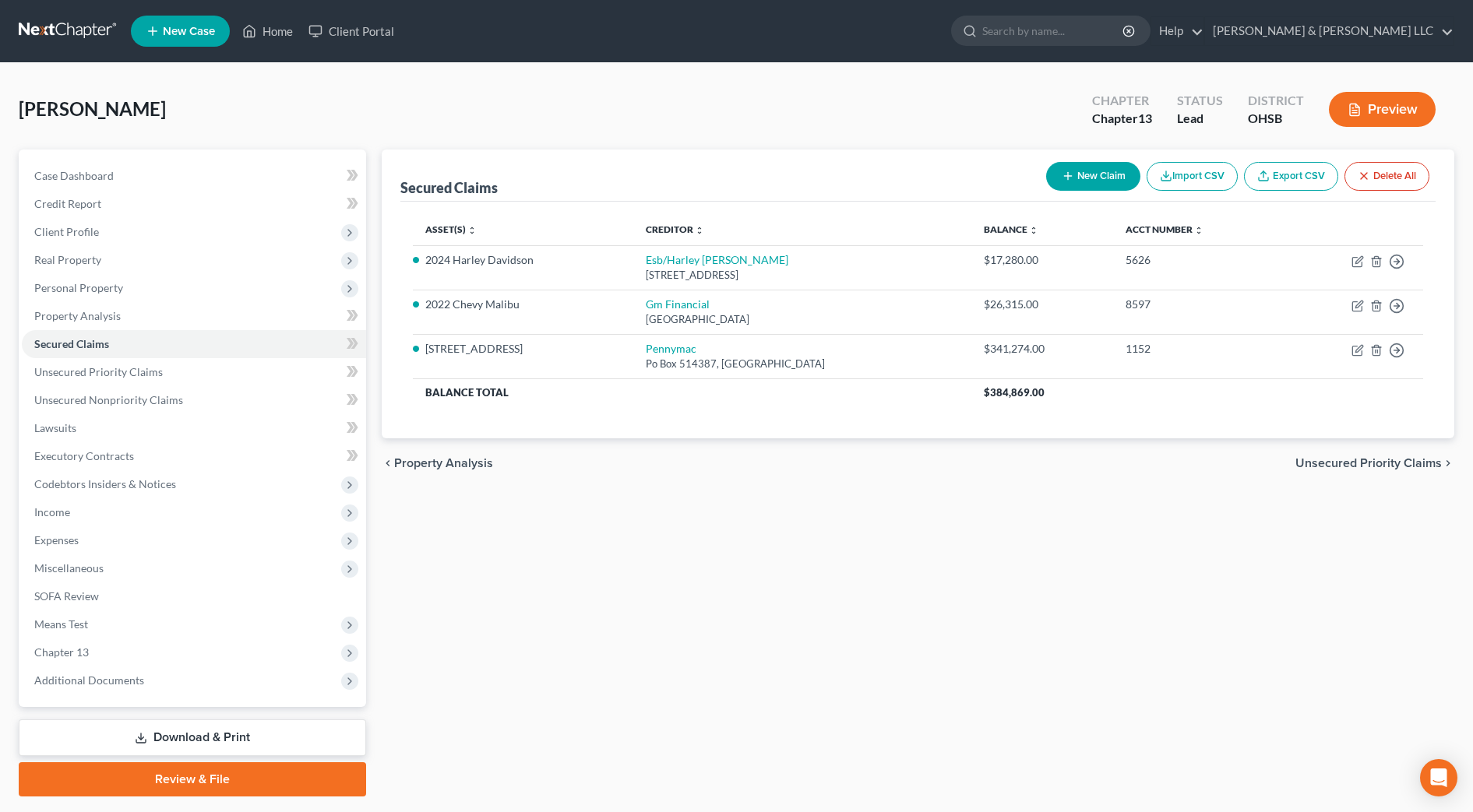
click at [1391, 545] on div "Secured Claims New Claim Import CSV Export CSV Delete All Asset(s) expand_more …" at bounding box center [917, 473] width 1088 height 647
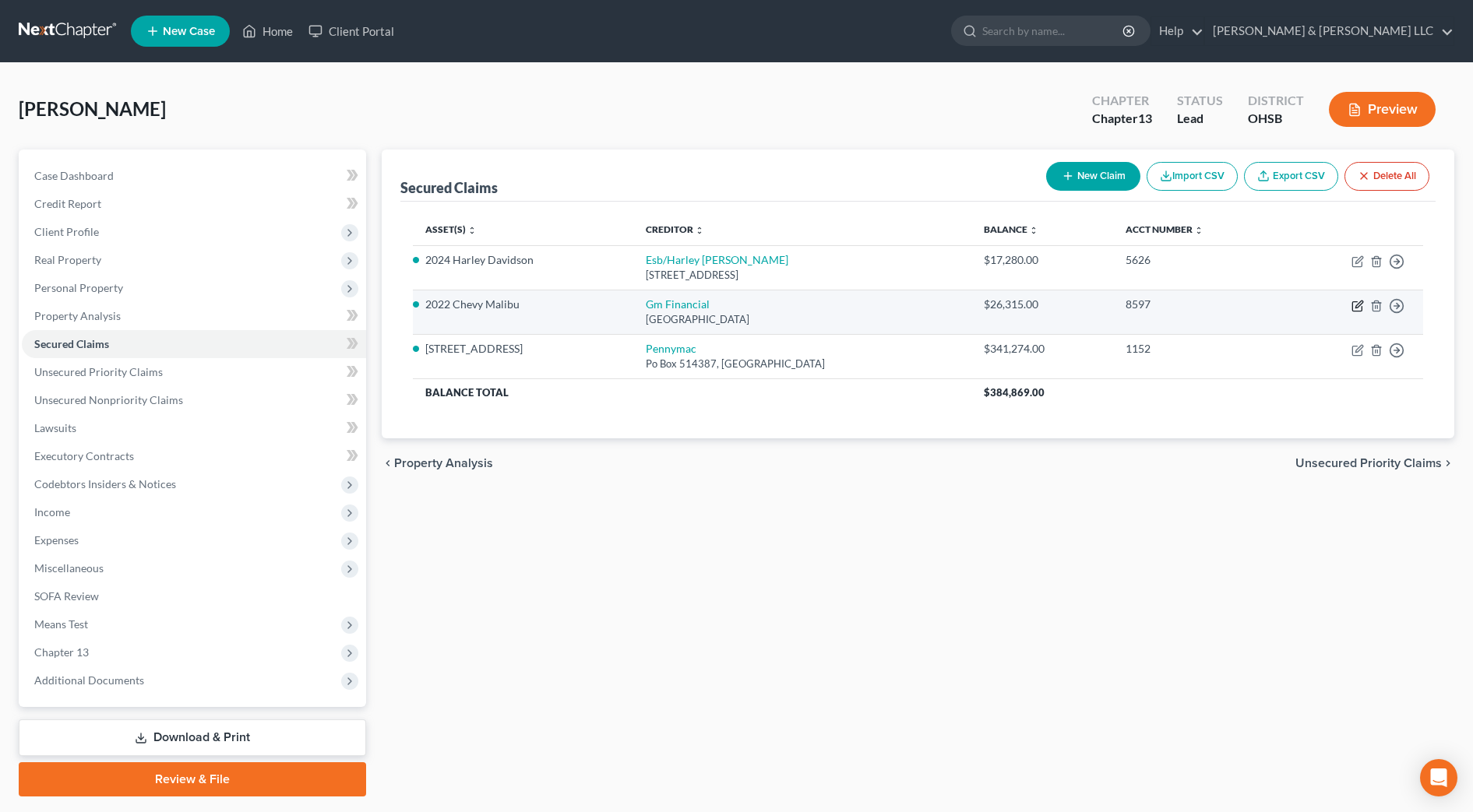
click at [1355, 309] on icon "button" at bounding box center [1357, 306] width 12 height 12
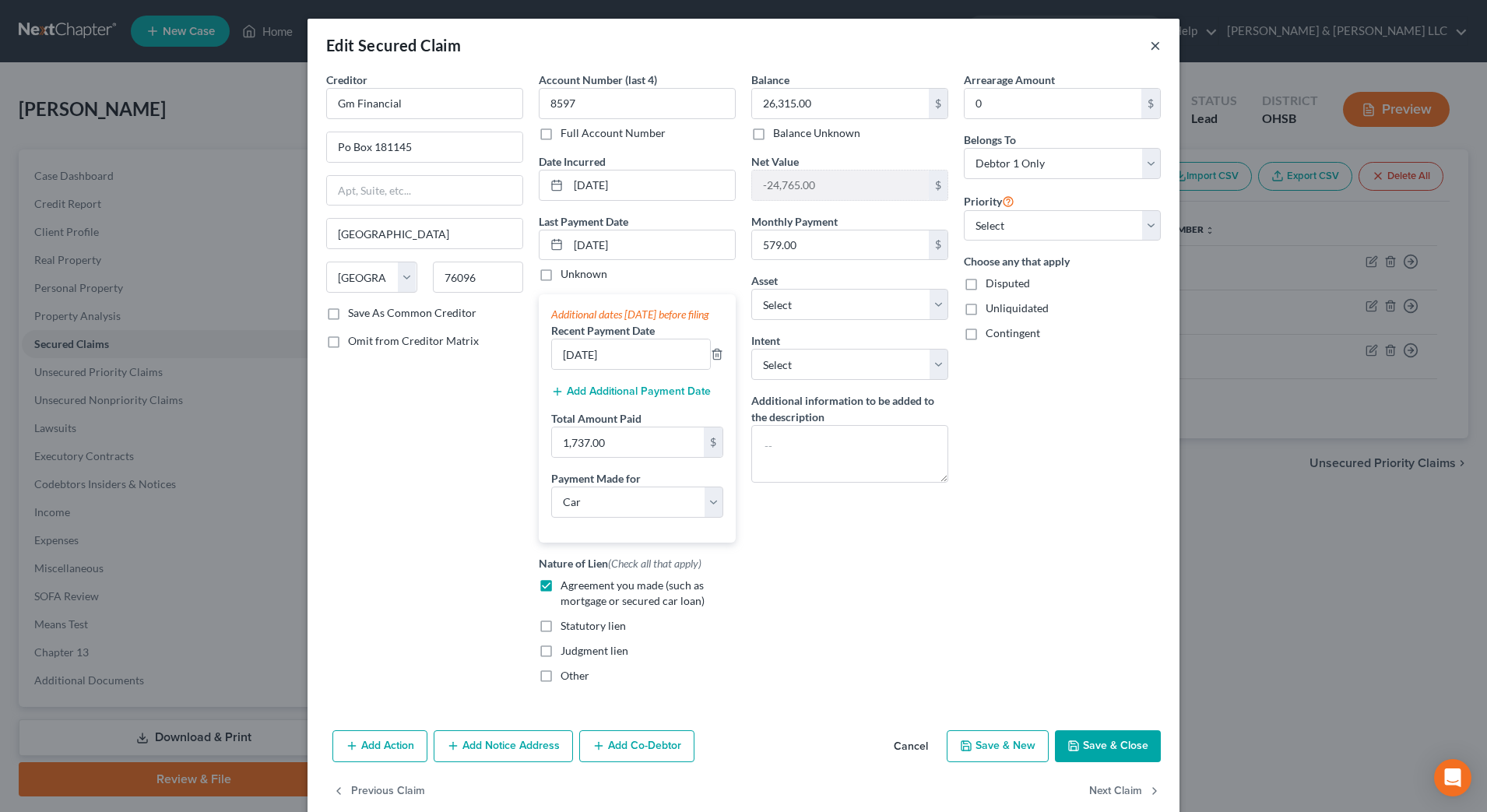
click at [1150, 47] on button "×" at bounding box center [1155, 44] width 11 height 19
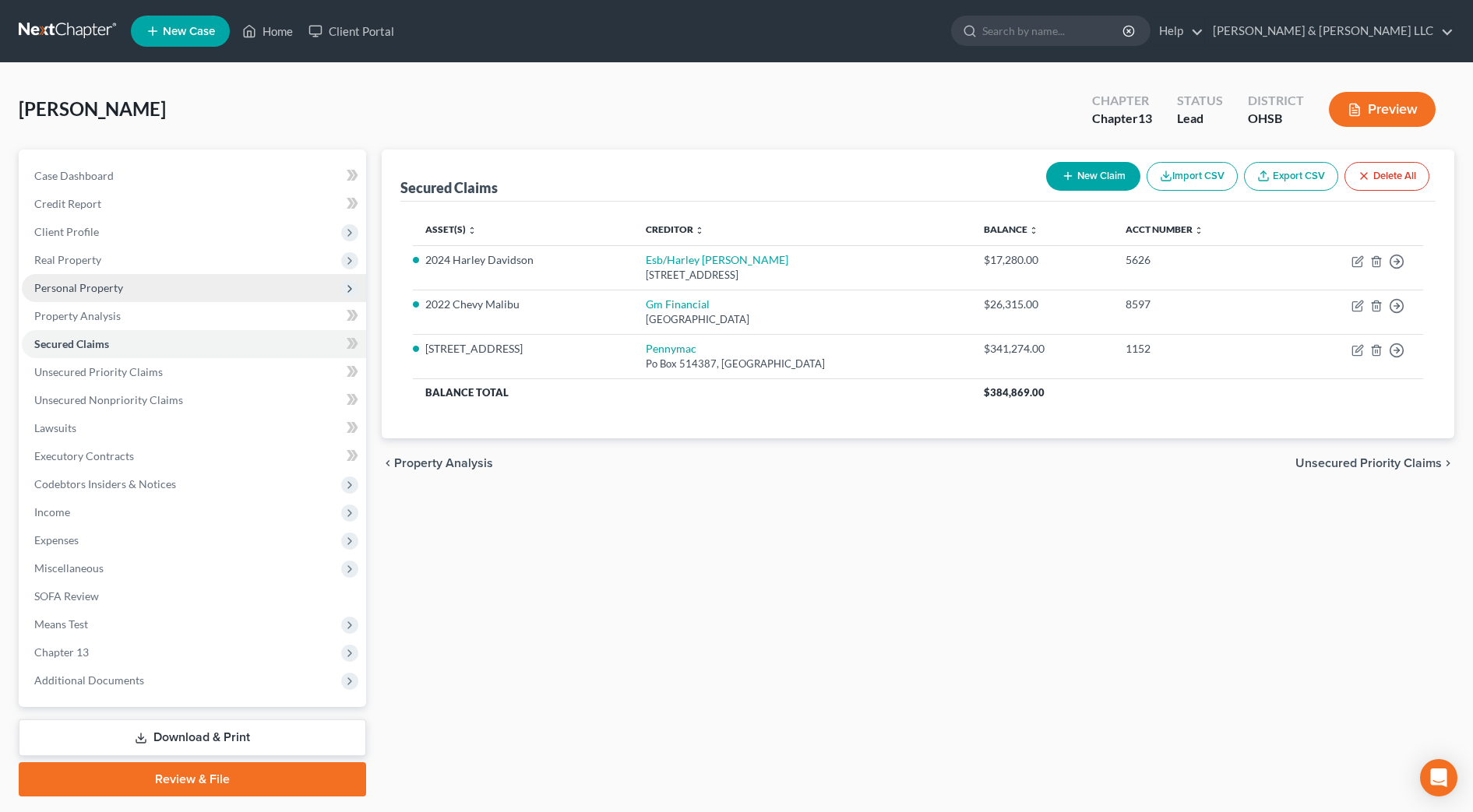
click at [60, 288] on span "Personal Property" at bounding box center [79, 287] width 89 height 13
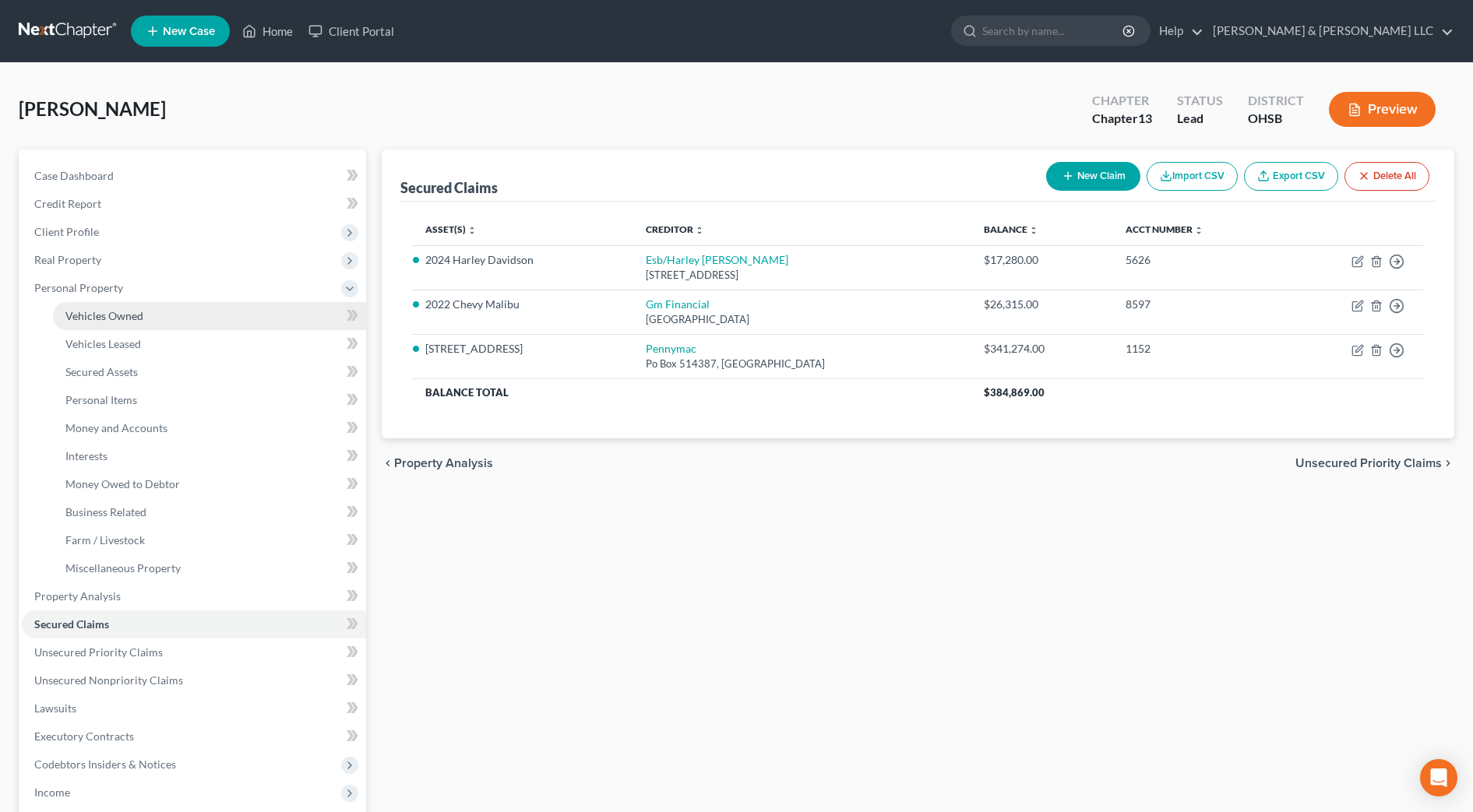
click at [87, 312] on span "Vehicles Owned" at bounding box center [105, 316] width 78 height 13
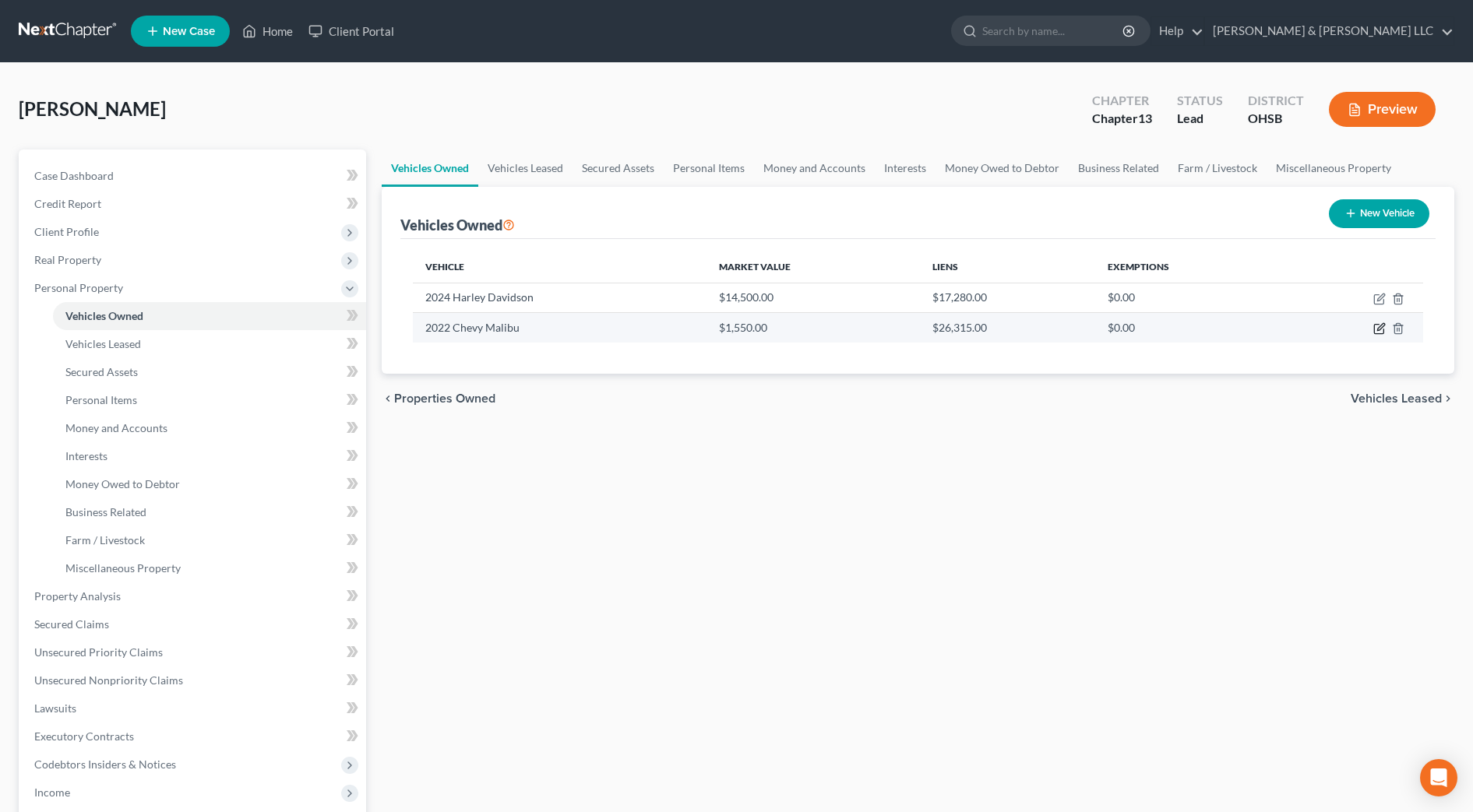
click at [1380, 327] on icon "button" at bounding box center [1380, 328] width 12 height 12
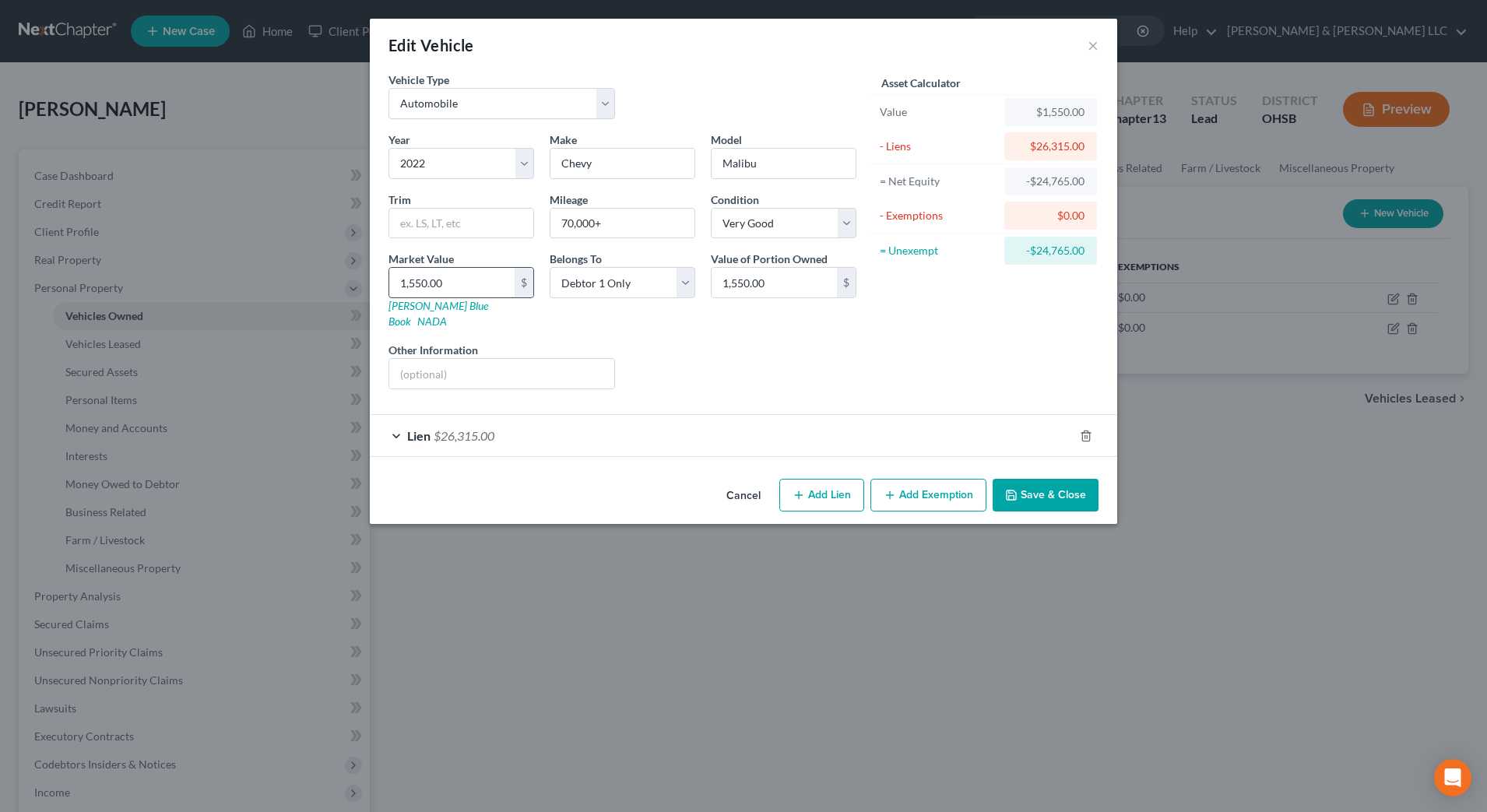
click at [462, 281] on input "1,550.00" at bounding box center [452, 282] width 125 height 29
click at [447, 315] on link "NADA" at bounding box center [431, 321] width 29 height 13
click at [472, 274] on input "15,550" at bounding box center [452, 282] width 125 height 29
click at [697, 83] on div "Vehicle Type Select Automobile Truck Trailer Watercraft Aircraft Motor Home Atv…" at bounding box center [623, 101] width 484 height 60
click at [1048, 478] on button "Save & Close" at bounding box center [1045, 494] width 106 height 33
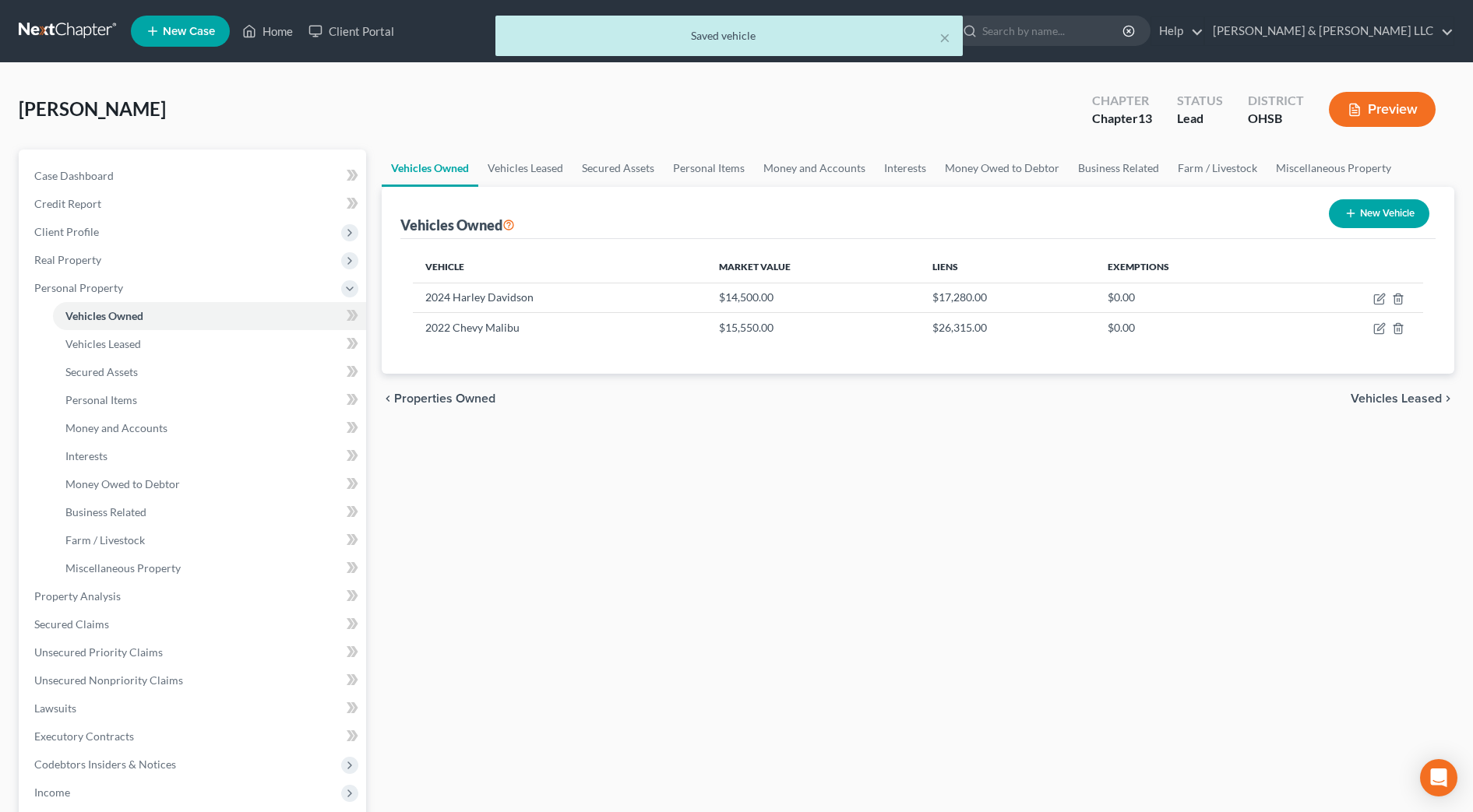
click at [648, 524] on div "Vehicles Owned Vehicles Leased Secured Assets Personal Items Money and Accounts…" at bounding box center [917, 613] width 1088 height 928
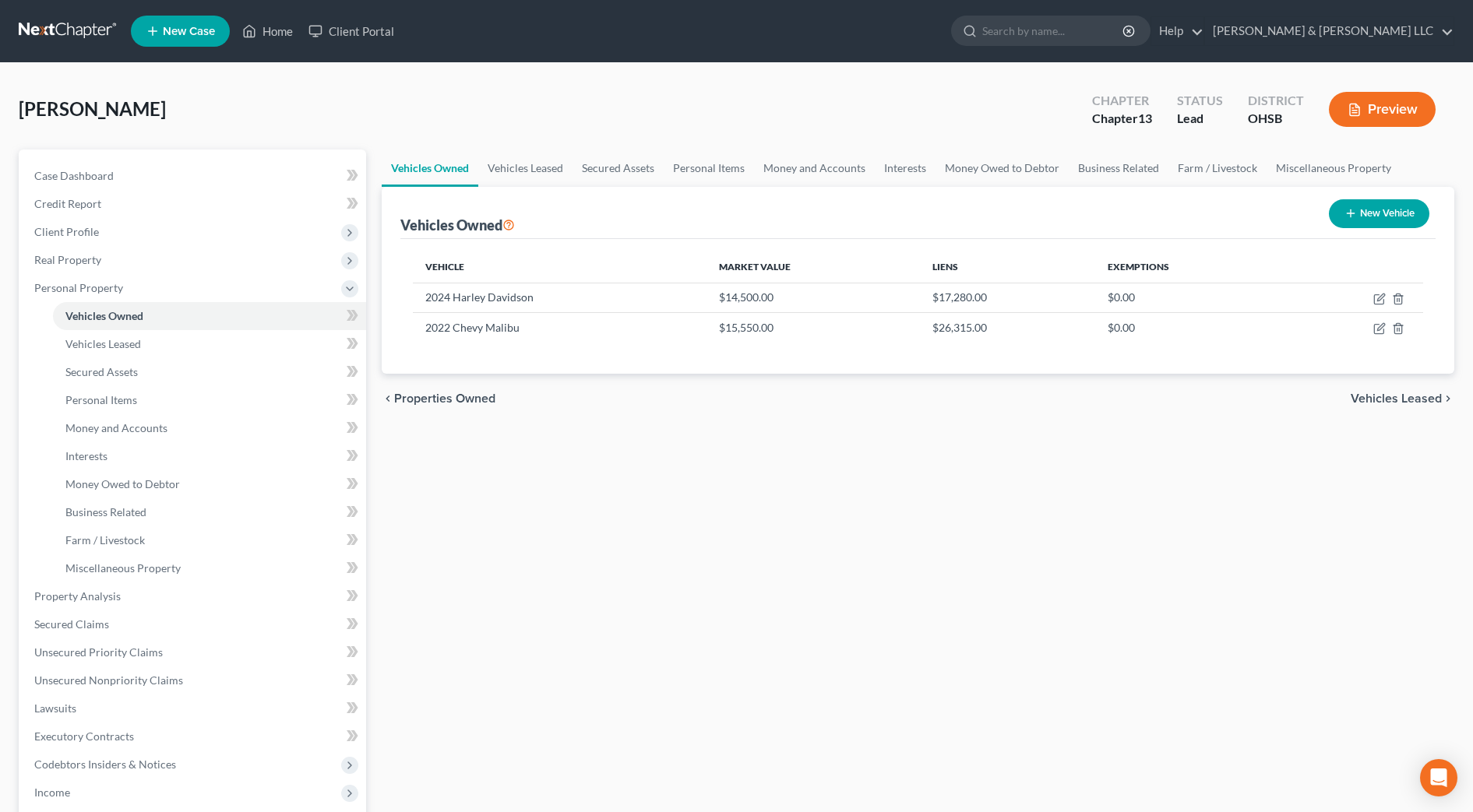
click at [1434, 522] on div "Vehicles Owned Vehicles Leased Secured Assets Personal Items Money and Accounts…" at bounding box center [917, 613] width 1088 height 928
click at [652, 616] on div "Vehicles Owned Vehicles Leased Secured Assets Personal Items Money and Accounts…" at bounding box center [917, 613] width 1088 height 928
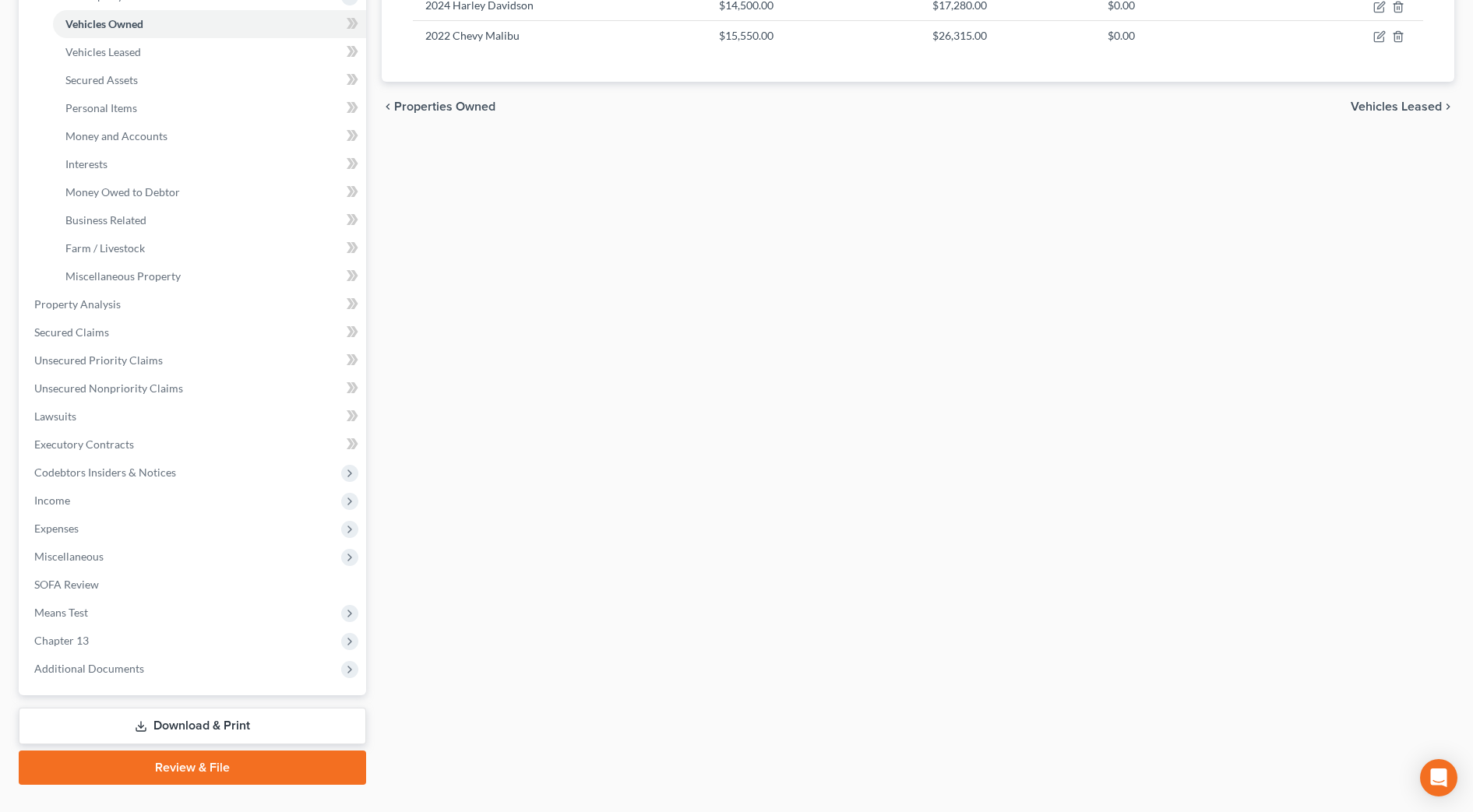
click at [319, 721] on link "Download & Print" at bounding box center [192, 726] width 347 height 36
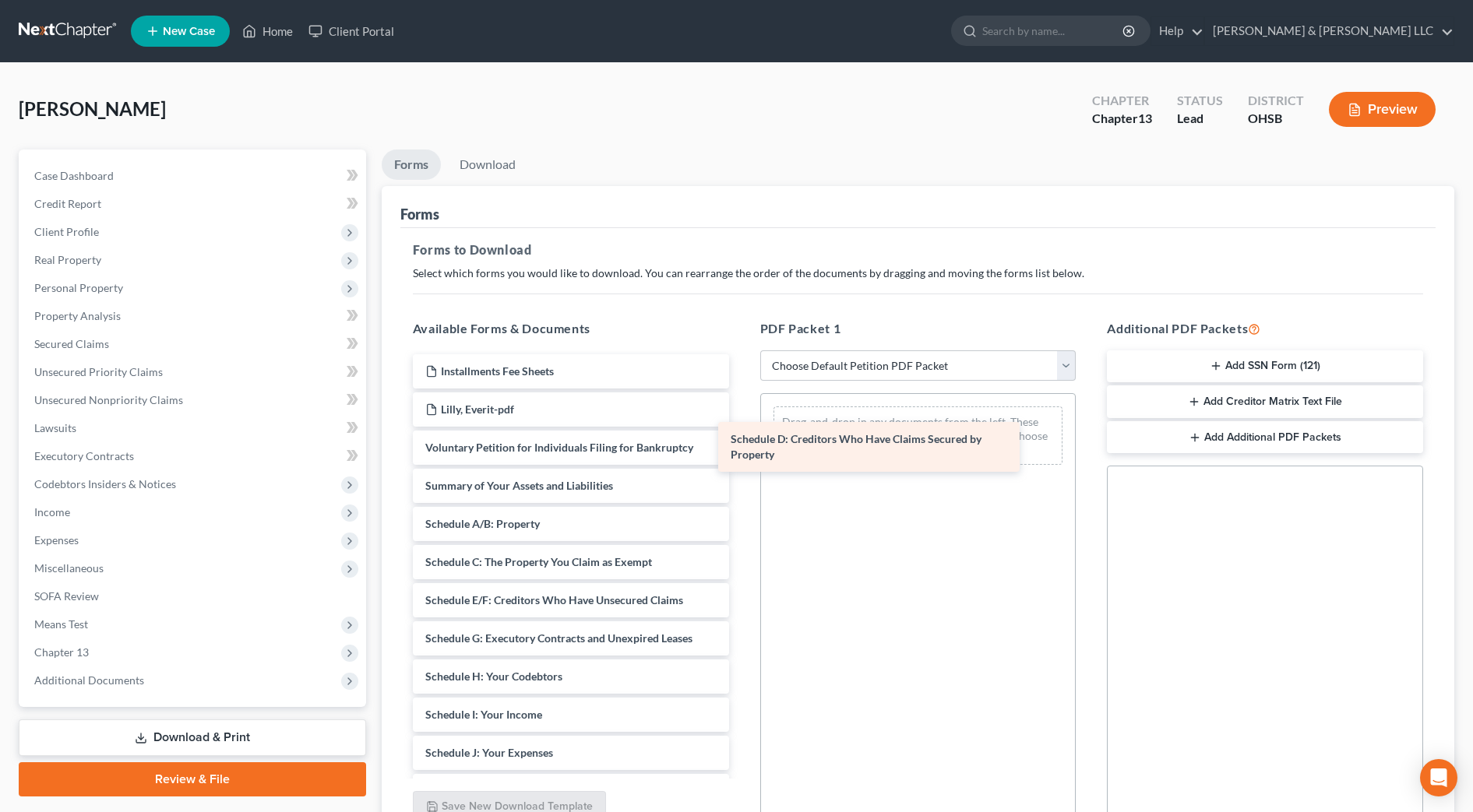
drag, startPoint x: 585, startPoint y: 599, endPoint x: 907, endPoint y: 398, distance: 379.6
click at [742, 398] on div "Schedule D: Creditors Who Have Claims Secured by Property Installments Fee Shee…" at bounding box center [570, 730] width 341 height 752
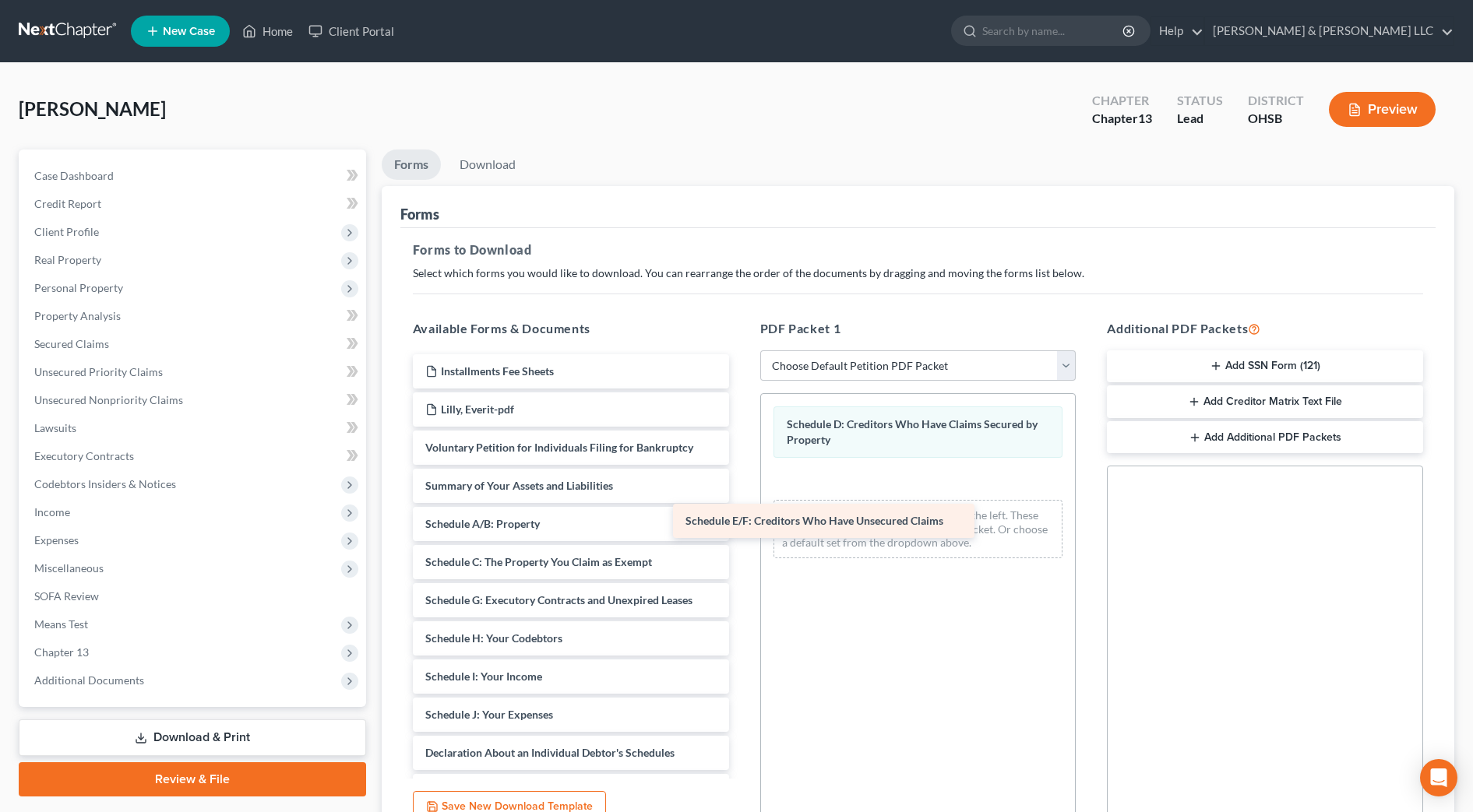
drag, startPoint x: 621, startPoint y: 600, endPoint x: 904, endPoint y: 472, distance: 310.6
click at [742, 472] on div "Schedule E/F: Creditors Who Have Unsecured Claims Installments Fee Sheets Lilly…" at bounding box center [570, 711] width 341 height 714
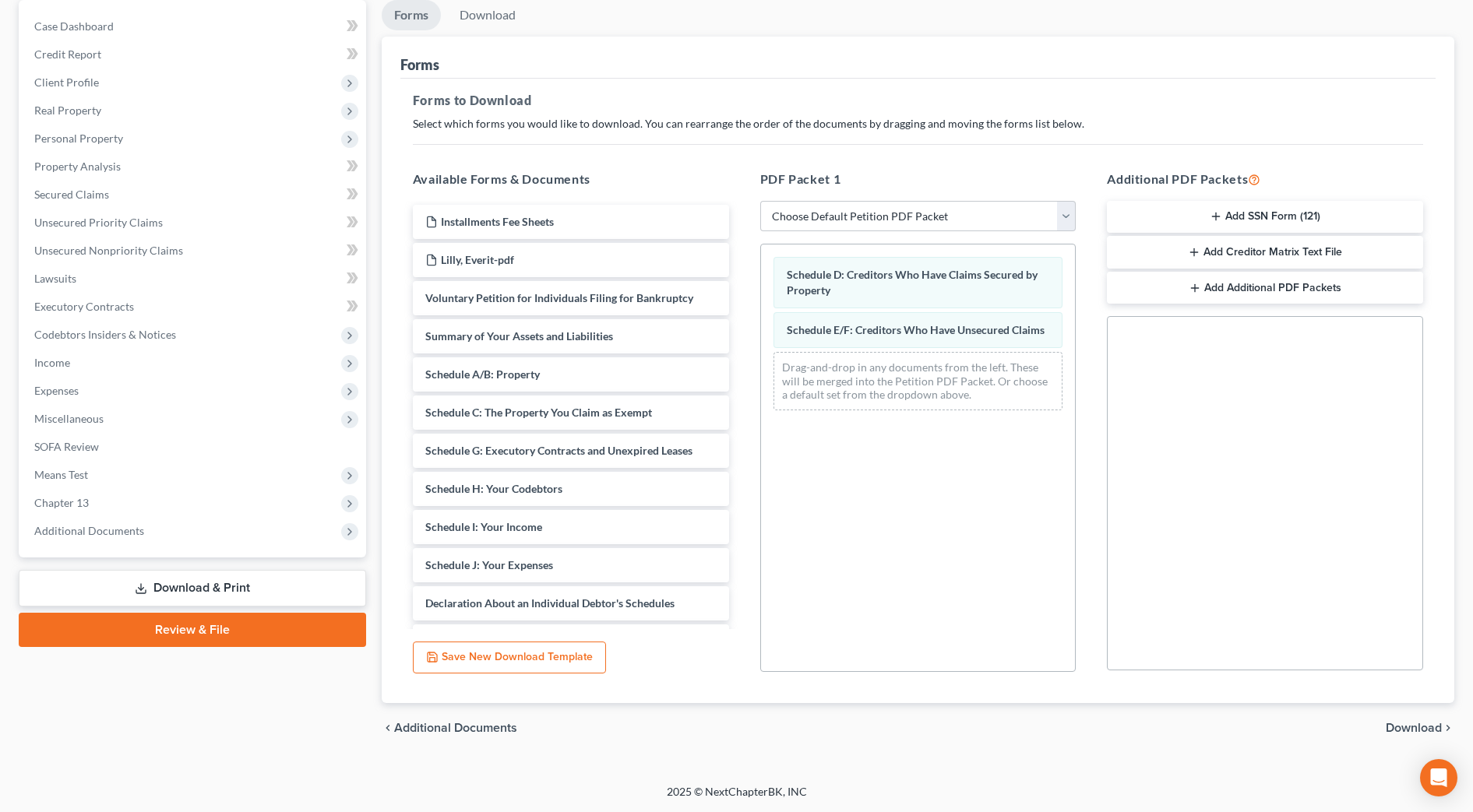
click at [1421, 730] on span "Download" at bounding box center [1413, 728] width 56 height 12
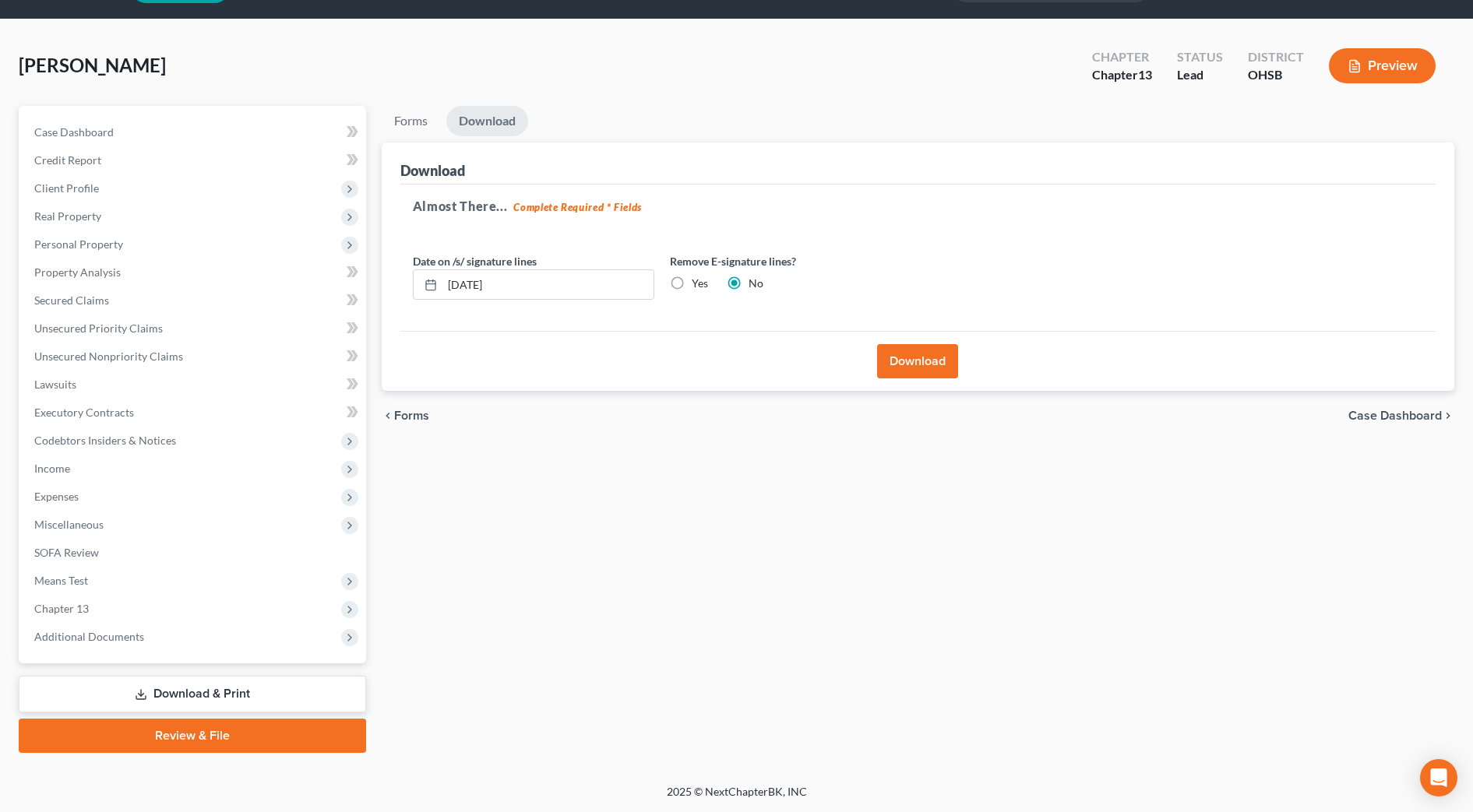
scroll to position [44, 0]
click at [922, 367] on button "Download" at bounding box center [917, 361] width 81 height 35
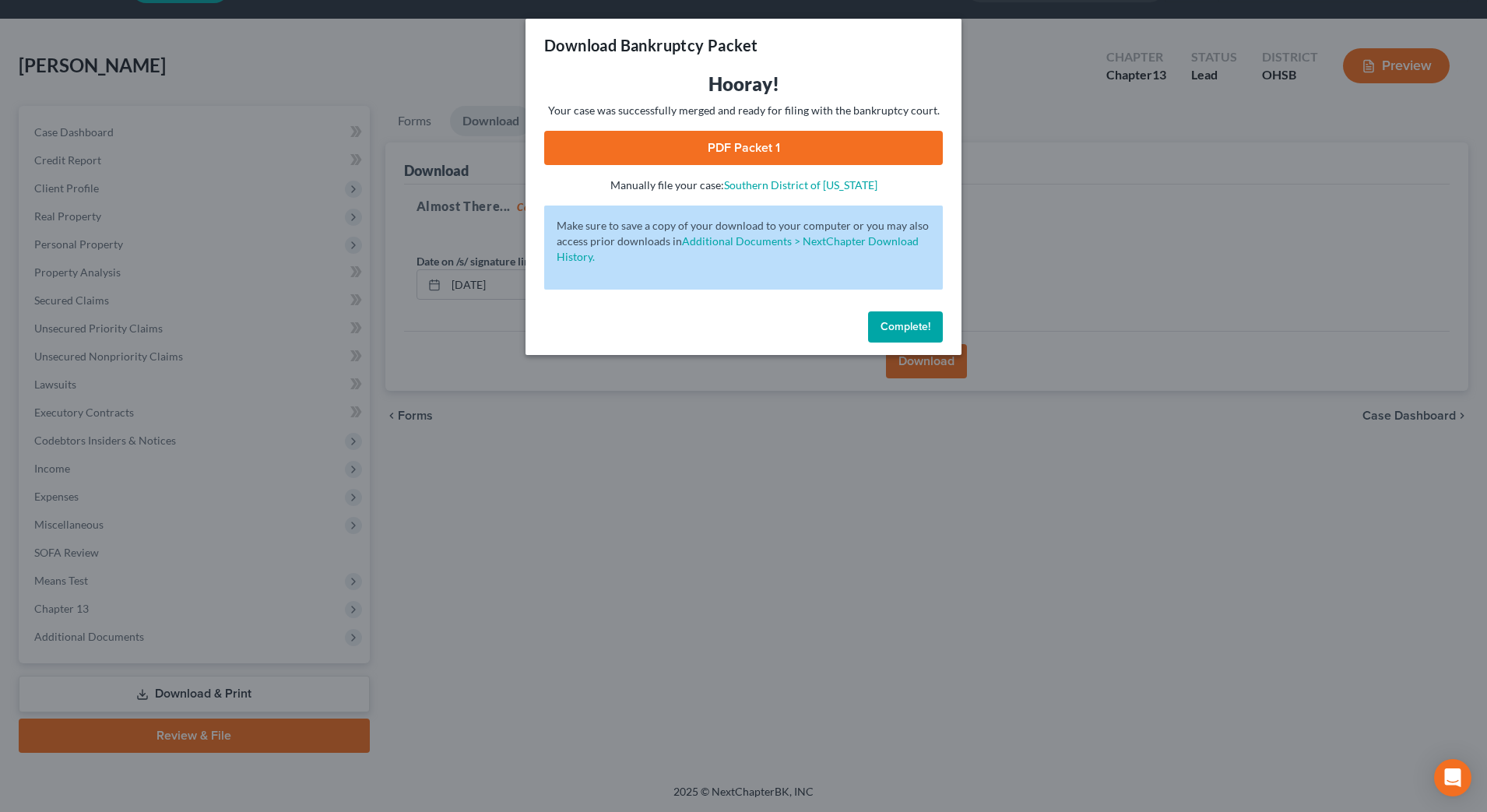
click at [735, 141] on link "PDF Packet 1" at bounding box center [744, 148] width 398 height 35
click at [912, 321] on span "Complete!" at bounding box center [905, 326] width 50 height 13
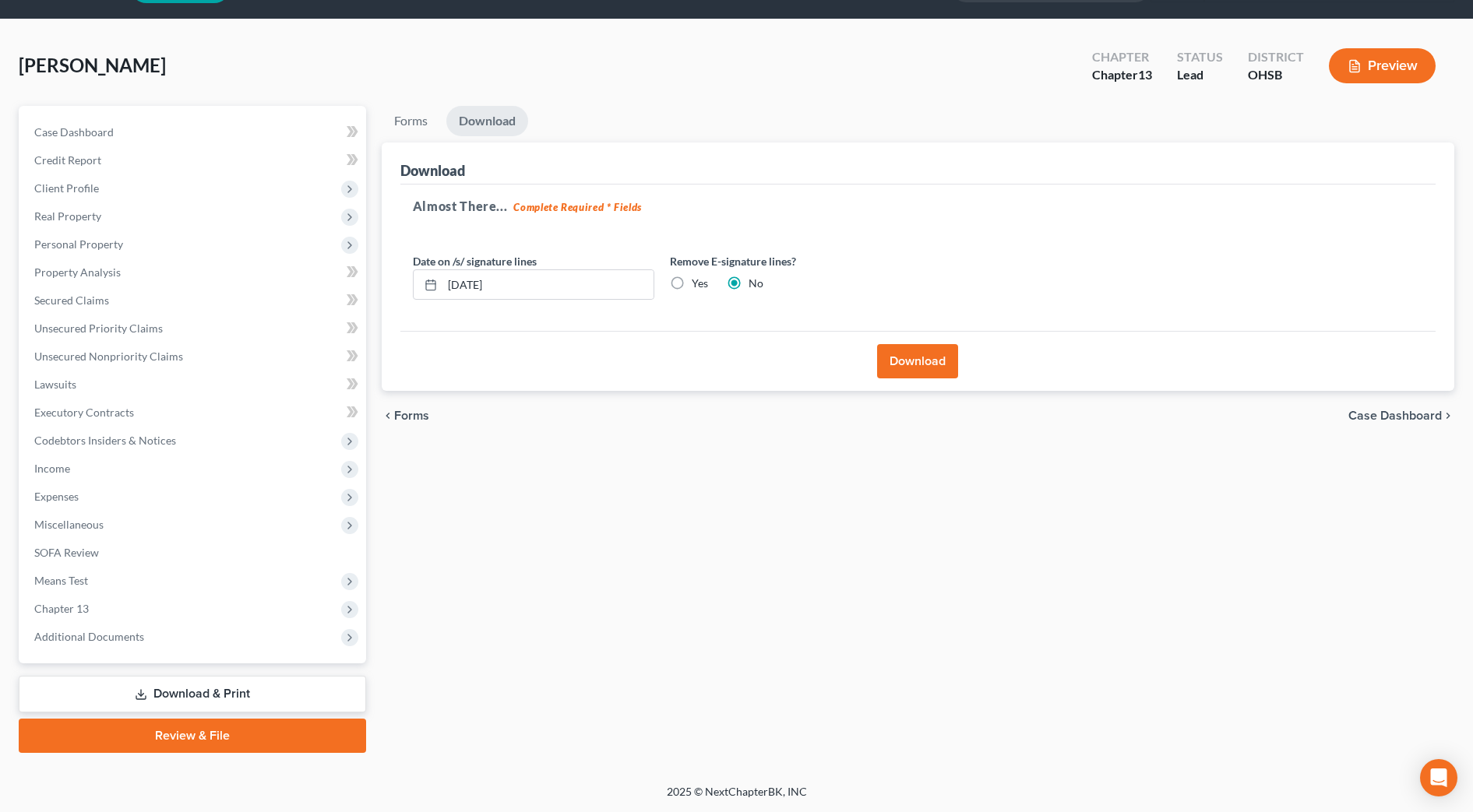
click at [739, 554] on div "Forms Download Forms Forms to Download Select which forms you would like to dow…" at bounding box center [917, 430] width 1088 height 647
click at [134, 130] on link "Case Dashboard" at bounding box center [194, 133] width 344 height 28
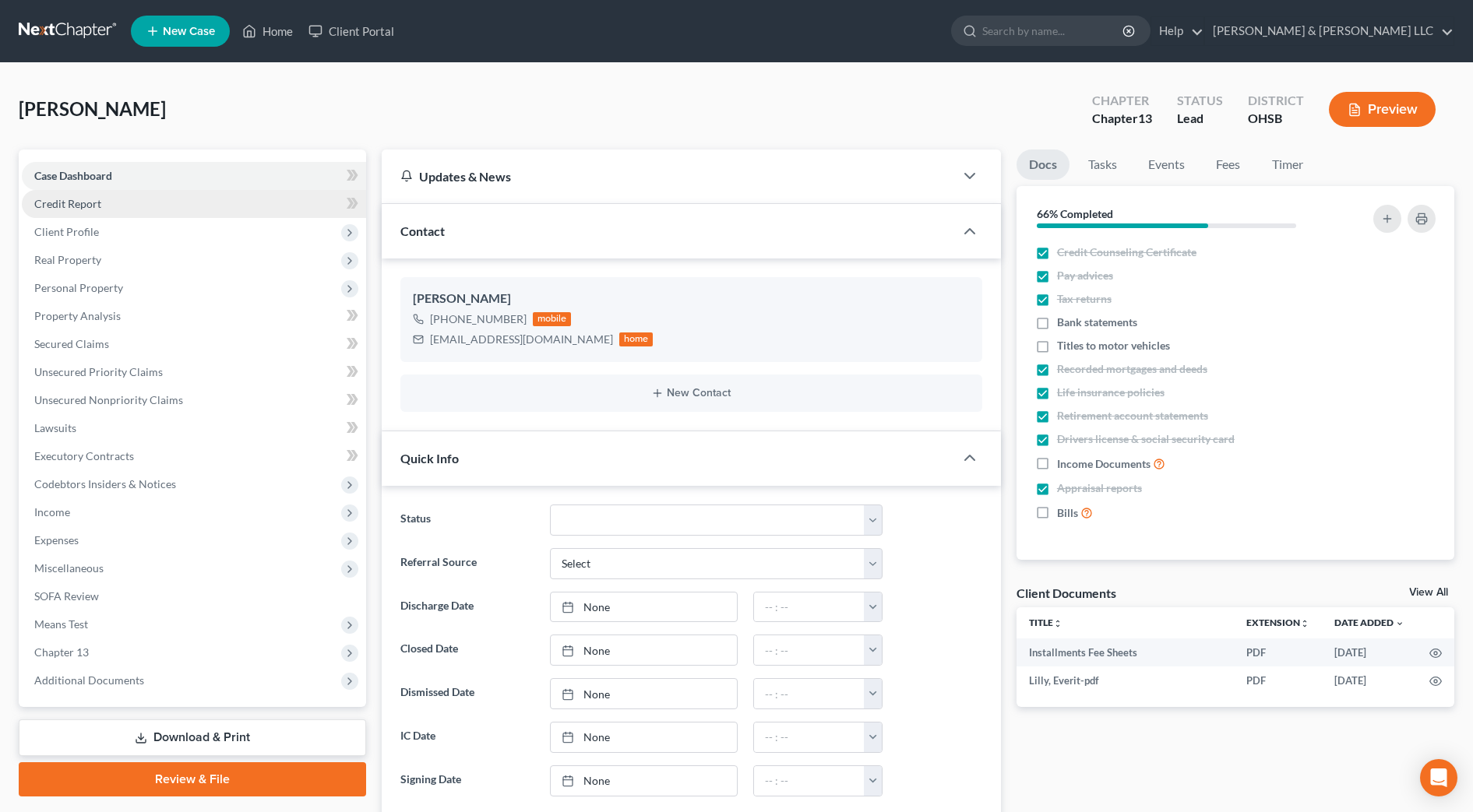
click at [135, 199] on link "Credit Report" at bounding box center [194, 205] width 344 height 28
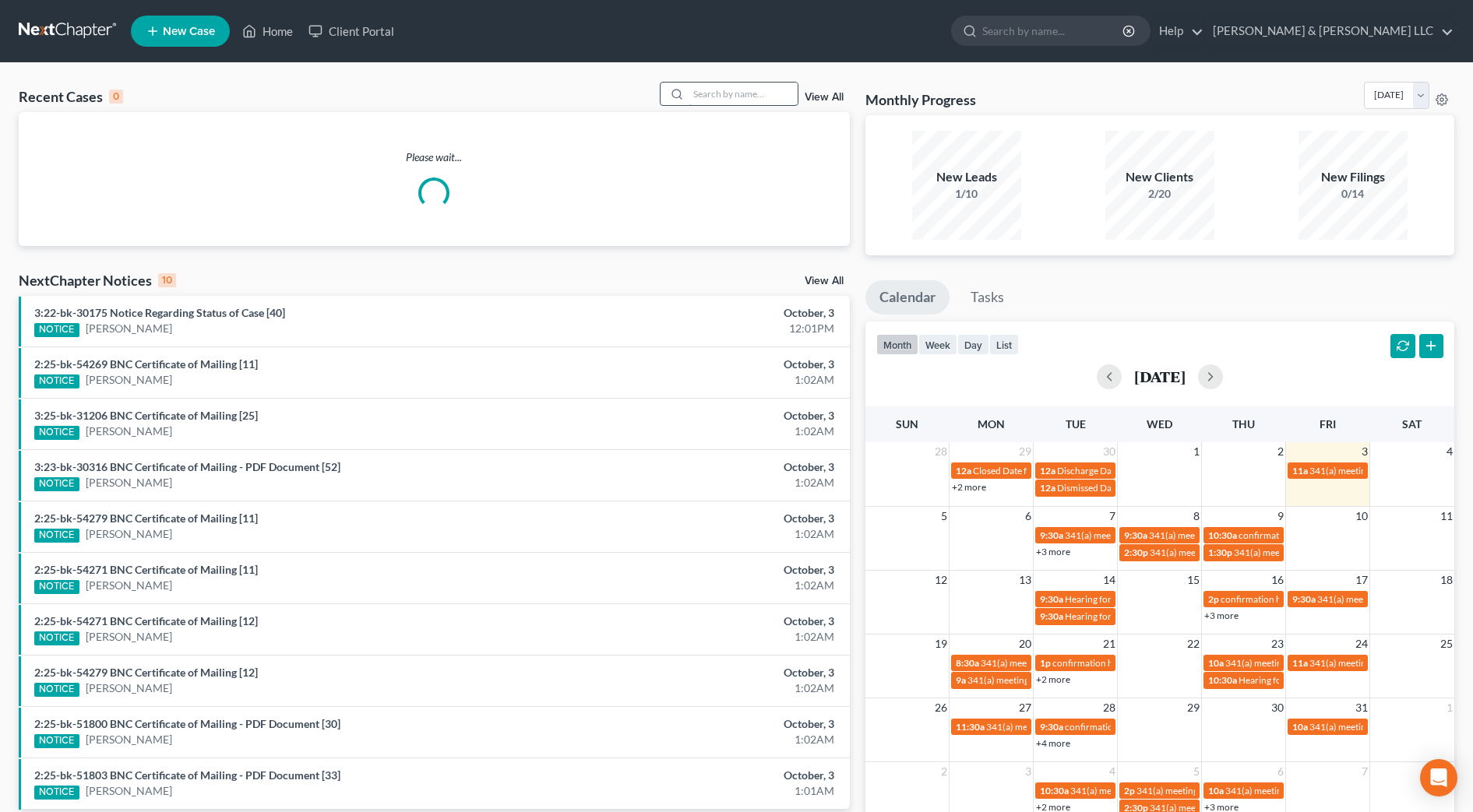
click at [746, 93] on input "search" at bounding box center [743, 93] width 109 height 22
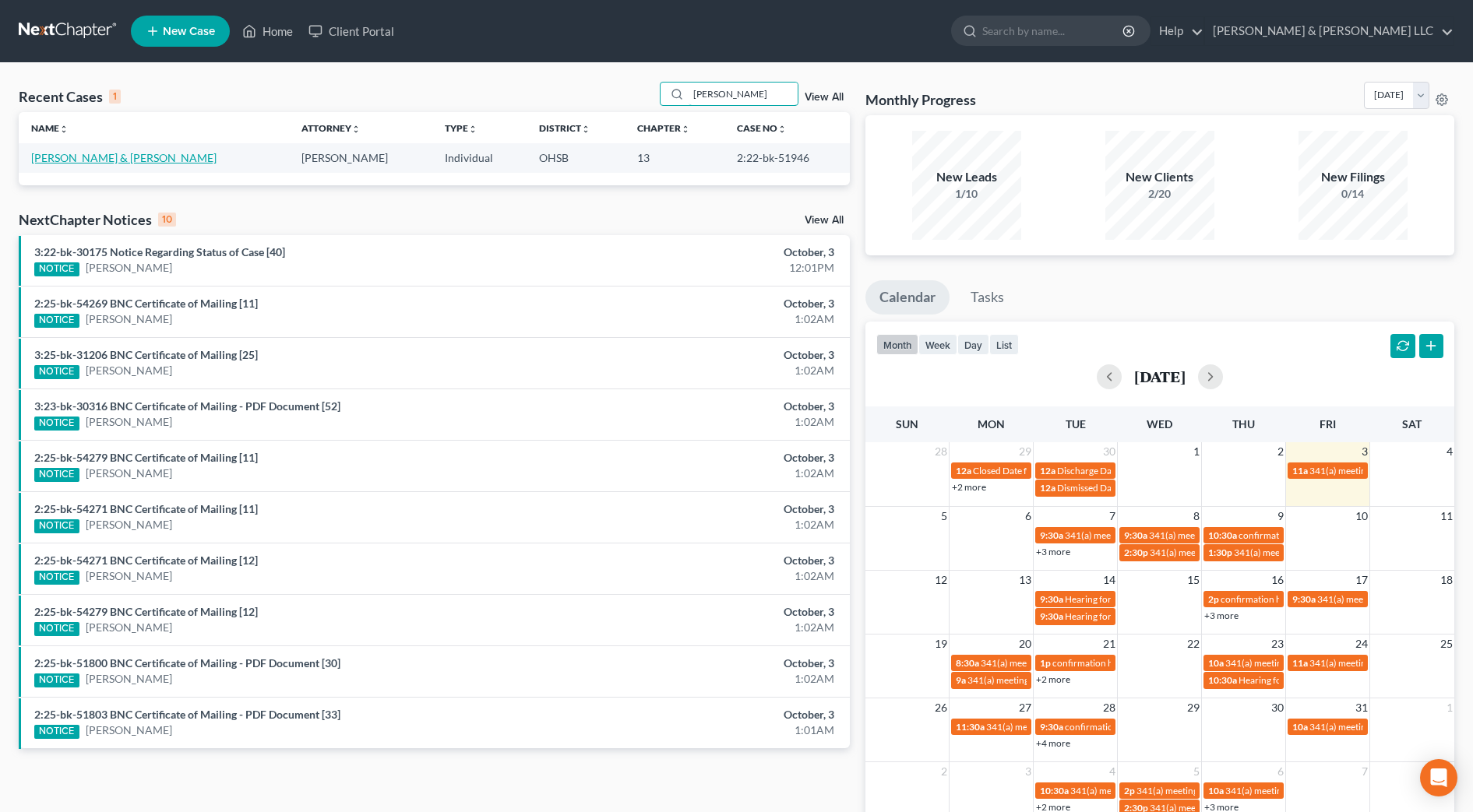
type input "williams, jason"
click at [122, 157] on link "[PERSON_NAME] & [PERSON_NAME]" at bounding box center [124, 157] width 185 height 13
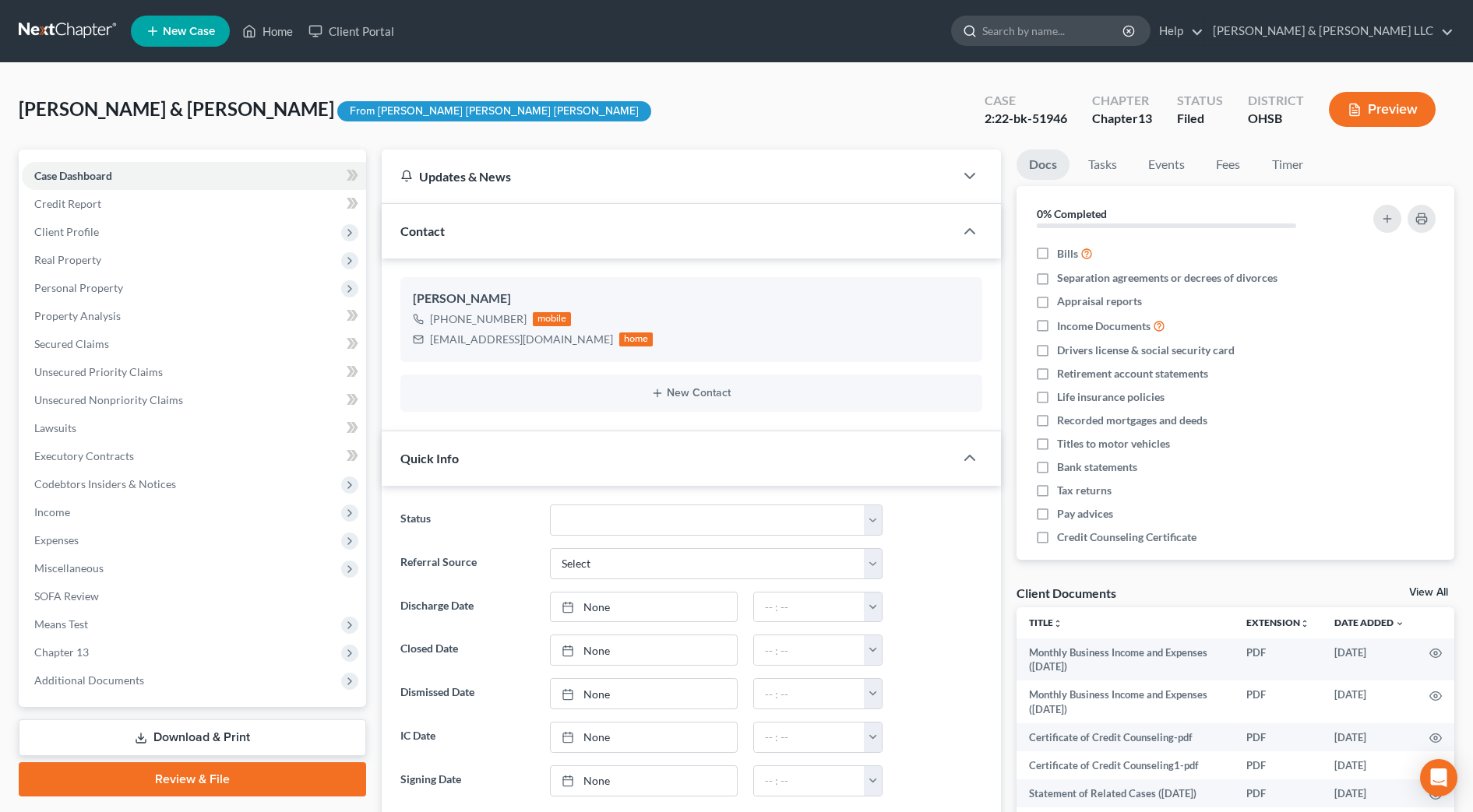
click at [1123, 41] on input "search" at bounding box center [1053, 30] width 142 height 28
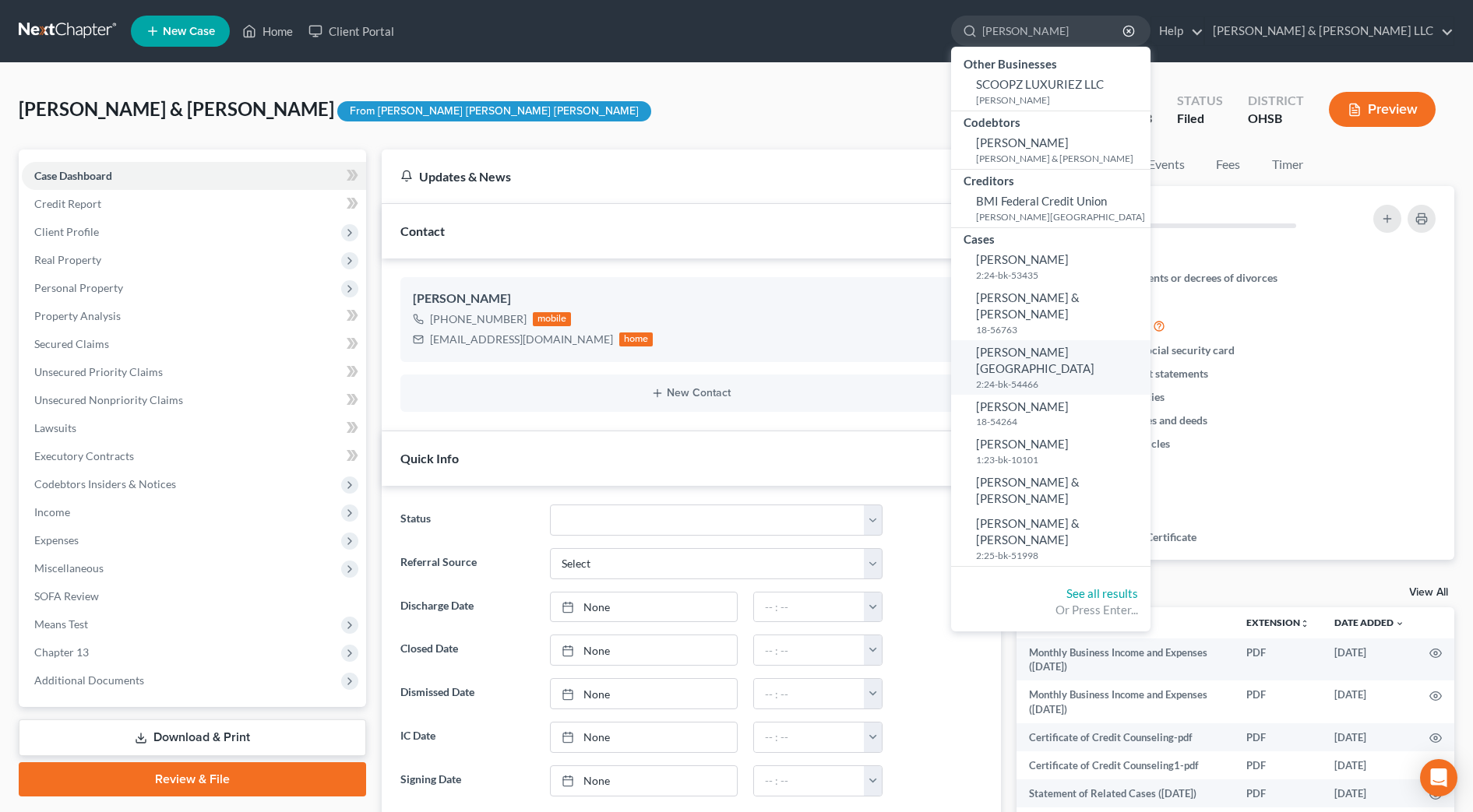
type input "lucas"
click at [1094, 345] on span "[PERSON_NAME][GEOGRAPHIC_DATA]" at bounding box center [1034, 360] width 118 height 30
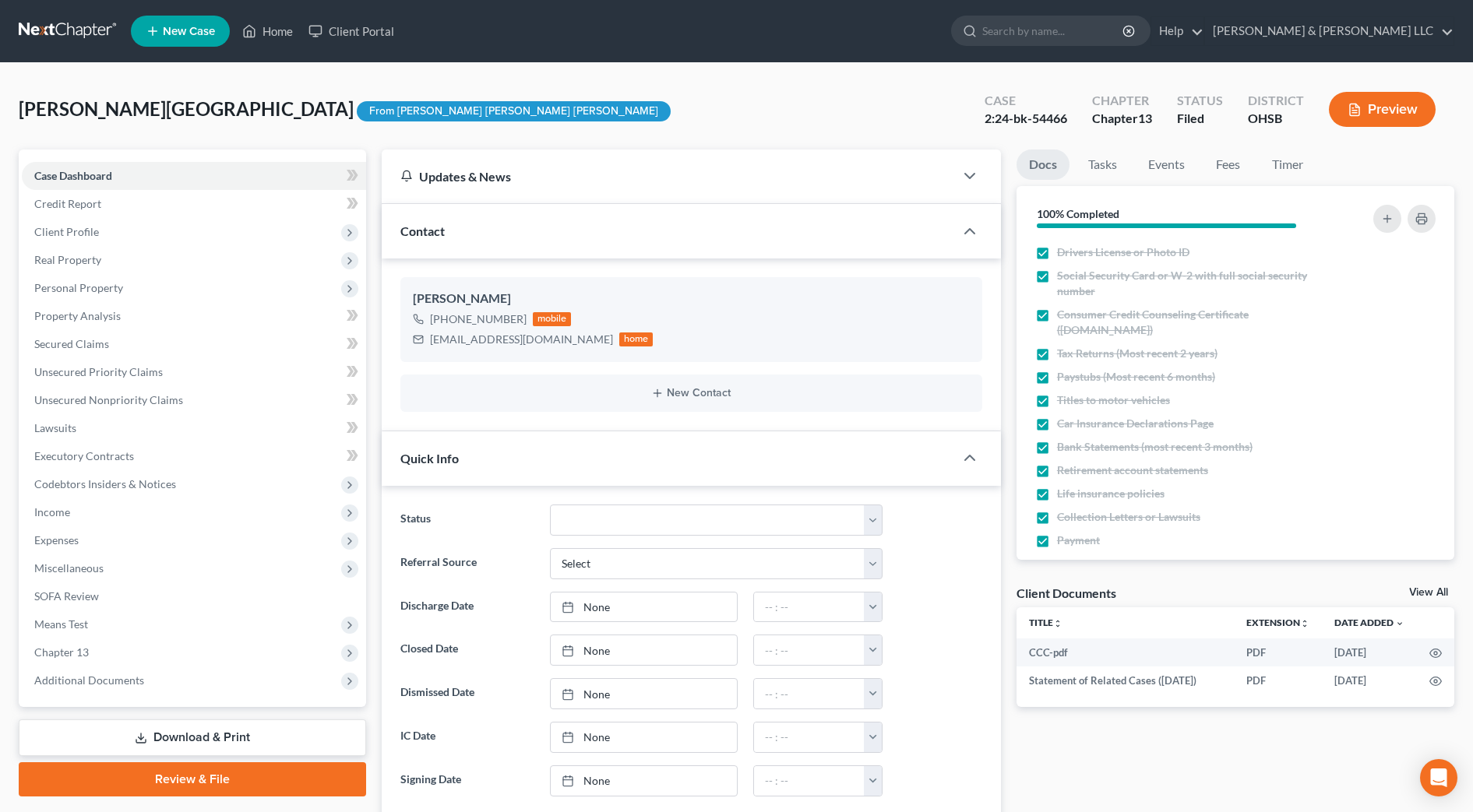
scroll to position [237, 0]
click at [88, 289] on span "Personal Property" at bounding box center [79, 287] width 89 height 13
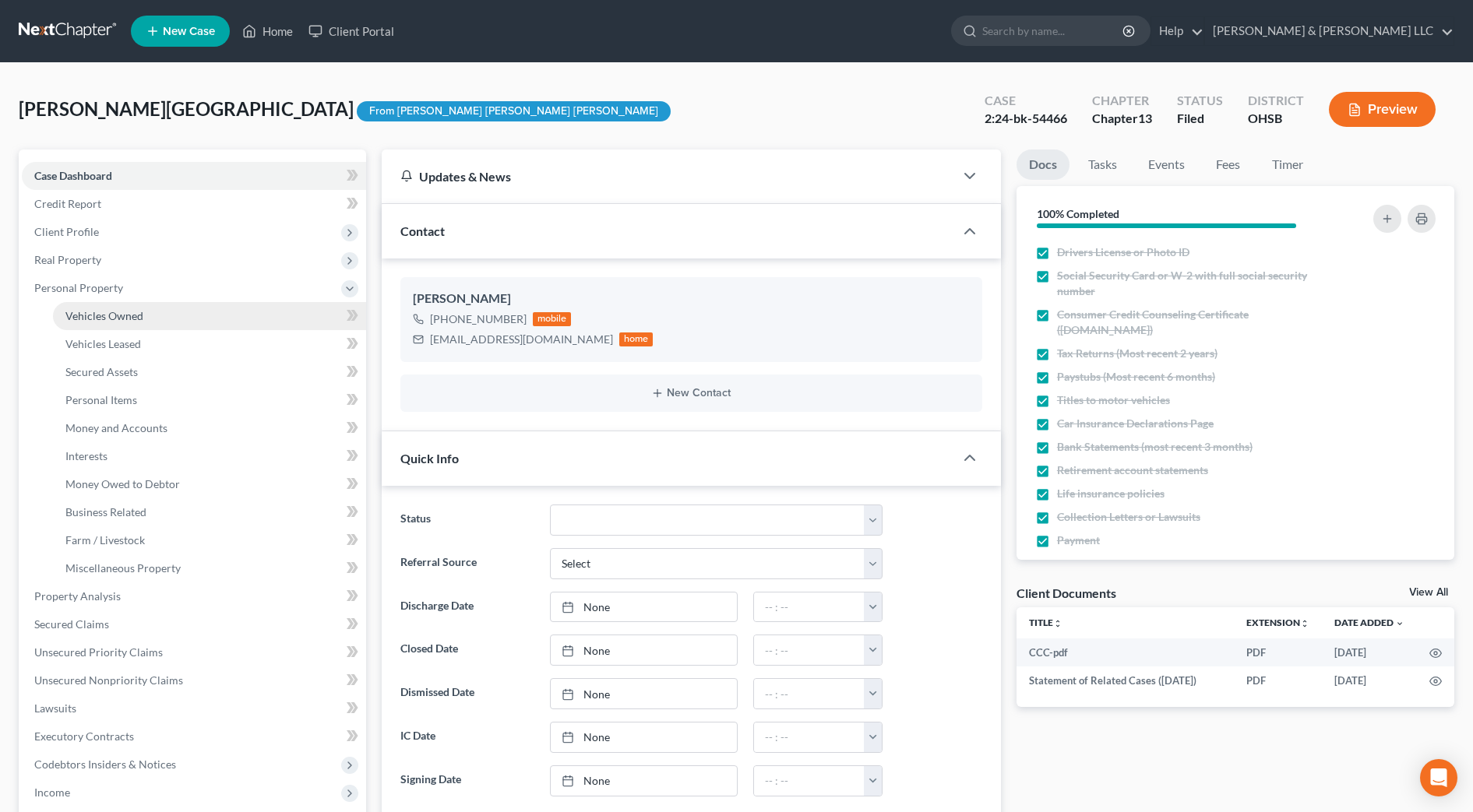
click at [91, 314] on span "Vehicles Owned" at bounding box center [105, 316] width 78 height 13
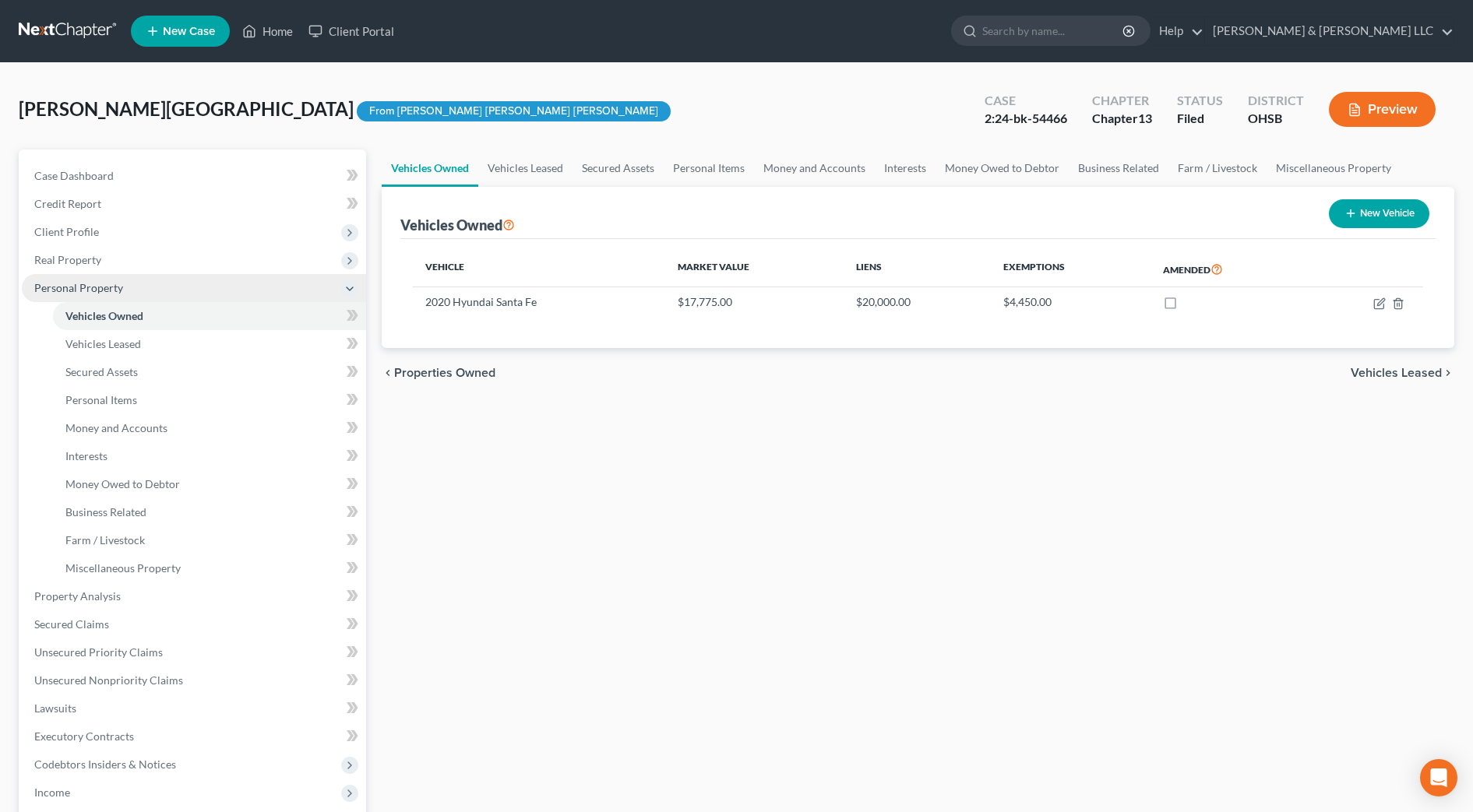
click at [114, 293] on span "Personal Property" at bounding box center [79, 287] width 89 height 13
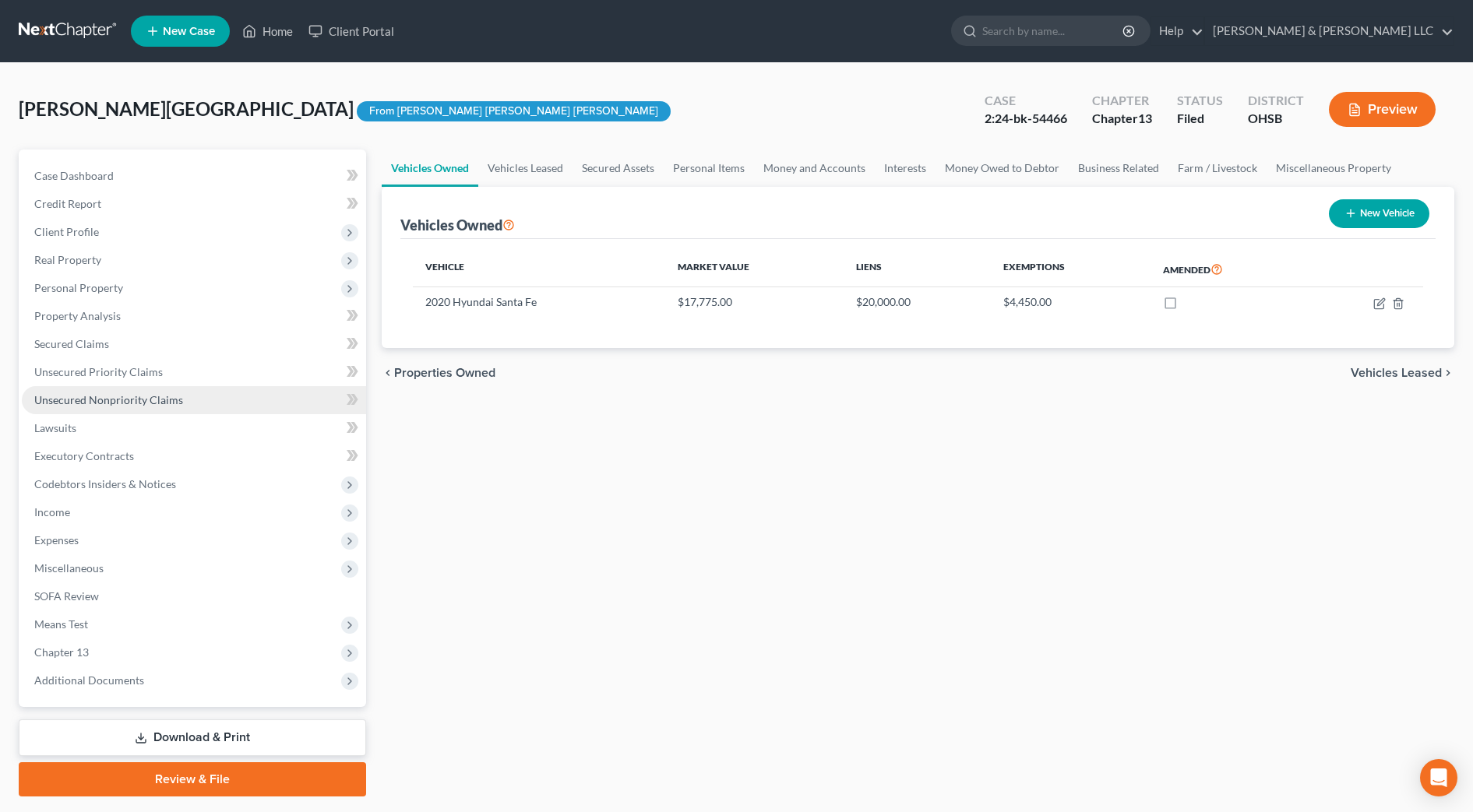
click at [215, 402] on link "Unsecured Nonpriority Claims" at bounding box center [194, 400] width 344 height 28
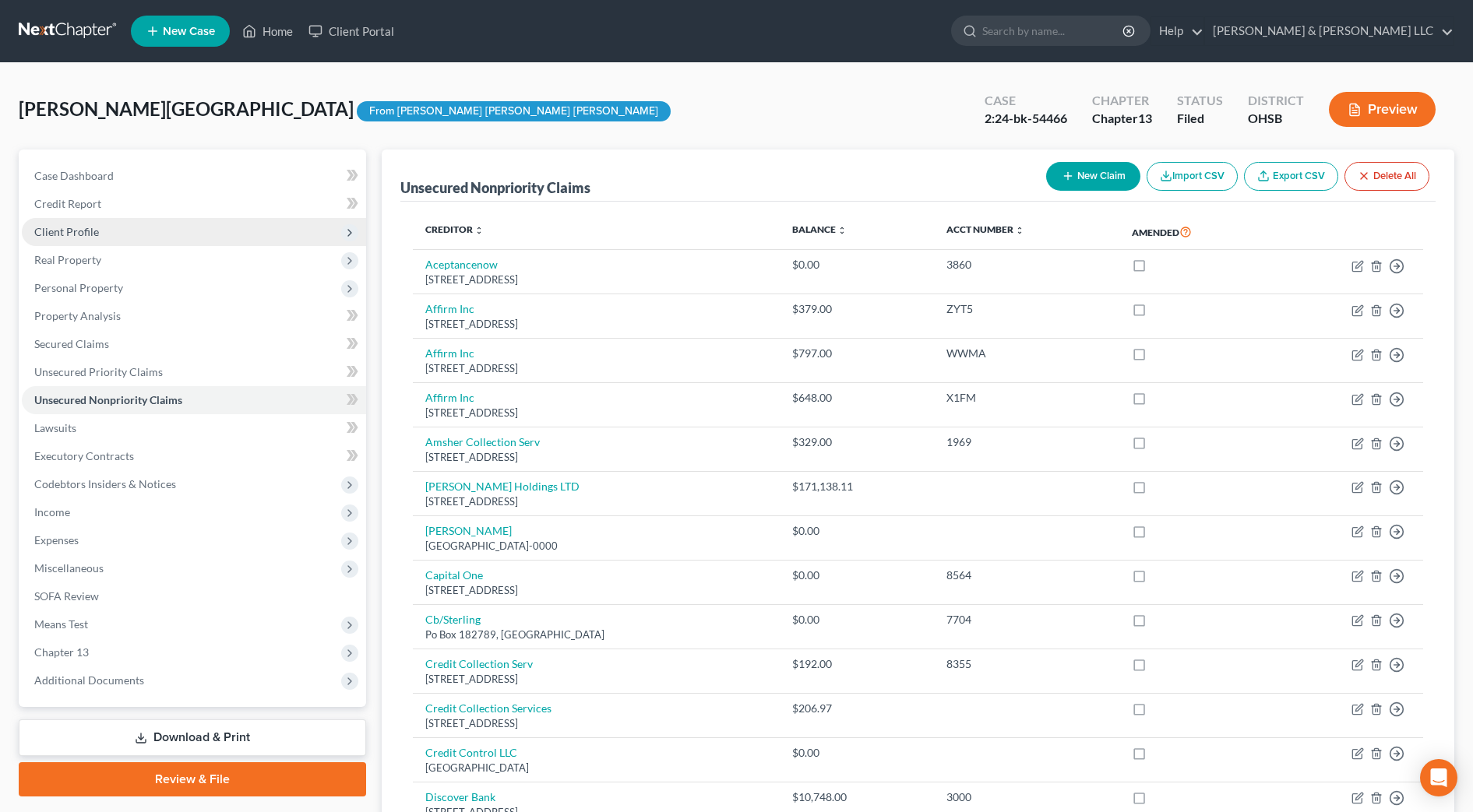
click at [82, 237] on span "Client Profile" at bounding box center [67, 231] width 65 height 13
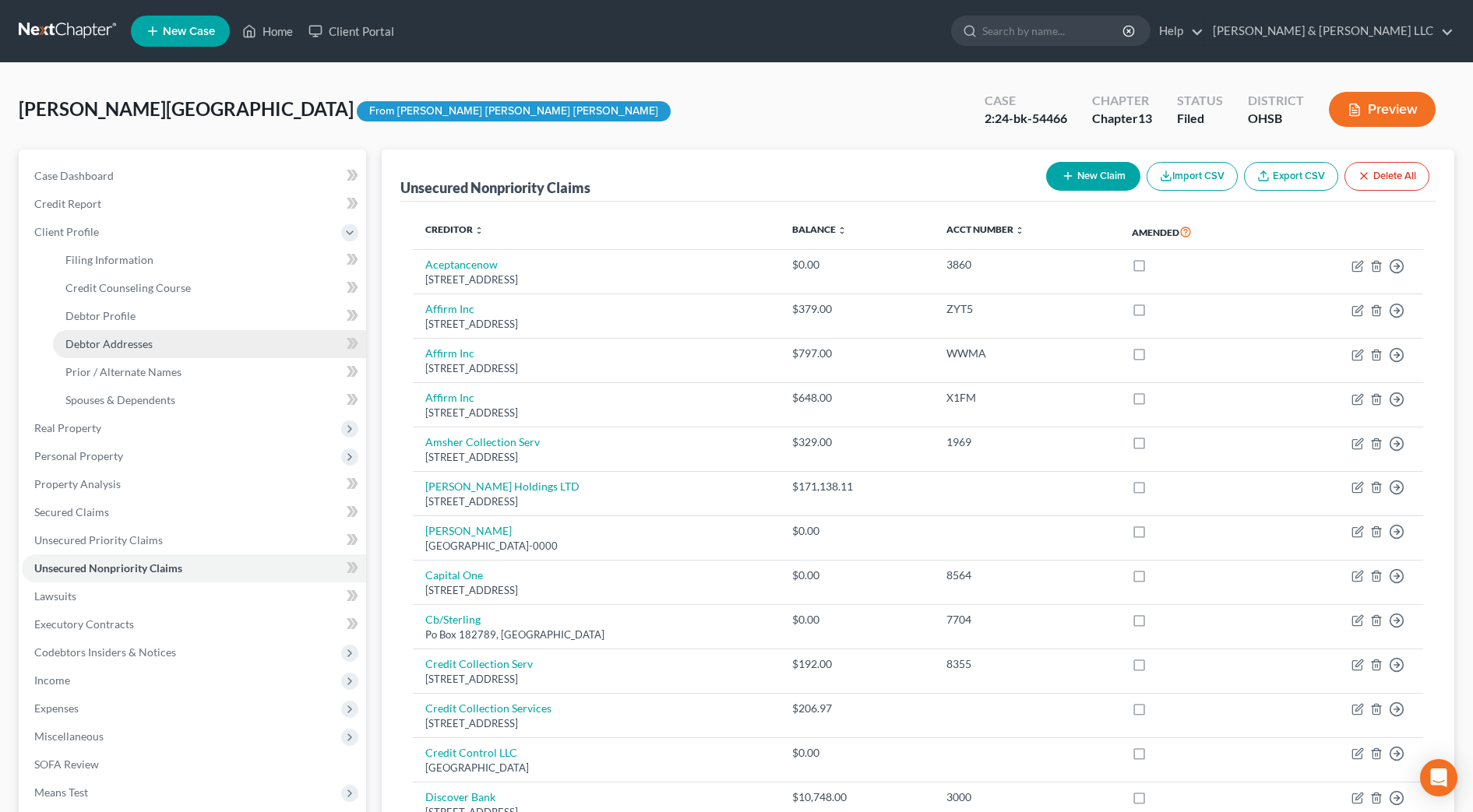
click at [103, 341] on span "Debtor Addresses" at bounding box center [109, 343] width 87 height 13
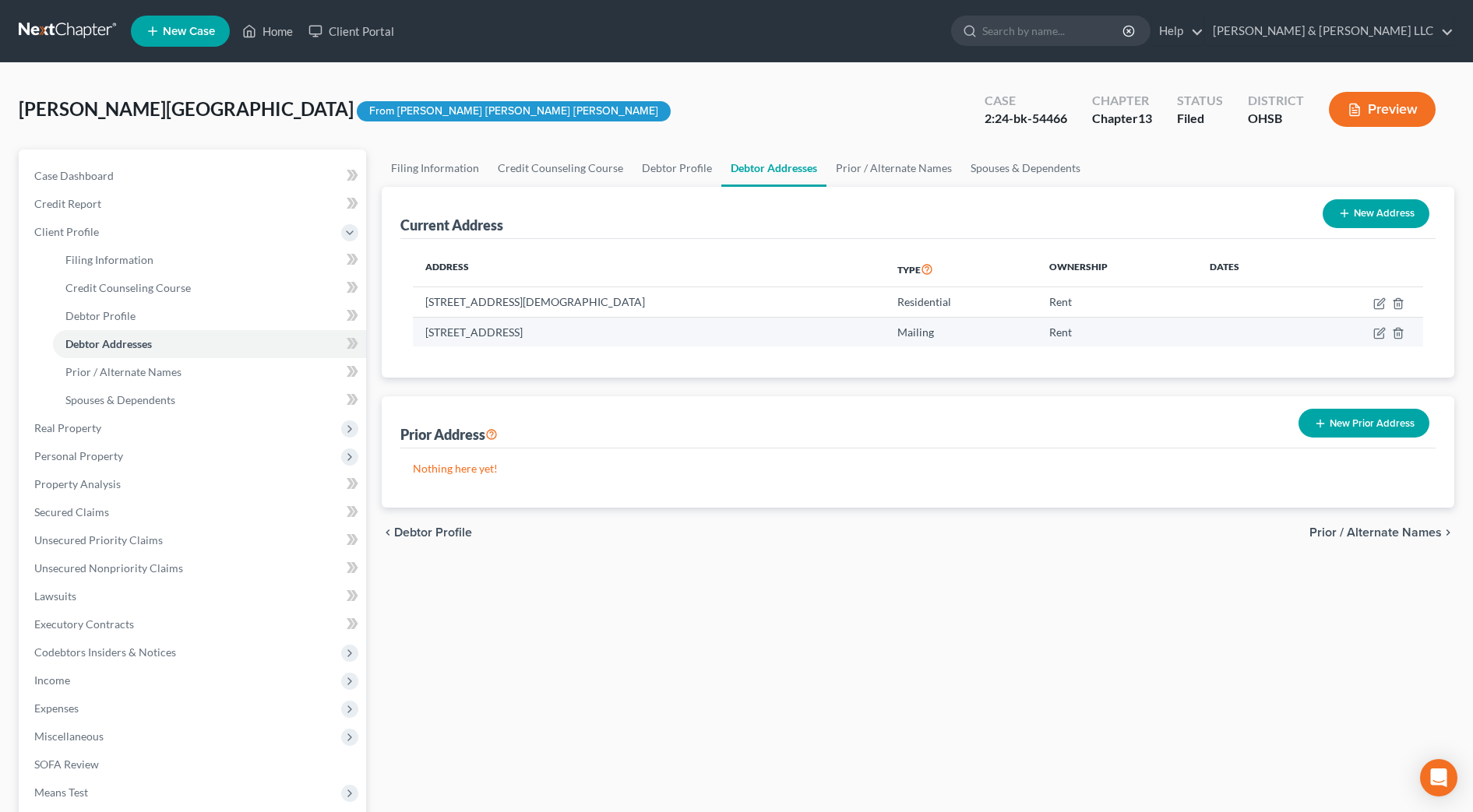
drag, startPoint x: 676, startPoint y: 336, endPoint x: 412, endPoint y: 335, distance: 264.0
click at [413, 335] on td "[STREET_ADDRESS]" at bounding box center [648, 331] width 472 height 29
drag, startPoint x: 415, startPoint y: 334, endPoint x: 466, endPoint y: 331, distance: 51.1
copy td "[STREET_ADDRESS]"
click at [1105, 28] on input "search" at bounding box center [1053, 30] width 142 height 28
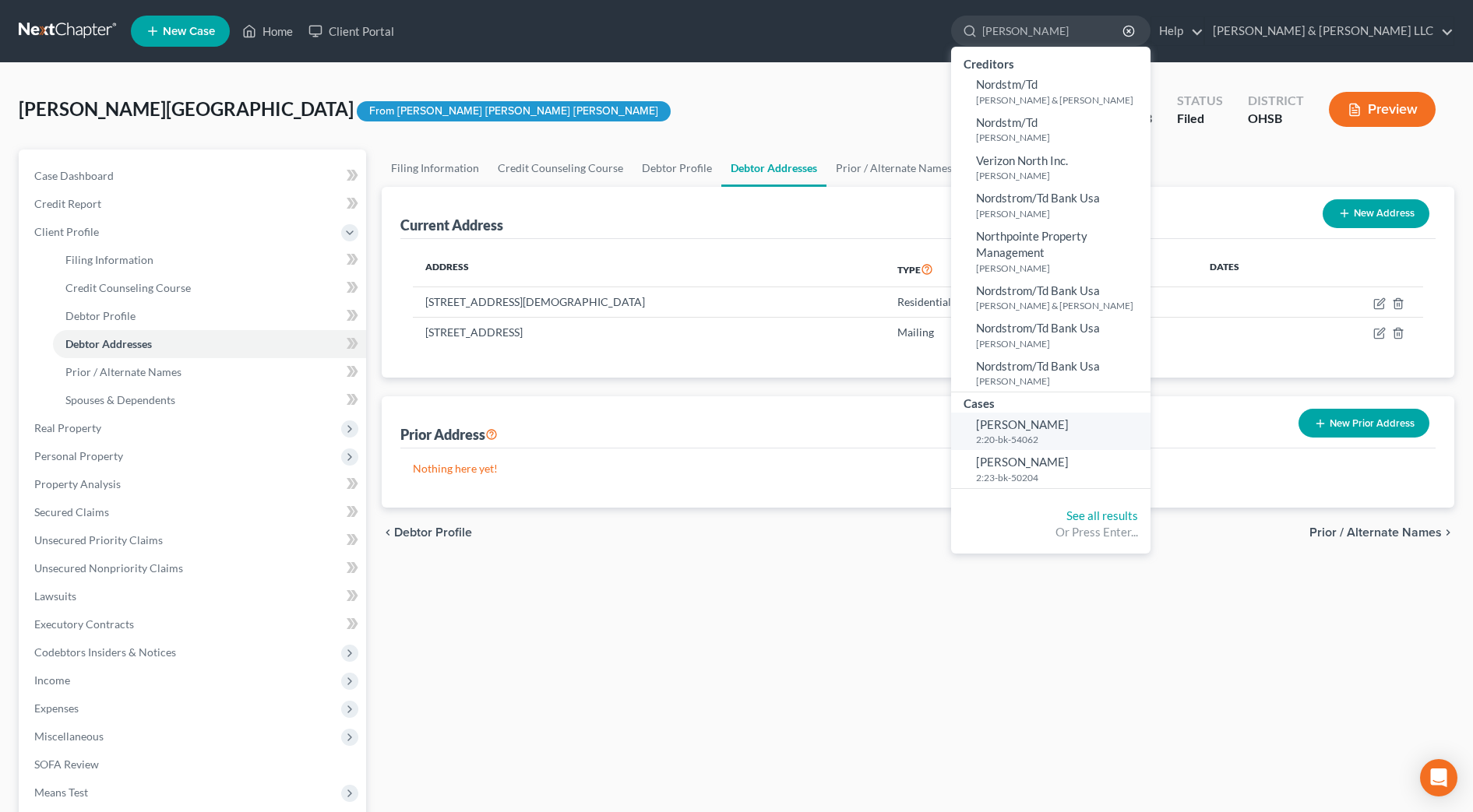
type input "norris"
click at [1068, 421] on span "Norris, Kristine" at bounding box center [1022, 424] width 93 height 14
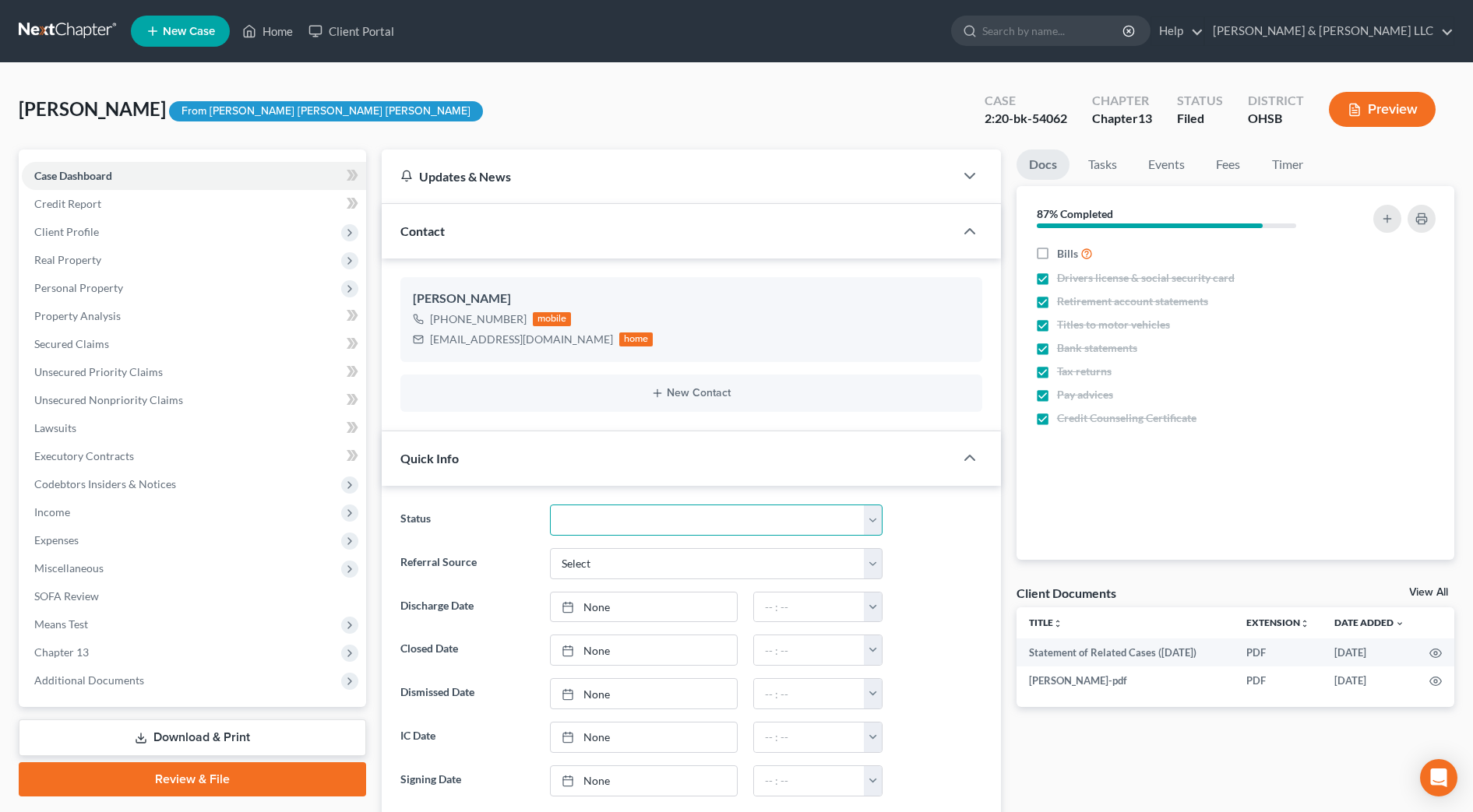
click at [724, 506] on select "Closed Discharged Dismissed Filed In Progress Lead Lost Lead Ready to File Reta…" at bounding box center [716, 519] width 333 height 31
select select "1"
click at [550, 504] on select "Closed Discharged Dismissed Filed In Progress Lead Lost Lead Ready to File Reta…" at bounding box center [716, 519] width 333 height 31
click at [663, 611] on link "None" at bounding box center [643, 607] width 186 height 29
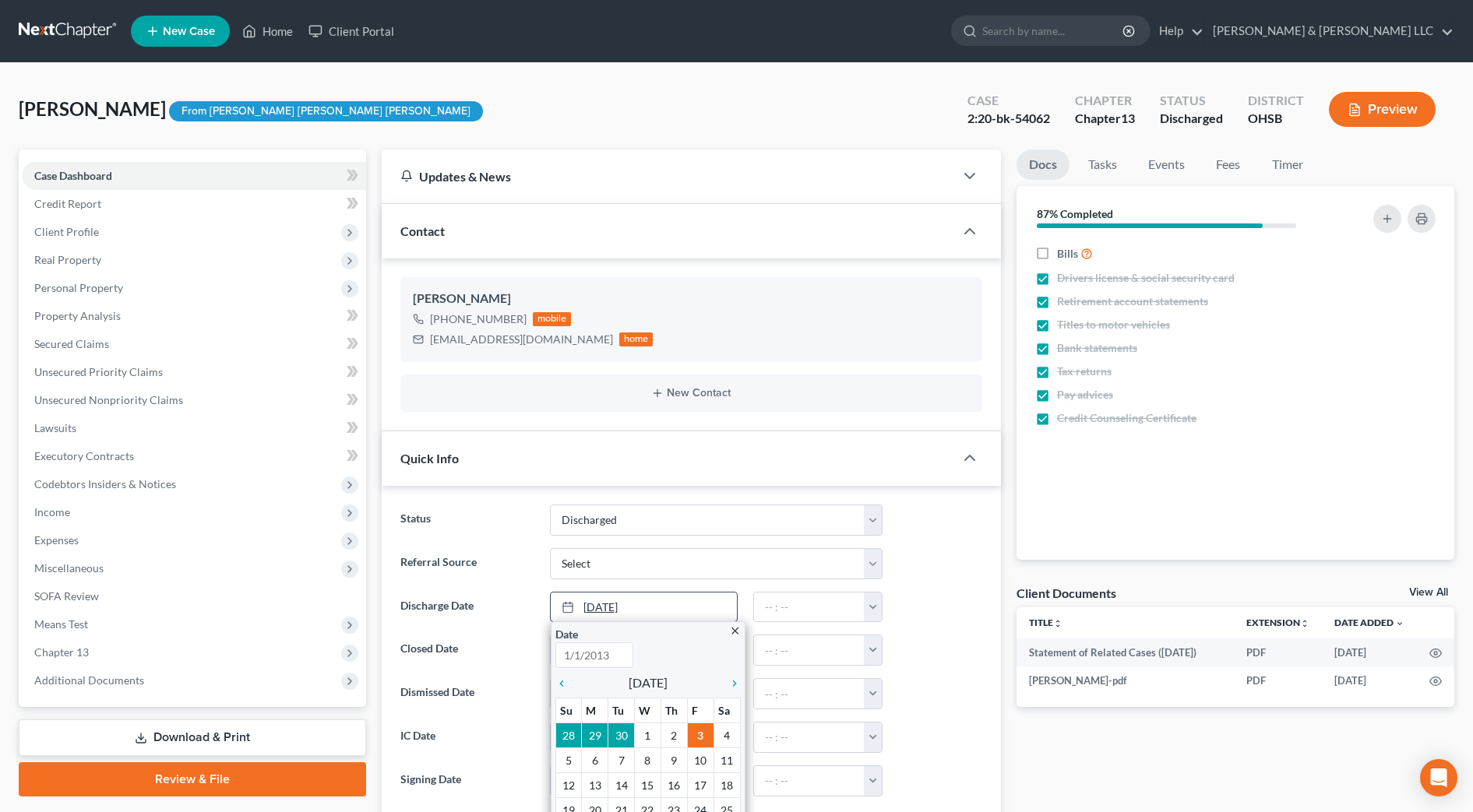
type input "[DATE]"
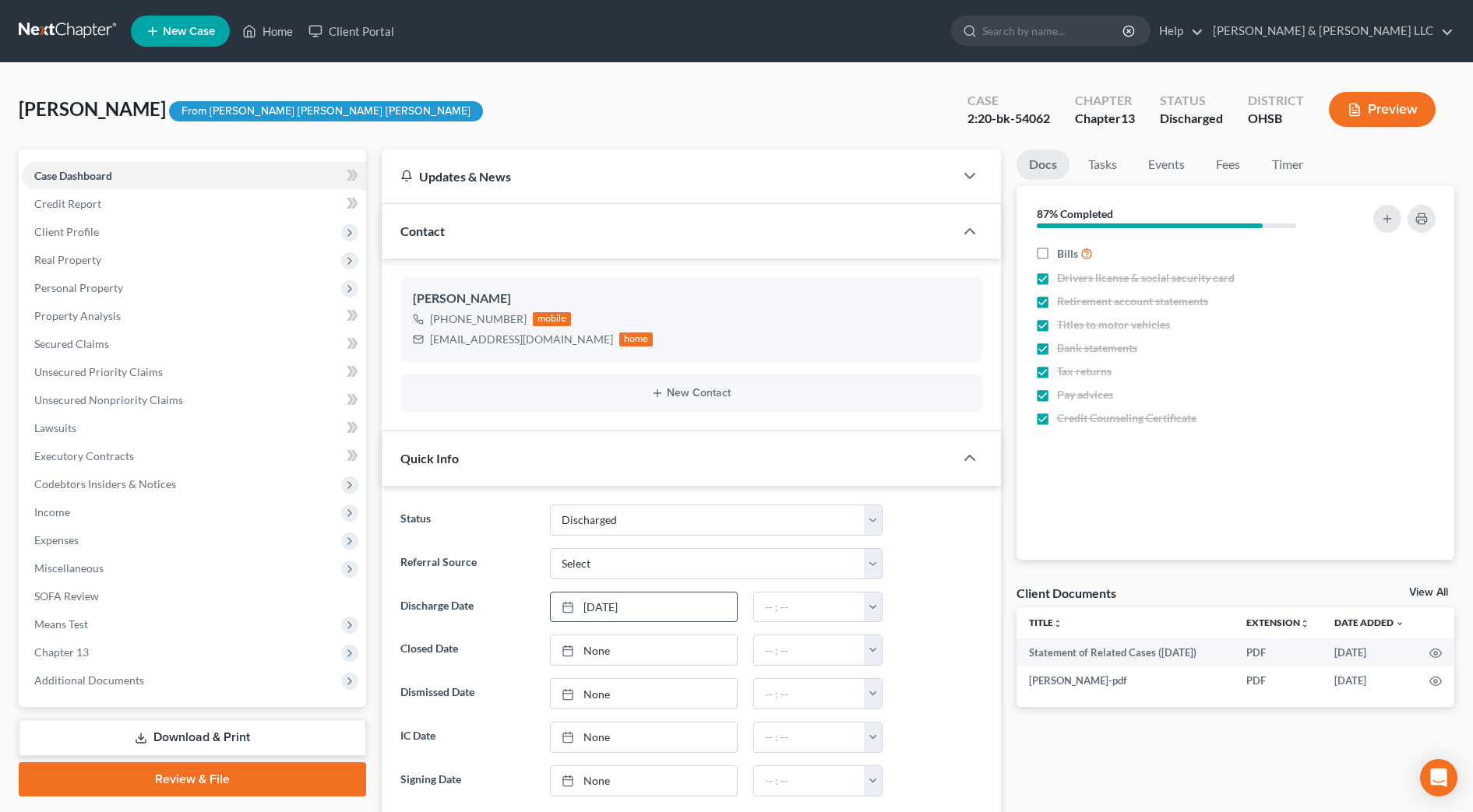
drag, startPoint x: 704, startPoint y: 735, endPoint x: 777, endPoint y: 657, distance: 106.8
click at [873, 609] on button "button" at bounding box center [873, 607] width 18 height 29
click at [895, 641] on link "12:00am" at bounding box center [907, 642] width 87 height 27
type input "12:00am"
click at [1099, 32] on input "search" at bounding box center [1053, 30] width 142 height 28
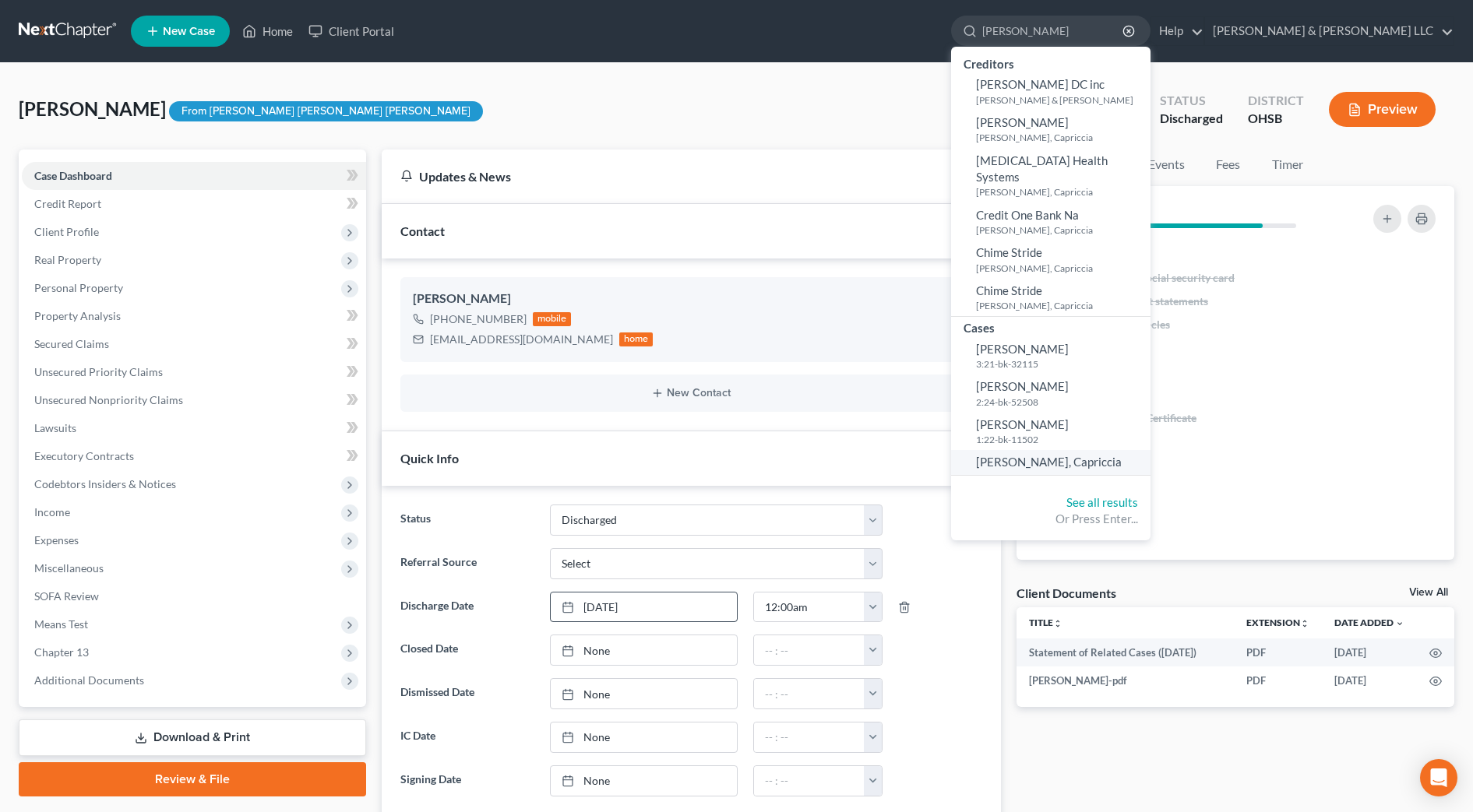
type input "todd"
click at [1111, 454] on span "[PERSON_NAME], Capriccia" at bounding box center [1049, 462] width 146 height 14
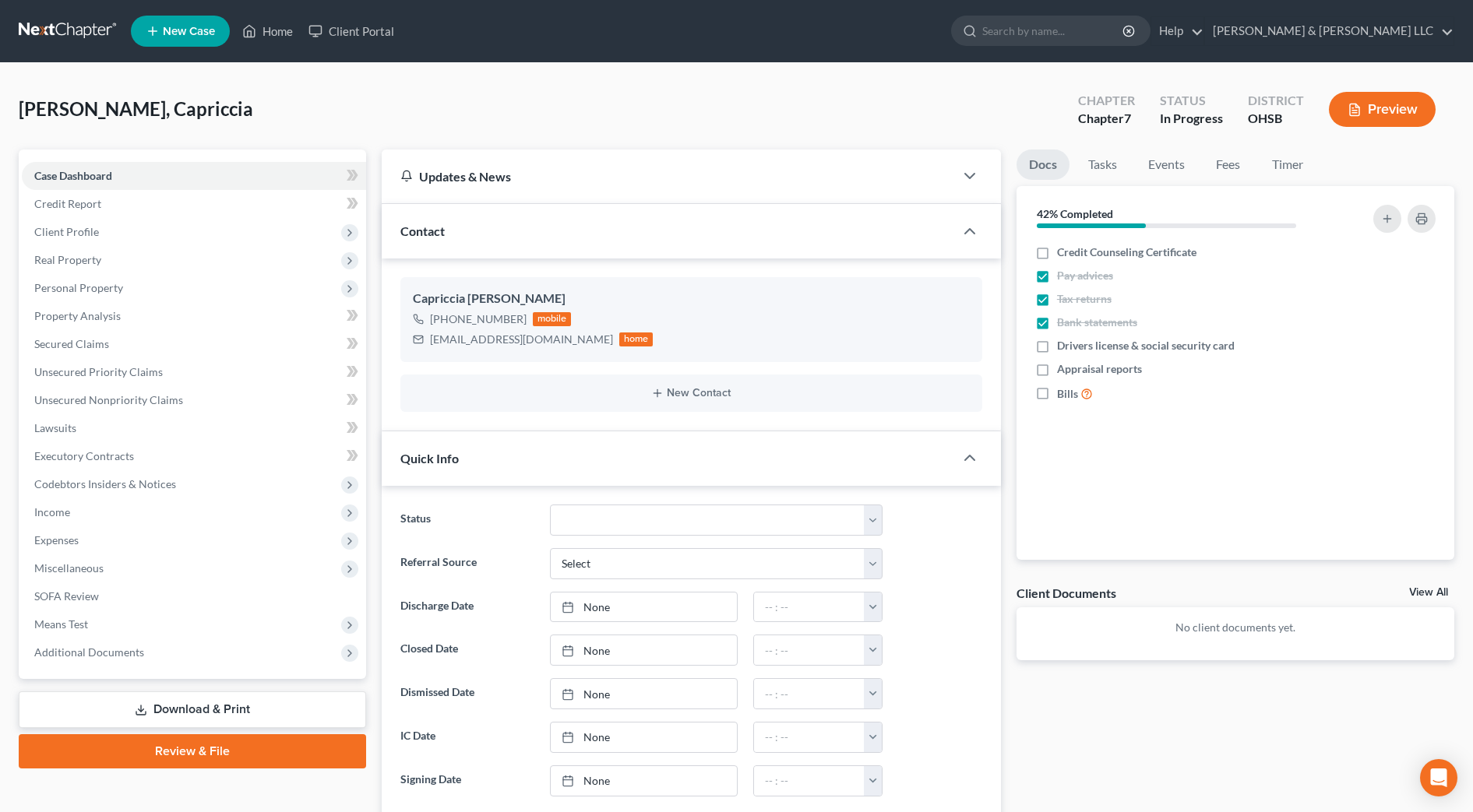
scroll to position [390, 0]
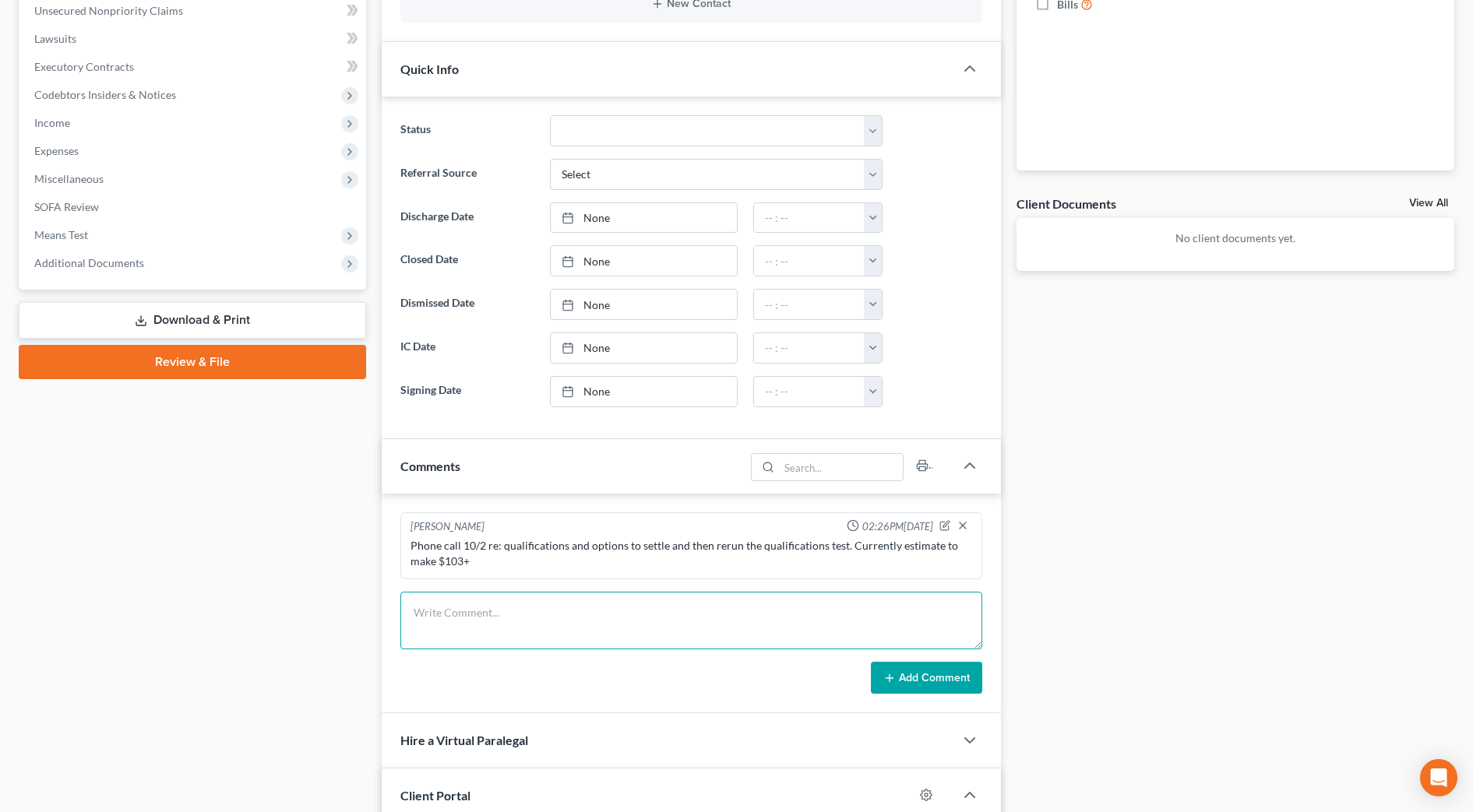
click at [546, 616] on textarea at bounding box center [691, 620] width 582 height 58
paste textarea "I have contacted their office and established a payment arrangement commencing …"
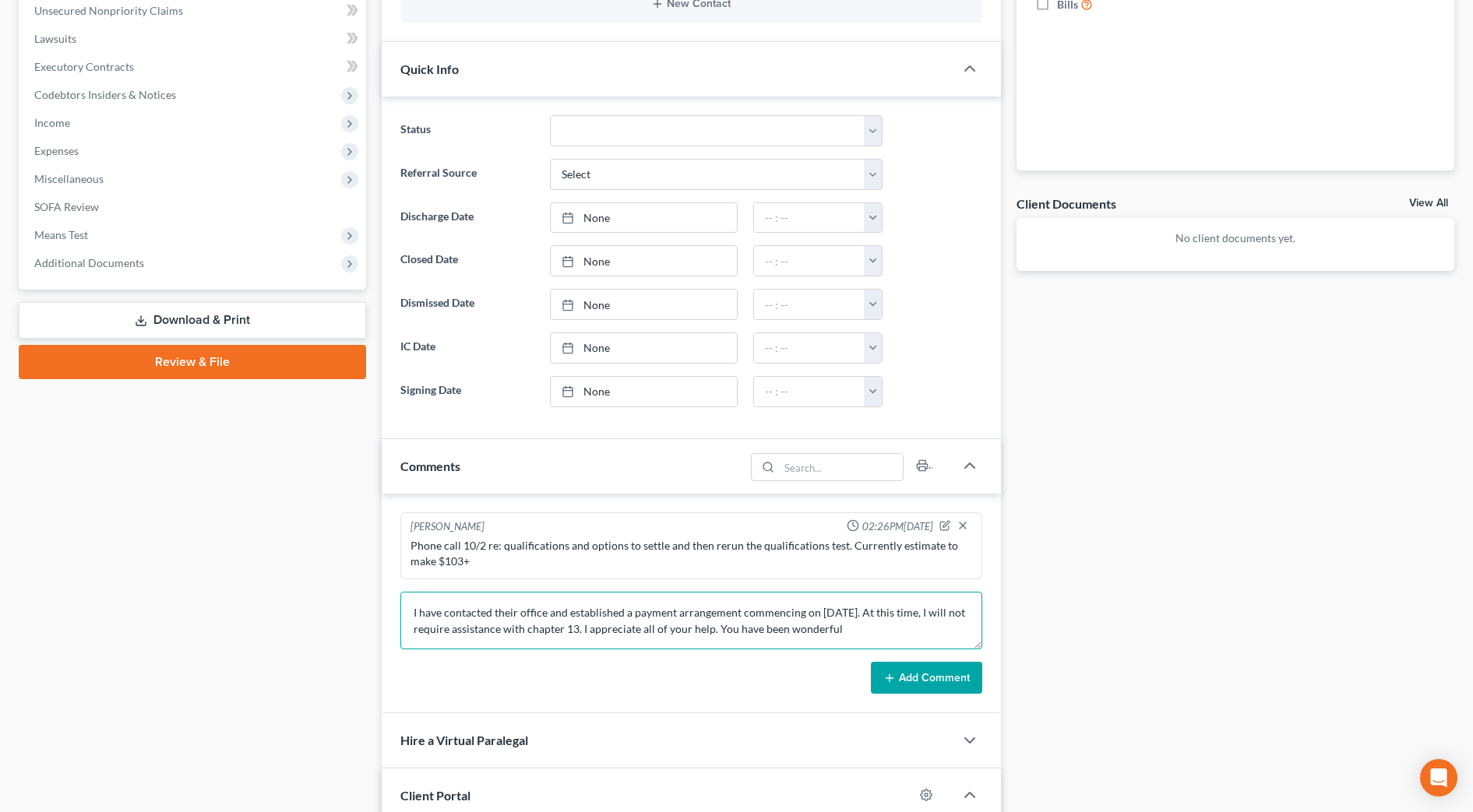
type textarea "I have contacted their office and established a payment arrangement commencing …"
click at [914, 685] on button "Add Comment" at bounding box center [926, 678] width 111 height 33
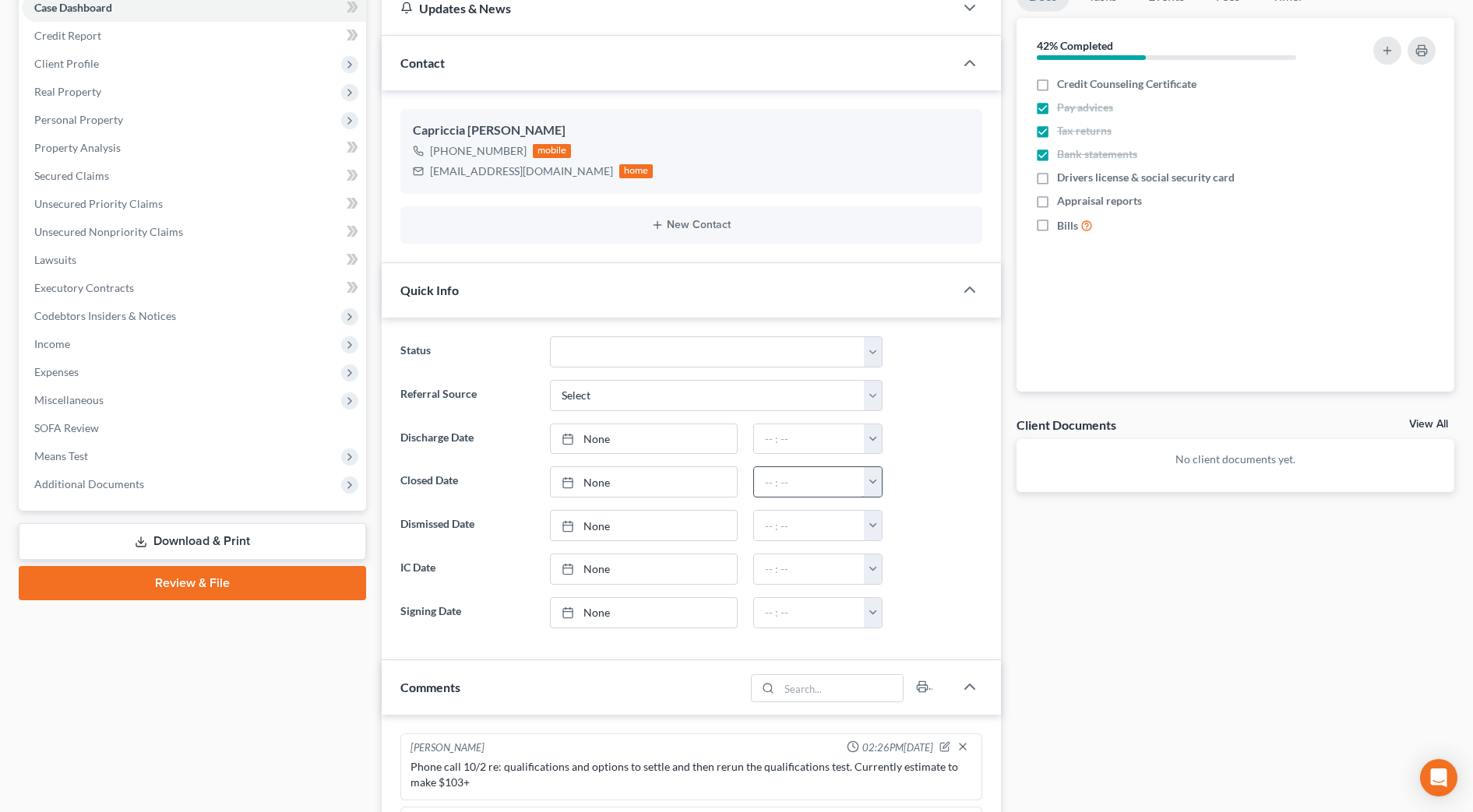
scroll to position [0, 0]
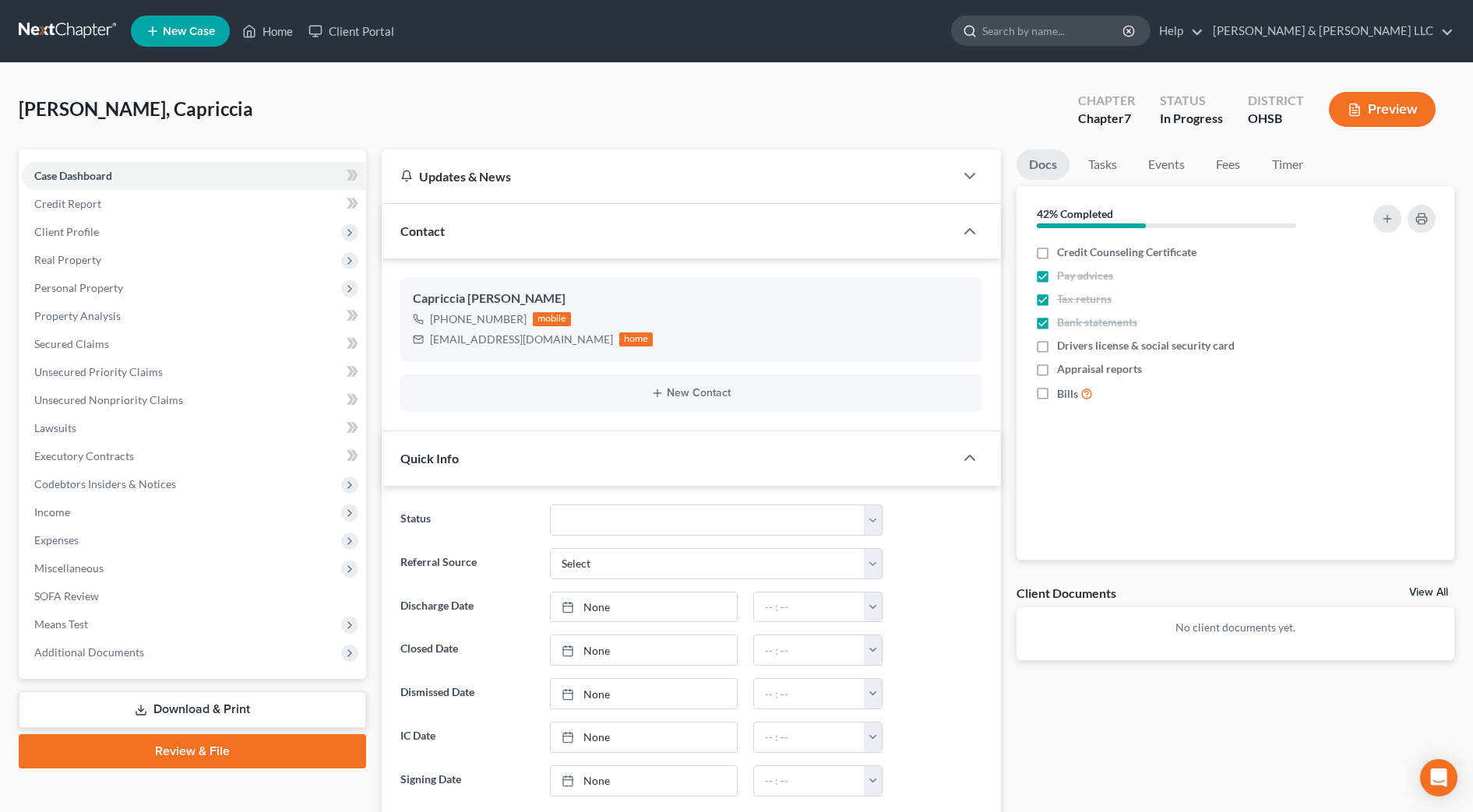
click at [1123, 30] on input "search" at bounding box center [1053, 30] width 142 height 28
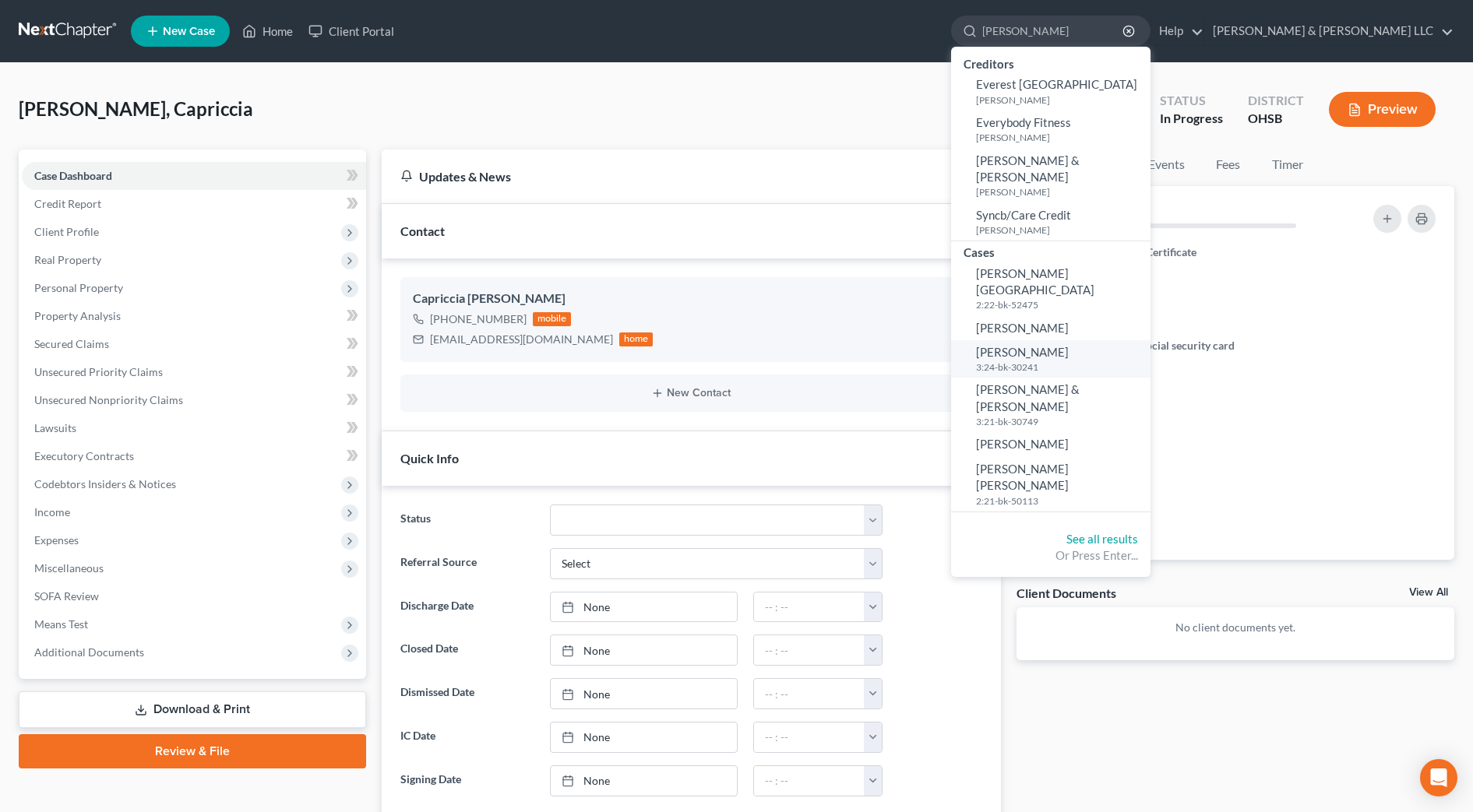
type input "evans"
click at [1068, 345] on span "[PERSON_NAME]" at bounding box center [1022, 352] width 93 height 14
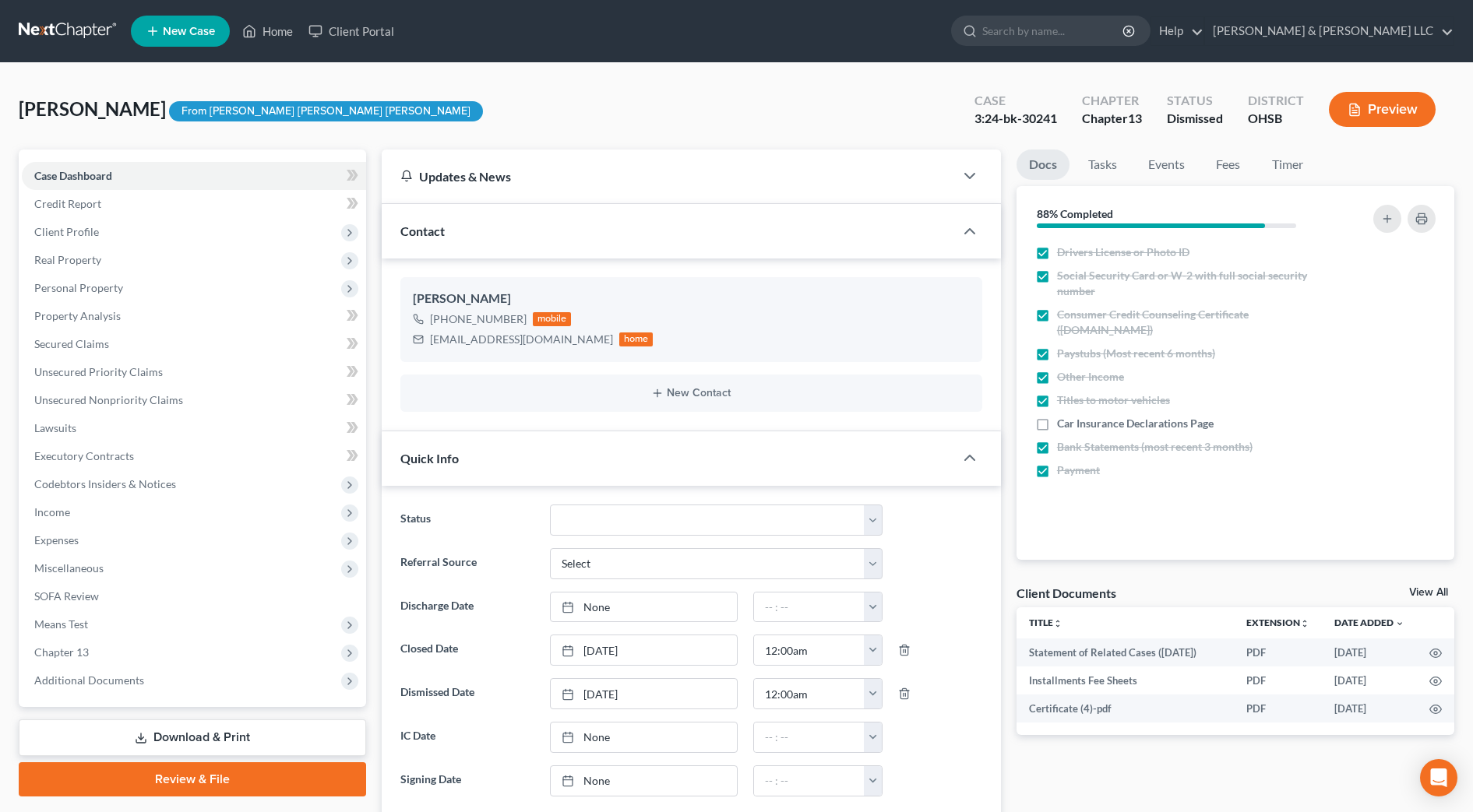
scroll to position [866, 0]
click at [91, 236] on span "Client Profile" at bounding box center [67, 231] width 65 height 13
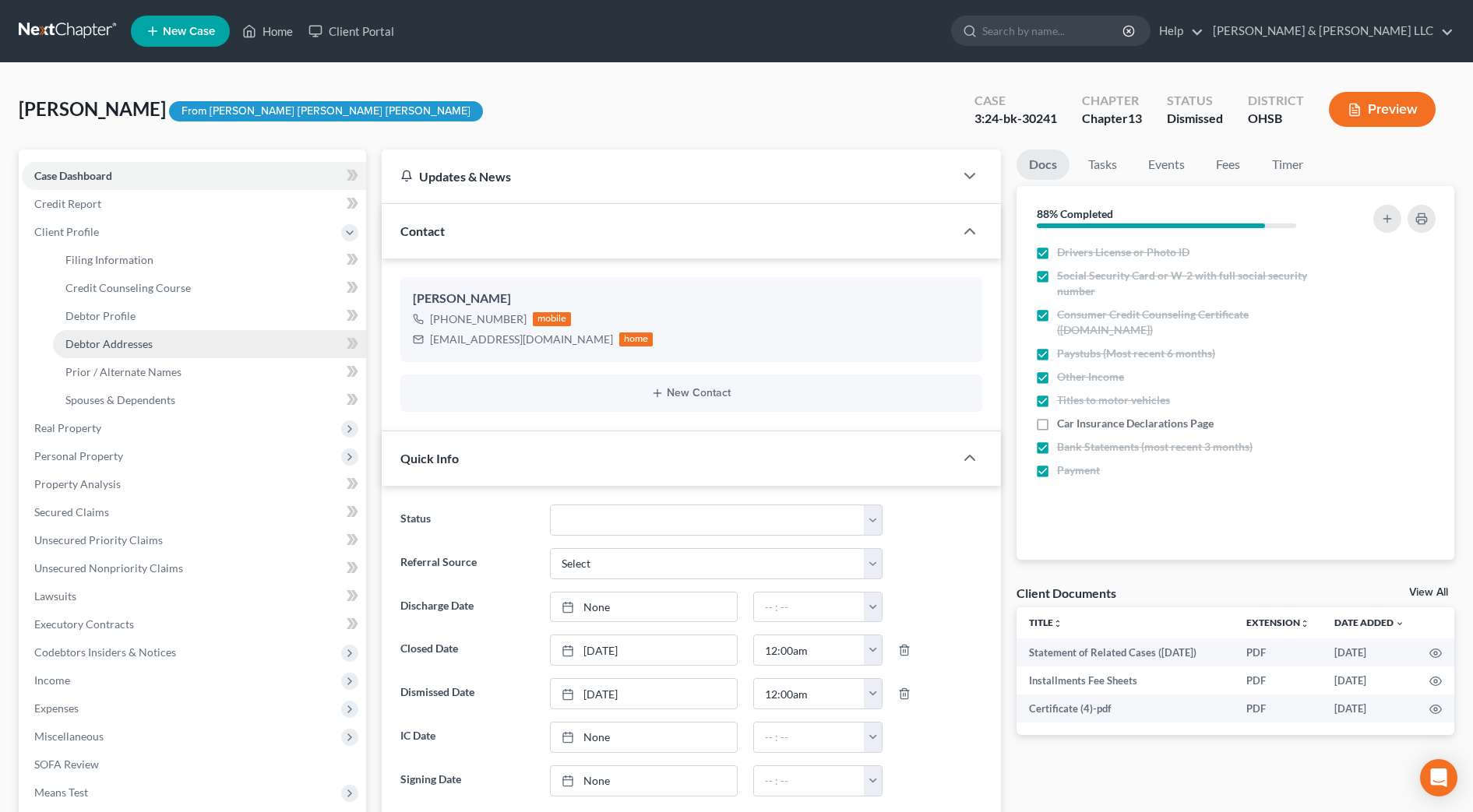
click at [128, 347] on span "Debtor Addresses" at bounding box center [109, 343] width 87 height 13
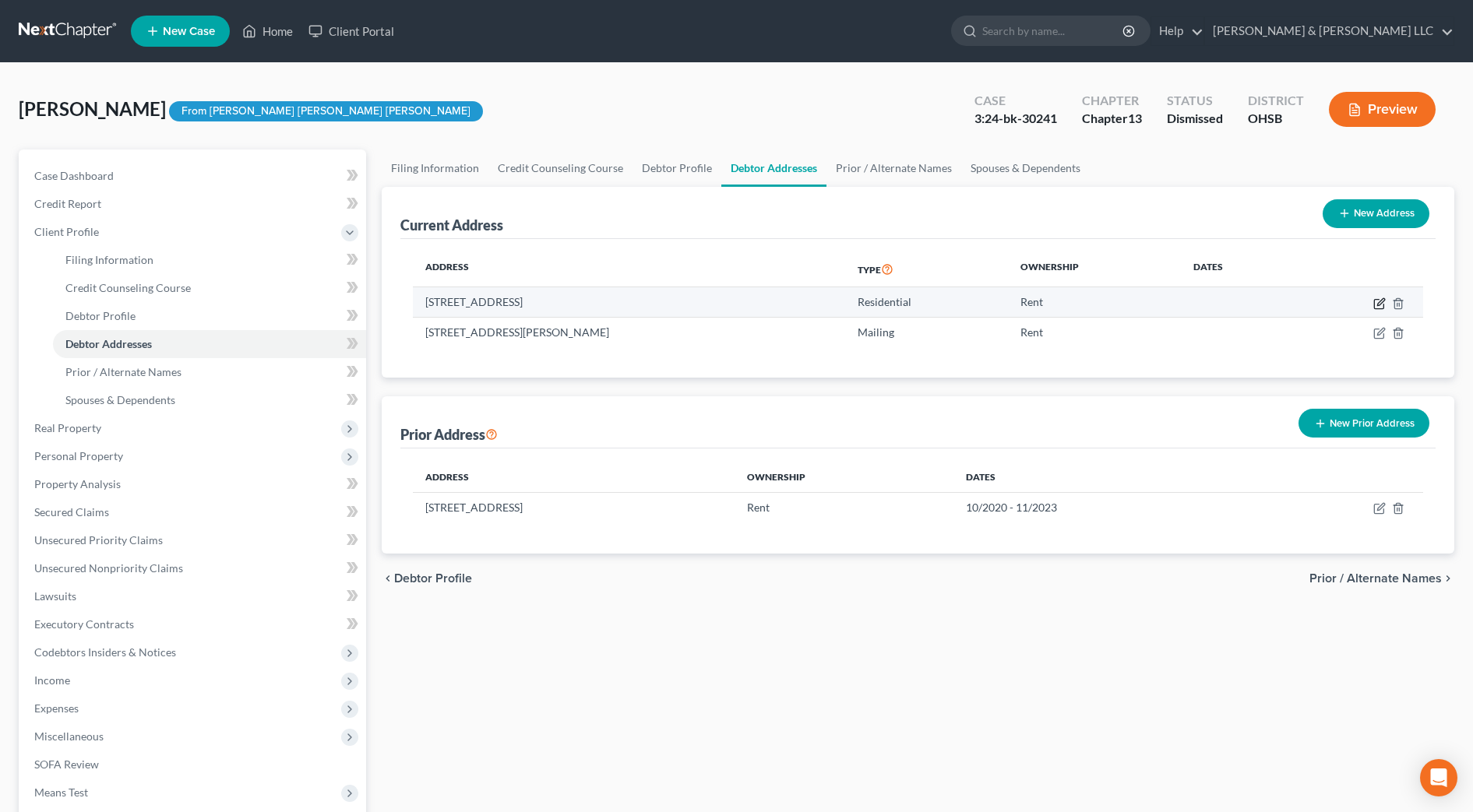
click at [1380, 299] on icon "button" at bounding box center [1380, 303] width 12 height 12
select select "36"
select select "0"
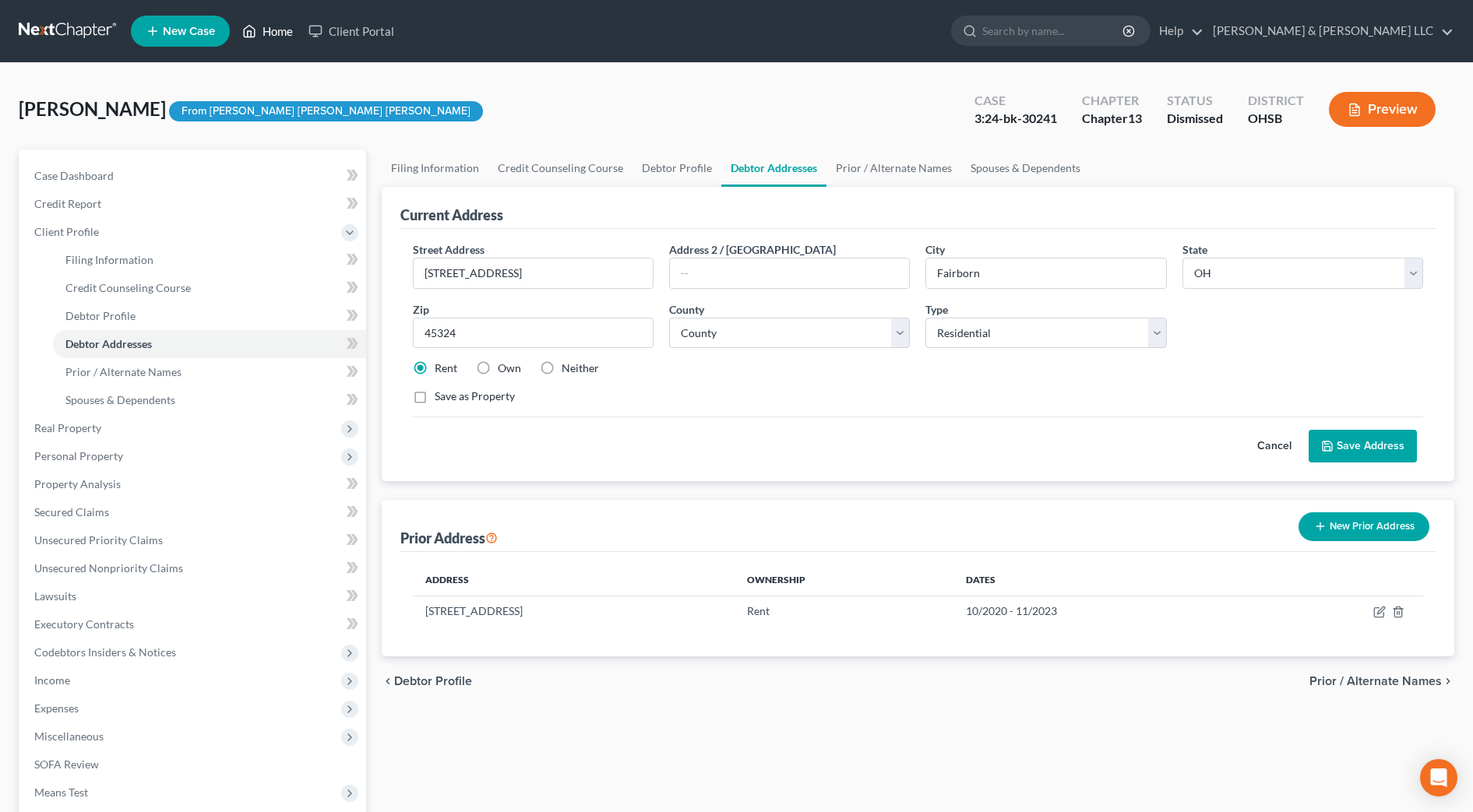
click at [263, 27] on link "Home" at bounding box center [268, 31] width 66 height 28
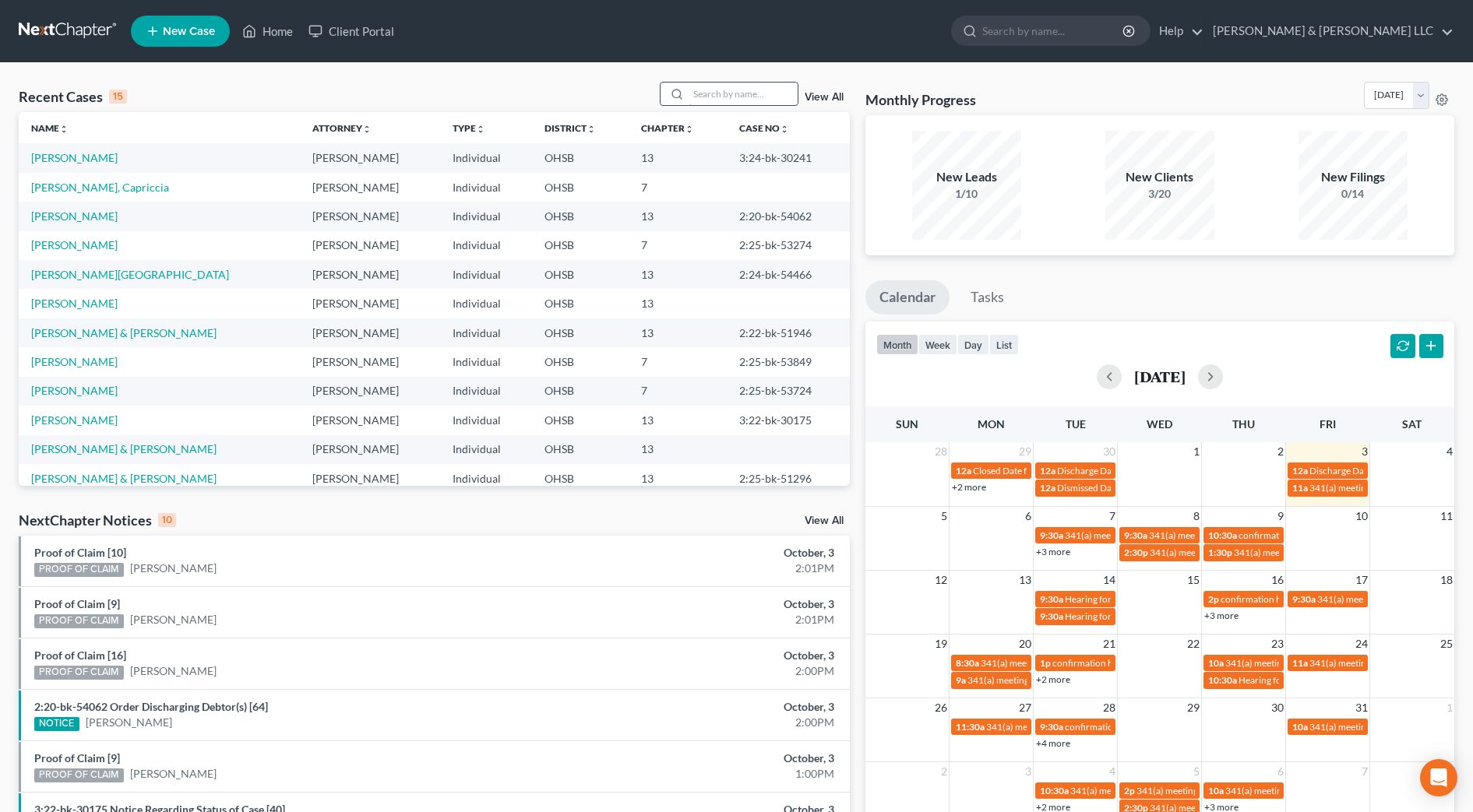
click at [758, 93] on input "search" at bounding box center [743, 93] width 109 height 22
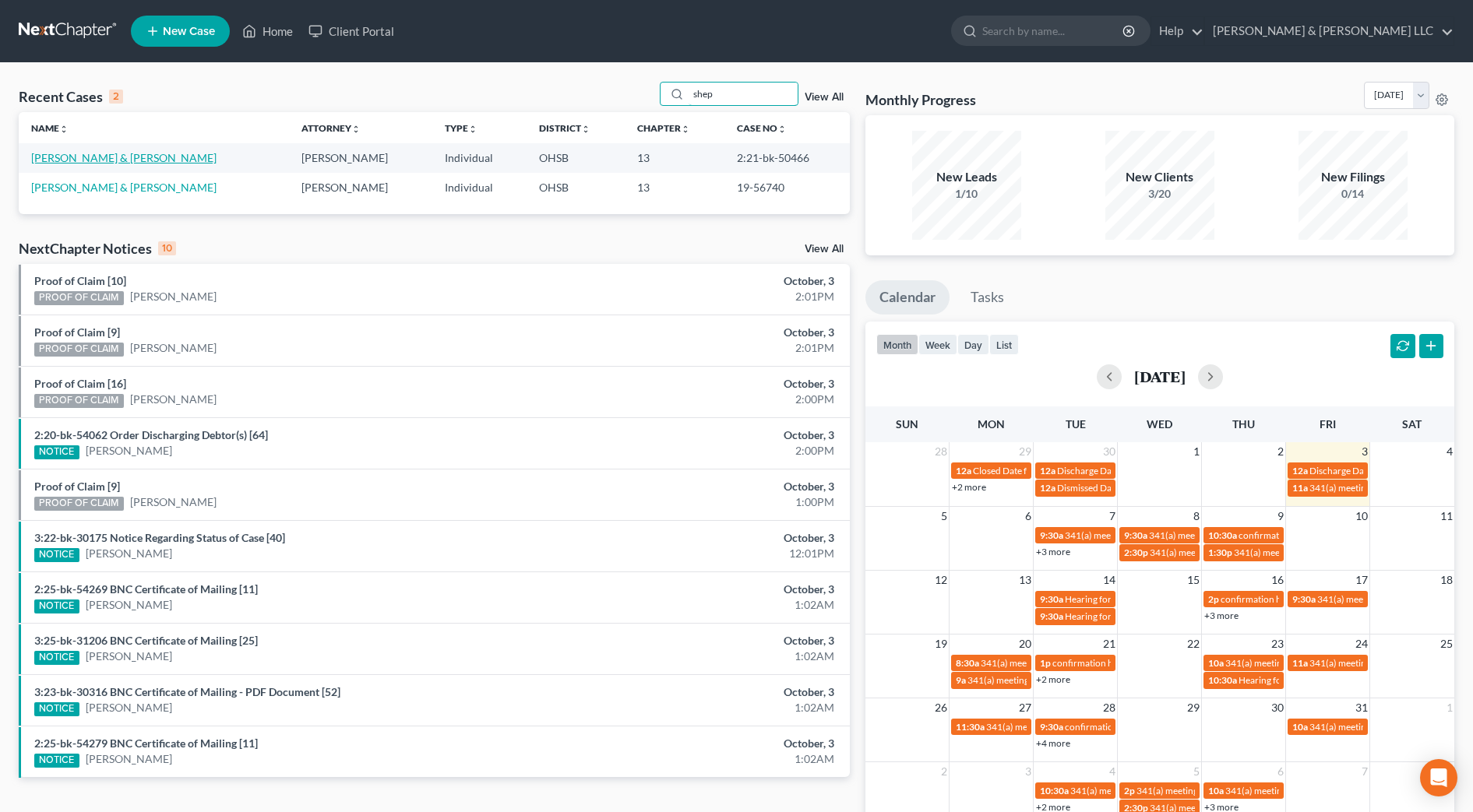
type input "shep"
click at [113, 151] on link "Shepard, William & Mary" at bounding box center [124, 157] width 185 height 13
select select "2"
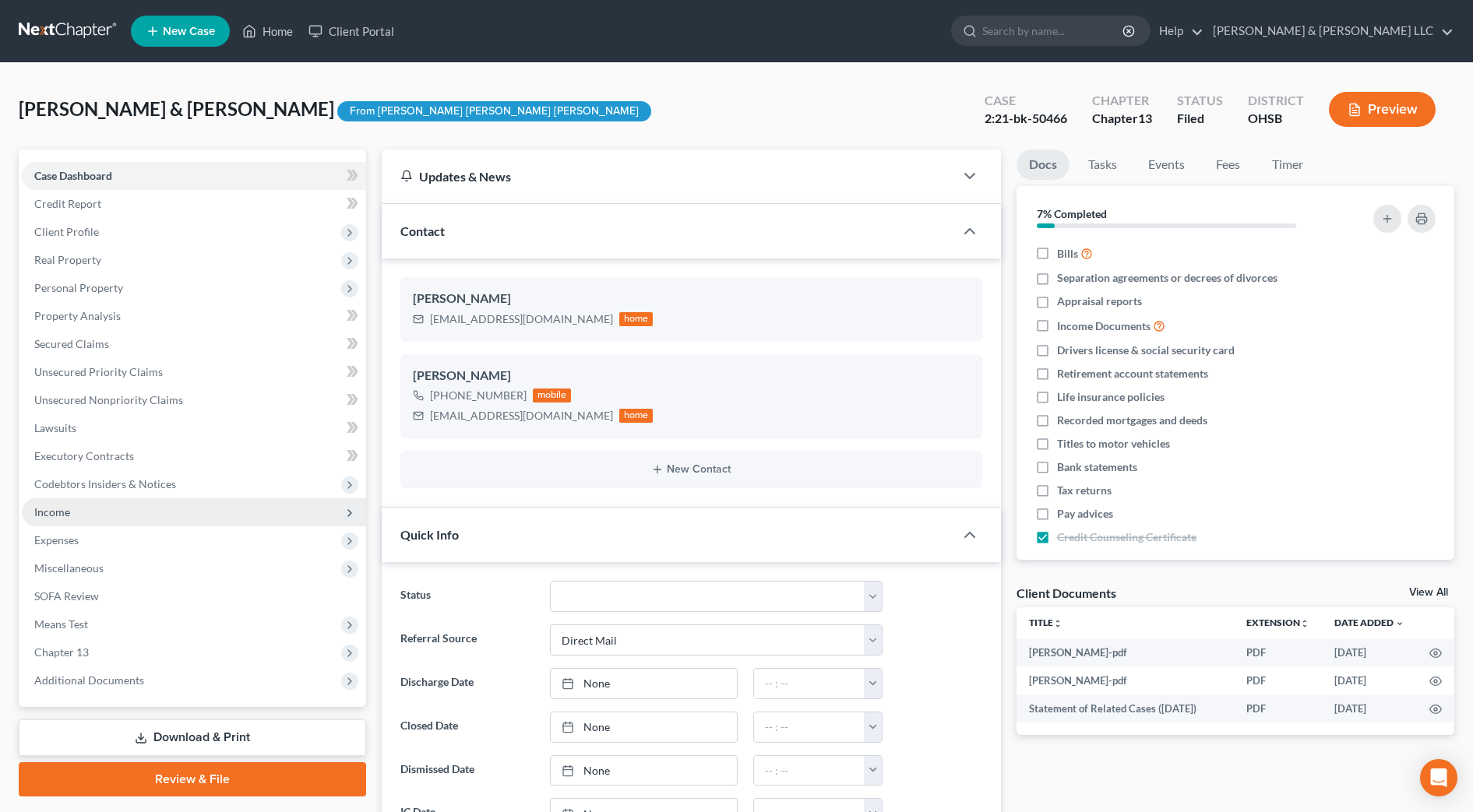
click at [140, 511] on span "Income" at bounding box center [194, 512] width 344 height 28
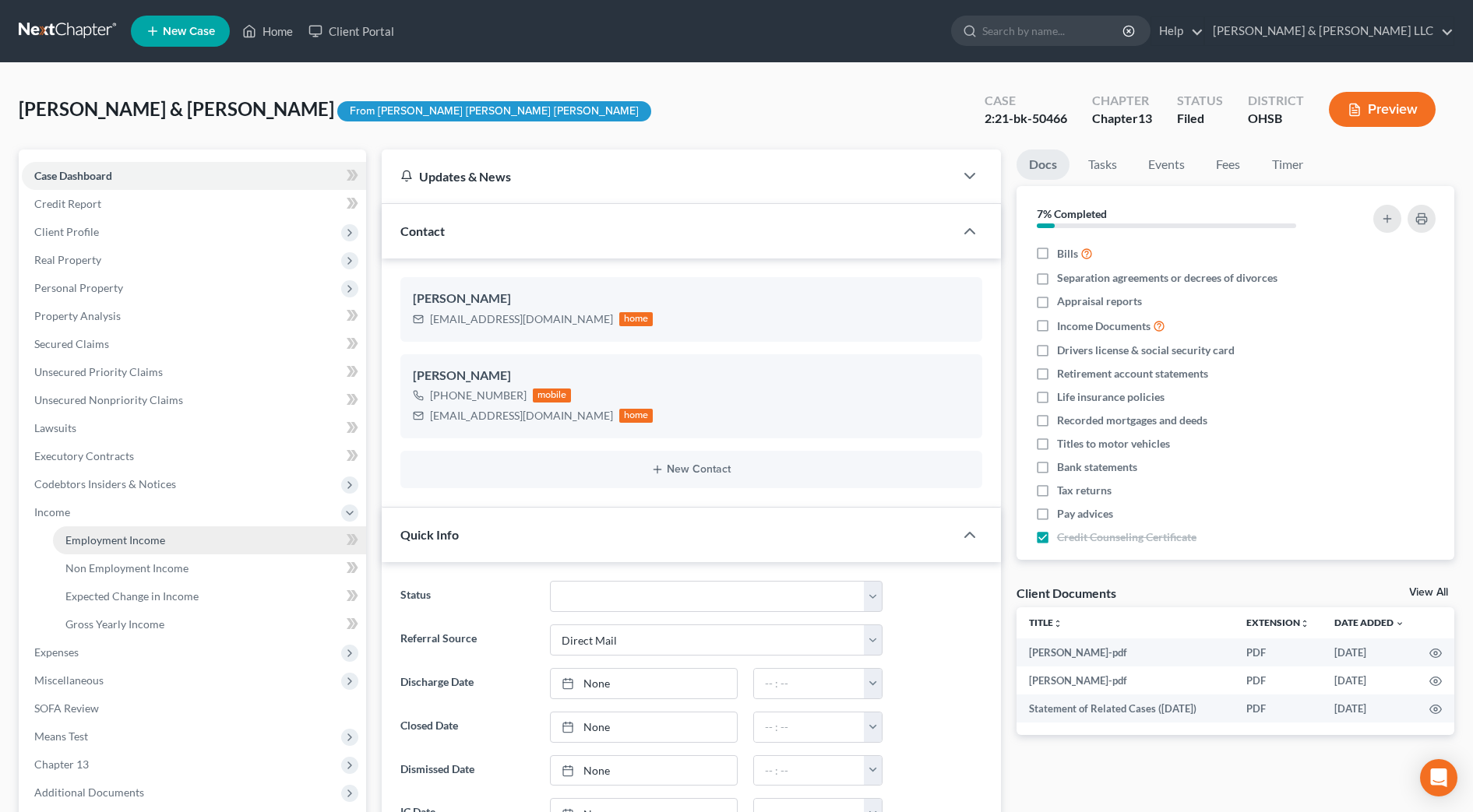
click at [140, 541] on span "Employment Income" at bounding box center [116, 540] width 100 height 13
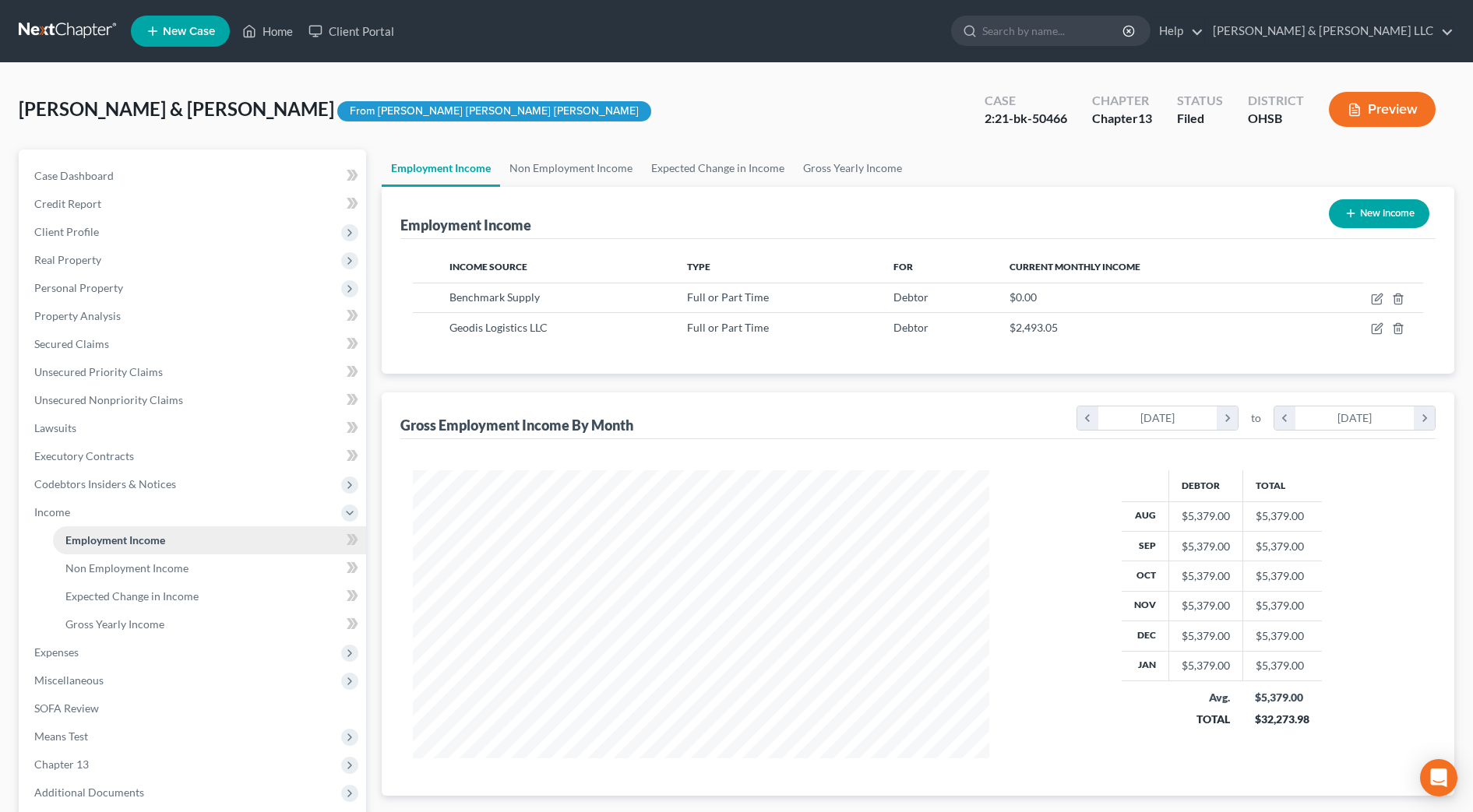
scroll to position [288, 608]
click at [564, 168] on link "Non Employment Income" at bounding box center [570, 168] width 141 height 37
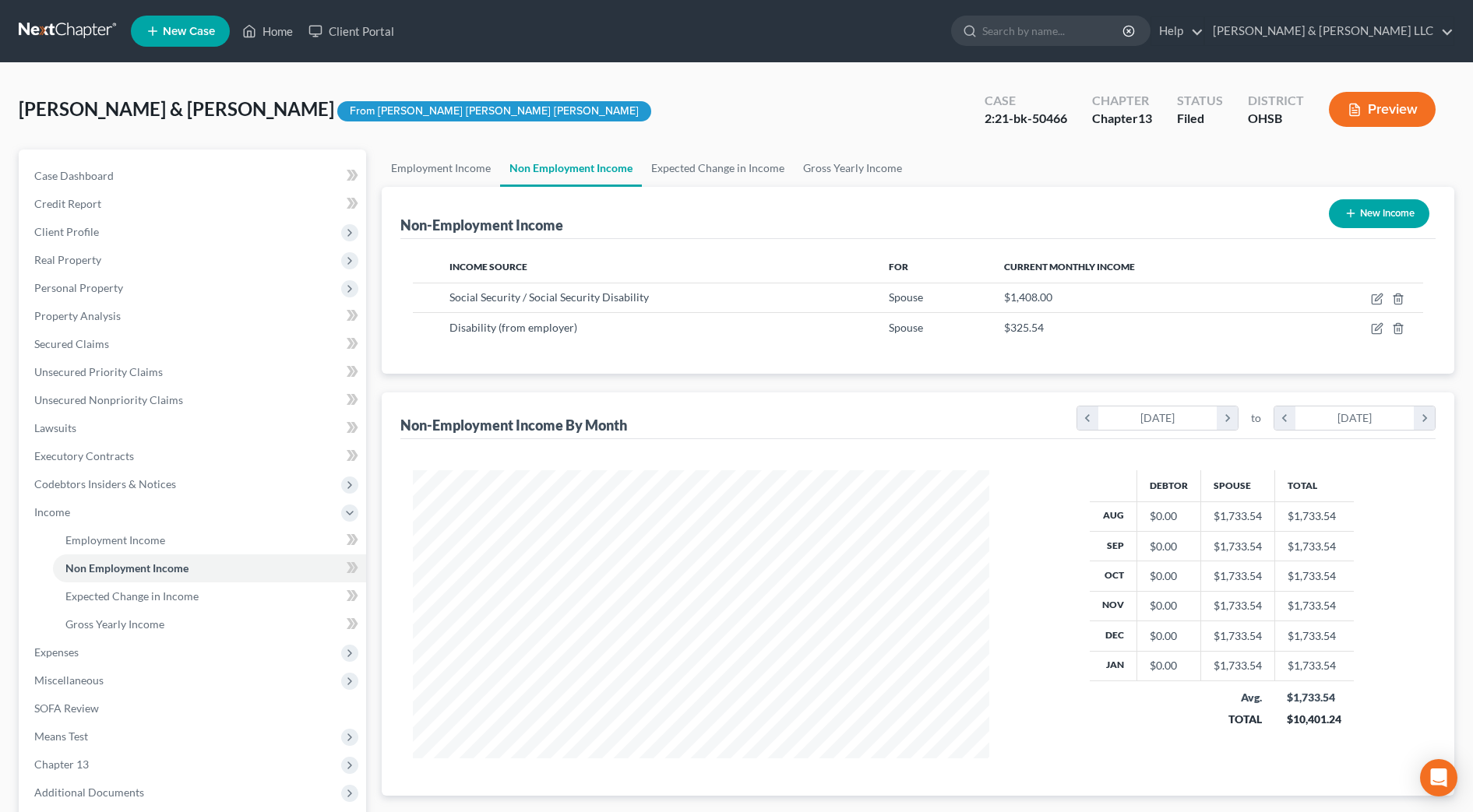
scroll to position [288, 608]
click at [1115, 31] on input "search" at bounding box center [1053, 30] width 142 height 28
click at [266, 28] on link "Home" at bounding box center [268, 31] width 66 height 28
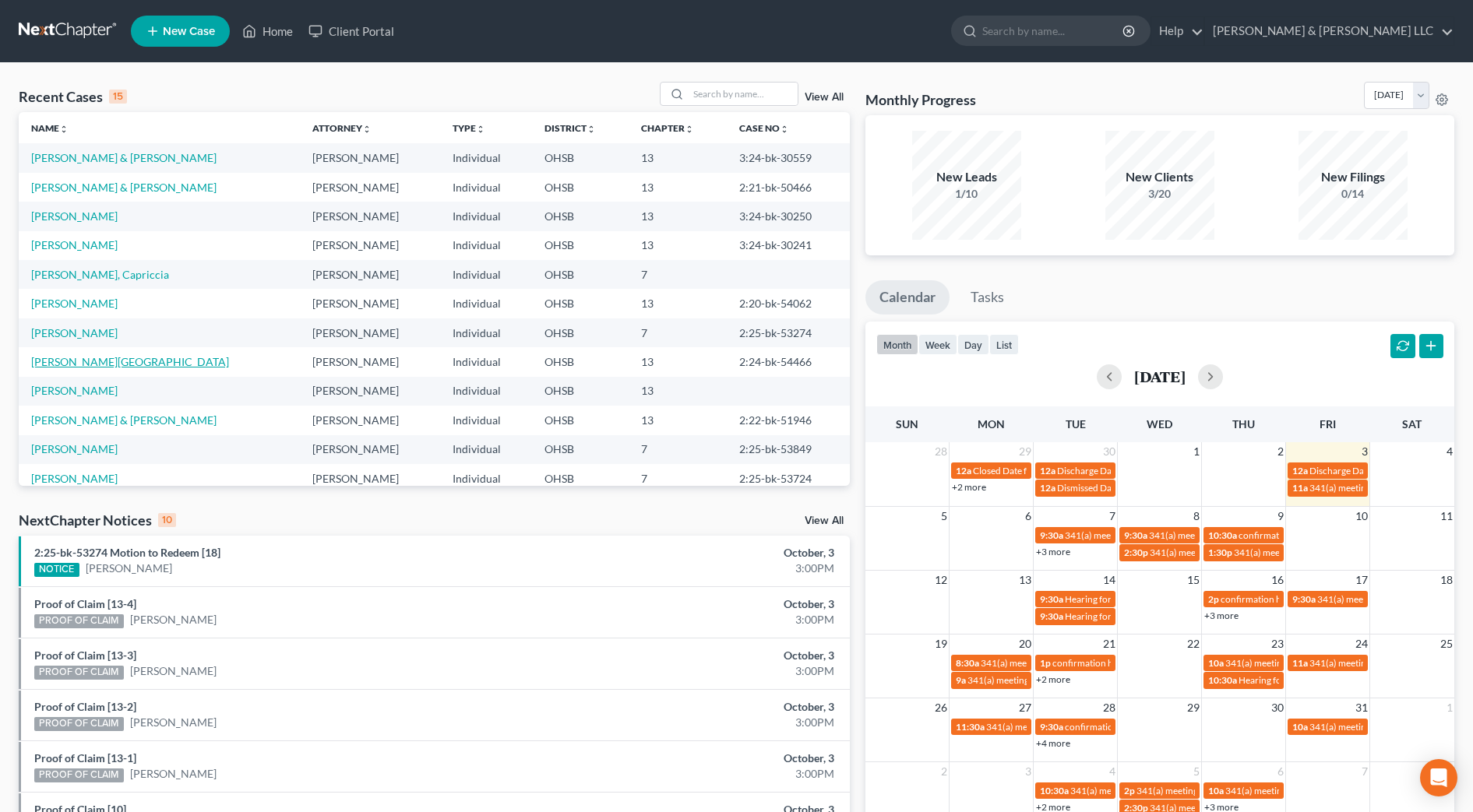
click at [79, 359] on link "[PERSON_NAME][GEOGRAPHIC_DATA]" at bounding box center [130, 361] width 197 height 13
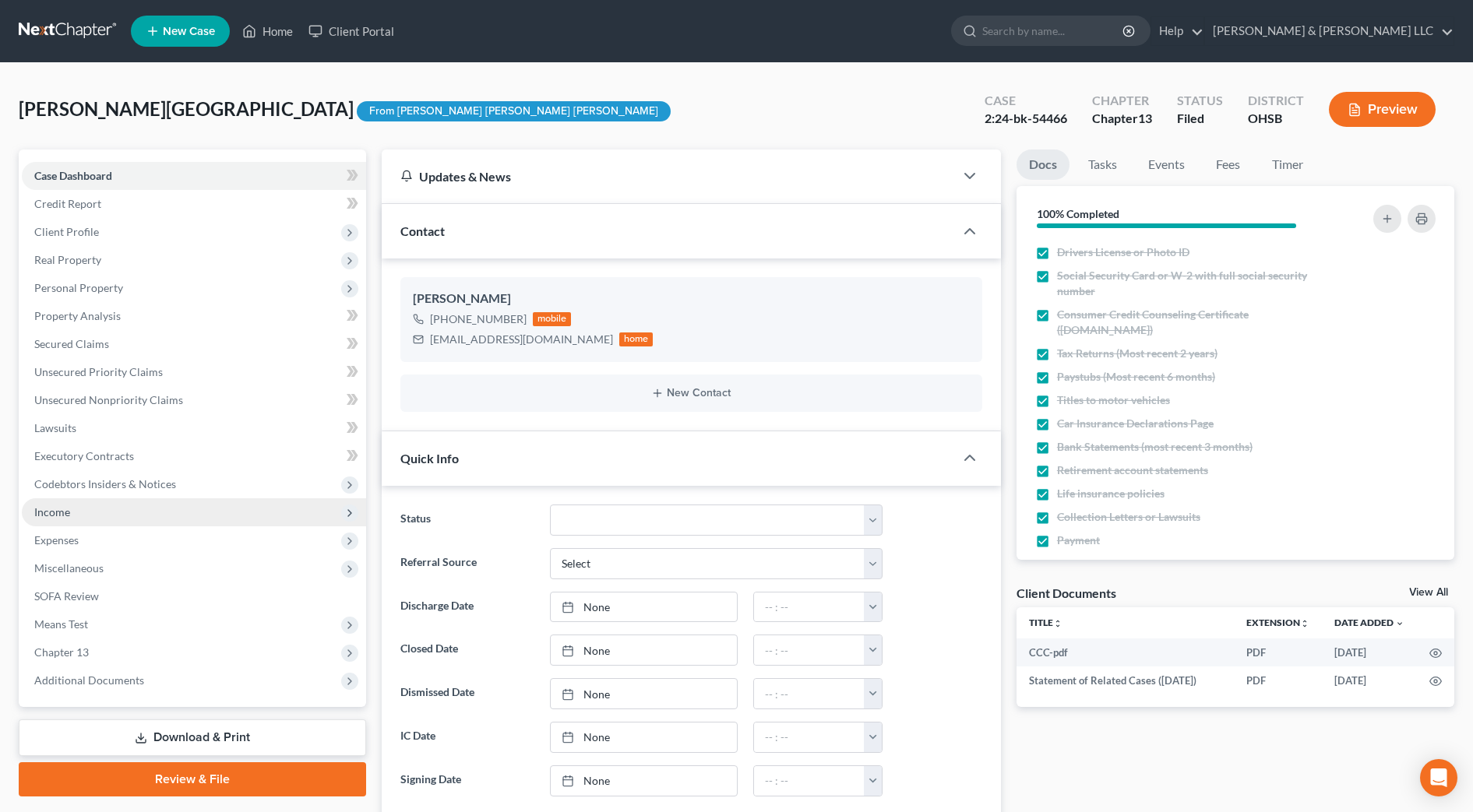
scroll to position [195, 0]
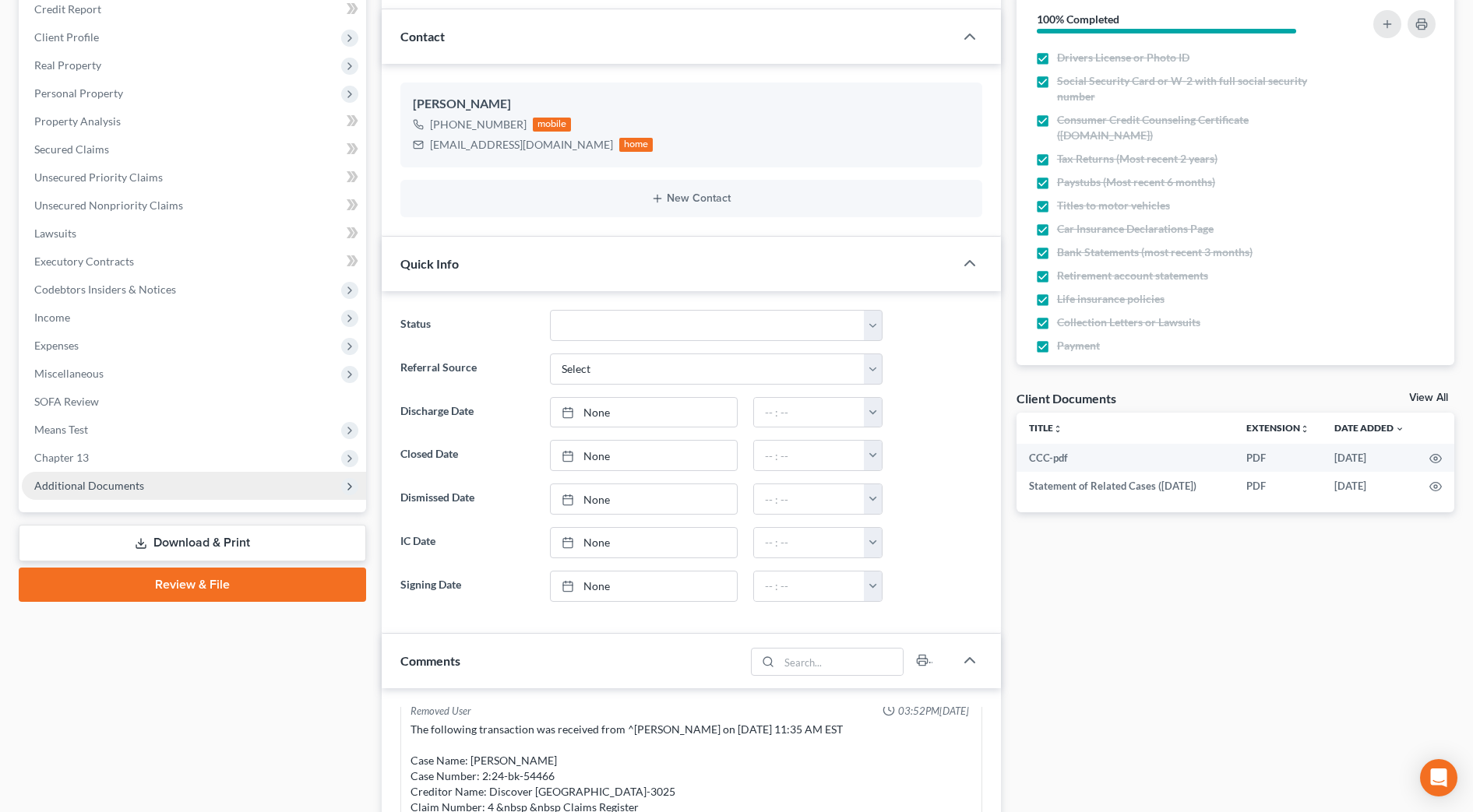
click at [304, 485] on span "Additional Documents" at bounding box center [194, 486] width 344 height 28
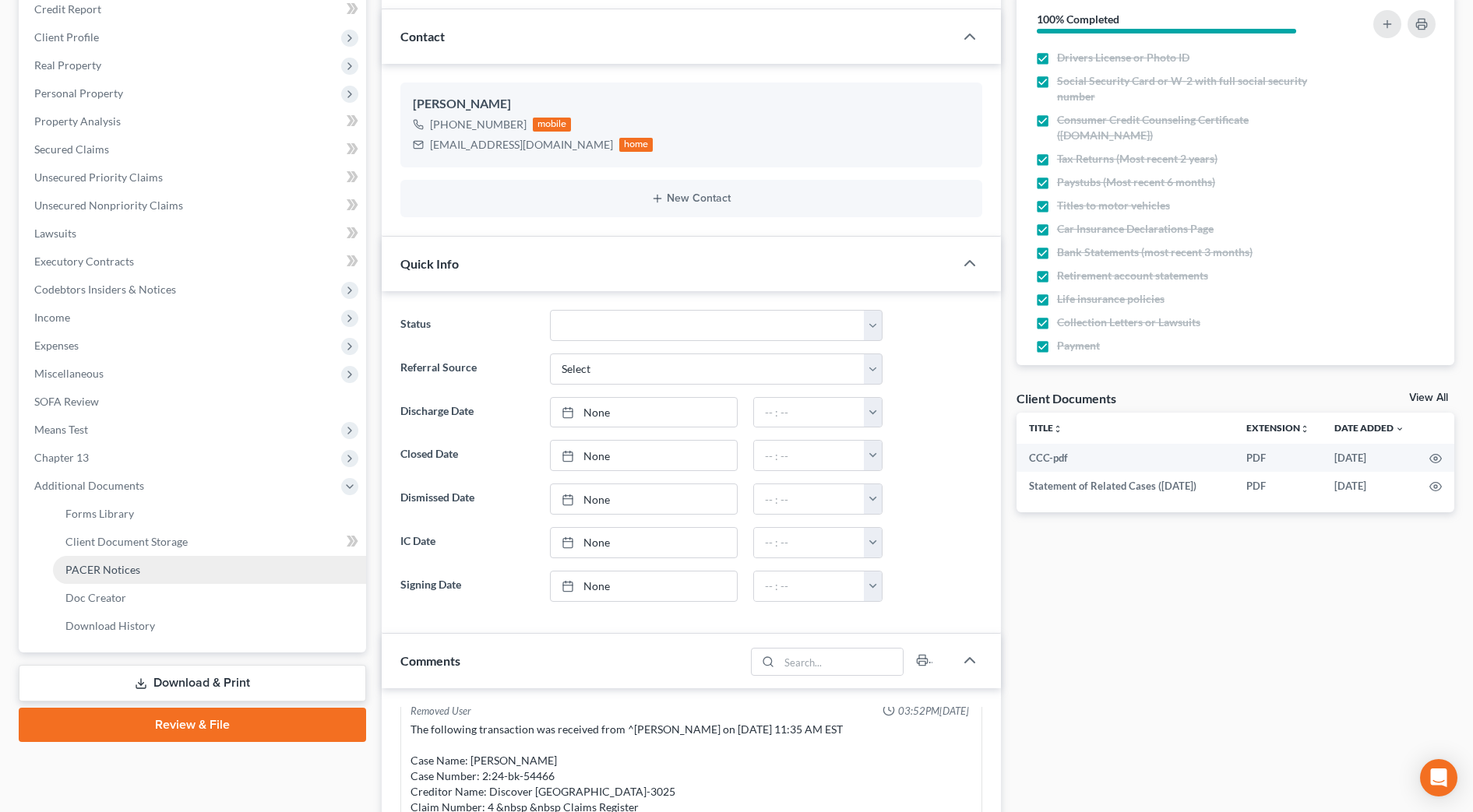
click at [254, 563] on link "PACER Notices" at bounding box center [210, 570] width 313 height 28
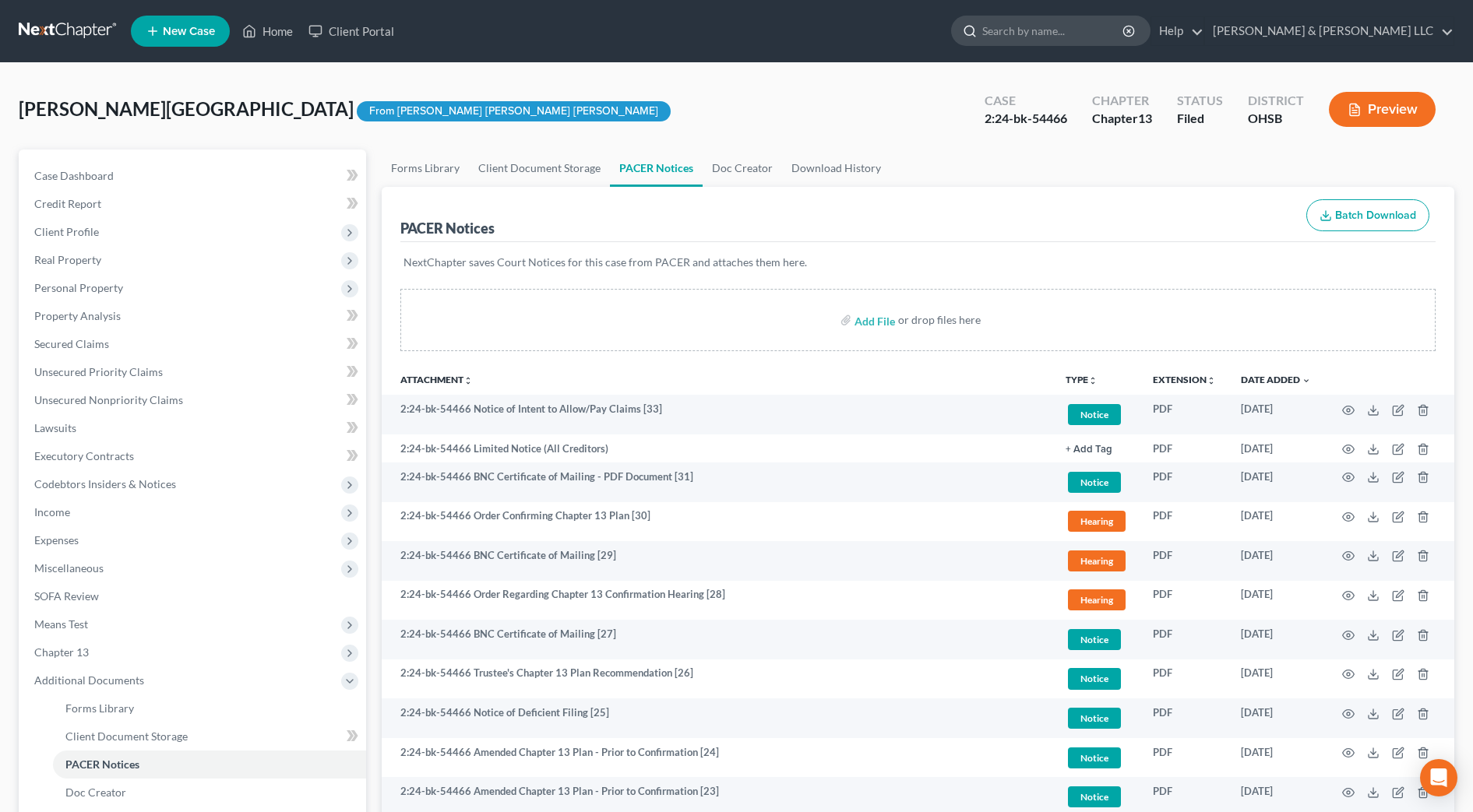
click at [1108, 27] on input "search" at bounding box center [1053, 30] width 142 height 28
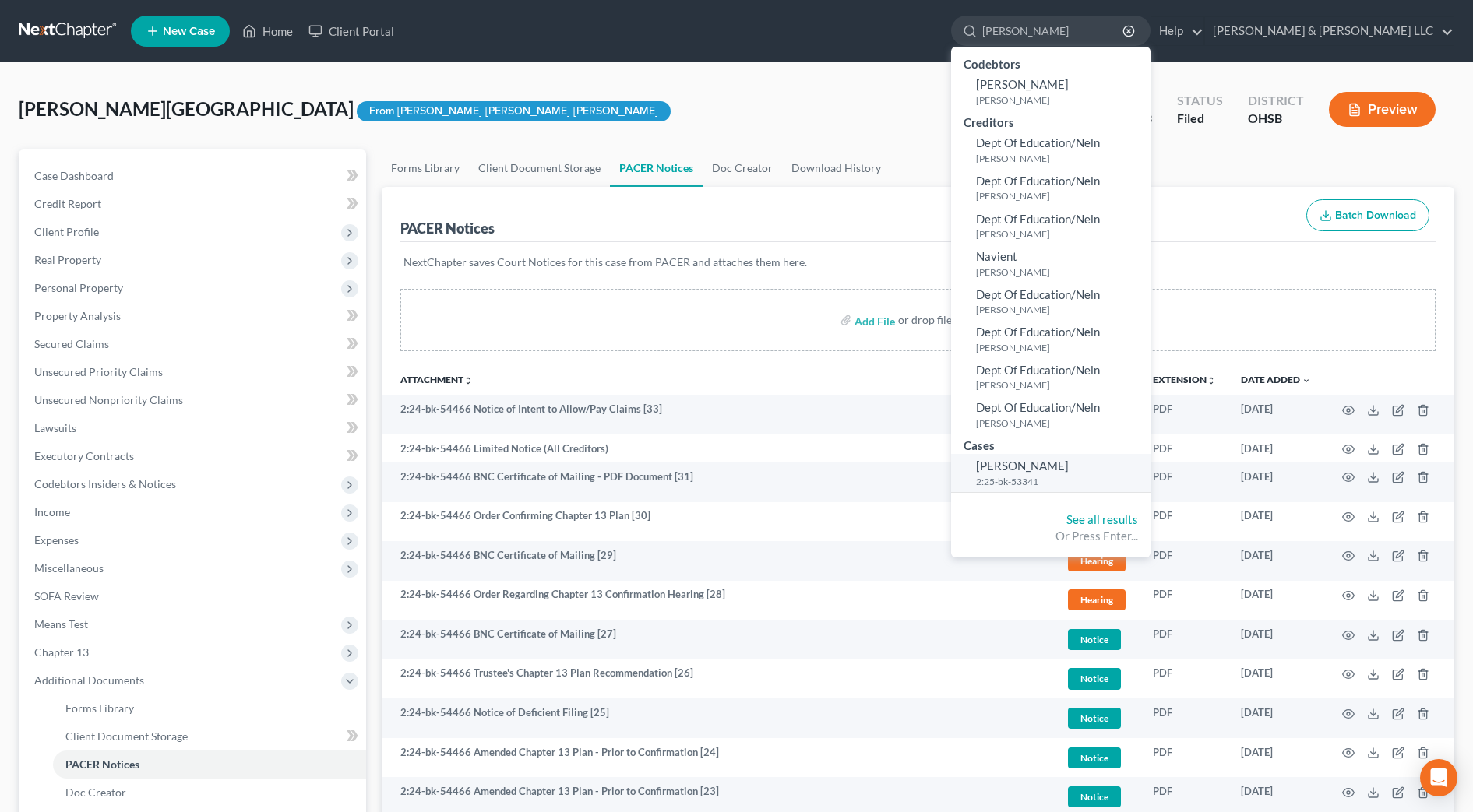
type input "golay"
click at [1068, 462] on span "Golay, Amanda" at bounding box center [1022, 466] width 93 height 14
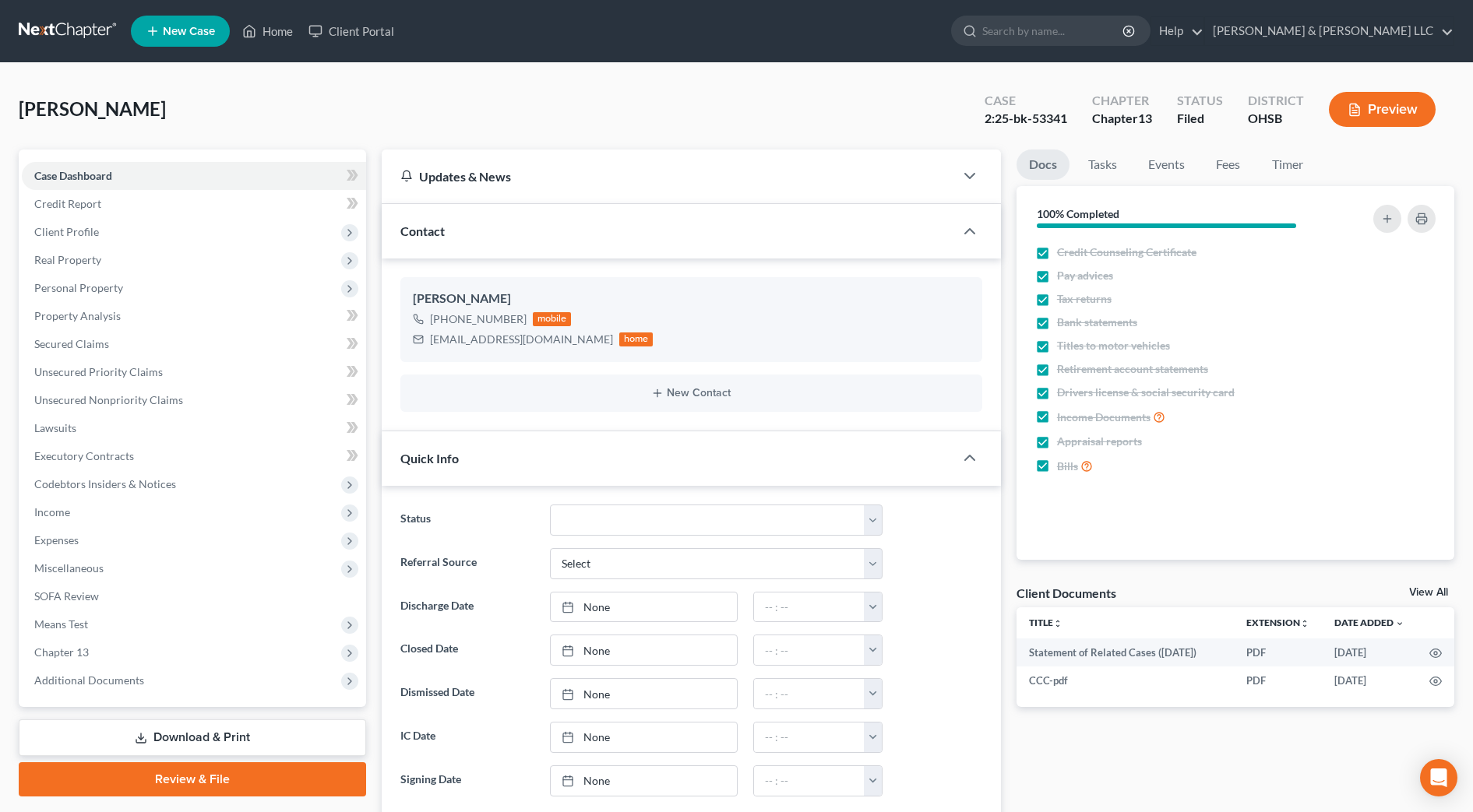
scroll to position [291, 0]
click at [98, 515] on span "Income" at bounding box center [194, 512] width 344 height 28
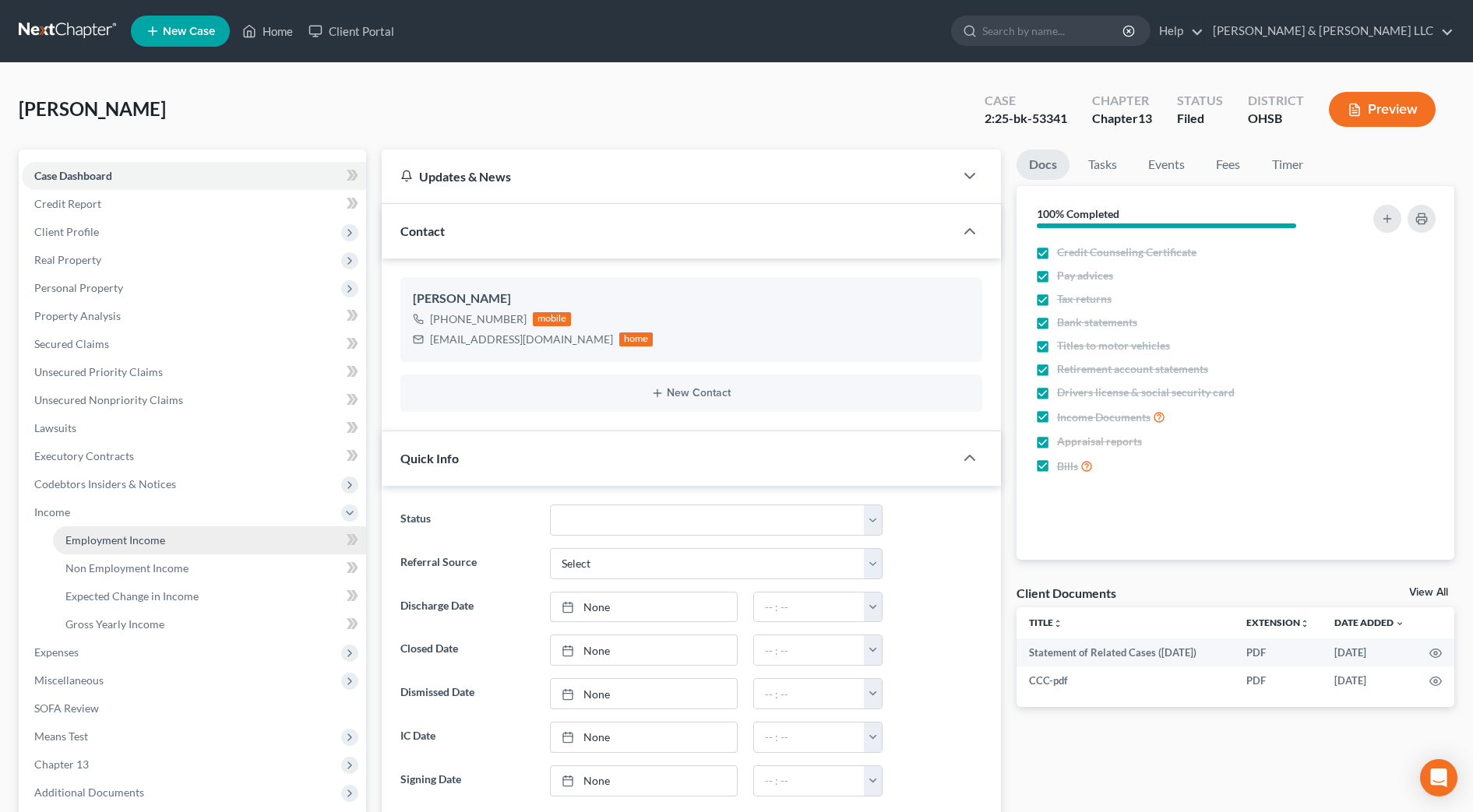
click at [109, 540] on span "Employment Income" at bounding box center [116, 540] width 100 height 13
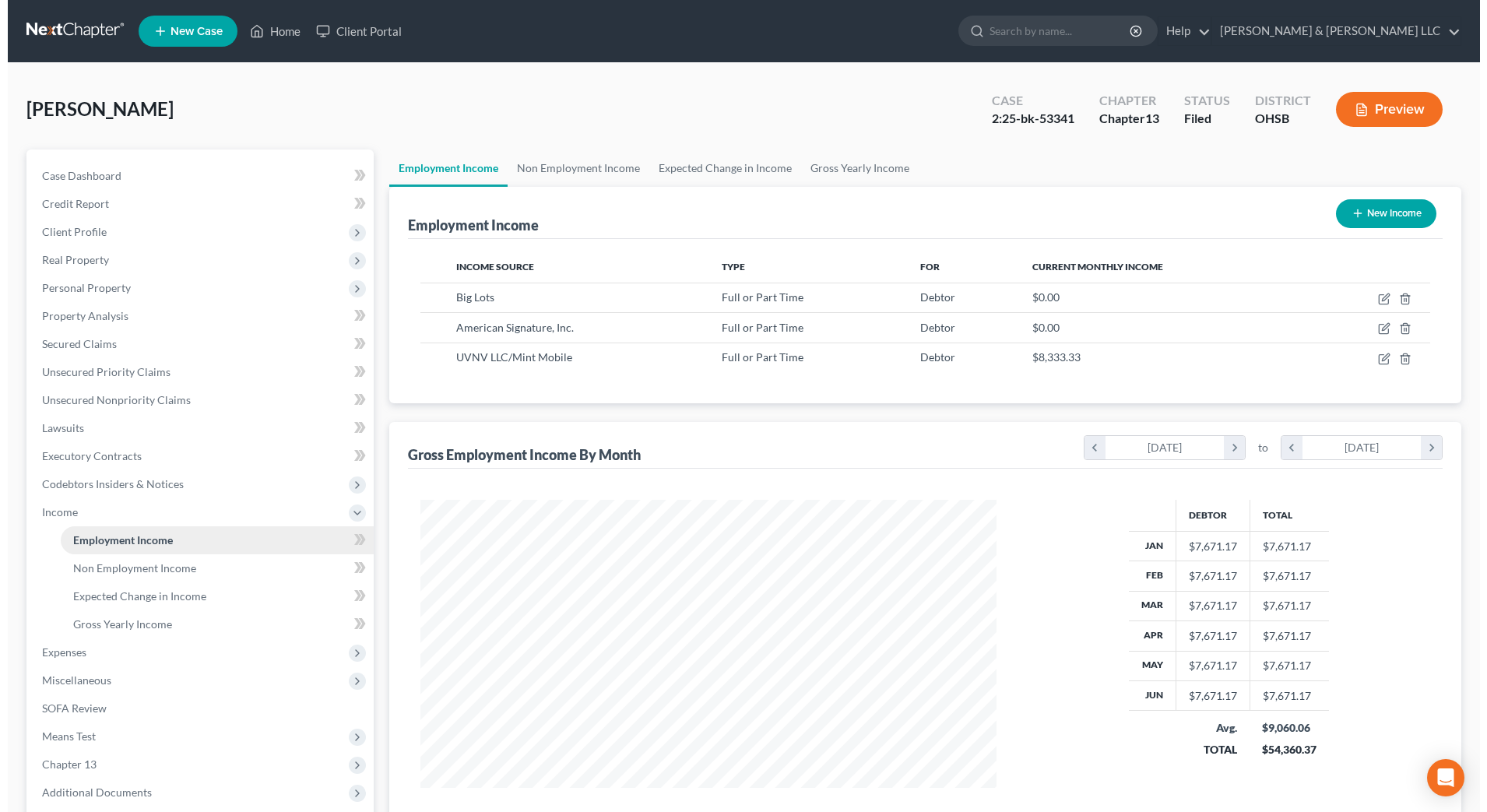
scroll to position [288, 607]
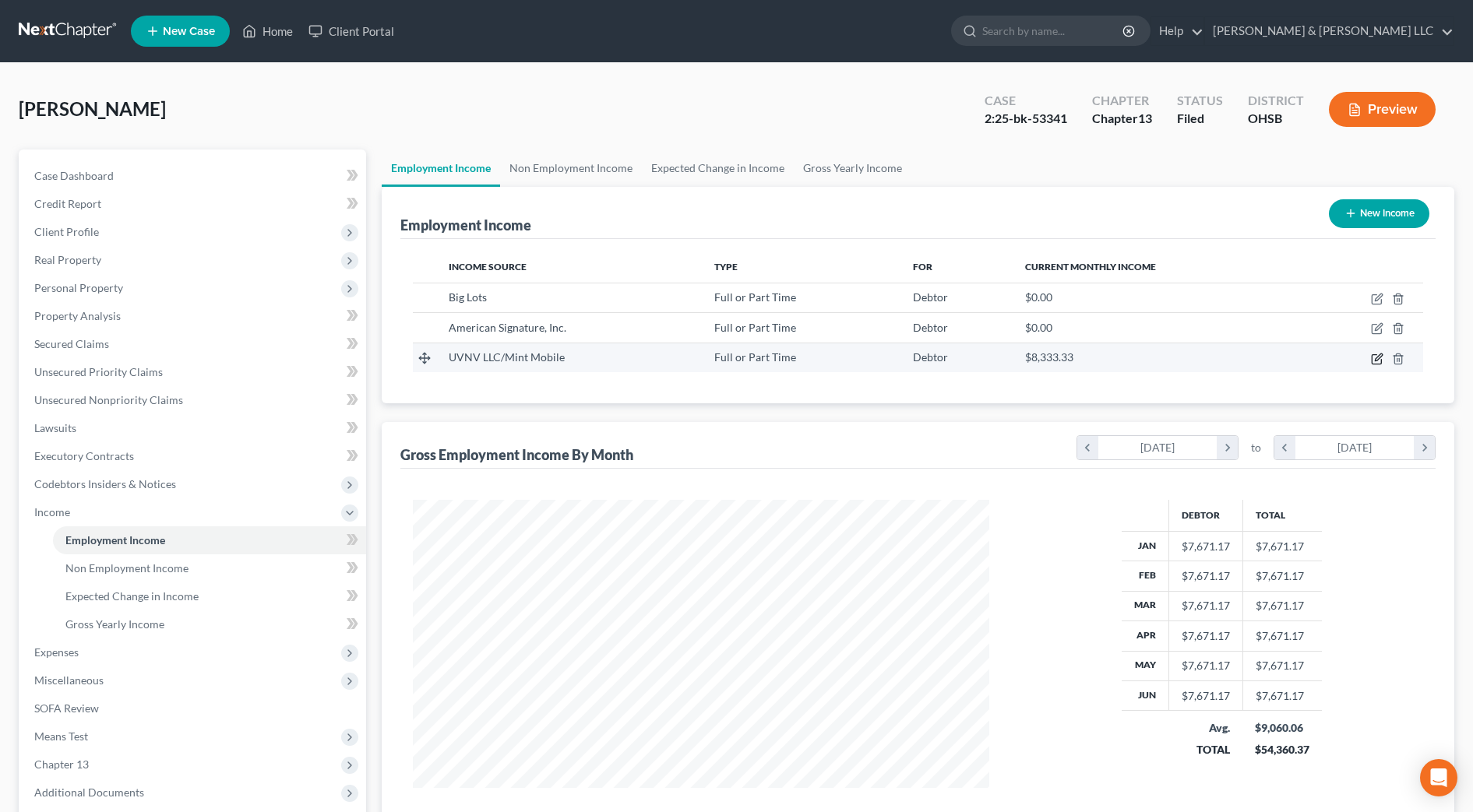
click at [1373, 359] on icon "button" at bounding box center [1377, 359] width 12 height 12
select select "0"
select select "4"
select select "0"
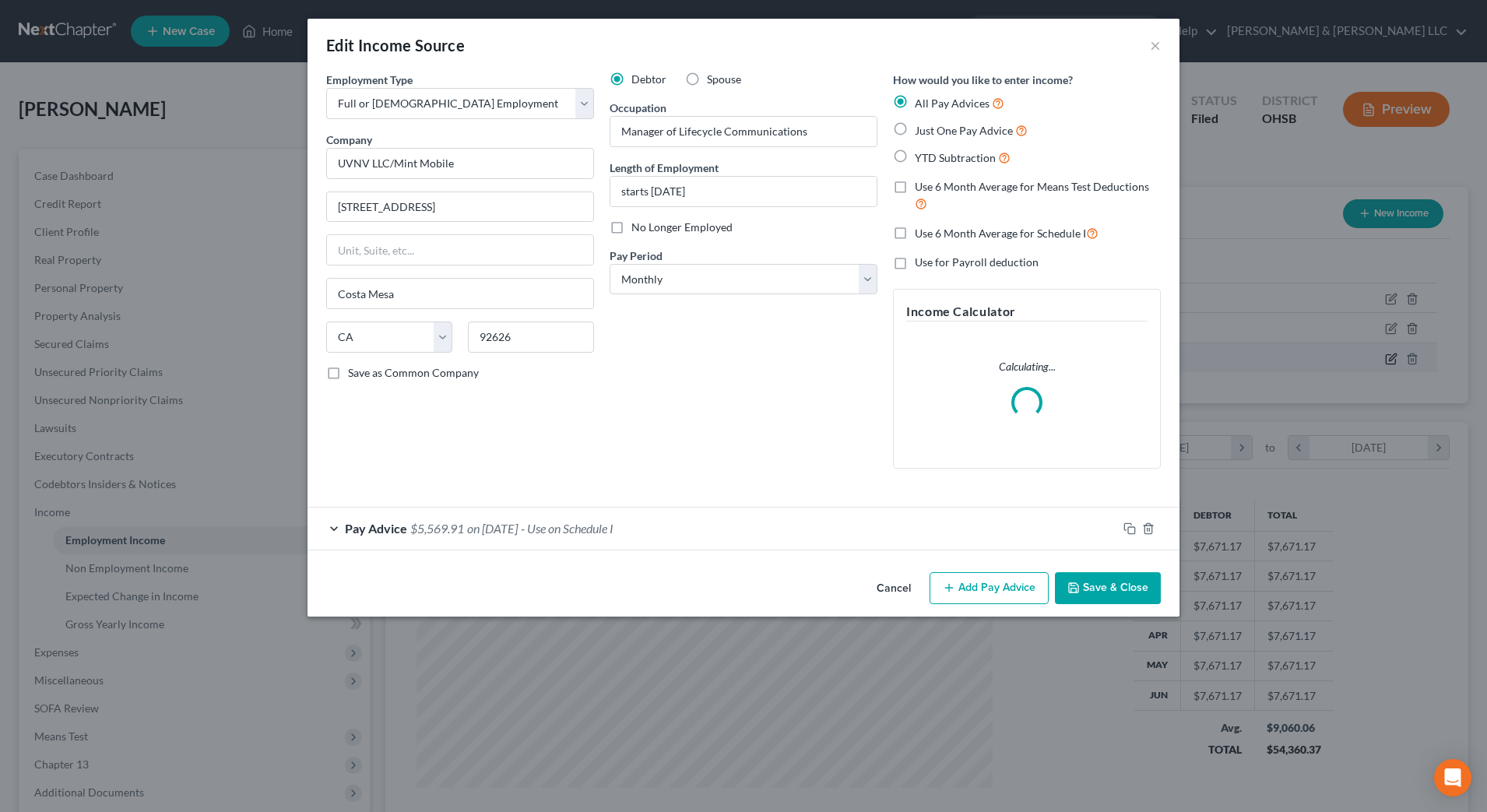
scroll to position [291, 615]
click at [716, 532] on div "Pay Advice $5,569.91 on 07/01/2025 - Use on Schedule I" at bounding box center [712, 528] width 810 height 41
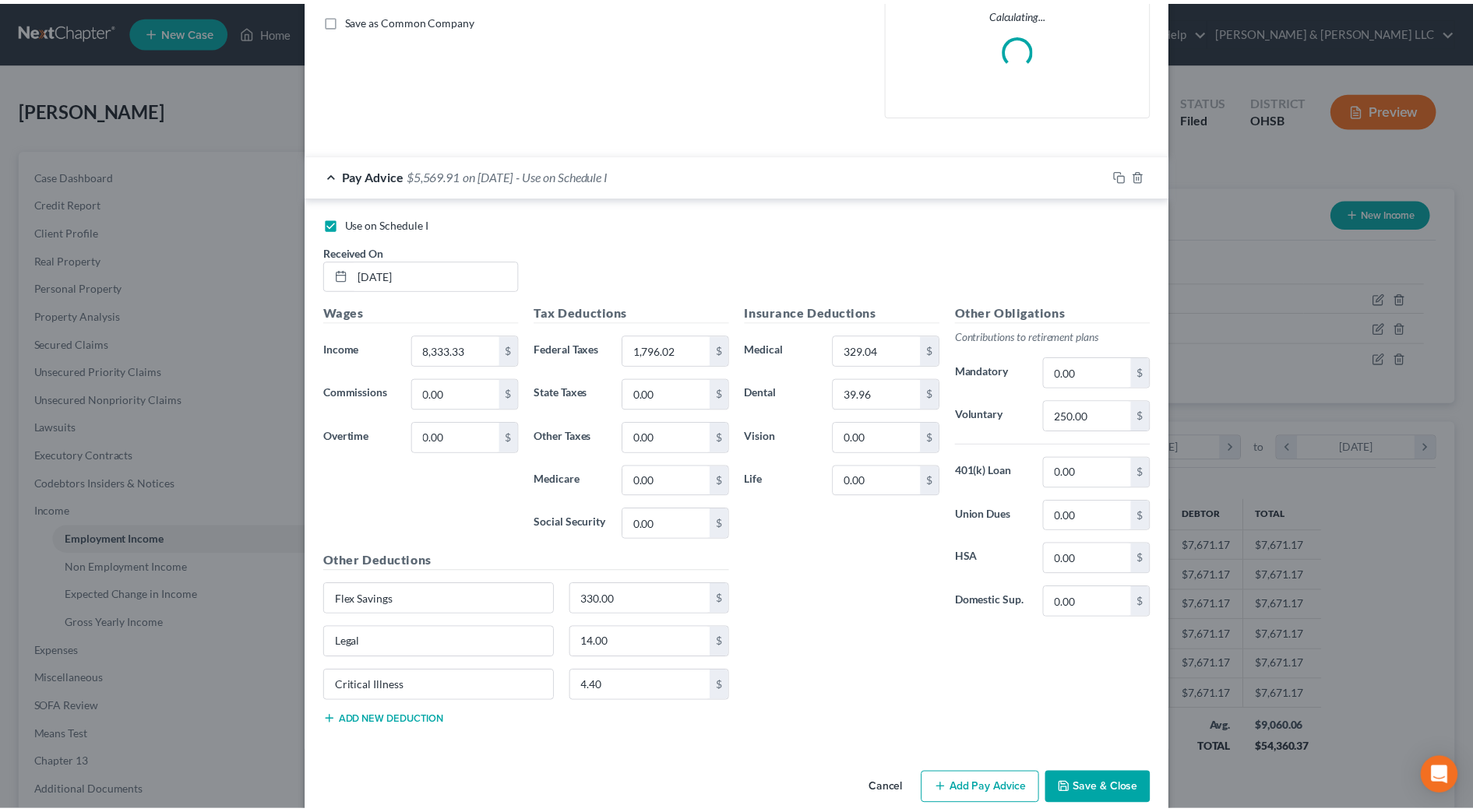
scroll to position [379, 0]
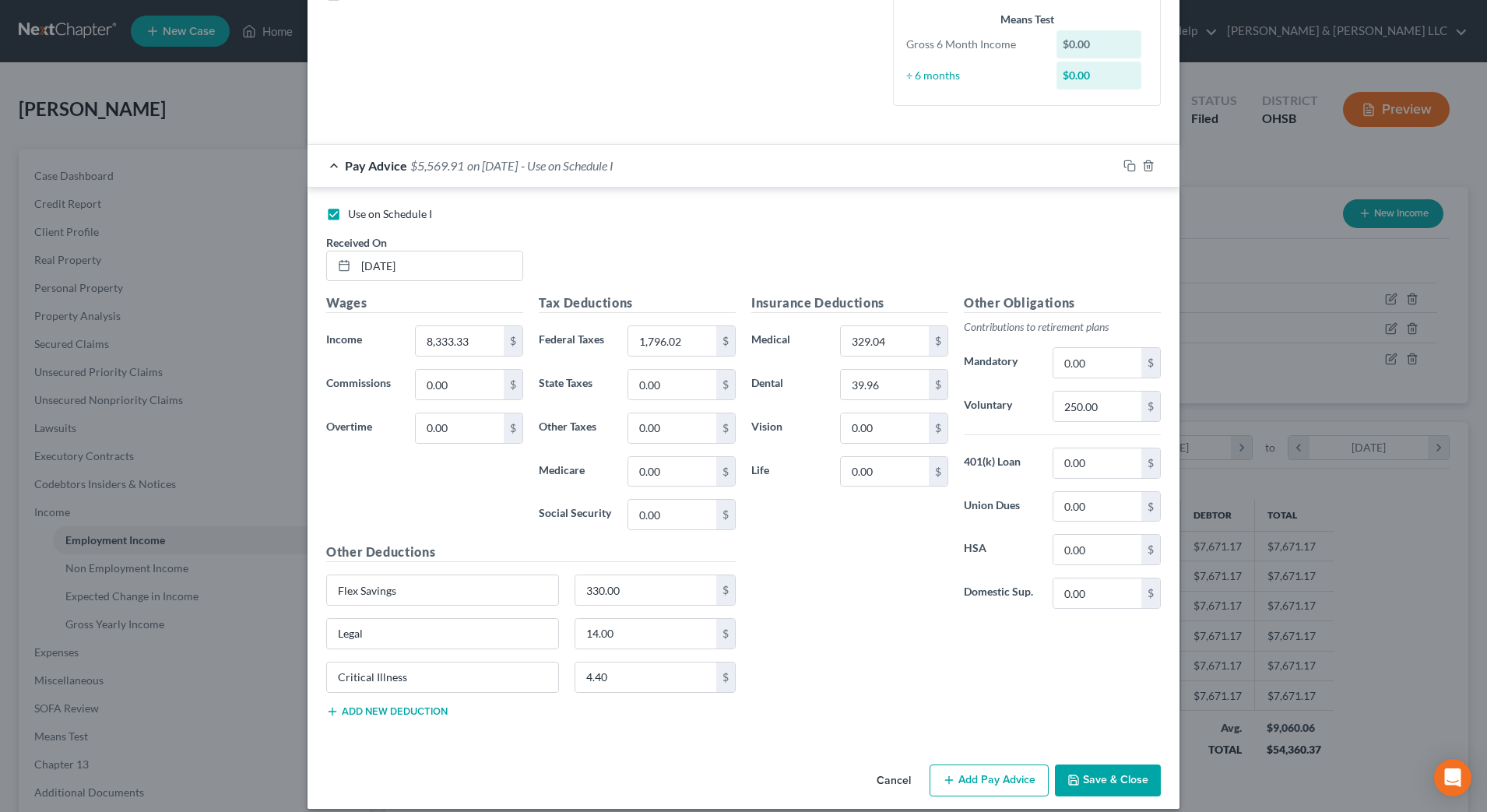
click at [772, 577] on div "Insurance Deductions Medical 329.04 $ Dental 39.96 $ Vision 0.00 $ Life 0.00 $" at bounding box center [849, 457] width 213 height 328
click at [899, 773] on button "Cancel" at bounding box center [894, 782] width 60 height 31
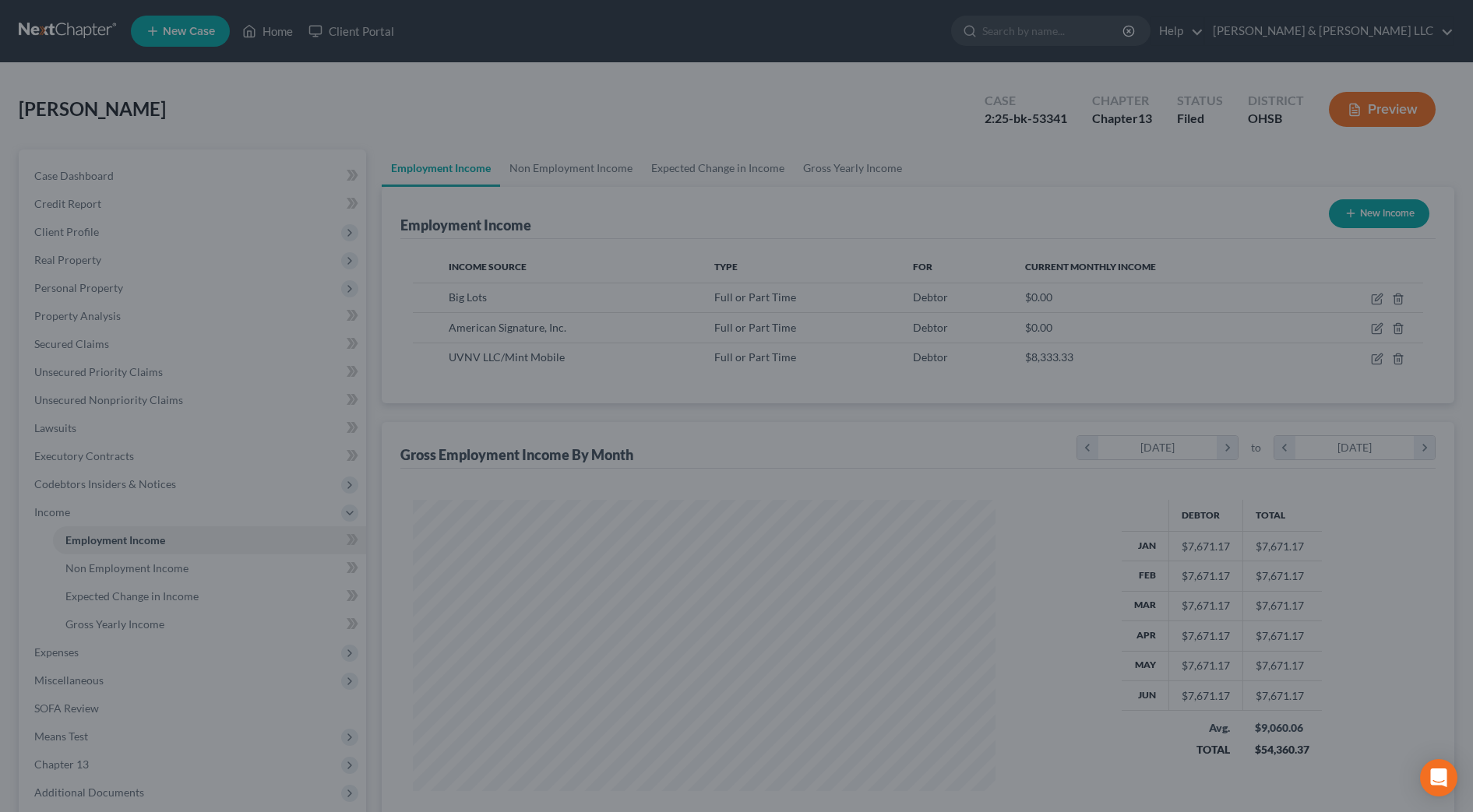
scroll to position [778389, 778172]
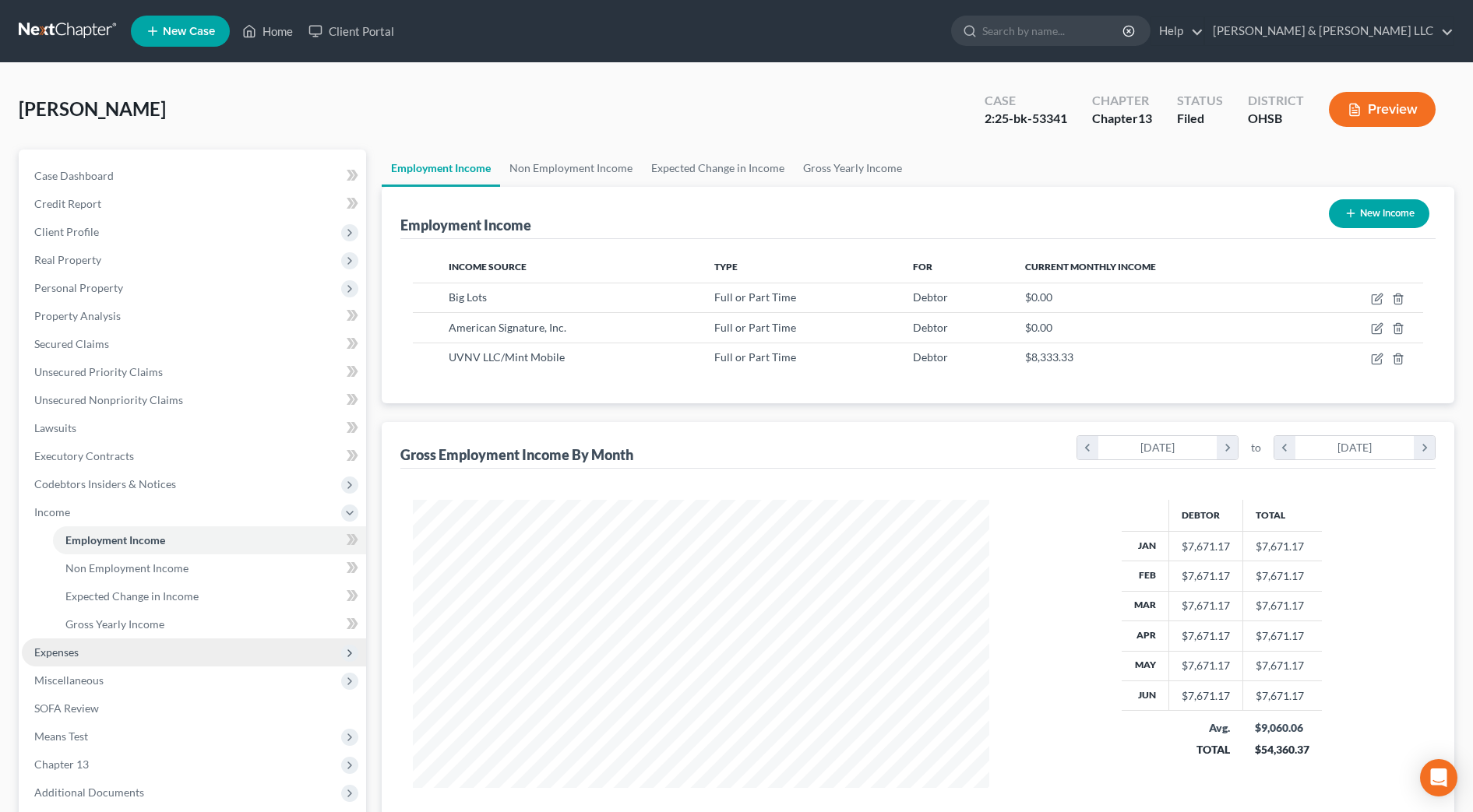
click at [108, 650] on span "Expenses" at bounding box center [194, 653] width 344 height 28
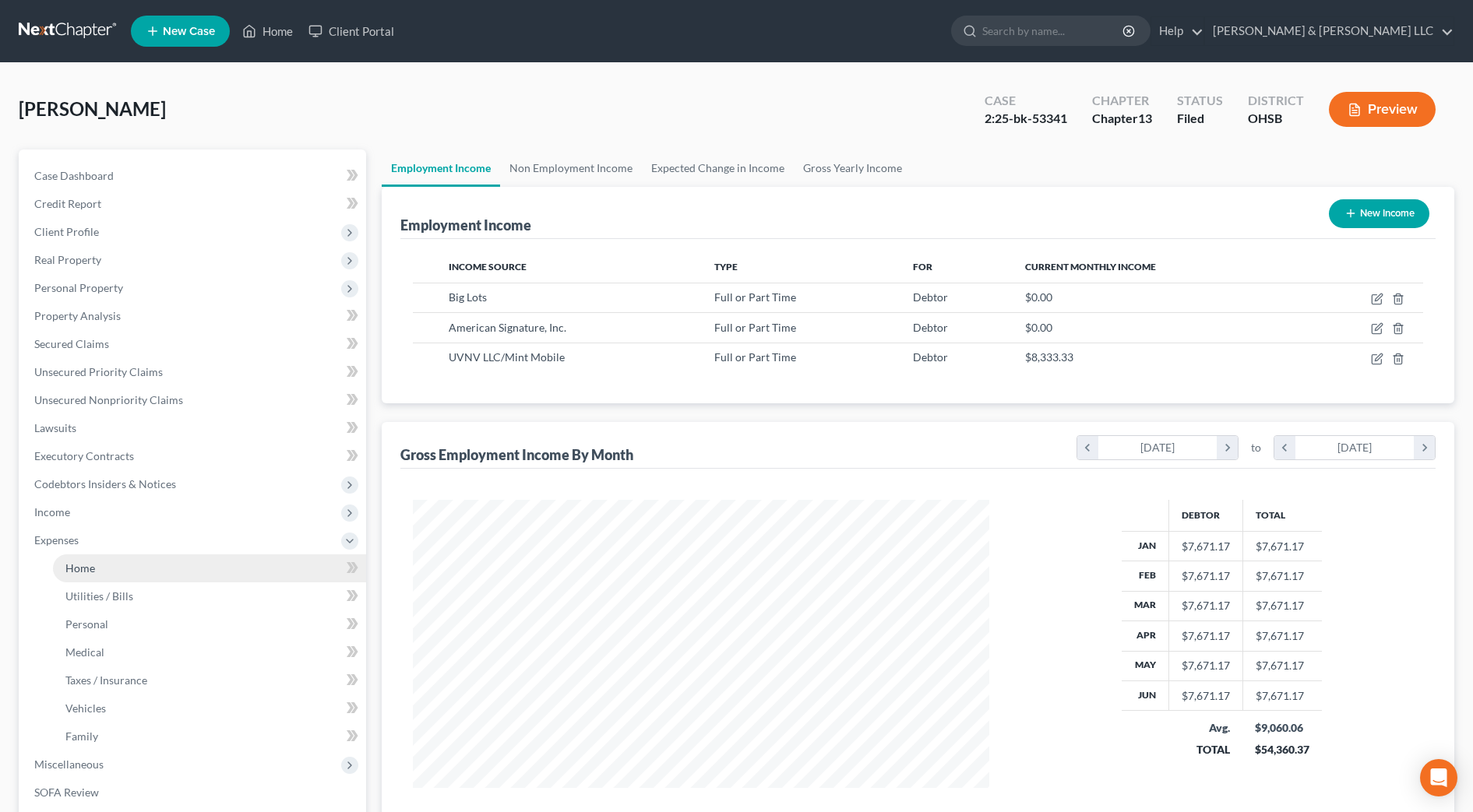
click at [88, 579] on link "Home" at bounding box center [210, 568] width 313 height 28
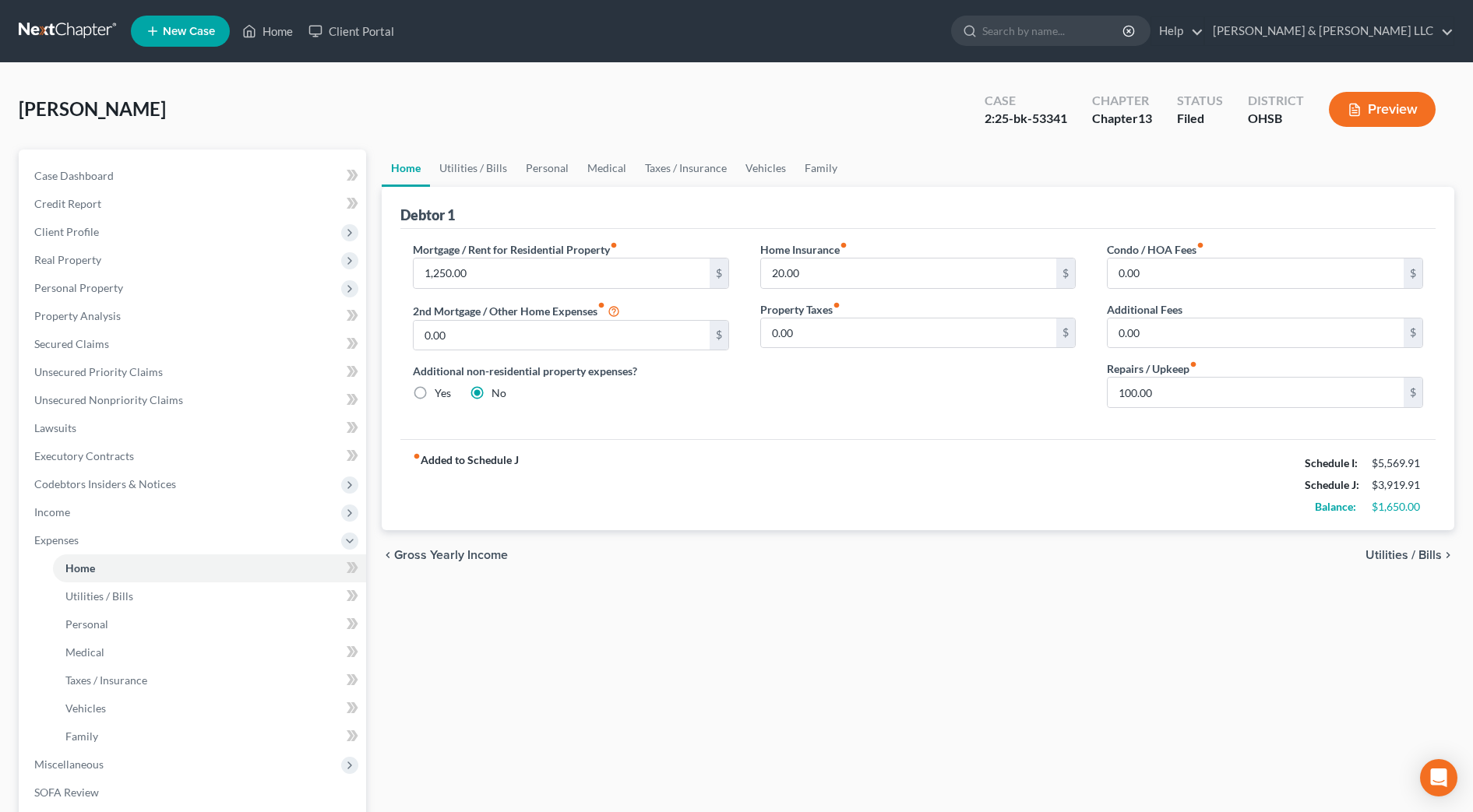
click at [1011, 497] on div "fiber_manual_record Added to Schedule J Schedule I: $5,569.91 Schedule J: $3,91…" at bounding box center [918, 485] width 1035 height 91
